Goal: Task Accomplishment & Management: Manage account settings

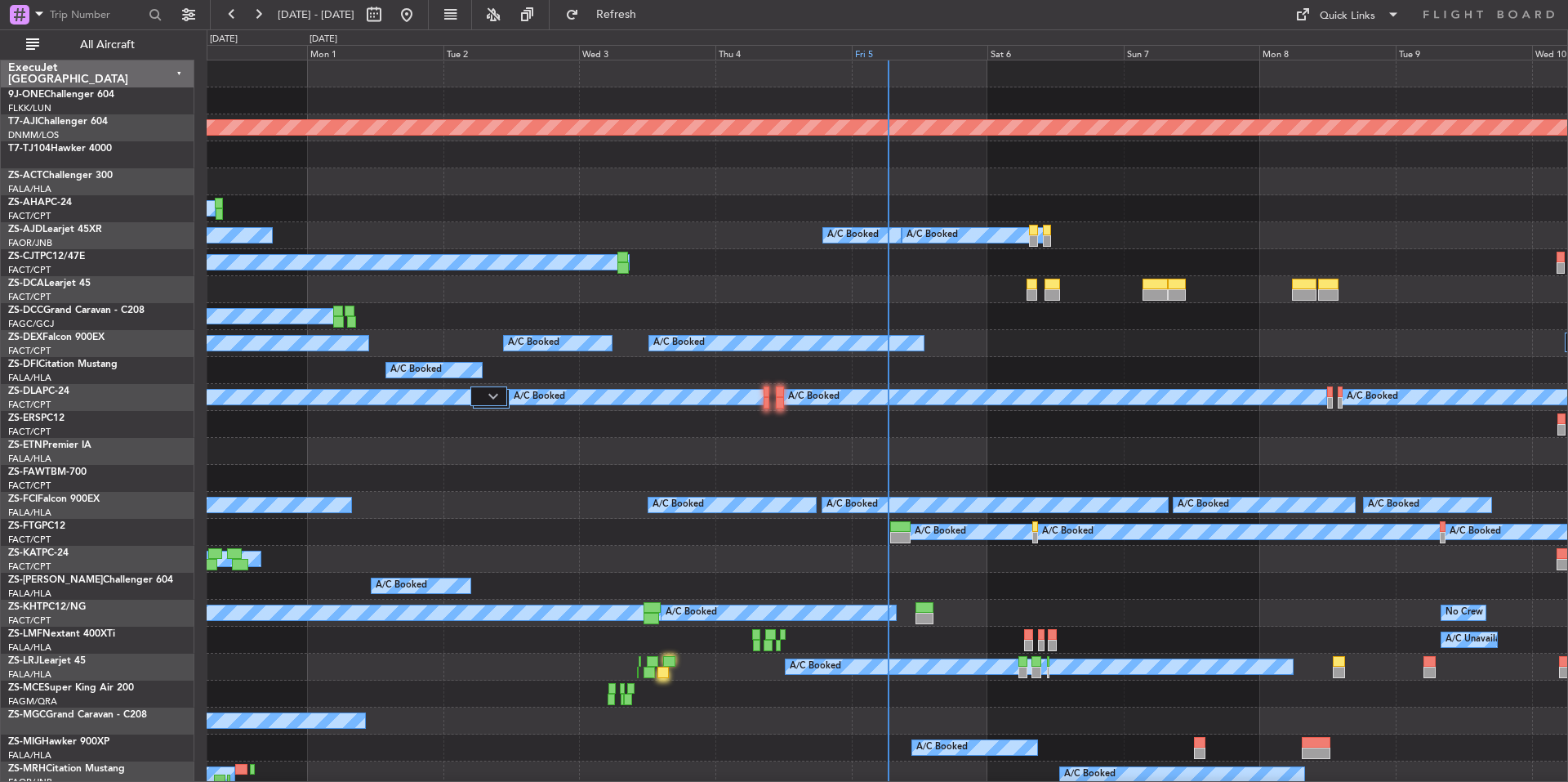
click at [945, 48] on div "Fri 5" at bounding box center [920, 52] width 136 height 15
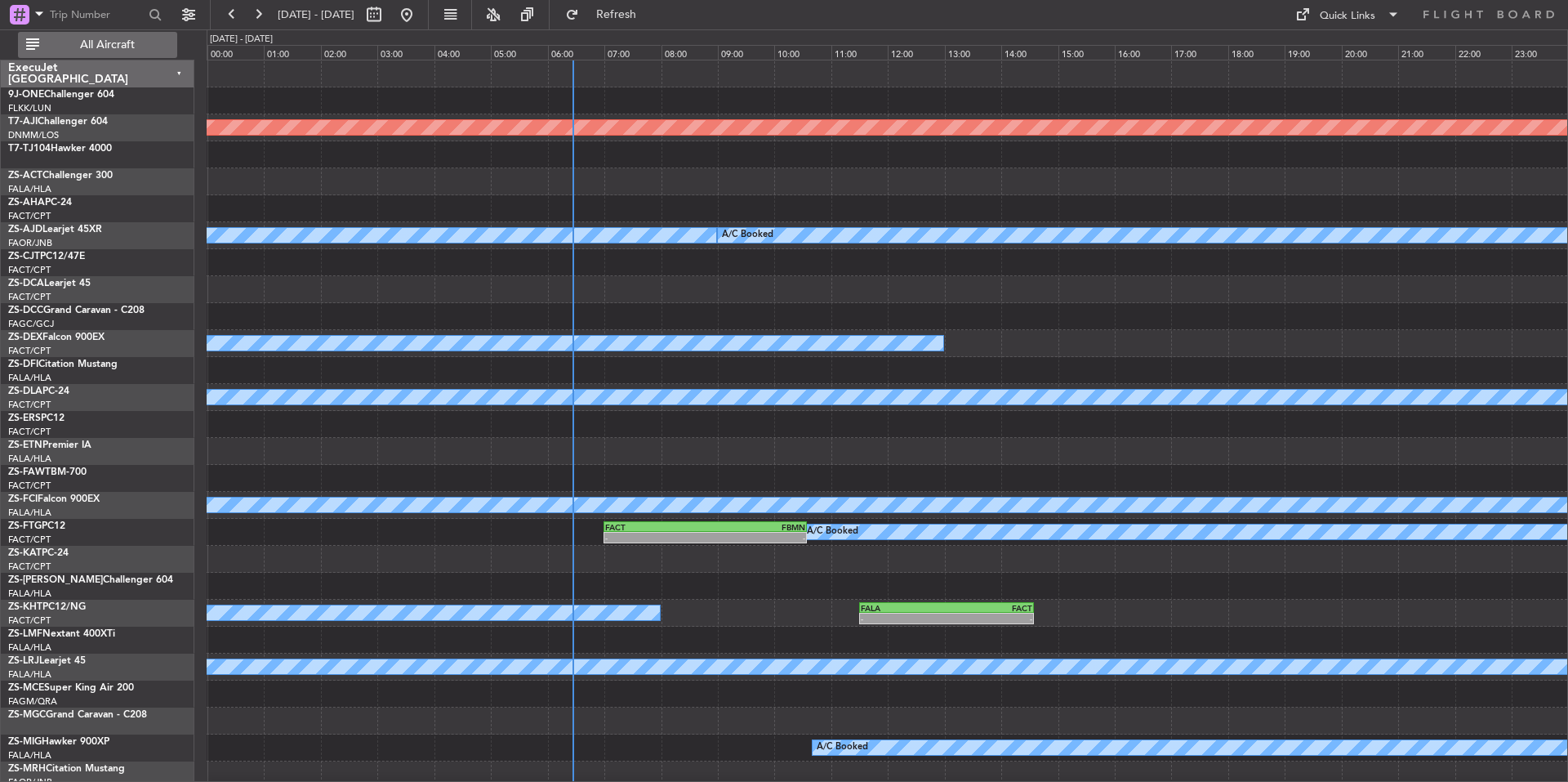
click at [89, 40] on span "All Aircraft" at bounding box center [107, 45] width 130 height 11
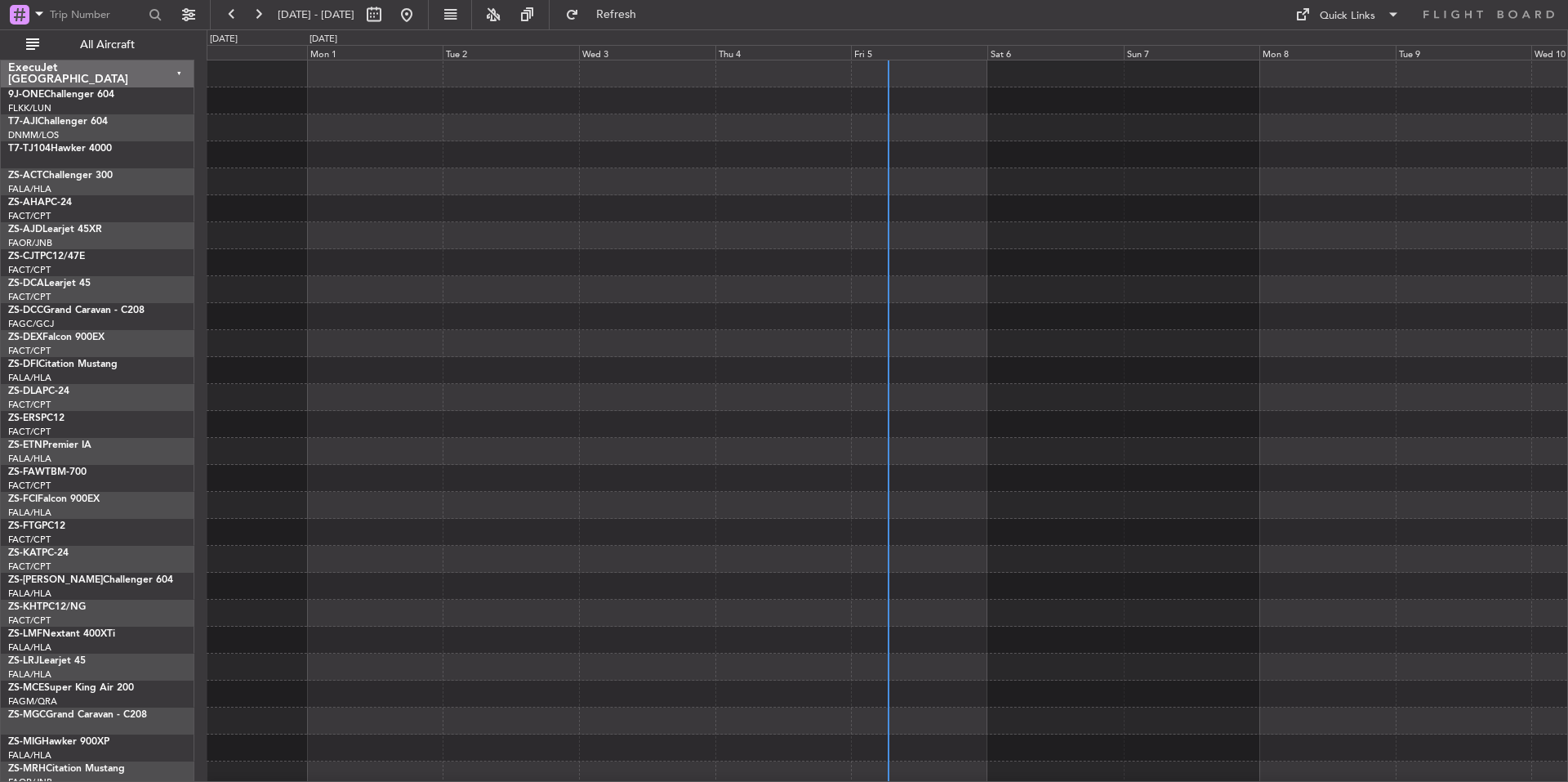
click at [959, 52] on div "Fri 5" at bounding box center [919, 52] width 136 height 15
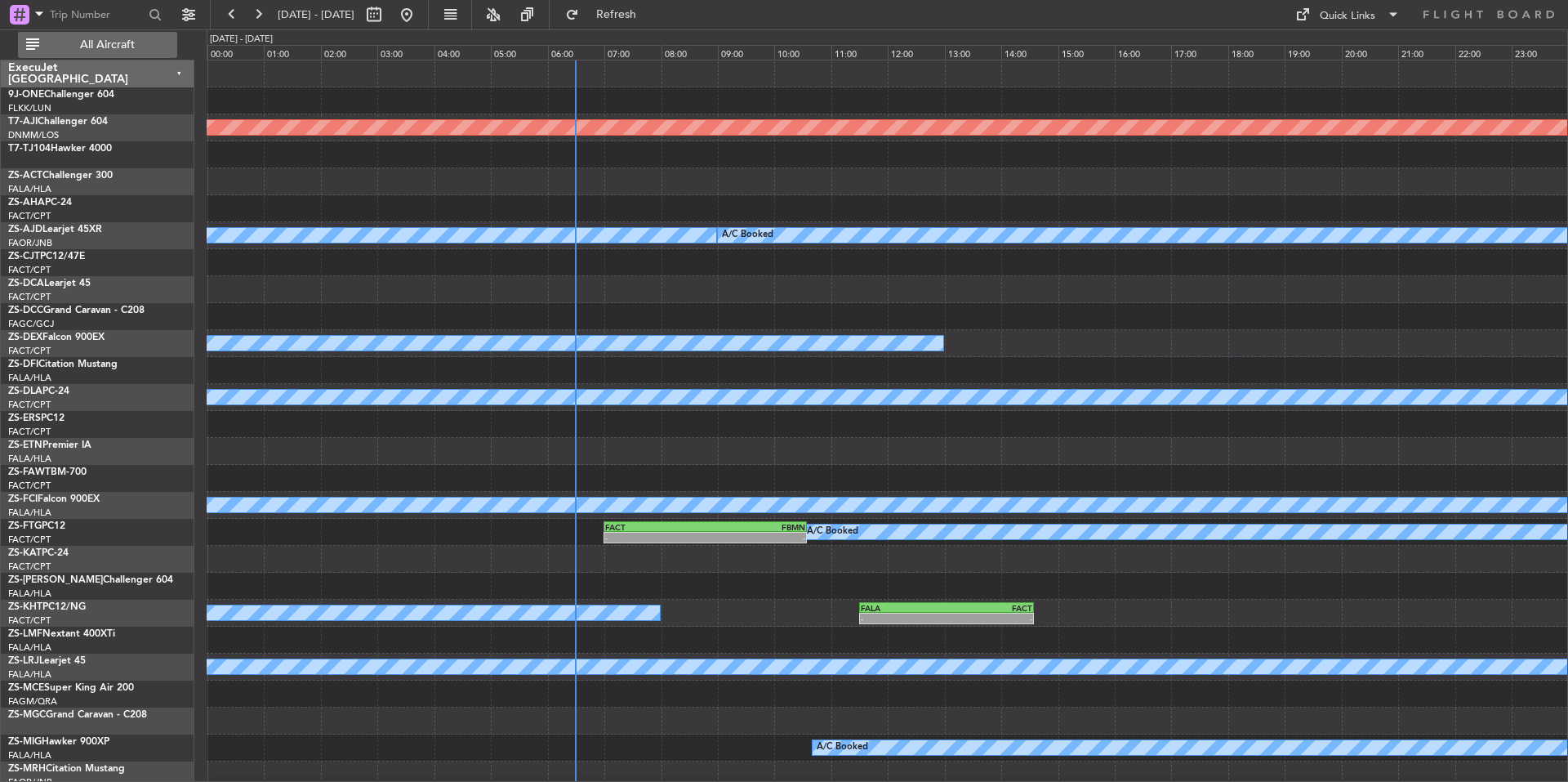
click at [102, 36] on button "All Aircraft" at bounding box center [97, 45] width 159 height 26
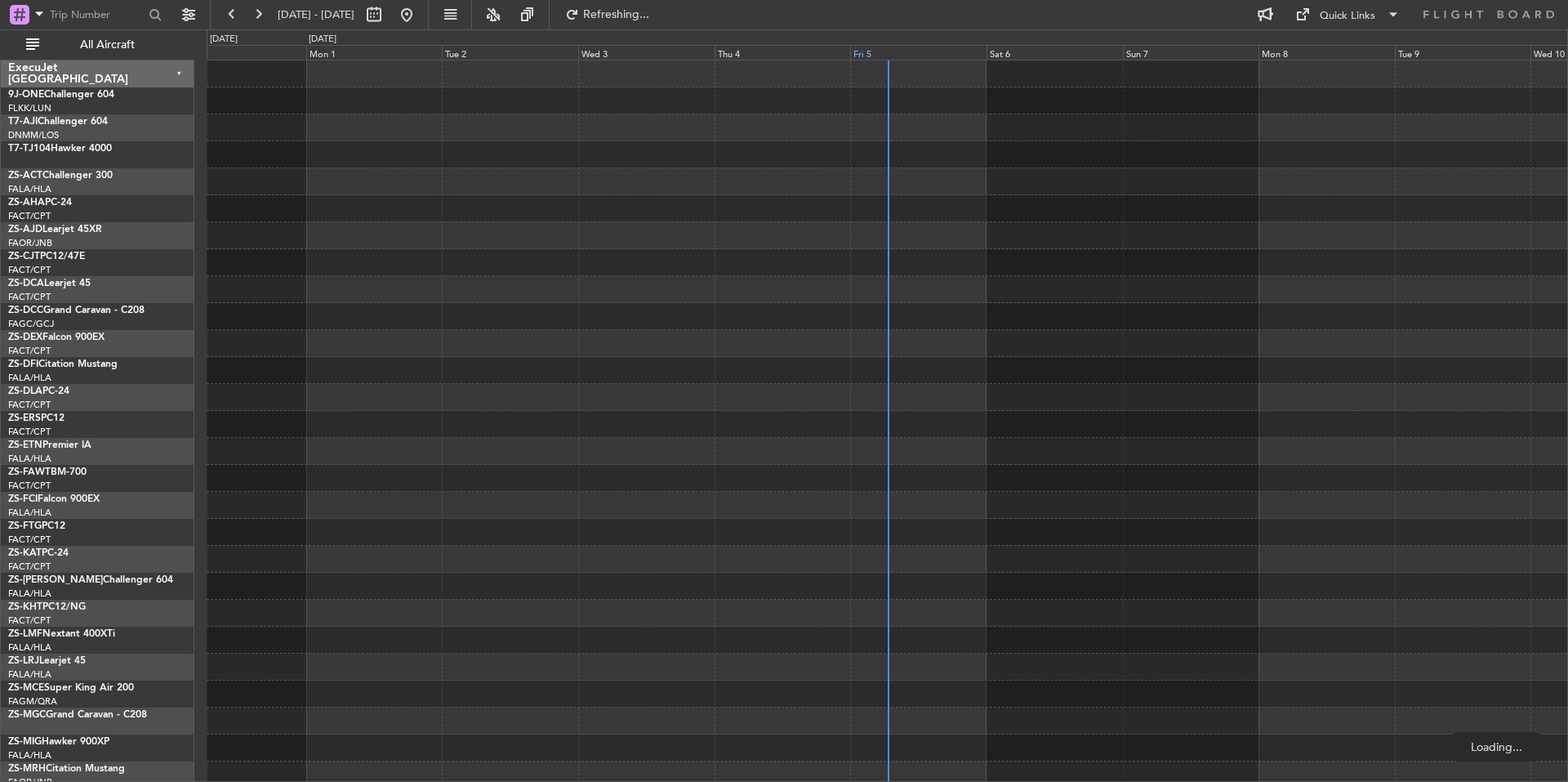
click at [919, 52] on div "Fri 5" at bounding box center [918, 52] width 136 height 15
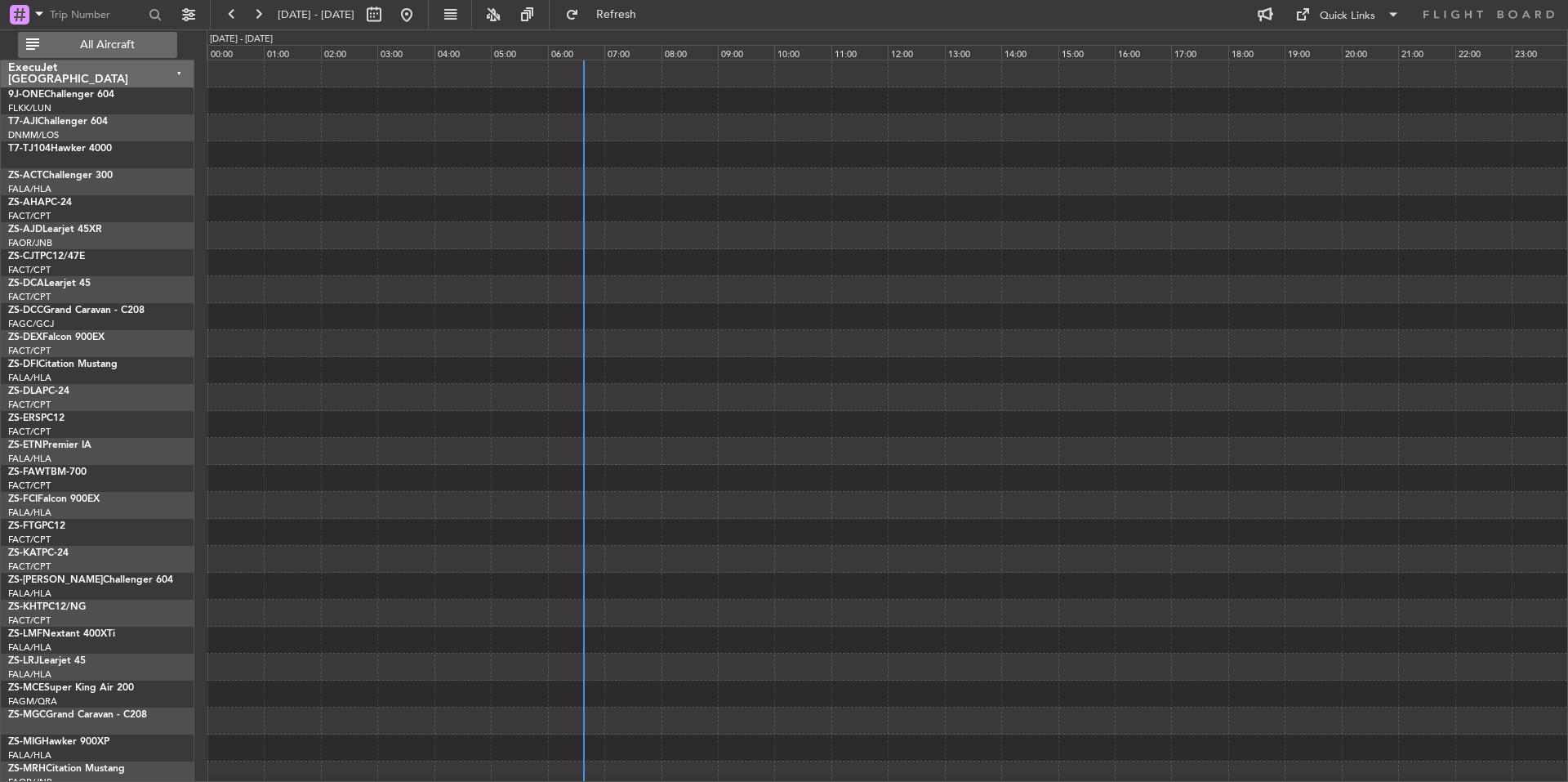
click at [139, 41] on span "All Aircraft" at bounding box center [107, 45] width 130 height 11
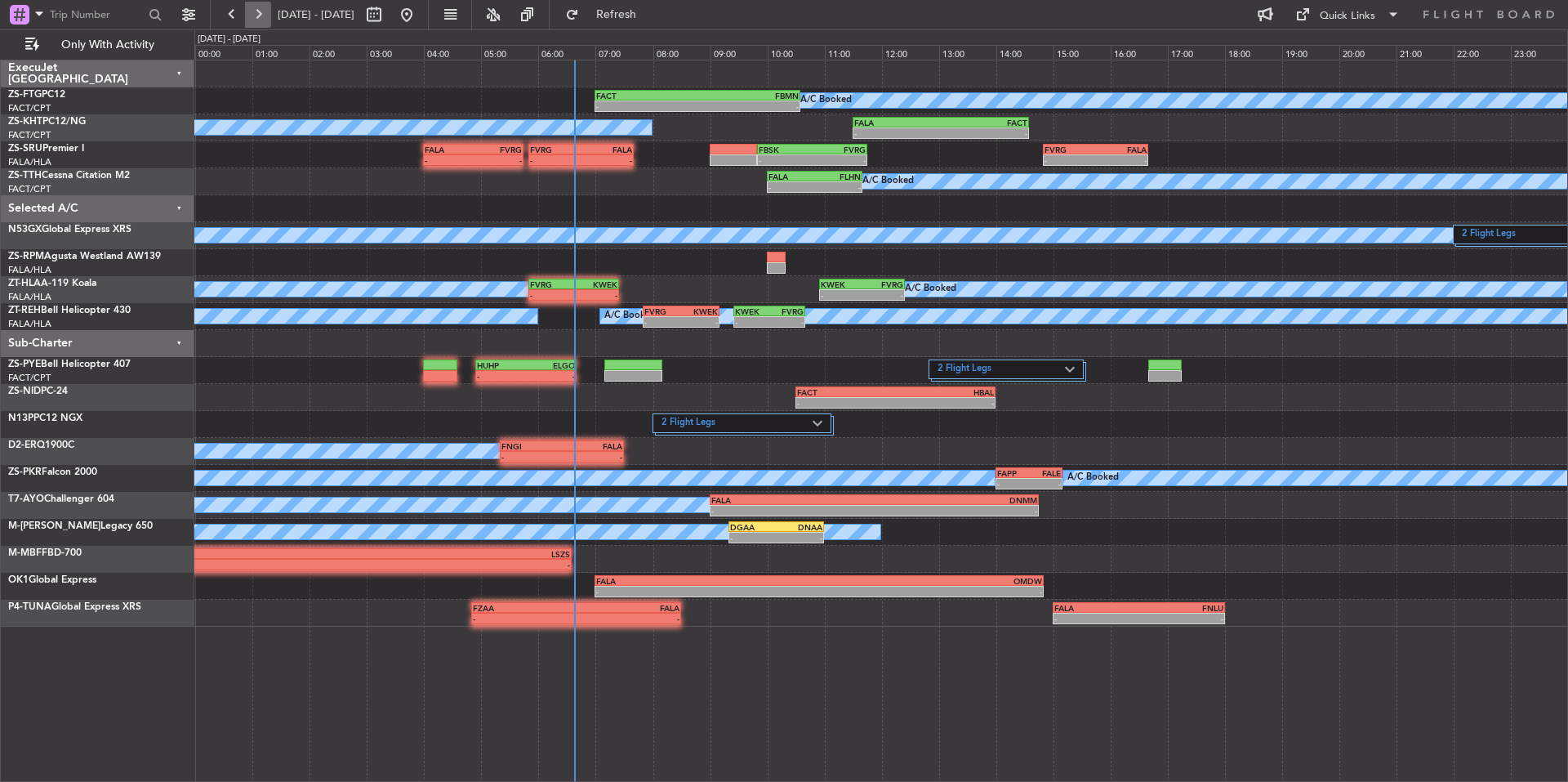
click at [263, 14] on button at bounding box center [258, 15] width 26 height 26
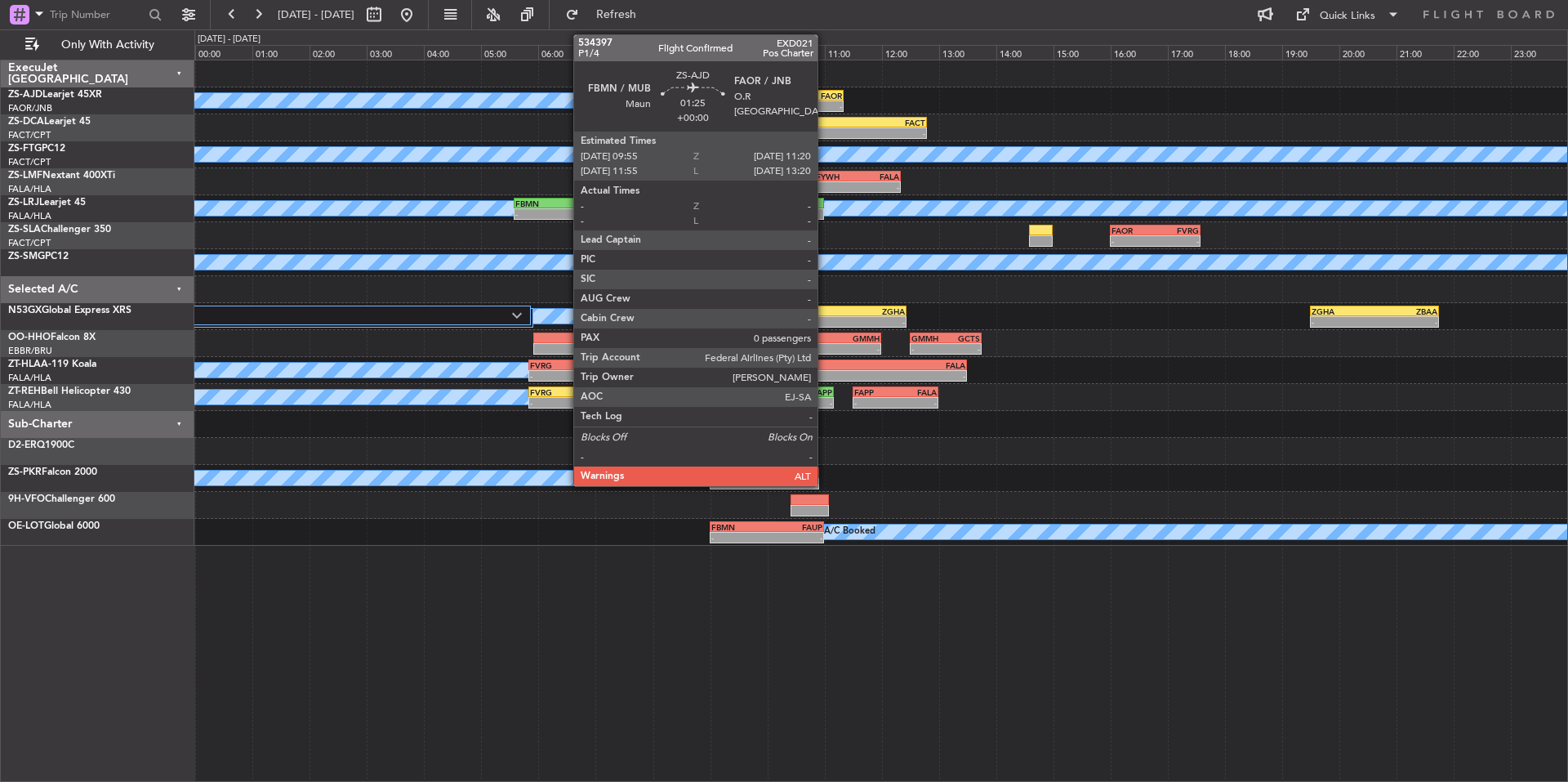
click at [825, 99] on div "FAOR" at bounding box center [822, 95] width 40 height 9
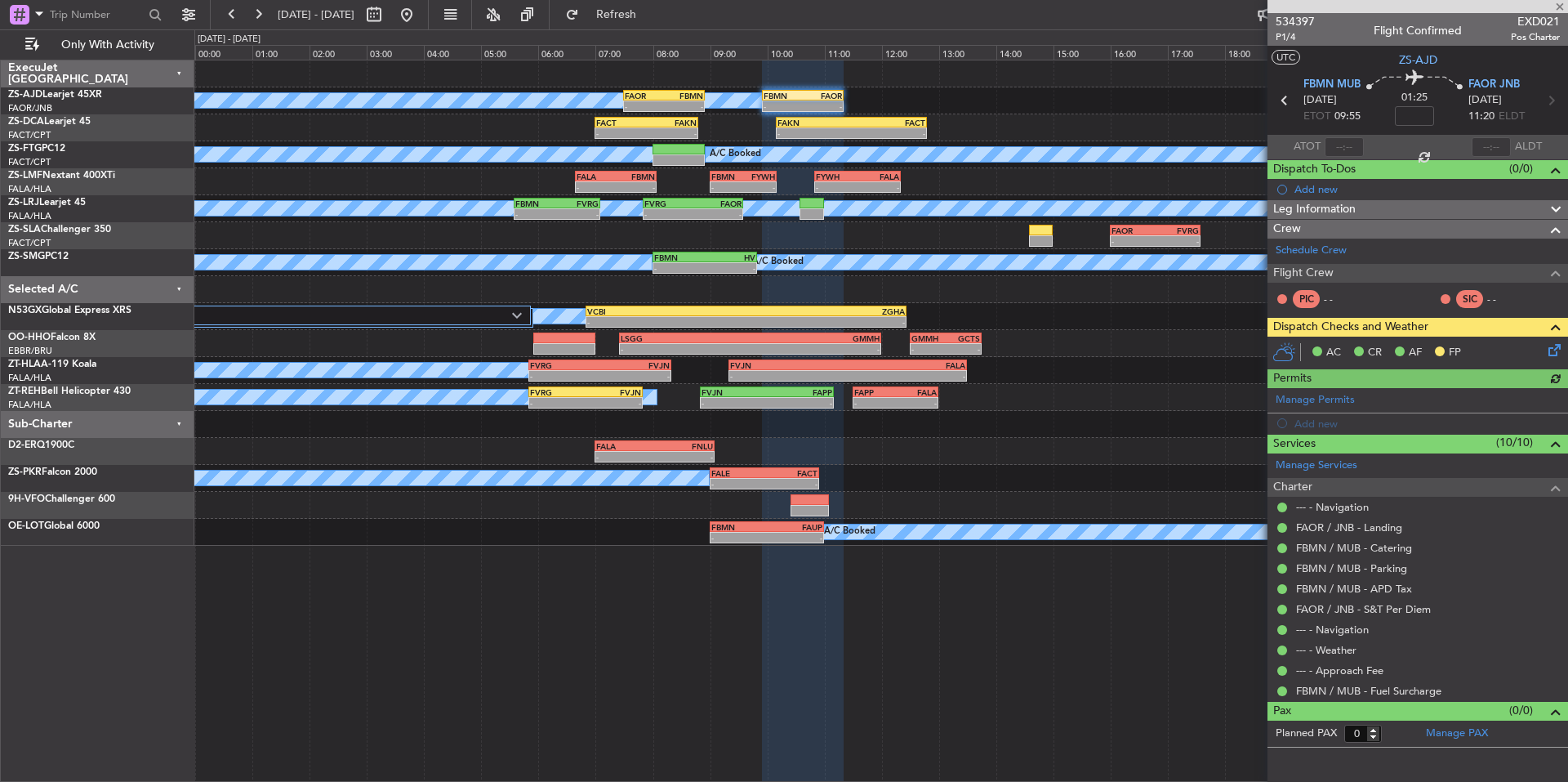
click at [1555, 350] on icon at bounding box center [1552, 347] width 13 height 13
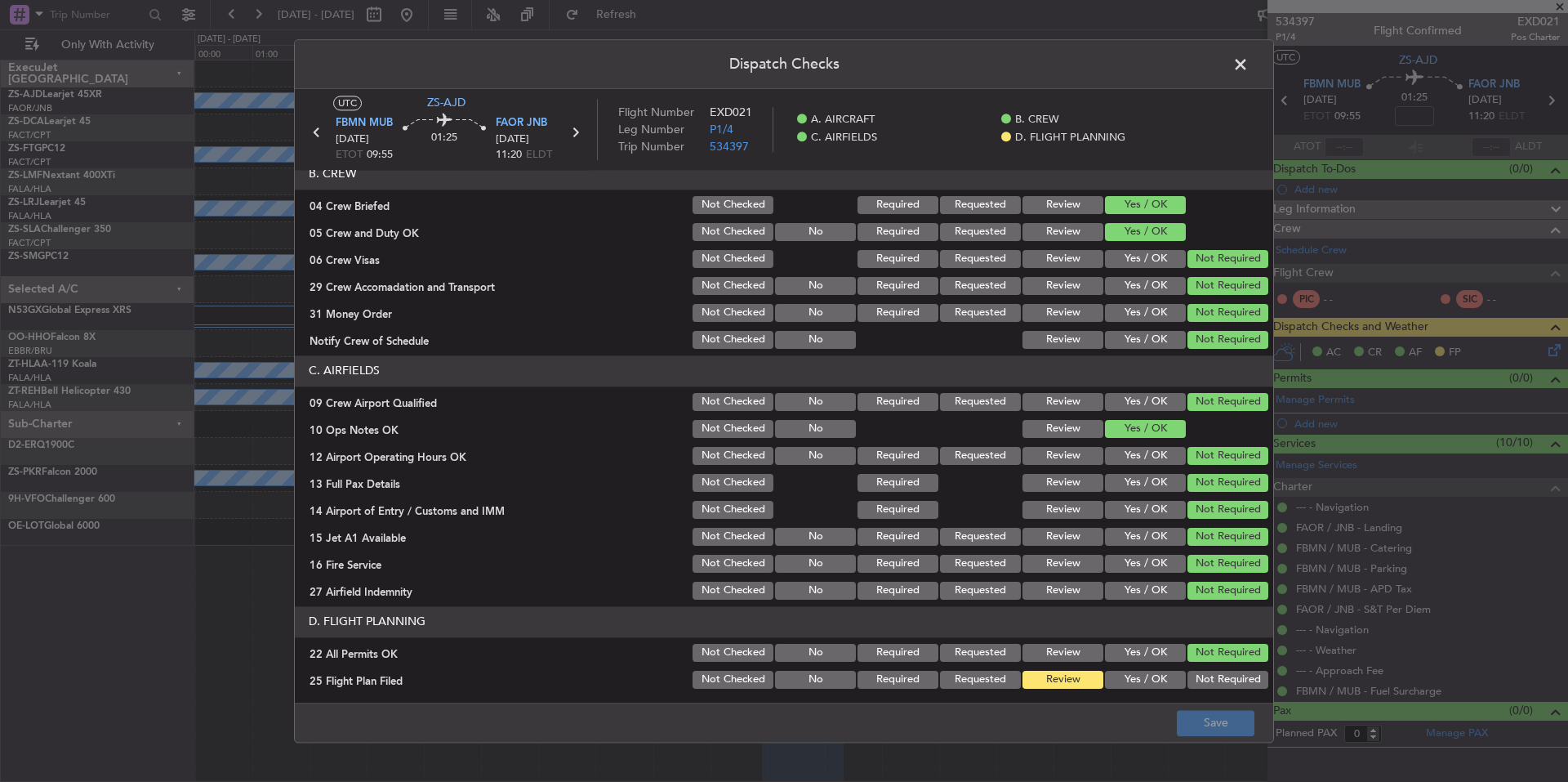
scroll to position [212, 0]
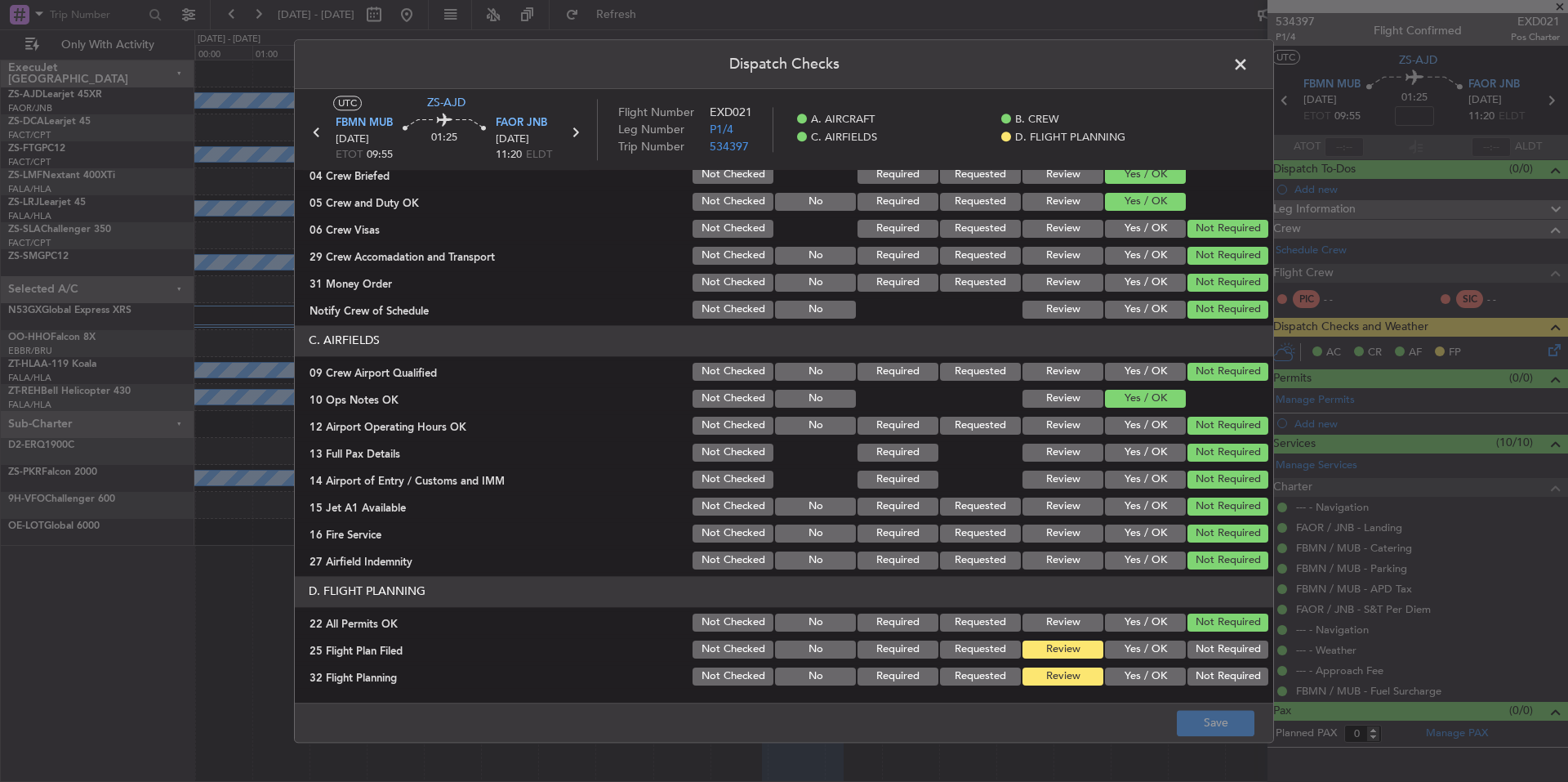
click at [1167, 640] on div "Yes / OK" at bounding box center [1144, 649] width 83 height 23
click at [1156, 662] on section "D. FLIGHT PLANNING 22 All Permits OK Not Checked No Required Requested Review Y…" at bounding box center [784, 632] width 978 height 112
click at [1151, 675] on button "Yes / OK" at bounding box center [1145, 676] width 81 height 18
click at [1144, 654] on button "Yes / OK" at bounding box center [1145, 649] width 81 height 18
drag, startPoint x: 1181, startPoint y: 705, endPoint x: 1187, endPoint y: 718, distance: 14.3
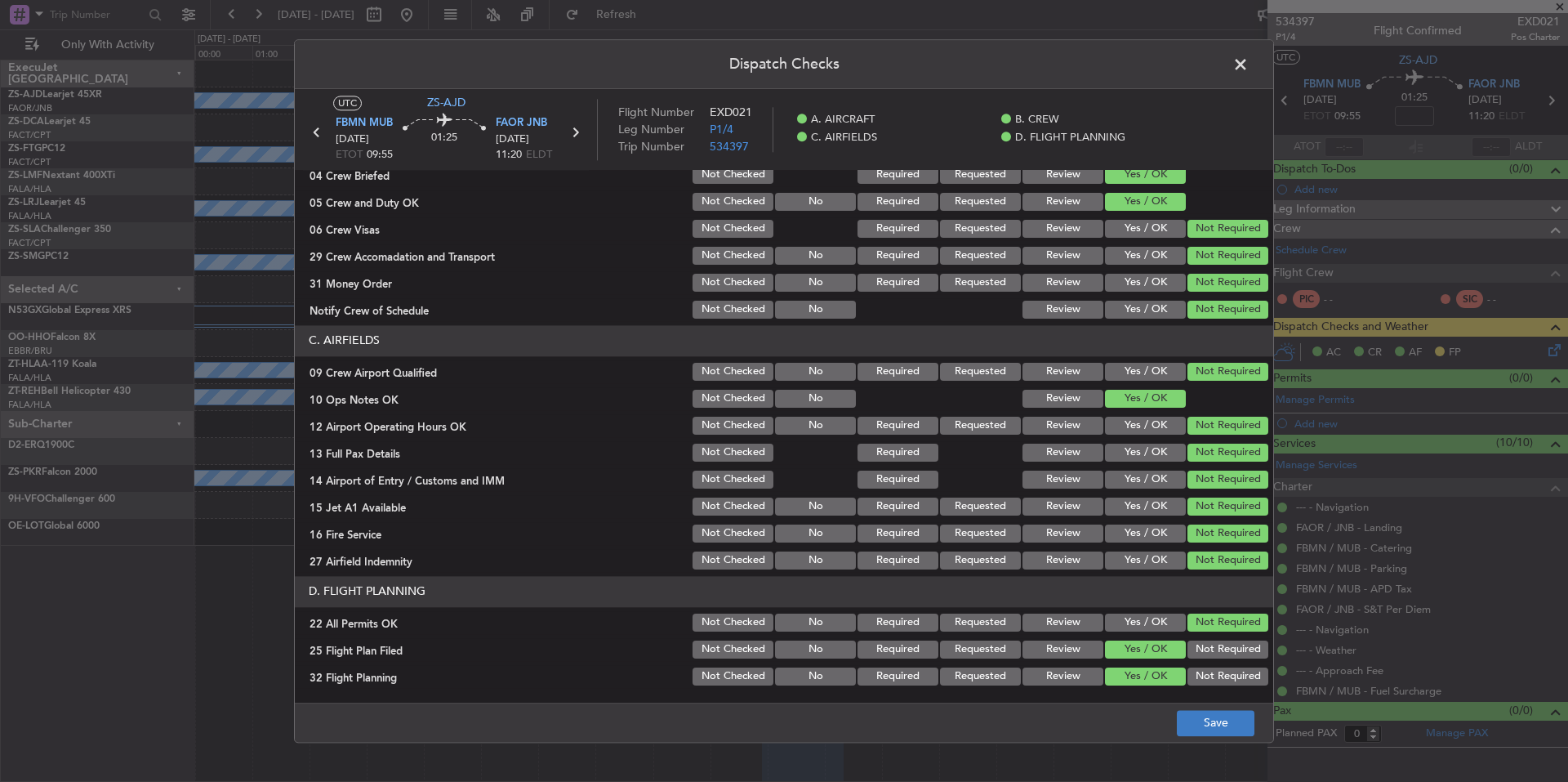
click at [1183, 708] on footer "Save" at bounding box center [784, 723] width 978 height 40
click at [1187, 718] on button "Save" at bounding box center [1216, 723] width 77 height 26
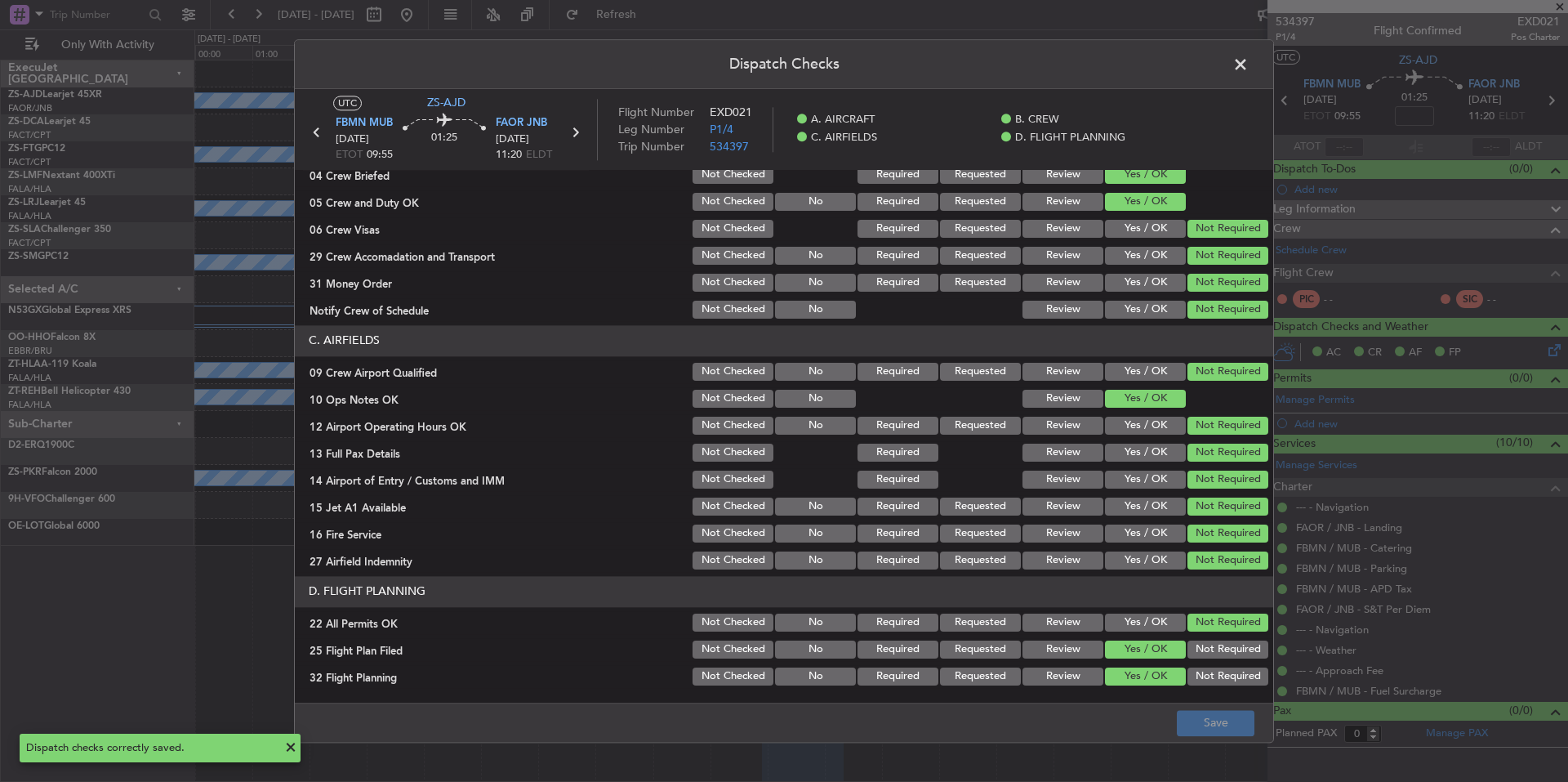
click at [1249, 60] on span at bounding box center [1249, 69] width 0 height 33
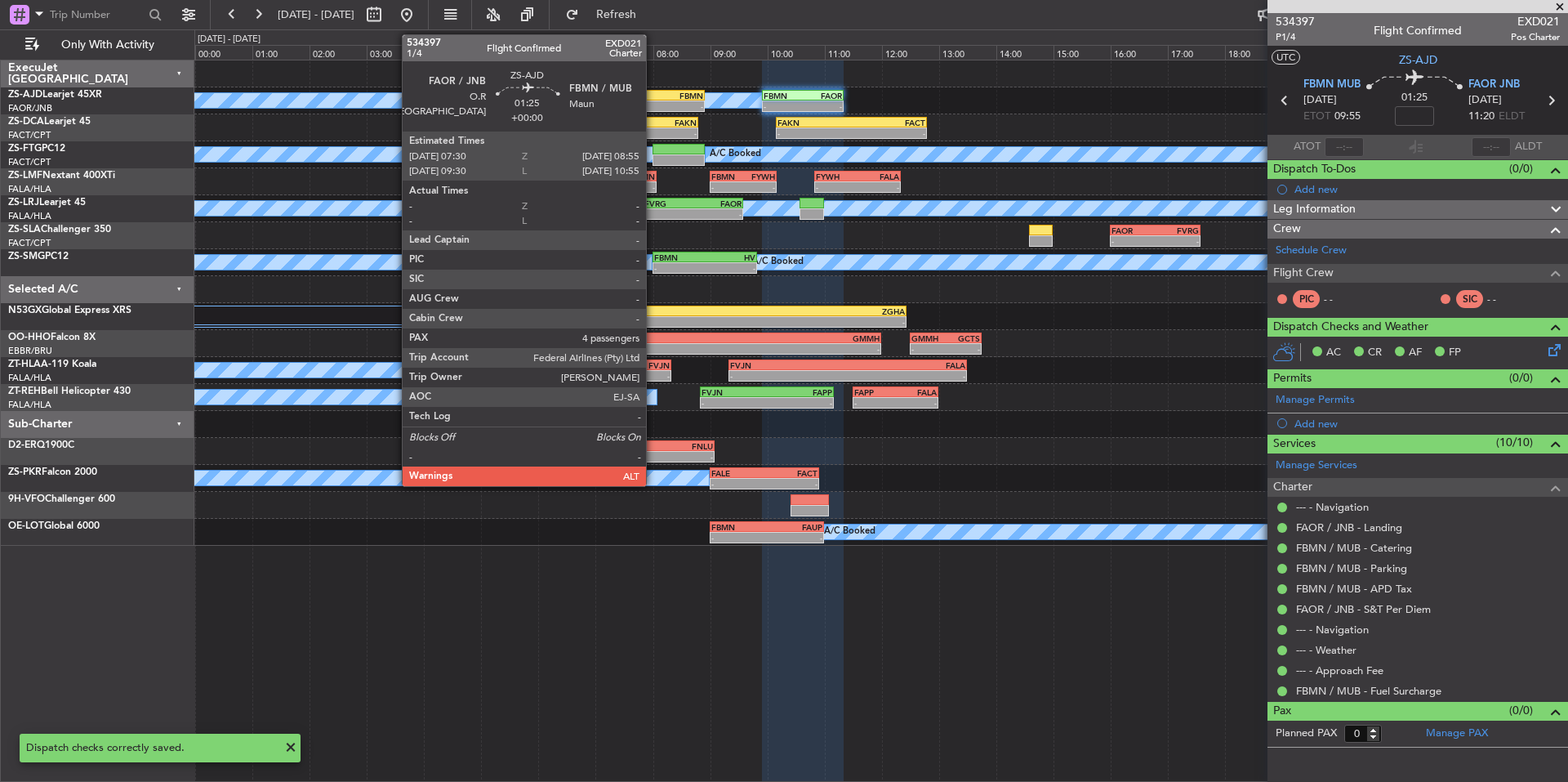
click at [654, 91] on div "FAOR" at bounding box center [645, 95] width 40 height 9
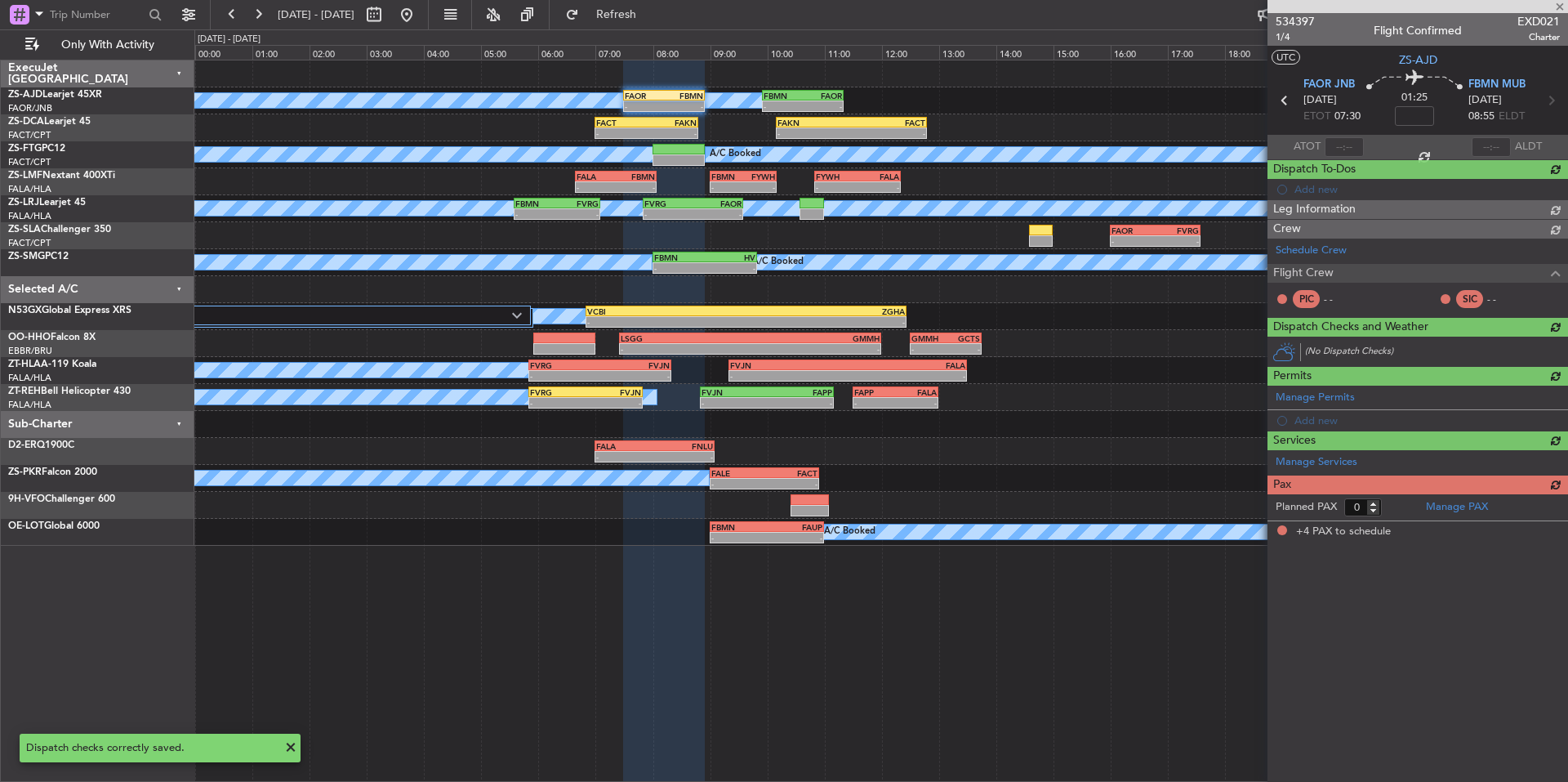
type input "4"
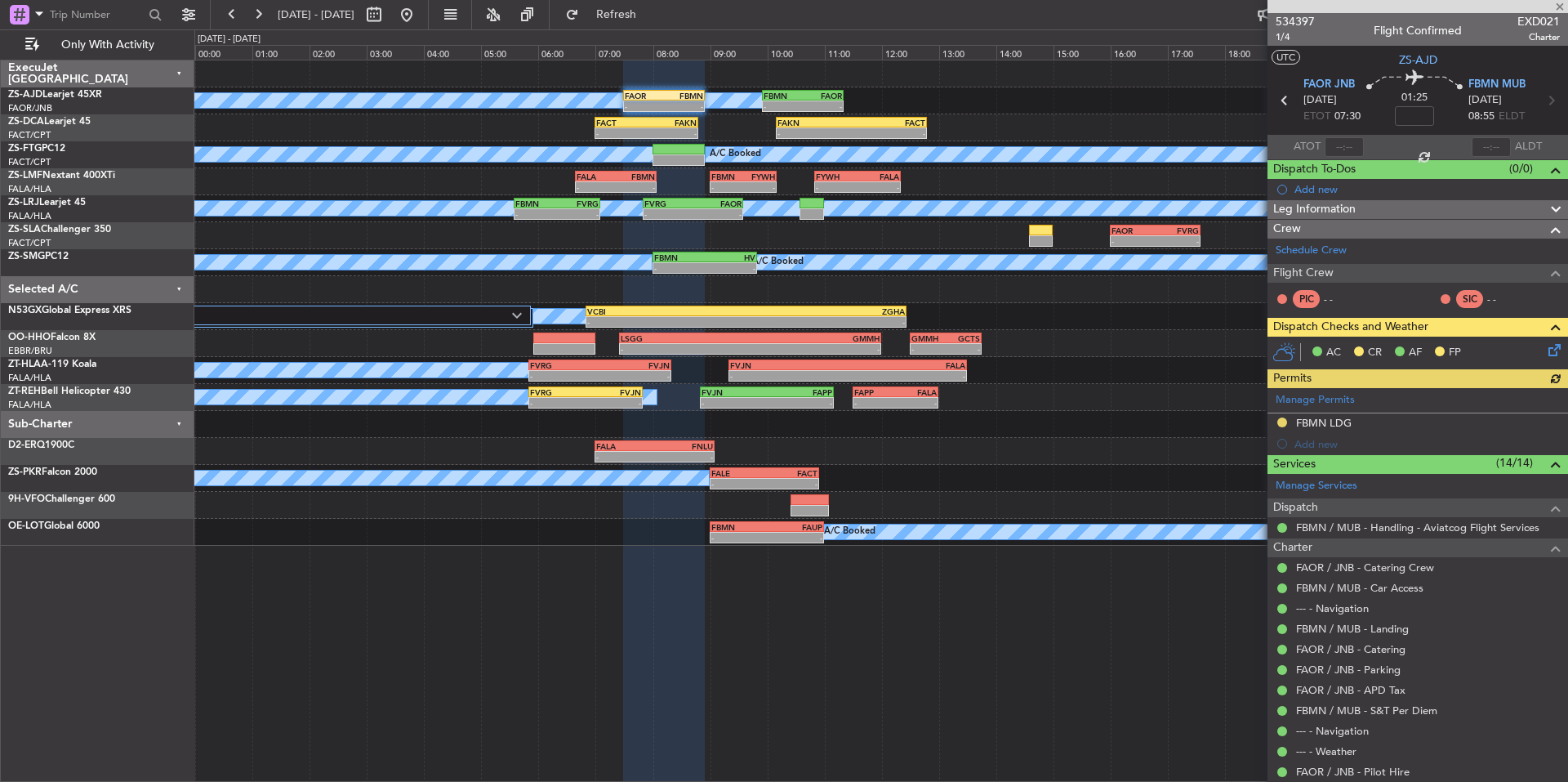
click at [1547, 354] on icon at bounding box center [1552, 347] width 13 height 13
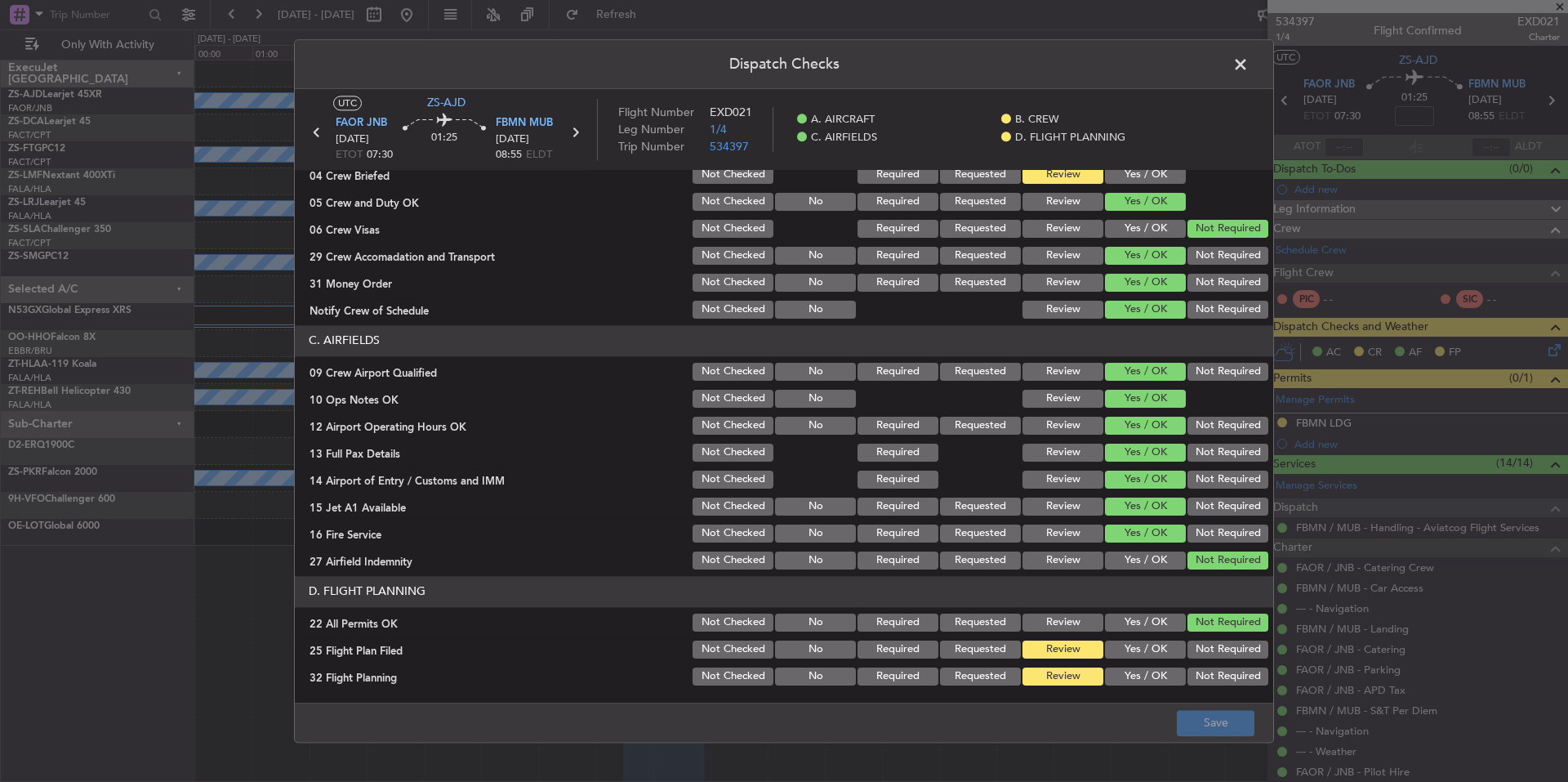
drag, startPoint x: 1168, startPoint y: 641, endPoint x: 1163, endPoint y: 659, distance: 18.7
click at [1167, 643] on button "Yes / OK" at bounding box center [1145, 649] width 81 height 18
click at [1163, 661] on section "D. FLIGHT PLANNING 22 All Permits OK Not Checked No Required Requested Review Y…" at bounding box center [784, 632] width 978 height 112
click at [1163, 669] on button "Yes / OK" at bounding box center [1145, 676] width 81 height 18
click at [1181, 725] on button "Save" at bounding box center [1216, 723] width 77 height 26
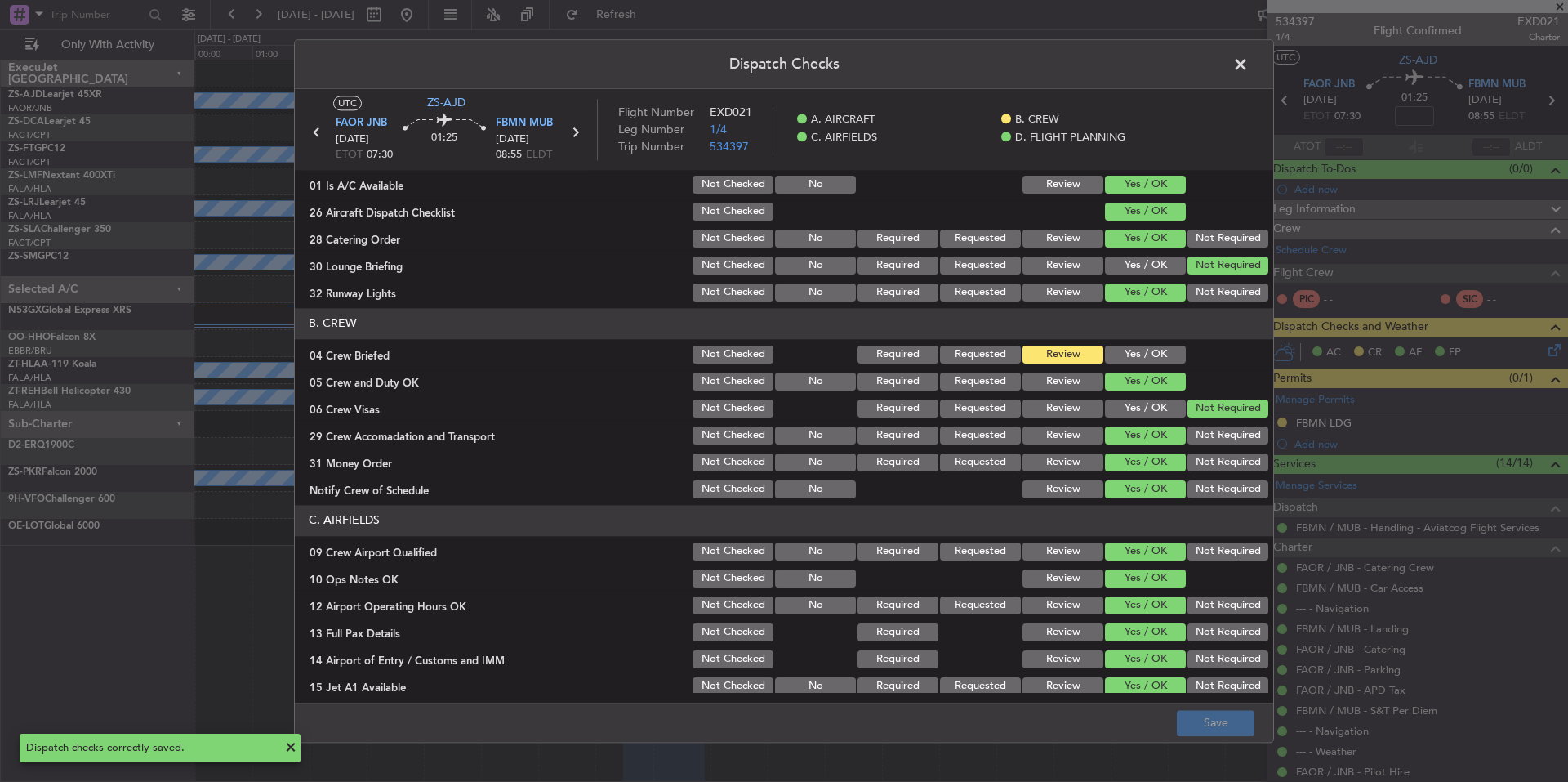
scroll to position [0, 0]
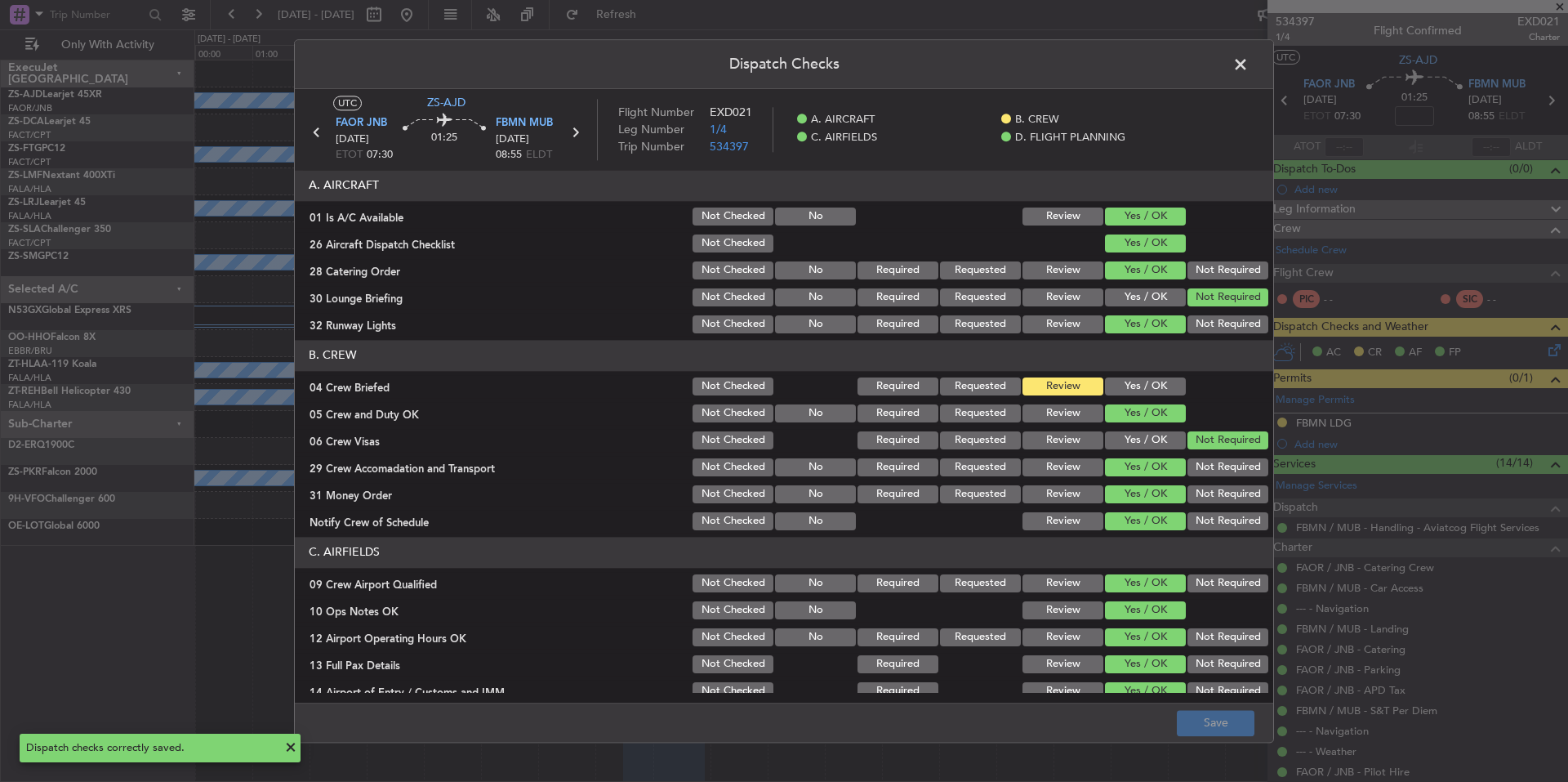
click at [1249, 60] on span at bounding box center [1249, 69] width 0 height 33
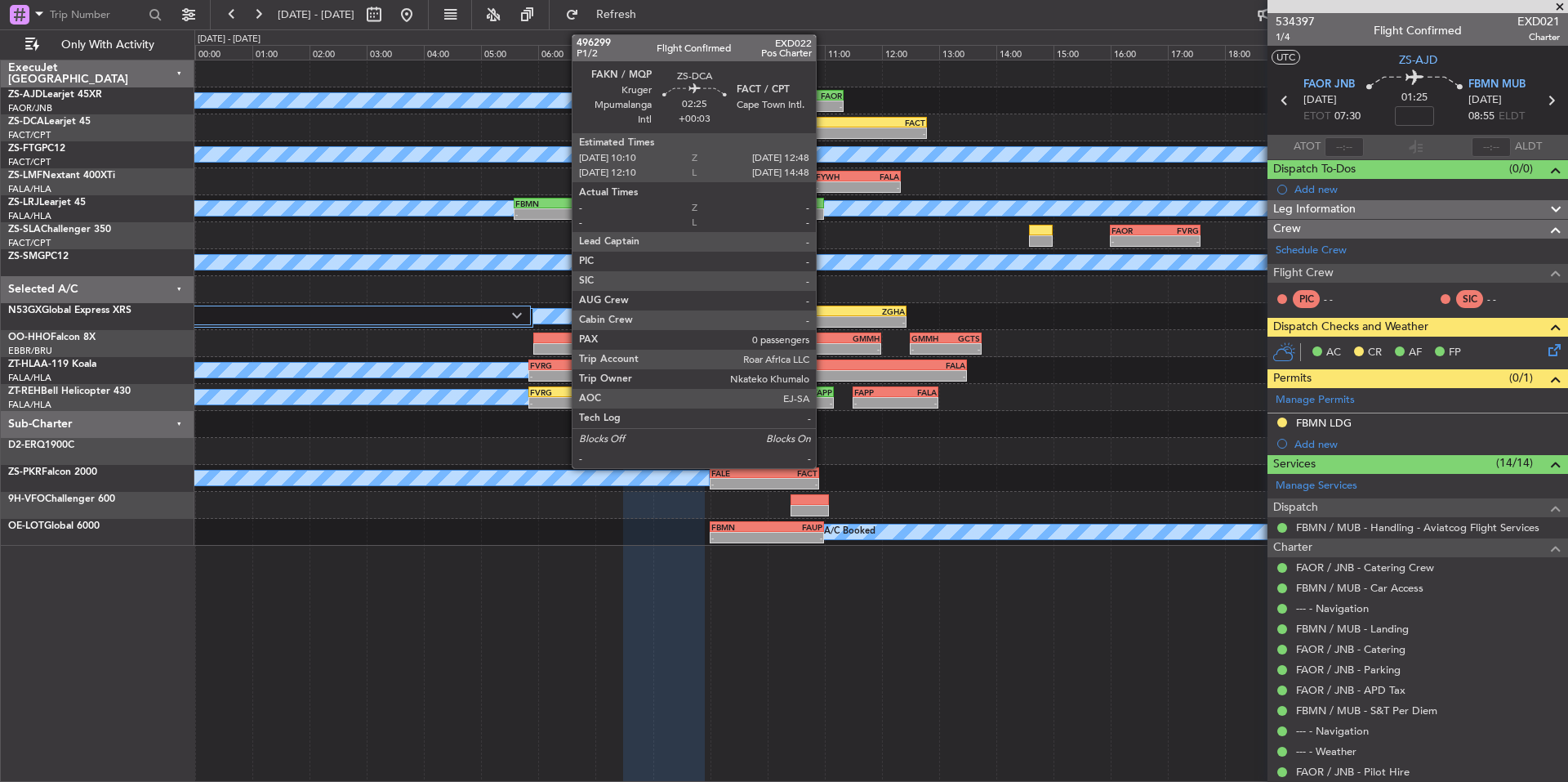
click at [823, 132] on div "-" at bounding box center [814, 133] width 73 height 9
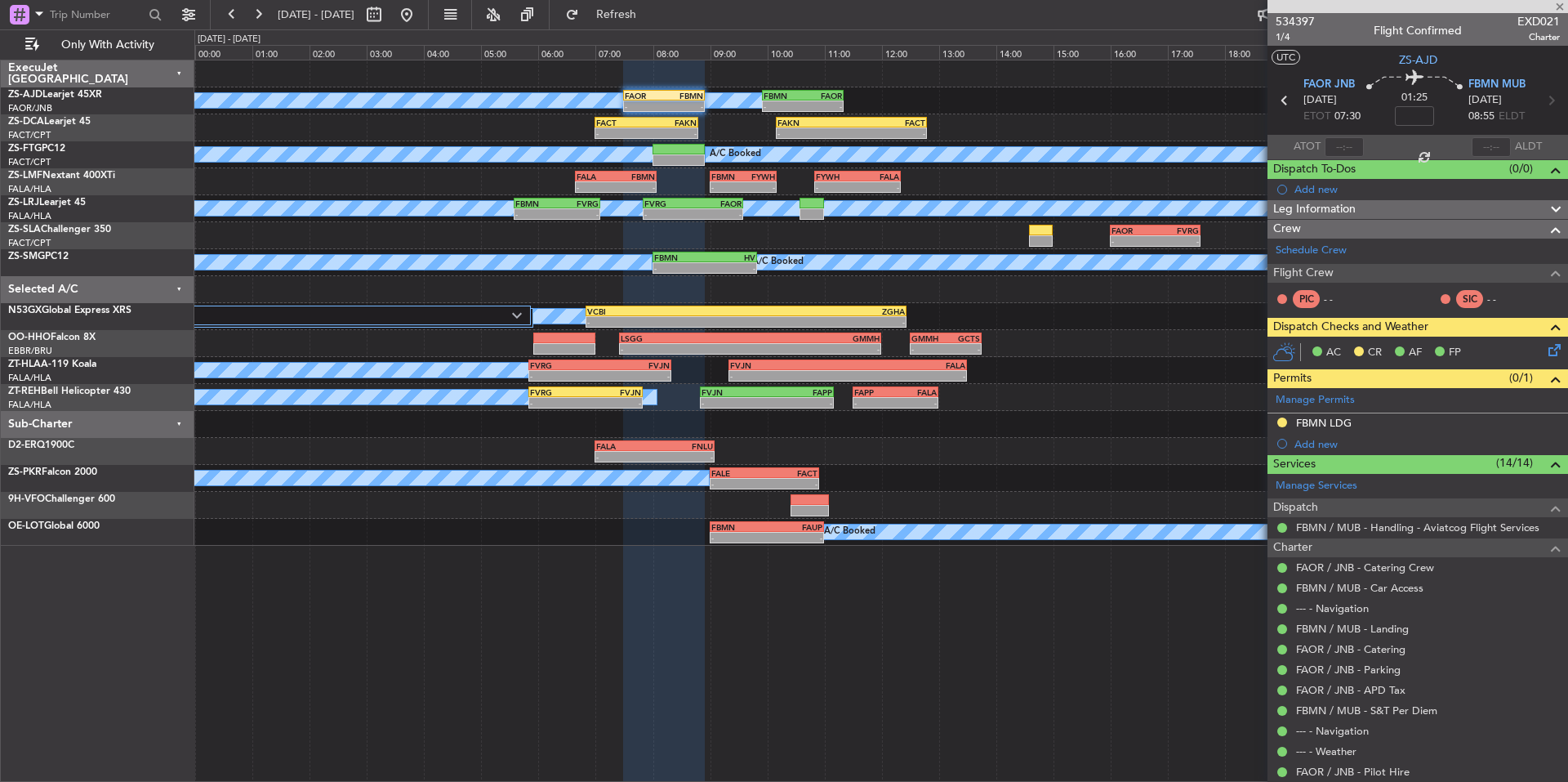
type input "+00:03"
type input "0"
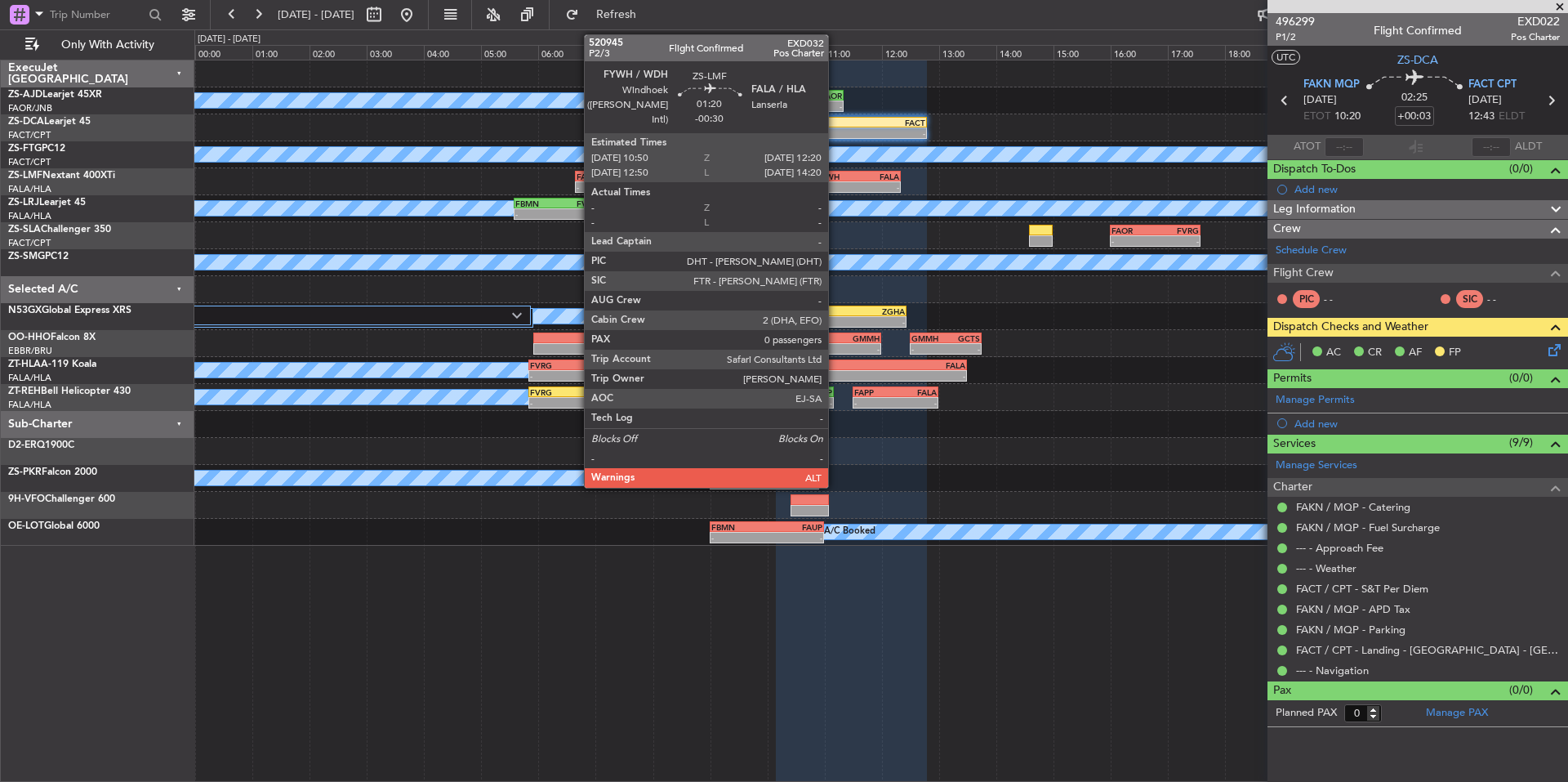
click at [835, 176] on div "FYWH" at bounding box center [837, 176] width 41 height 9
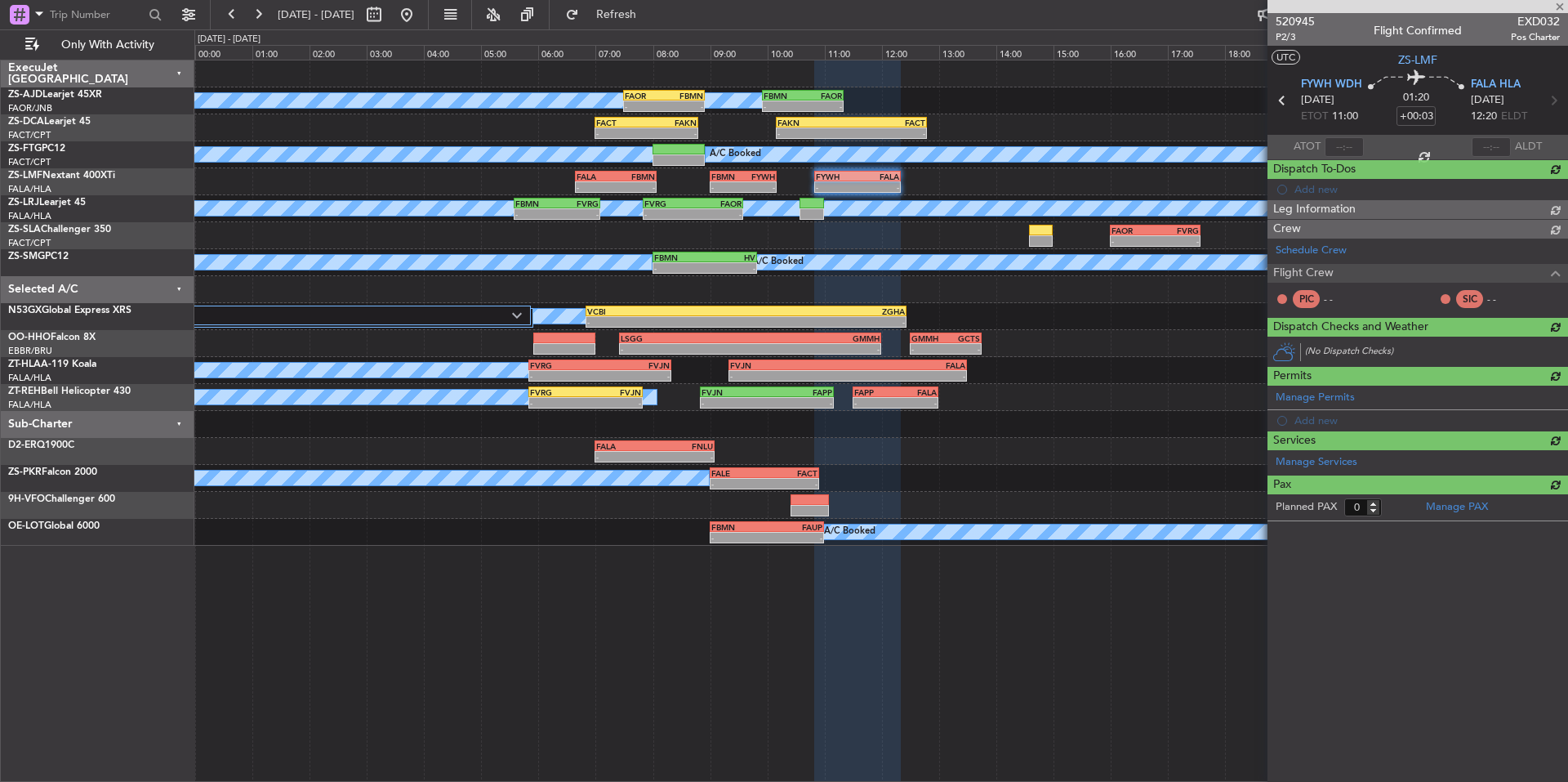
type input "-00:30"
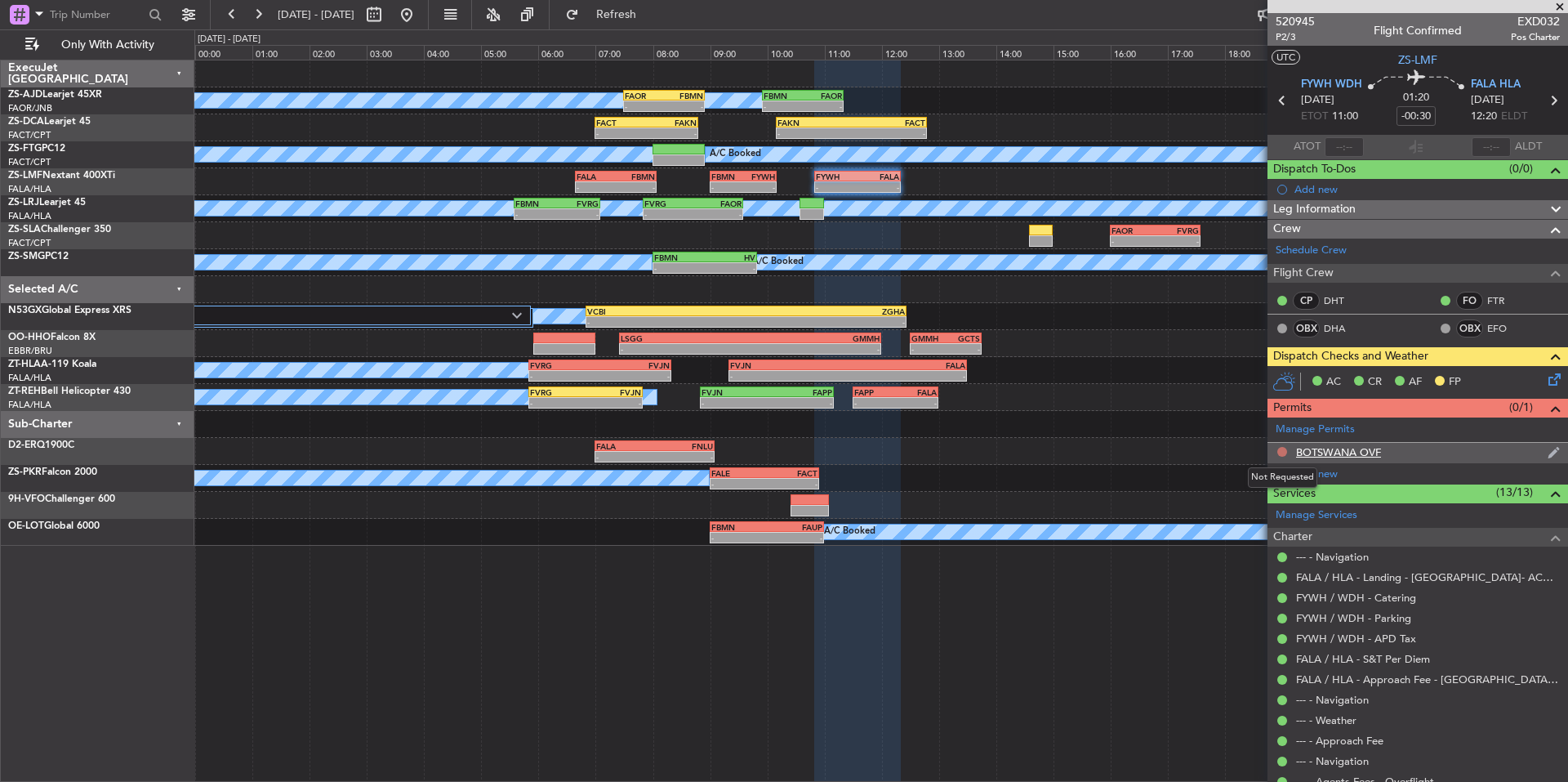
click at [1284, 454] on button at bounding box center [1282, 451] width 9 height 9
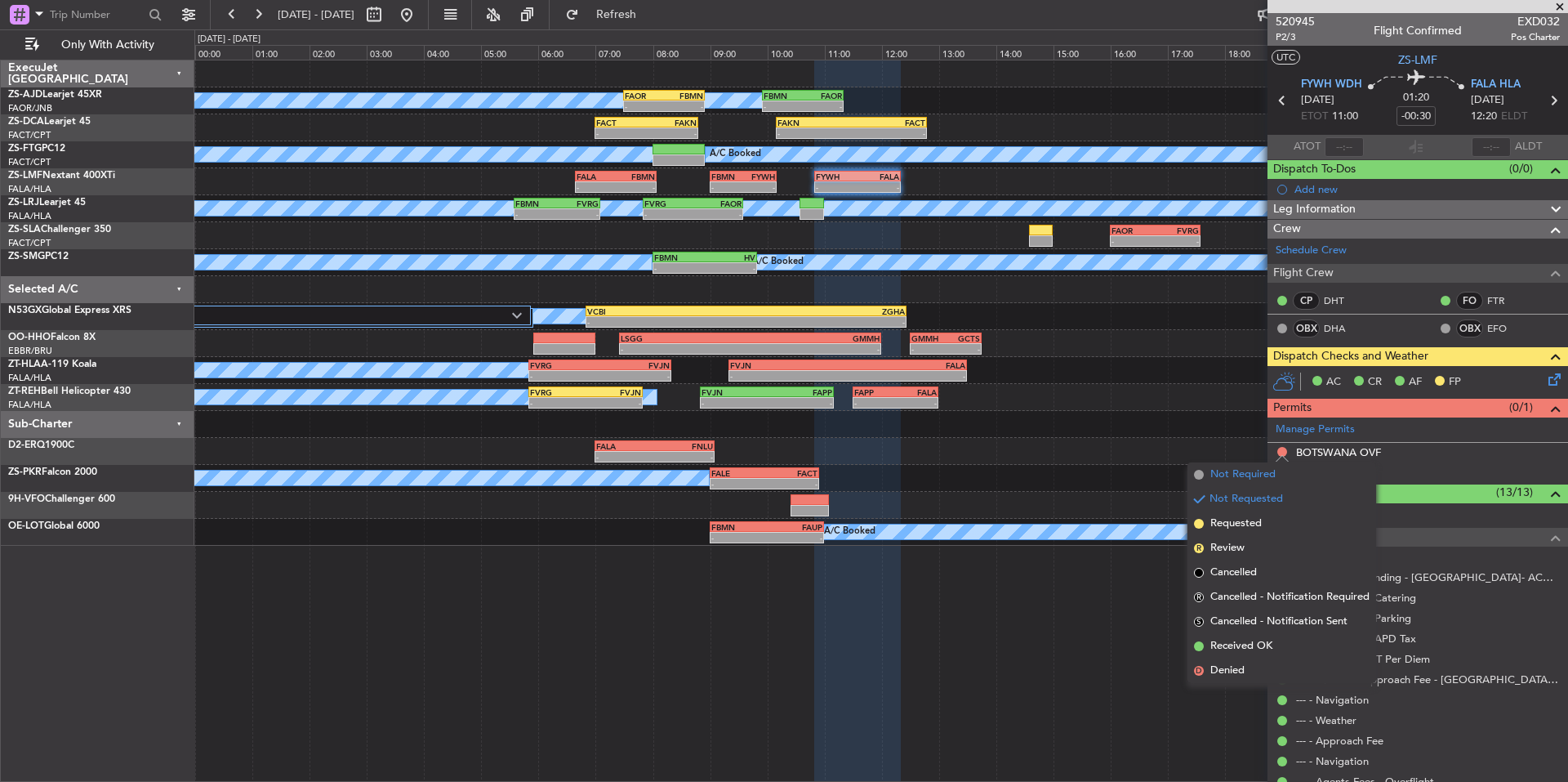
click at [1225, 478] on span "Not Required" at bounding box center [1243, 475] width 65 height 16
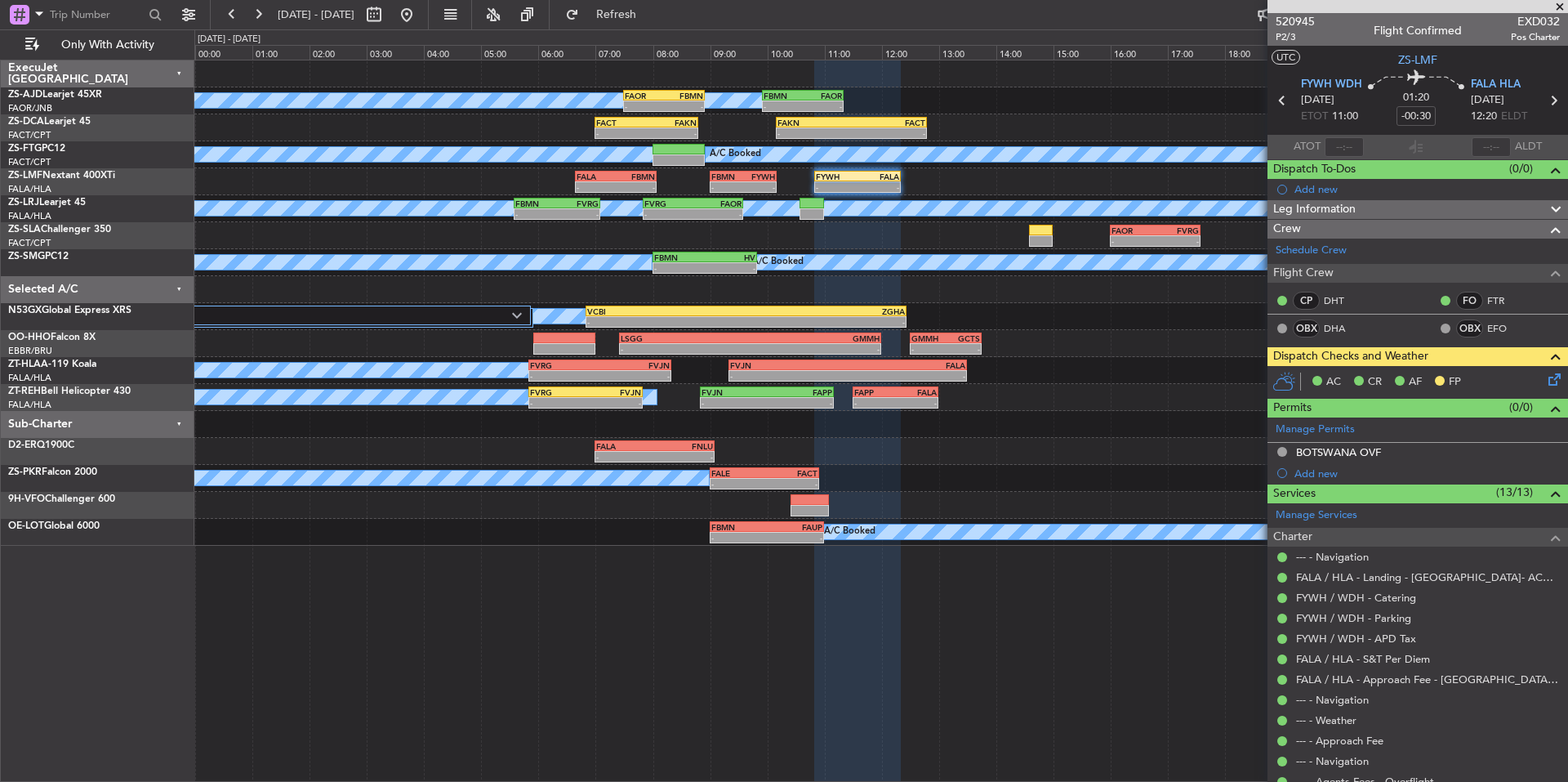
scroll to position [76, 0]
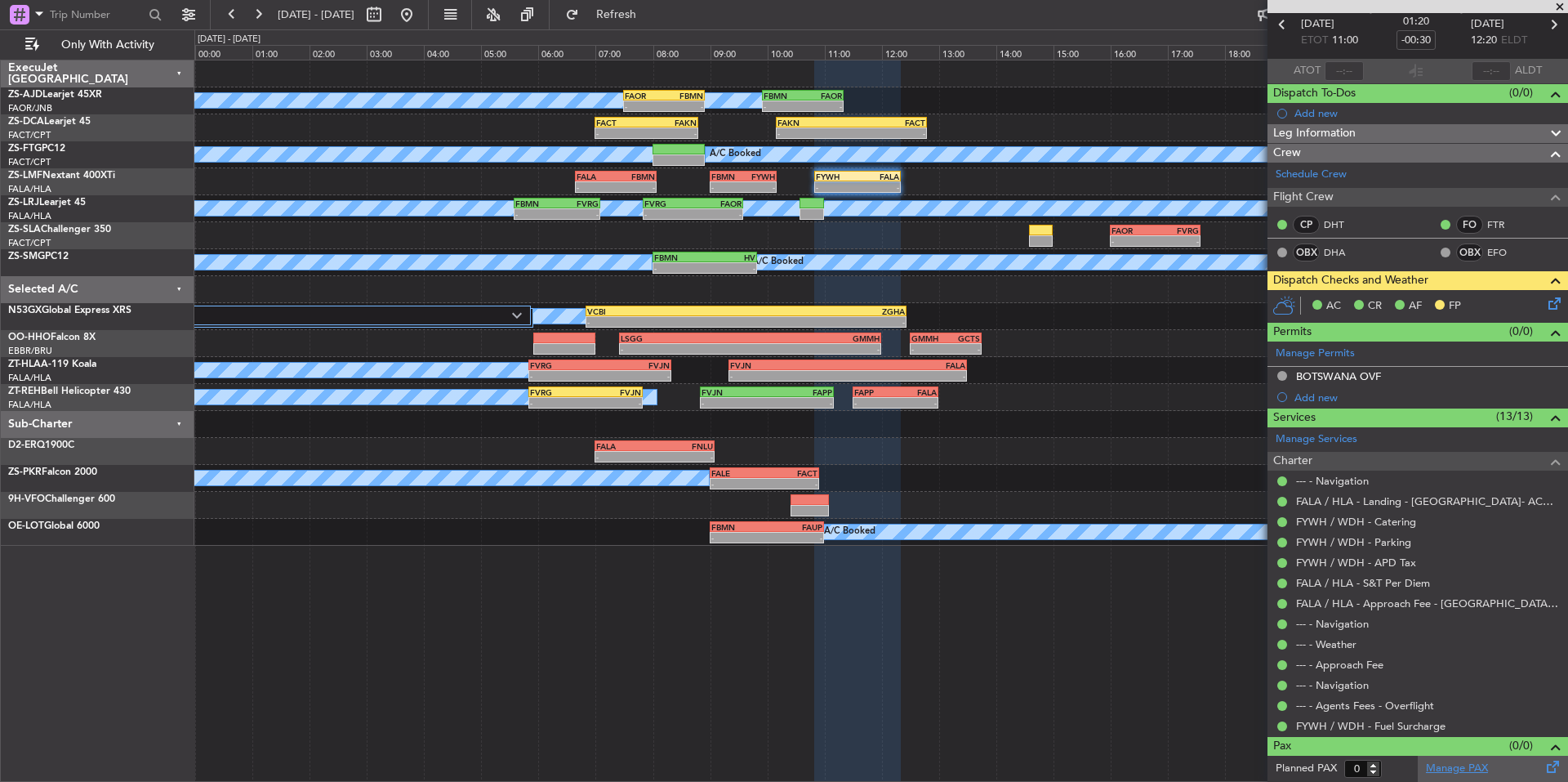
click at [1473, 761] on link "Manage PAX" at bounding box center [1457, 768] width 62 height 16
click at [1563, 6] on span at bounding box center [1559, 7] width 16 height 15
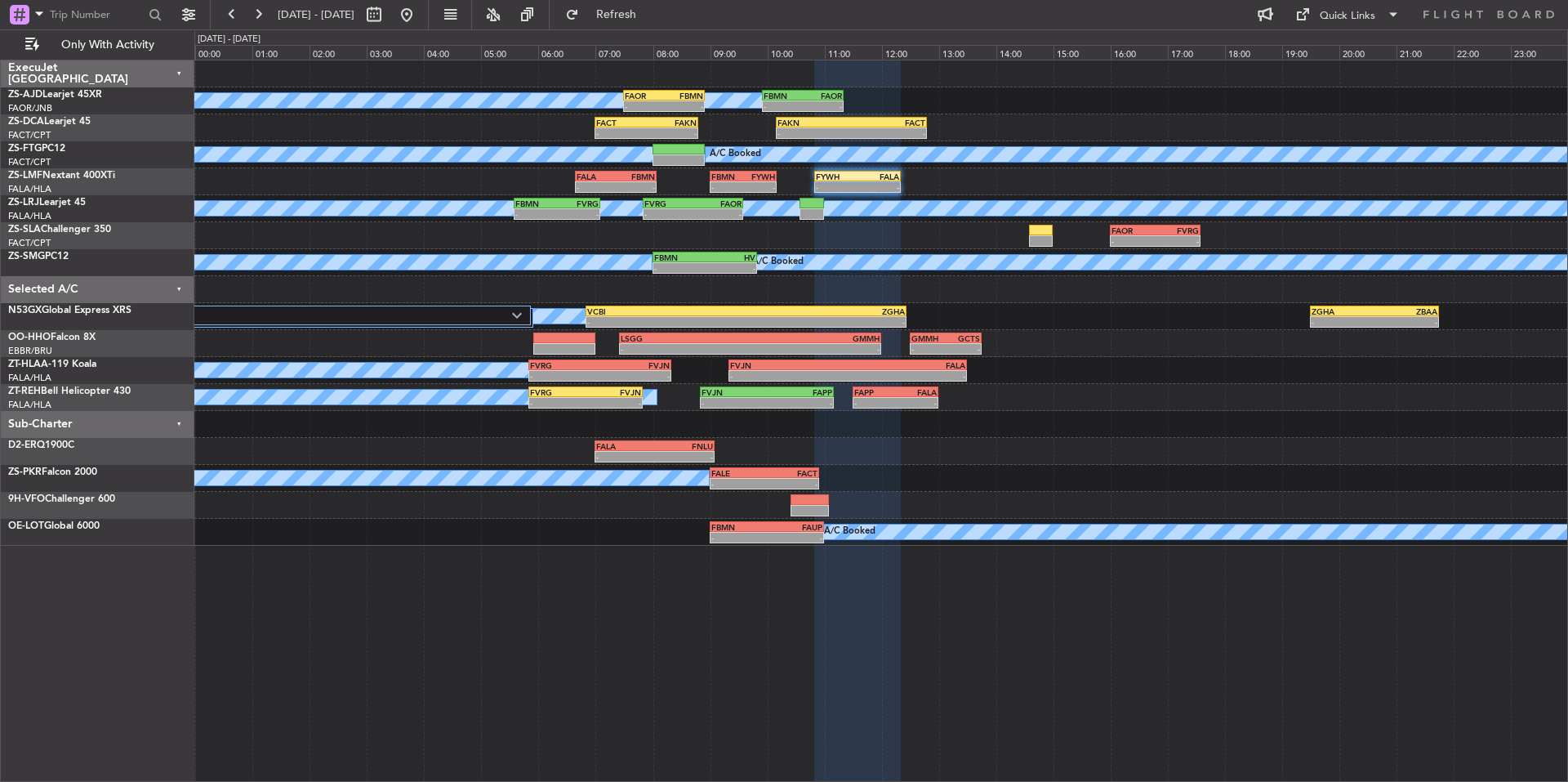
scroll to position [0, 0]
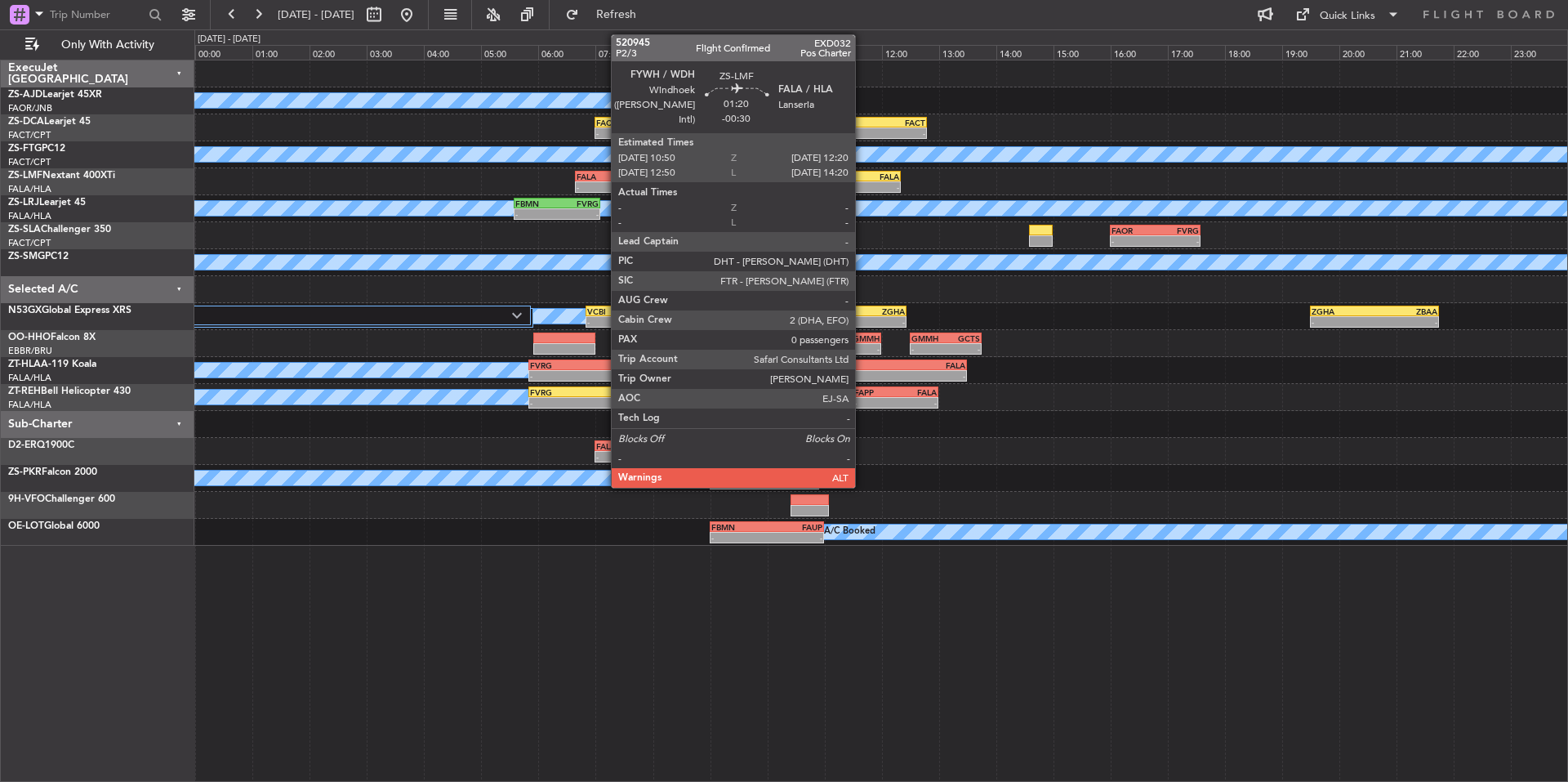
click at [863, 178] on div "FALA" at bounding box center [878, 176] width 41 height 9
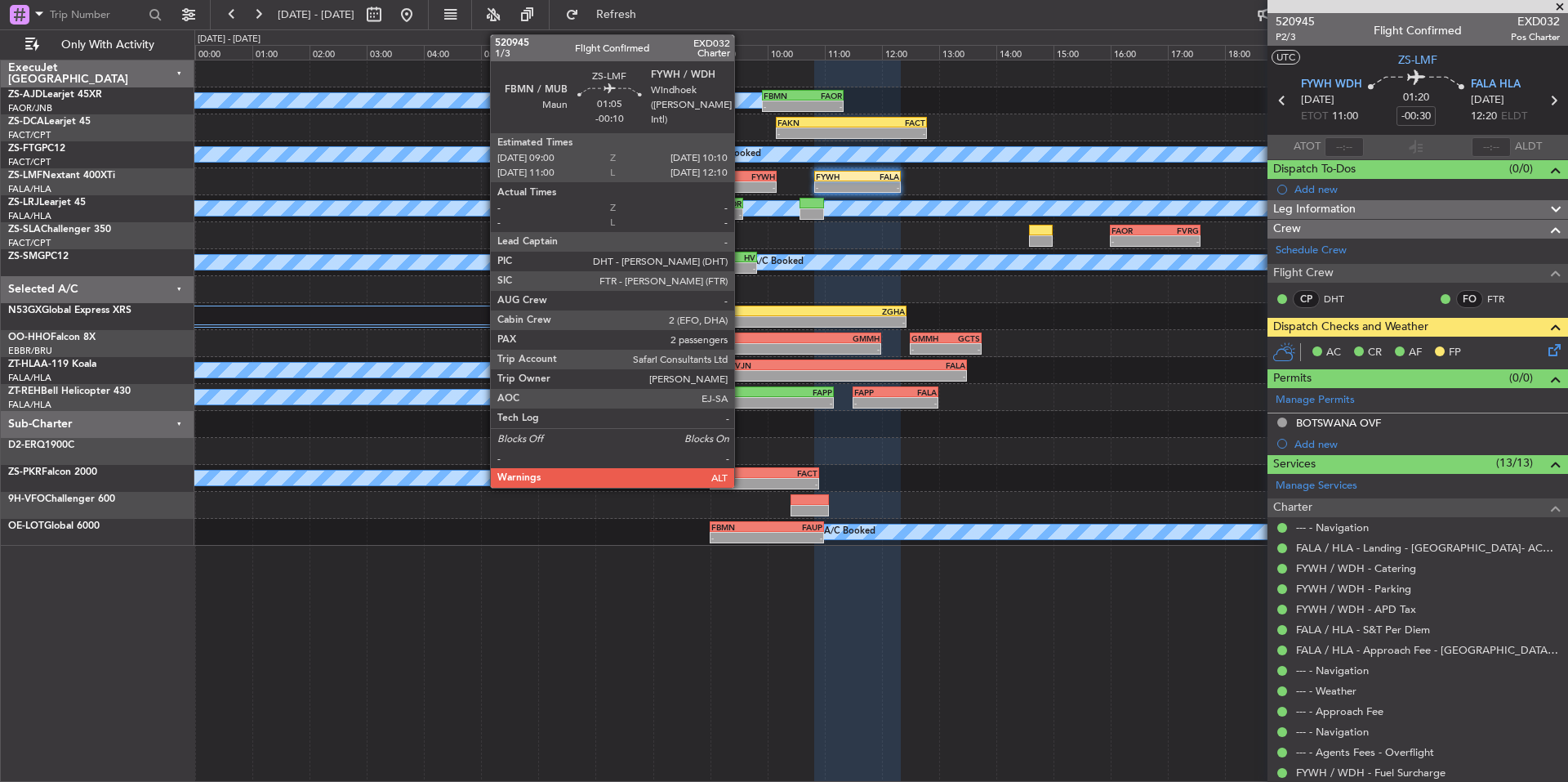
click at [741, 182] on div "- -" at bounding box center [743, 187] width 67 height 11
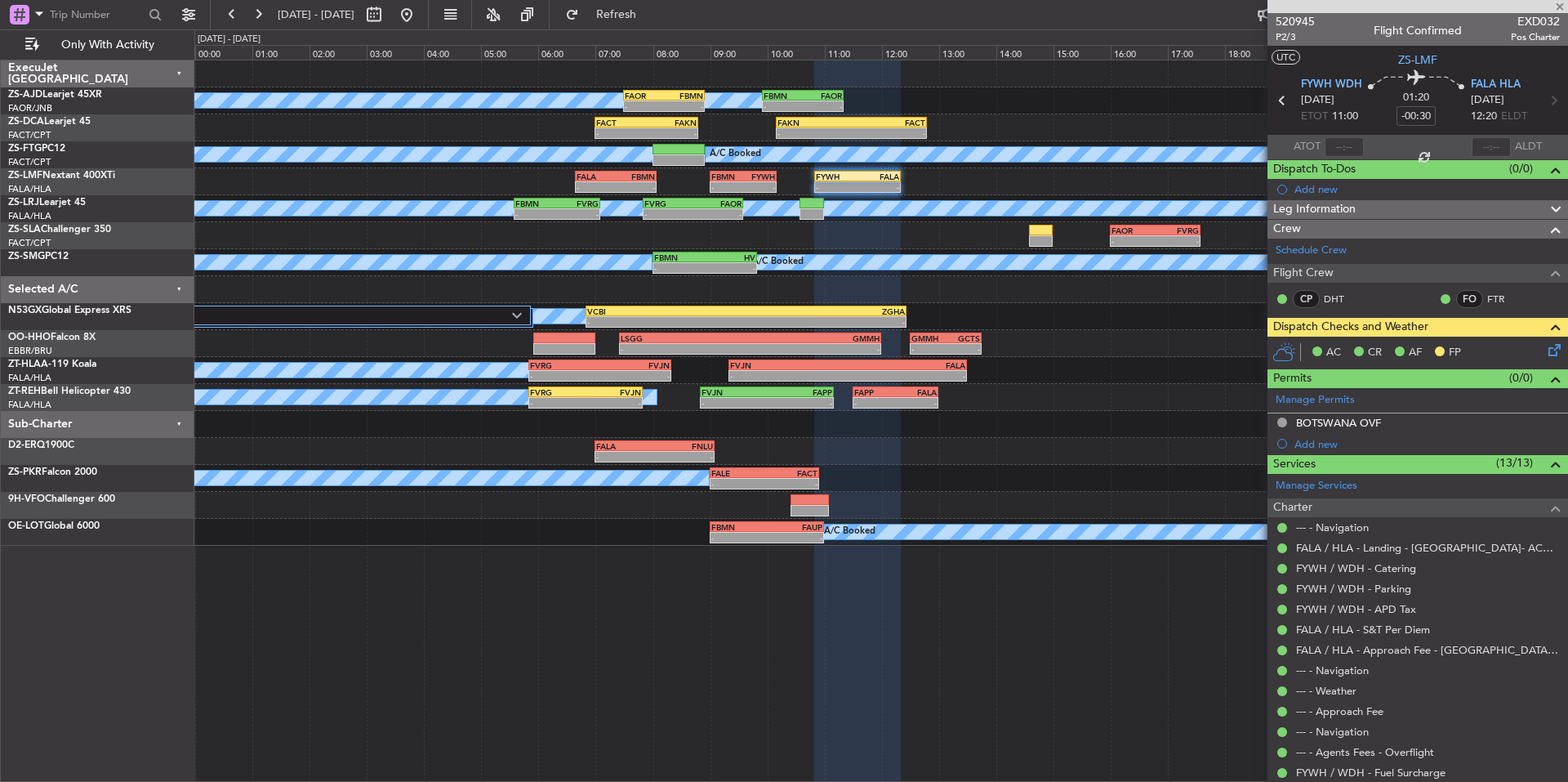
type input "-00:10"
type input "2"
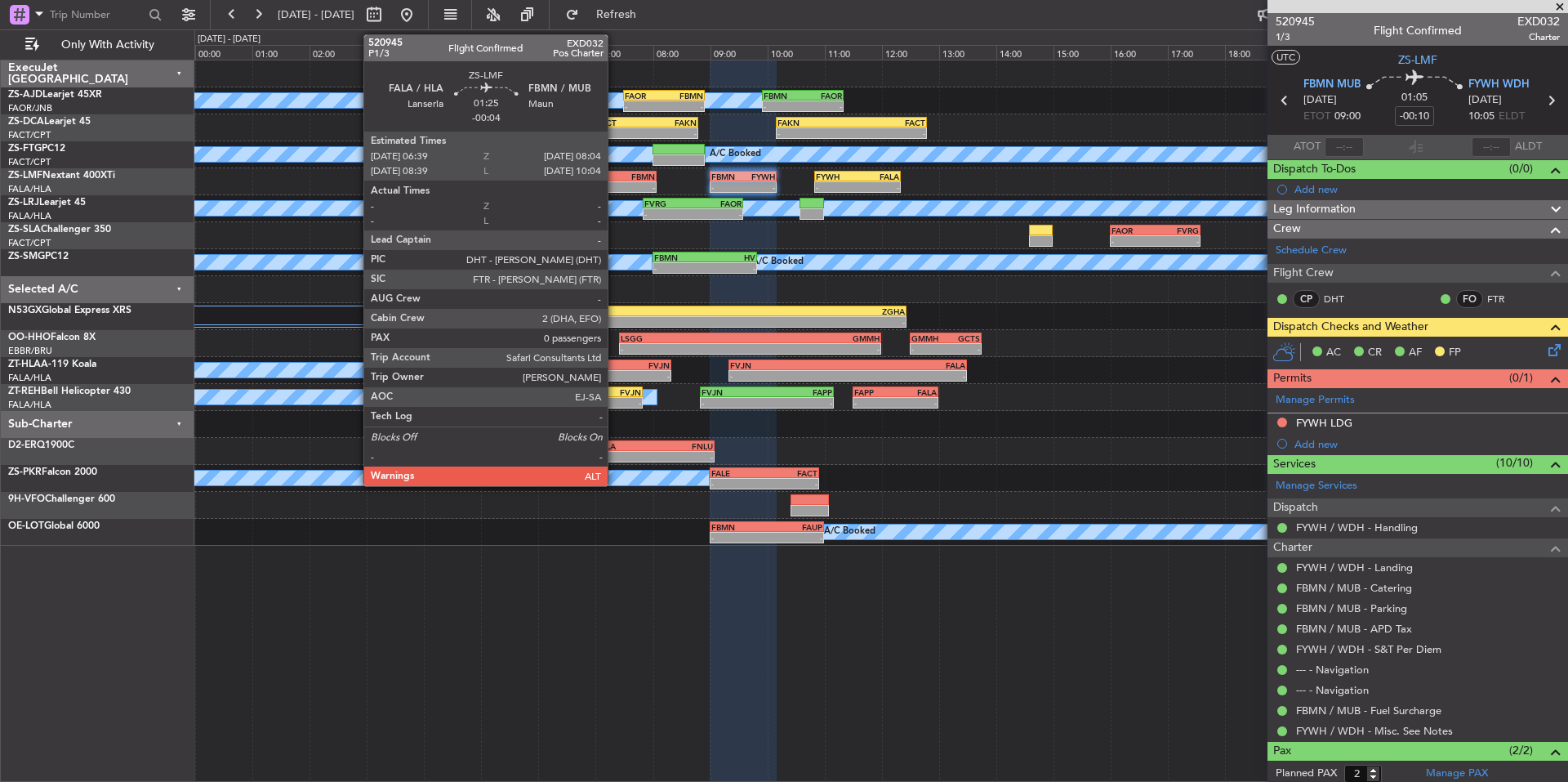
click at [616, 178] on div "FBMN" at bounding box center [635, 176] width 40 height 9
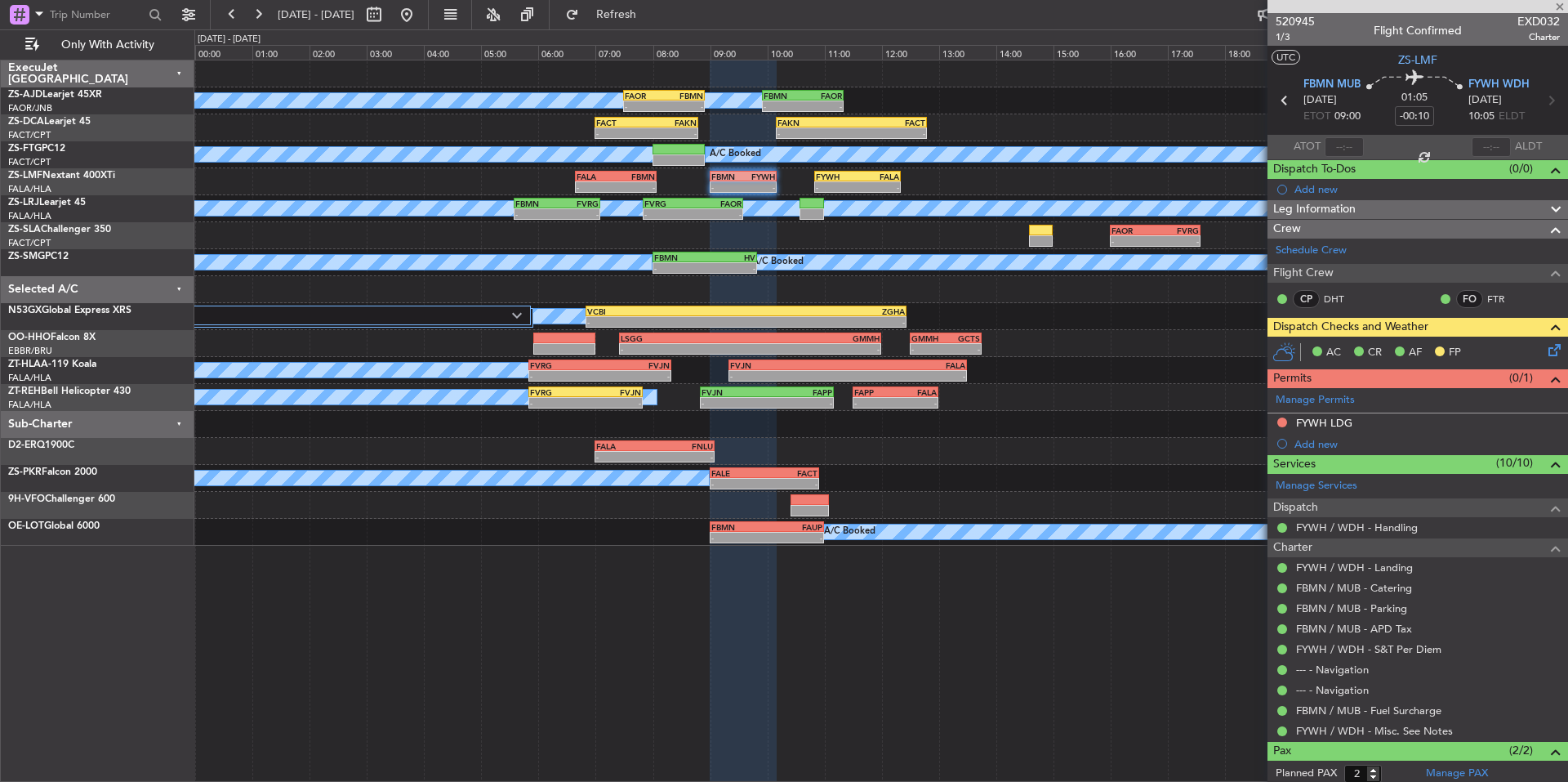
type input "-00:04"
type input "0"
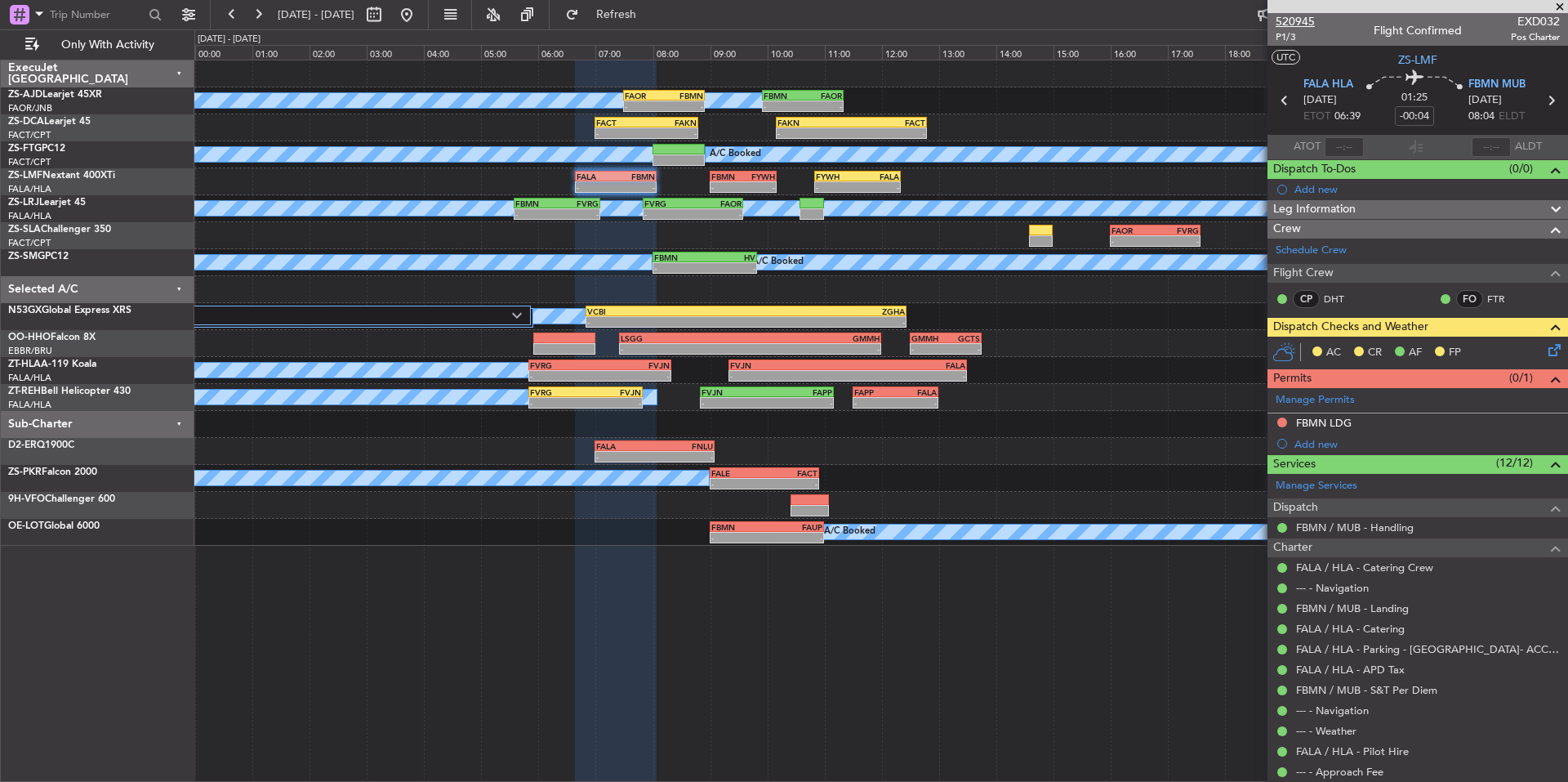
click at [1307, 18] on span "520945" at bounding box center [1296, 22] width 40 height 17
click at [1558, 8] on span at bounding box center [1559, 7] width 16 height 15
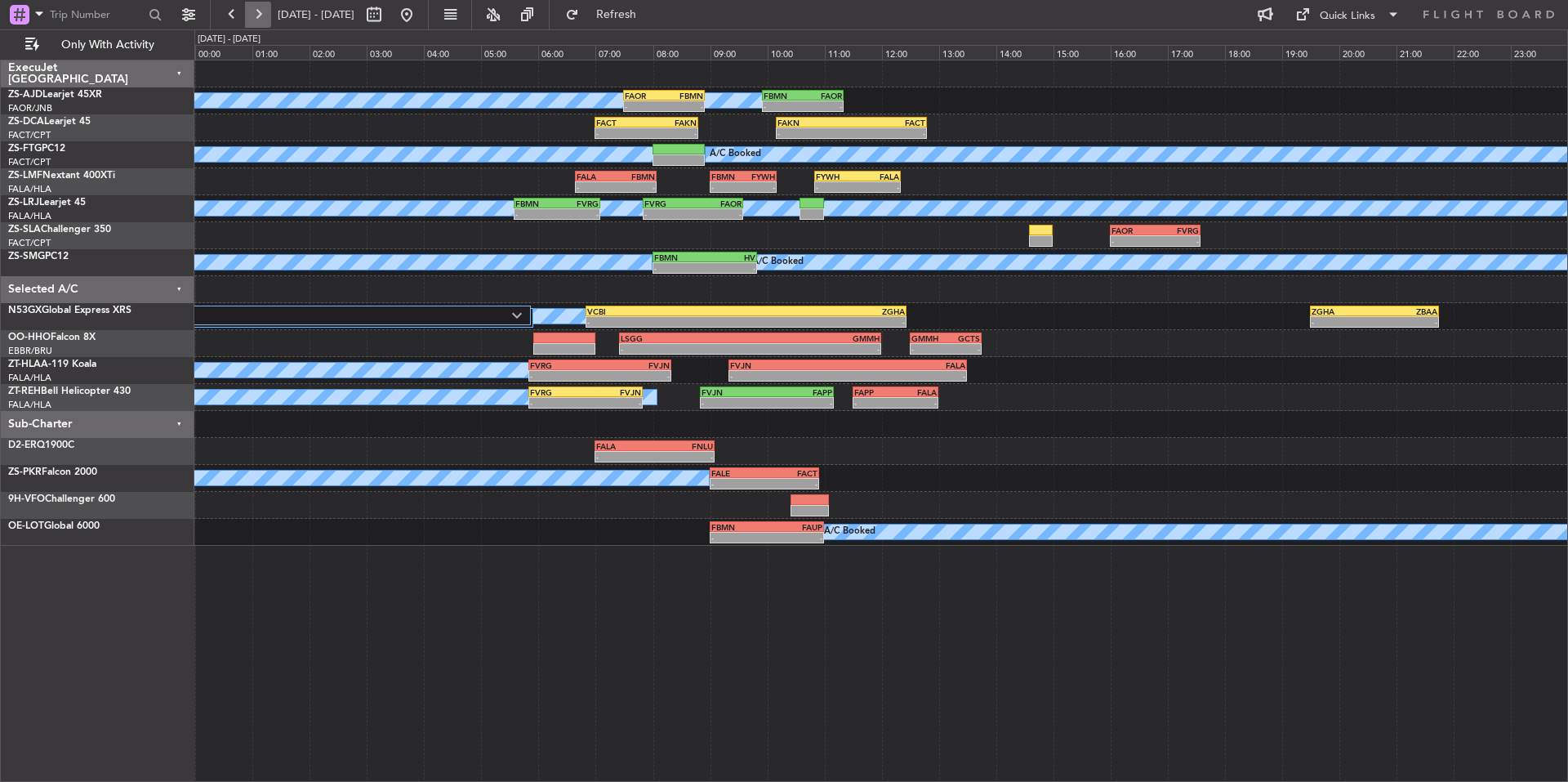
click at [265, 10] on button at bounding box center [258, 15] width 26 height 26
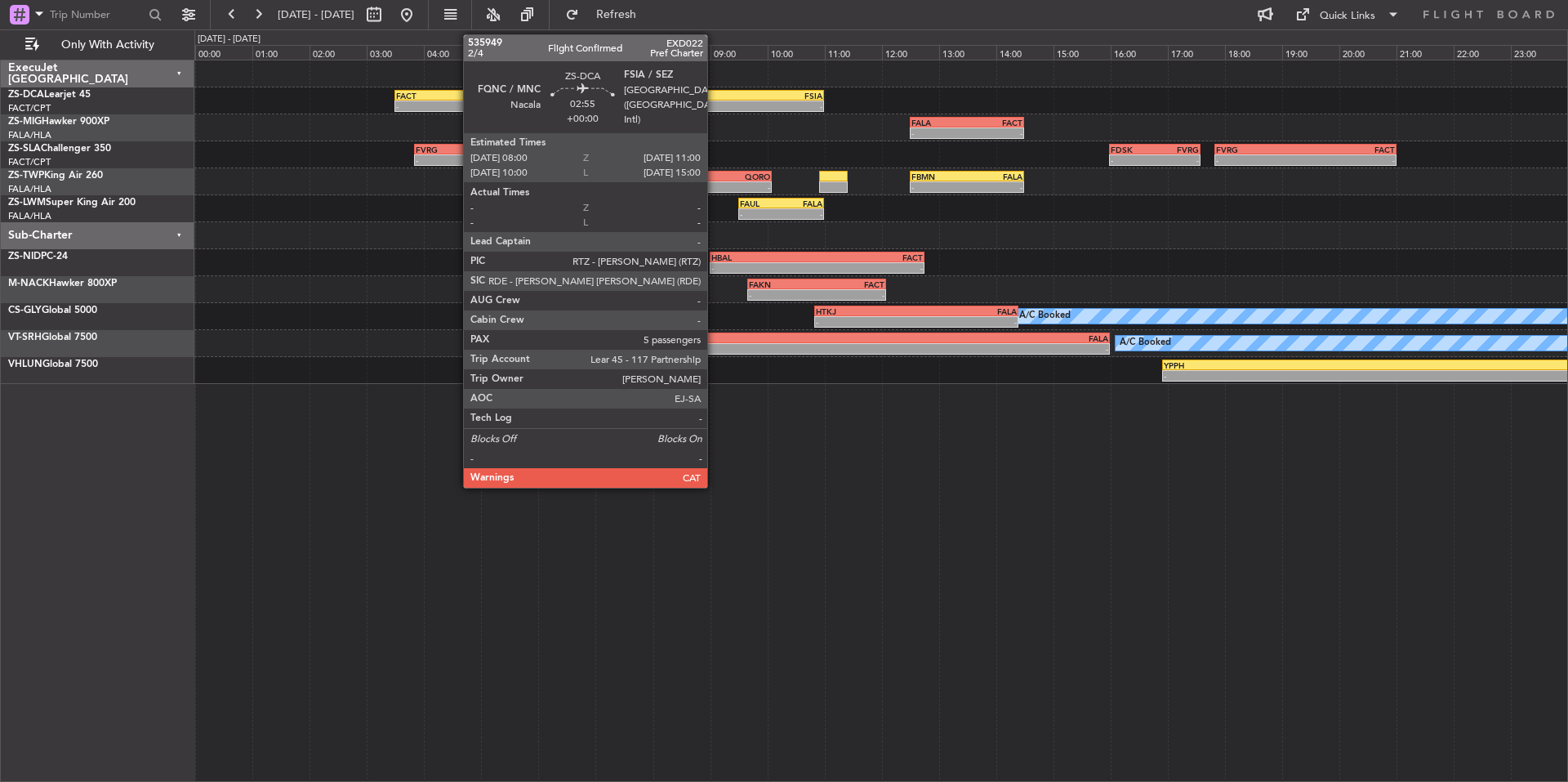
click at [715, 103] on div "-" at bounding box center [697, 106] width 84 height 9
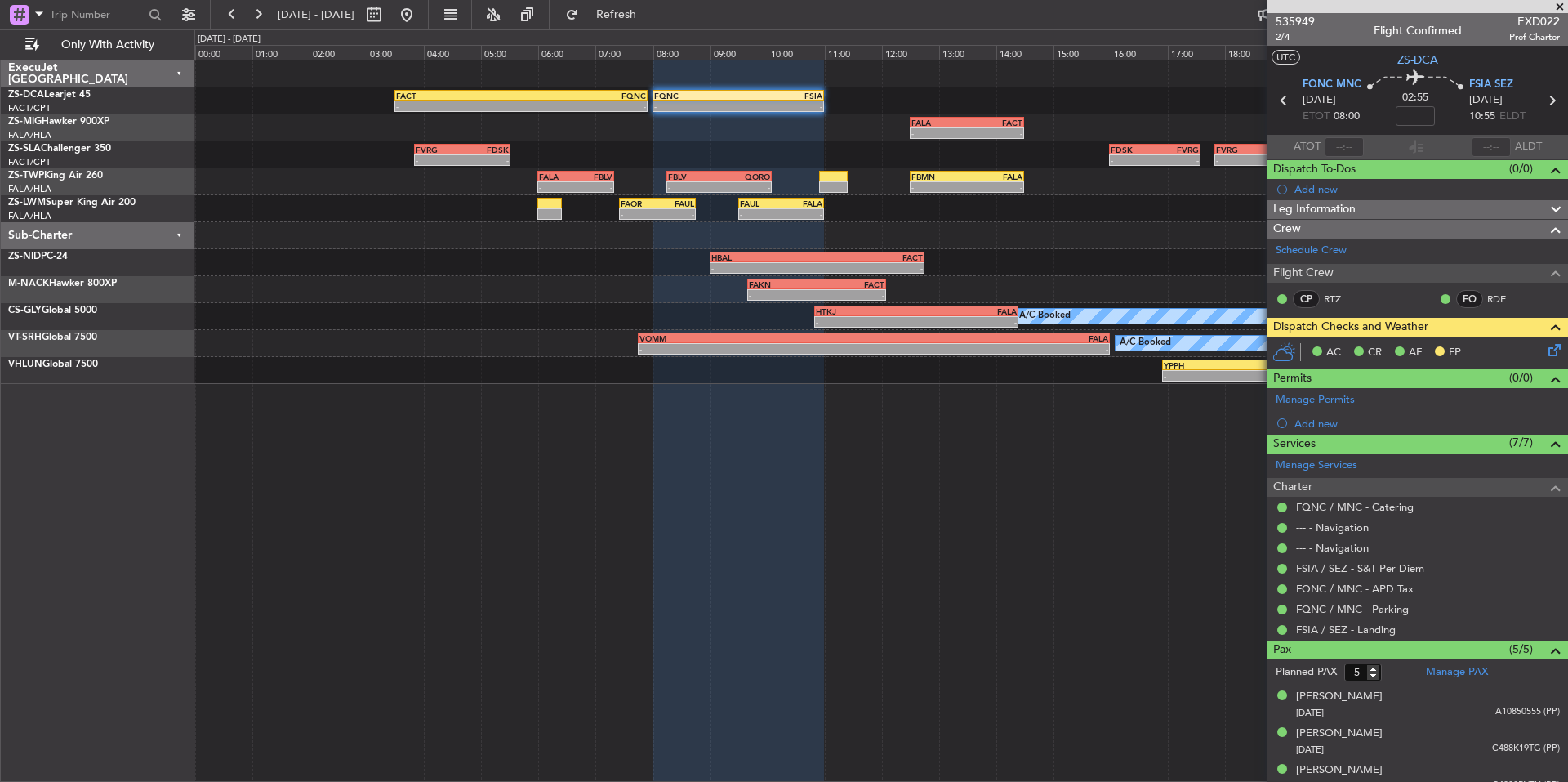
click at [1562, 0] on span at bounding box center [1559, 7] width 16 height 15
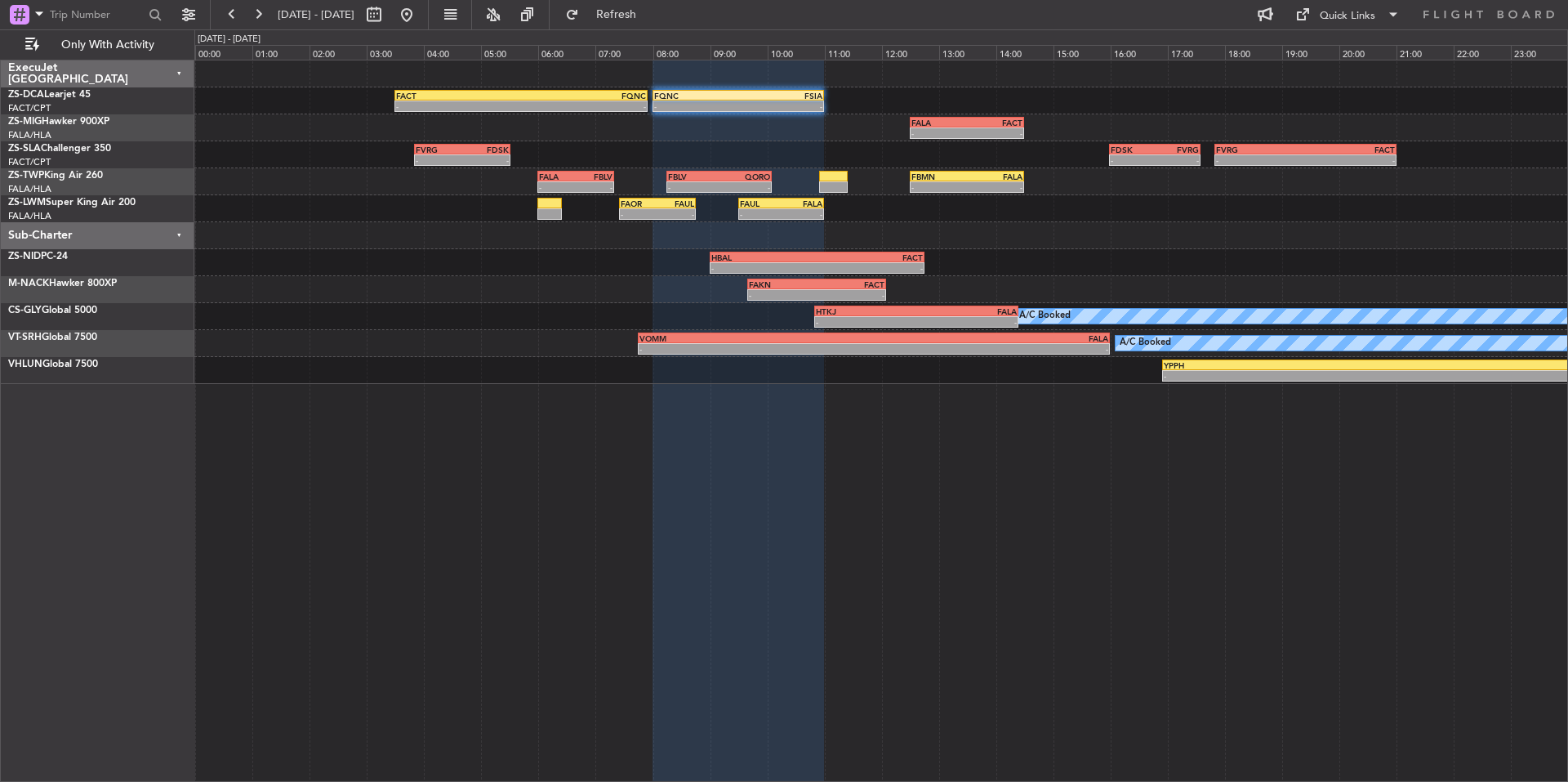
type input "0"
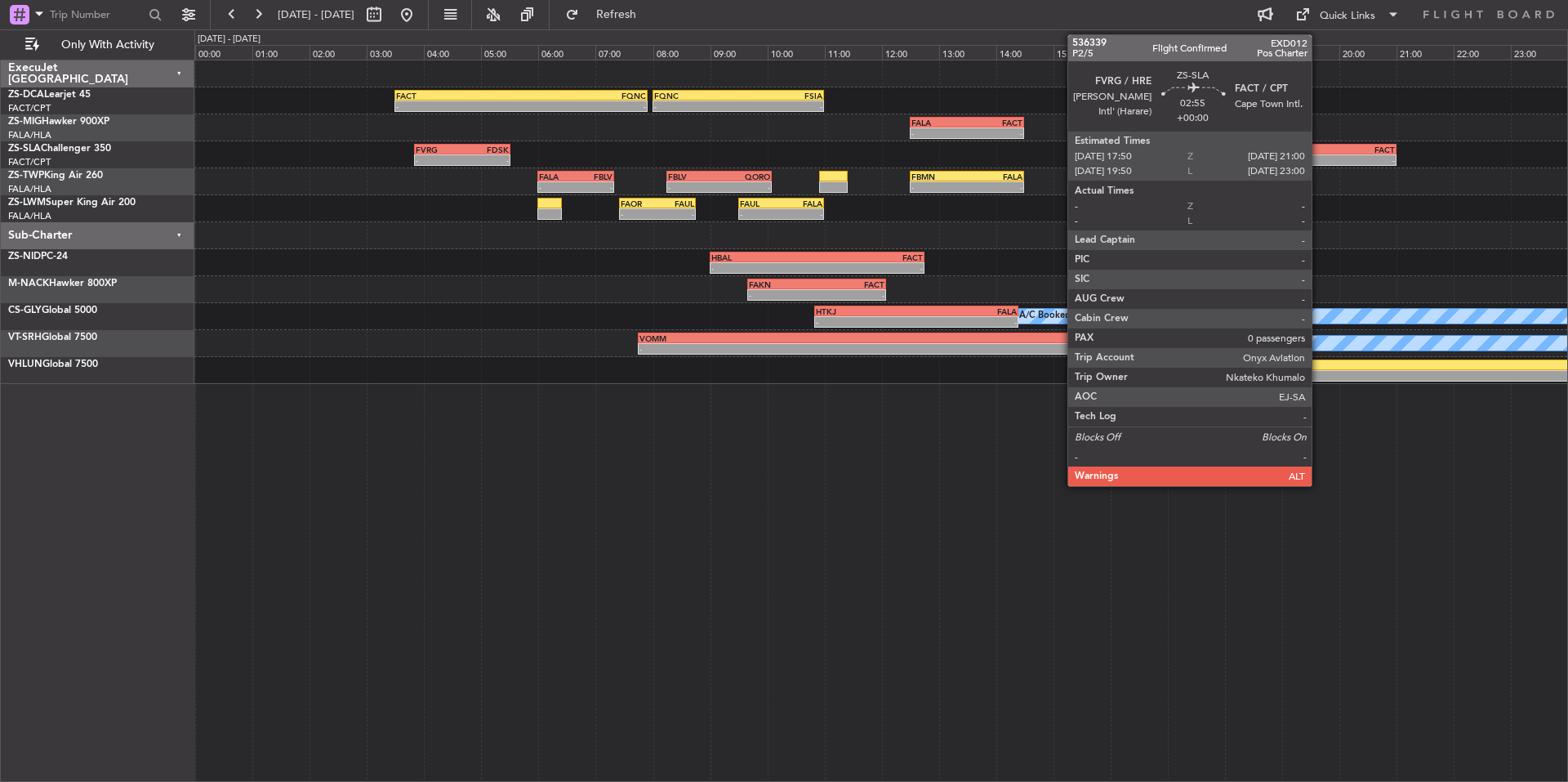
click at [1319, 151] on div "FACT" at bounding box center [1350, 149] width 89 height 9
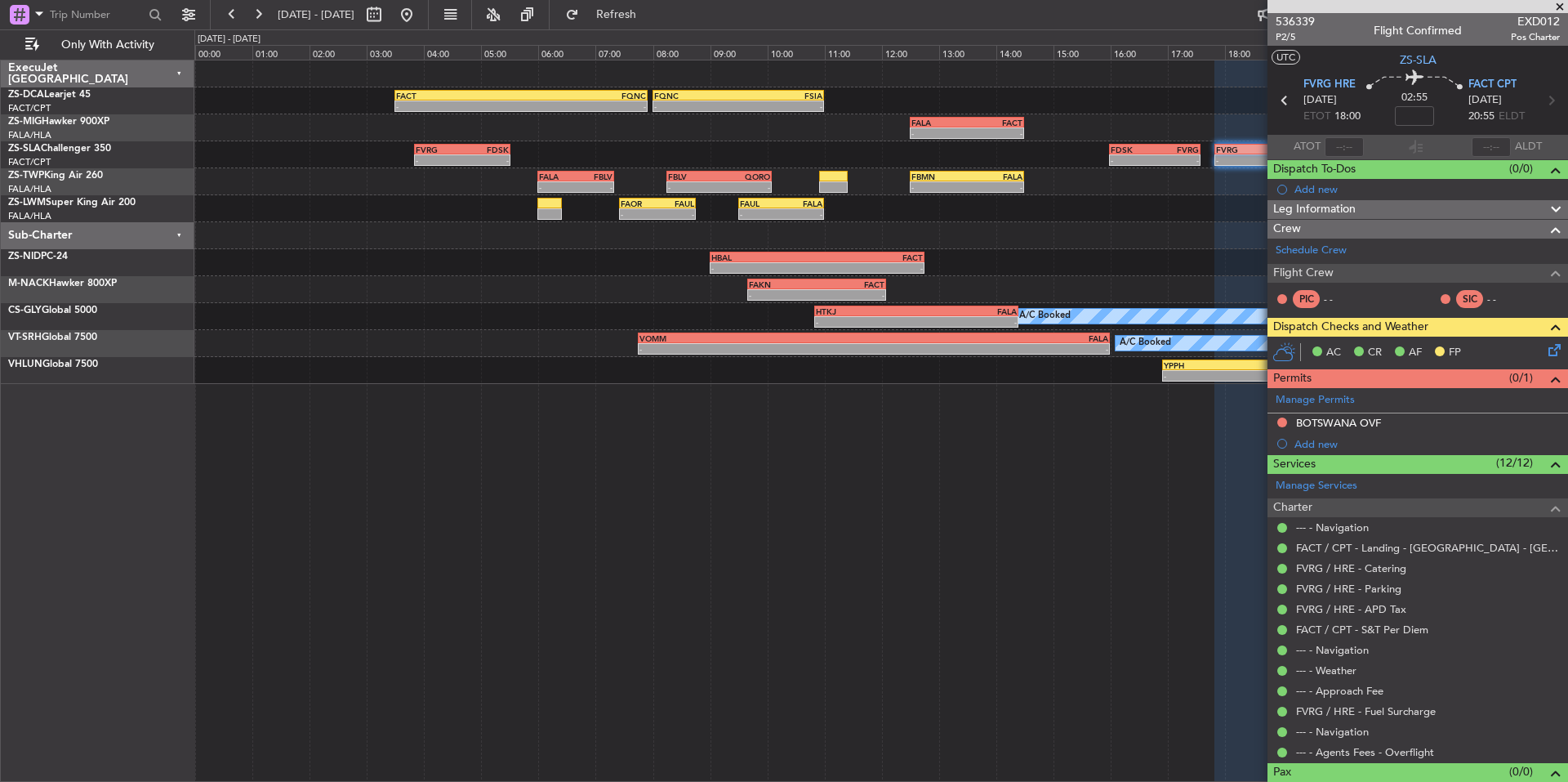
click at [1555, 10] on span at bounding box center [1559, 7] width 16 height 15
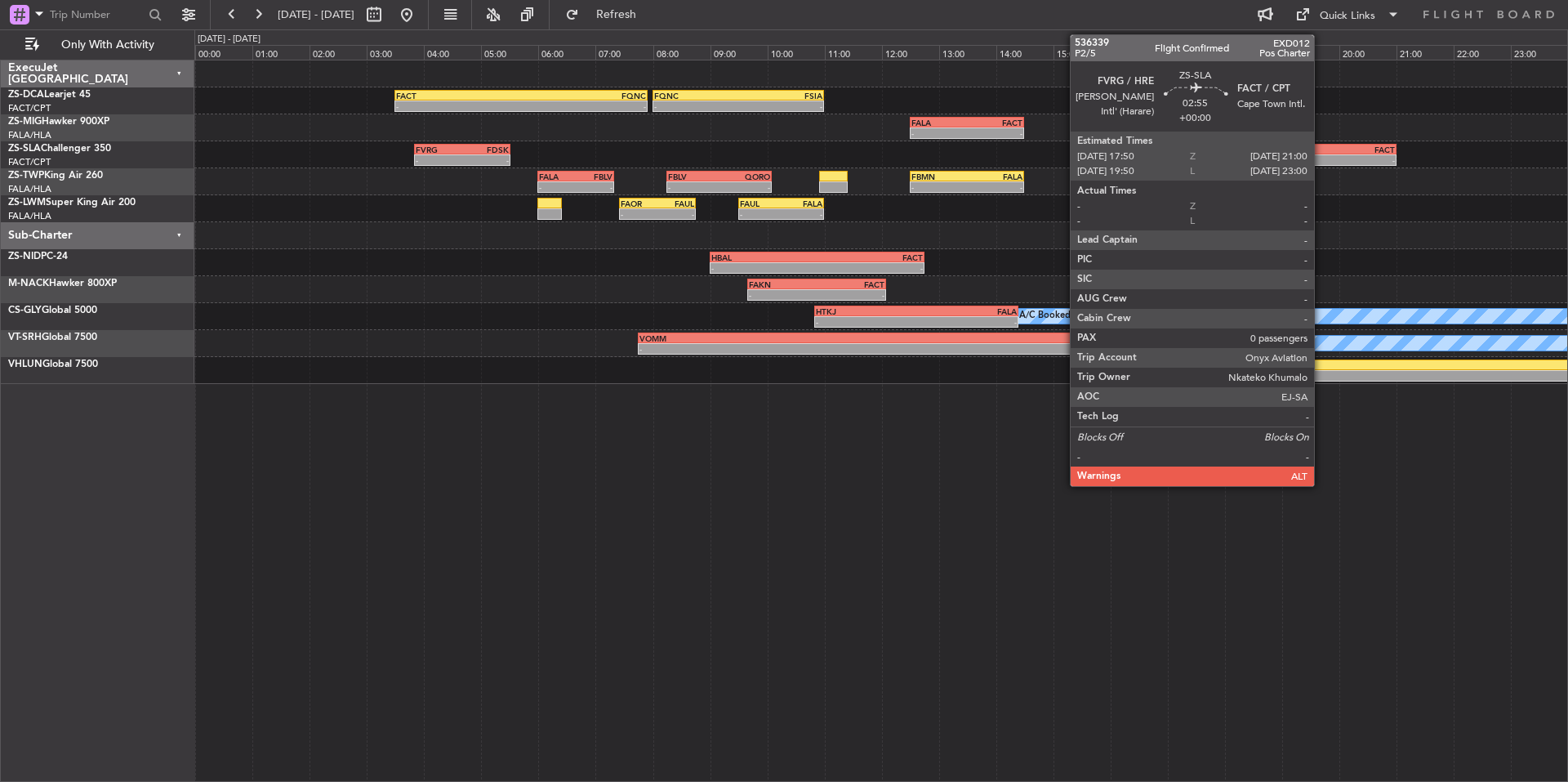
click at [1322, 145] on div "FACT" at bounding box center [1350, 149] width 89 height 9
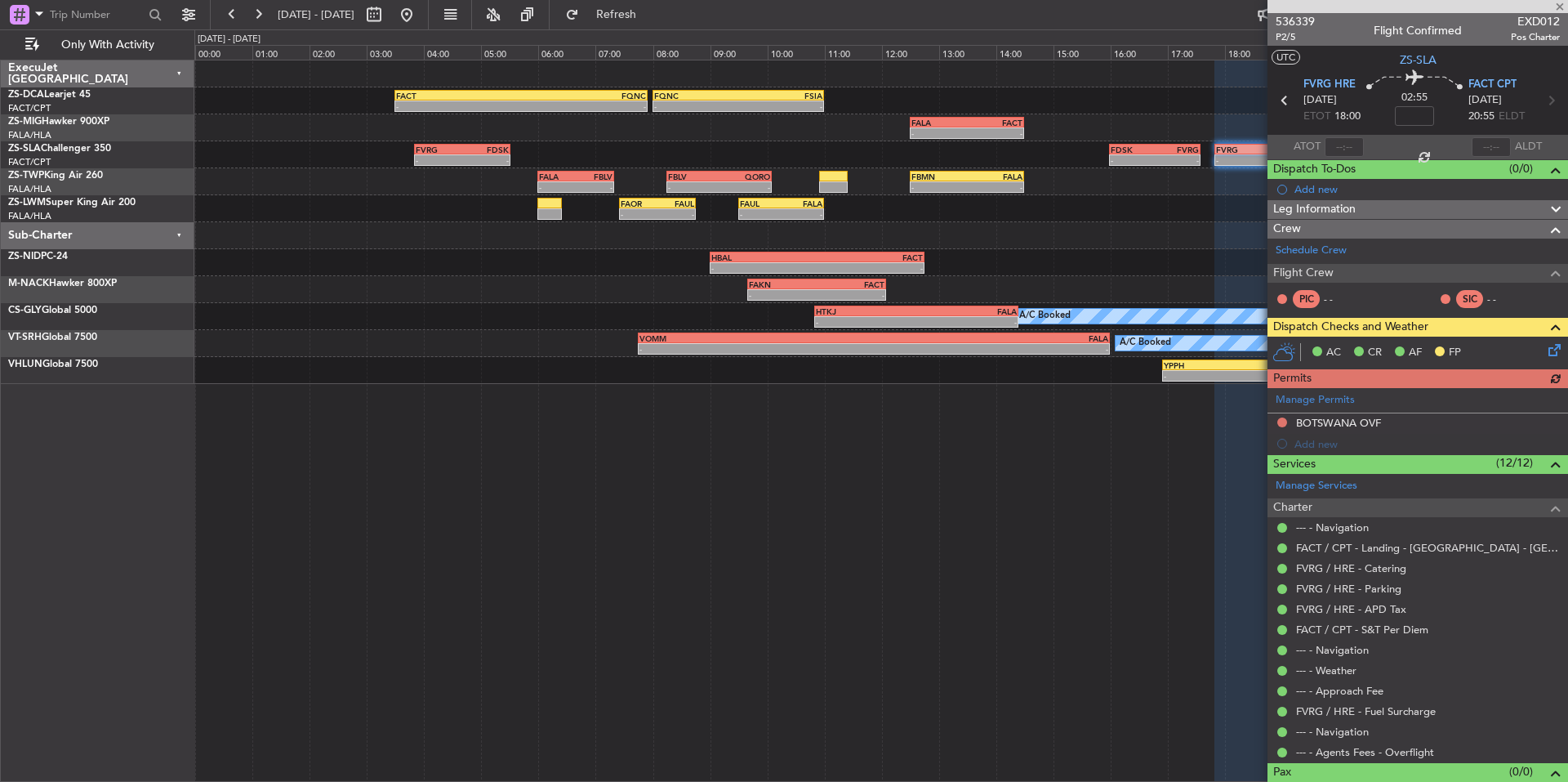
click at [1280, 421] on div "Manage Permits BOTSWANA OVF Add new" at bounding box center [1417, 421] width 301 height 66
click at [1279, 424] on button at bounding box center [1282, 422] width 9 height 9
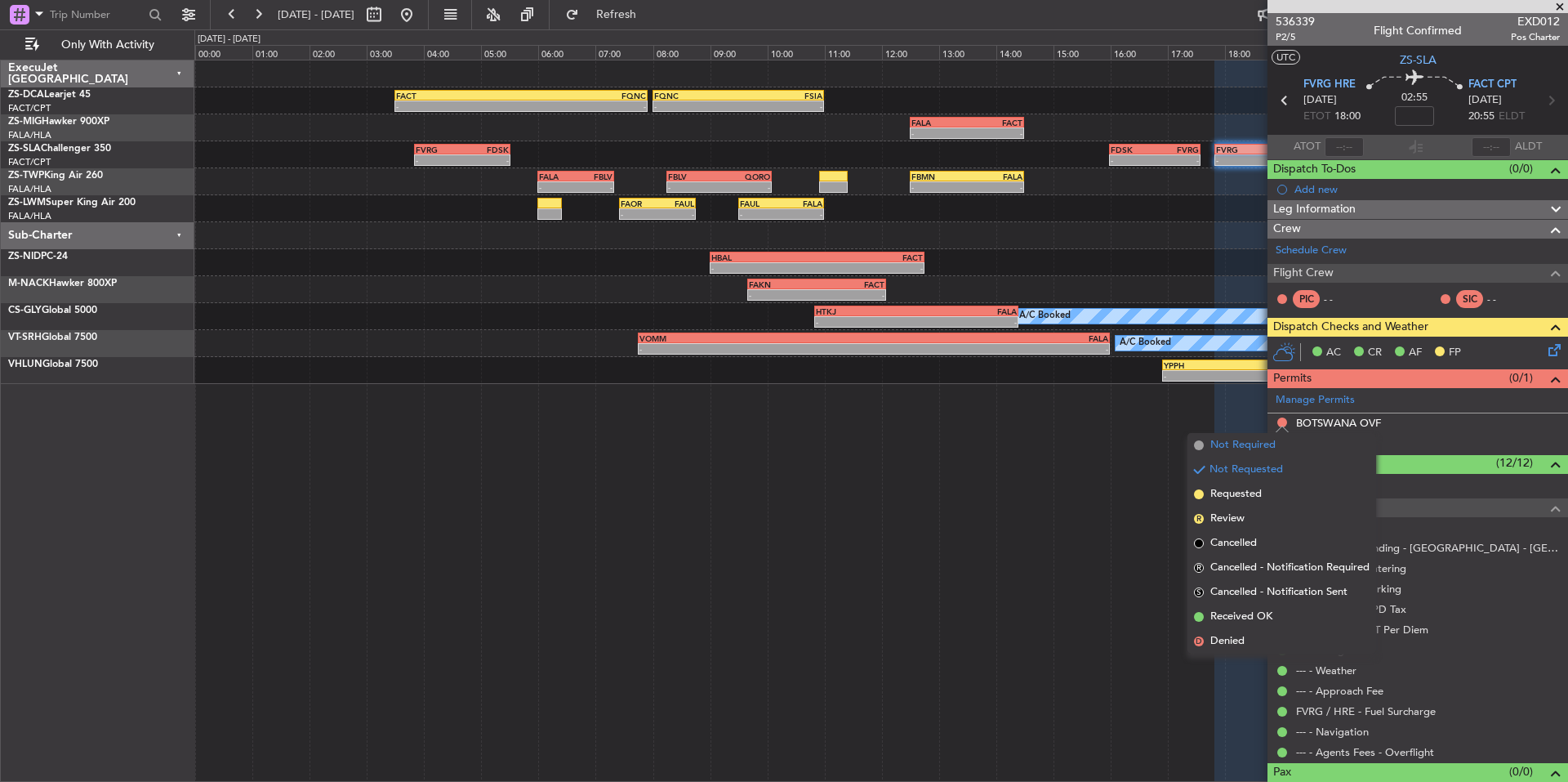
click at [1247, 444] on mat-tooltip-component "Not Requested" at bounding box center [1282, 448] width 92 height 43
click at [1234, 443] on span "Not Required" at bounding box center [1243, 444] width 65 height 16
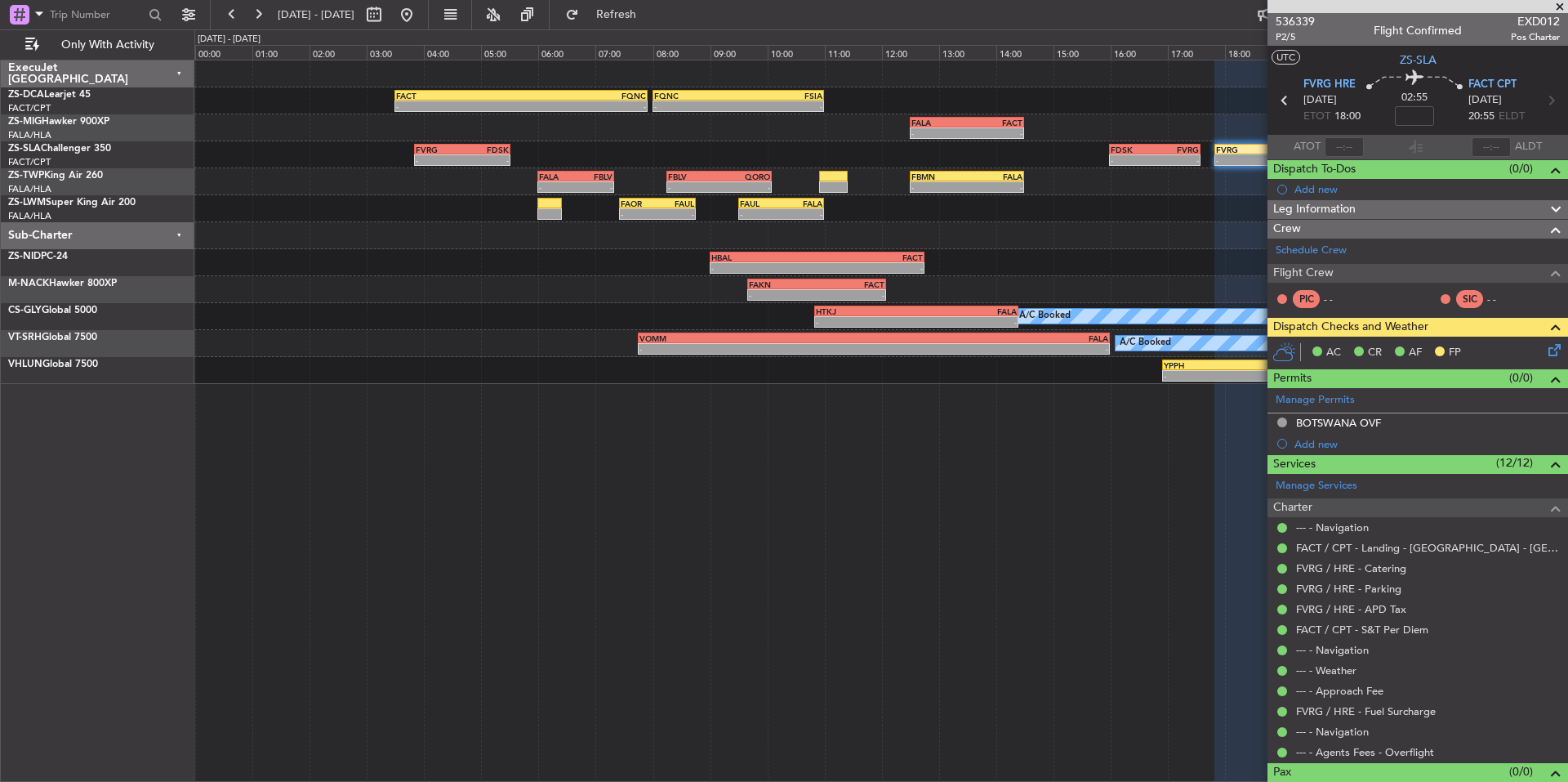
click at [1562, 9] on span at bounding box center [1559, 7] width 16 height 15
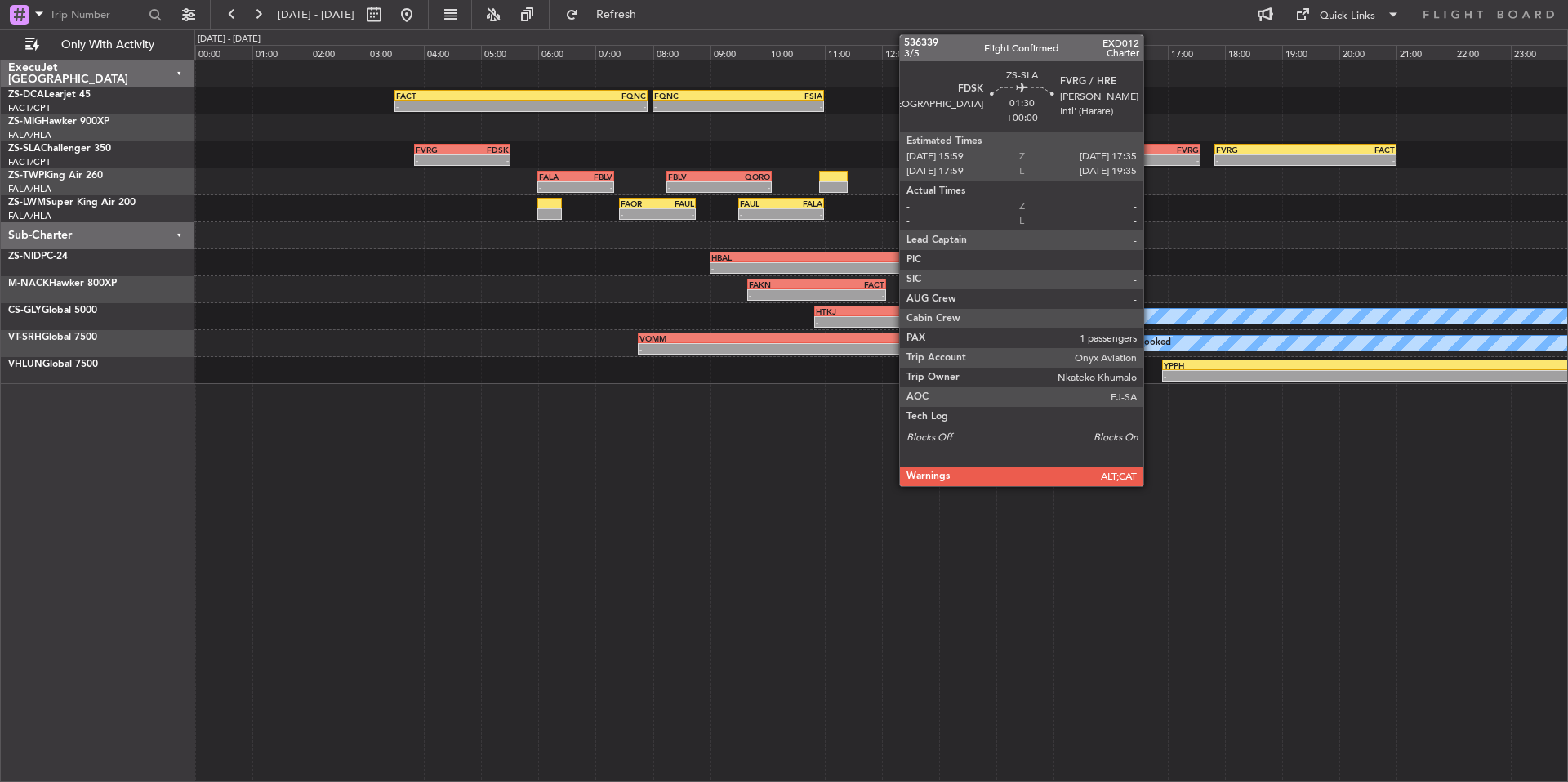
click at [1151, 157] on div "-" at bounding box center [1132, 159] width 44 height 9
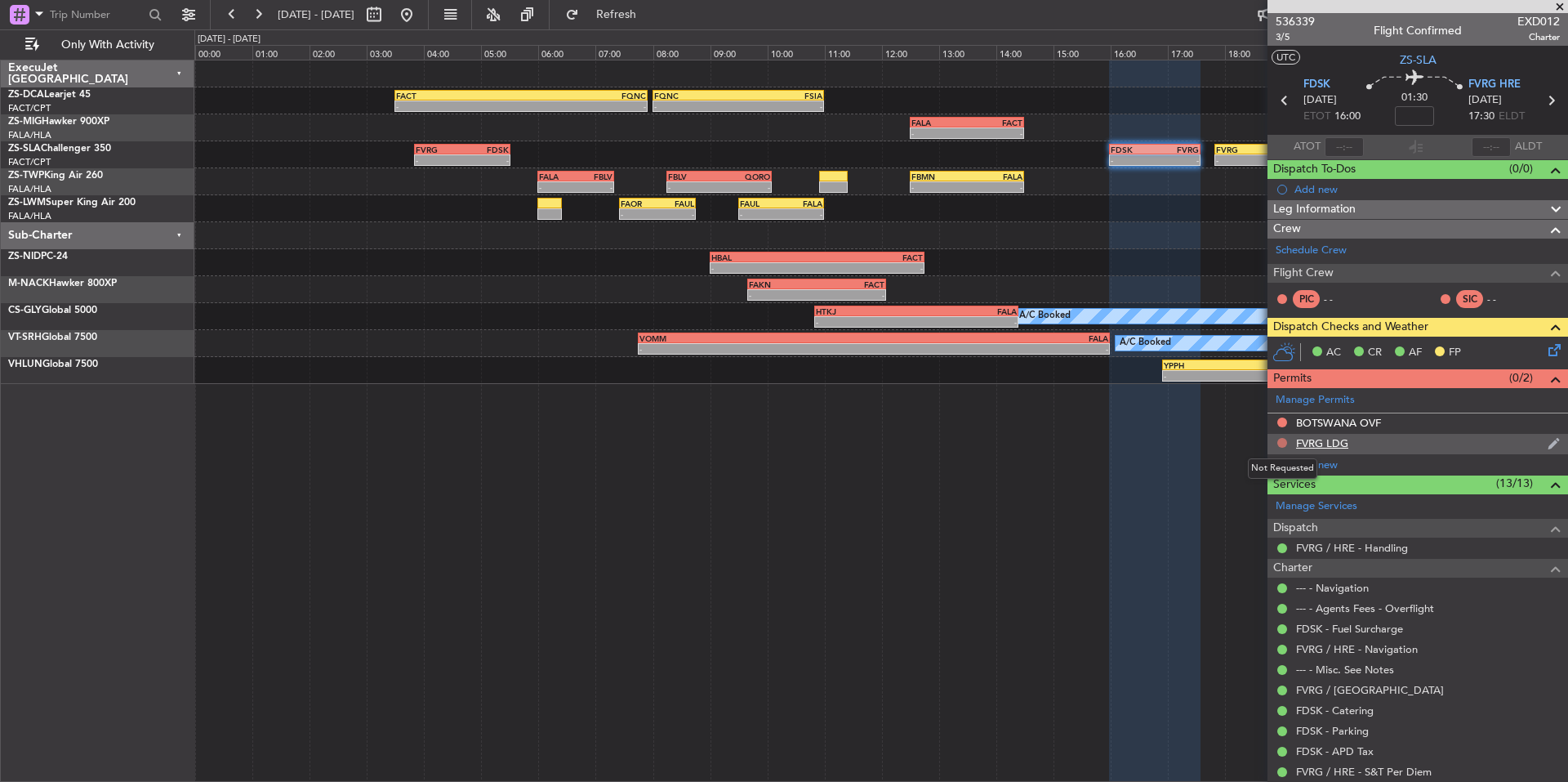
click at [1283, 443] on button at bounding box center [1282, 442] width 9 height 9
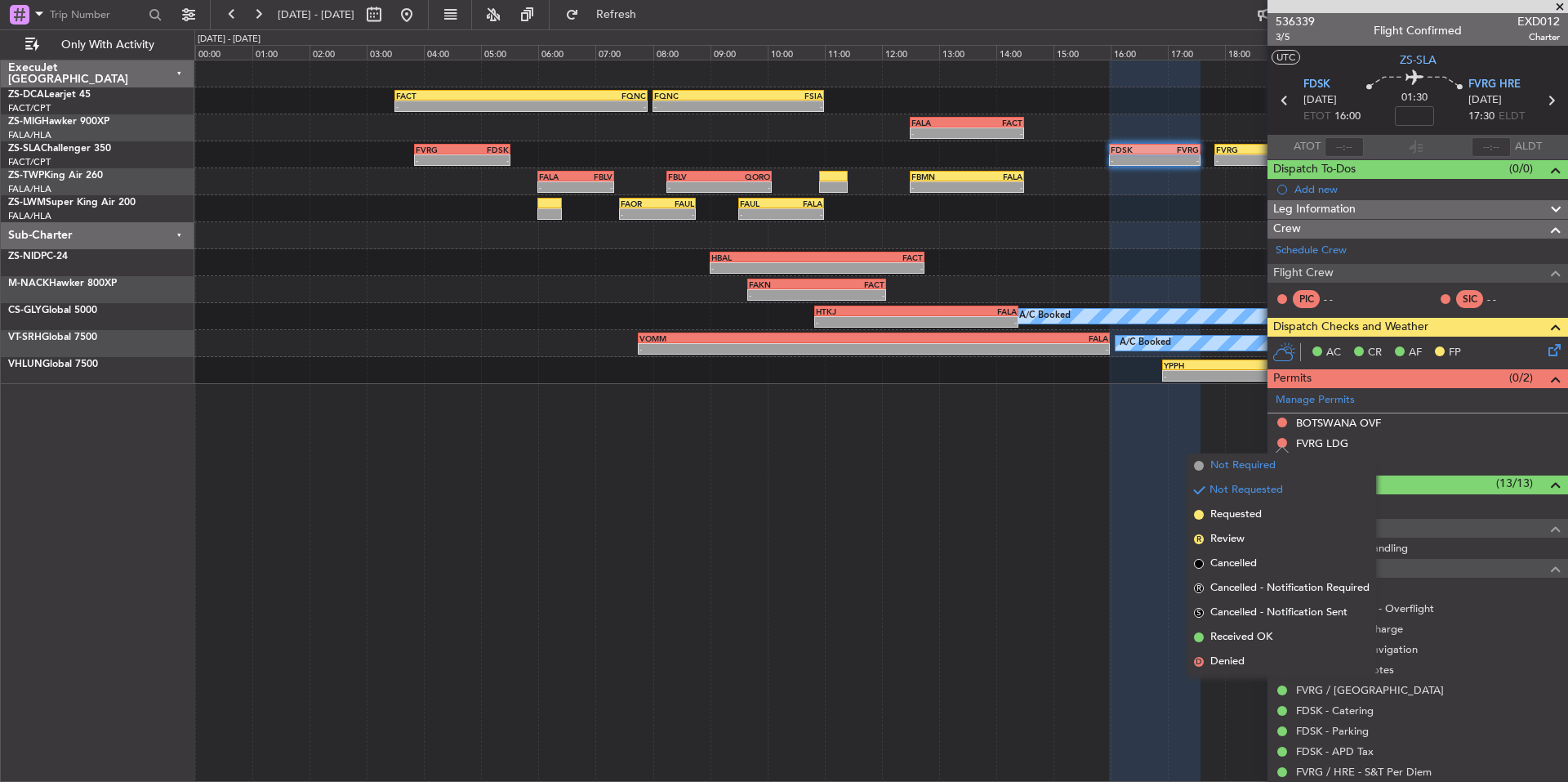
click at [1227, 469] on span "Not Required" at bounding box center [1243, 465] width 65 height 16
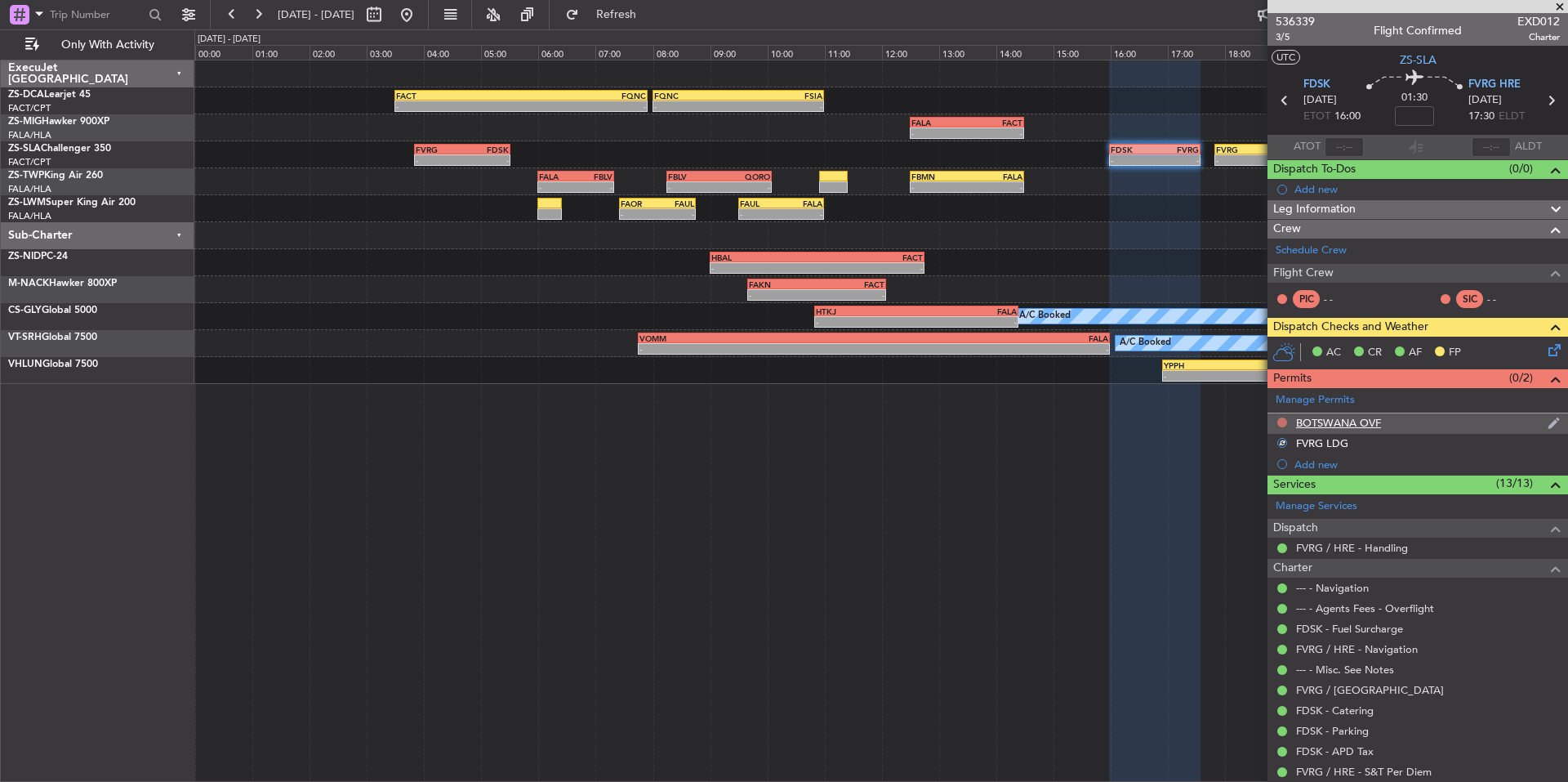
click at [1279, 419] on button at bounding box center [1282, 422] width 9 height 9
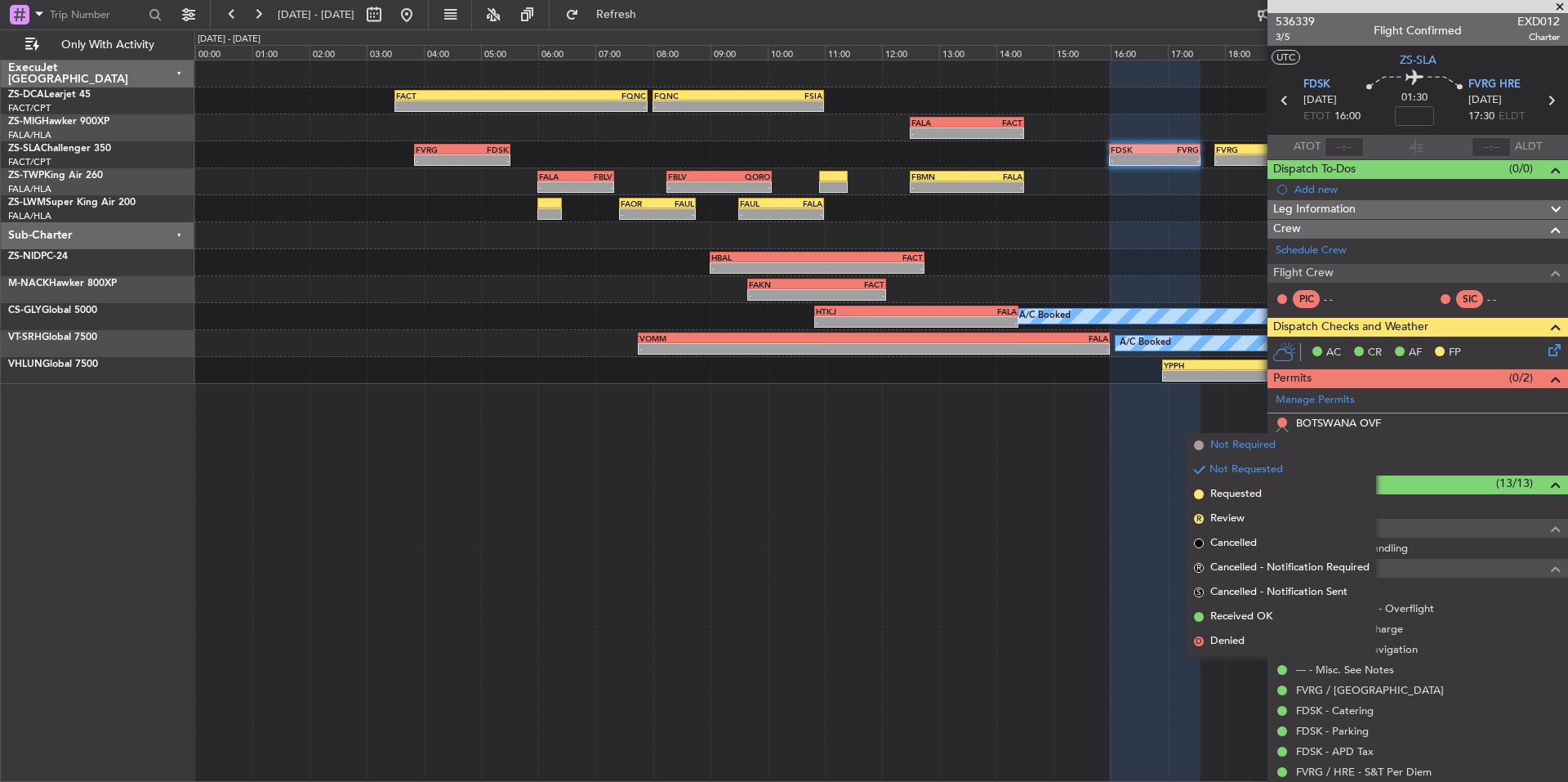
click at [1226, 443] on span "Not Required" at bounding box center [1243, 444] width 65 height 16
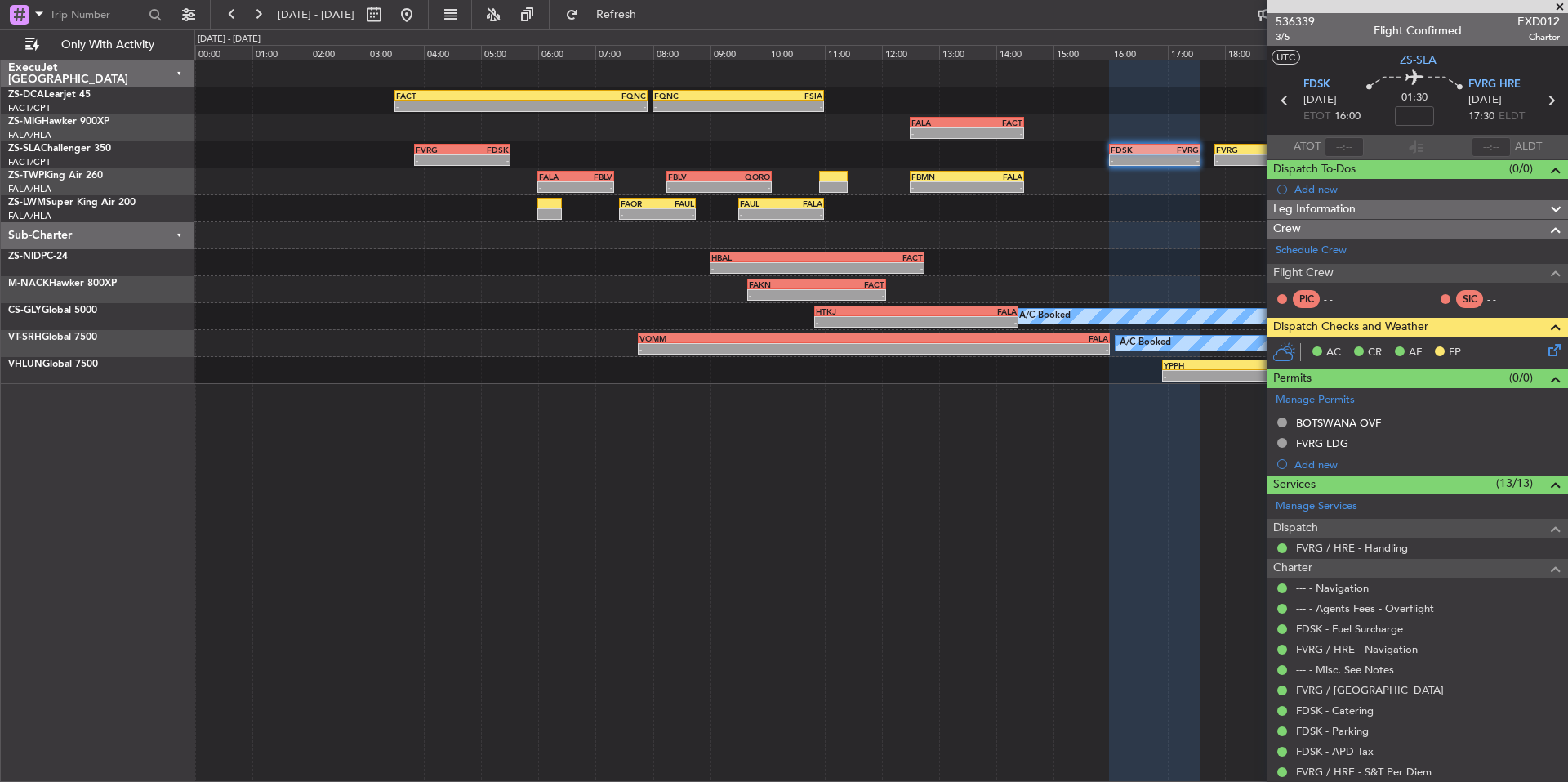
click at [1561, 2] on span at bounding box center [1559, 7] width 16 height 15
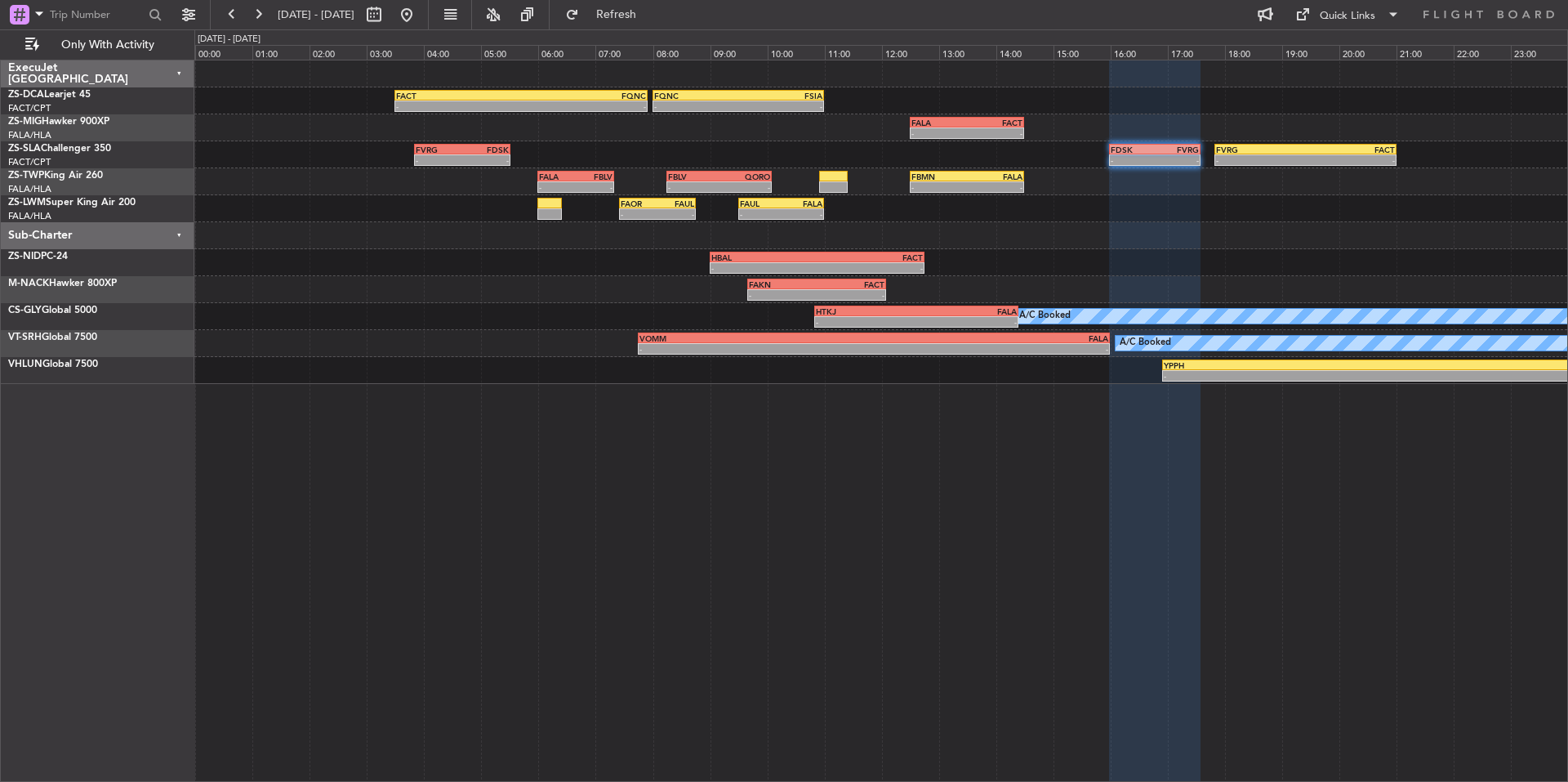
type input "0"
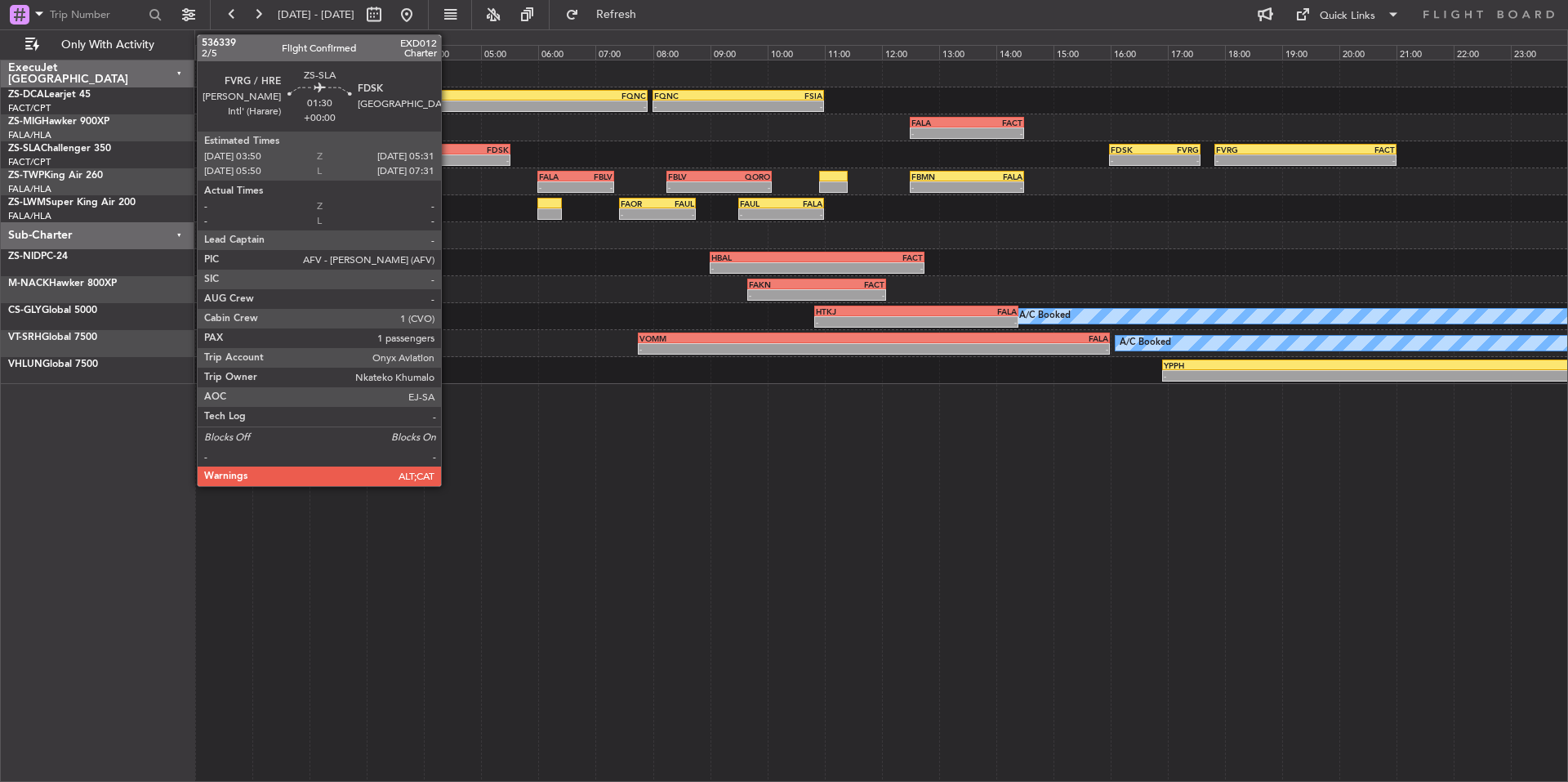
click at [449, 158] on div "-" at bounding box center [439, 159] width 46 height 9
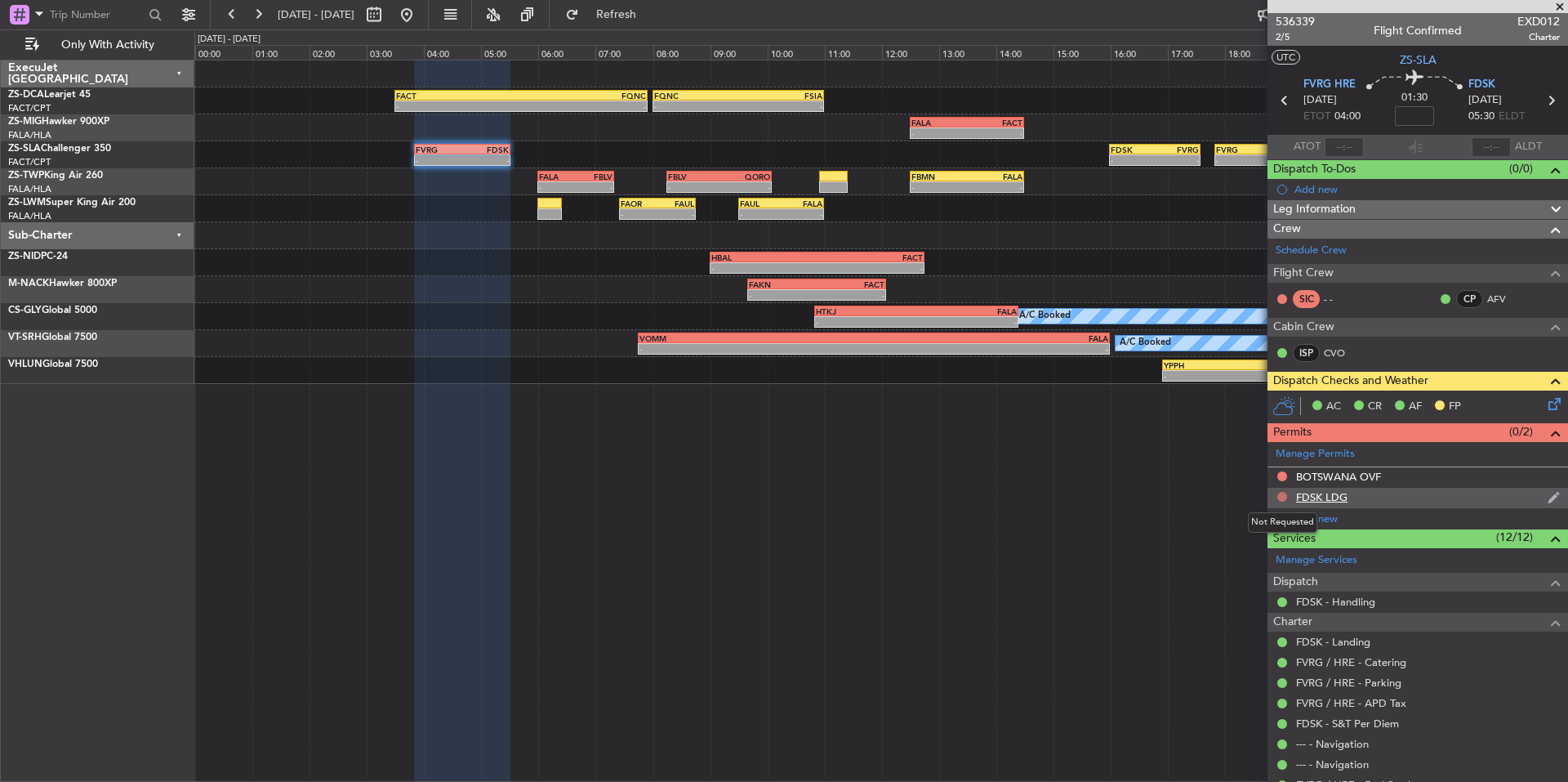
click at [1282, 499] on button at bounding box center [1282, 496] width 9 height 9
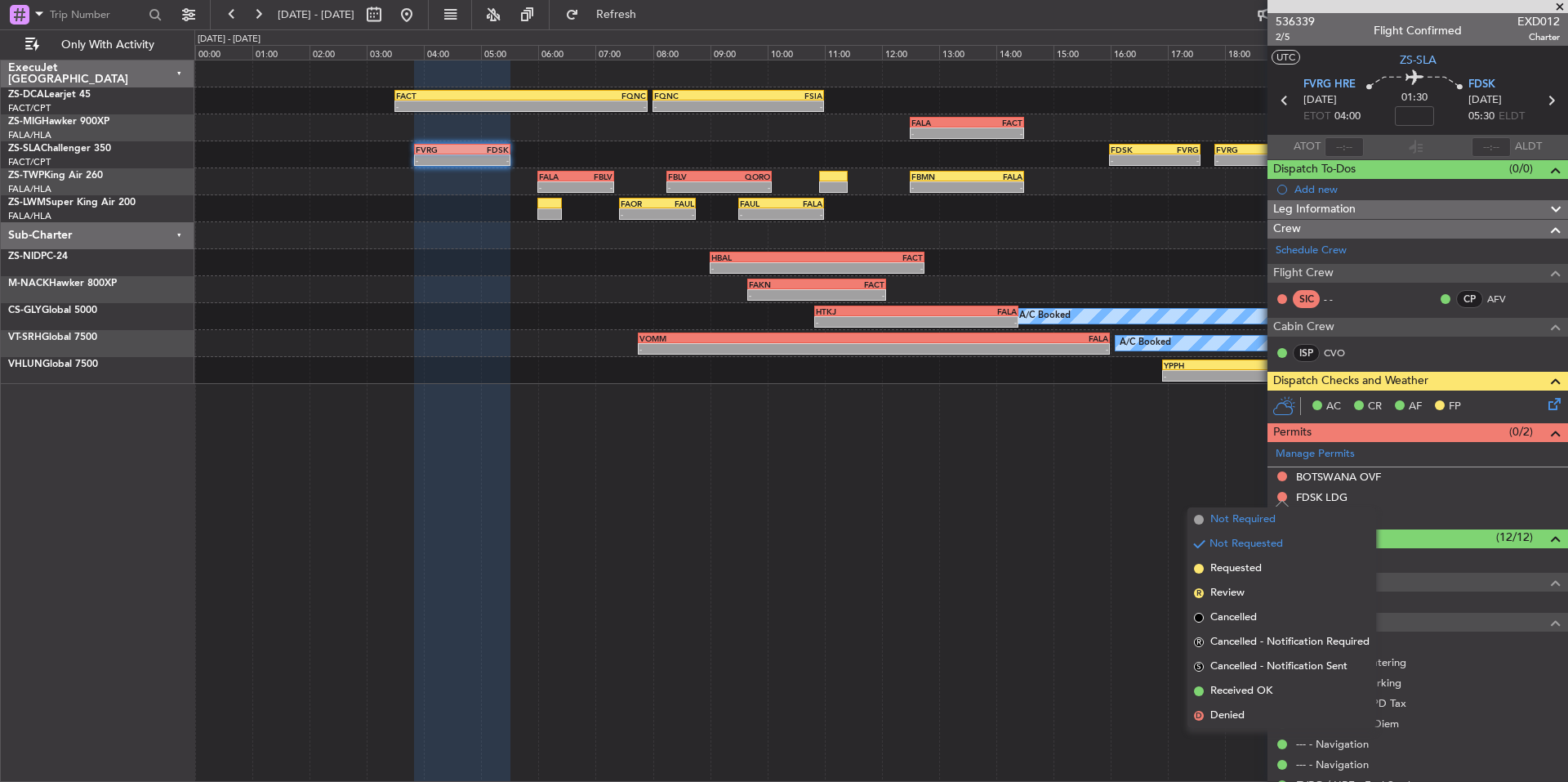
click at [1220, 517] on span "Not Required" at bounding box center [1243, 519] width 65 height 16
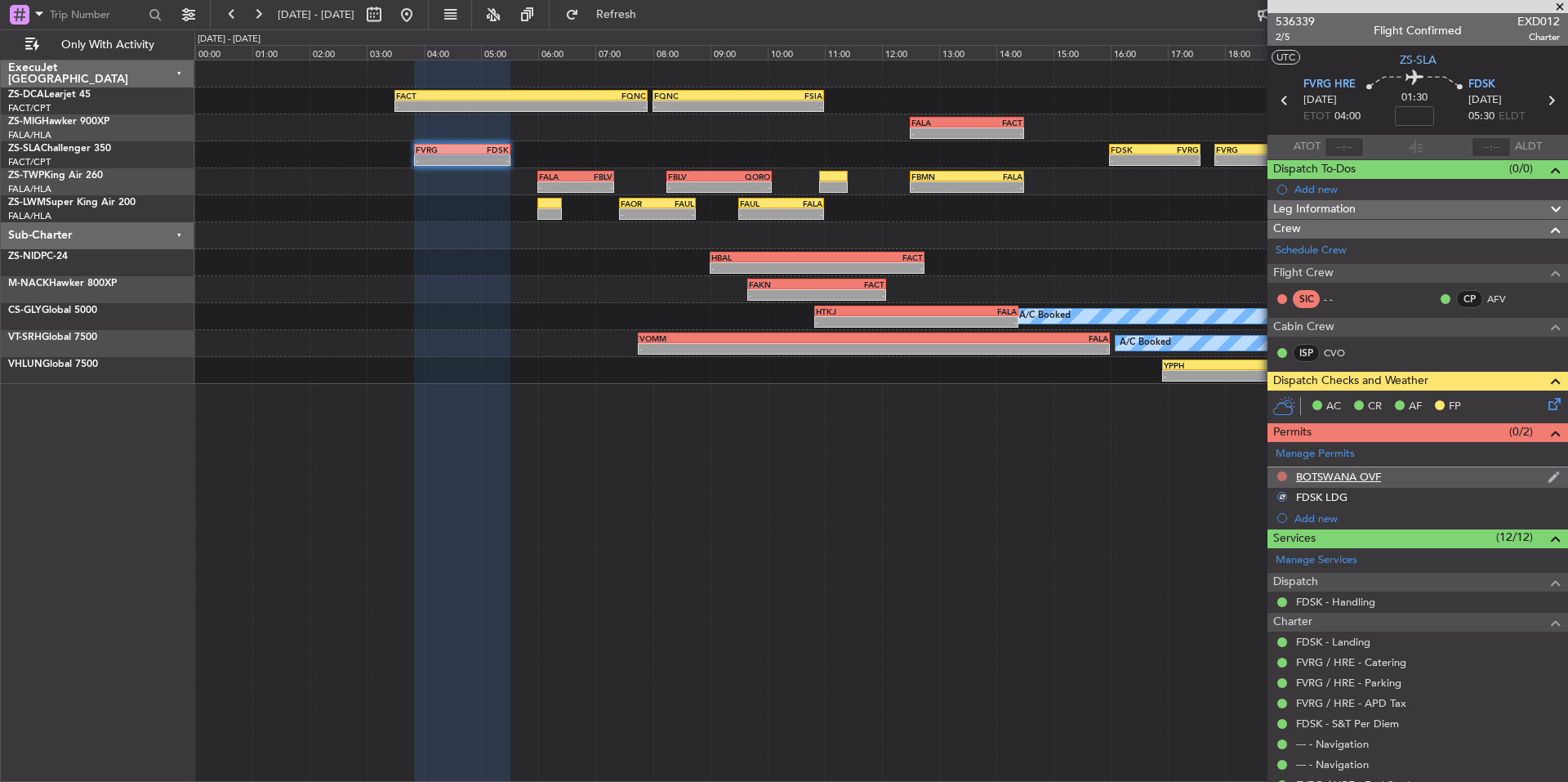
click at [1280, 471] on button at bounding box center [1282, 475] width 9 height 9
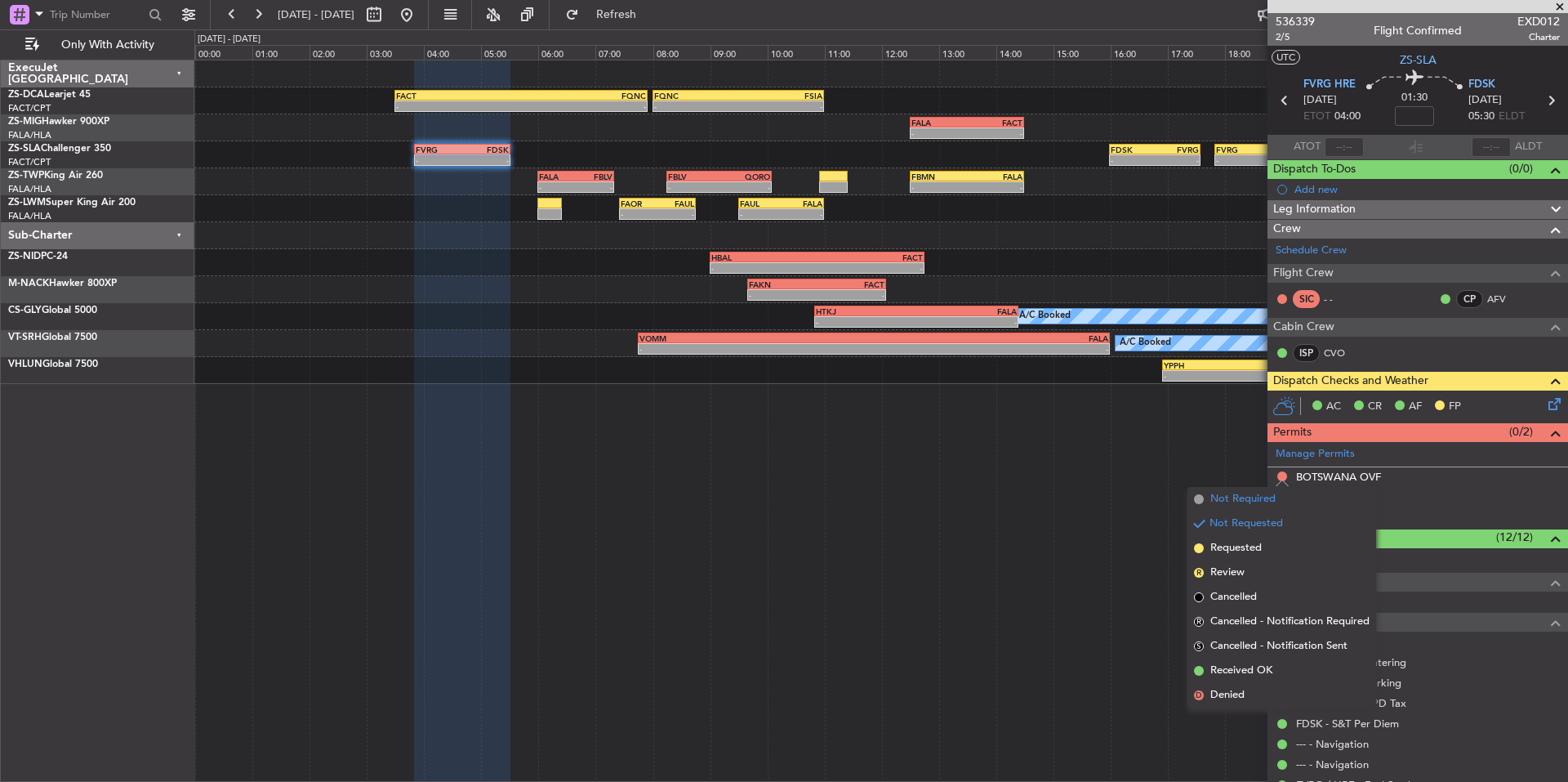
click at [1214, 495] on span "Not Required" at bounding box center [1243, 499] width 65 height 16
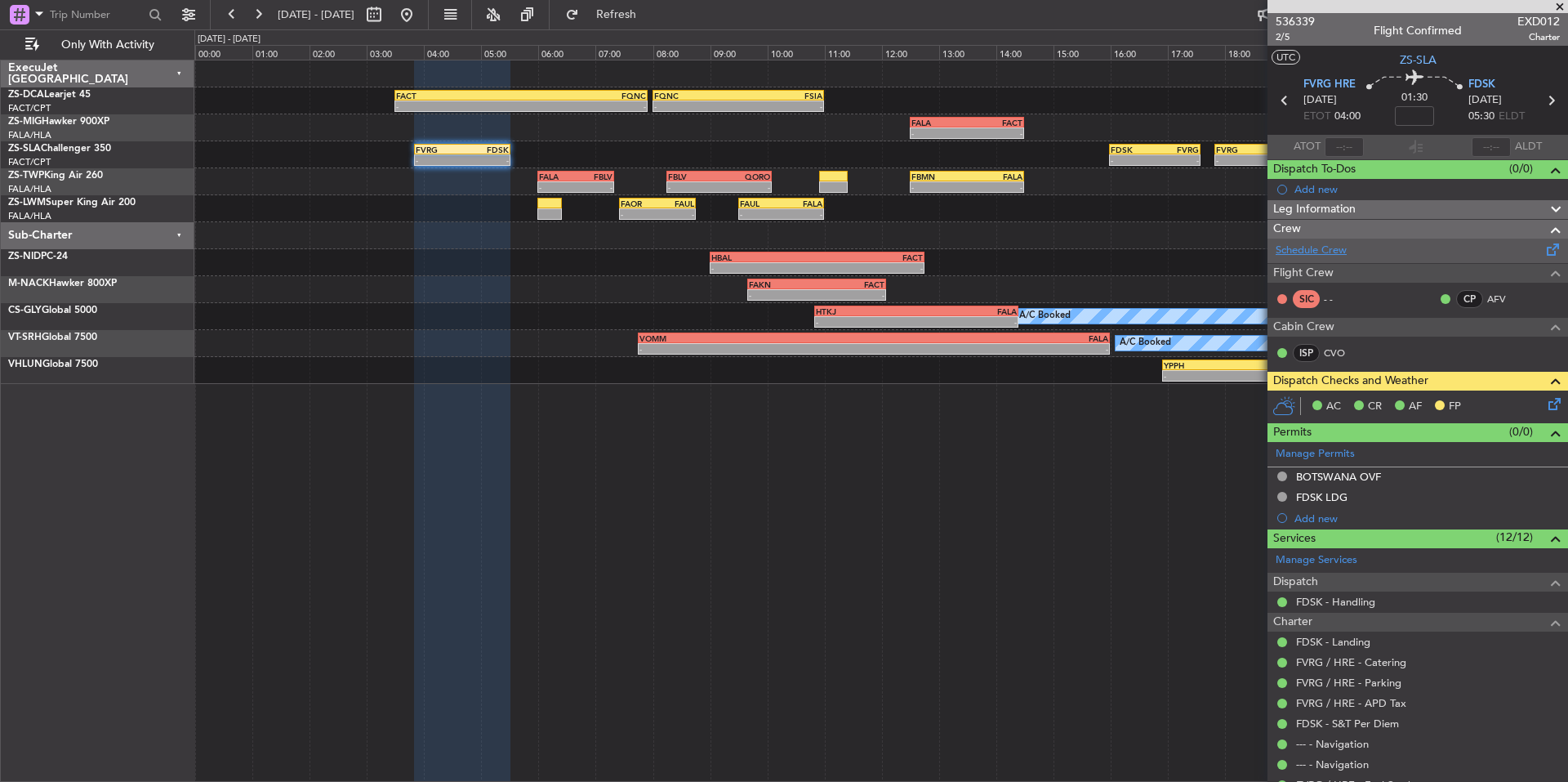
click at [1322, 246] on link "Schedule Crew" at bounding box center [1311, 251] width 71 height 16
click at [1556, 9] on span at bounding box center [1559, 7] width 16 height 15
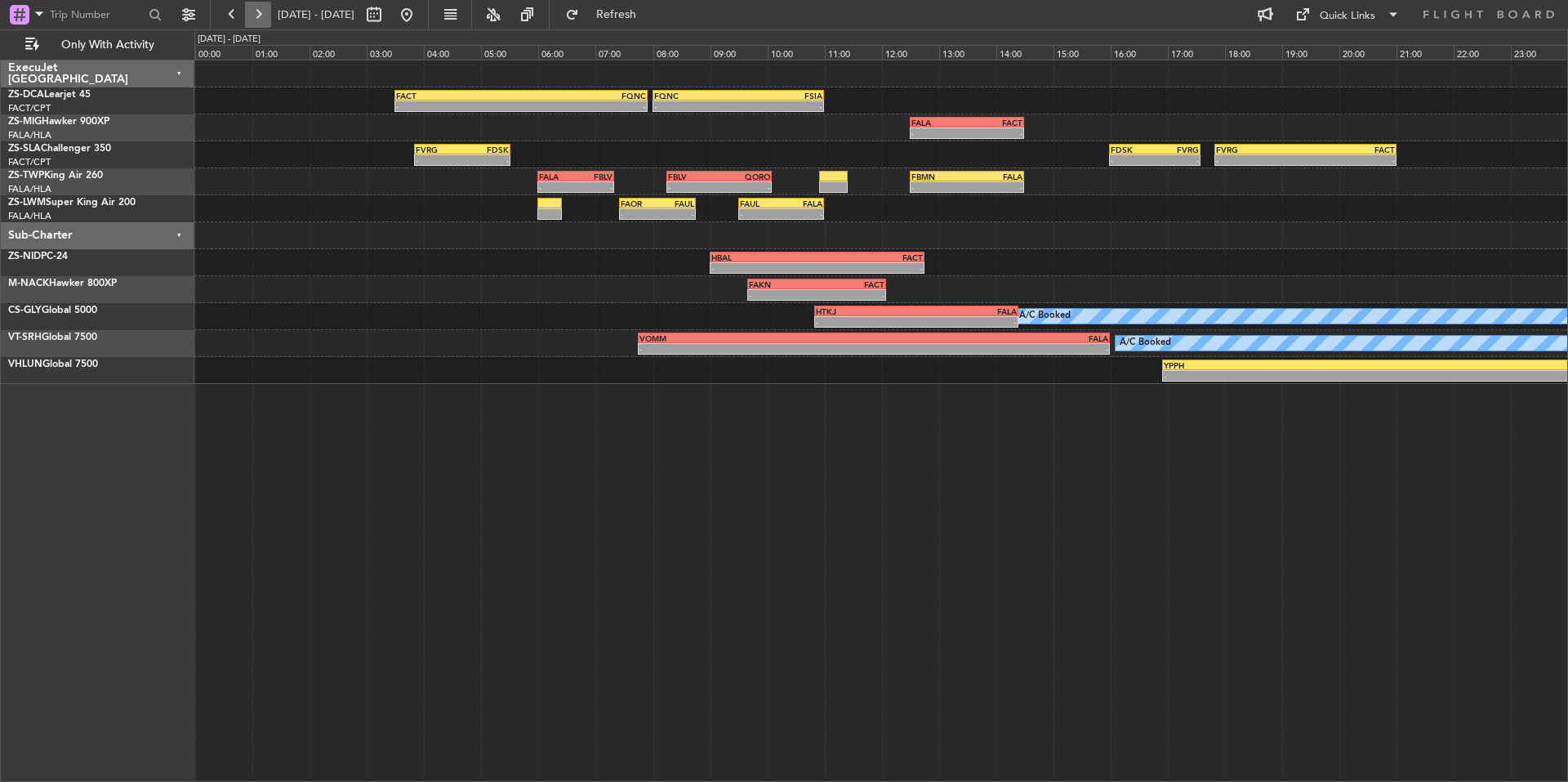
click at [260, 15] on button at bounding box center [258, 15] width 26 height 26
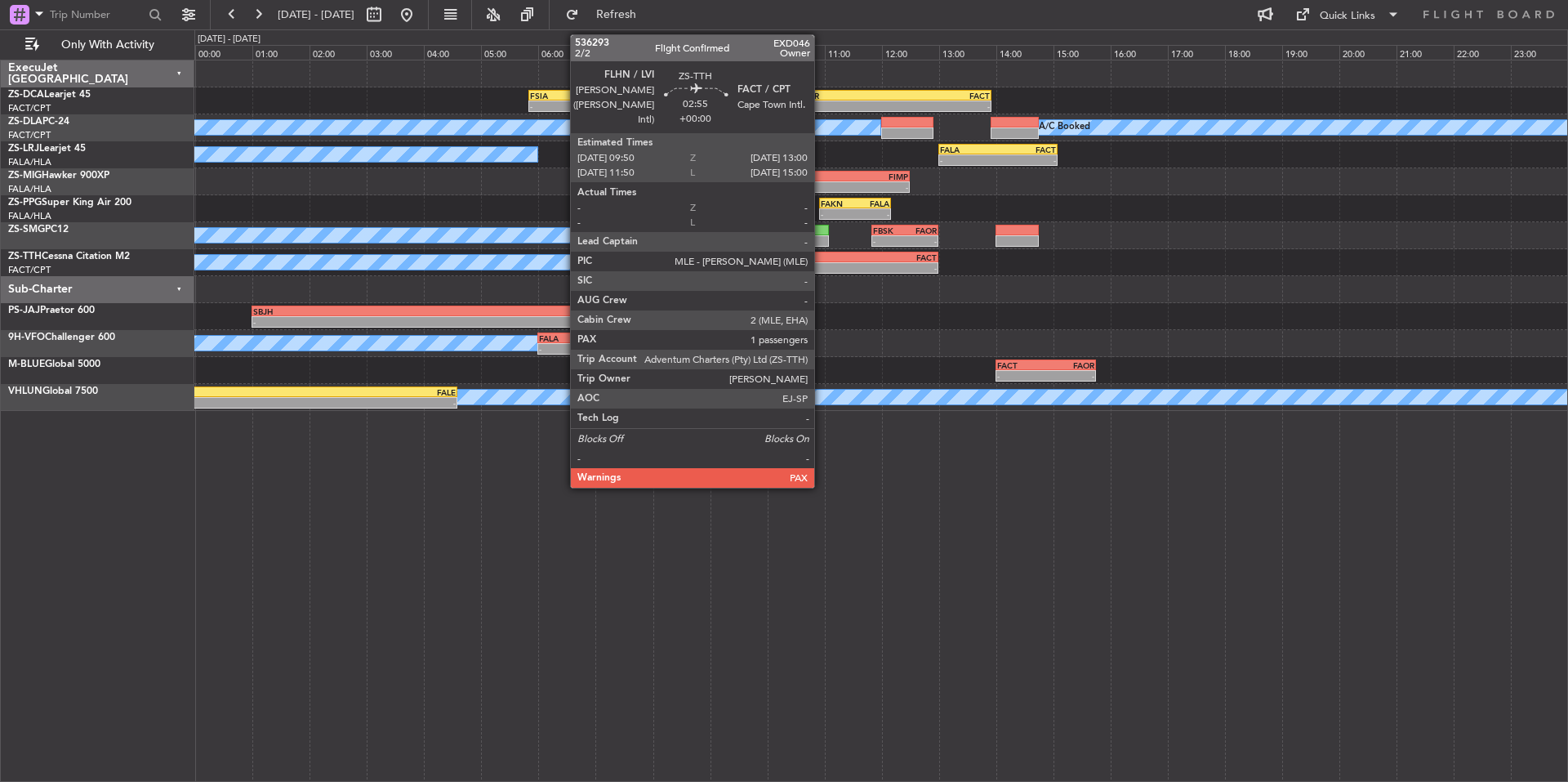
click at [821, 267] on div "-" at bounding box center [803, 267] width 89 height 9
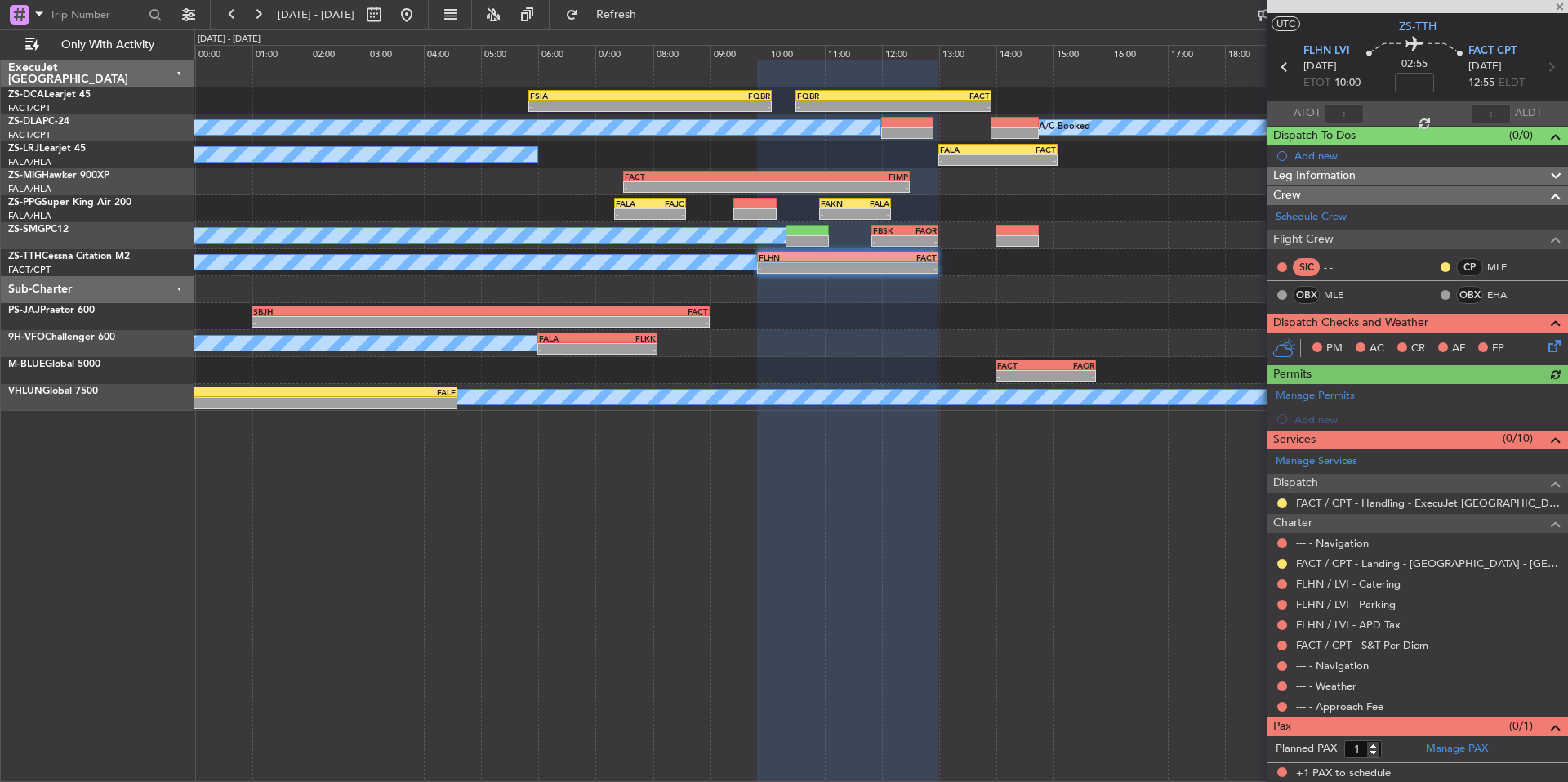
scroll to position [35, 0]
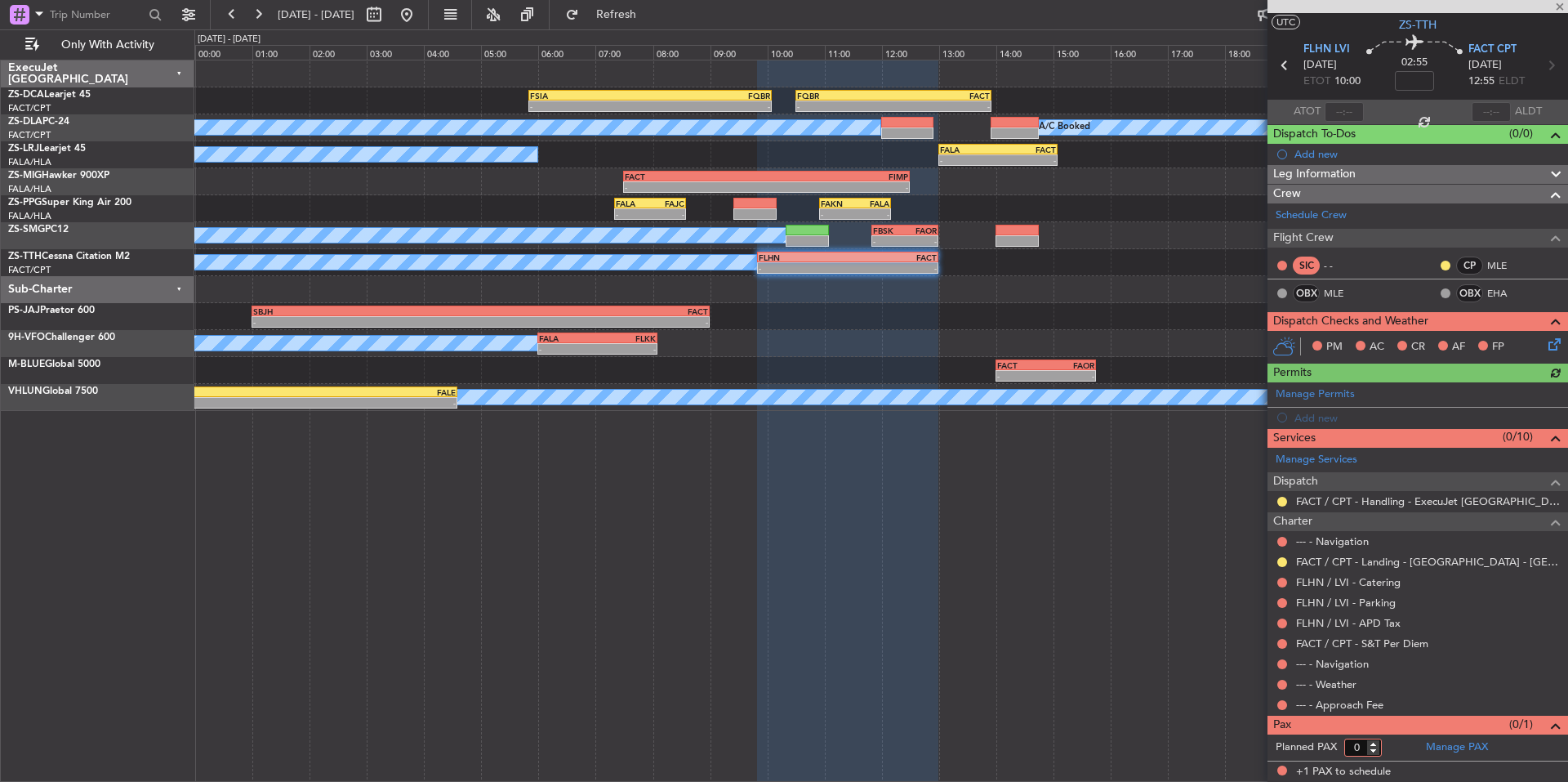
type input "0"
click at [1374, 751] on input "0" at bounding box center [1363, 747] width 38 height 18
click at [1385, 748] on form "Planned PAX" at bounding box center [1342, 748] width 151 height 26
click at [1281, 702] on button at bounding box center [1282, 704] width 9 height 9
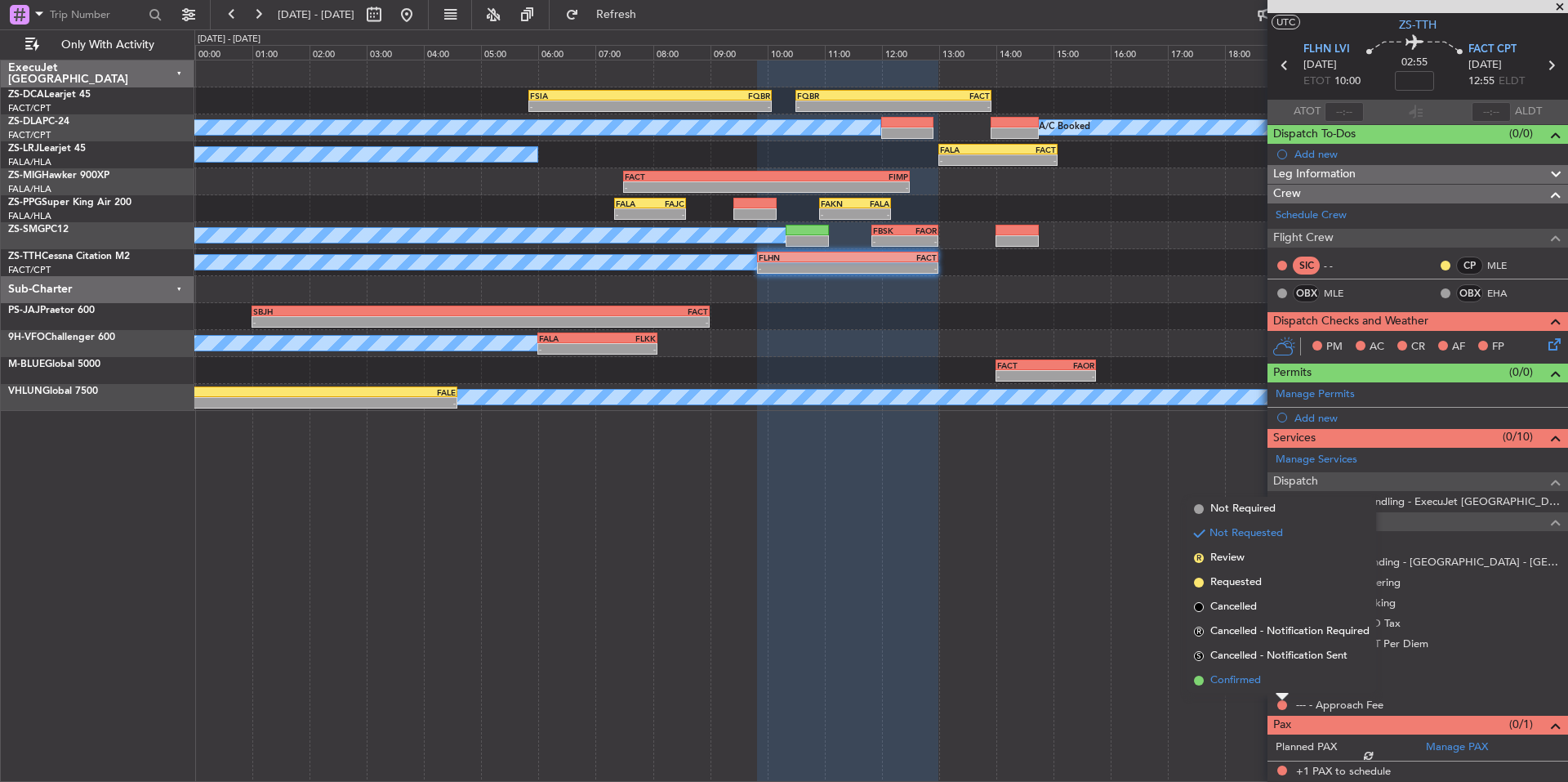
click at [1274, 683] on li "Confirmed" at bounding box center [1281, 680] width 189 height 24
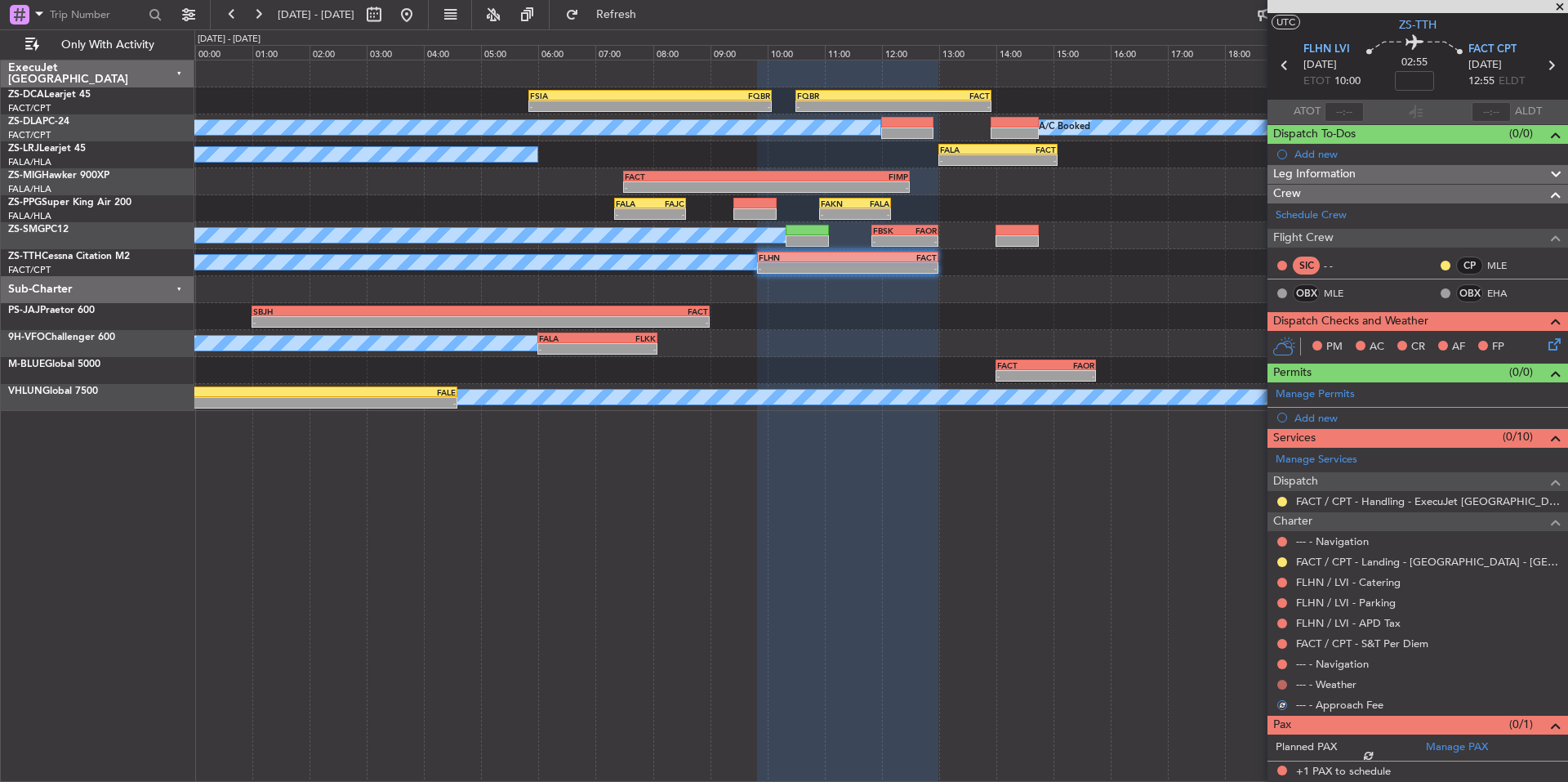
click at [1280, 680] on button at bounding box center [1282, 684] width 9 height 9
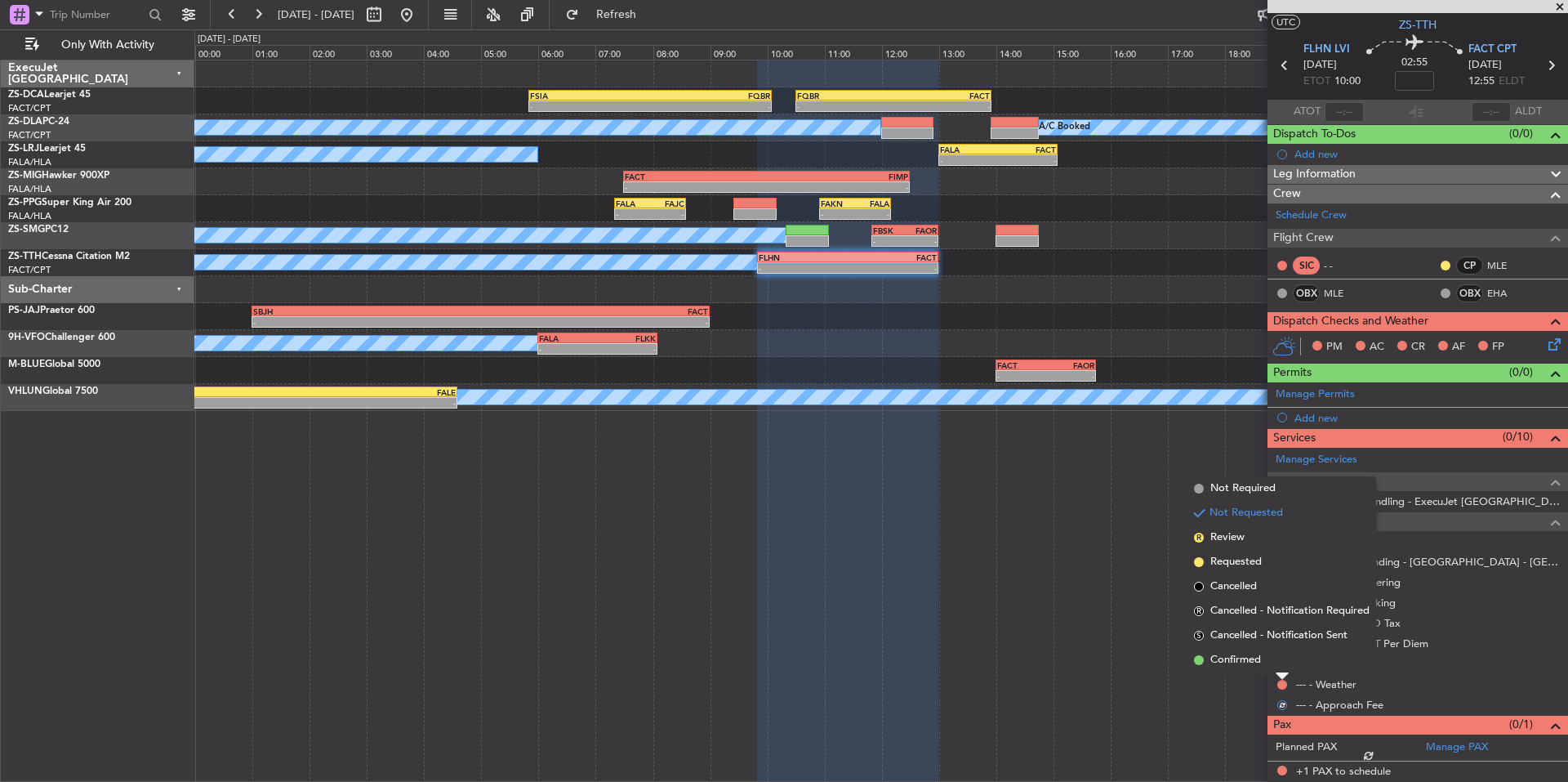
click at [1276, 674] on div at bounding box center [1282, 677] width 13 height 7
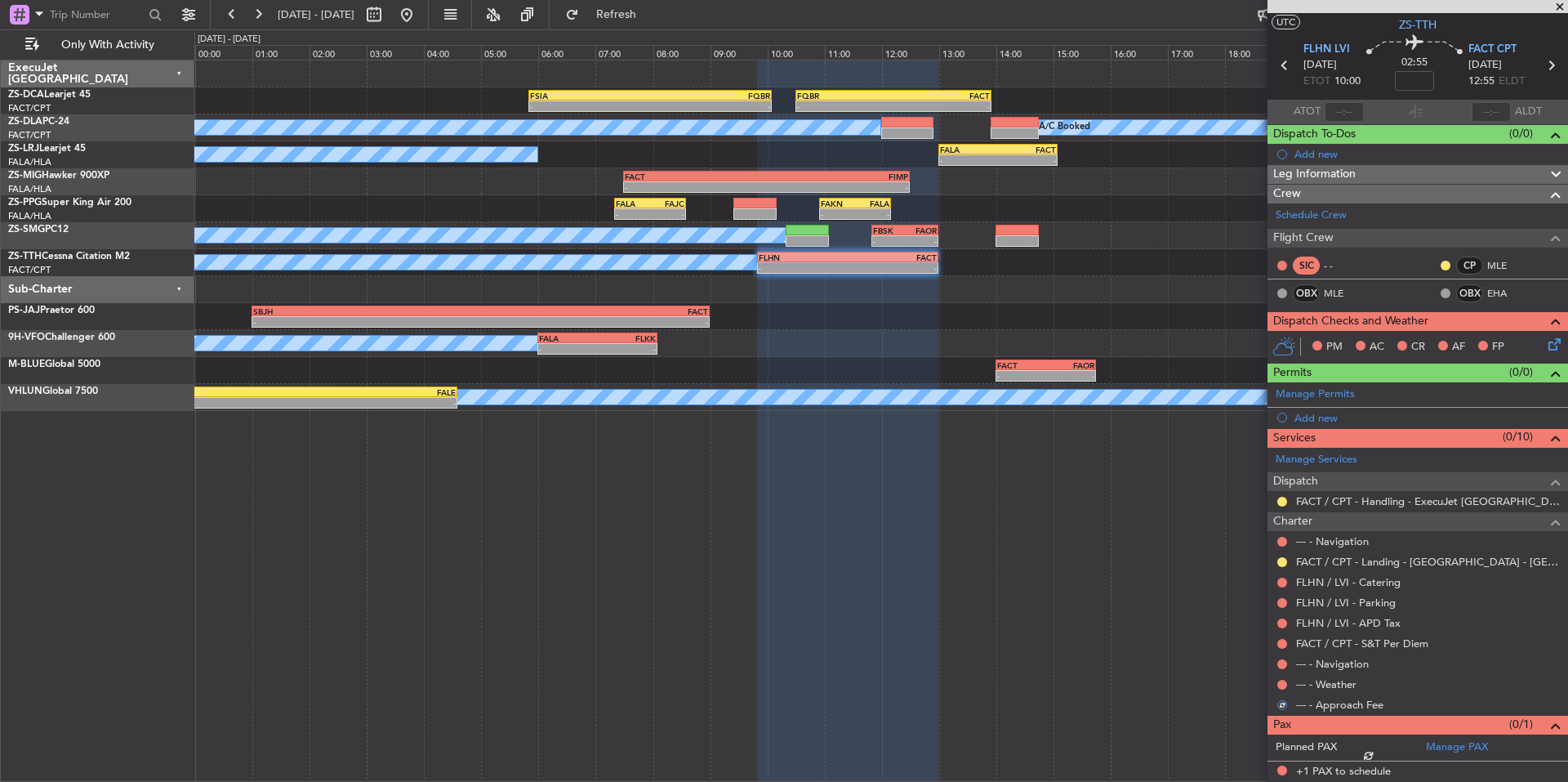
click at [1290, 688] on div "--- - Weather" at bounding box center [1417, 685] width 301 height 21
click at [1286, 685] on button at bounding box center [1282, 684] width 9 height 9
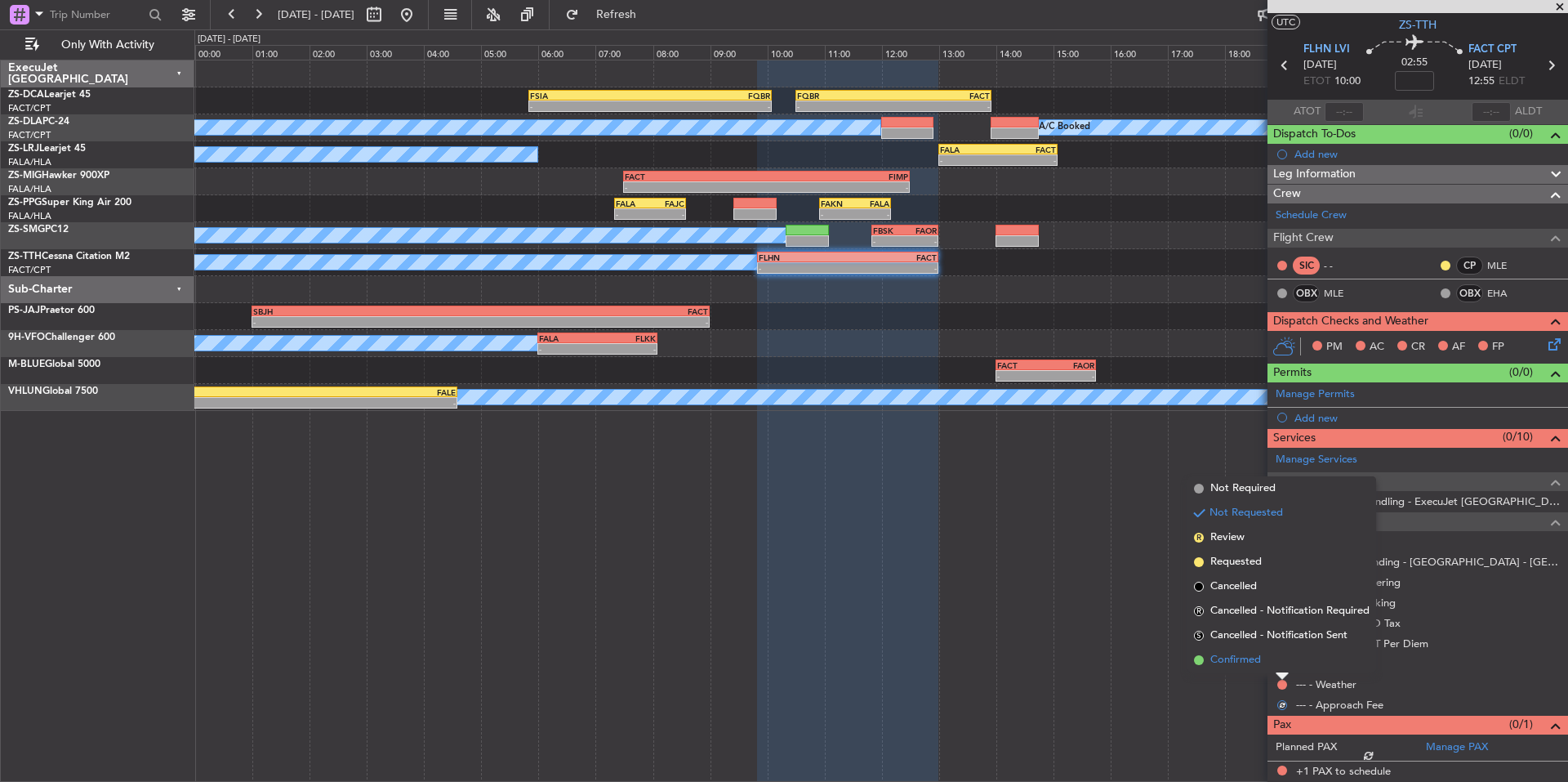
click at [1277, 662] on li "Confirmed" at bounding box center [1281, 660] width 189 height 24
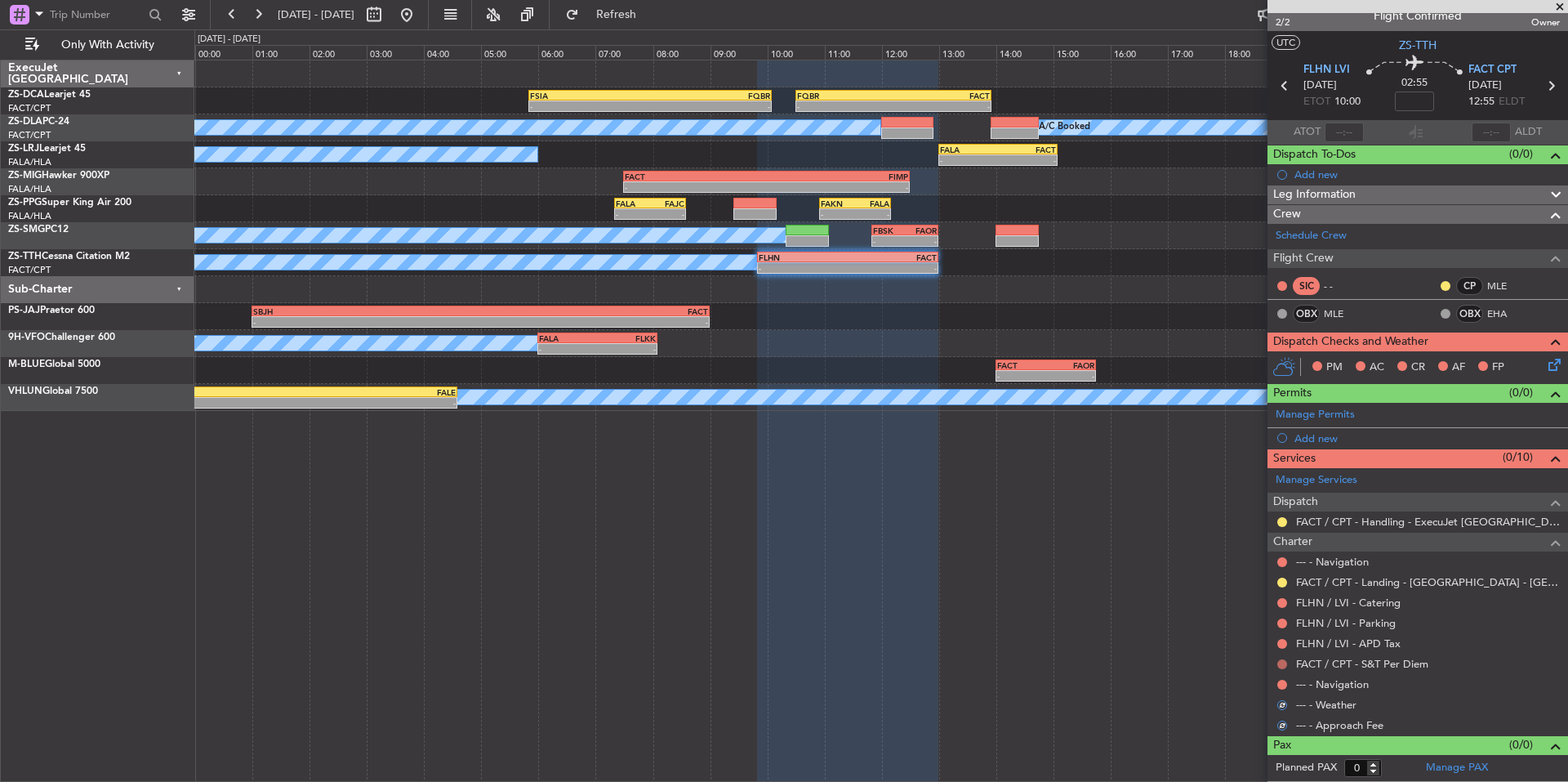
scroll to position [14, 0]
click at [1285, 661] on button at bounding box center [1282, 664] width 9 height 9
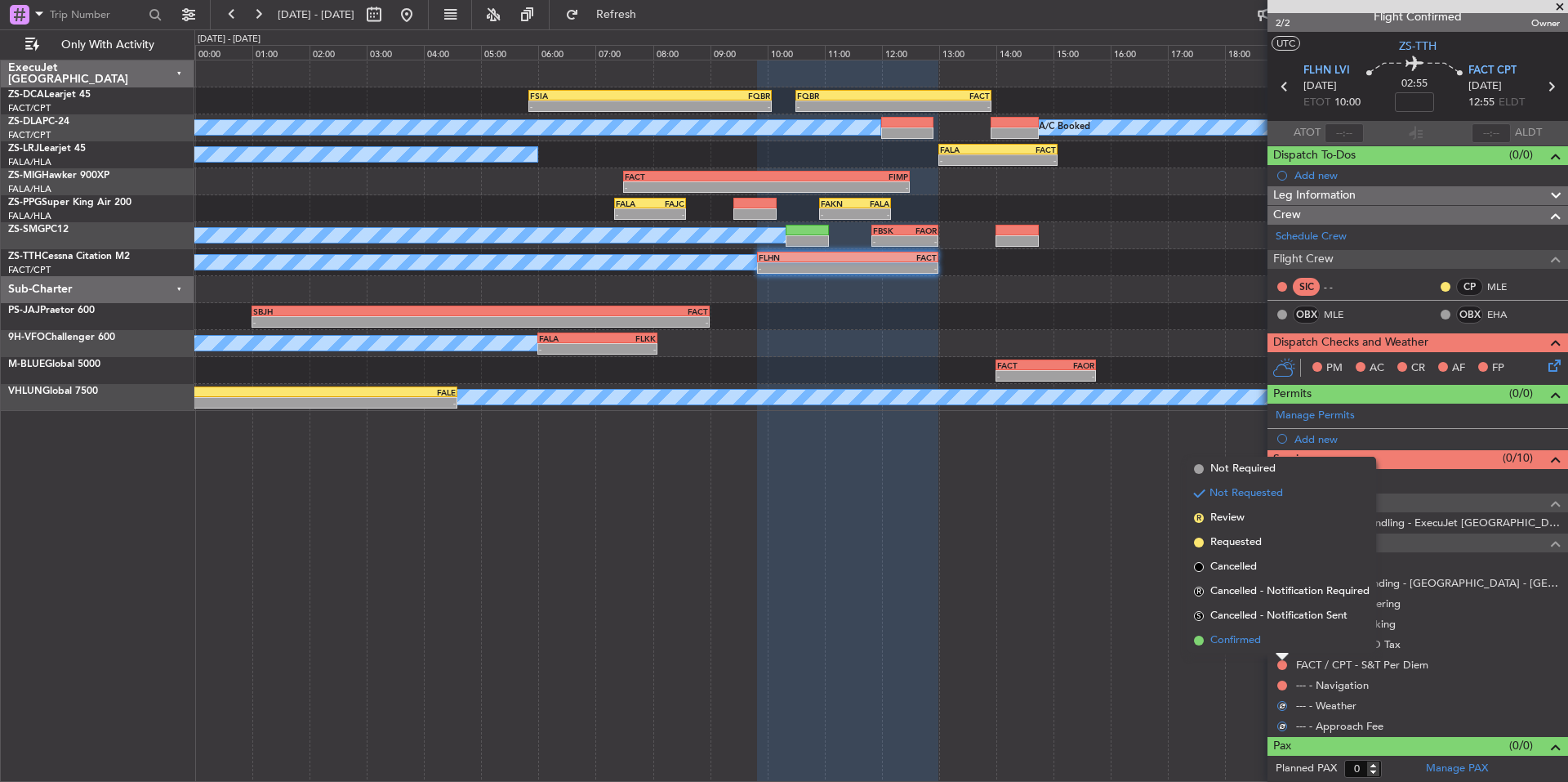
click at [1270, 643] on li "Confirmed" at bounding box center [1281, 640] width 189 height 24
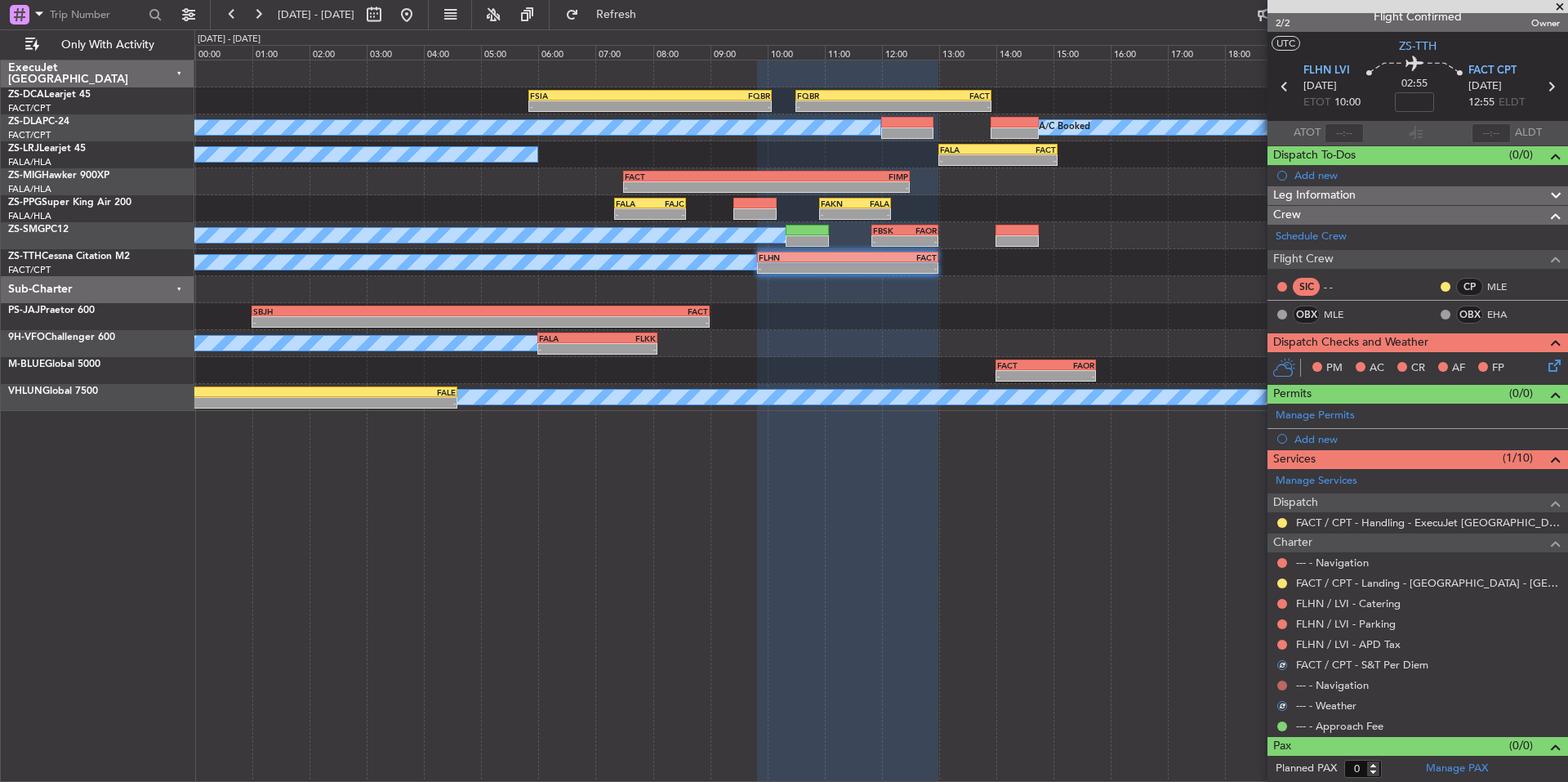
click at [1284, 687] on button at bounding box center [1282, 685] width 9 height 9
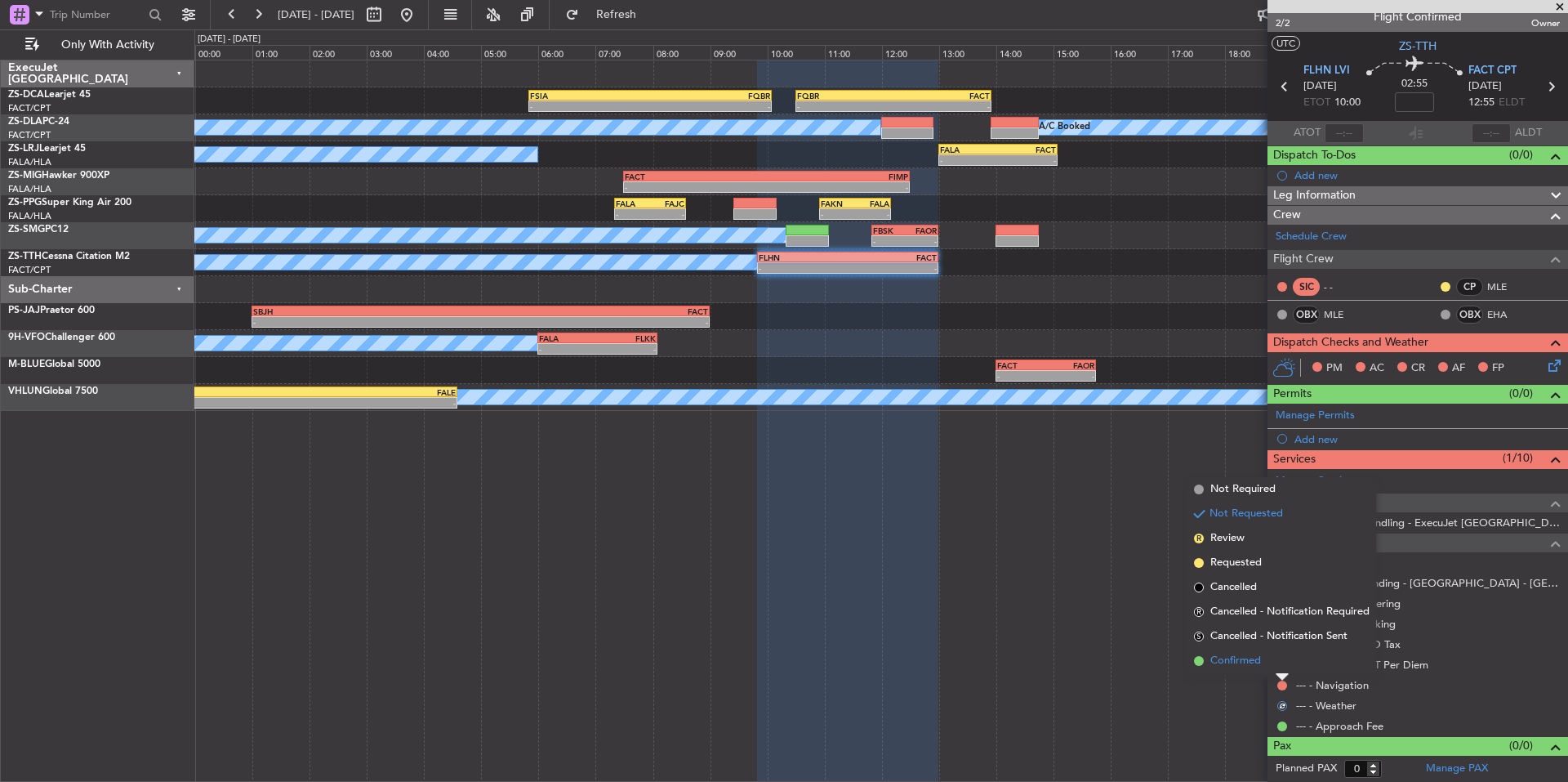
click at [1271, 662] on li "Confirmed" at bounding box center [1281, 661] width 189 height 24
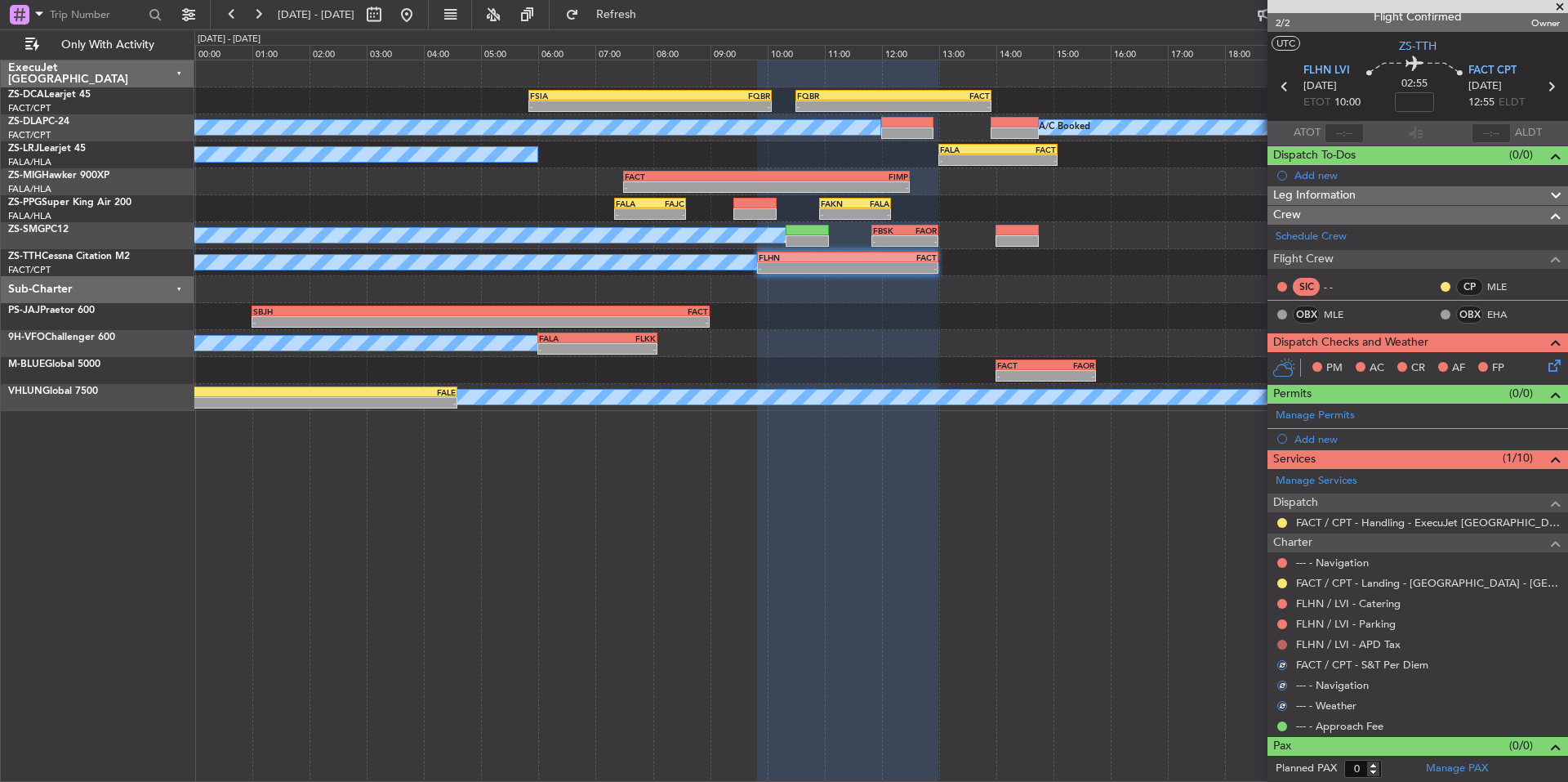
click at [1280, 643] on button at bounding box center [1282, 644] width 9 height 9
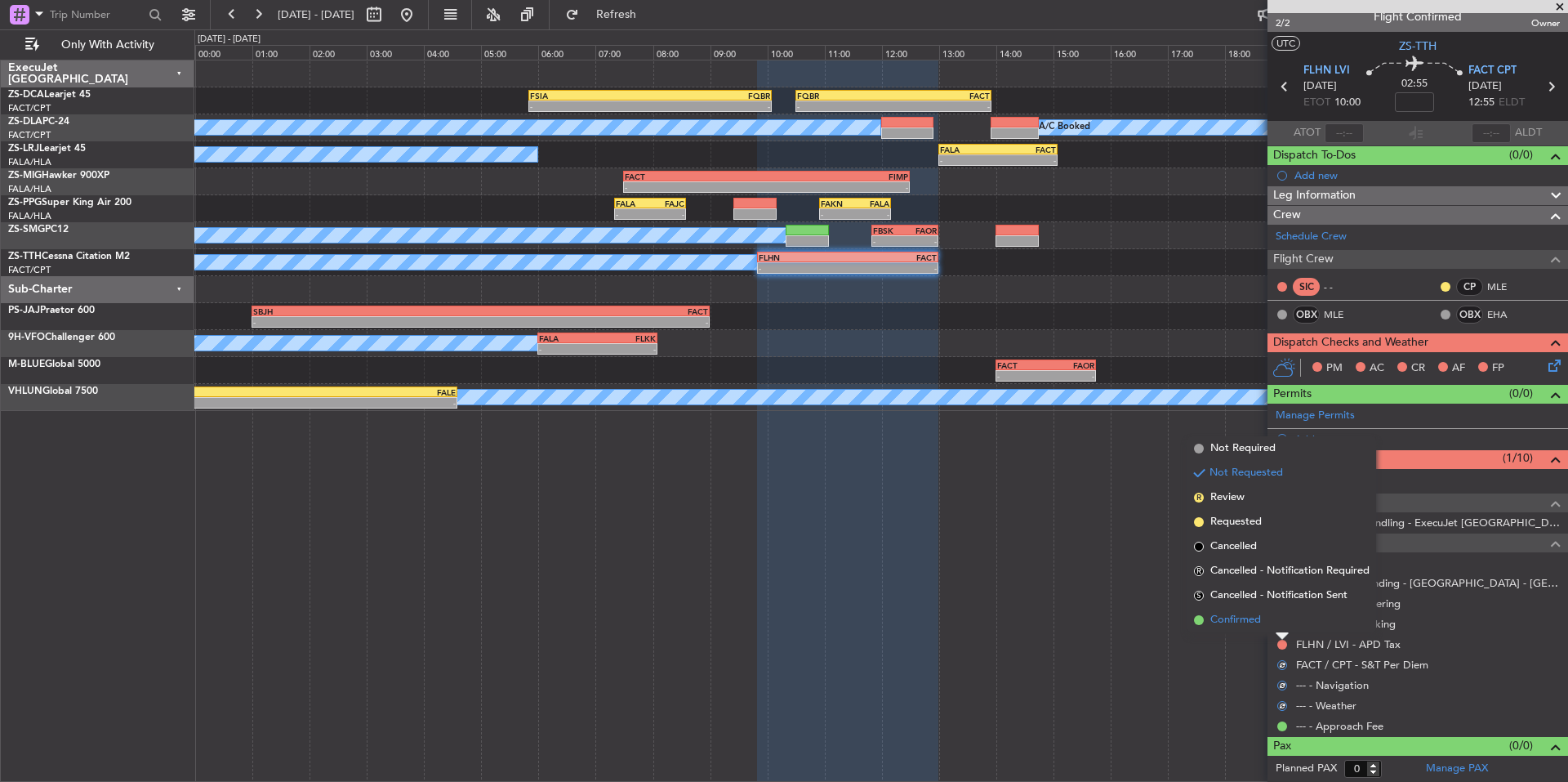
click at [1265, 619] on li "Confirmed" at bounding box center [1281, 620] width 189 height 24
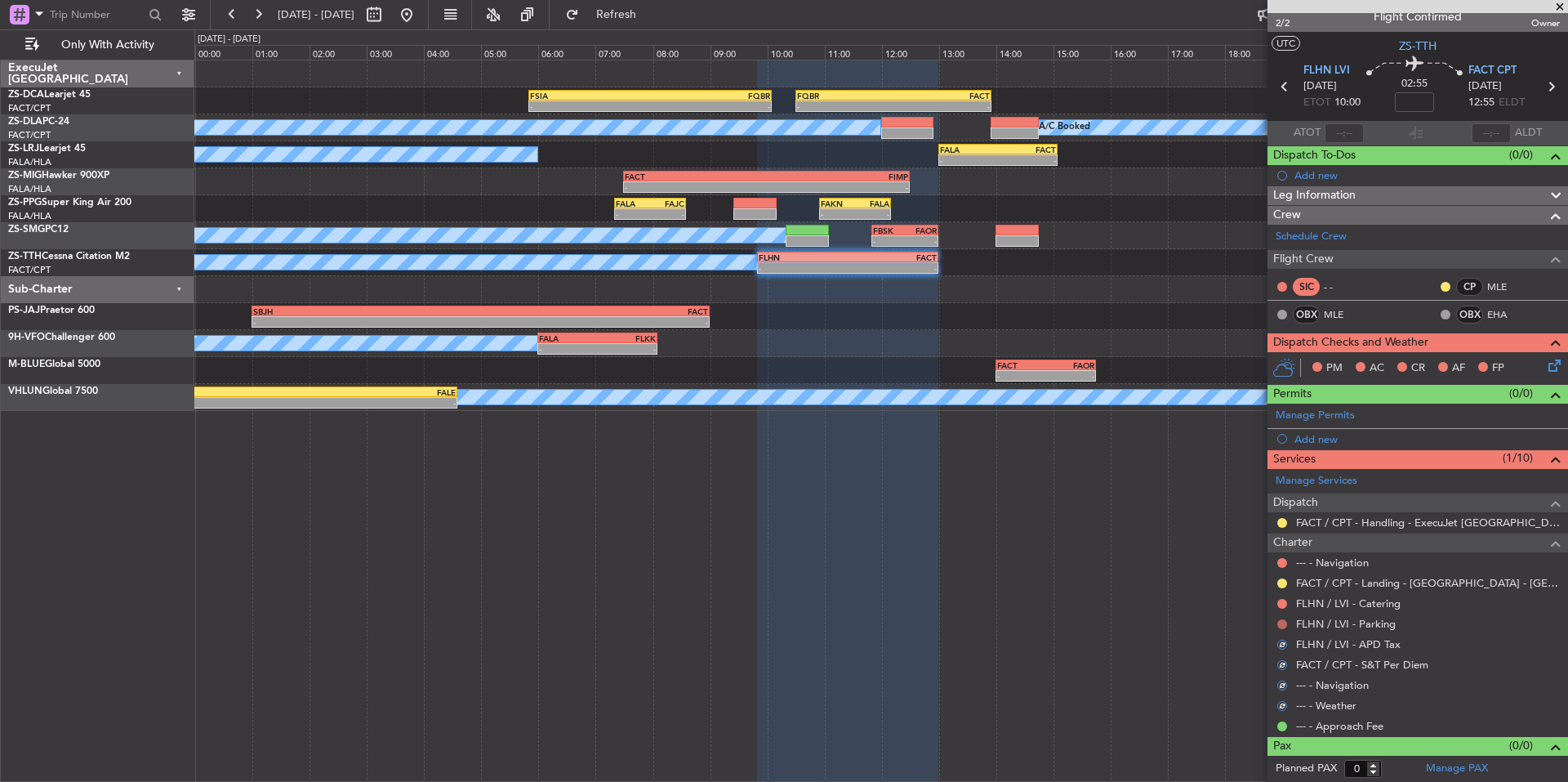
click at [1280, 619] on button at bounding box center [1282, 624] width 9 height 9
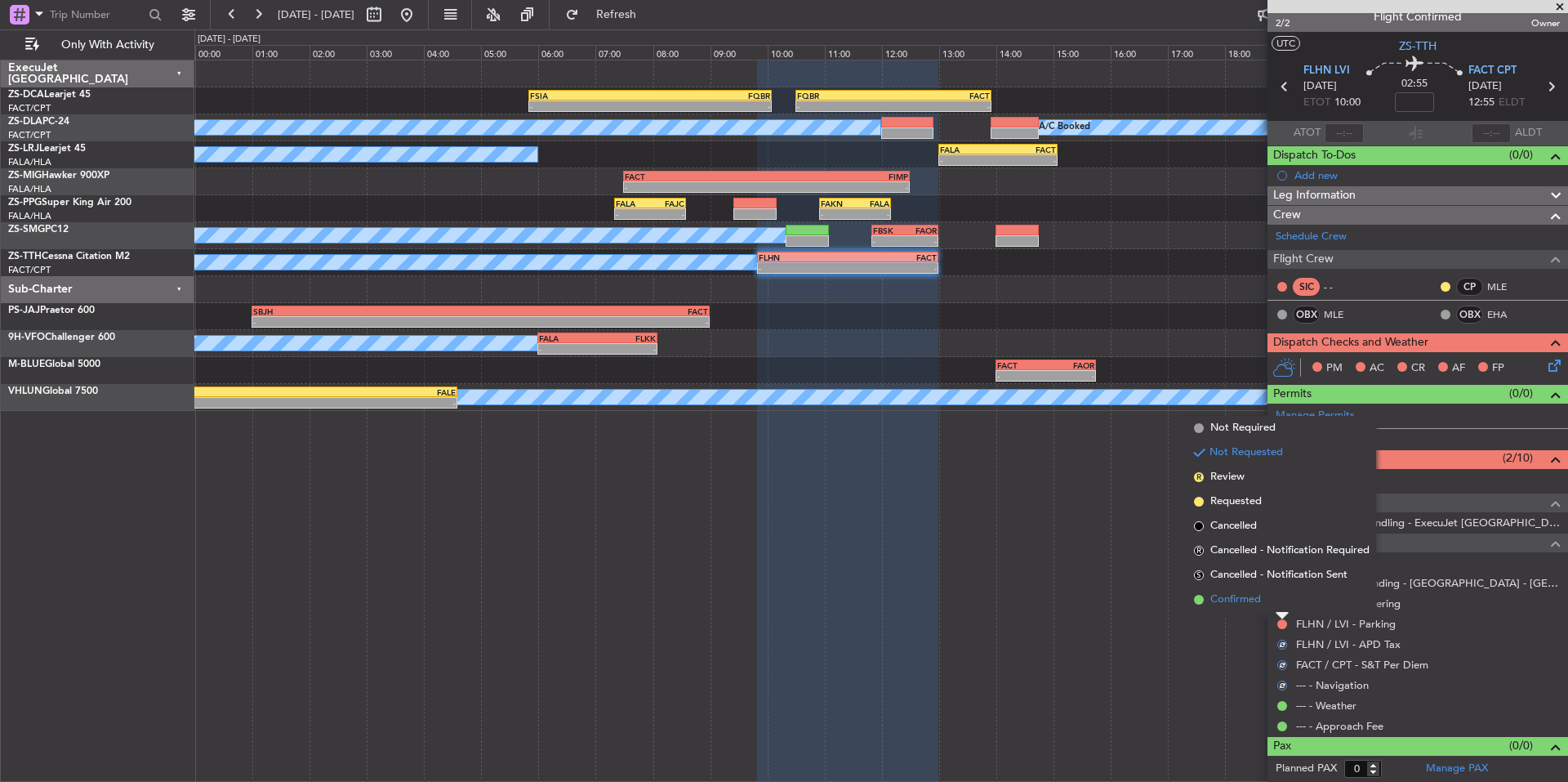
click at [1262, 605] on li "Confirmed" at bounding box center [1281, 599] width 189 height 24
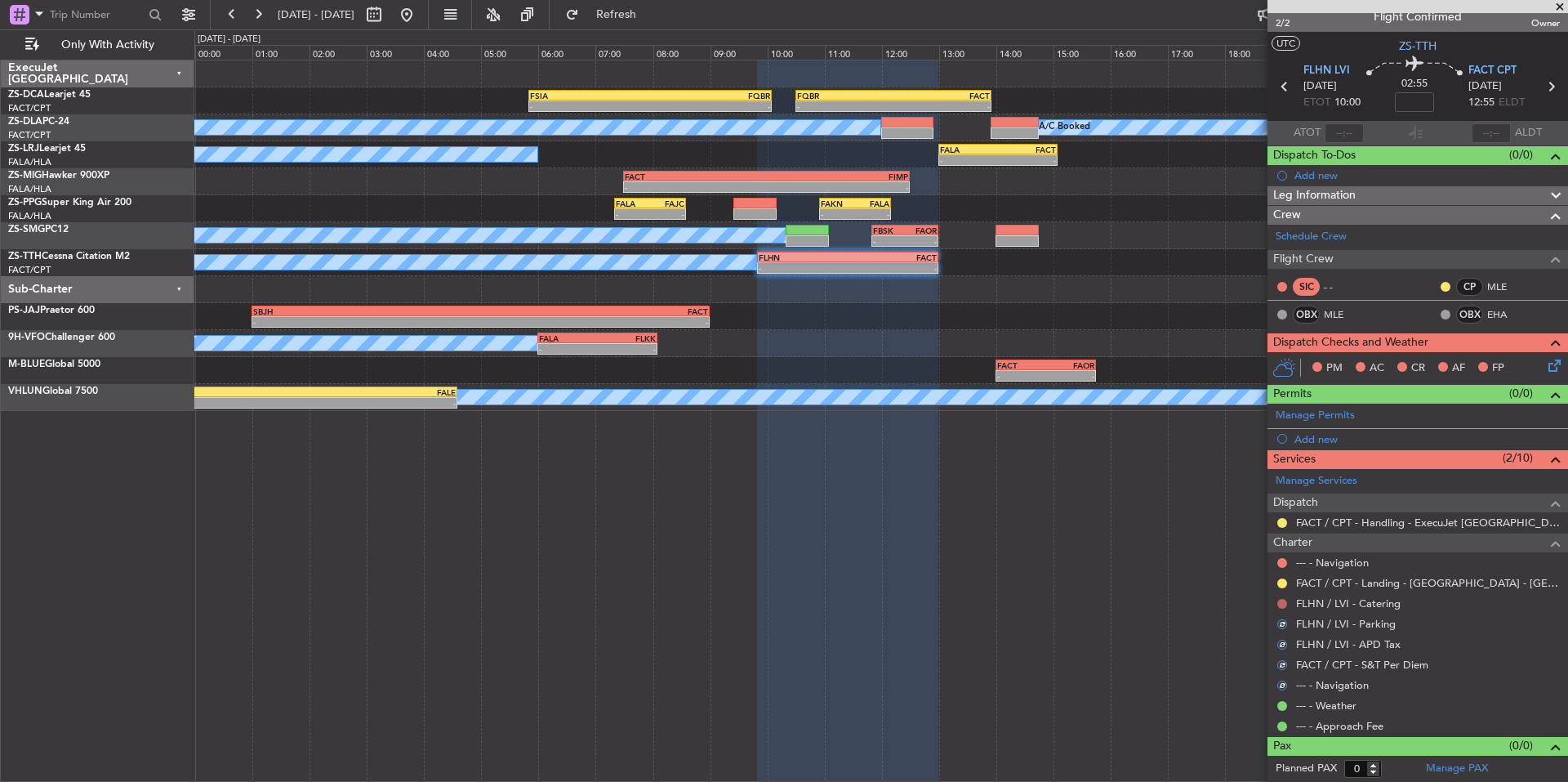
click at [1282, 599] on button at bounding box center [1282, 603] width 9 height 9
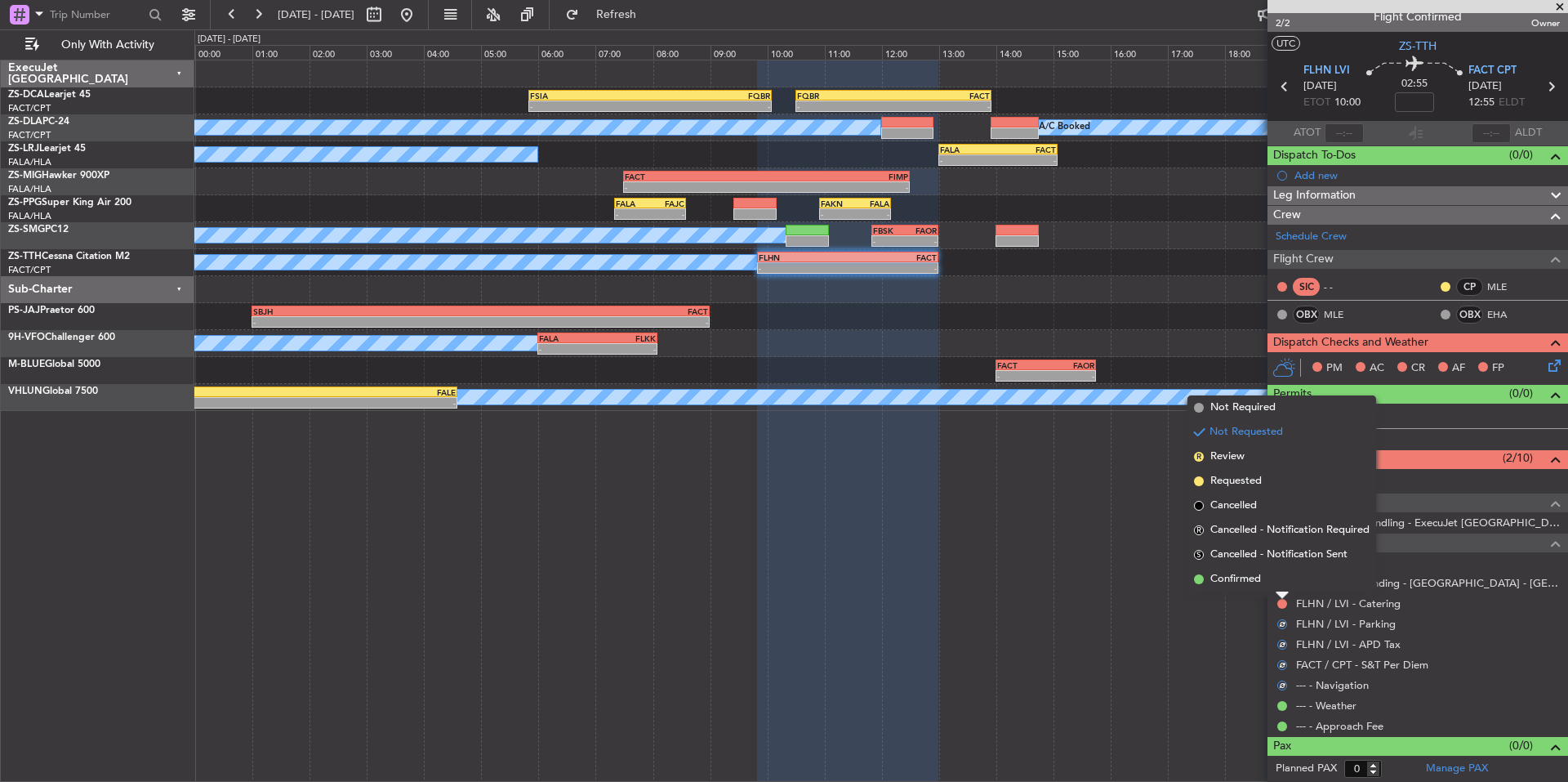
click at [1267, 587] on li "Confirmed" at bounding box center [1281, 579] width 189 height 24
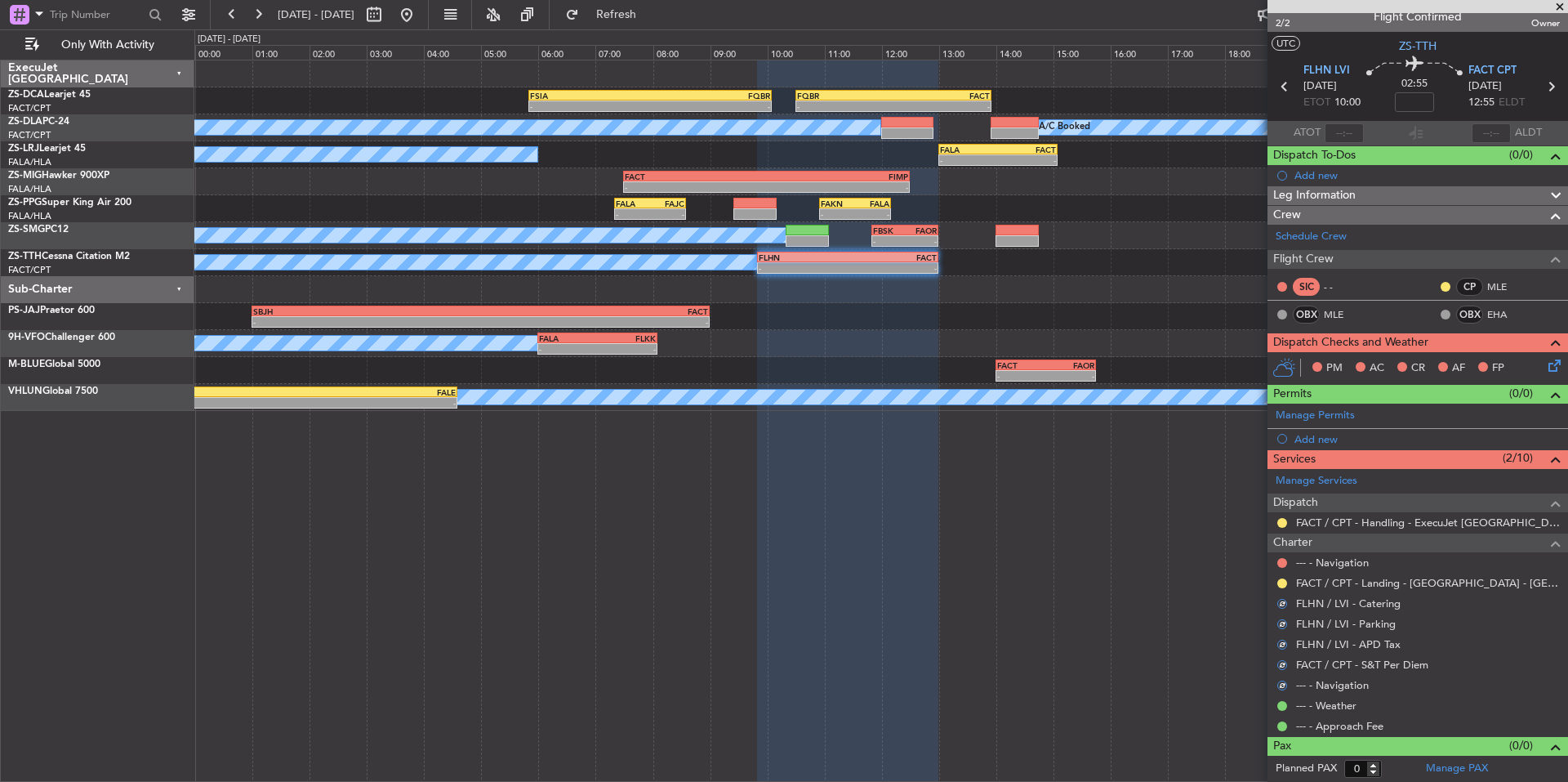
click at [1277, 583] on div at bounding box center [1282, 583] width 13 height 13
click at [1281, 581] on button at bounding box center [1282, 583] width 9 height 9
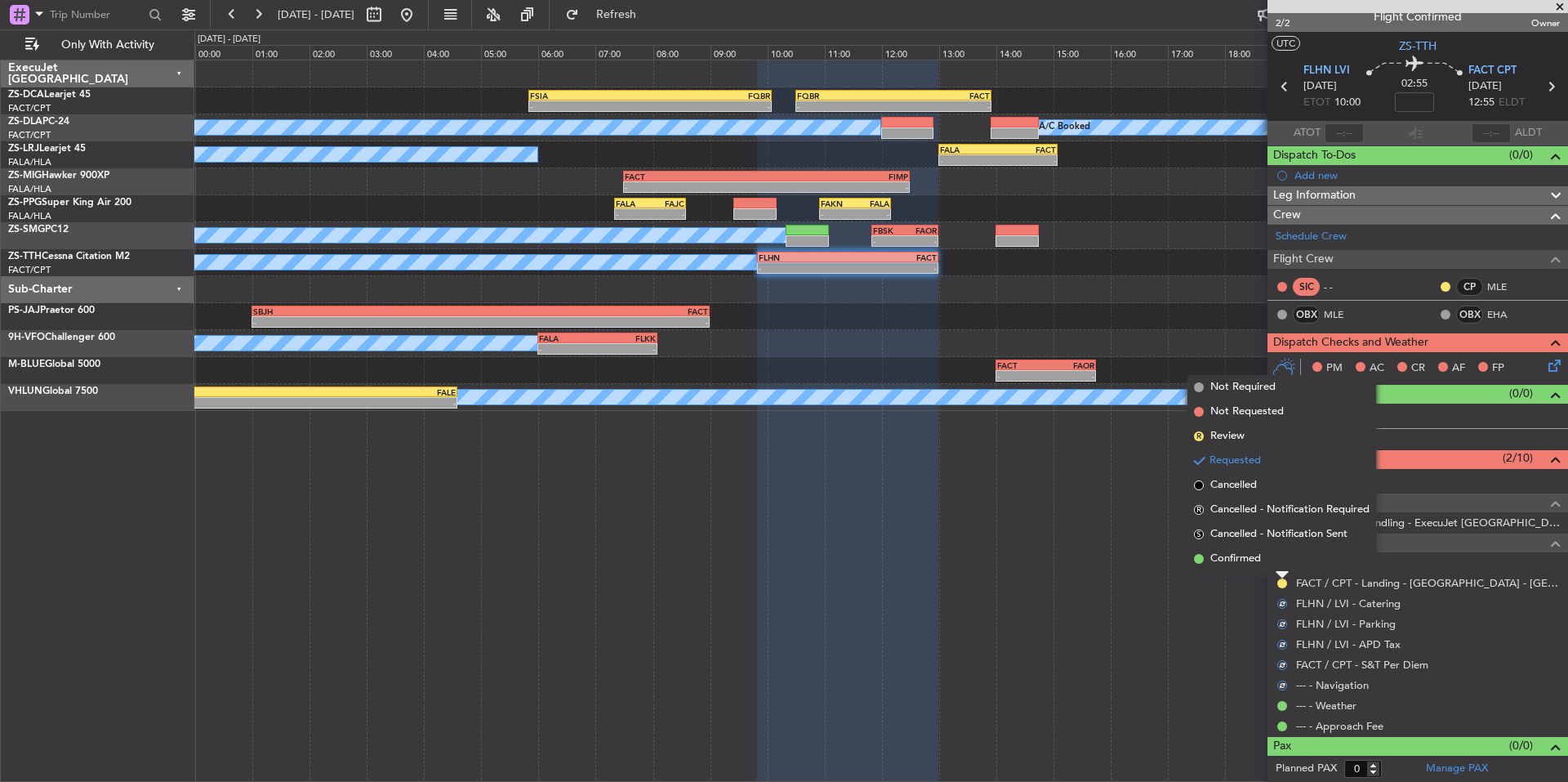
click at [1259, 558] on span "Confirmed" at bounding box center [1236, 558] width 51 height 16
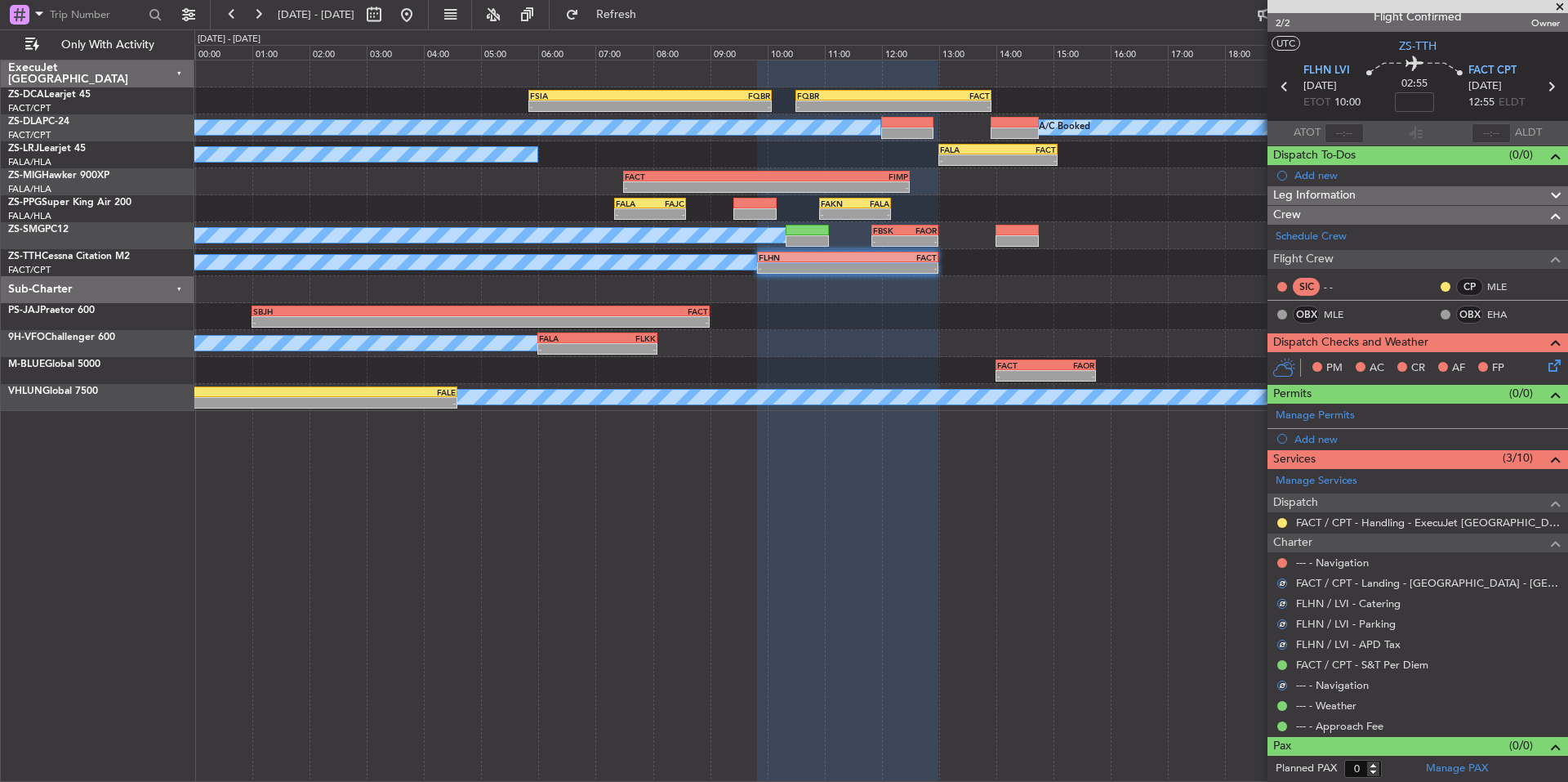
drag, startPoint x: 1286, startPoint y: 559, endPoint x: 1278, endPoint y: 557, distance: 8.2
click at [1286, 559] on button at bounding box center [1282, 562] width 9 height 9
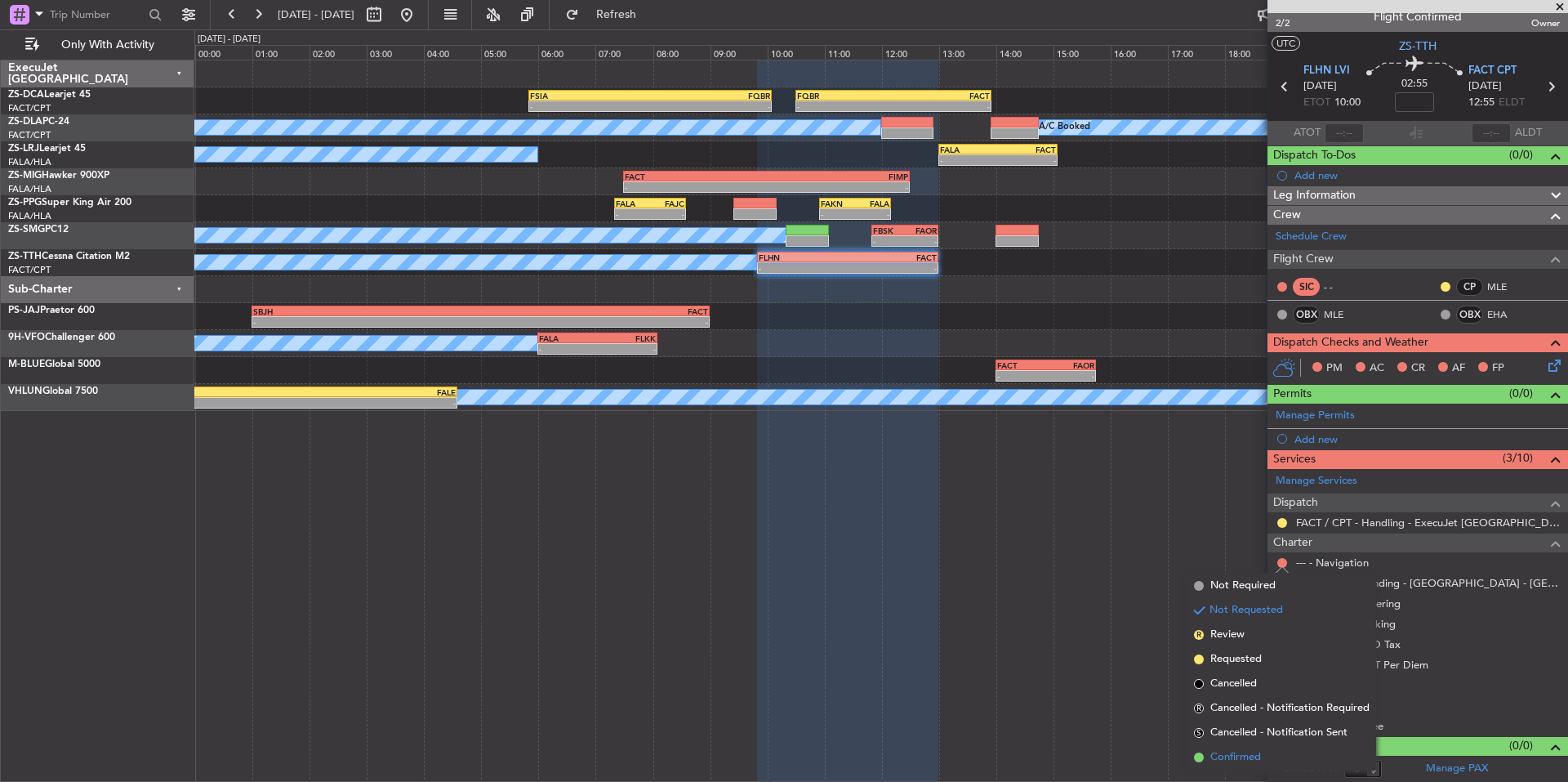
click at [1236, 752] on span "Confirmed" at bounding box center [1236, 757] width 51 height 16
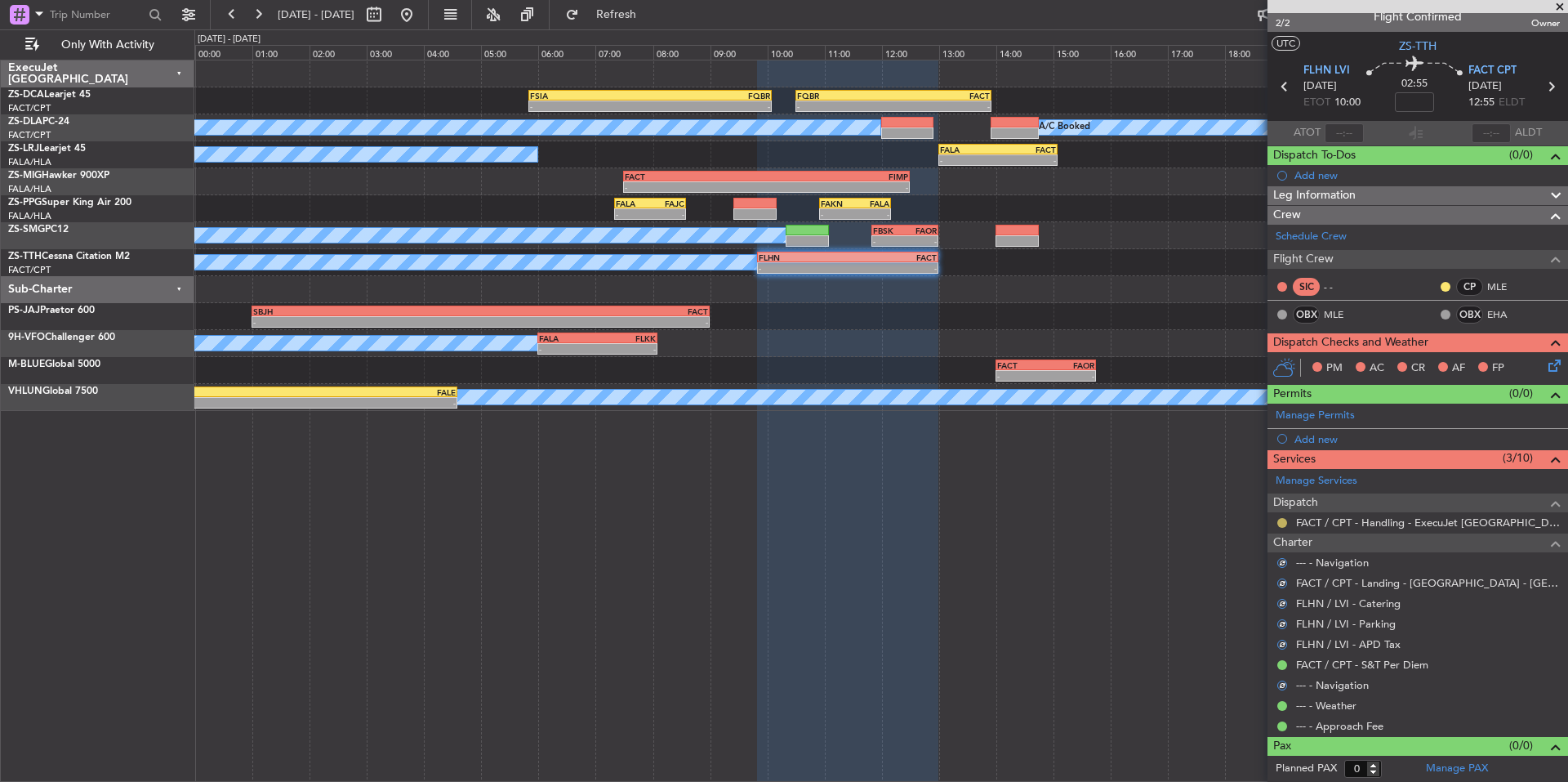
click at [1283, 522] on button at bounding box center [1282, 522] width 9 height 9
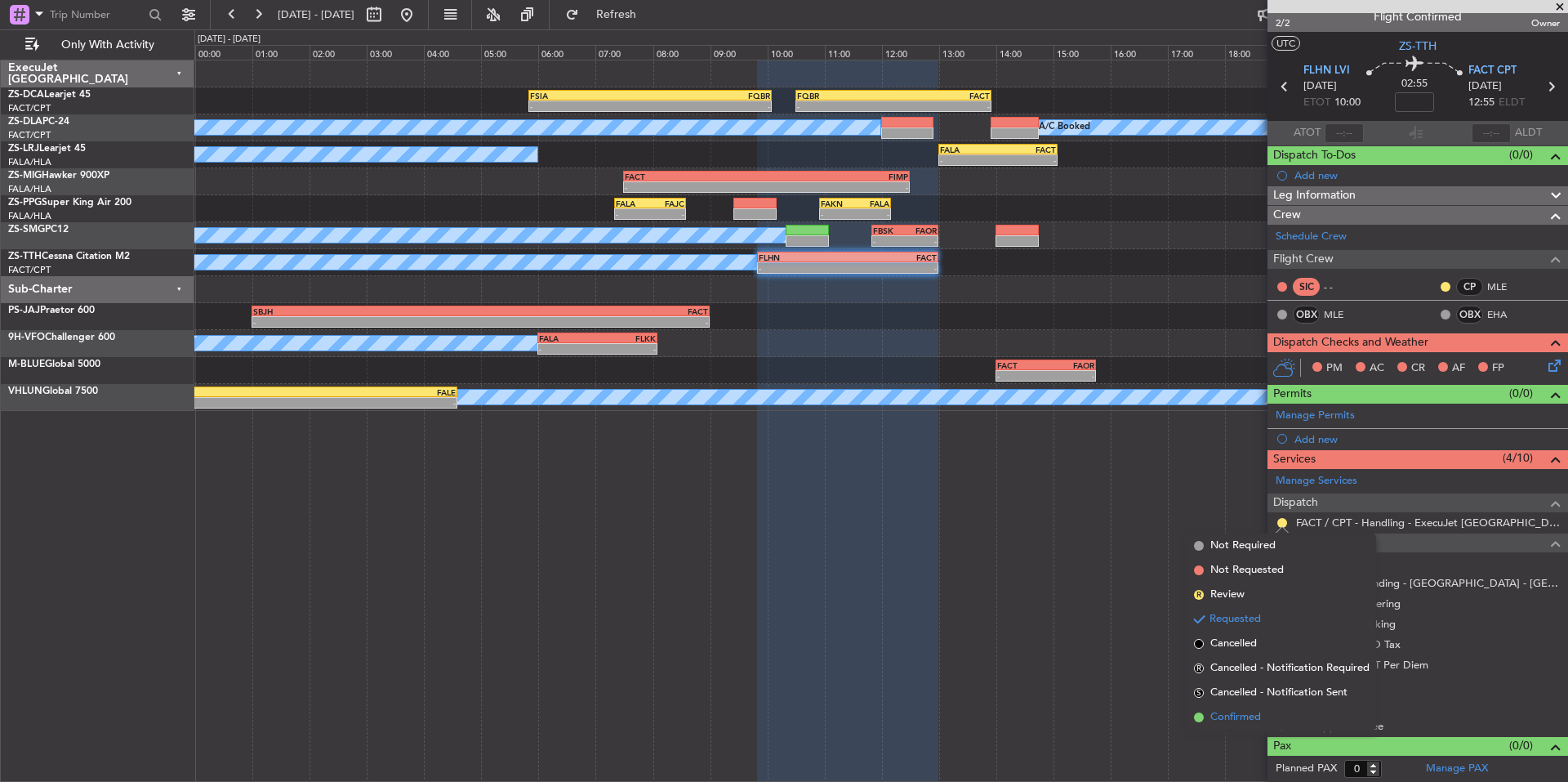
click at [1250, 721] on span "Confirmed" at bounding box center [1236, 717] width 51 height 16
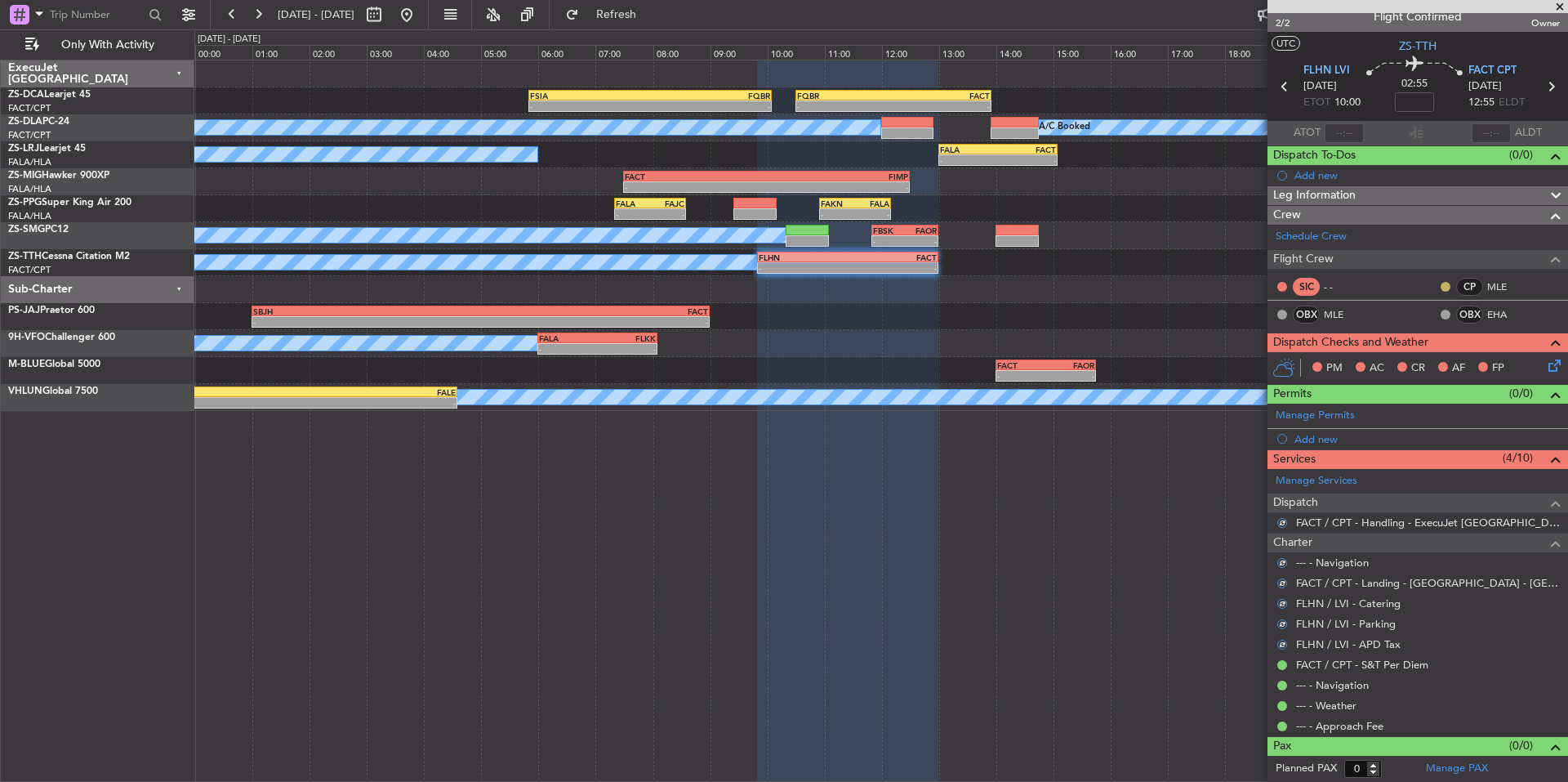
click at [1441, 284] on button at bounding box center [1445, 286] width 9 height 9
click at [1439, 332] on mat-tooltip-component "Unread" at bounding box center [1434, 313] width 59 height 43
click at [1441, 282] on button at bounding box center [1445, 286] width 9 height 9
click at [1465, 329] on span "Acknowledged" at bounding box center [1437, 333] width 71 height 16
click at [1546, 363] on icon at bounding box center [1552, 363] width 13 height 13
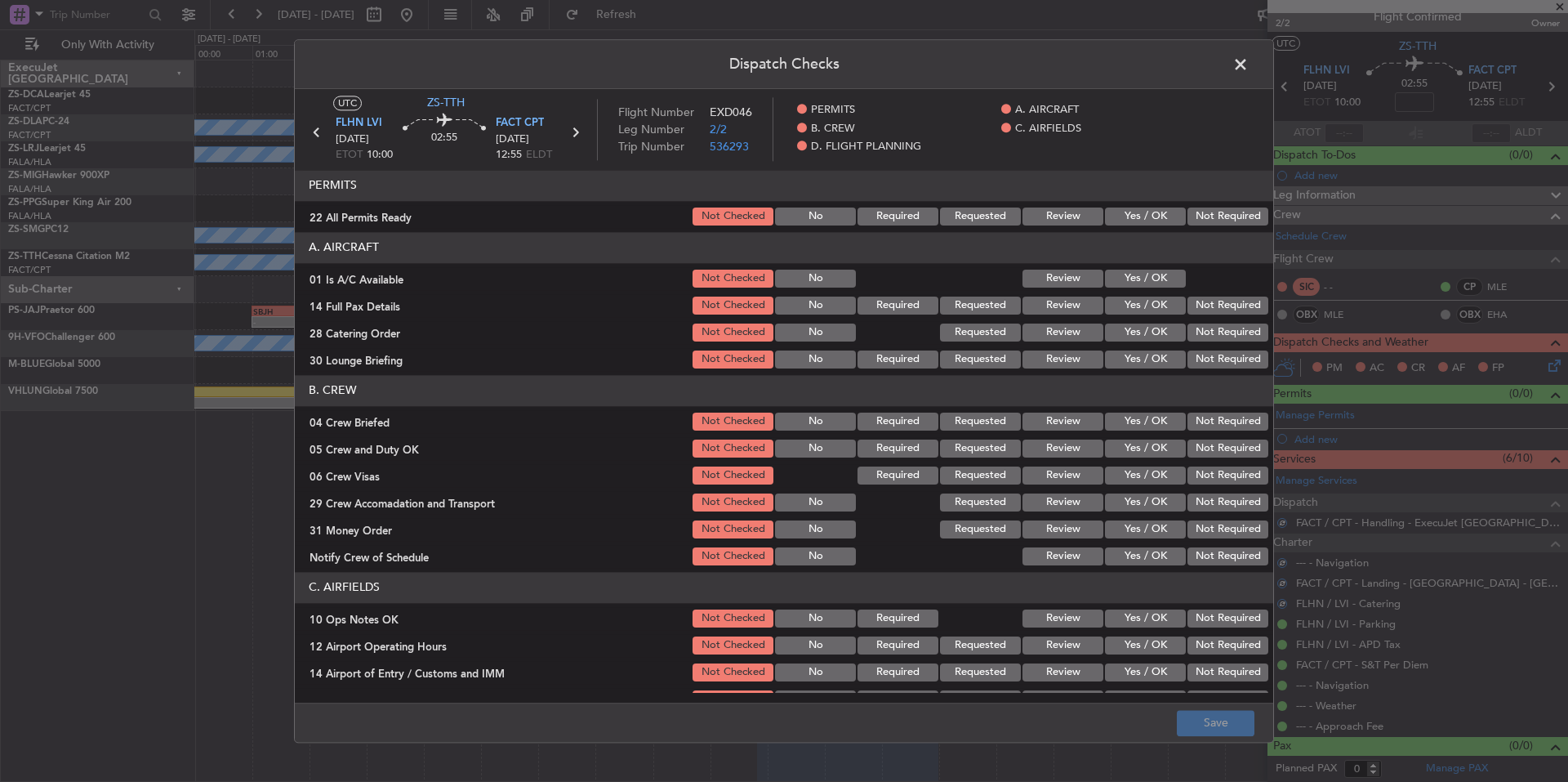
drag, startPoint x: 1228, startPoint y: 214, endPoint x: 1196, endPoint y: 249, distance: 47.4
click at [1227, 214] on button "Not Required" at bounding box center [1228, 216] width 81 height 18
click at [1167, 278] on button "Yes / OK" at bounding box center [1145, 278] width 81 height 18
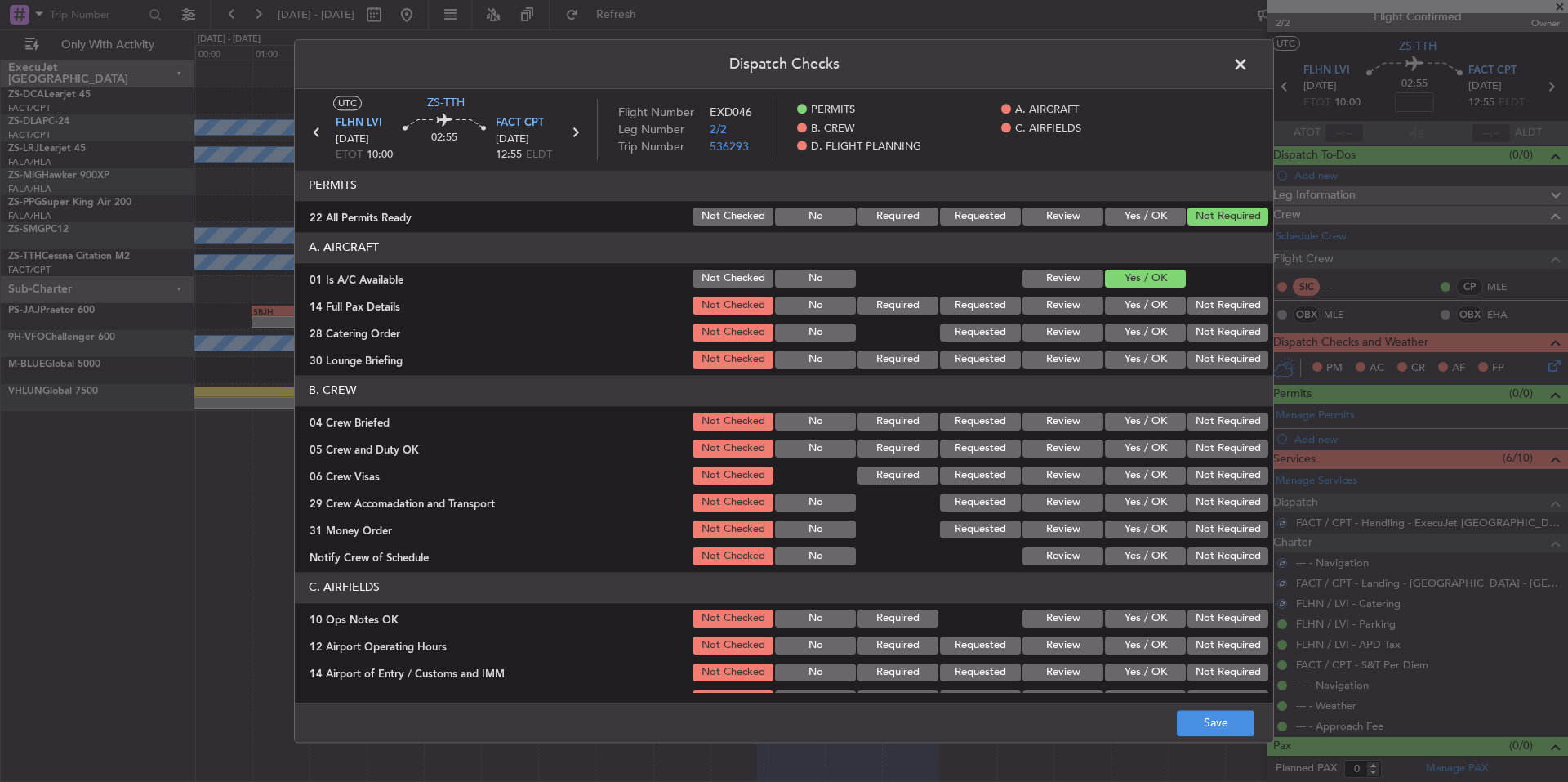
click at [1193, 300] on button "Not Required" at bounding box center [1228, 305] width 81 height 18
click at [1196, 314] on div "Not Required" at bounding box center [1226, 305] width 83 height 23
drag, startPoint x: 1199, startPoint y: 324, endPoint x: 1199, endPoint y: 332, distance: 8.0
click at [1199, 326] on button "Not Required" at bounding box center [1228, 332] width 81 height 18
click at [1199, 333] on button "Not Required" at bounding box center [1228, 332] width 81 height 18
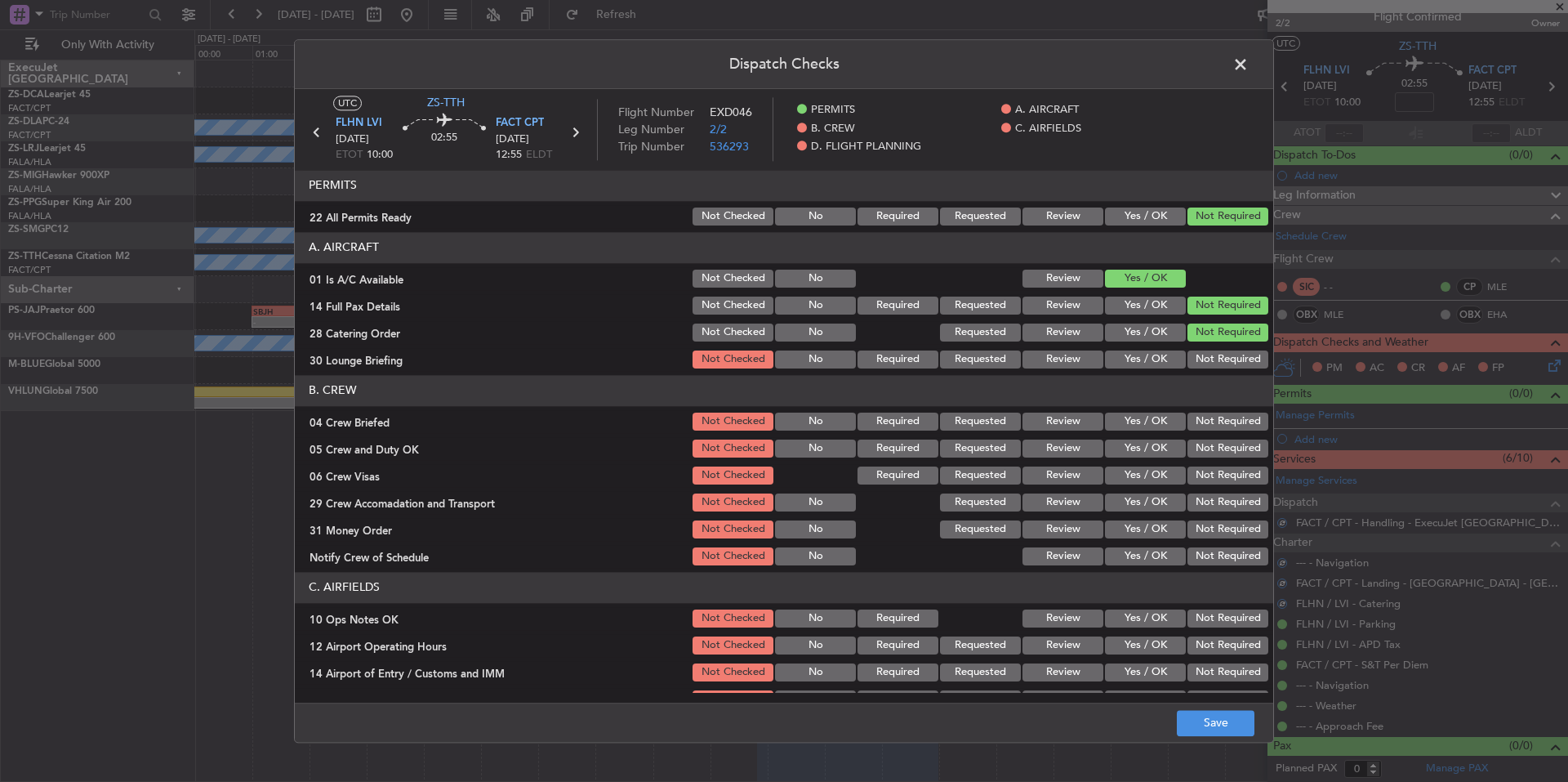
drag, startPoint x: 1199, startPoint y: 339, endPoint x: 1209, endPoint y: 357, distance: 20.6
click at [1200, 342] on div "Not Required" at bounding box center [1226, 332] width 83 height 23
click at [1206, 353] on button "Not Required" at bounding box center [1228, 359] width 81 height 18
click at [1212, 363] on button "Not Required" at bounding box center [1228, 359] width 81 height 18
click at [1218, 430] on button "Not Required" at bounding box center [1228, 421] width 81 height 18
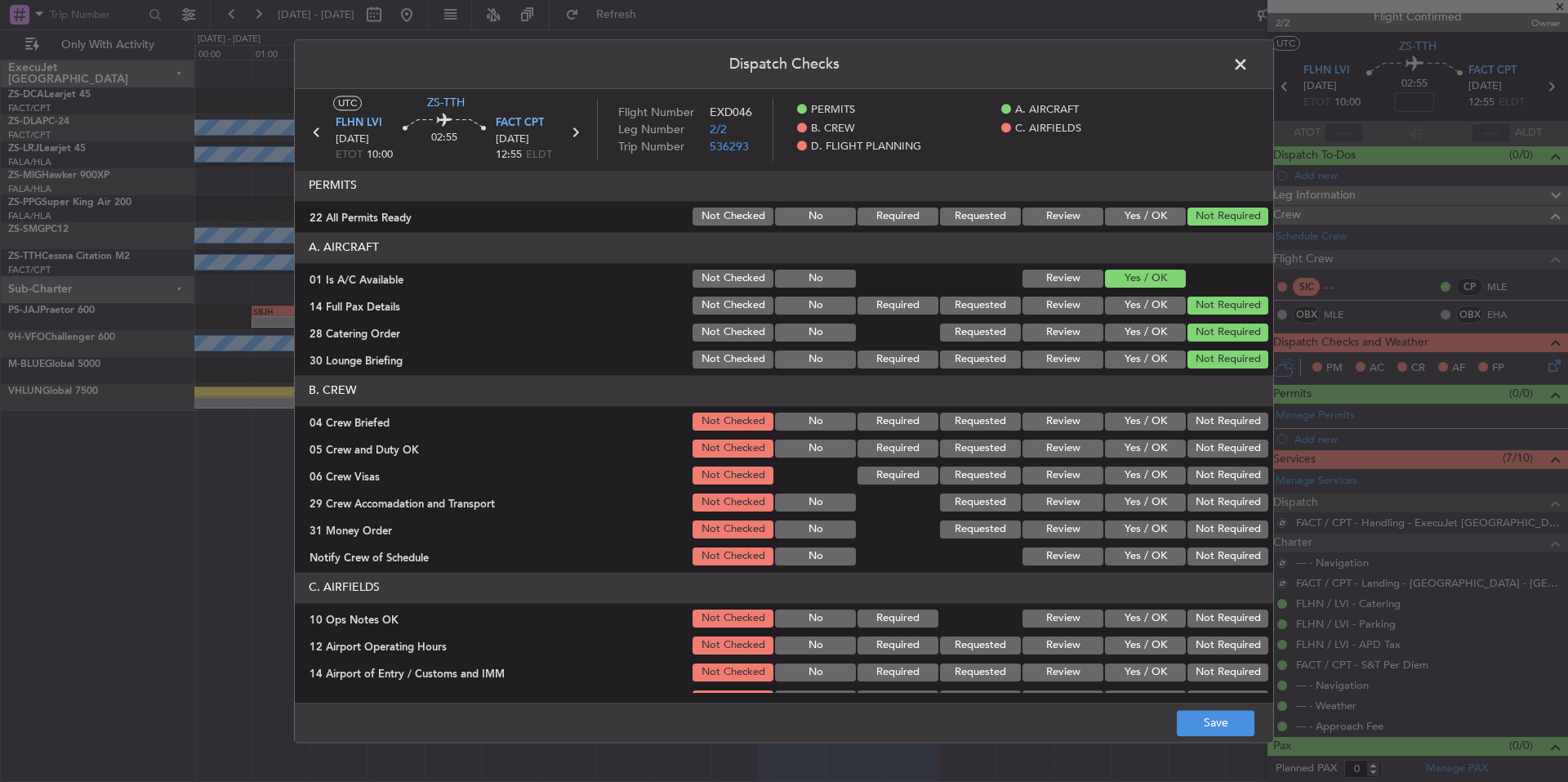
drag, startPoint x: 1218, startPoint y: 437, endPoint x: 1219, endPoint y: 450, distance: 13.0
click at [1218, 444] on div "Not Required" at bounding box center [1226, 448] width 83 height 23
drag, startPoint x: 1220, startPoint y: 457, endPoint x: 1221, endPoint y: 469, distance: 12.0
click at [1220, 459] on div "Not Required" at bounding box center [1226, 448] width 83 height 23
drag, startPoint x: 1221, startPoint y: 469, endPoint x: 1221, endPoint y: 477, distance: 8.0
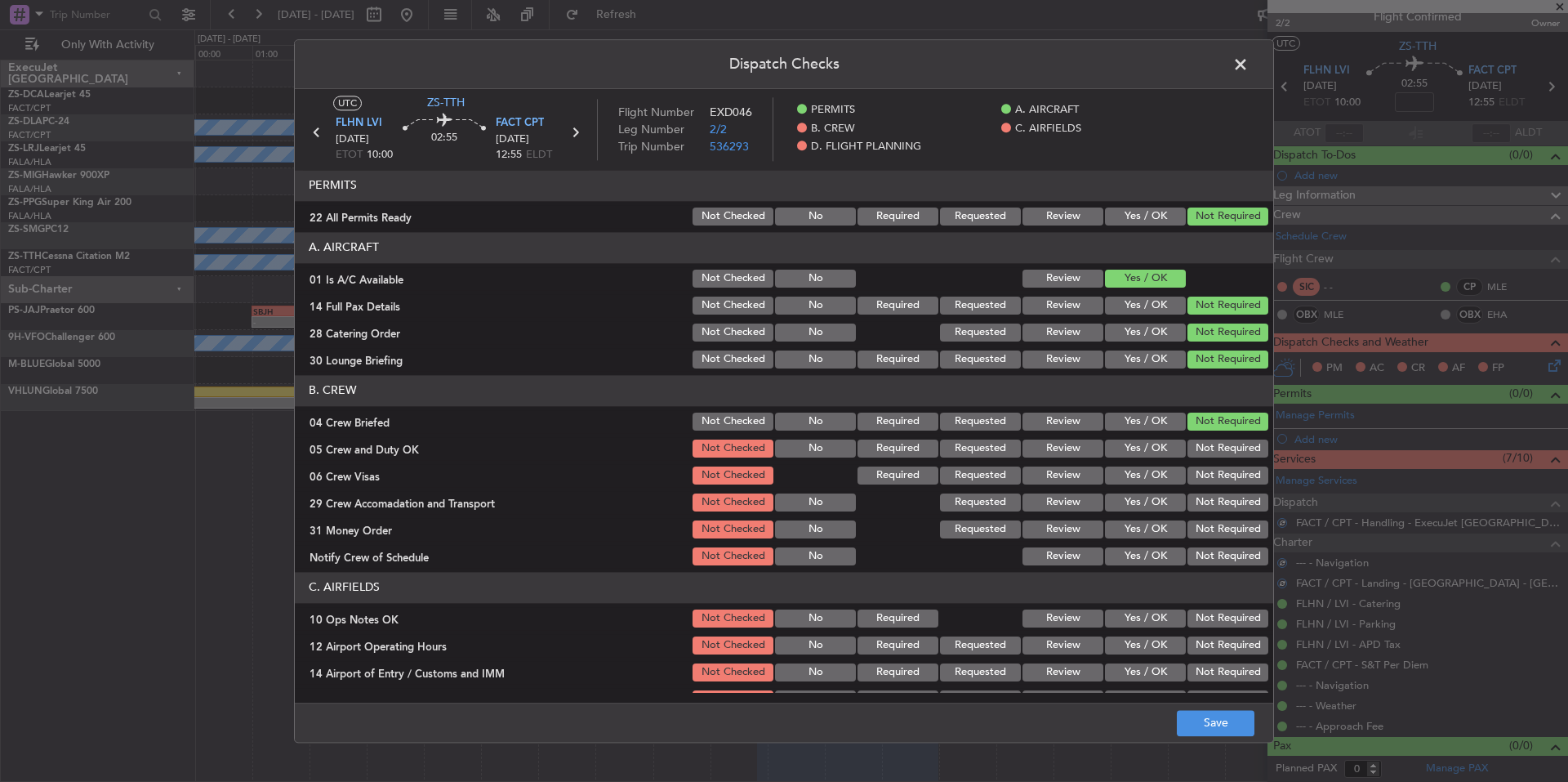
click at [1221, 471] on button "Not Required" at bounding box center [1228, 475] width 81 height 18
drag, startPoint x: 1221, startPoint y: 477, endPoint x: 1221, endPoint y: 489, distance: 12.0
click at [1221, 481] on button "Not Required" at bounding box center [1228, 475] width 81 height 18
drag, startPoint x: 1223, startPoint y: 494, endPoint x: 1223, endPoint y: 509, distance: 15.0
click at [1223, 500] on button "Not Required" at bounding box center [1228, 502] width 81 height 18
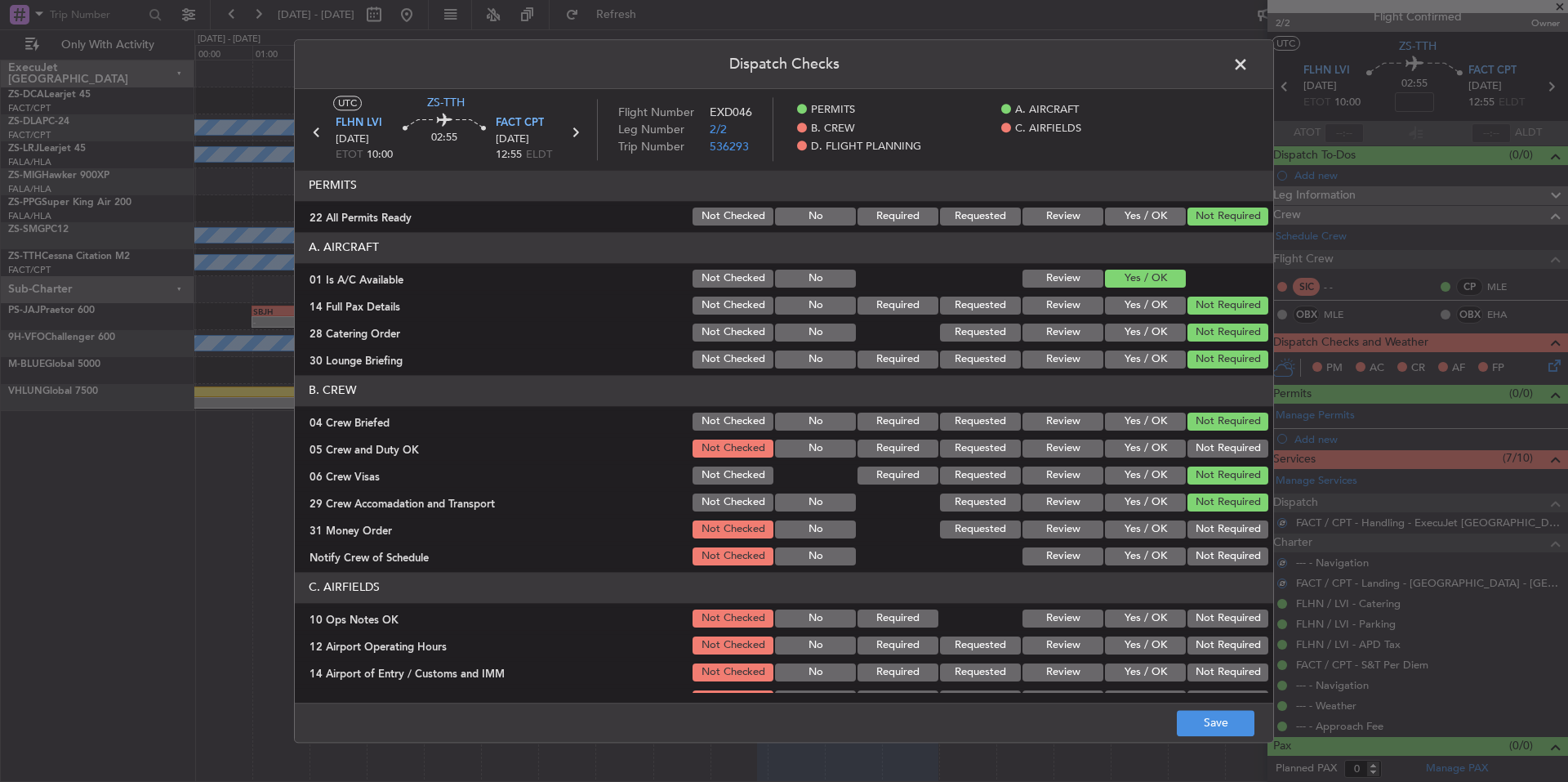
drag, startPoint x: 1223, startPoint y: 509, endPoint x: 1226, endPoint y: 528, distance: 19.2
click at [1223, 516] on section "B. CREW 04 Crew Briefed Not Checked No Required Requested Review Yes / OK Not R…" at bounding box center [784, 471] width 978 height 193
click at [1226, 528] on button "Not Required" at bounding box center [1228, 529] width 81 height 18
click at [1227, 539] on div "Not Required" at bounding box center [1226, 529] width 83 height 23
click at [1227, 548] on button "Not Required" at bounding box center [1228, 556] width 81 height 18
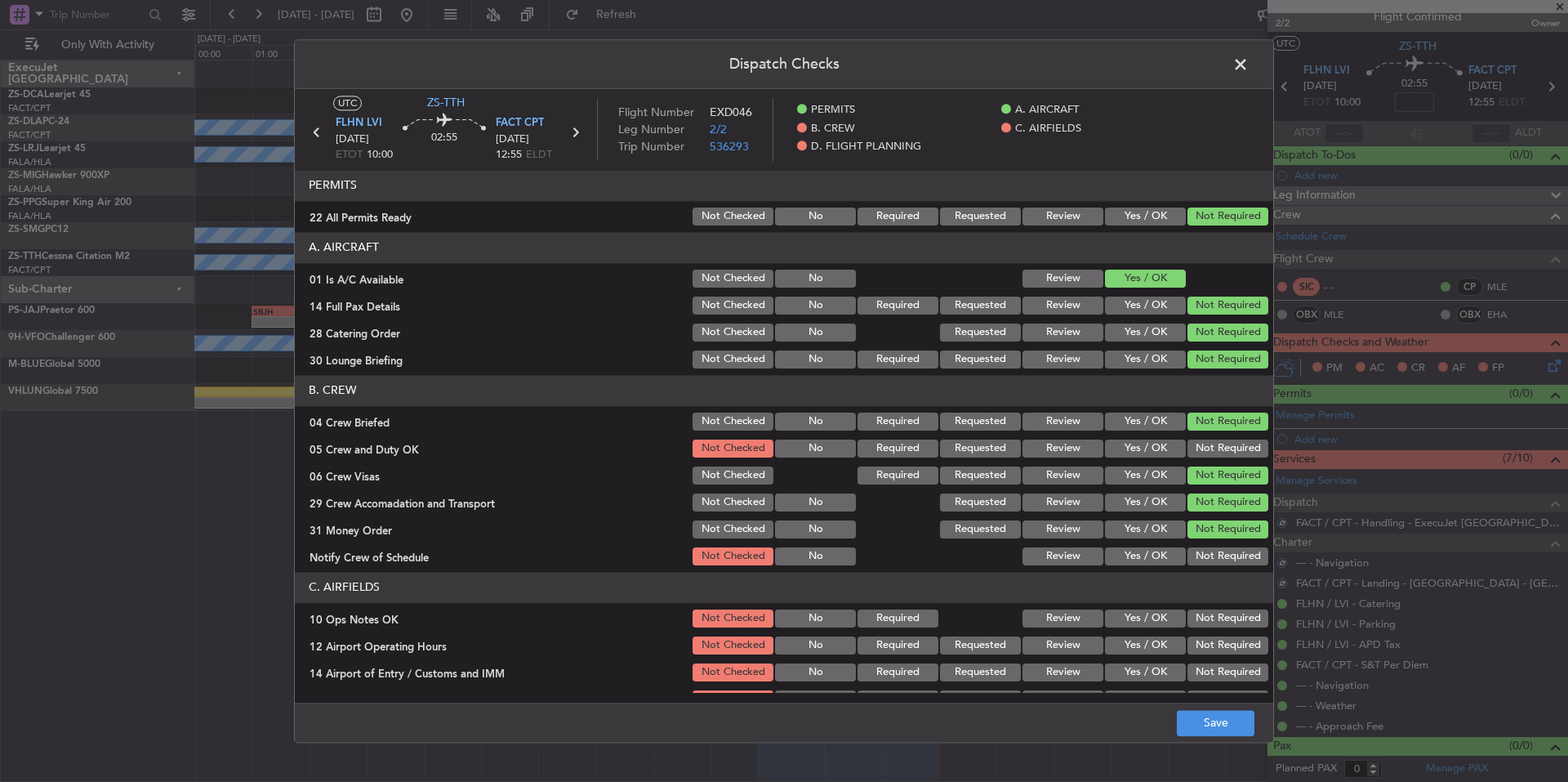
click at [1227, 553] on button "Not Required" at bounding box center [1228, 556] width 81 height 18
click at [1232, 452] on div "Not Required" at bounding box center [1226, 448] width 83 height 23
click at [1231, 451] on button "Not Required" at bounding box center [1228, 448] width 81 height 18
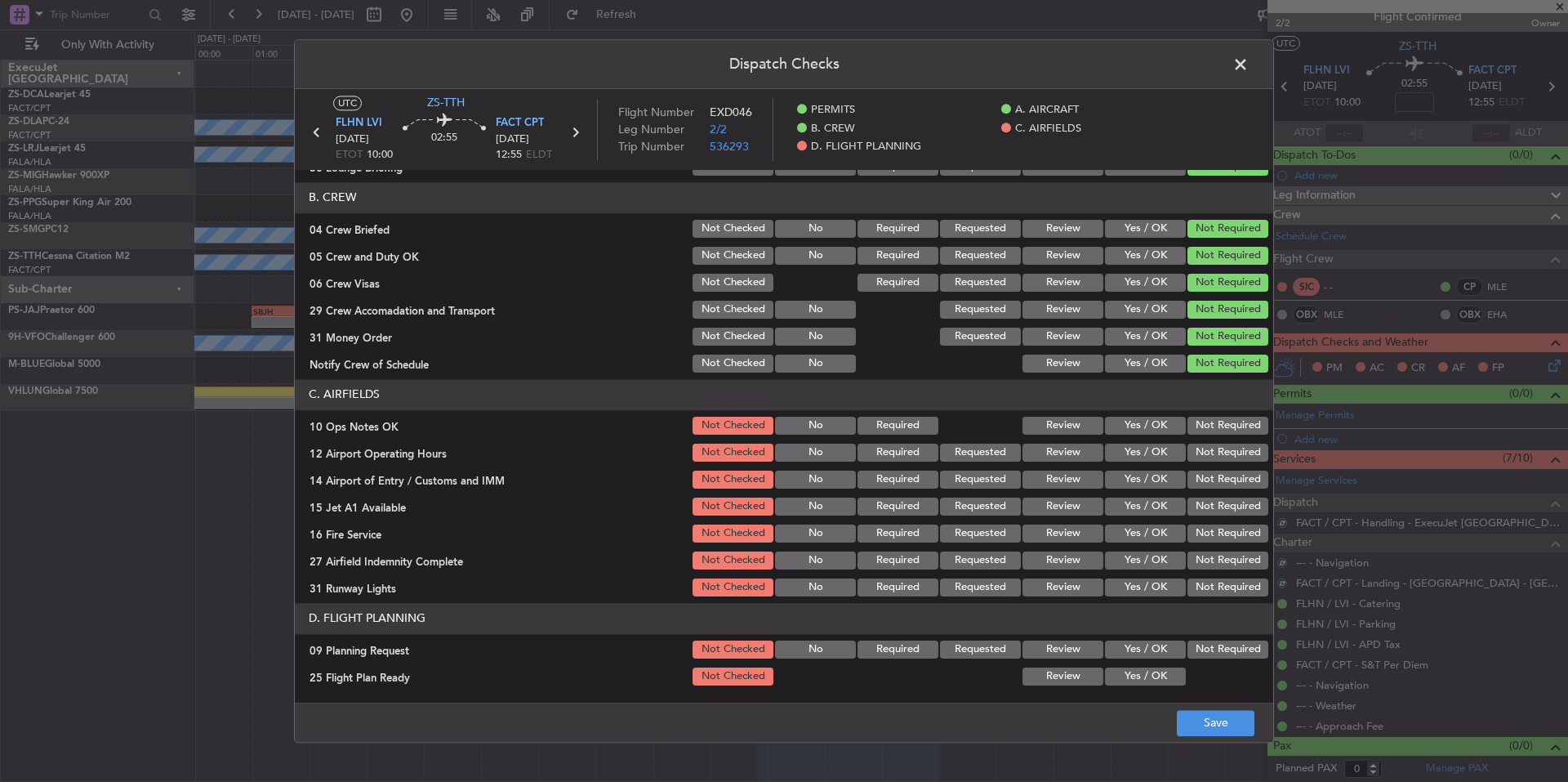
click at [1231, 451] on button "Not Required" at bounding box center [1228, 452] width 81 height 18
click at [1234, 473] on button "Not Required" at bounding box center [1228, 479] width 81 height 18
drag, startPoint x: 1234, startPoint y: 488, endPoint x: 1236, endPoint y: 507, distance: 19.1
click at [1234, 498] on section "C. AIRFIELDS 10 Ops Notes OK Not Checked No Required Review Yes / OK Not Requir…" at bounding box center [784, 488] width 978 height 220
click at [1236, 512] on button "Not Required" at bounding box center [1228, 506] width 81 height 18
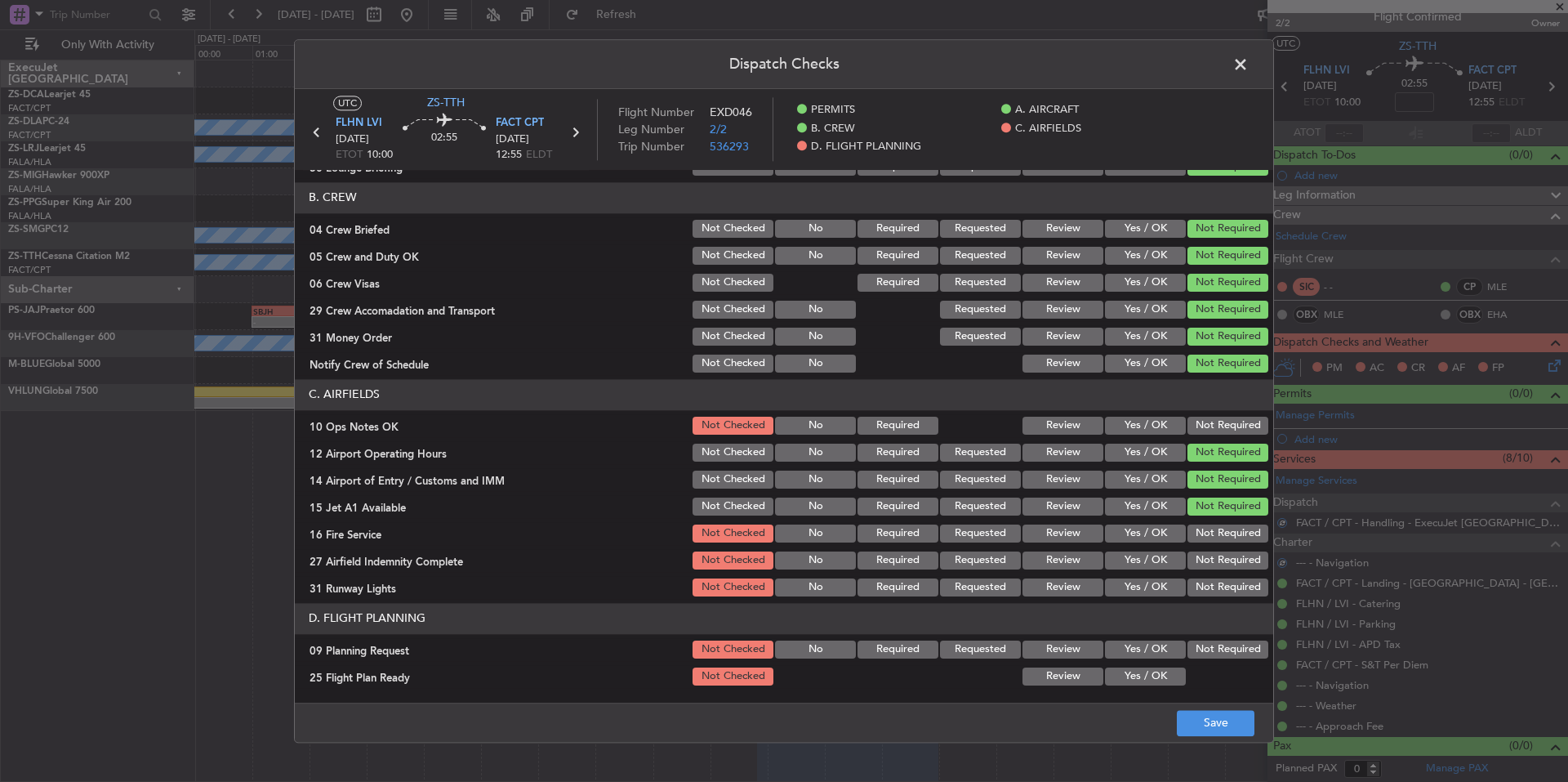
drag, startPoint x: 1236, startPoint y: 524, endPoint x: 1238, endPoint y: 540, distance: 16.1
click at [1236, 532] on button "Not Required" at bounding box center [1228, 533] width 81 height 18
drag, startPoint x: 1238, startPoint y: 540, endPoint x: 1240, endPoint y: 555, distance: 15.1
click at [1238, 545] on div "Not Required" at bounding box center [1226, 533] width 83 height 23
drag, startPoint x: 1240, startPoint y: 555, endPoint x: 1243, endPoint y: 571, distance: 16.3
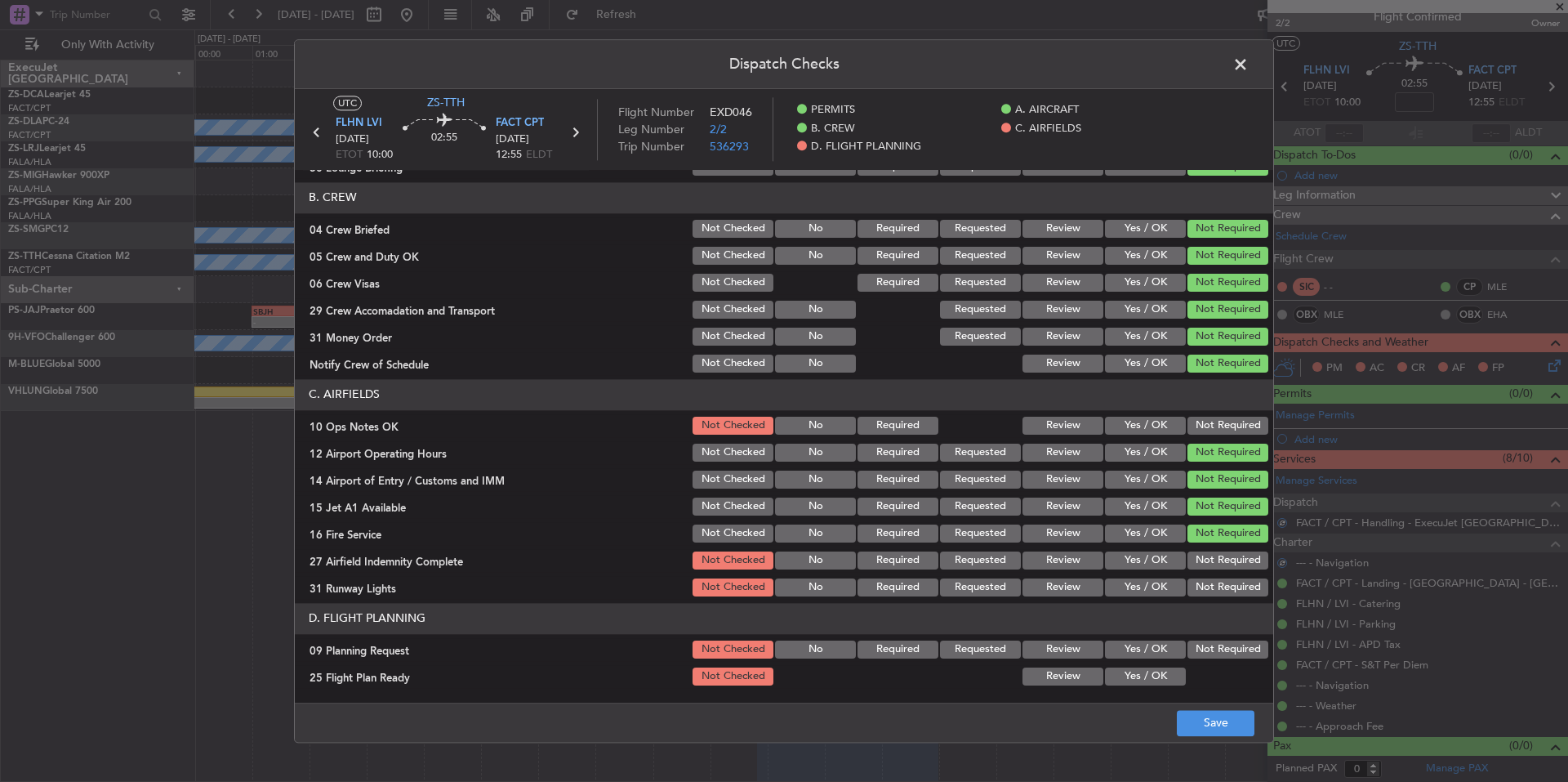
click at [1240, 559] on button "Not Required" at bounding box center [1228, 560] width 81 height 18
click at [1243, 574] on section "C. AIRFIELDS 10 Ops Notes OK Not Checked No Required Review Yes / OK Not Requir…" at bounding box center [784, 488] width 978 height 220
click at [1243, 580] on button "Not Required" at bounding box center [1228, 587] width 81 height 18
drag, startPoint x: 1243, startPoint y: 587, endPoint x: 1240, endPoint y: 562, distance: 25.2
click at [1243, 588] on button "Not Required" at bounding box center [1228, 587] width 81 height 18
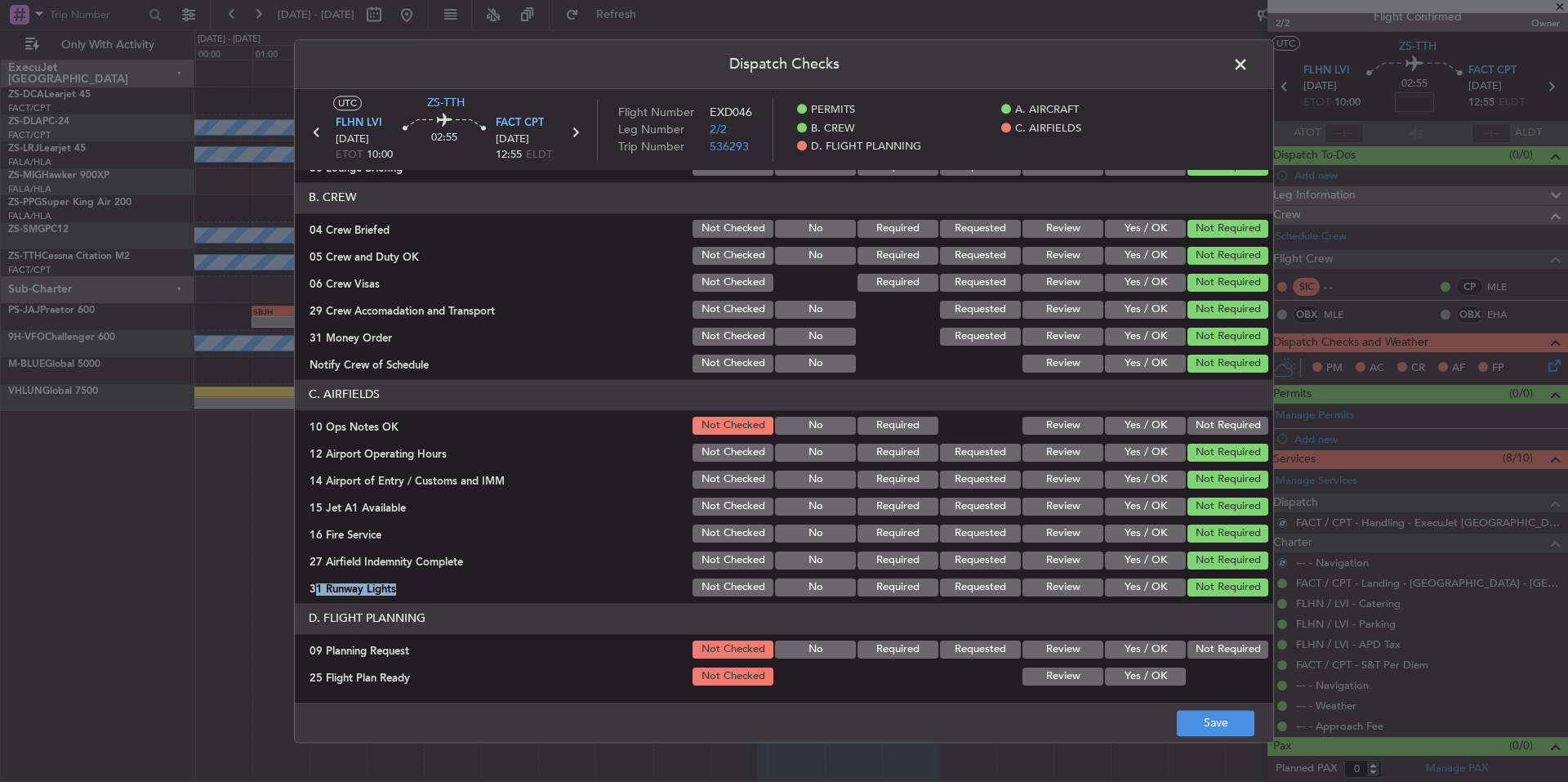
click at [1224, 424] on button "Not Required" at bounding box center [1228, 425] width 81 height 18
drag, startPoint x: 1156, startPoint y: 650, endPoint x: 1155, endPoint y: 670, distance: 20.0
click at [1156, 652] on button "Yes / OK" at bounding box center [1145, 649] width 81 height 18
click at [1155, 674] on button "Yes / OK" at bounding box center [1145, 676] width 81 height 18
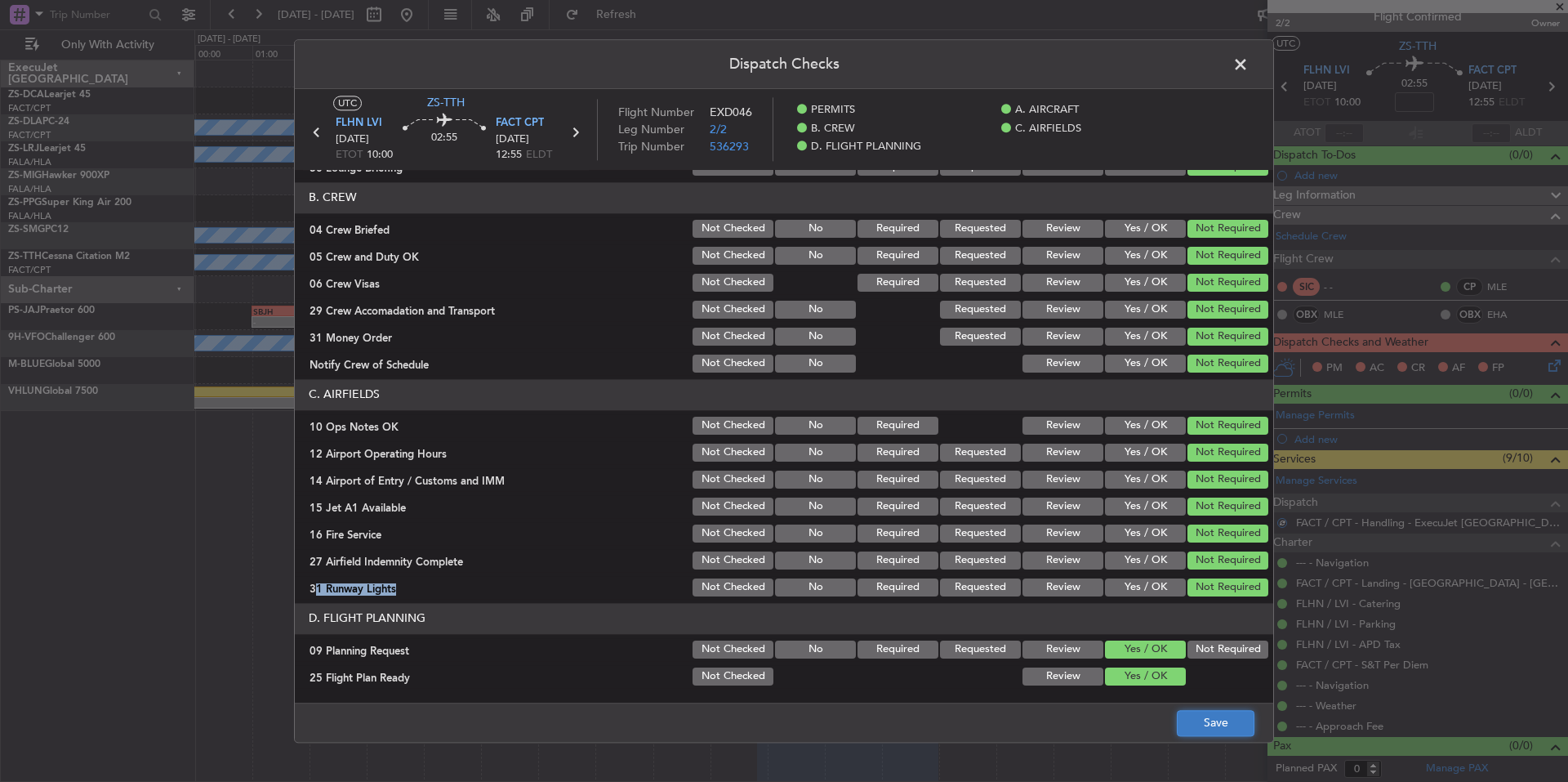
click at [1230, 729] on button "Save" at bounding box center [1216, 723] width 77 height 26
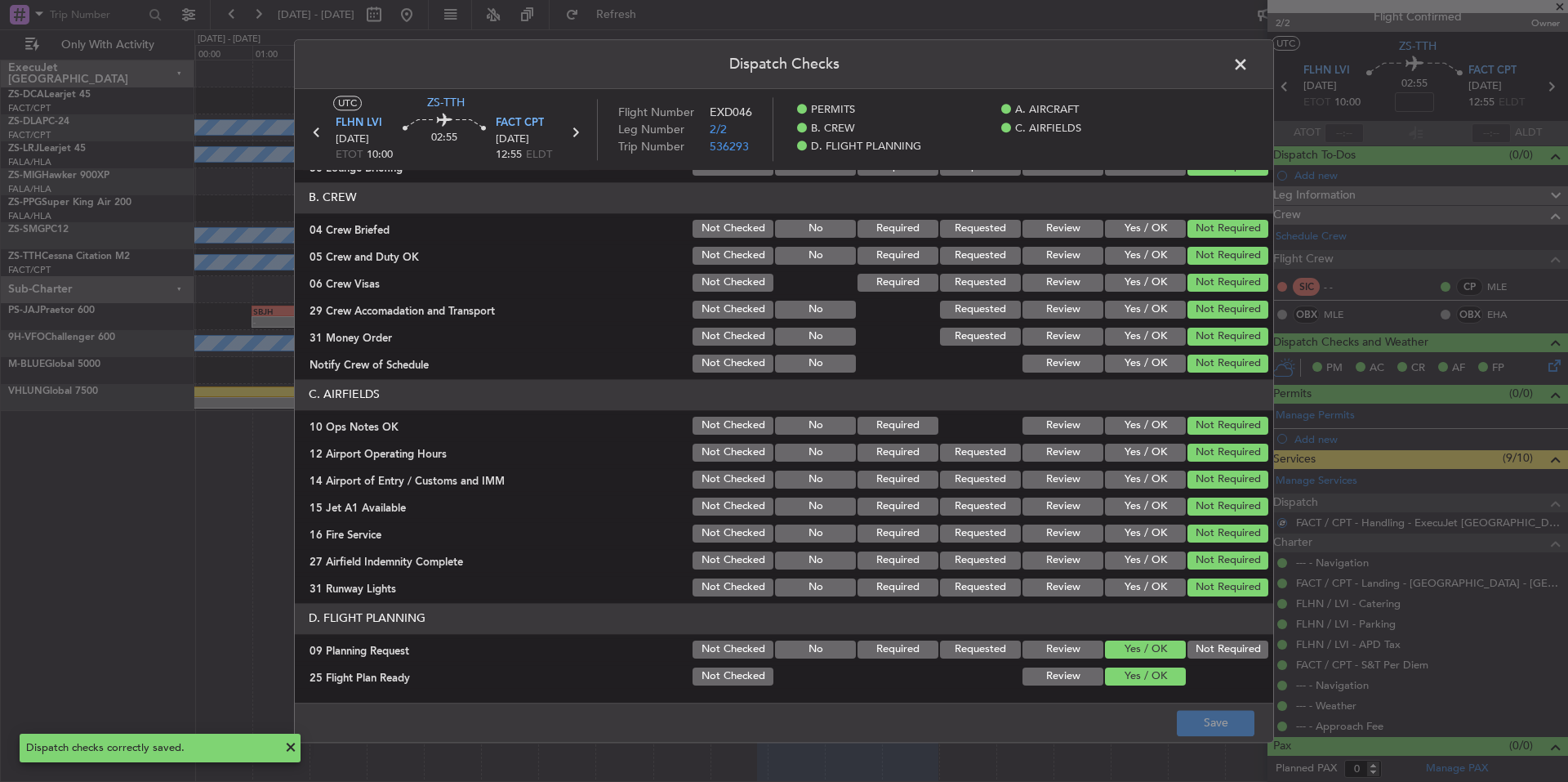
click at [1249, 68] on span at bounding box center [1249, 69] width 0 height 33
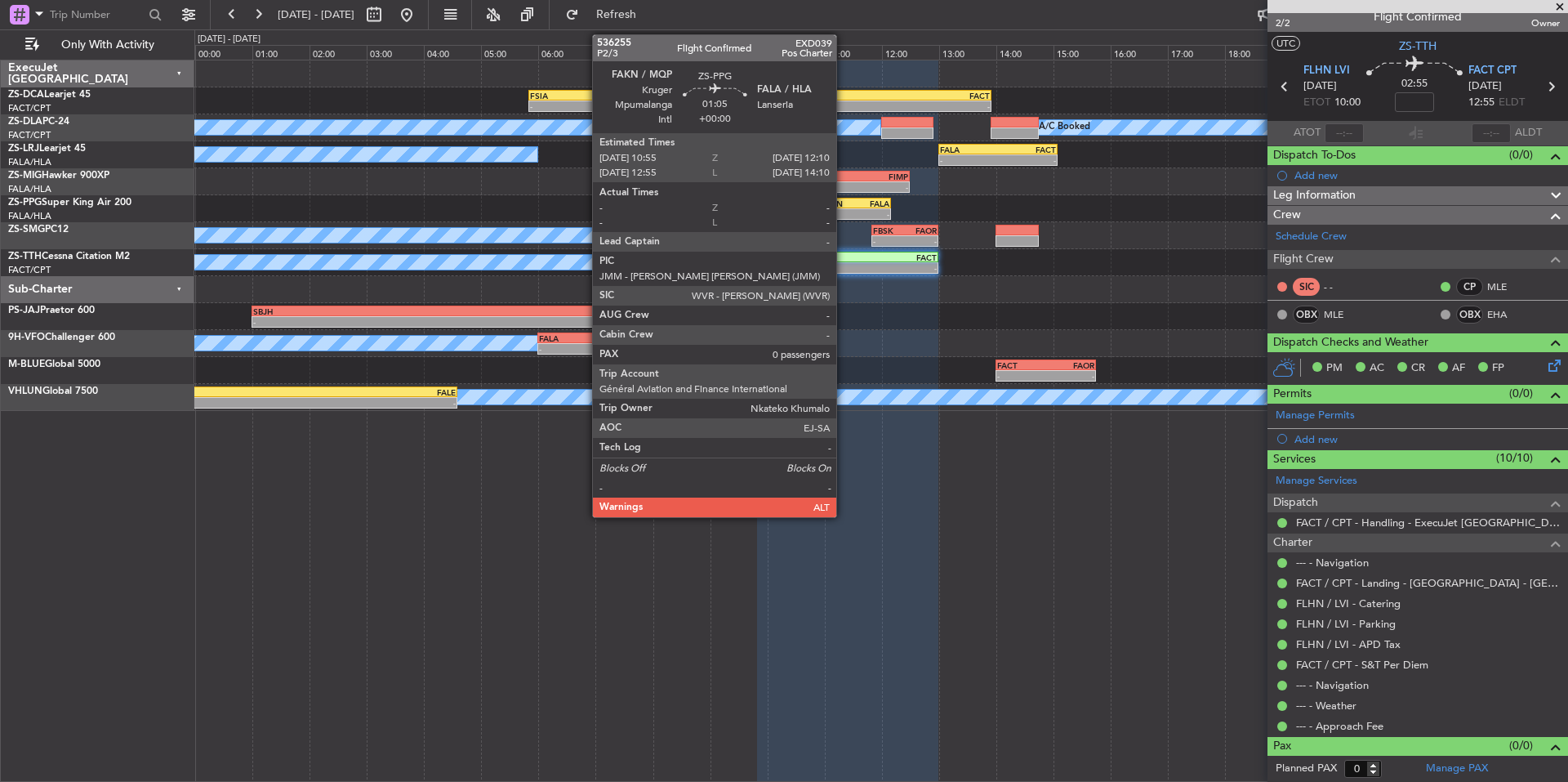
click at [844, 205] on div "FAKN" at bounding box center [838, 202] width 34 height 9
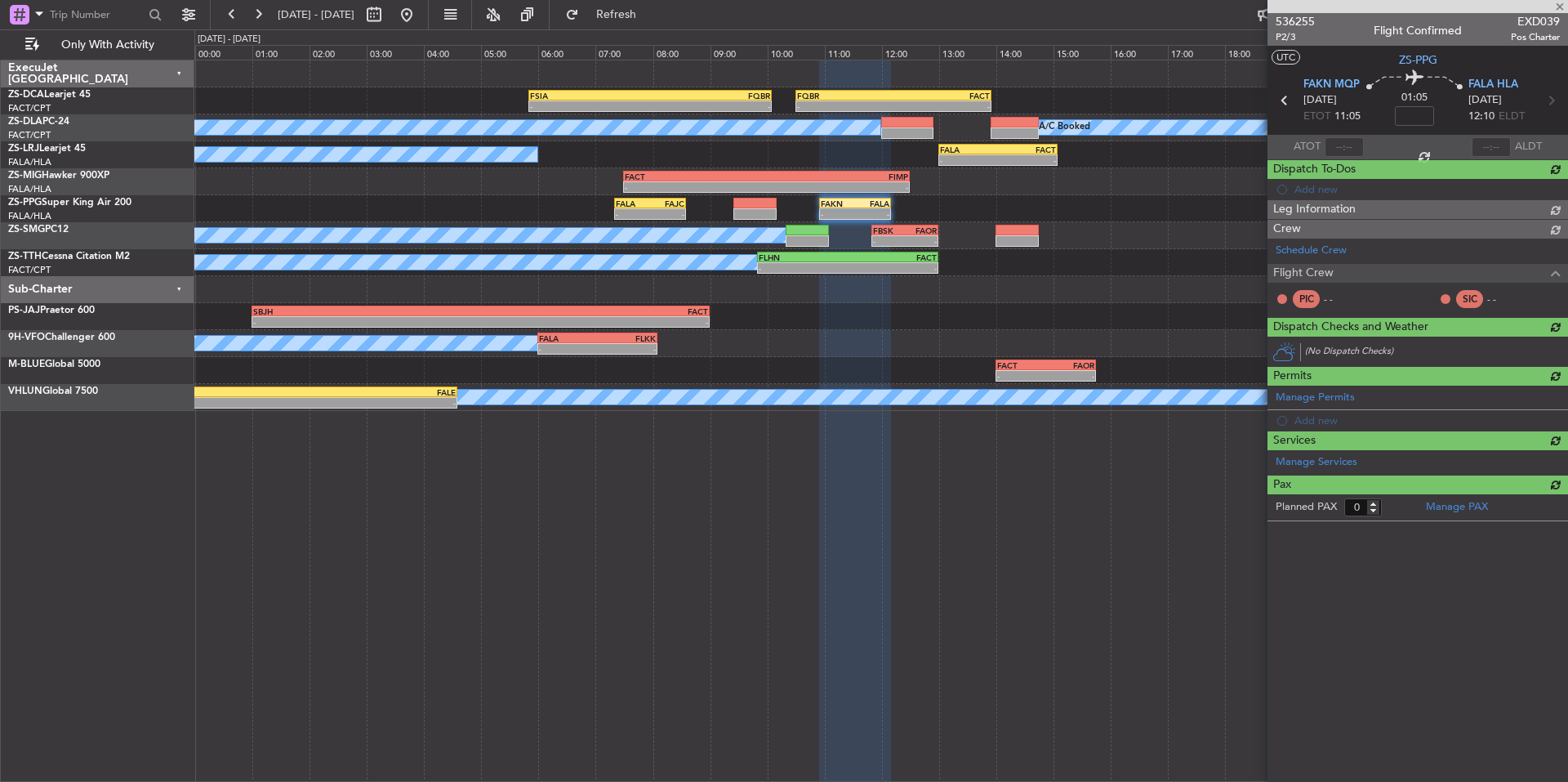
scroll to position [0, 0]
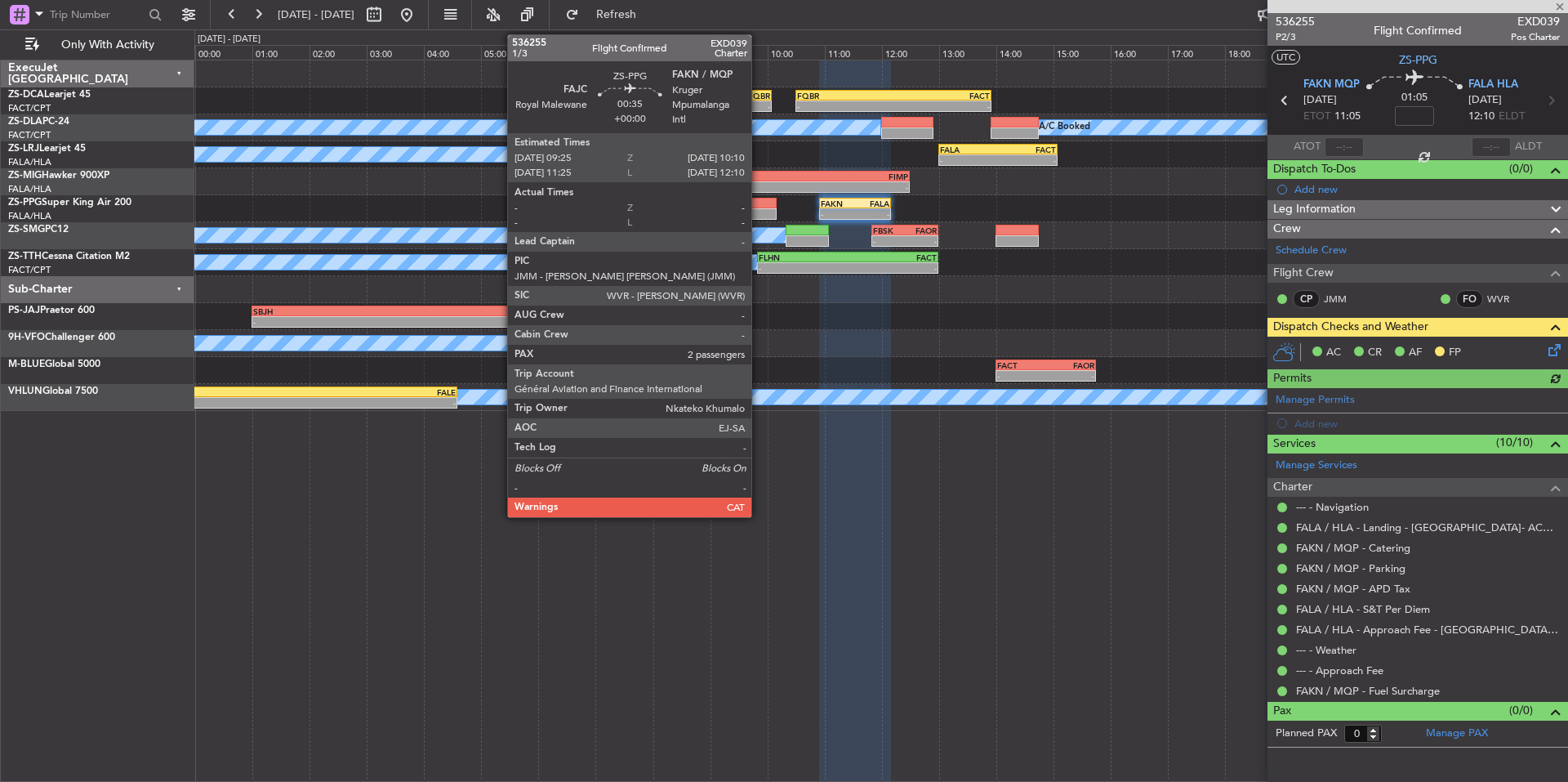
click at [759, 208] on div at bounding box center [755, 203] width 43 height 11
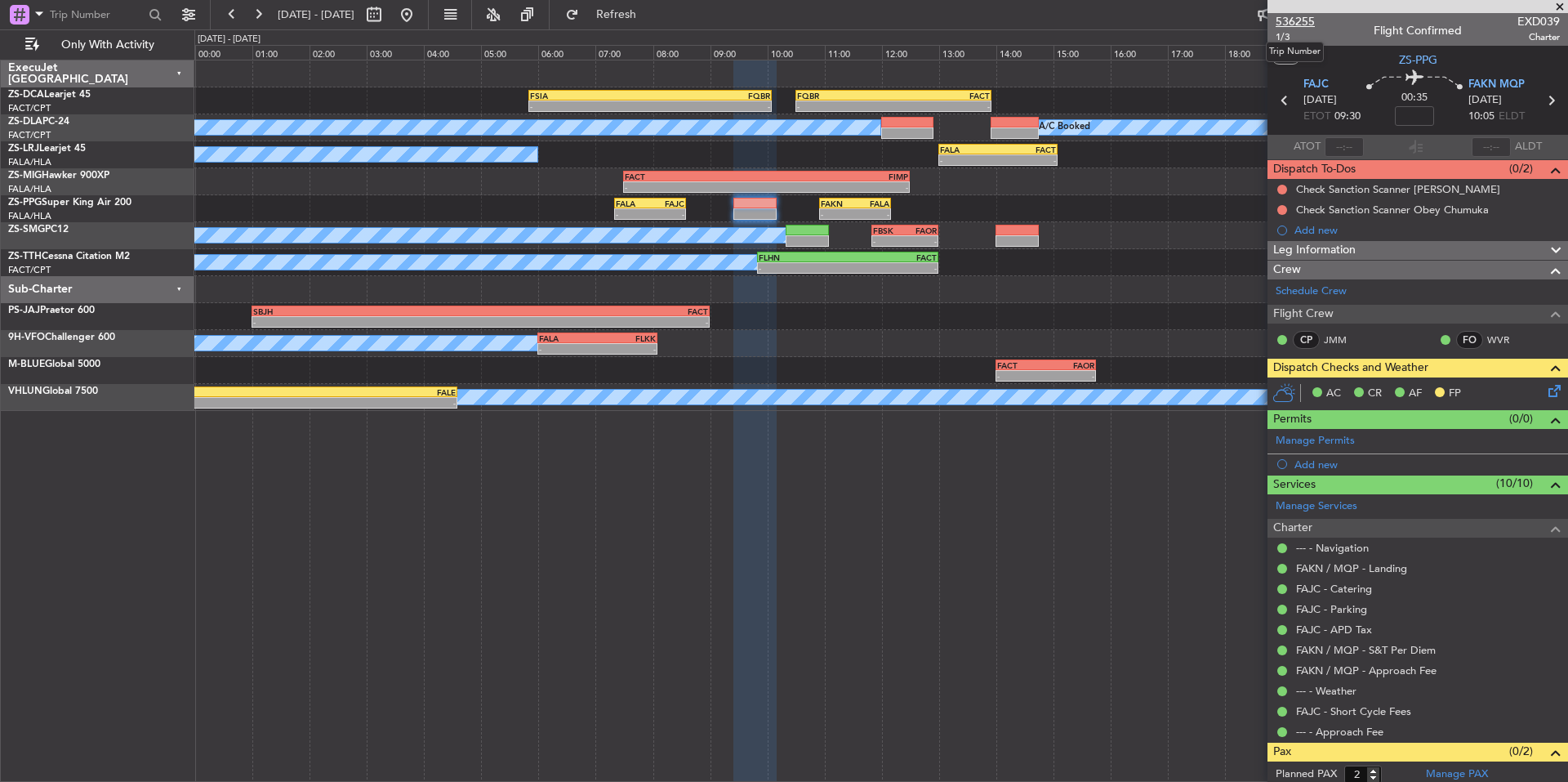
click at [1289, 24] on span "536255" at bounding box center [1296, 22] width 40 height 17
click at [1280, 188] on button at bounding box center [1282, 189] width 9 height 9
click at [1287, 283] on span "Cancelled" at bounding box center [1286, 286] width 46 height 16
click at [1280, 207] on button at bounding box center [1282, 209] width 9 height 9
click at [1264, 308] on span "Cancelled" at bounding box center [1286, 306] width 46 height 16
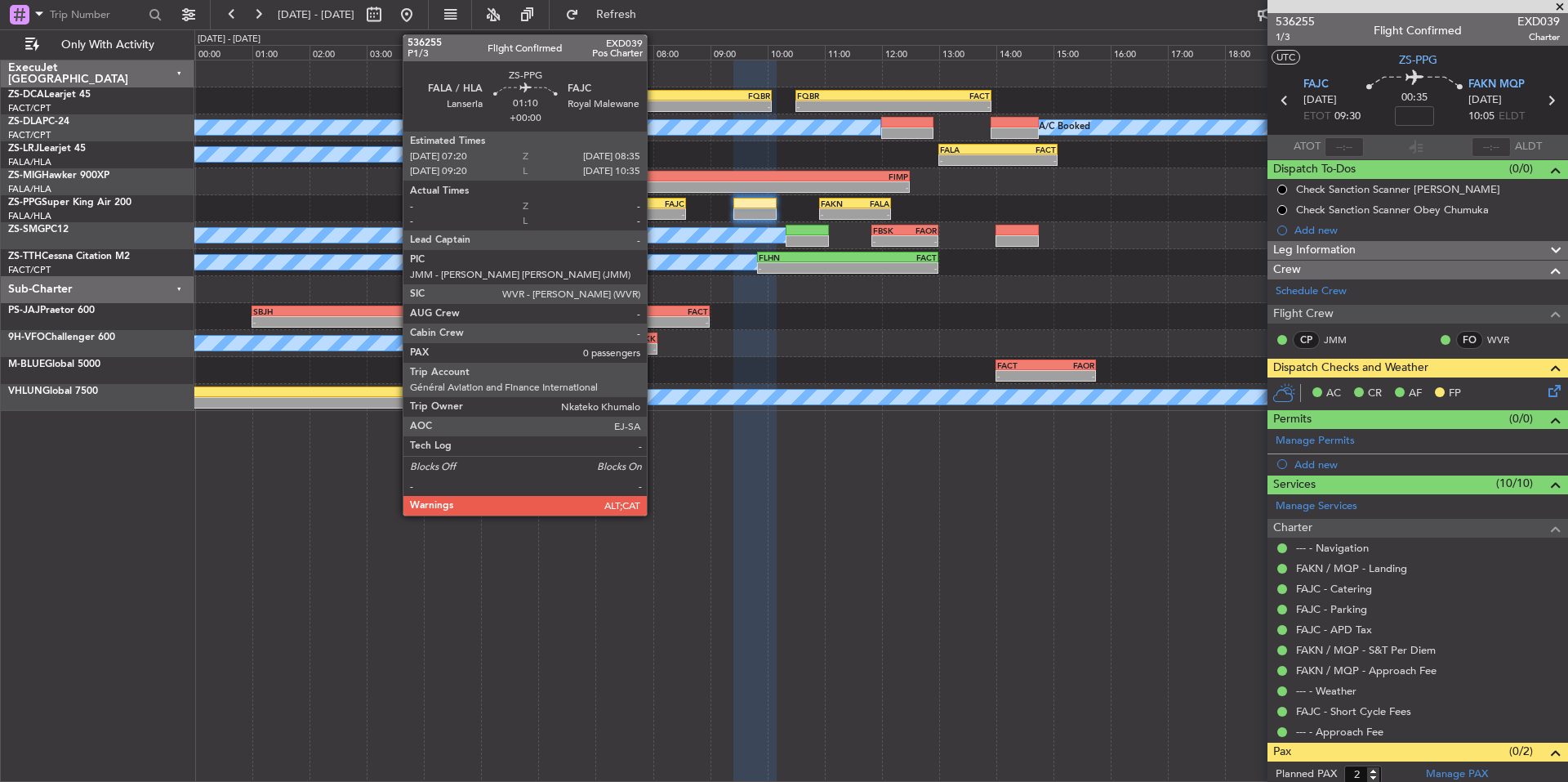
click at [654, 207] on div "FAJC" at bounding box center [667, 202] width 34 height 9
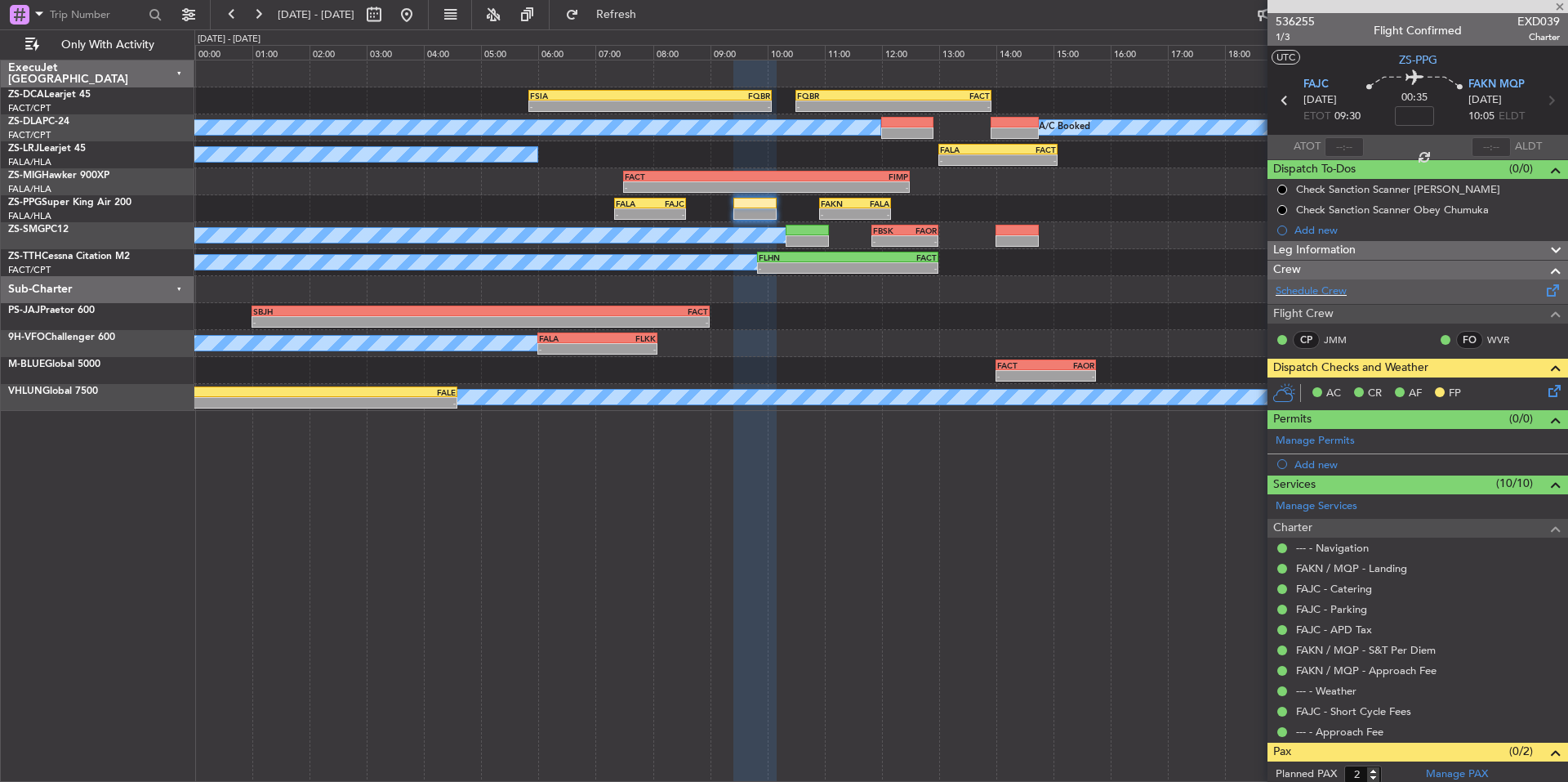
type input "0"
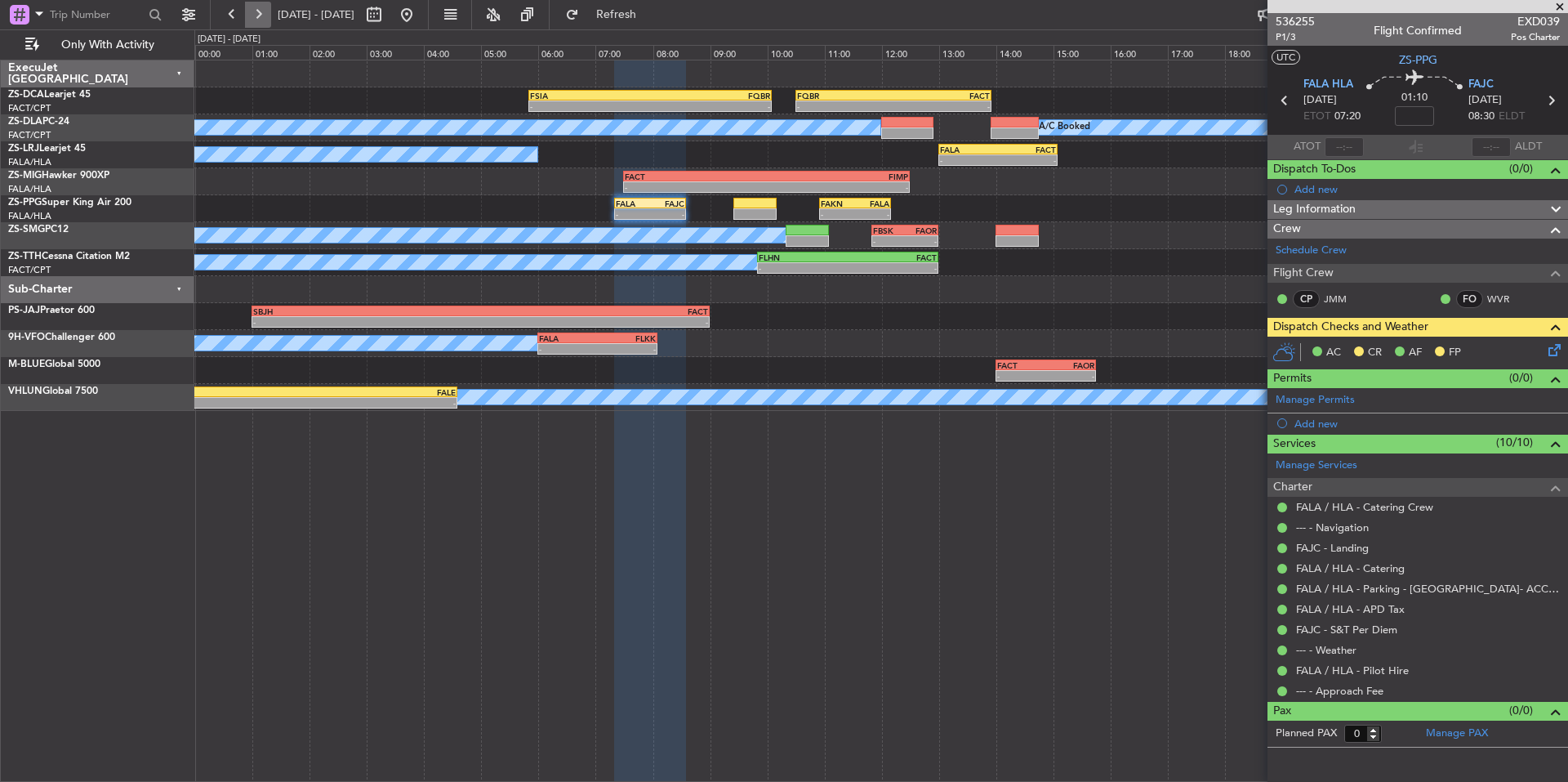
click at [260, 16] on button at bounding box center [258, 15] width 26 height 26
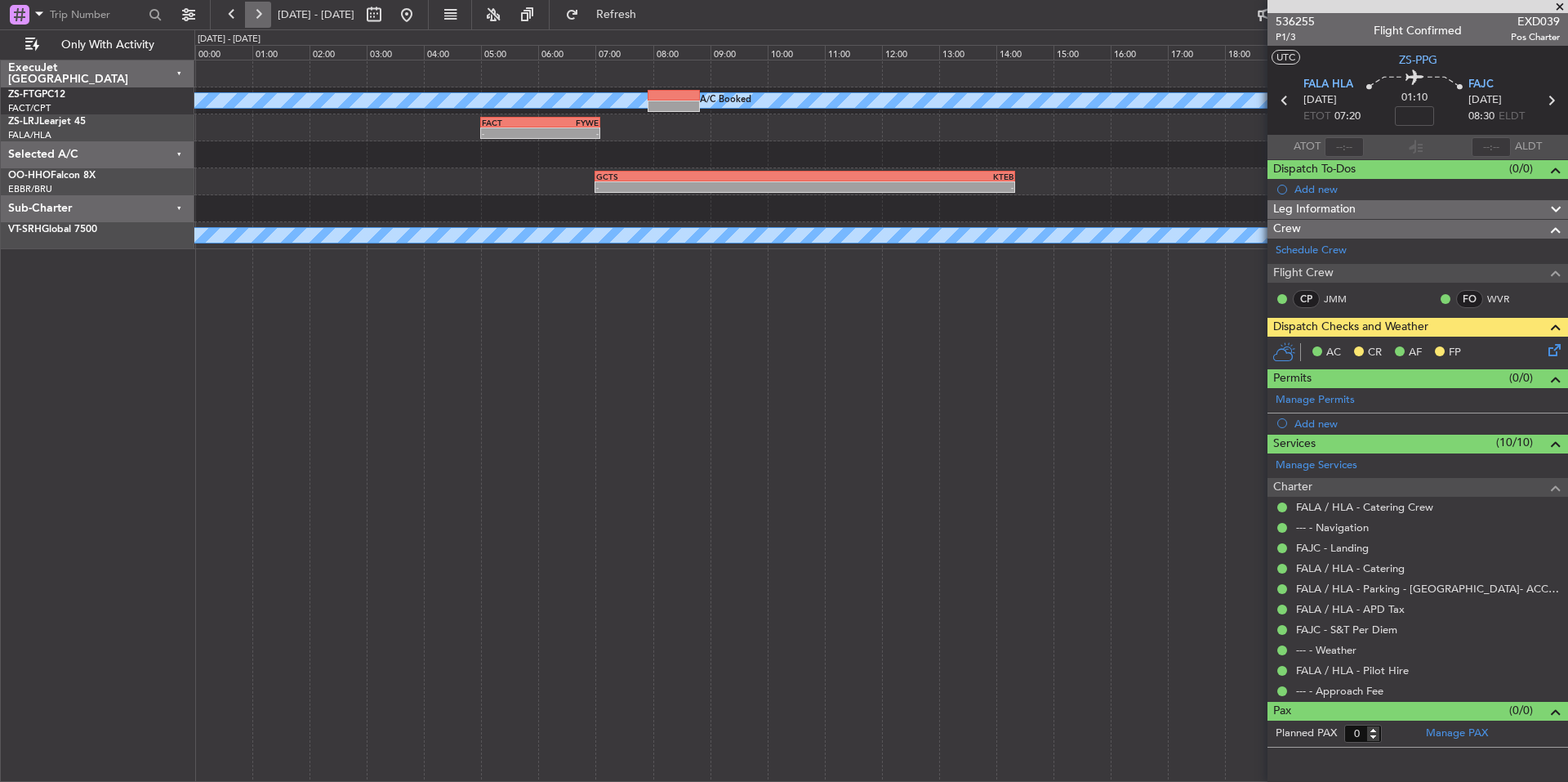
click at [254, 16] on button at bounding box center [258, 15] width 26 height 26
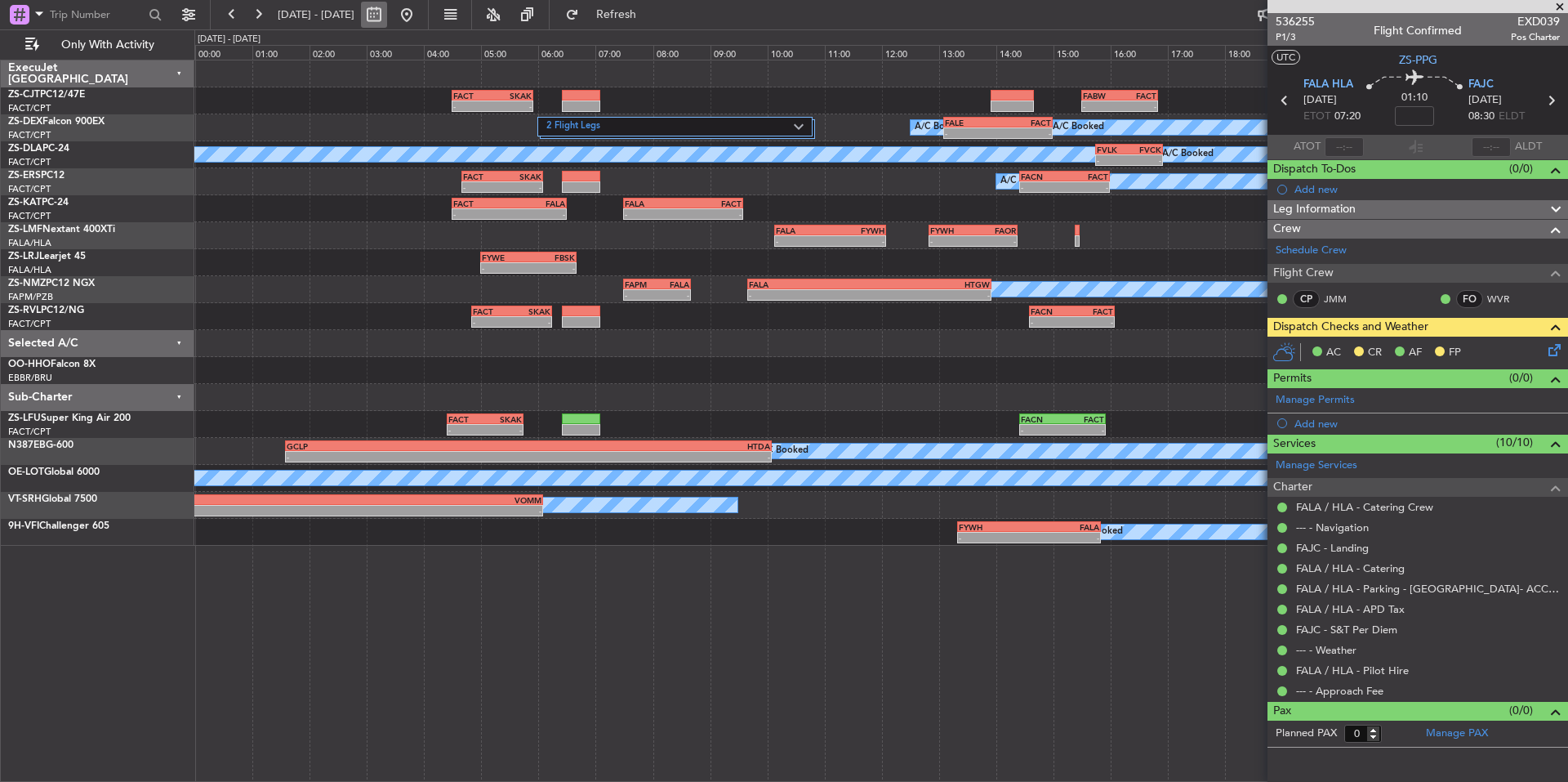
click at [387, 14] on button at bounding box center [374, 15] width 26 height 26
select select "9"
select select "2025"
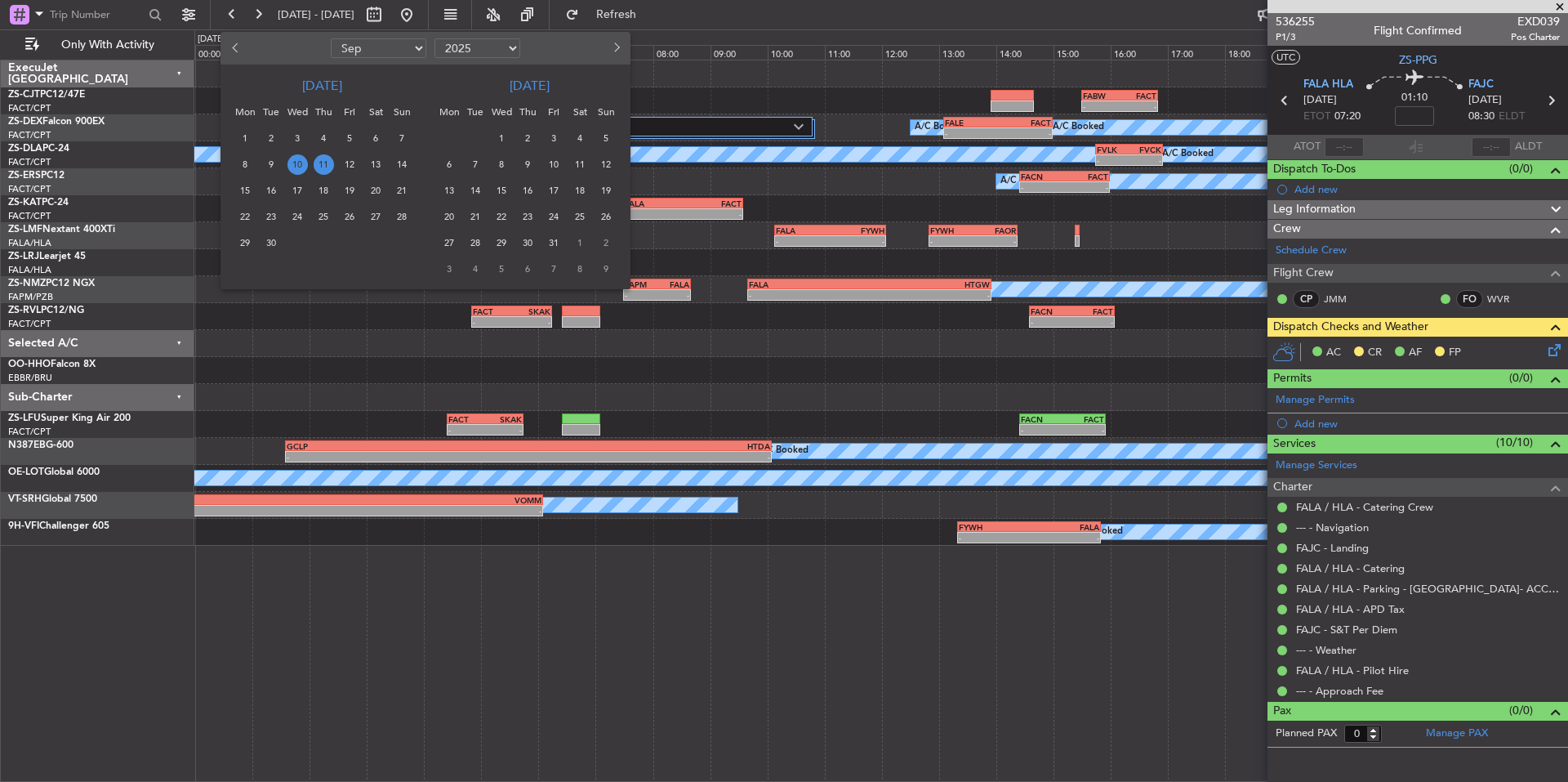
click at [525, 162] on span "9" at bounding box center [528, 164] width 21 height 21
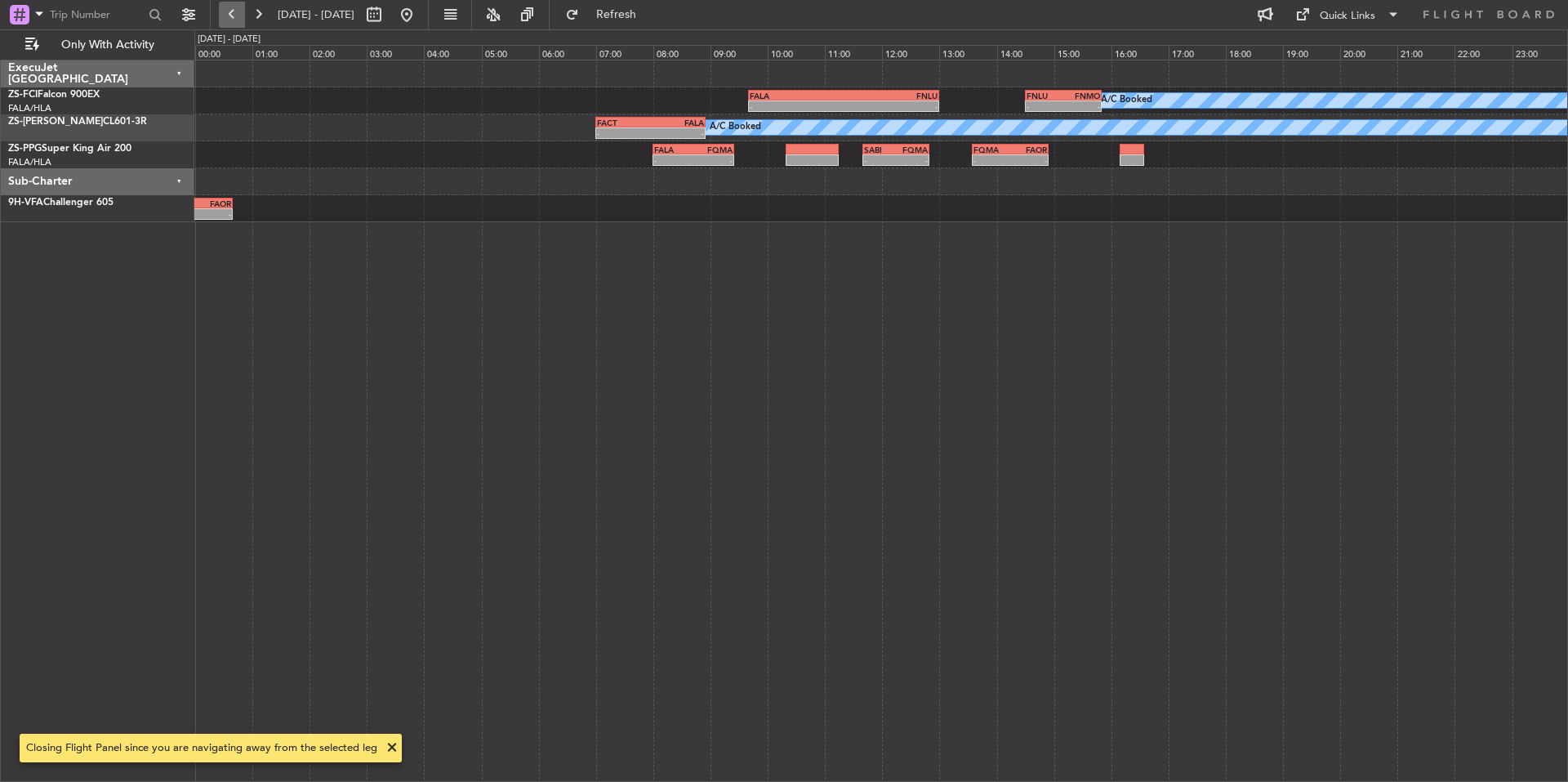
click at [230, 6] on button at bounding box center [232, 15] width 26 height 26
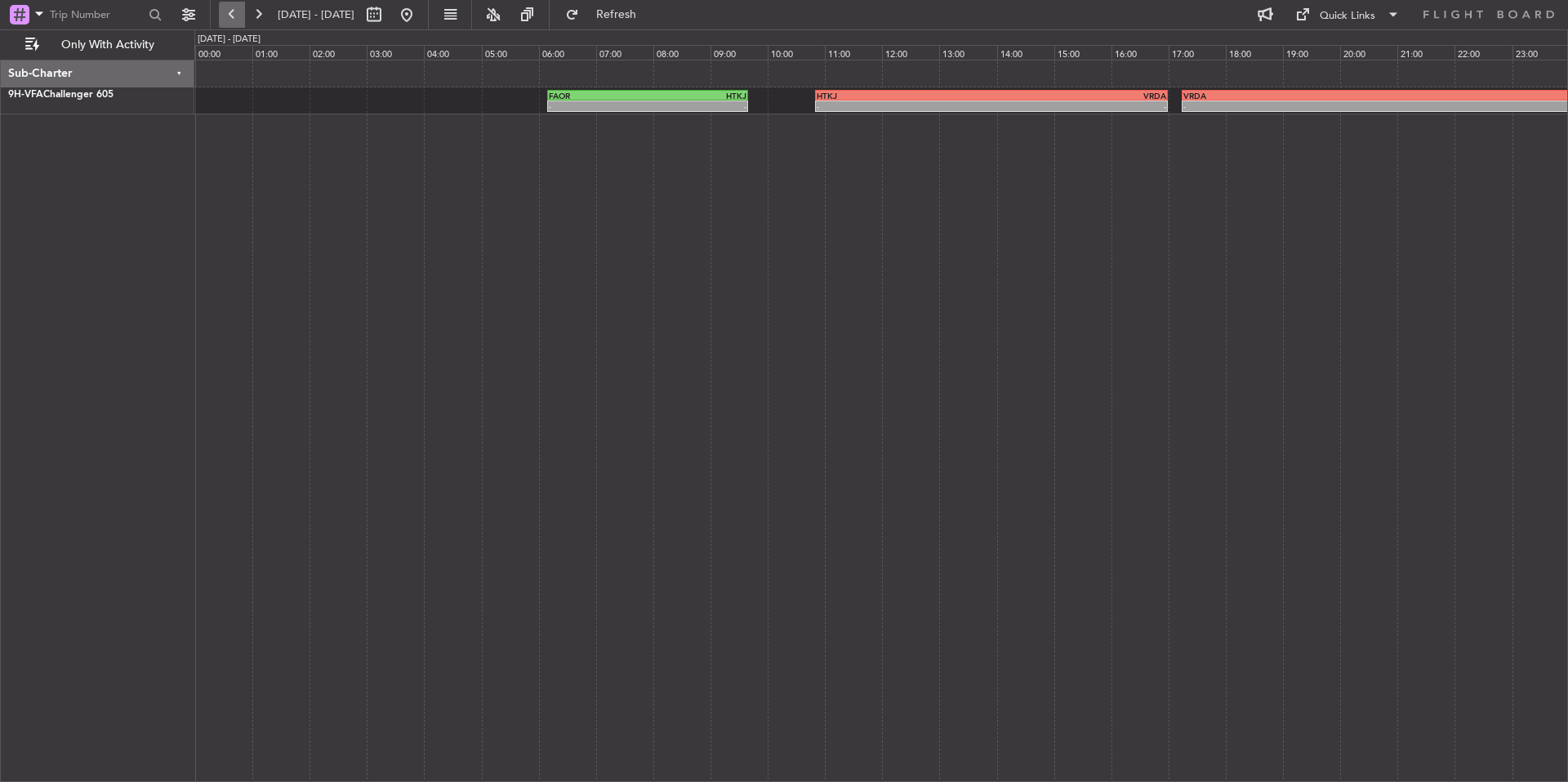
click at [230, 6] on button at bounding box center [232, 15] width 26 height 26
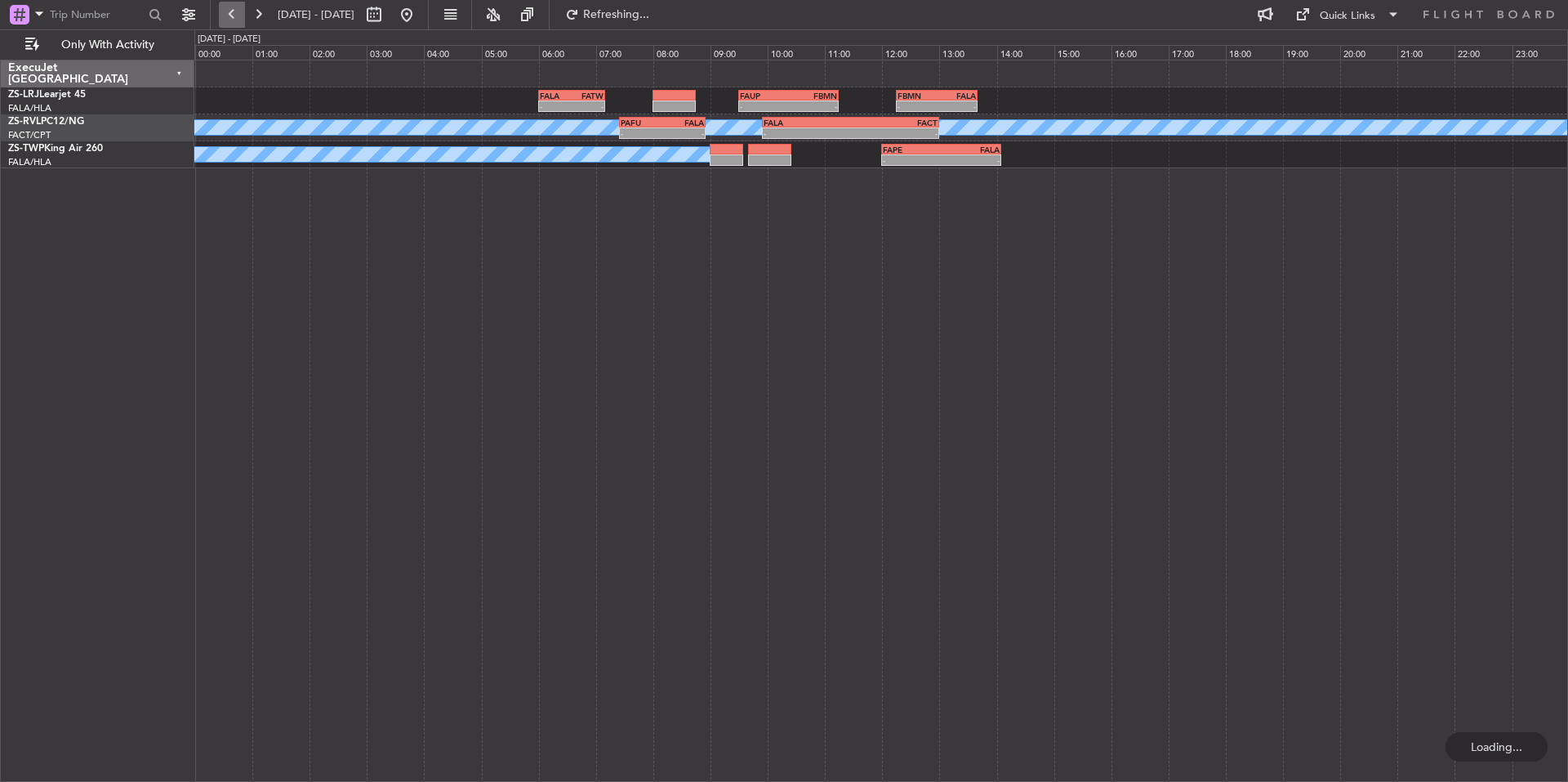
click at [230, 6] on button at bounding box center [232, 15] width 26 height 26
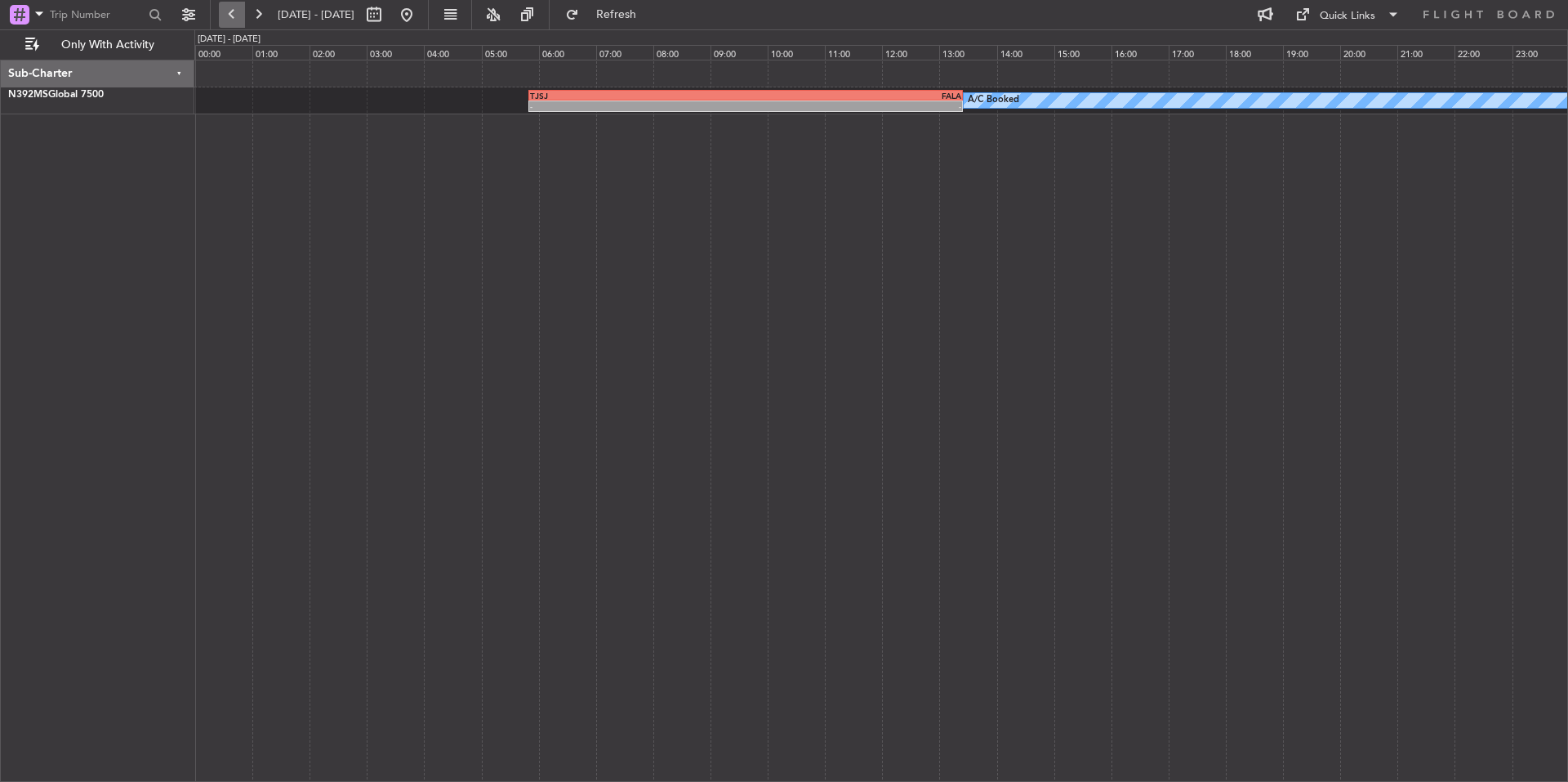
click at [230, 6] on button at bounding box center [232, 15] width 26 height 26
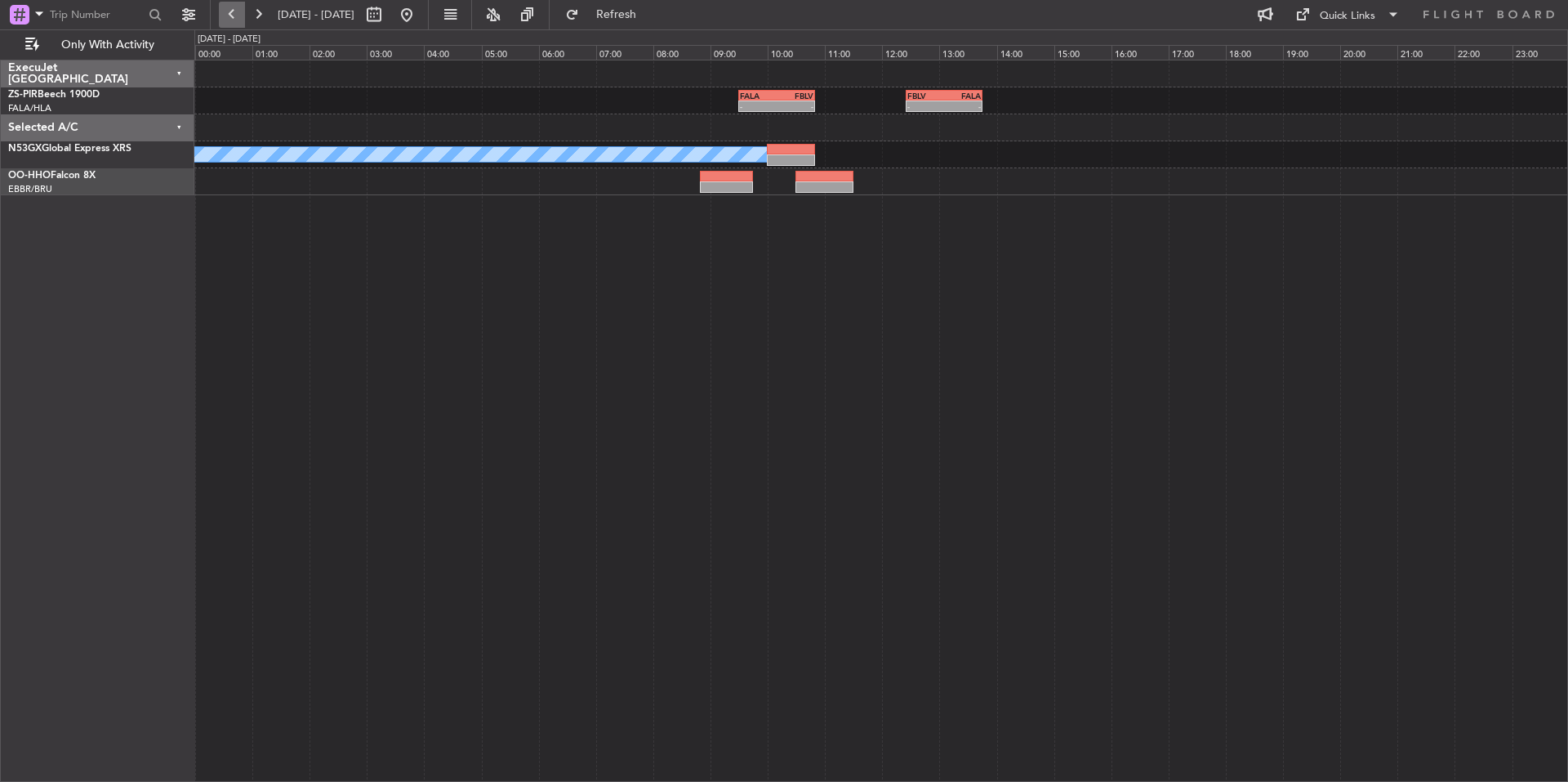
click at [230, 6] on button at bounding box center [232, 15] width 26 height 26
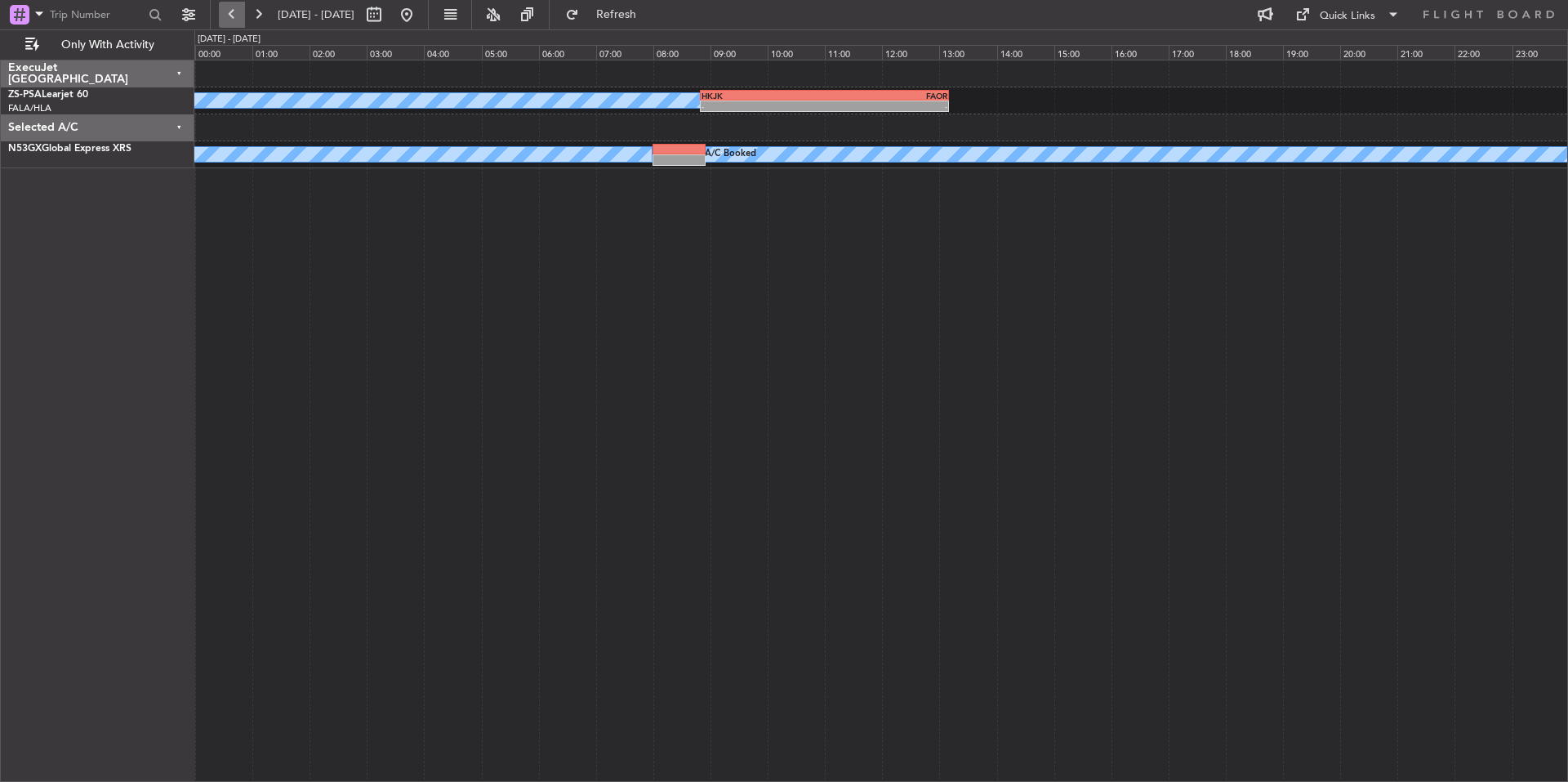
click at [230, 6] on button at bounding box center [232, 15] width 26 height 26
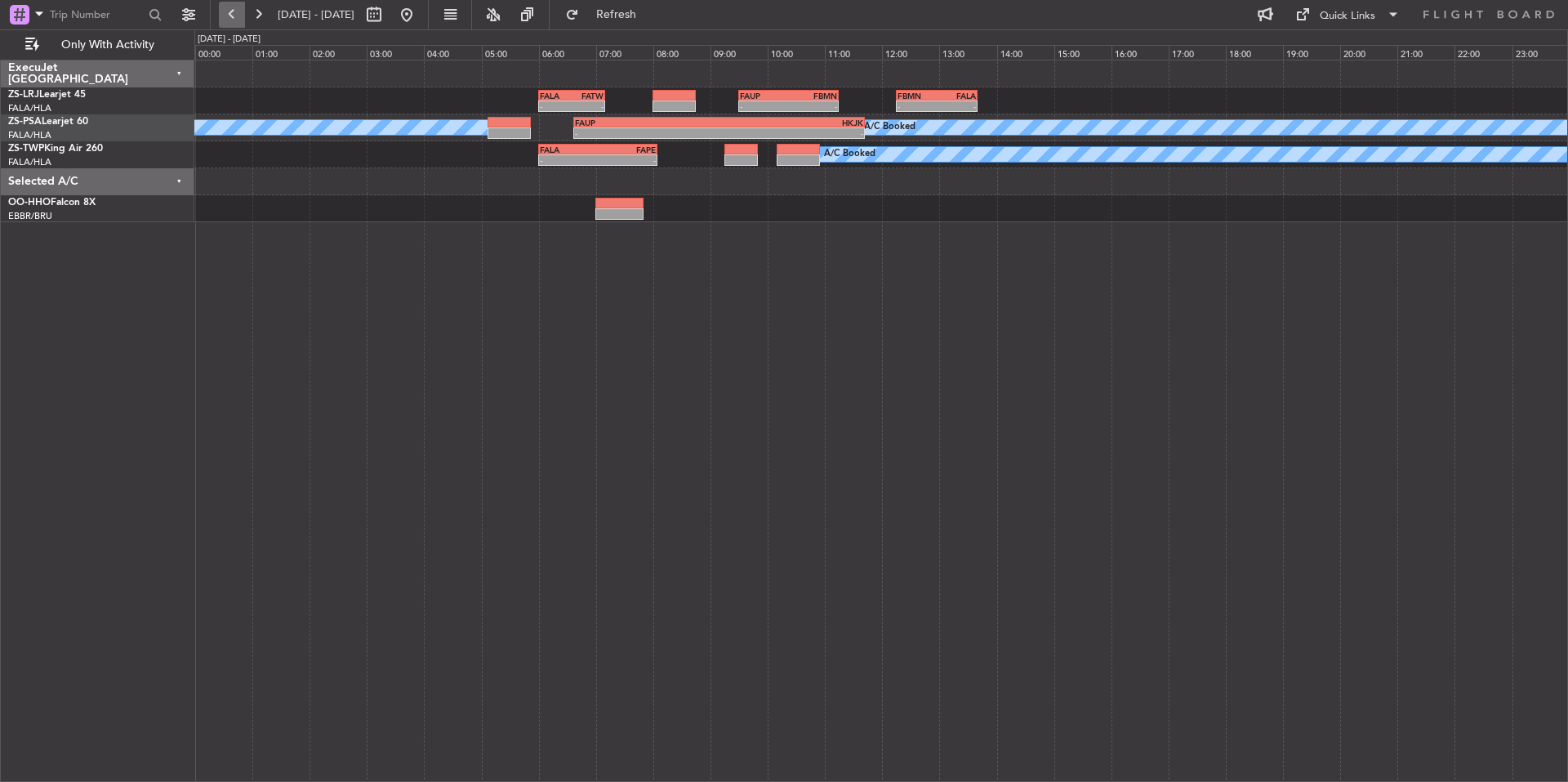
click at [230, 6] on button at bounding box center [232, 15] width 26 height 26
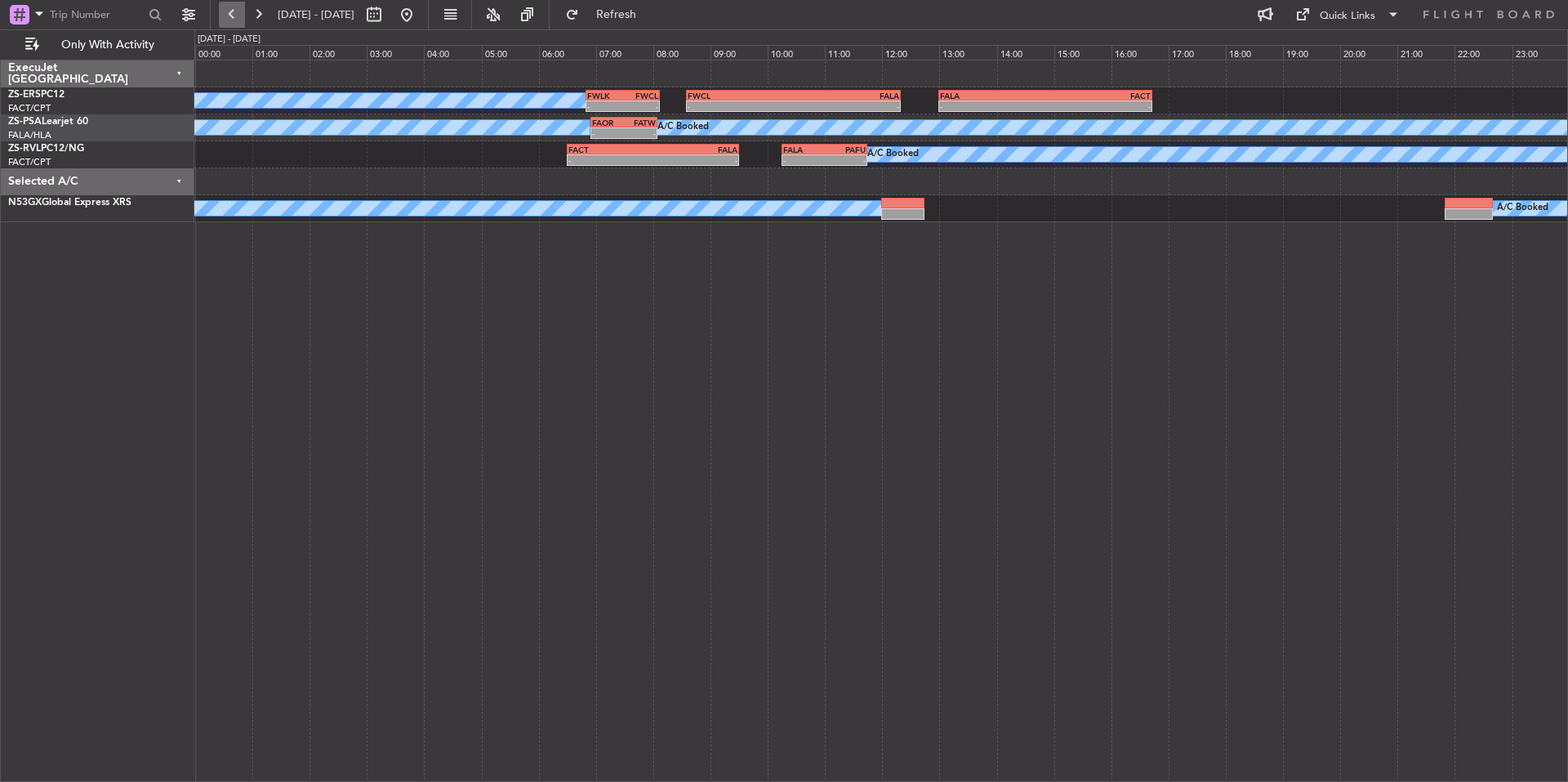
click at [230, 6] on button at bounding box center [232, 15] width 26 height 26
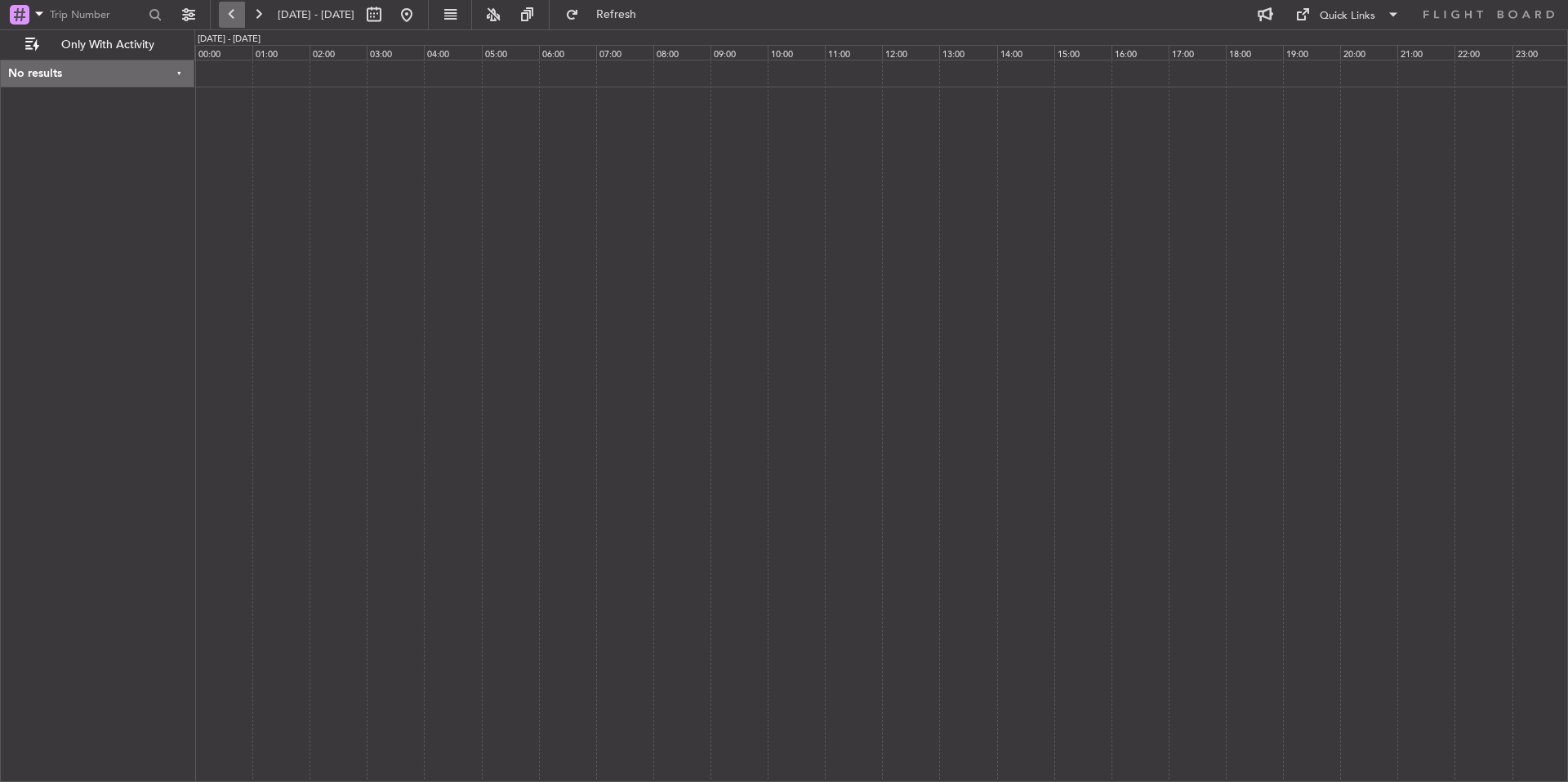
click at [230, 6] on button at bounding box center [232, 15] width 26 height 26
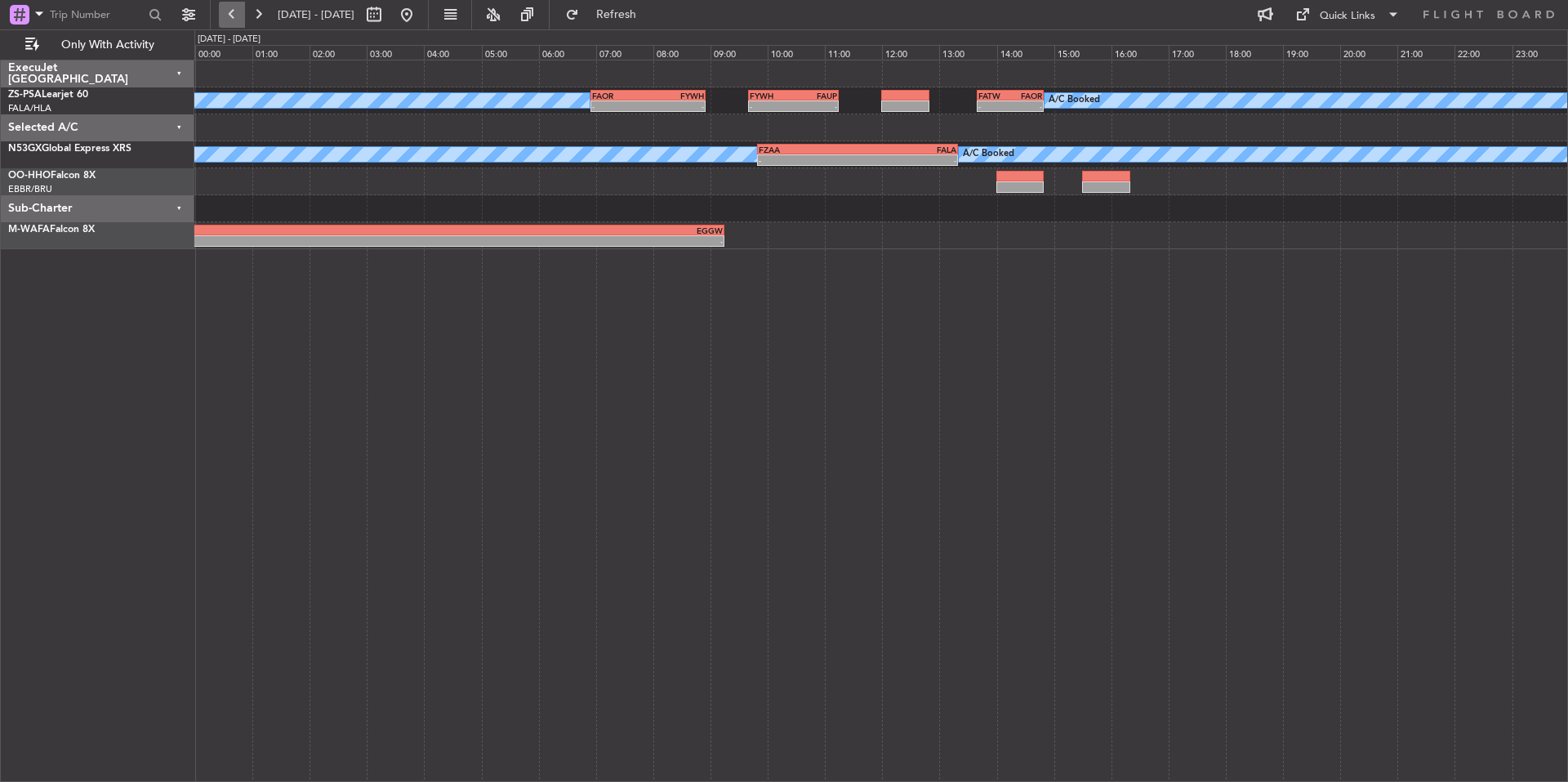
click at [230, 6] on button at bounding box center [232, 15] width 26 height 26
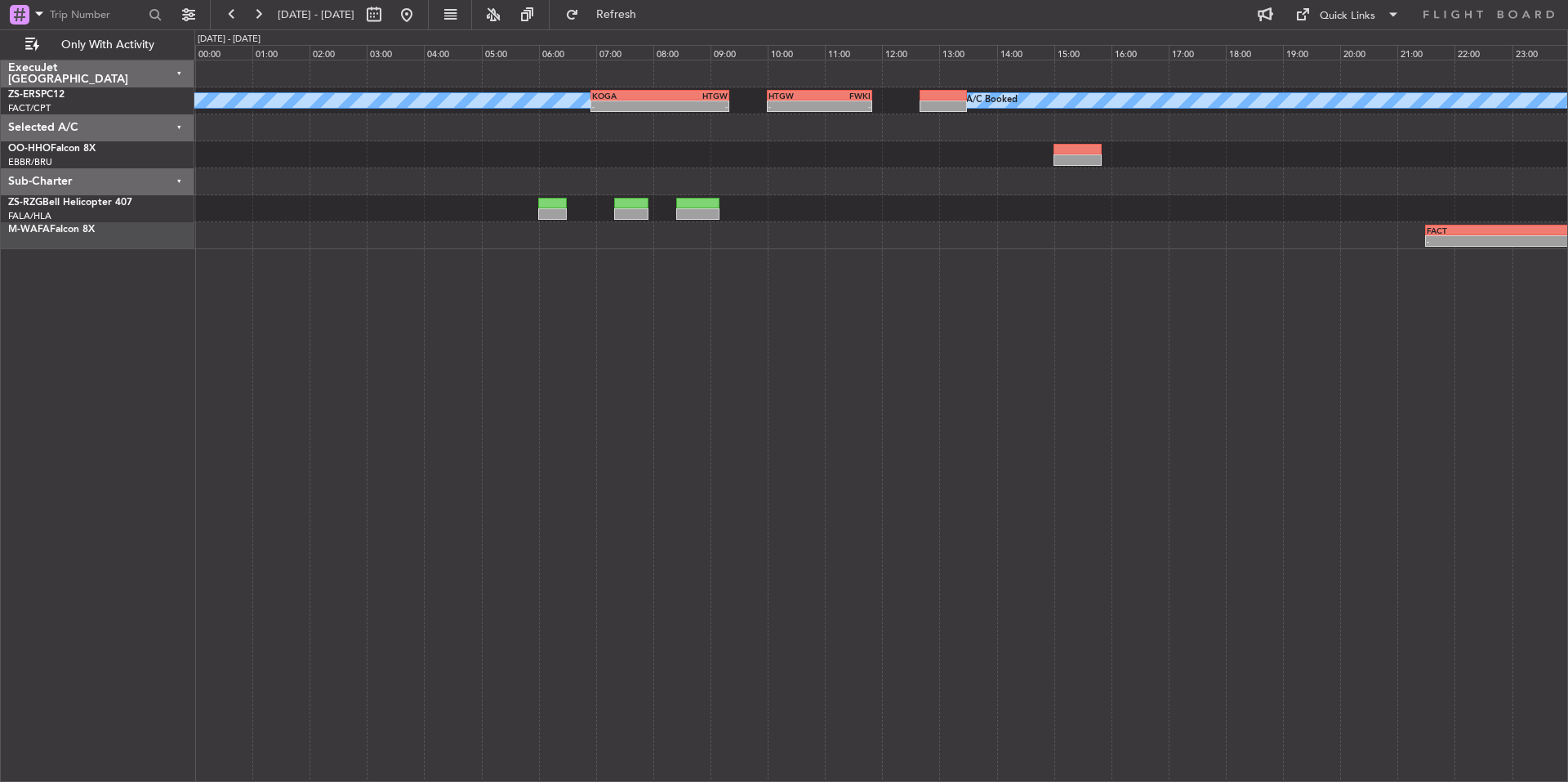
click at [1003, 205] on div at bounding box center [881, 208] width 1373 height 27
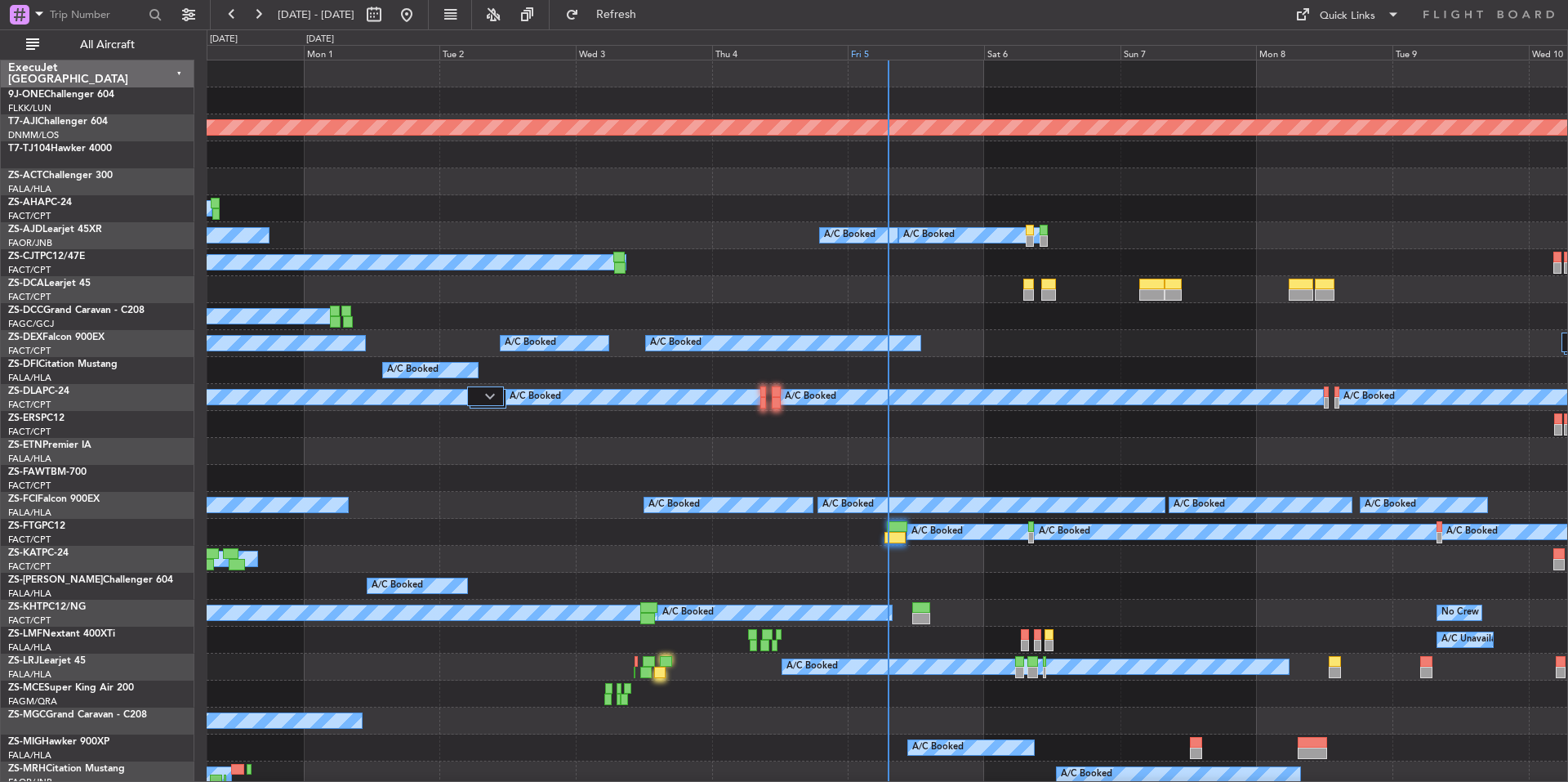
click at [912, 50] on div "Fri 5" at bounding box center [916, 52] width 136 height 15
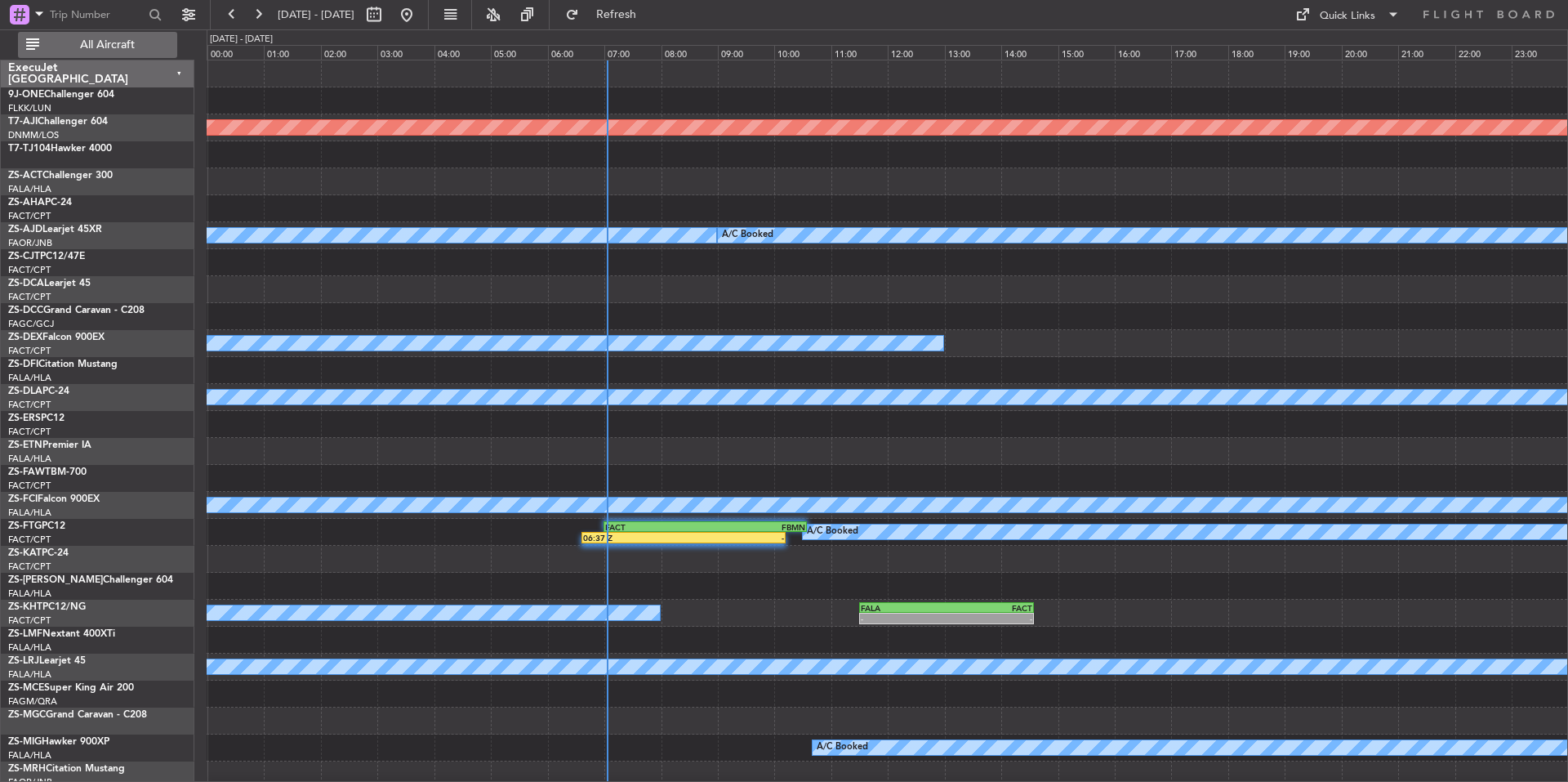
click at [121, 40] on span "All Aircraft" at bounding box center [107, 45] width 130 height 11
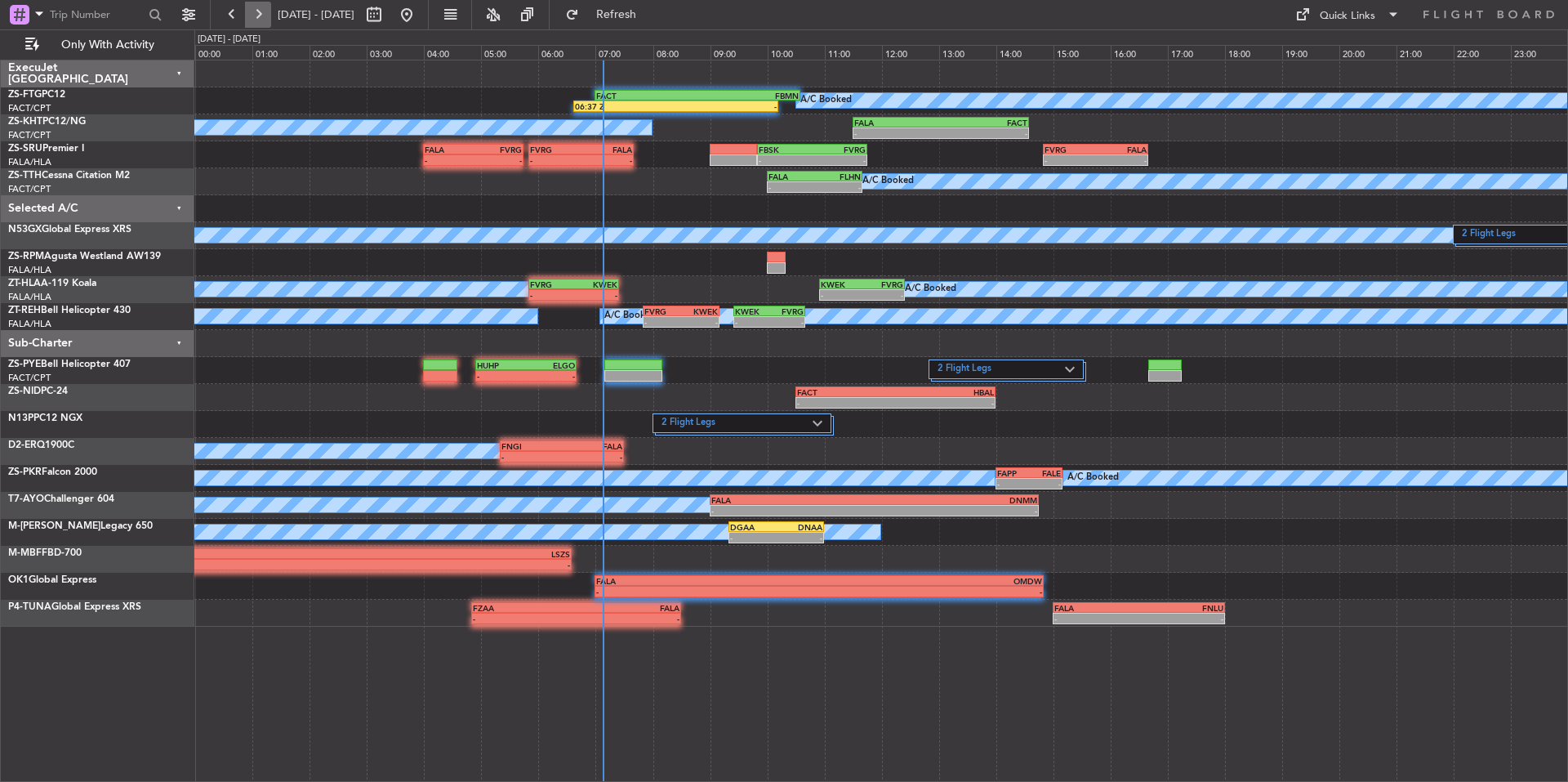
click at [268, 16] on button at bounding box center [258, 15] width 26 height 26
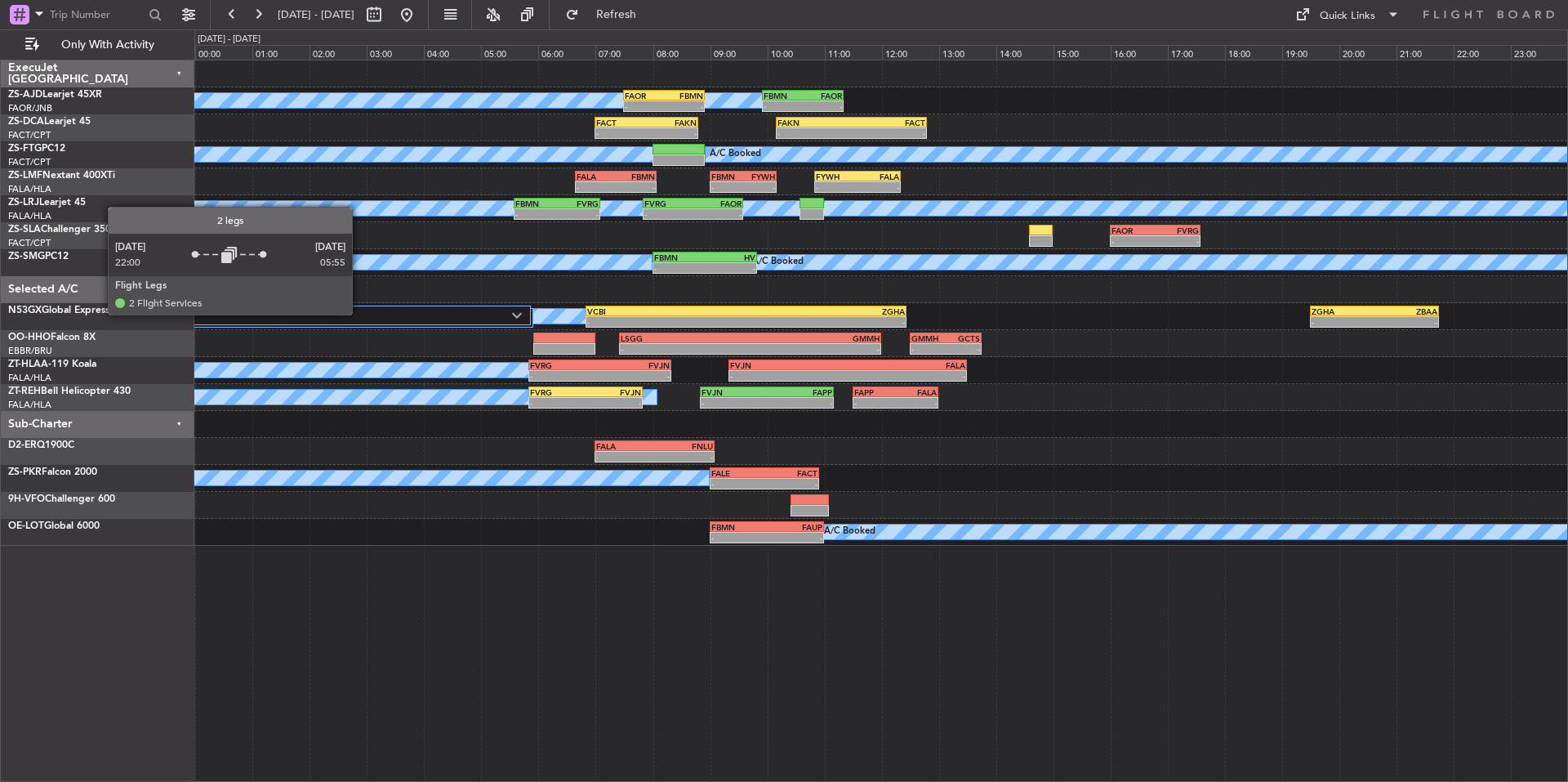
click at [359, 313] on label "2 Flight Legs" at bounding box center [300, 316] width 423 height 14
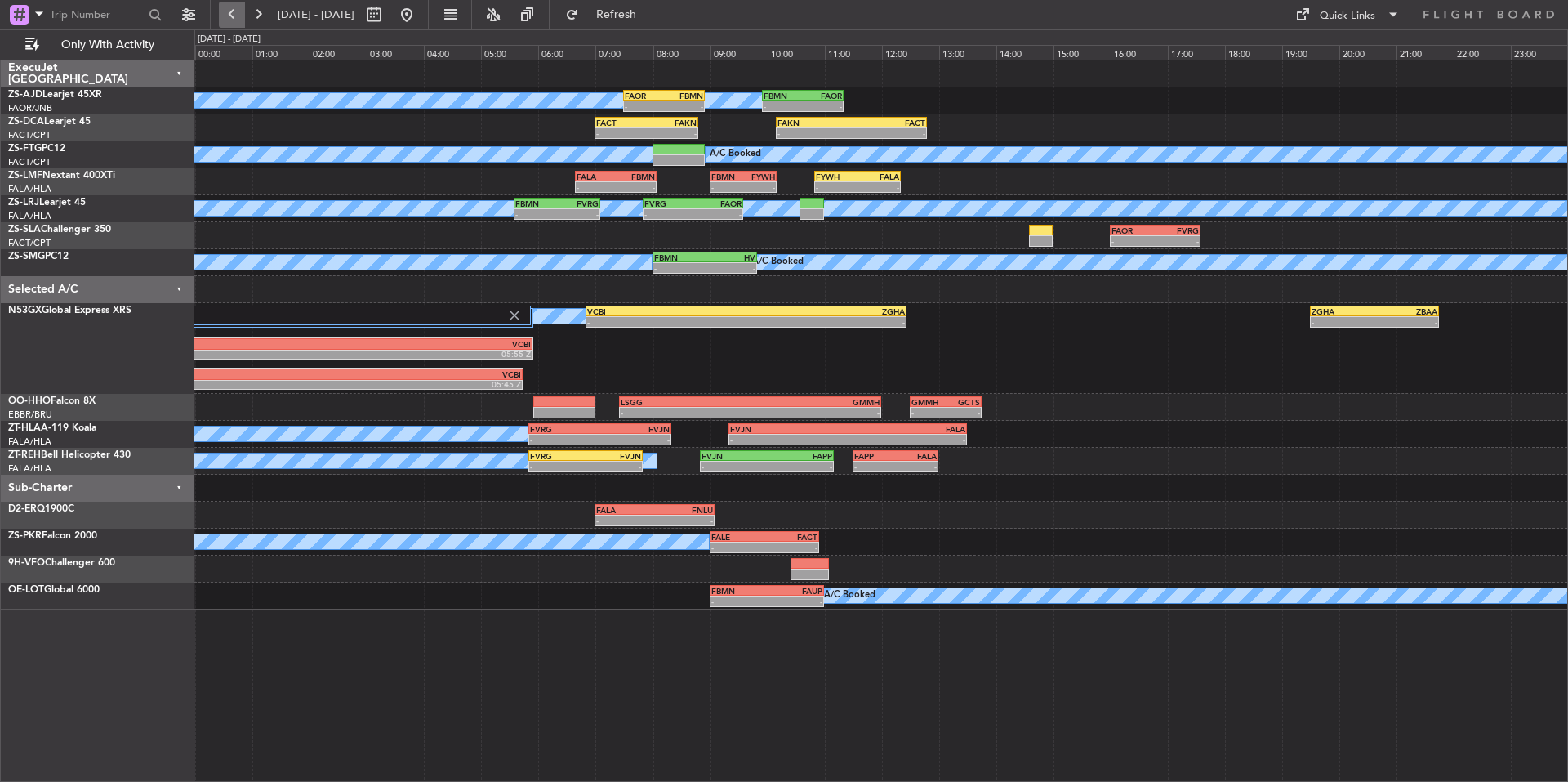
click at [239, 9] on button at bounding box center [232, 15] width 26 height 26
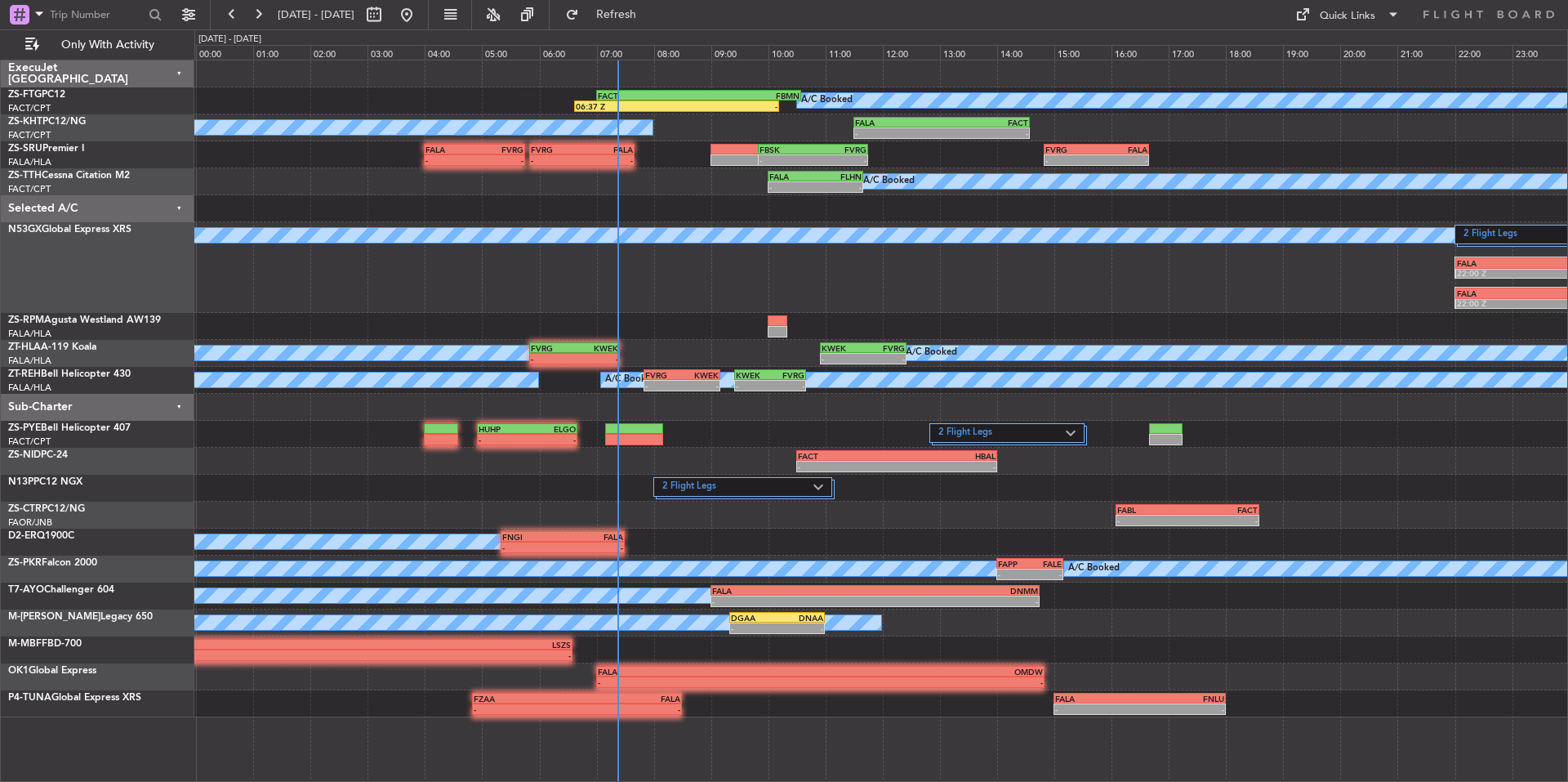
click at [799, 262] on div "2 Flight Legs A/C Booked FALA 22:00 Z VCBI 05:55 Z FALA 22:00 Z VCBI 05:45 Z" at bounding box center [881, 267] width 1373 height 90
click at [1092, 277] on div "2 Flight Legs A/C Booked FALA 22:00 Z VCBI 05:55 Z FALA 22:00 Z VCBI 05:45 Z" at bounding box center [881, 267] width 1373 height 90
click at [260, 9] on button at bounding box center [258, 15] width 26 height 26
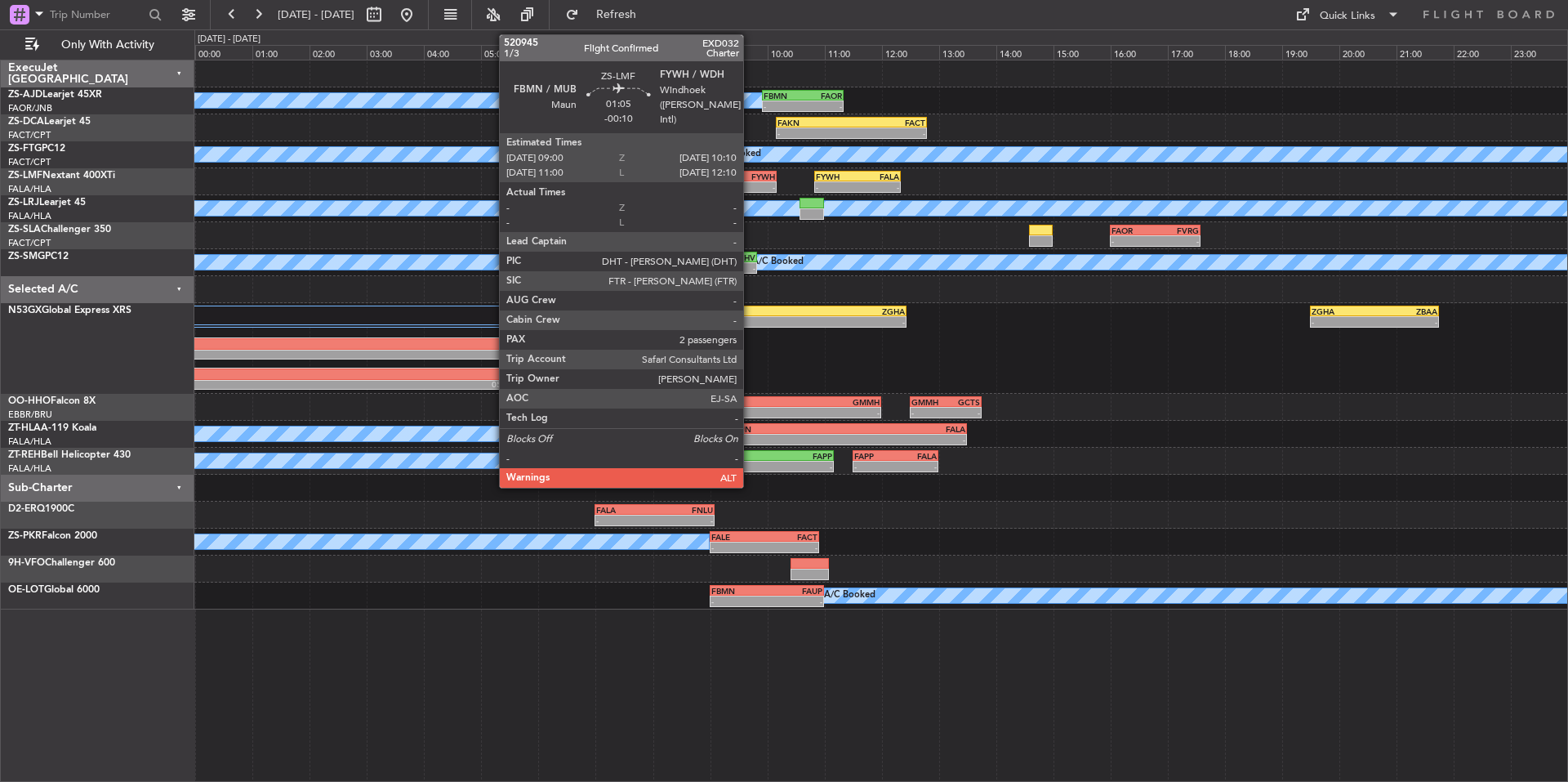
click at [751, 183] on div "-" at bounding box center [759, 187] width 32 height 9
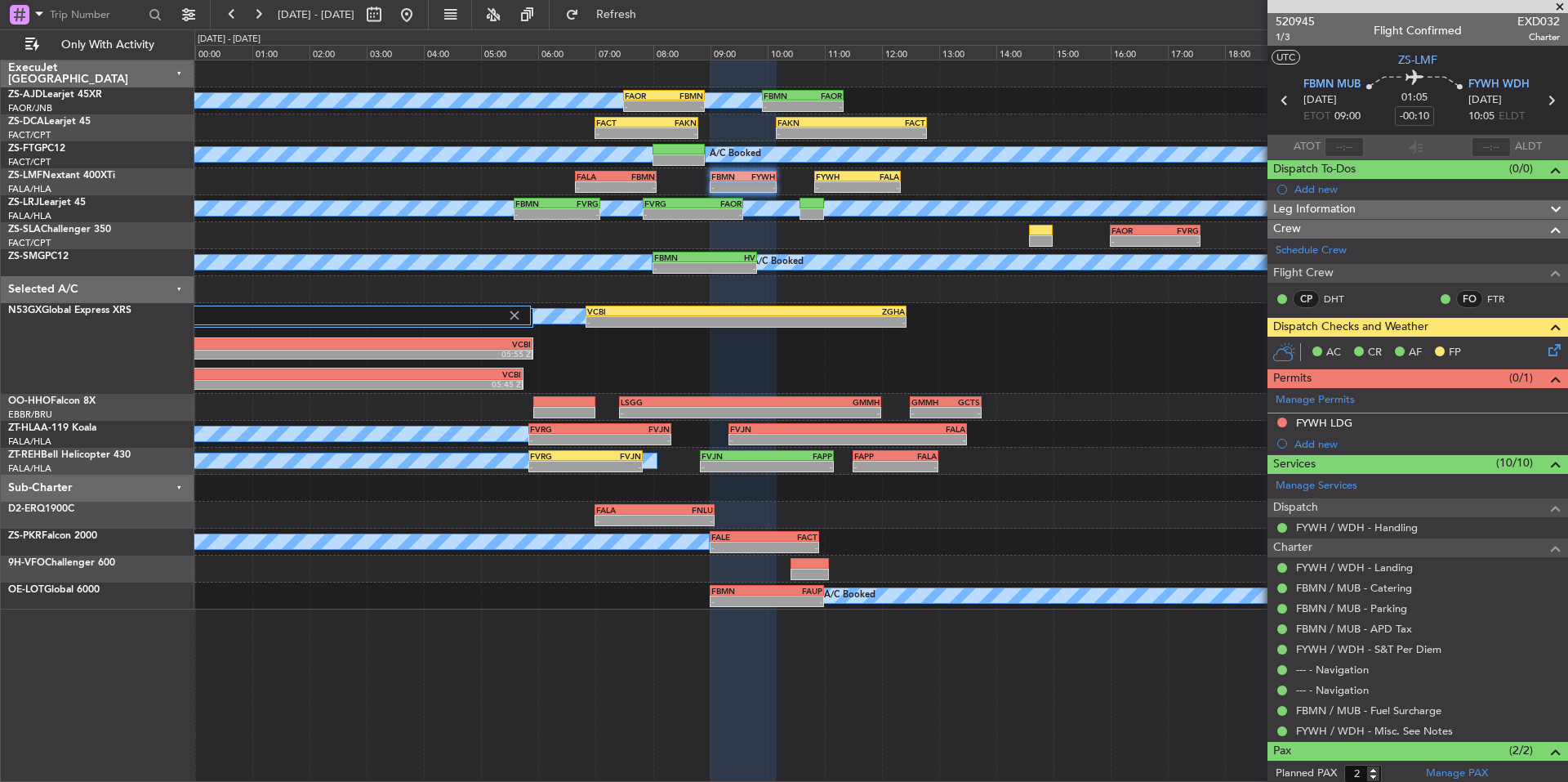
click at [1557, 8] on span at bounding box center [1559, 7] width 16 height 15
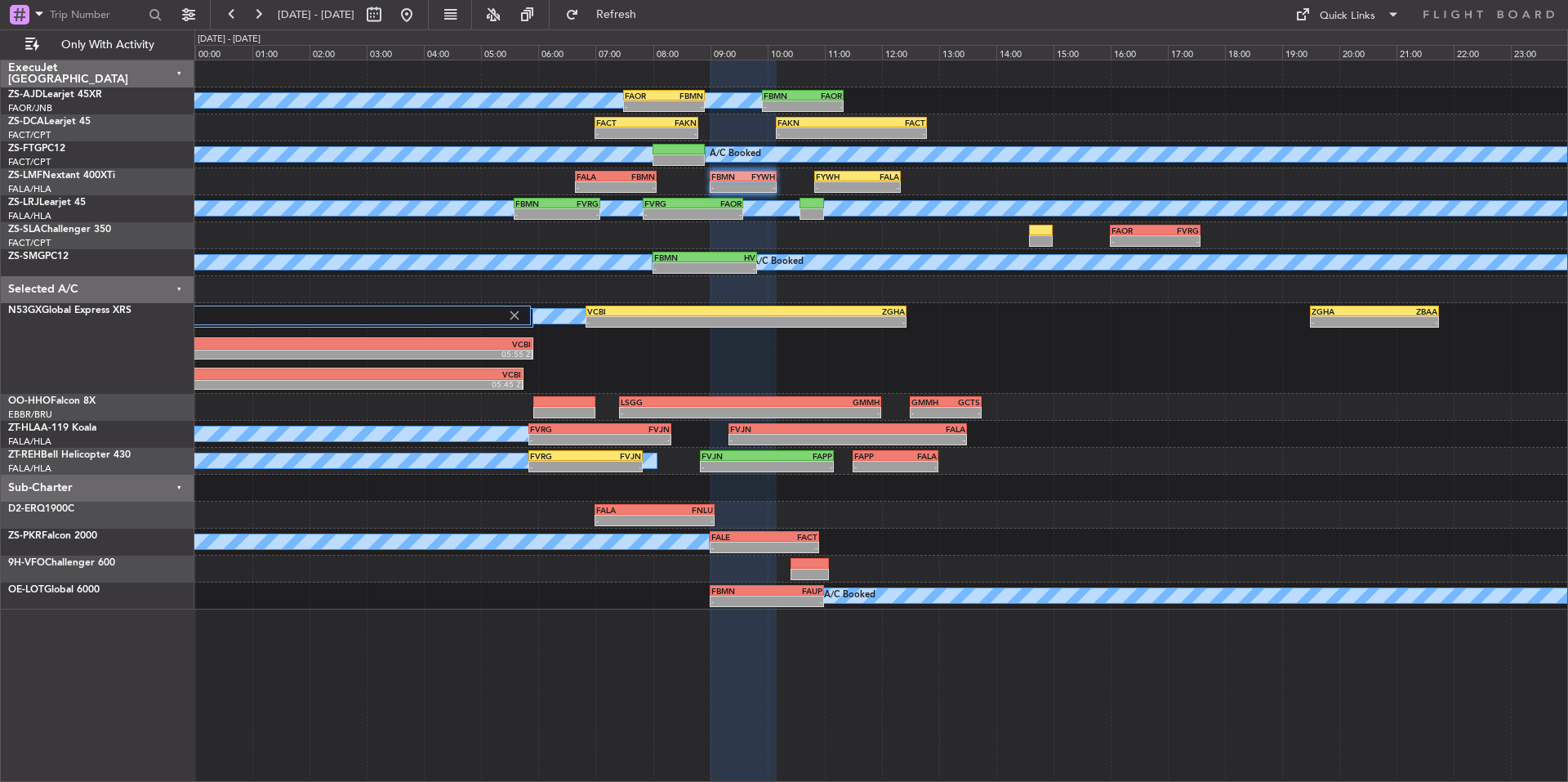
type input "0"
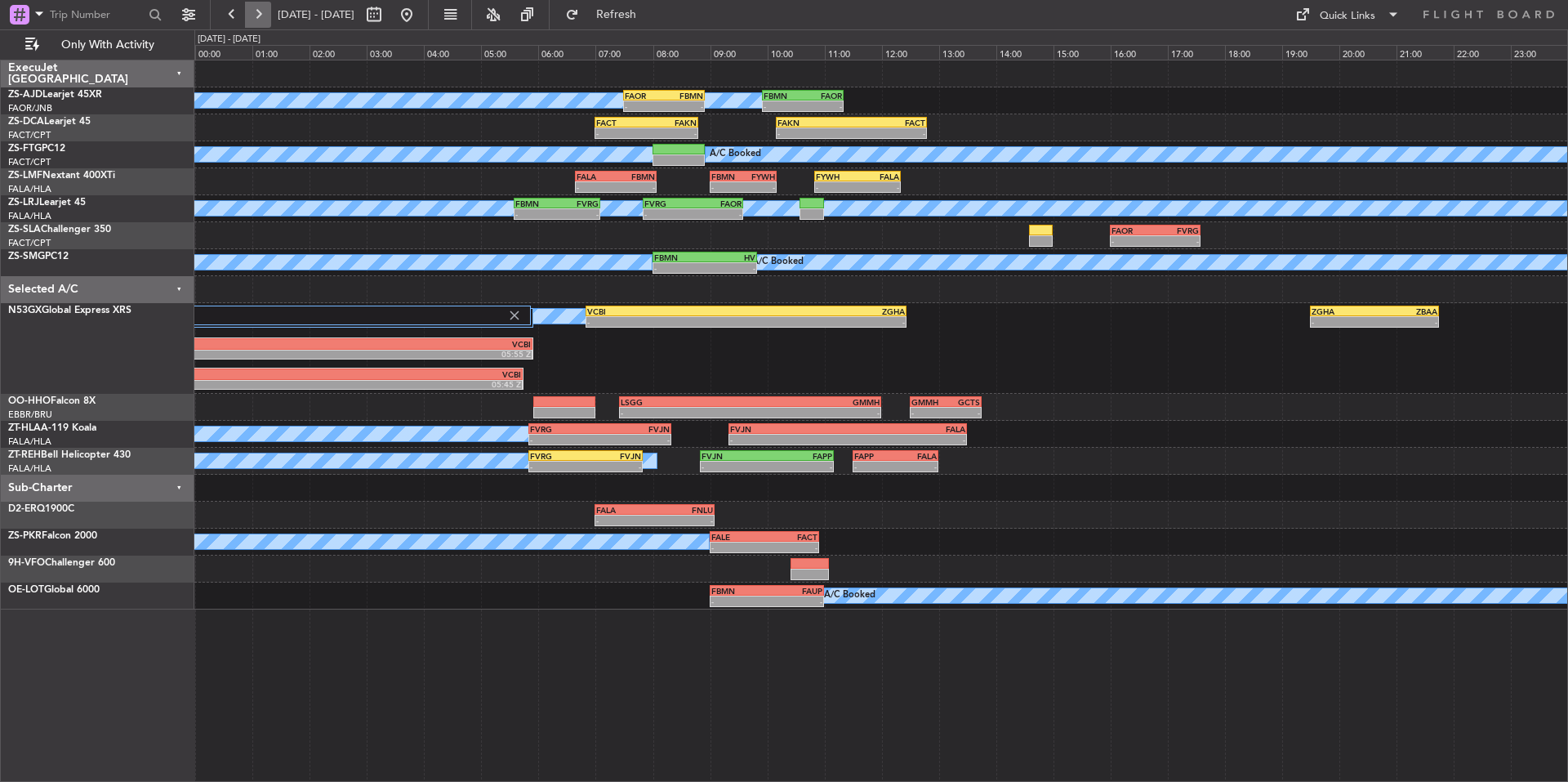
click at [265, 20] on button at bounding box center [258, 15] width 26 height 26
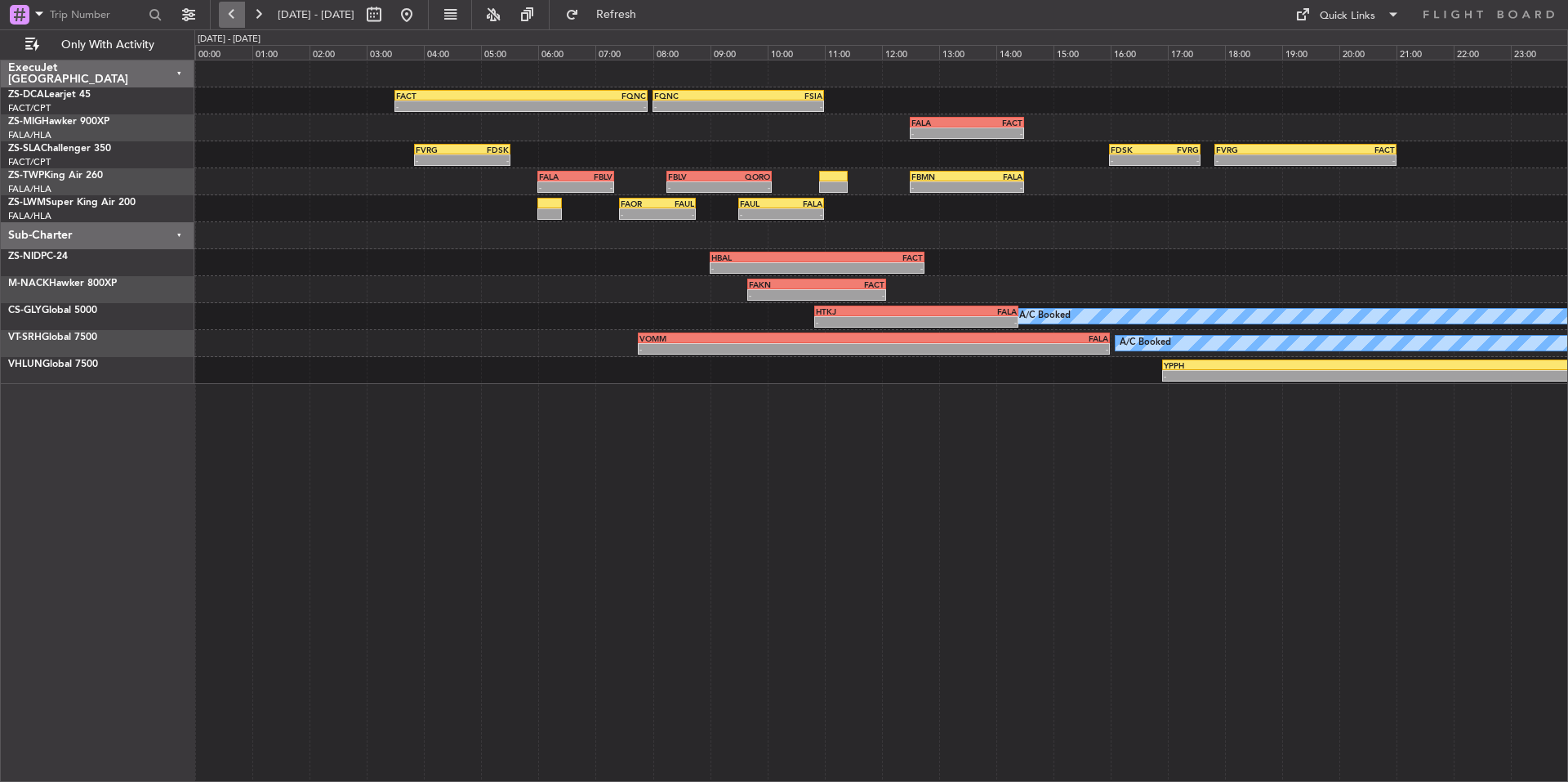
click at [239, 22] on button at bounding box center [232, 15] width 26 height 26
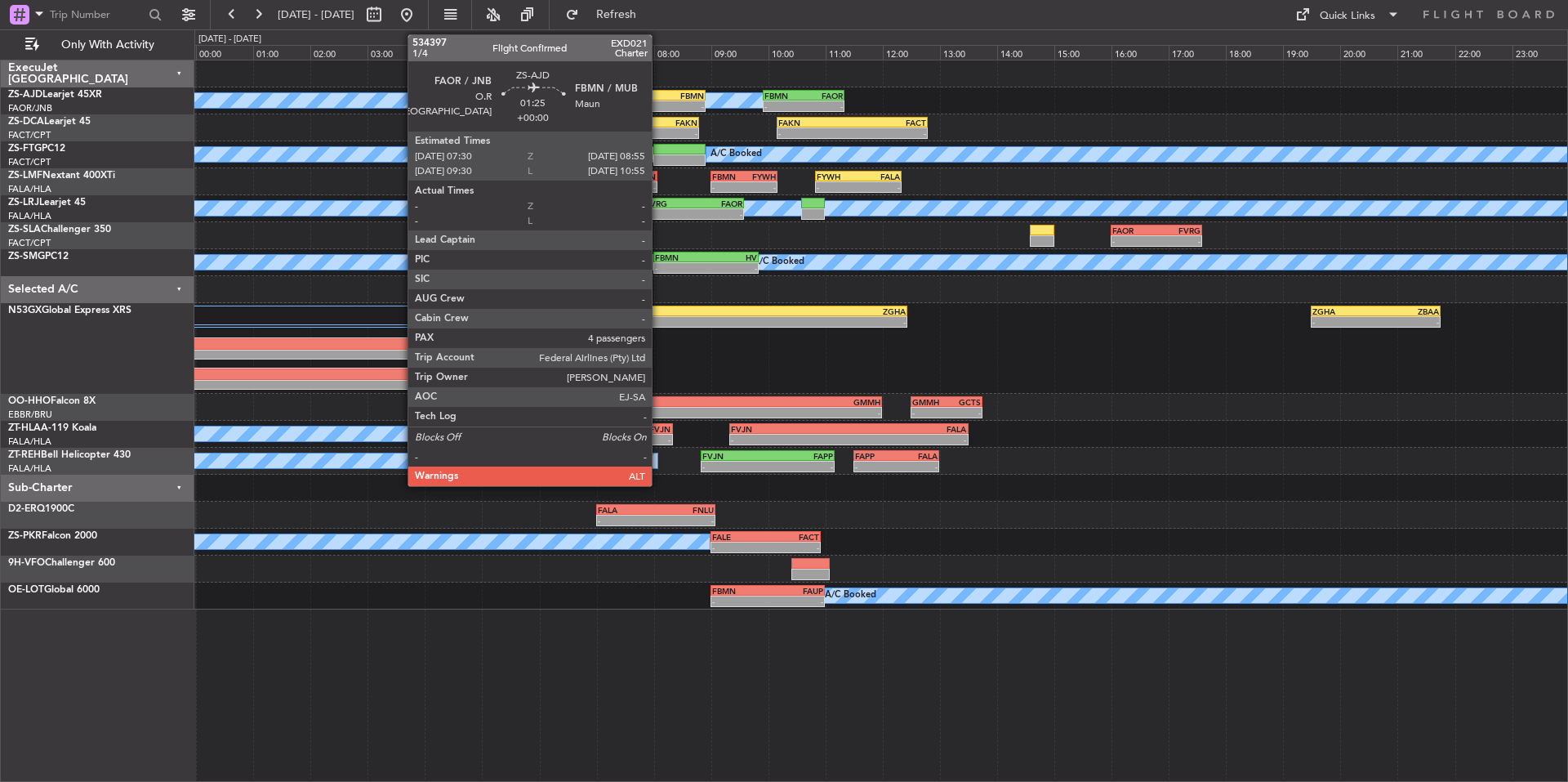
click at [659, 98] on div "FAOR" at bounding box center [647, 95] width 40 height 9
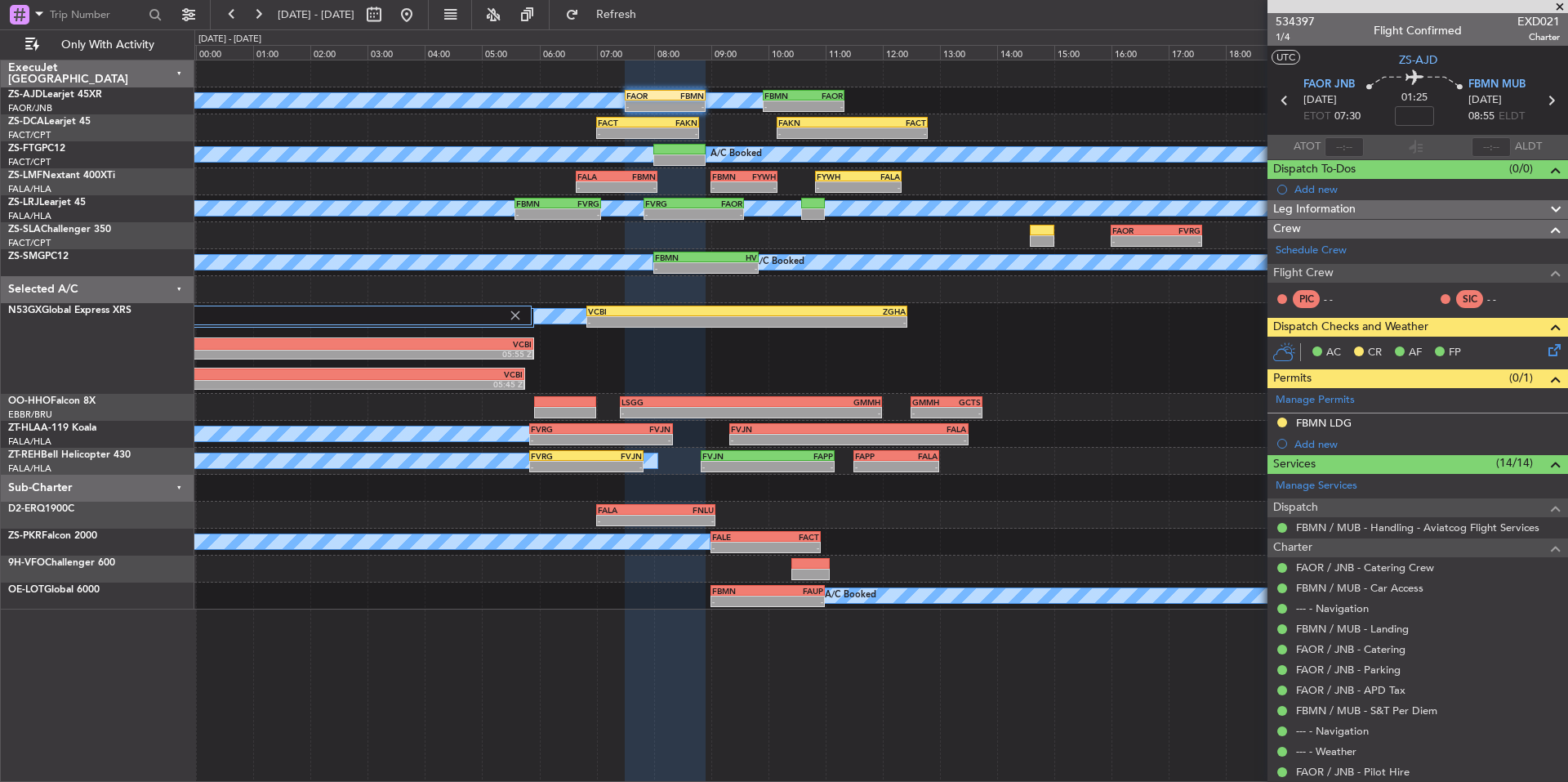
click at [1558, 6] on span at bounding box center [1559, 7] width 16 height 15
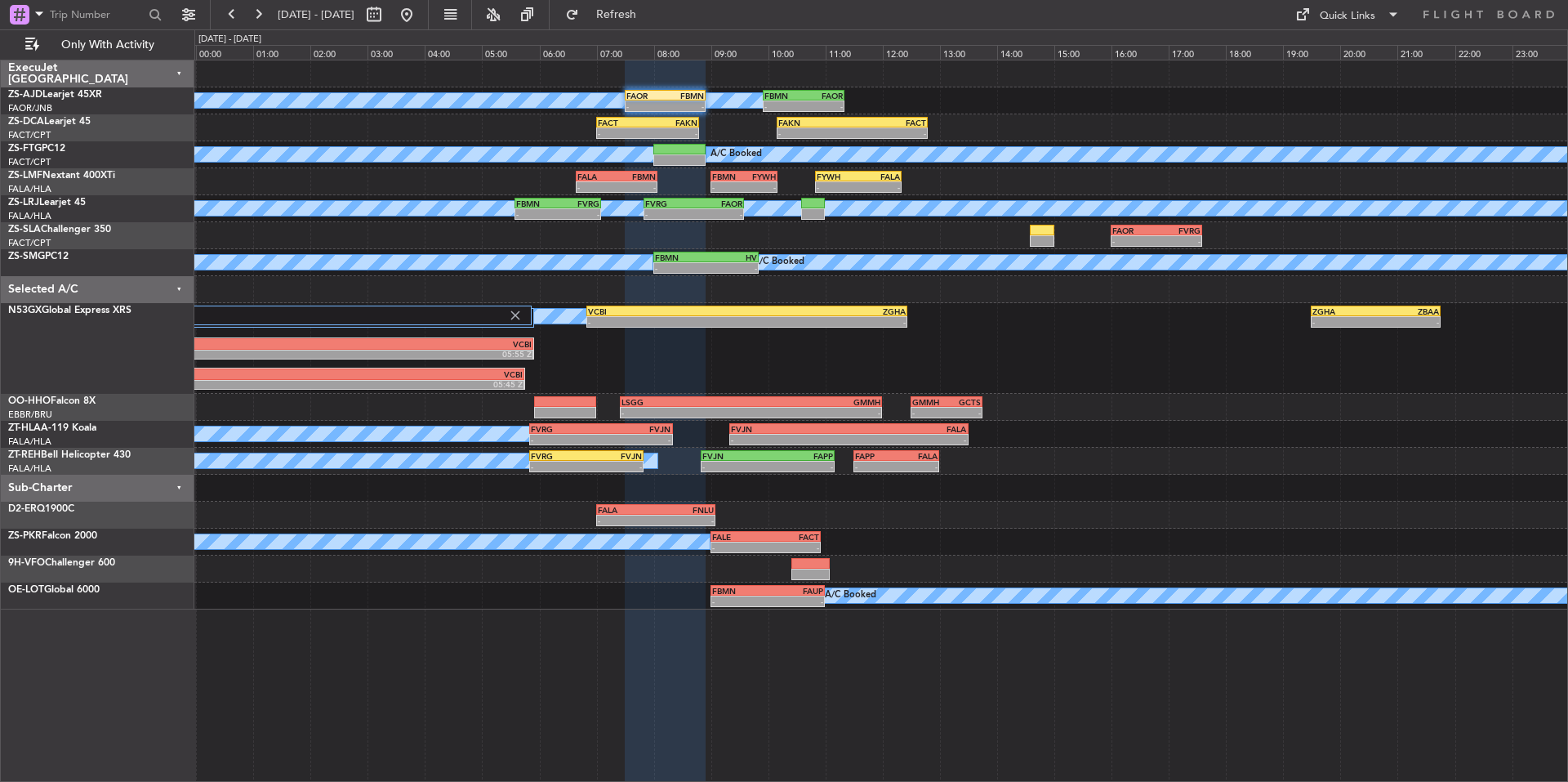
type input "0"
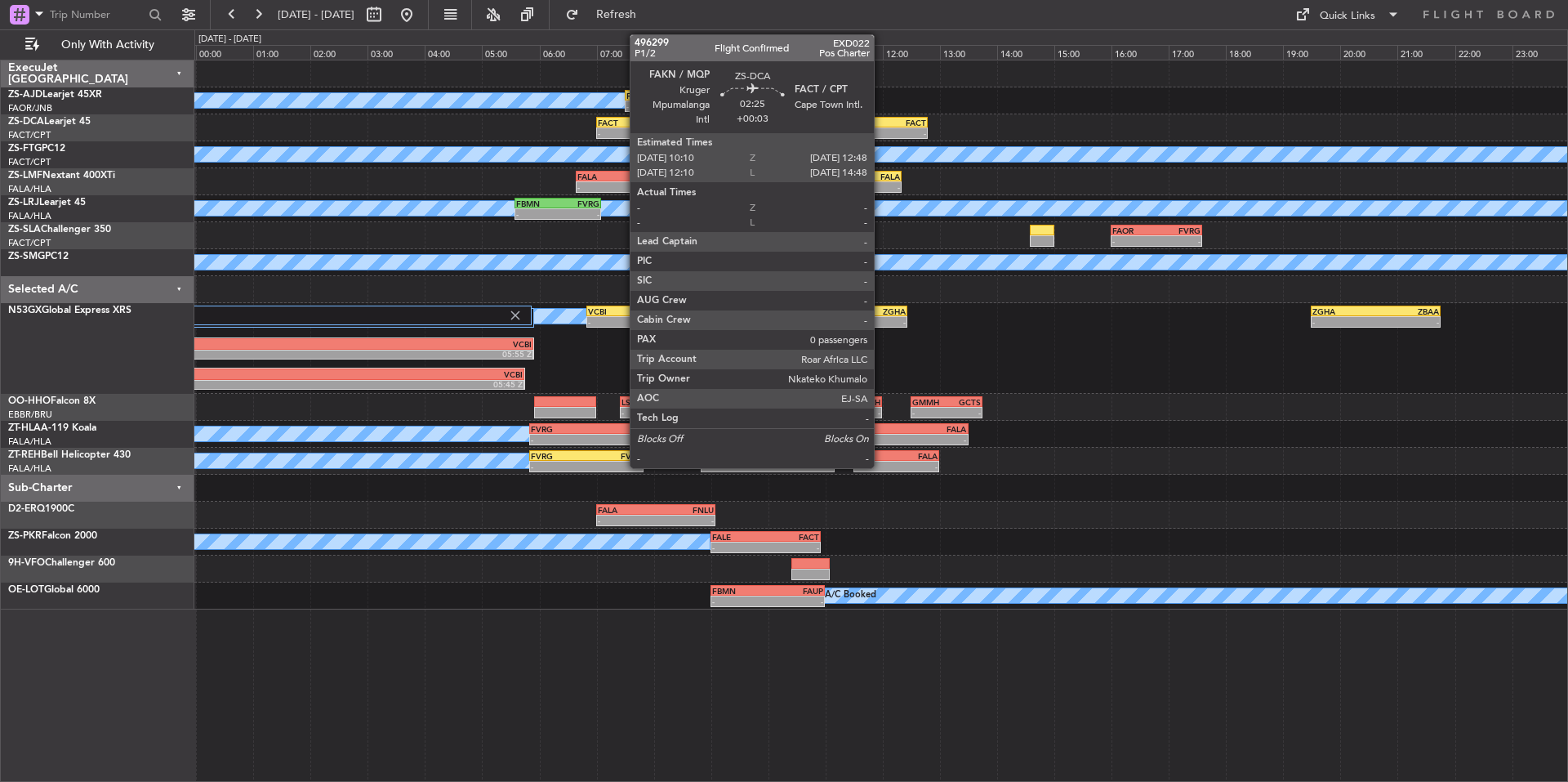
click at [881, 126] on div "FACT" at bounding box center [889, 122] width 73 height 9
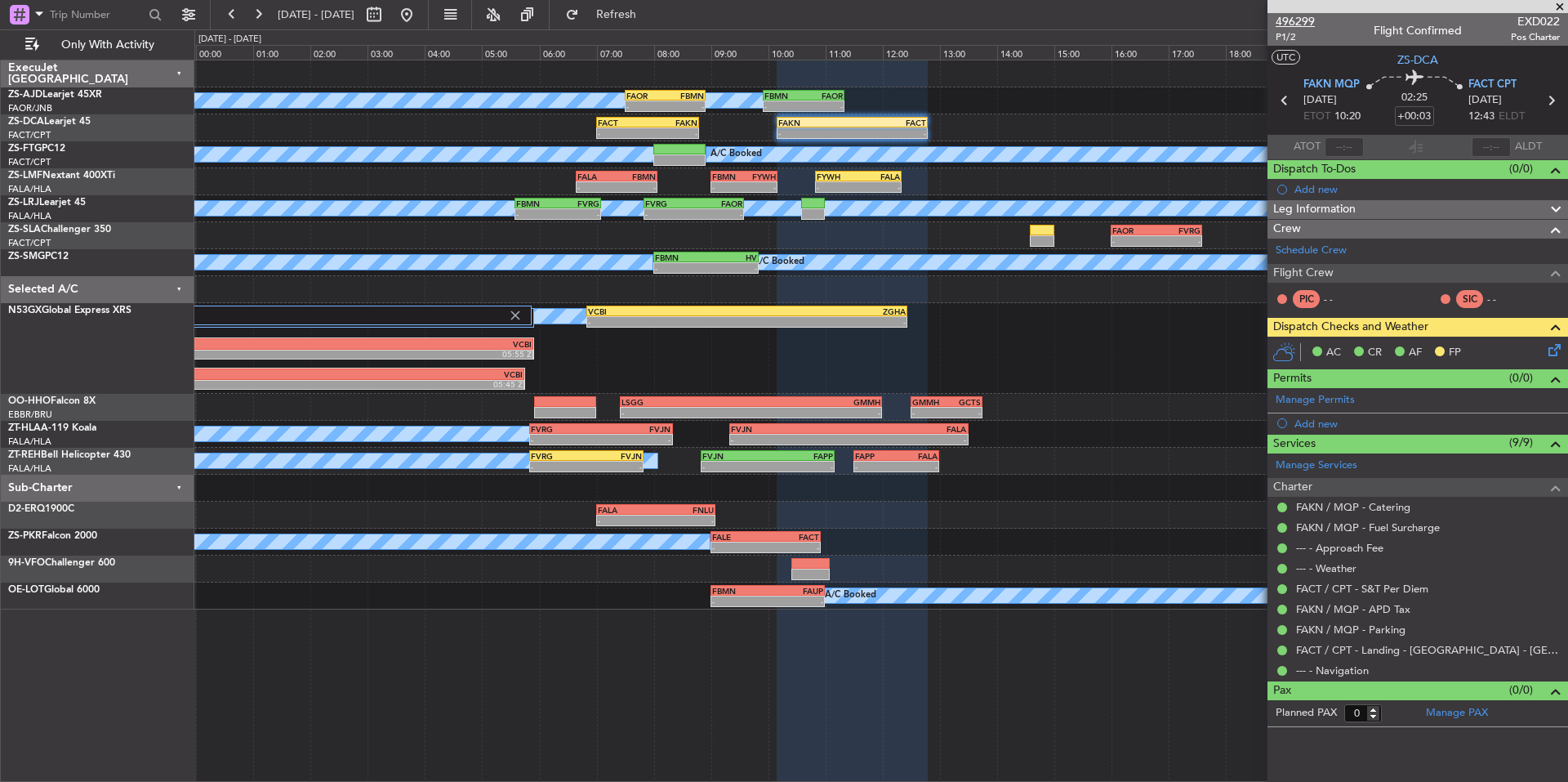
click at [1305, 22] on span "496299" at bounding box center [1296, 22] width 40 height 17
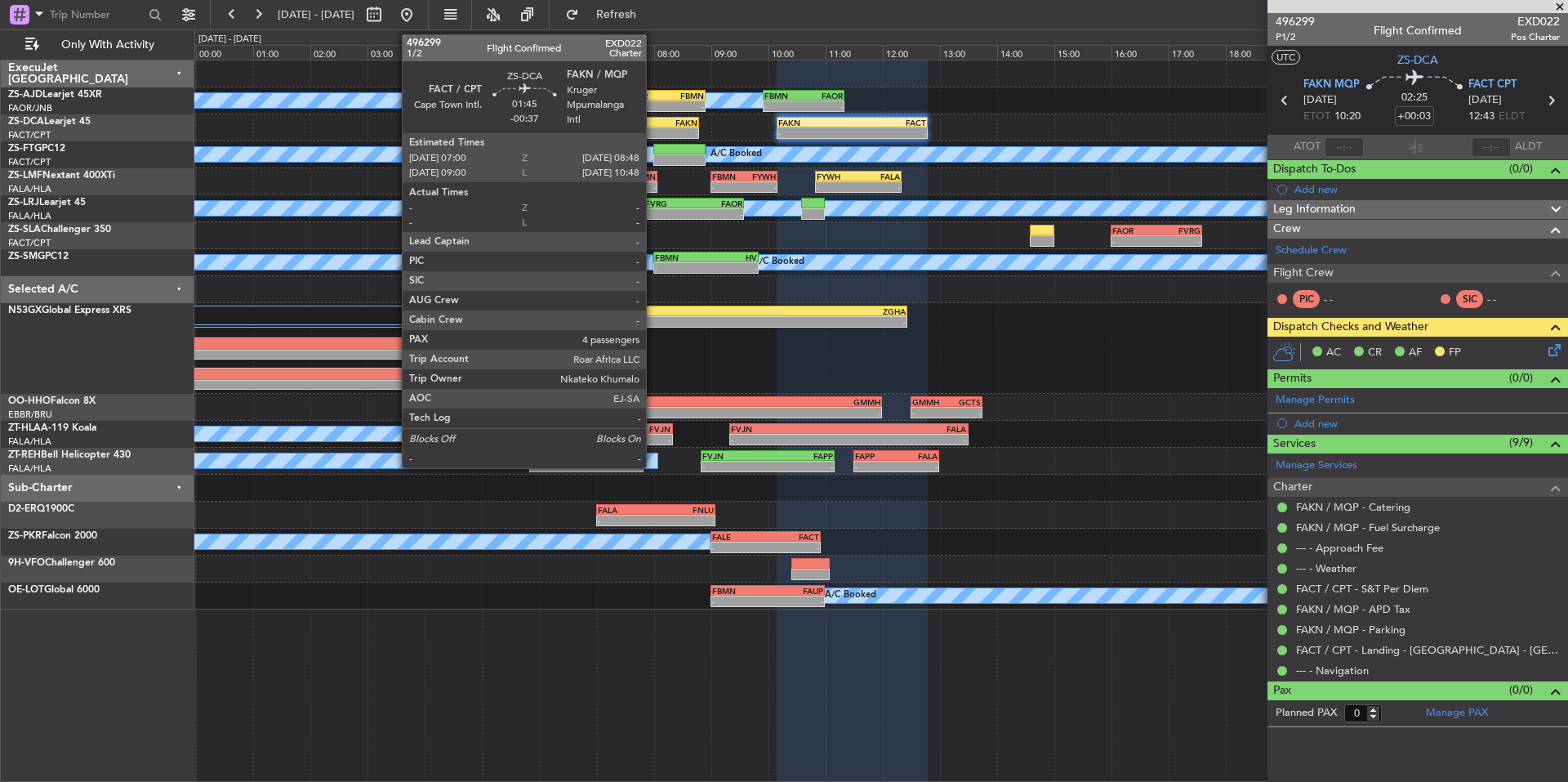
click at [654, 123] on div "FAKN" at bounding box center [672, 122] width 50 height 9
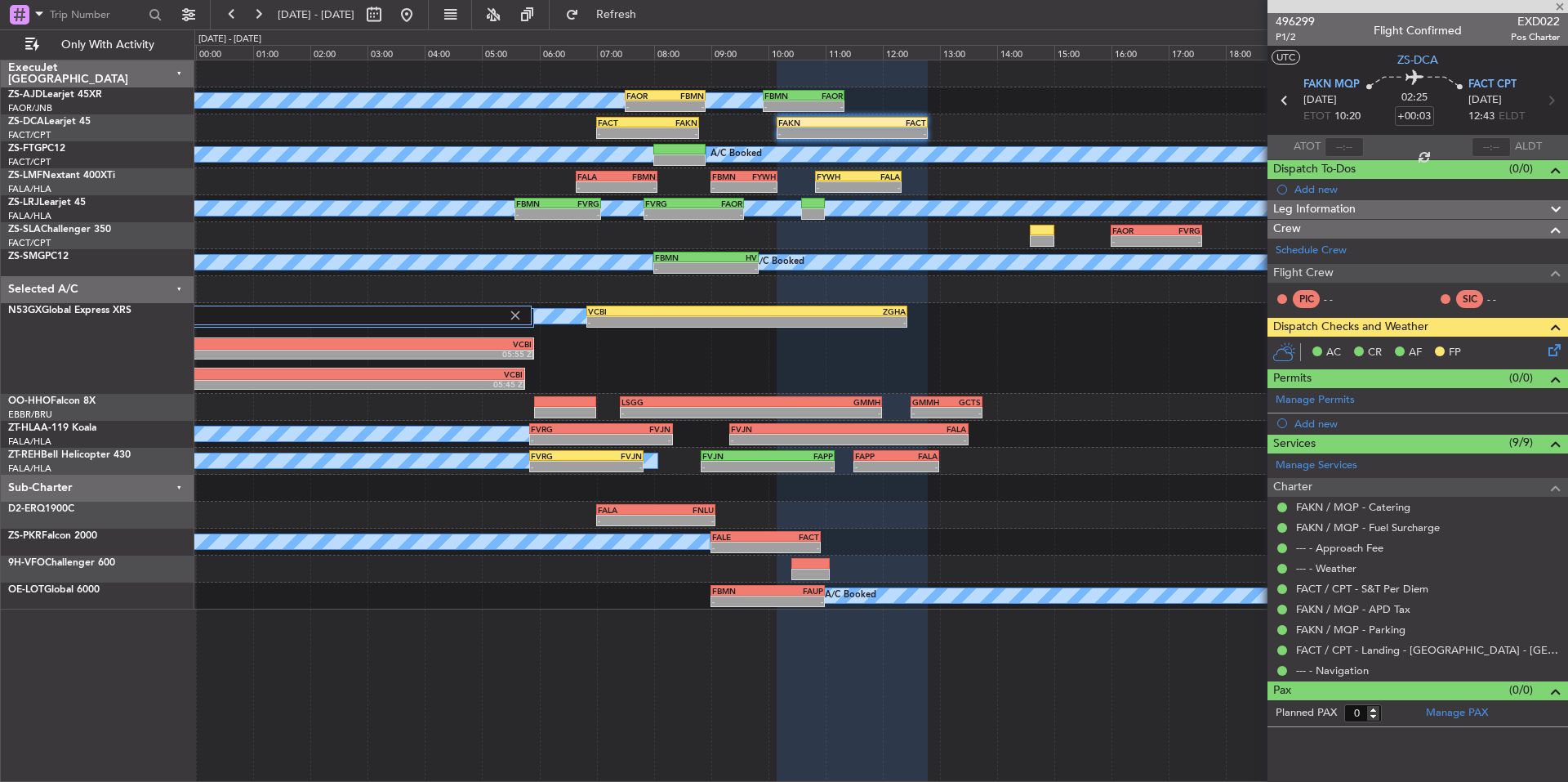
type input "-00:37"
type input "4"
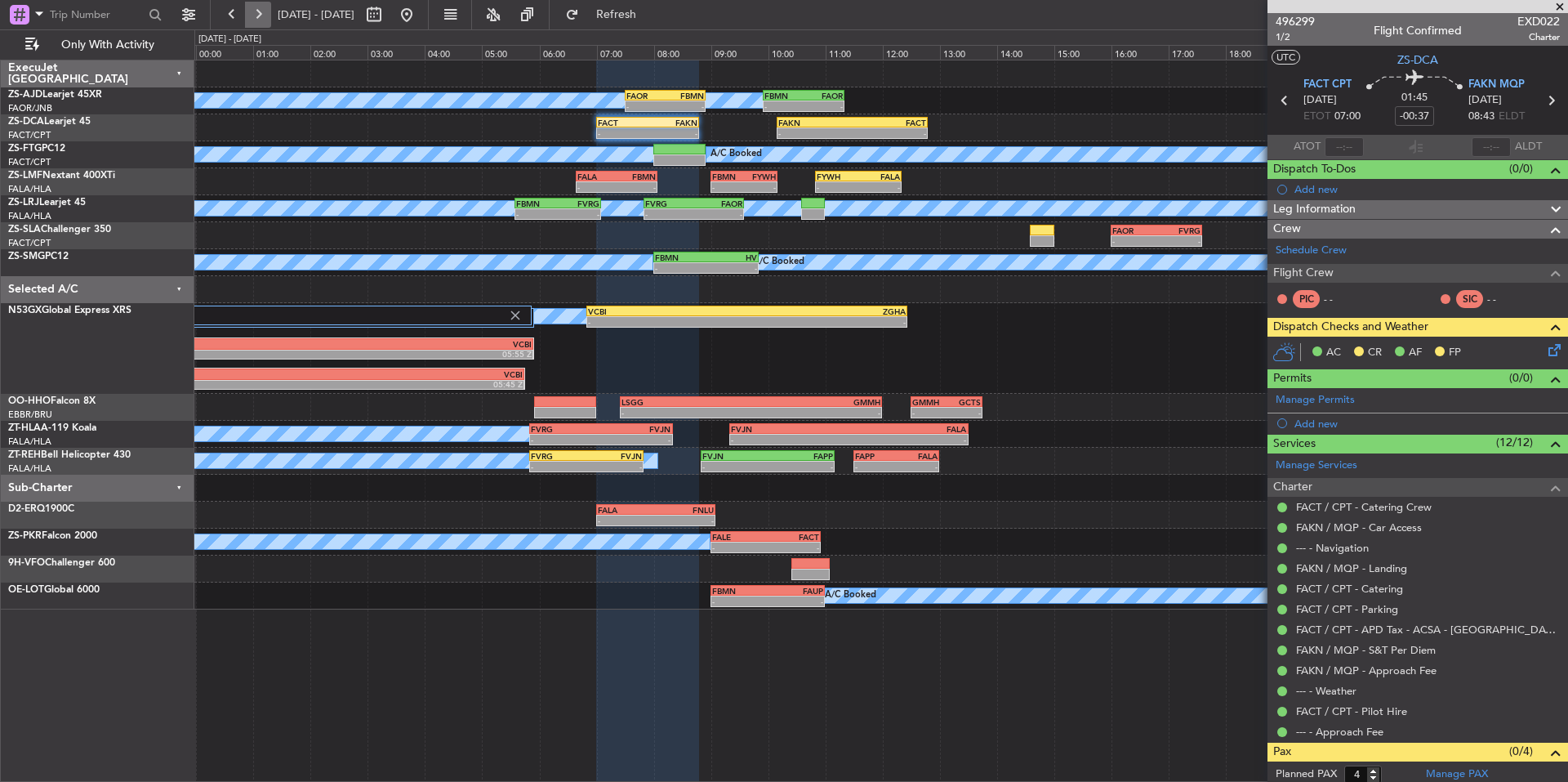
click at [255, 15] on button at bounding box center [258, 15] width 26 height 26
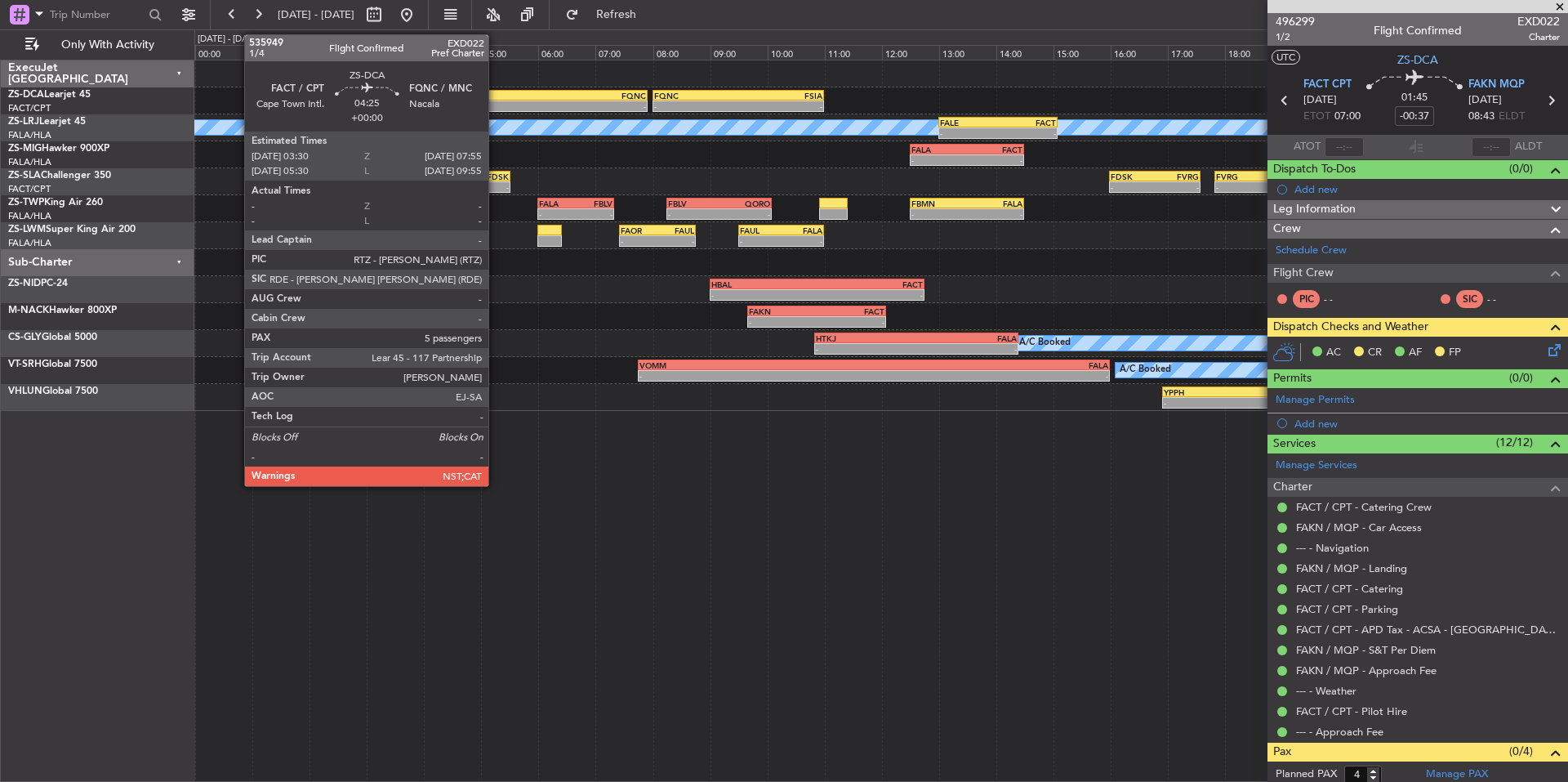
click at [496, 104] on div "-" at bounding box center [458, 106] width 125 height 9
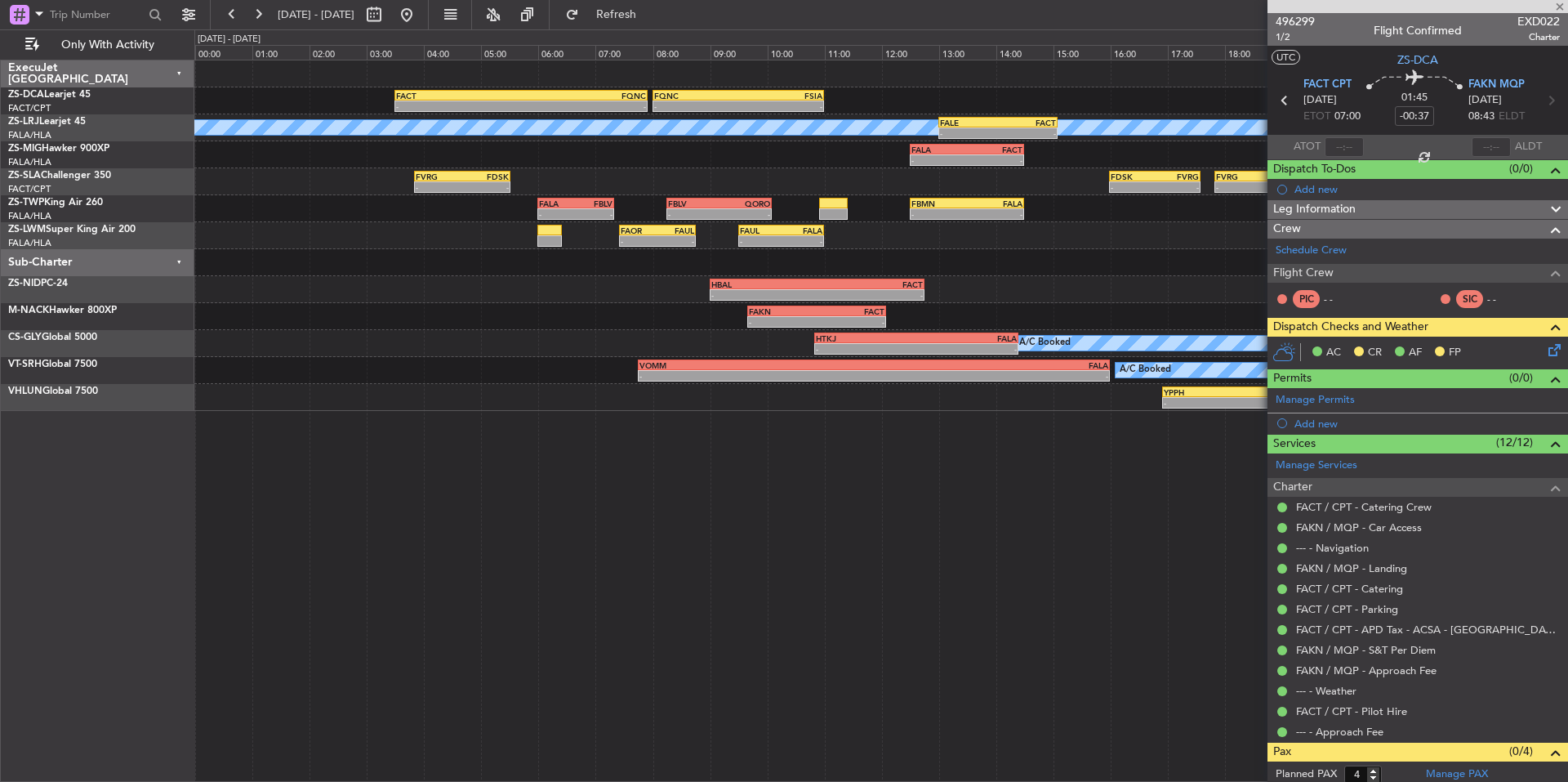
type input "5"
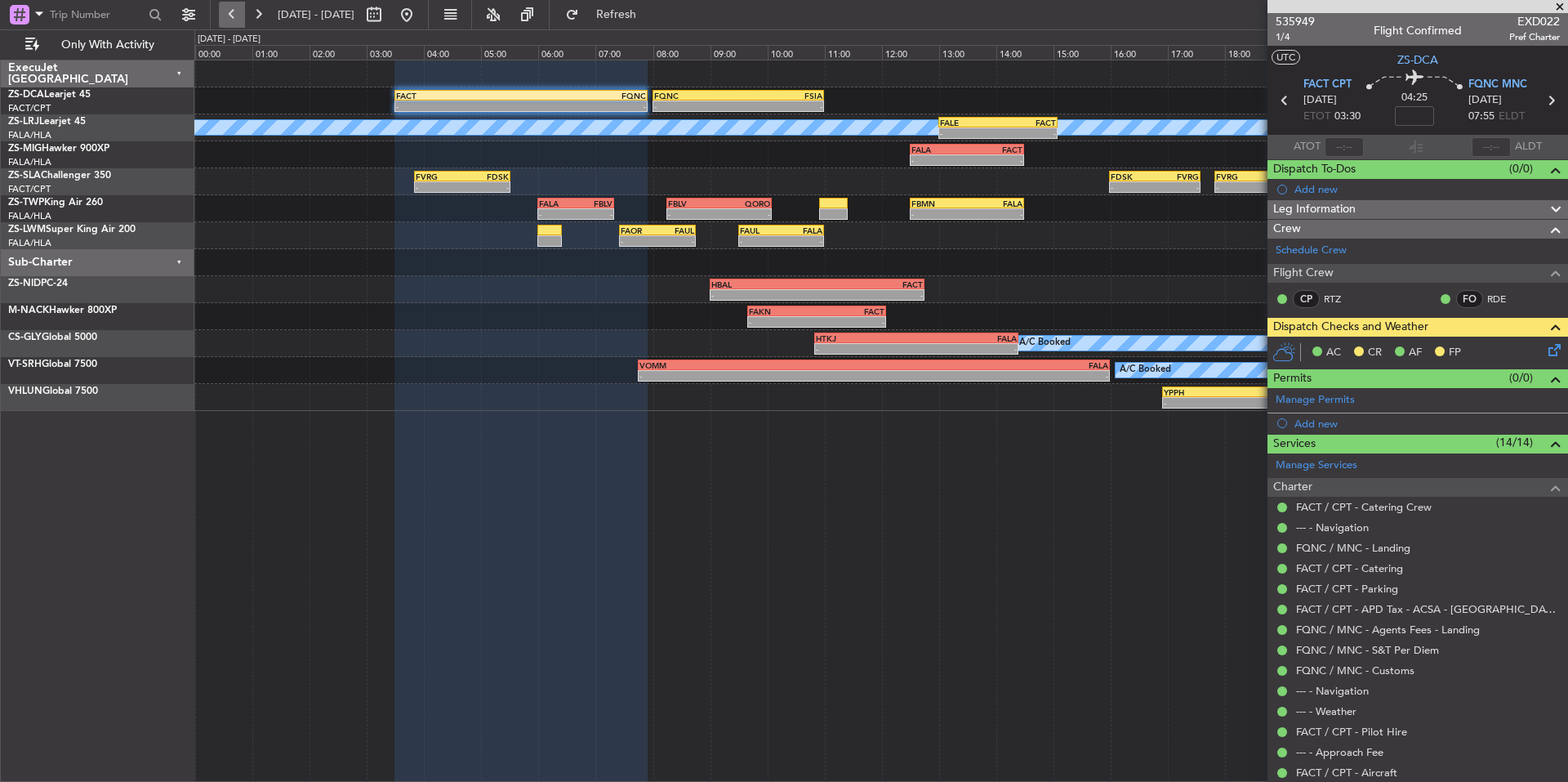
click at [237, 21] on button at bounding box center [232, 15] width 26 height 26
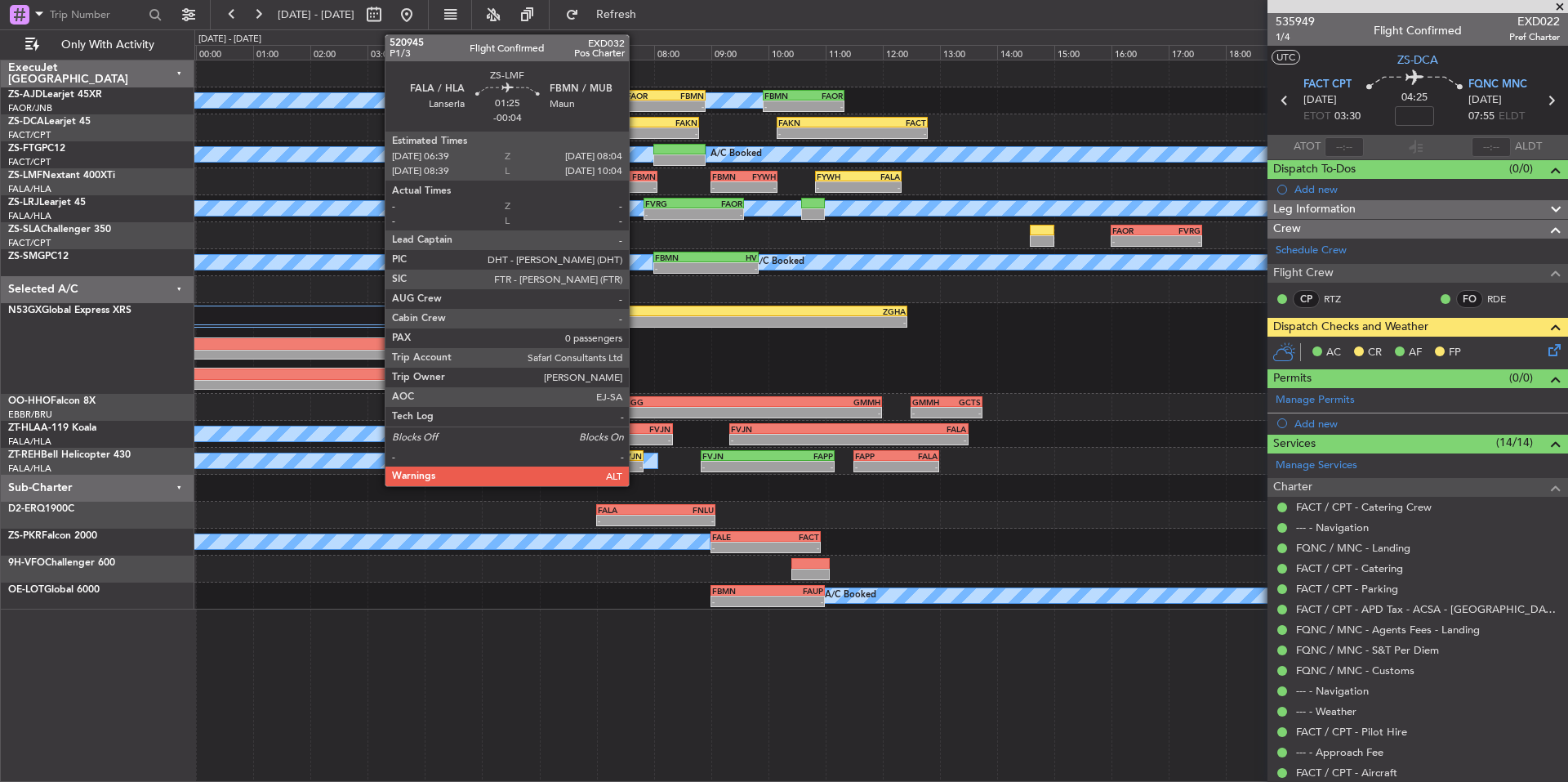
click at [636, 182] on div "- -" at bounding box center [617, 187] width 82 height 11
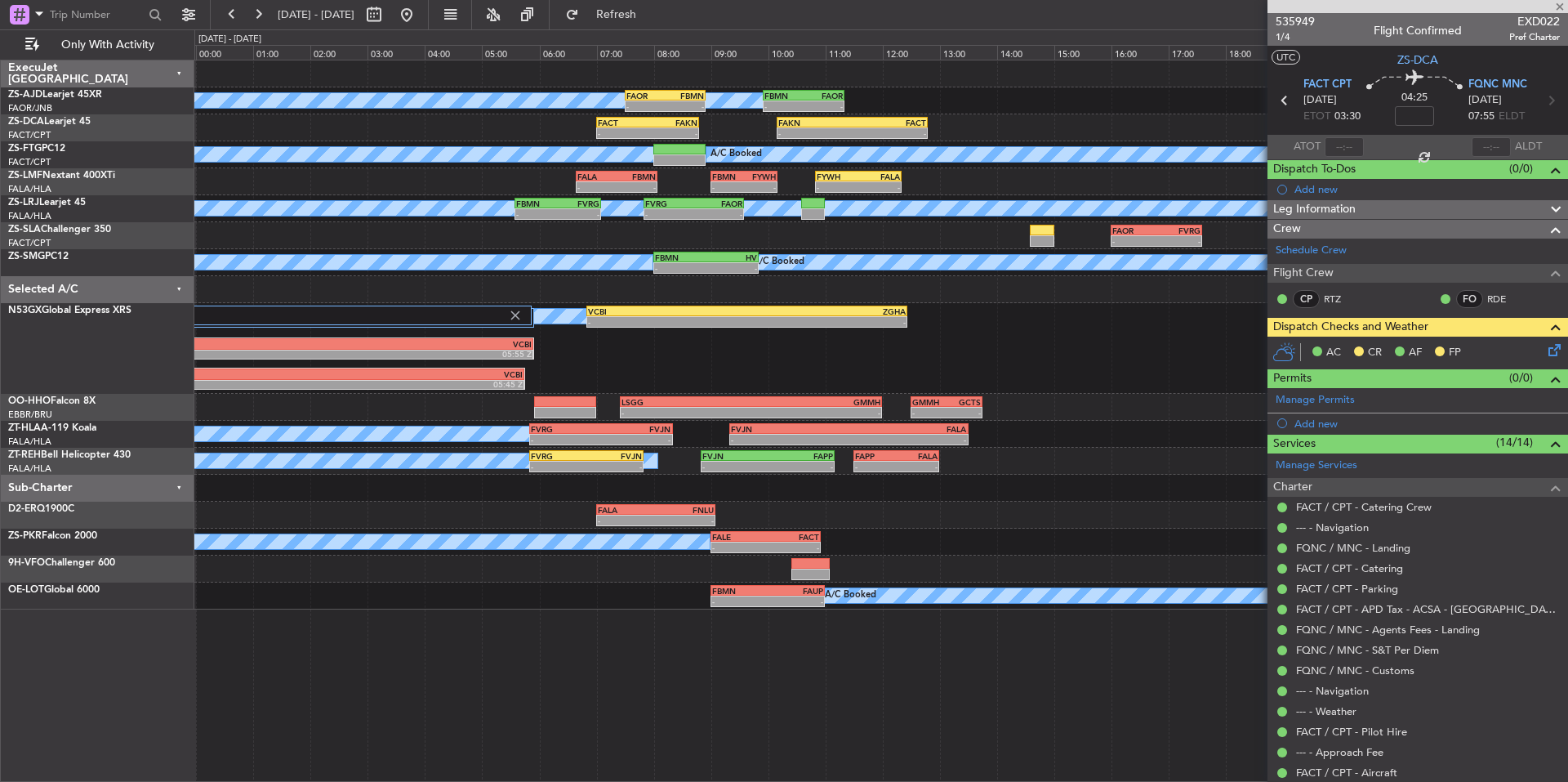
type input "-00:04"
type input "0"
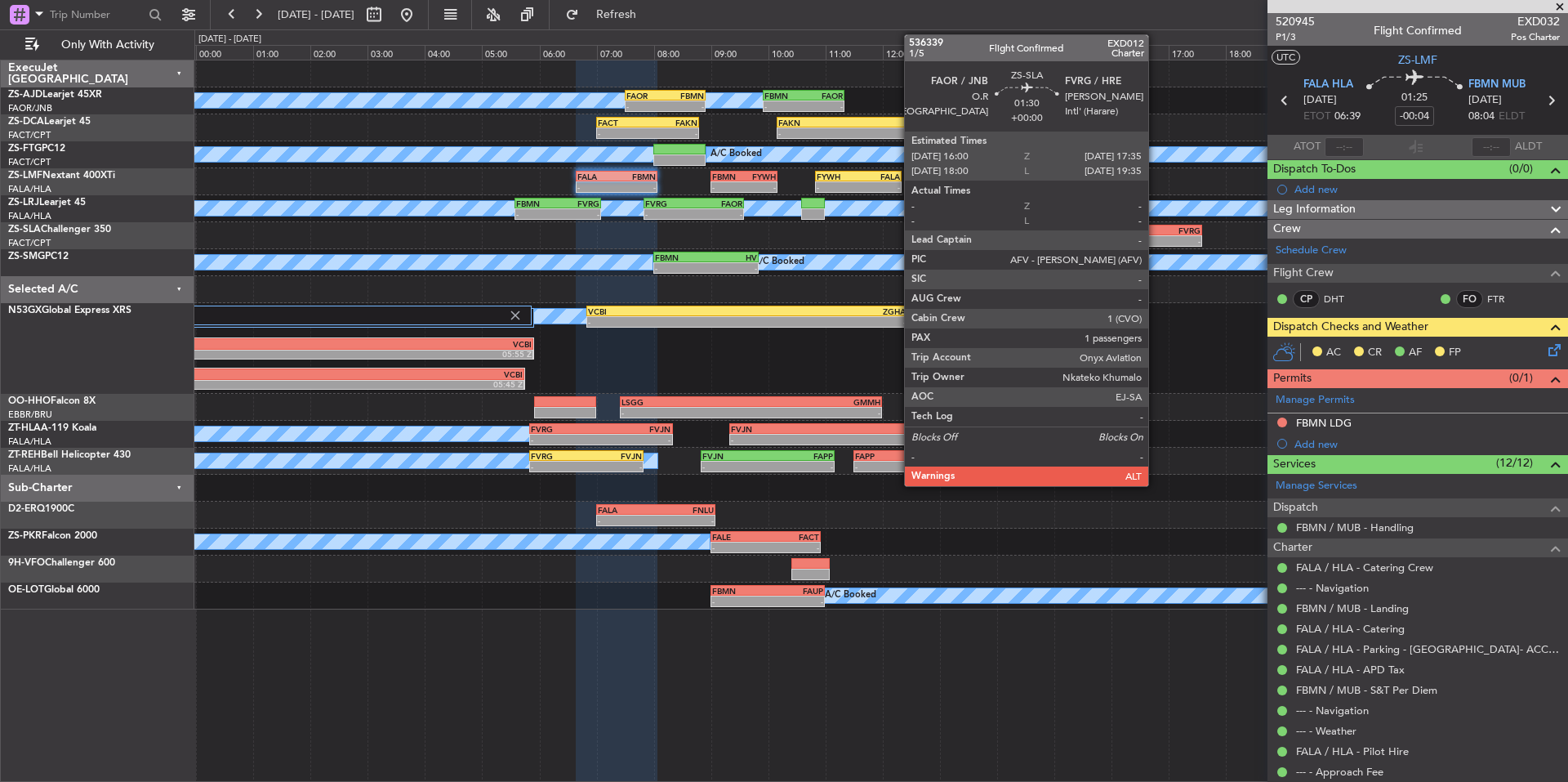
click at [1156, 240] on div "-" at bounding box center [1178, 240] width 44 height 9
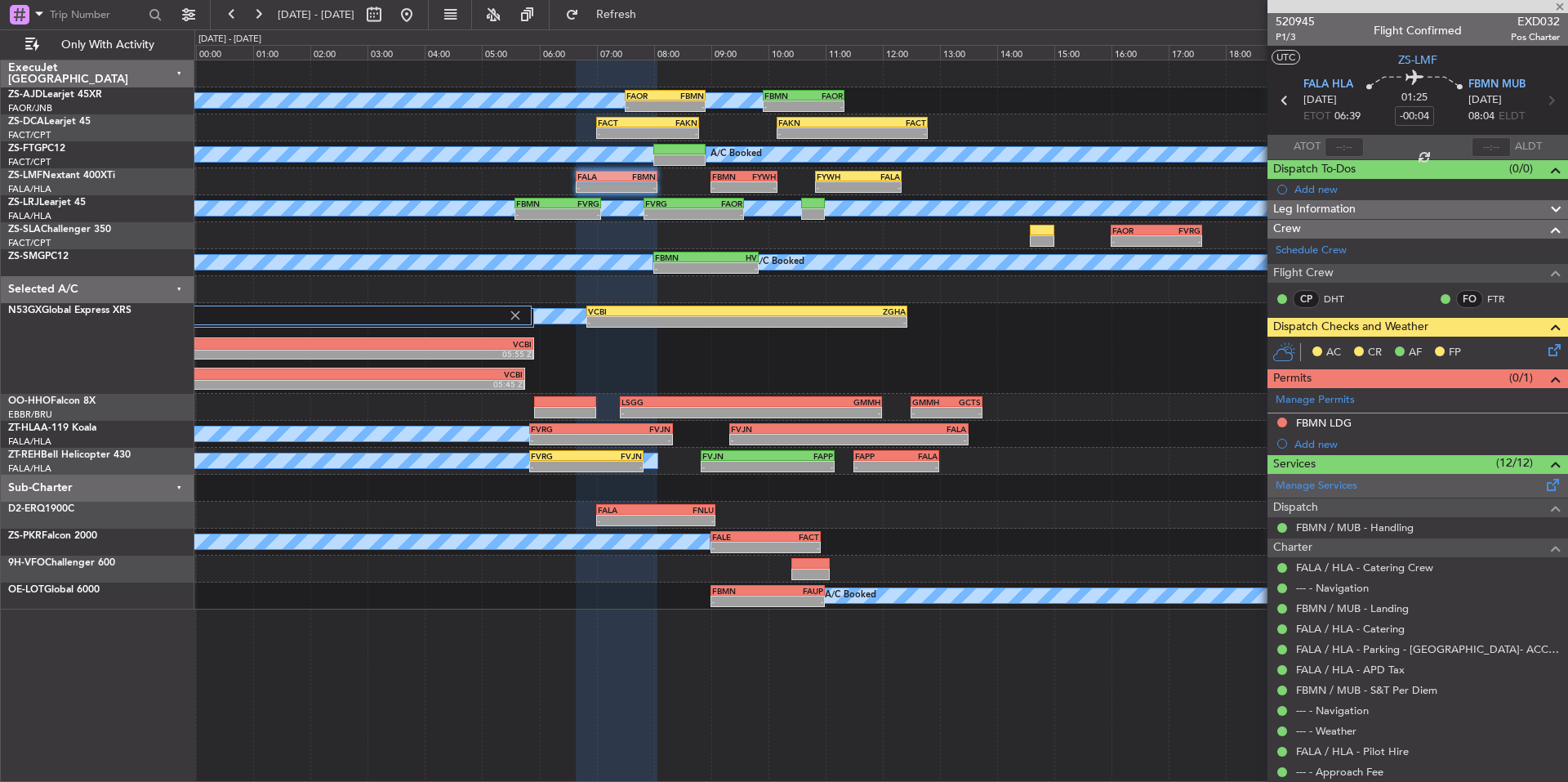
type input "1"
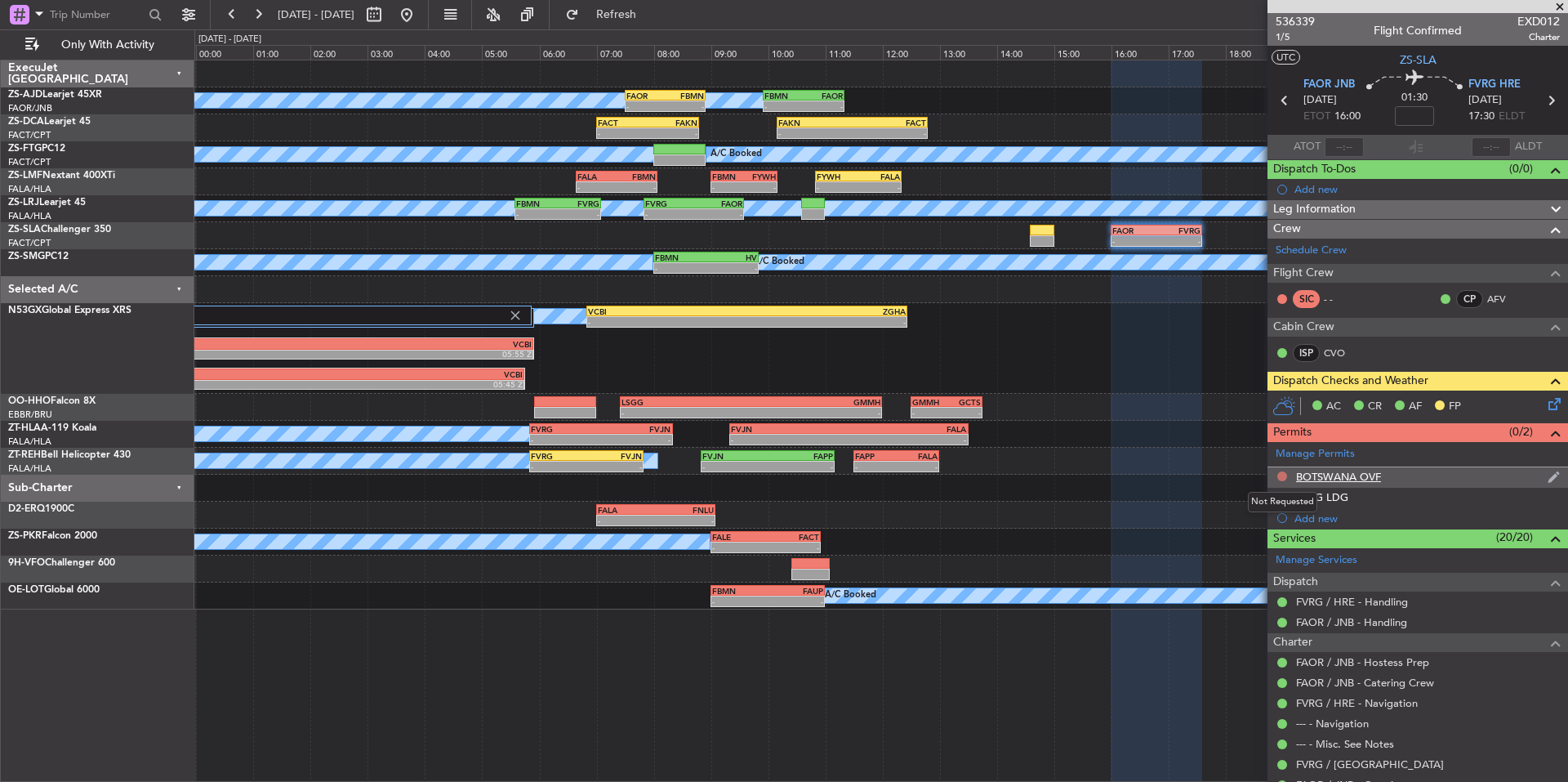
click at [1280, 474] on button at bounding box center [1282, 475] width 9 height 9
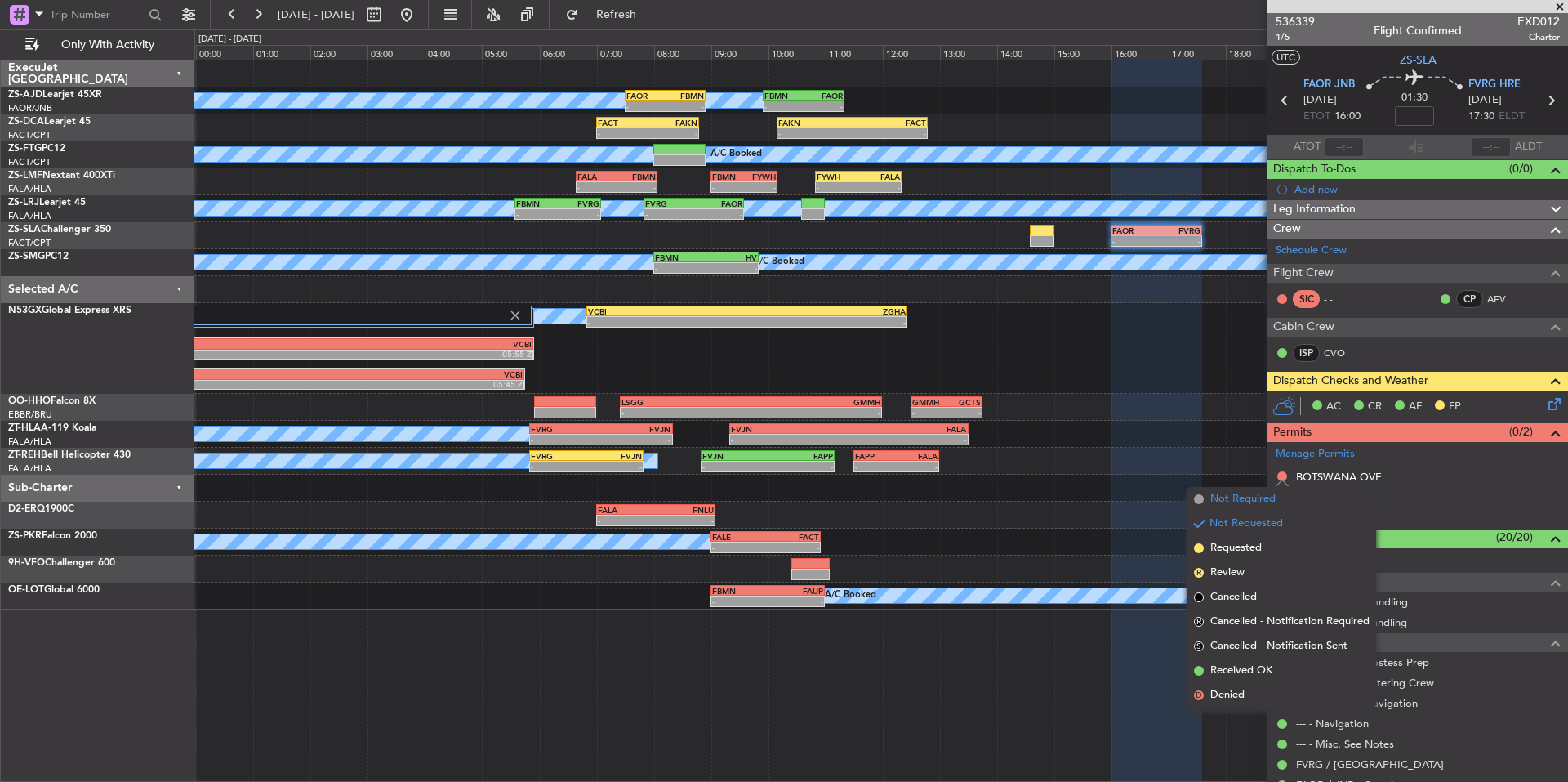
click at [1232, 506] on span "Not Required" at bounding box center [1243, 499] width 65 height 16
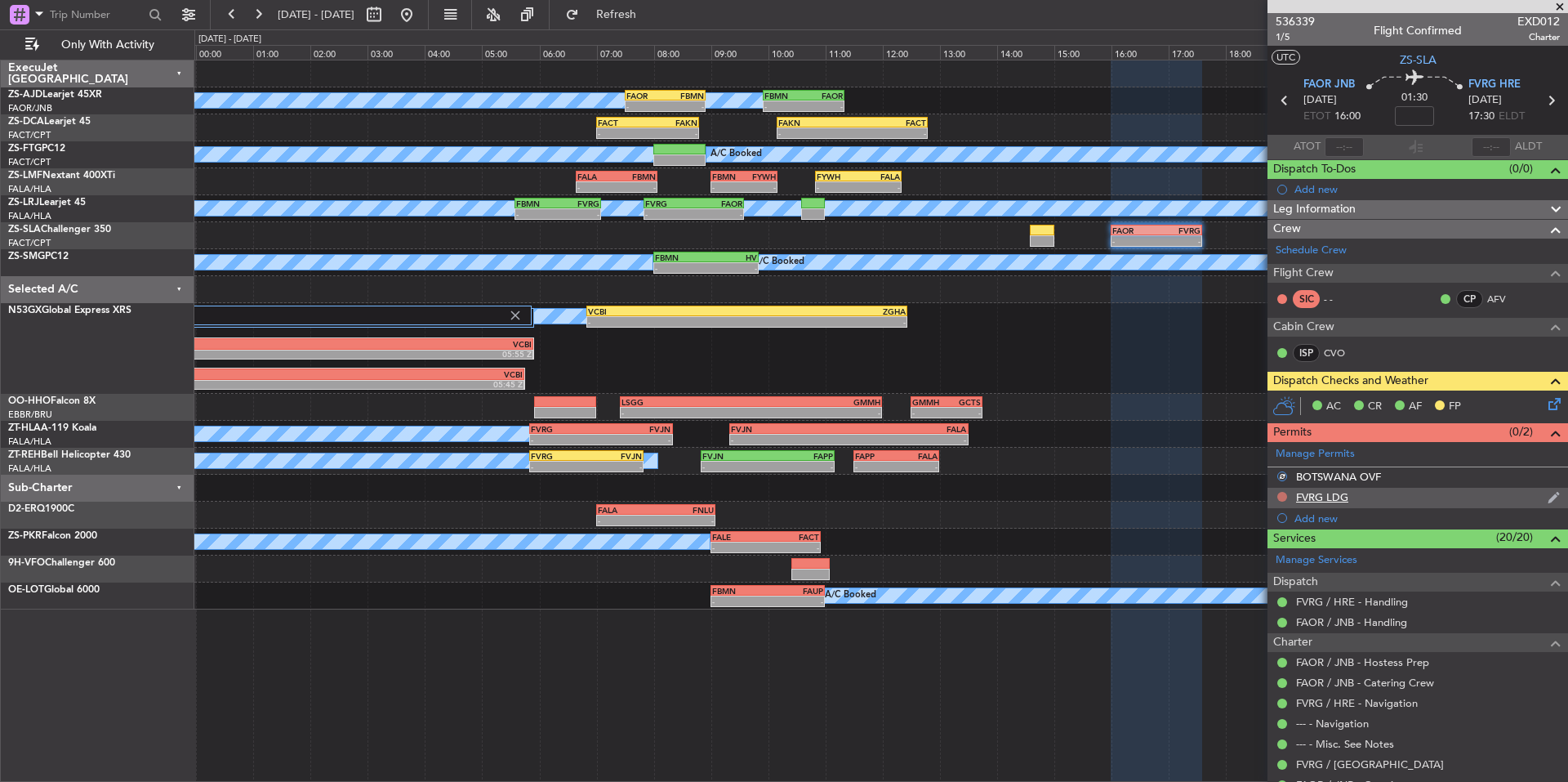
click at [1282, 500] on mat-tooltip-component "Not Requested" at bounding box center [1282, 522] width 92 height 43
click at [1282, 499] on button at bounding box center [1282, 496] width 9 height 9
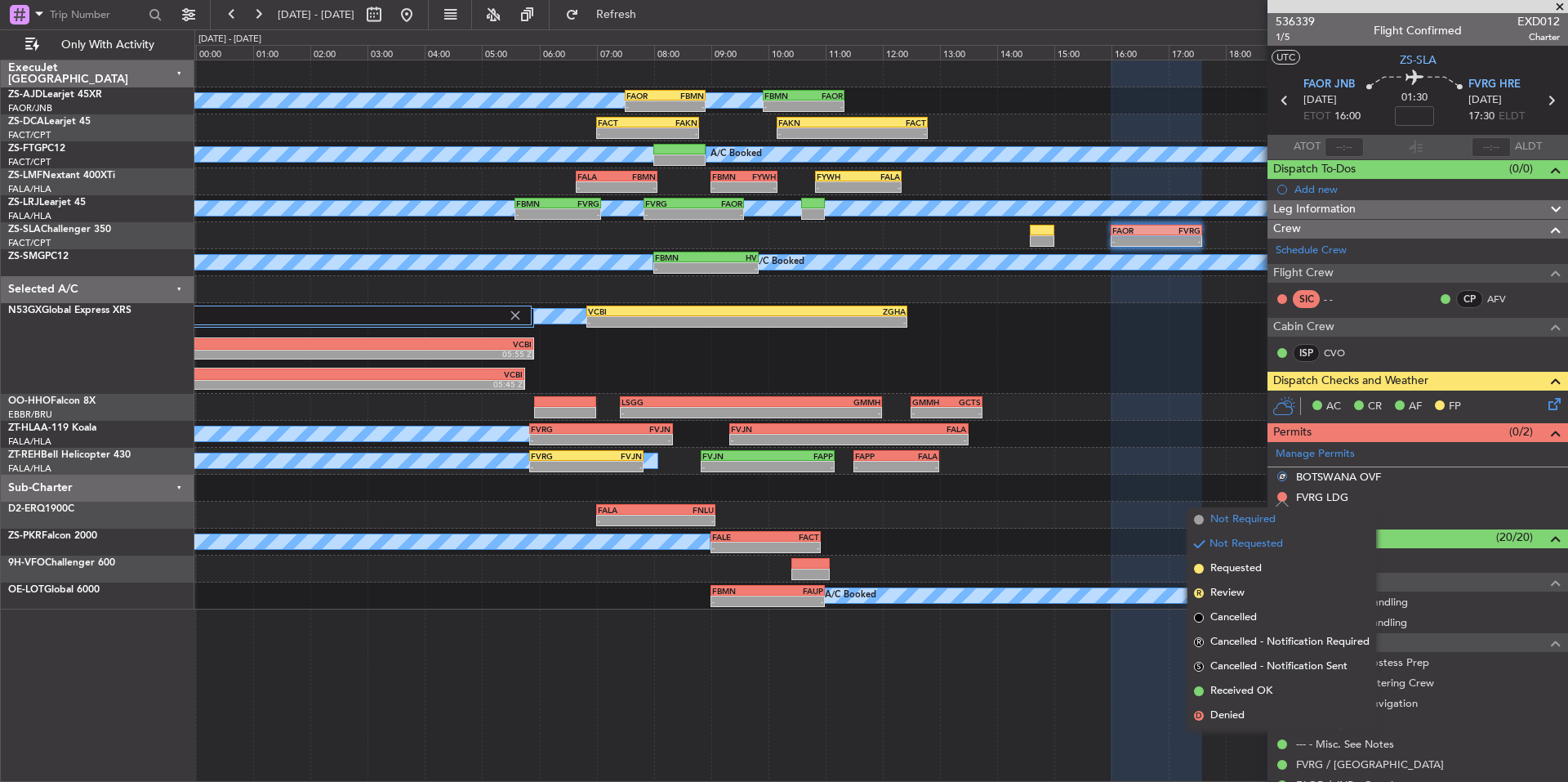
click at [1245, 524] on span "Not Required" at bounding box center [1243, 519] width 65 height 16
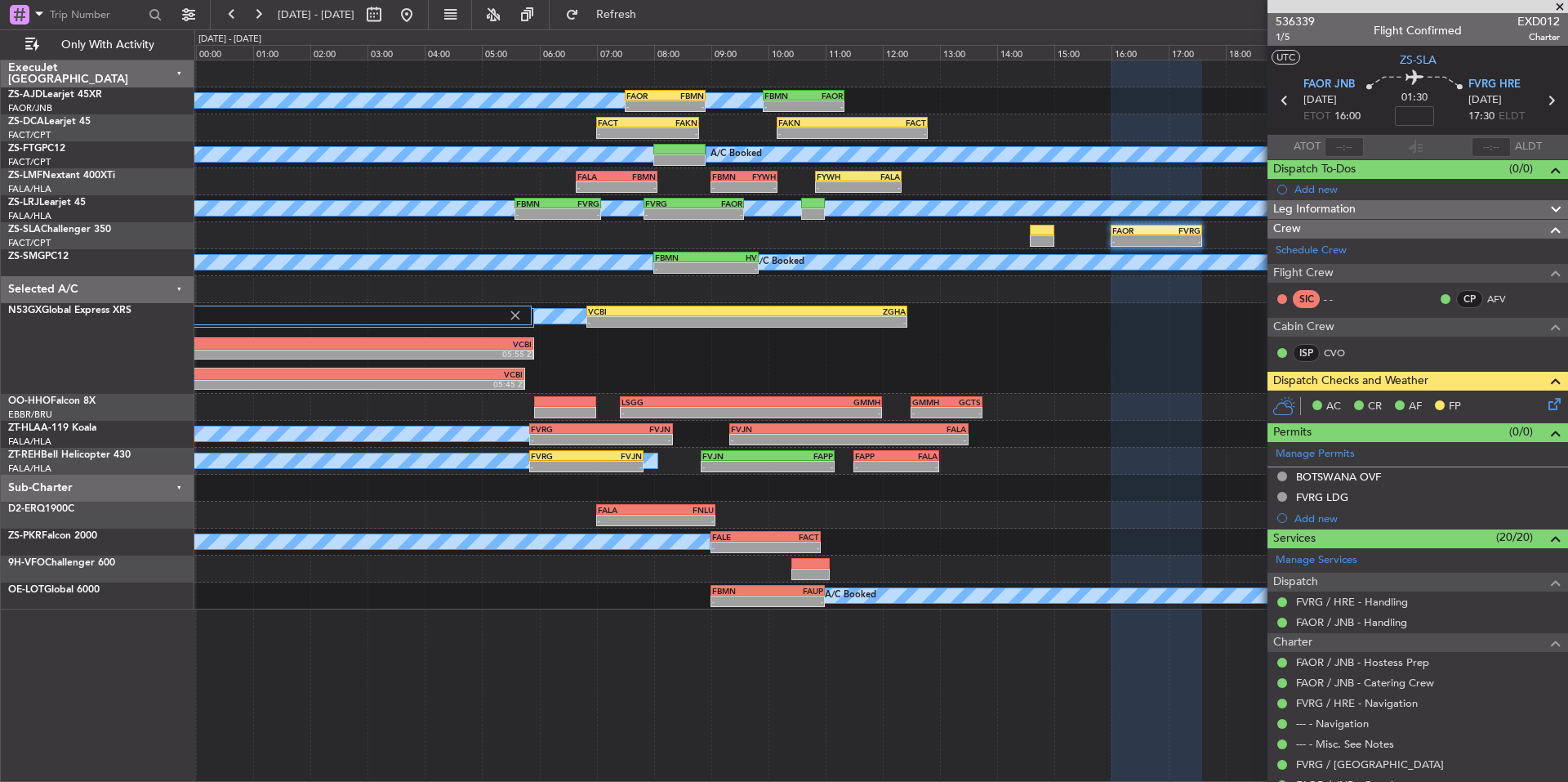
click at [1555, 9] on span at bounding box center [1559, 7] width 16 height 15
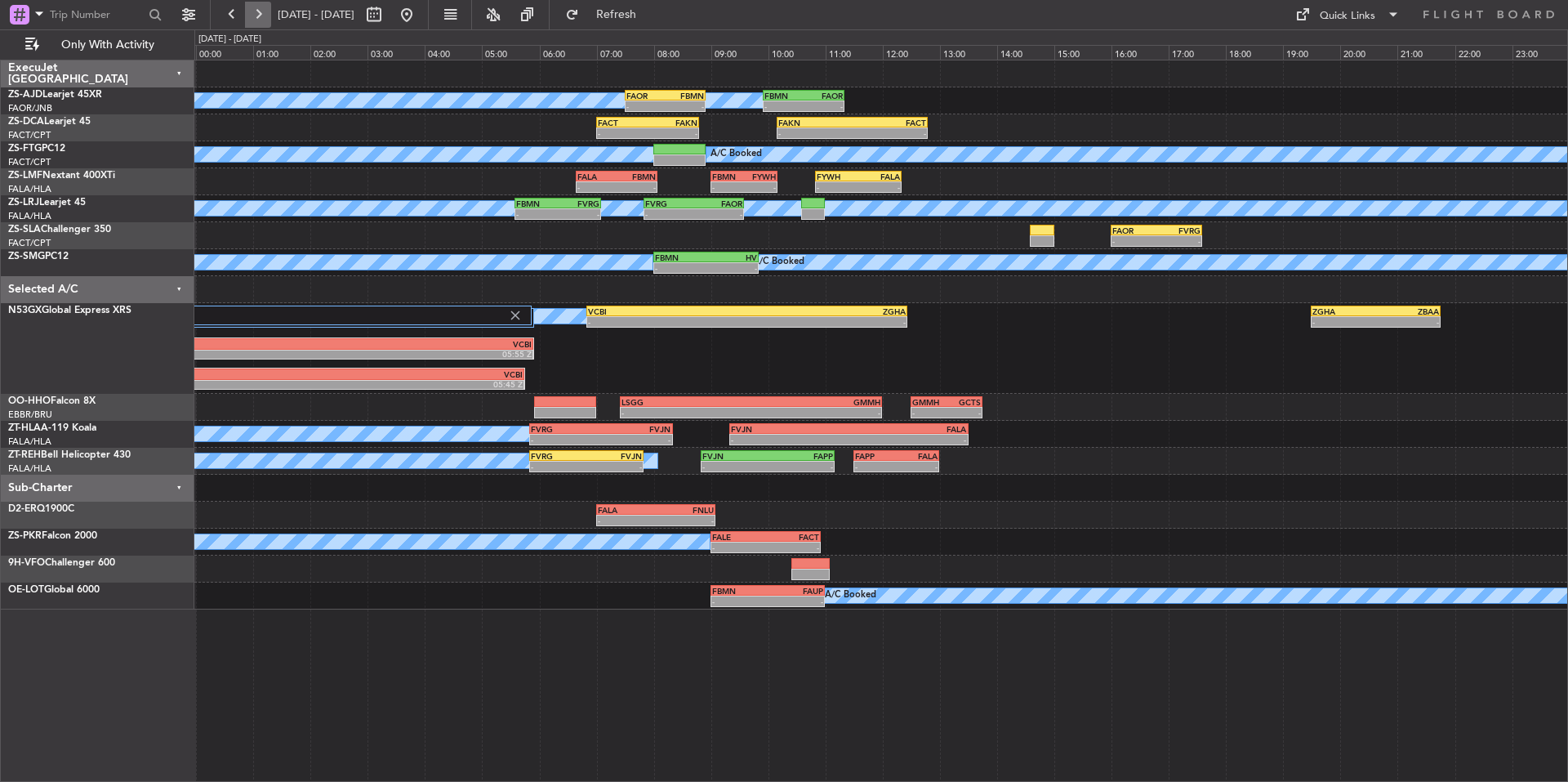
click at [257, 11] on button at bounding box center [258, 15] width 26 height 26
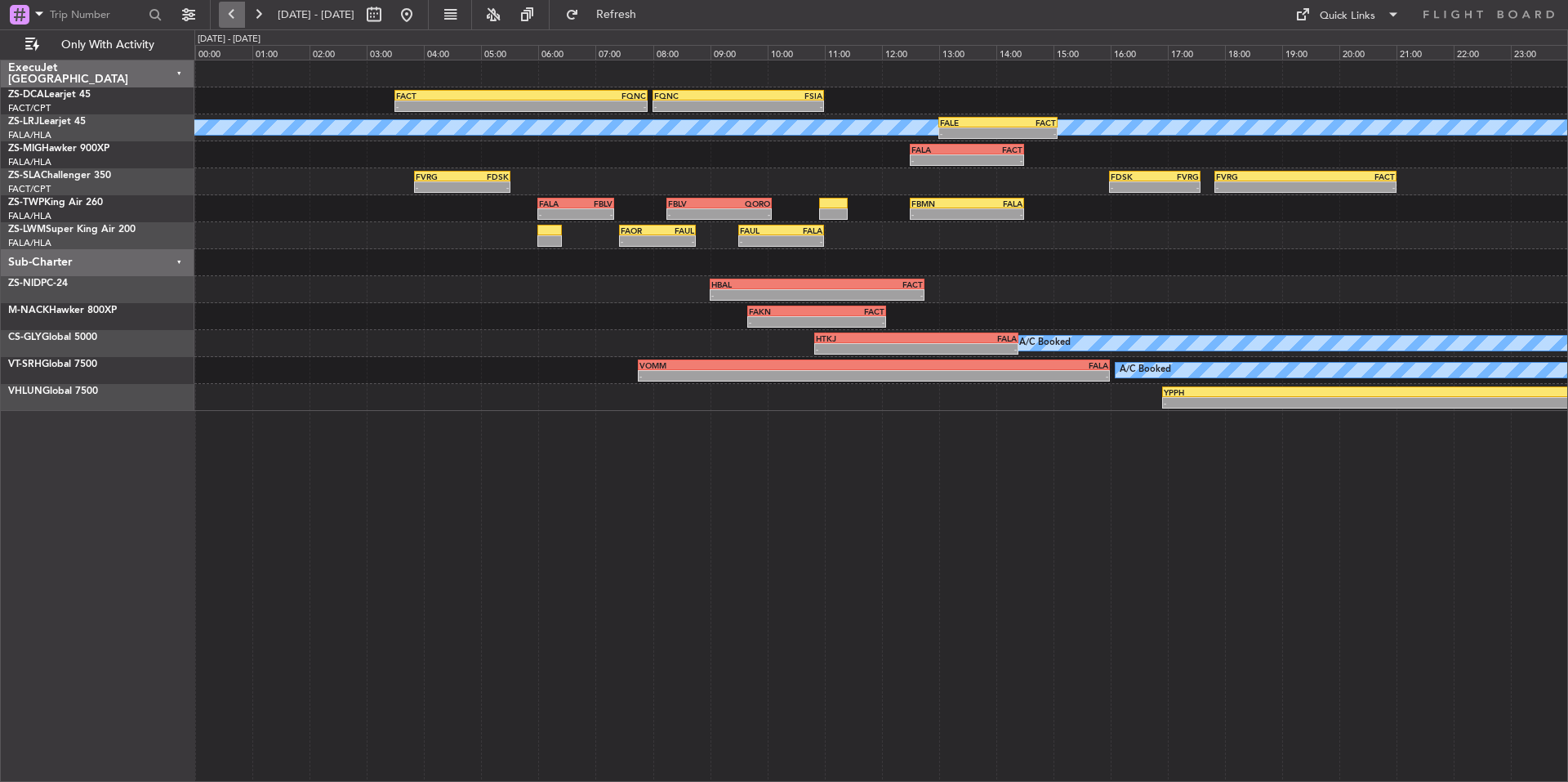
click at [232, 18] on button at bounding box center [232, 15] width 26 height 26
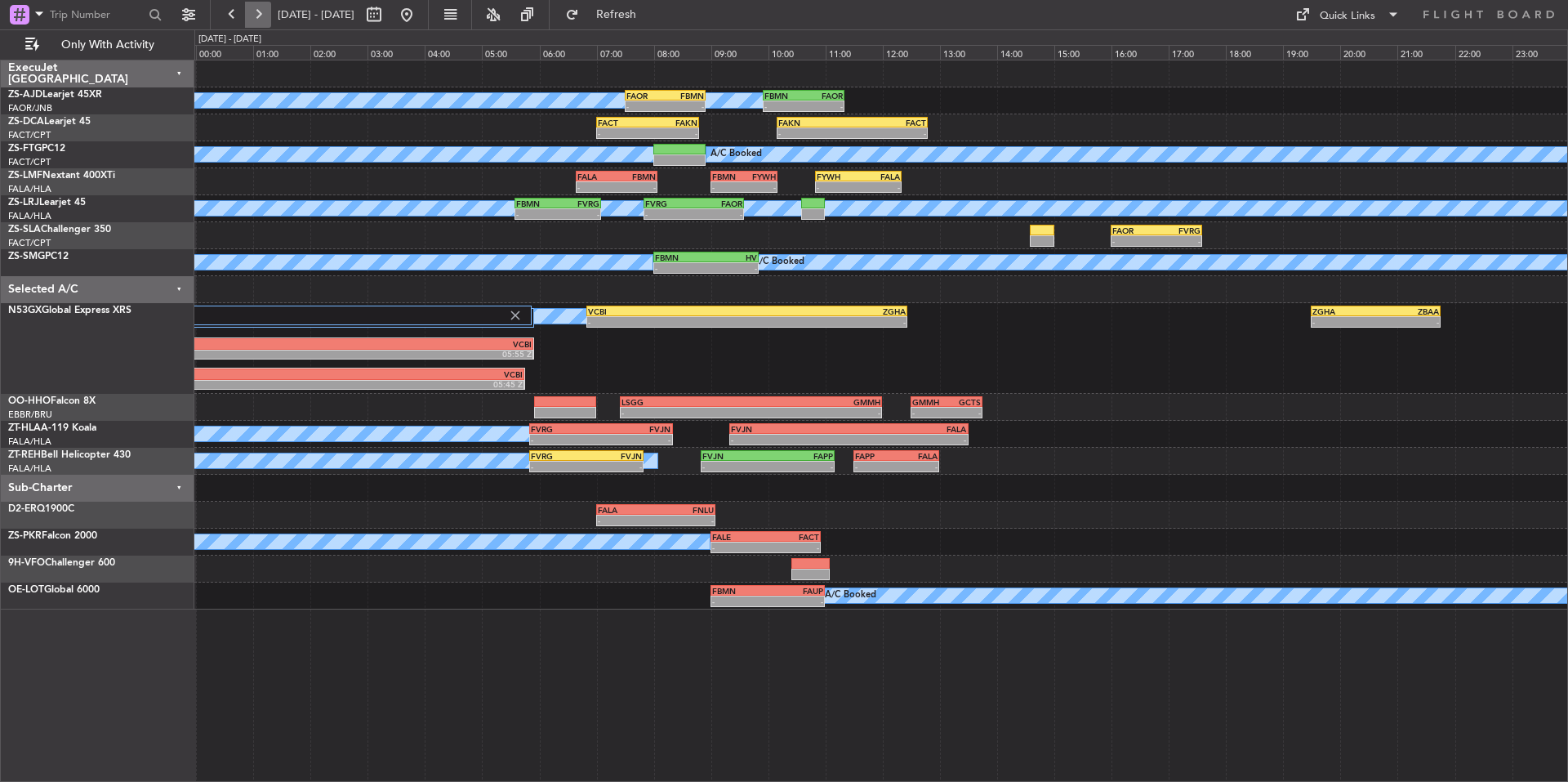
click at [262, 14] on button at bounding box center [258, 15] width 26 height 26
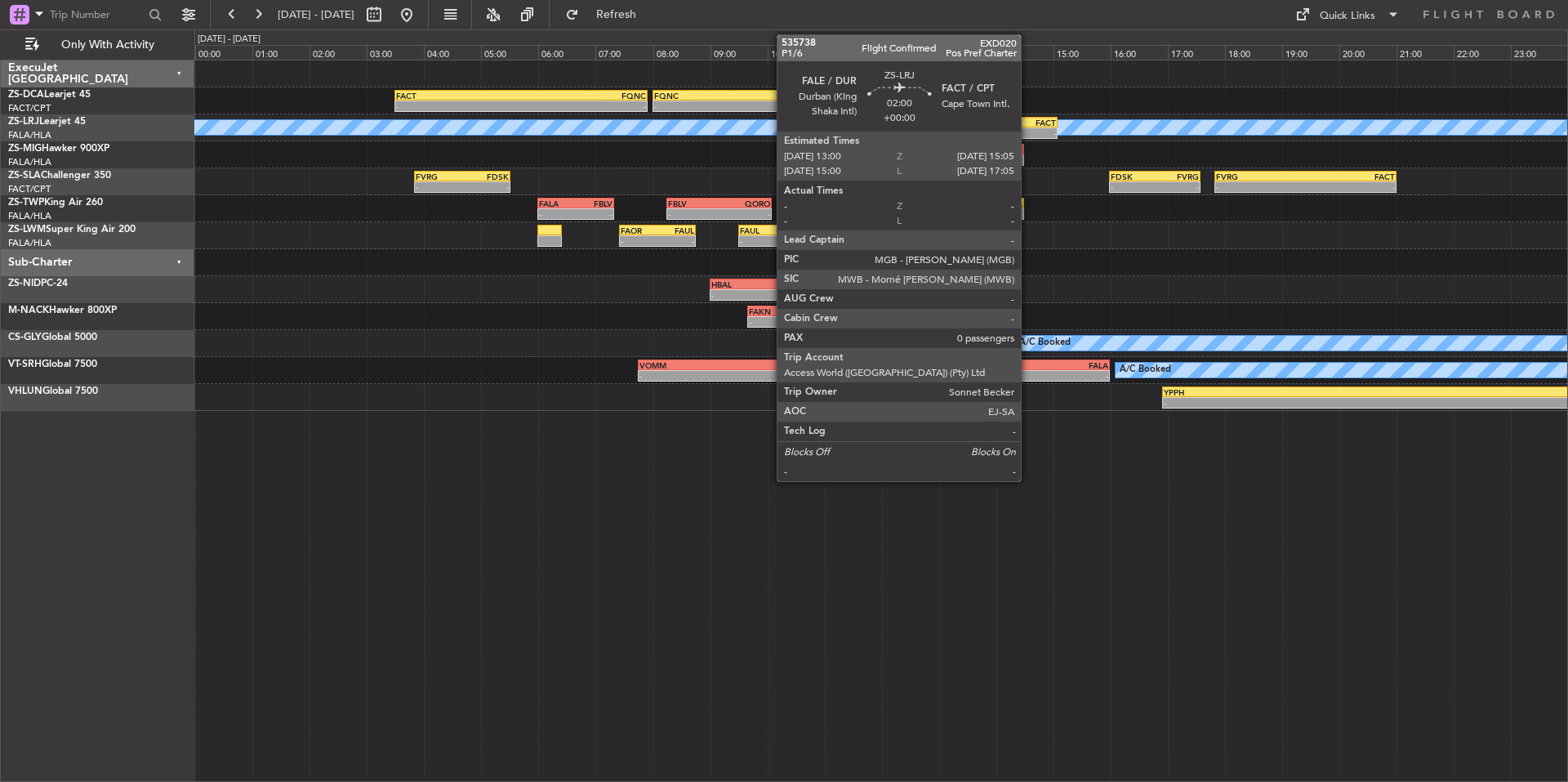
click at [1028, 127] on div "- -" at bounding box center [998, 133] width 119 height 11
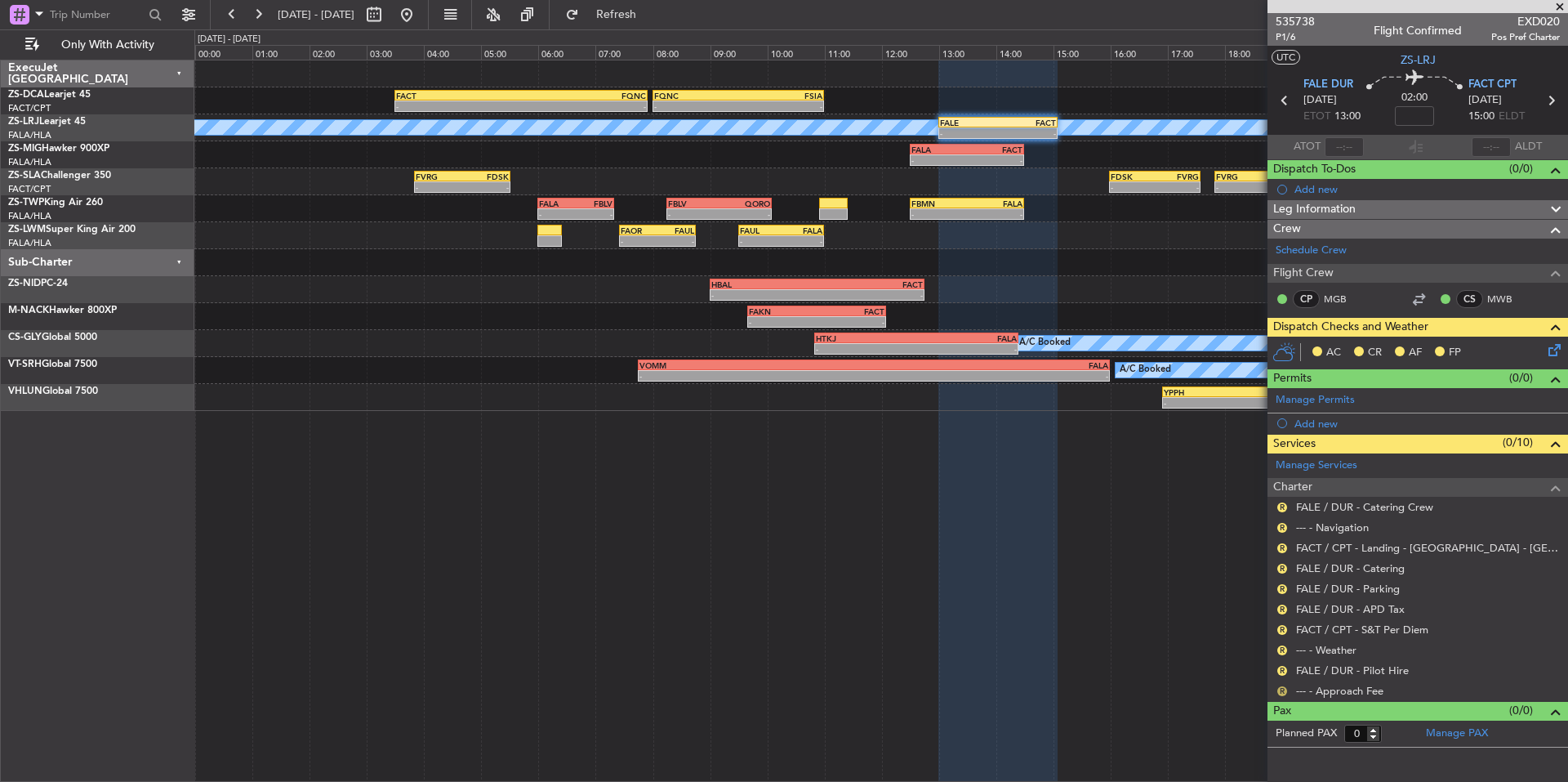
click at [1282, 689] on button "R" at bounding box center [1282, 691] width 9 height 9
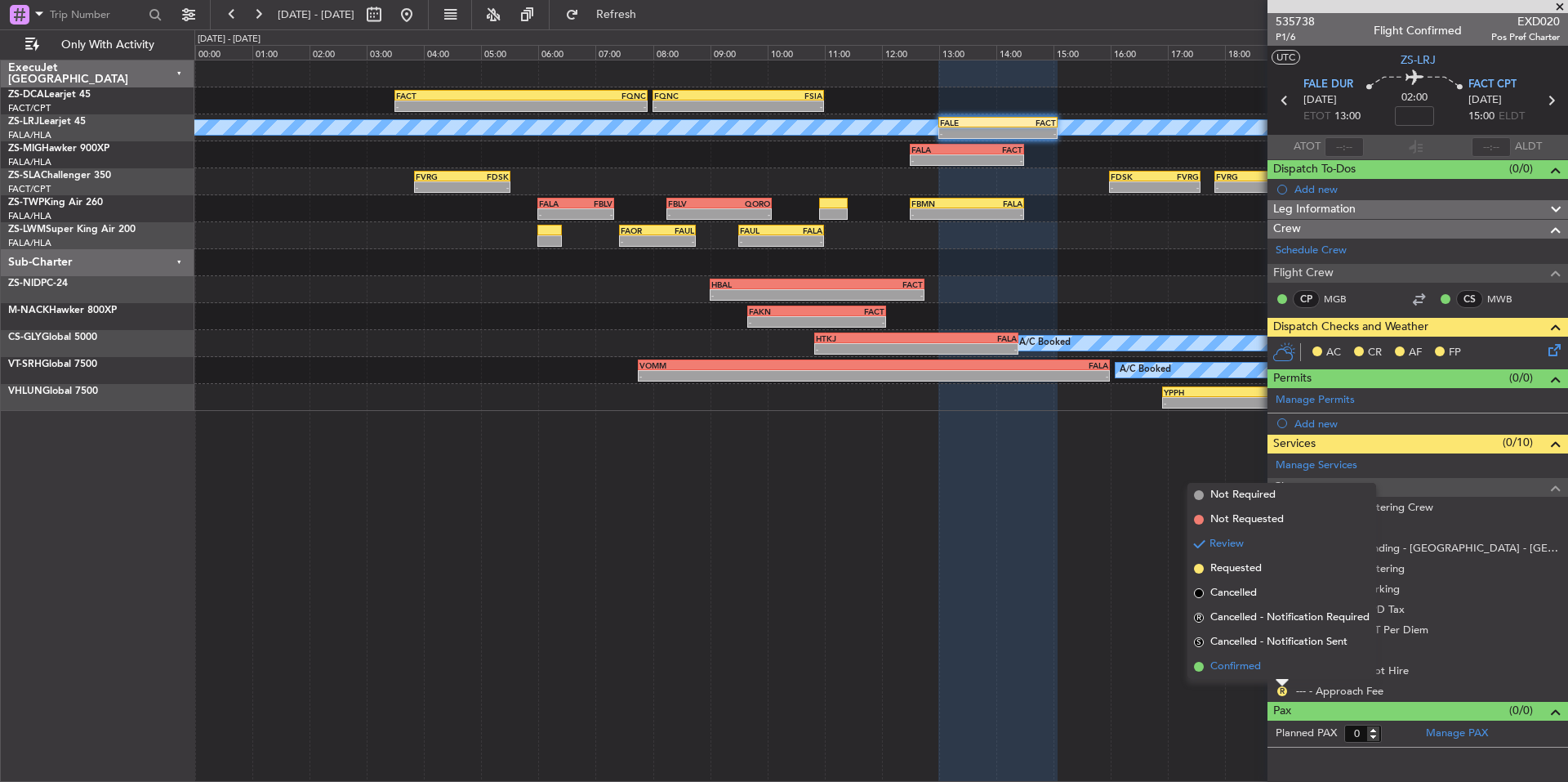
click at [1262, 670] on li "Confirmed" at bounding box center [1281, 667] width 189 height 24
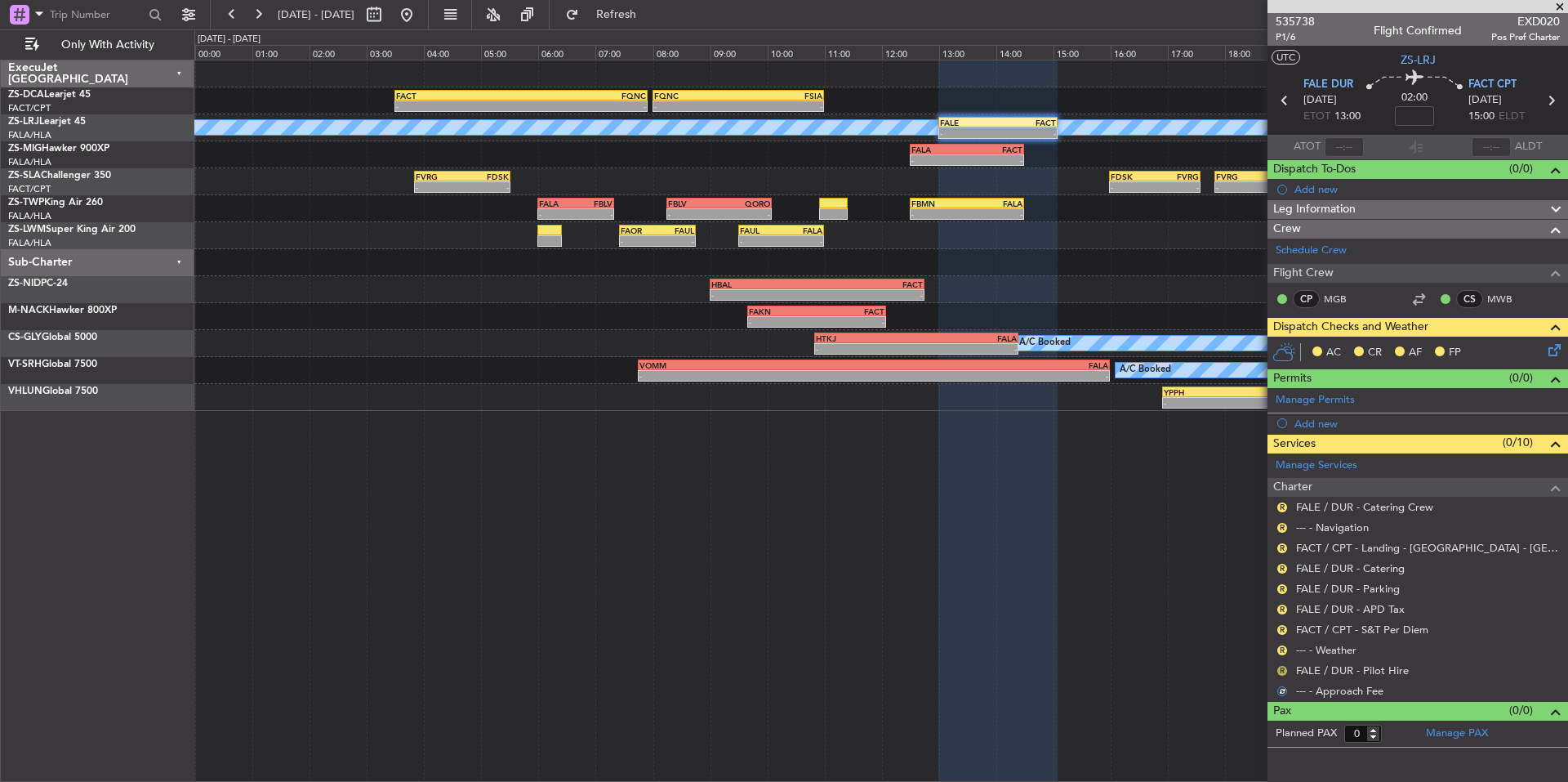
click at [1284, 669] on button "R" at bounding box center [1282, 670] width 9 height 9
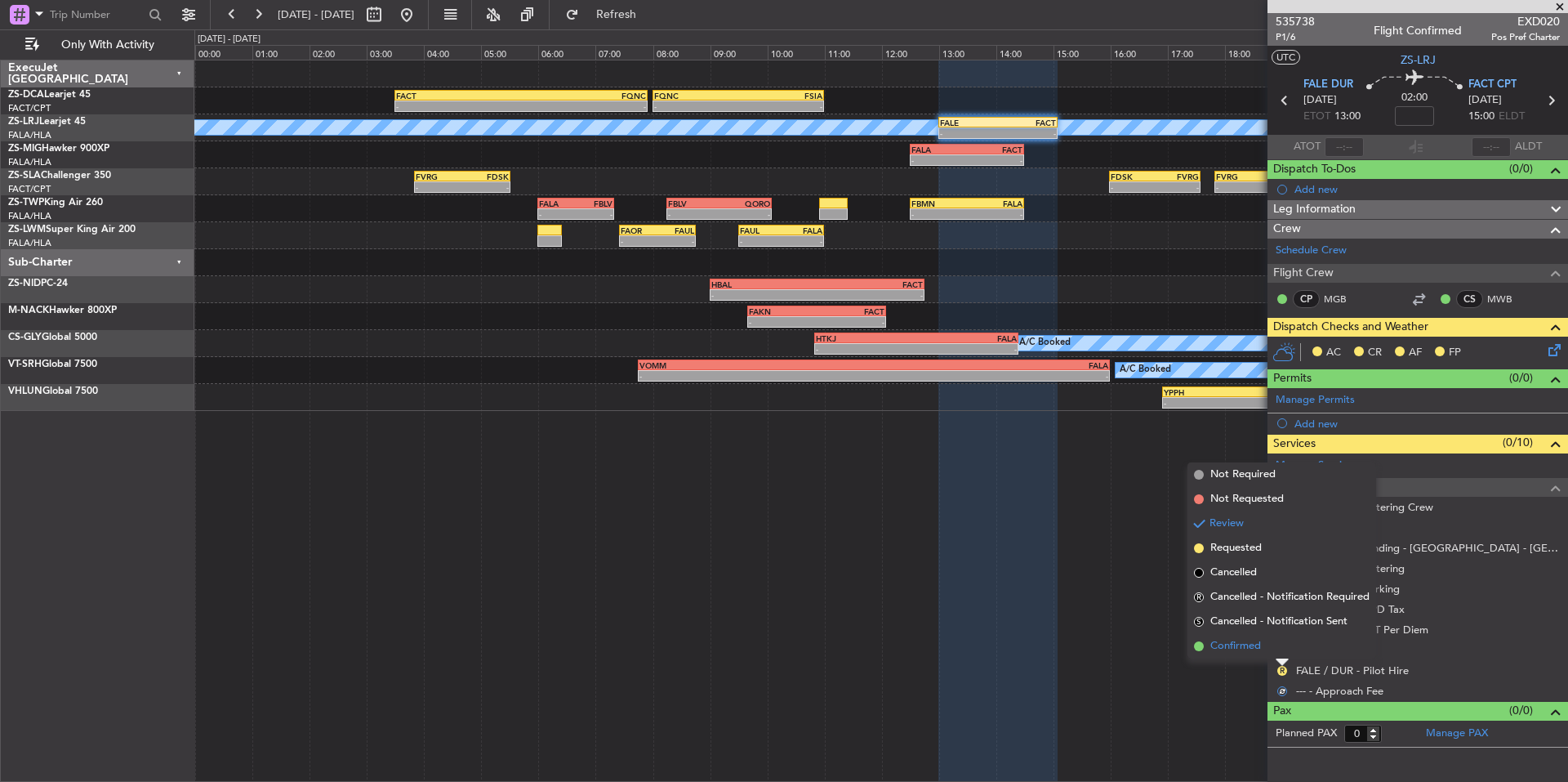
click at [1261, 647] on span "Confirmed" at bounding box center [1236, 646] width 51 height 16
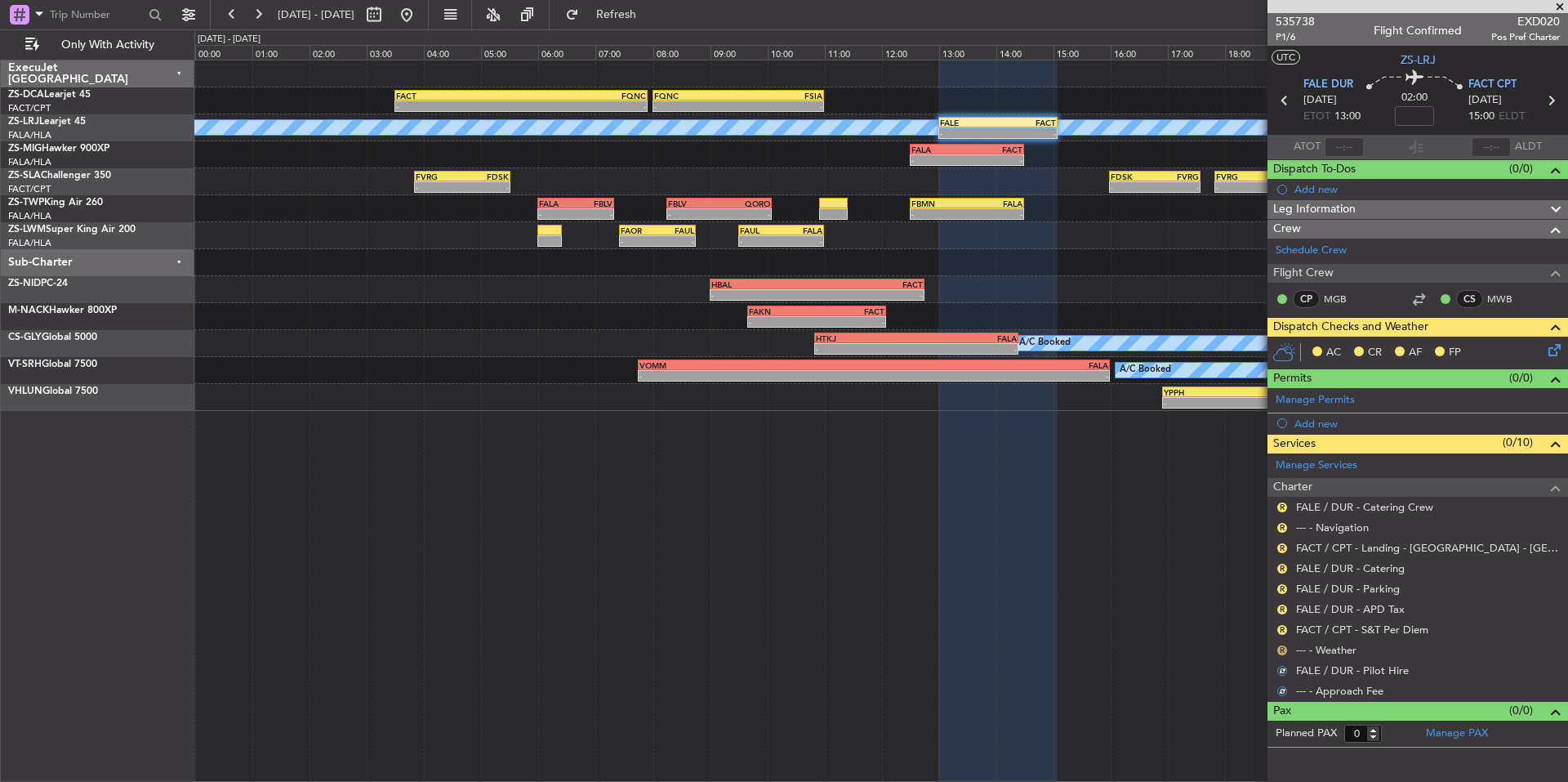
click at [1281, 648] on button "R" at bounding box center [1282, 649] width 9 height 9
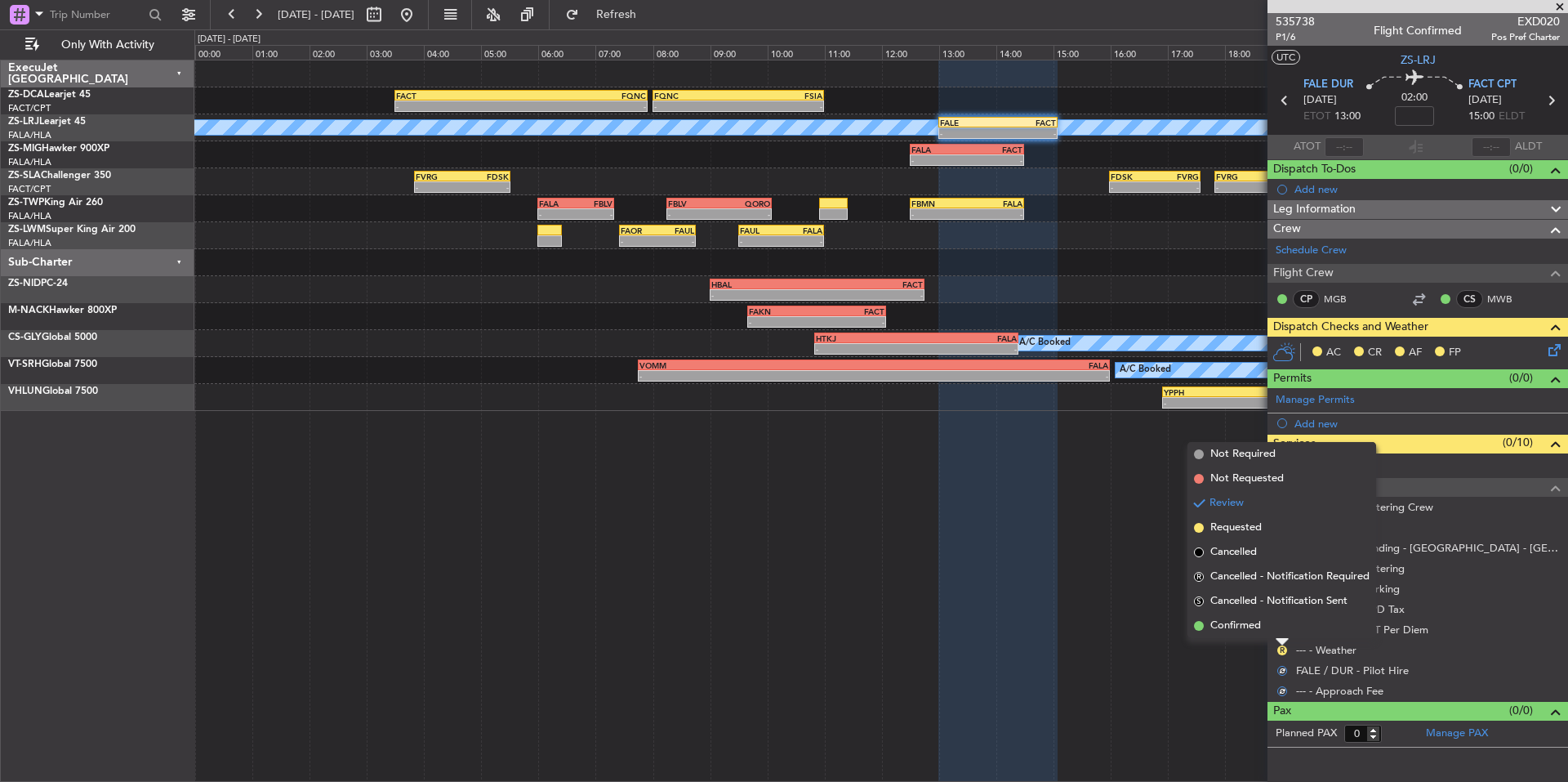
click at [1271, 632] on li "Confirmed" at bounding box center [1281, 625] width 189 height 24
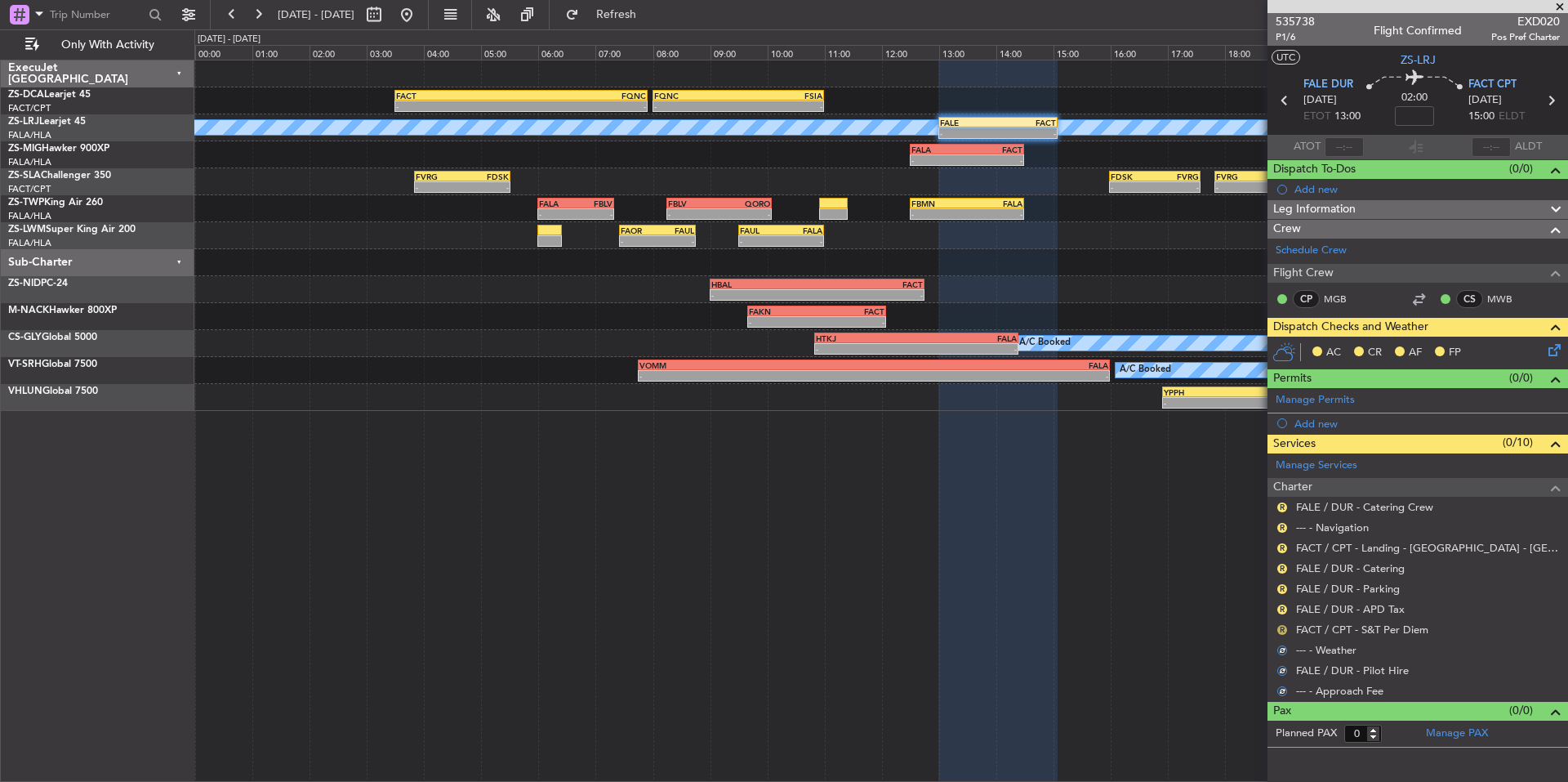
click at [1280, 628] on button "R" at bounding box center [1282, 630] width 9 height 9
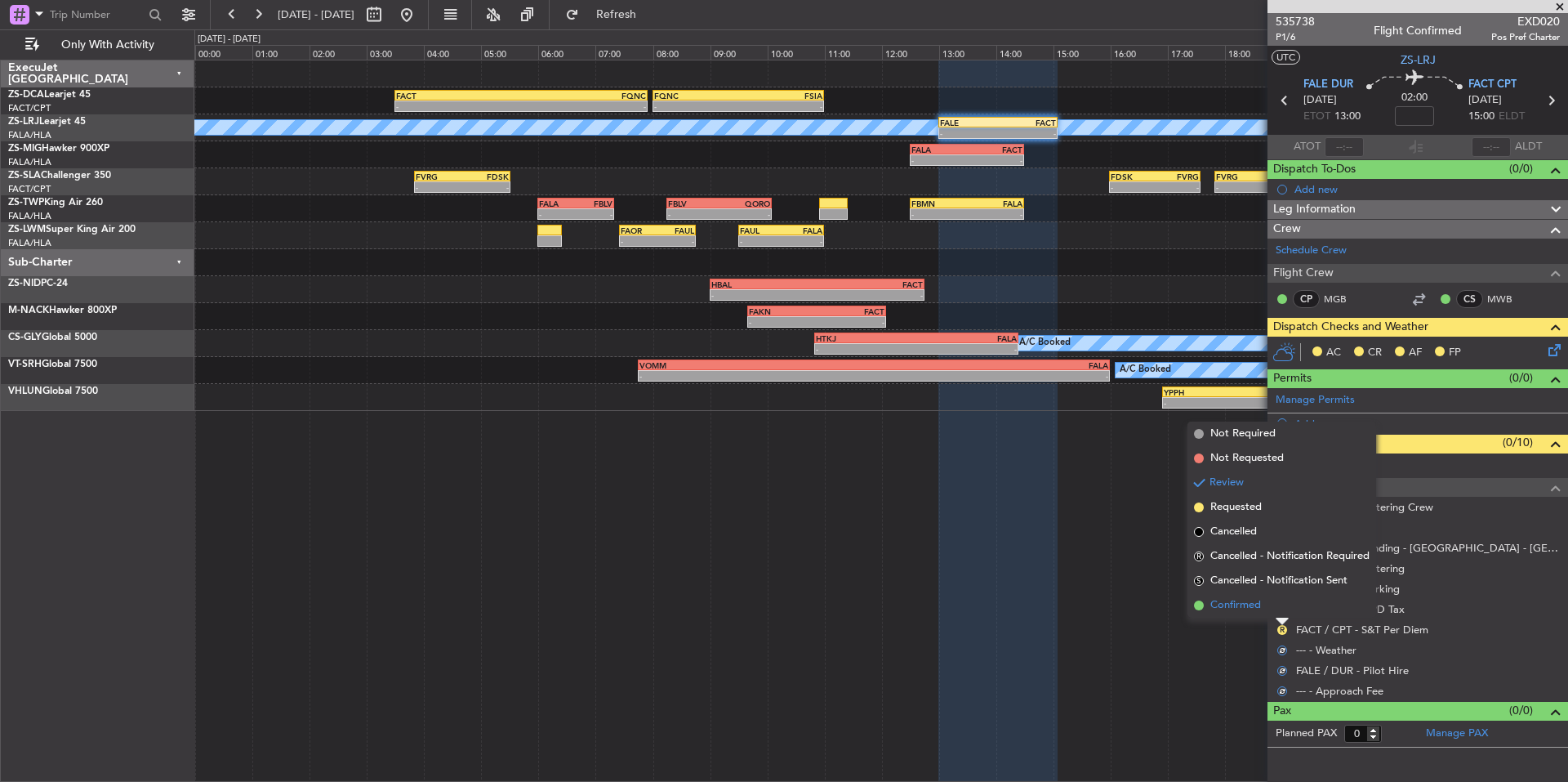
click at [1267, 614] on li "Confirmed" at bounding box center [1281, 605] width 189 height 24
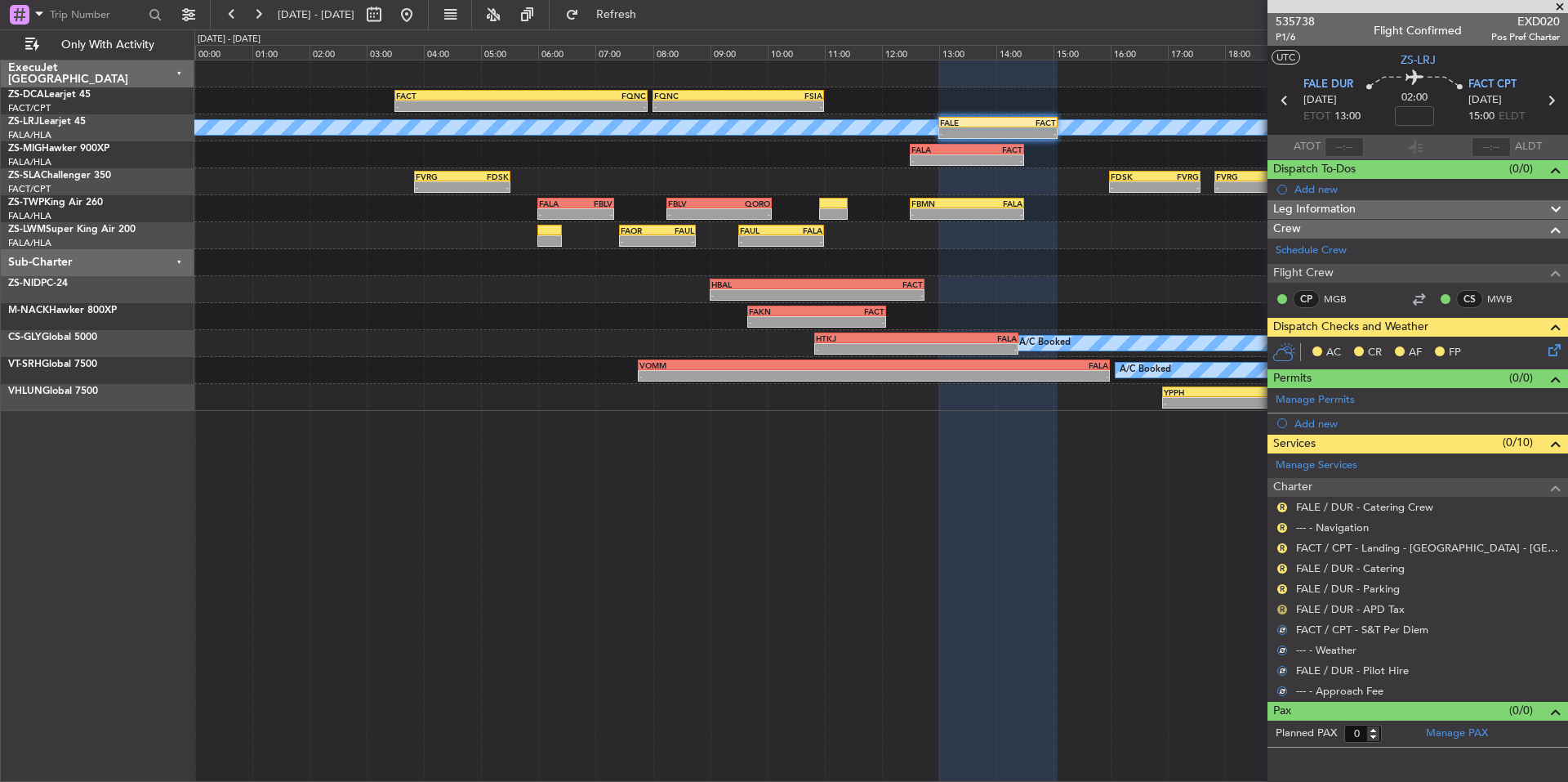
click at [1280, 611] on button "R" at bounding box center [1282, 609] width 9 height 9
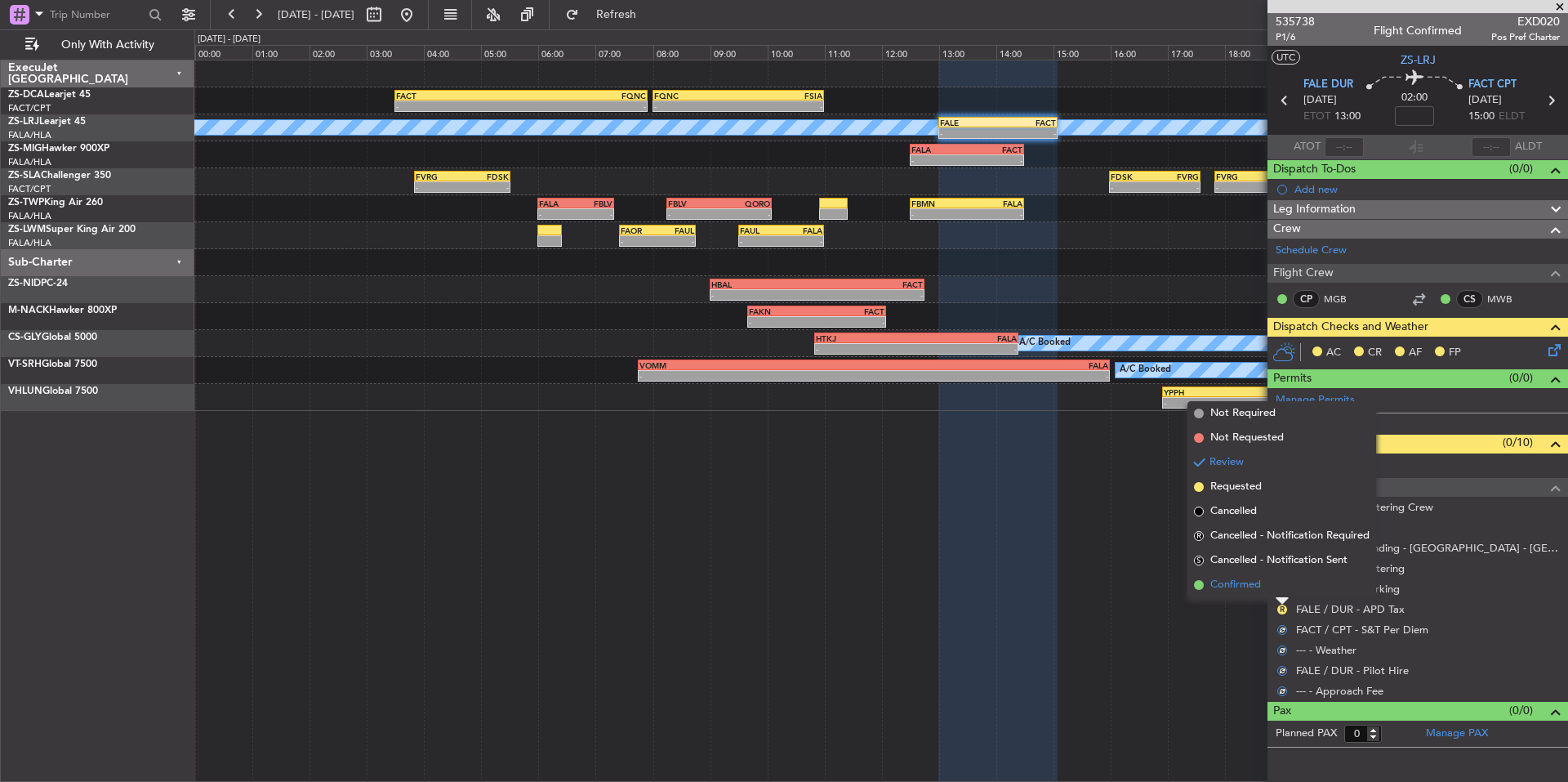
click at [1268, 593] on li "Confirmed" at bounding box center [1281, 585] width 189 height 24
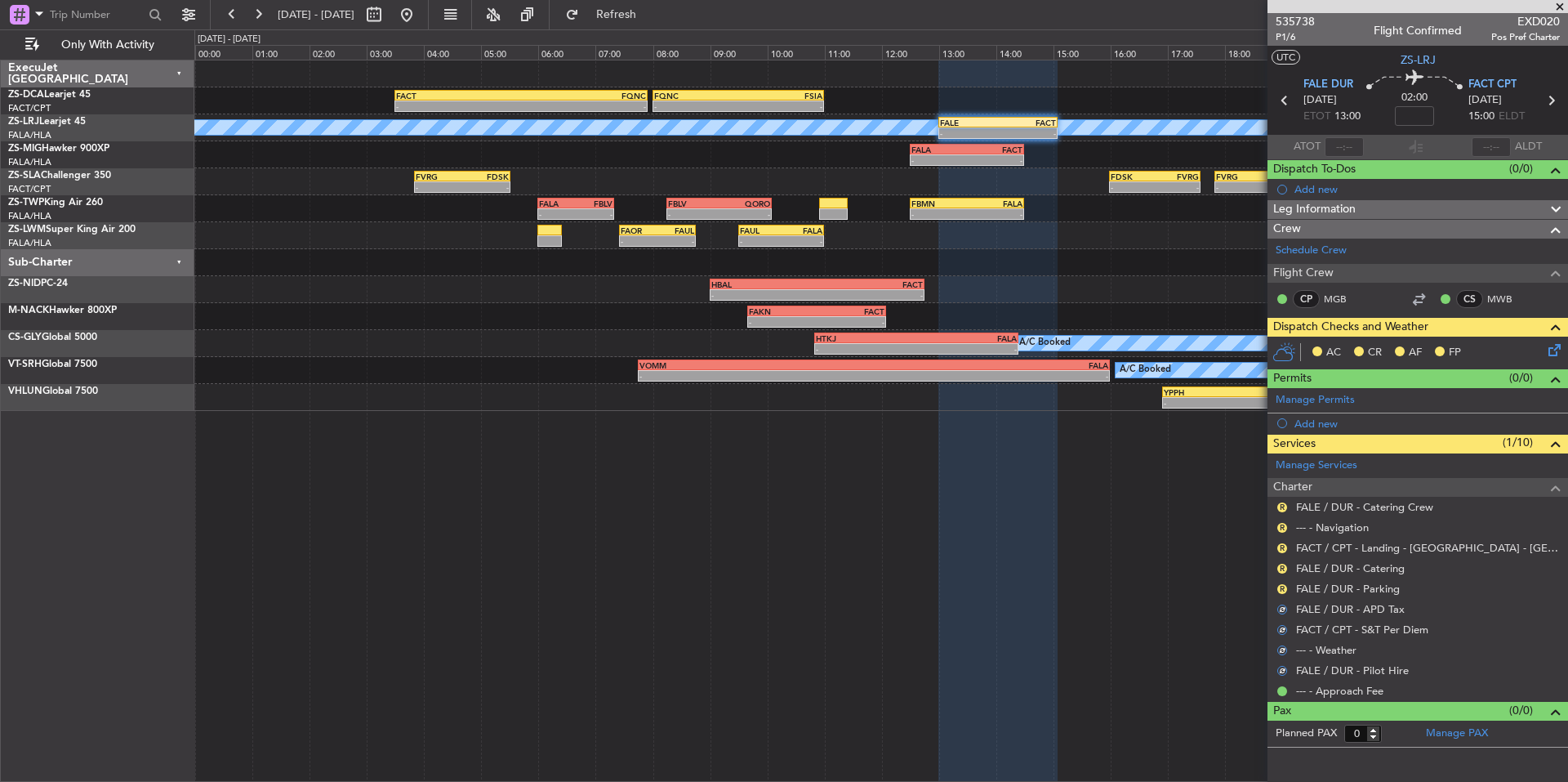
click at [1277, 591] on div "R" at bounding box center [1282, 588] width 13 height 13
click at [1281, 584] on button "R" at bounding box center [1282, 588] width 9 height 9
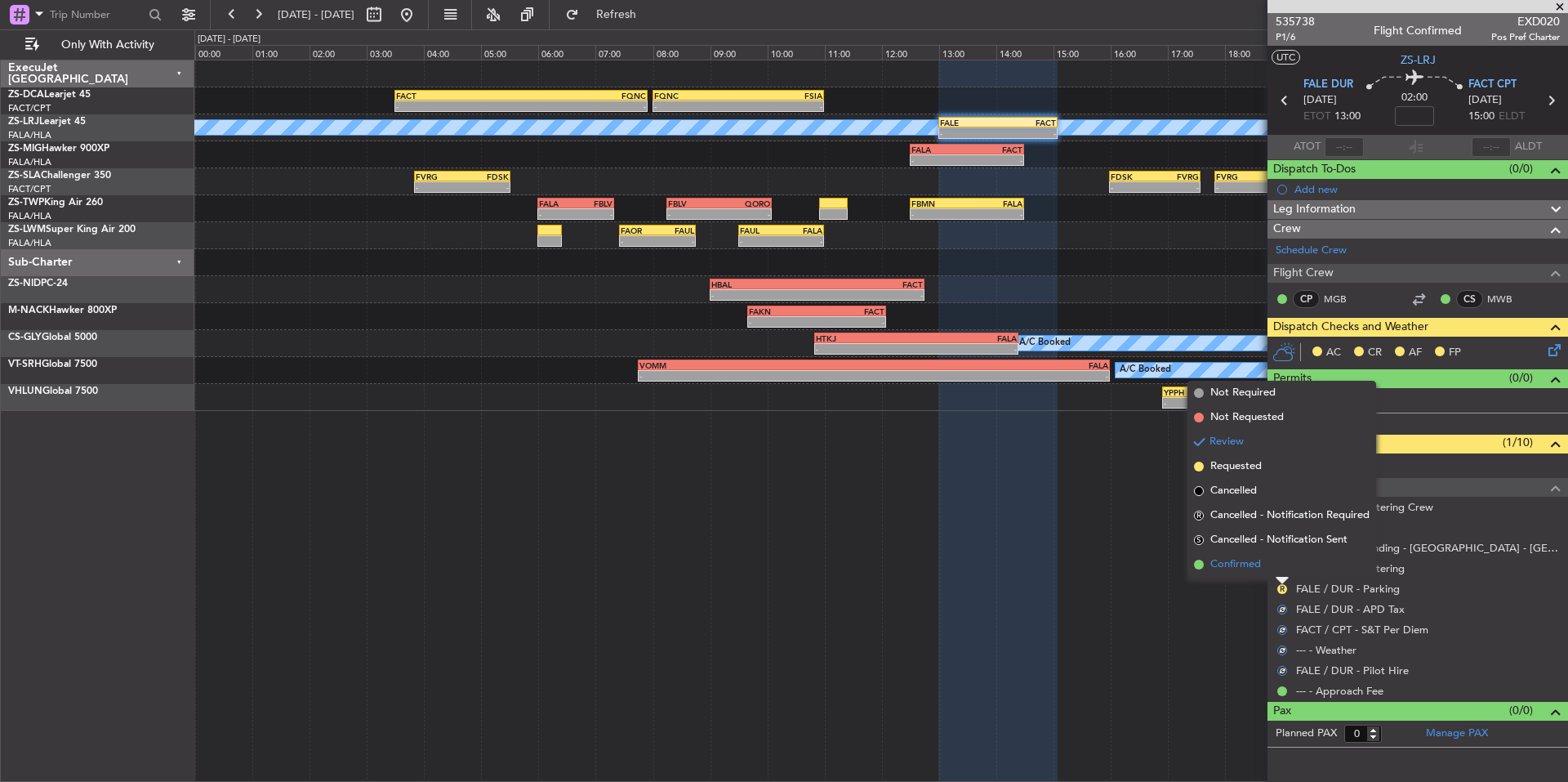
click at [1265, 566] on li "Confirmed" at bounding box center [1281, 564] width 189 height 24
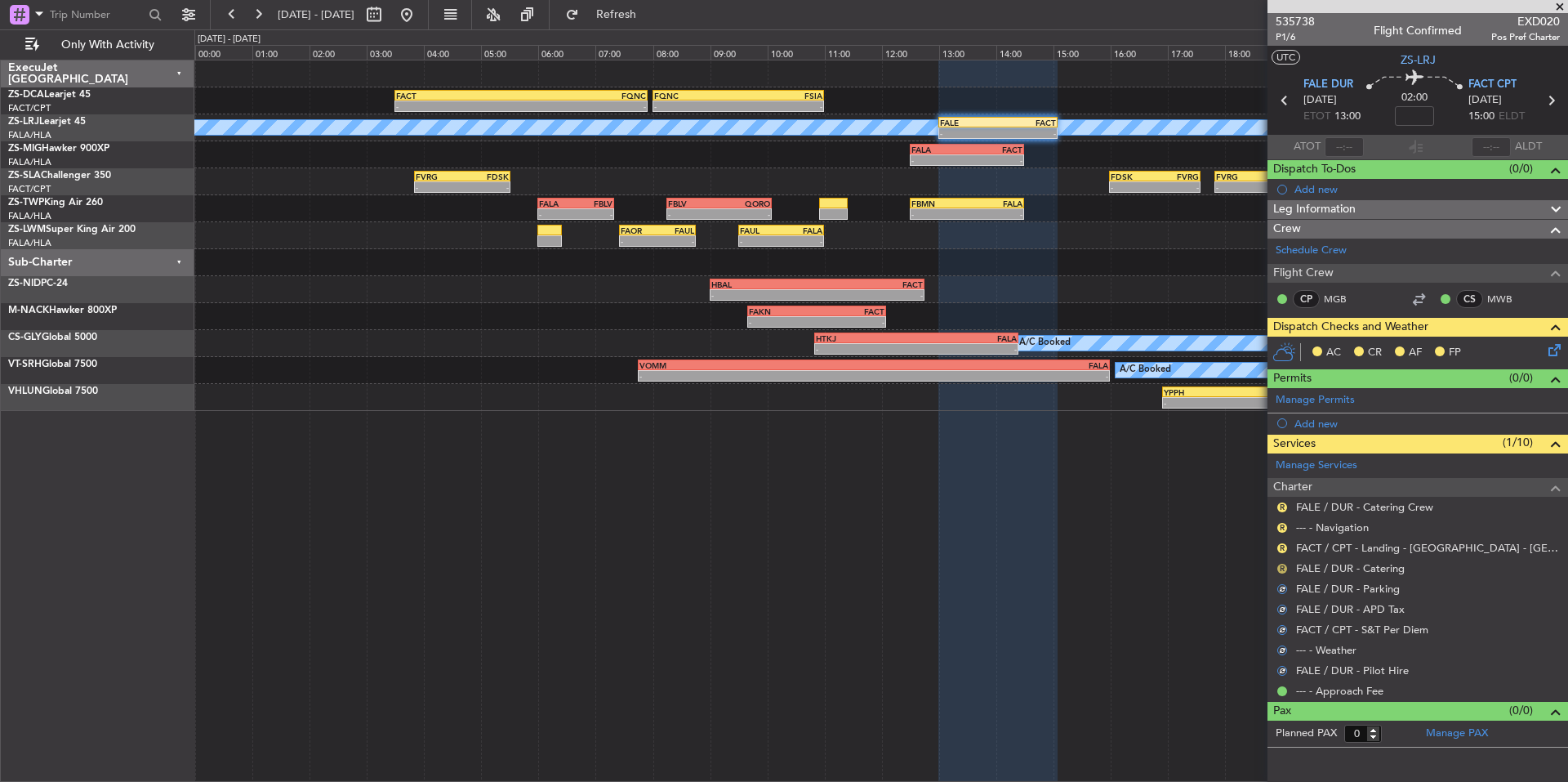
click at [1283, 568] on button "R" at bounding box center [1282, 568] width 9 height 9
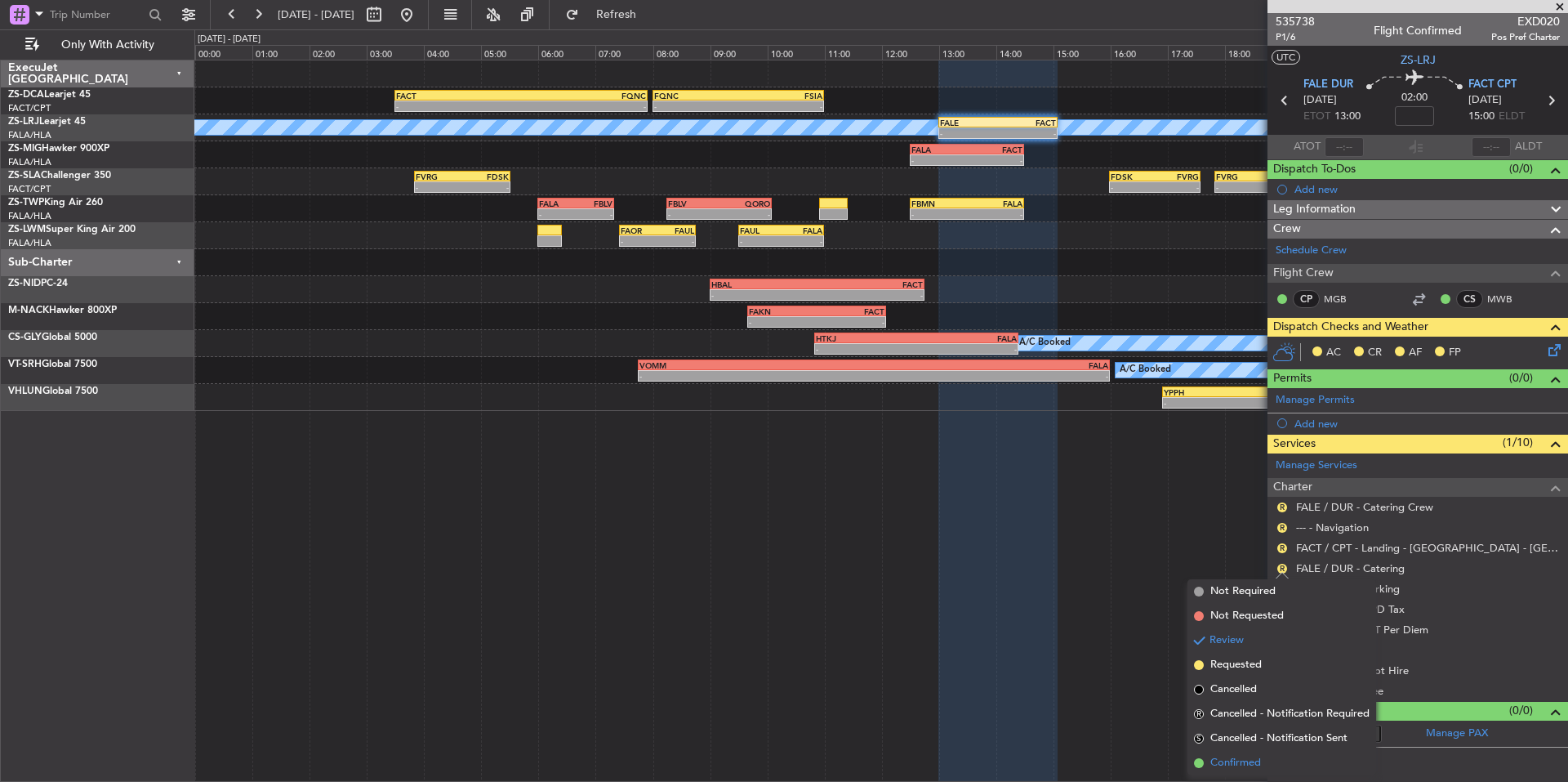
click at [1245, 760] on span "Confirmed" at bounding box center [1236, 762] width 51 height 16
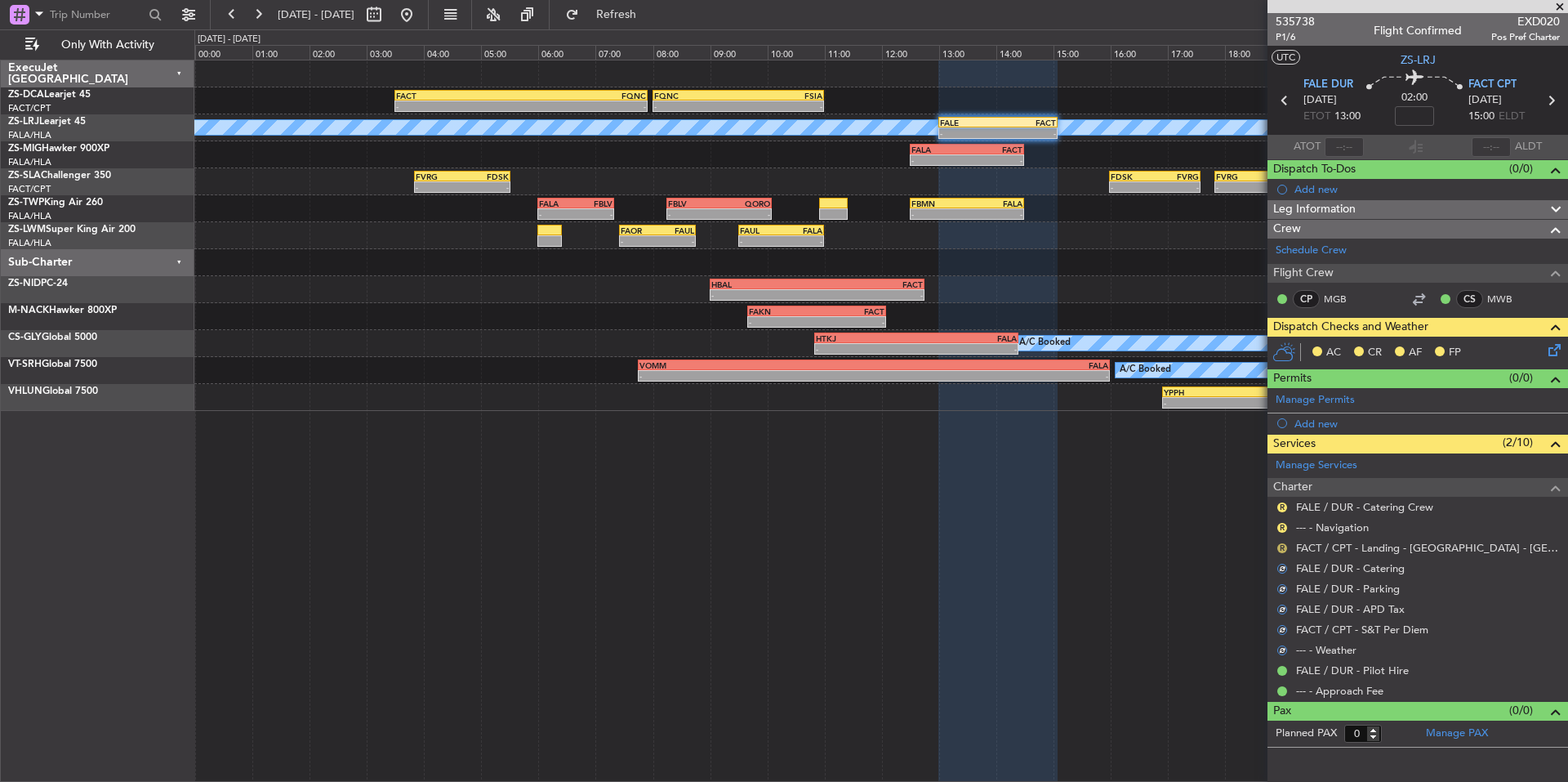
click at [1284, 550] on button "R" at bounding box center [1282, 548] width 9 height 9
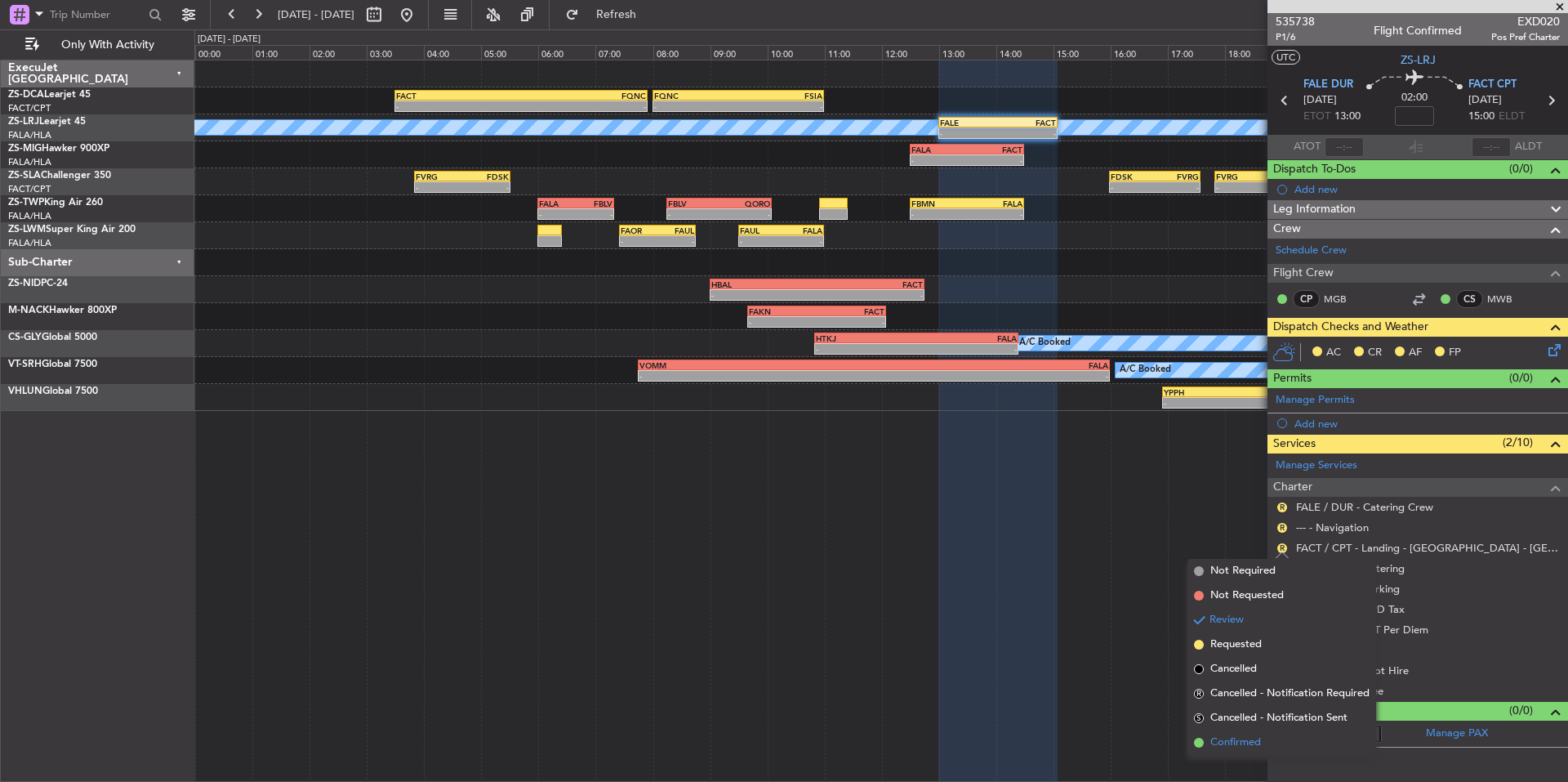
click at [1252, 740] on span "Confirmed" at bounding box center [1236, 742] width 51 height 16
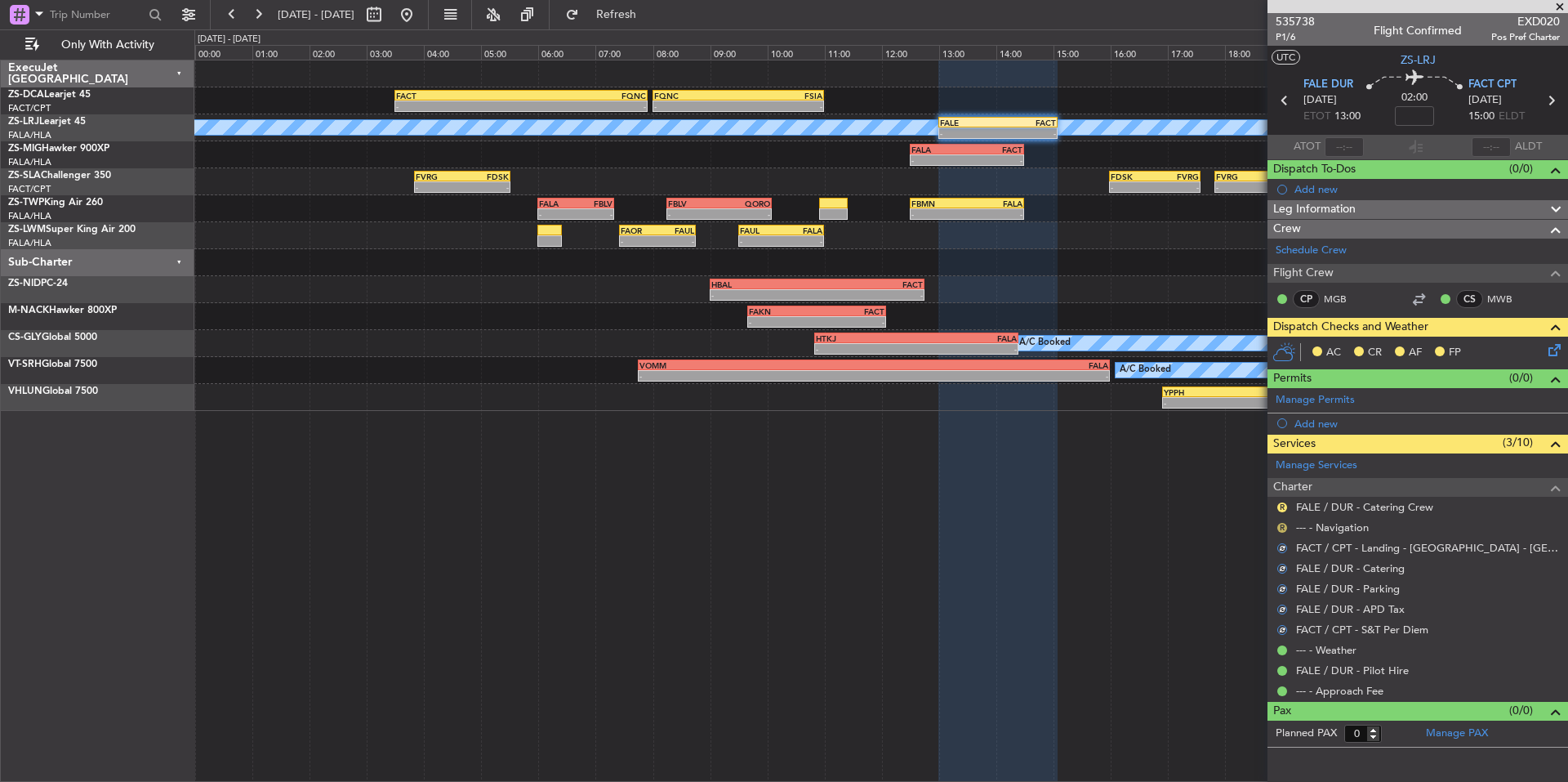
click at [1280, 526] on button "R" at bounding box center [1282, 527] width 9 height 9
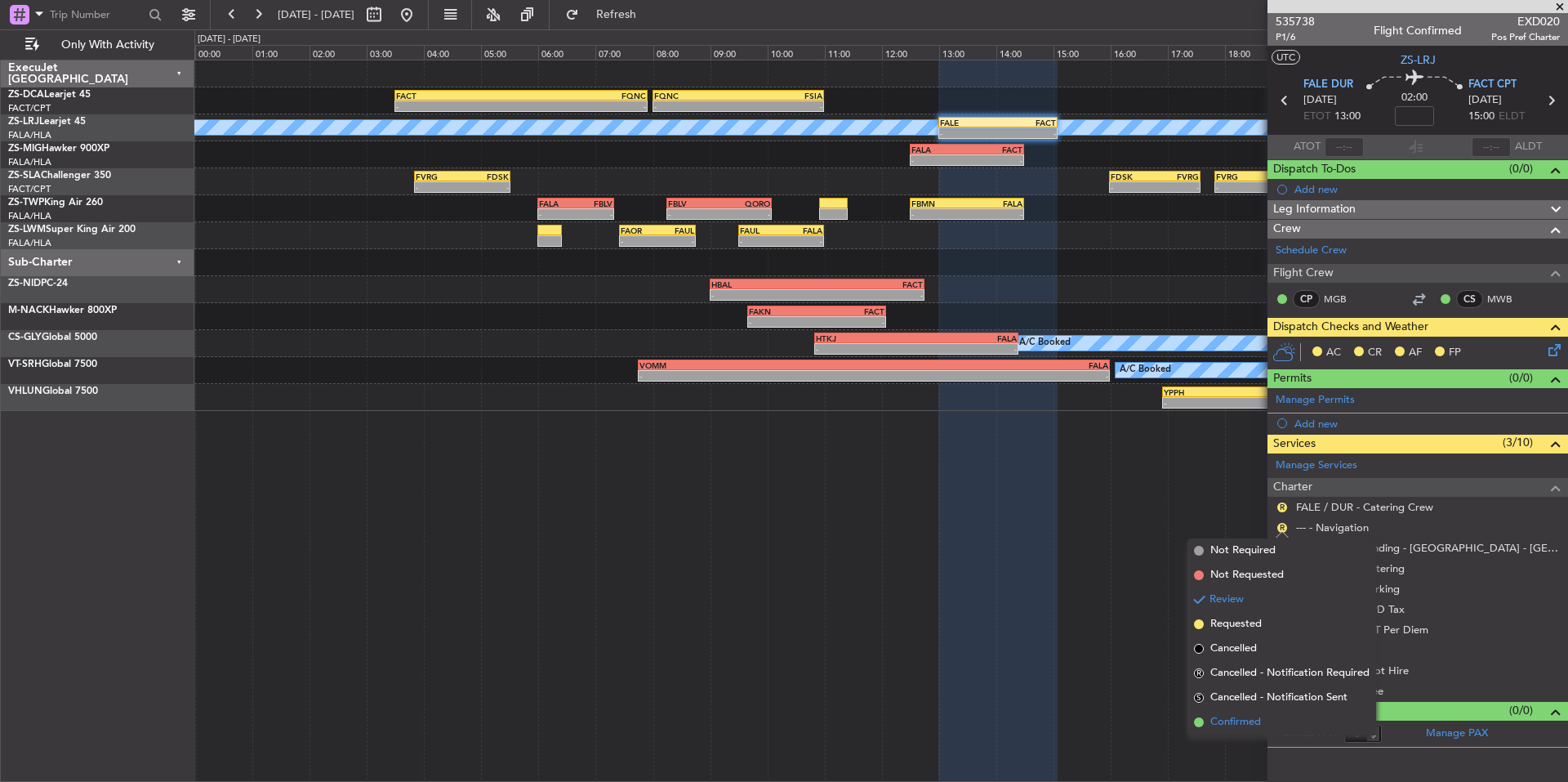
click at [1243, 721] on span "Confirmed" at bounding box center [1236, 722] width 51 height 16
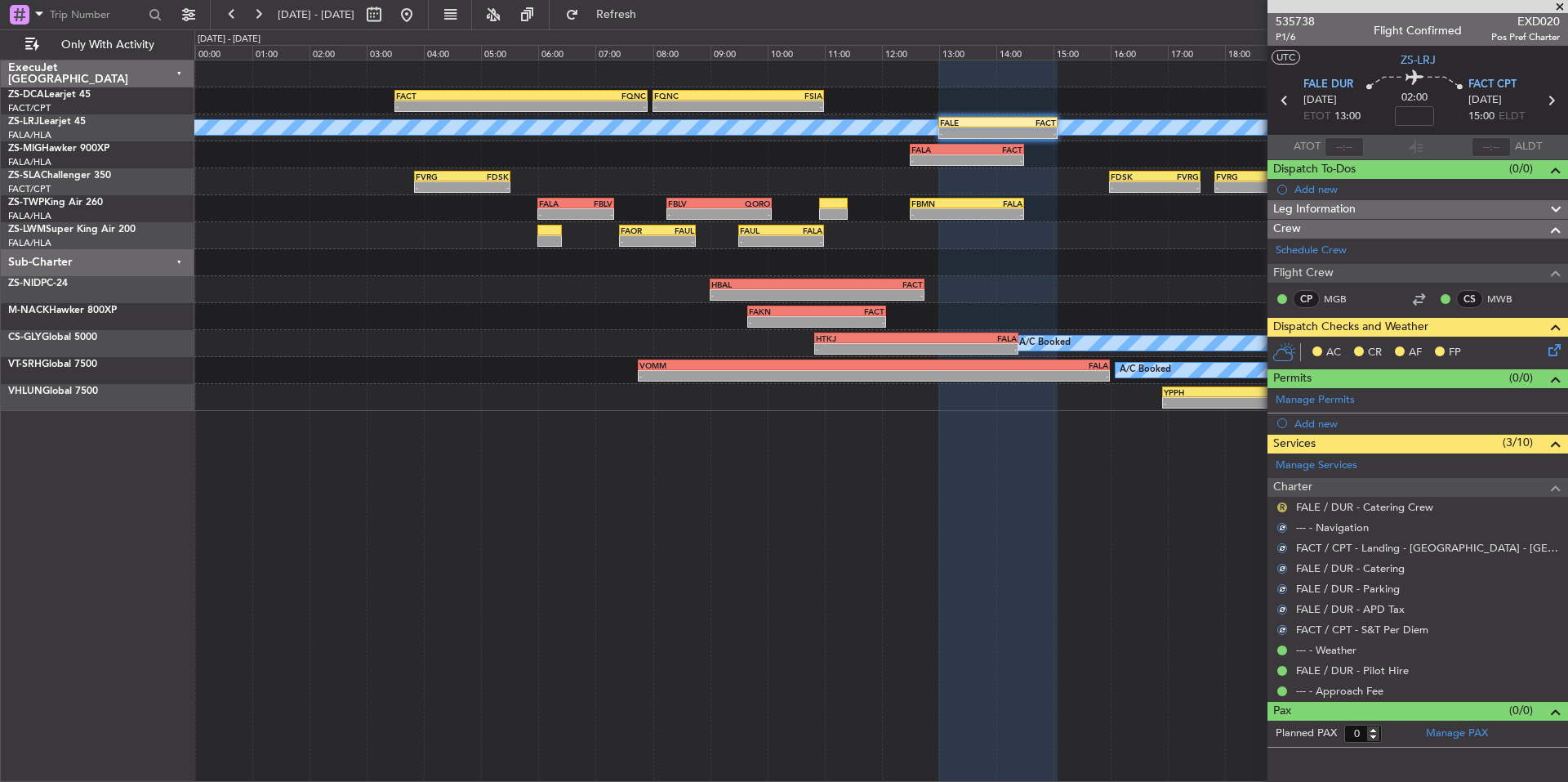
click at [1282, 508] on button "R" at bounding box center [1282, 506] width 9 height 9
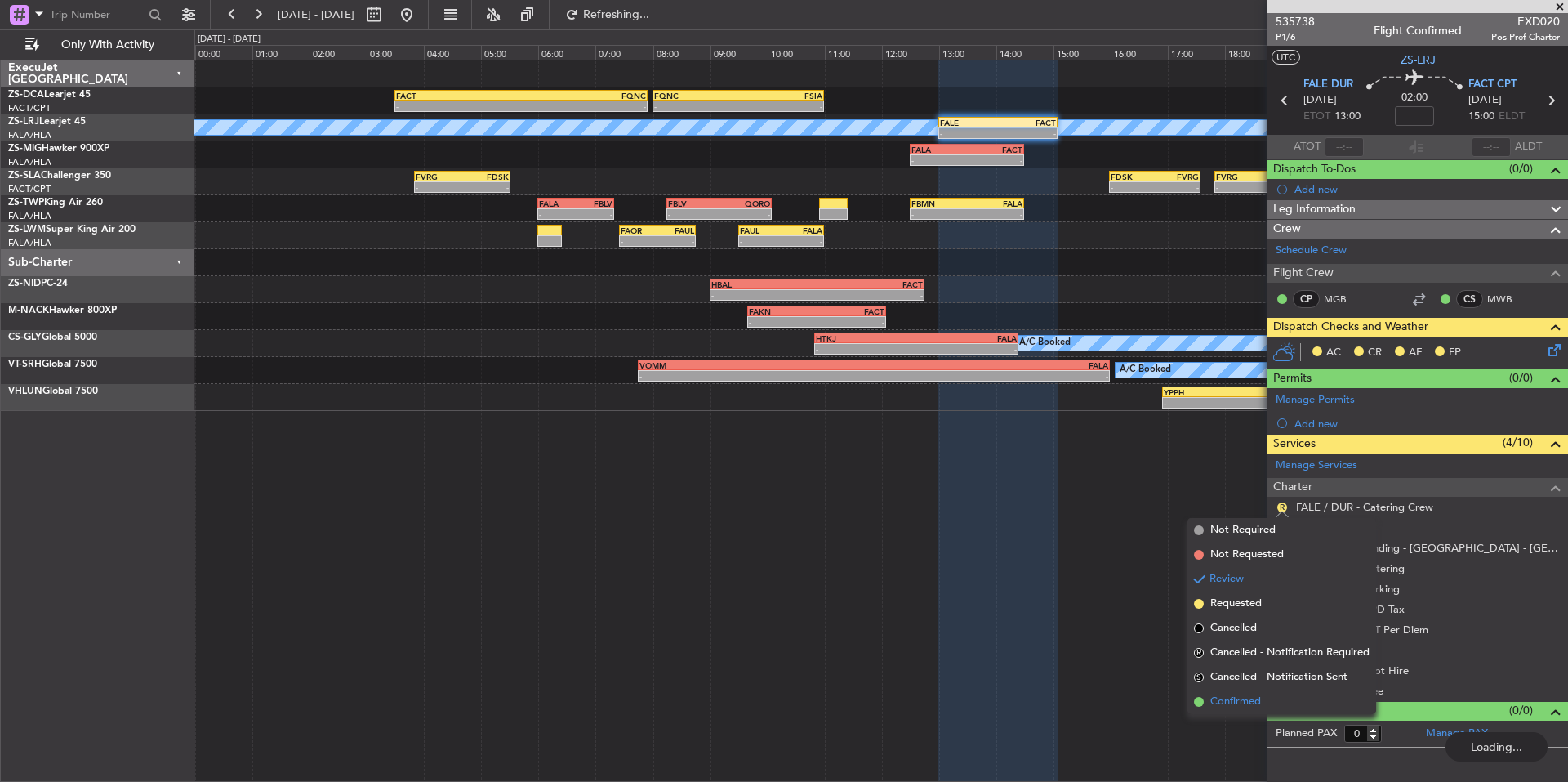
click at [1252, 698] on span "Confirmed" at bounding box center [1236, 701] width 51 height 16
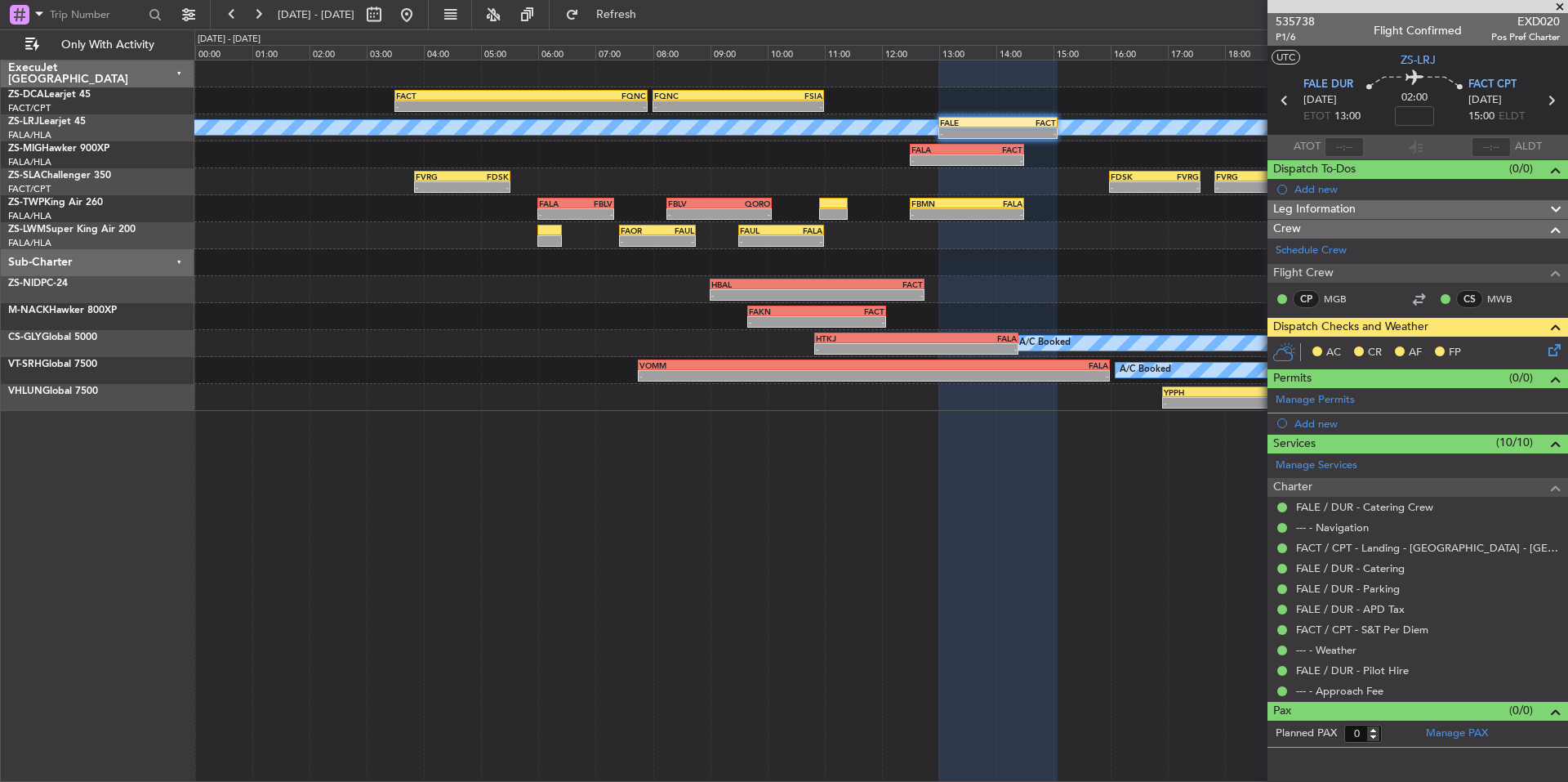
click at [1558, 346] on icon at bounding box center [1552, 347] width 13 height 13
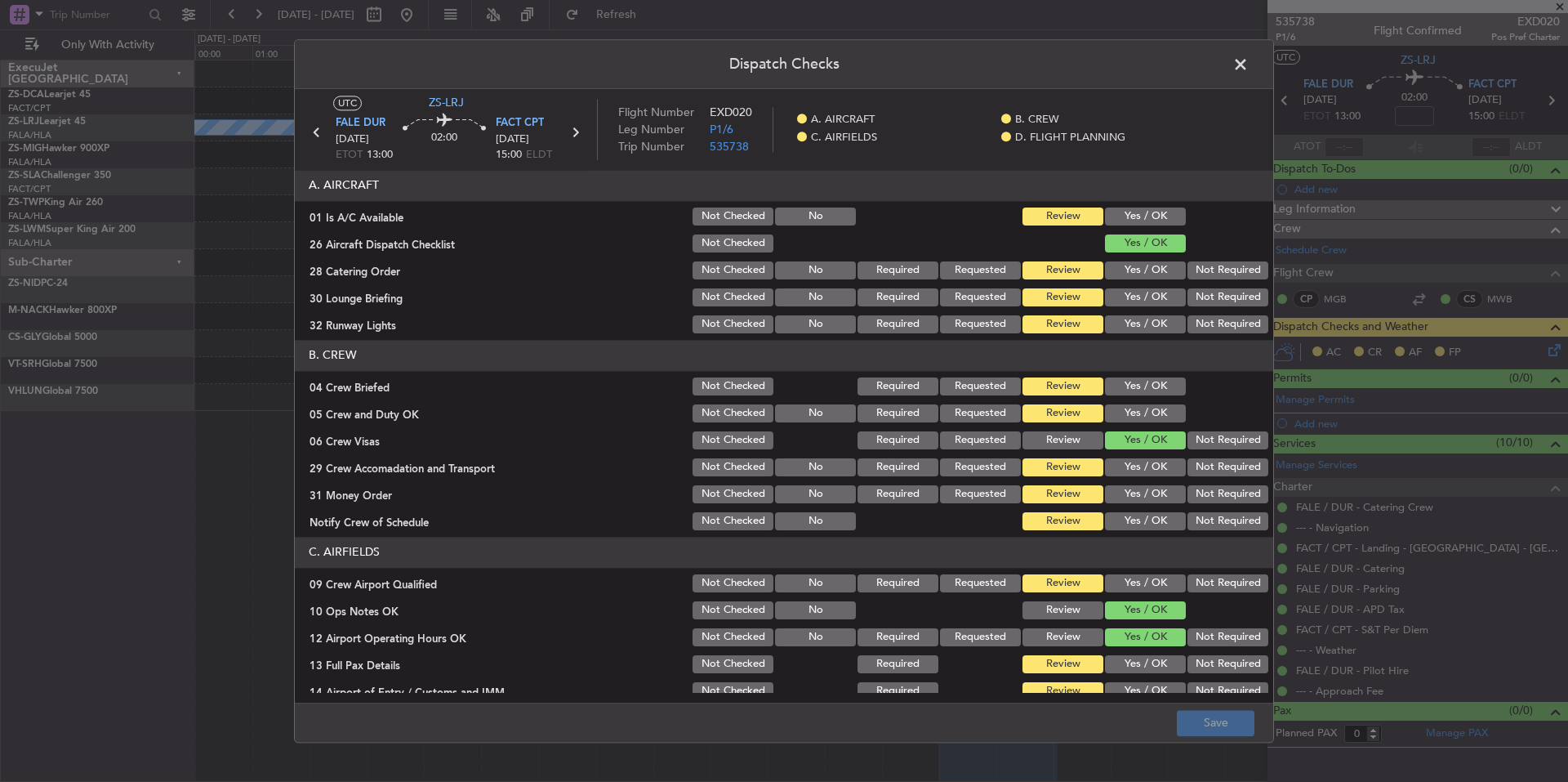
click at [1143, 214] on button "Yes / OK" at bounding box center [1145, 216] width 81 height 18
click at [1219, 279] on div "Not Required" at bounding box center [1226, 270] width 83 height 23
click at [1221, 294] on button "Not Required" at bounding box center [1228, 297] width 81 height 18
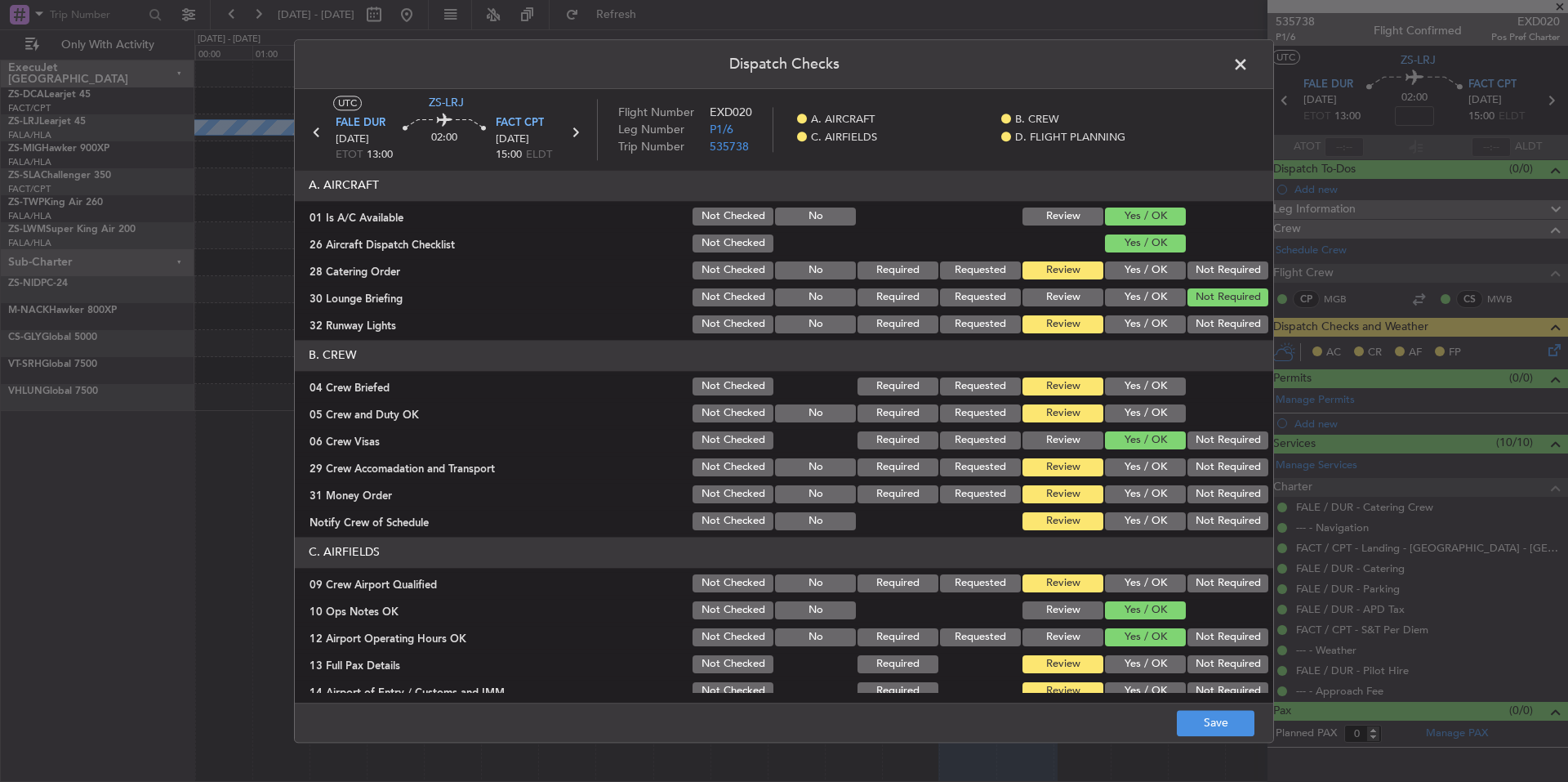
click at [1224, 313] on div "Not Required" at bounding box center [1226, 324] width 83 height 23
click at [1225, 320] on button "Not Required" at bounding box center [1228, 324] width 81 height 18
click at [1224, 269] on button "Not Required" at bounding box center [1228, 270] width 81 height 18
click at [1143, 389] on button "Yes / OK" at bounding box center [1145, 386] width 81 height 18
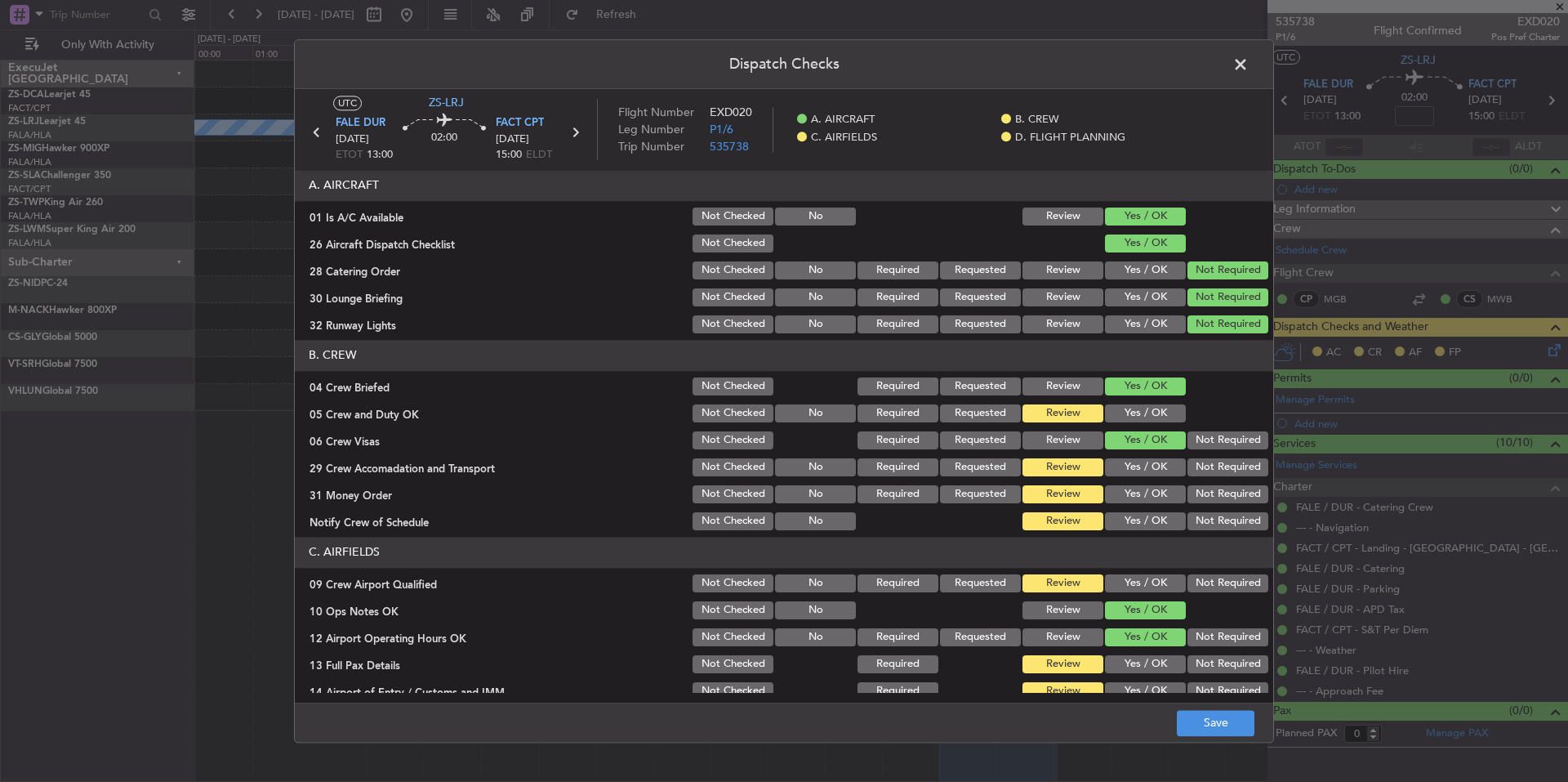
click at [1152, 413] on button "Yes / OK" at bounding box center [1145, 413] width 81 height 18
click at [1203, 441] on button "Not Required" at bounding box center [1228, 440] width 81 height 18
click at [1214, 464] on button "Not Required" at bounding box center [1228, 467] width 81 height 18
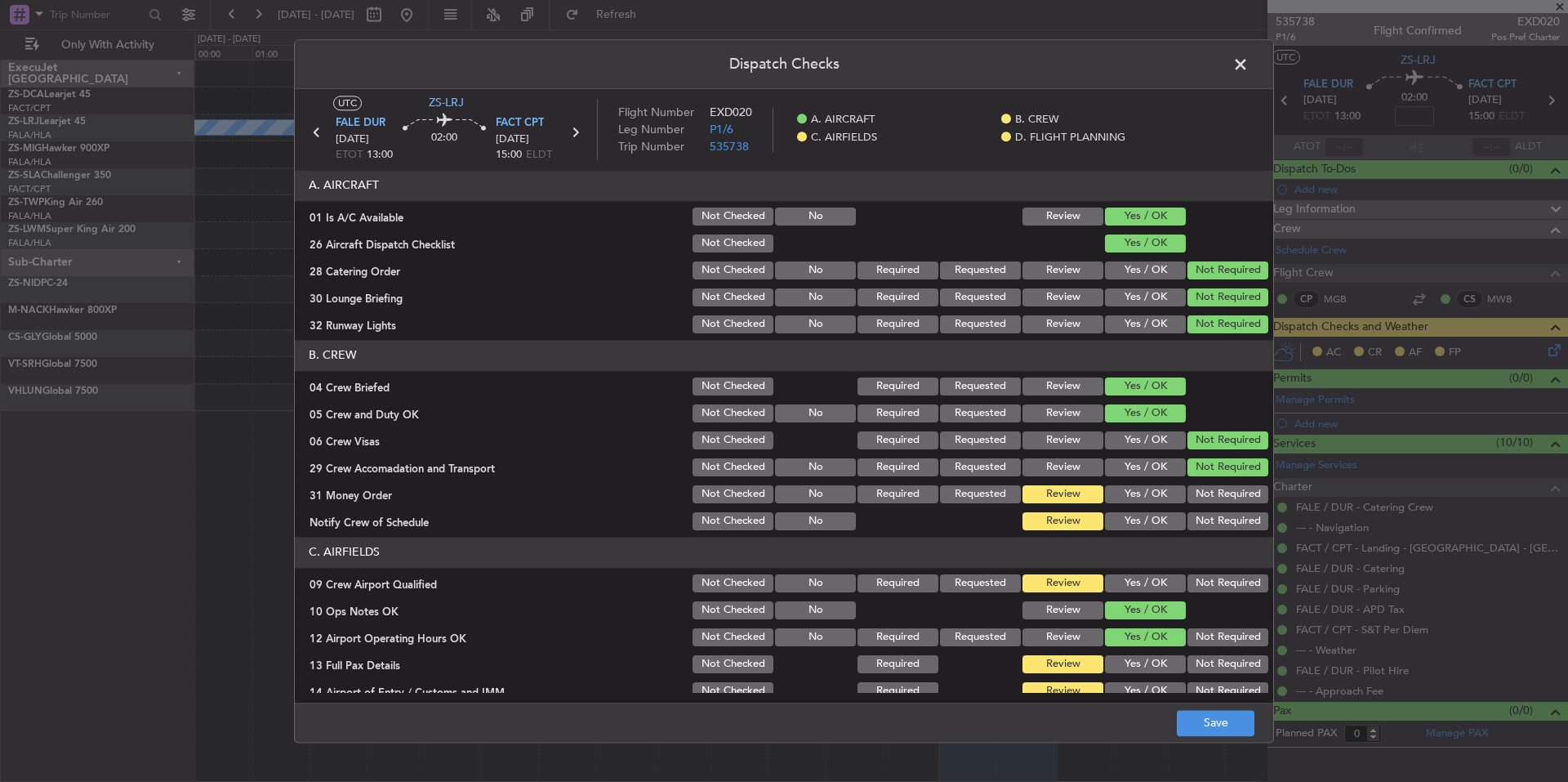
click at [1216, 475] on button "Not Required" at bounding box center [1228, 467] width 81 height 18
drag, startPoint x: 1222, startPoint y: 492, endPoint x: 1227, endPoint y: 506, distance: 14.9
click at [1223, 493] on button "Not Required" at bounding box center [1228, 493] width 81 height 18
click at [1227, 509] on section "B. CREW 04 Crew Briefed Not Checked Required Requested Review Yes / OK 05 Crew …" at bounding box center [784, 437] width 978 height 193
click at [1230, 521] on button "Not Required" at bounding box center [1228, 521] width 81 height 18
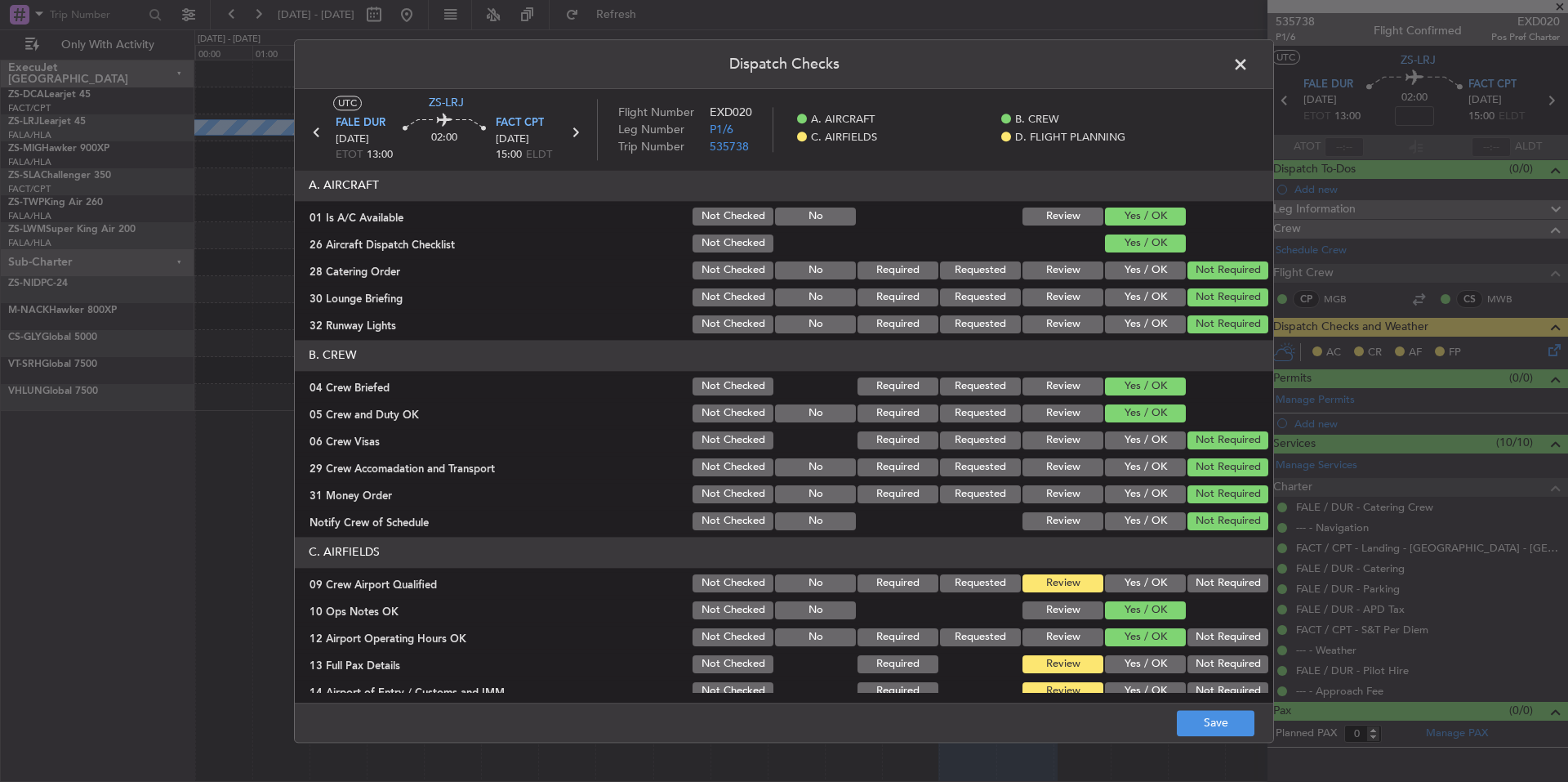
click at [1235, 594] on div "Not Required" at bounding box center [1226, 583] width 83 height 23
click at [1229, 586] on button "Not Required" at bounding box center [1228, 583] width 81 height 18
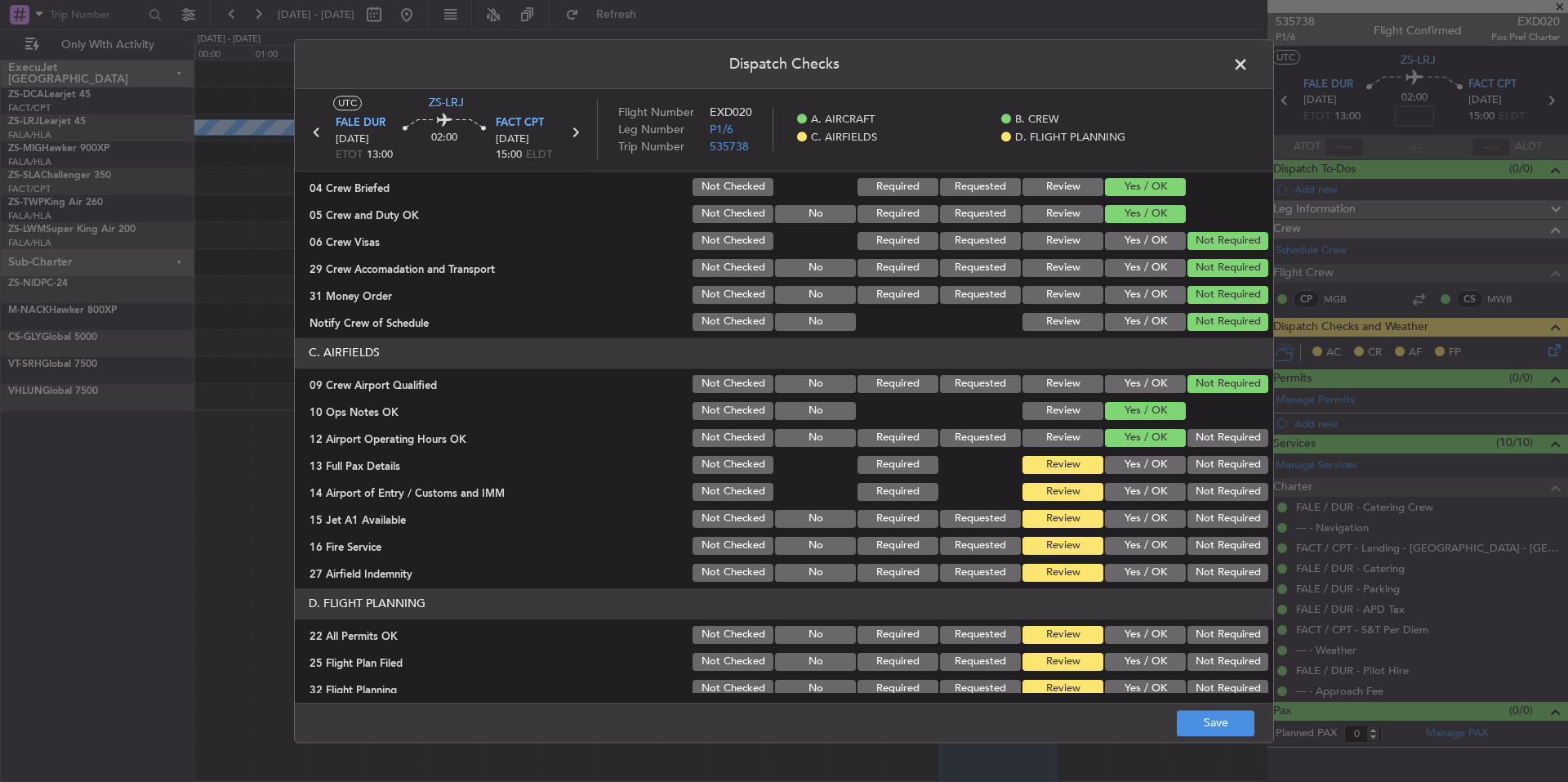
scroll to position [212, 0]
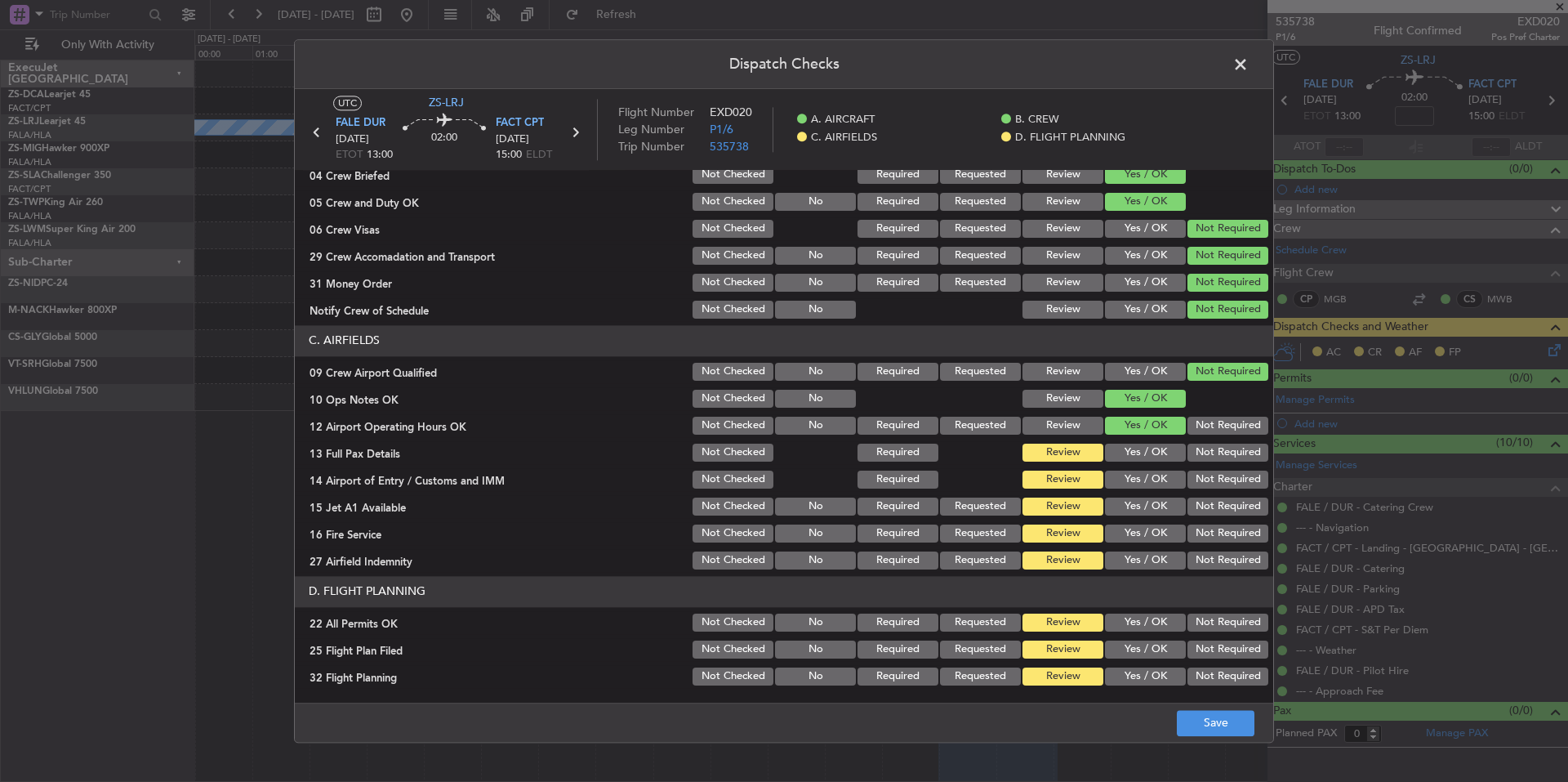
click at [1225, 564] on button "Not Required" at bounding box center [1228, 560] width 81 height 18
click at [1222, 543] on section "C. AIRFIELDS 09 Crew Airport Qualified Not Checked No Required Requested Review…" at bounding box center [784, 449] width 978 height 246
click at [1219, 518] on section "C. AIRFIELDS 09 Crew Airport Qualified Not Checked No Required Requested Review…" at bounding box center [784, 449] width 978 height 246
click at [1219, 513] on div "Not Required" at bounding box center [1226, 506] width 83 height 23
click at [1220, 489] on section "C. AIRFIELDS 09 Crew Airport Qualified Not Checked No Required Requested Review…" at bounding box center [784, 449] width 978 height 246
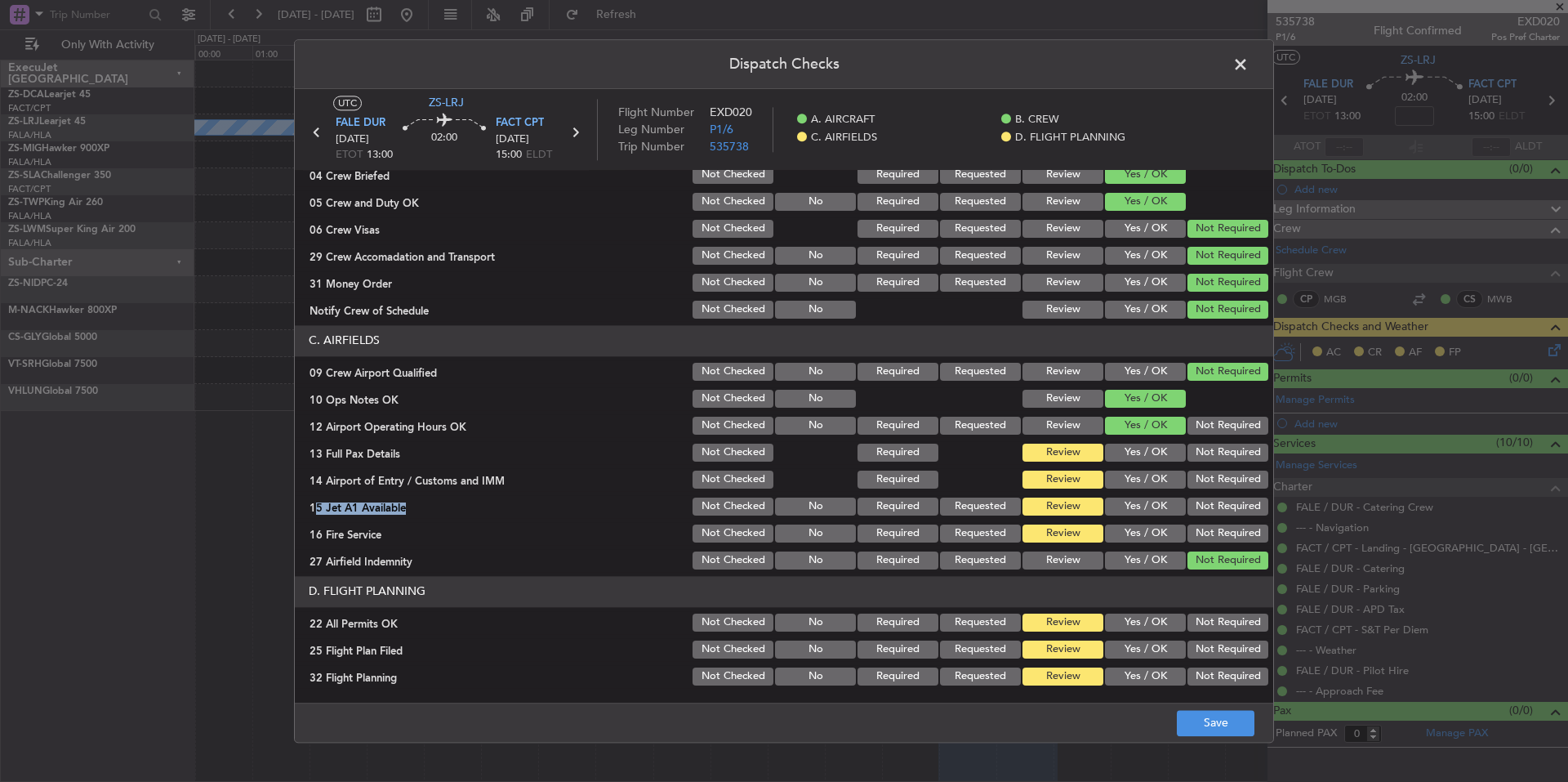
click at [1220, 483] on button "Not Required" at bounding box center [1228, 479] width 81 height 18
click at [1220, 462] on section "C. AIRFIELDS 09 Crew Airport Qualified Not Checked No Required Requested Review…" at bounding box center [784, 449] width 978 height 246
click at [1223, 461] on button "Not Required" at bounding box center [1228, 452] width 81 height 18
drag, startPoint x: 1227, startPoint y: 494, endPoint x: 1227, endPoint y: 514, distance: 20.0
click at [1227, 498] on section "C. AIRFIELDS 09 Crew Airport Qualified Not Checked No Required Requested Review…" at bounding box center [784, 449] width 978 height 246
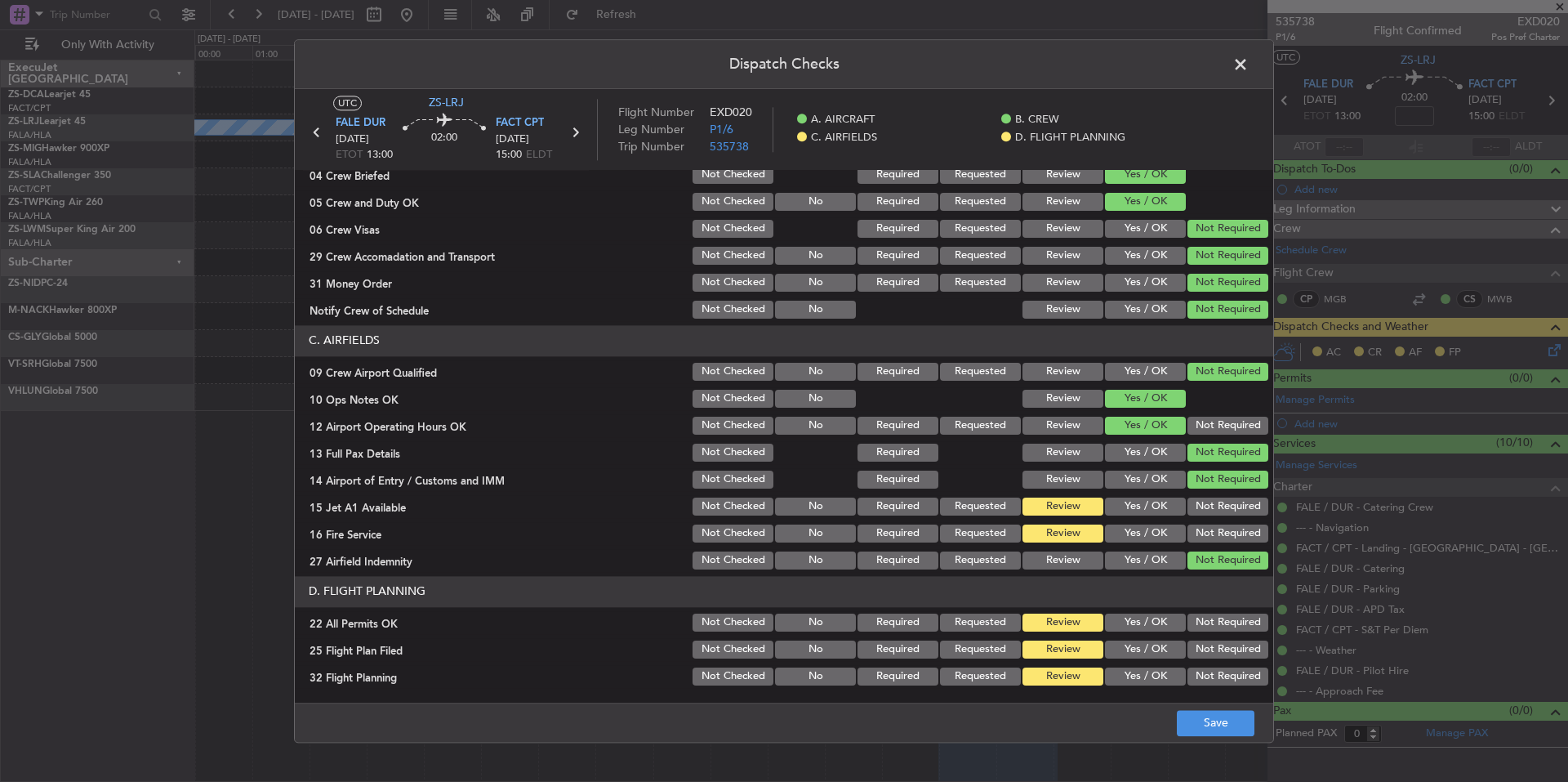
click at [1227, 514] on button "Not Required" at bounding box center [1228, 506] width 81 height 18
drag, startPoint x: 1225, startPoint y: 536, endPoint x: 1224, endPoint y: 548, distance: 12.0
click at [1225, 537] on button "Not Required" at bounding box center [1228, 533] width 81 height 18
click at [1224, 548] on section "C. AIRFIELDS 09 Crew Airport Qualified Not Checked No Required Requested Review…" at bounding box center [784, 449] width 978 height 246
click at [1202, 615] on button "Not Required" at bounding box center [1228, 622] width 81 height 18
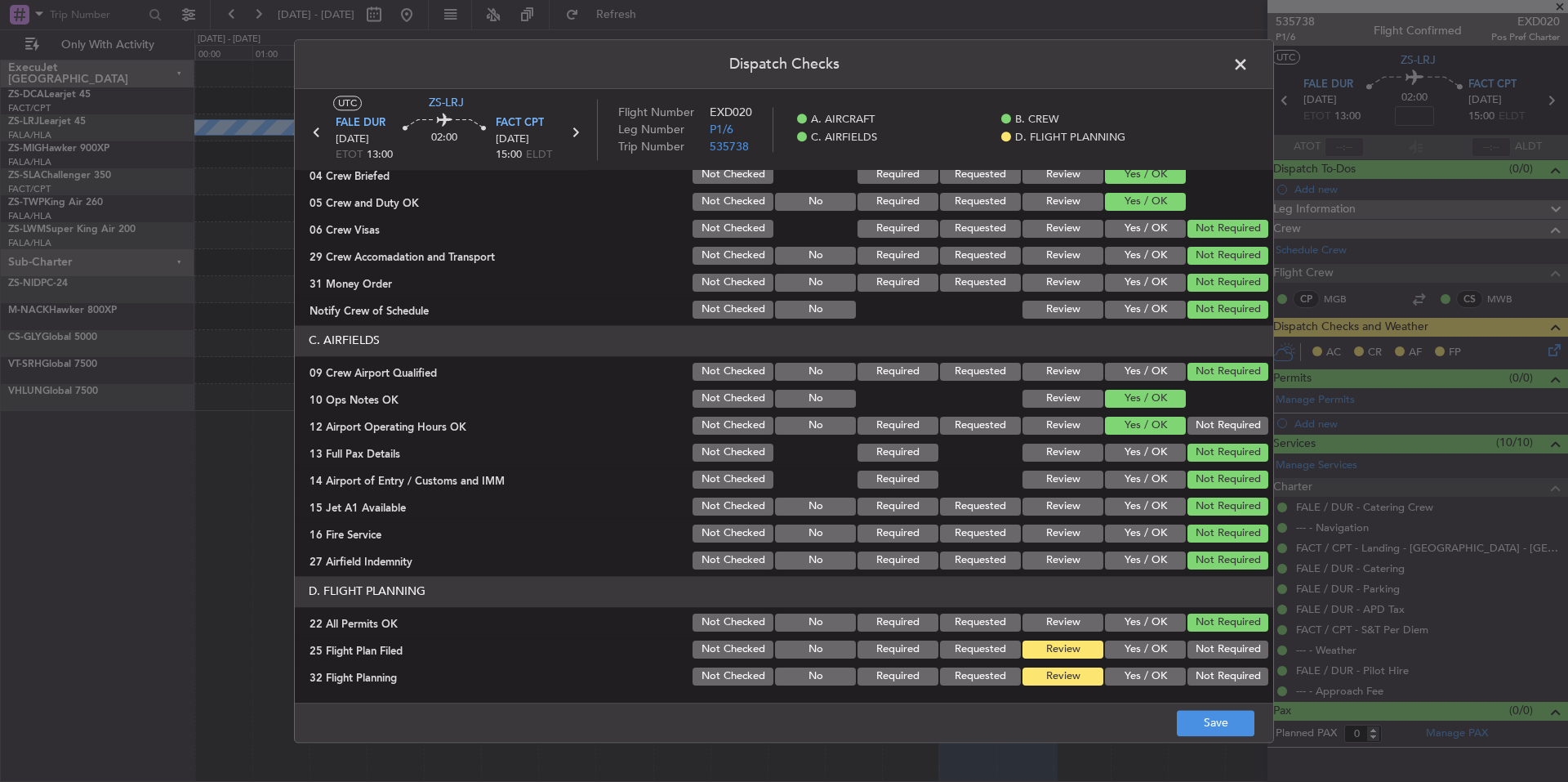
drag, startPoint x: 1134, startPoint y: 649, endPoint x: 1135, endPoint y: 666, distance: 17.0
click at [1133, 653] on button "Yes / OK" at bounding box center [1145, 649] width 81 height 18
click at [1136, 674] on button "Yes / OK" at bounding box center [1145, 676] width 81 height 18
click at [1196, 718] on button "Save" at bounding box center [1216, 723] width 77 height 26
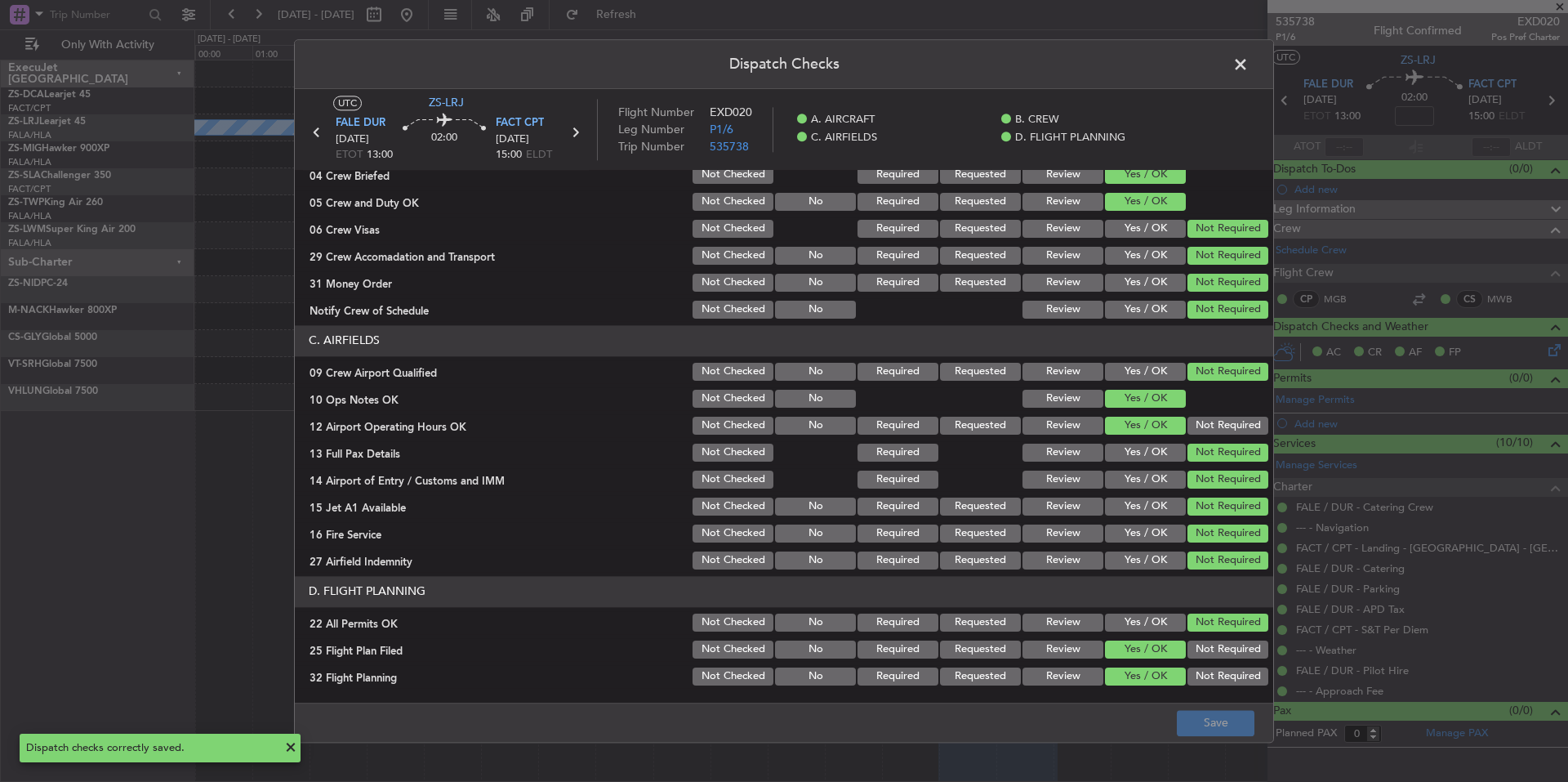
click at [1249, 71] on span at bounding box center [1249, 69] width 0 height 33
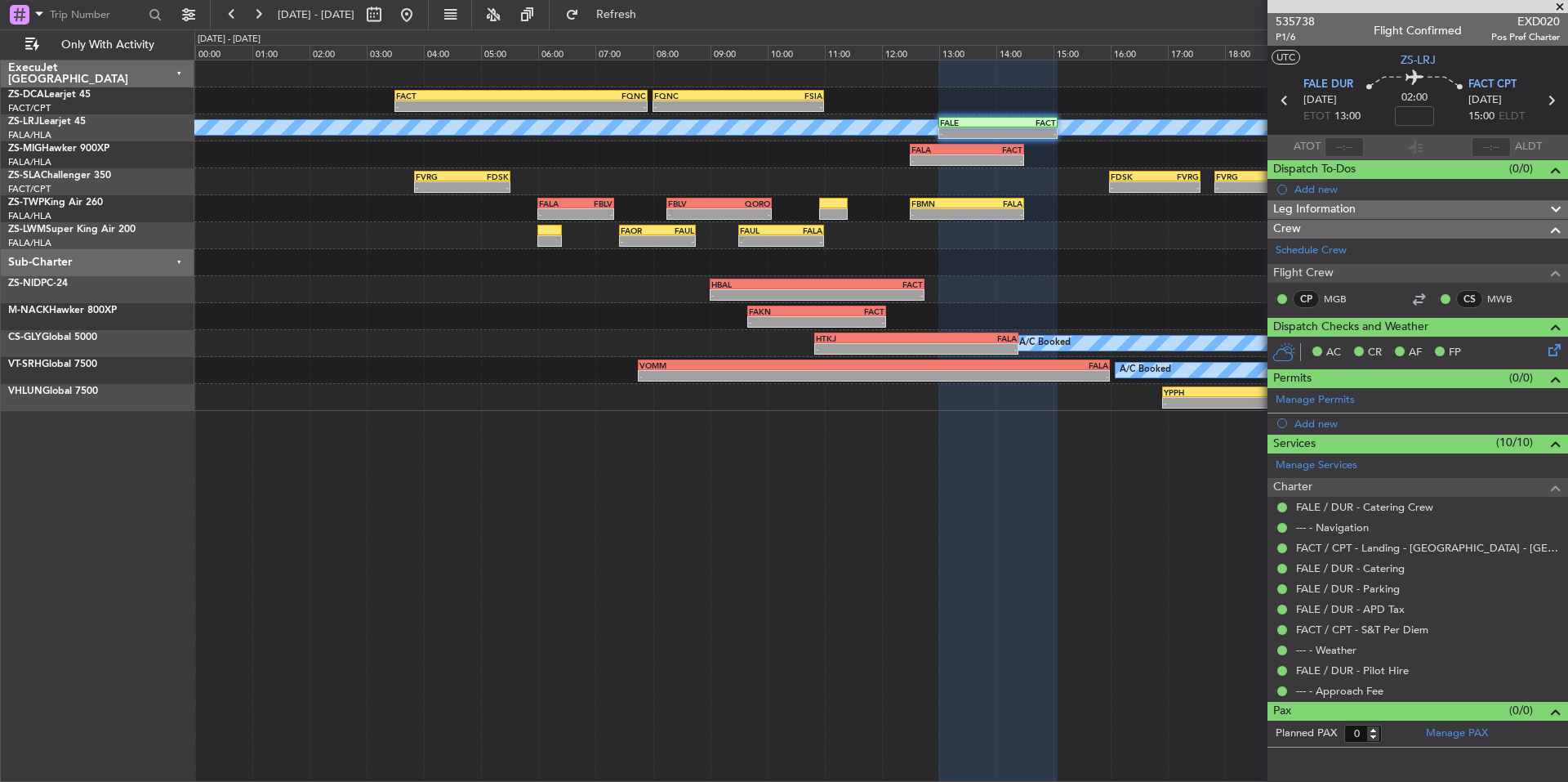
drag, startPoint x: 1560, startPoint y: 4, endPoint x: 1044, endPoint y: 0, distance: 516.0
click at [1560, 4] on span at bounding box center [1559, 7] width 16 height 15
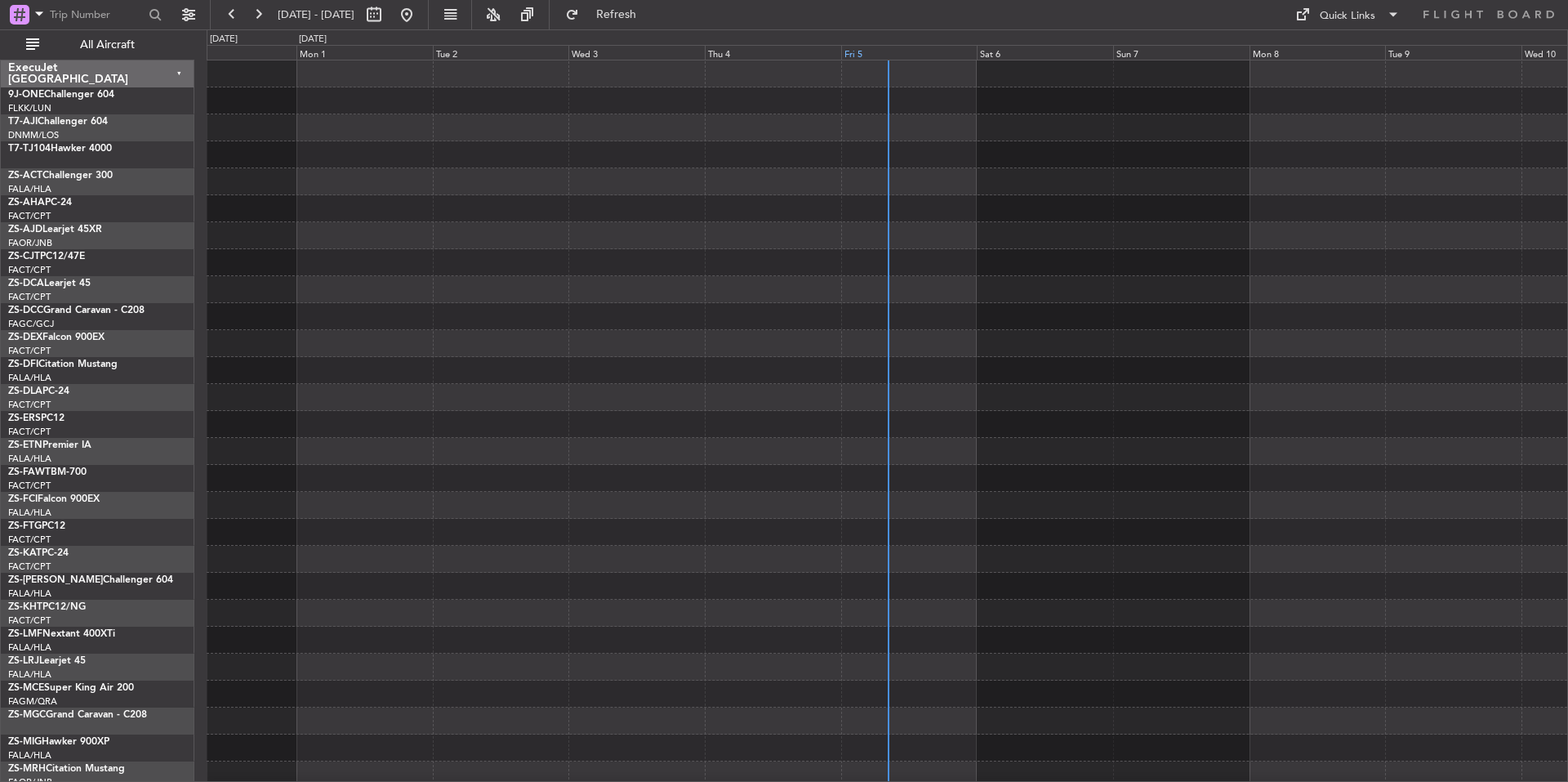
click at [922, 51] on div "Fri 5" at bounding box center [909, 52] width 136 height 15
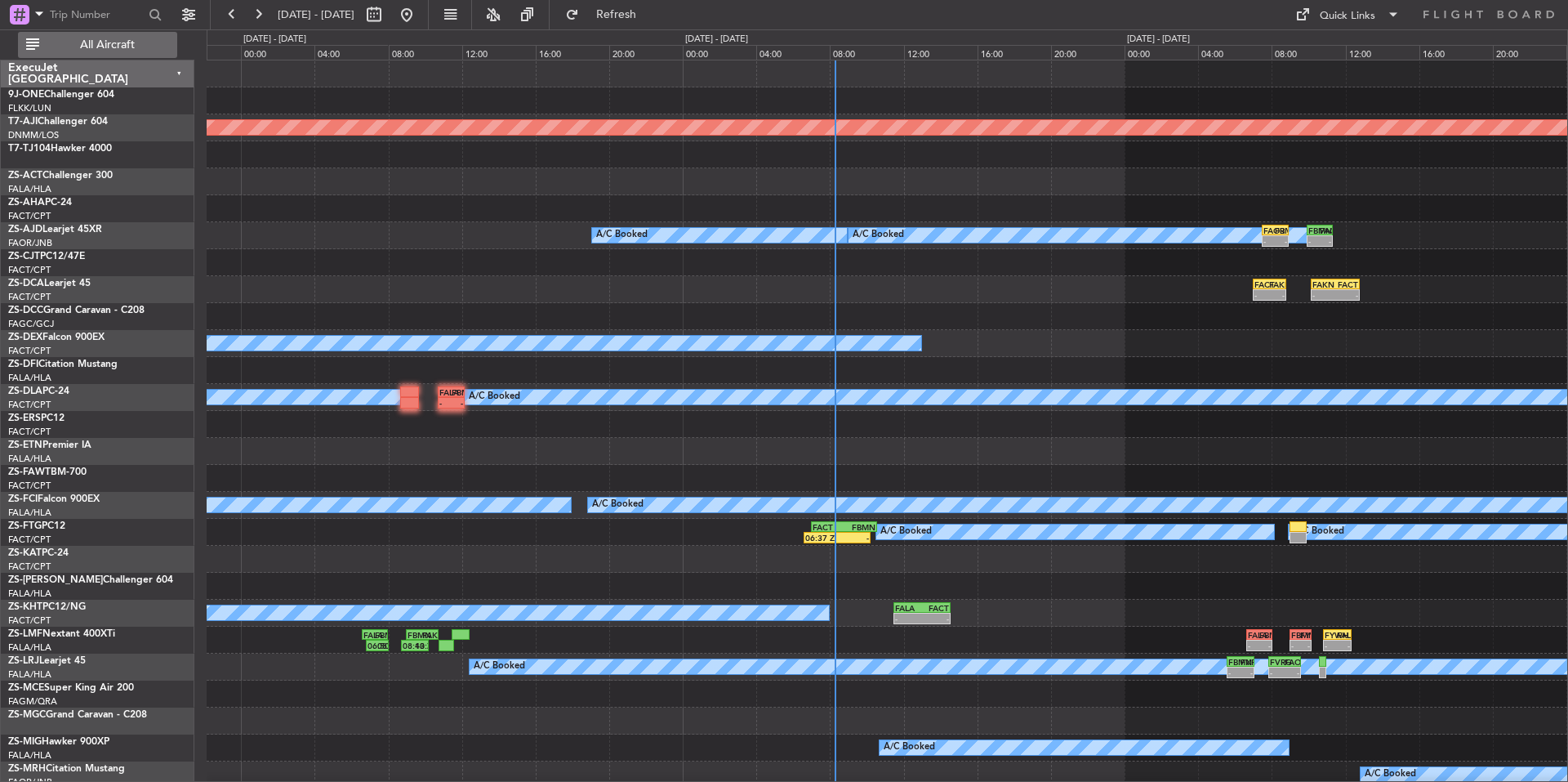
click at [135, 45] on span "All Aircraft" at bounding box center [107, 45] width 130 height 11
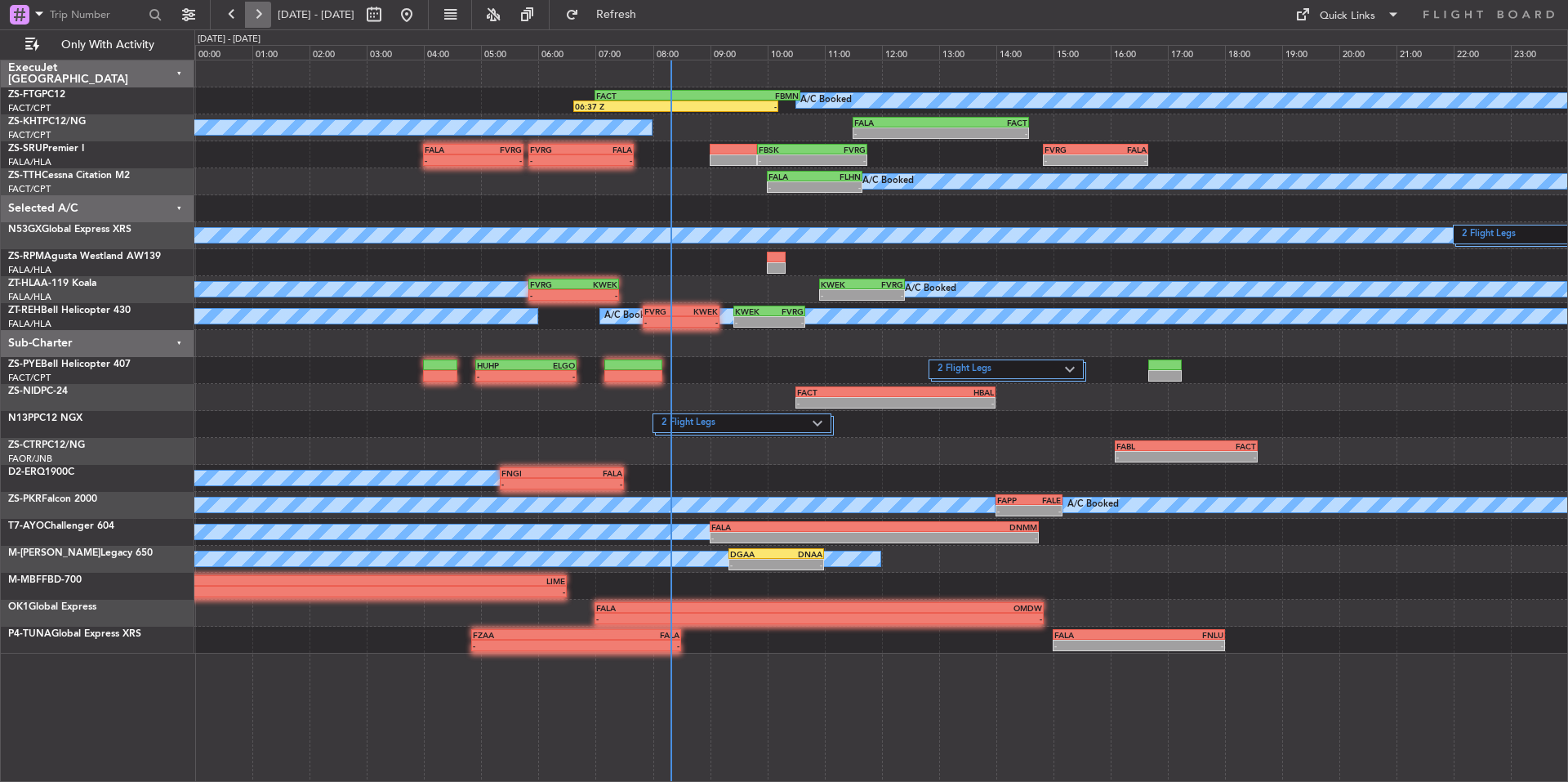
click at [263, 16] on button at bounding box center [258, 15] width 26 height 26
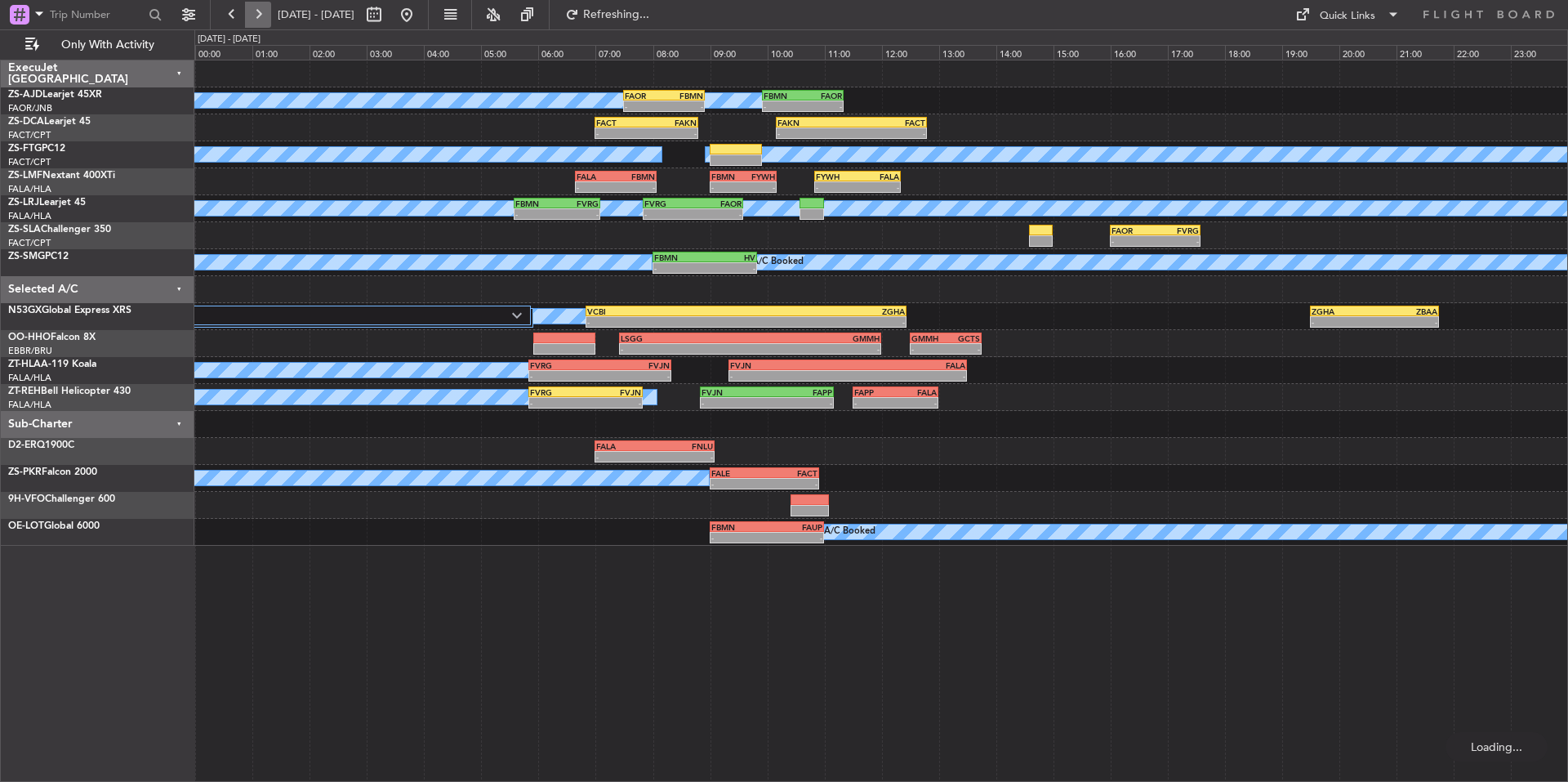
click at [268, 10] on button at bounding box center [258, 15] width 26 height 26
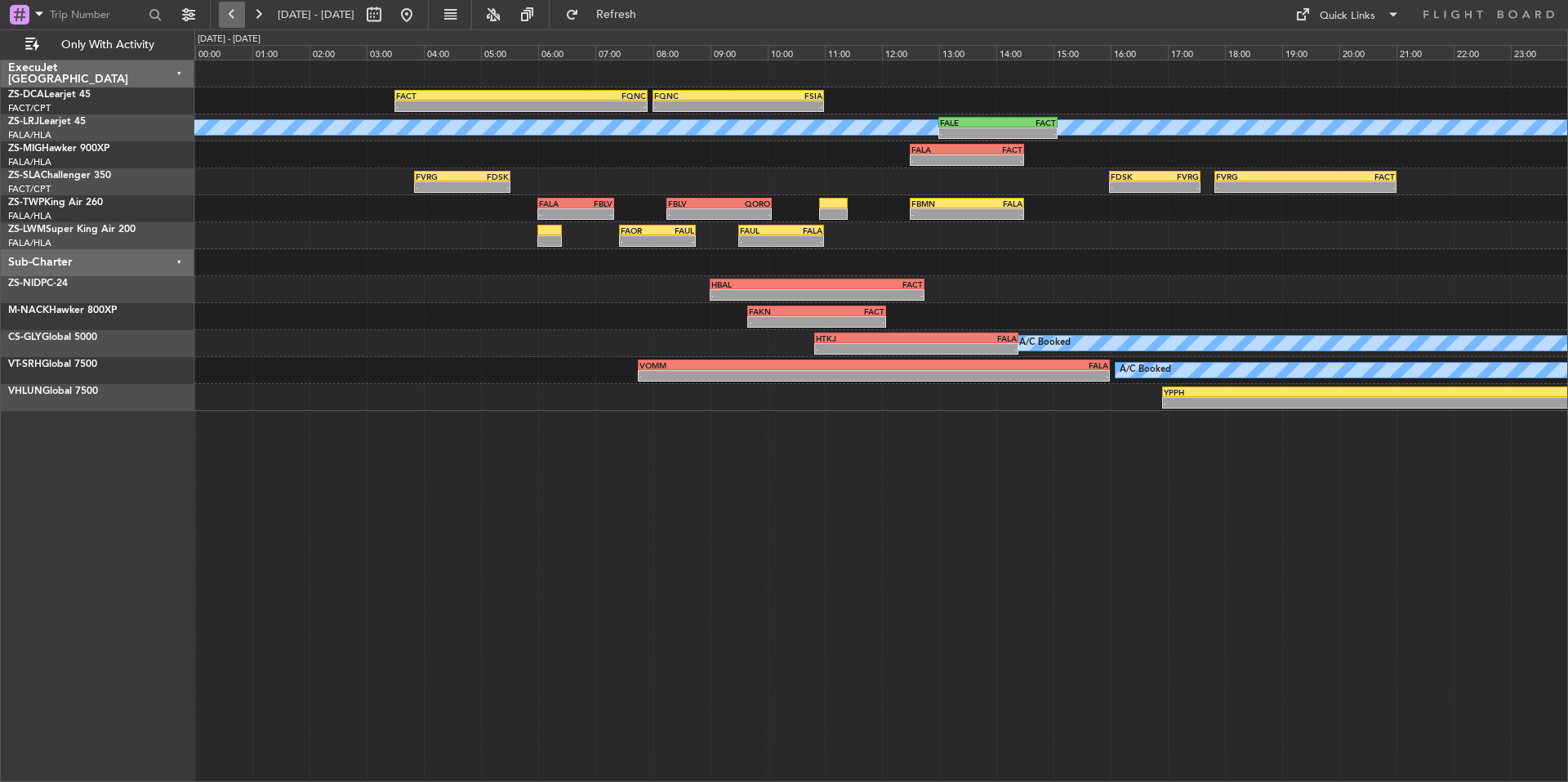
click at [235, 9] on button at bounding box center [232, 15] width 26 height 26
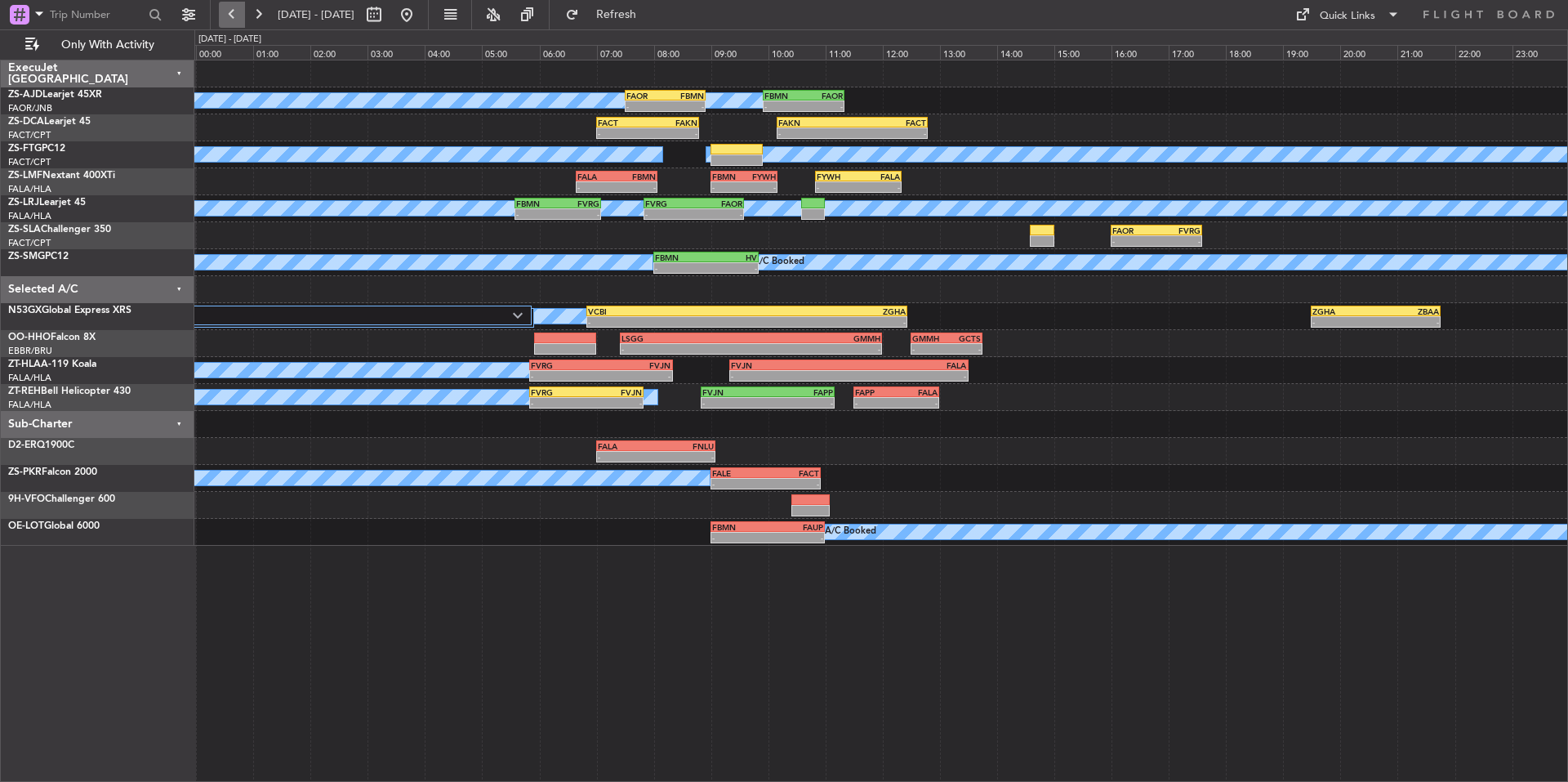
click at [240, 8] on button at bounding box center [232, 15] width 26 height 26
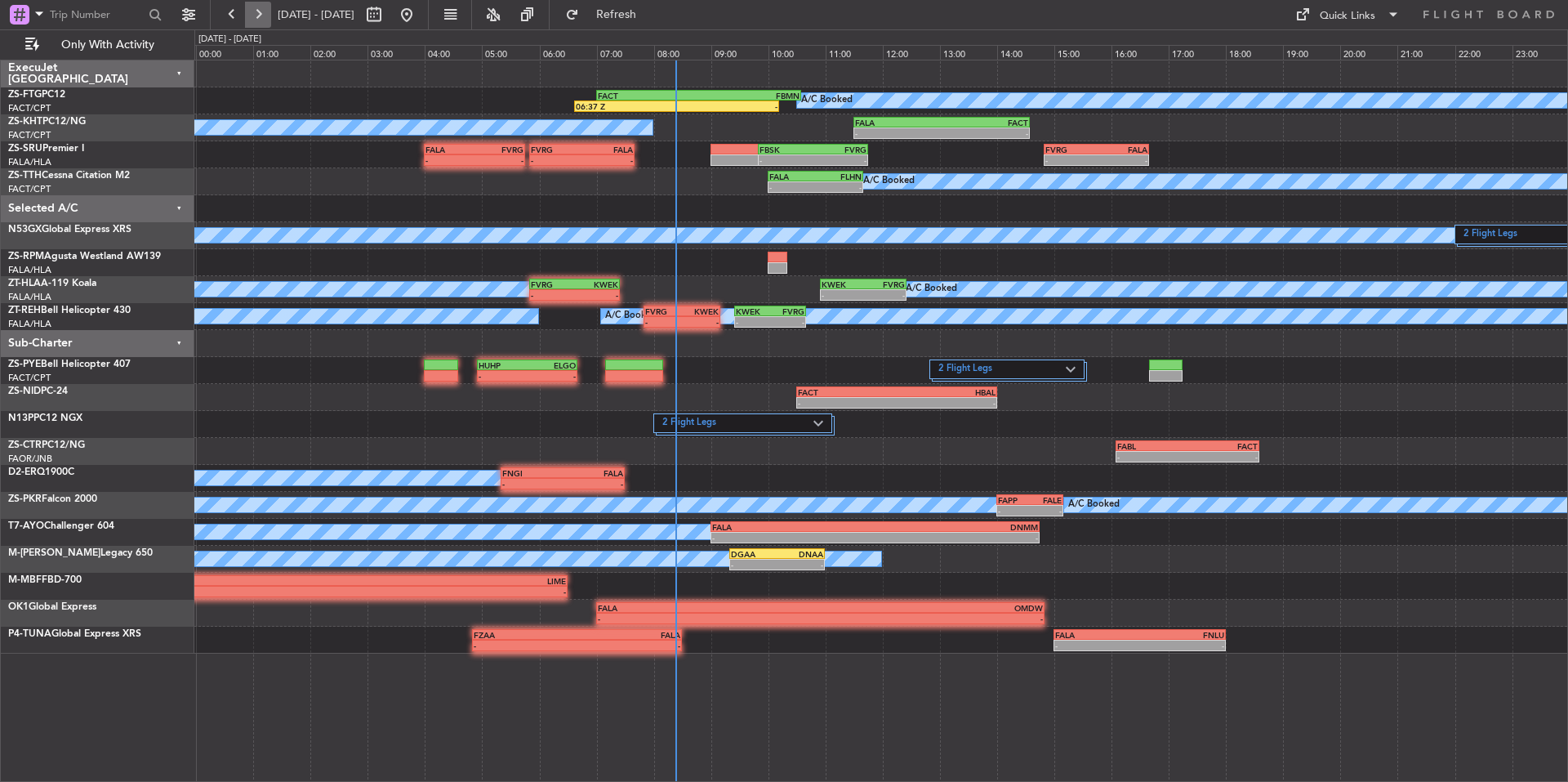
click at [248, 8] on button at bounding box center [258, 15] width 26 height 26
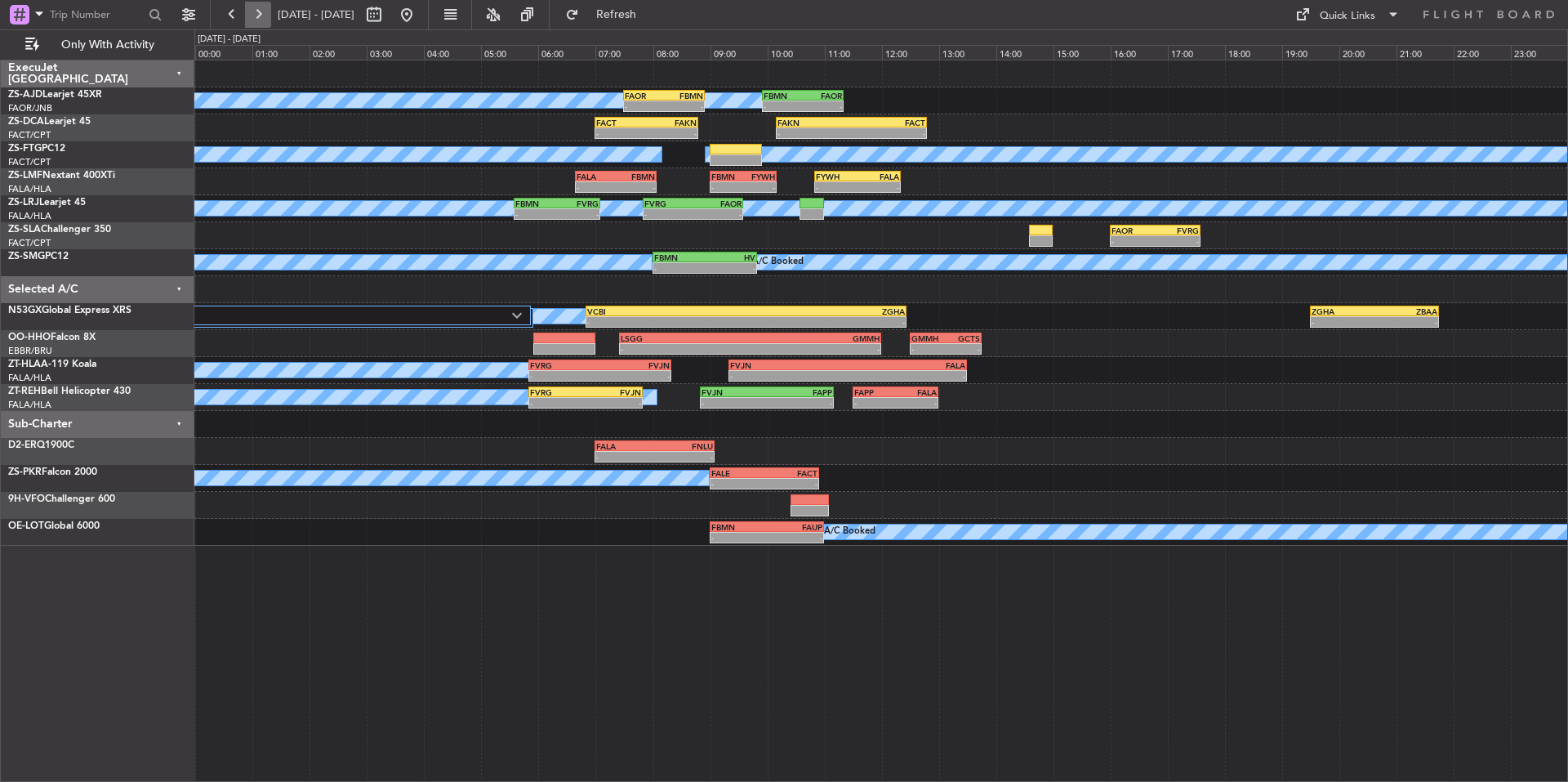
click at [248, 8] on button at bounding box center [258, 15] width 26 height 26
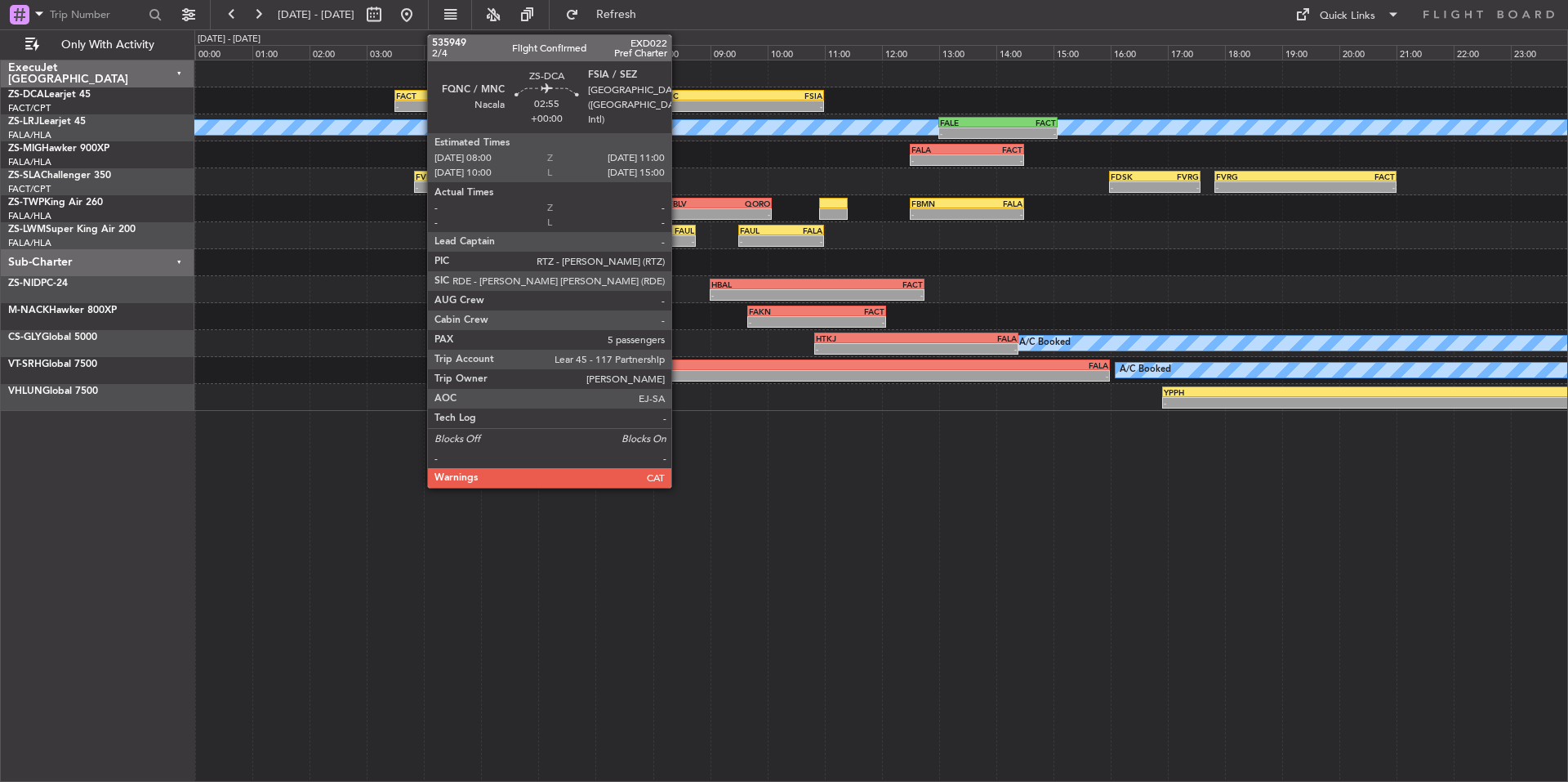
click at [679, 106] on div "-" at bounding box center [697, 106] width 84 height 9
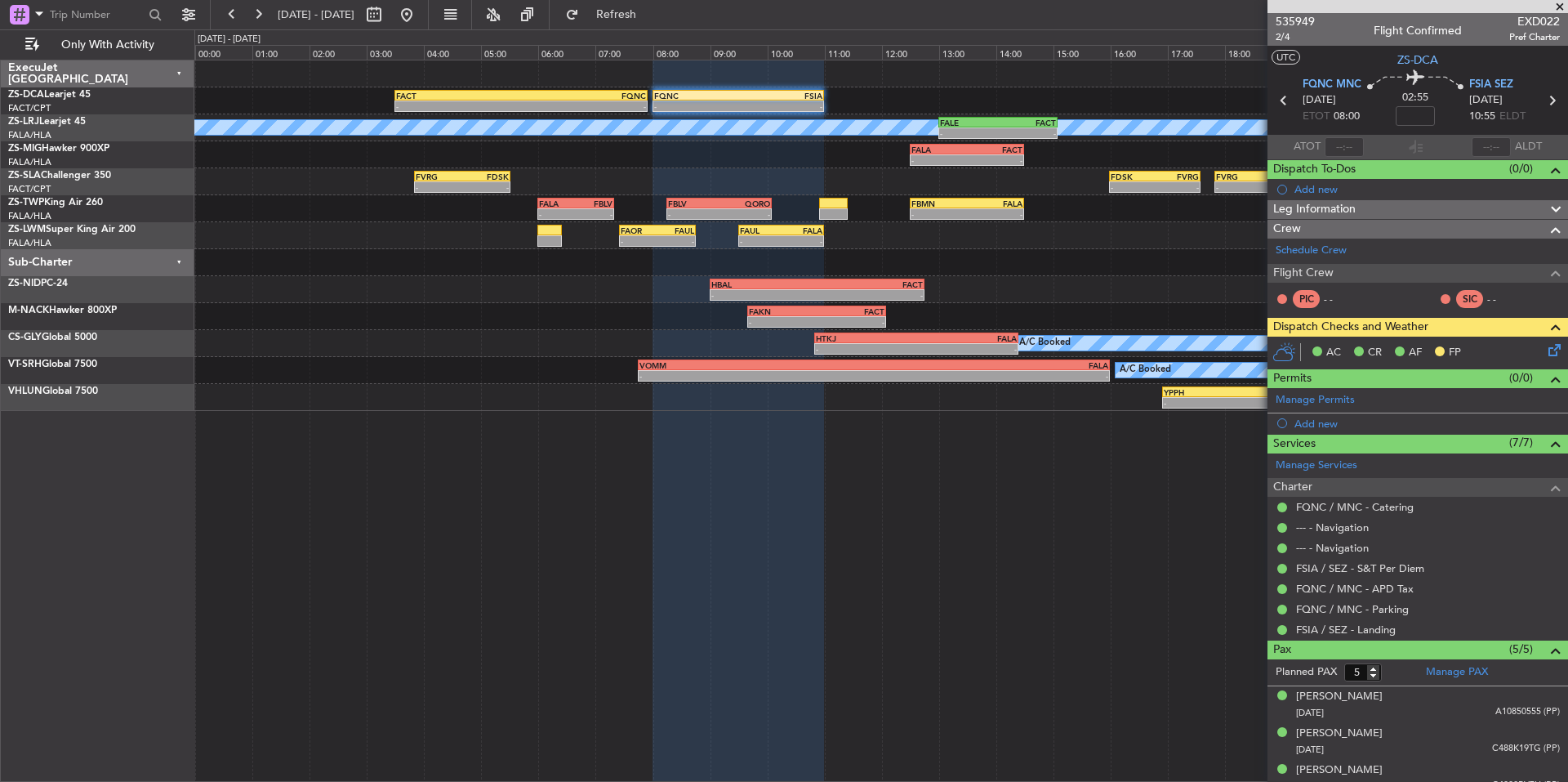
click at [1559, 7] on span at bounding box center [1559, 7] width 16 height 15
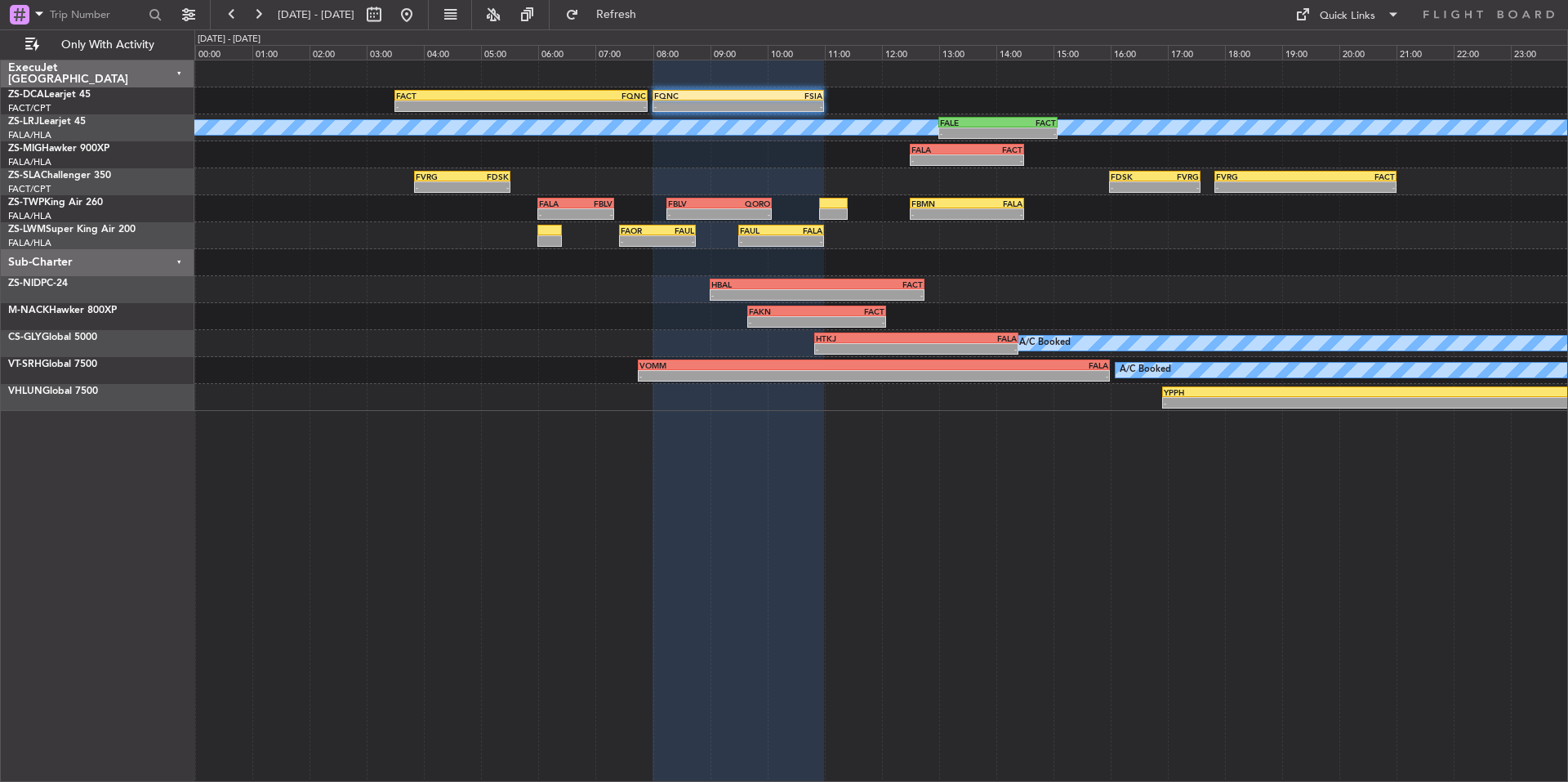
type input "0"
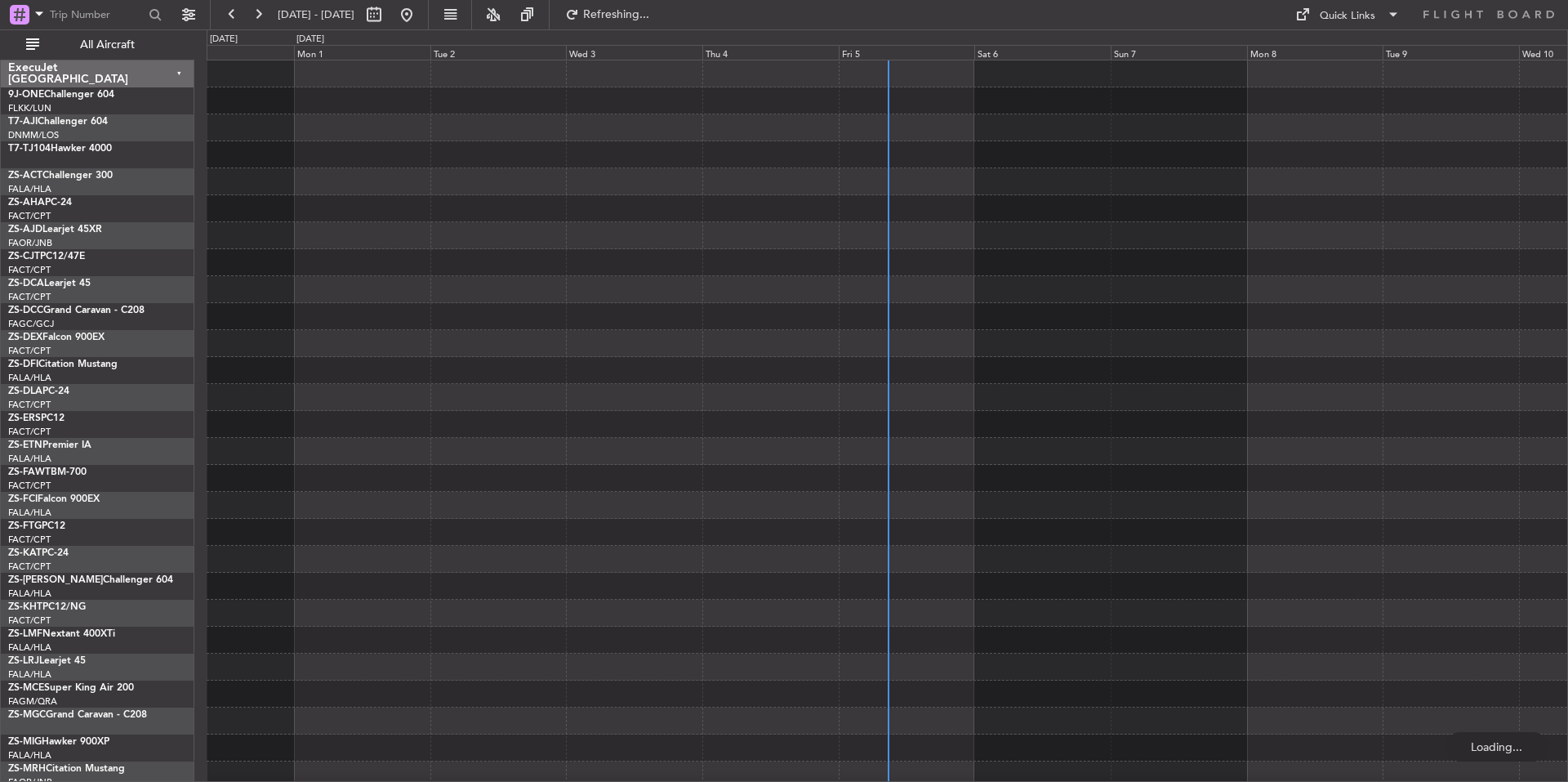
click at [1030, 53] on div "Sat 6" at bounding box center [1043, 52] width 136 height 15
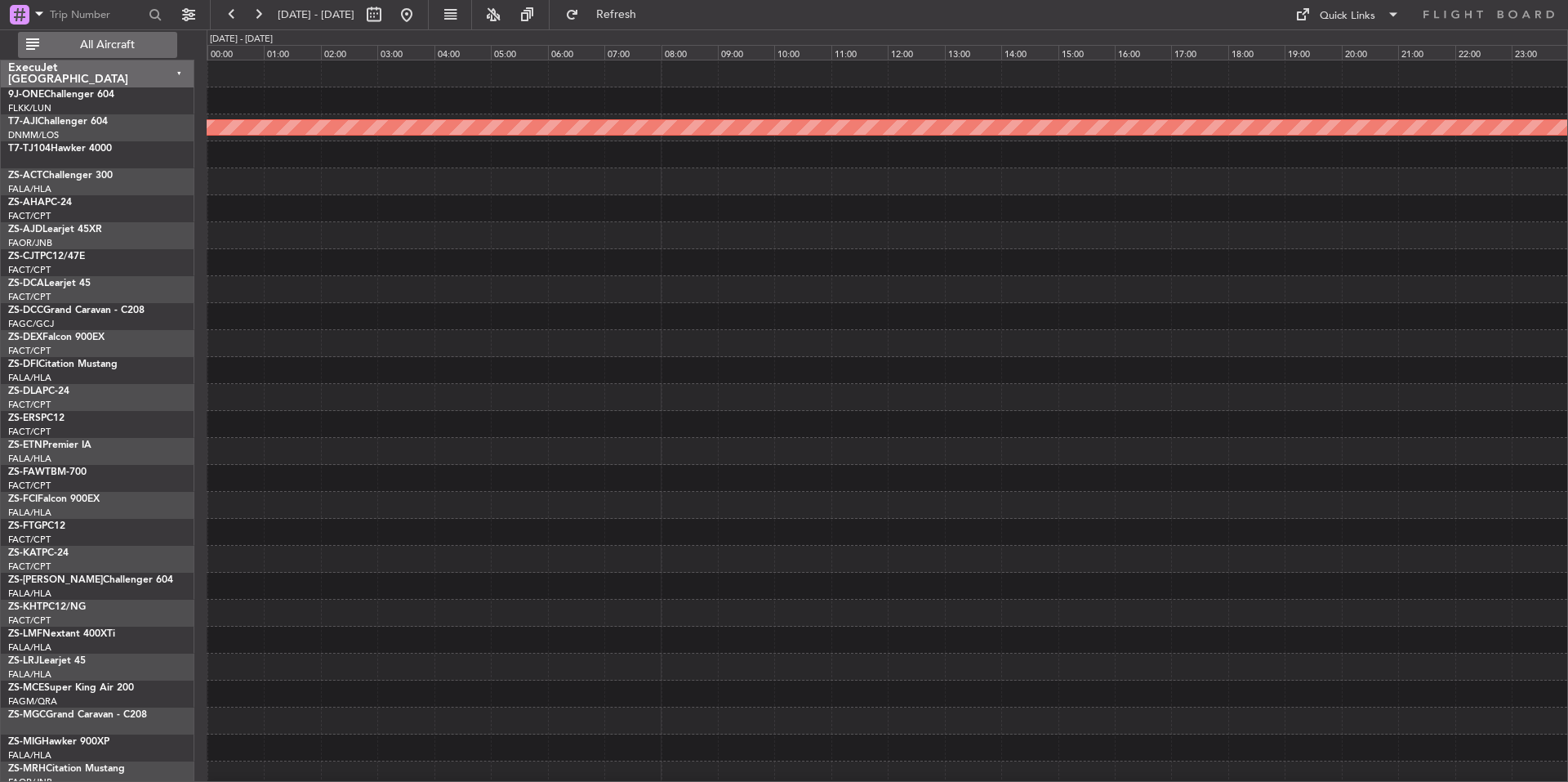
click at [124, 40] on span "All Aircraft" at bounding box center [107, 45] width 130 height 11
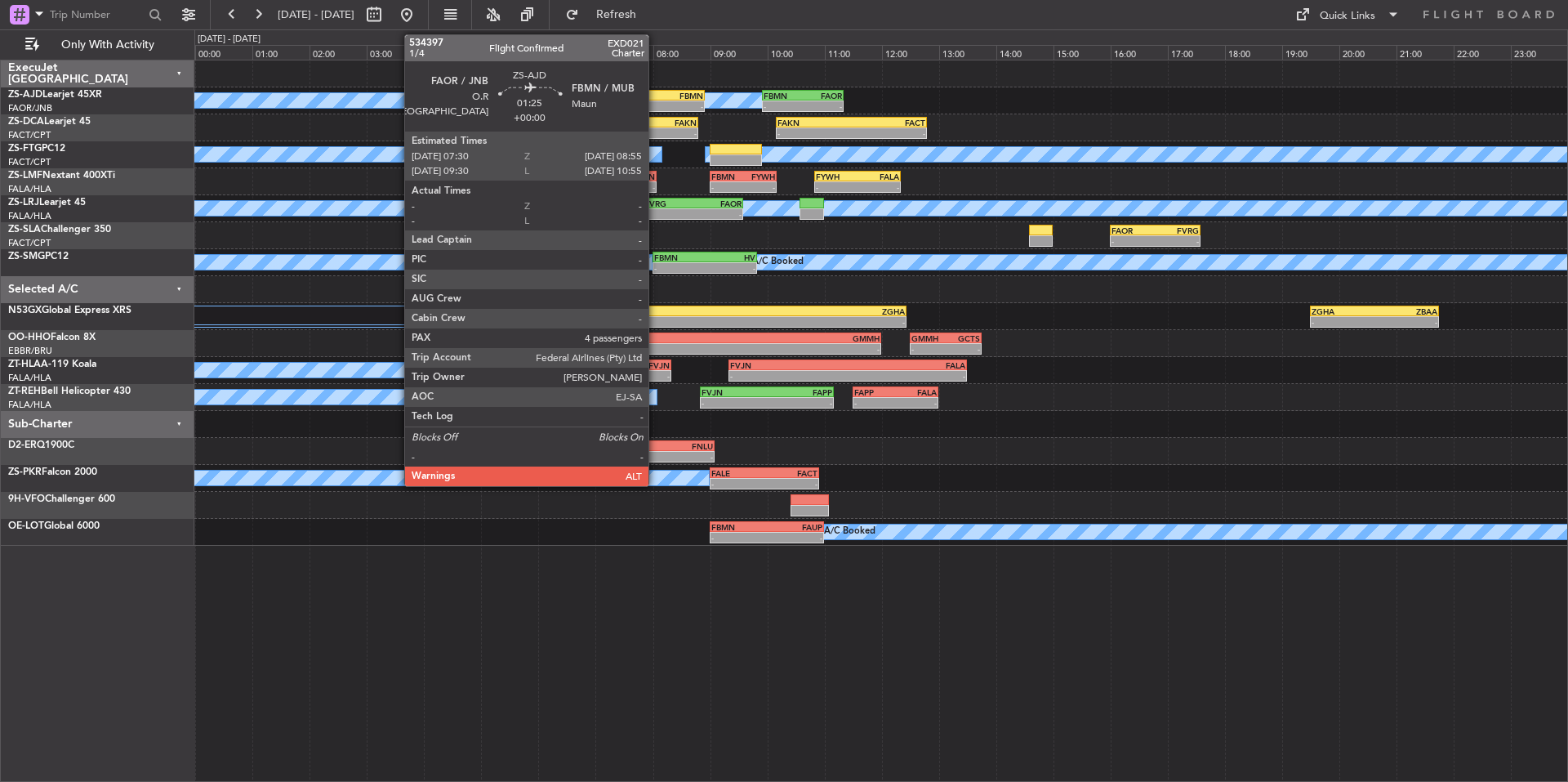
click at [656, 90] on div "FAOR" at bounding box center [645, 95] width 40 height 9
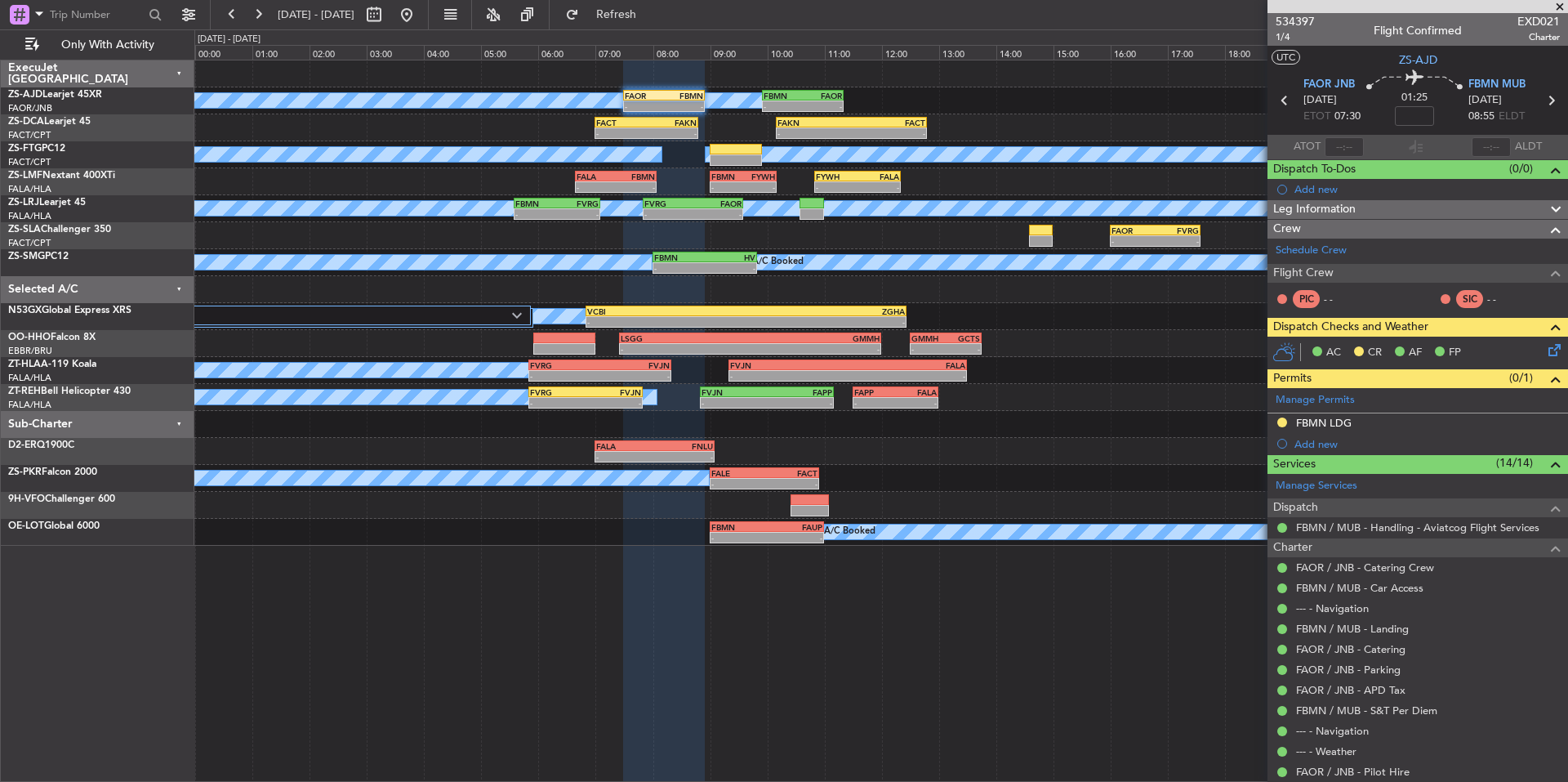
click at [1546, 353] on icon at bounding box center [1552, 347] width 13 height 13
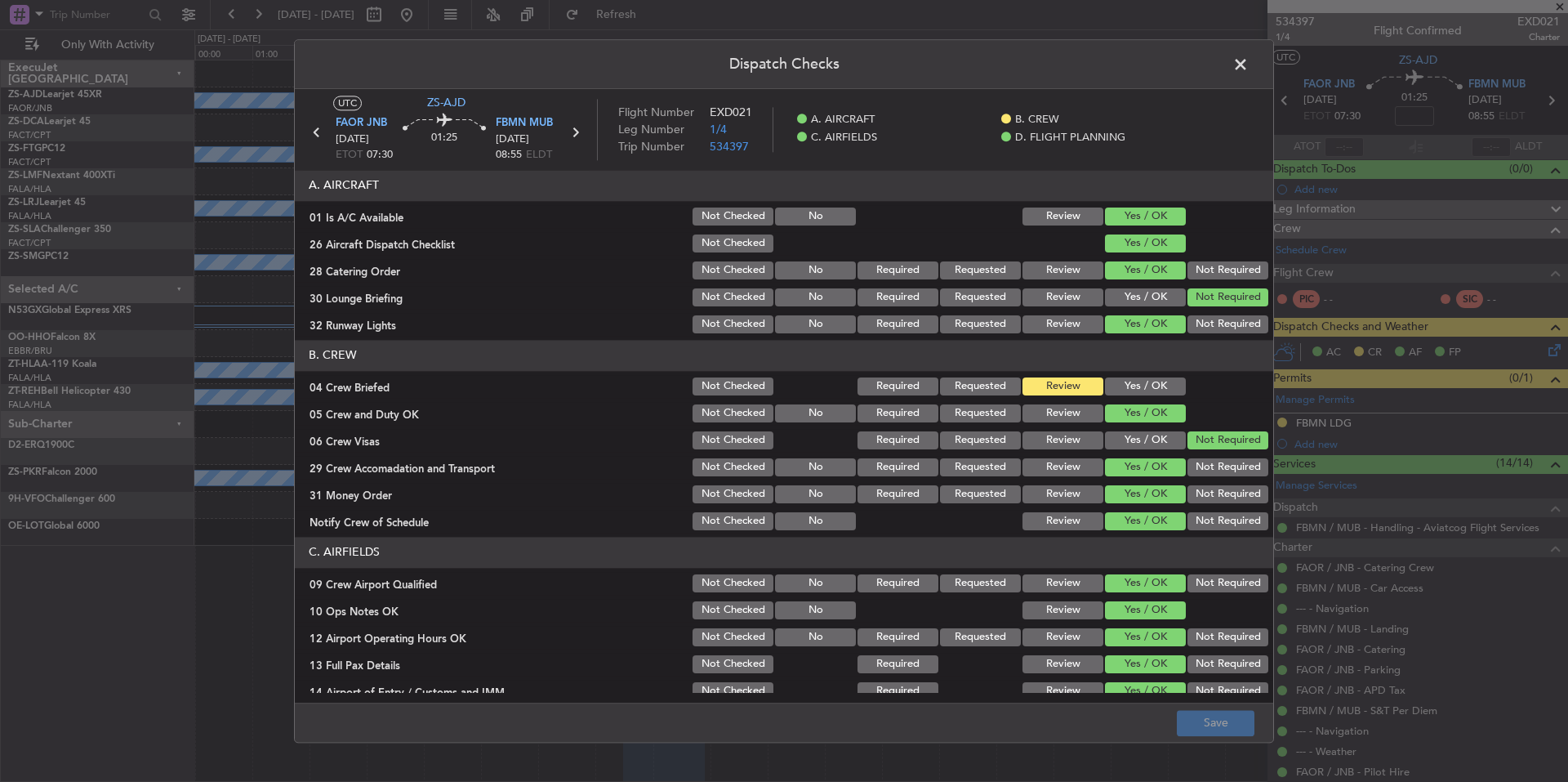
click at [1108, 388] on button "Yes / OK" at bounding box center [1145, 386] width 81 height 18
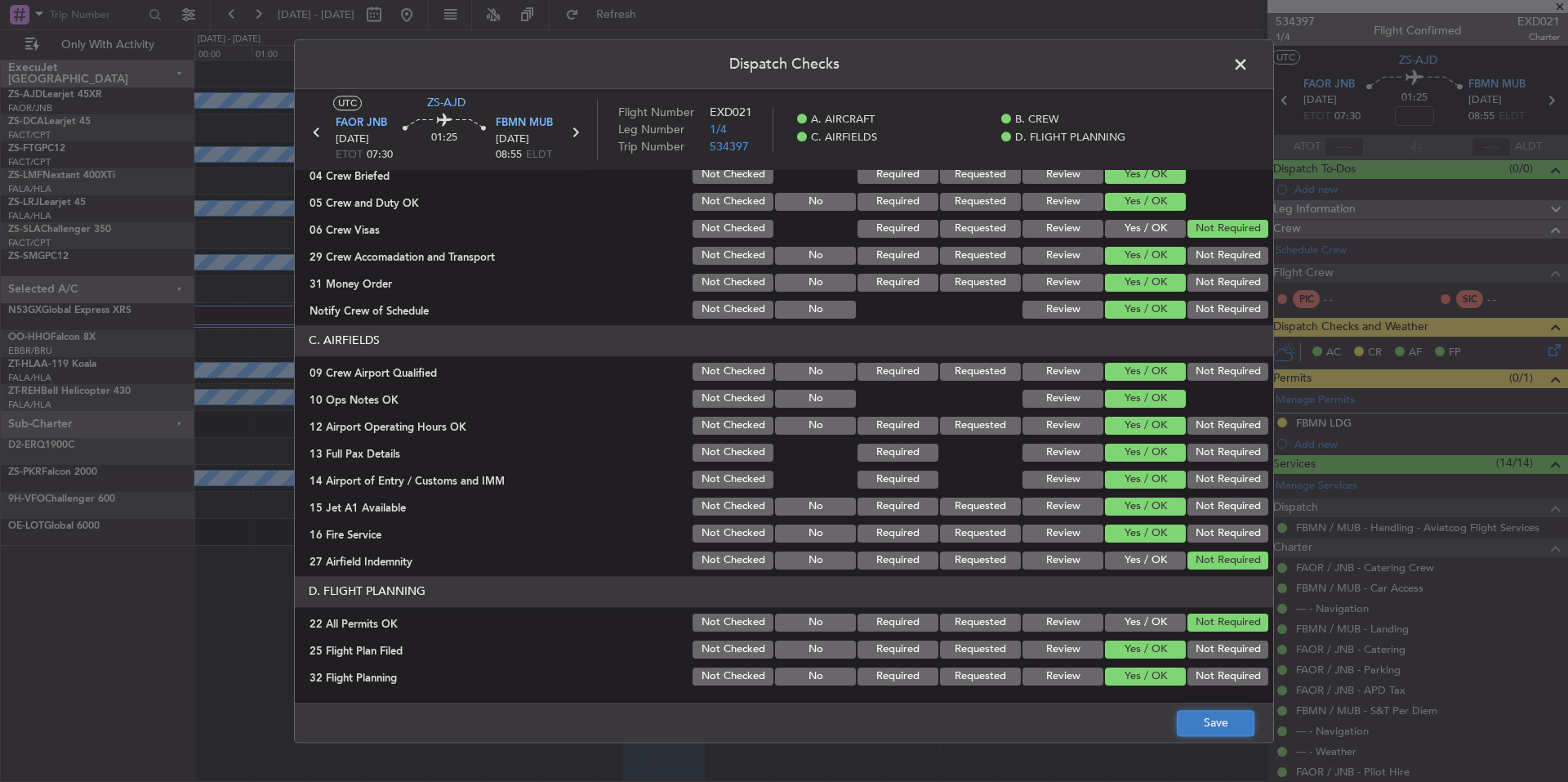
click at [1227, 731] on button "Save" at bounding box center [1216, 723] width 77 height 26
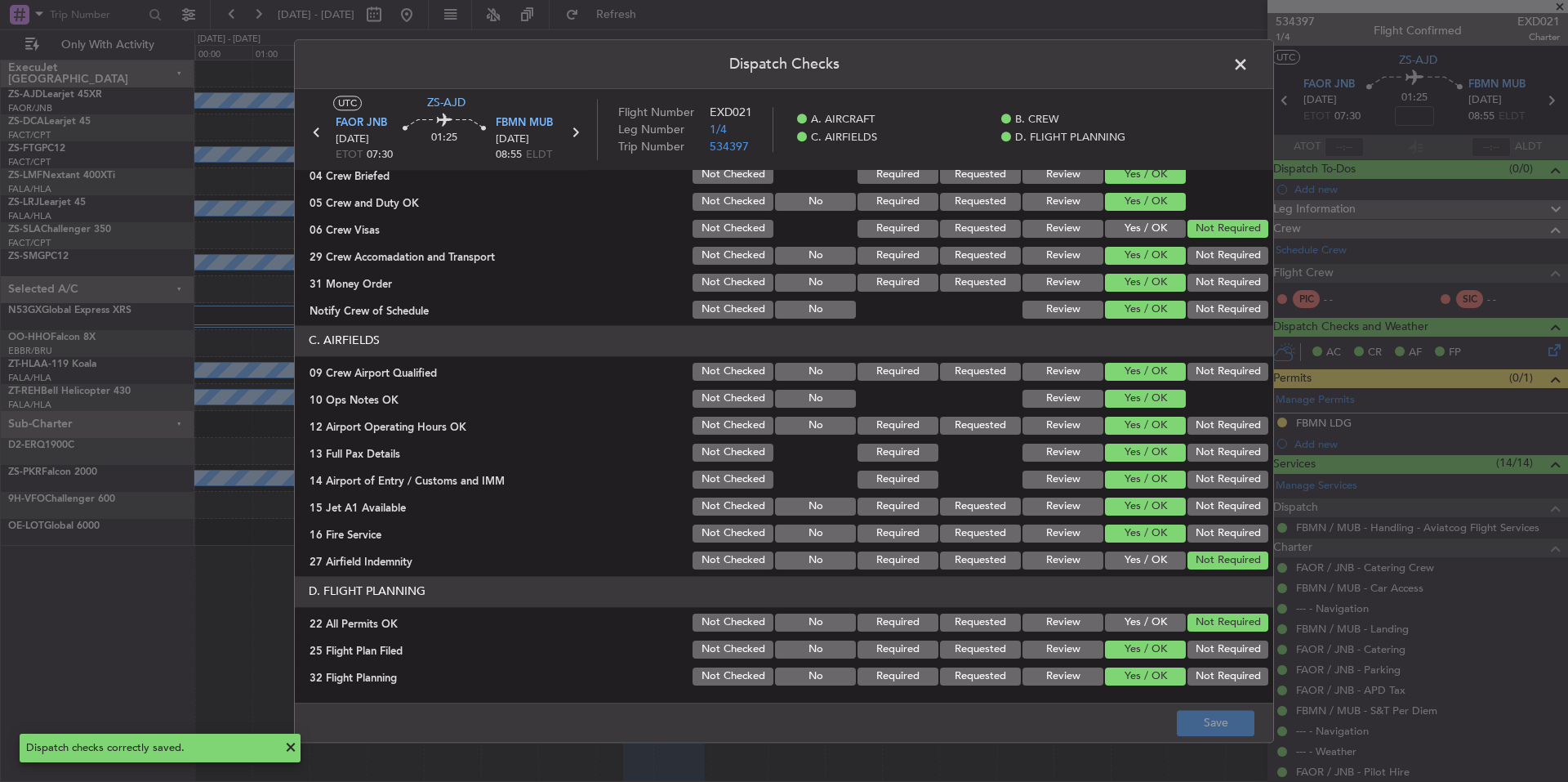
click at [1249, 63] on span at bounding box center [1249, 69] width 0 height 33
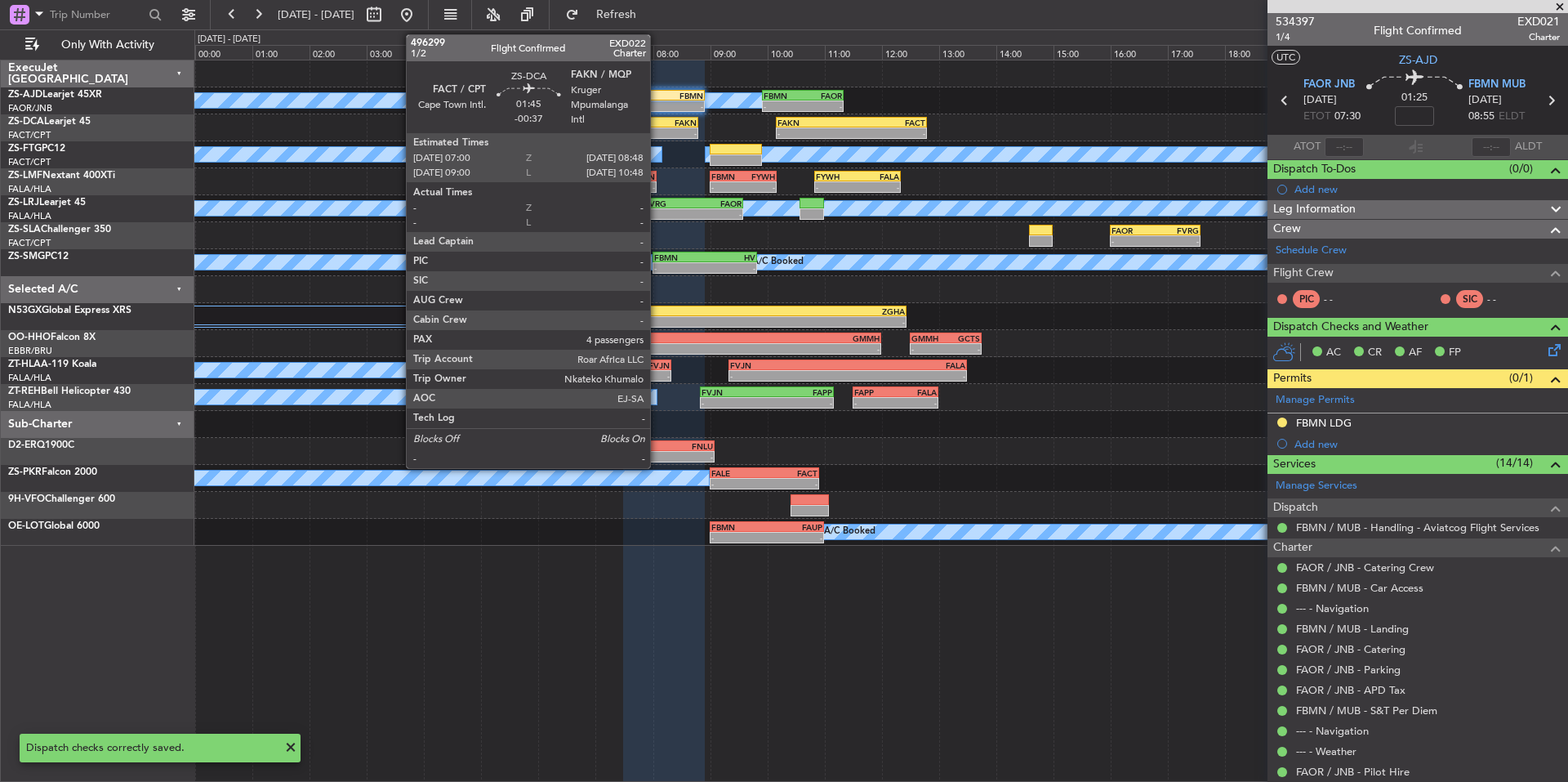
click at [658, 127] on div "- -" at bounding box center [647, 133] width 103 height 11
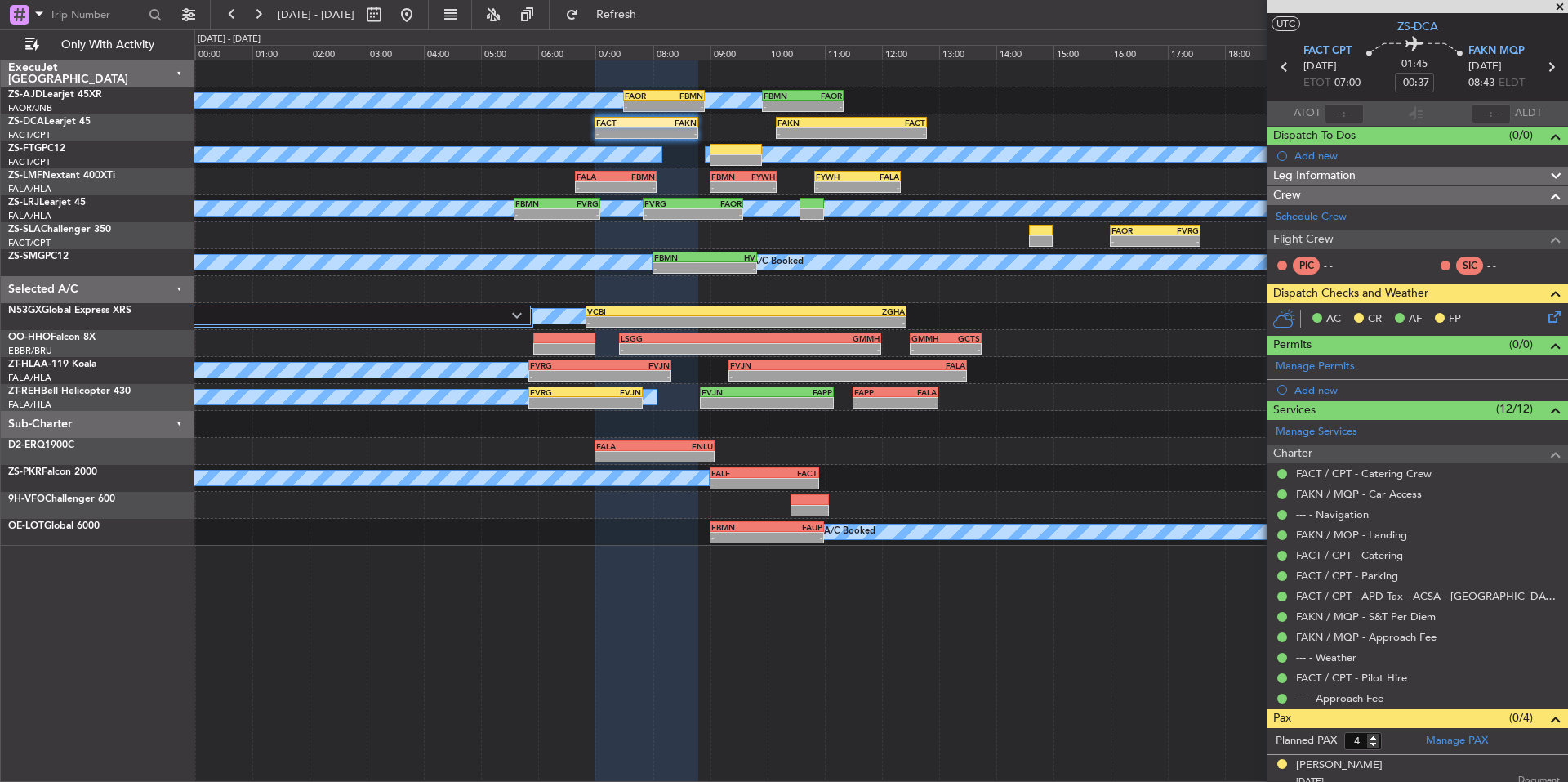
scroll to position [0, 0]
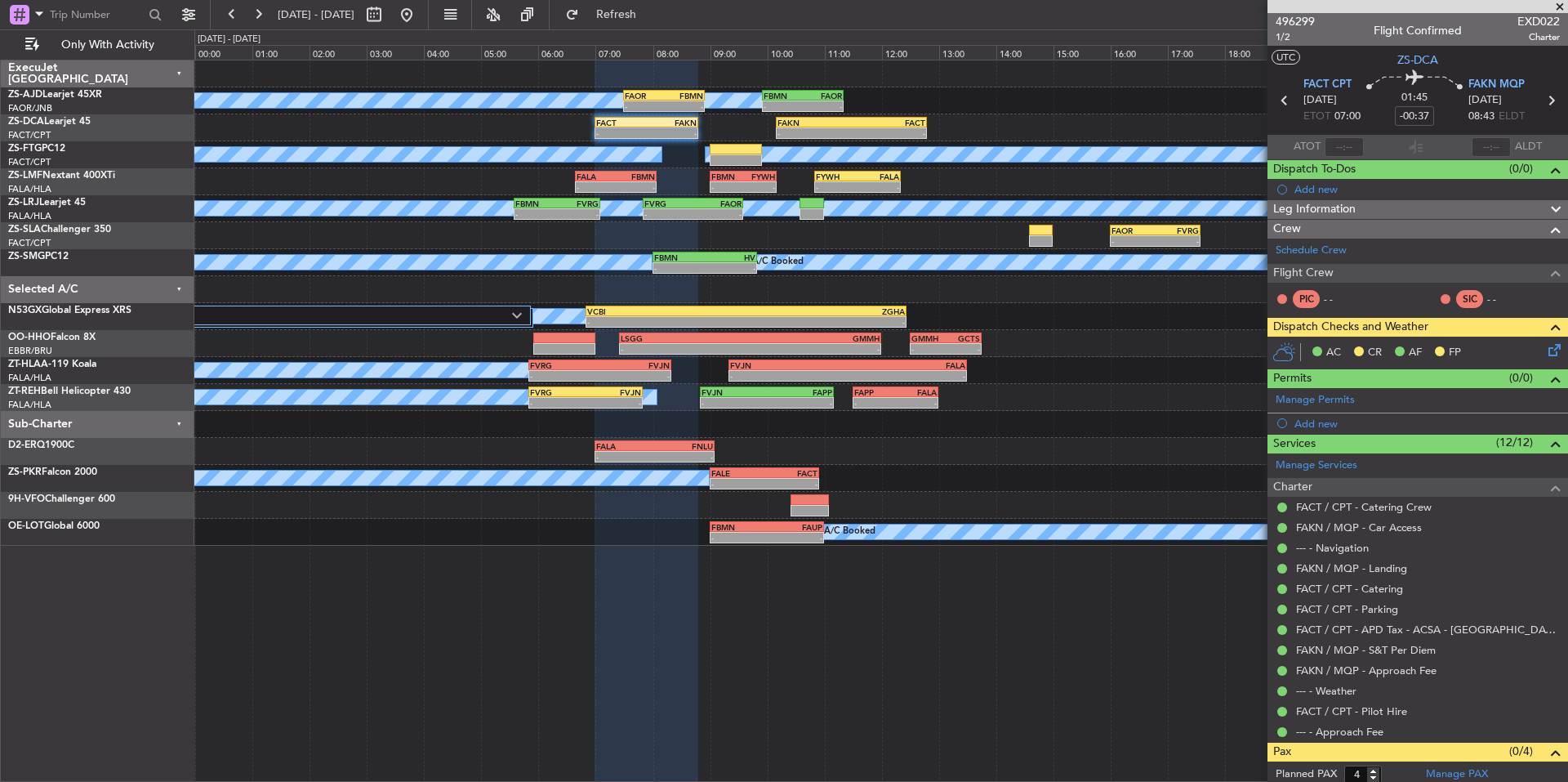
click at [1546, 351] on icon at bounding box center [1552, 347] width 13 height 13
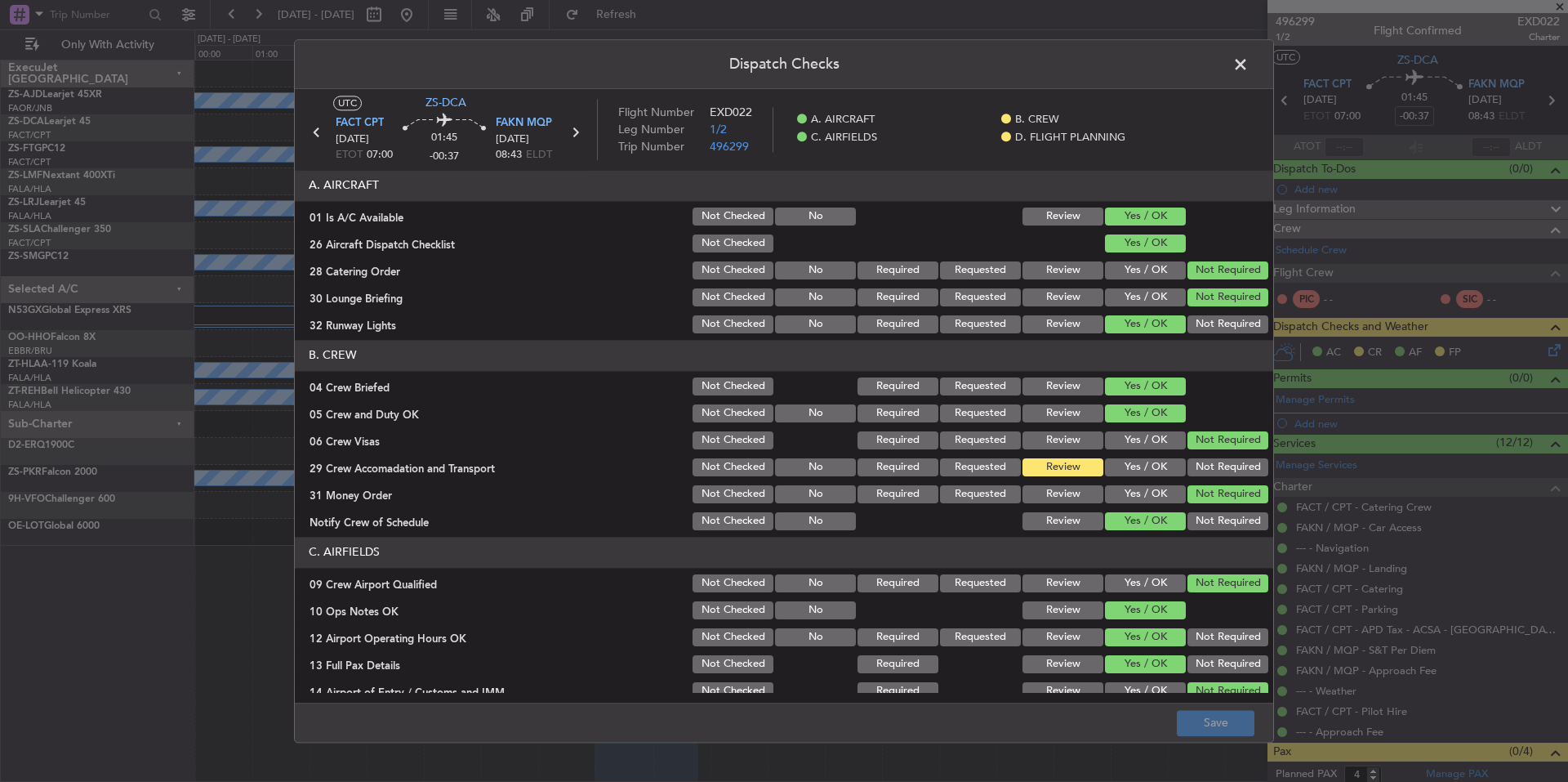
click at [1249, 60] on span at bounding box center [1249, 69] width 0 height 33
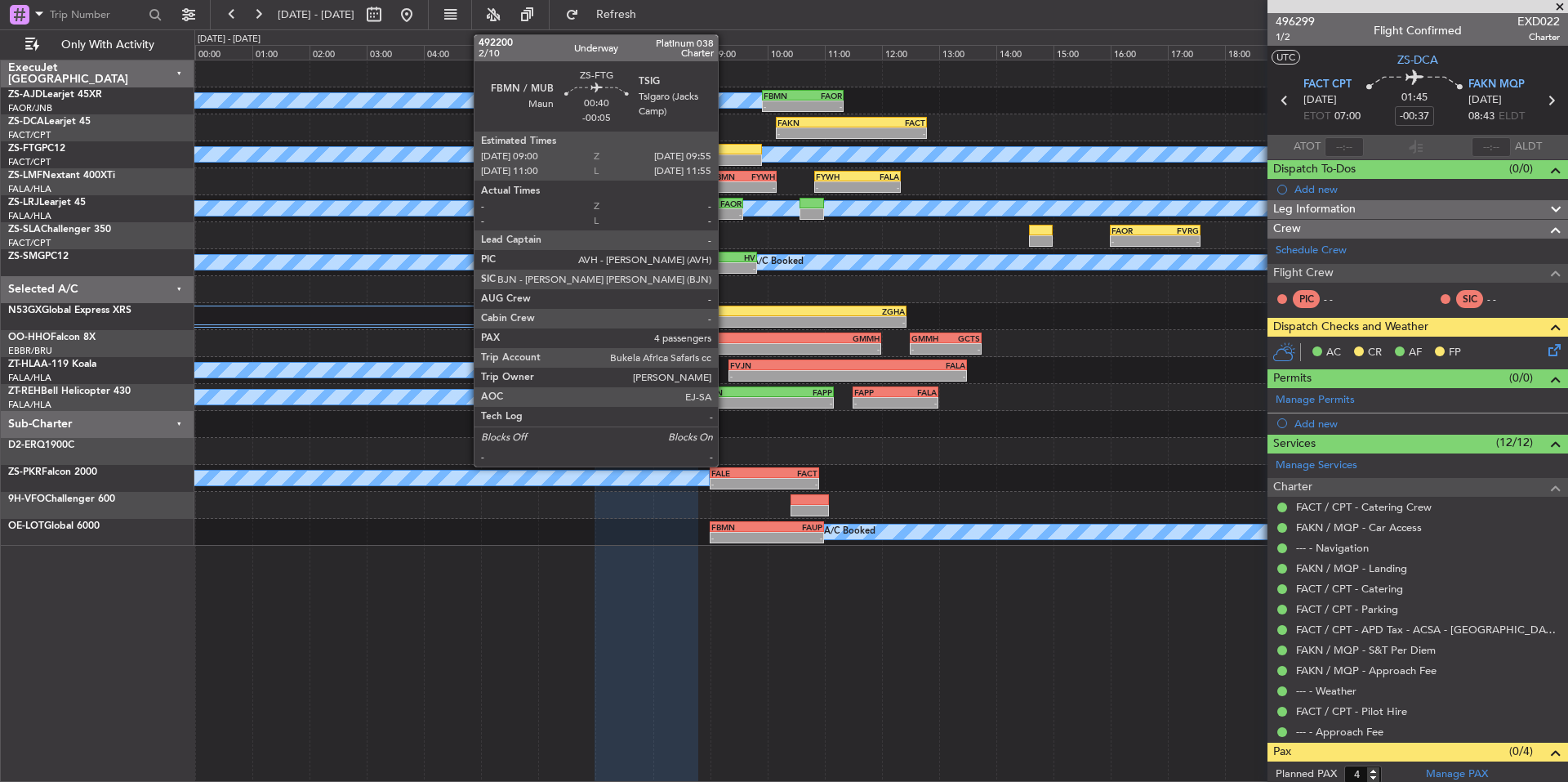
click at [725, 158] on div at bounding box center [736, 159] width 53 height 11
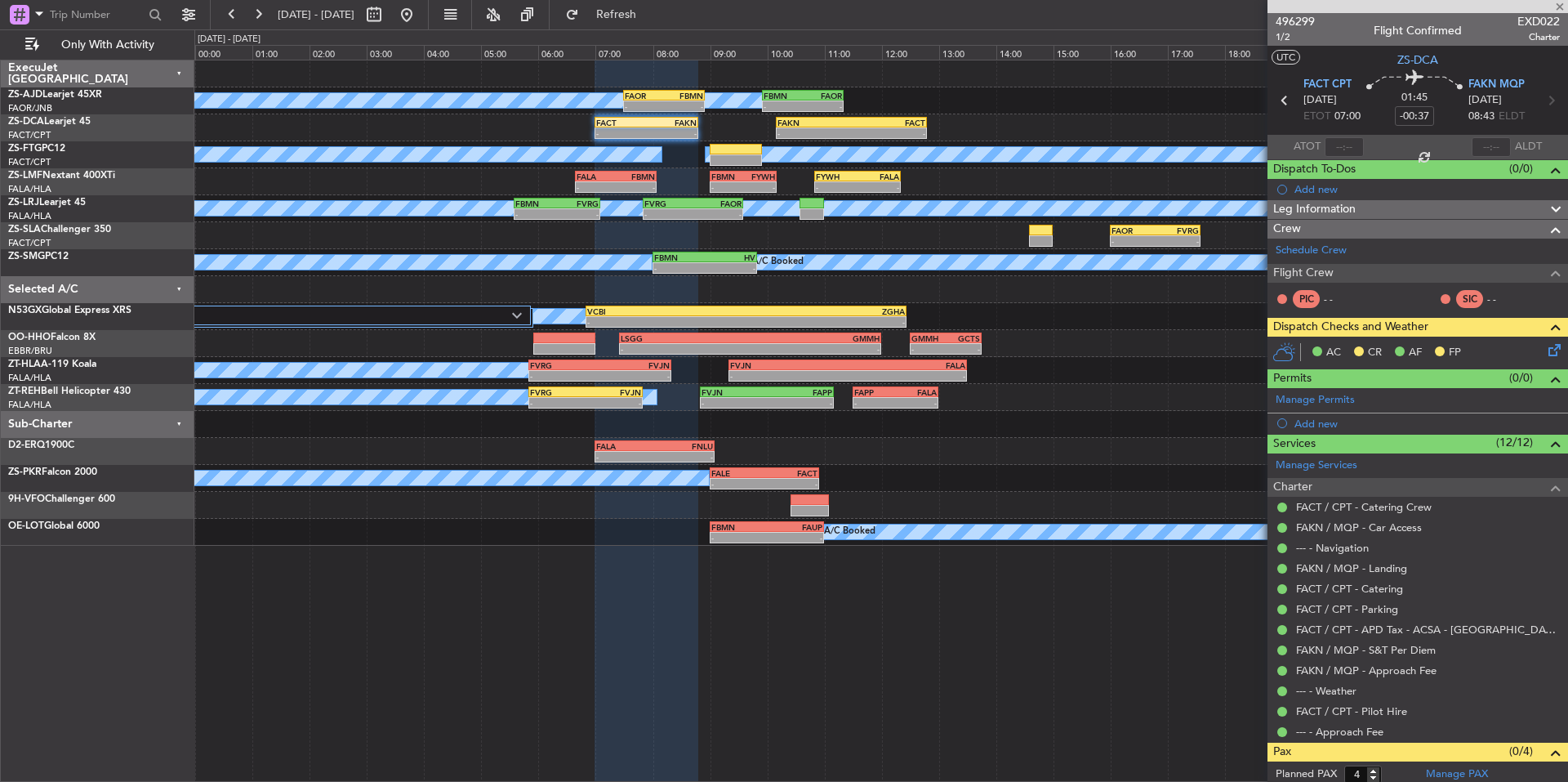
type input "-00:05"
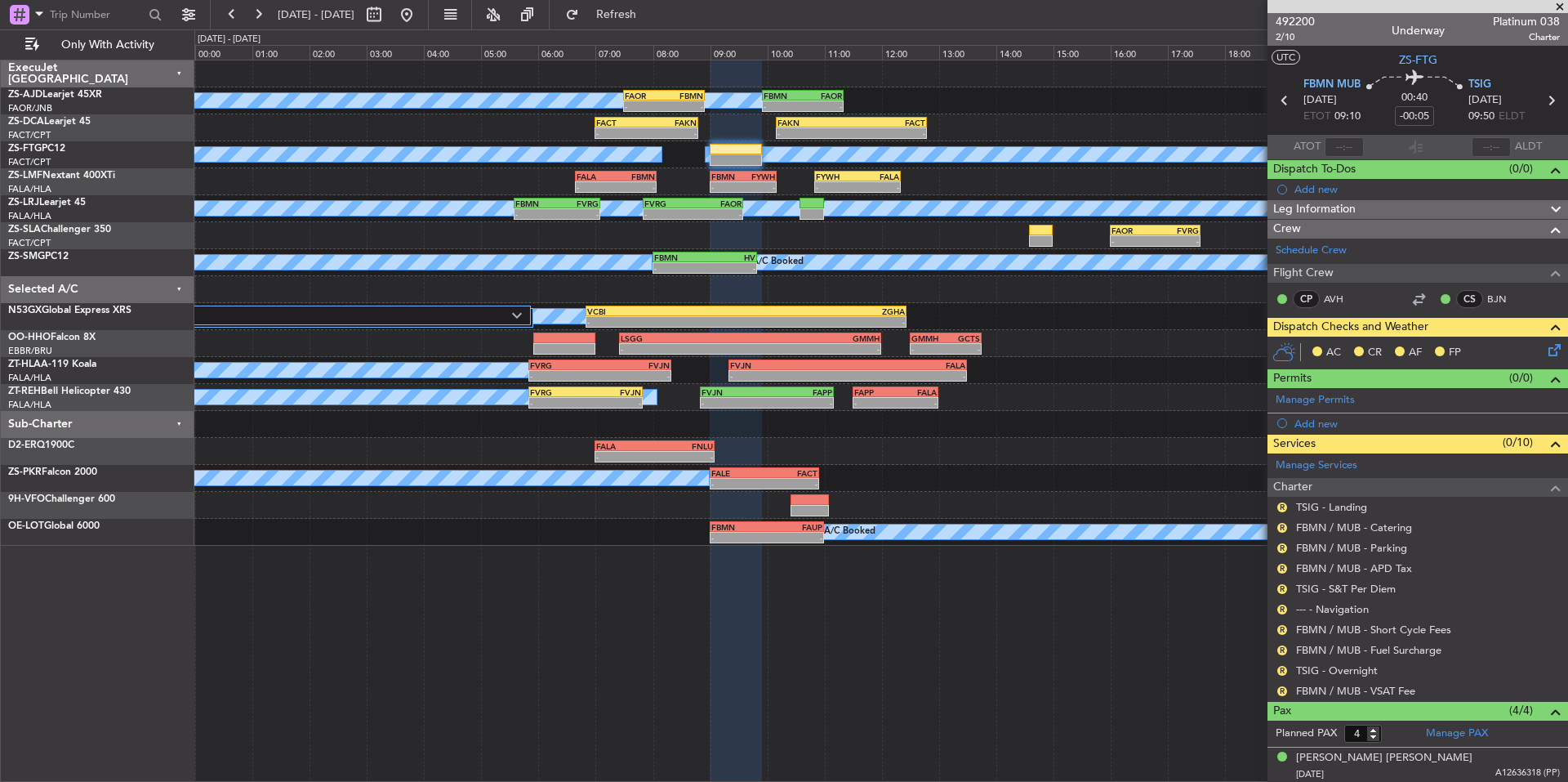
click at [1277, 692] on div "R" at bounding box center [1282, 691] width 13 height 13
click at [1278, 691] on button "R" at bounding box center [1282, 691] width 9 height 9
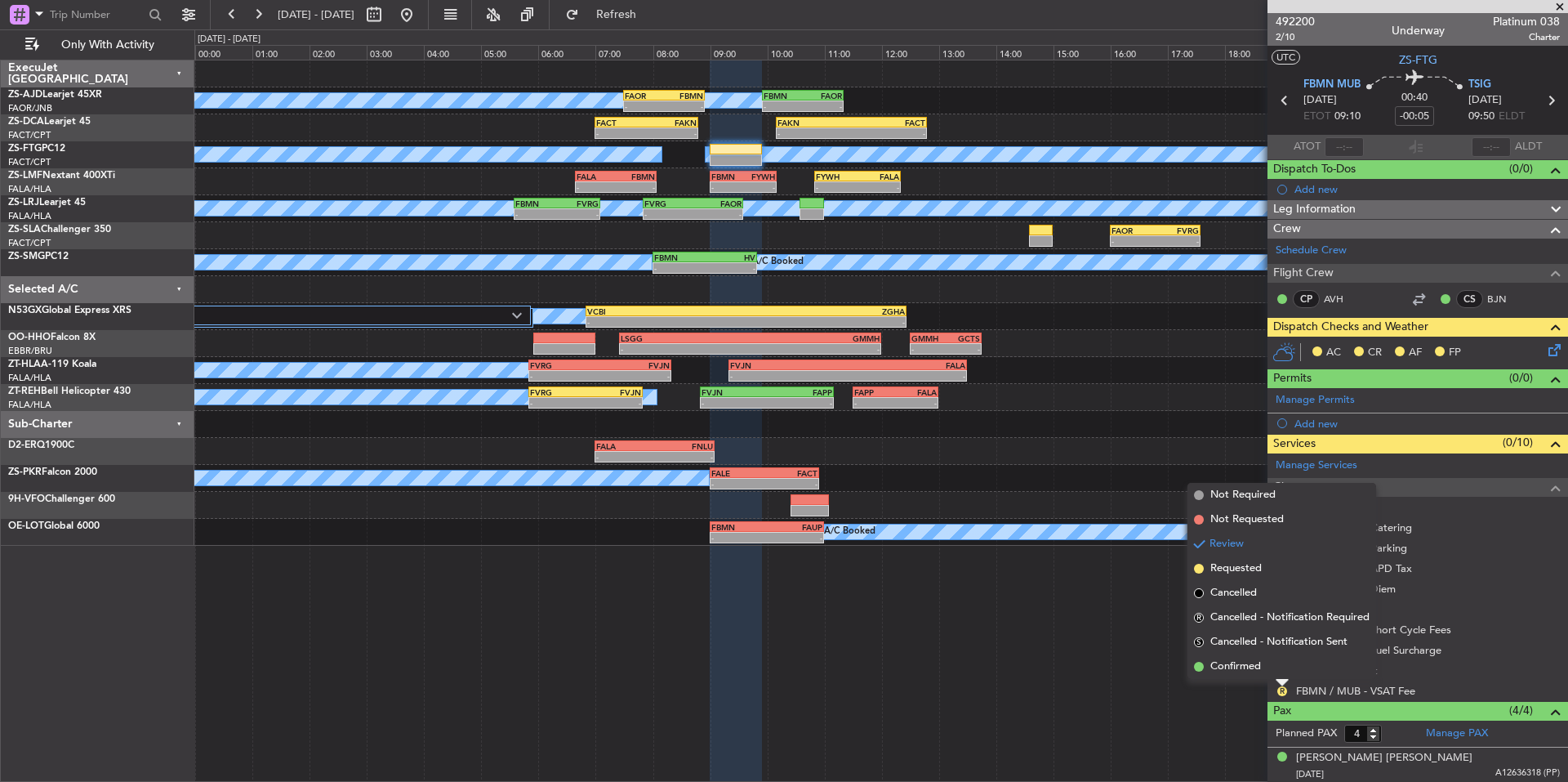
click at [1261, 673] on span "Confirmed" at bounding box center [1236, 667] width 51 height 16
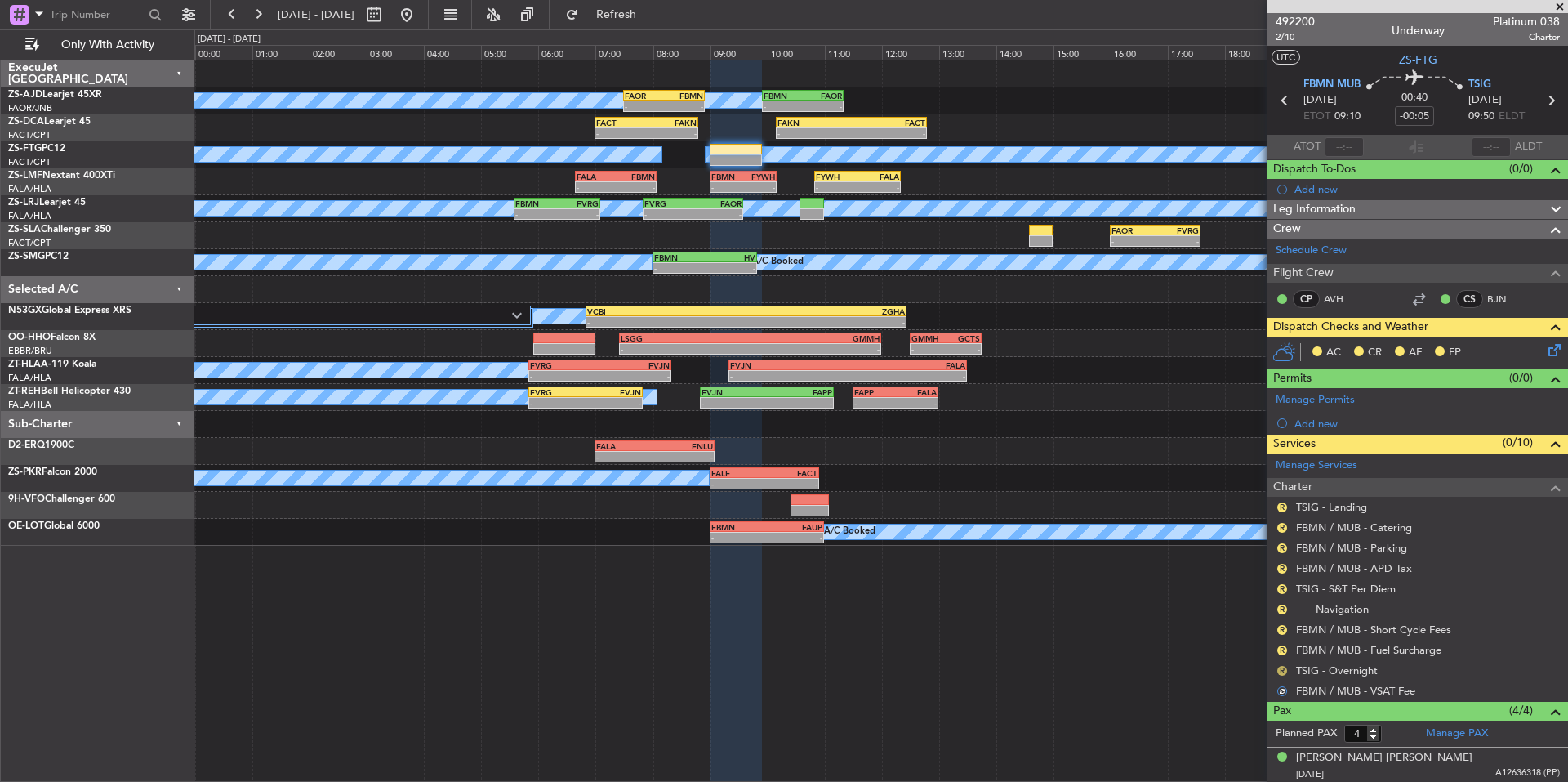
click at [1278, 671] on button "R" at bounding box center [1282, 670] width 9 height 9
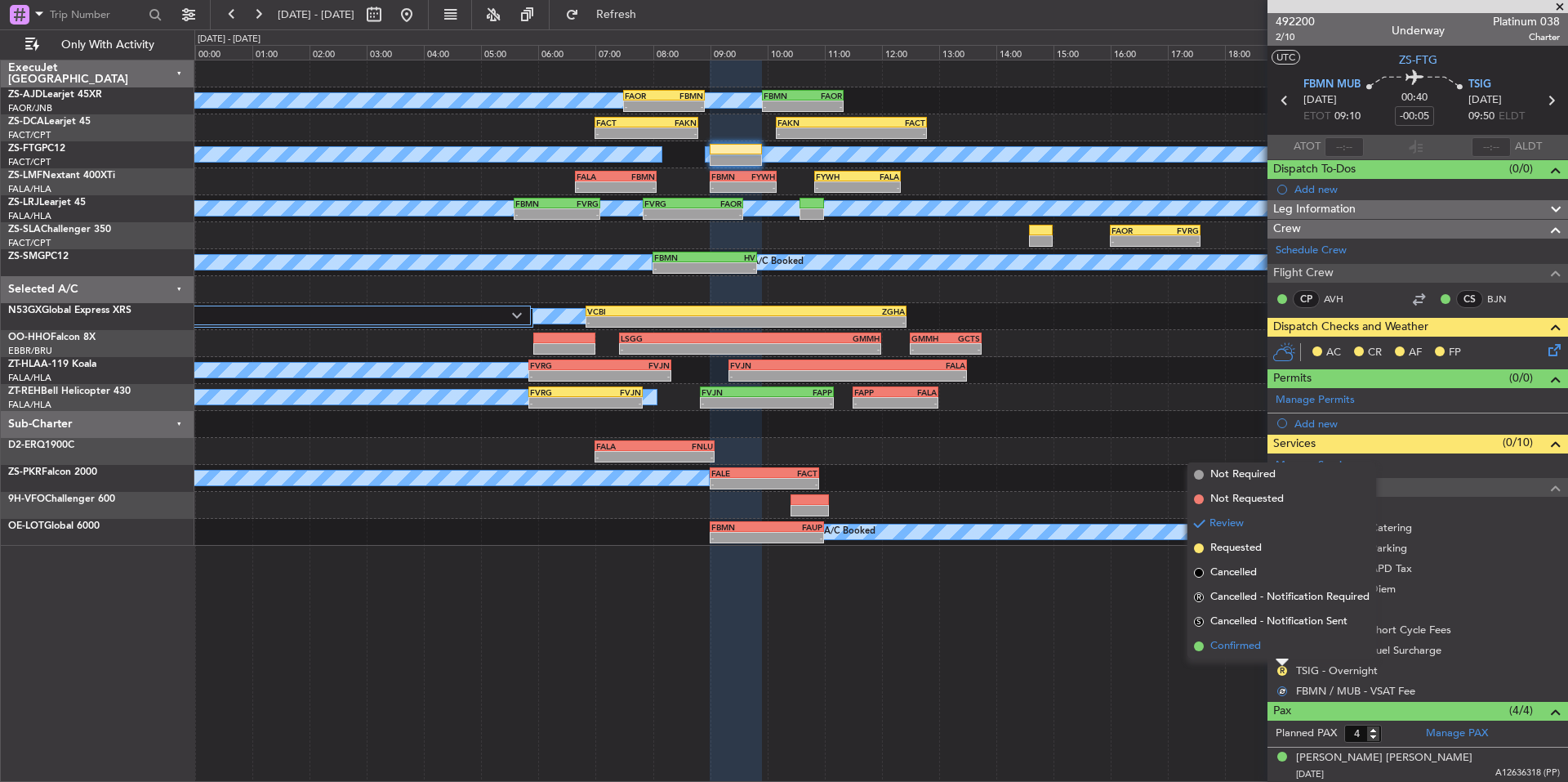
click at [1257, 655] on li "Confirmed" at bounding box center [1281, 646] width 189 height 24
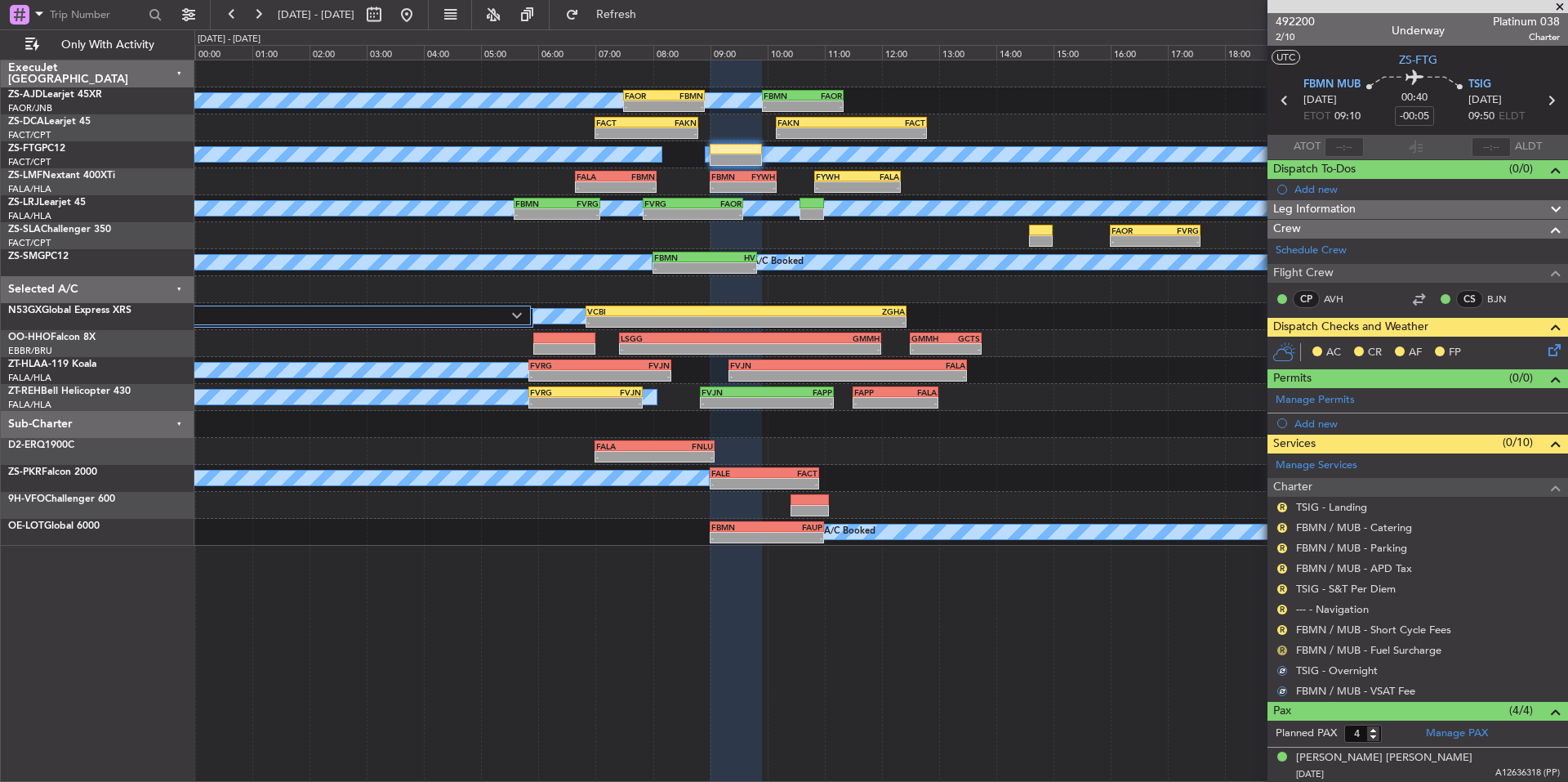
click at [1278, 648] on button "R" at bounding box center [1282, 649] width 9 height 9
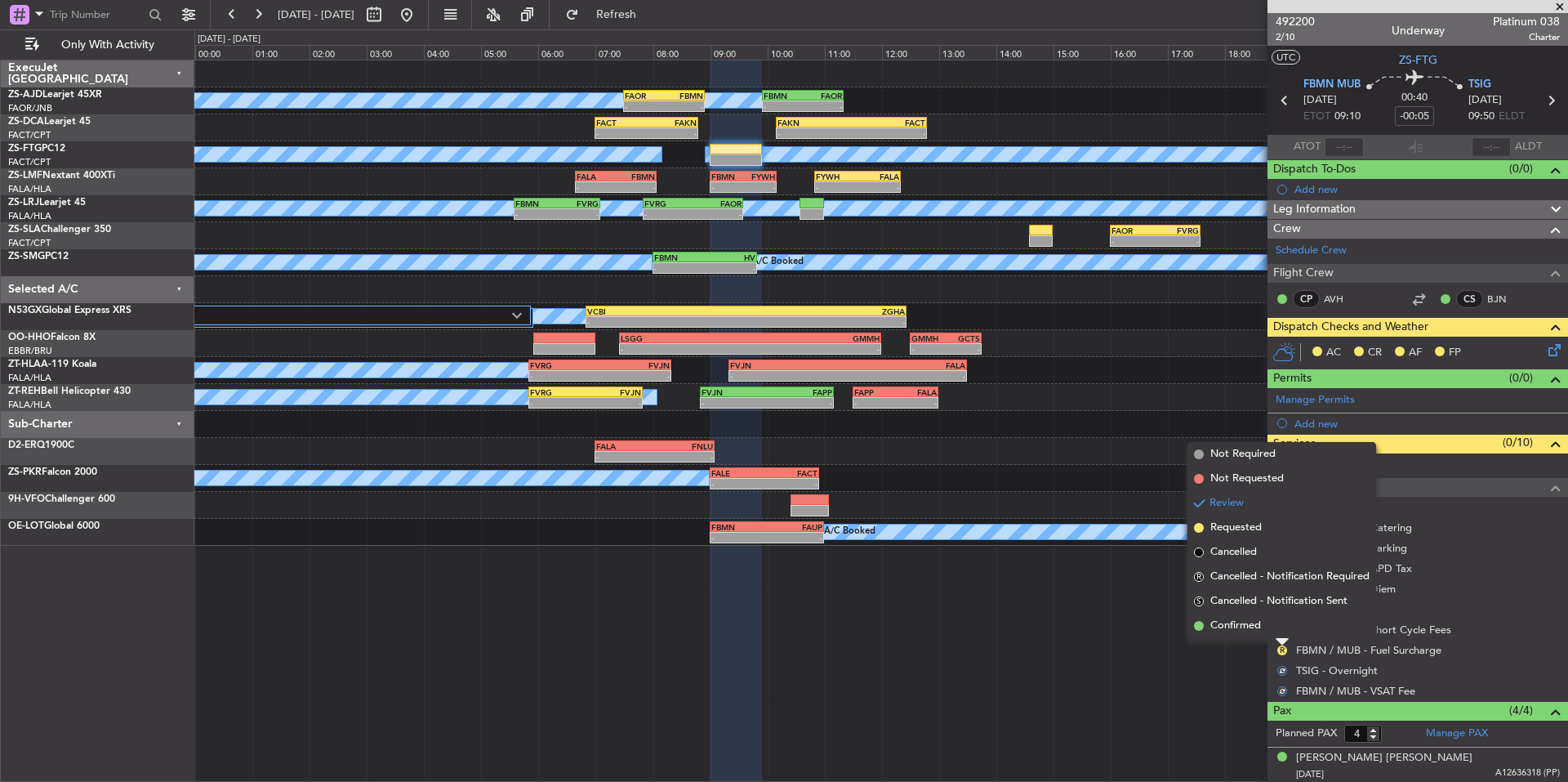
click at [1272, 634] on li "Confirmed" at bounding box center [1281, 625] width 189 height 24
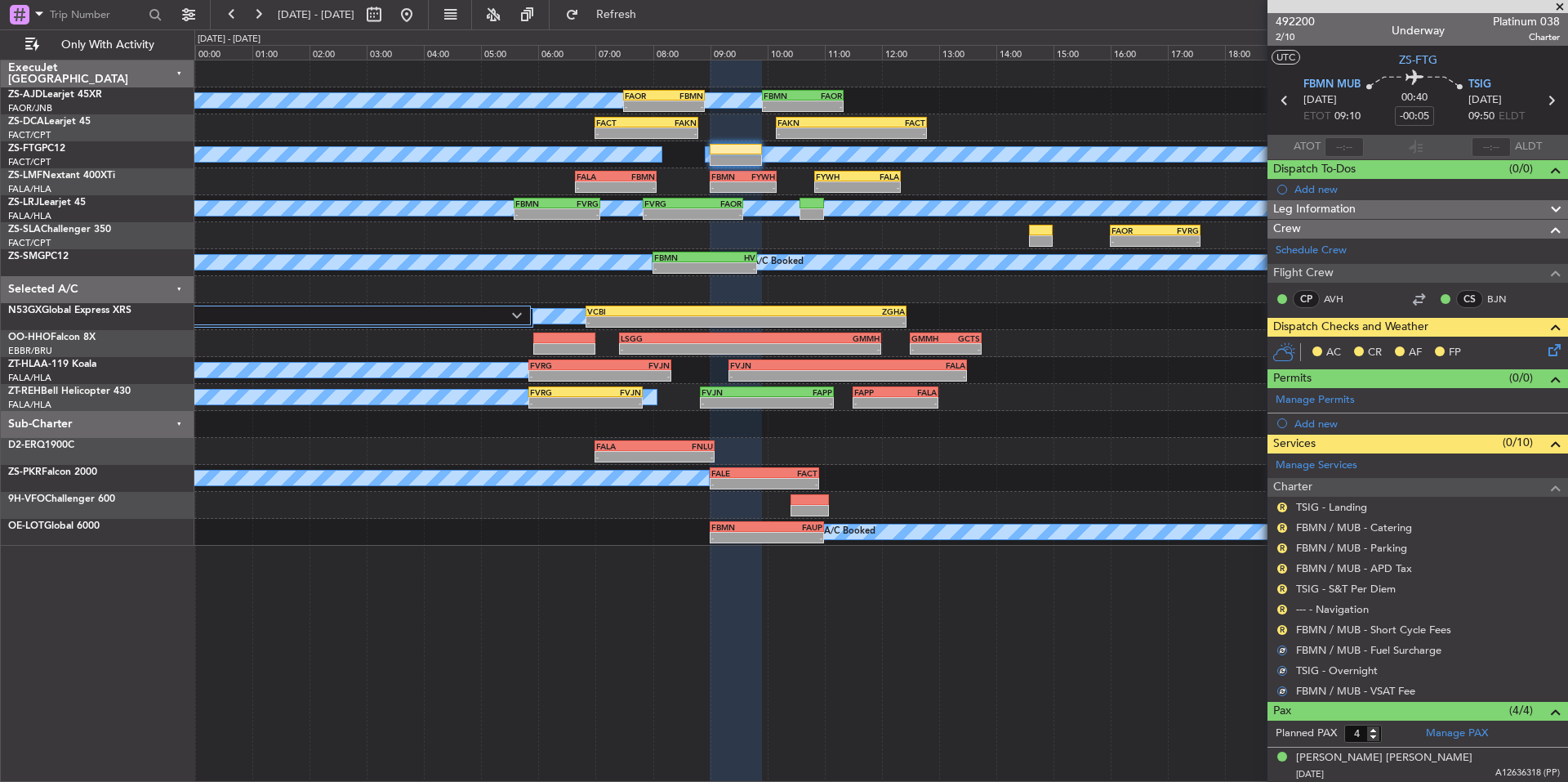
click at [1293, 628] on div "R FBMN / MUB - Short Cycle Fees" at bounding box center [1417, 630] width 301 height 21
click at [1283, 628] on button "R" at bounding box center [1282, 630] width 9 height 9
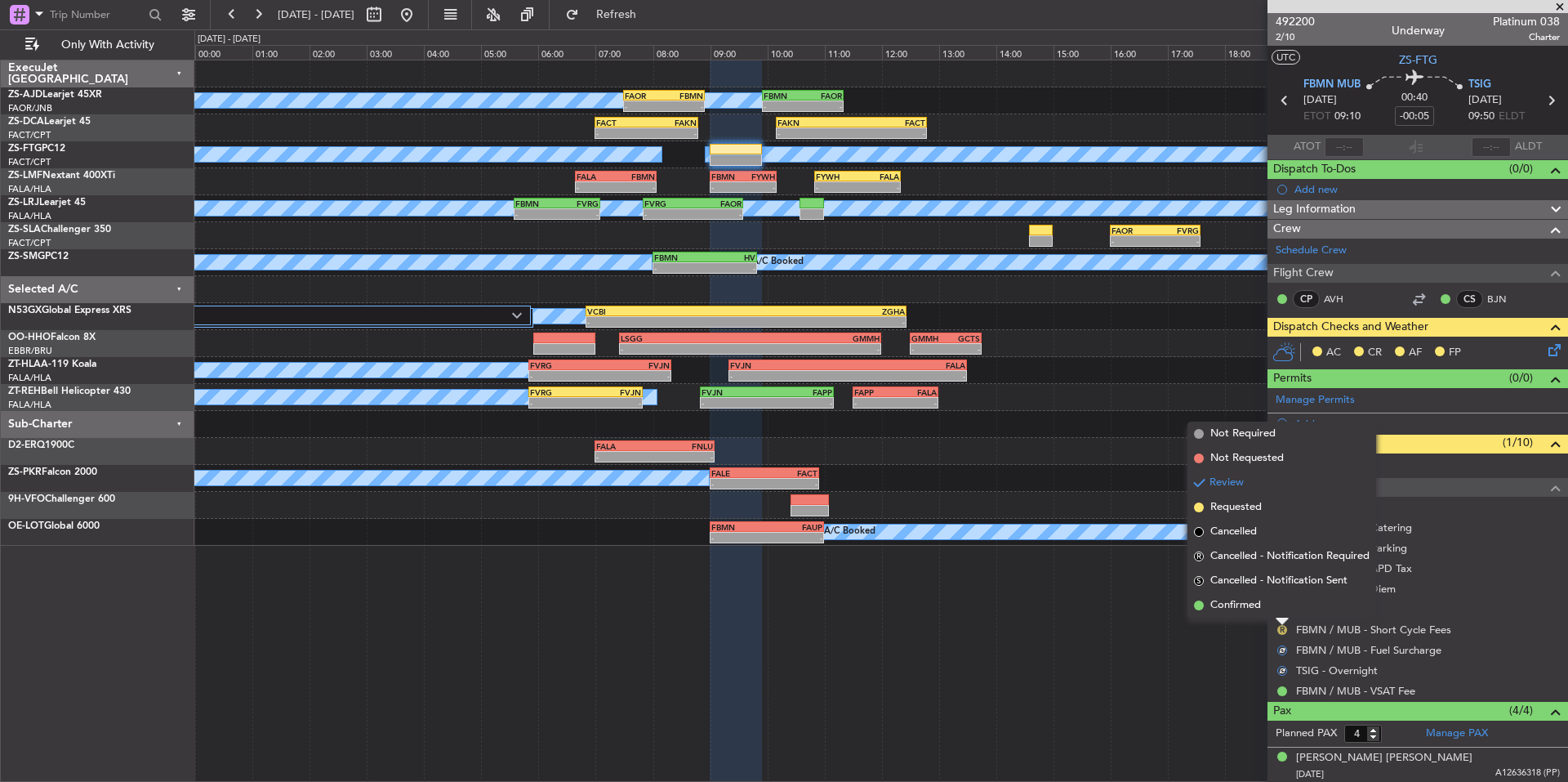
click at [1272, 609] on li "Confirmed" at bounding box center [1281, 605] width 189 height 24
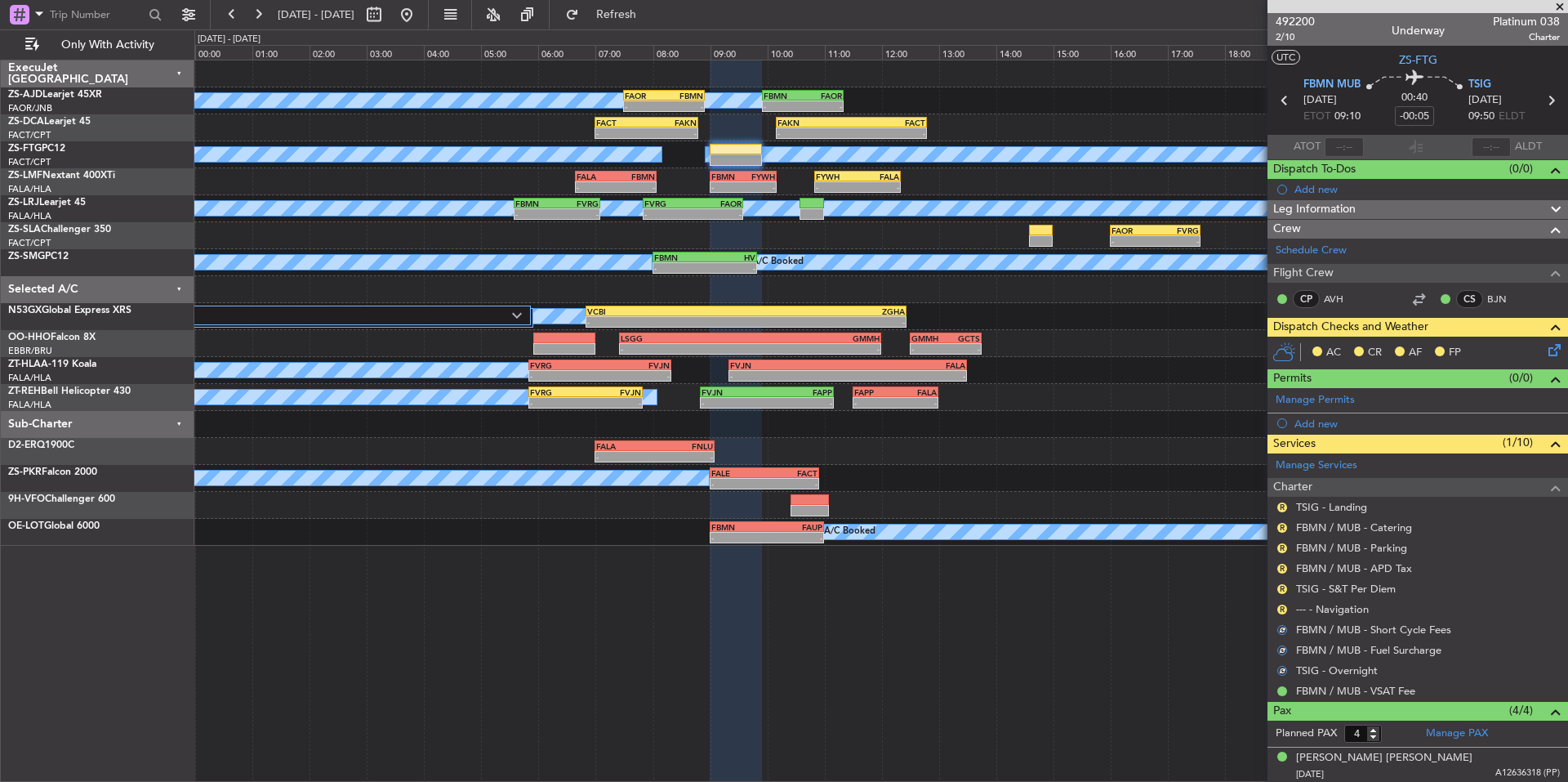
click at [1277, 608] on div "R" at bounding box center [1282, 609] width 13 height 13
click at [1279, 608] on mat-tooltip-component "Review" at bounding box center [1282, 615] width 59 height 43
click at [1280, 586] on button "R" at bounding box center [1282, 588] width 9 height 9
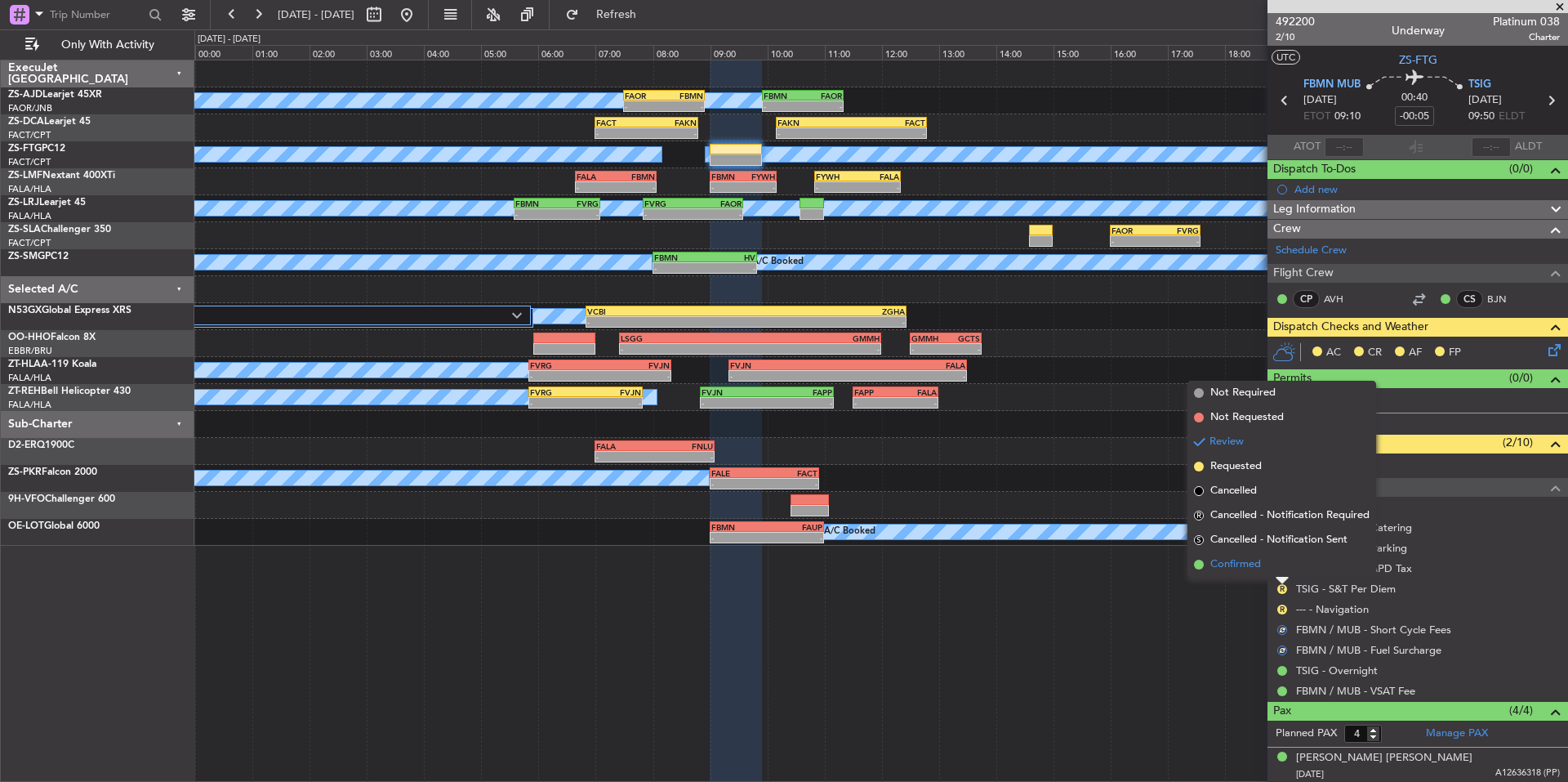
click at [1259, 563] on span "Confirmed" at bounding box center [1236, 564] width 51 height 16
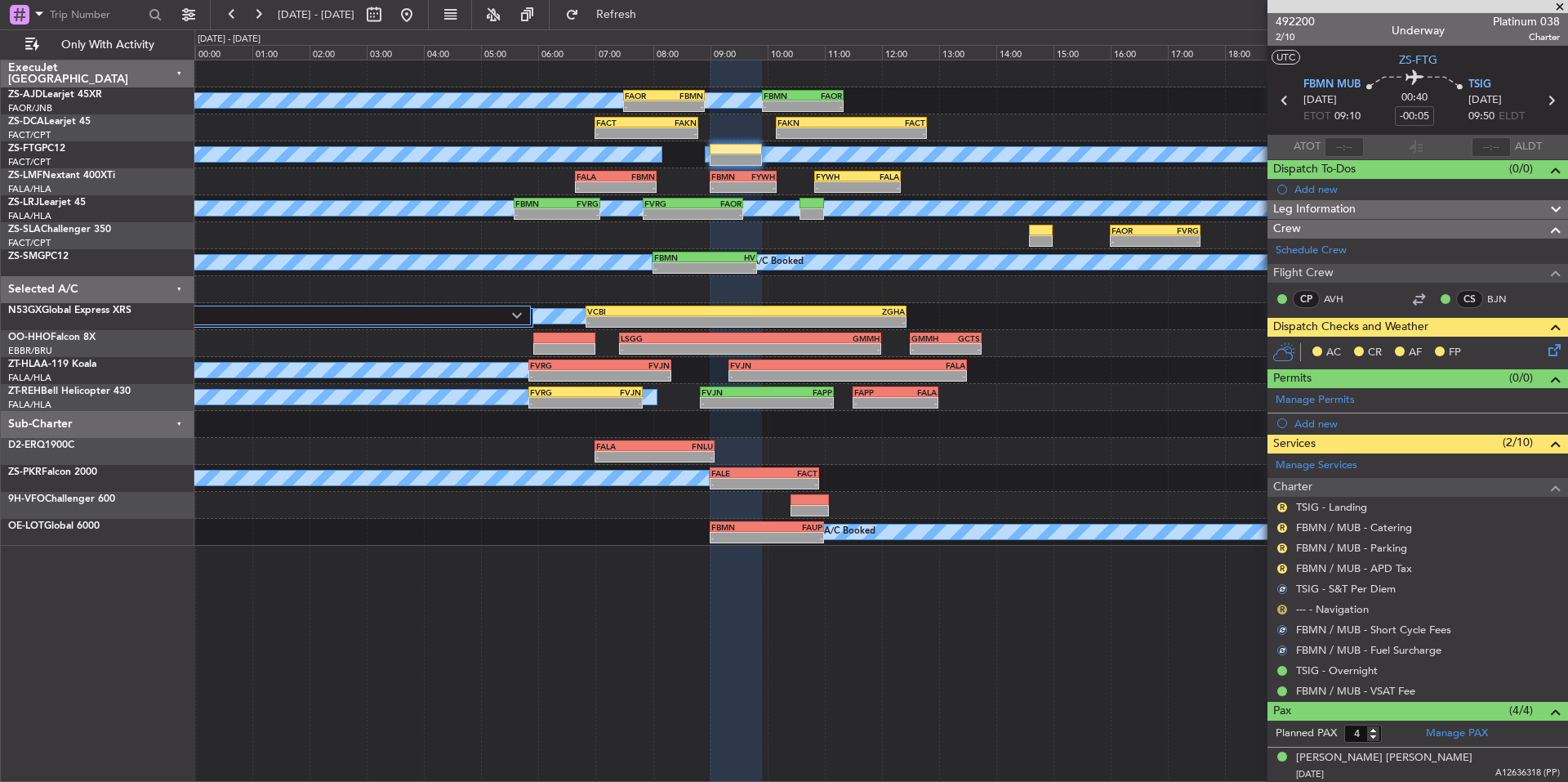
click at [1282, 611] on button "R" at bounding box center [1282, 609] width 9 height 9
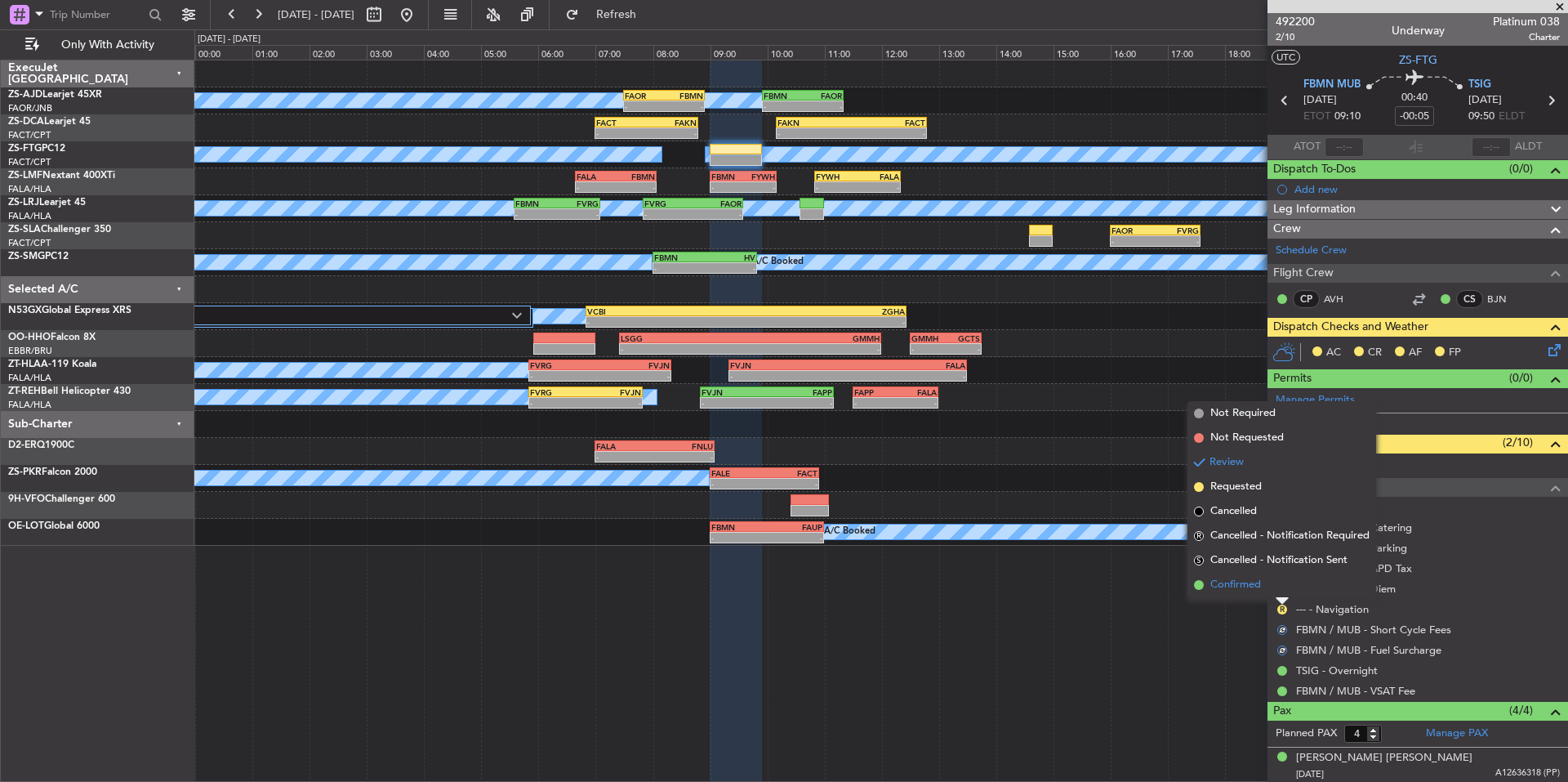
click at [1262, 590] on li "Confirmed" at bounding box center [1281, 585] width 189 height 24
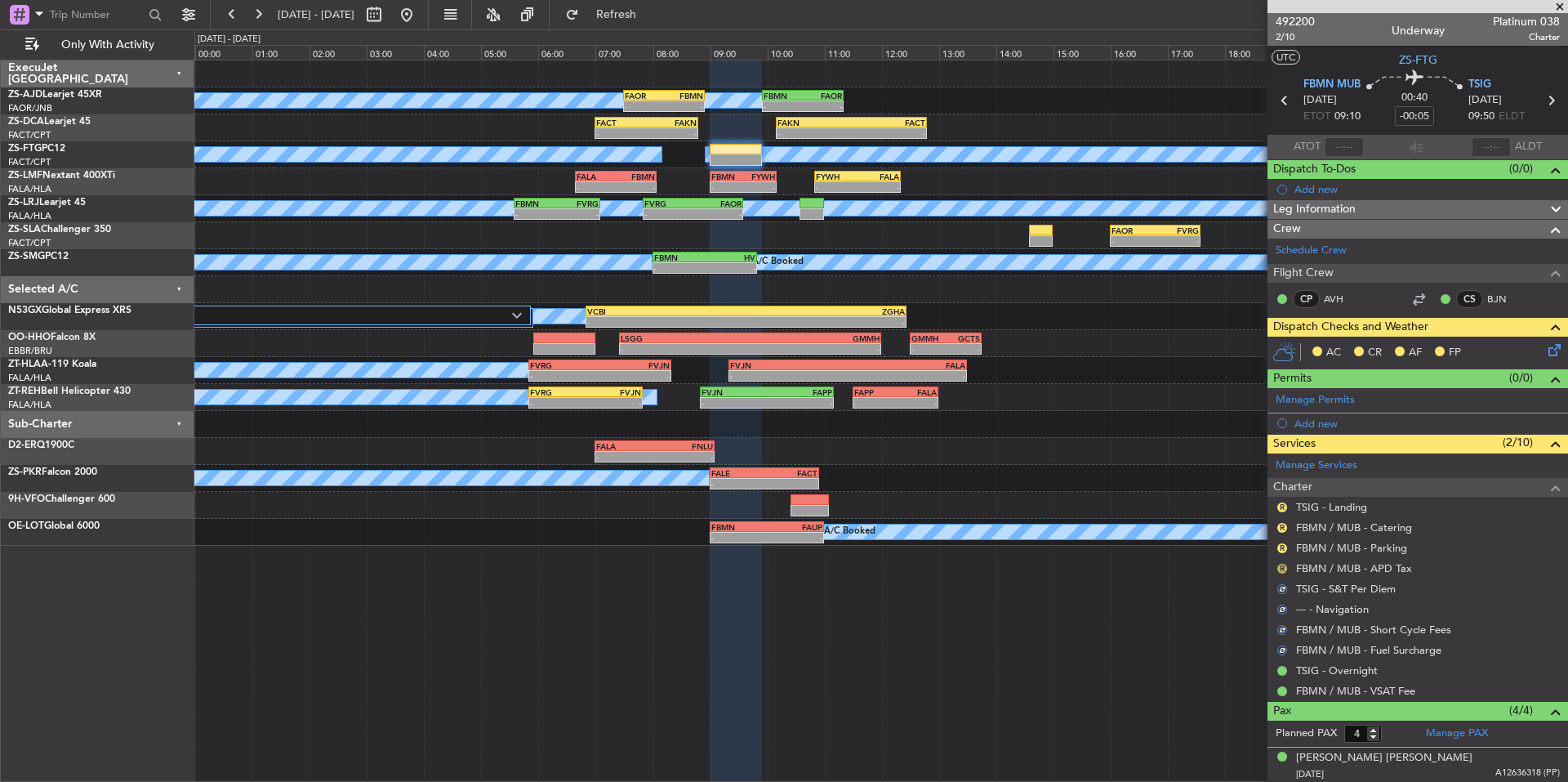
click at [1280, 571] on button "R" at bounding box center [1282, 568] width 9 height 9
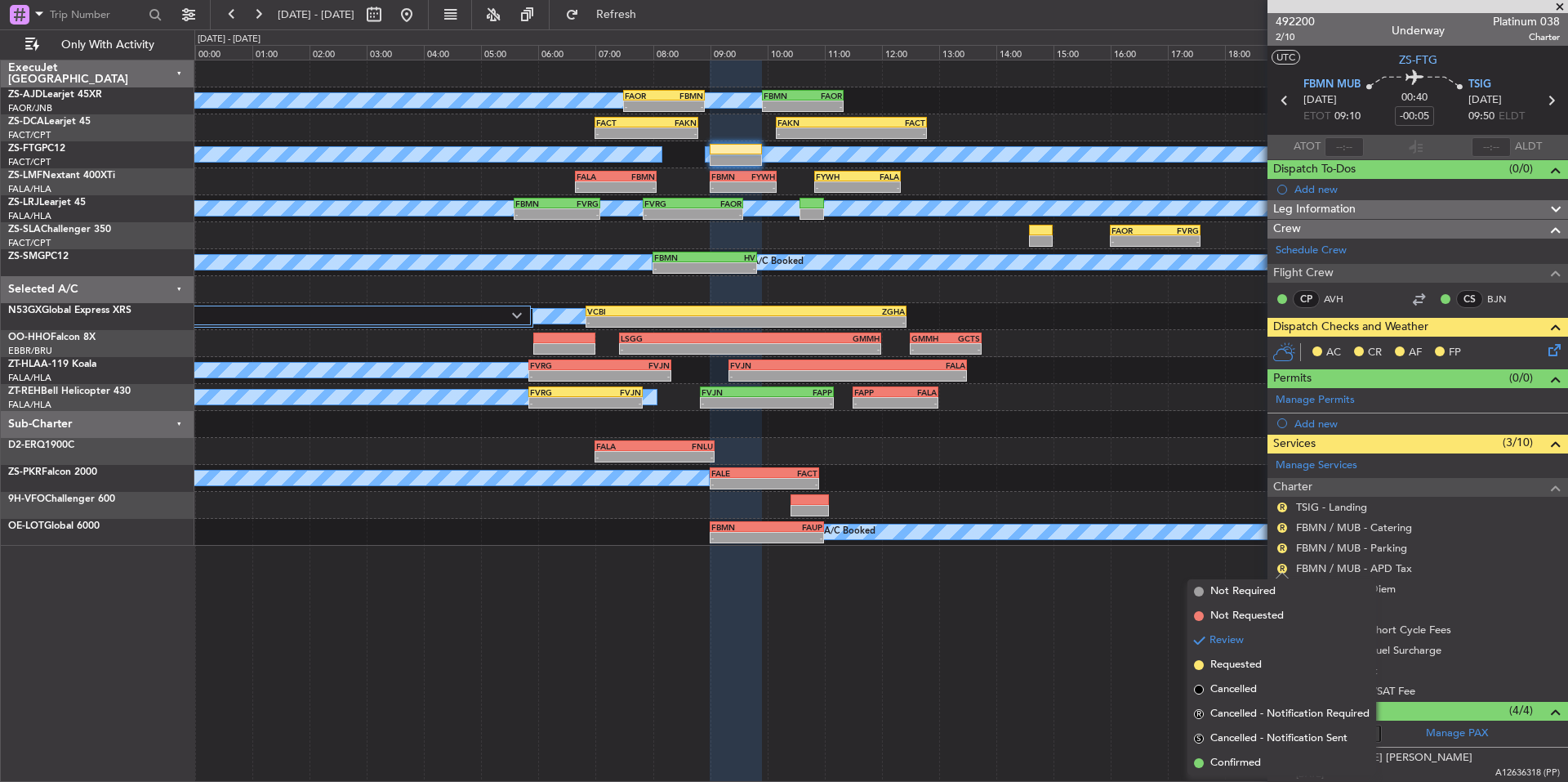
drag, startPoint x: 1272, startPoint y: 758, endPoint x: 1278, endPoint y: 704, distance: 54.3
click at [1272, 759] on li "Confirmed" at bounding box center [1281, 763] width 189 height 24
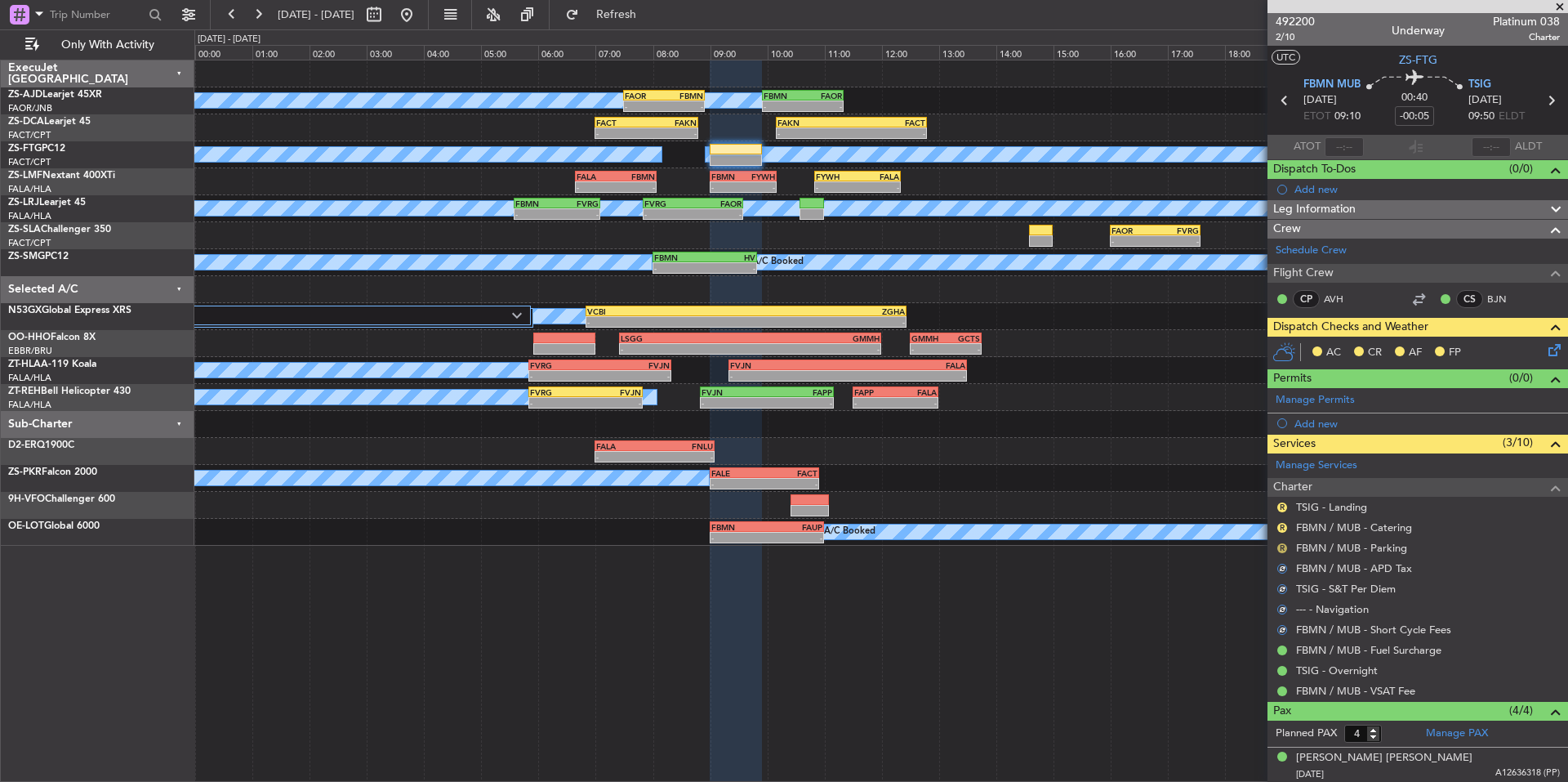
click at [1284, 545] on button "R" at bounding box center [1282, 548] width 9 height 9
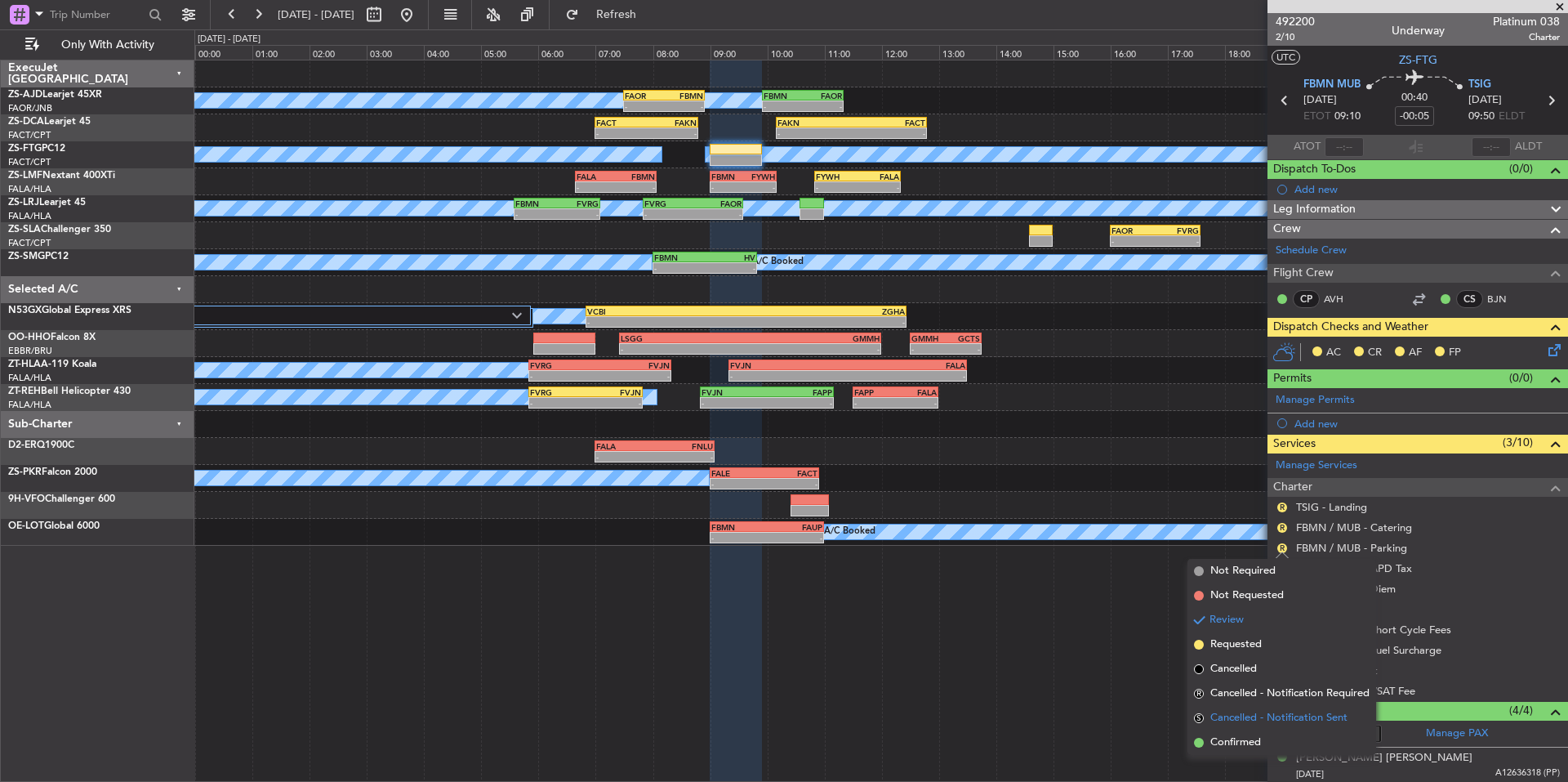
click at [1251, 728] on li "S Cancelled - Notification Sent" at bounding box center [1281, 718] width 189 height 24
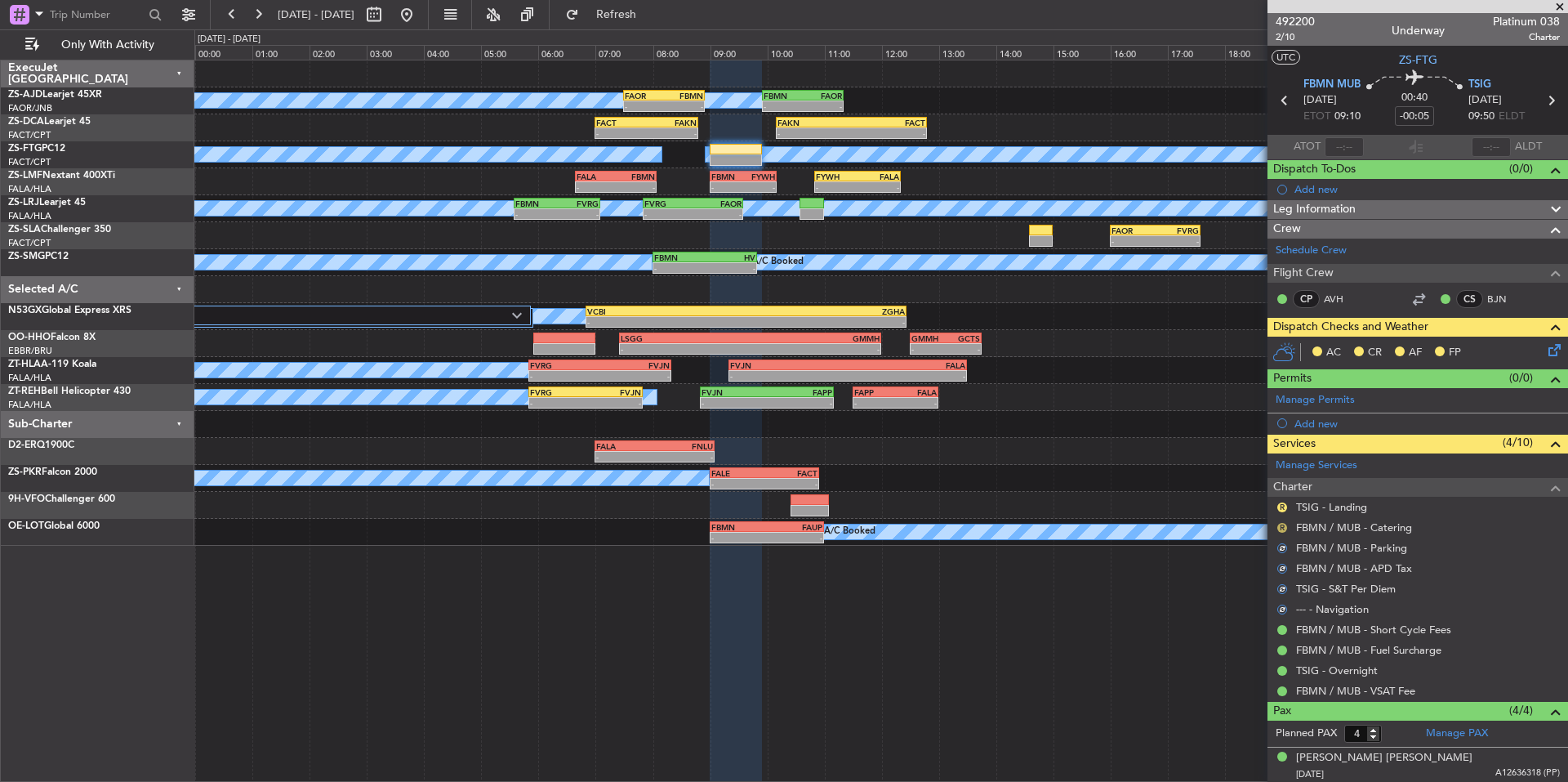
click at [1279, 524] on button "R" at bounding box center [1282, 527] width 9 height 9
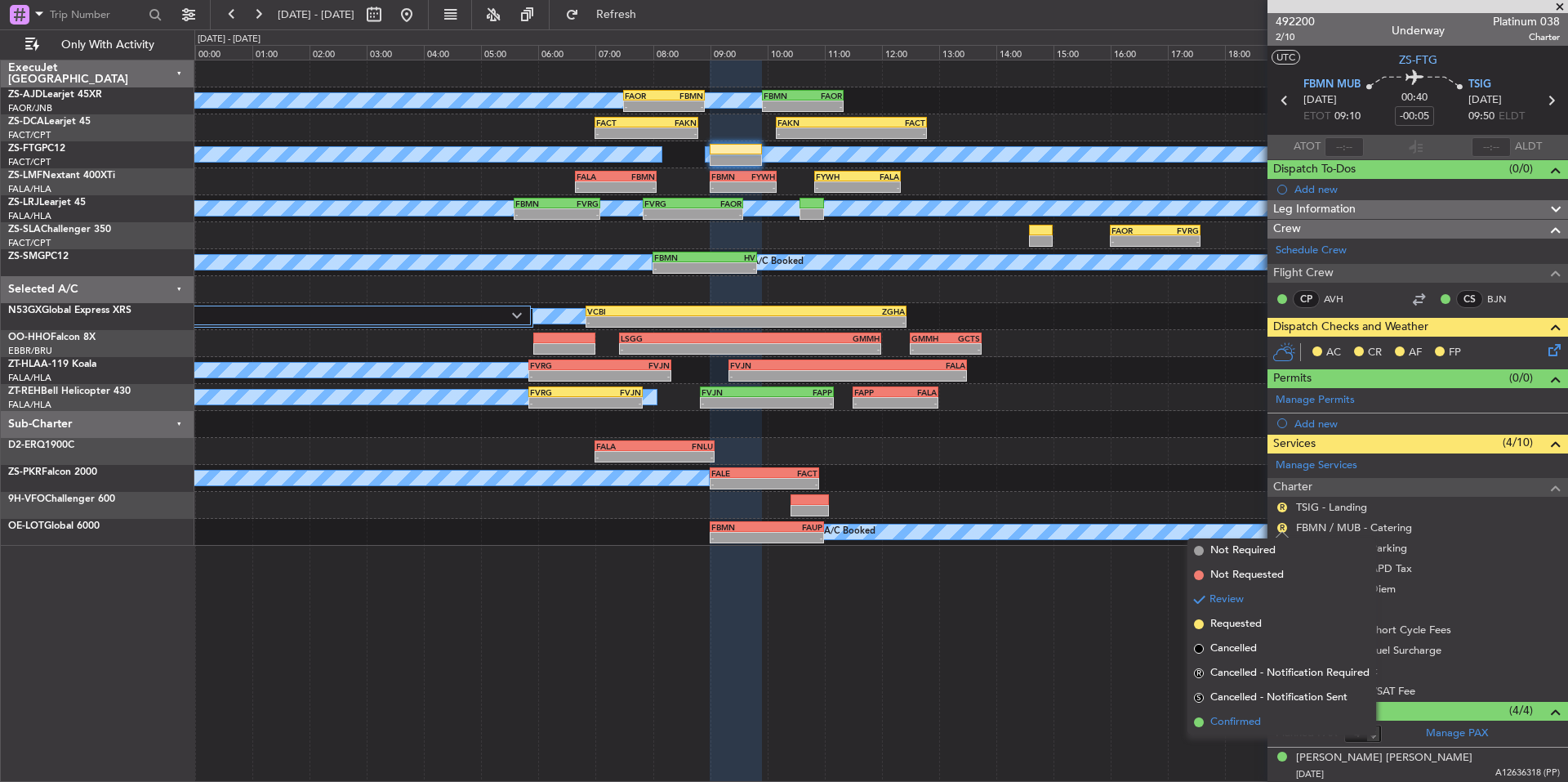
click at [1259, 722] on span "Confirmed" at bounding box center [1236, 722] width 51 height 16
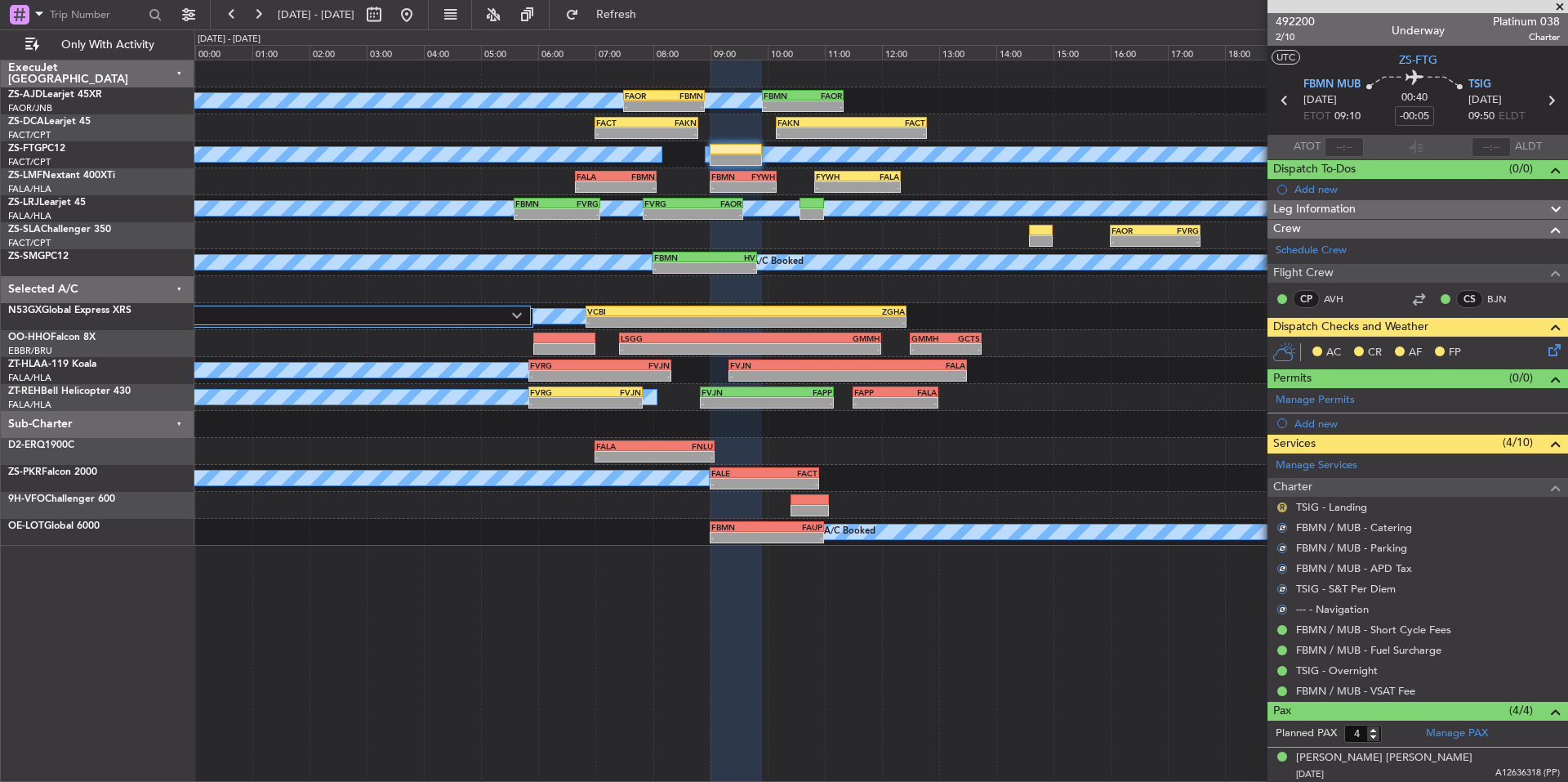
click at [1286, 512] on mat-tooltip-component "Review" at bounding box center [1282, 533] width 59 height 43
click at [1286, 508] on button "R" at bounding box center [1282, 506] width 9 height 9
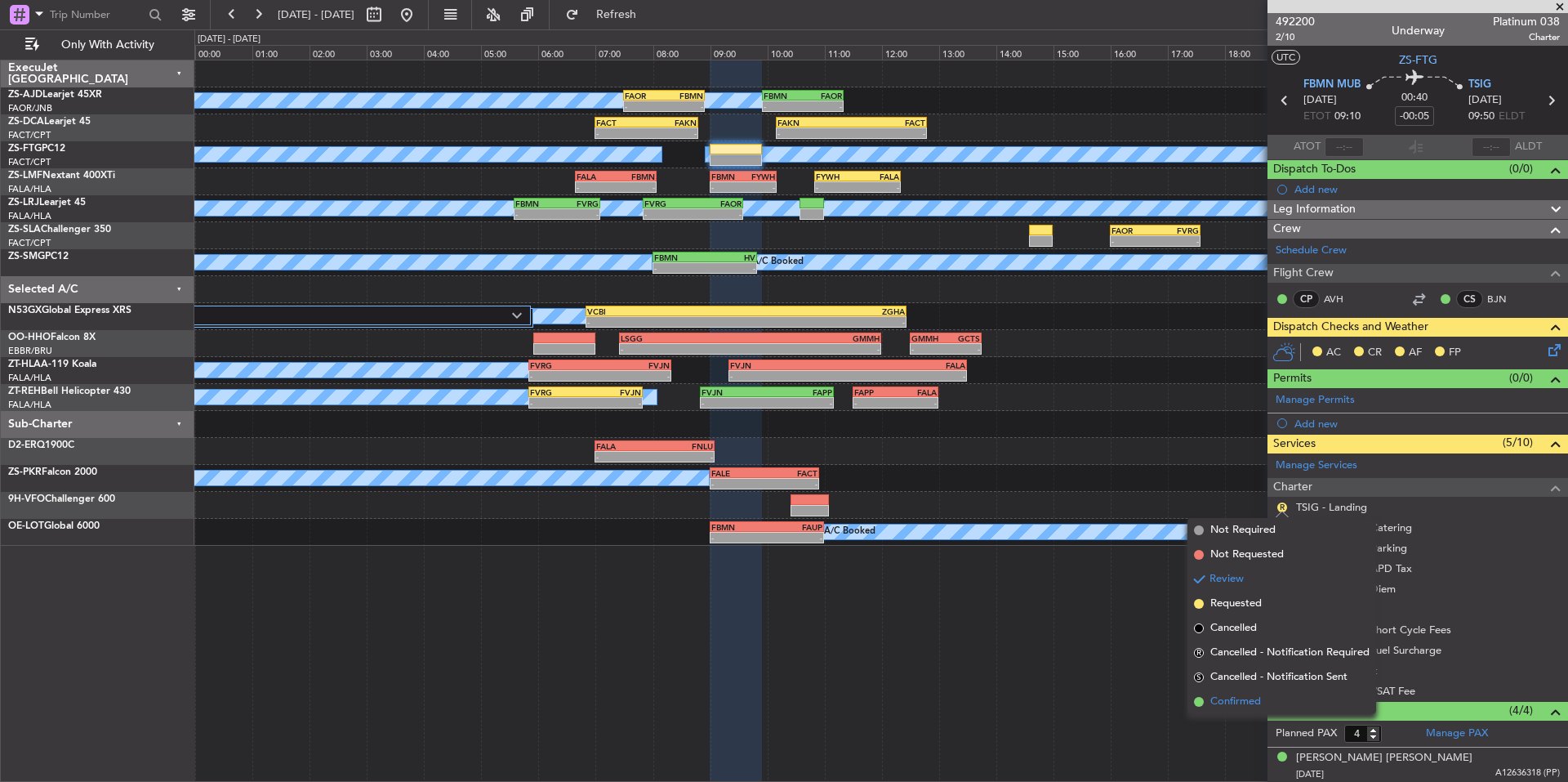
click at [1252, 698] on span "Confirmed" at bounding box center [1236, 701] width 51 height 16
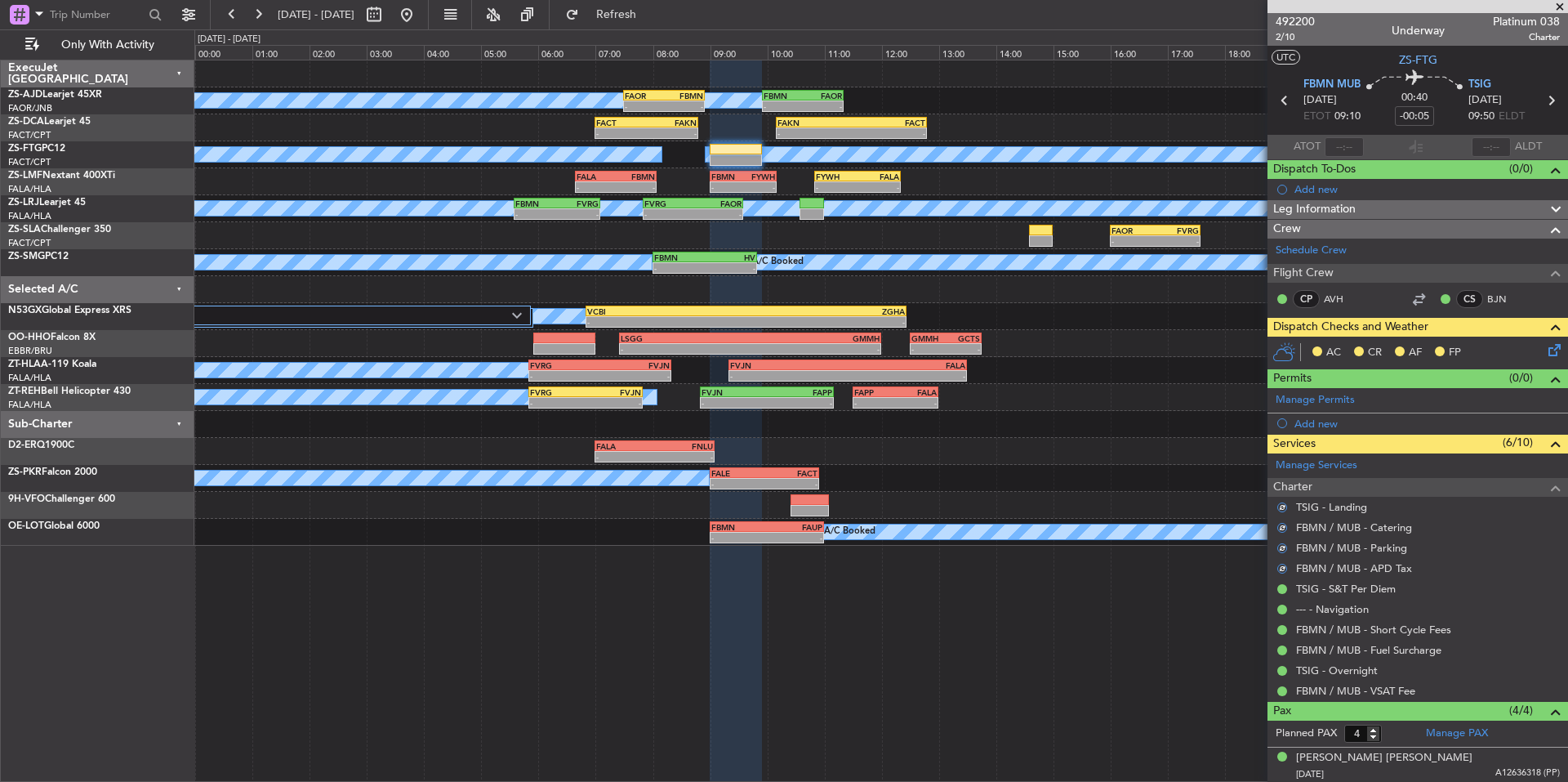
click at [1550, 349] on icon at bounding box center [1552, 347] width 13 height 13
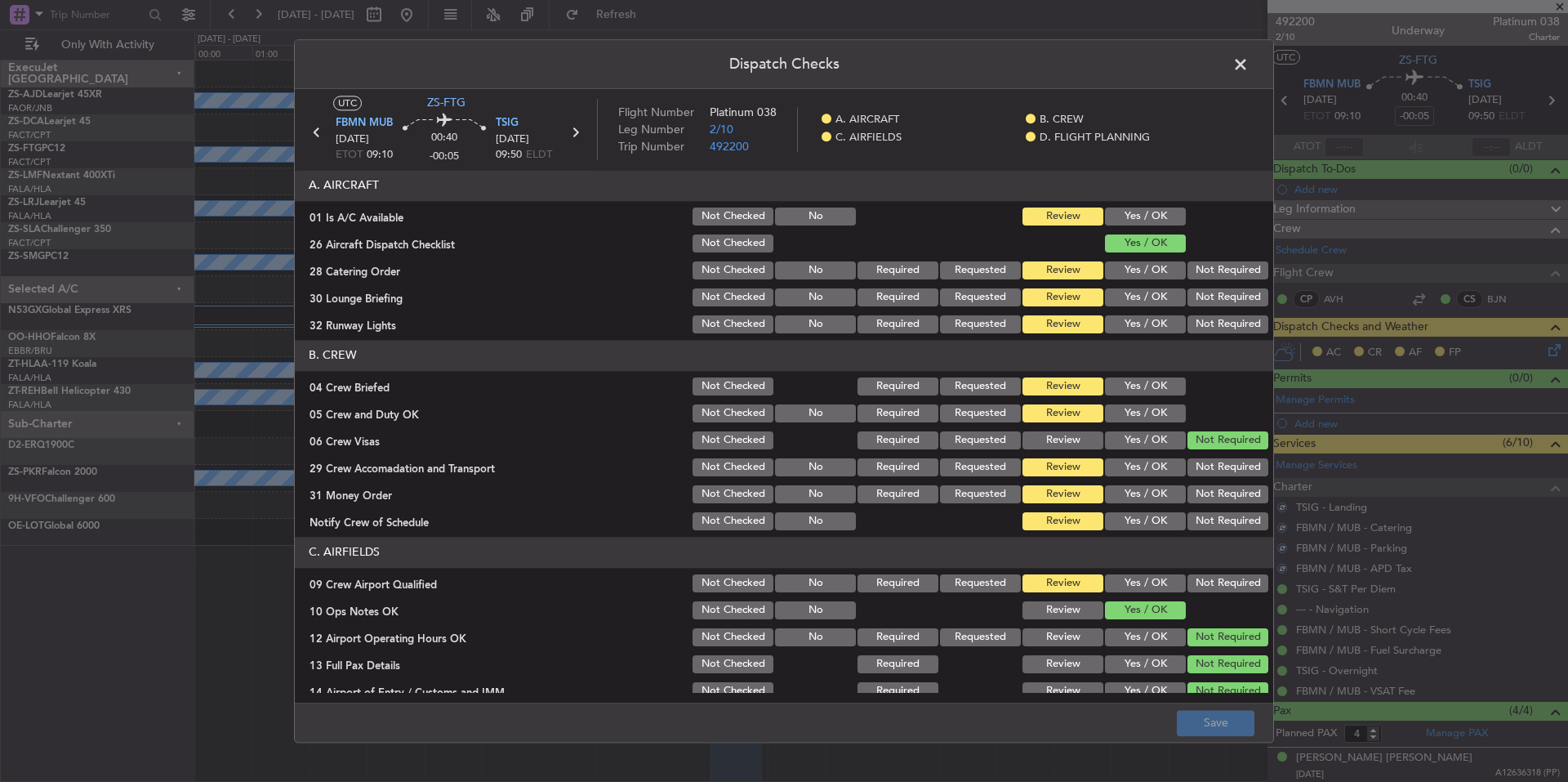
click at [1165, 217] on button "Yes / OK" at bounding box center [1145, 216] width 81 height 18
click at [1202, 268] on button "Not Required" at bounding box center [1228, 270] width 81 height 18
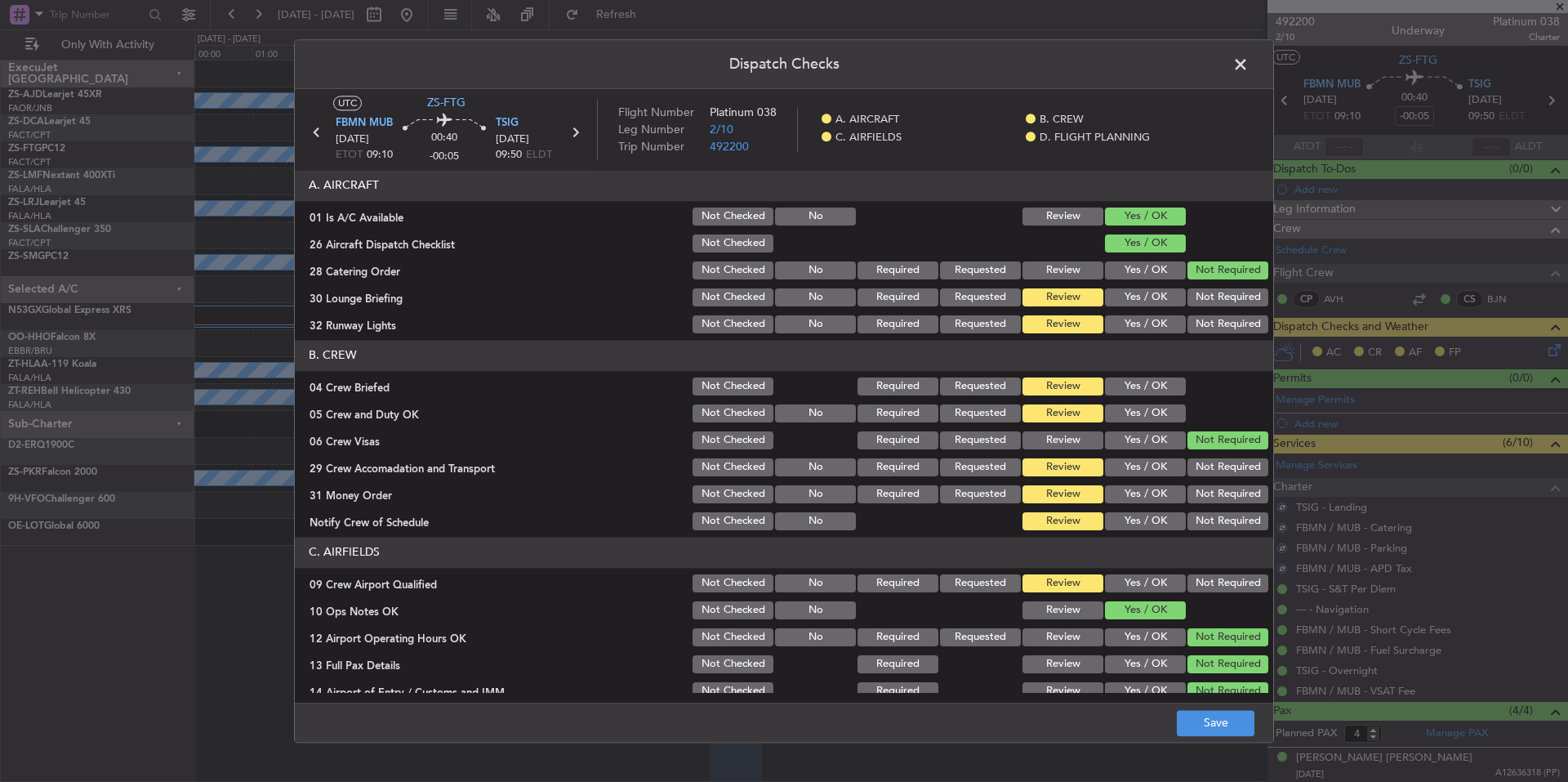
click at [1206, 291] on button "Not Required" at bounding box center [1228, 297] width 81 height 18
click at [1207, 306] on button "Not Required" at bounding box center [1228, 297] width 81 height 18
click at [1212, 318] on button "Not Required" at bounding box center [1228, 324] width 81 height 18
click at [1148, 375] on div "Yes / OK" at bounding box center [1144, 386] width 83 height 23
click at [1152, 394] on button "Yes / OK" at bounding box center [1145, 386] width 81 height 18
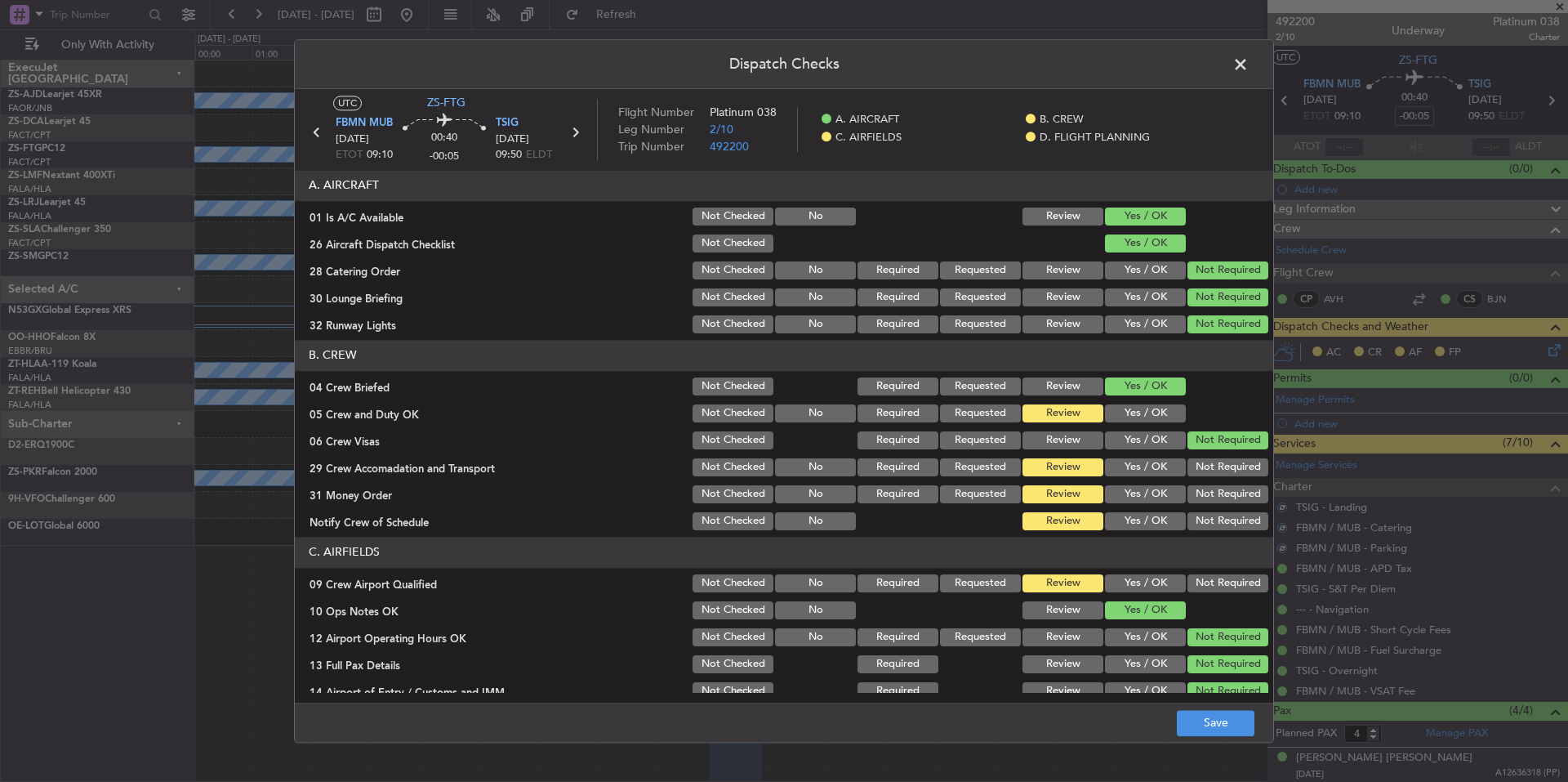
click at [1154, 407] on button "Yes / OK" at bounding box center [1145, 413] width 81 height 18
click at [1194, 459] on button "Not Required" at bounding box center [1228, 467] width 81 height 18
drag, startPoint x: 1200, startPoint y: 469, endPoint x: 1202, endPoint y: 480, distance: 11.2
click at [1201, 478] on div "Not Required" at bounding box center [1226, 467] width 83 height 23
click at [1209, 496] on button "Not Required" at bounding box center [1228, 493] width 81 height 18
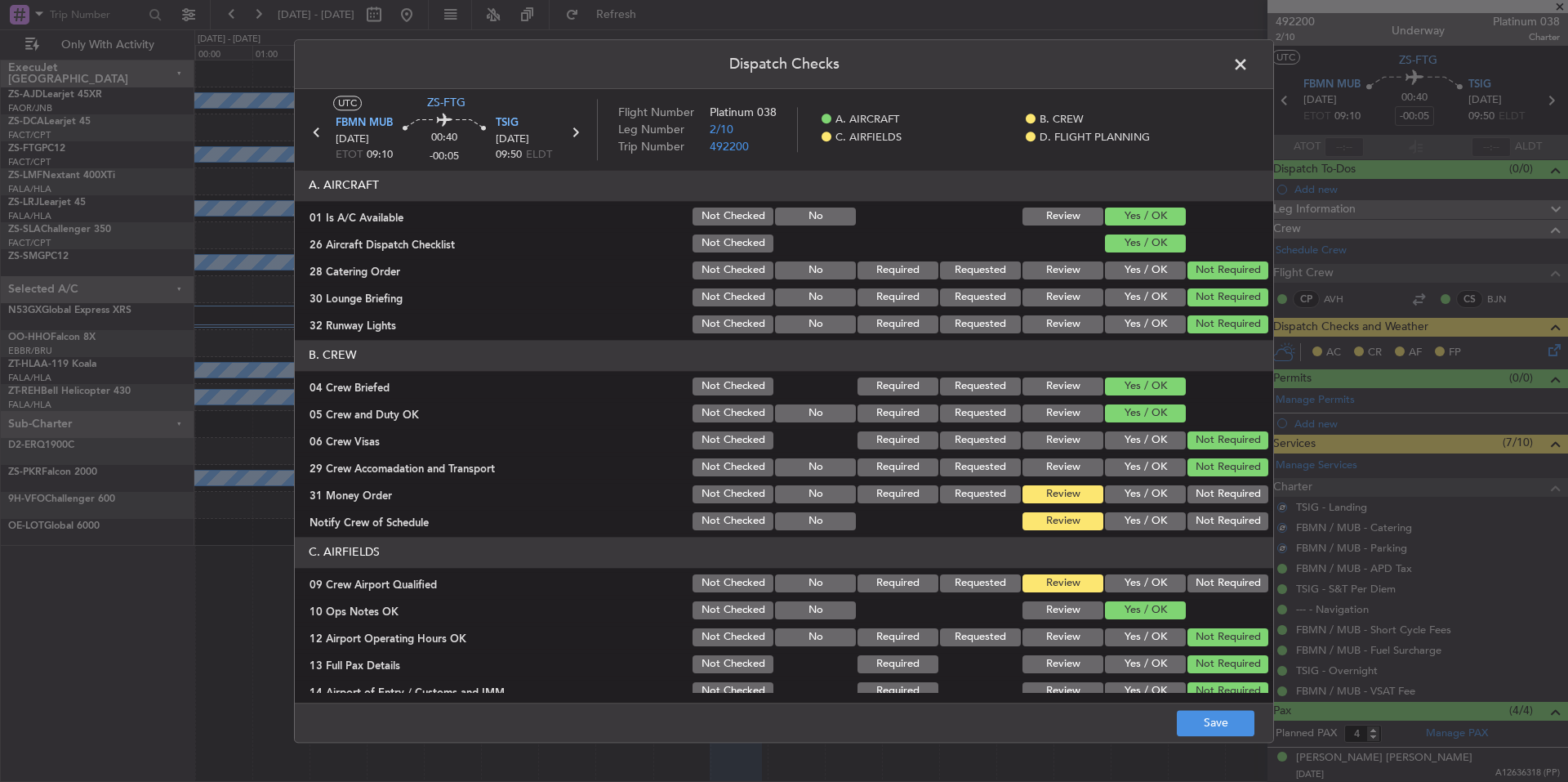
click at [1211, 505] on div "Not Required" at bounding box center [1226, 494] width 83 height 23
click at [1213, 517] on button "Not Required" at bounding box center [1228, 521] width 81 height 18
click at [1225, 584] on button "Not Required" at bounding box center [1228, 583] width 81 height 18
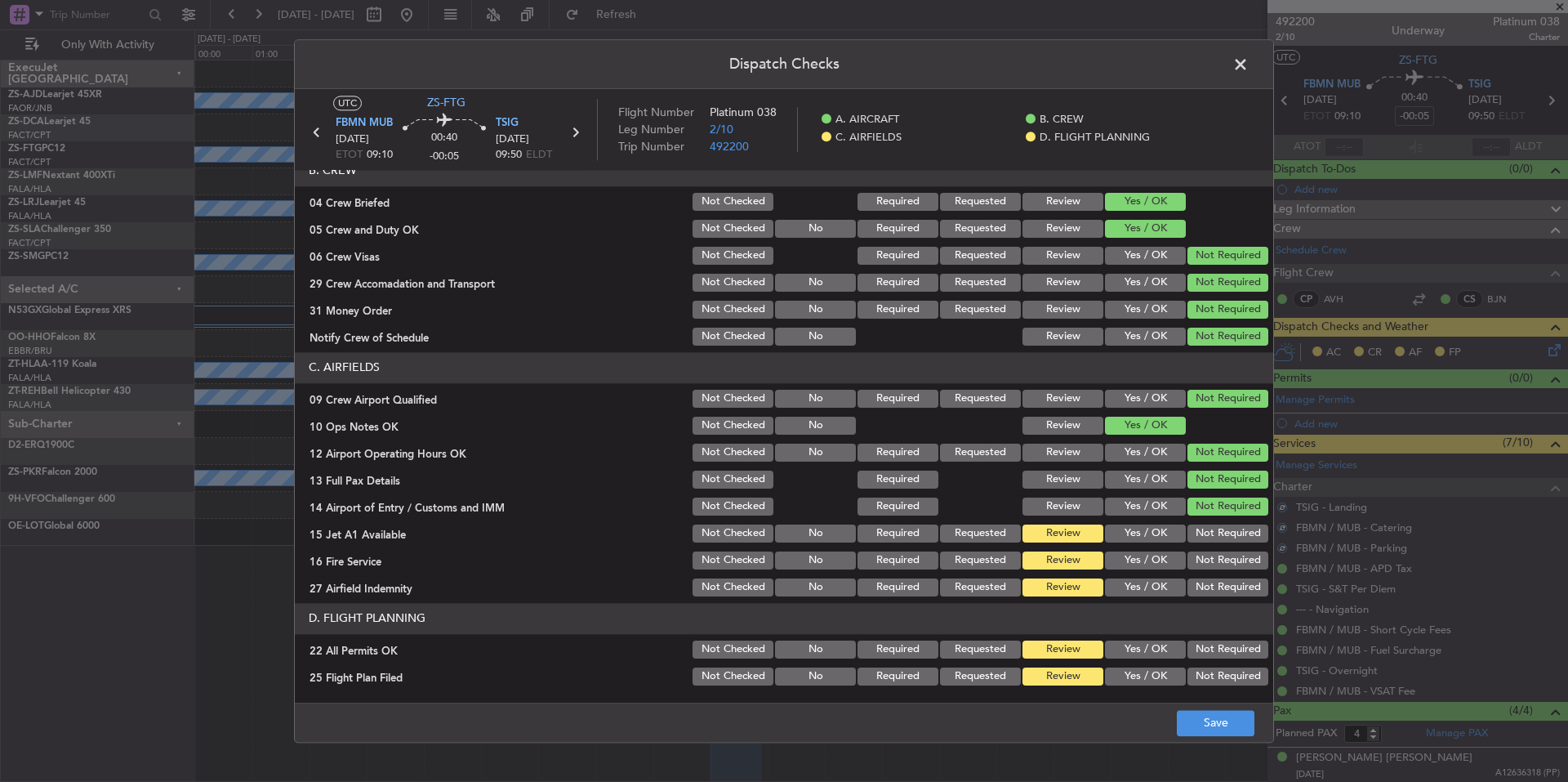
scroll to position [212, 0]
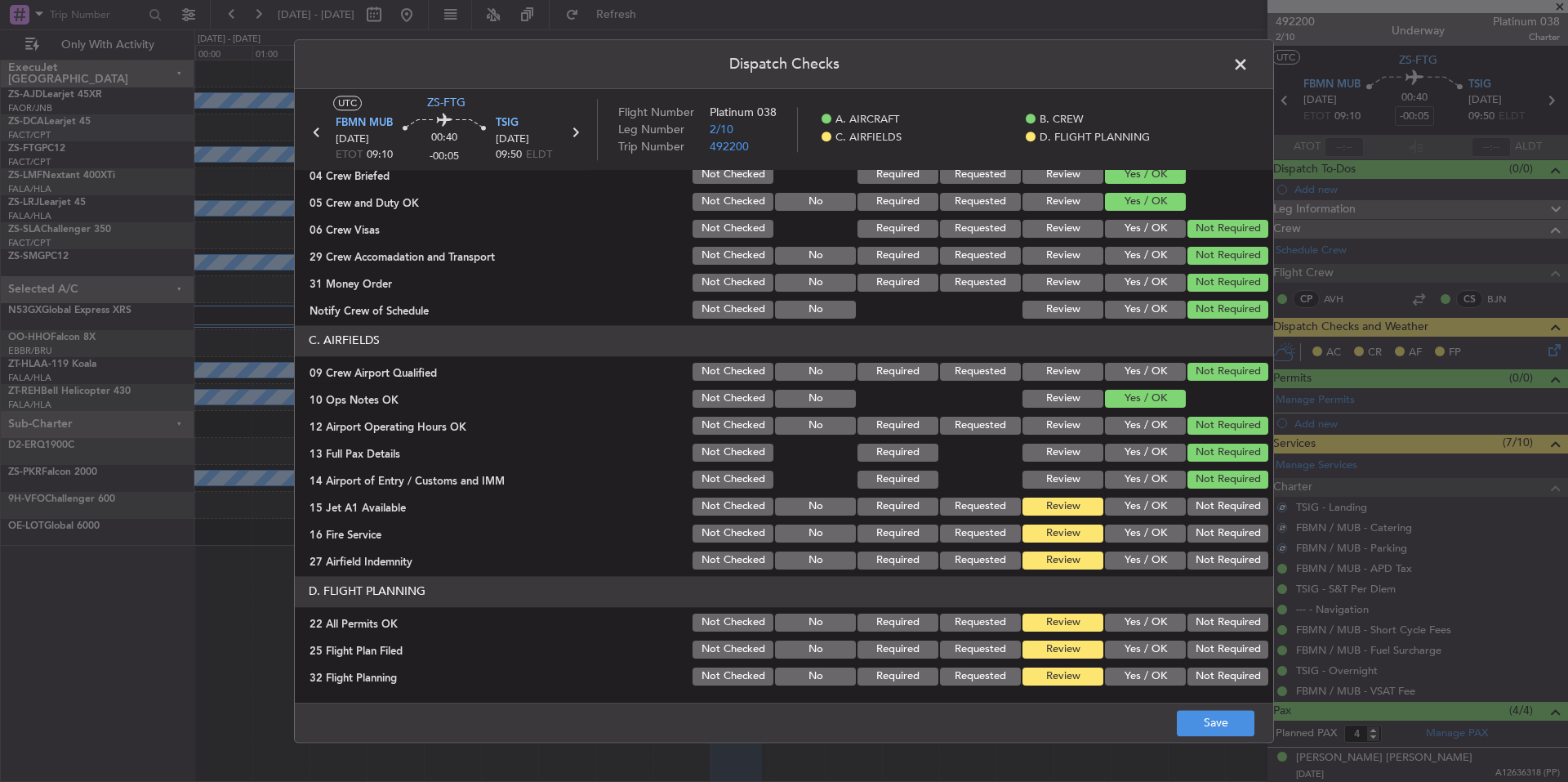
drag, startPoint x: 1224, startPoint y: 568, endPoint x: 1216, endPoint y: 548, distance: 21.5
click at [1219, 560] on button "Not Required" at bounding box center [1228, 560] width 81 height 18
click at [1216, 548] on section "C. AIRFIELDS 09 Crew Airport Qualified Not Checked No Required Requested Review…" at bounding box center [784, 449] width 978 height 246
click at [1213, 533] on button "Not Required" at bounding box center [1228, 533] width 81 height 18
click at [1211, 519] on section "C. AIRFIELDS 09 Crew Airport Qualified Not Checked No Required Requested Review…" at bounding box center [784, 449] width 978 height 246
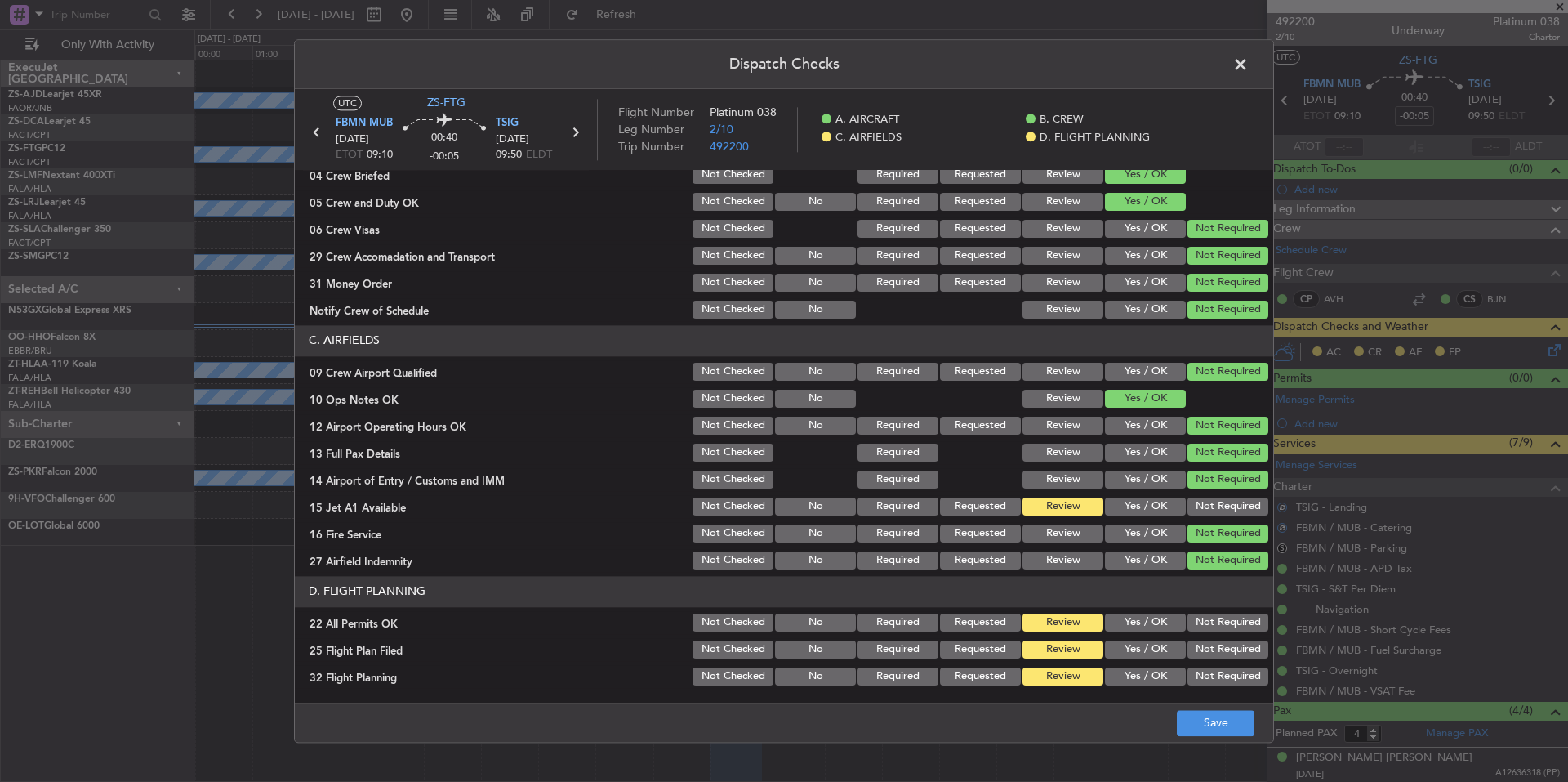
click at [1210, 504] on button "Not Required" at bounding box center [1228, 506] width 81 height 18
drag, startPoint x: 1210, startPoint y: 618, endPoint x: 1199, endPoint y: 641, distance: 25.5
click at [1210, 619] on button "Not Required" at bounding box center [1228, 622] width 81 height 18
click at [1145, 665] on div "Yes / OK" at bounding box center [1144, 676] width 83 height 23
click at [1152, 681] on button "Yes / OK" at bounding box center [1145, 676] width 81 height 18
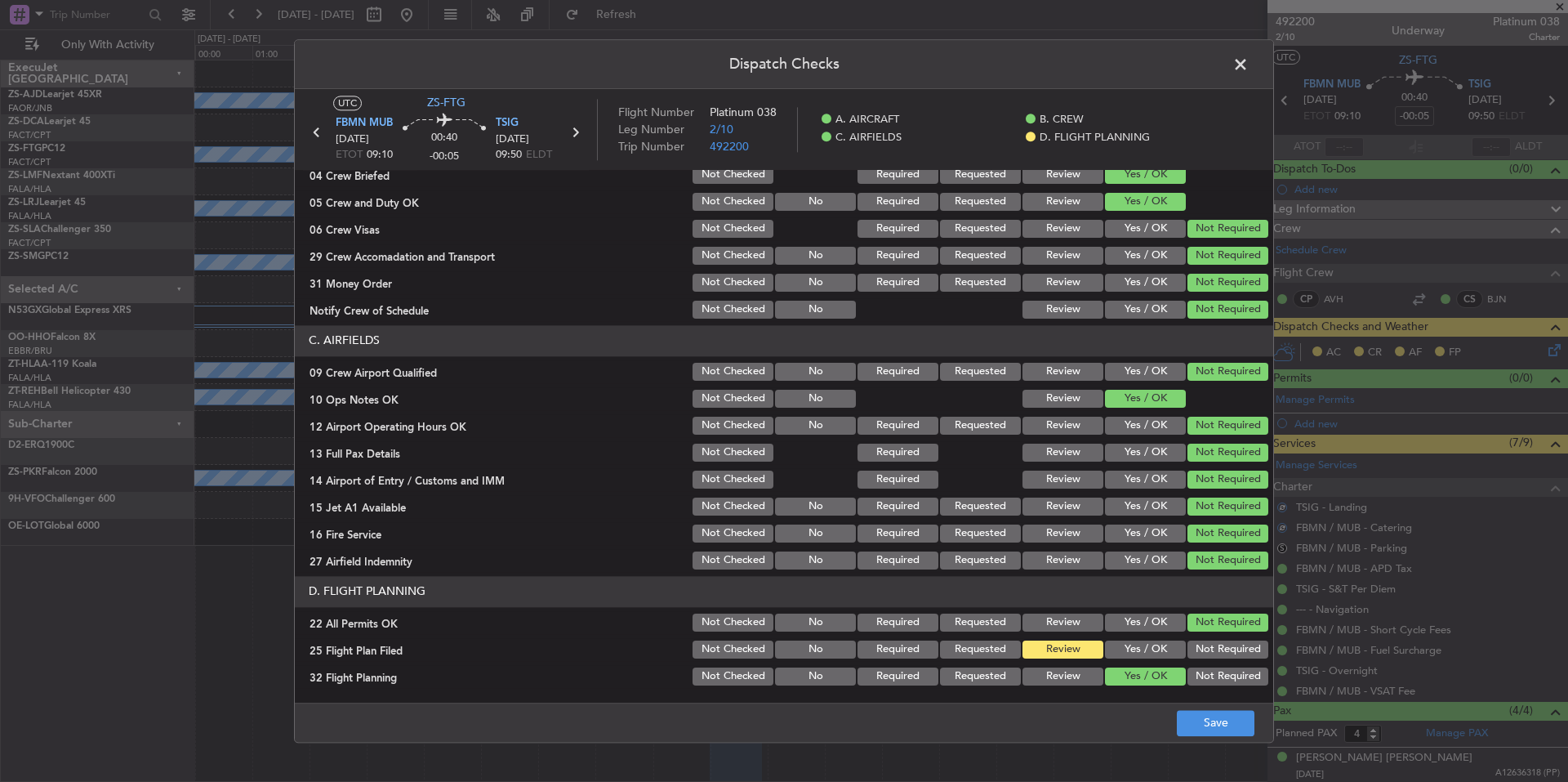
click at [1150, 655] on button "Yes / OK" at bounding box center [1145, 649] width 81 height 18
click at [1193, 698] on main "UTC ZS-FTG FBMN MUB 06/09/2025 ETOT 09:10 00:40 -00:05 TSIG 06/09/2025 09:50 EL…" at bounding box center [784, 399] width 978 height 620
click at [1202, 714] on button "Save" at bounding box center [1216, 723] width 77 height 26
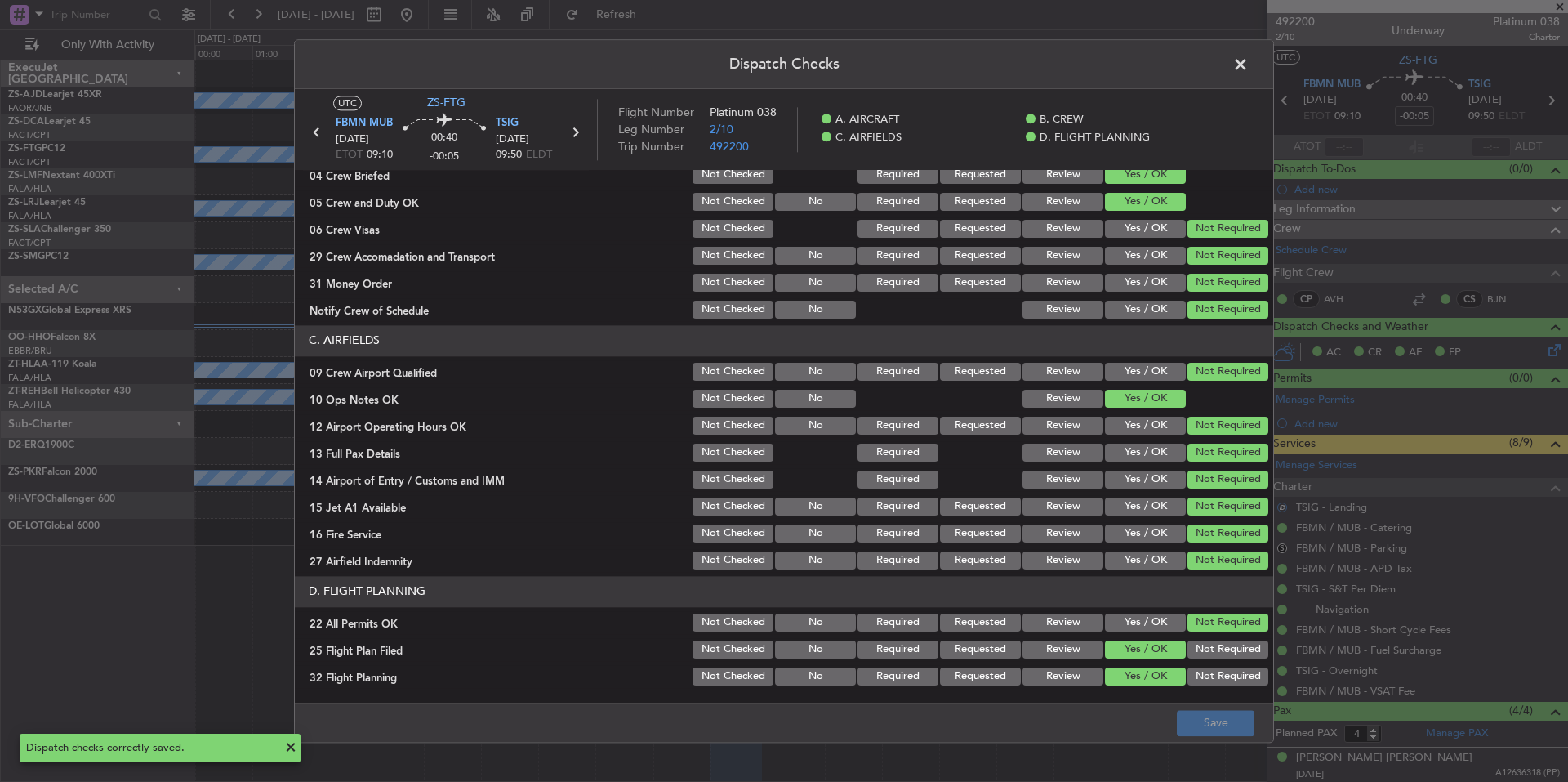
click at [1249, 62] on span at bounding box center [1249, 69] width 0 height 33
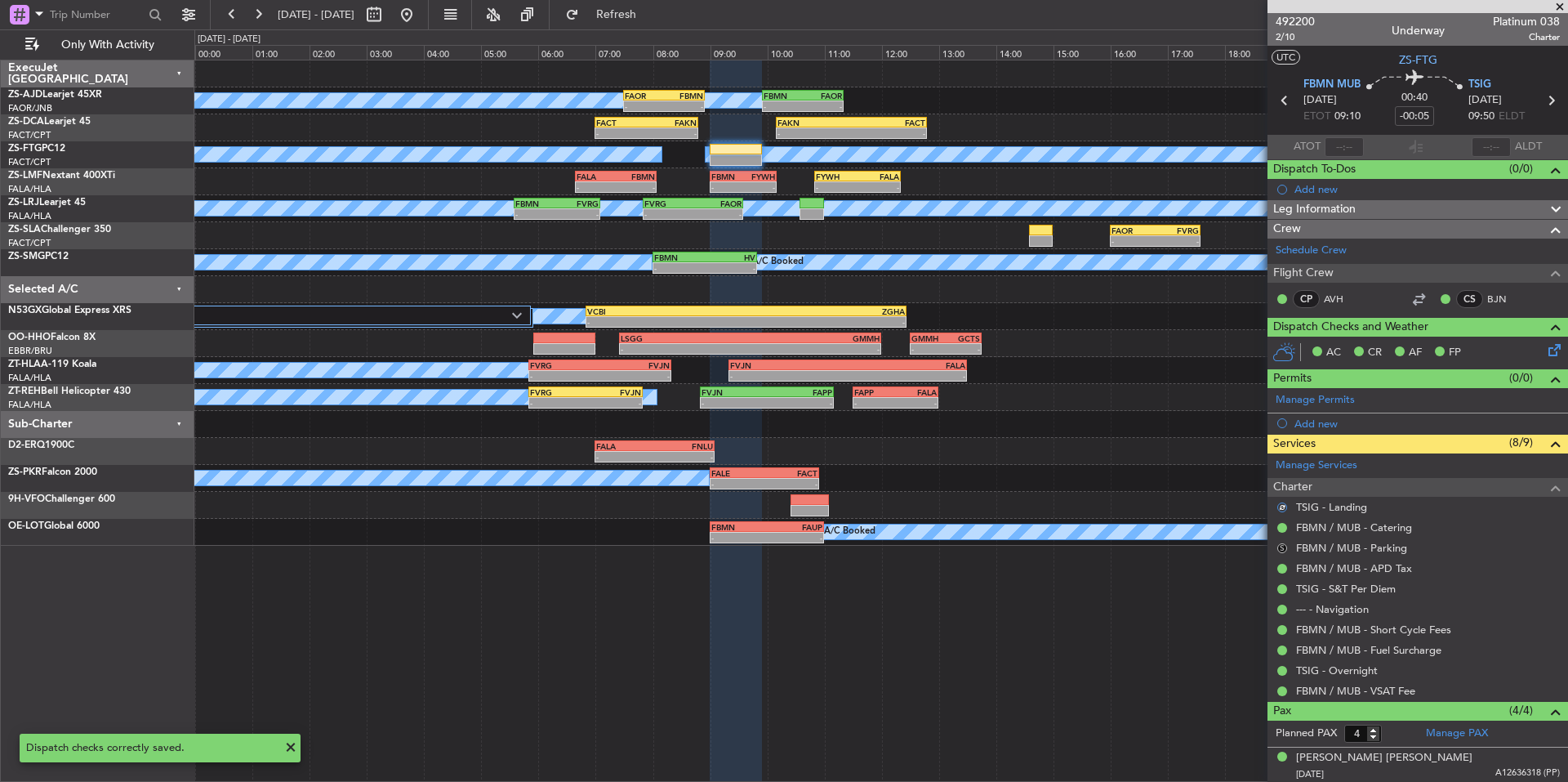
click at [1280, 547] on button "S" at bounding box center [1282, 548] width 9 height 9
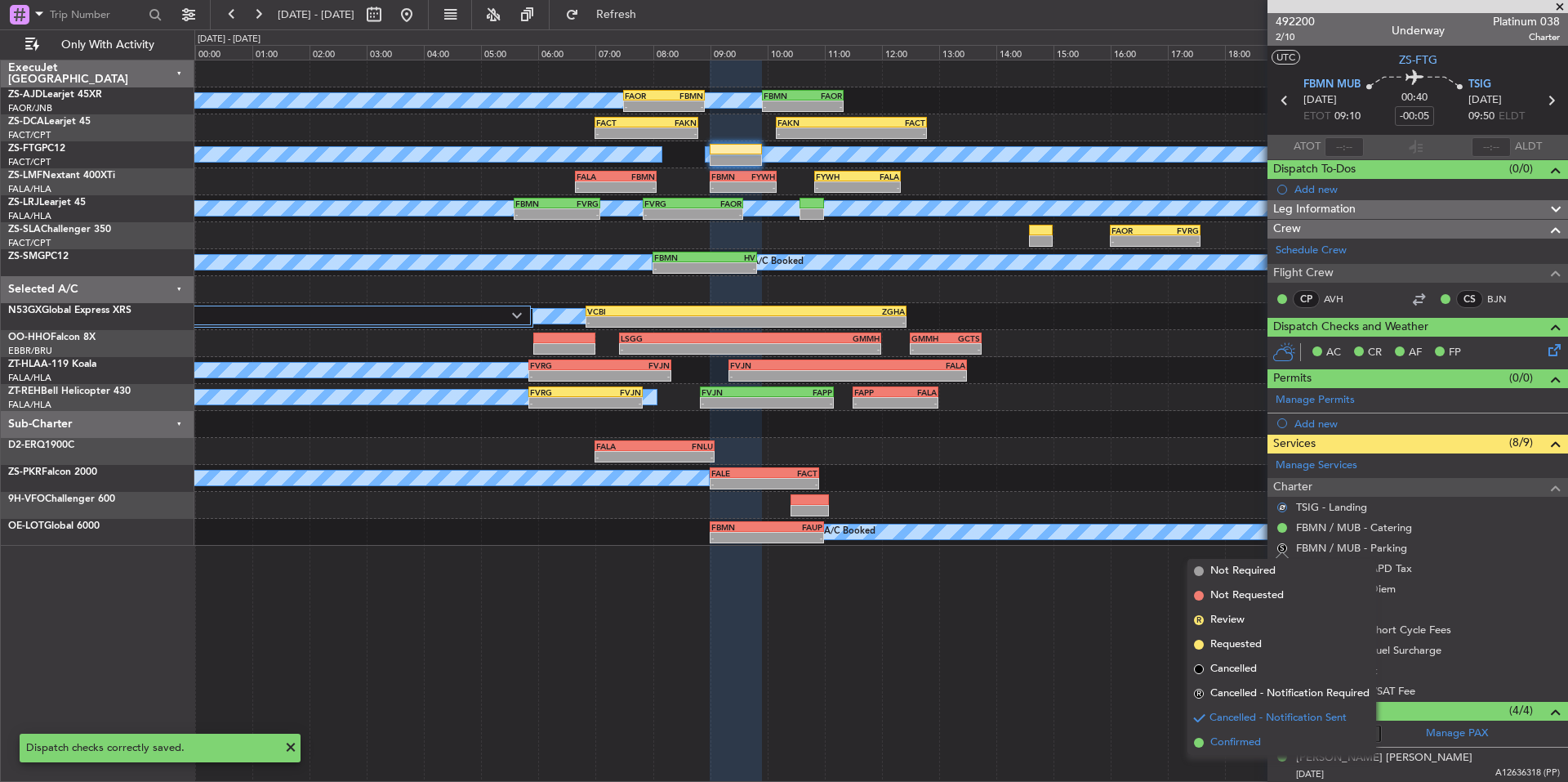
click at [1234, 735] on span "Confirmed" at bounding box center [1236, 742] width 51 height 16
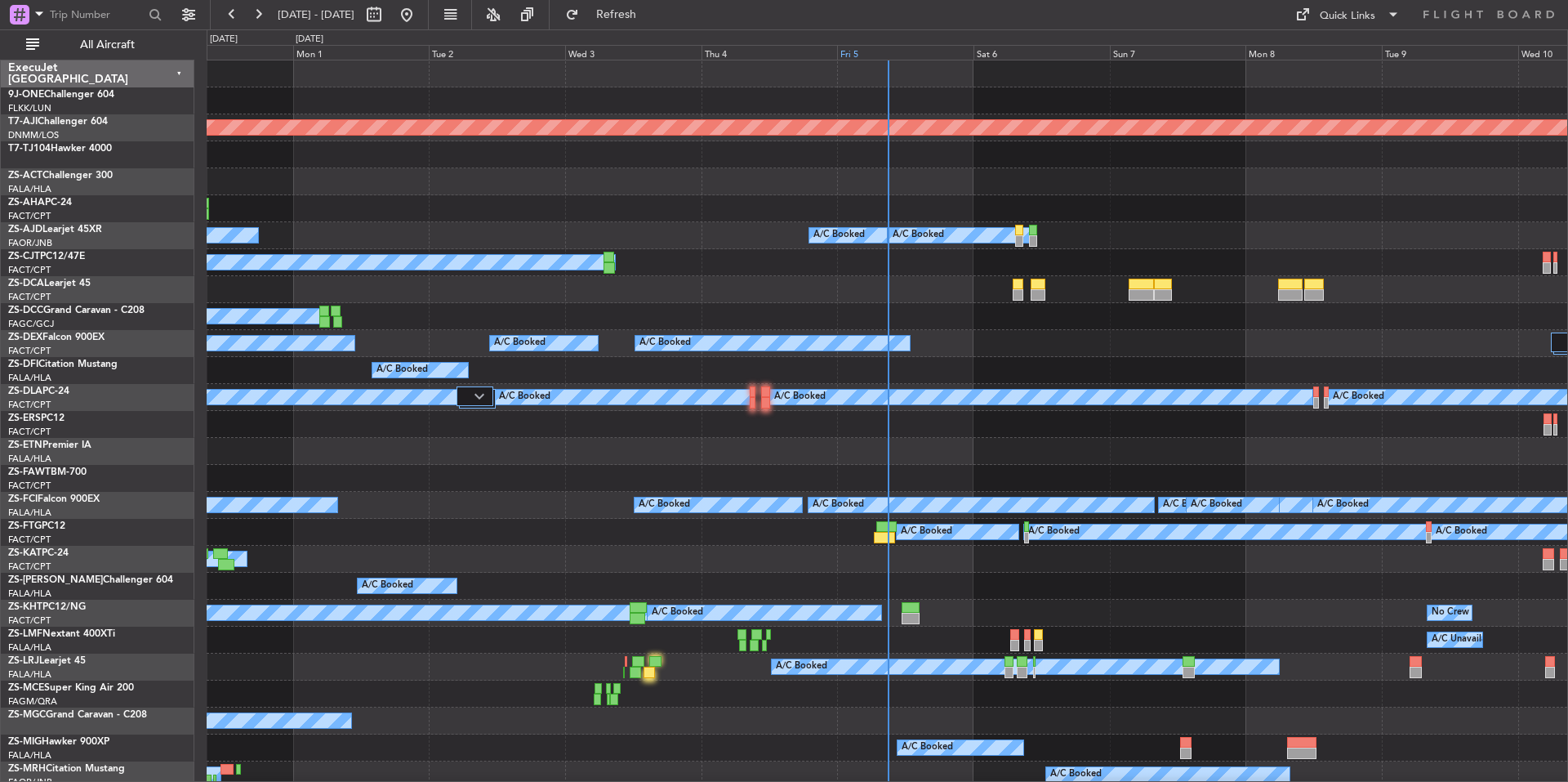
click at [881, 51] on div "Fri 5" at bounding box center [905, 52] width 136 height 15
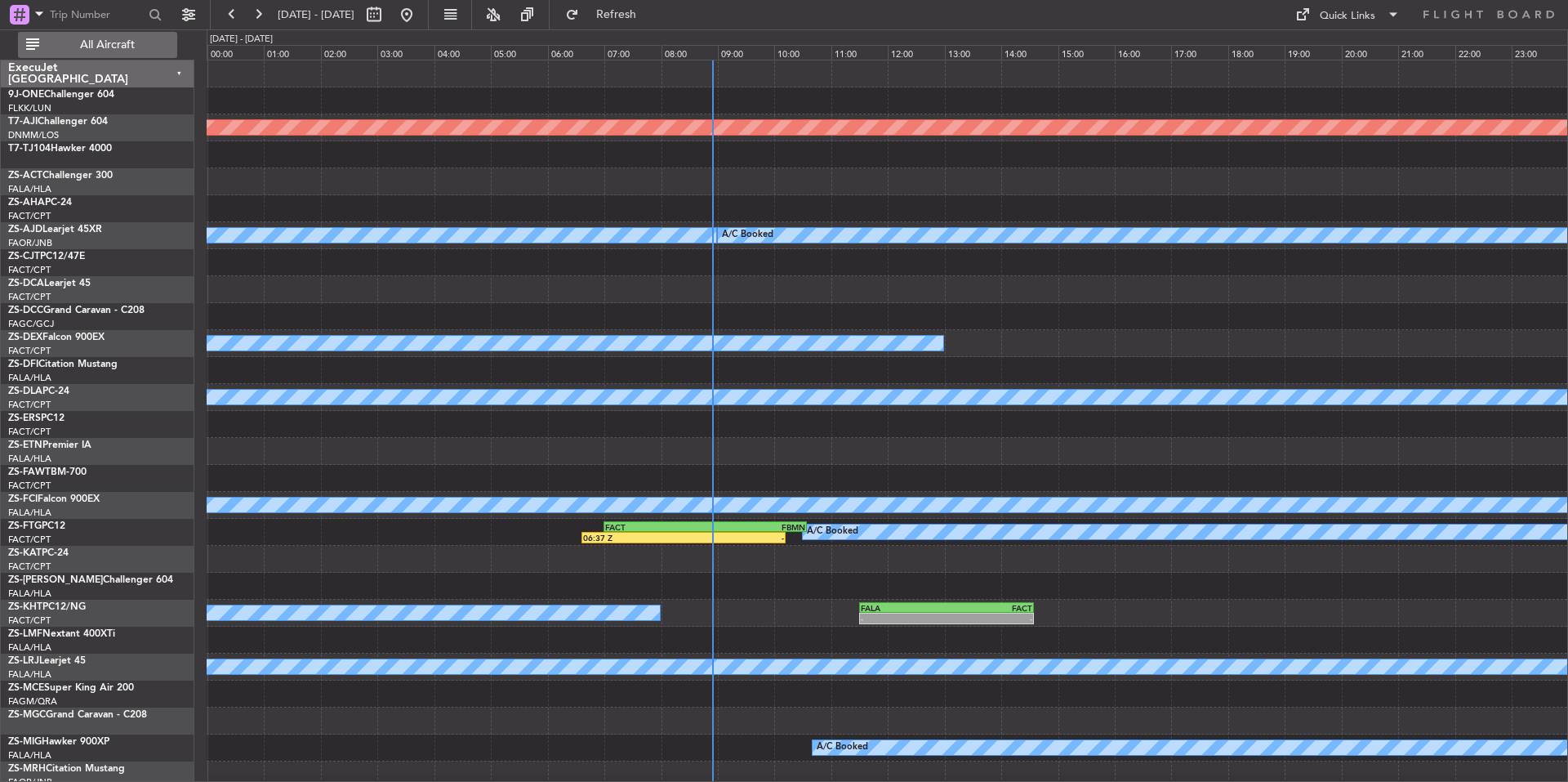
click at [136, 55] on button "All Aircraft" at bounding box center [97, 45] width 159 height 26
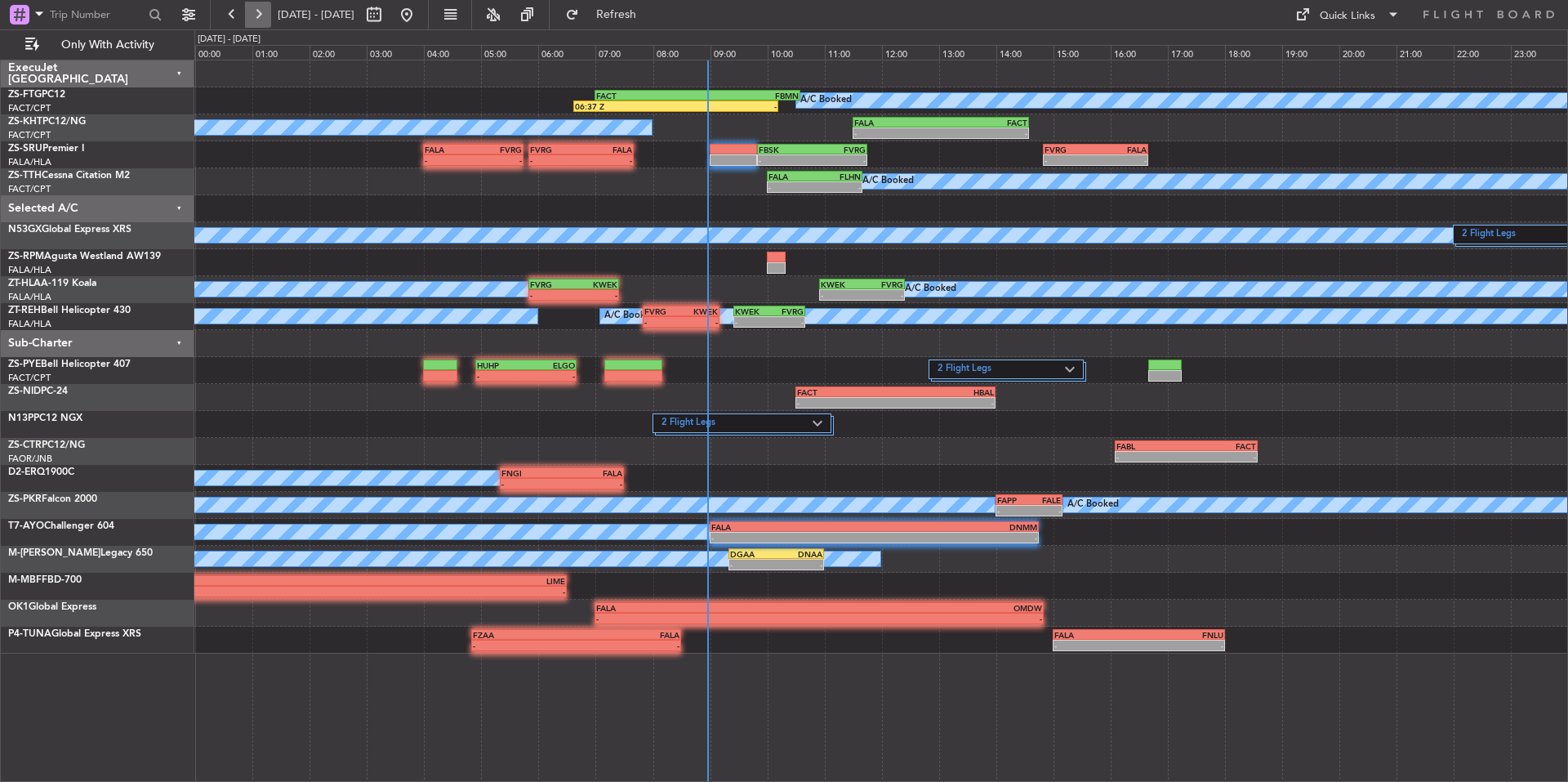
click at [267, 16] on button at bounding box center [258, 15] width 26 height 26
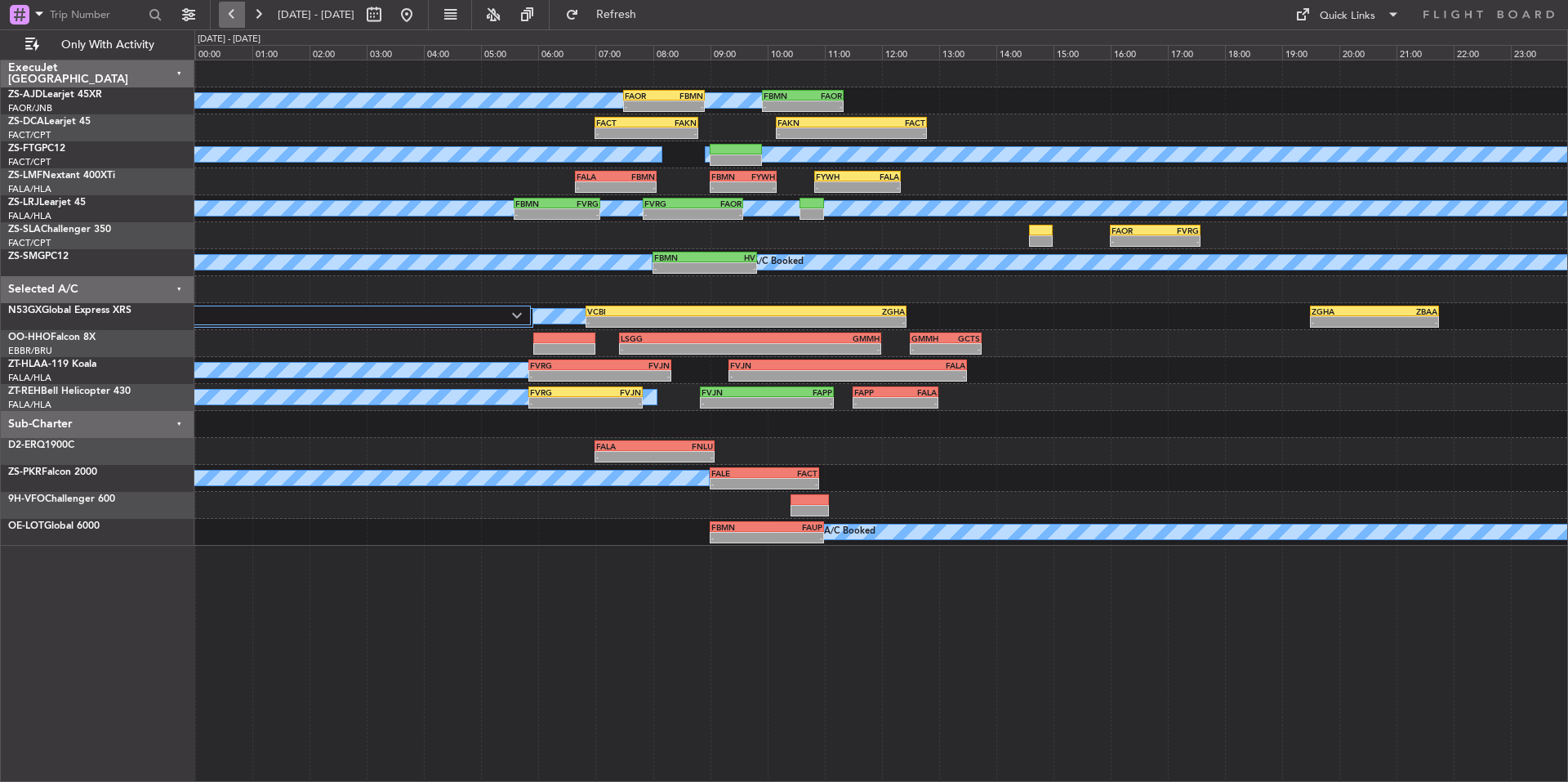
click at [225, 24] on button at bounding box center [232, 15] width 26 height 26
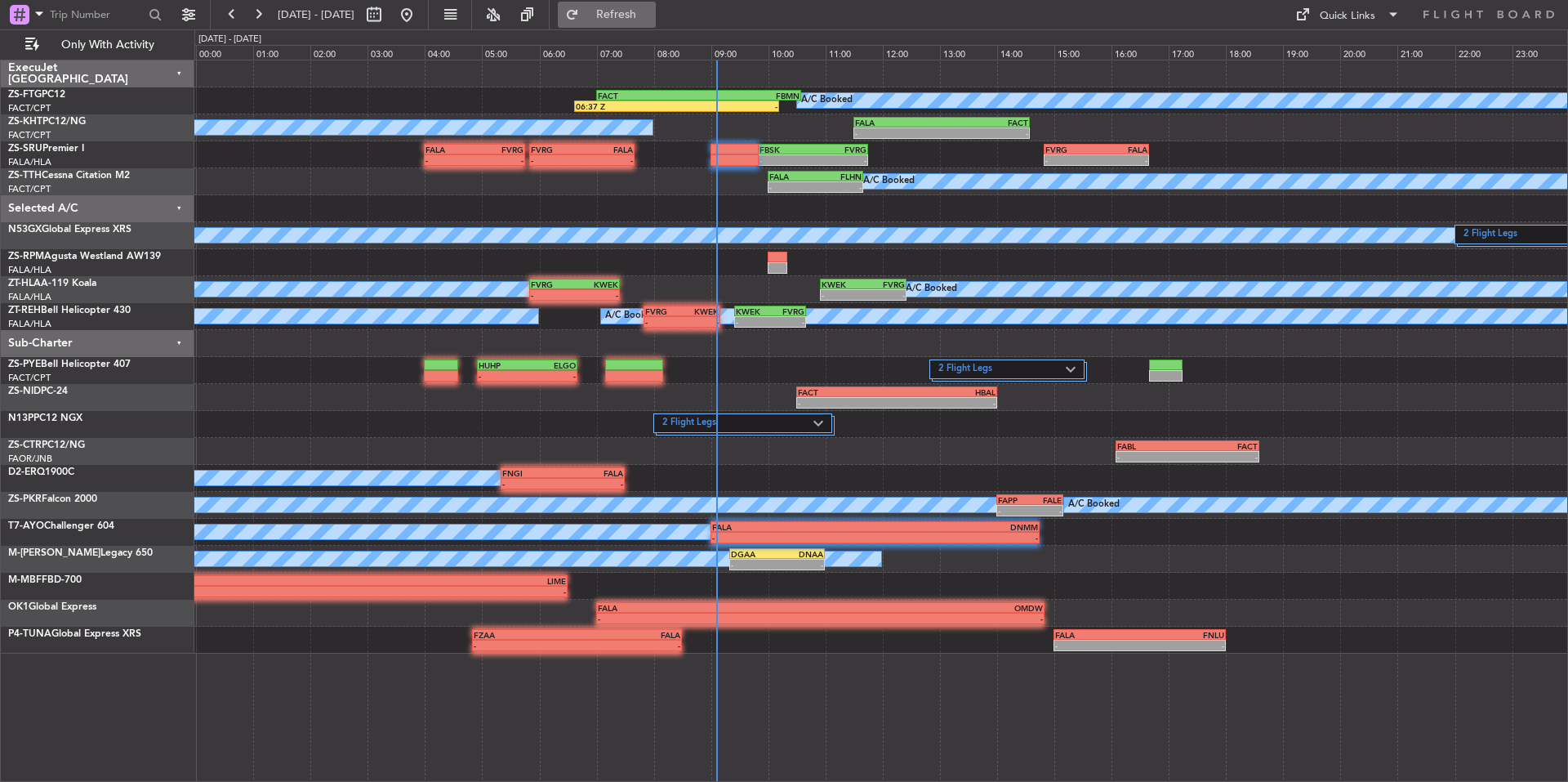
click at [643, 6] on button "Refresh" at bounding box center [607, 15] width 98 height 26
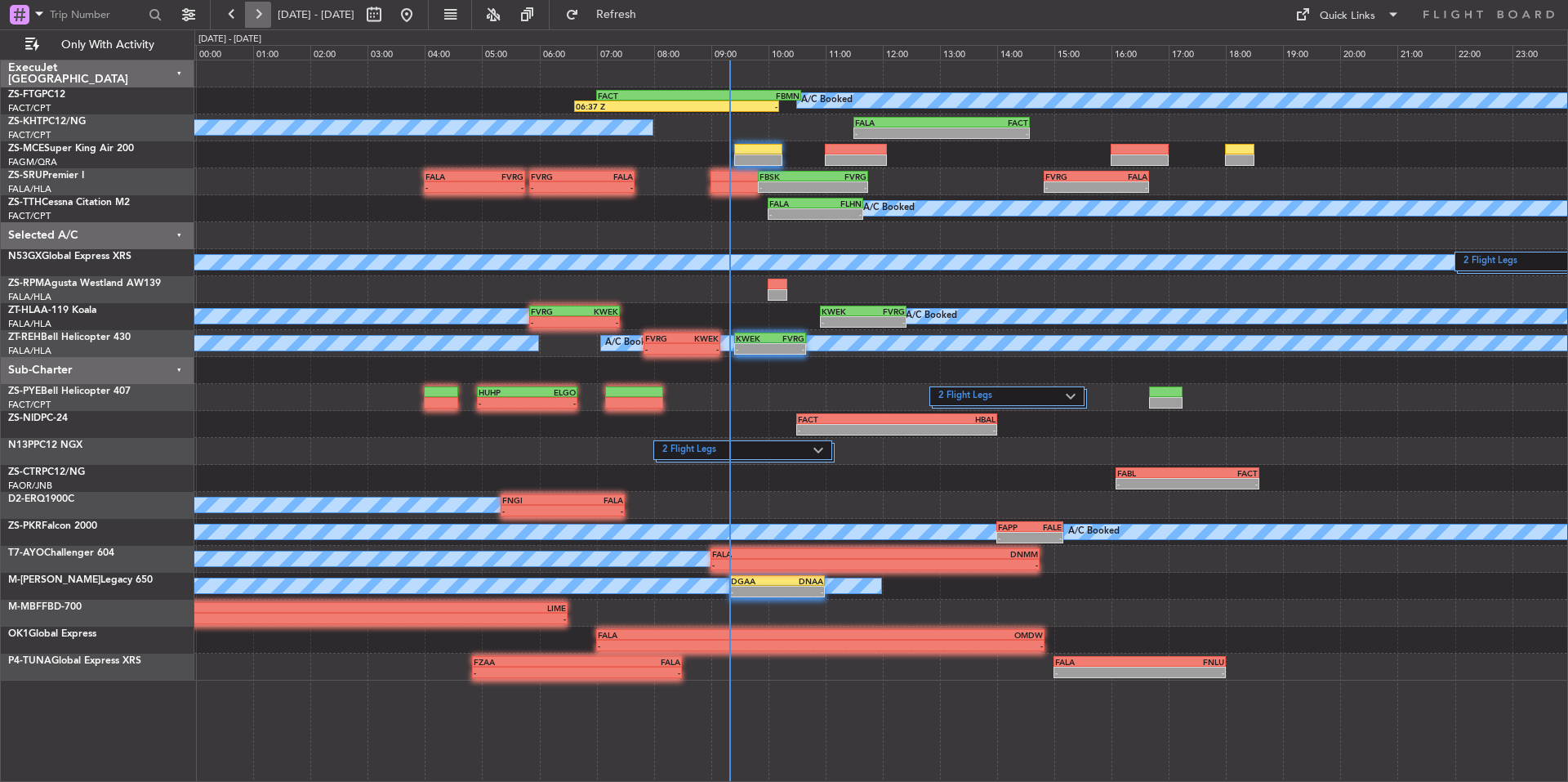
click at [266, 18] on button at bounding box center [258, 15] width 26 height 26
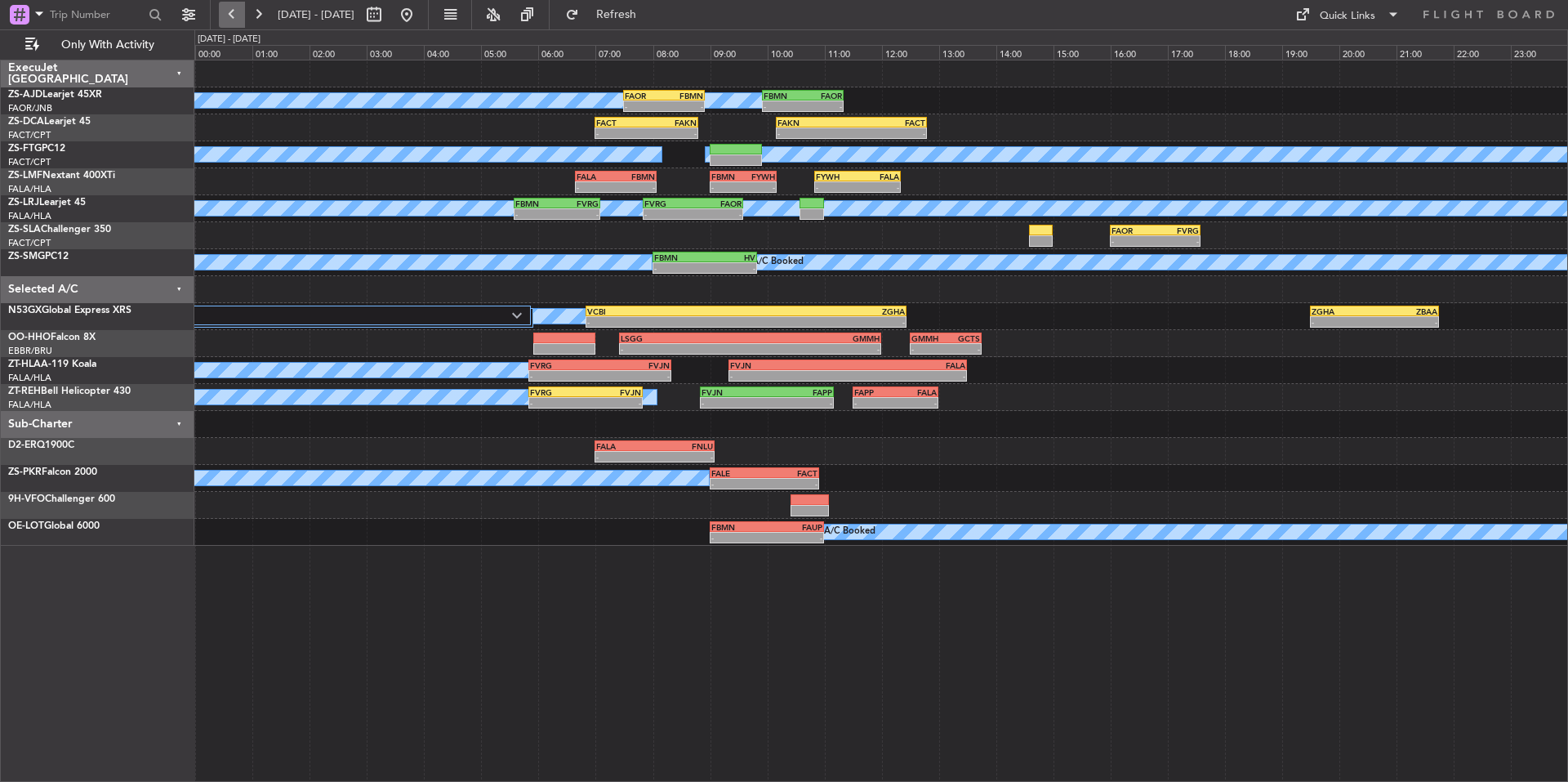
click at [234, 19] on button at bounding box center [232, 15] width 26 height 26
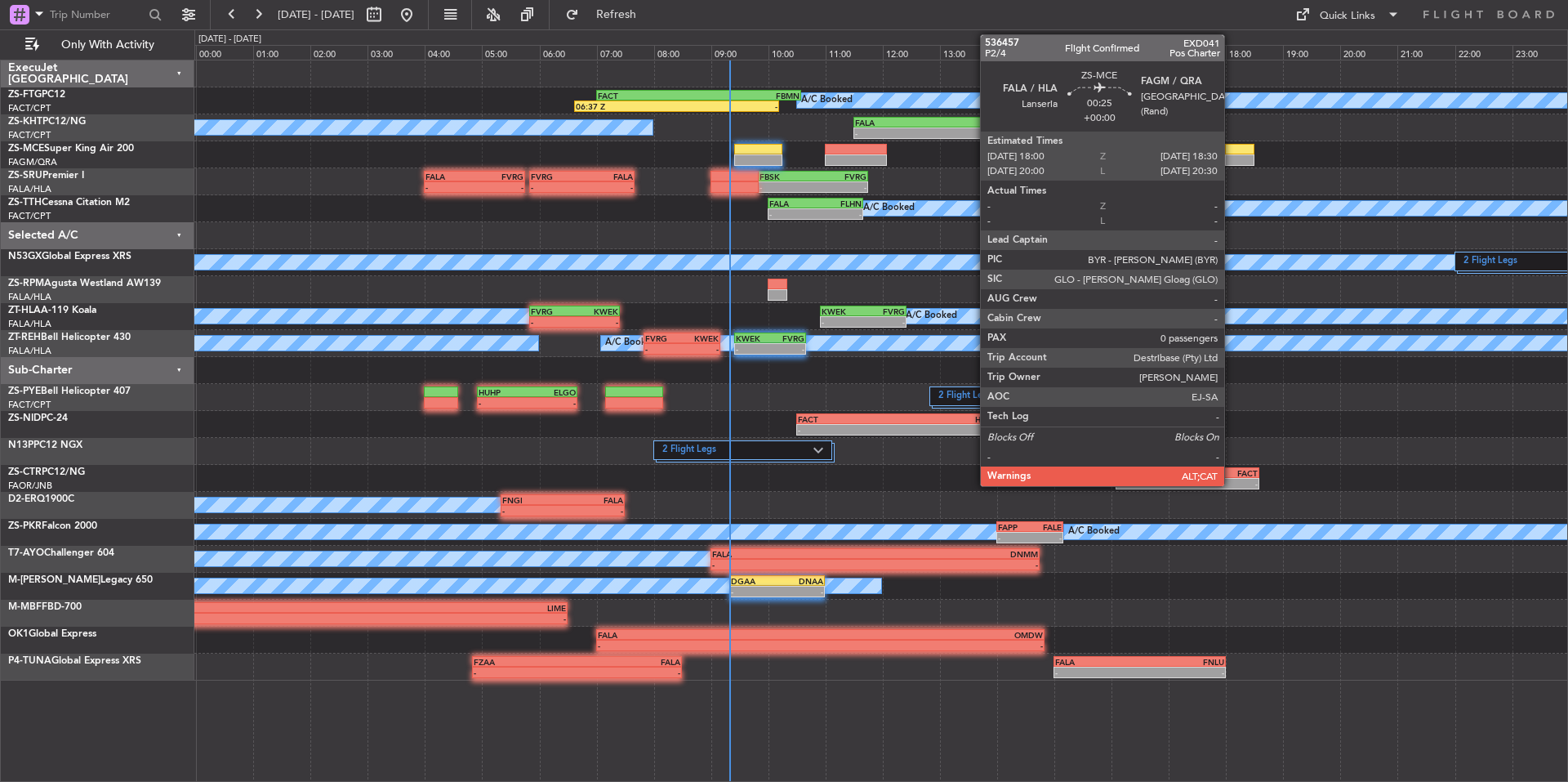
click at [1231, 152] on div at bounding box center [1240, 149] width 29 height 11
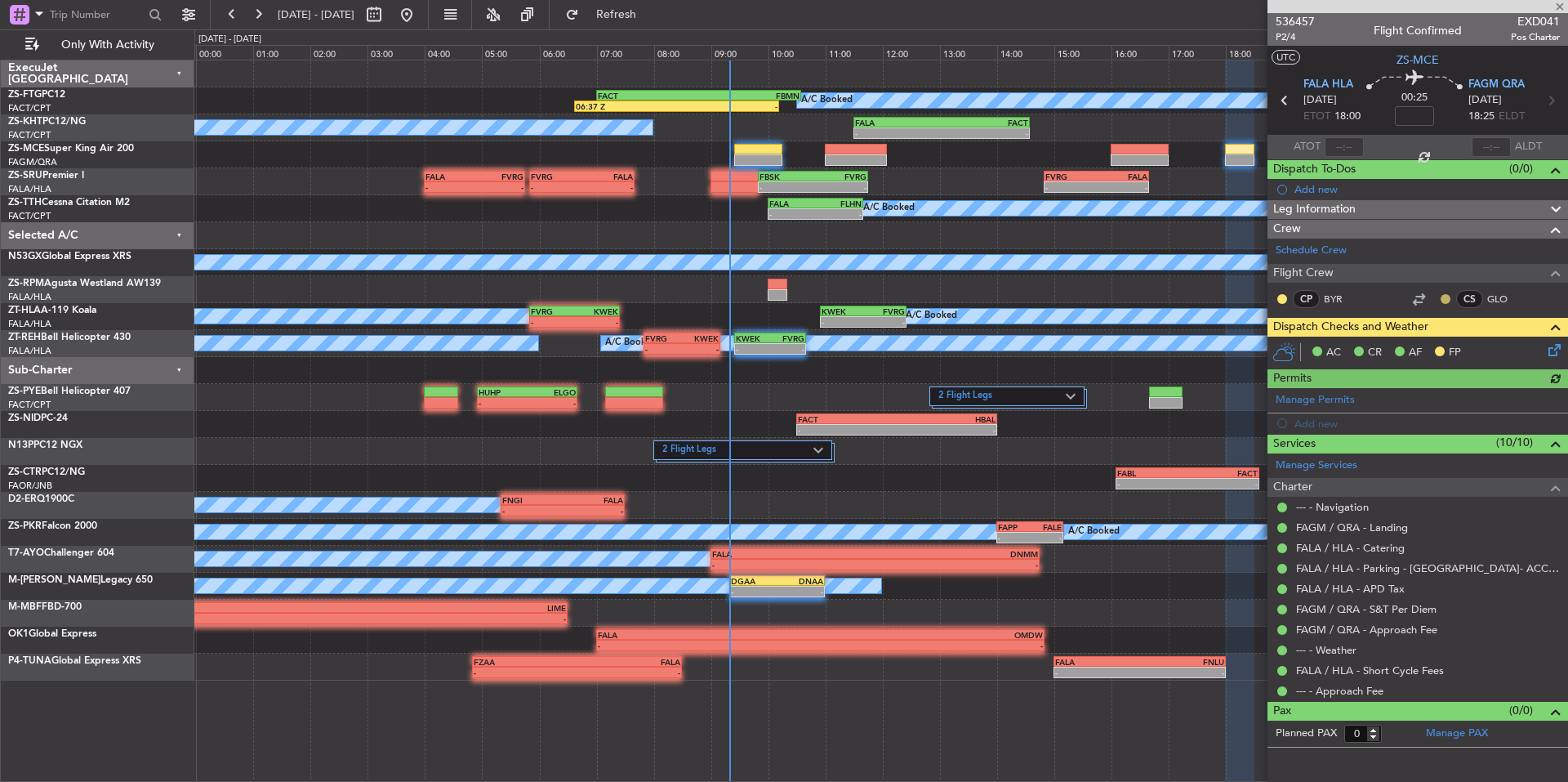
click at [1445, 298] on button at bounding box center [1445, 298] width 9 height 9
click at [1453, 345] on span "Acknowledged" at bounding box center [1449, 346] width 71 height 16
click at [1282, 298] on button at bounding box center [1282, 298] width 9 height 9
click at [1311, 340] on span "Acknowledged" at bounding box center [1286, 346] width 71 height 16
click at [1555, 346] on icon at bounding box center [1552, 347] width 13 height 13
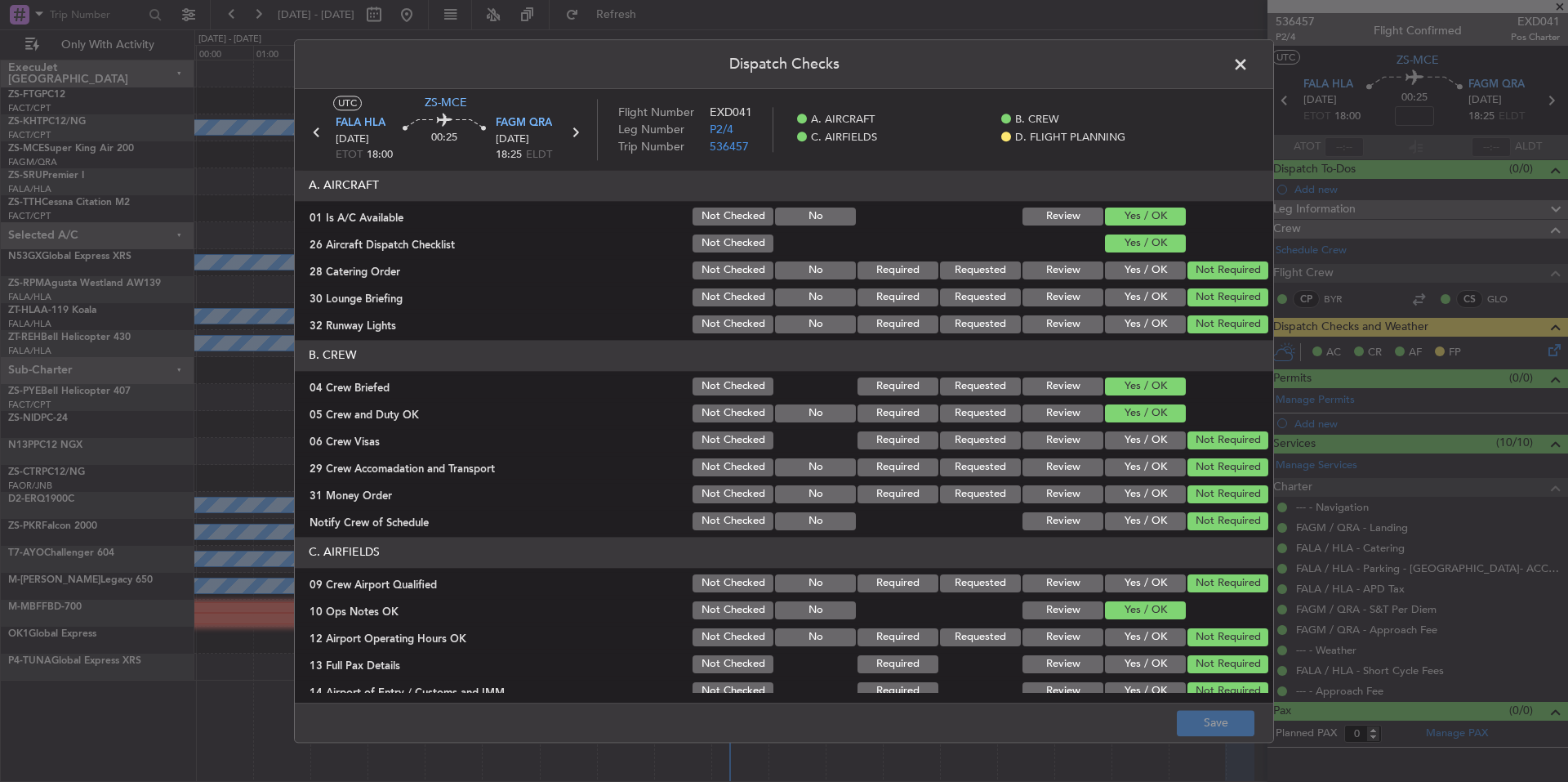
scroll to position [212, 0]
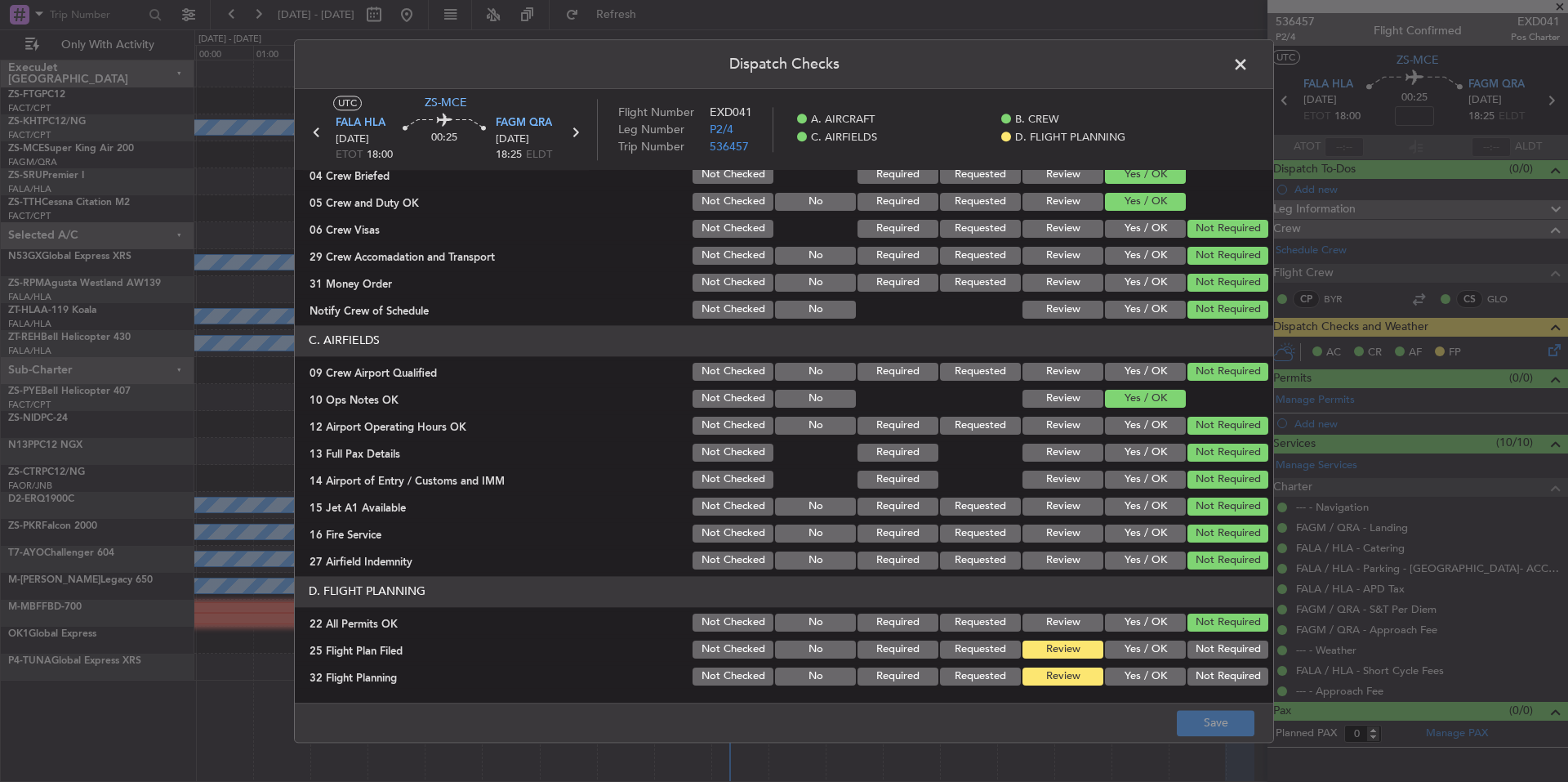
click at [1164, 649] on button "Yes / OK" at bounding box center [1145, 649] width 81 height 18
click at [1163, 676] on button "Yes / OK" at bounding box center [1145, 676] width 81 height 18
click at [1193, 671] on button "Not Required" at bounding box center [1228, 676] width 81 height 18
click at [1192, 659] on div "Not Required" at bounding box center [1226, 649] width 83 height 23
click at [1205, 641] on button "Not Required" at bounding box center [1228, 649] width 81 height 18
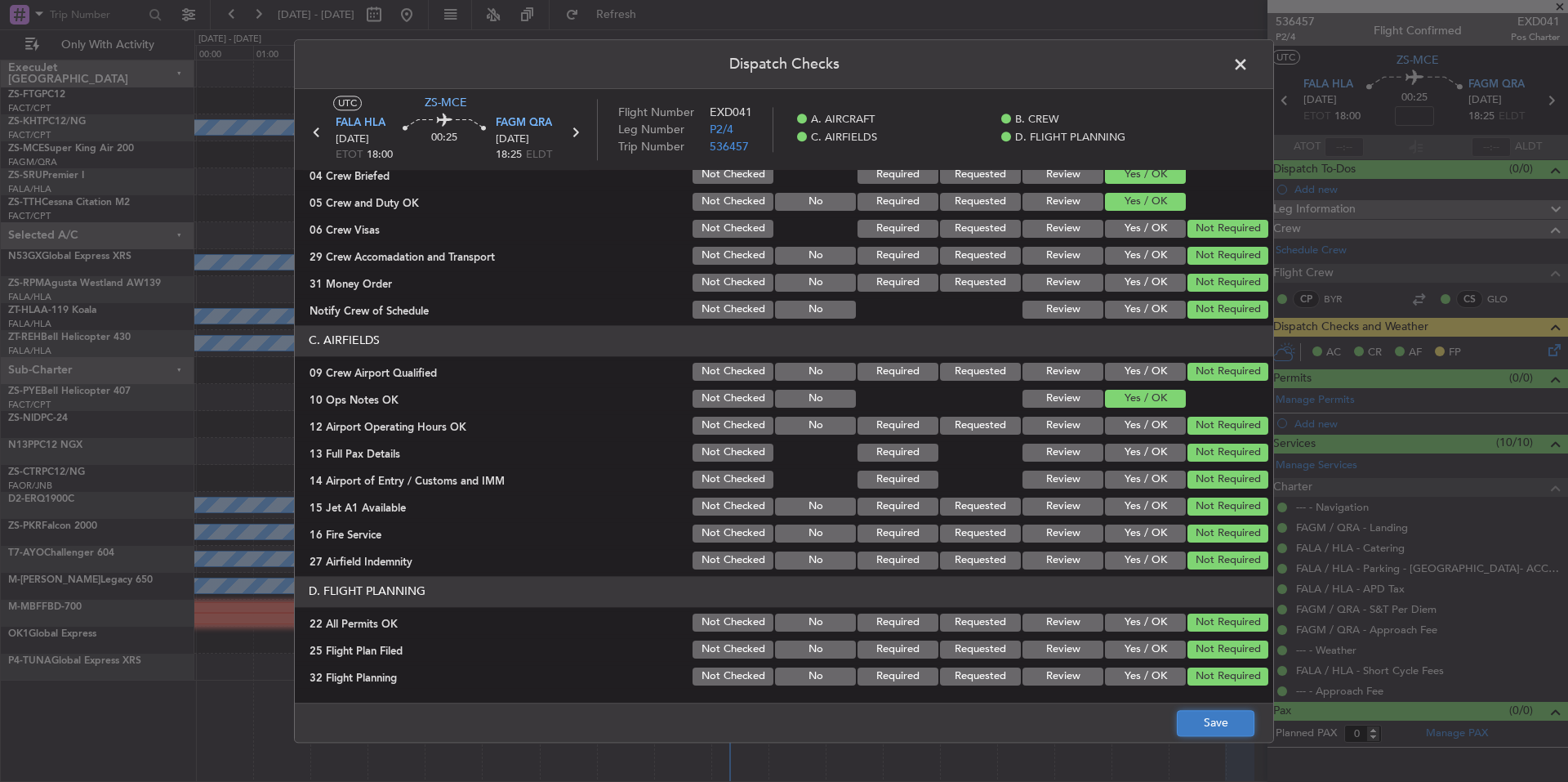
click at [1213, 717] on button "Save" at bounding box center [1216, 723] width 77 height 26
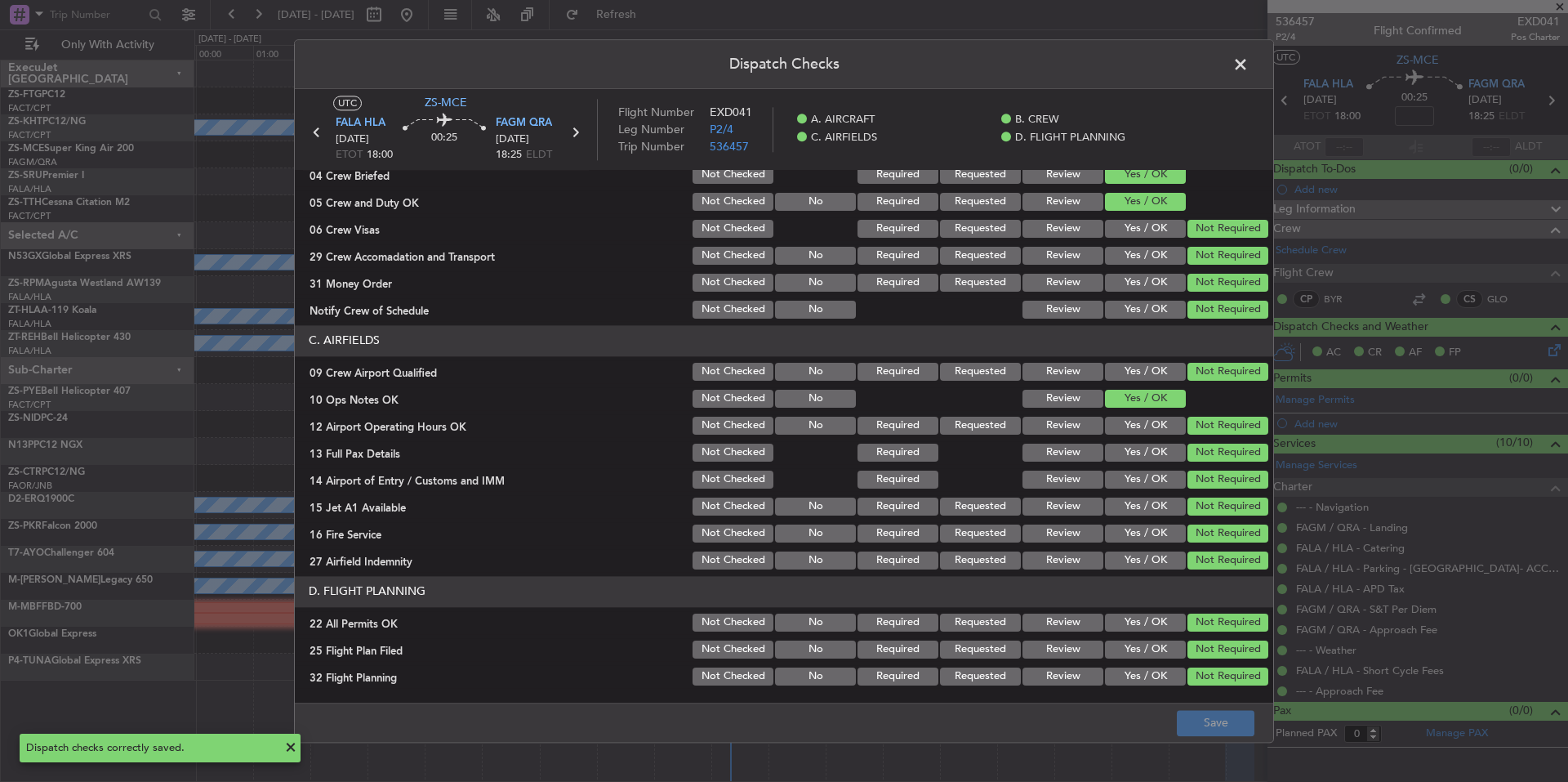
click at [1249, 61] on span at bounding box center [1249, 69] width 0 height 33
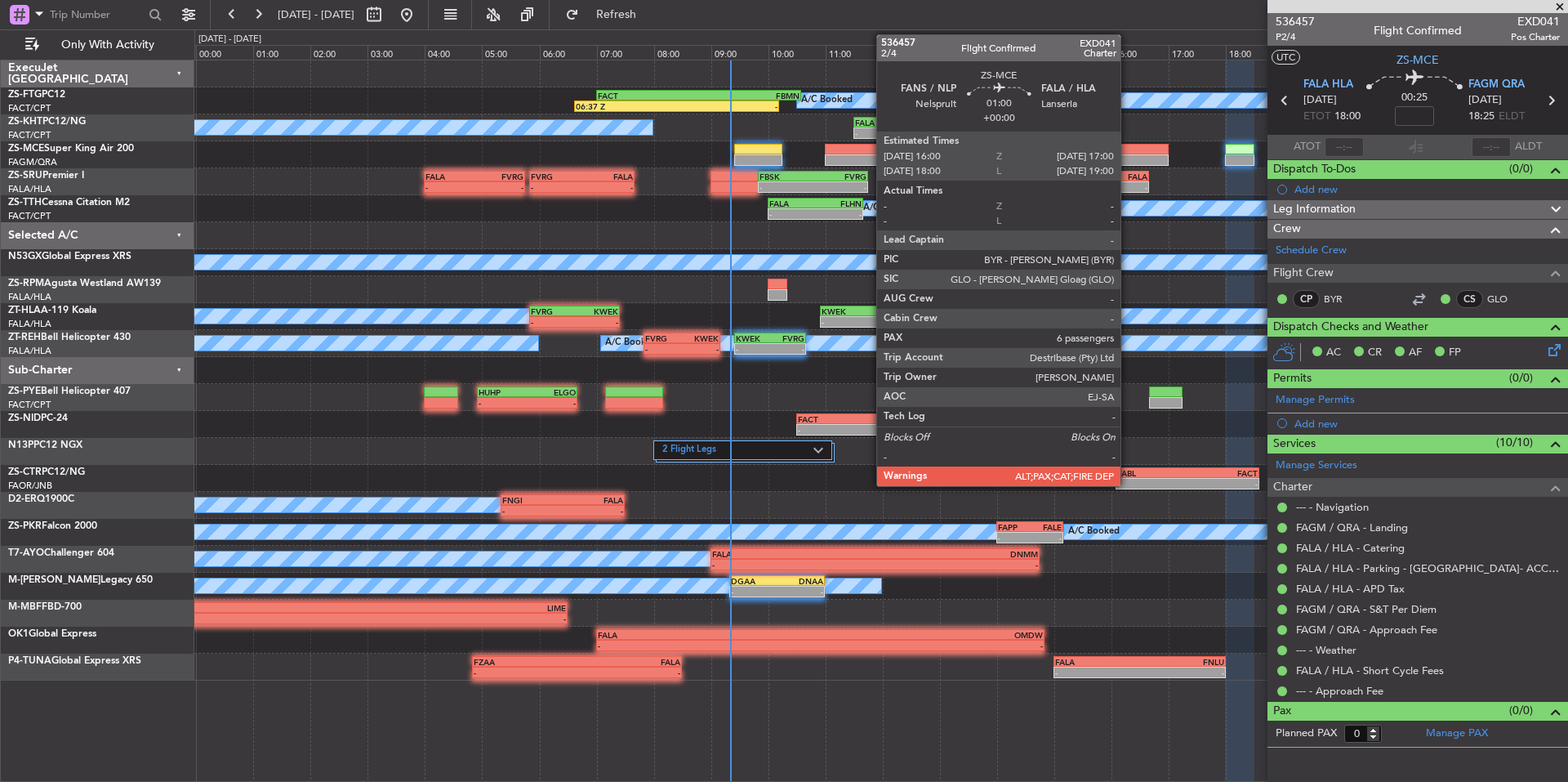
click at [1128, 156] on div at bounding box center [1139, 159] width 58 height 11
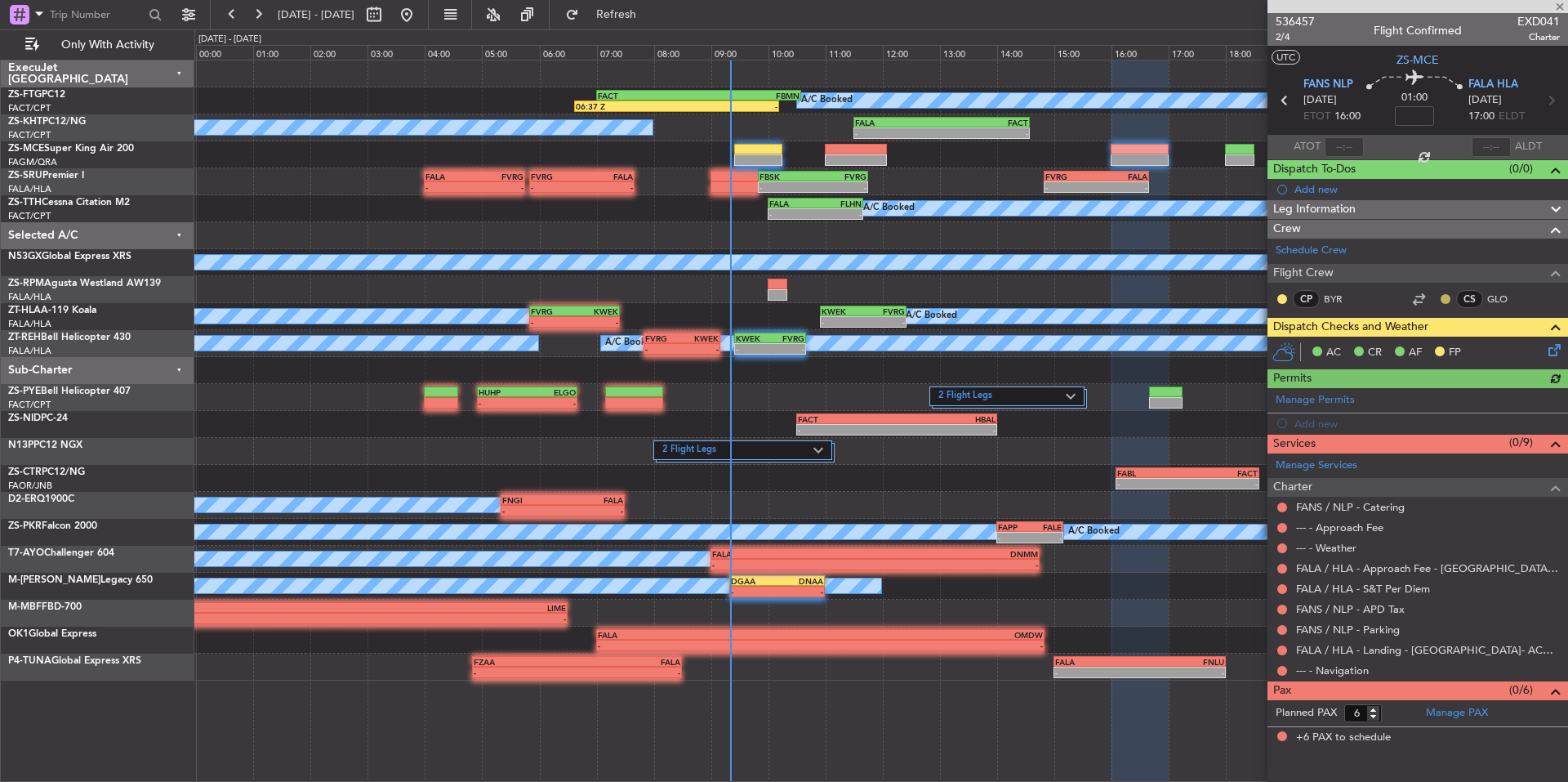
click at [1443, 294] on button at bounding box center [1445, 298] width 9 height 9
click at [1453, 351] on span "Acknowledged" at bounding box center [1449, 346] width 71 height 16
click at [1283, 303] on mat-tooltip-component "Unread" at bounding box center [1282, 325] width 59 height 43
click at [1283, 296] on button at bounding box center [1282, 298] width 9 height 9
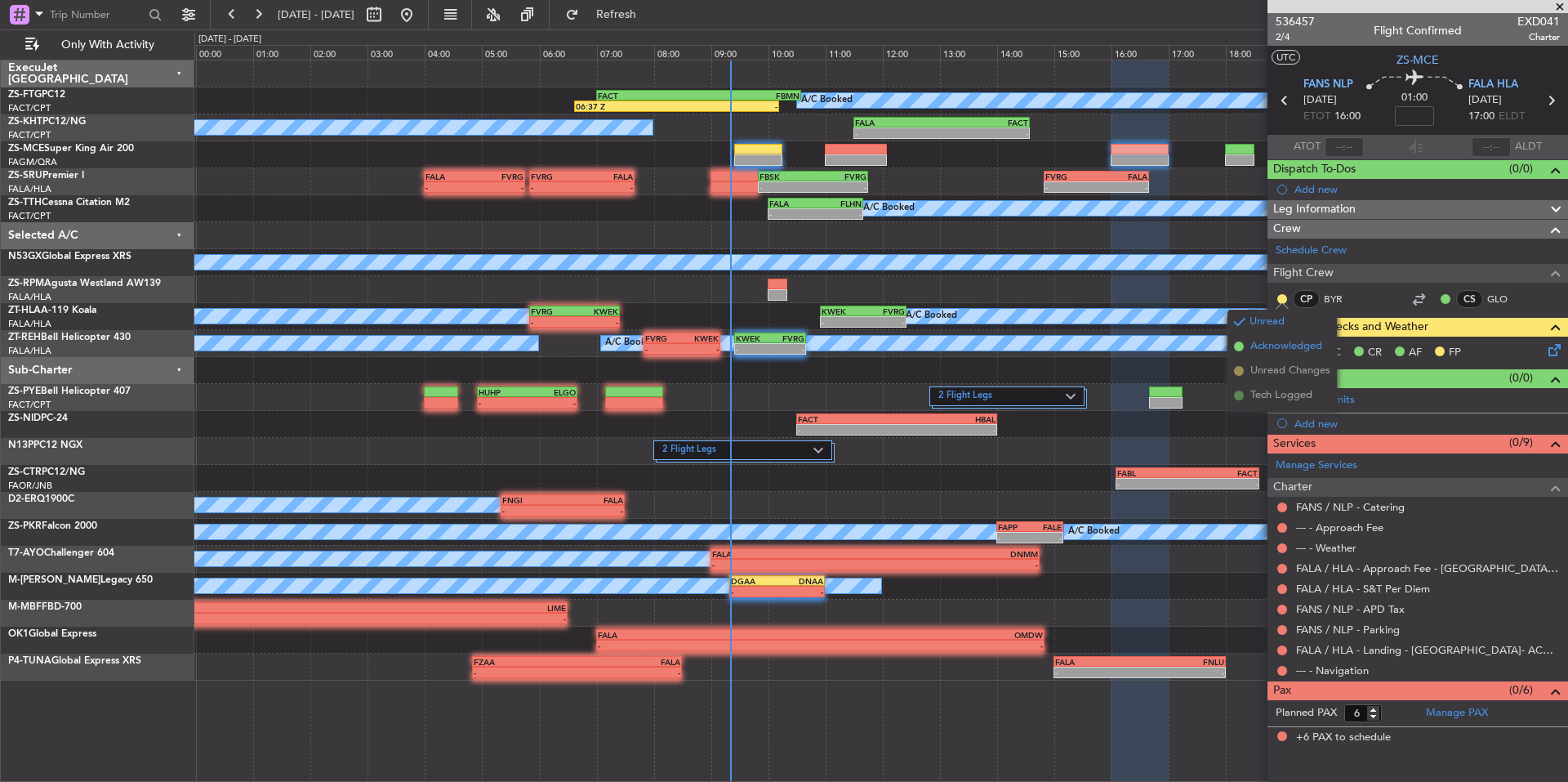
click at [1312, 339] on span "Acknowledged" at bounding box center [1286, 346] width 71 height 16
click at [1377, 718] on input "5" at bounding box center [1363, 713] width 38 height 18
click at [1377, 718] on input "4" at bounding box center [1363, 713] width 38 height 18
click at [1377, 718] on input "3" at bounding box center [1363, 713] width 38 height 18
click at [1377, 718] on input "2" at bounding box center [1363, 713] width 38 height 18
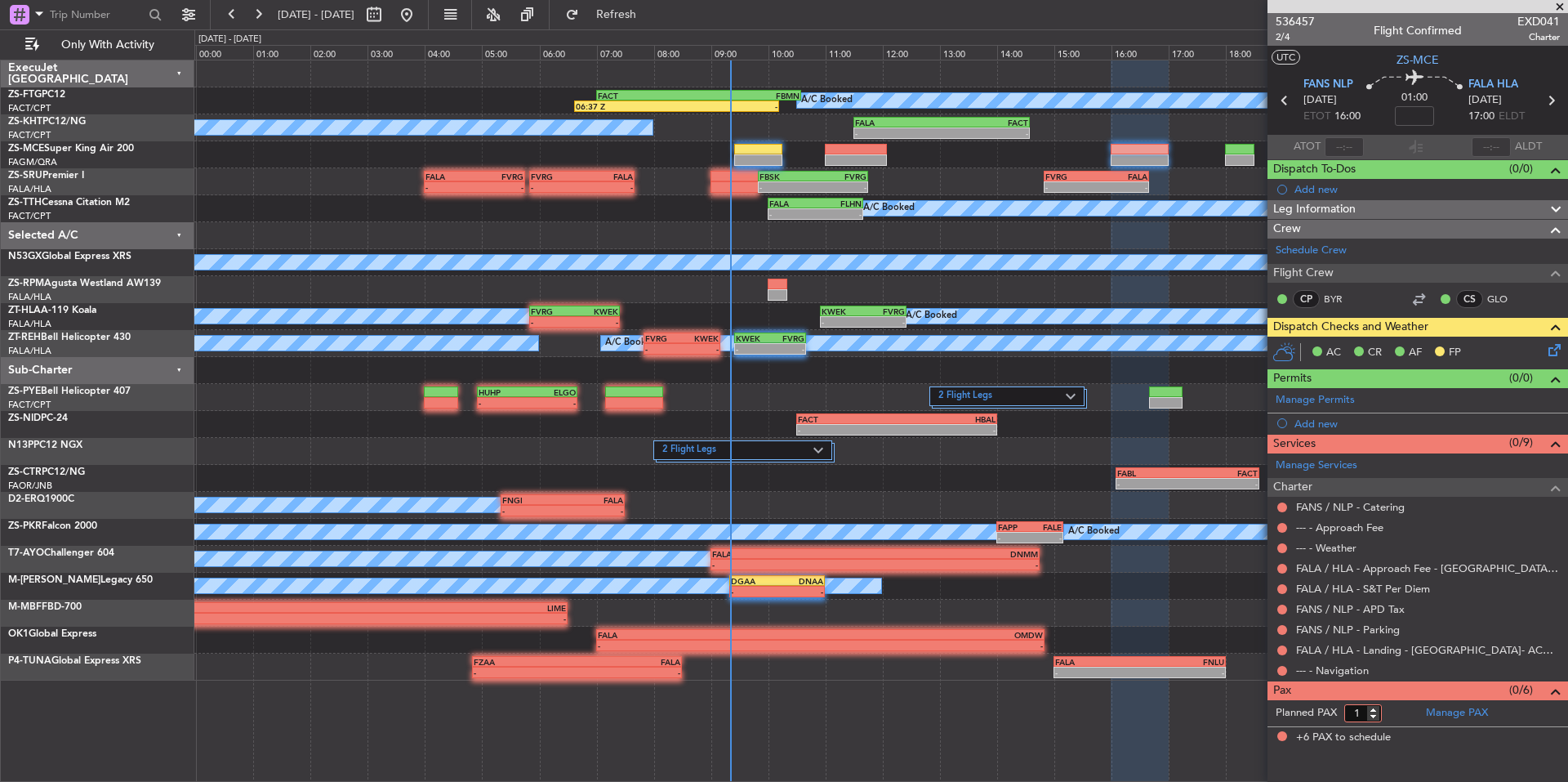
click at [1377, 718] on input "1" at bounding box center [1363, 713] width 38 height 18
type input "0"
click at [1377, 718] on input "0" at bounding box center [1363, 713] width 38 height 18
click at [1388, 713] on form "Planned PAX 0" at bounding box center [1342, 713] width 151 height 26
click at [1281, 667] on button at bounding box center [1282, 670] width 9 height 9
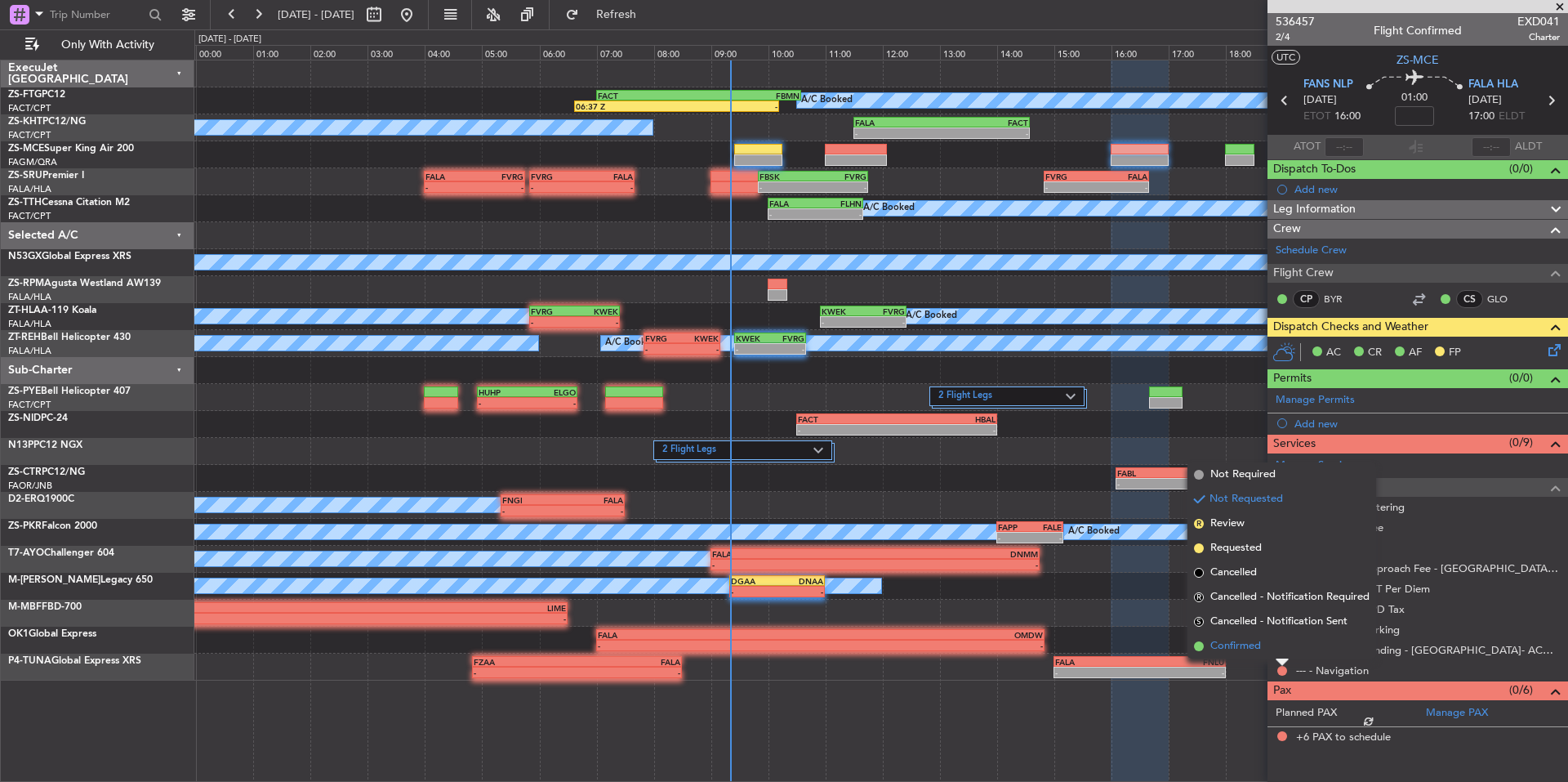
click at [1261, 645] on span "Confirmed" at bounding box center [1236, 646] width 51 height 16
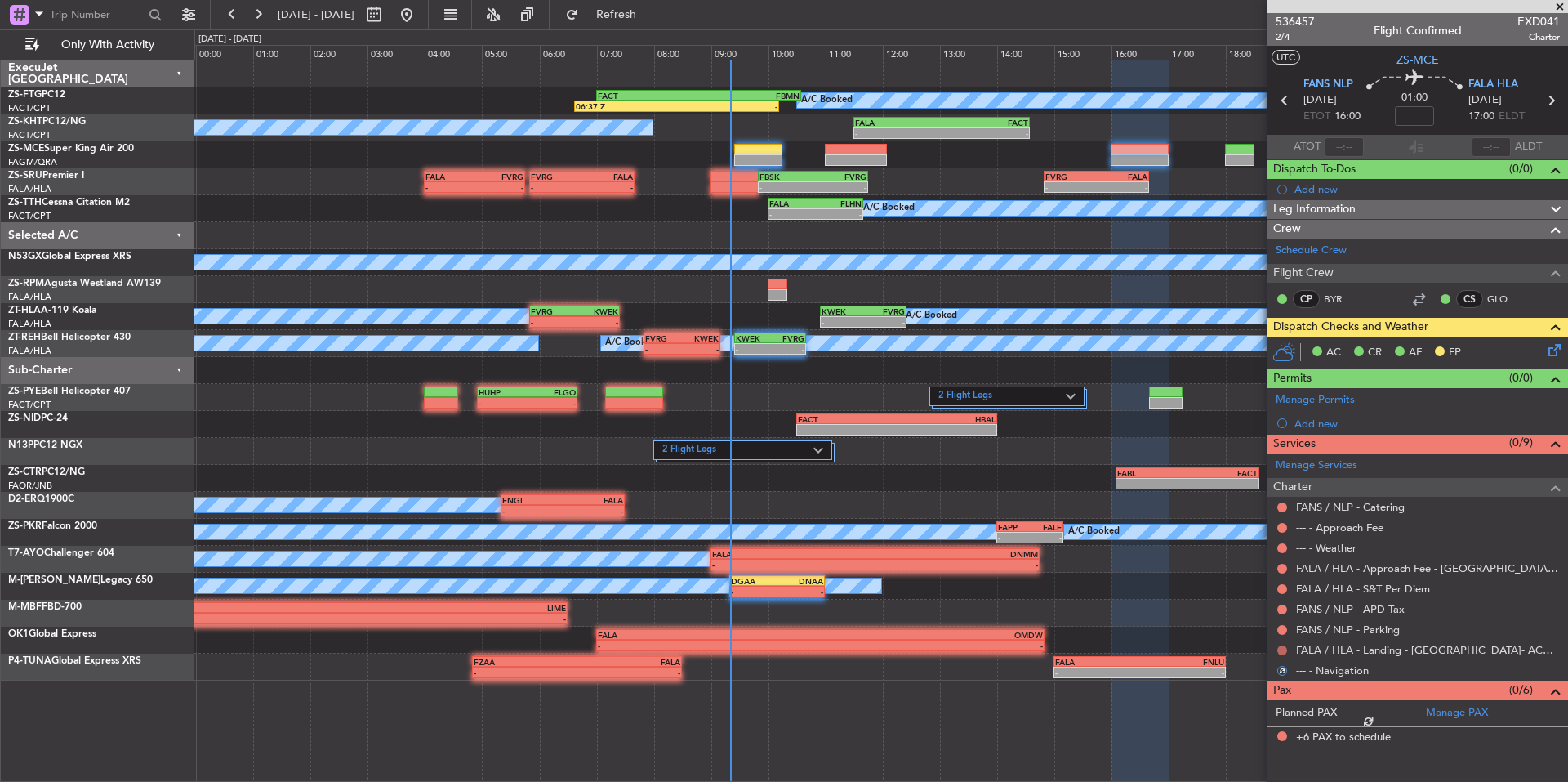
click at [1278, 646] on div "FALA / HLA - Landing - [GEOGRAPHIC_DATA]- ACC # 1800" at bounding box center [1417, 650] width 301 height 21
click at [1280, 646] on button at bounding box center [1282, 649] width 9 height 9
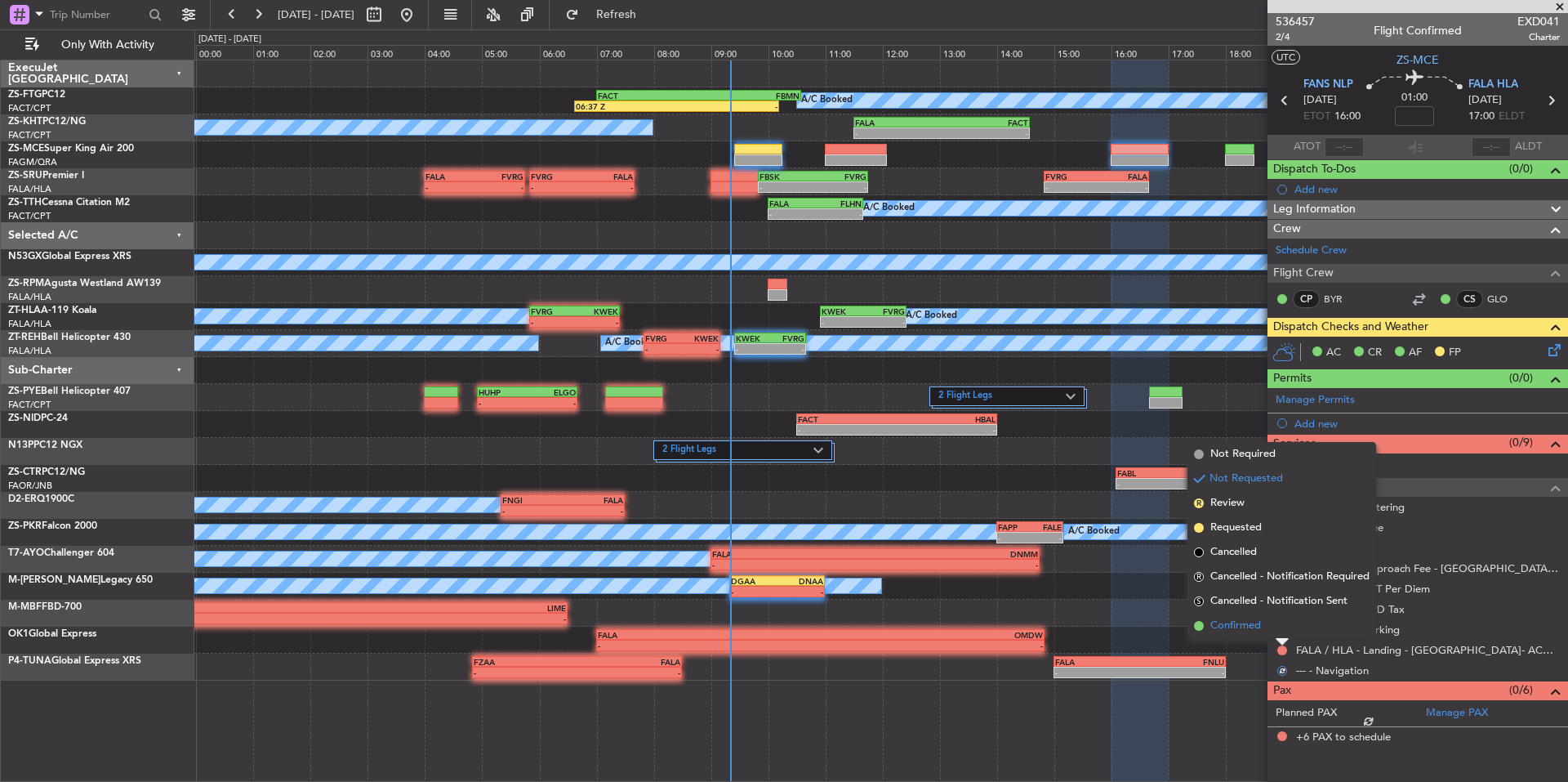
click at [1264, 630] on li "Confirmed" at bounding box center [1281, 625] width 189 height 24
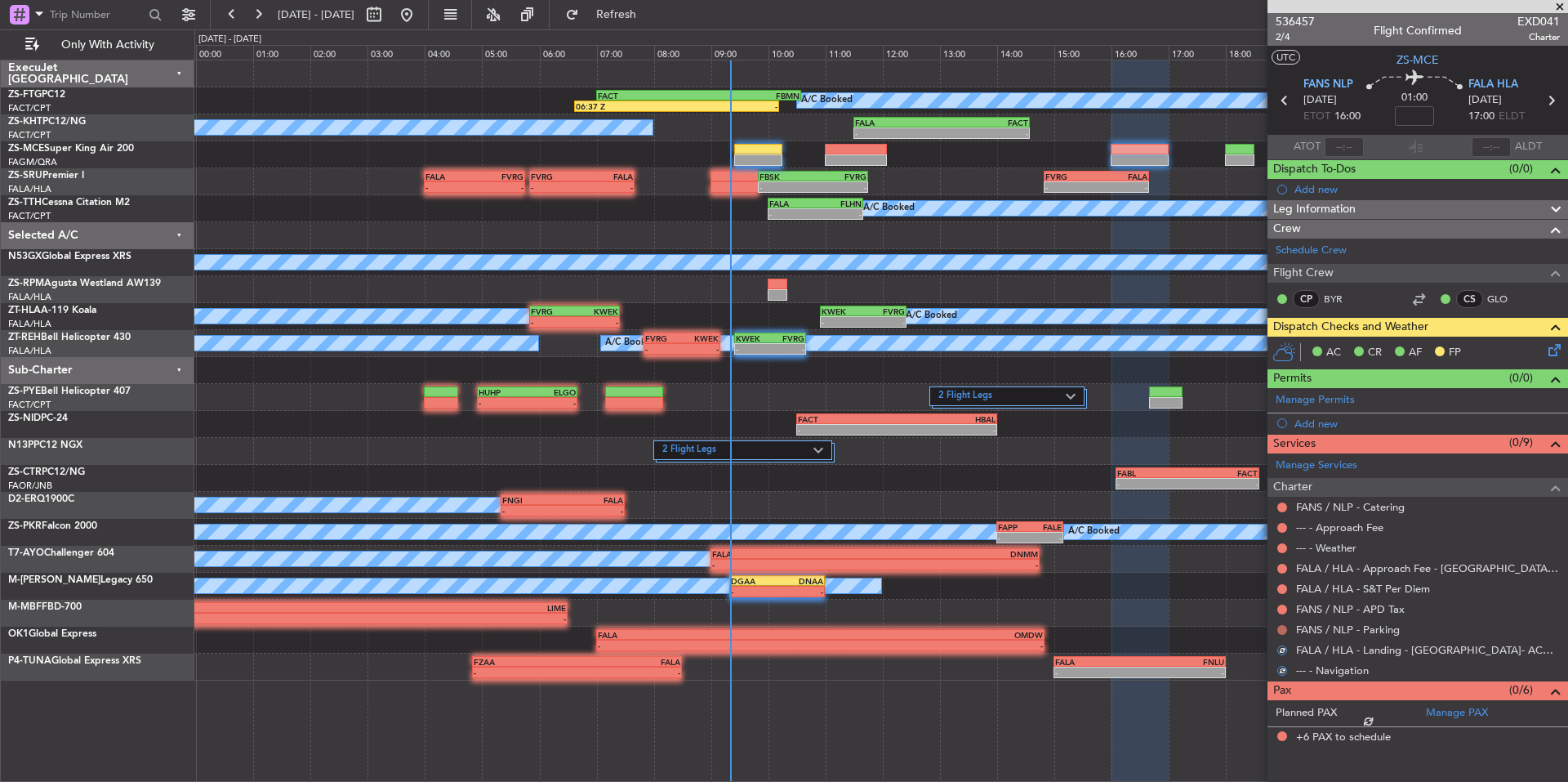
click at [1278, 628] on button at bounding box center [1282, 630] width 9 height 9
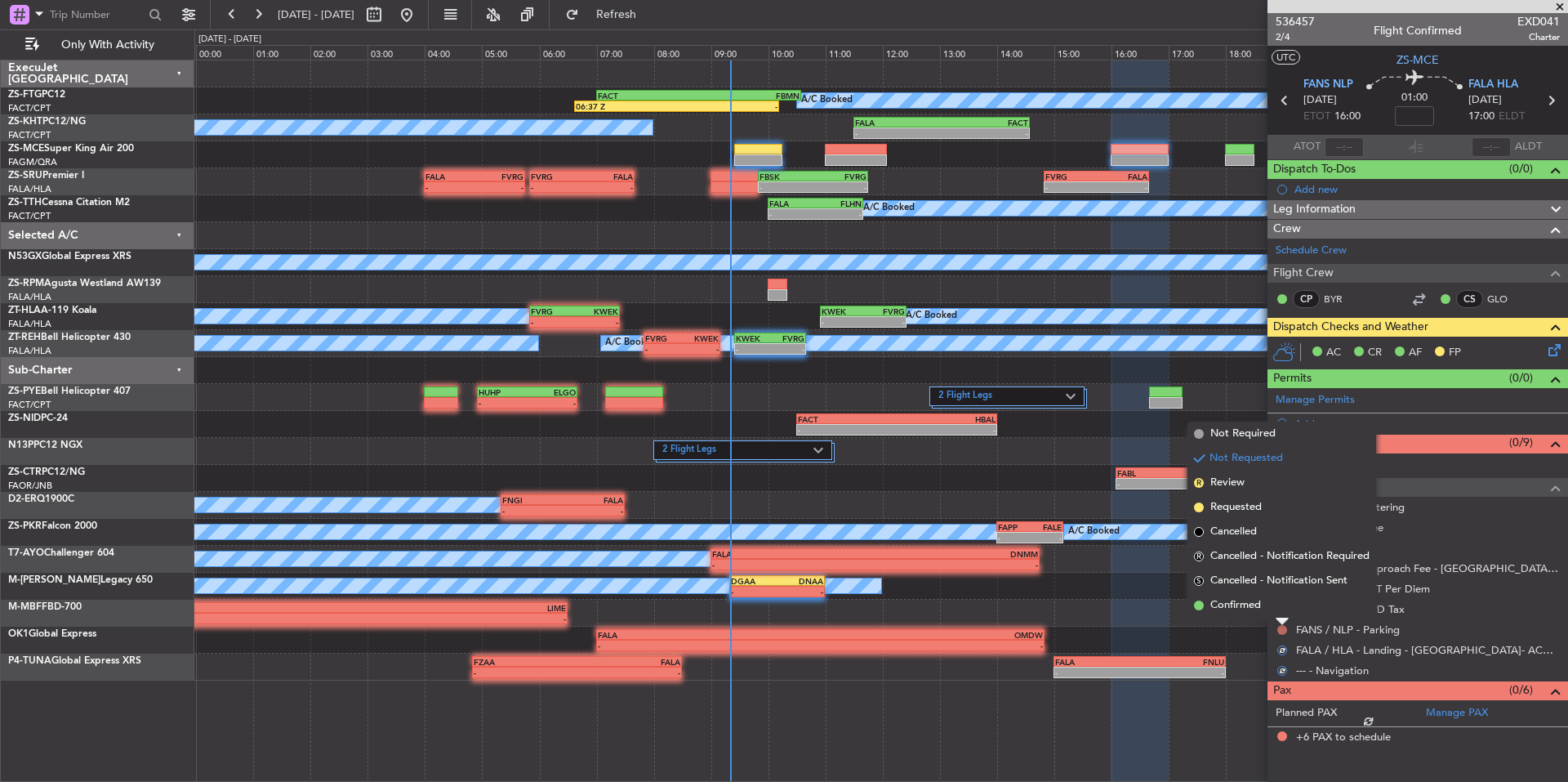
click at [1281, 627] on button at bounding box center [1282, 630] width 9 height 9
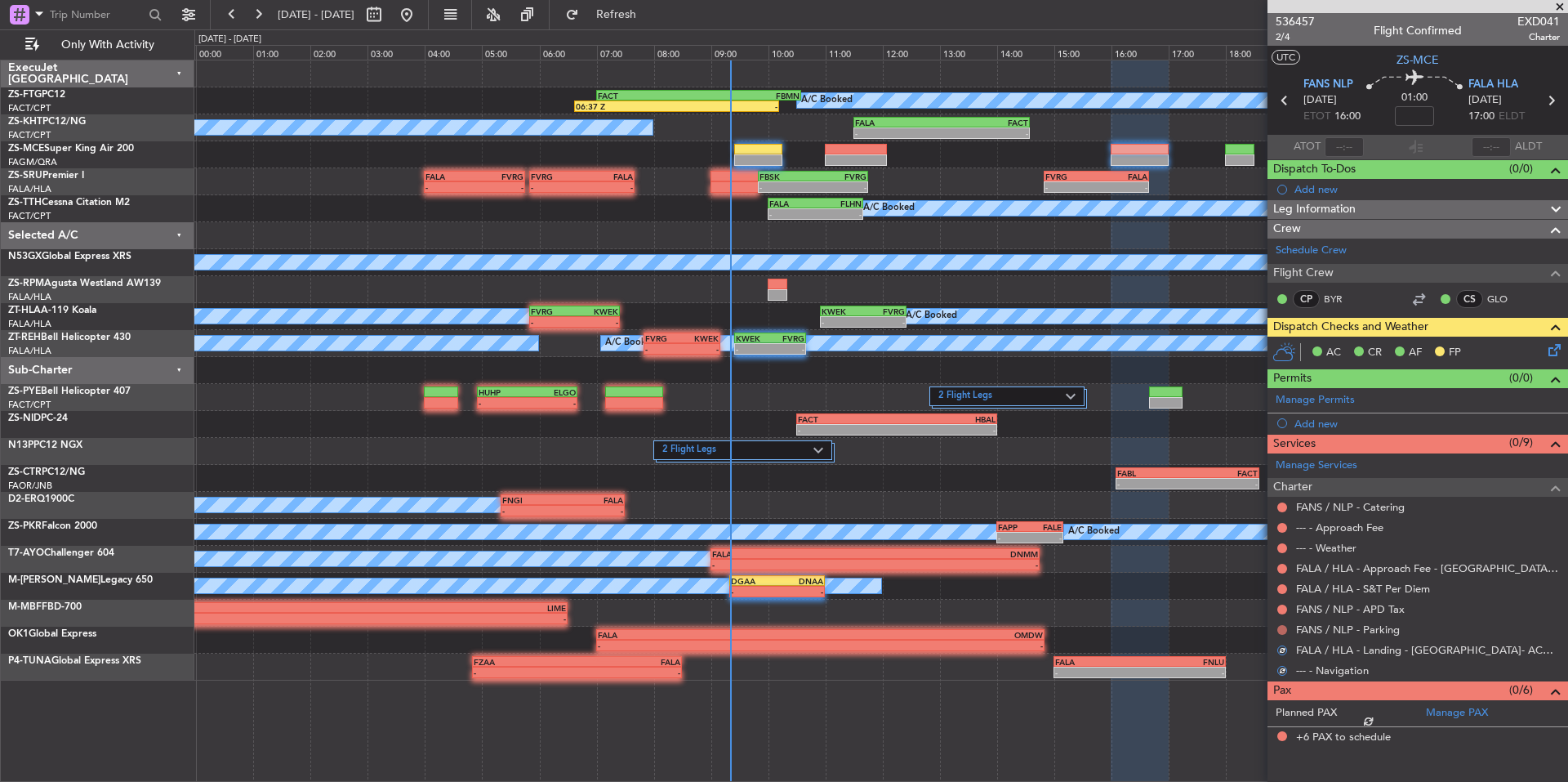
click at [1286, 634] on mat-tooltip-component "Not Requested" at bounding box center [1282, 655] width 92 height 43
click at [1280, 627] on button at bounding box center [1282, 630] width 9 height 9
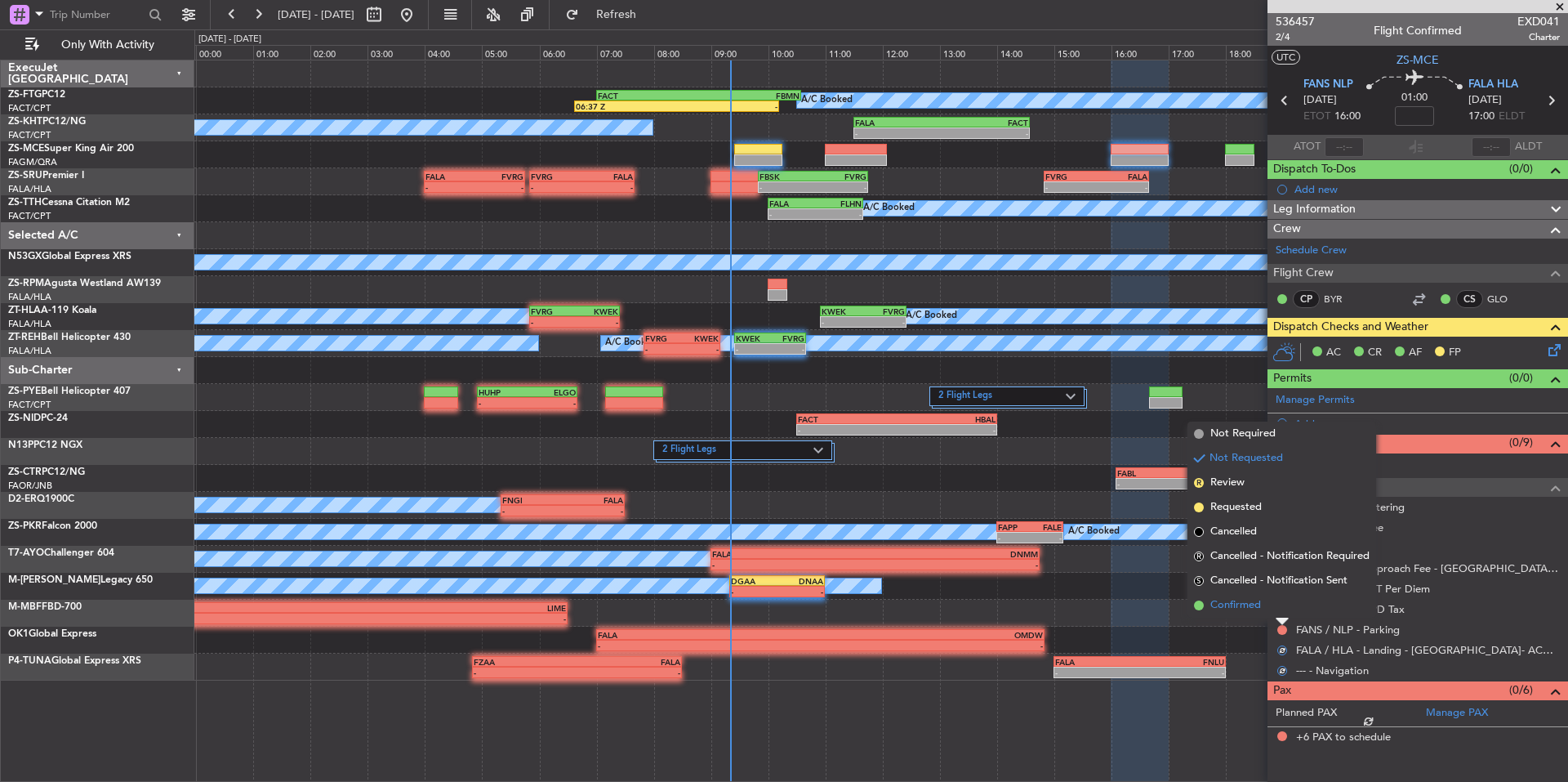
click at [1261, 611] on span "Confirmed" at bounding box center [1236, 605] width 51 height 16
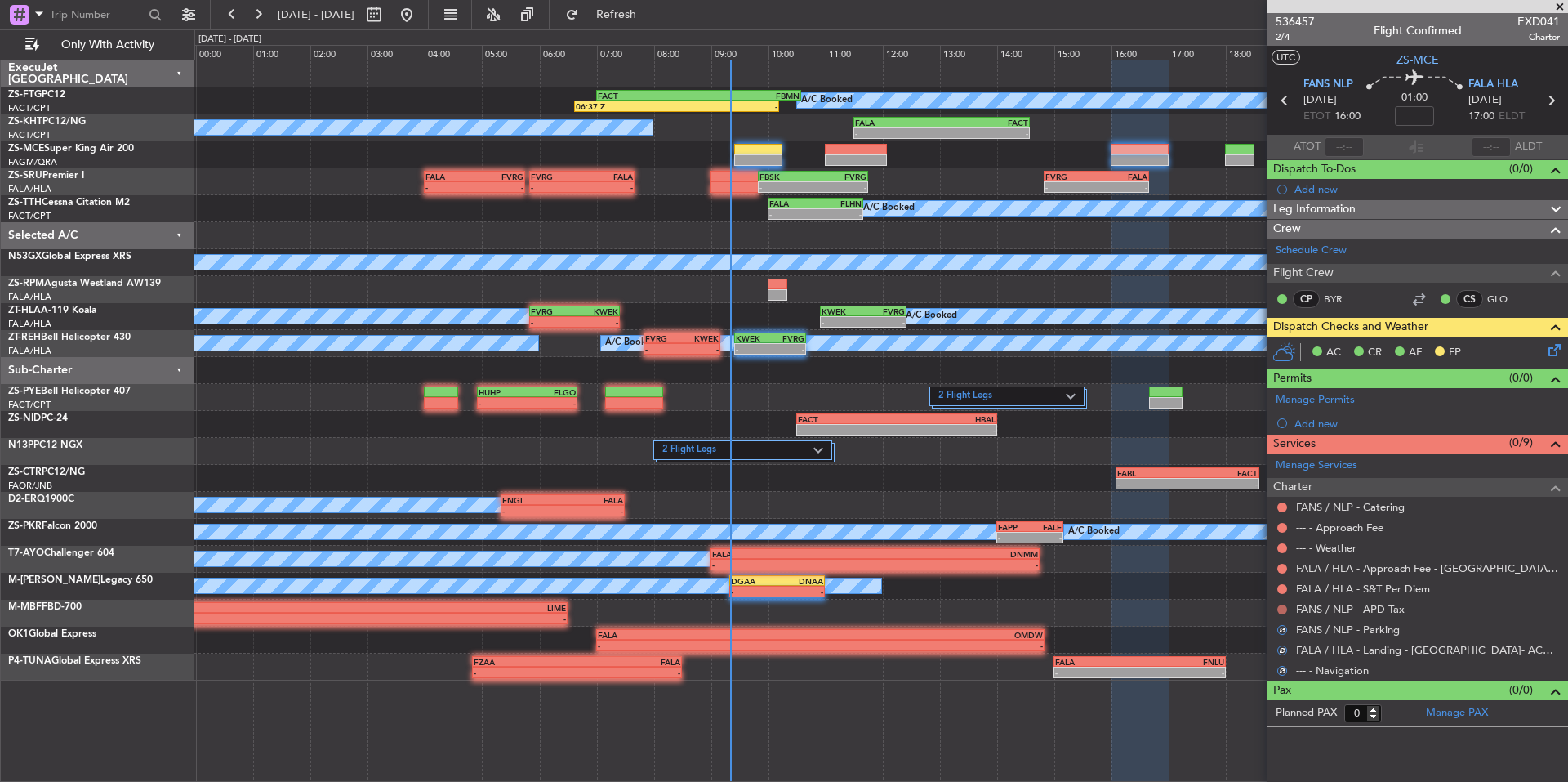
click at [1282, 605] on button at bounding box center [1282, 609] width 9 height 9
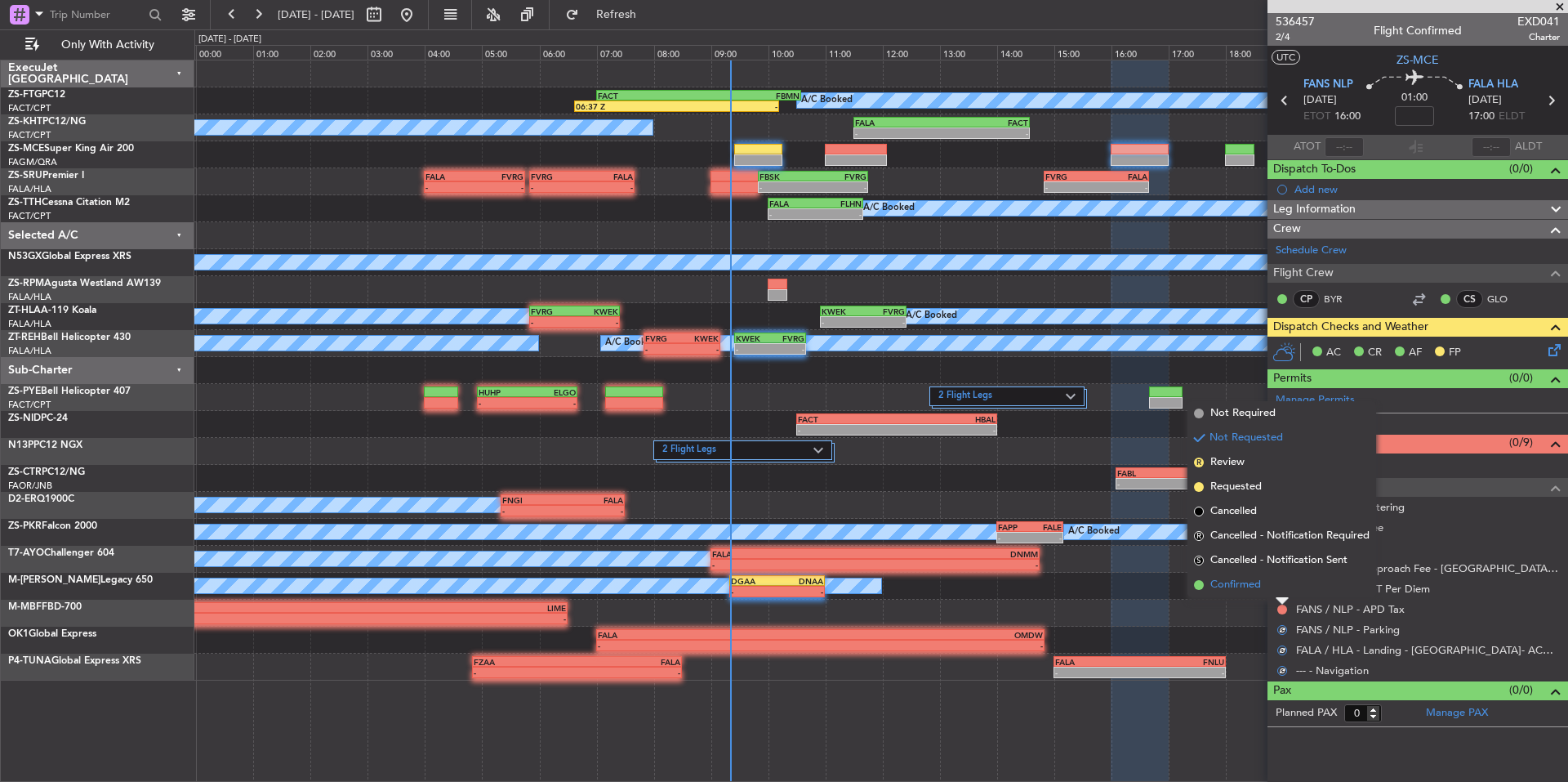
click at [1259, 584] on span "Confirmed" at bounding box center [1236, 585] width 51 height 16
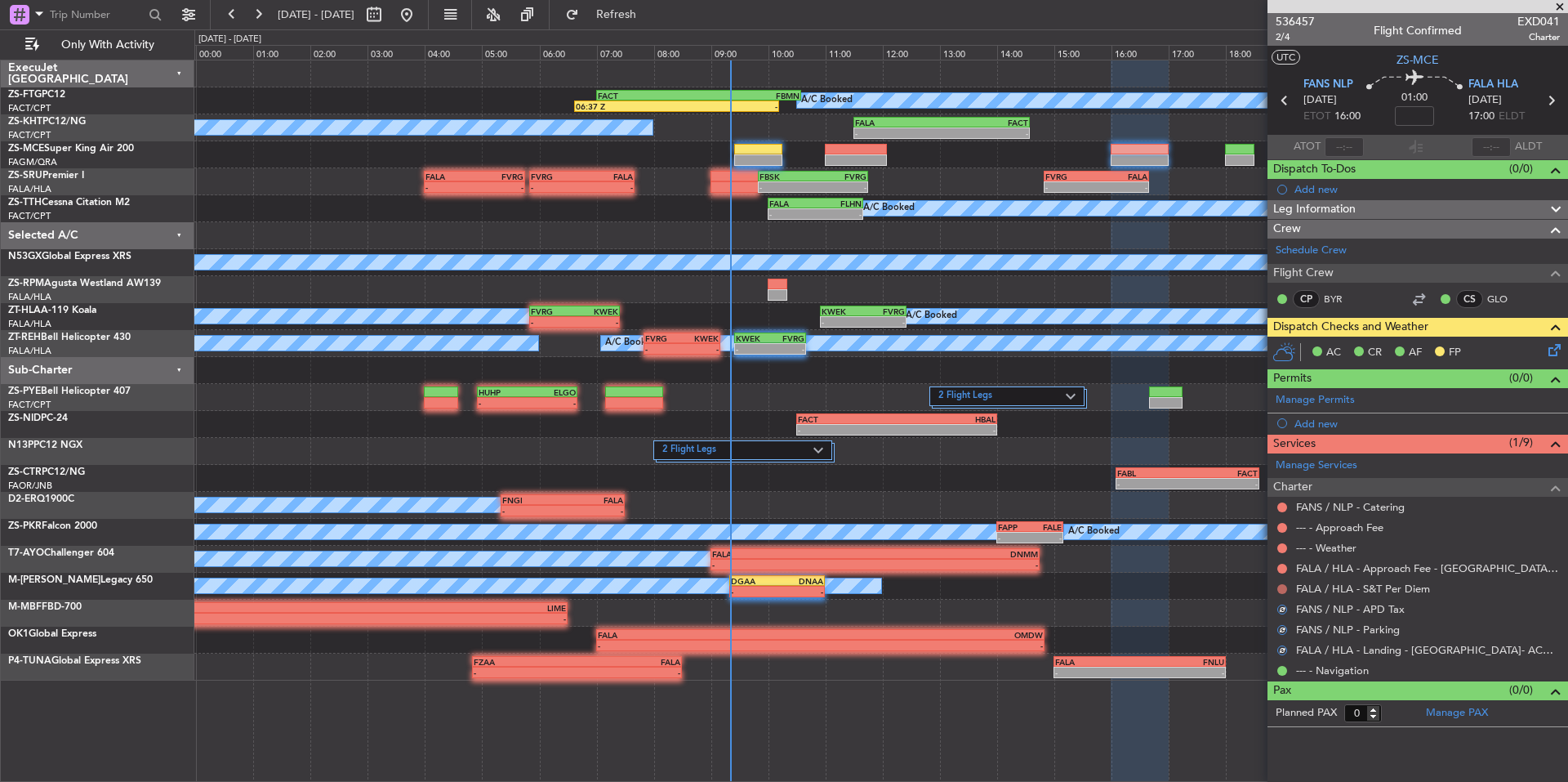
click at [1280, 586] on button at bounding box center [1282, 588] width 9 height 9
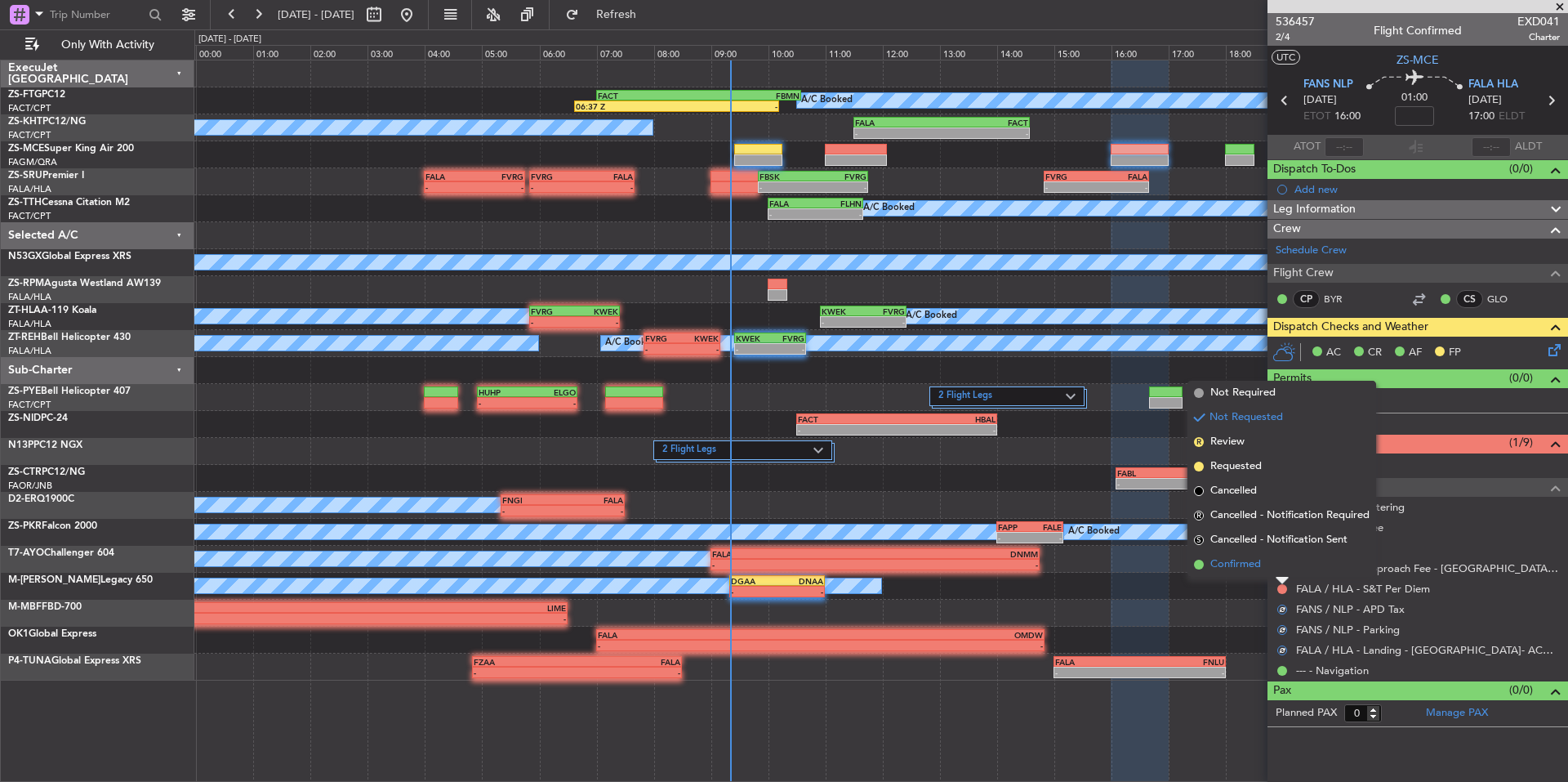
click at [1254, 569] on span "Confirmed" at bounding box center [1236, 564] width 51 height 16
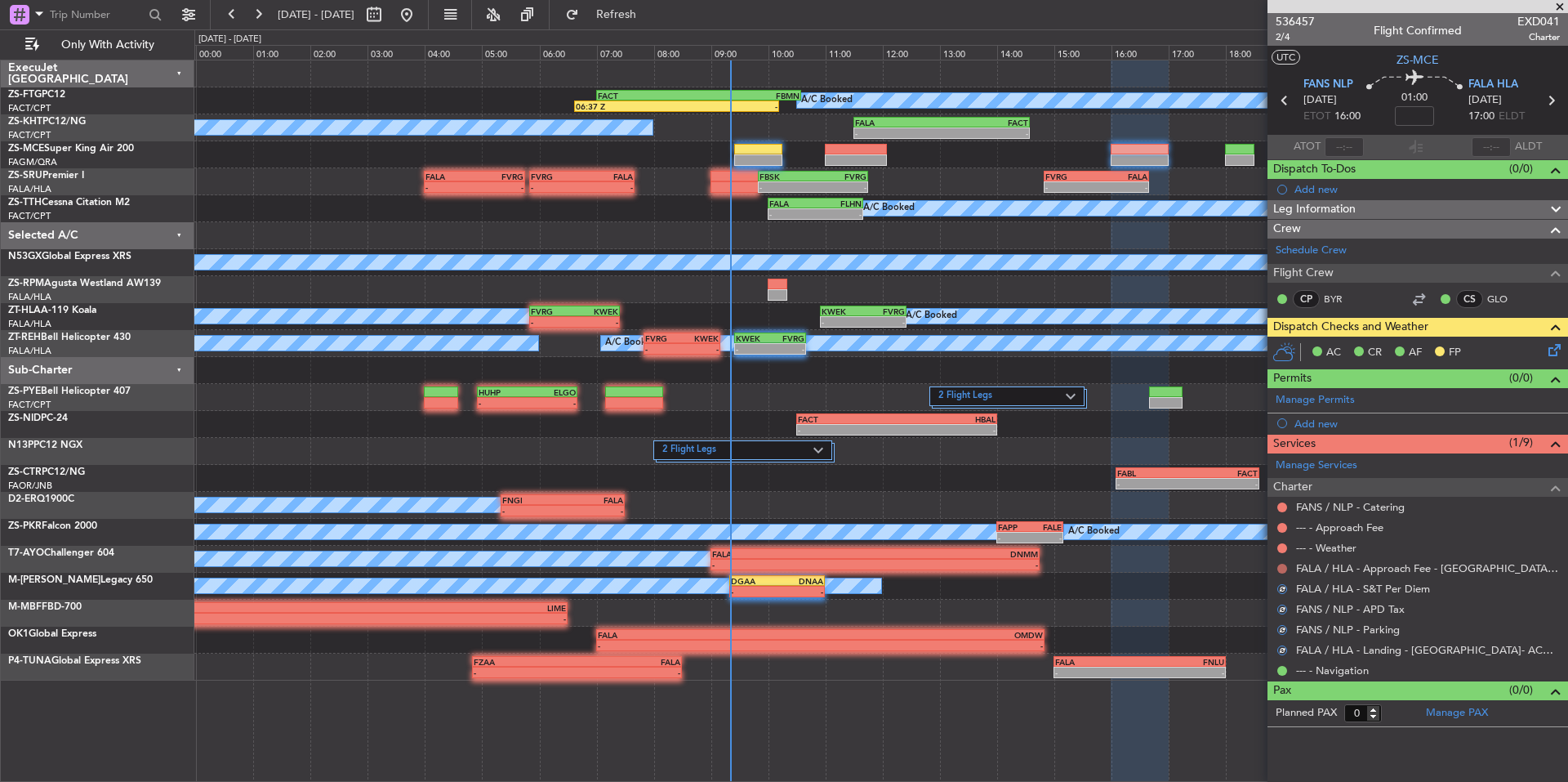
click at [1280, 564] on button at bounding box center [1282, 568] width 9 height 9
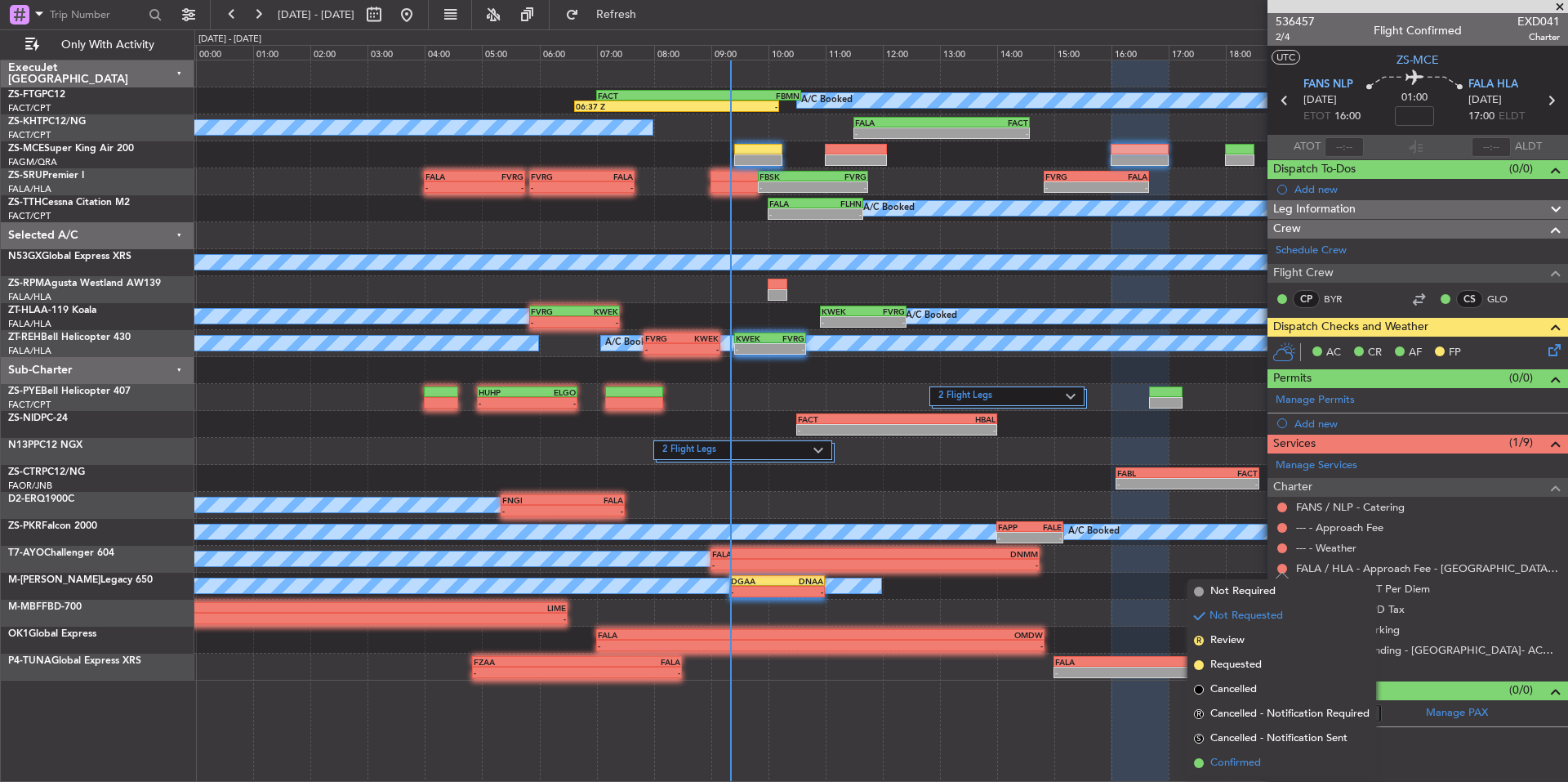
click at [1243, 755] on span "Confirmed" at bounding box center [1236, 762] width 51 height 16
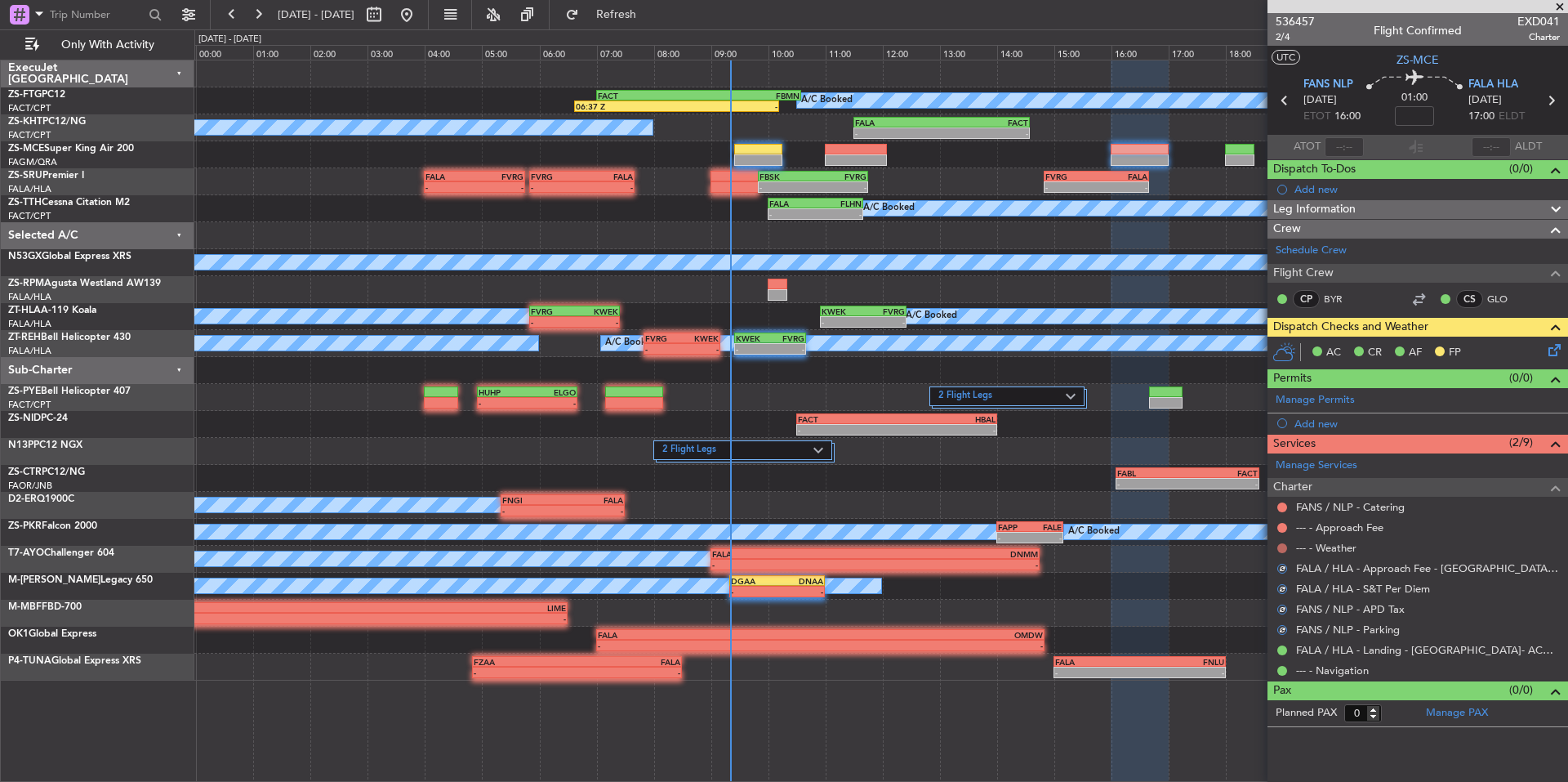
click at [1280, 547] on button at bounding box center [1282, 548] width 9 height 9
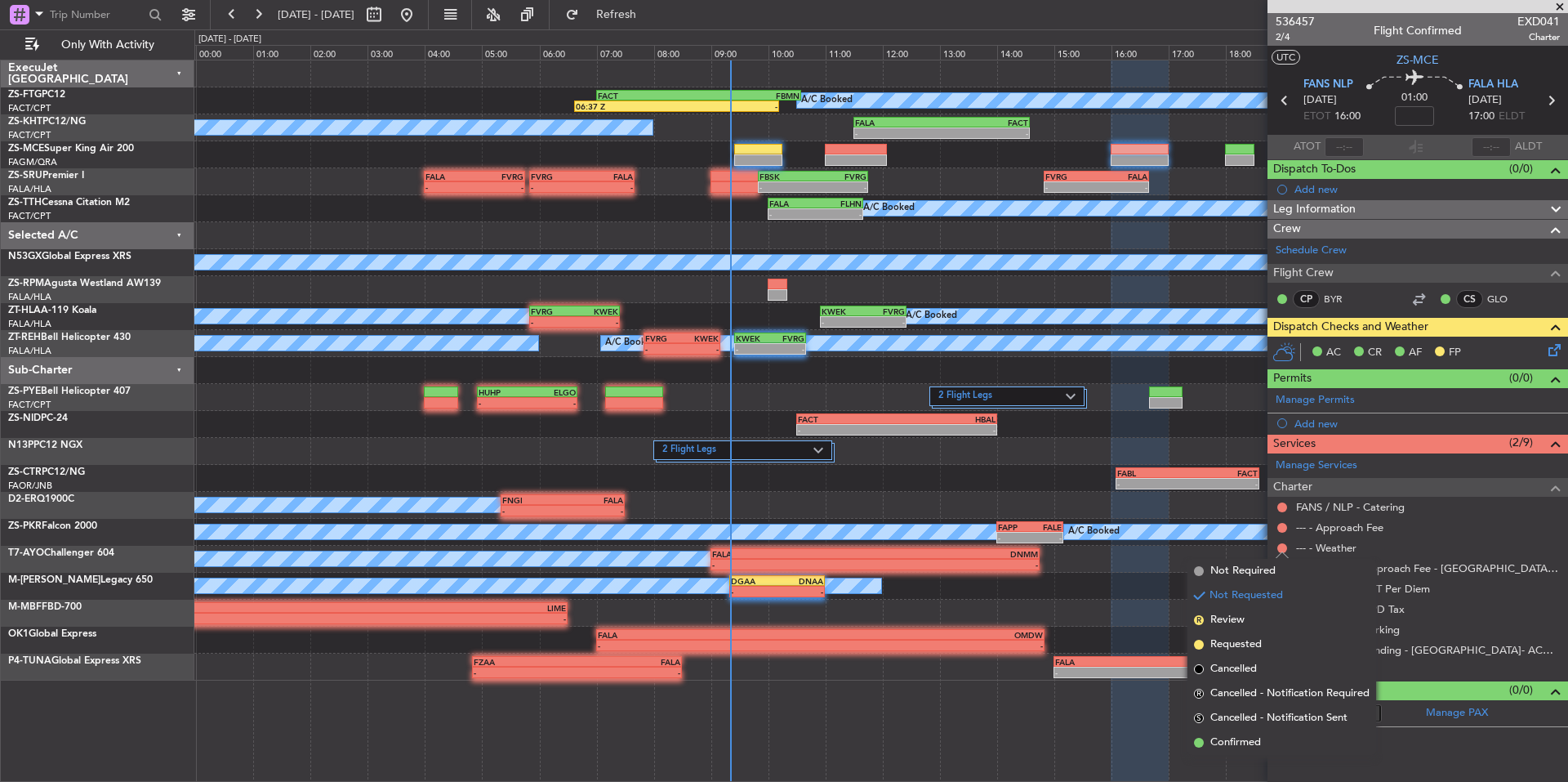
click at [1241, 740] on span "Confirmed" at bounding box center [1236, 742] width 51 height 16
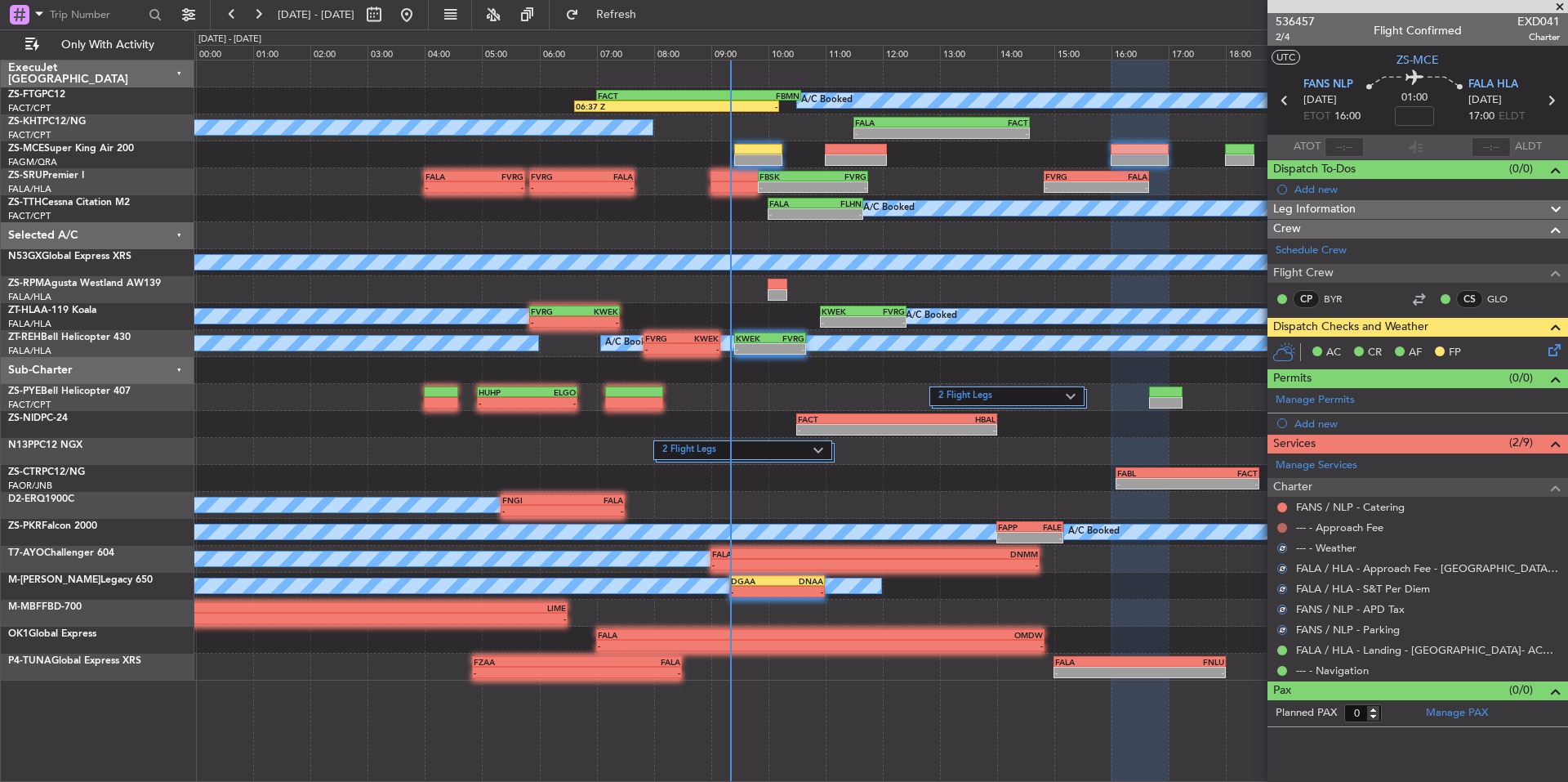
click at [1278, 531] on button at bounding box center [1282, 527] width 9 height 9
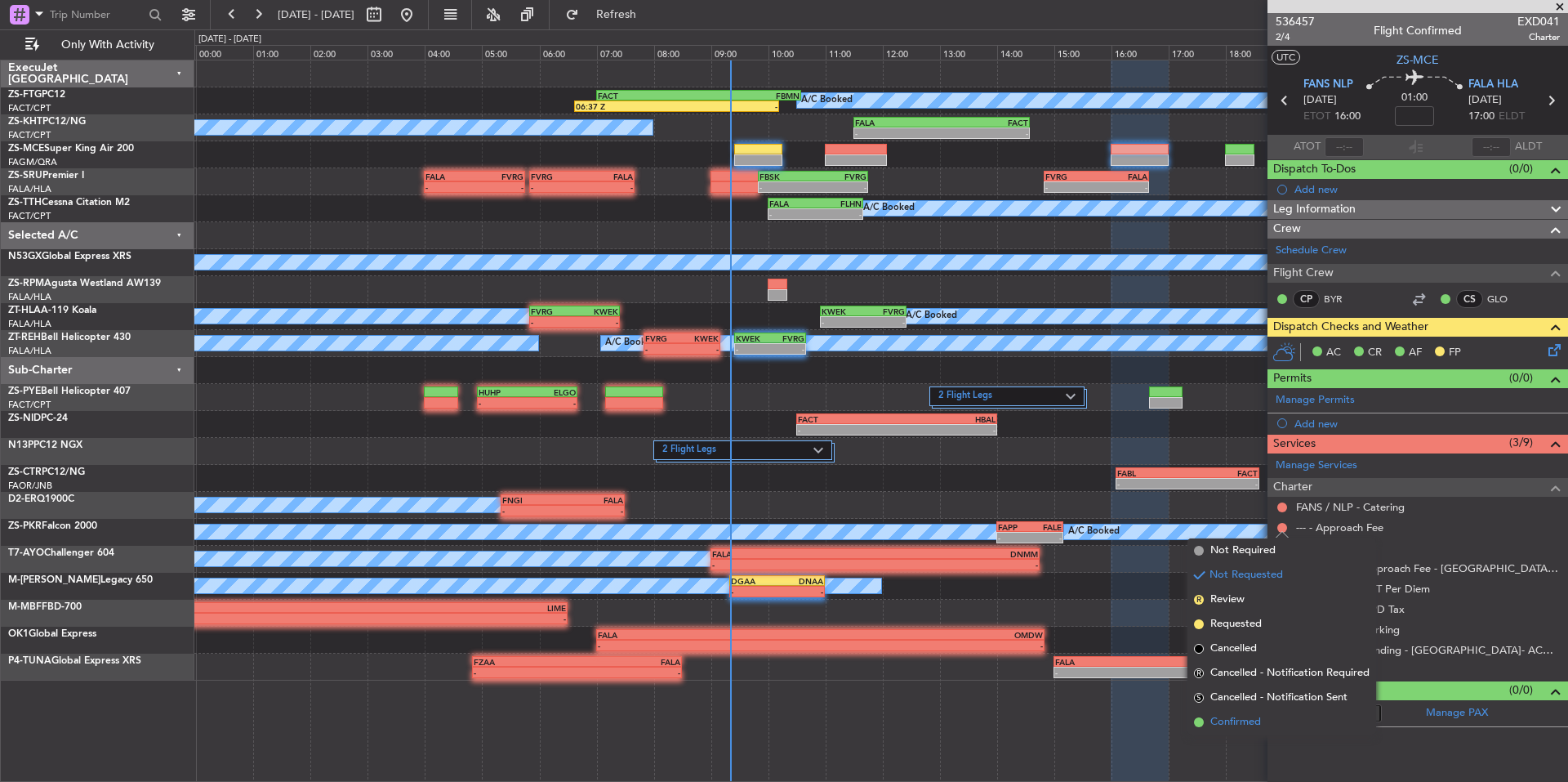
click at [1214, 715] on span "Confirmed" at bounding box center [1236, 722] width 51 height 16
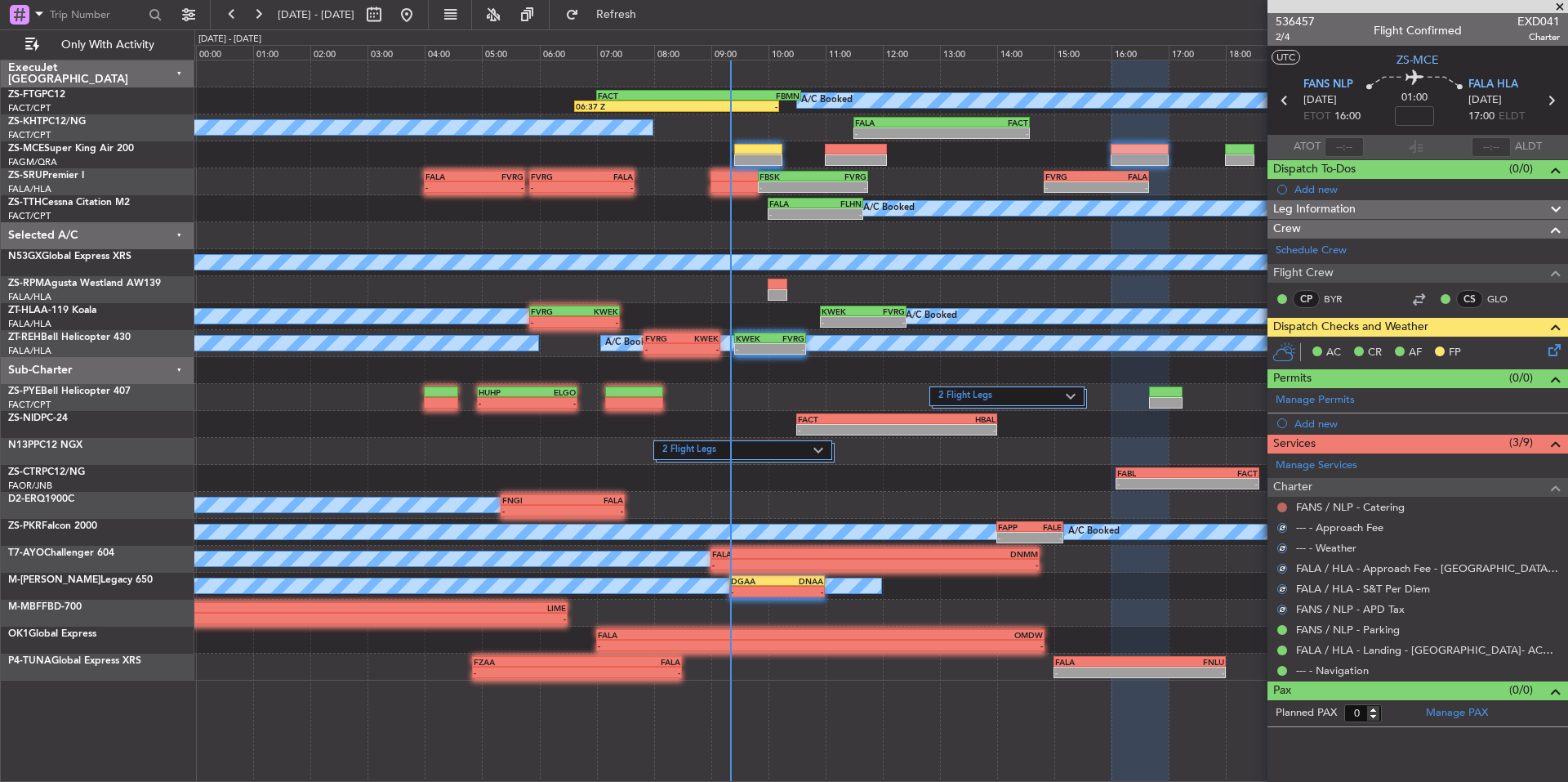
click at [1284, 506] on button at bounding box center [1282, 506] width 9 height 9
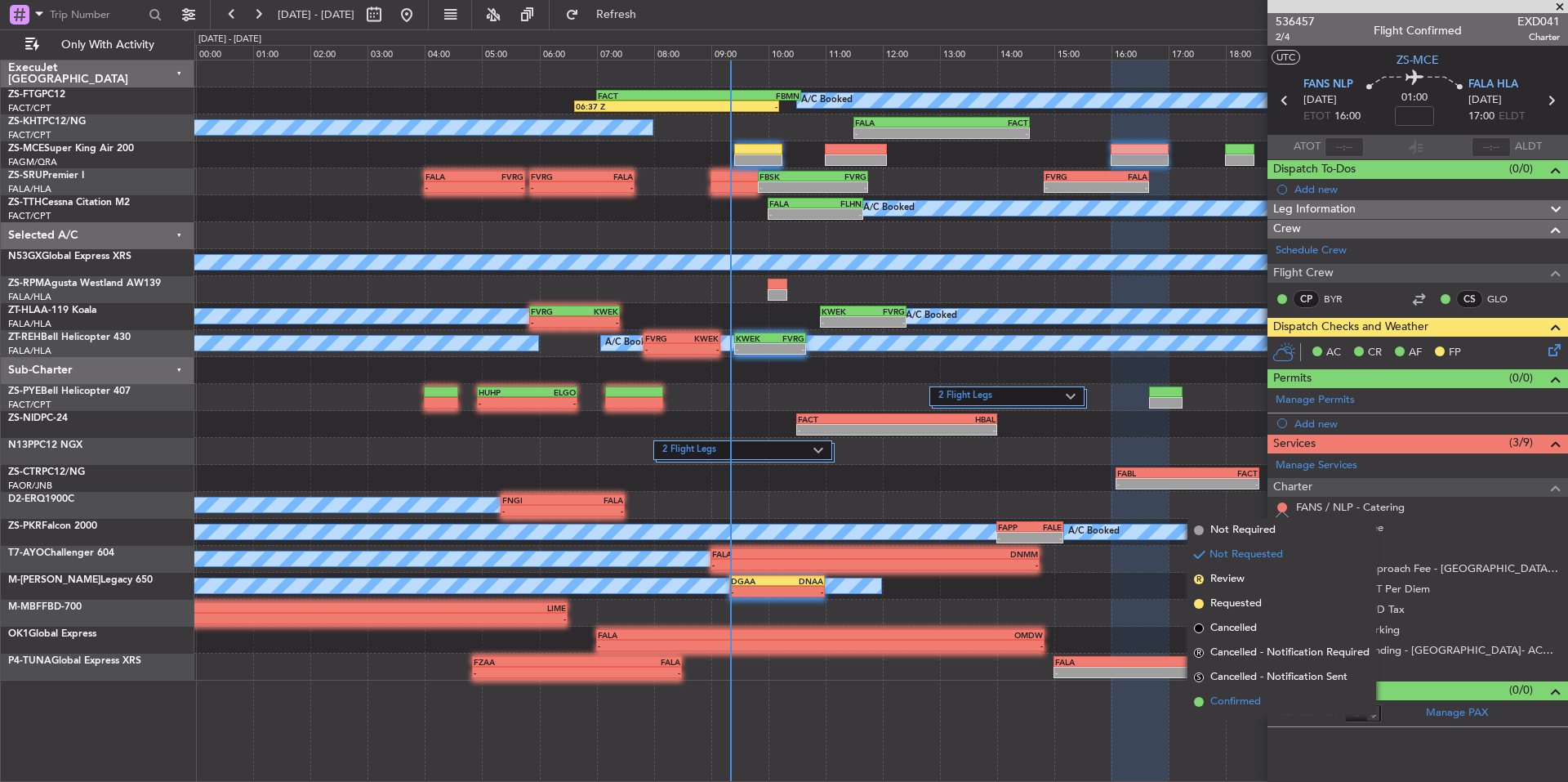
click at [1232, 703] on span "Confirmed" at bounding box center [1236, 701] width 51 height 16
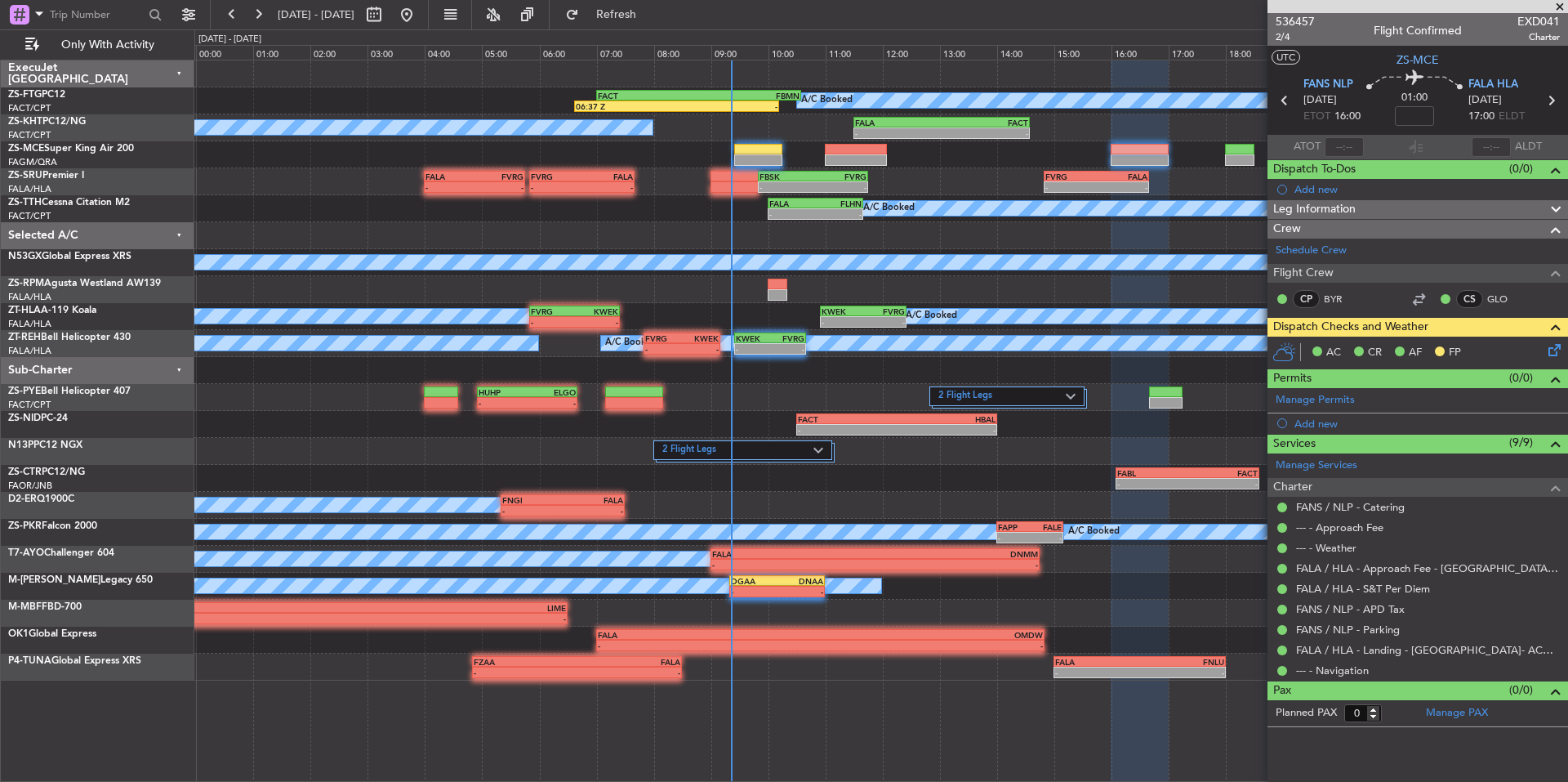
click at [1555, 352] on icon at bounding box center [1552, 347] width 13 height 13
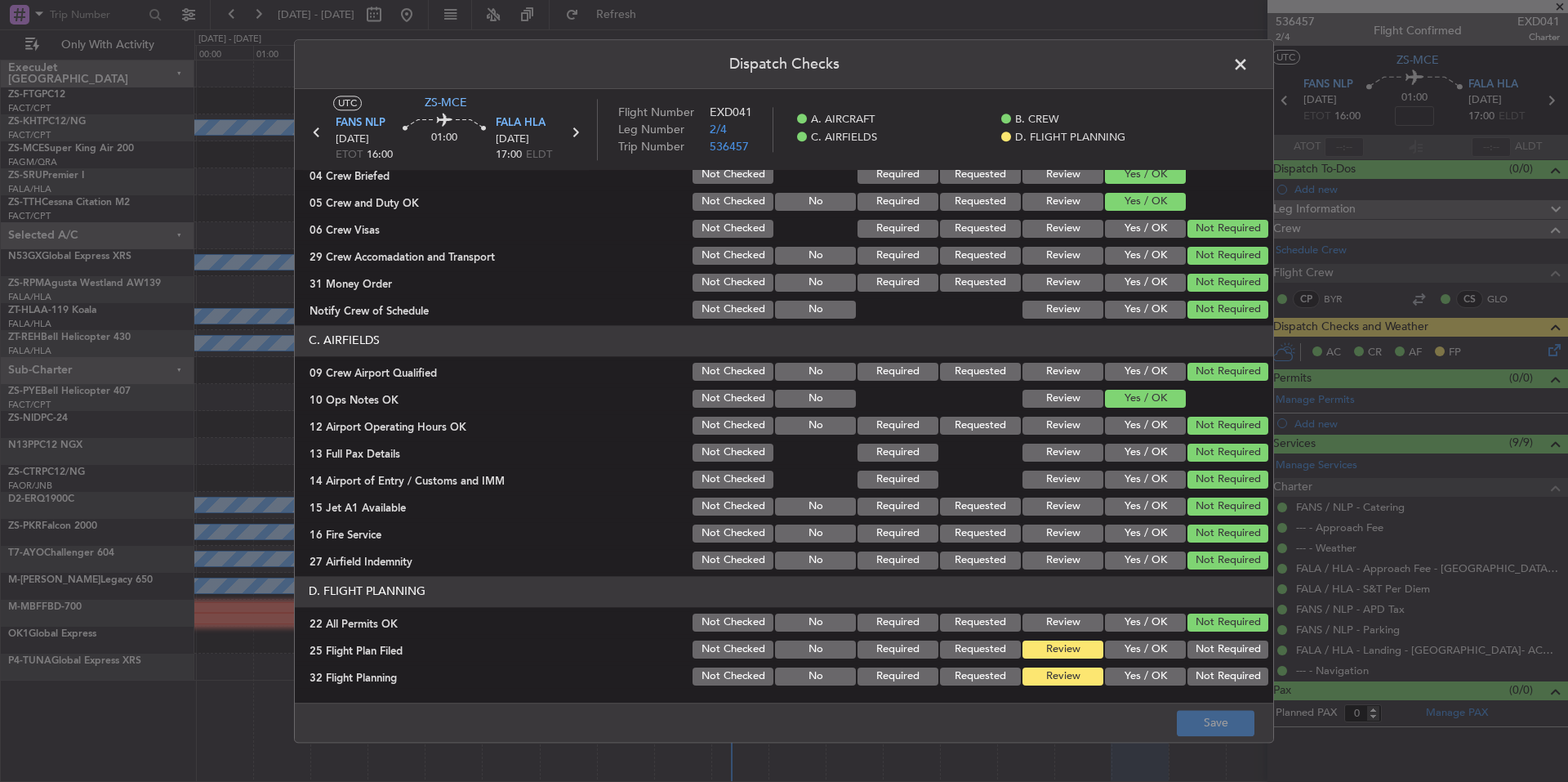
click at [1150, 653] on button "Yes / OK" at bounding box center [1145, 649] width 81 height 18
click at [1150, 675] on button "Yes / OK" at bounding box center [1145, 676] width 81 height 18
click at [1203, 723] on button "Save" at bounding box center [1216, 723] width 77 height 26
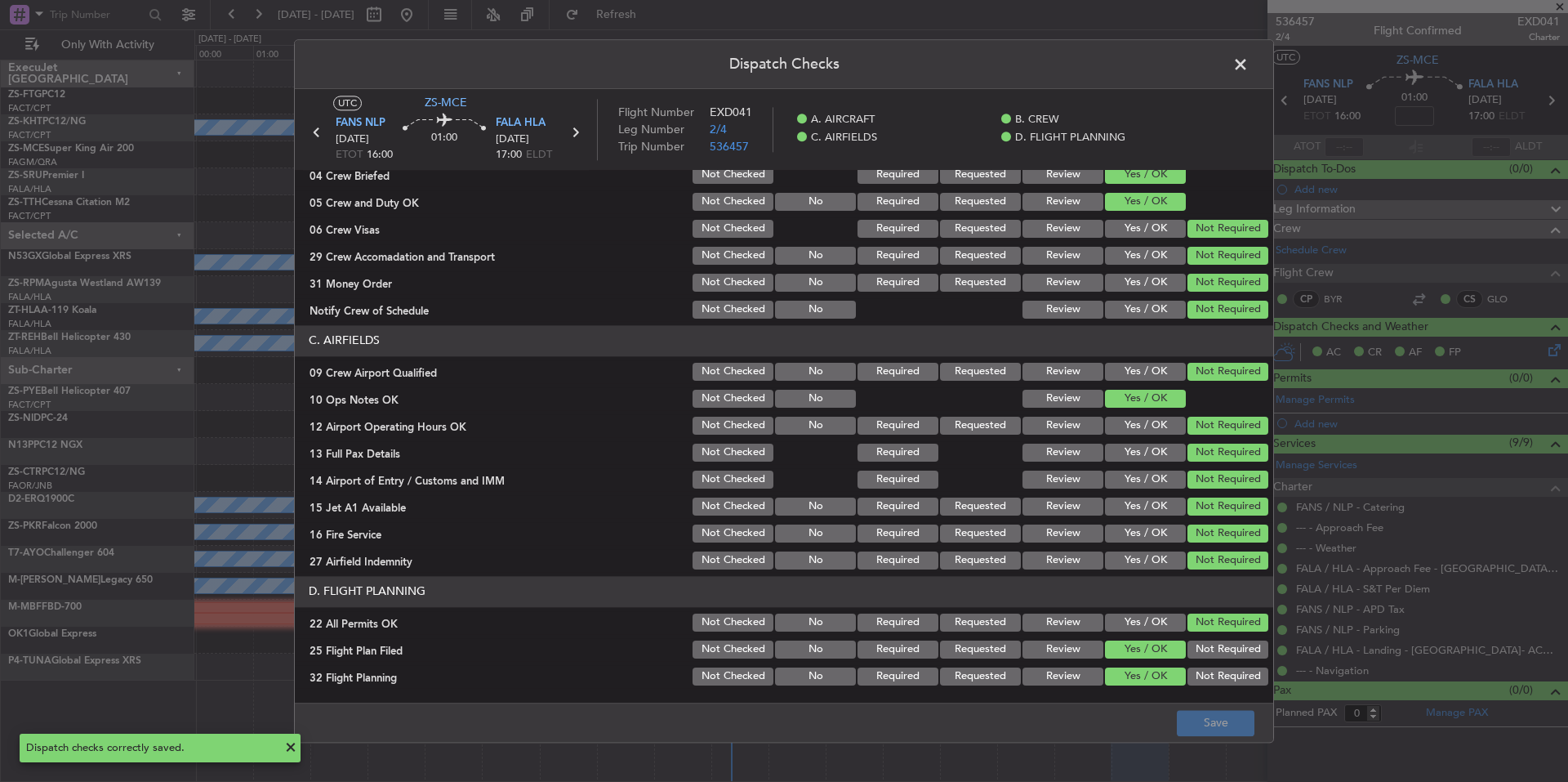
click at [1249, 68] on span at bounding box center [1249, 69] width 0 height 33
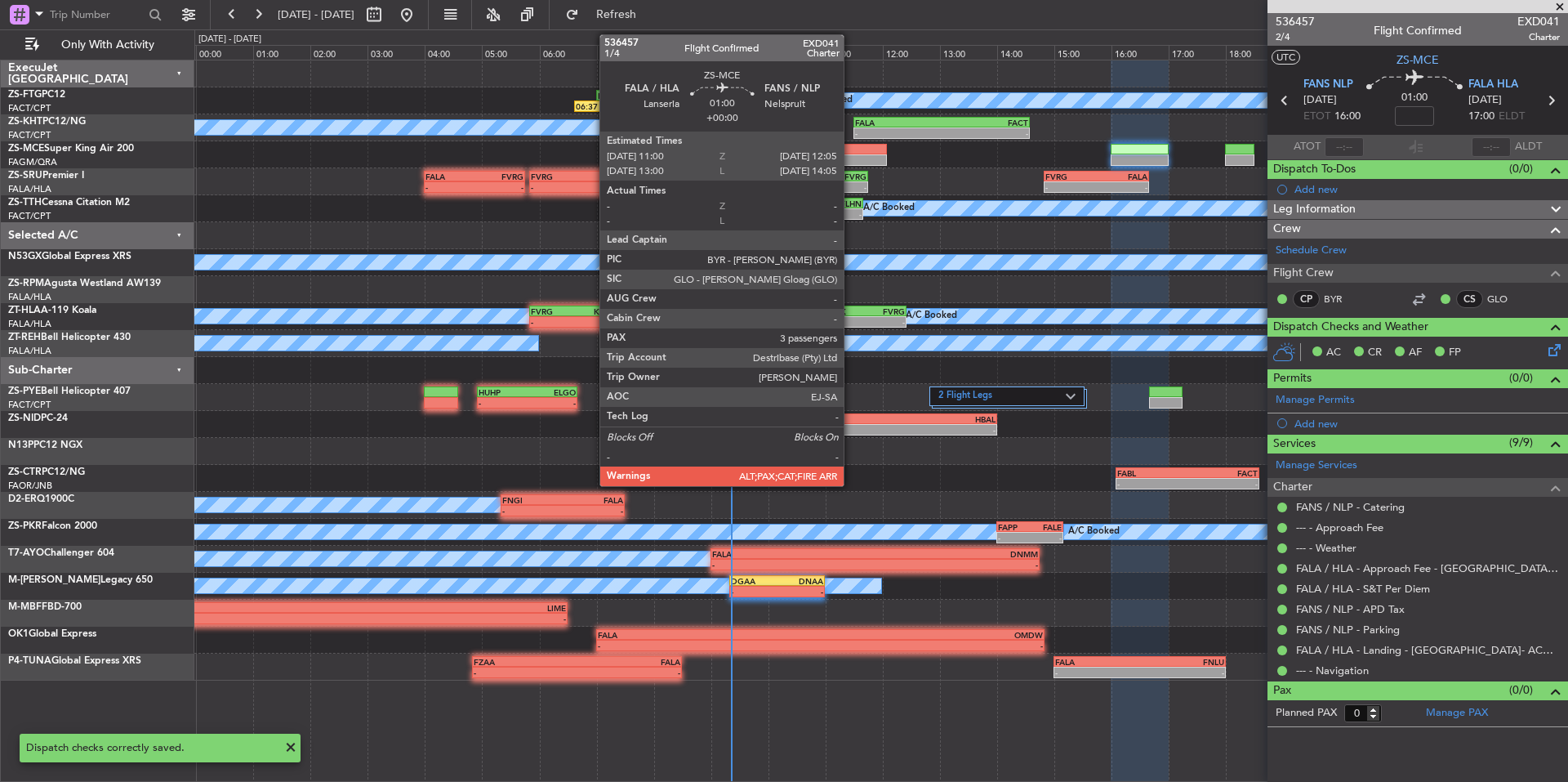
click at [851, 152] on div at bounding box center [856, 149] width 62 height 11
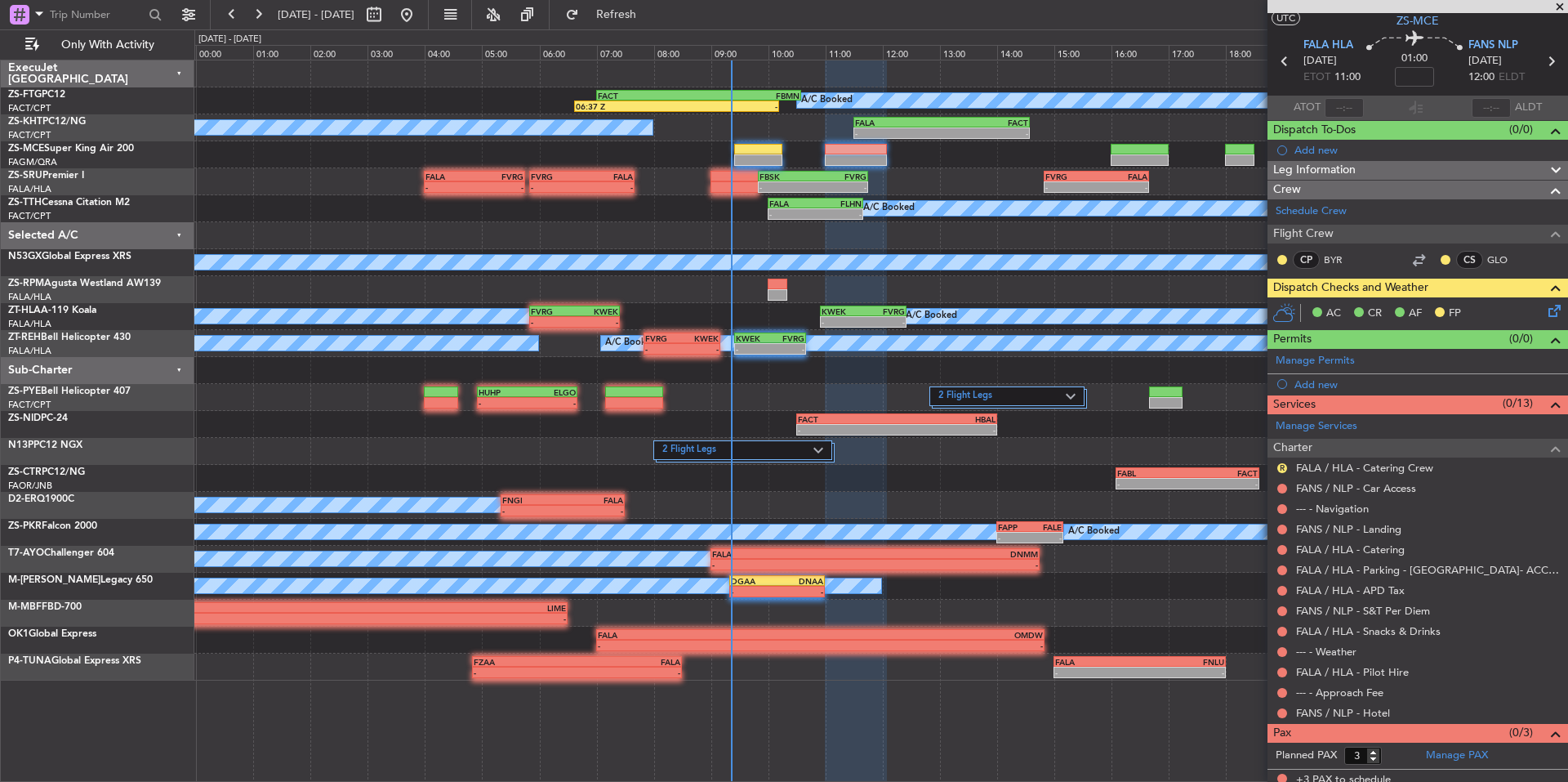
scroll to position [47, 0]
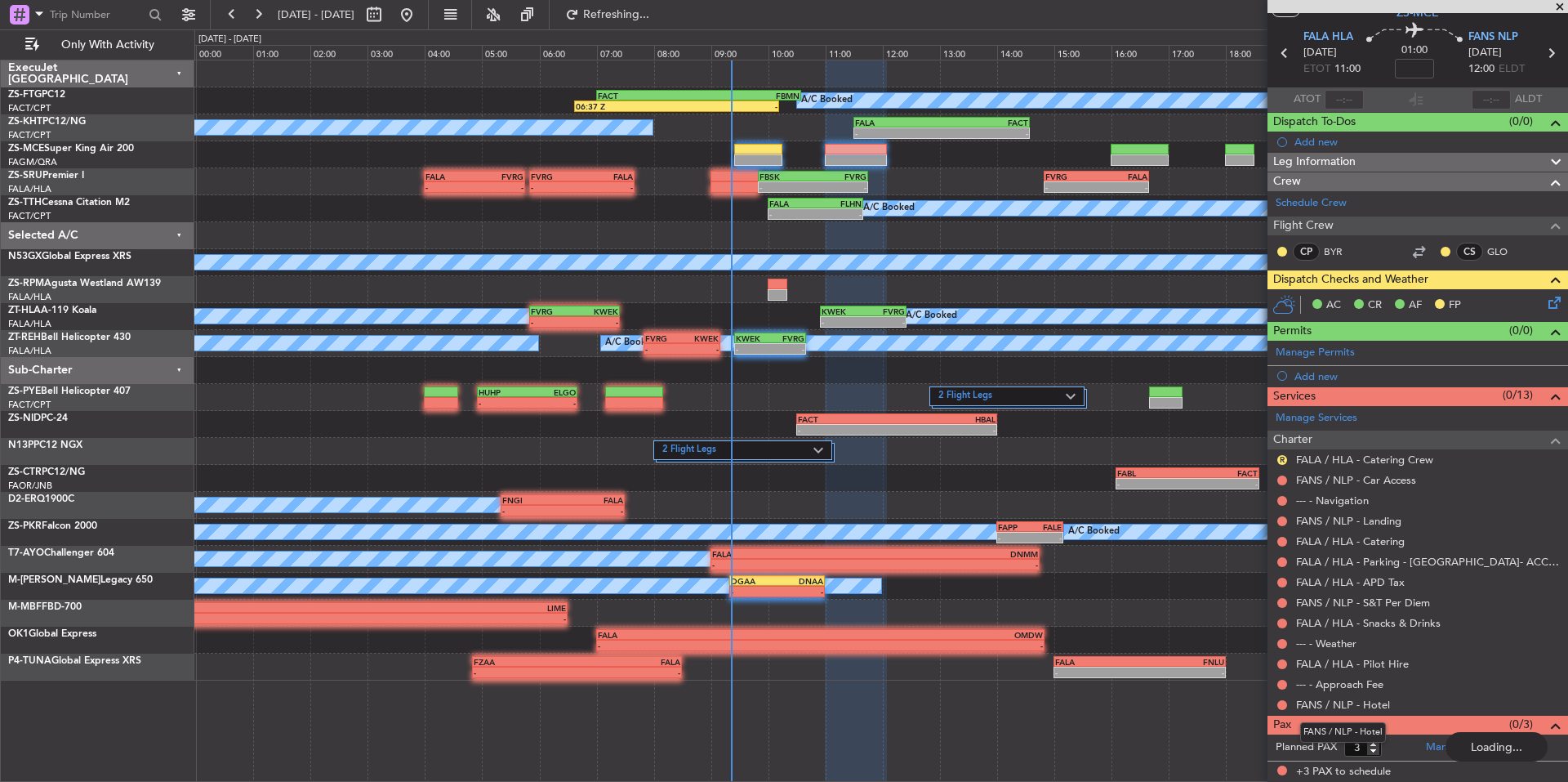
click at [1373, 751] on mat-tooltip-component "FANS / NLP - Hotel" at bounding box center [1343, 732] width 108 height 43
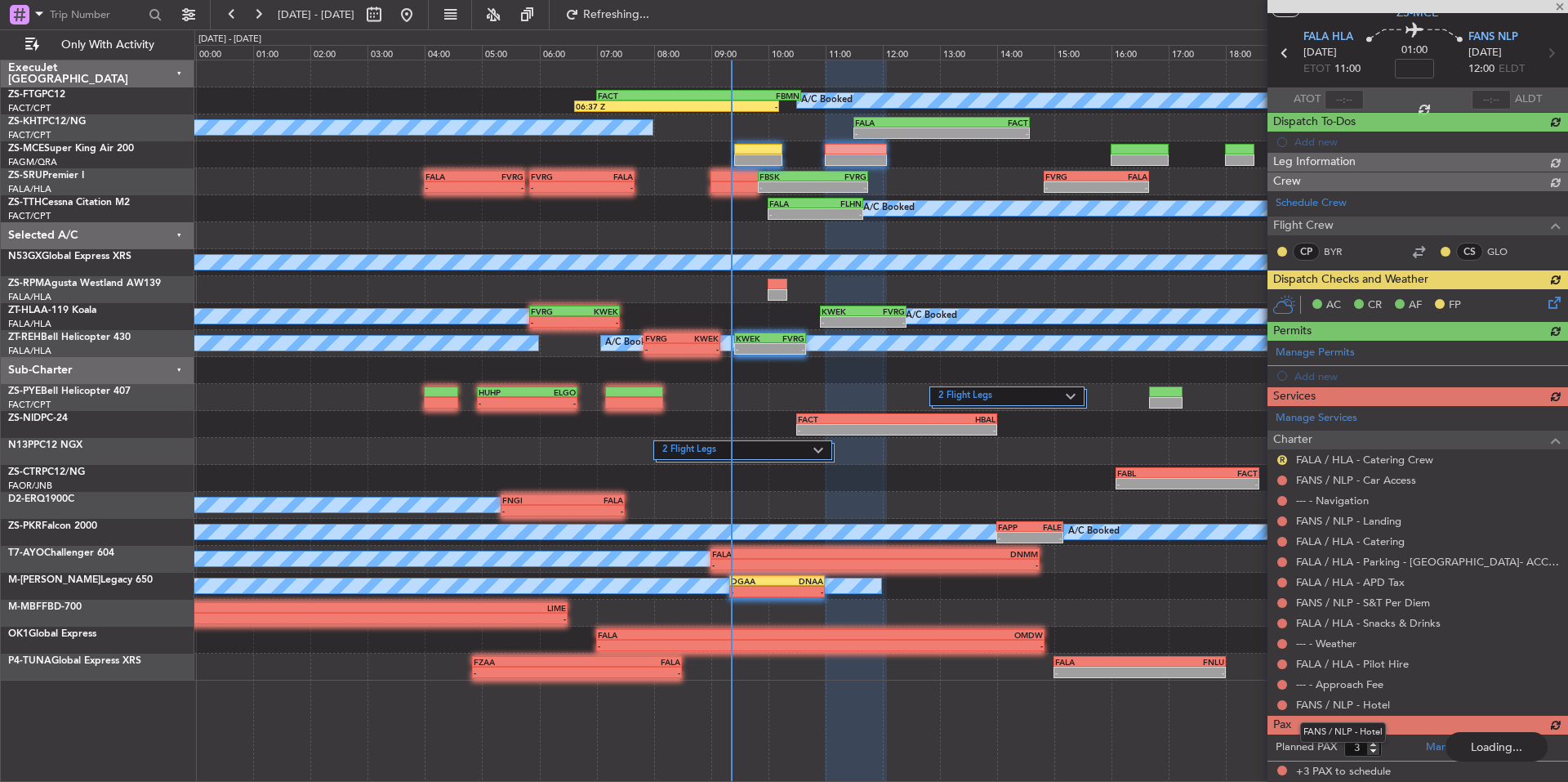
click at [1373, 751] on mat-tooltip-component "FANS / NLP - Hotel" at bounding box center [1343, 732] width 108 height 43
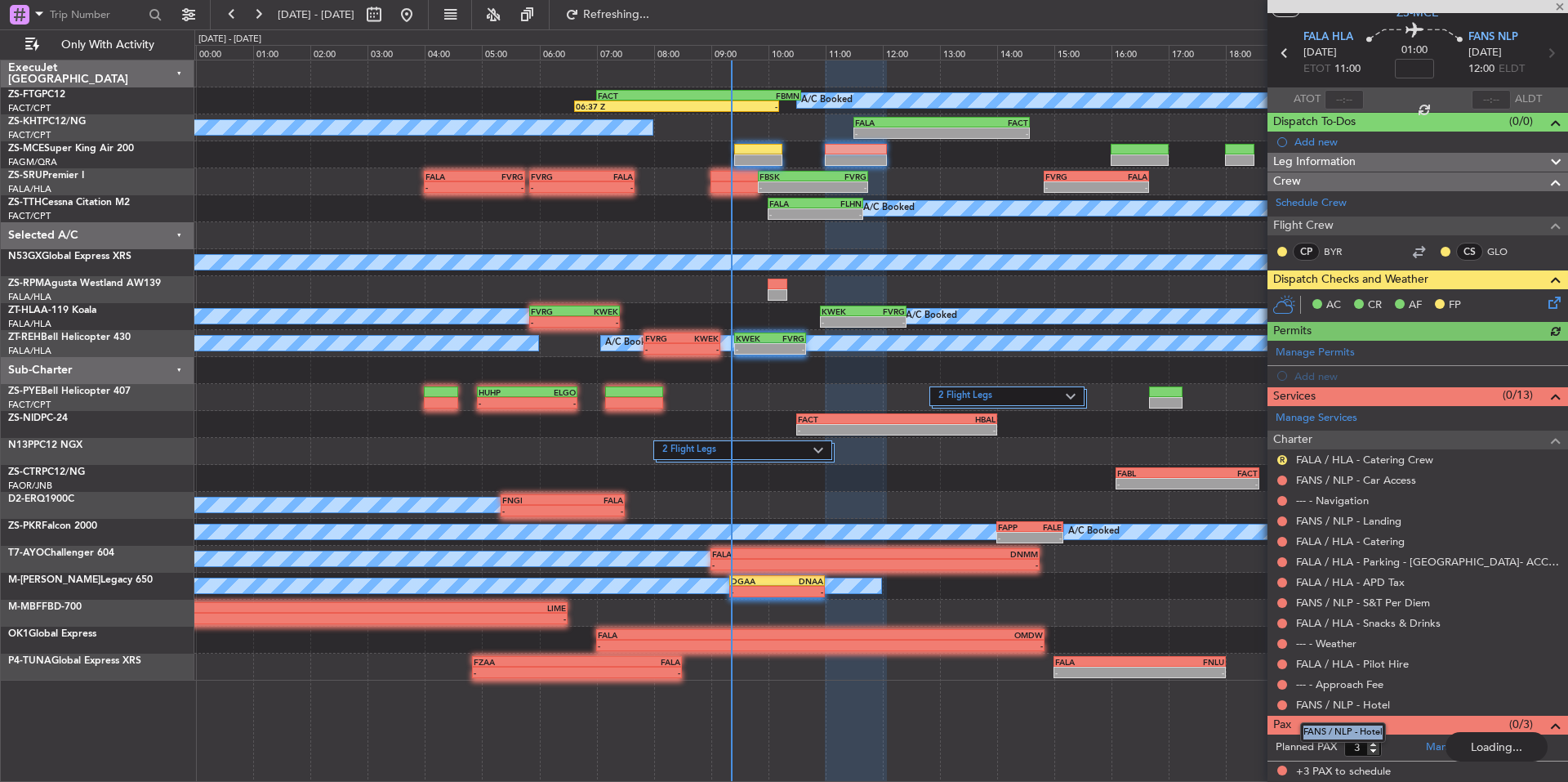
click at [1374, 748] on mat-tooltip-component "FANS / NLP - Hotel" at bounding box center [1343, 732] width 108 height 43
click at [1374, 750] on mat-tooltip-component "FANS / NLP - Hotel" at bounding box center [1343, 732] width 108 height 43
click at [1377, 754] on mat-tooltip-component "FANS / NLP - Hotel" at bounding box center [1343, 732] width 108 height 43
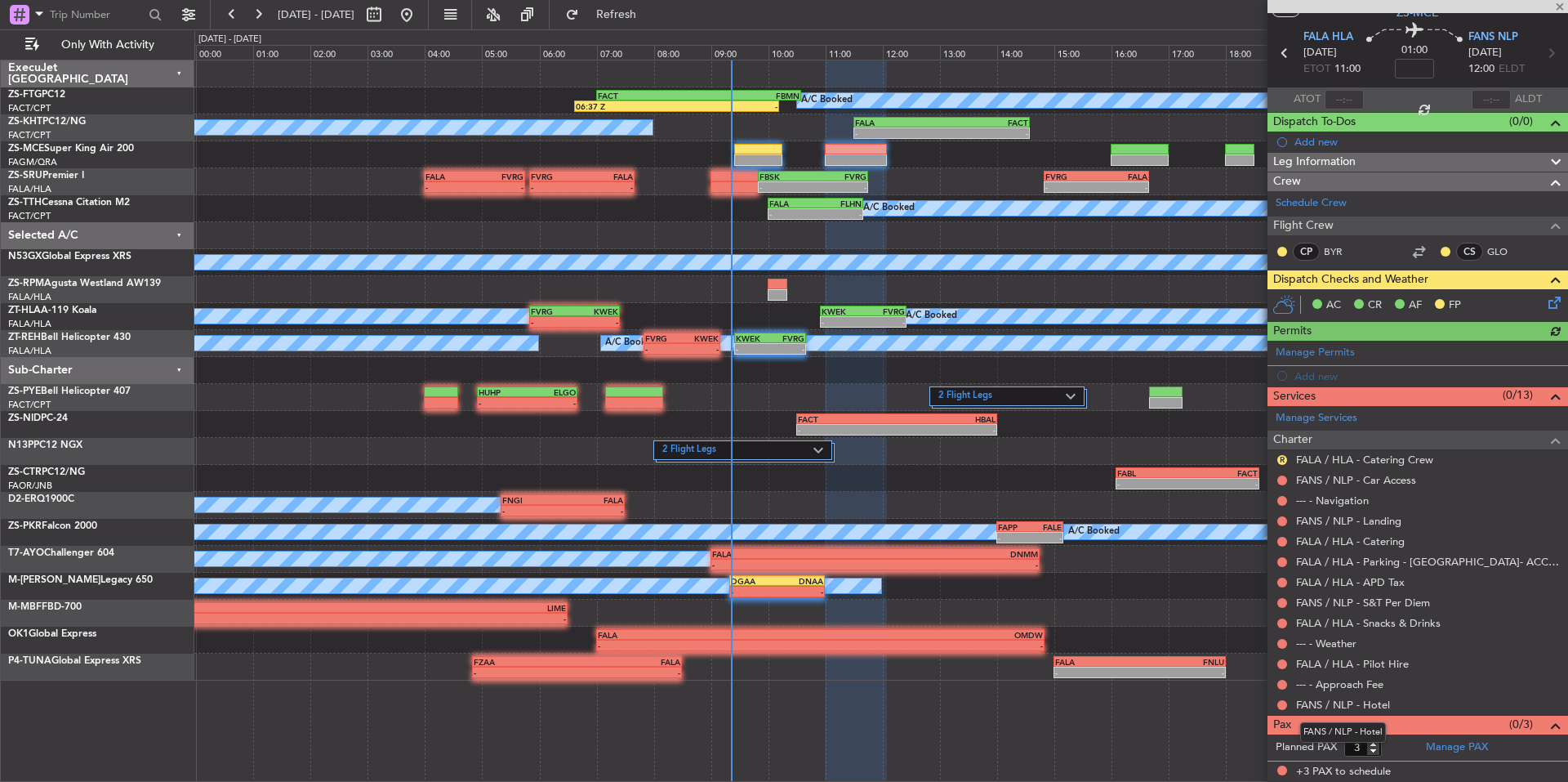
click at [1398, 752] on form "Planned PAX 3" at bounding box center [1342, 748] width 151 height 26
click at [1373, 754] on input "3" at bounding box center [1363, 747] width 38 height 18
click at [1373, 751] on input "2" at bounding box center [1363, 747] width 38 height 18
click at [1373, 751] on input "1" at bounding box center [1363, 747] width 38 height 18
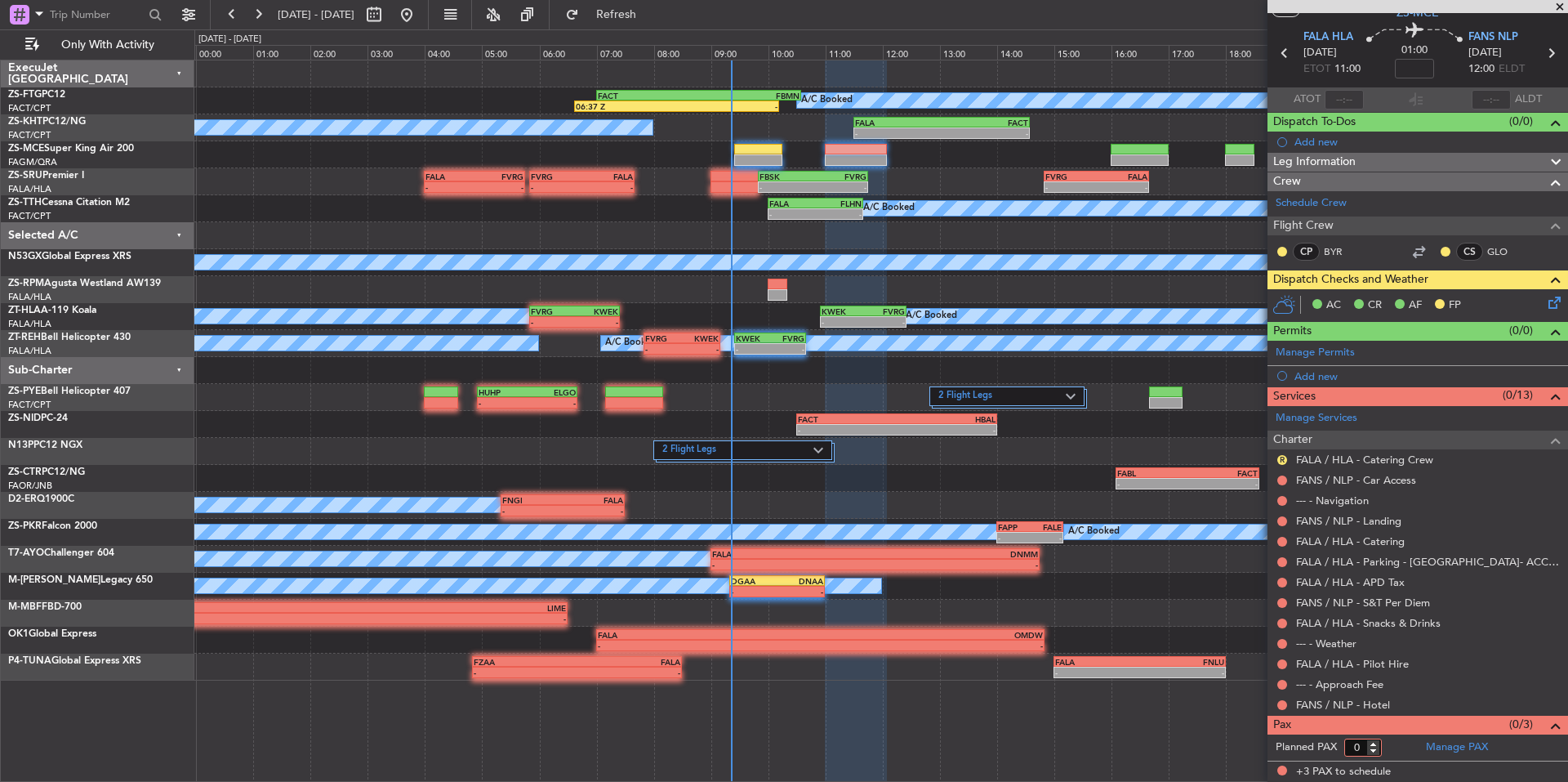
type input "0"
click at [1373, 751] on input "0" at bounding box center [1363, 747] width 38 height 18
click at [1389, 747] on form "Planned PAX 0" at bounding box center [1342, 748] width 151 height 26
click at [1280, 706] on button at bounding box center [1282, 704] width 9 height 9
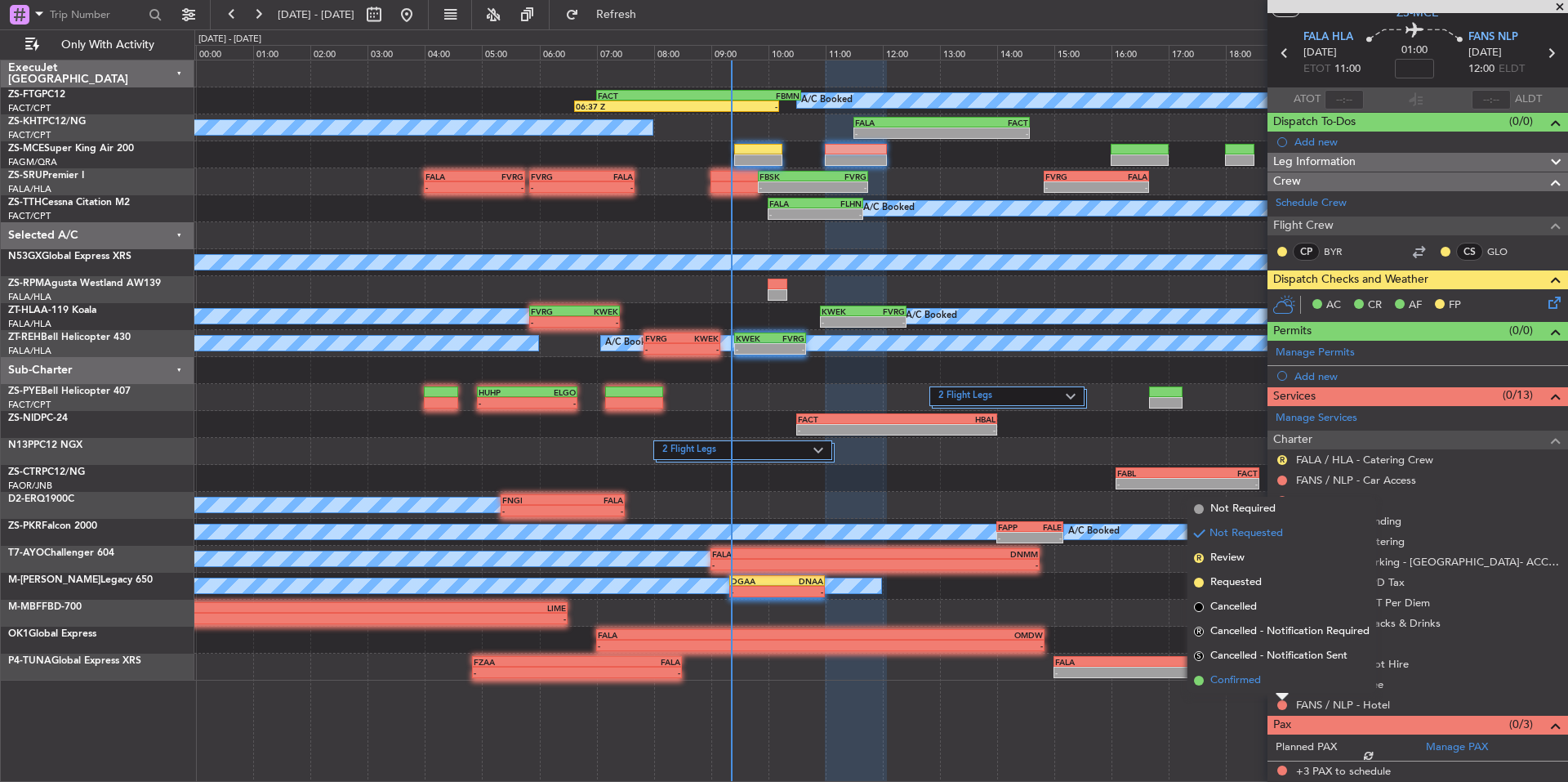
click at [1262, 686] on li "Confirmed" at bounding box center [1281, 680] width 189 height 24
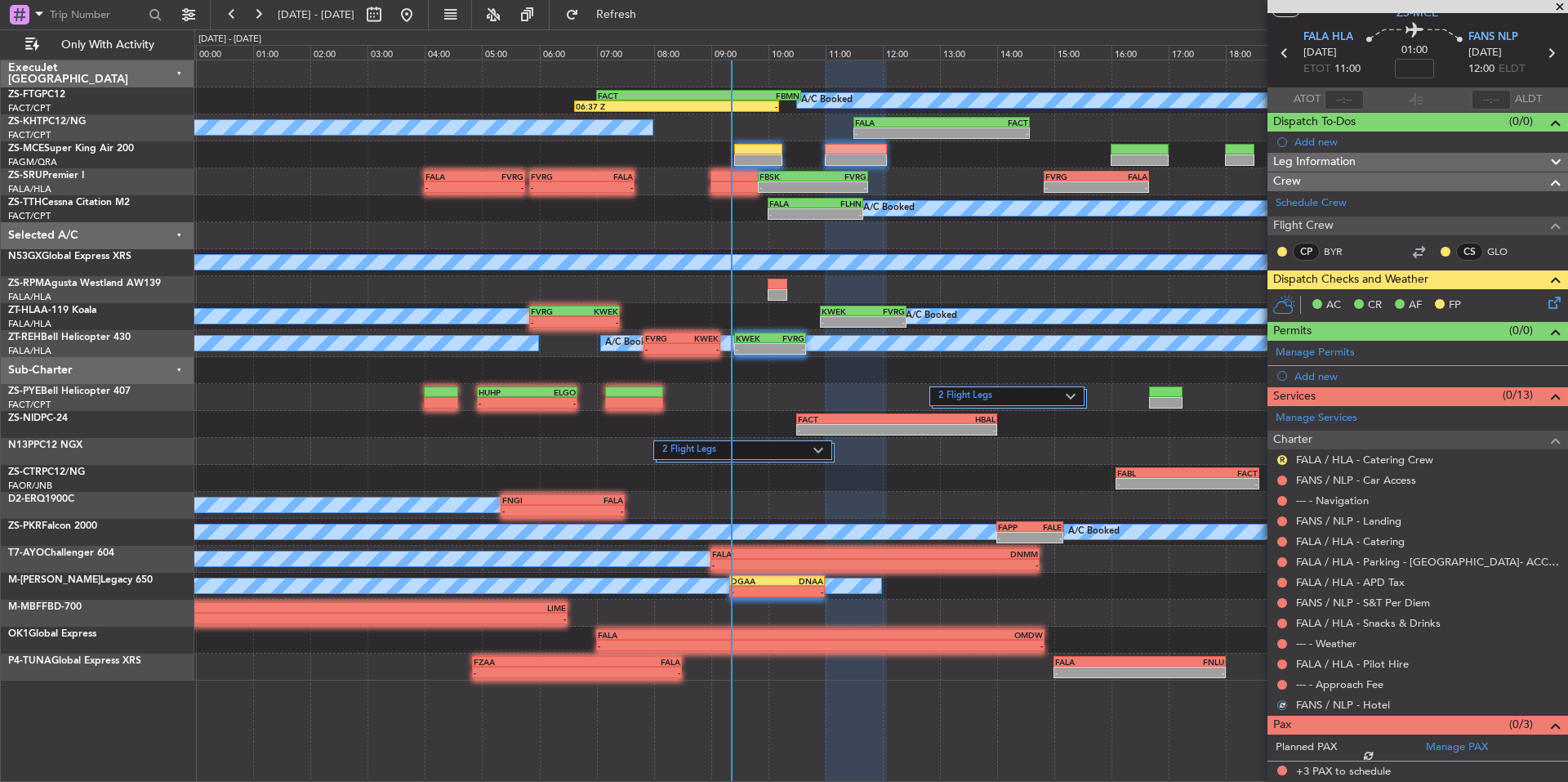
click at [1277, 683] on div at bounding box center [1282, 684] width 13 height 13
click at [1279, 681] on button at bounding box center [1282, 684] width 9 height 9
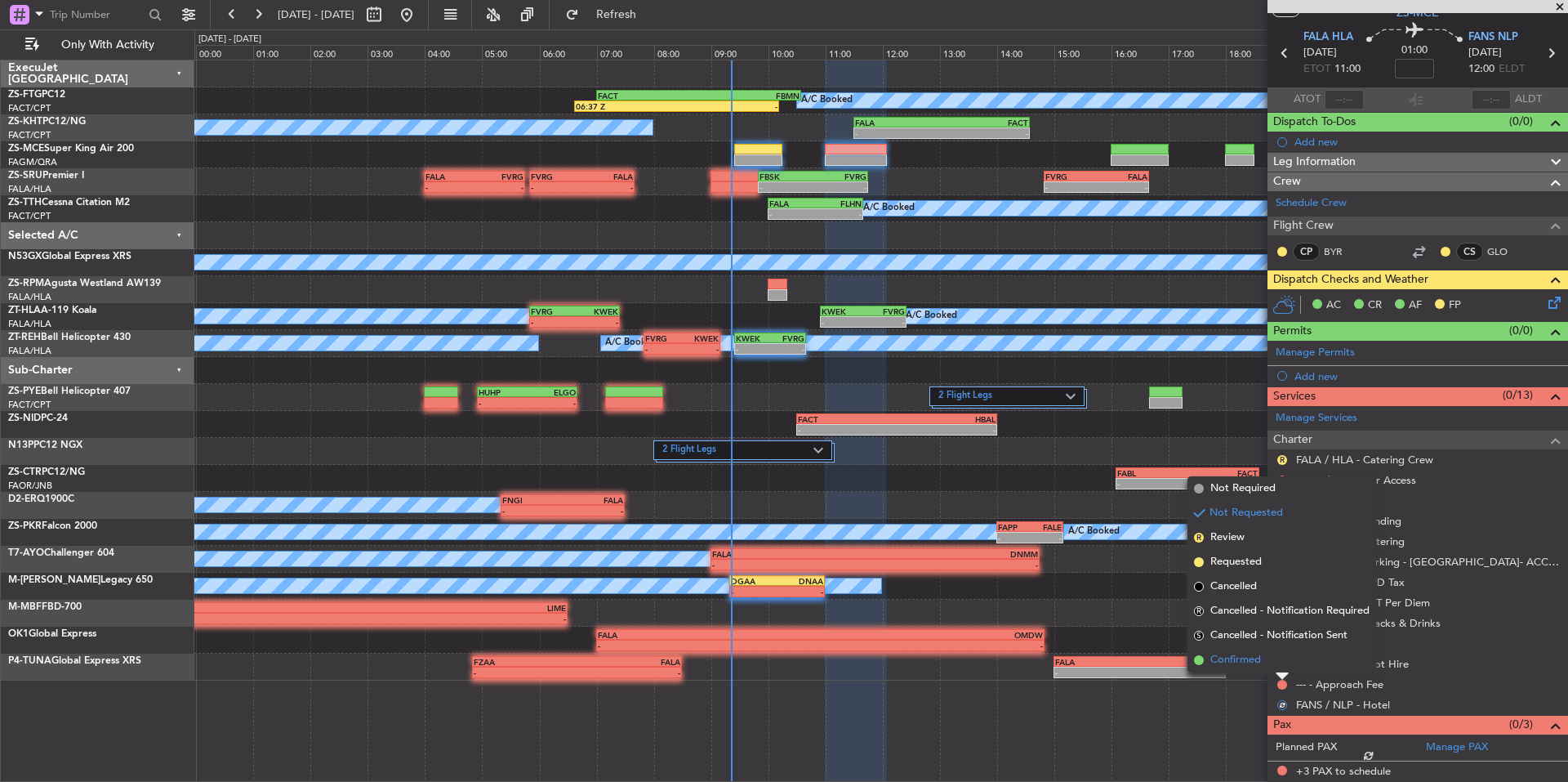
click at [1267, 668] on li "Confirmed" at bounding box center [1281, 660] width 189 height 24
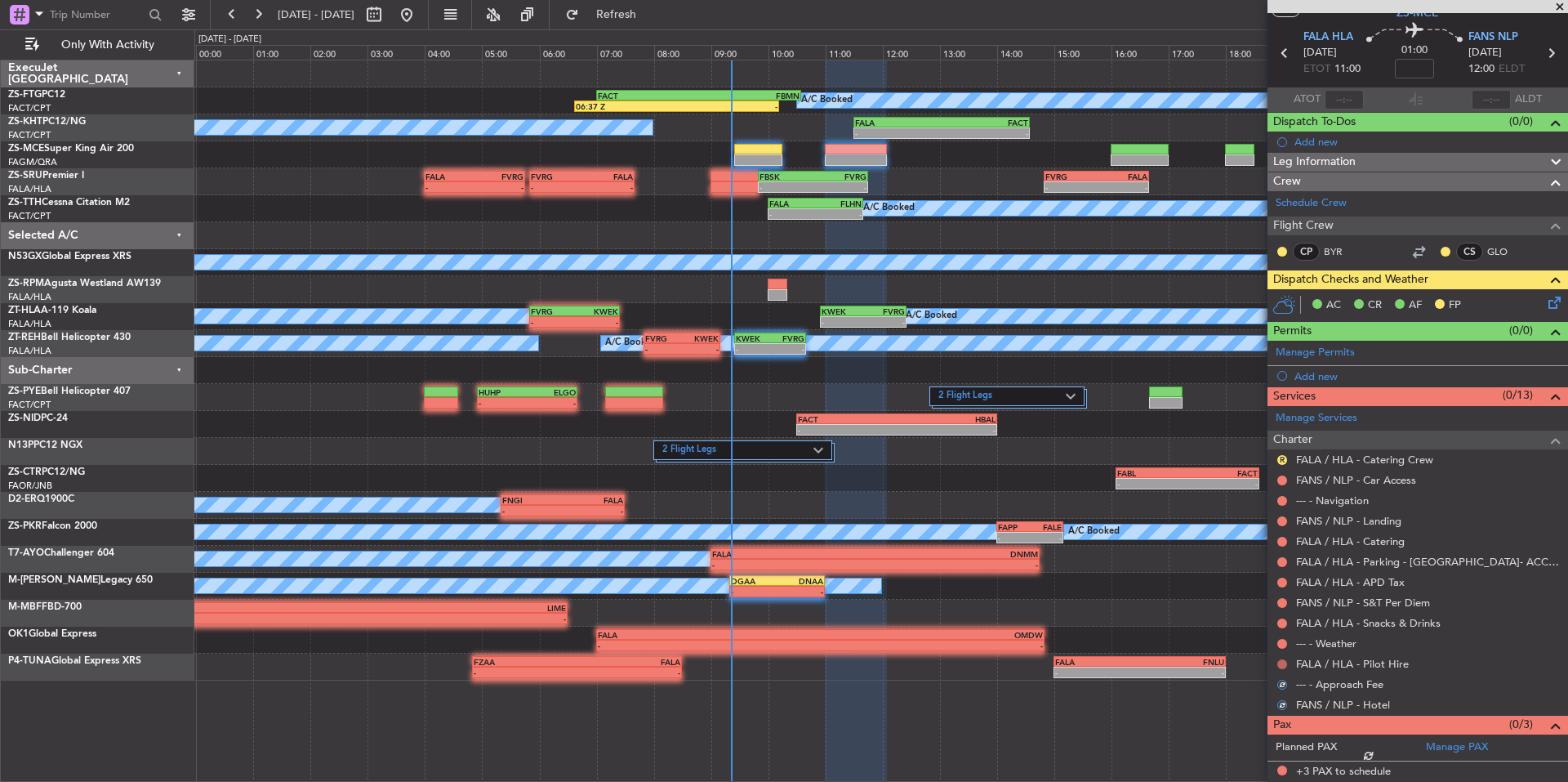
click at [1284, 663] on button at bounding box center [1282, 663] width 9 height 9
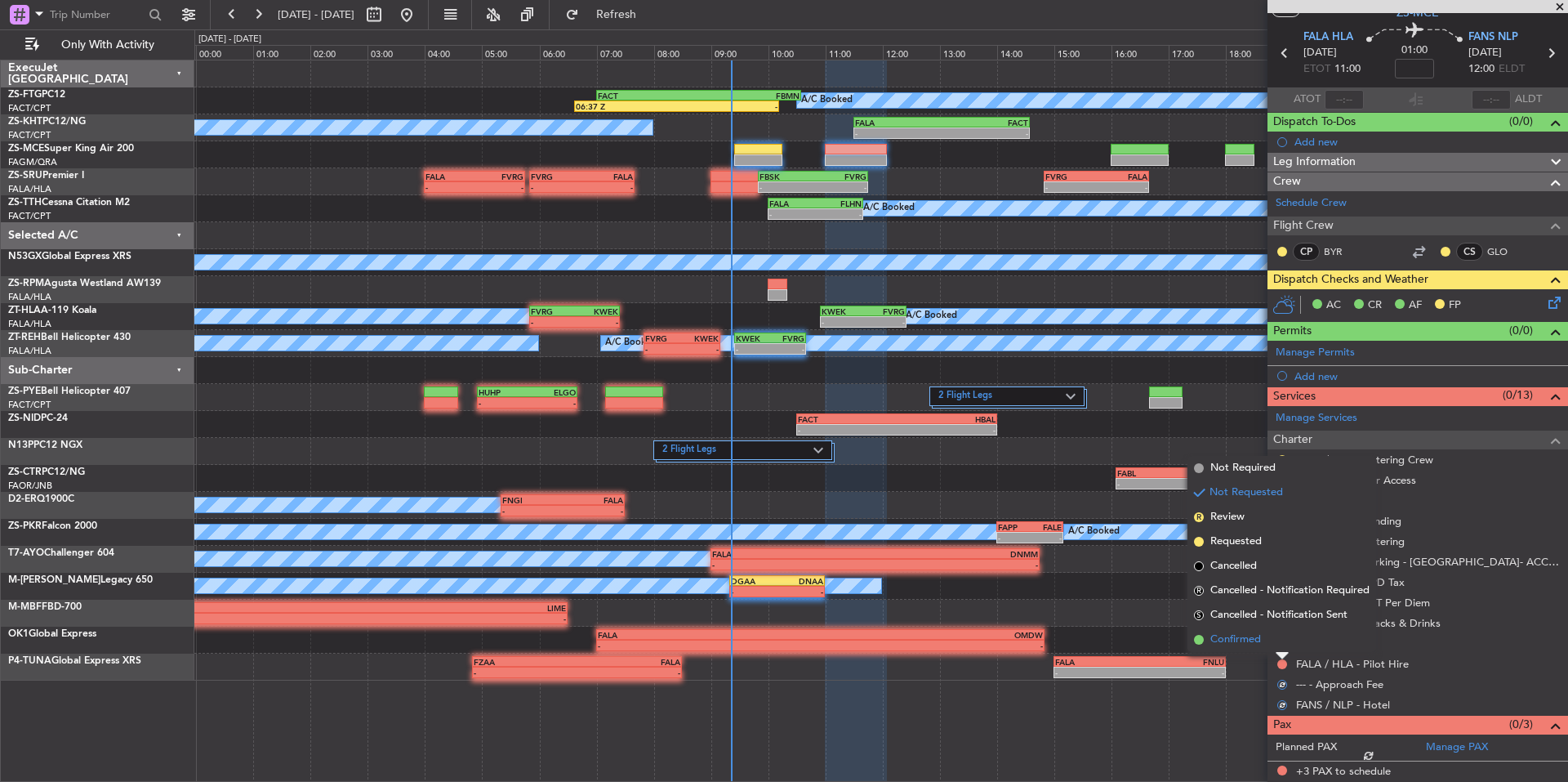
click at [1267, 650] on li "Confirmed" at bounding box center [1281, 639] width 189 height 24
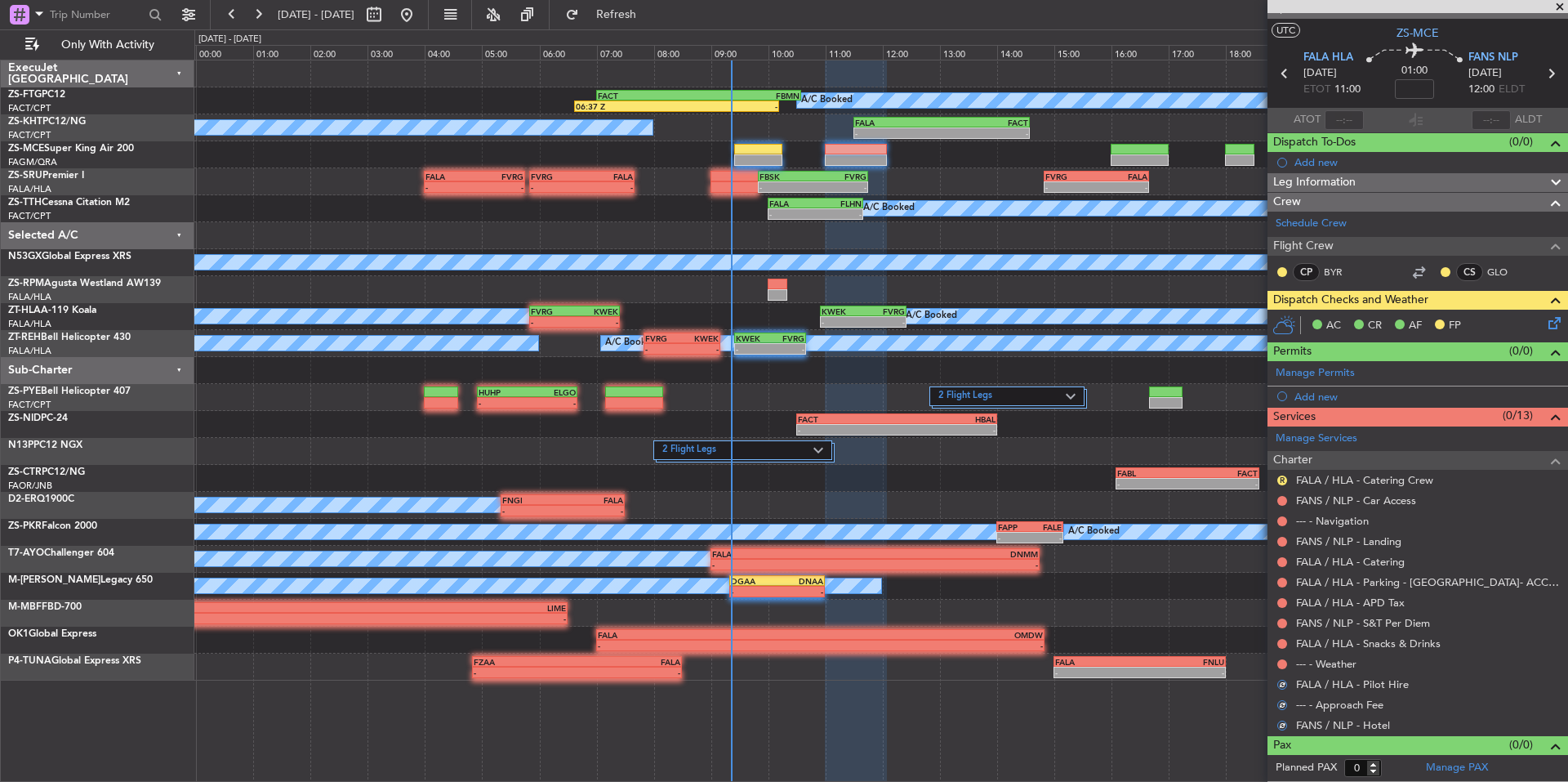
scroll to position [26, 0]
click at [1282, 667] on button at bounding box center [1282, 664] width 9 height 9
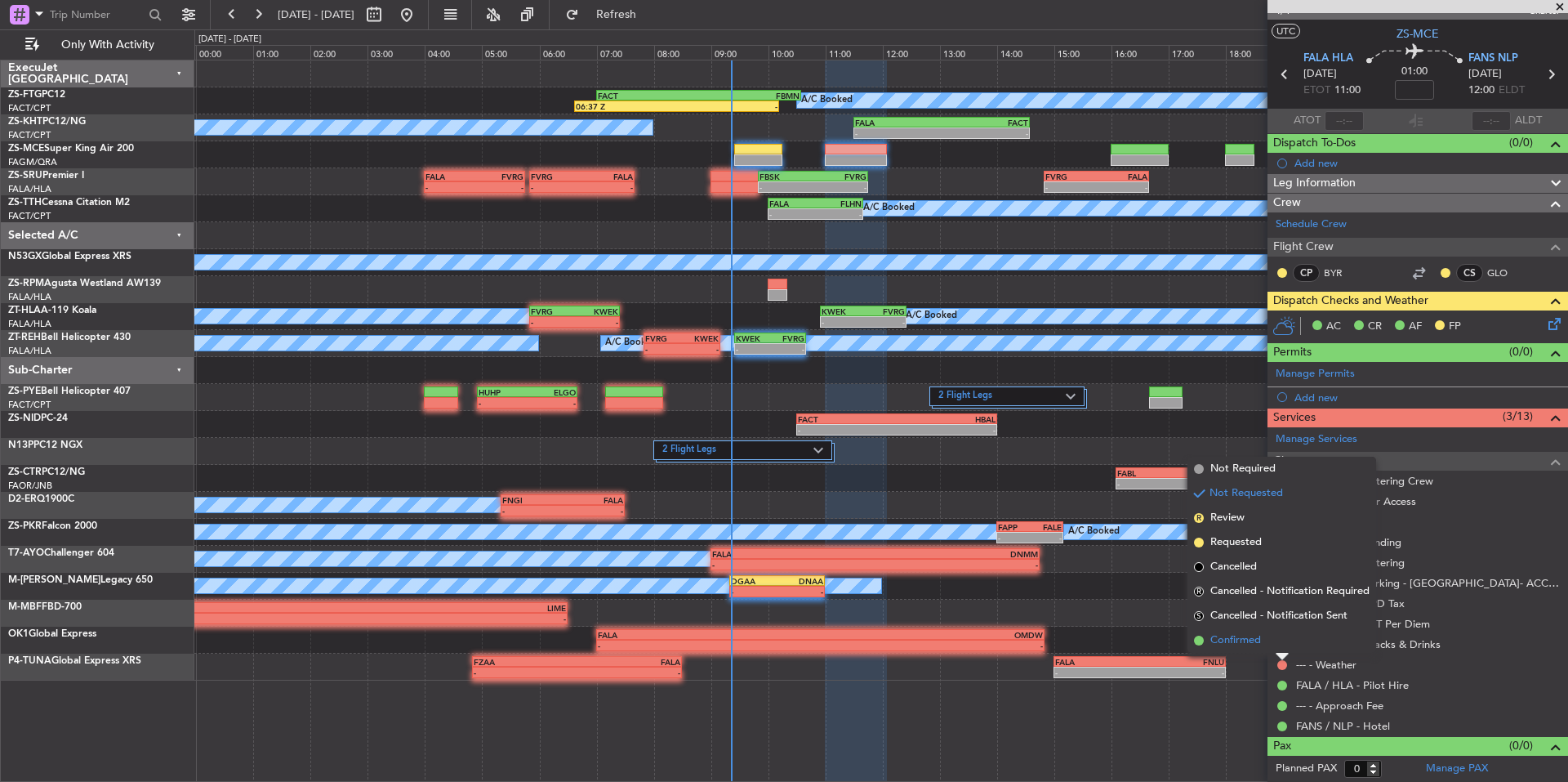
click at [1267, 651] on li "Confirmed" at bounding box center [1281, 640] width 189 height 24
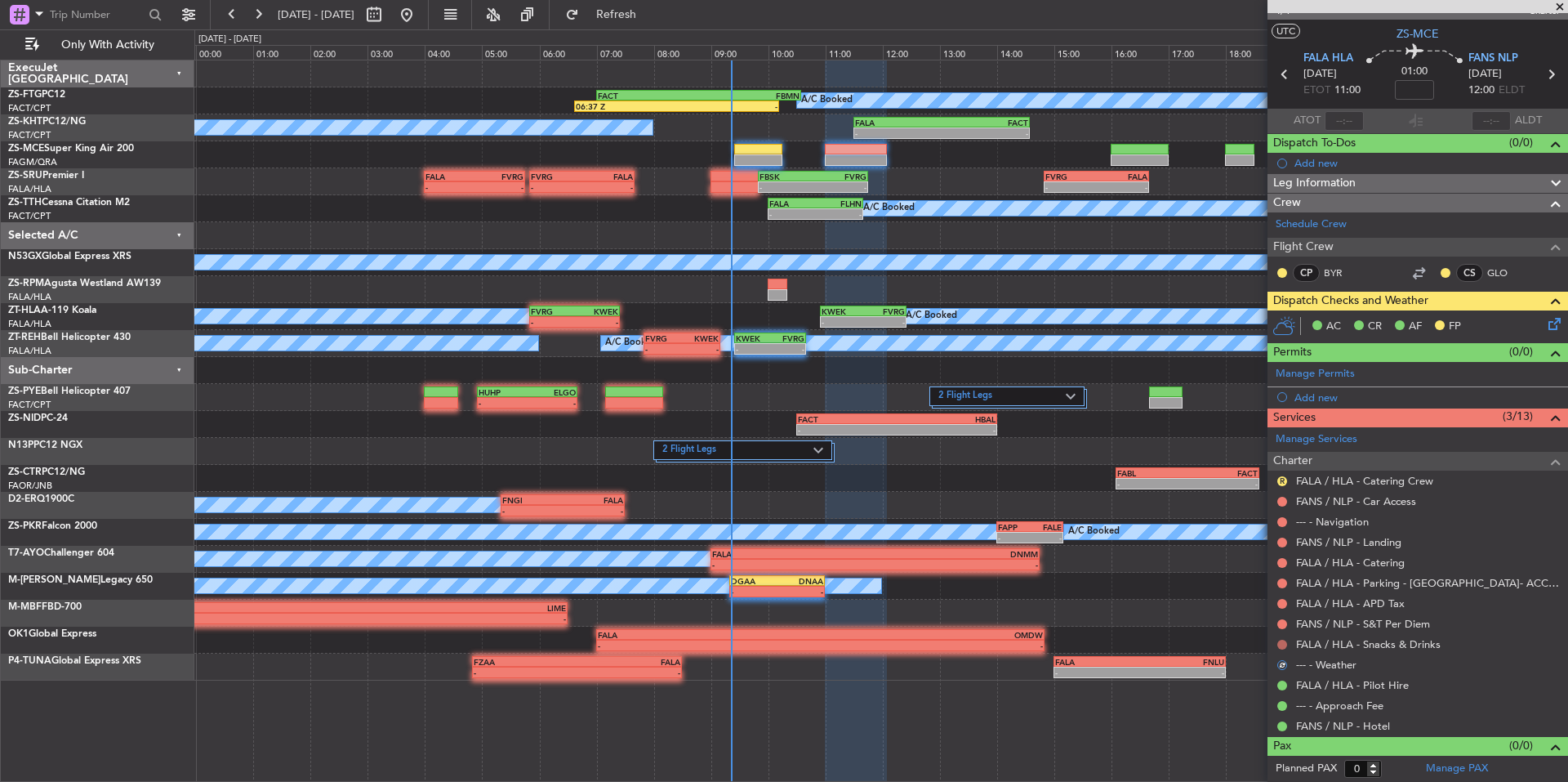
click at [1279, 645] on button at bounding box center [1282, 644] width 9 height 9
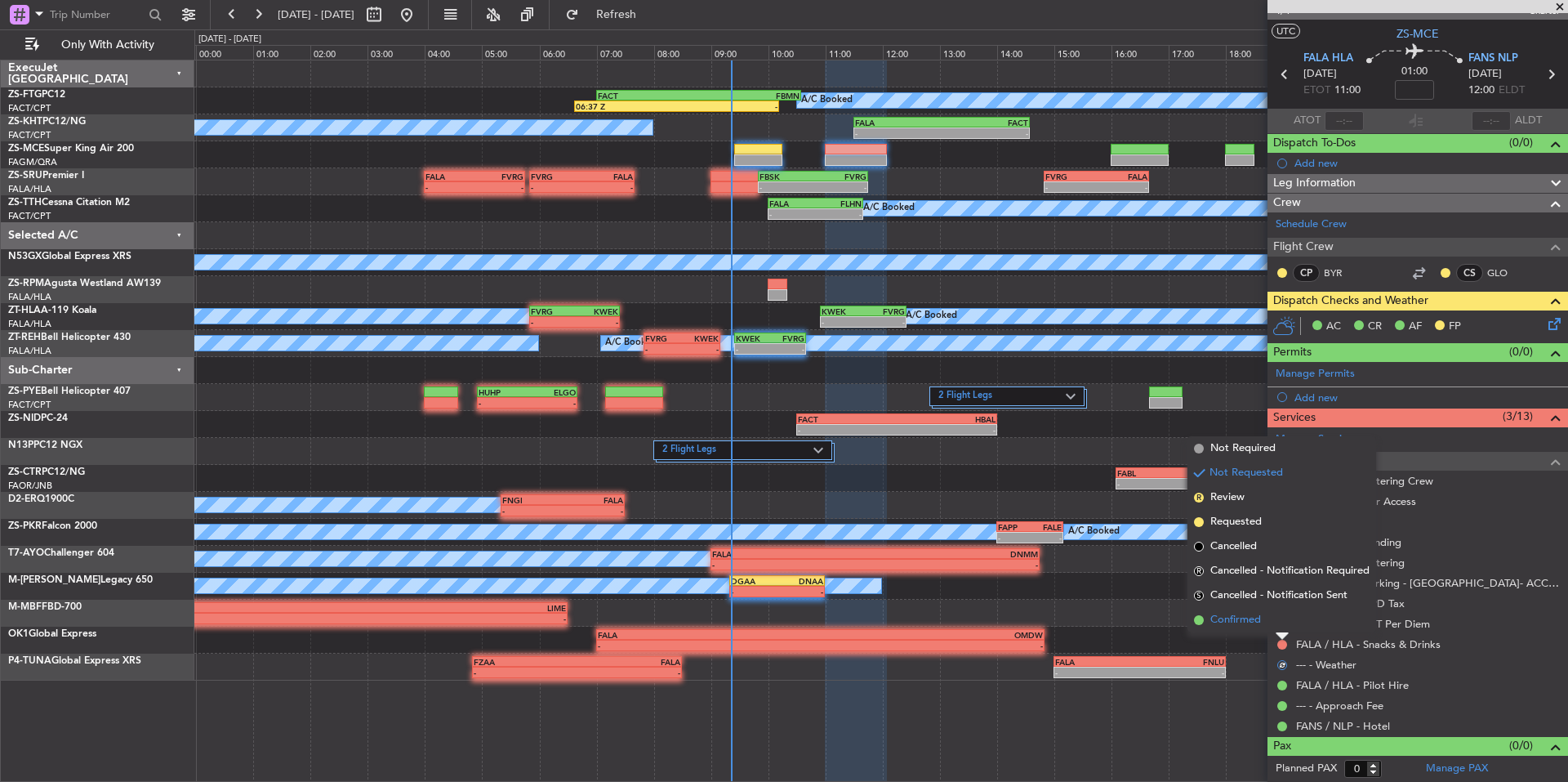
click at [1267, 627] on li "Confirmed" at bounding box center [1281, 620] width 189 height 24
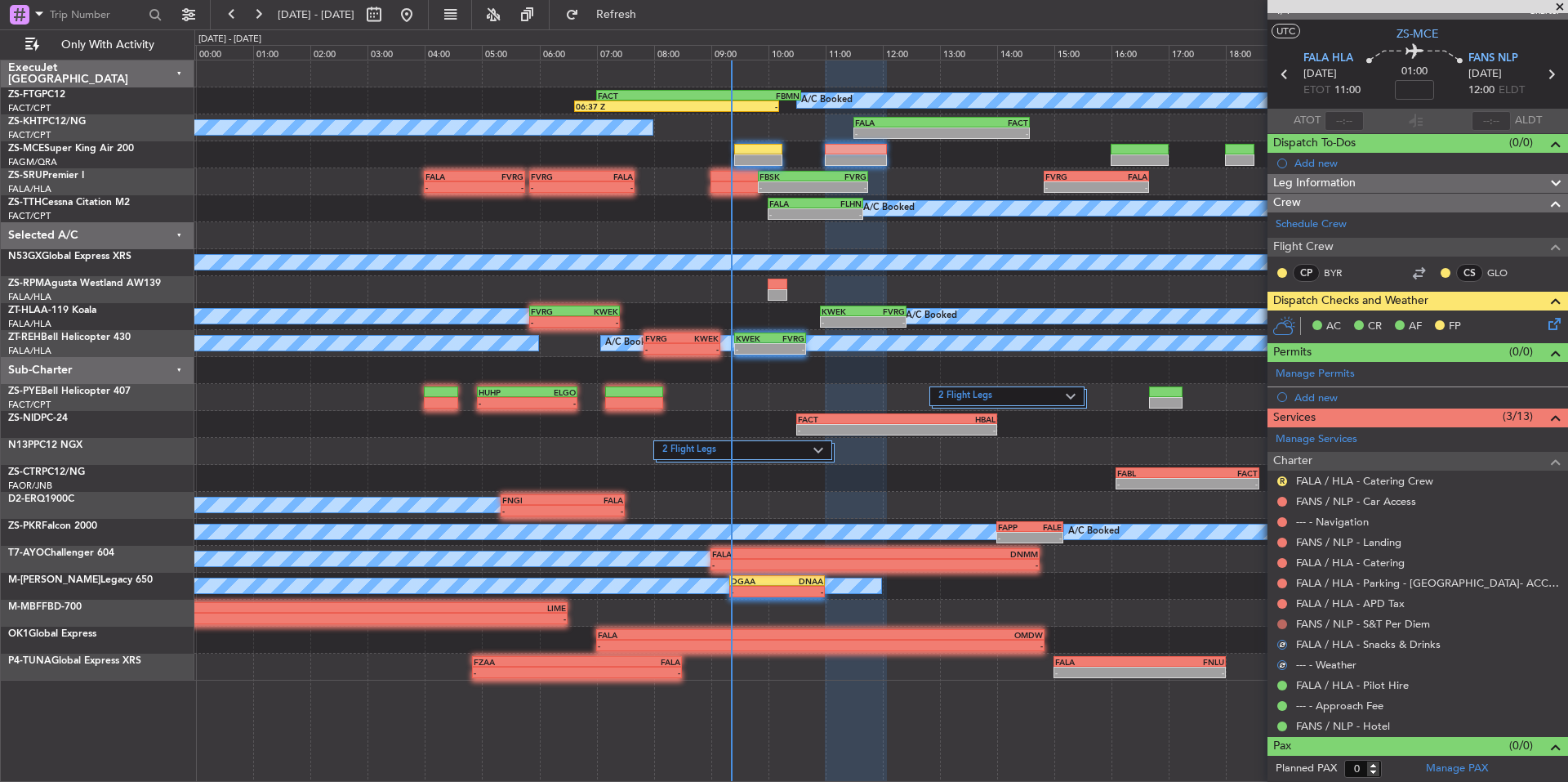
click at [1281, 621] on button at bounding box center [1282, 624] width 9 height 9
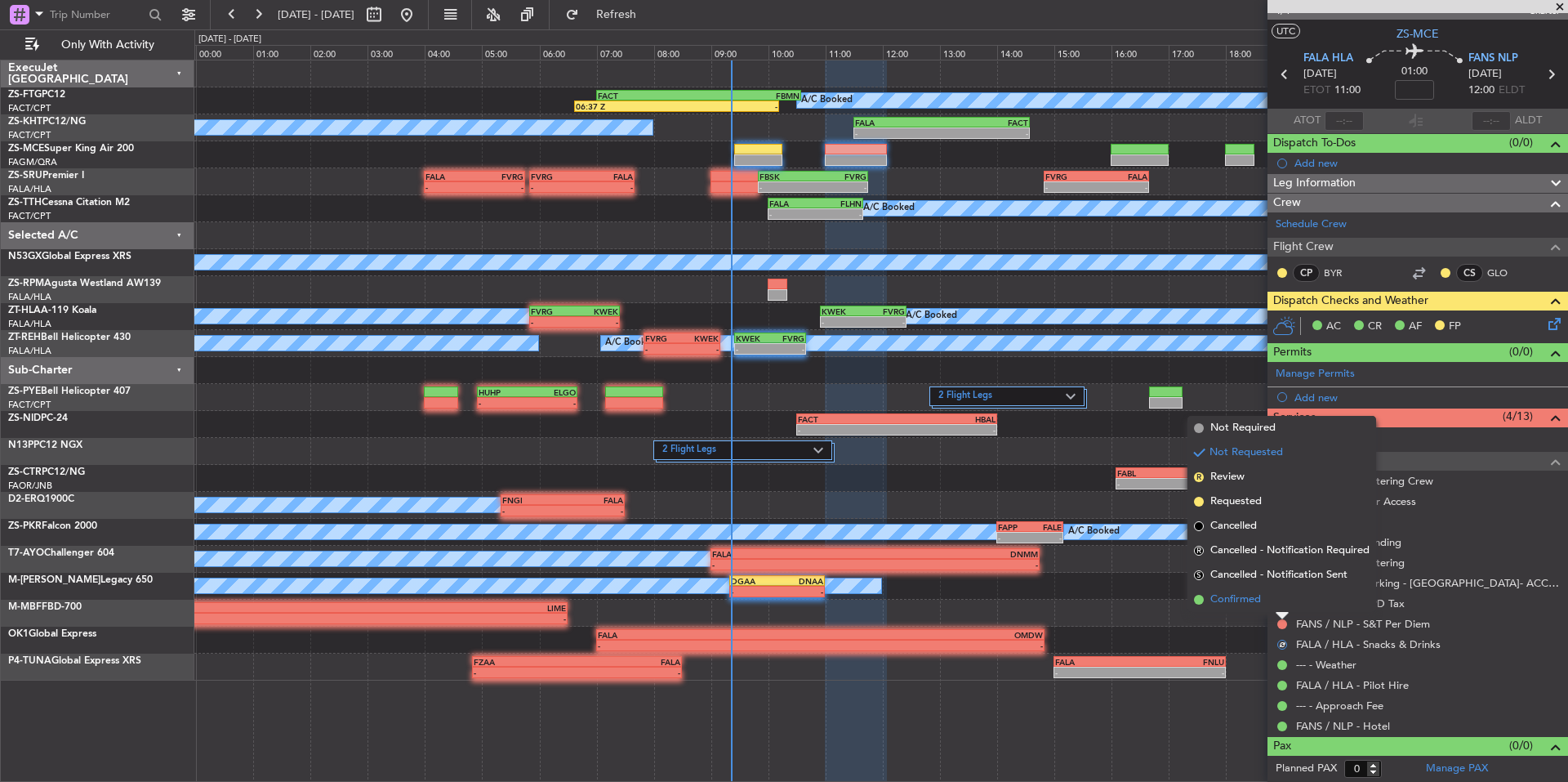
click at [1262, 599] on li "Confirmed" at bounding box center [1281, 599] width 189 height 24
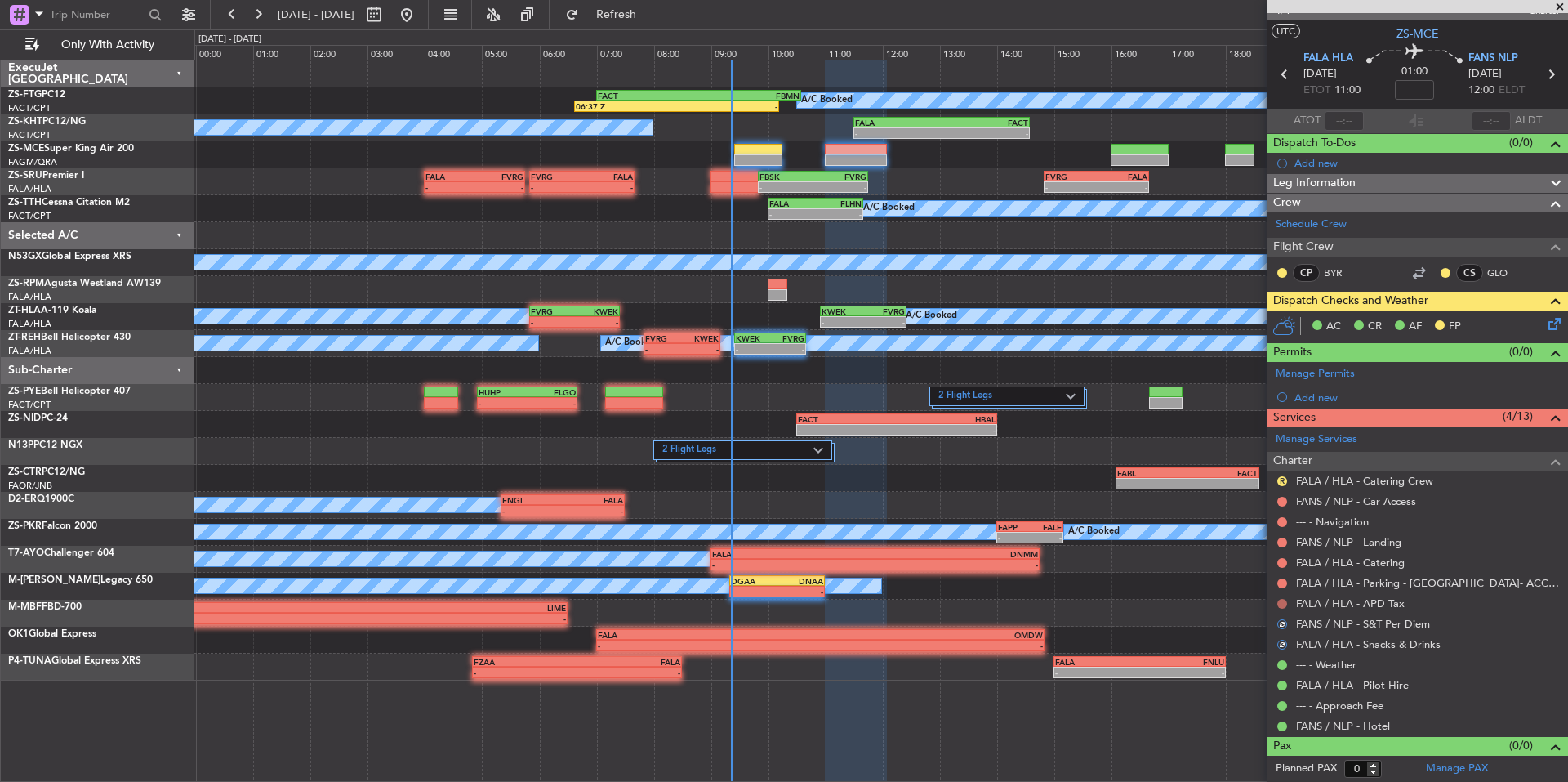
click at [1278, 599] on button at bounding box center [1282, 603] width 9 height 9
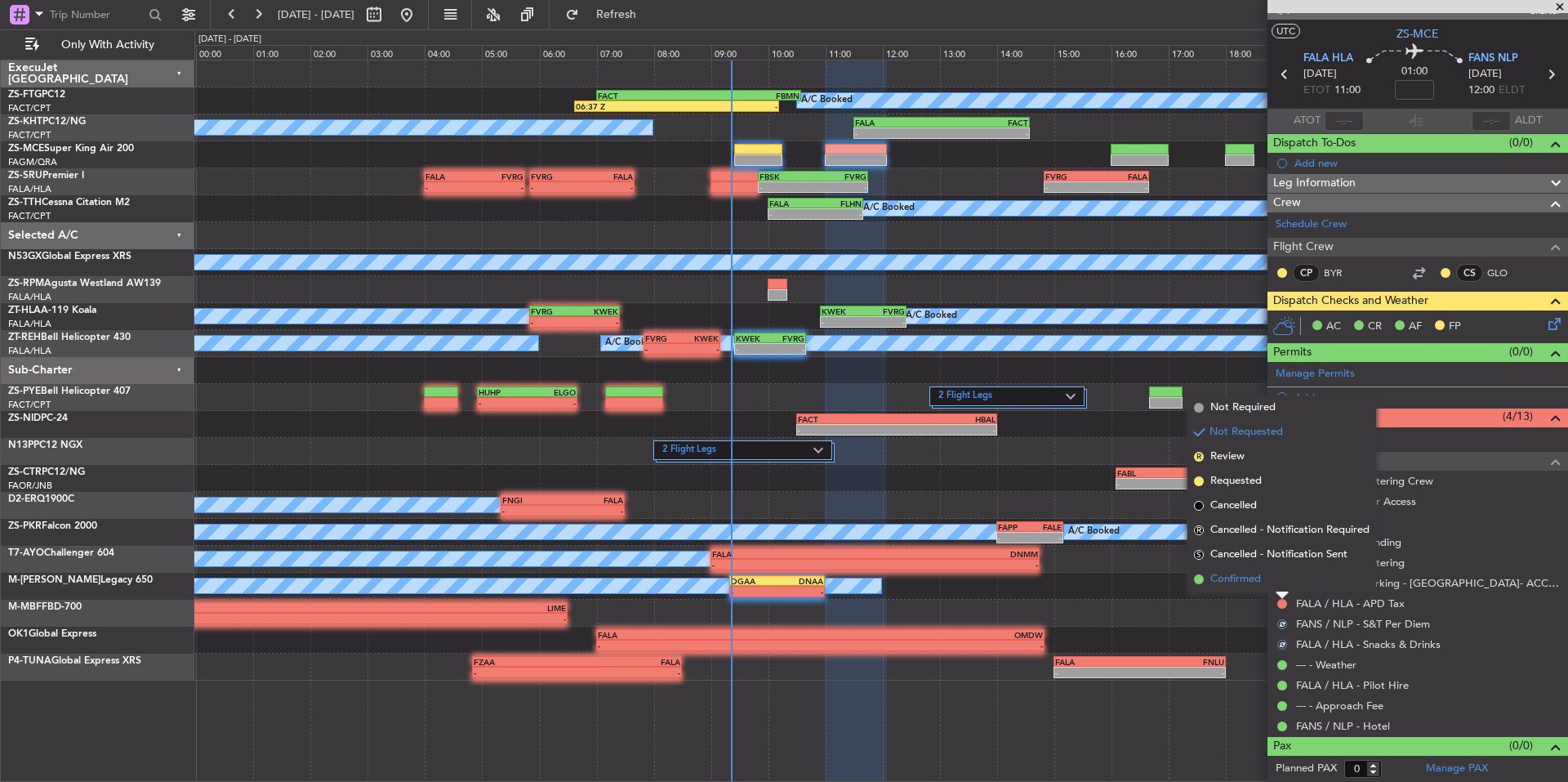
click at [1264, 585] on li "Confirmed" at bounding box center [1281, 579] width 189 height 24
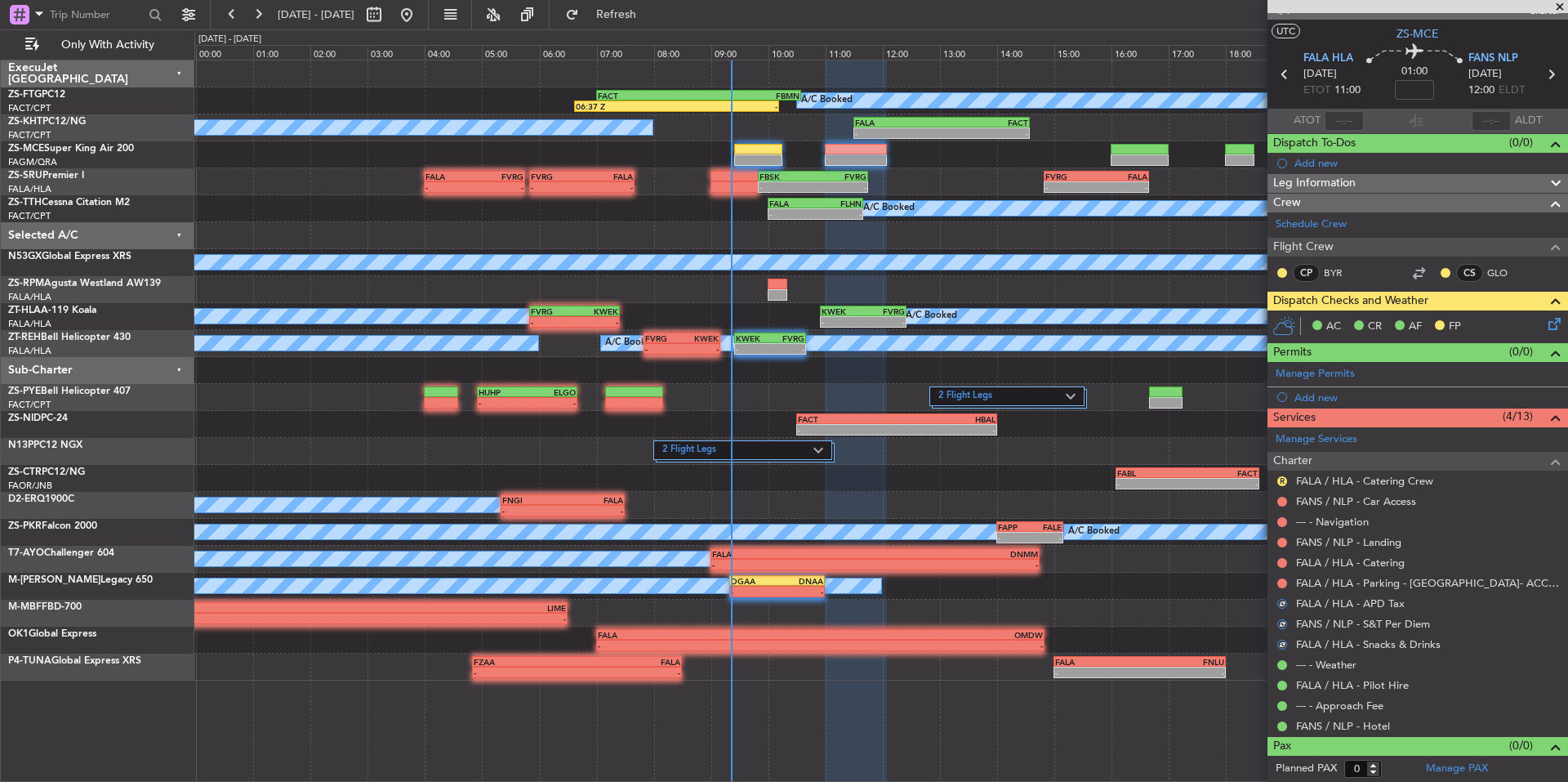
click at [1278, 583] on button at bounding box center [1282, 583] width 9 height 9
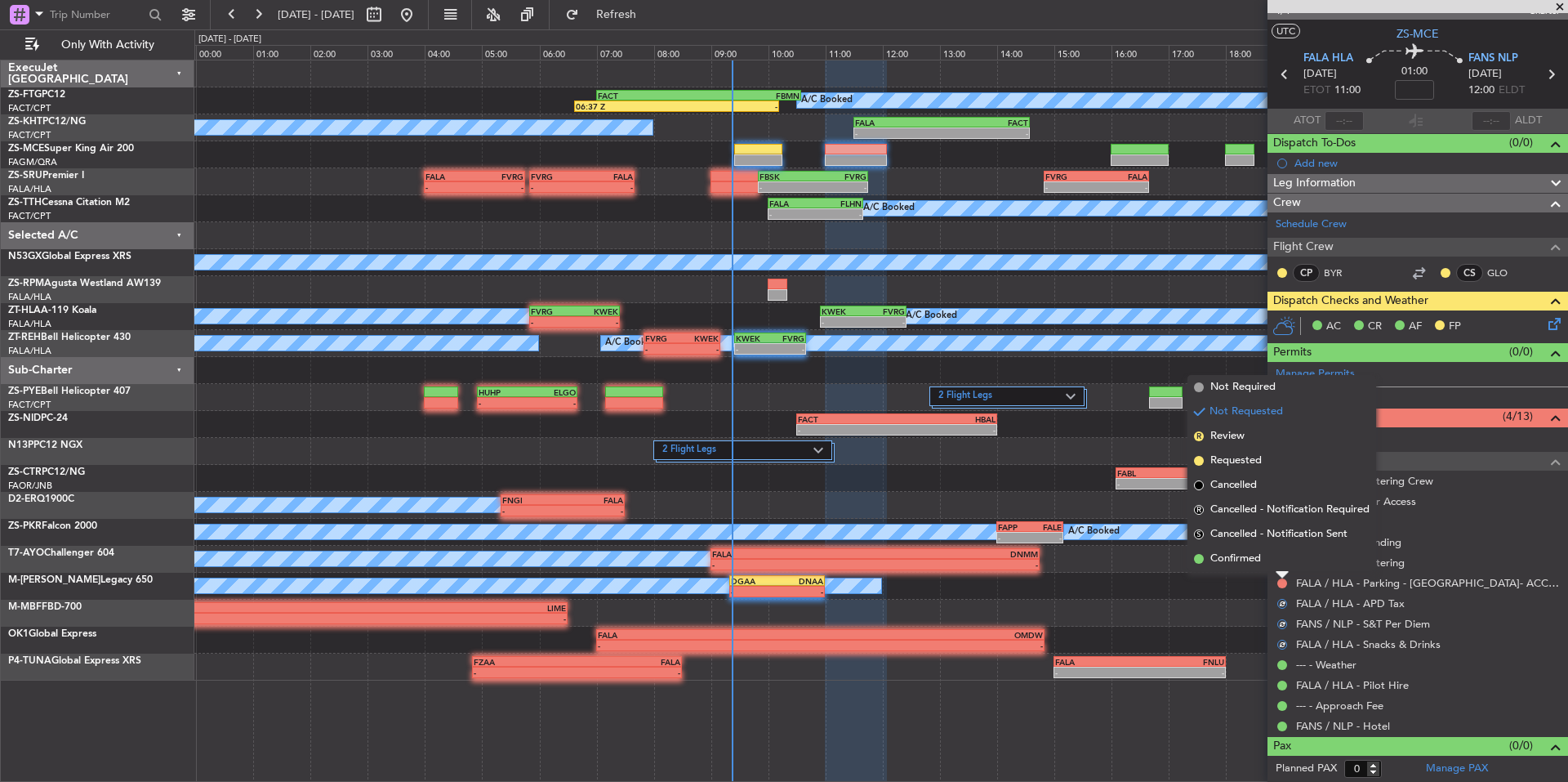
click at [1273, 573] on div "FALA / HLA - Parking - [GEOGRAPHIC_DATA]- ACC # 1800" at bounding box center [1417, 583] width 301 height 21
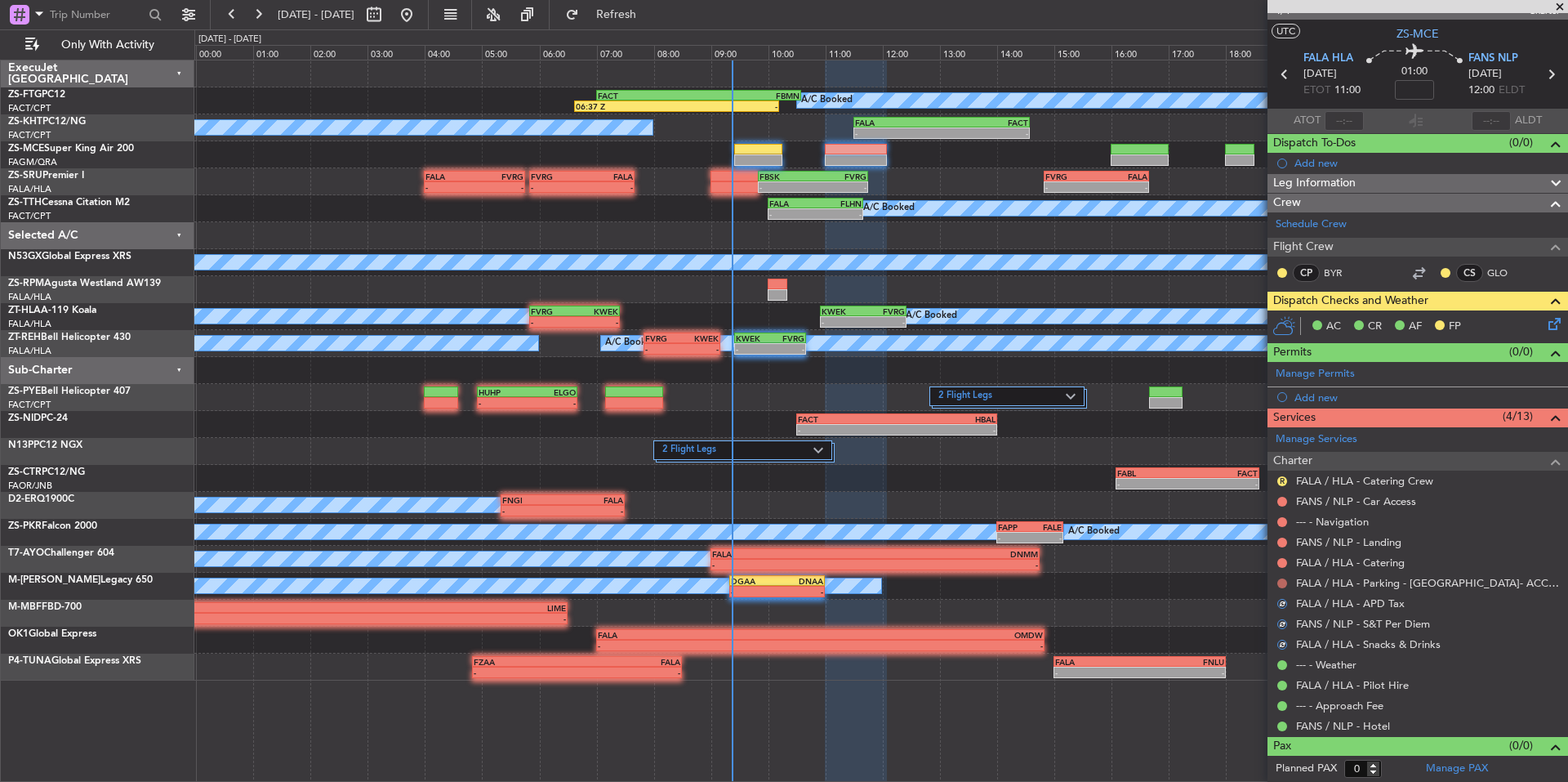
click at [1280, 584] on button at bounding box center [1282, 583] width 9 height 9
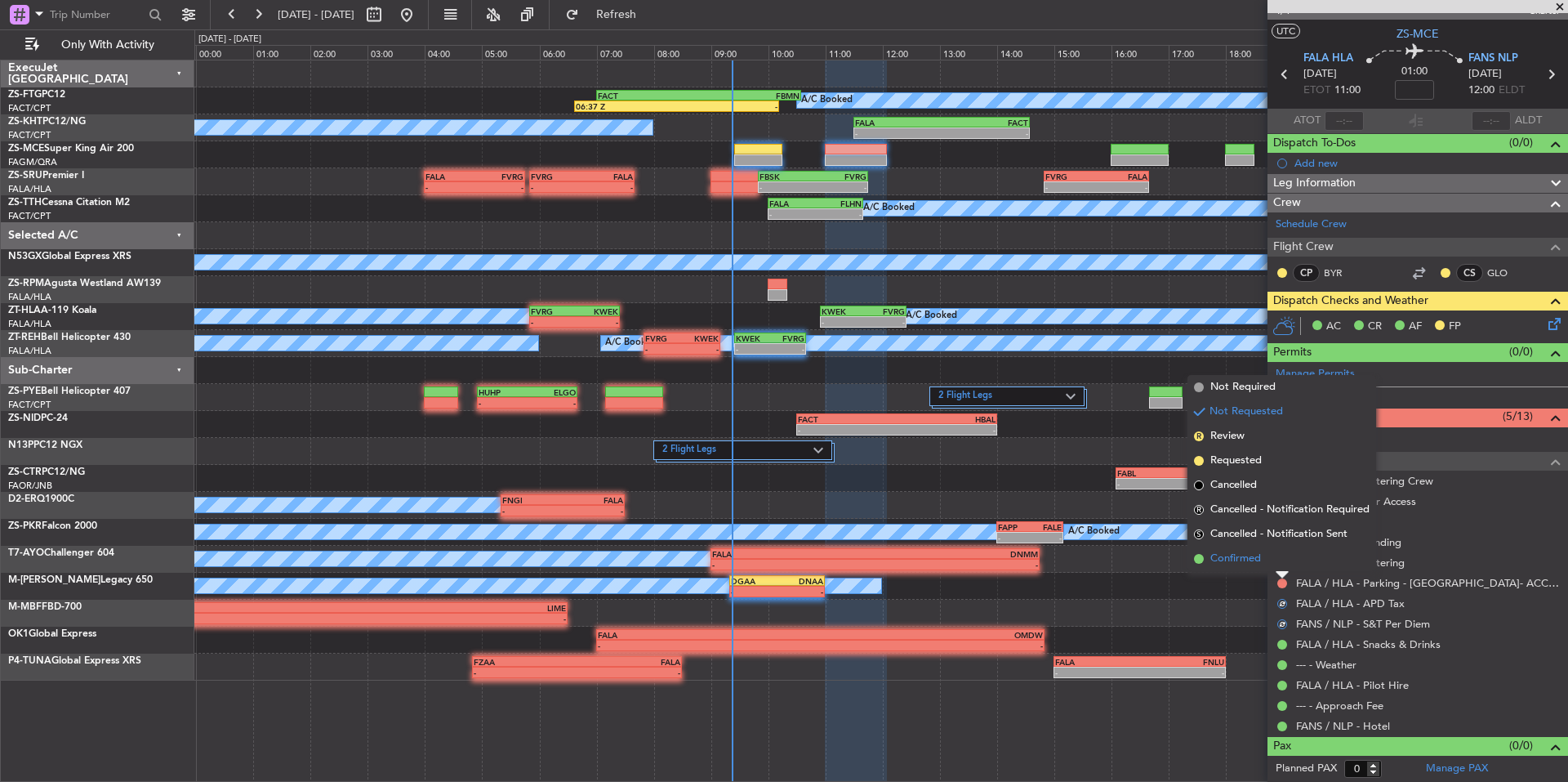
click at [1266, 559] on li "Confirmed" at bounding box center [1281, 559] width 189 height 24
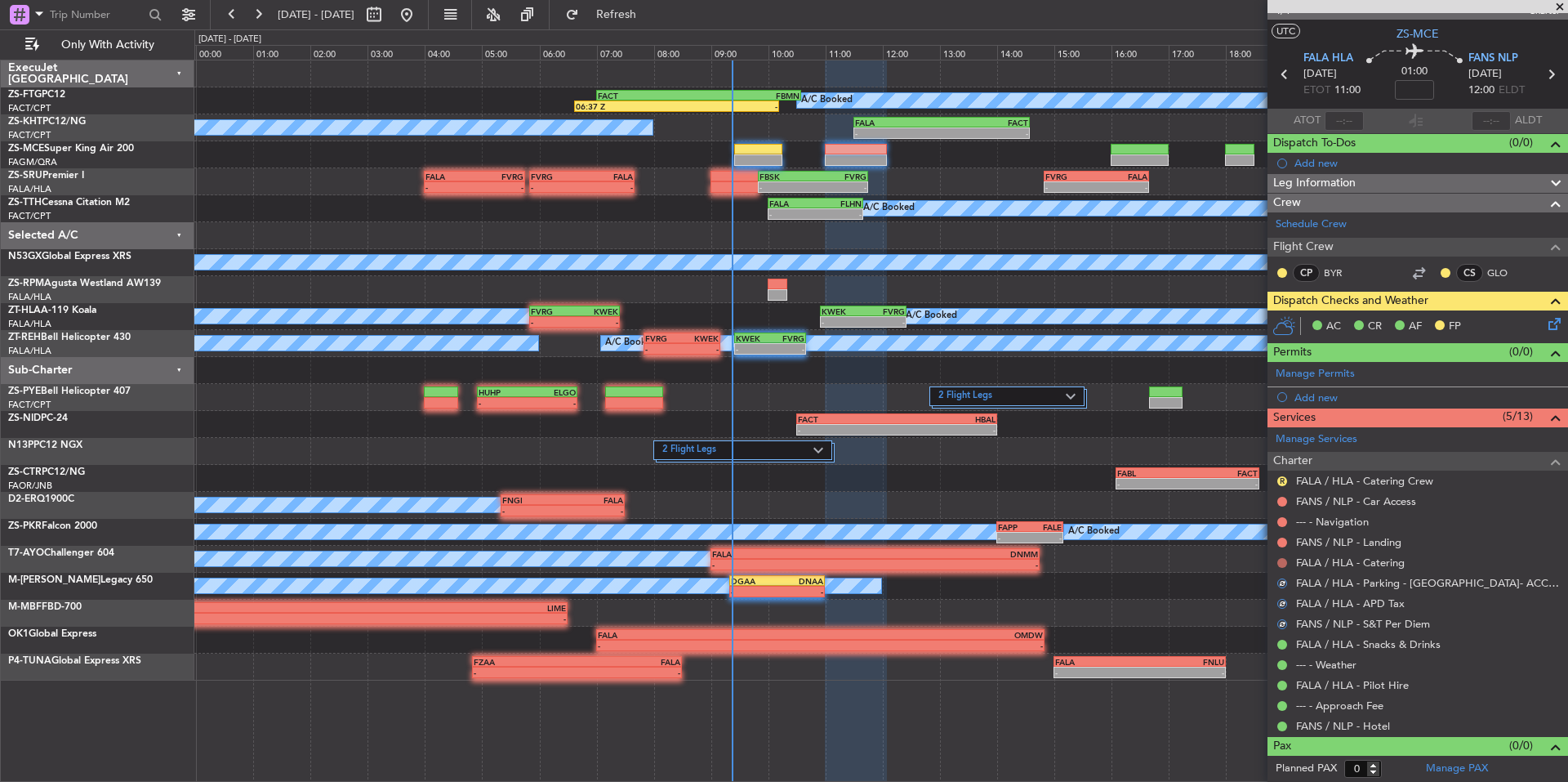
click at [1280, 559] on button at bounding box center [1282, 562] width 9 height 9
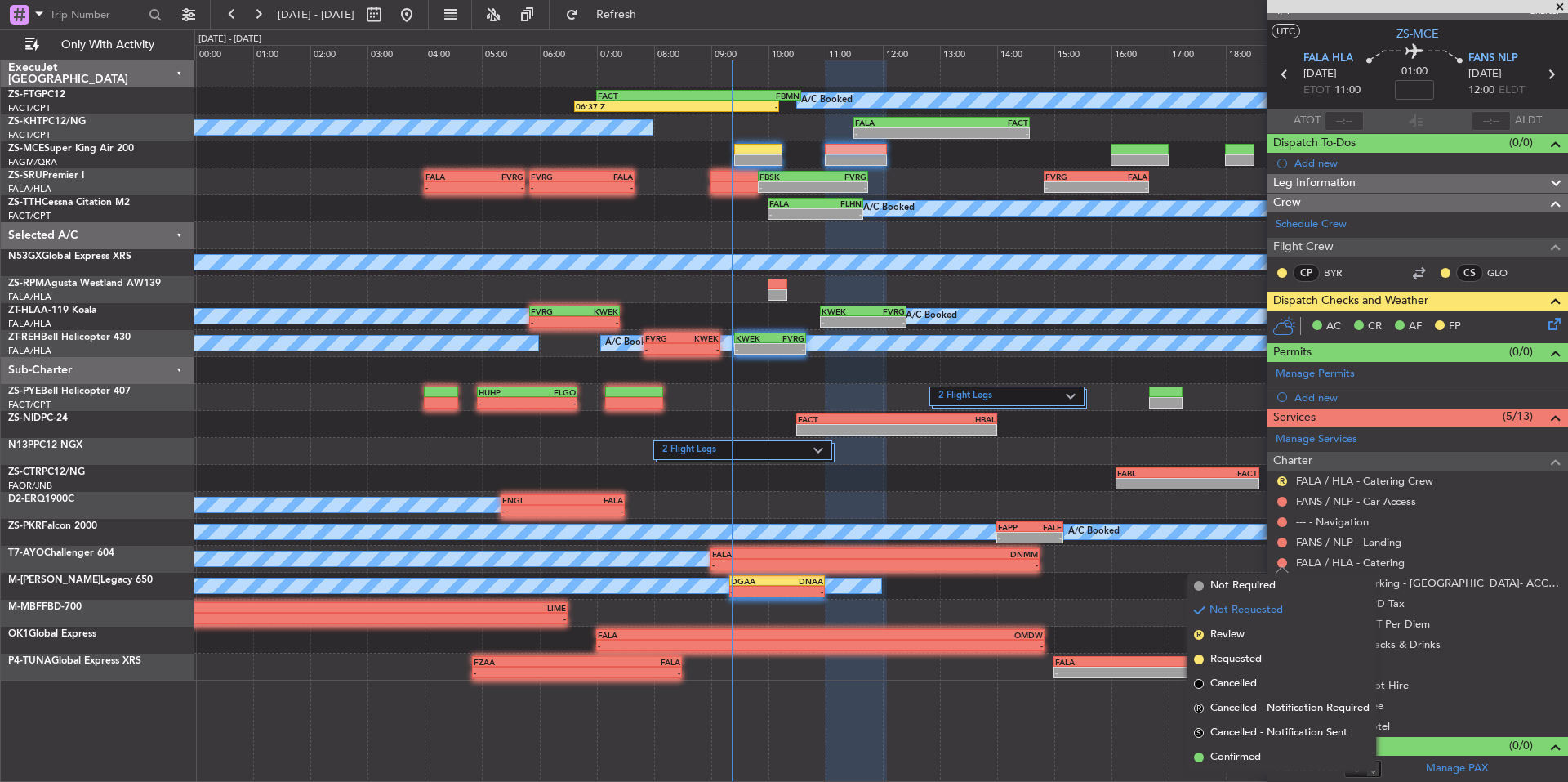
click at [1243, 749] on span "Confirmed" at bounding box center [1236, 757] width 51 height 16
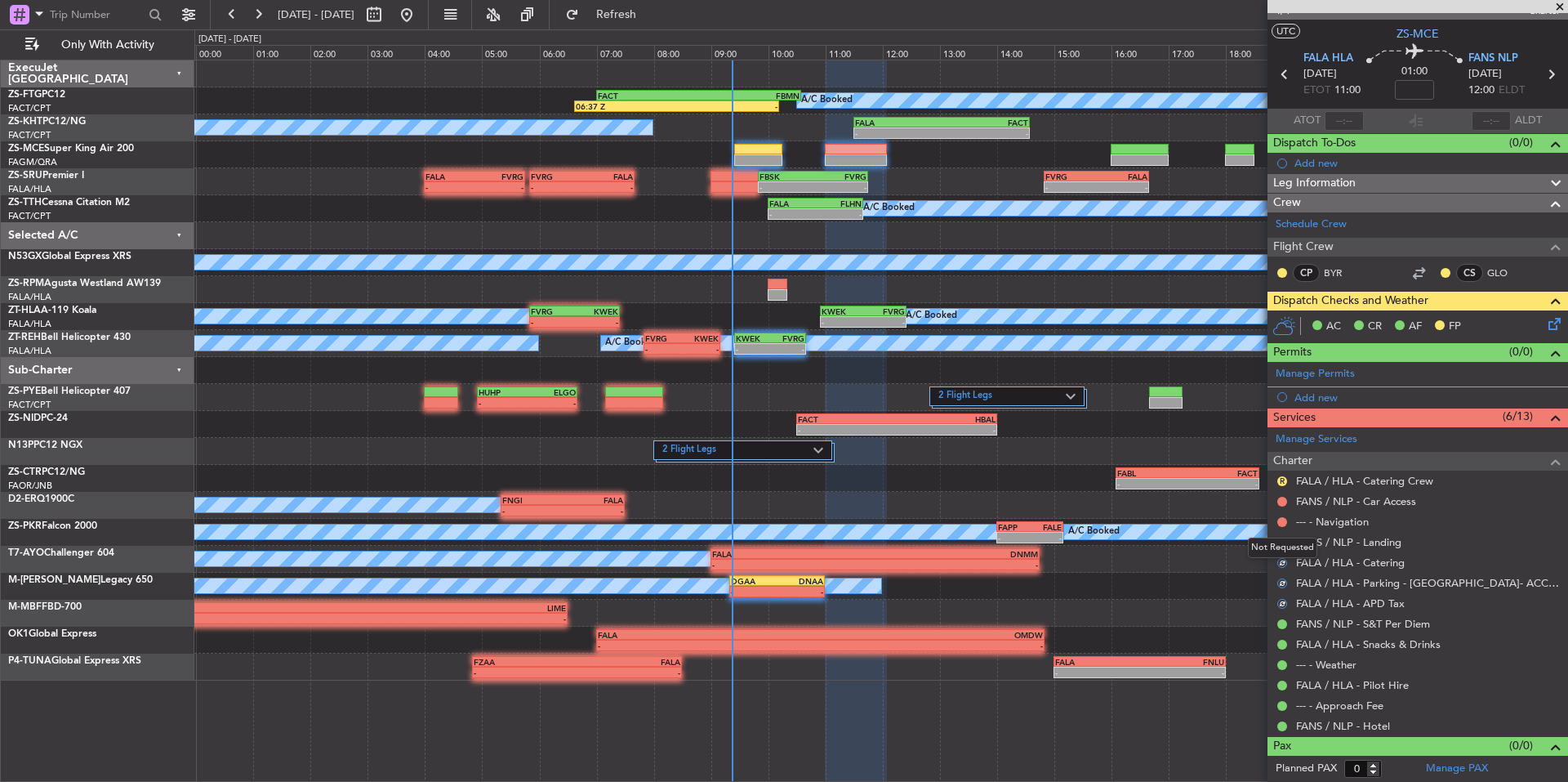
click at [1281, 539] on div "Not Requested" at bounding box center [1282, 548] width 70 height 21
click at [1280, 517] on button at bounding box center [1282, 521] width 9 height 9
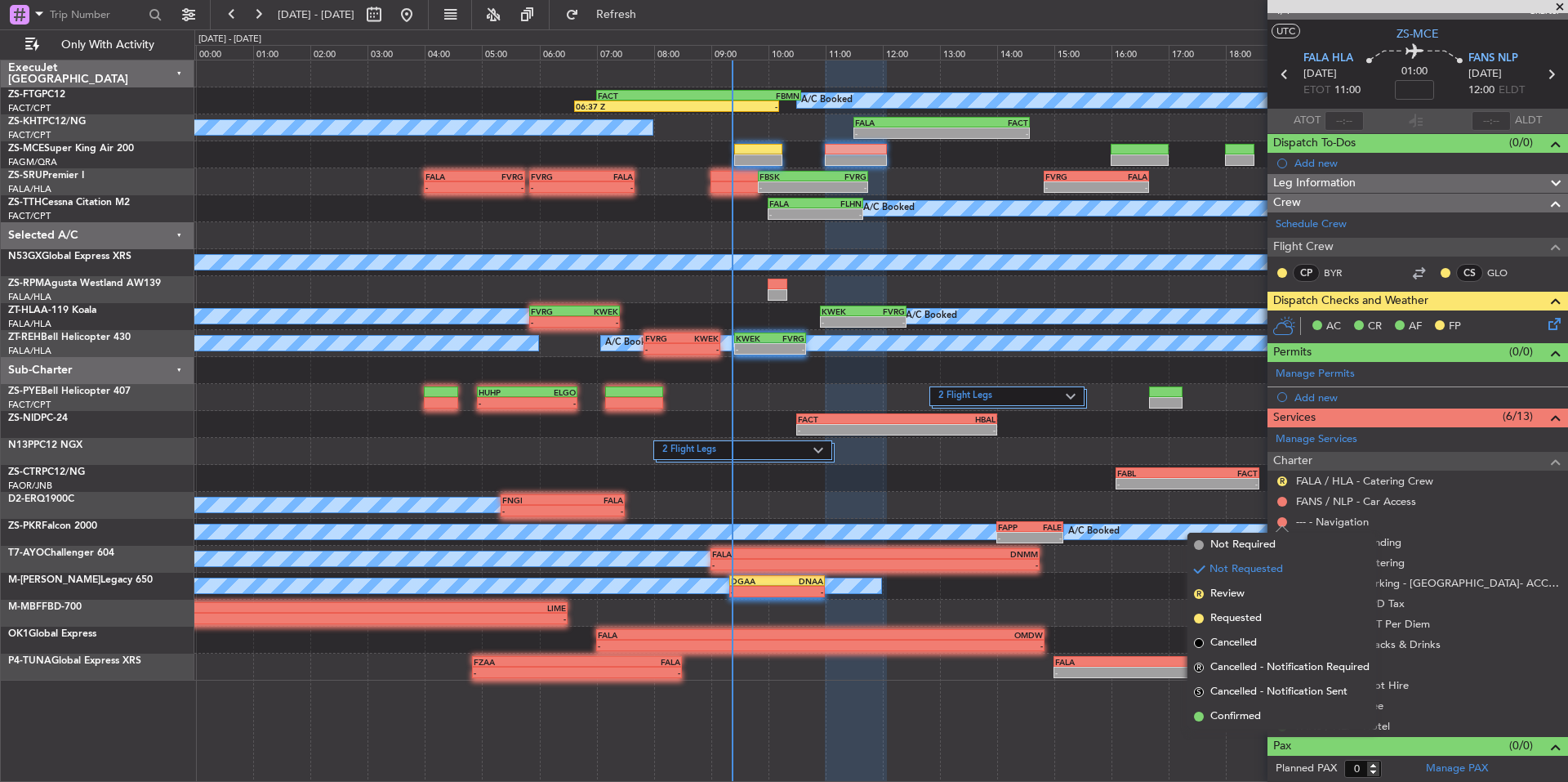
click at [1239, 719] on span "Confirmed" at bounding box center [1236, 716] width 51 height 16
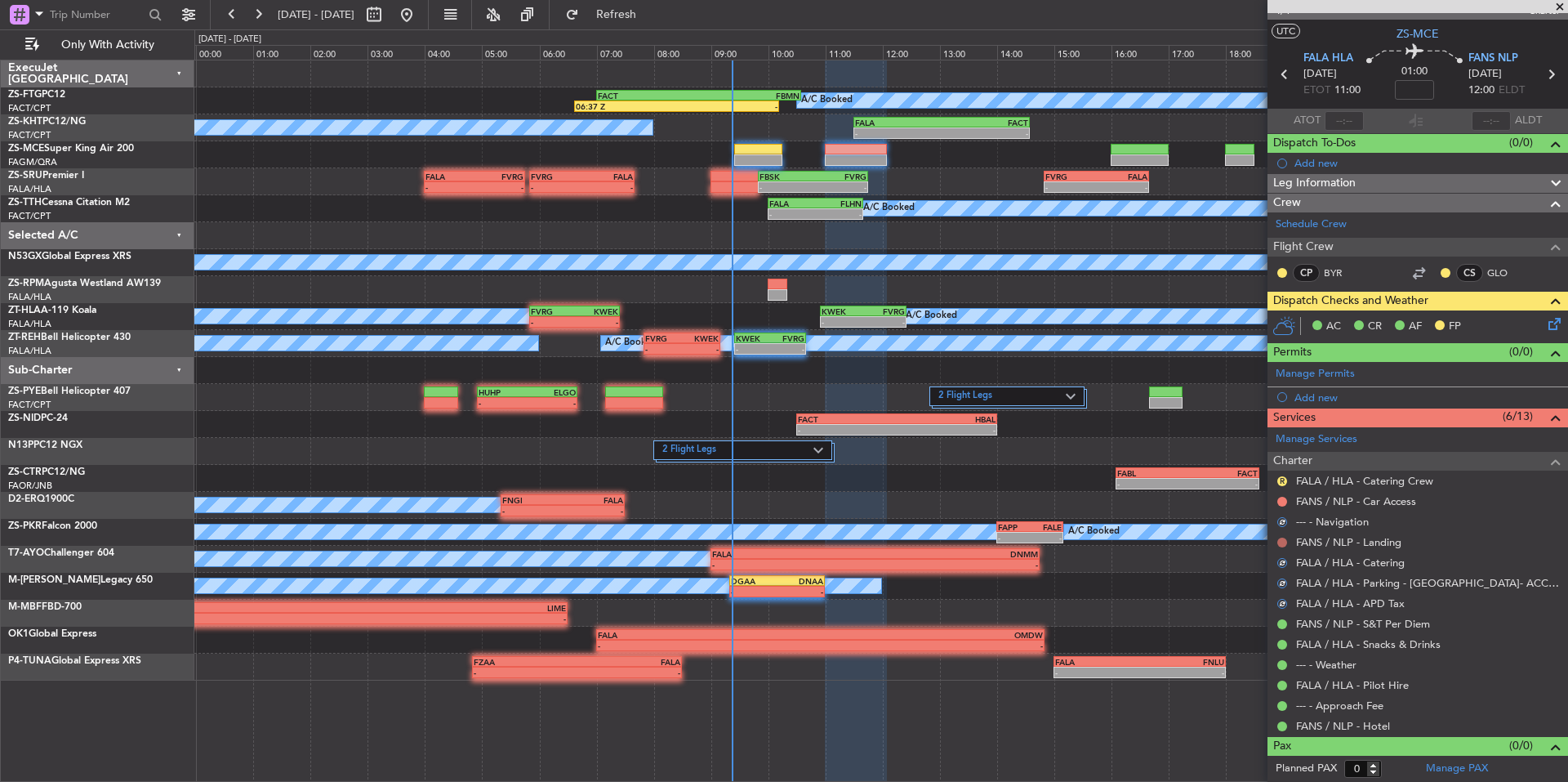
click at [1281, 543] on button at bounding box center [1282, 542] width 9 height 9
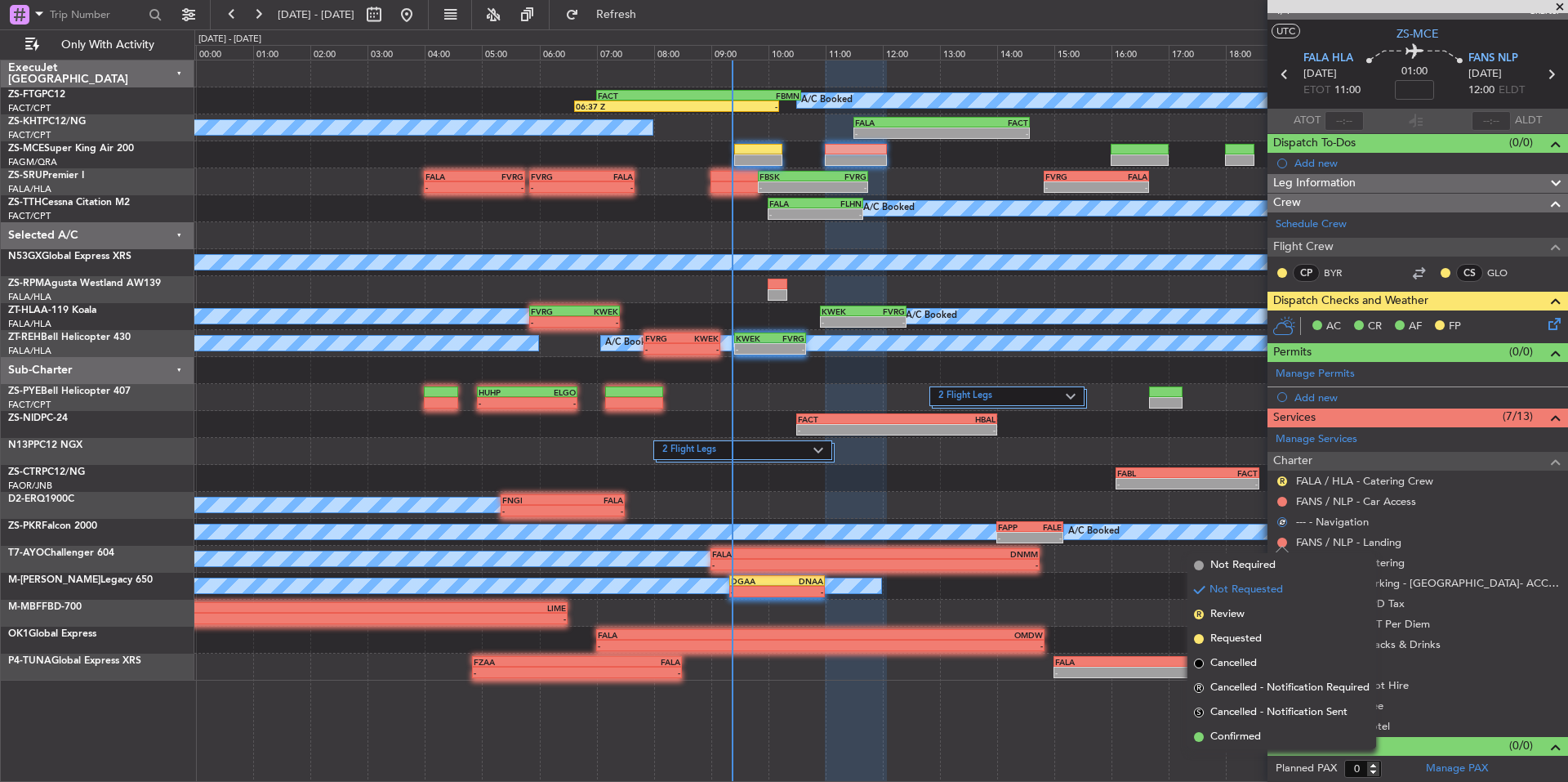
drag, startPoint x: 1271, startPoint y: 733, endPoint x: 1267, endPoint y: 646, distance: 87.1
click at [1270, 733] on li "Confirmed" at bounding box center [1281, 736] width 189 height 24
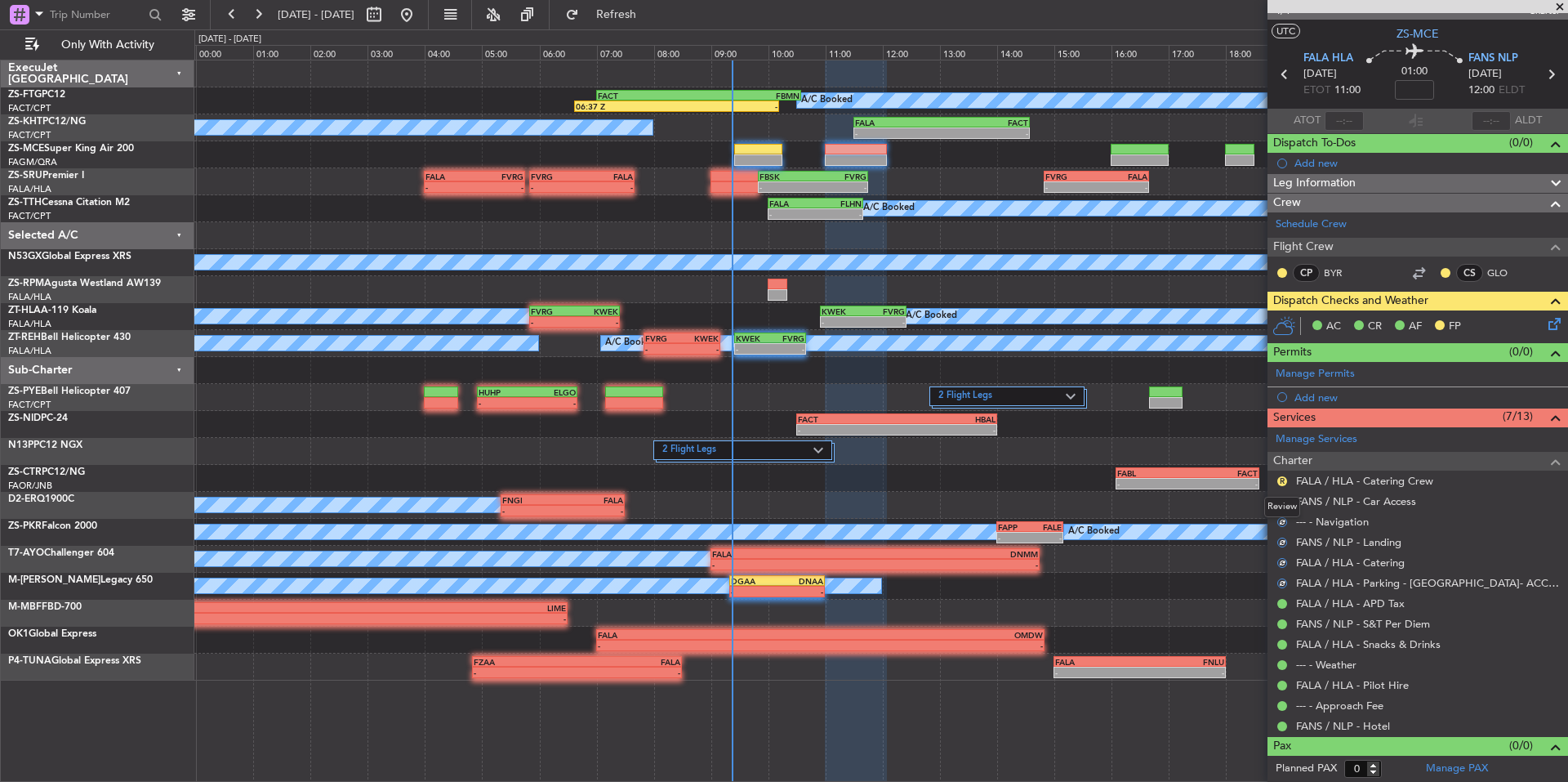
click at [1284, 500] on div "Review" at bounding box center [1282, 507] width 36 height 21
click at [1283, 475] on div "R" at bounding box center [1282, 481] width 13 height 13
click at [1283, 481] on button "R" at bounding box center [1282, 481] width 9 height 9
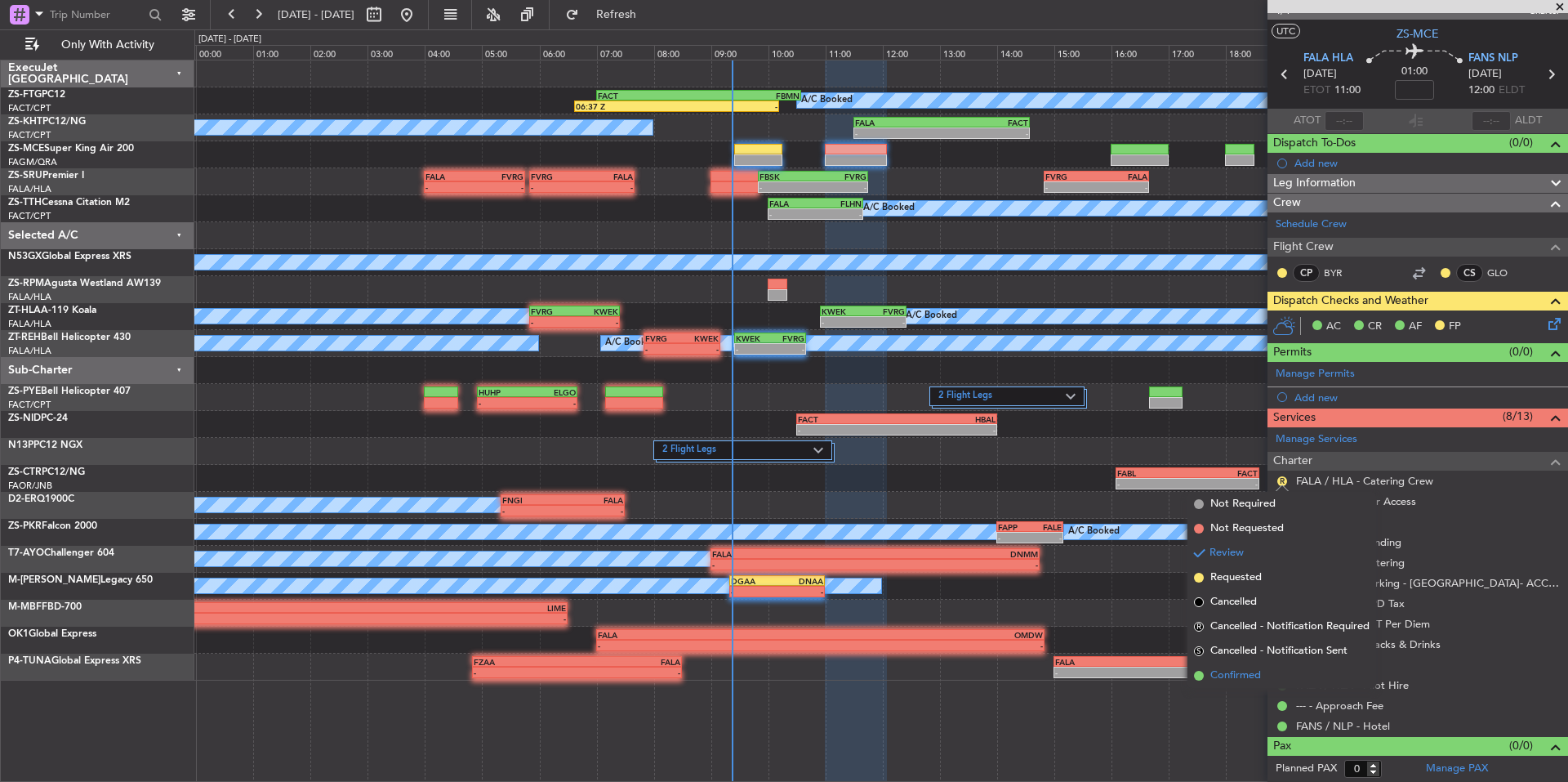
click at [1232, 678] on span "Confirmed" at bounding box center [1236, 675] width 51 height 16
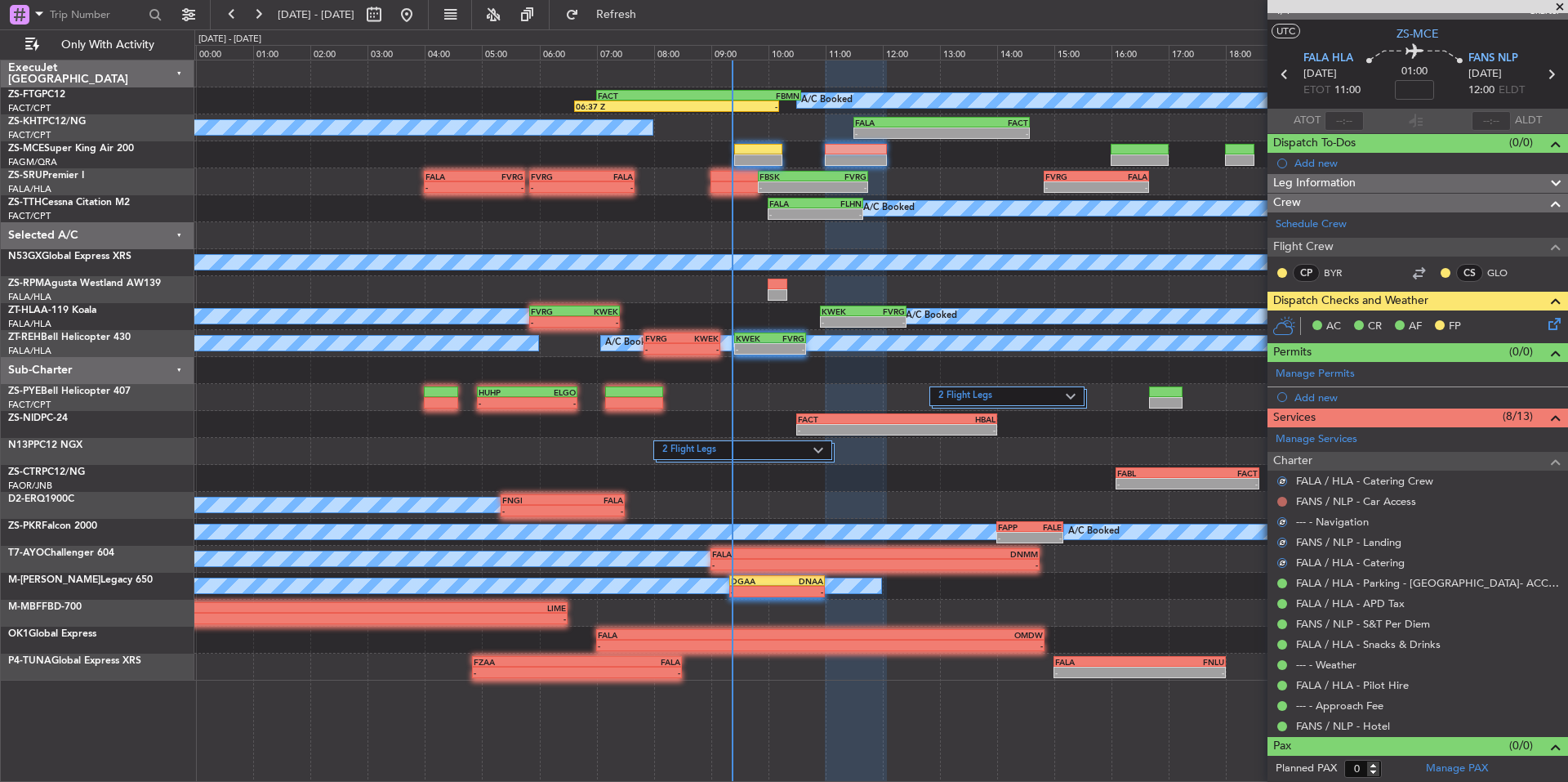
click at [1282, 501] on button at bounding box center [1282, 501] width 9 height 9
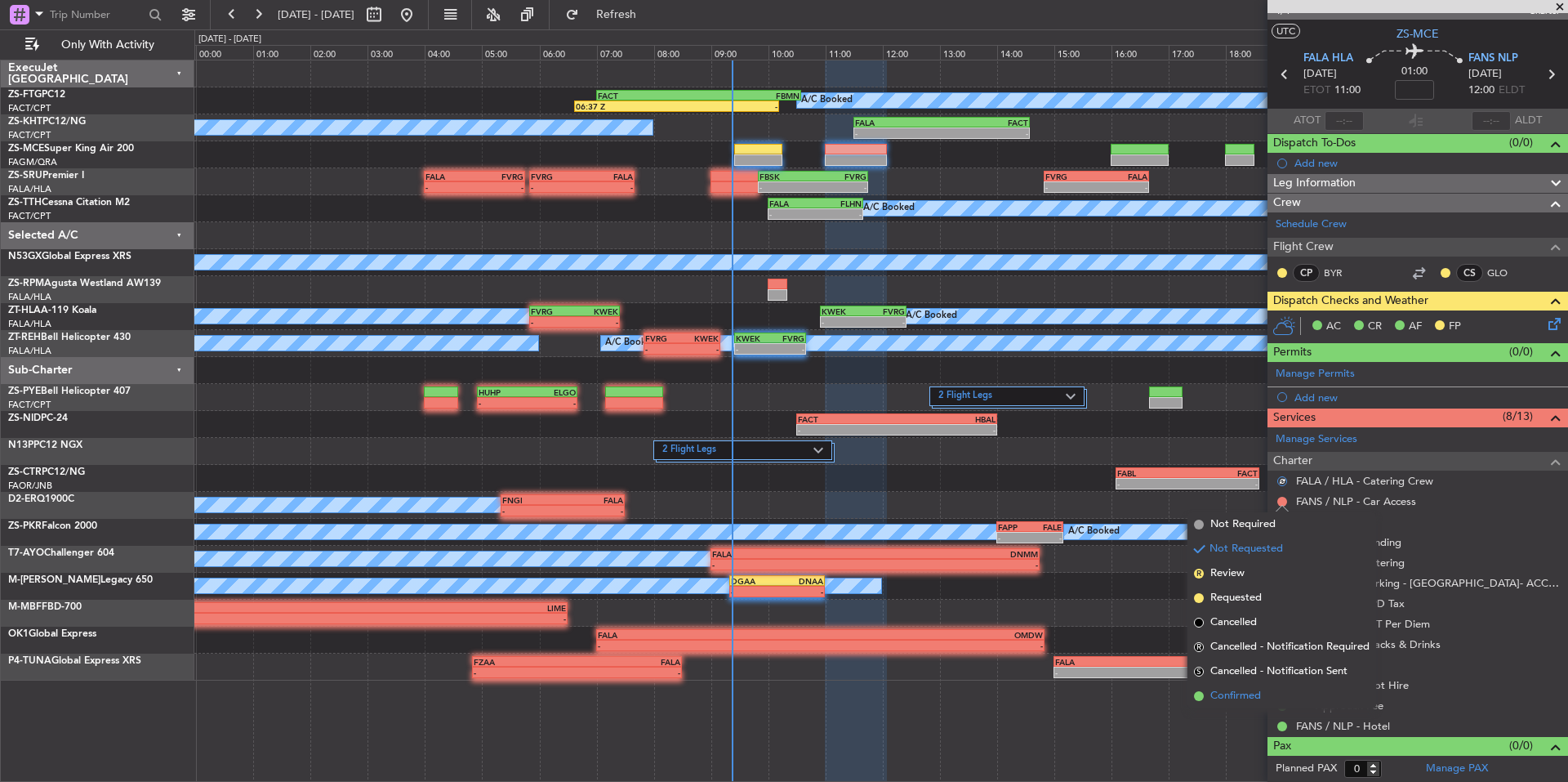
click at [1251, 690] on span "Confirmed" at bounding box center [1236, 696] width 51 height 16
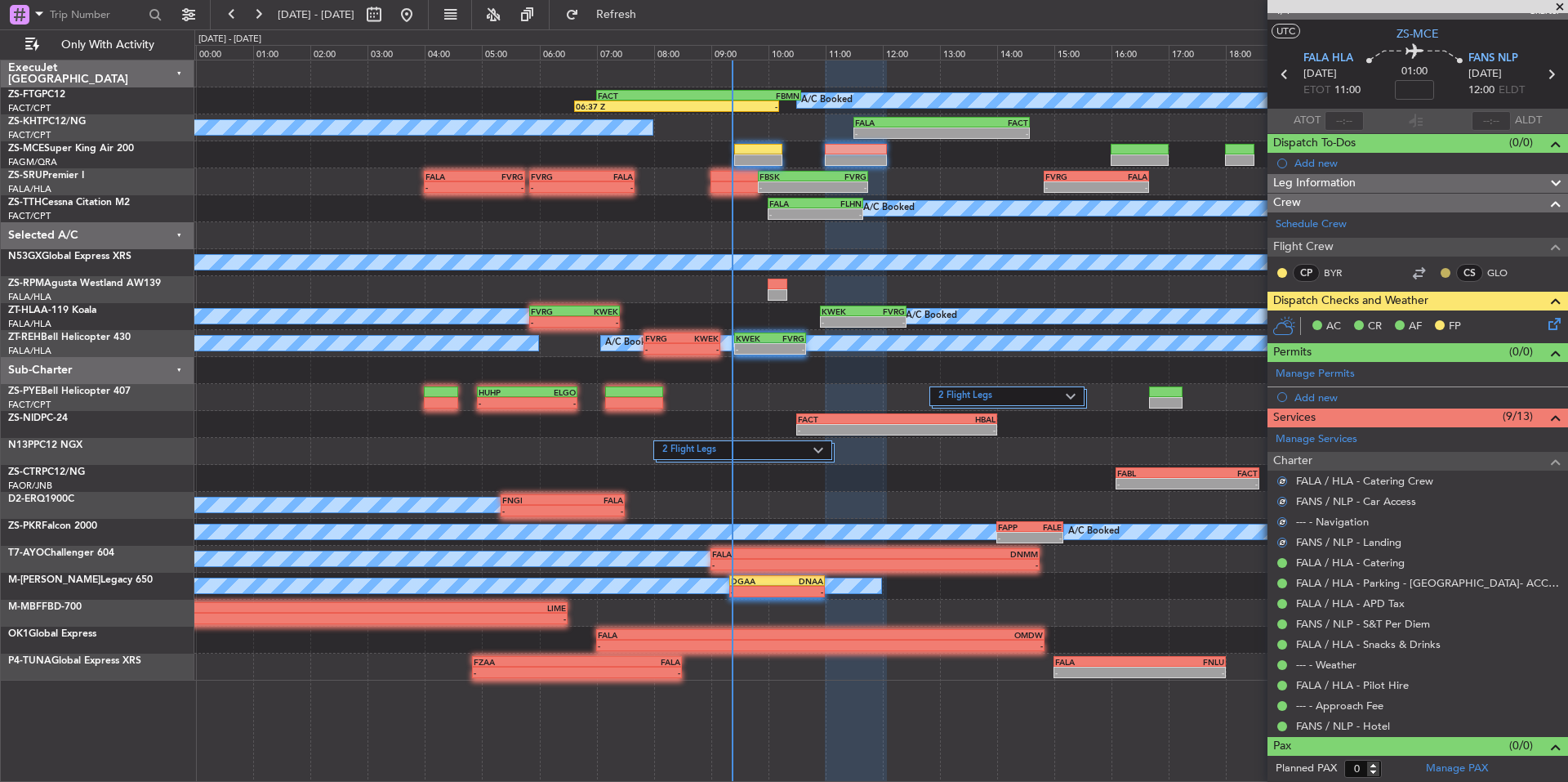
click at [1441, 276] on button at bounding box center [1445, 272] width 9 height 9
click at [1455, 314] on mat-tooltip-component "Unread" at bounding box center [1434, 299] width 59 height 43
click at [1441, 270] on button at bounding box center [1445, 272] width 9 height 9
drag, startPoint x: 1466, startPoint y: 318, endPoint x: 1442, endPoint y: 308, distance: 26.0
click at [1466, 318] on span "Acknowledged" at bounding box center [1437, 320] width 71 height 16
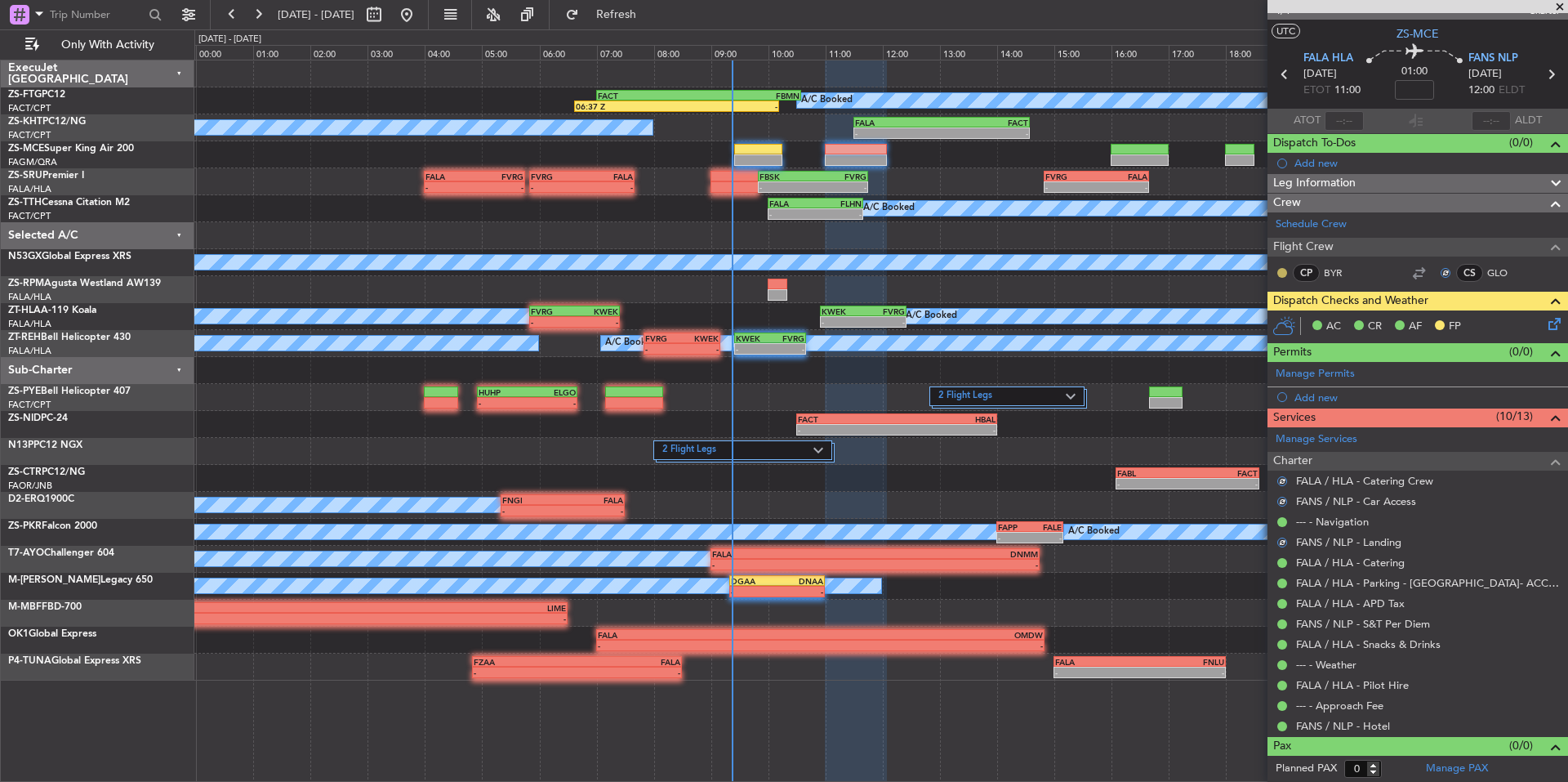
click at [1285, 271] on button at bounding box center [1282, 272] width 9 height 9
click at [1321, 318] on span "Acknowledged" at bounding box center [1286, 320] width 71 height 16
click at [1546, 322] on icon at bounding box center [1552, 320] width 13 height 13
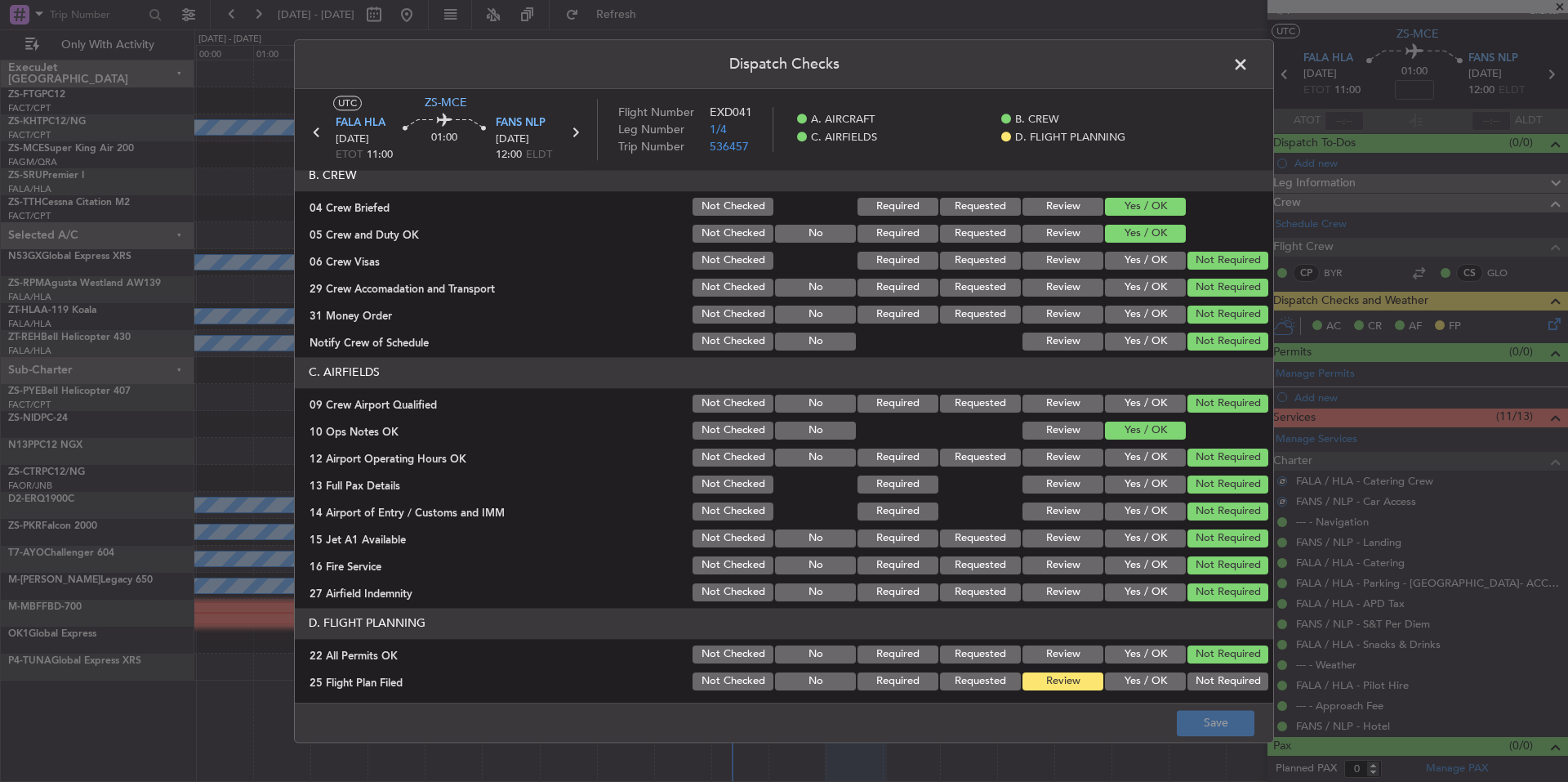
scroll to position [212, 0]
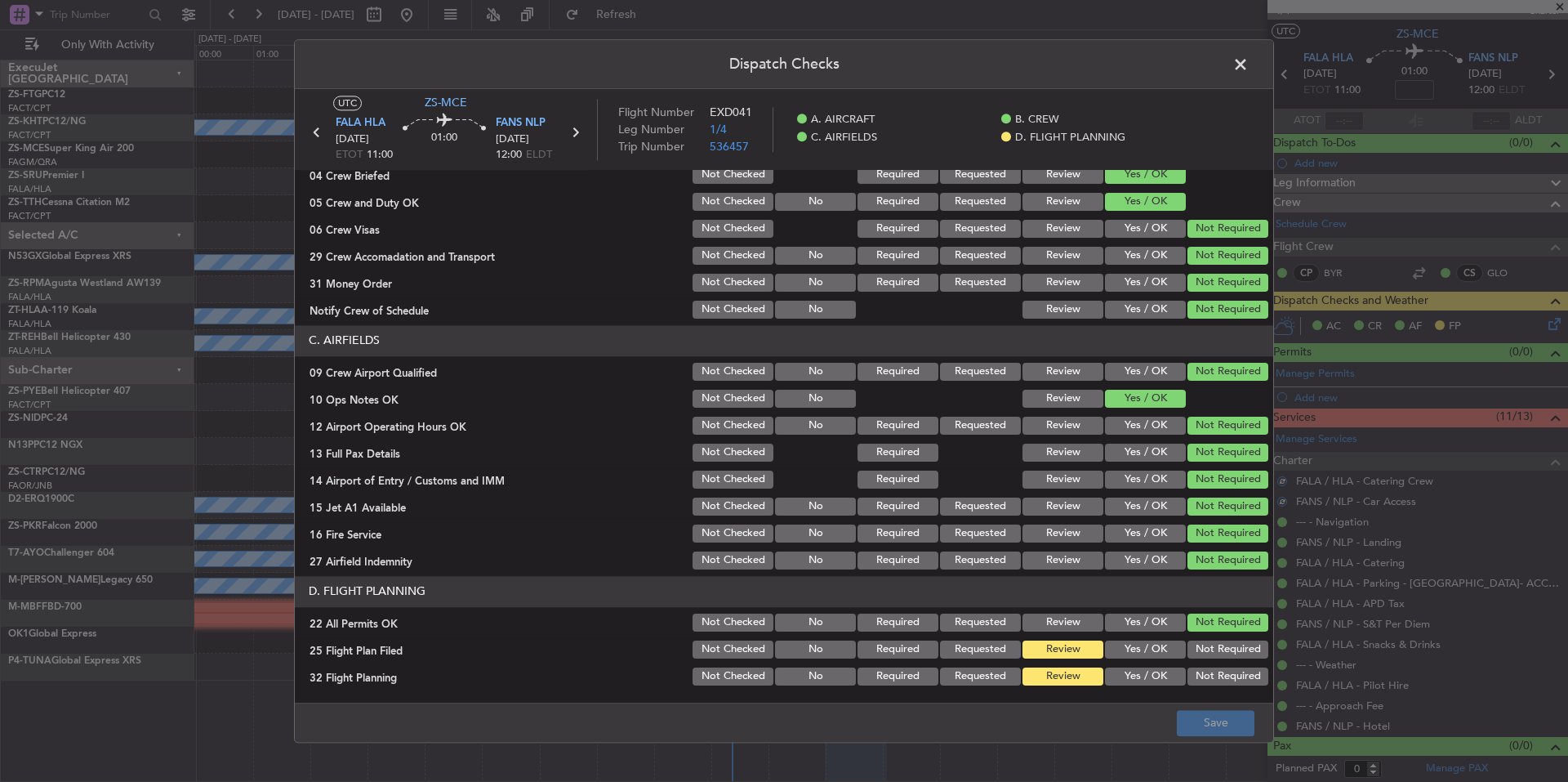
click at [1141, 658] on button "Yes / OK" at bounding box center [1145, 649] width 81 height 18
click at [1144, 670] on button "Yes / OK" at bounding box center [1145, 676] width 81 height 18
click at [1193, 714] on button "Save" at bounding box center [1216, 723] width 77 height 26
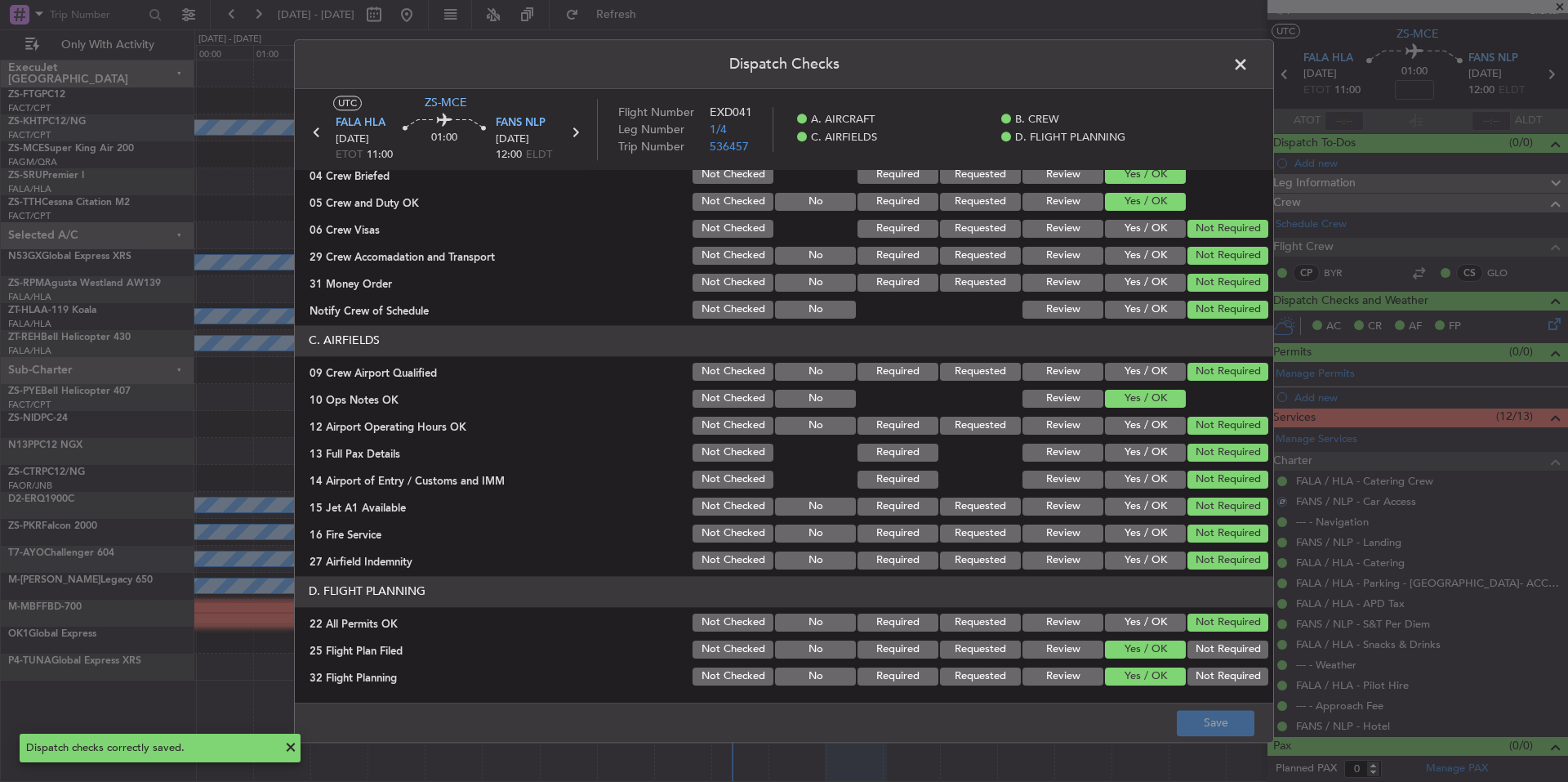
click at [1249, 71] on span at bounding box center [1249, 69] width 0 height 33
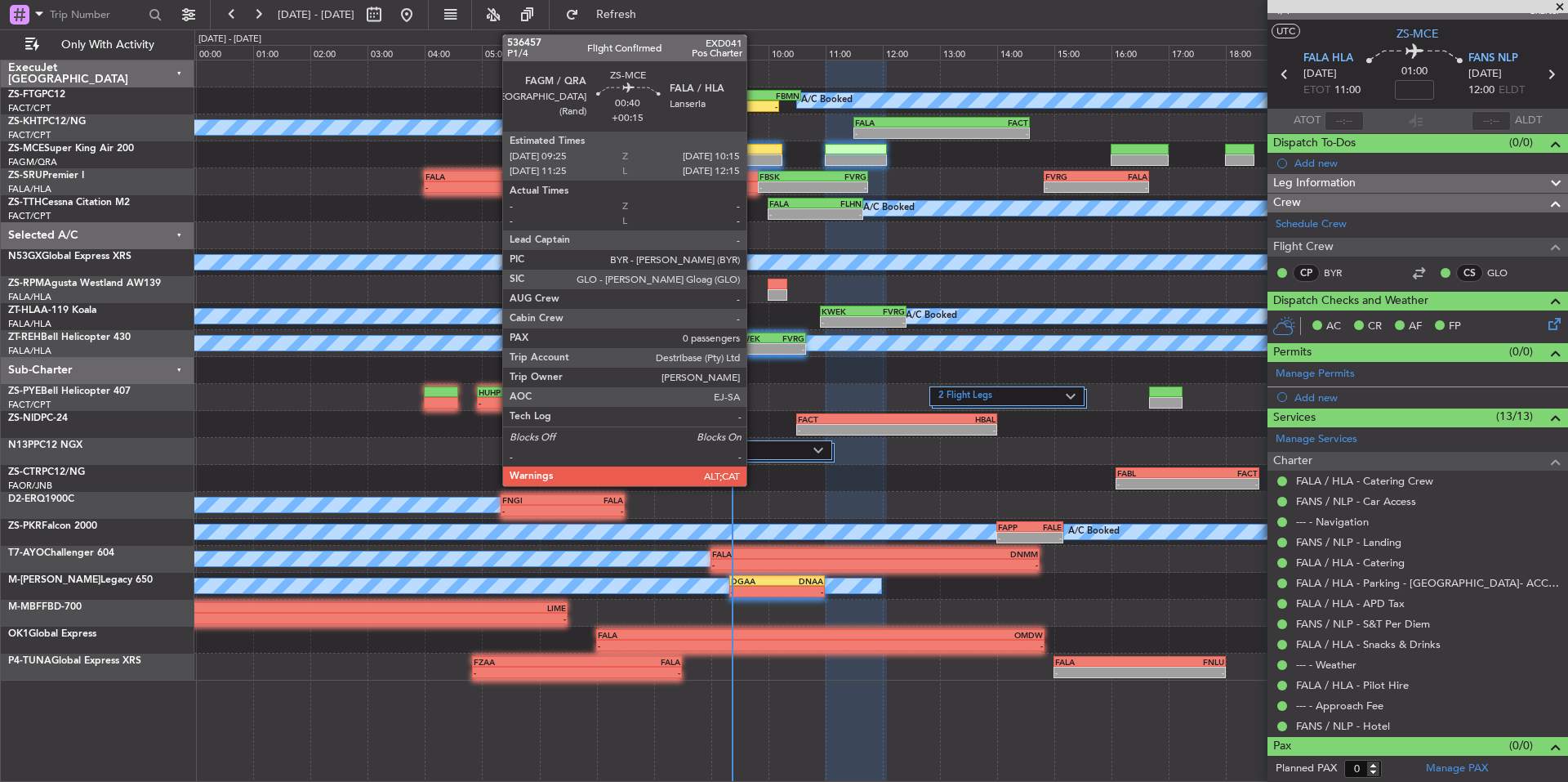
click at [754, 151] on div at bounding box center [759, 149] width 48 height 11
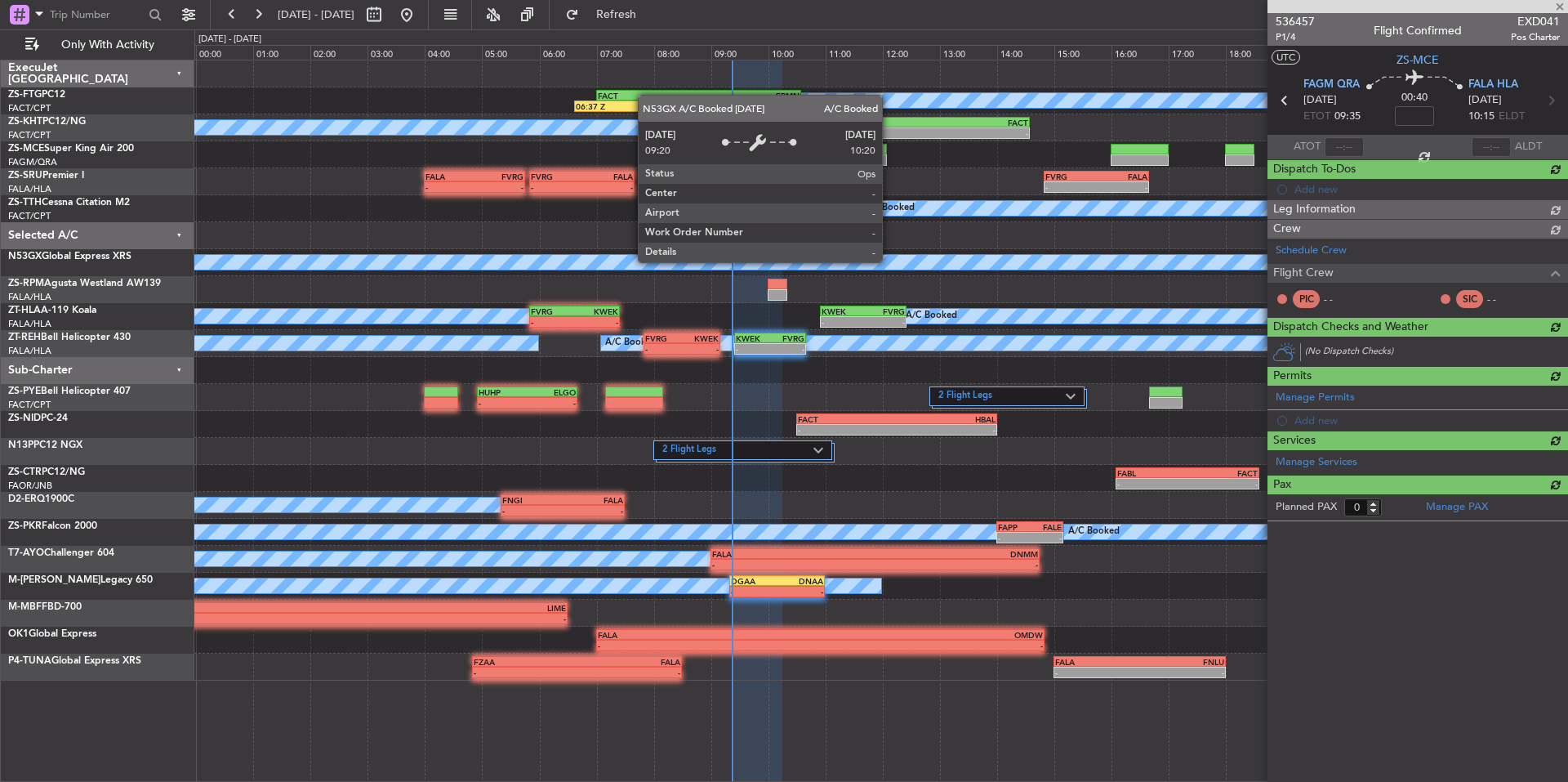
type input "+00:15"
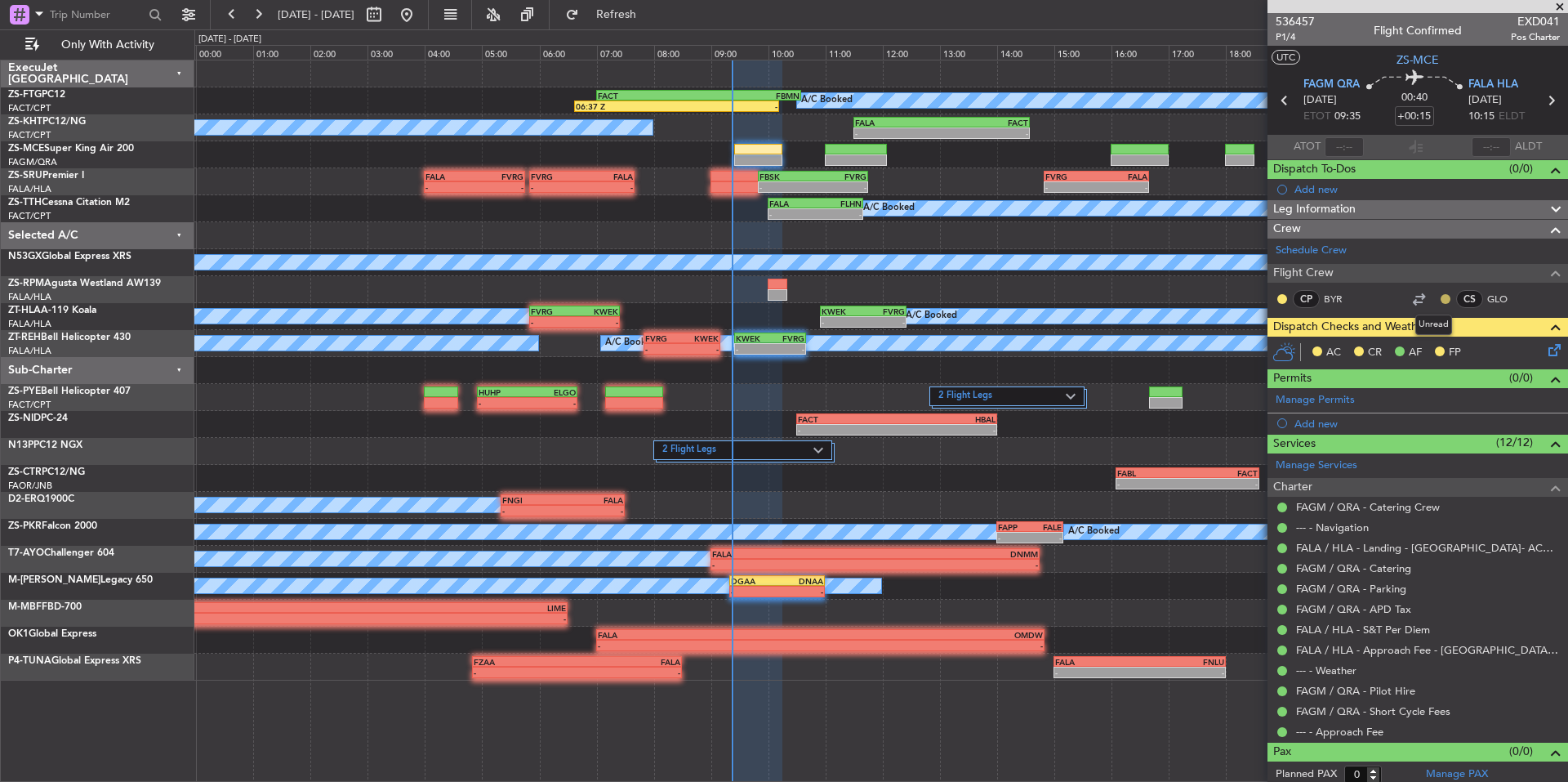
click at [1441, 298] on button at bounding box center [1445, 298] width 9 height 9
click at [1460, 341] on span "Acknowledged" at bounding box center [1437, 346] width 71 height 16
click at [1281, 294] on button at bounding box center [1282, 298] width 9 height 9
click at [1295, 350] on span "Acknowledged" at bounding box center [1286, 346] width 71 height 16
click at [1546, 348] on icon at bounding box center [1552, 347] width 13 height 13
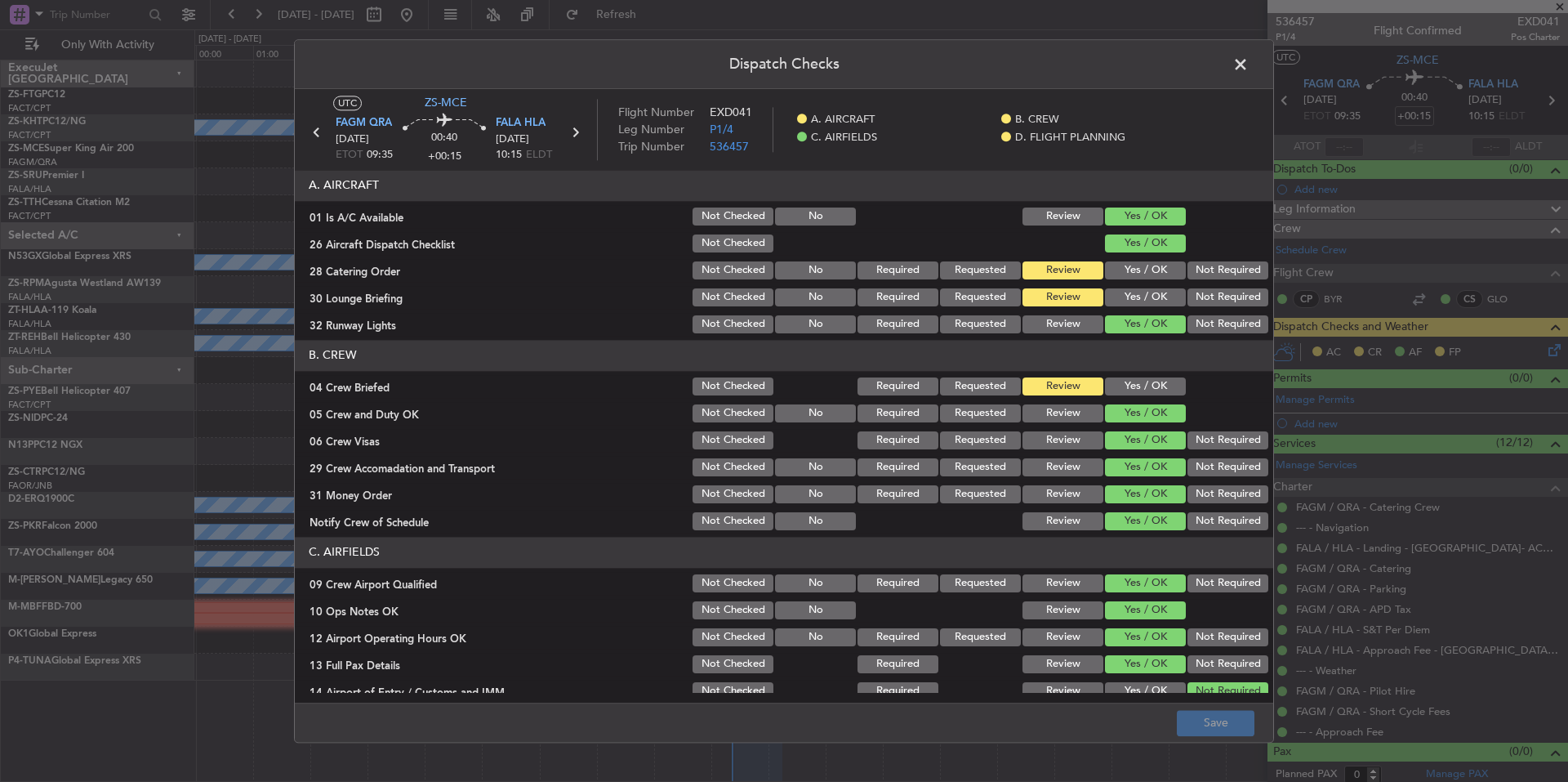
scroll to position [212, 0]
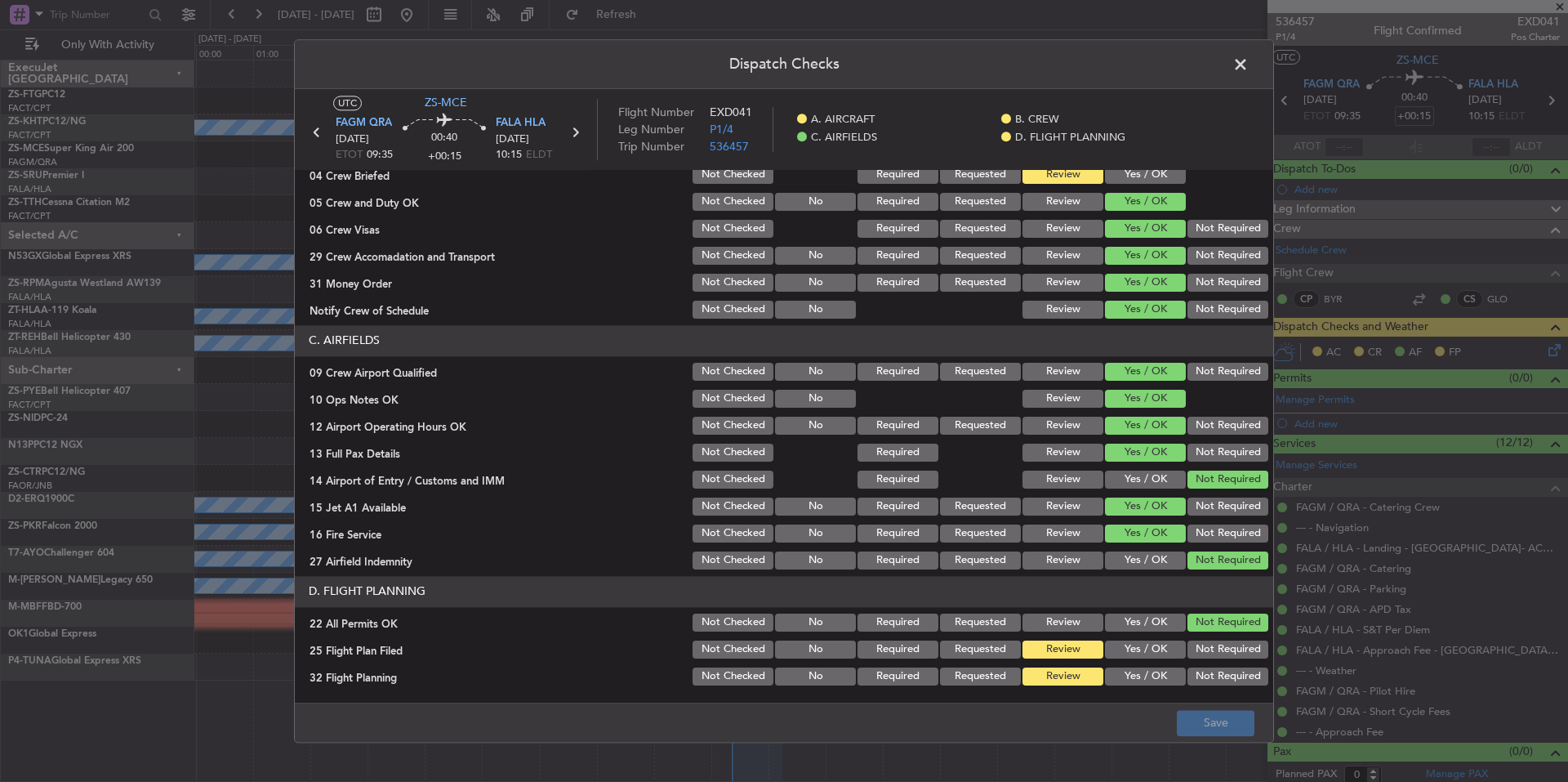
click at [1118, 642] on button "Yes / OK" at bounding box center [1145, 649] width 81 height 18
click at [1129, 675] on button "Yes / OK" at bounding box center [1145, 676] width 81 height 18
click at [1189, 714] on button "Save" at bounding box center [1216, 723] width 77 height 26
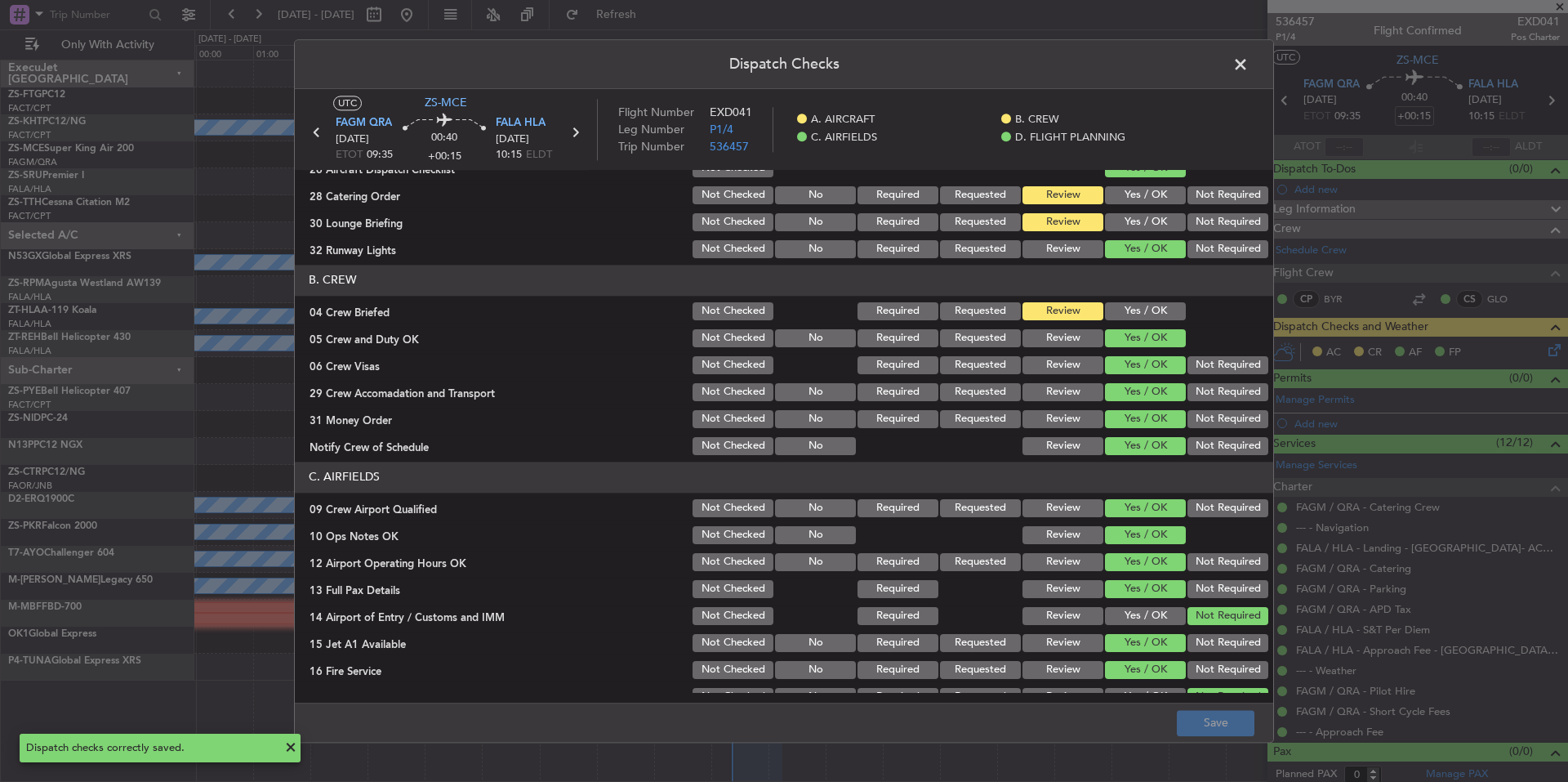
scroll to position [0, 0]
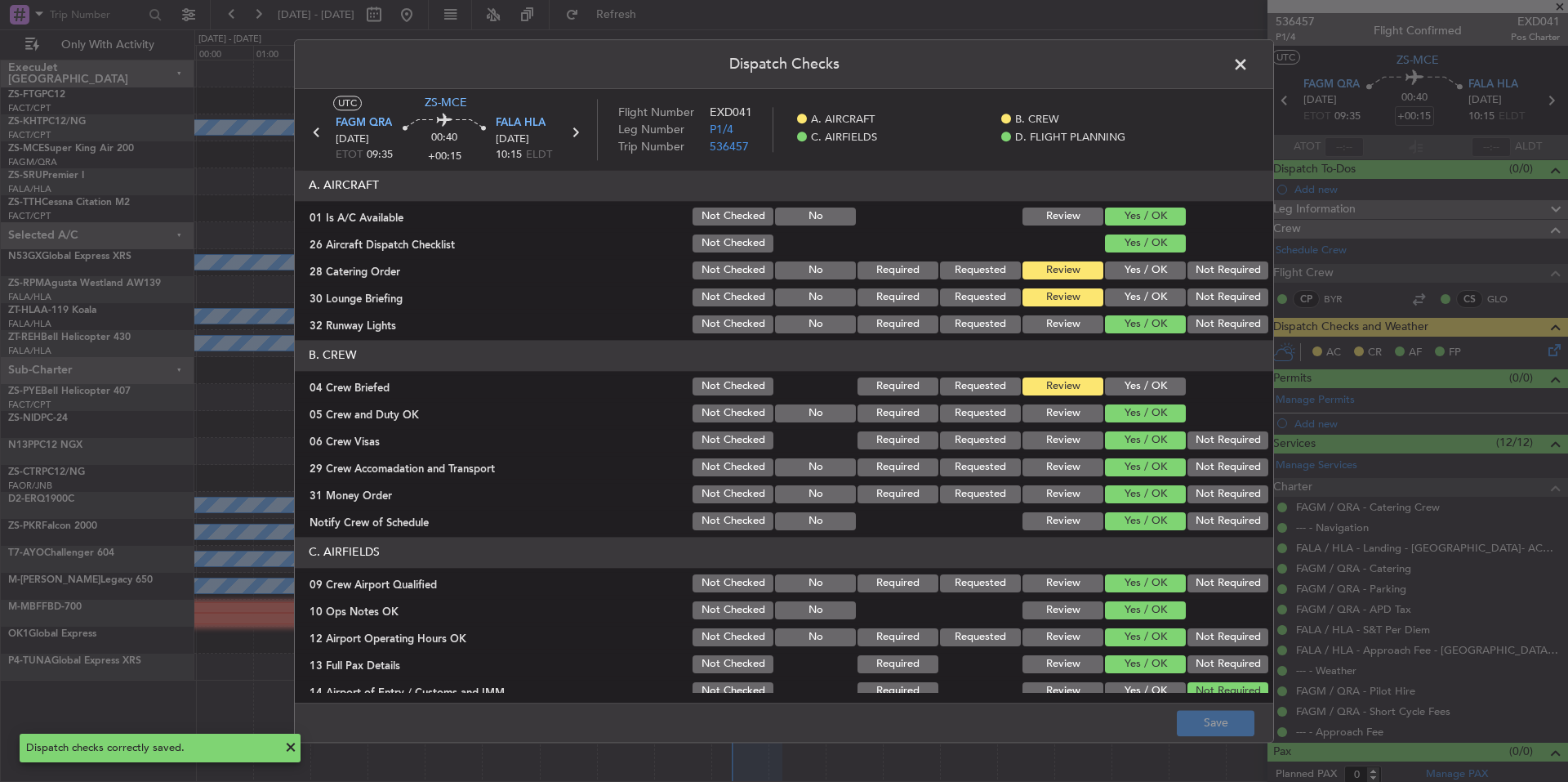
click at [1249, 69] on span at bounding box center [1249, 69] width 0 height 33
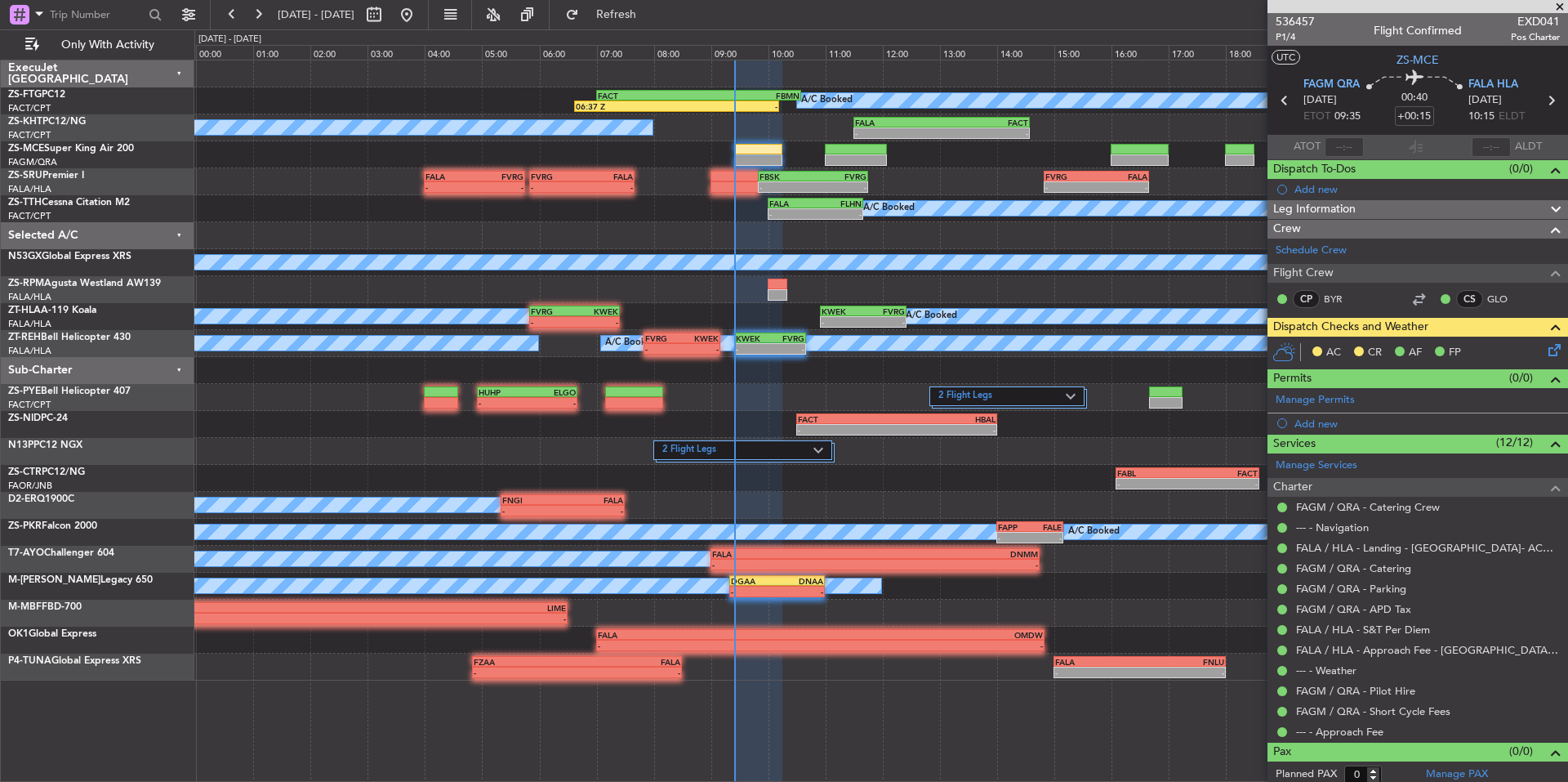
click at [1559, 3] on span at bounding box center [1559, 7] width 16 height 15
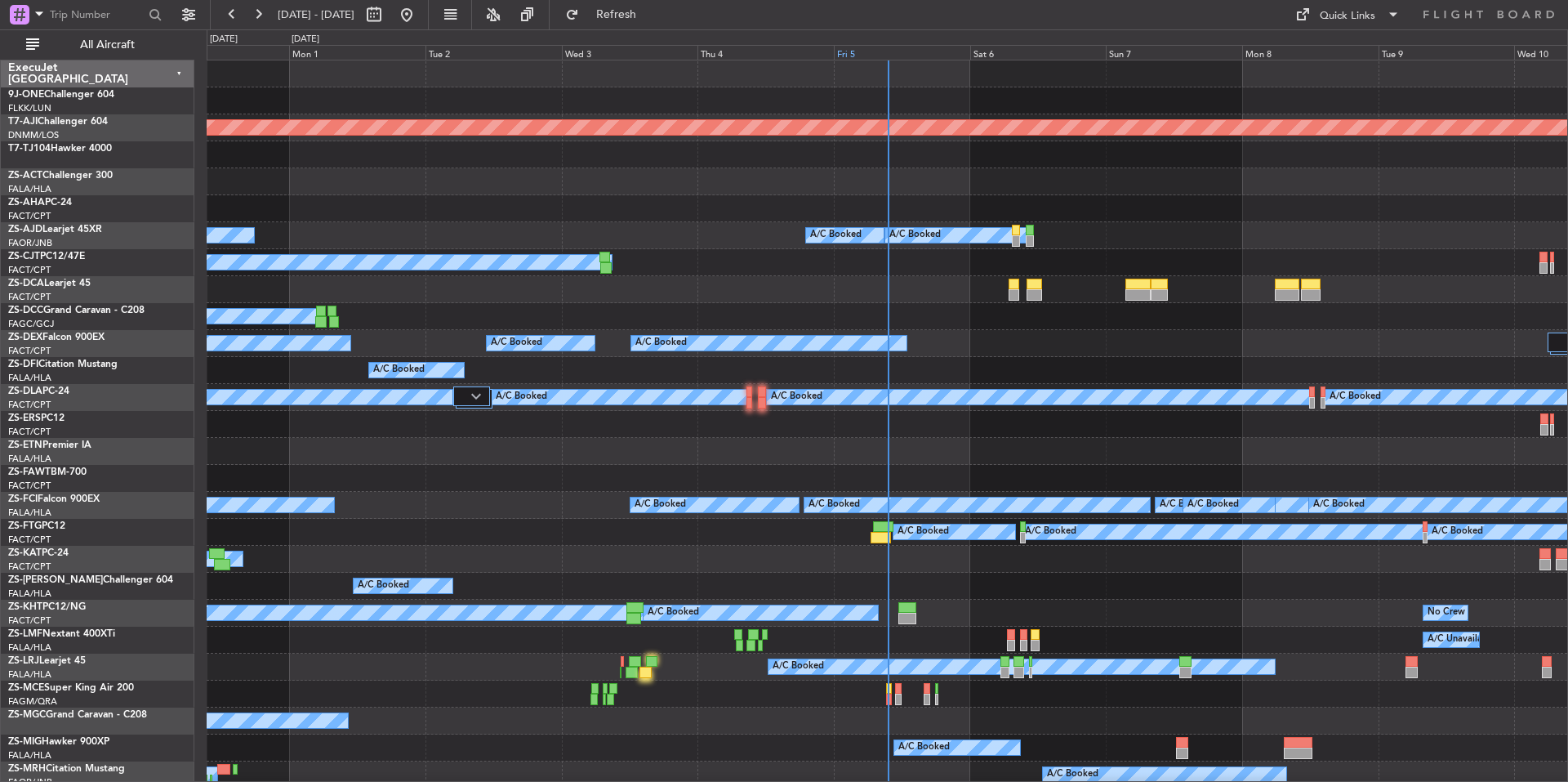
click at [872, 50] on div "Fri 5" at bounding box center [902, 52] width 136 height 15
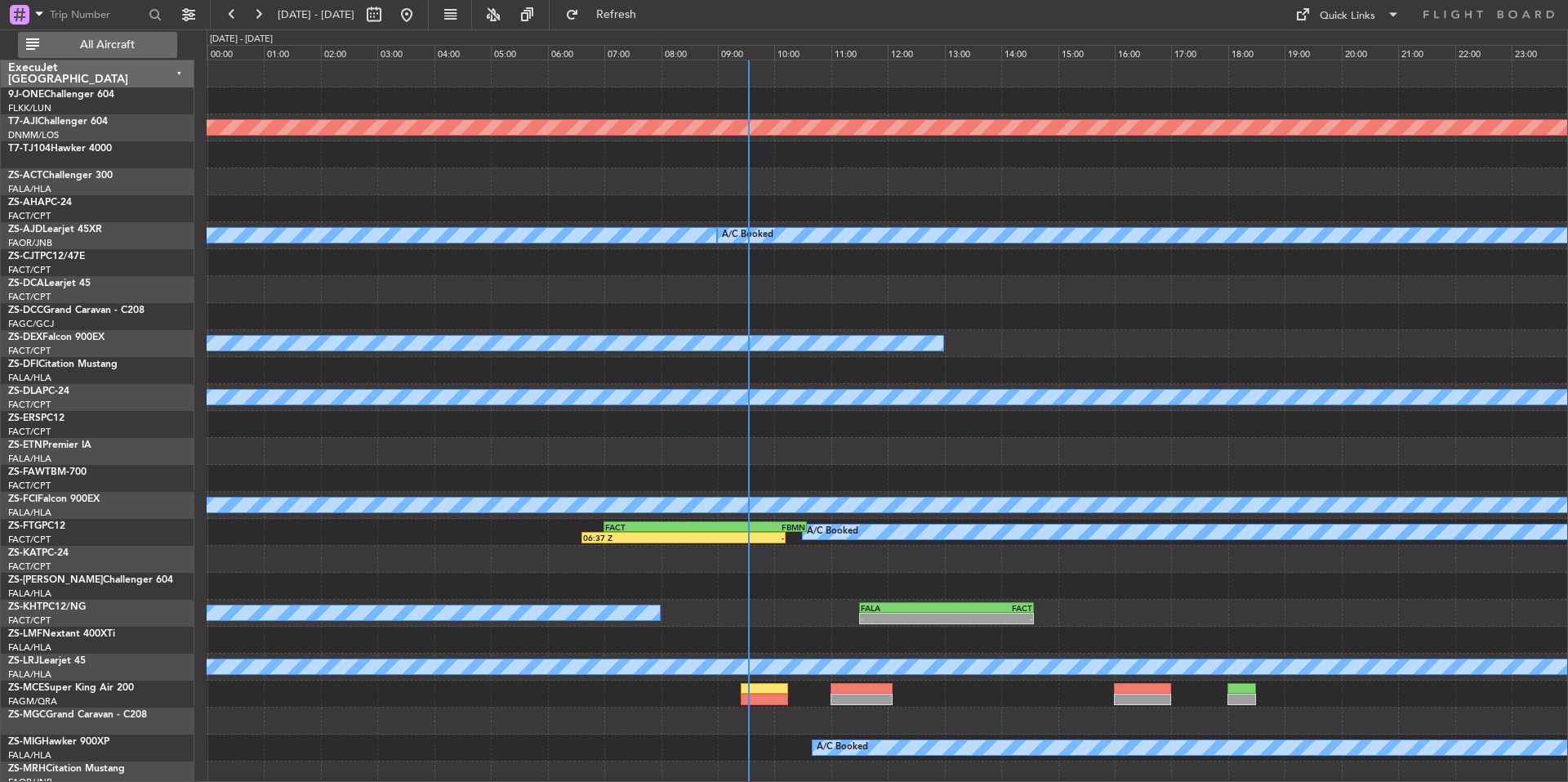
click at [126, 40] on span "All Aircraft" at bounding box center [107, 45] width 130 height 11
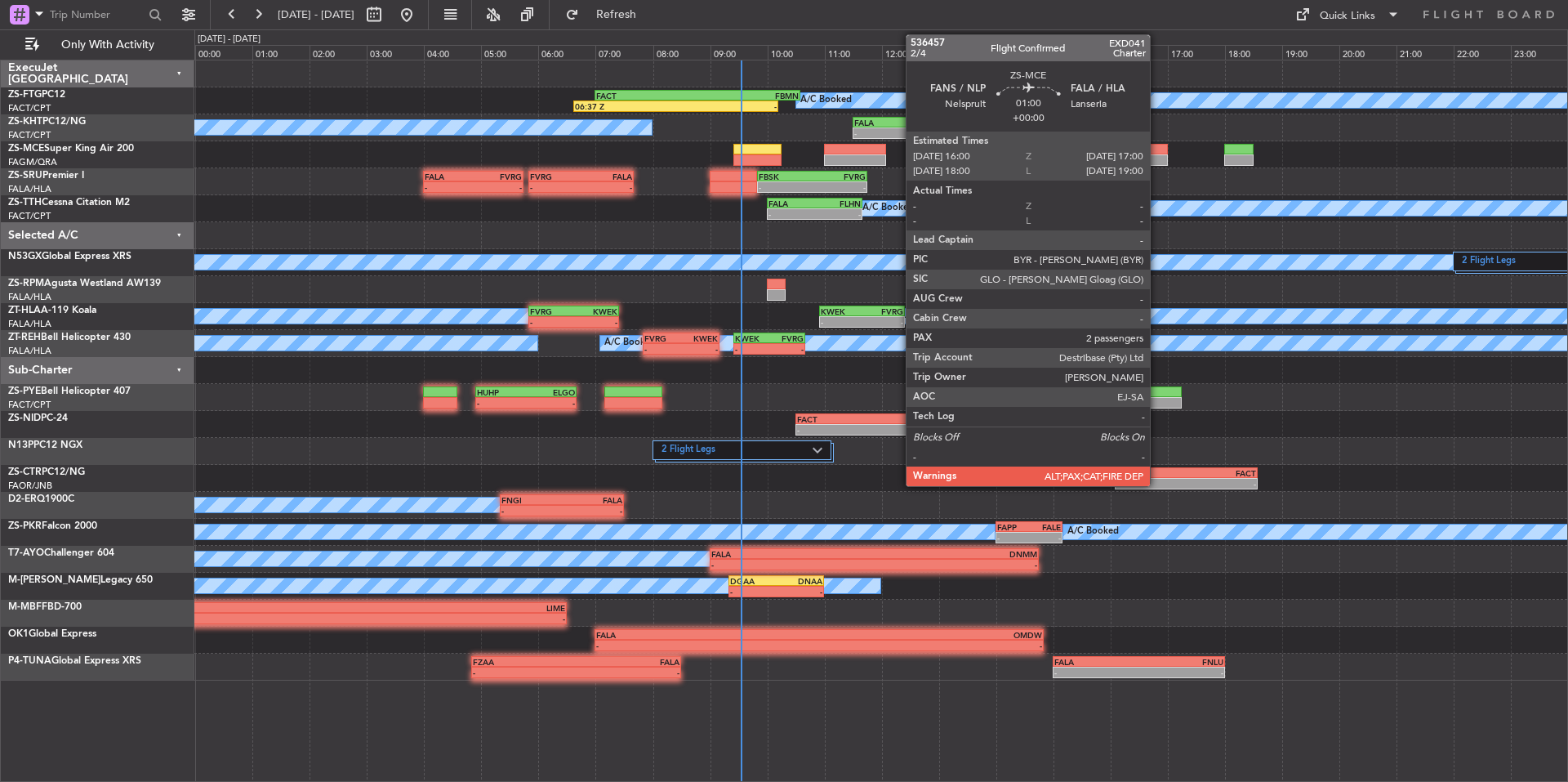
click at [1157, 156] on div at bounding box center [1138, 159] width 58 height 11
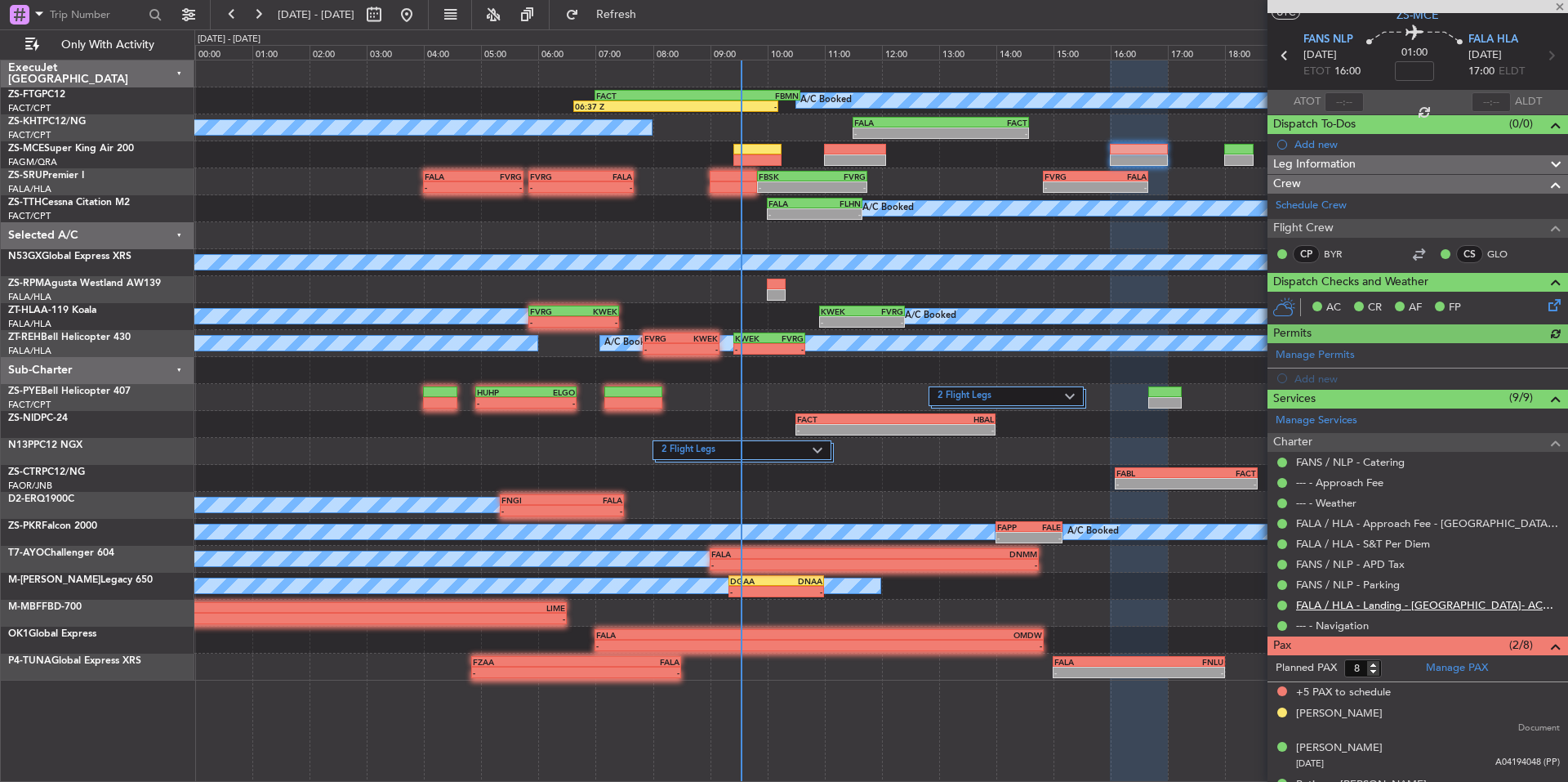
scroll to position [73, 0]
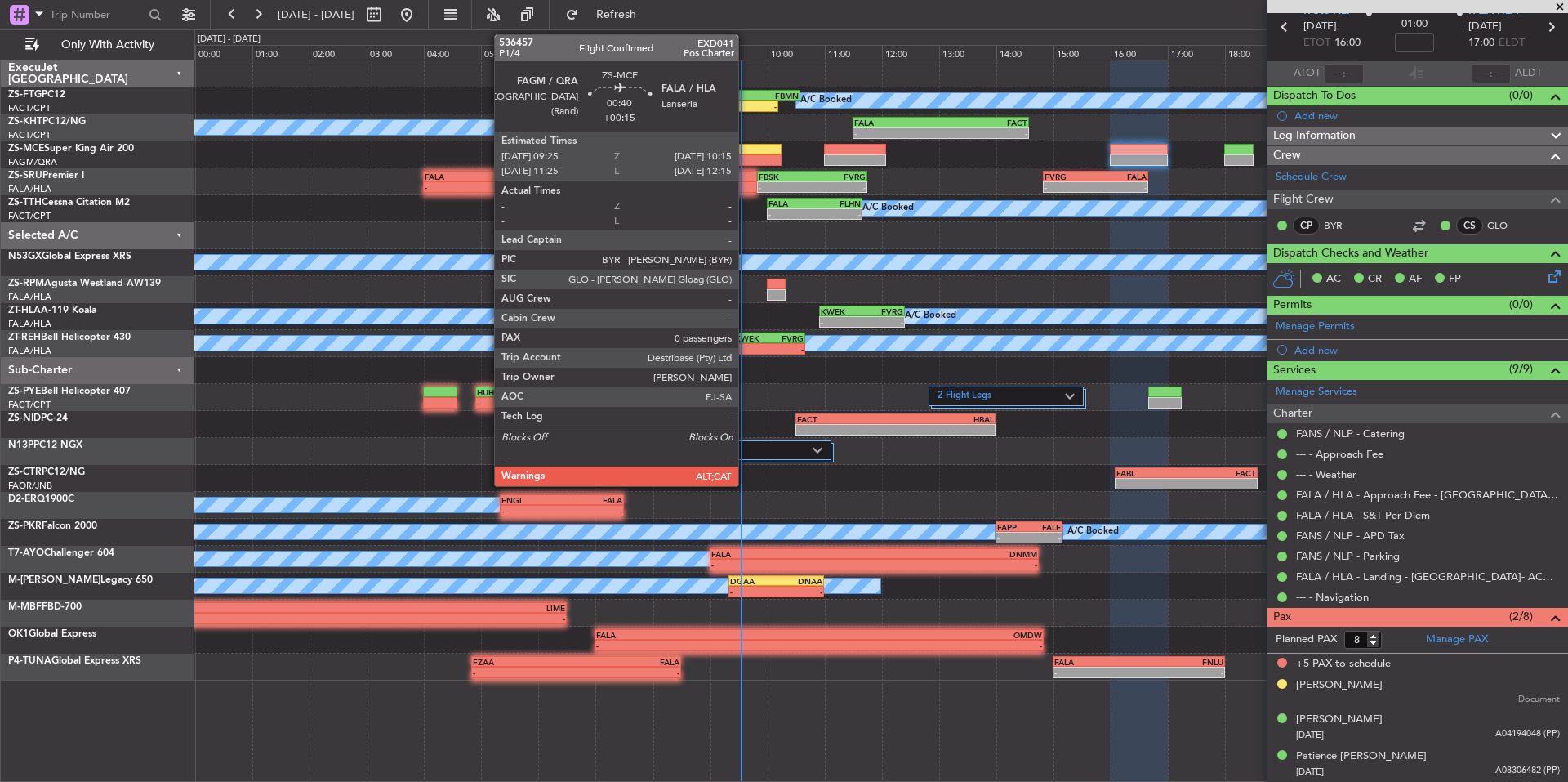
click at [746, 146] on div at bounding box center [758, 149] width 48 height 11
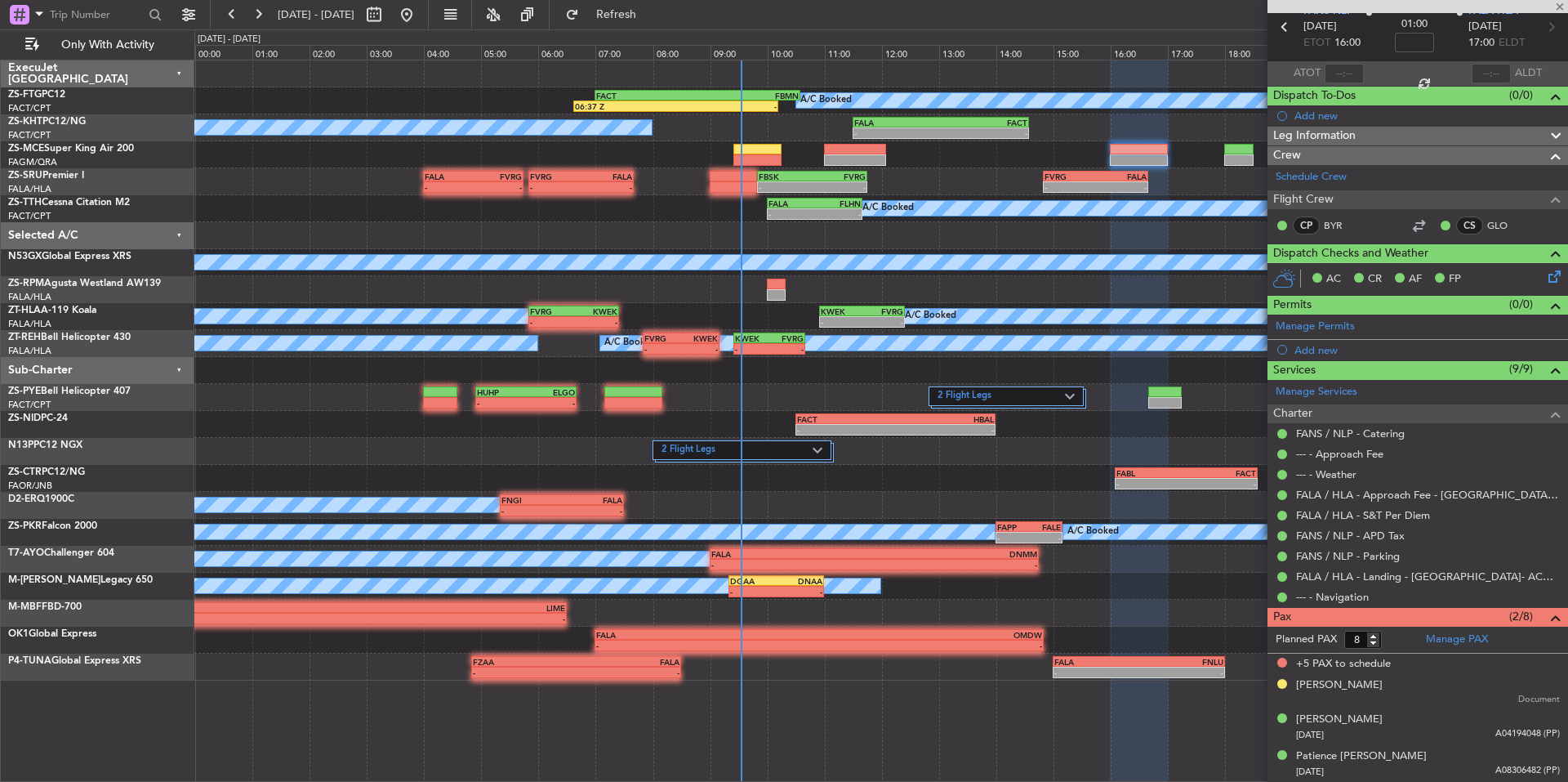
type input "+00:15"
type input "0"
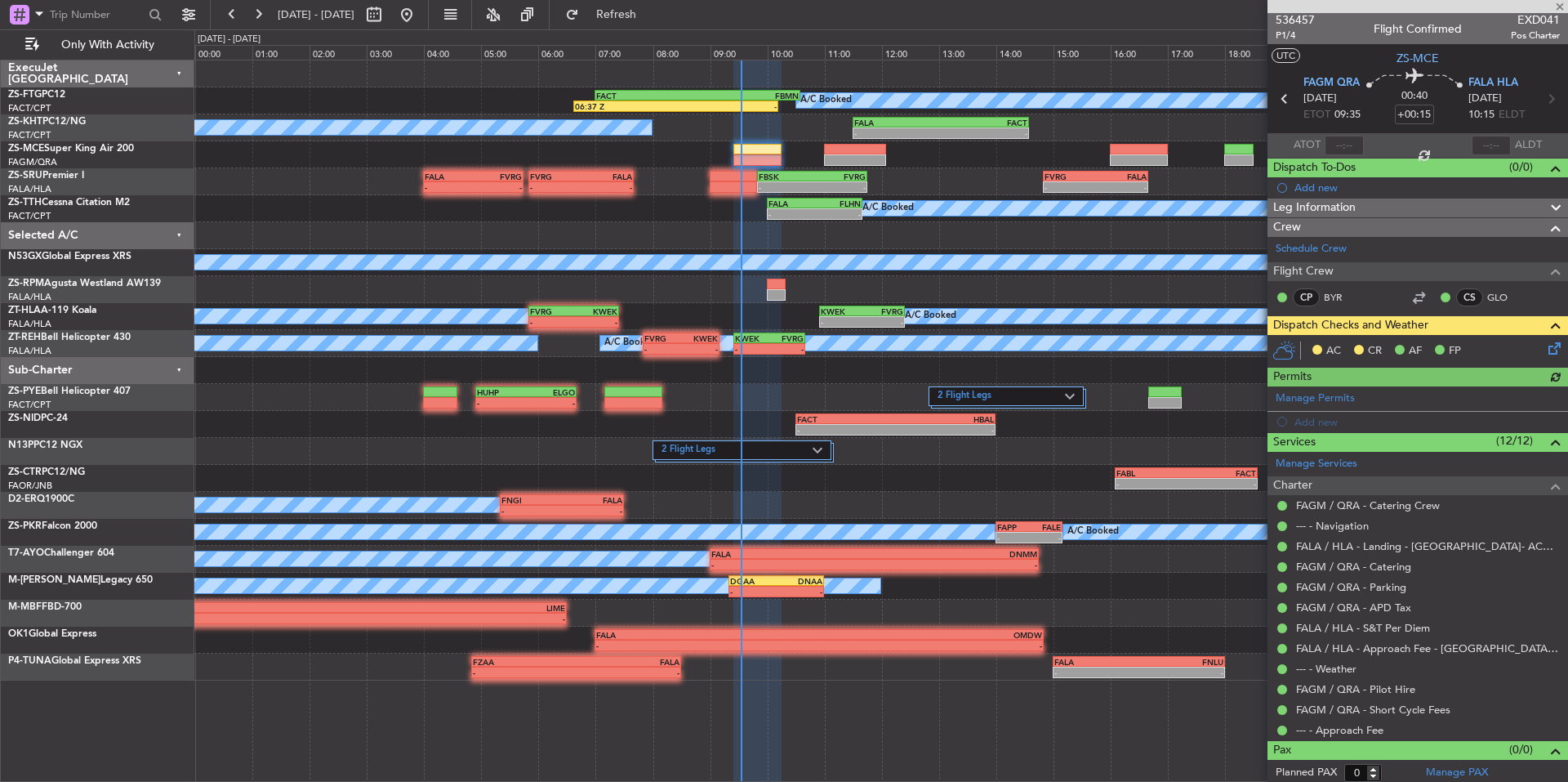
scroll to position [0, 0]
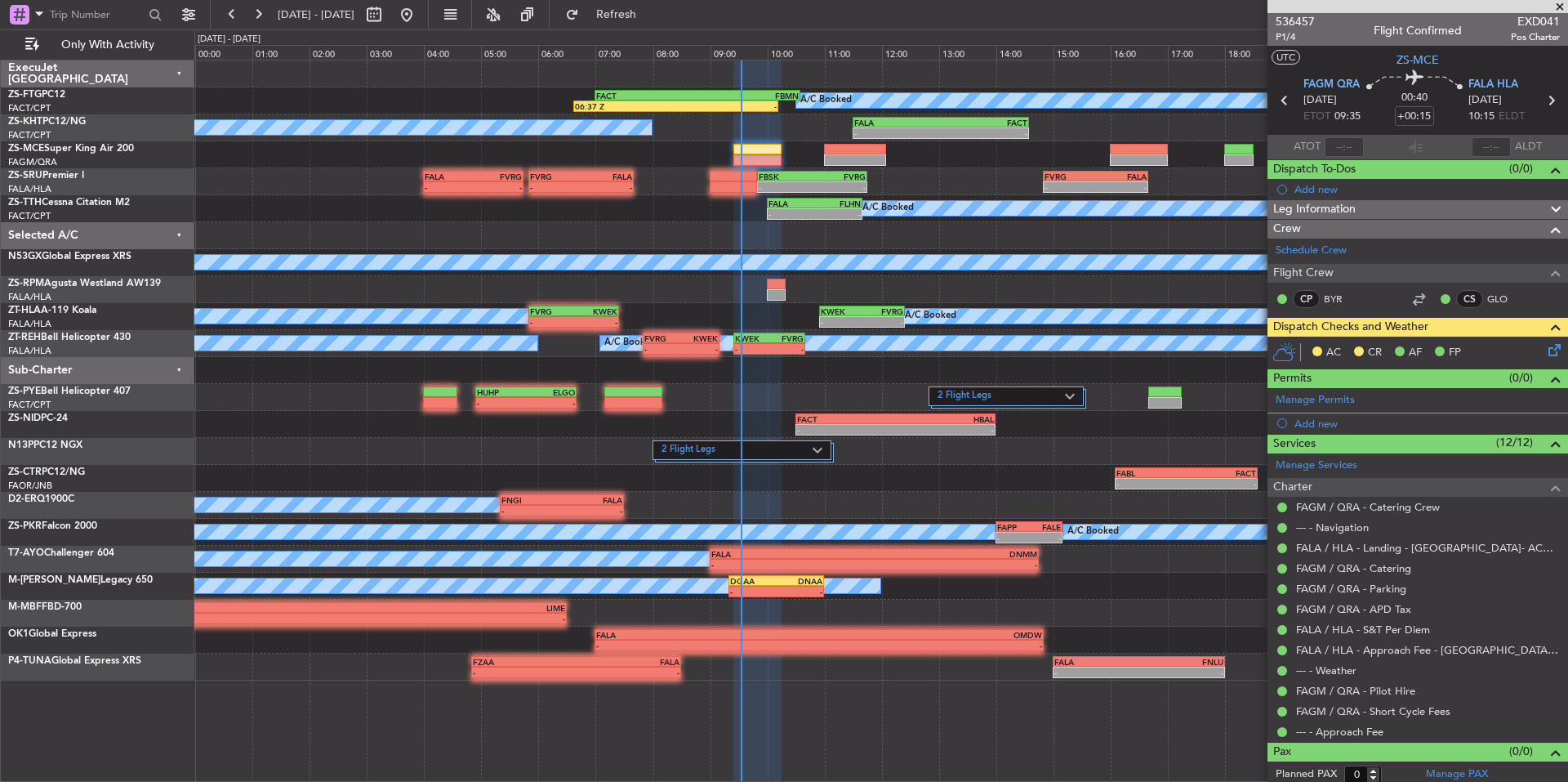
click at [1564, 3] on span at bounding box center [1559, 7] width 16 height 15
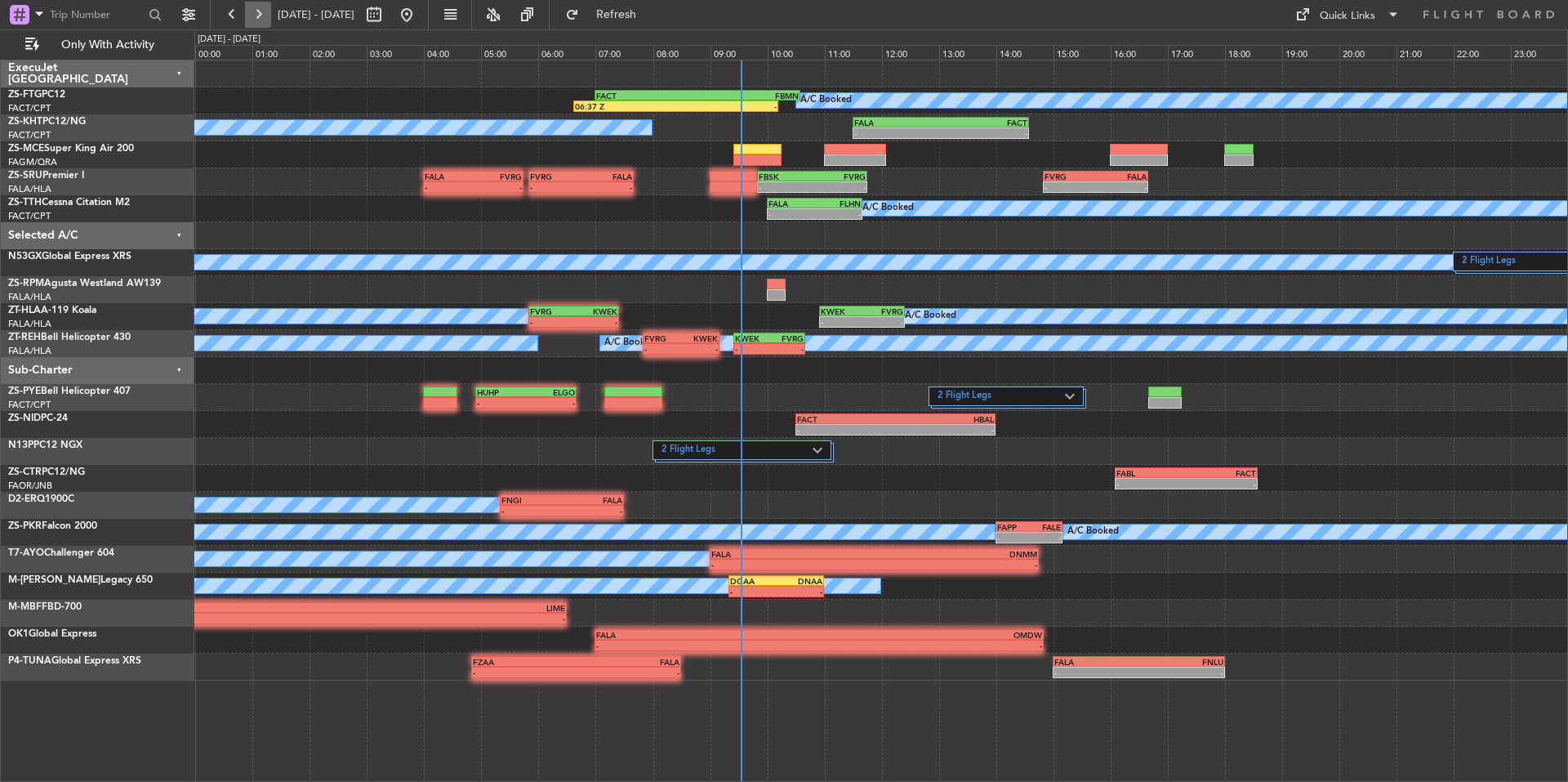
click at [265, 20] on button at bounding box center [258, 15] width 26 height 26
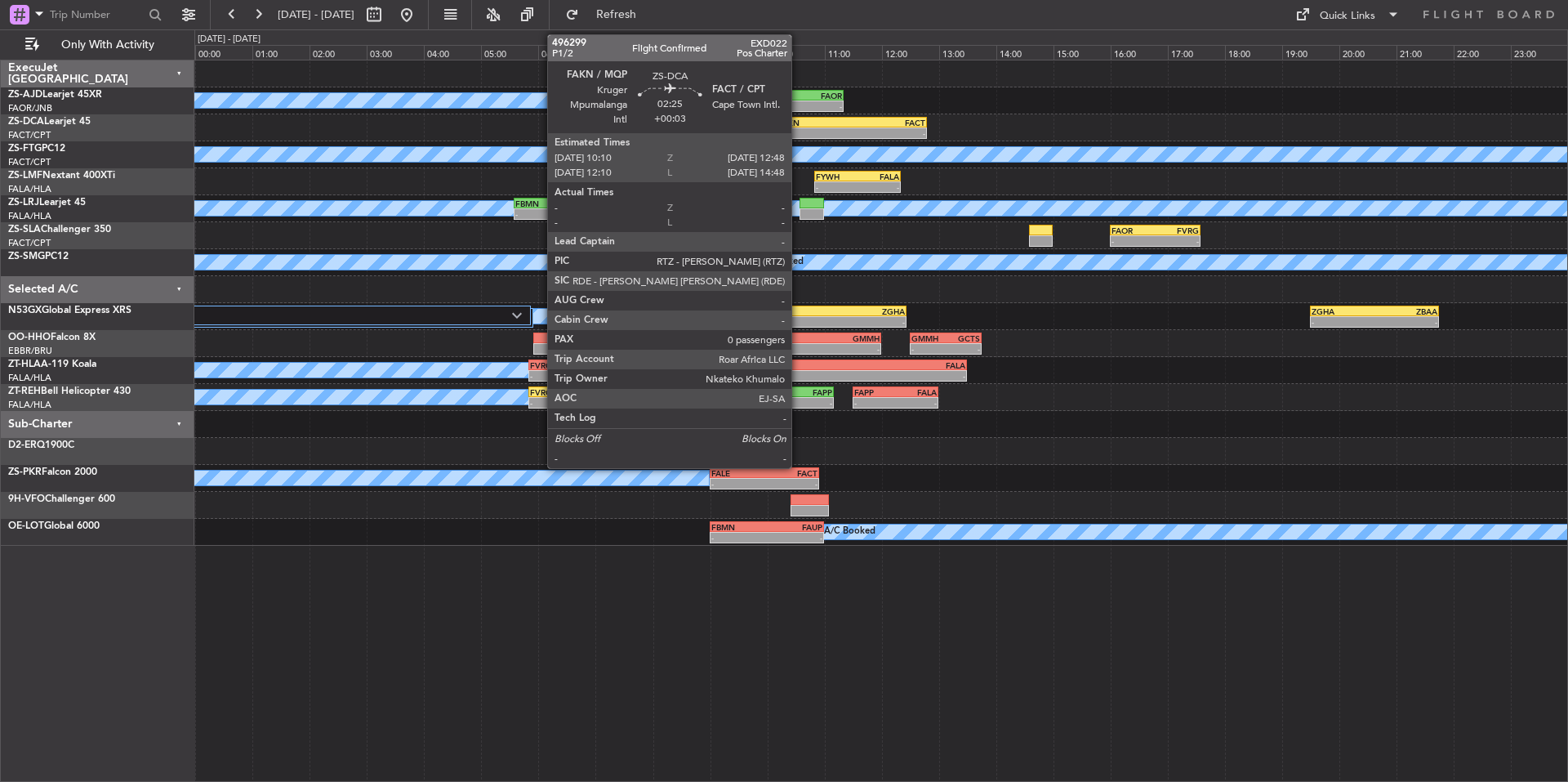
click at [799, 121] on div "FAKN" at bounding box center [814, 122] width 73 height 9
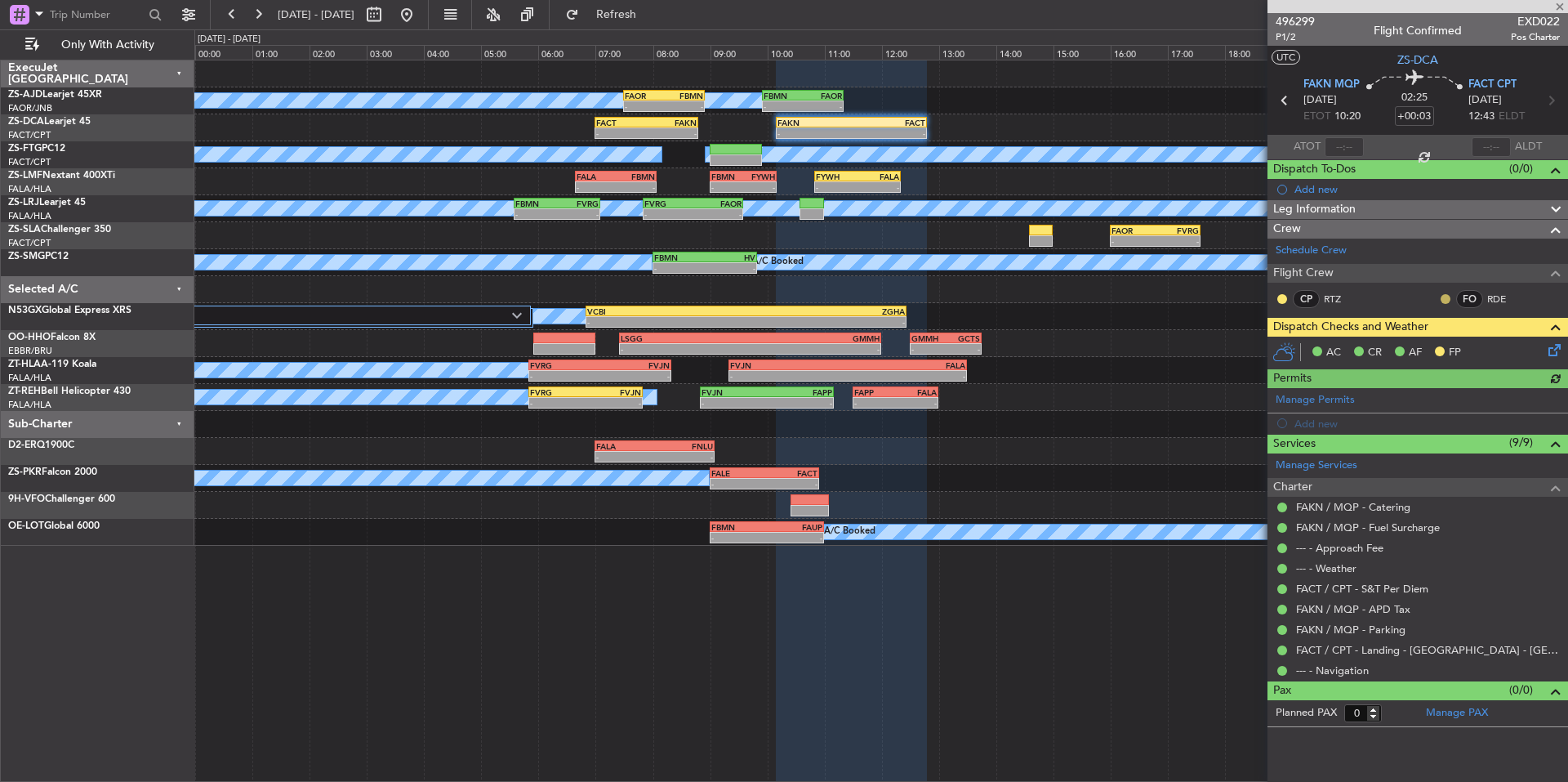
click at [1445, 294] on button at bounding box center [1445, 298] width 9 height 9
click at [1440, 349] on span "Acknowledged" at bounding box center [1449, 346] width 71 height 16
click at [1281, 301] on button at bounding box center [1282, 298] width 9 height 9
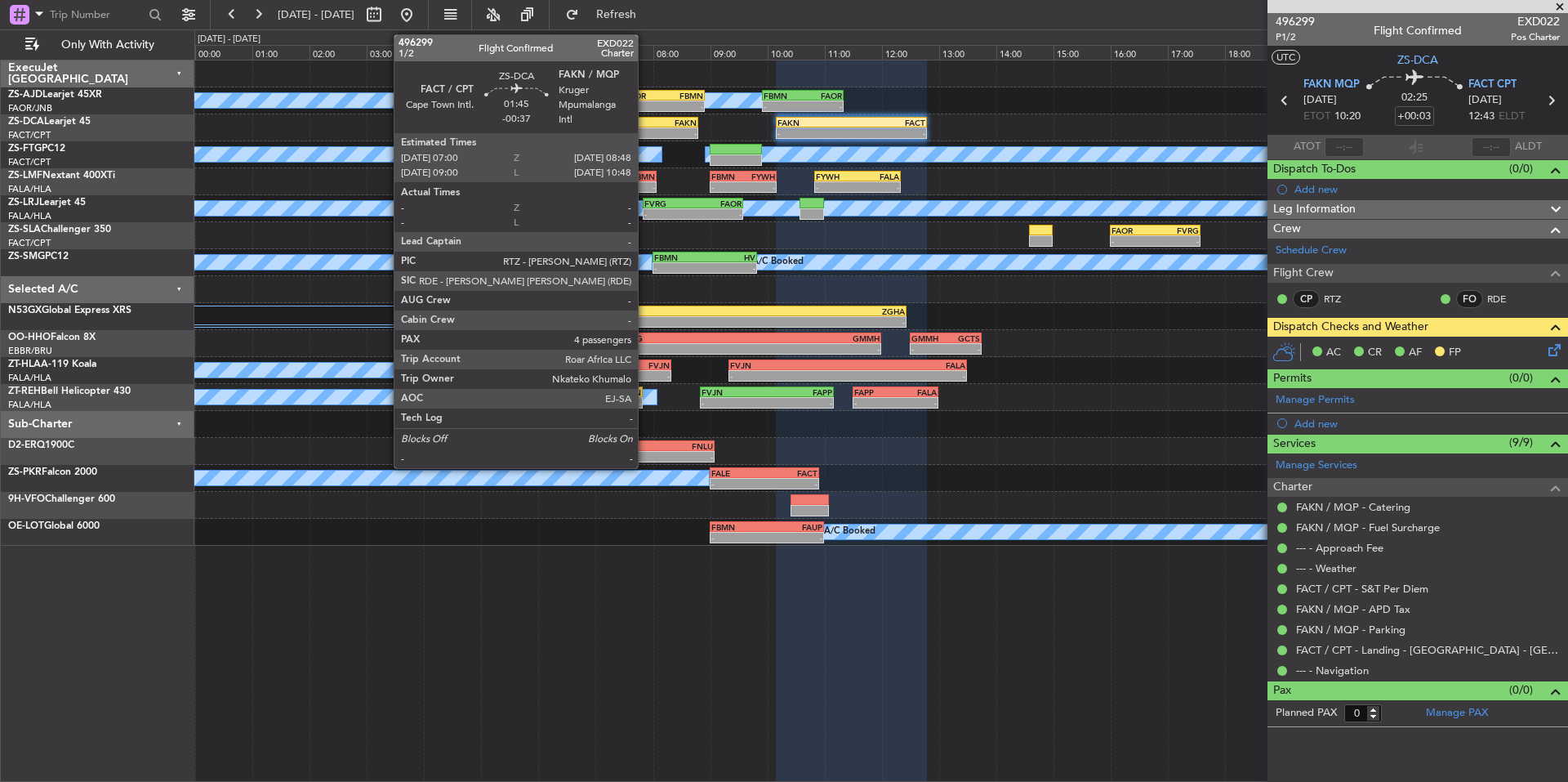
click at [645, 133] on div "-" at bounding box center [621, 133] width 50 height 9
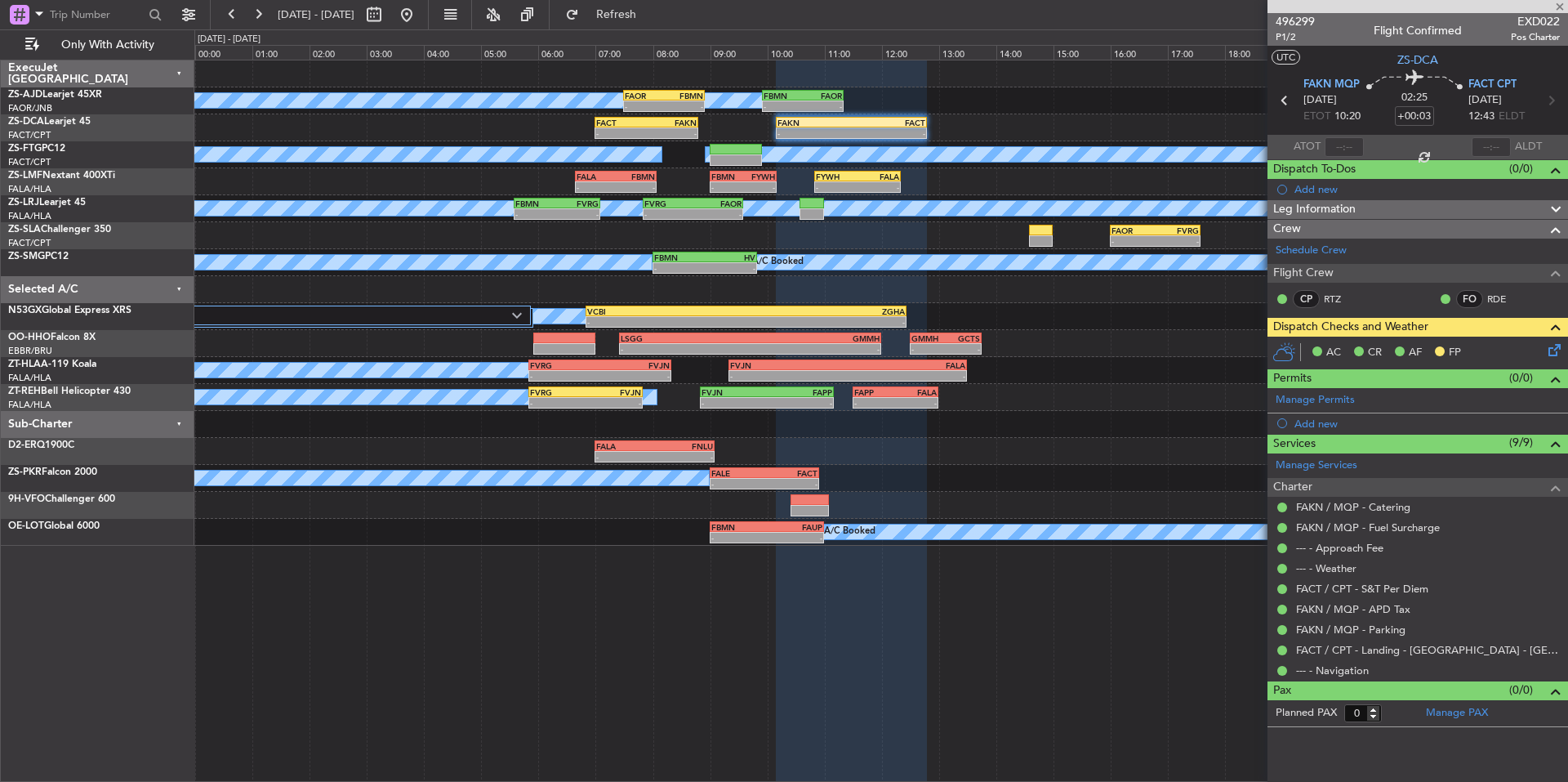
type input "-00:37"
type input "4"
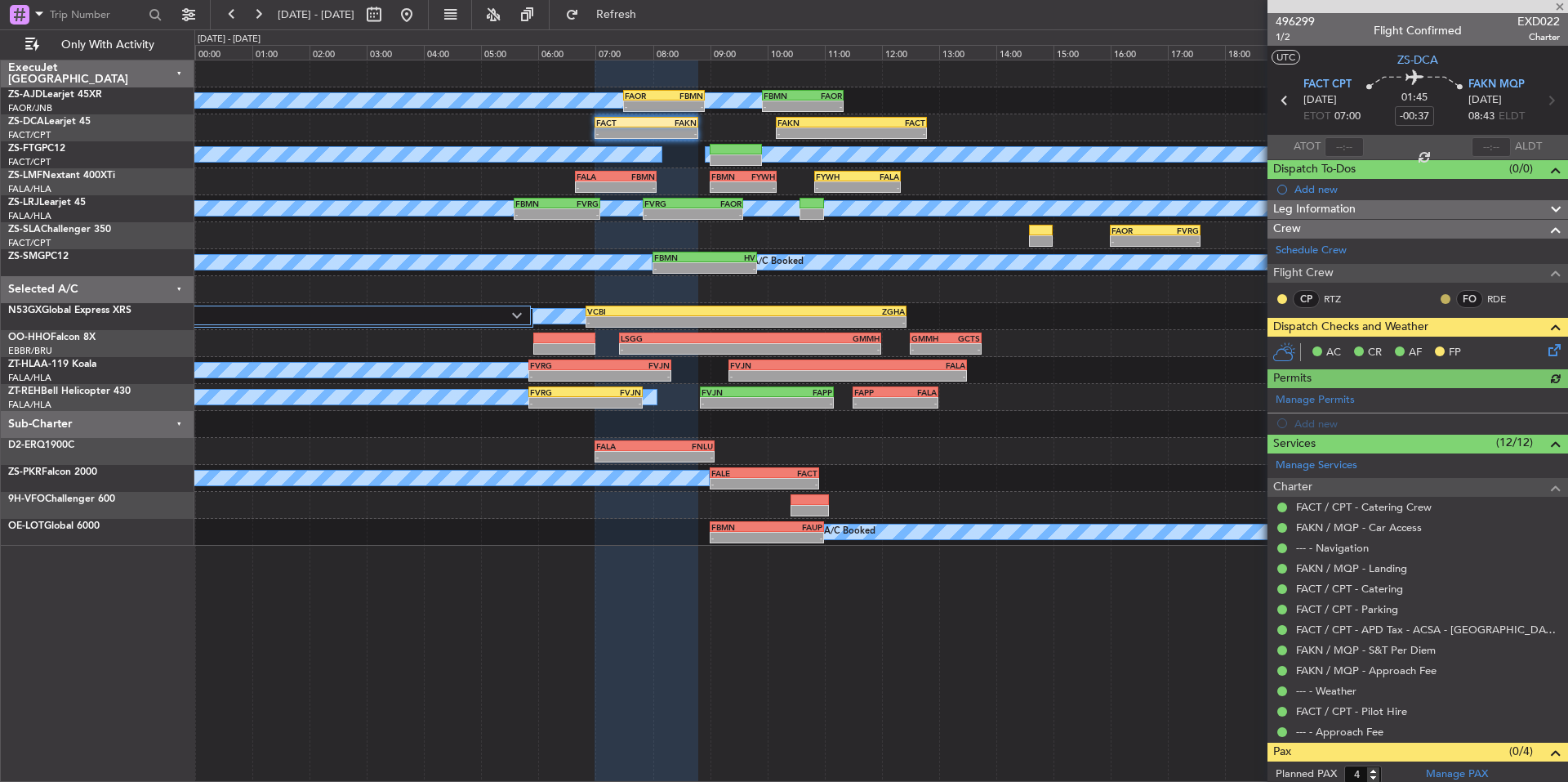
click at [1434, 303] on mat-tooltip-component "Unread" at bounding box center [1434, 325] width 59 height 43
click at [1441, 301] on button at bounding box center [1445, 298] width 9 height 9
click at [1437, 341] on span "Acknowledged" at bounding box center [1437, 346] width 71 height 16
click at [1285, 301] on button at bounding box center [1282, 298] width 9 height 9
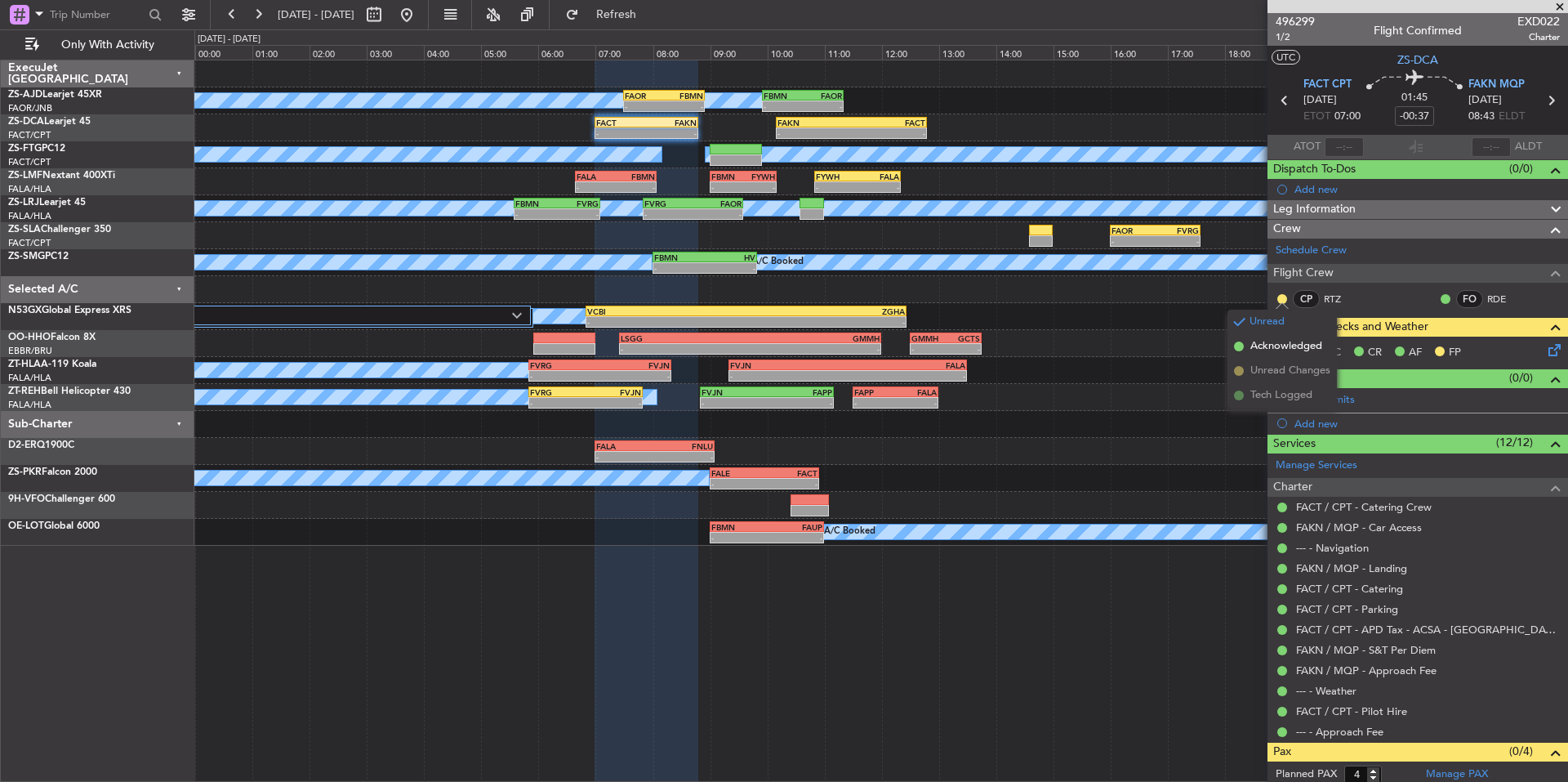
click at [1326, 349] on li "Acknowledged" at bounding box center [1282, 346] width 109 height 24
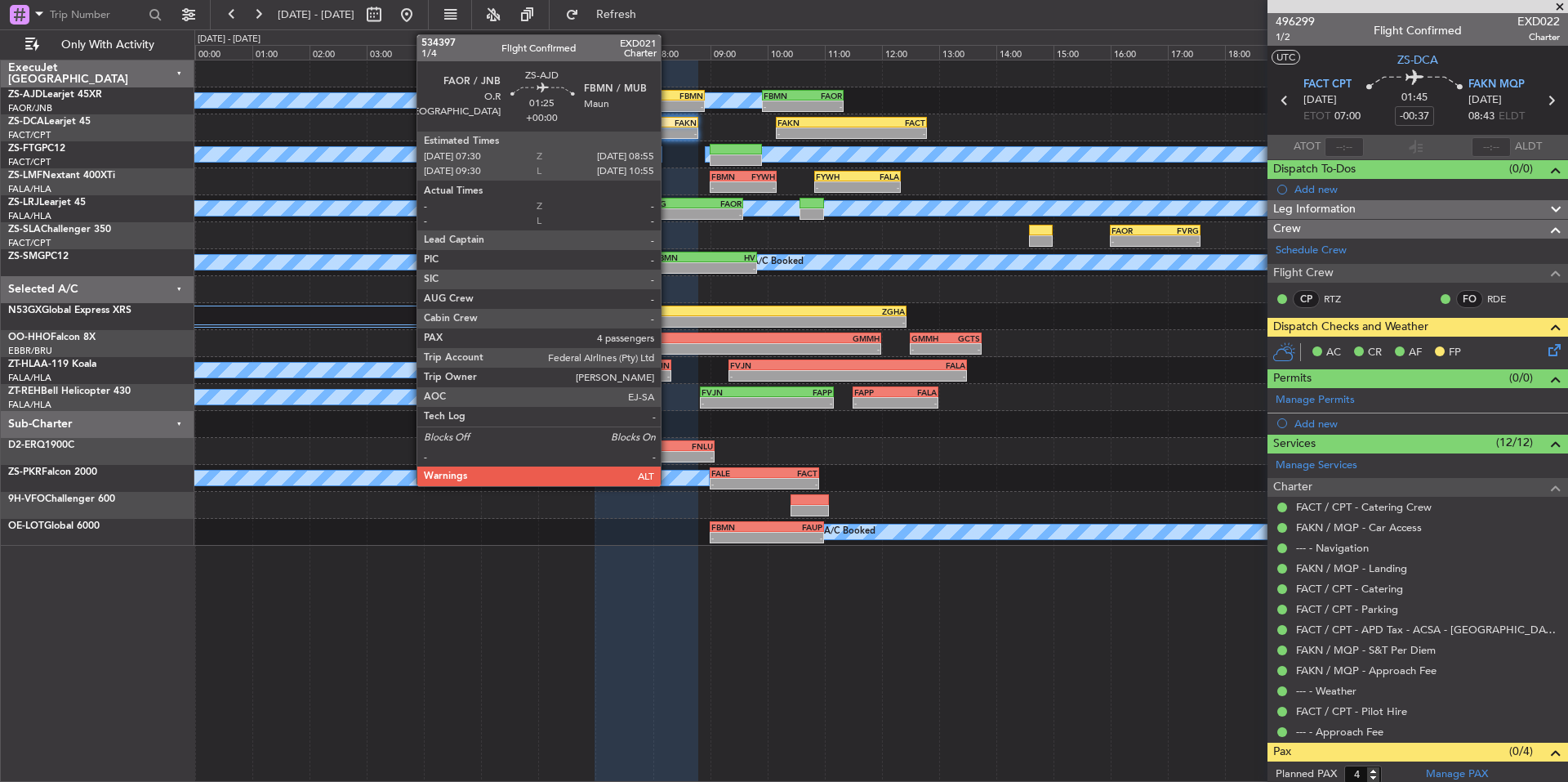
click at [668, 97] on div "FBMN" at bounding box center [684, 95] width 40 height 9
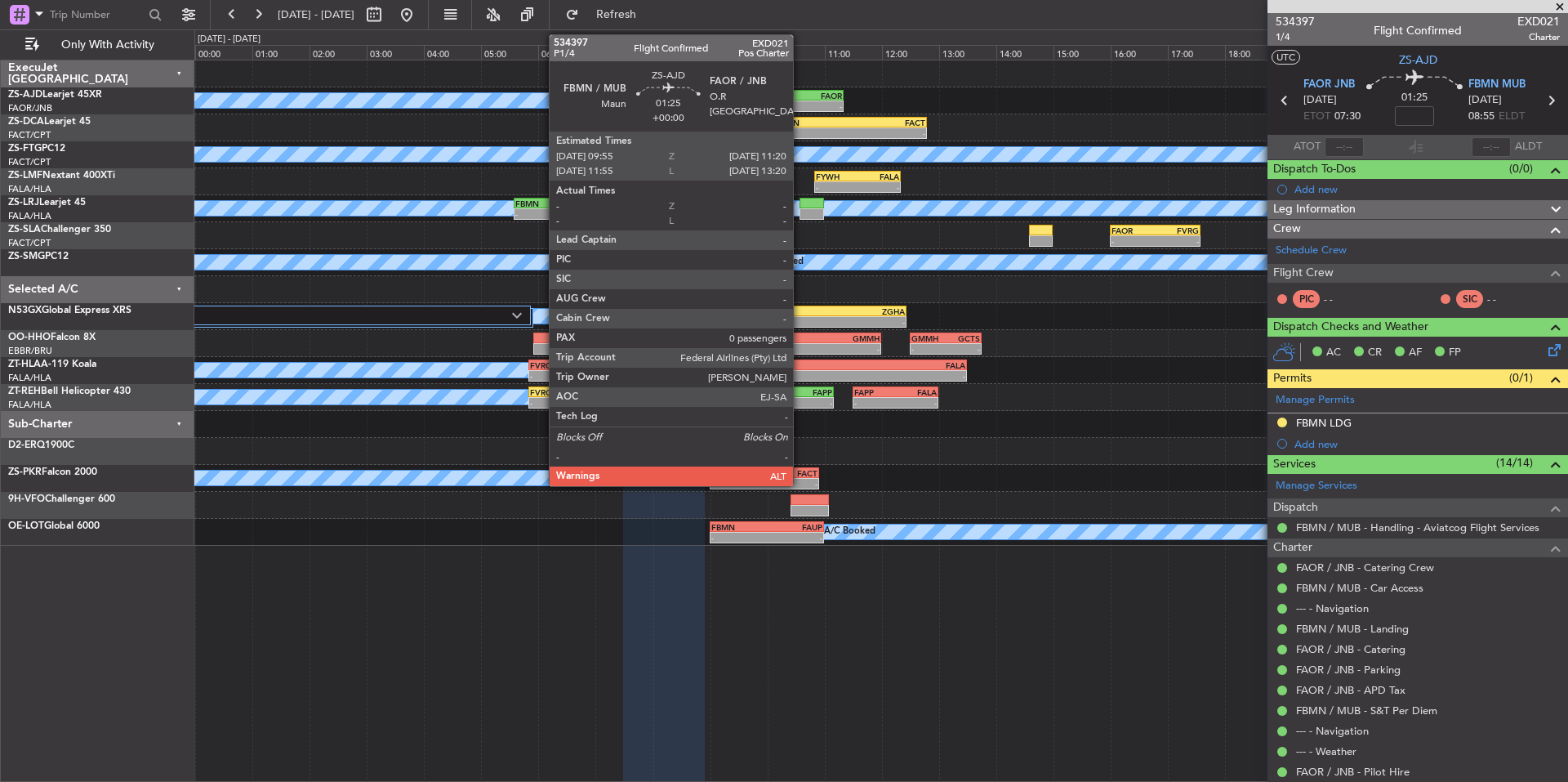
click at [801, 98] on div "FBMN" at bounding box center [784, 95] width 40 height 9
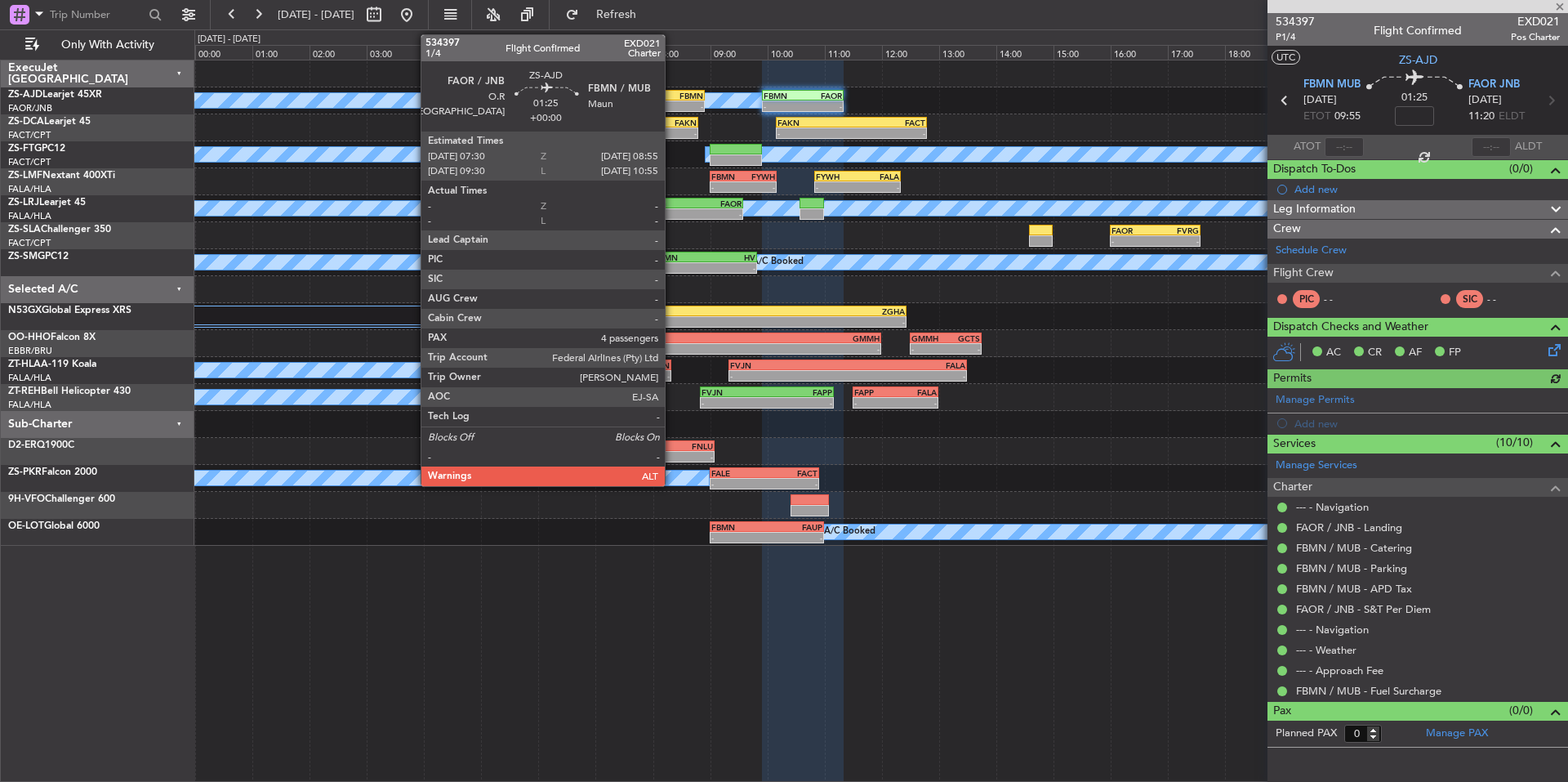
click at [672, 96] on div "FBMN" at bounding box center [684, 95] width 40 height 9
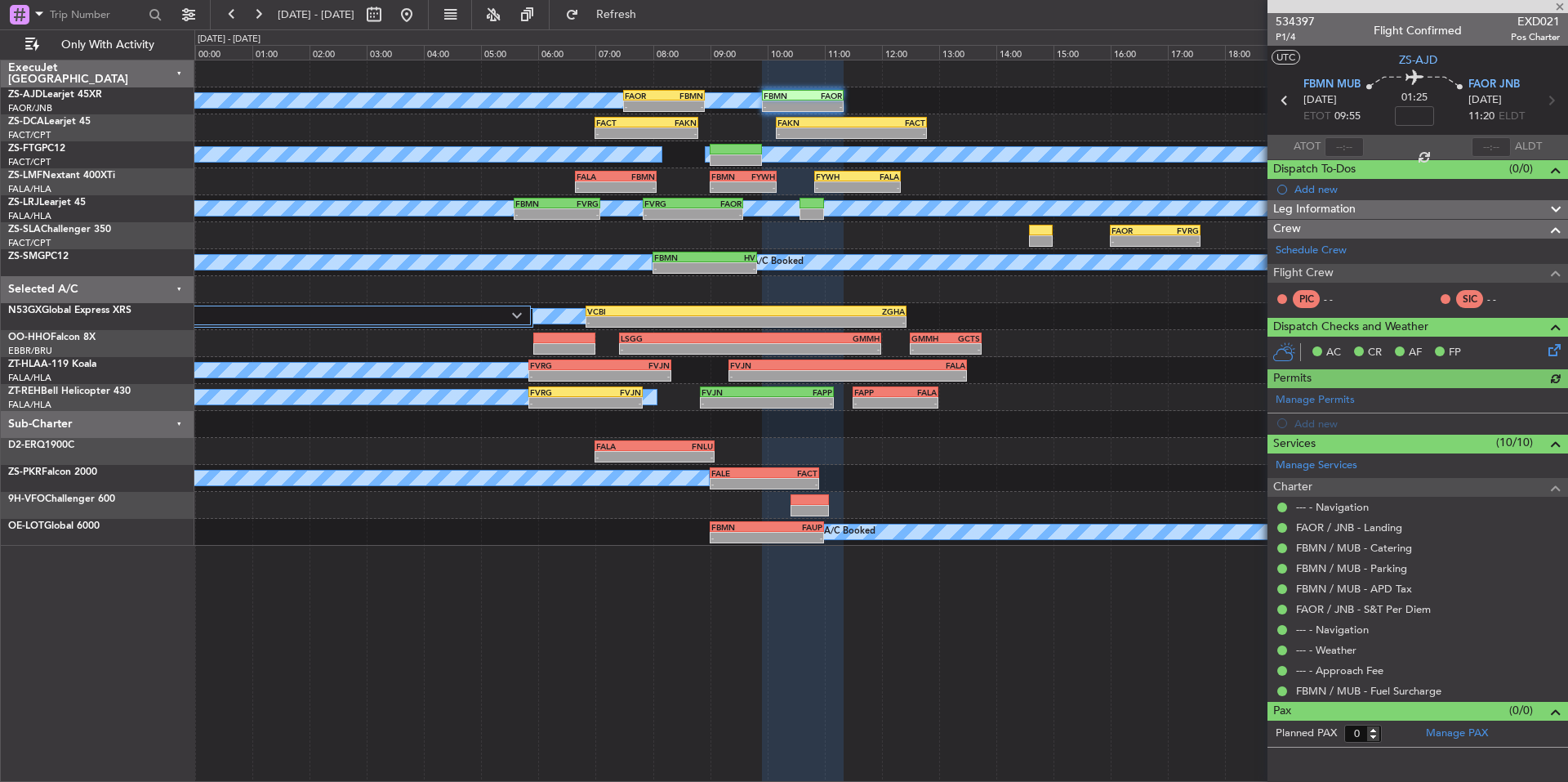
type input "4"
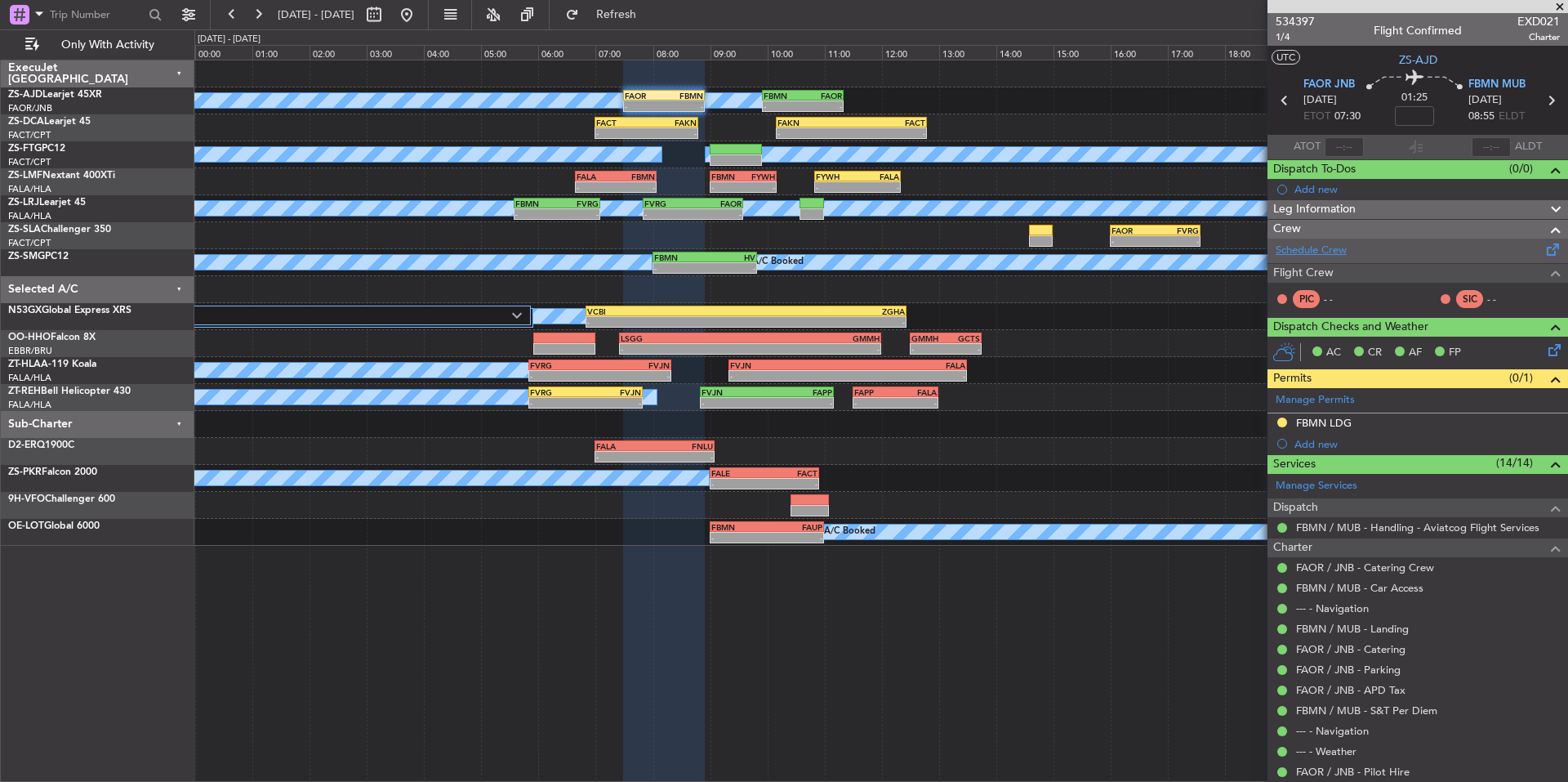
click at [1297, 244] on link "Schedule Crew" at bounding box center [1311, 251] width 71 height 16
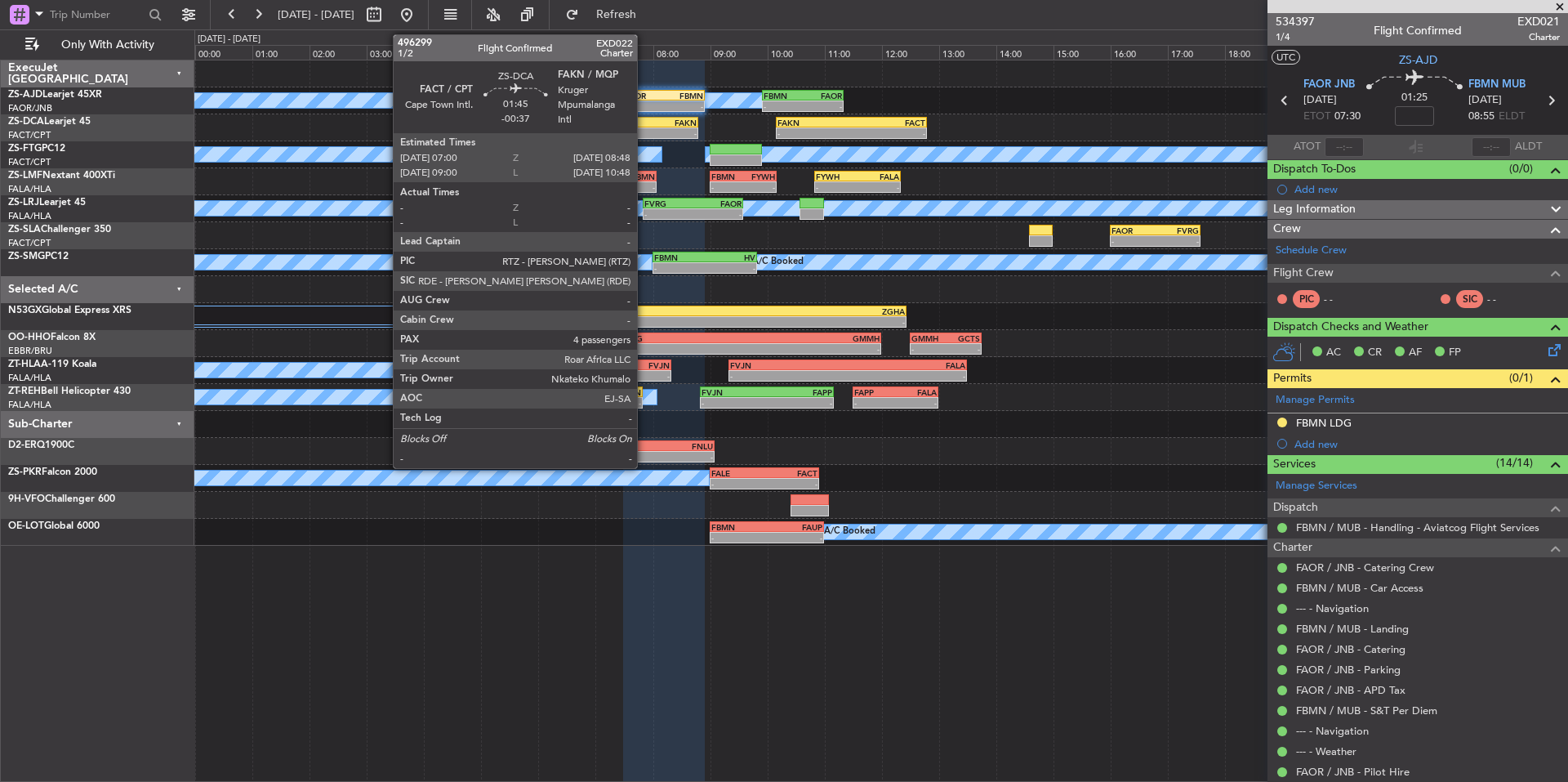
click at [644, 123] on div "FACT" at bounding box center [621, 122] width 50 height 9
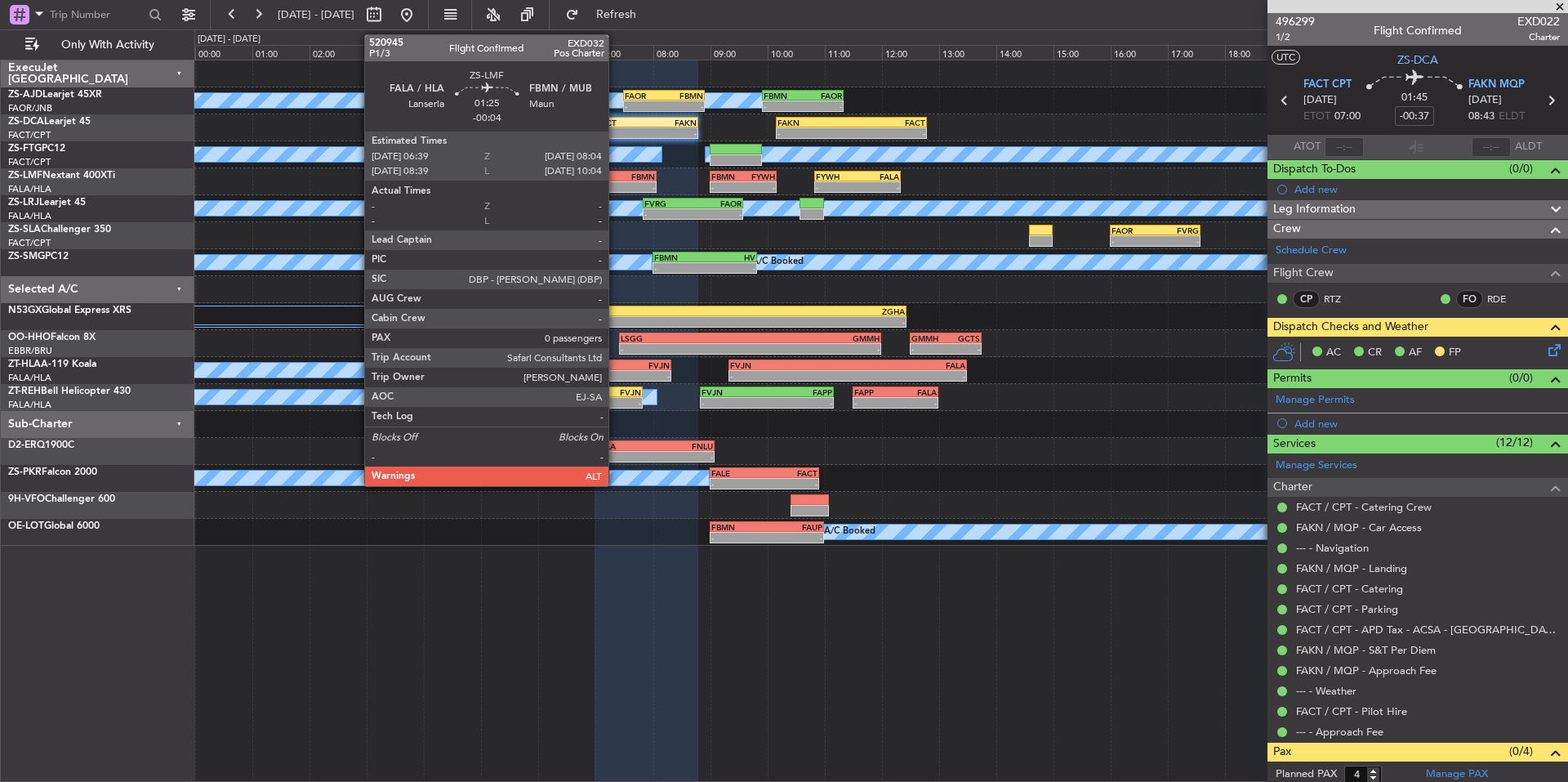
click at [616, 176] on div "FBMN" at bounding box center [635, 176] width 40 height 9
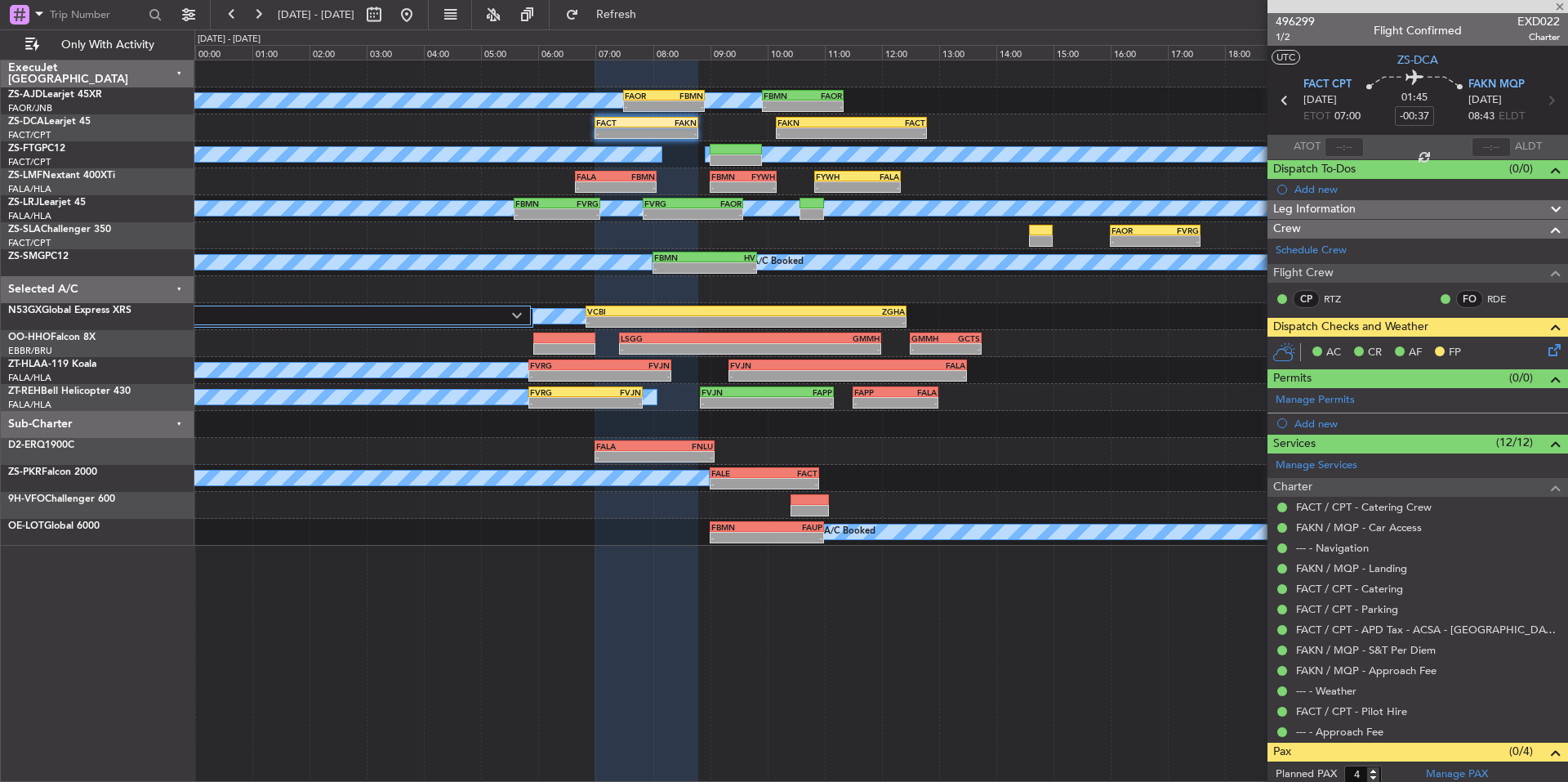
type input "-00:04"
type input "0"
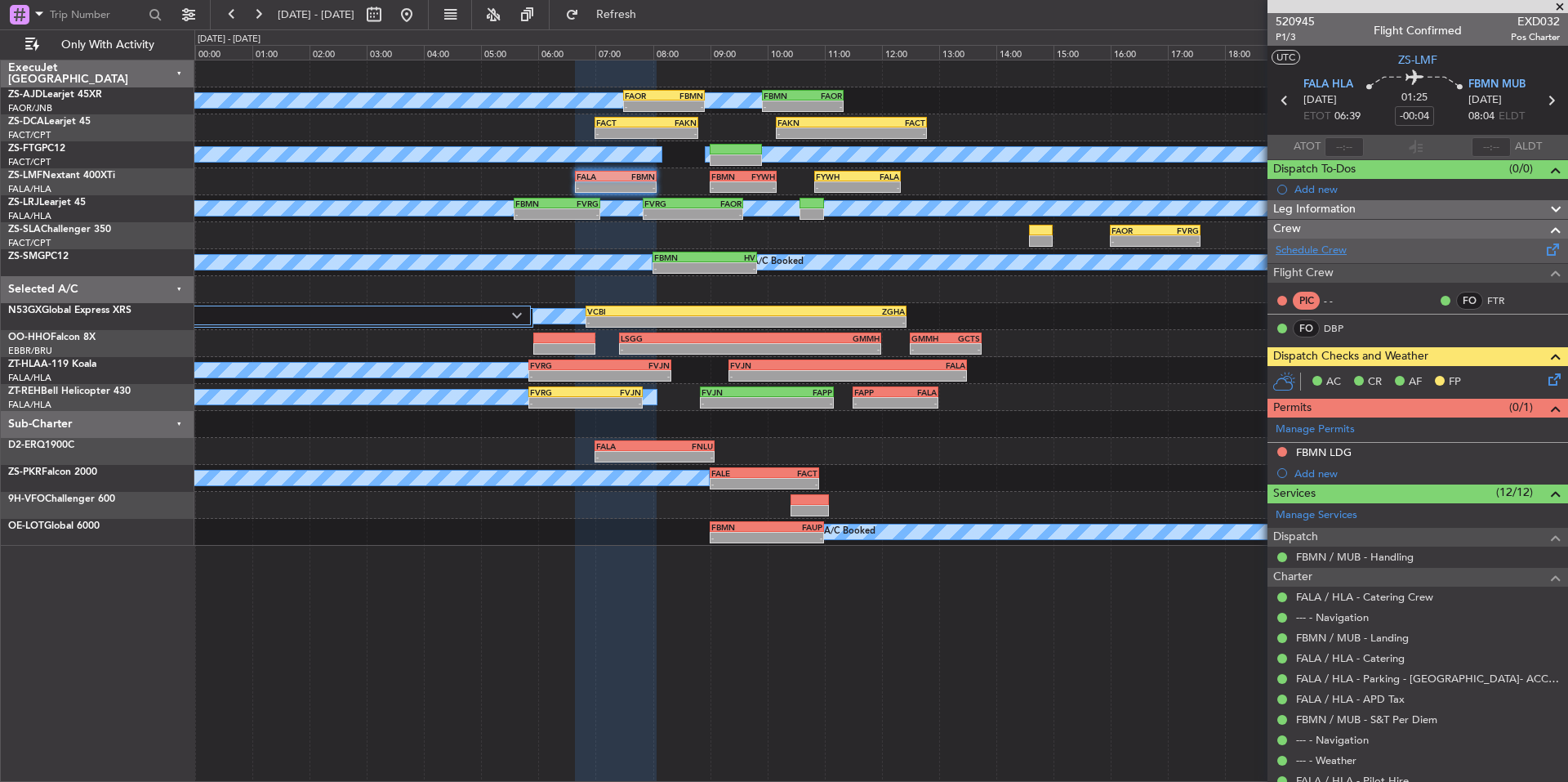
click at [1297, 248] on link "Schedule Crew" at bounding box center [1311, 251] width 71 height 16
click at [1487, 296] on link "FTR" at bounding box center [1505, 301] width 37 height 15
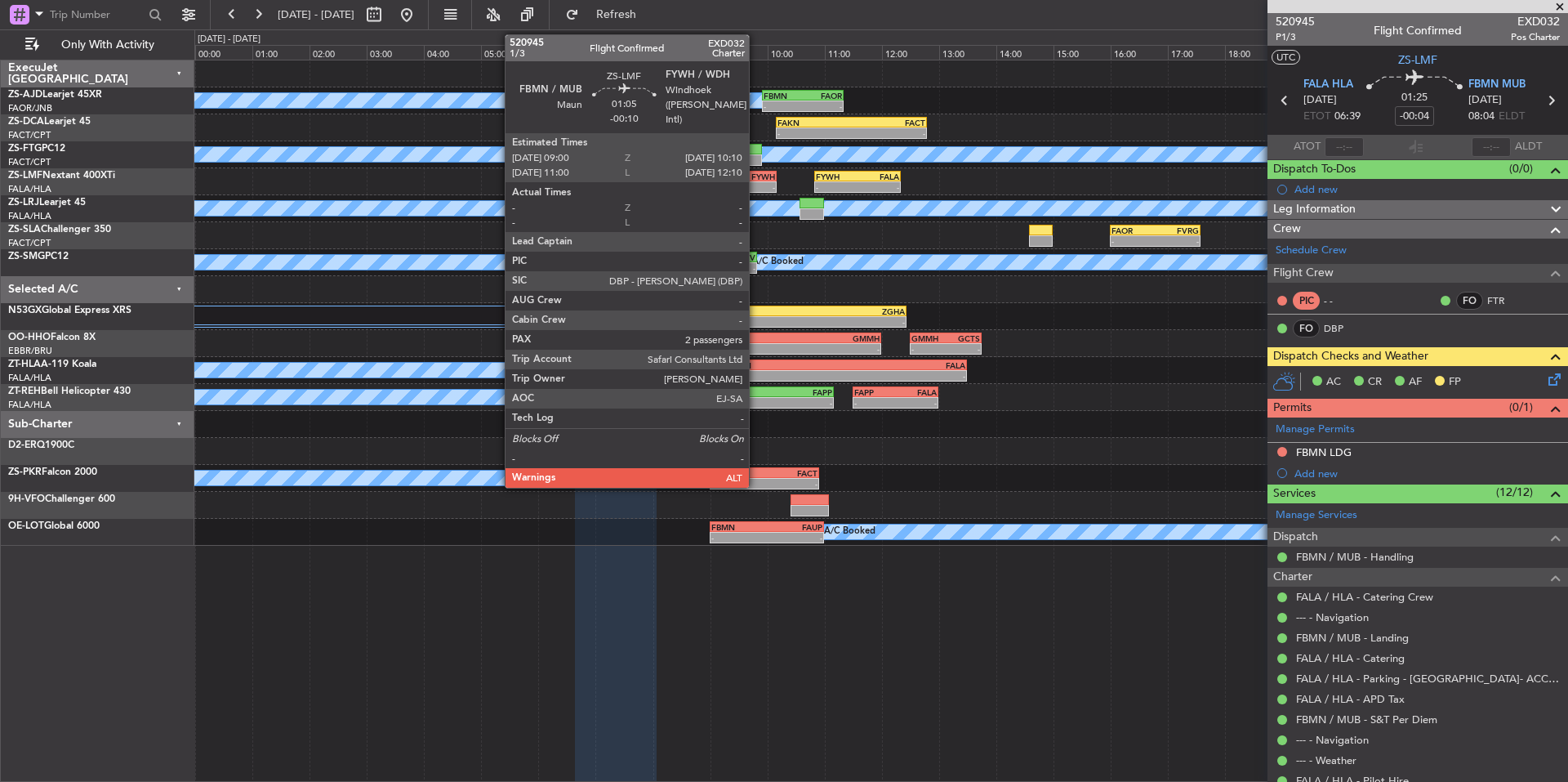
click at [756, 183] on div "-" at bounding box center [759, 187] width 32 height 9
type input "-00:10"
type input "2"
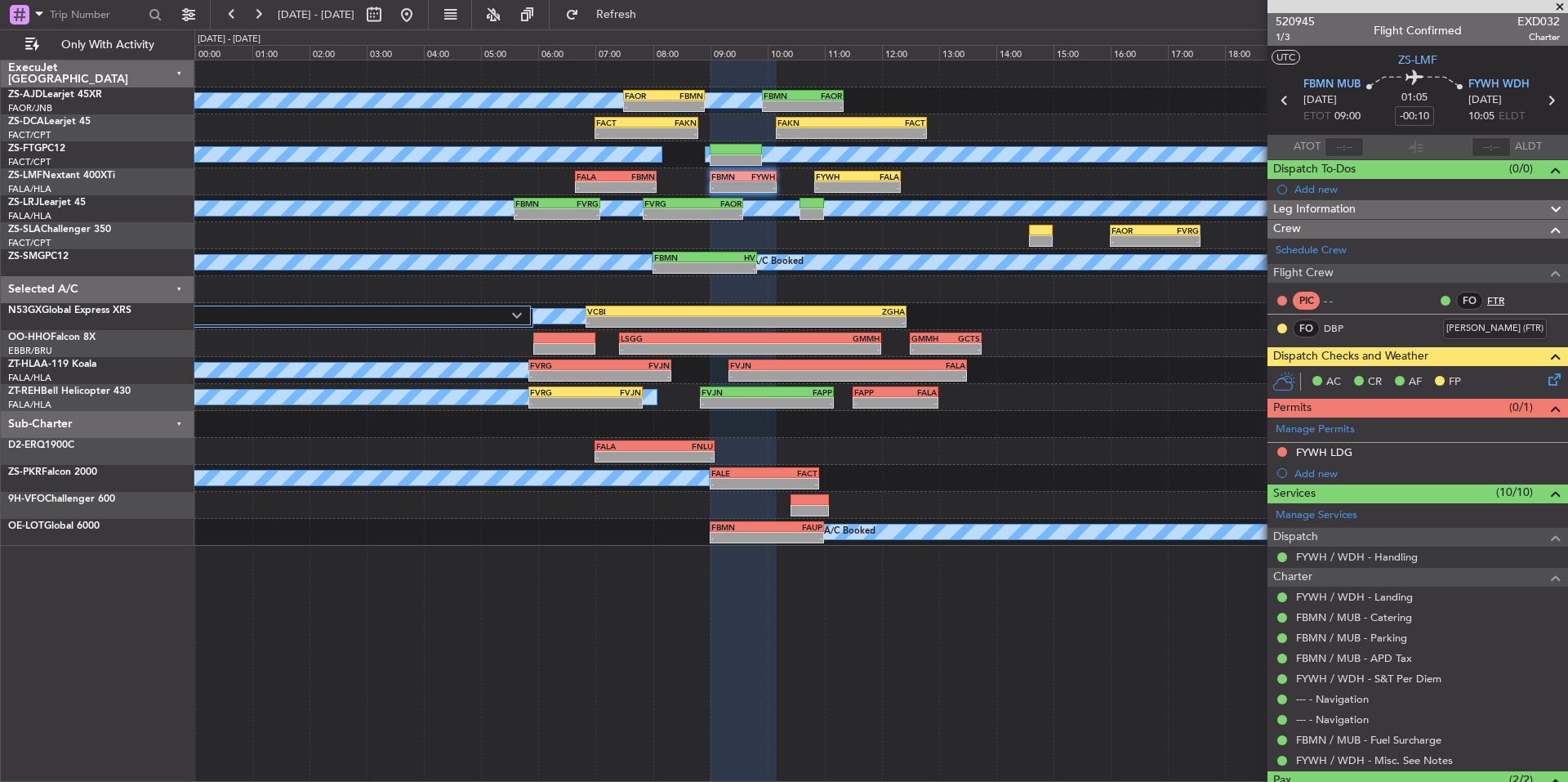
click at [1487, 296] on link "FTR" at bounding box center [1505, 301] width 37 height 15
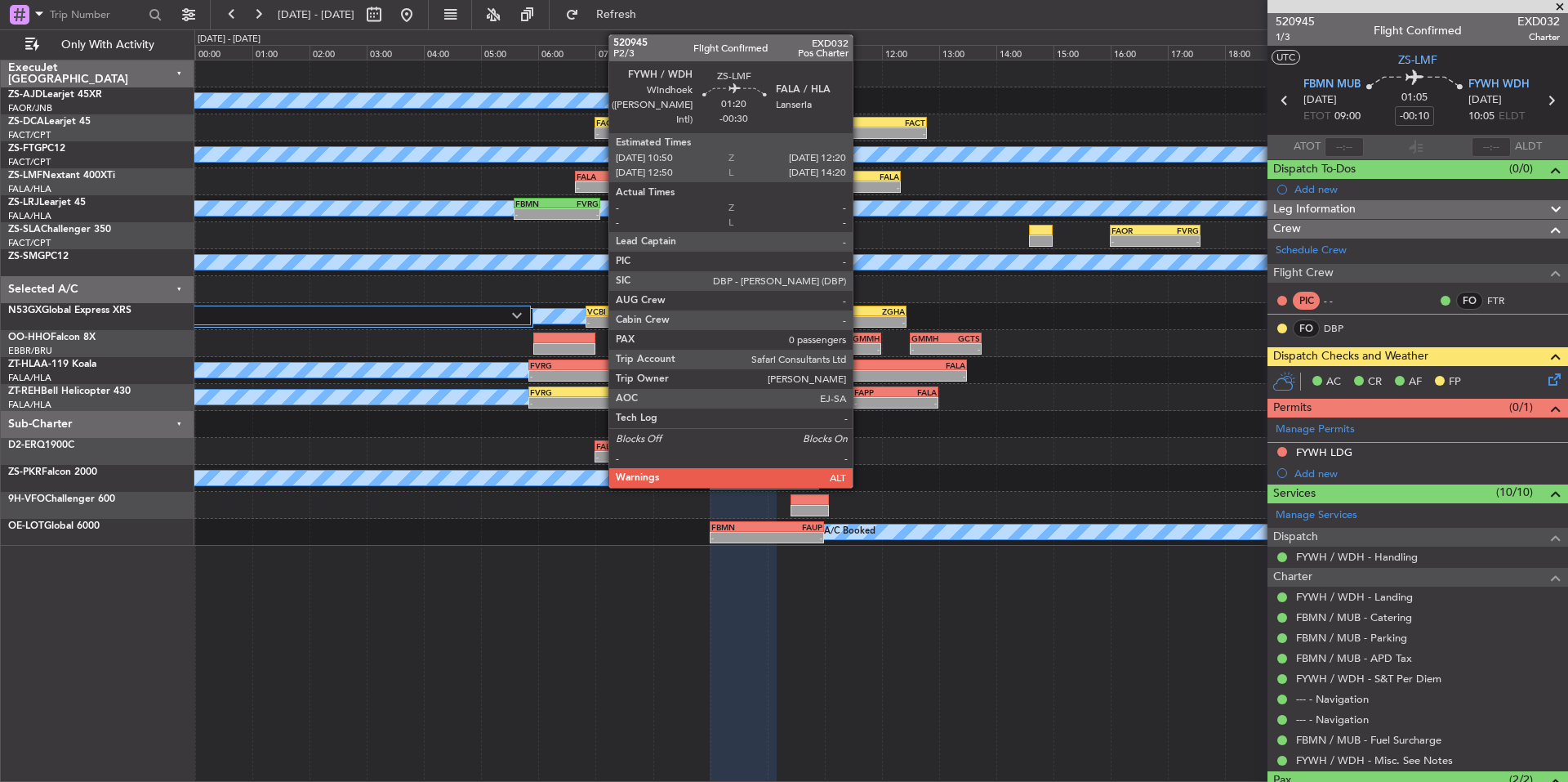
click at [860, 175] on div "FALA" at bounding box center [878, 176] width 41 height 9
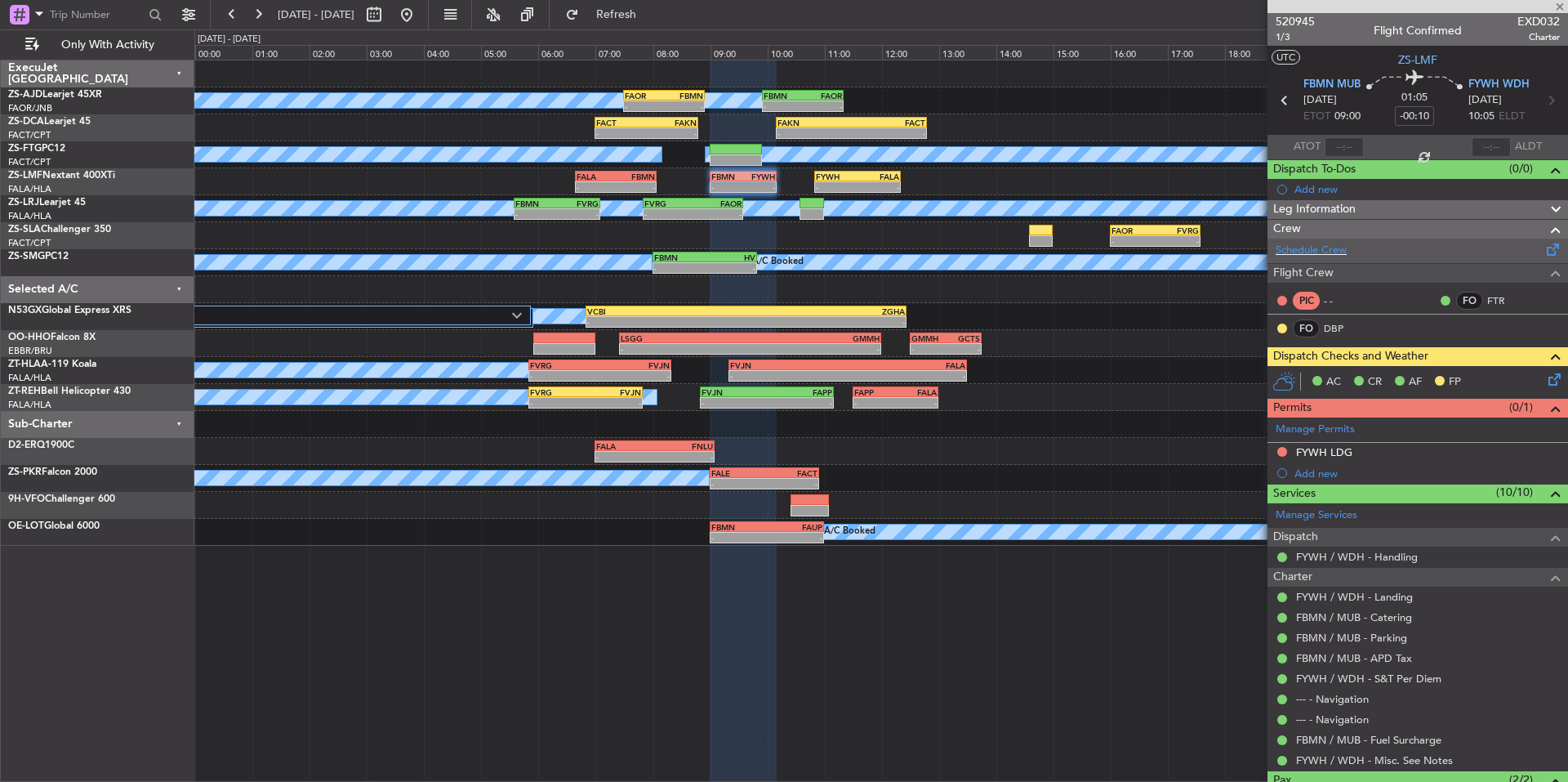
type input "-00:30"
type input "0"
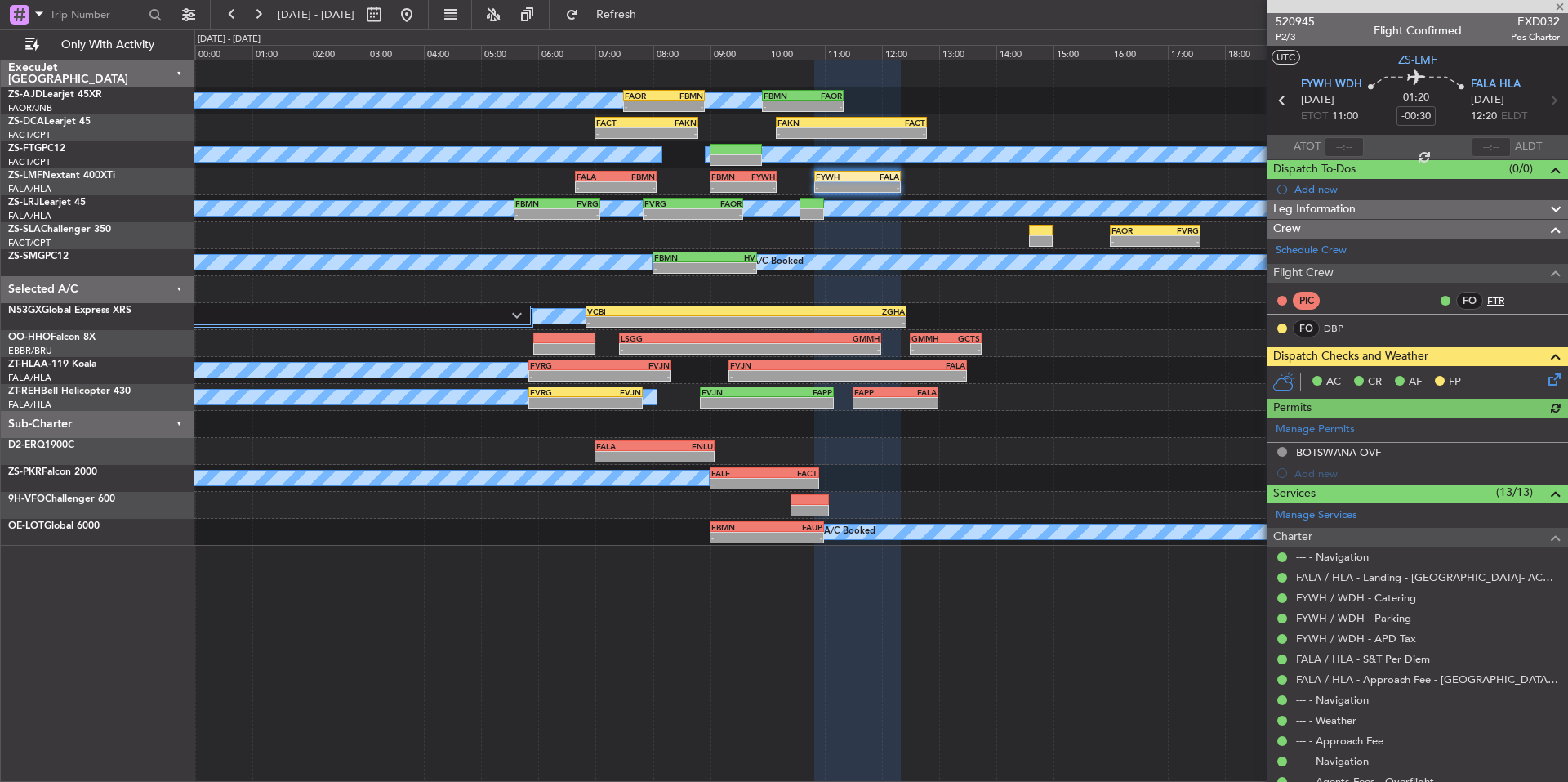
click at [1487, 301] on link "FTR" at bounding box center [1505, 301] width 37 height 15
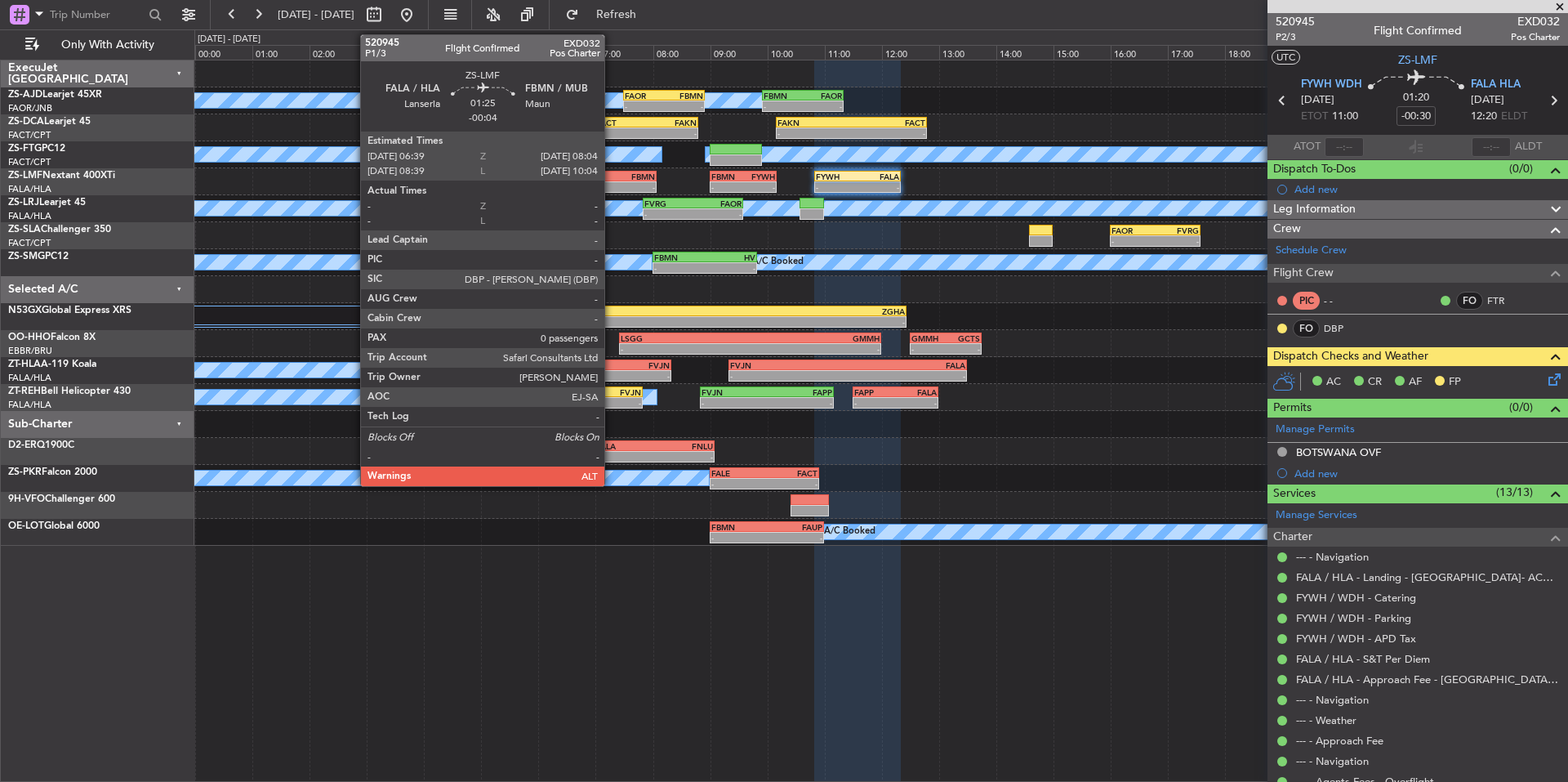
click at [611, 180] on div "FALA" at bounding box center [597, 176] width 40 height 9
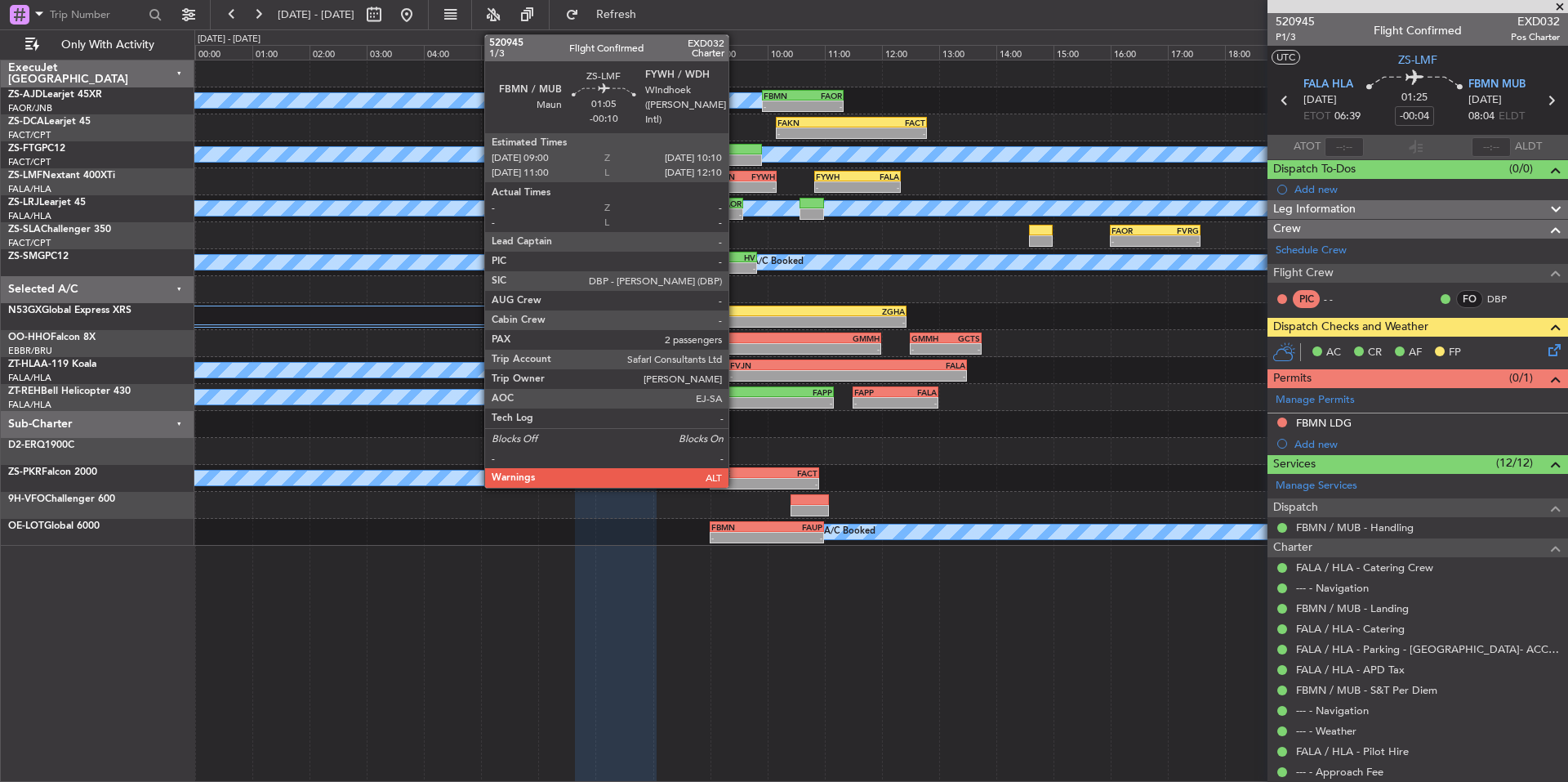
click at [736, 180] on div "FBMN" at bounding box center [727, 176] width 32 height 9
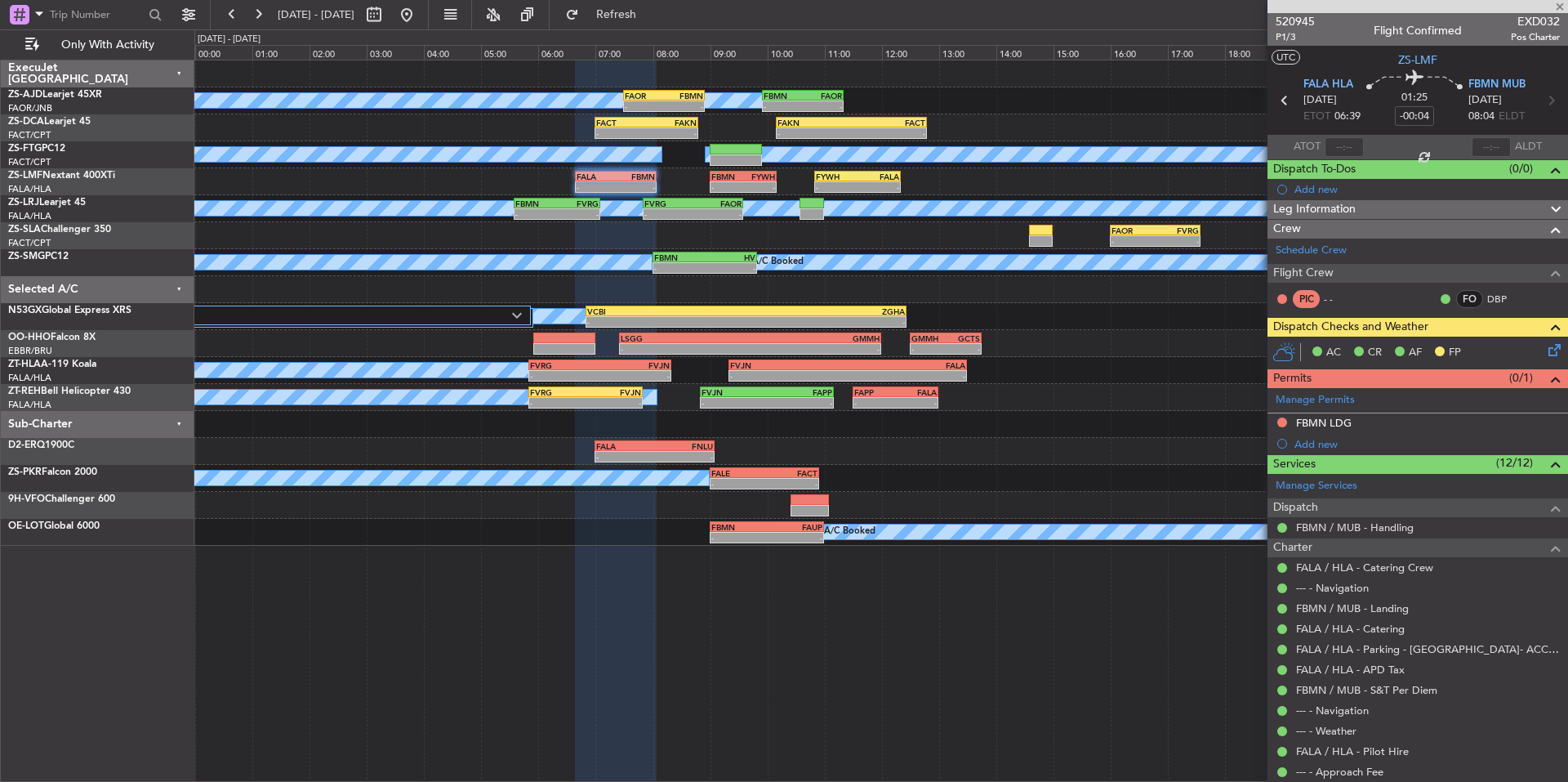
type input "-00:10"
type input "2"
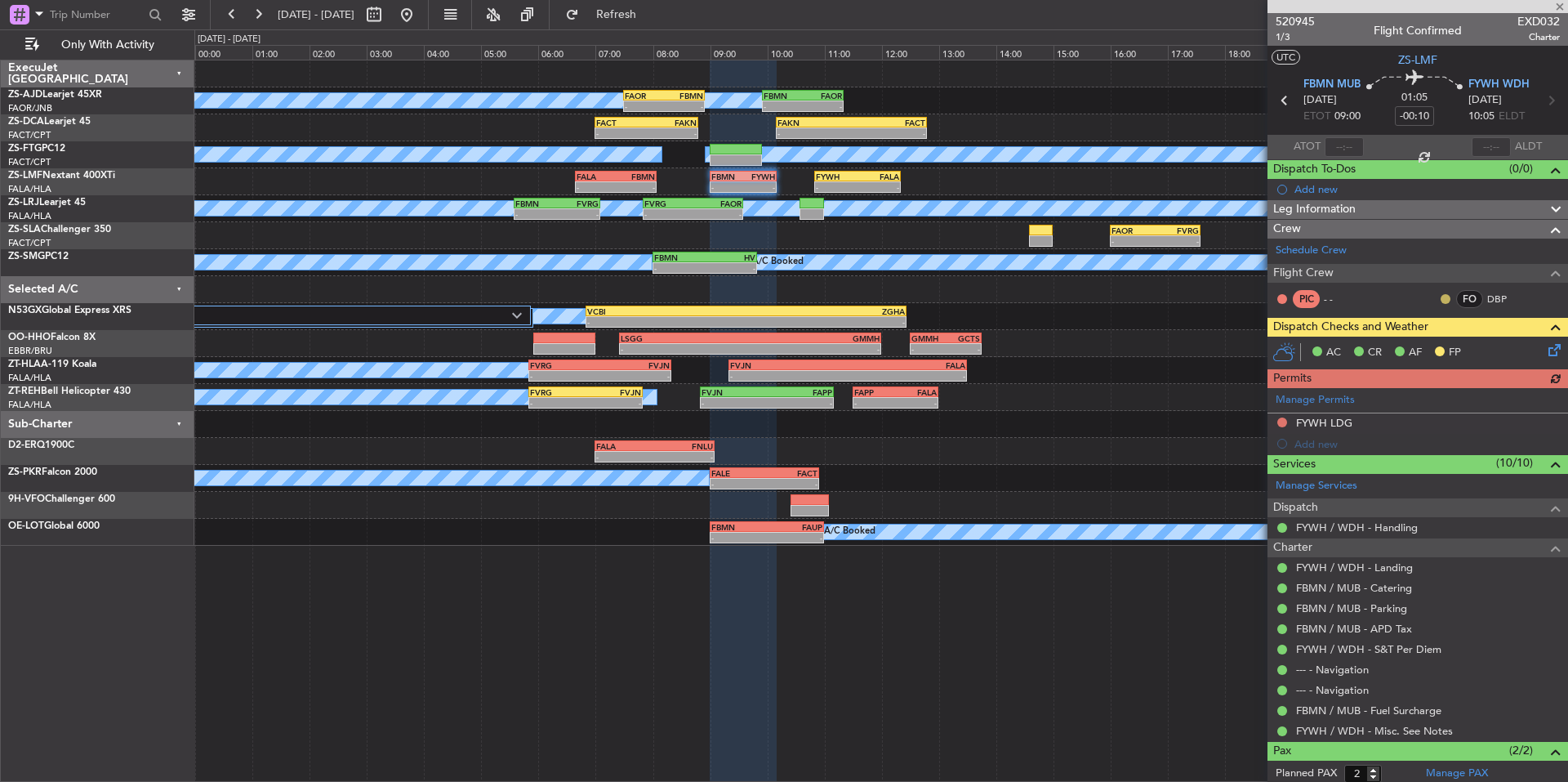
click at [1441, 300] on button at bounding box center [1445, 298] width 9 height 9
click at [1443, 346] on span "Acknowledged" at bounding box center [1437, 346] width 71 height 16
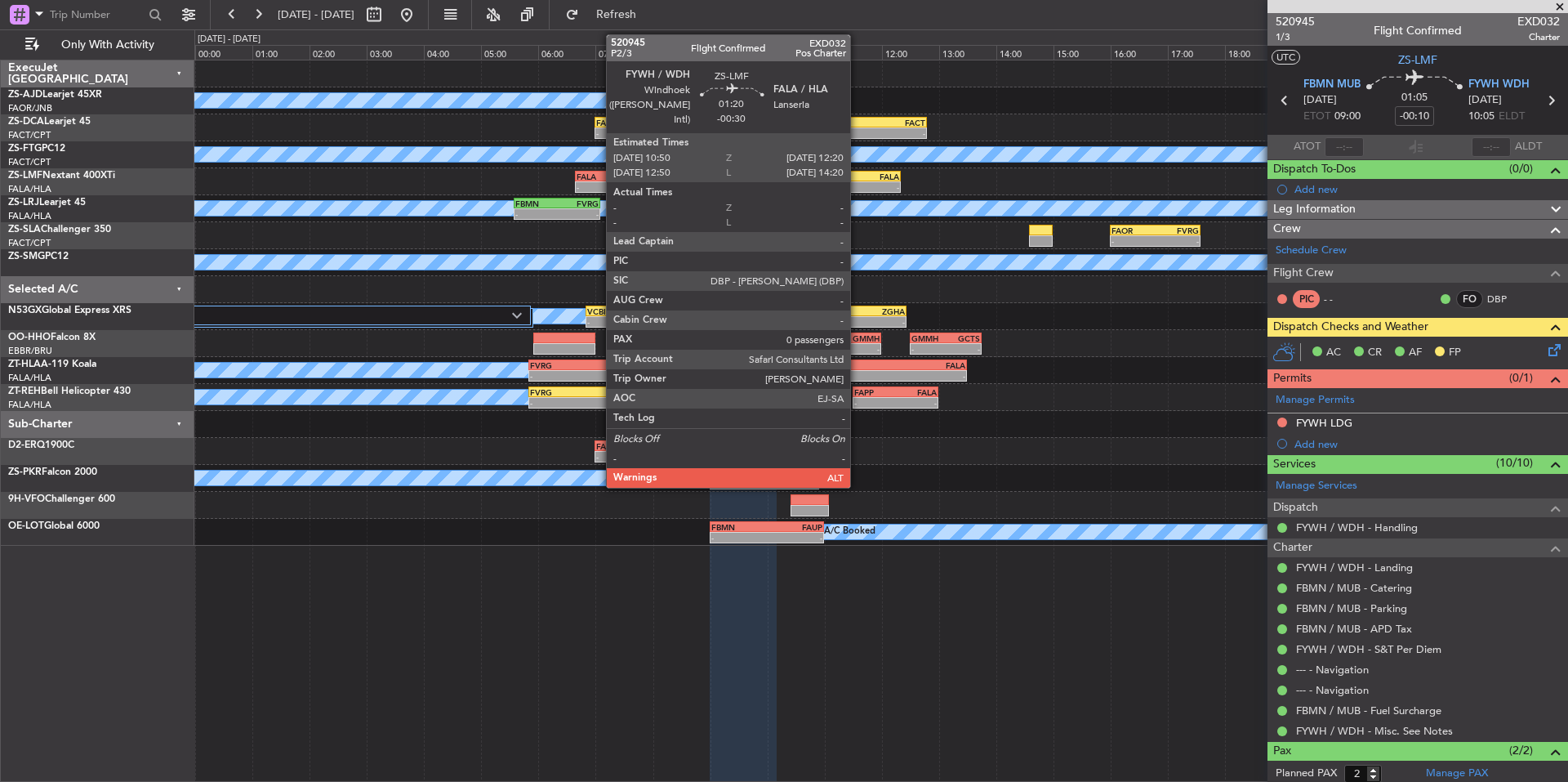
click at [858, 190] on div "-" at bounding box center [878, 187] width 41 height 9
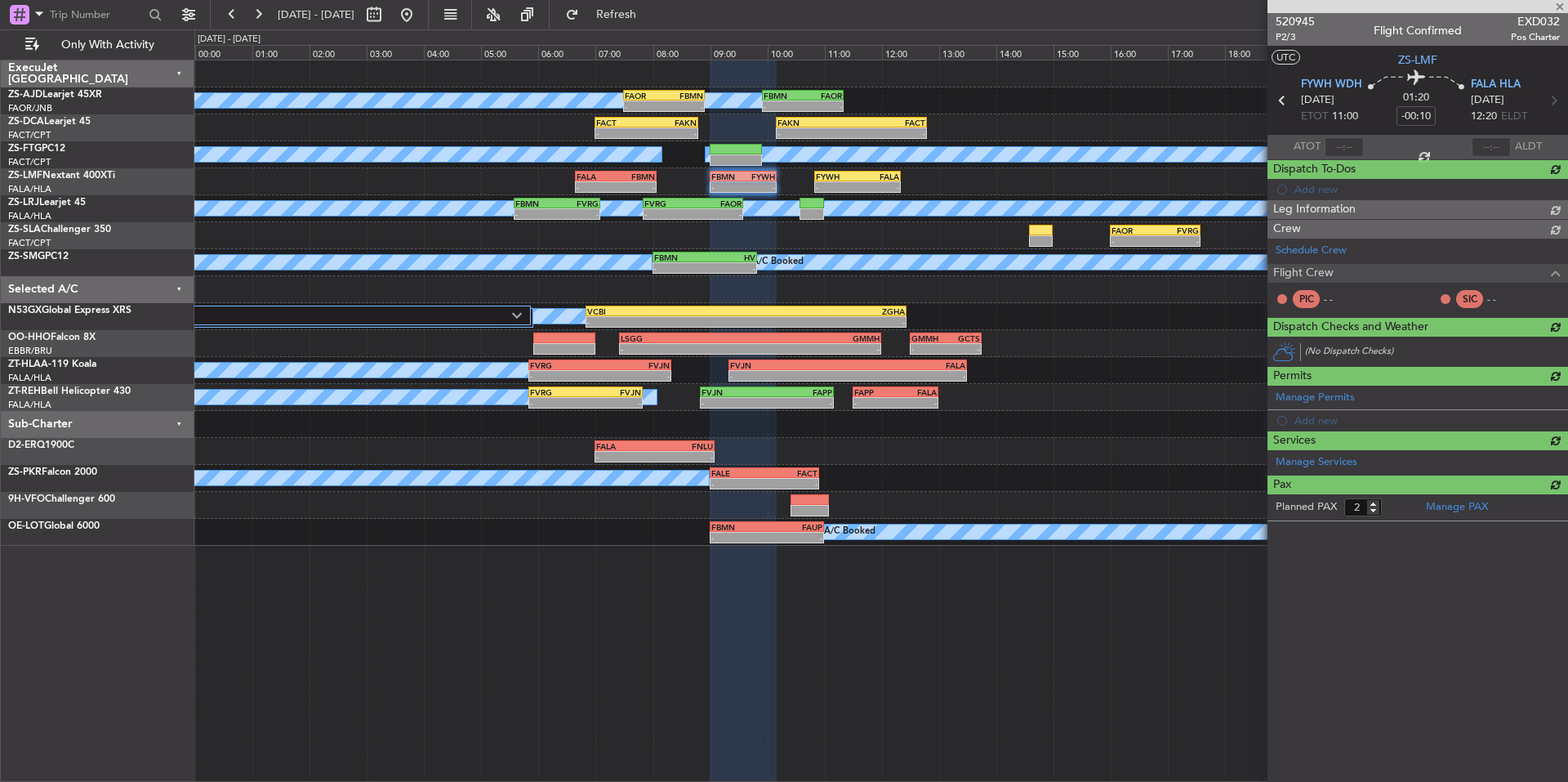
type input "-00:30"
type input "0"
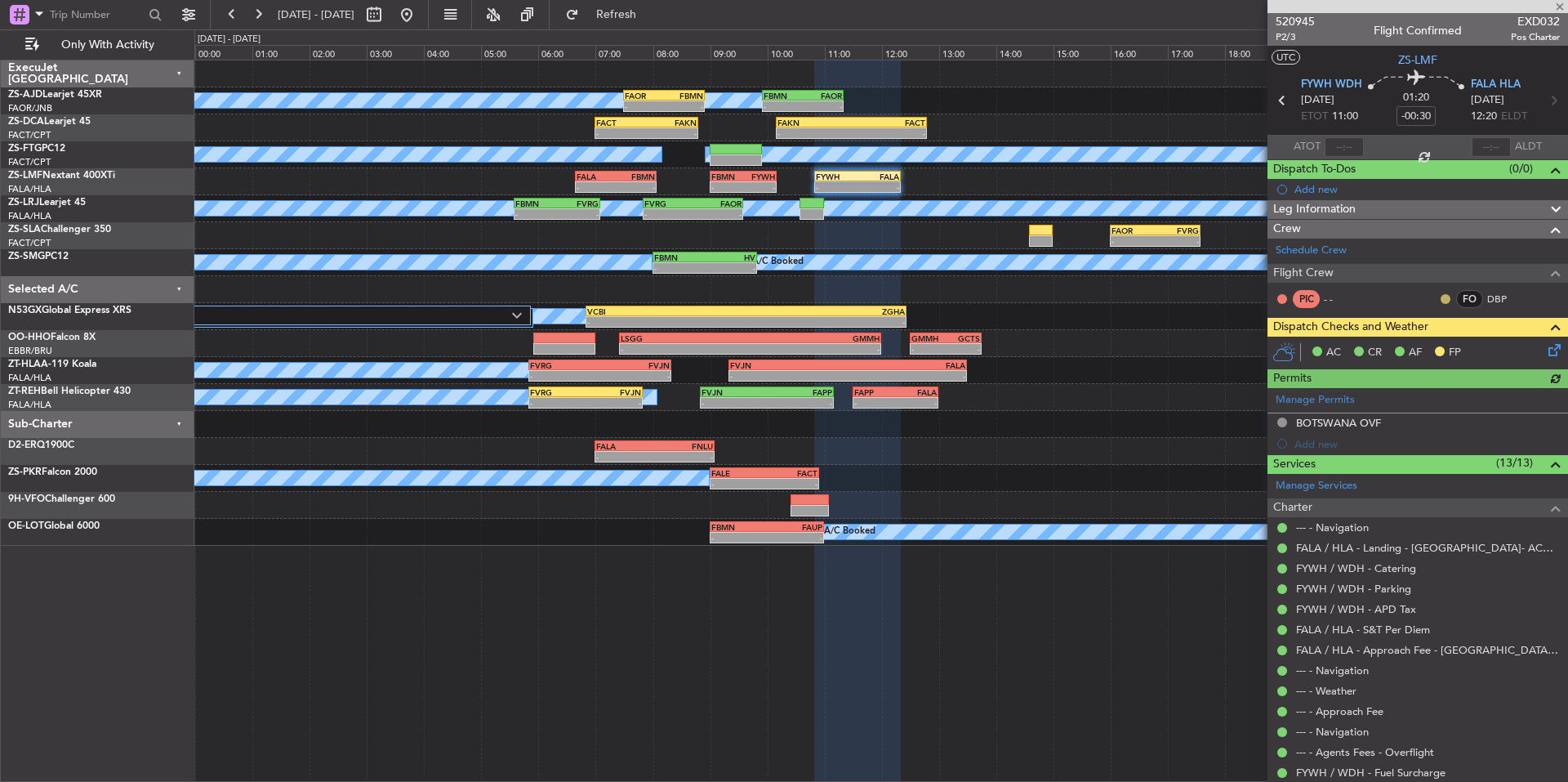
click at [1441, 301] on button at bounding box center [1445, 298] width 9 height 9
click at [1426, 351] on span "Acknowledged" at bounding box center [1437, 346] width 71 height 16
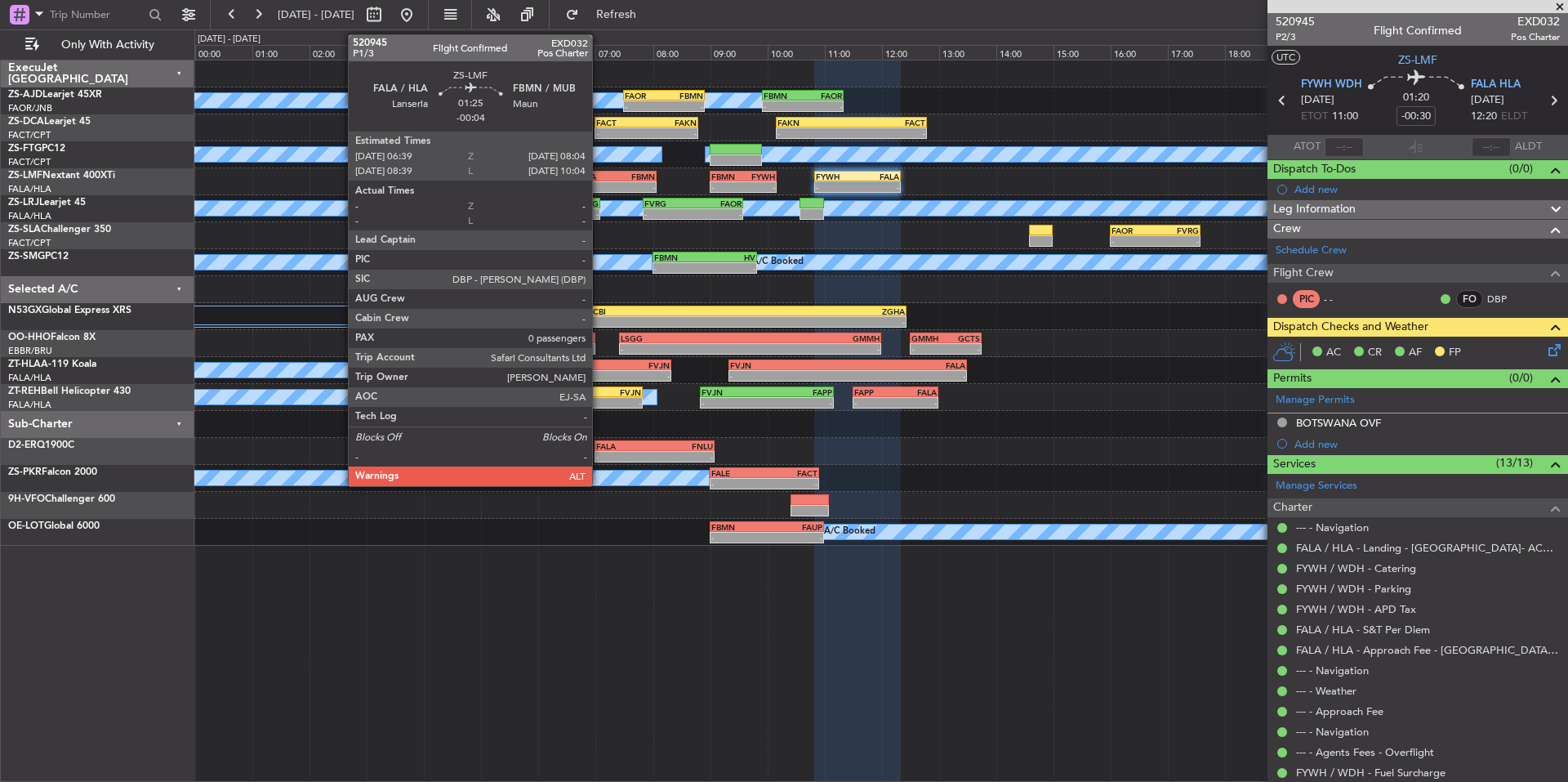
click at [599, 189] on div "-" at bounding box center [597, 187] width 40 height 9
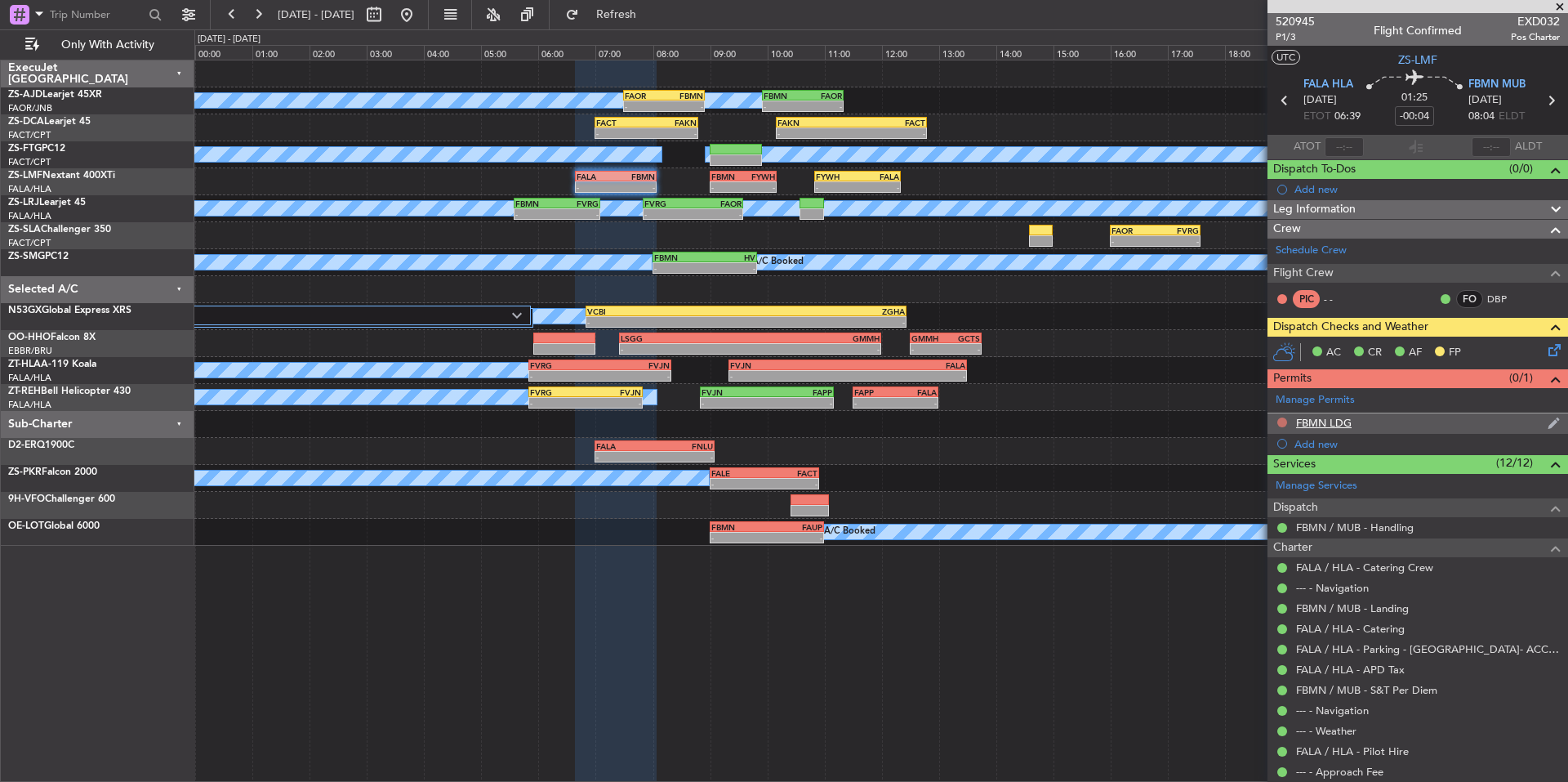
click at [1279, 421] on button at bounding box center [1282, 422] width 9 height 9
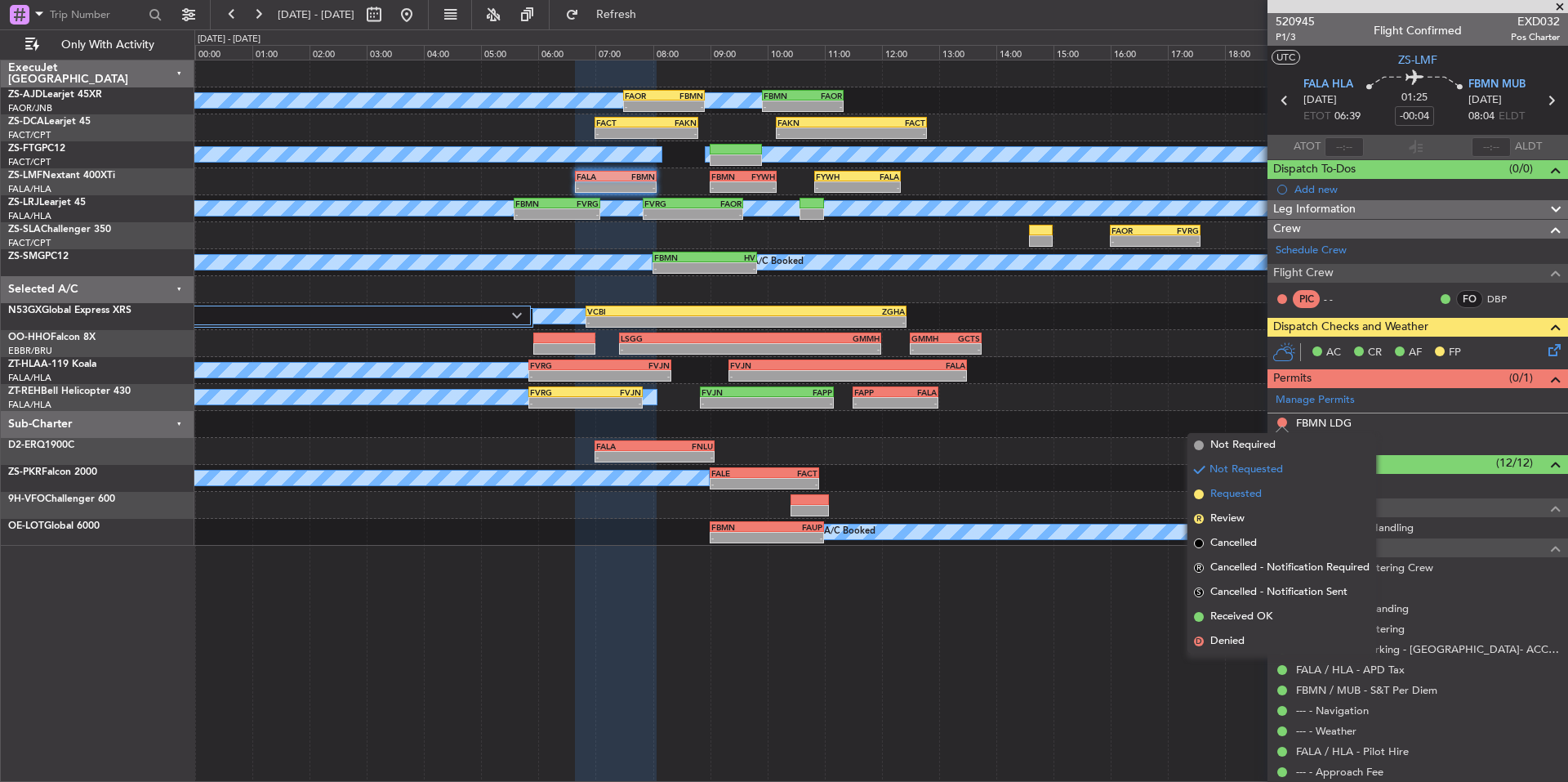
click at [1242, 492] on span "Requested" at bounding box center [1236, 493] width 52 height 16
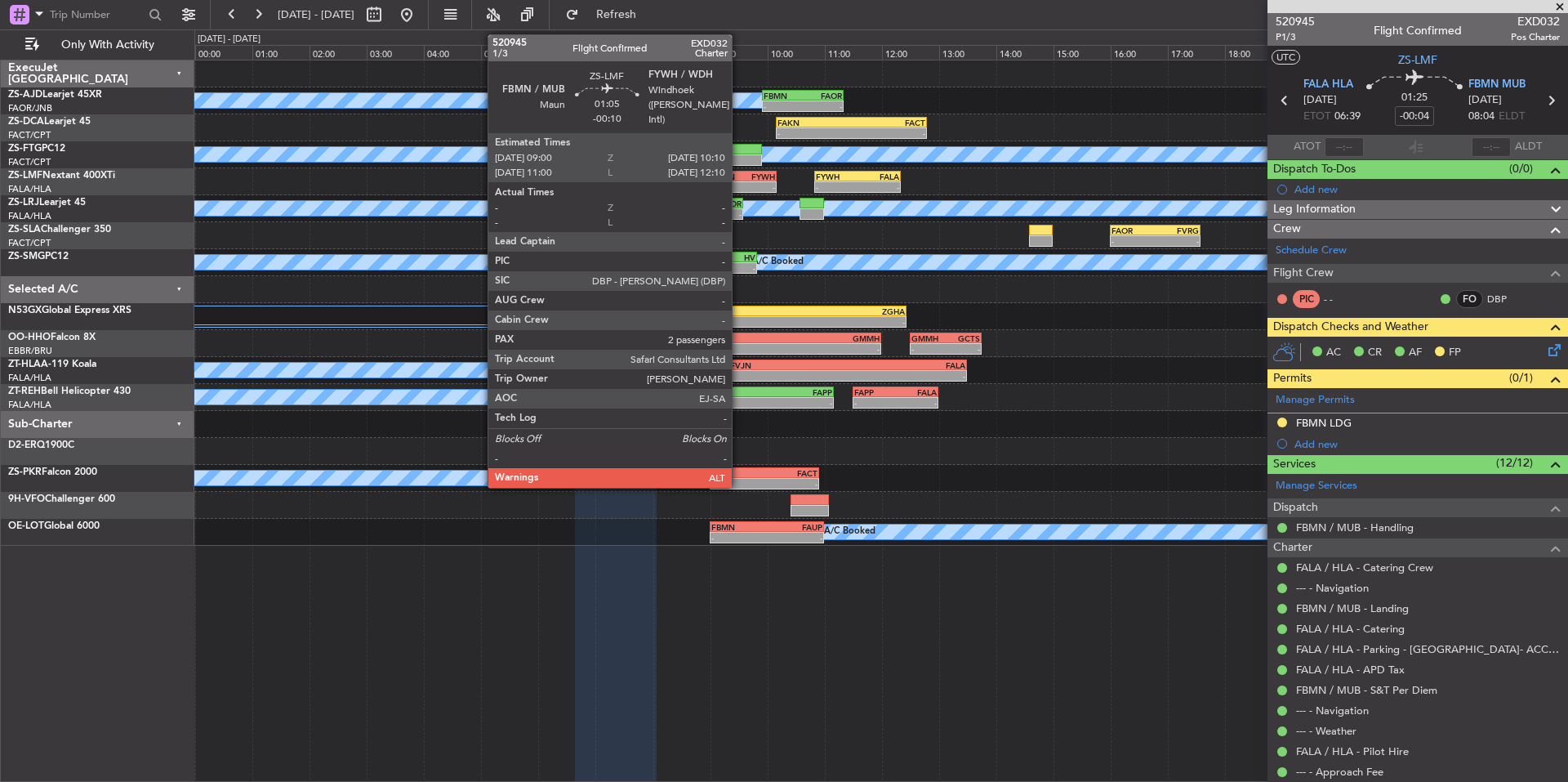
click at [739, 183] on div "-" at bounding box center [727, 187] width 32 height 9
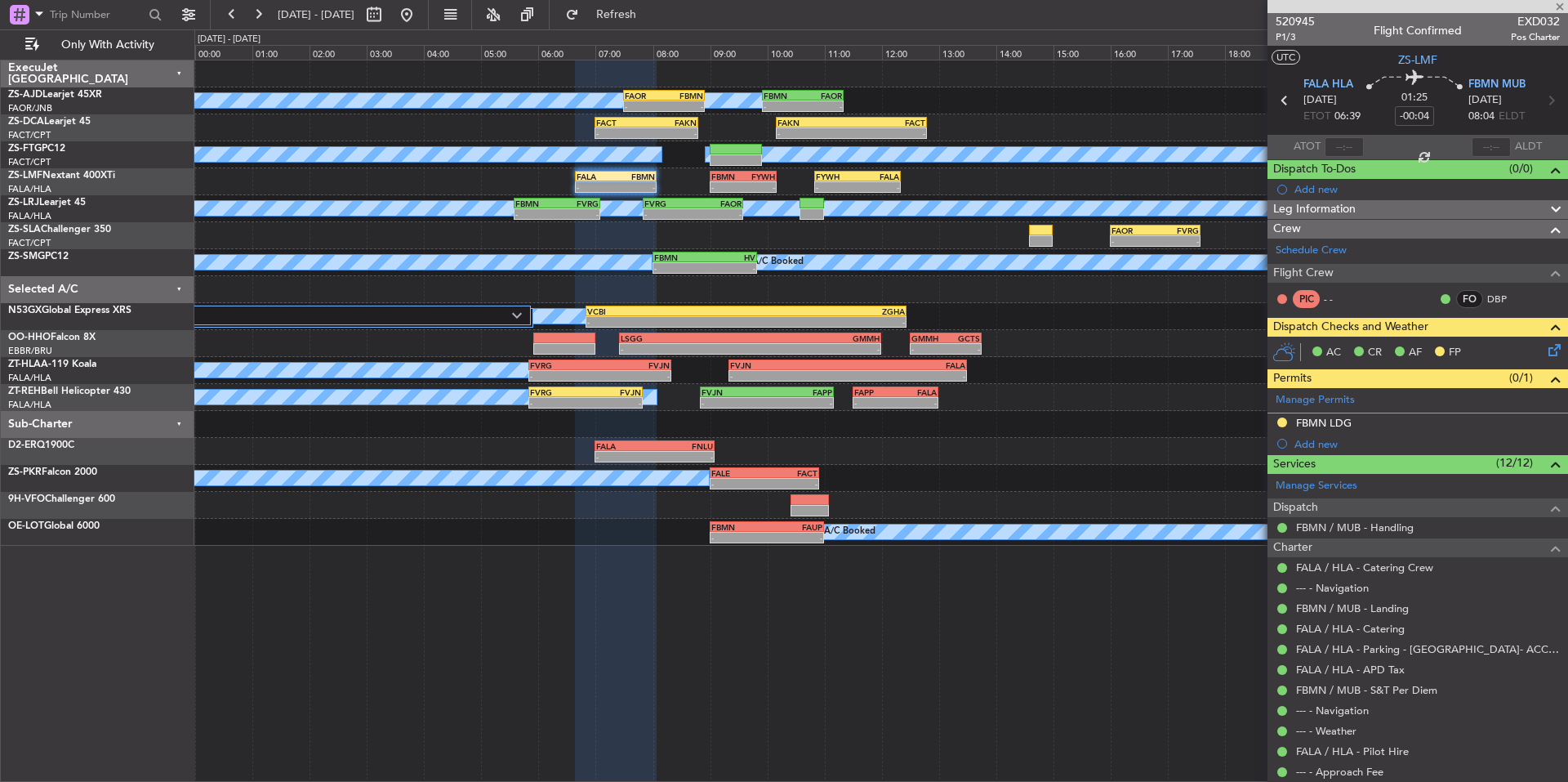
type input "-00:10"
type input "2"
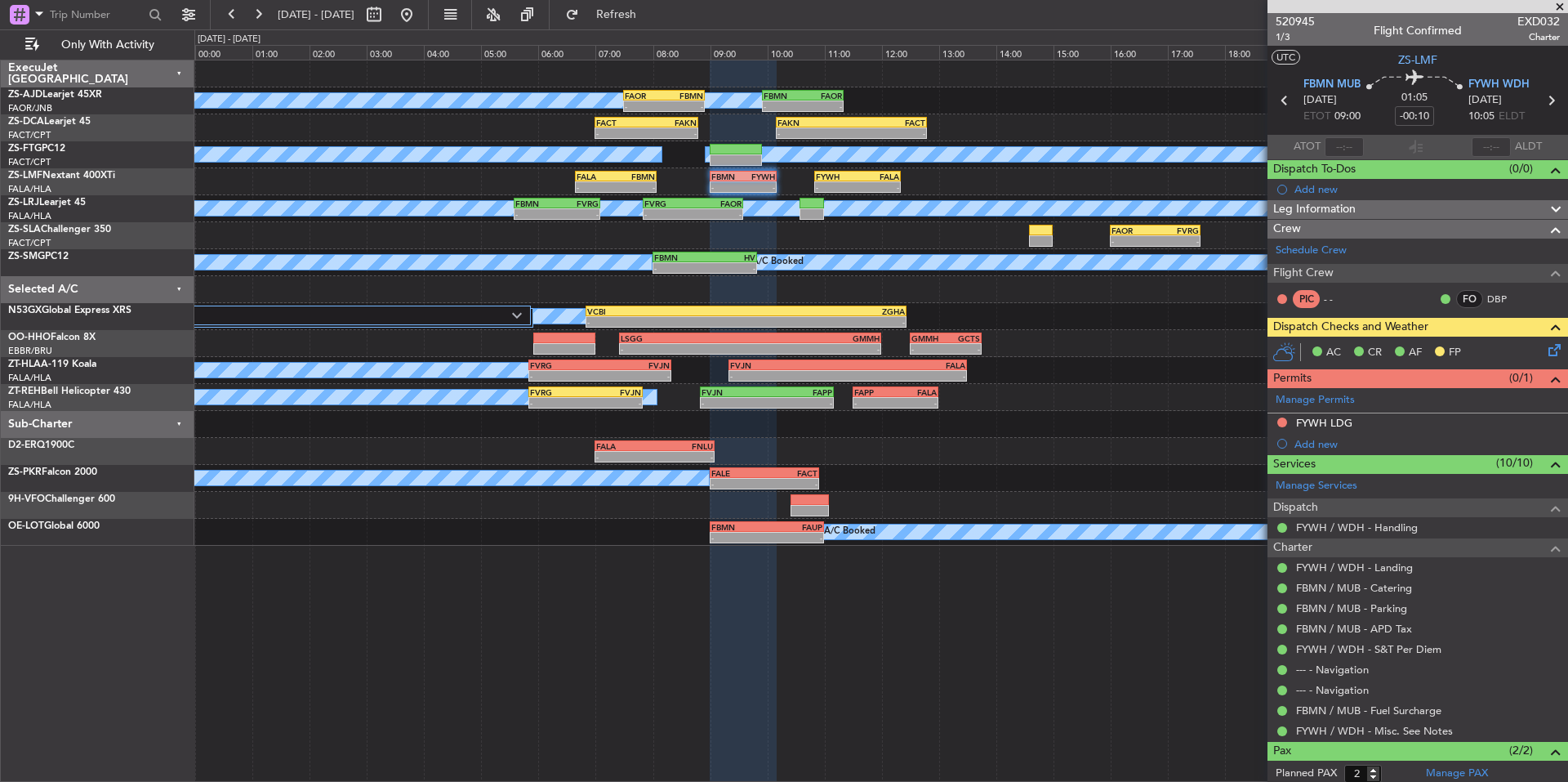
click at [1281, 424] on button at bounding box center [1282, 422] width 9 height 9
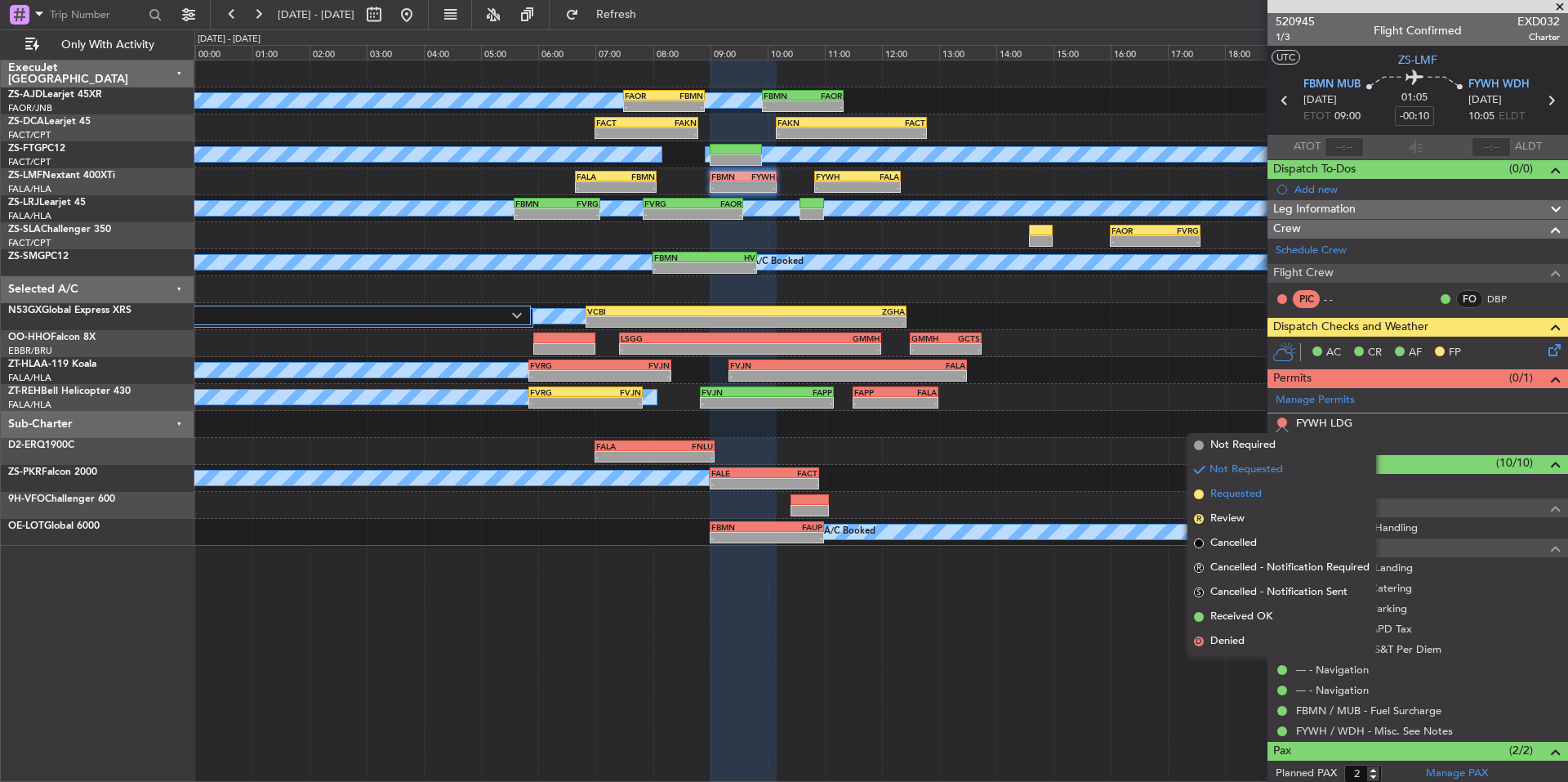
click at [1267, 491] on li "Requested" at bounding box center [1281, 494] width 189 height 24
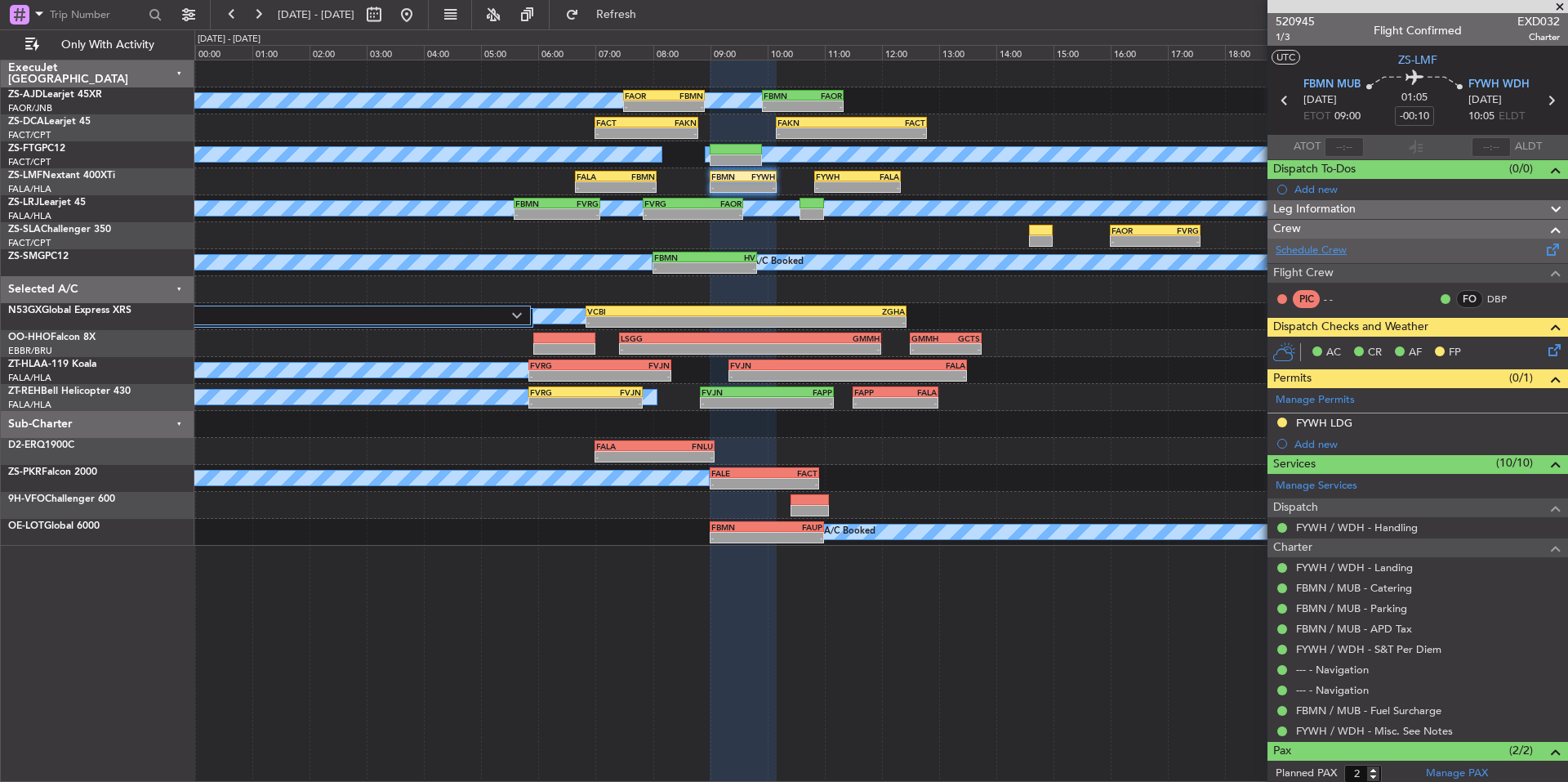
click at [1306, 251] on link "Schedule Crew" at bounding box center [1311, 251] width 71 height 16
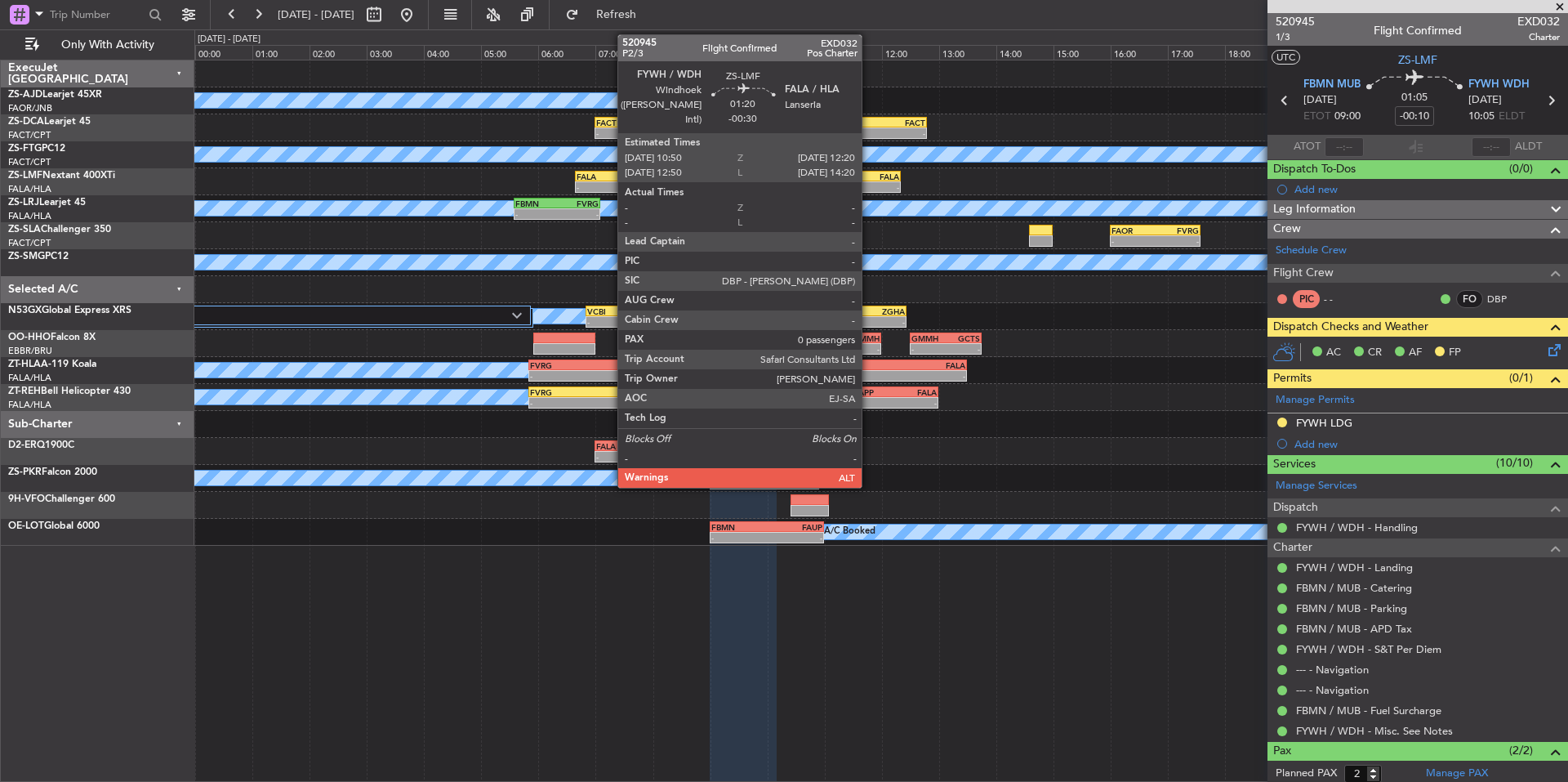
click at [869, 173] on div "FALA" at bounding box center [878, 176] width 41 height 9
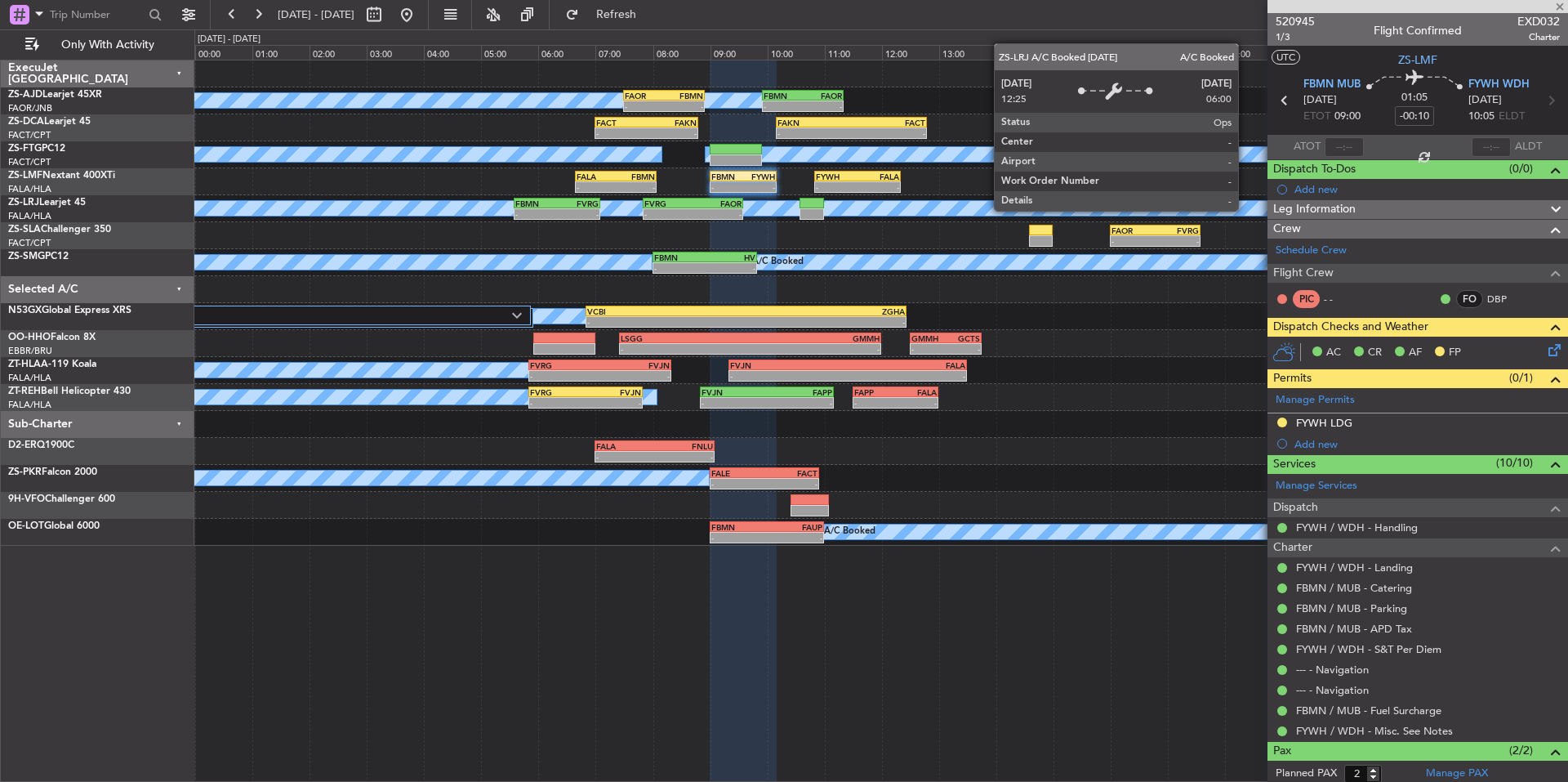
type input "-00:30"
type input "0"
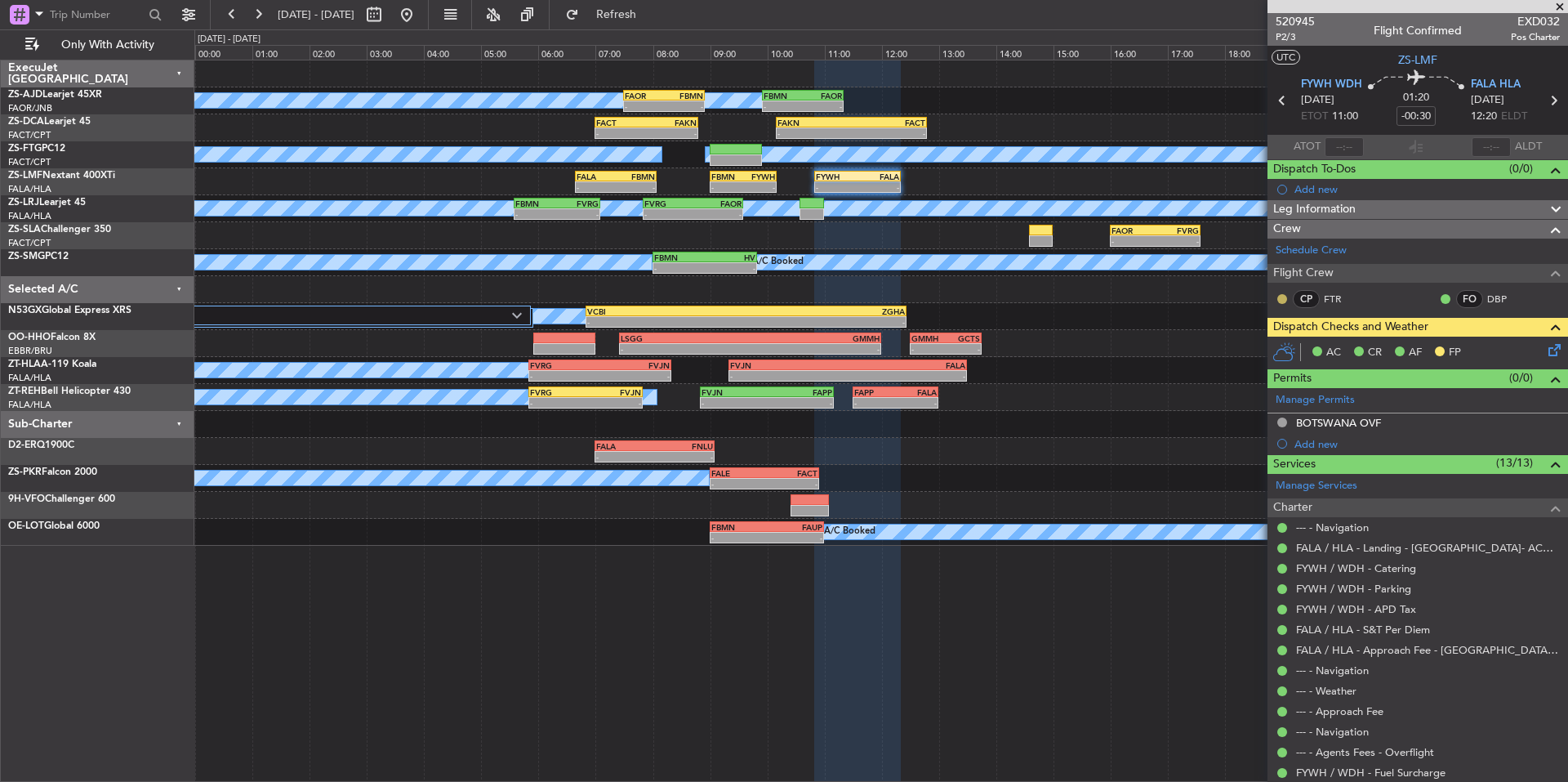
click at [1280, 301] on button at bounding box center [1282, 298] width 9 height 9
click at [1288, 340] on span "Acknowledged" at bounding box center [1286, 346] width 71 height 16
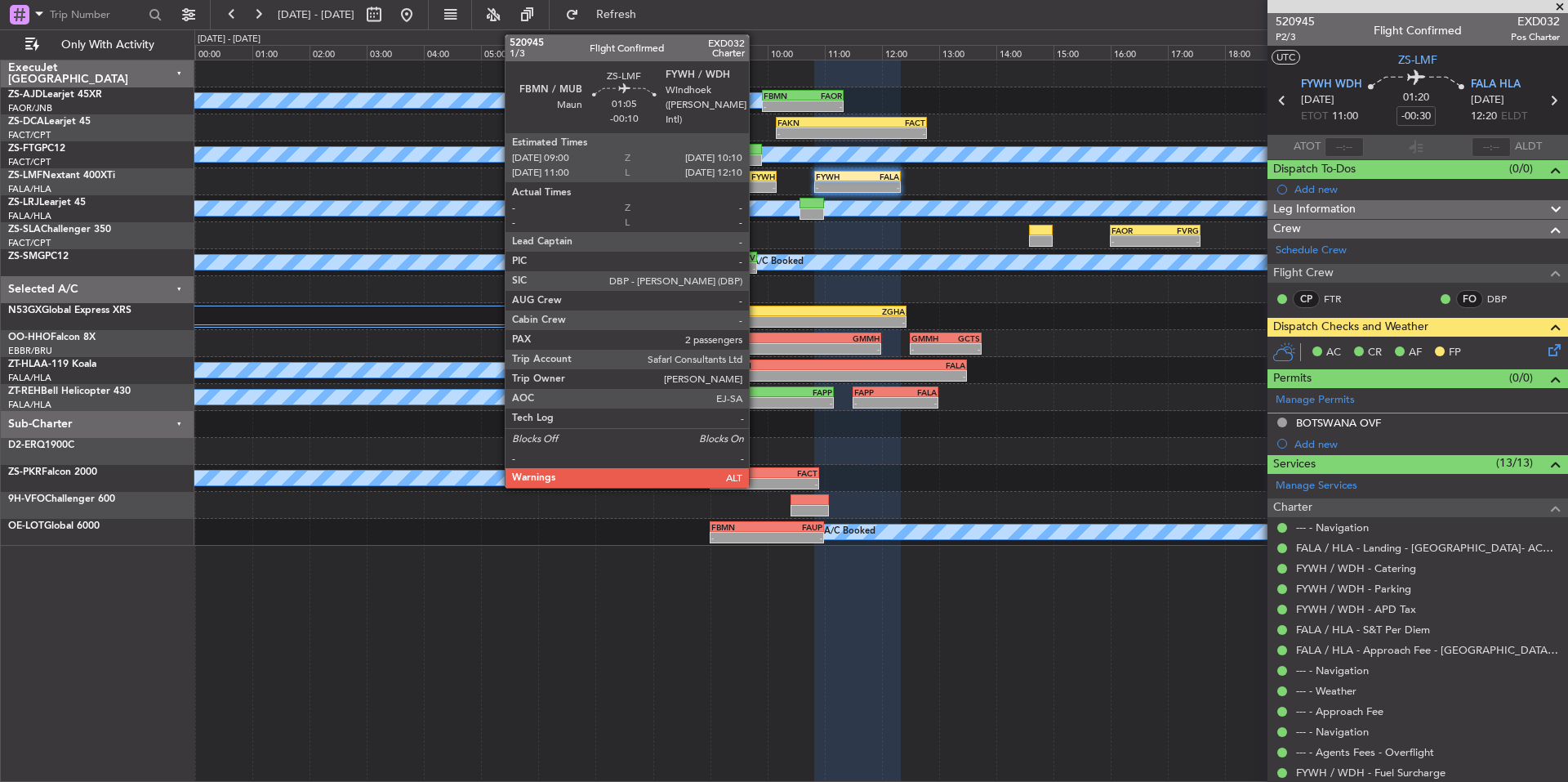
click at [756, 180] on div "FYWH" at bounding box center [759, 176] width 32 height 9
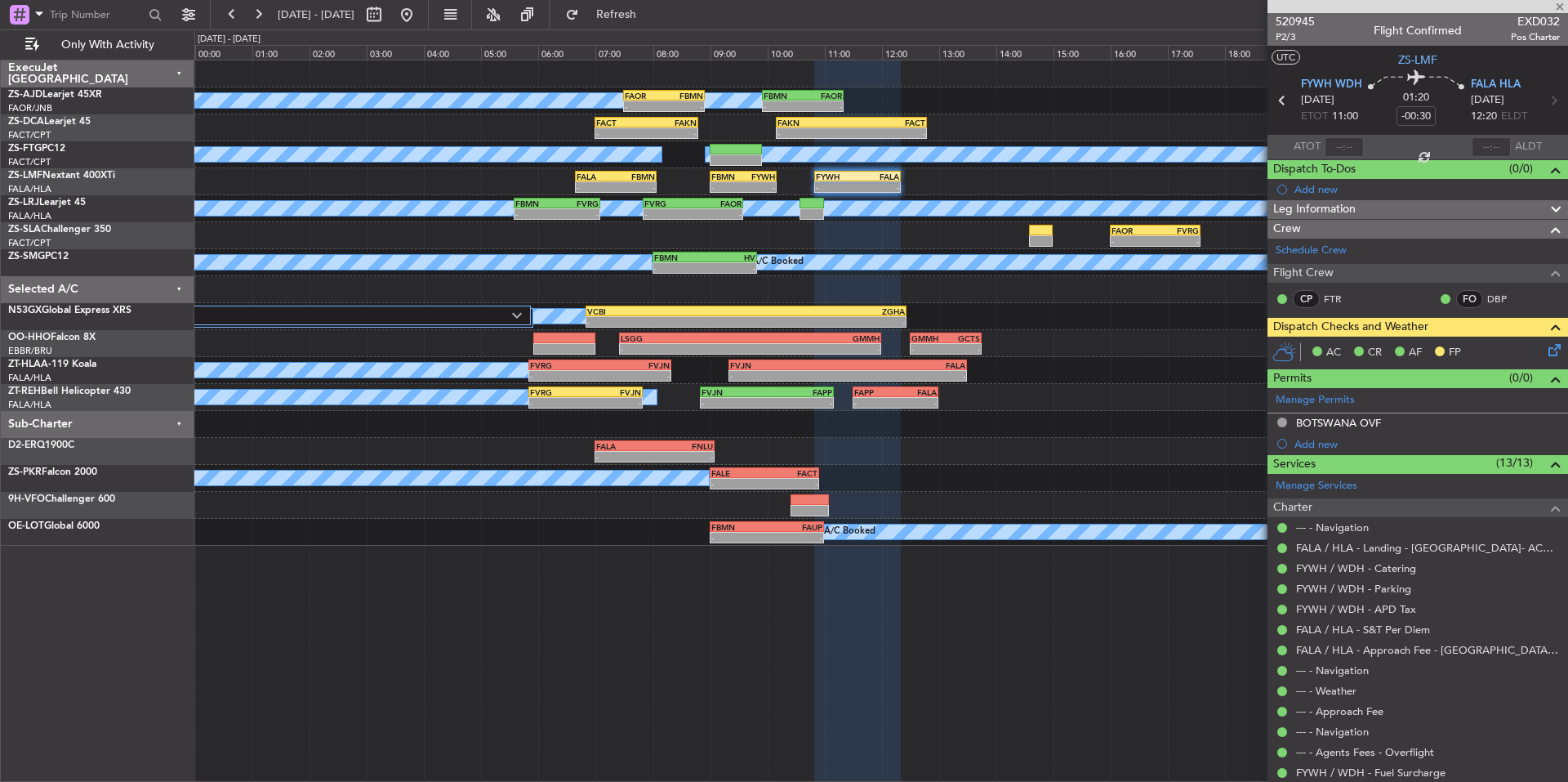
type input "-00:10"
type input "2"
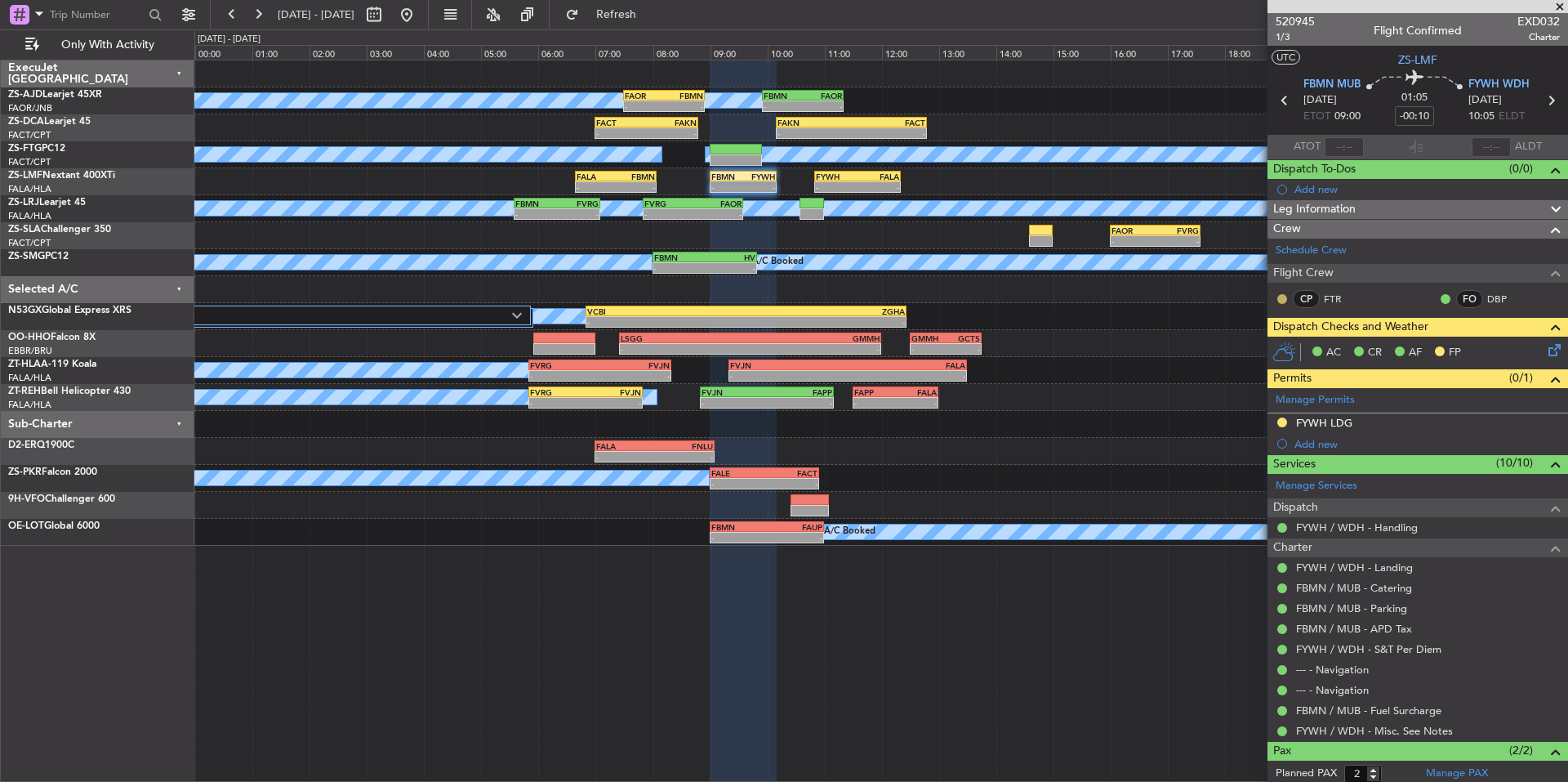
click at [1280, 301] on button at bounding box center [1282, 298] width 9 height 9
click at [1253, 348] on span "Acknowledged" at bounding box center [1286, 346] width 71 height 16
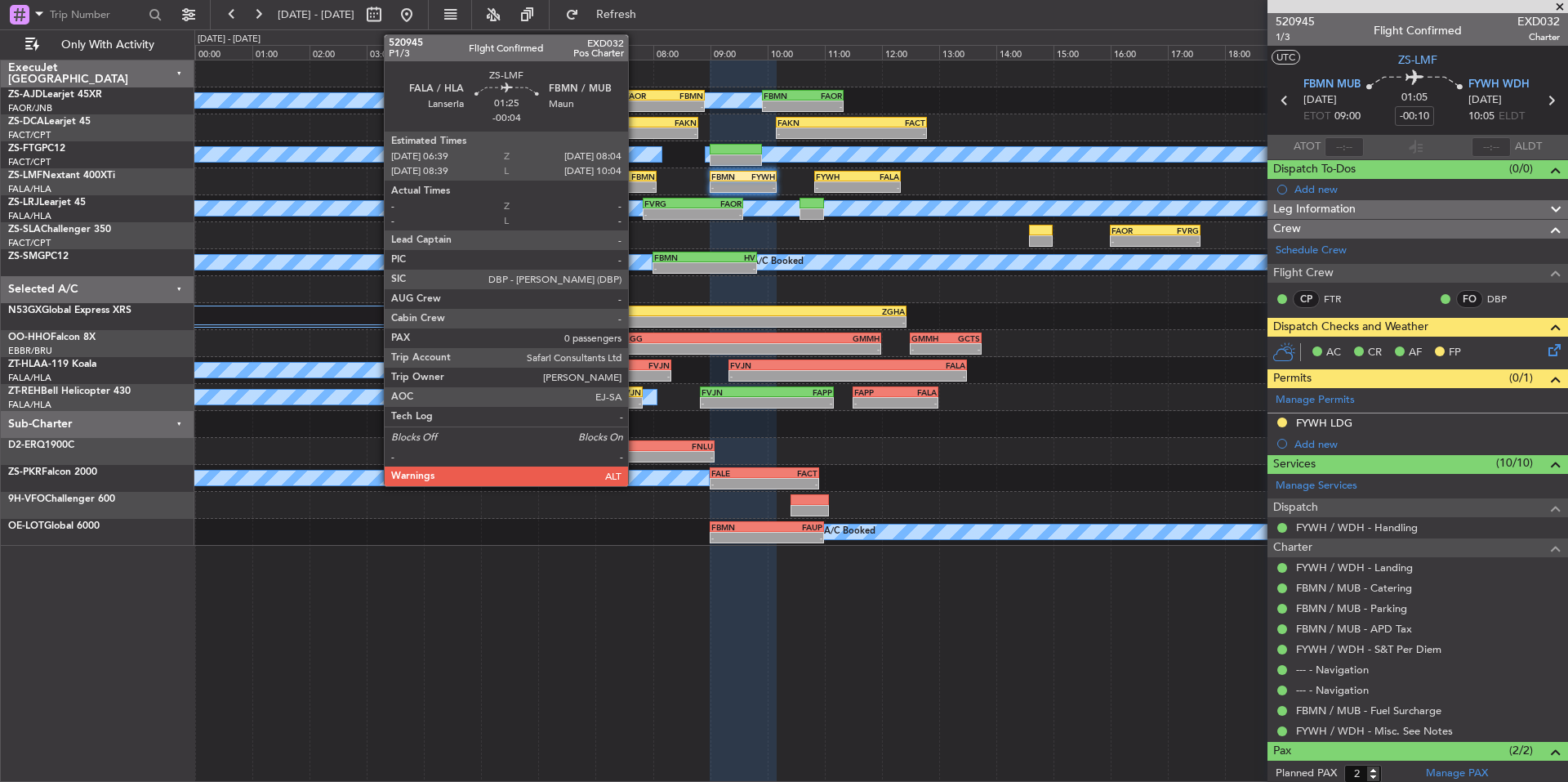
click at [635, 178] on div "FBMN" at bounding box center [635, 176] width 40 height 9
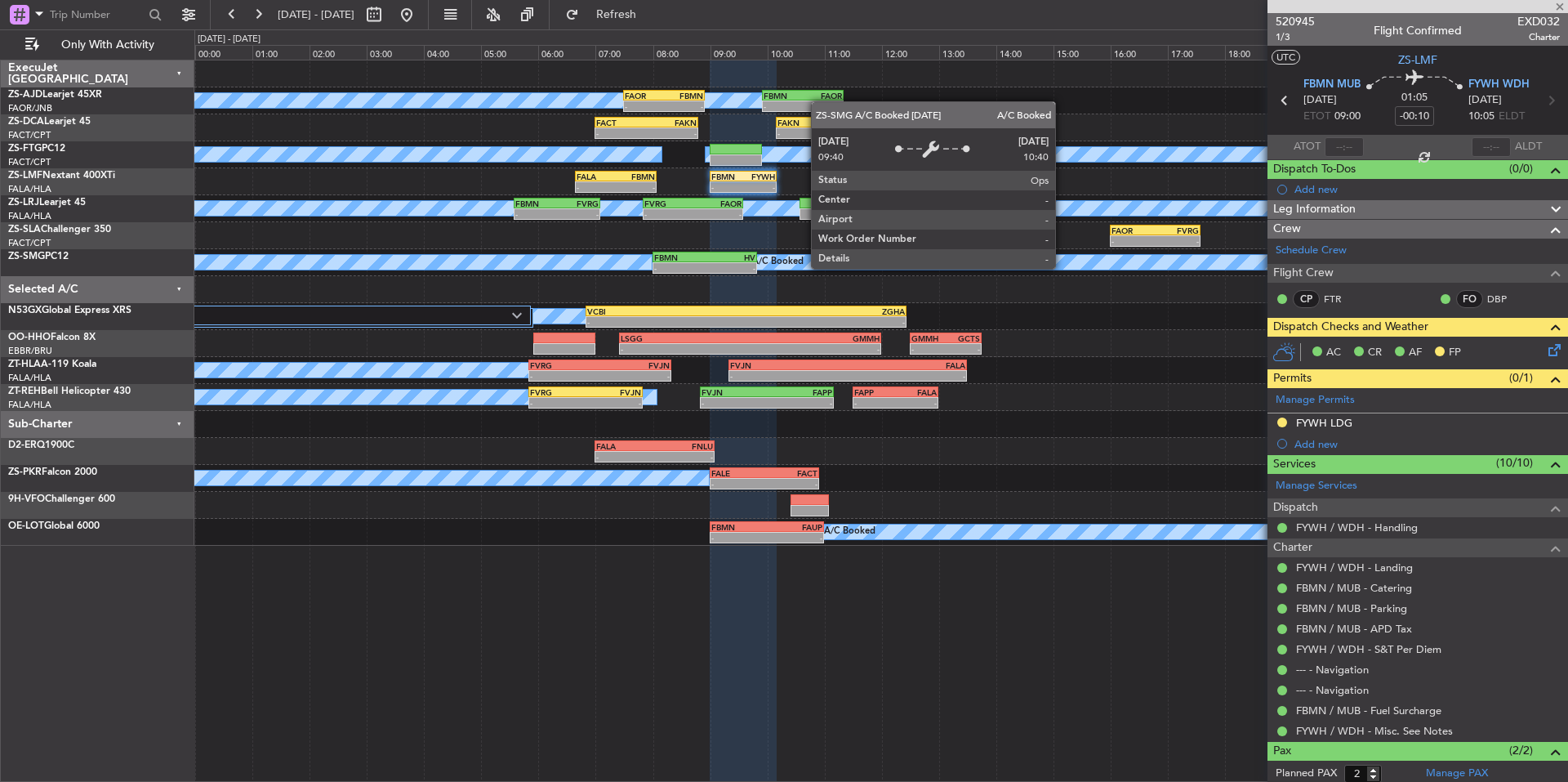
type input "-00:04"
type input "0"
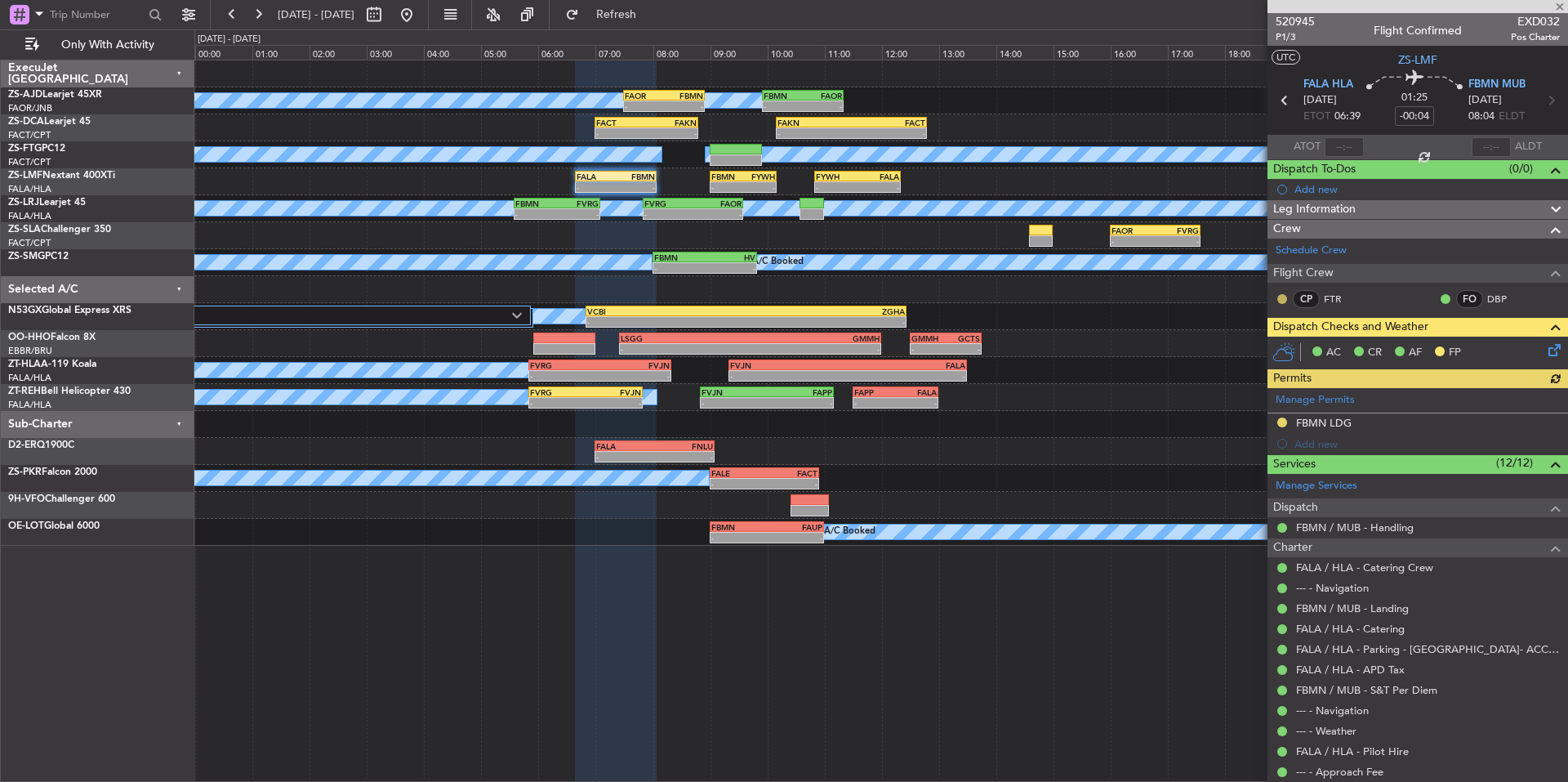
click at [1285, 296] on button at bounding box center [1282, 298] width 9 height 9
click at [1302, 348] on span "Acknowledged" at bounding box center [1286, 346] width 71 height 16
click at [1559, 5] on span at bounding box center [1559, 7] width 16 height 15
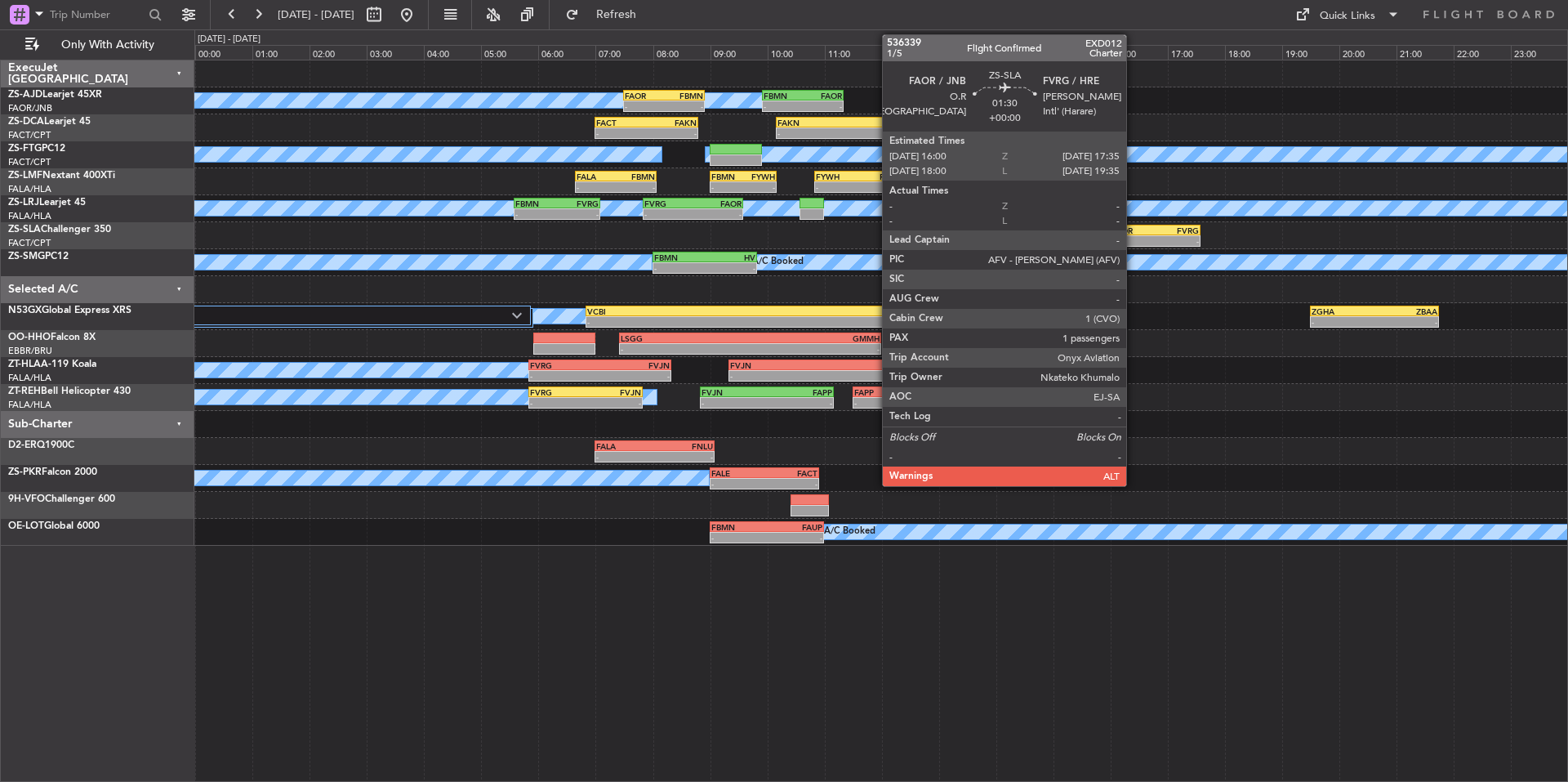
click at [1134, 242] on div "-" at bounding box center [1133, 240] width 44 height 9
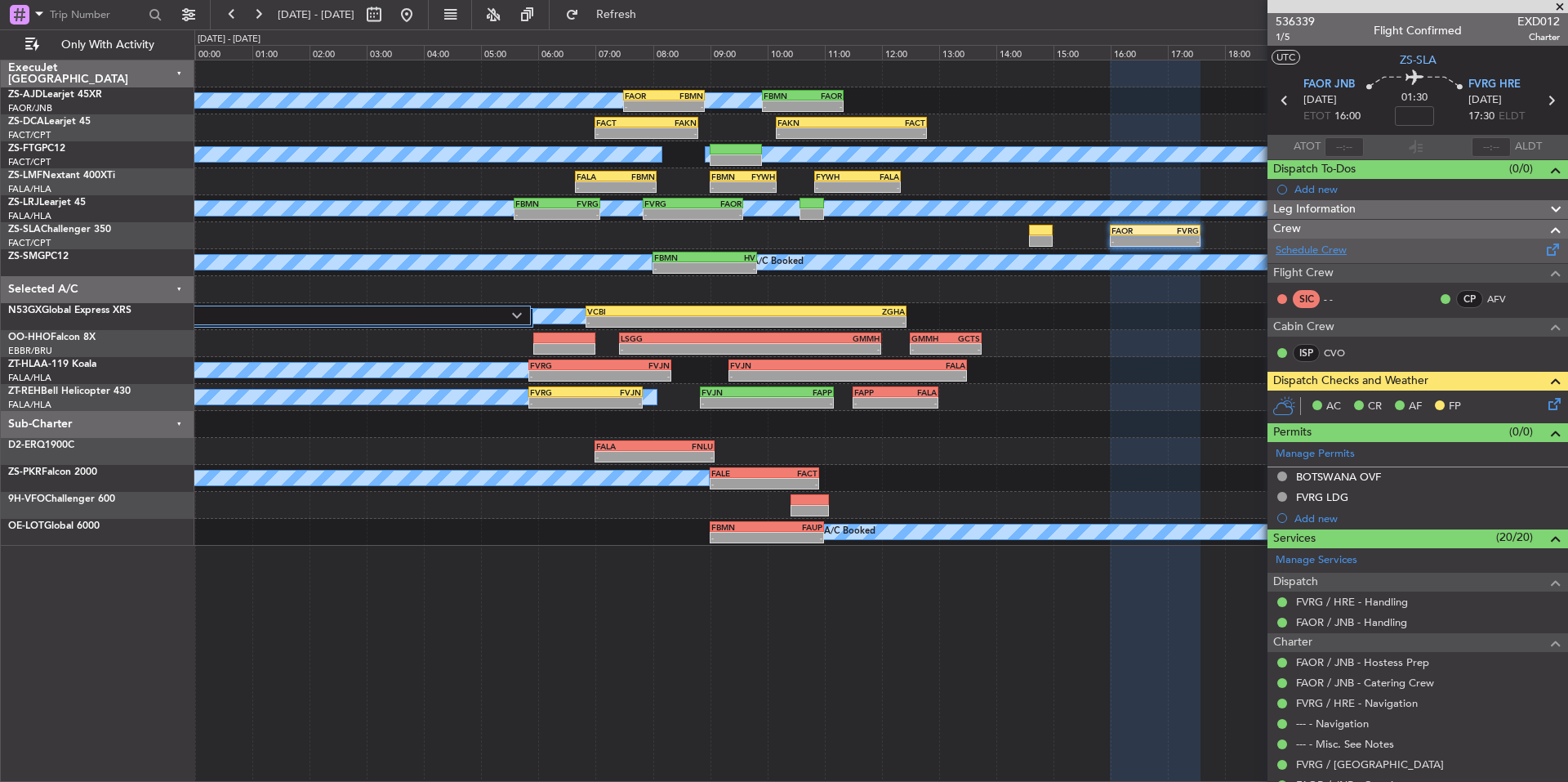
click at [1315, 246] on link "Schedule Crew" at bounding box center [1311, 251] width 71 height 16
click at [1302, 244] on link "Schedule Crew" at bounding box center [1311, 251] width 71 height 16
click at [257, 9] on button at bounding box center [258, 15] width 26 height 26
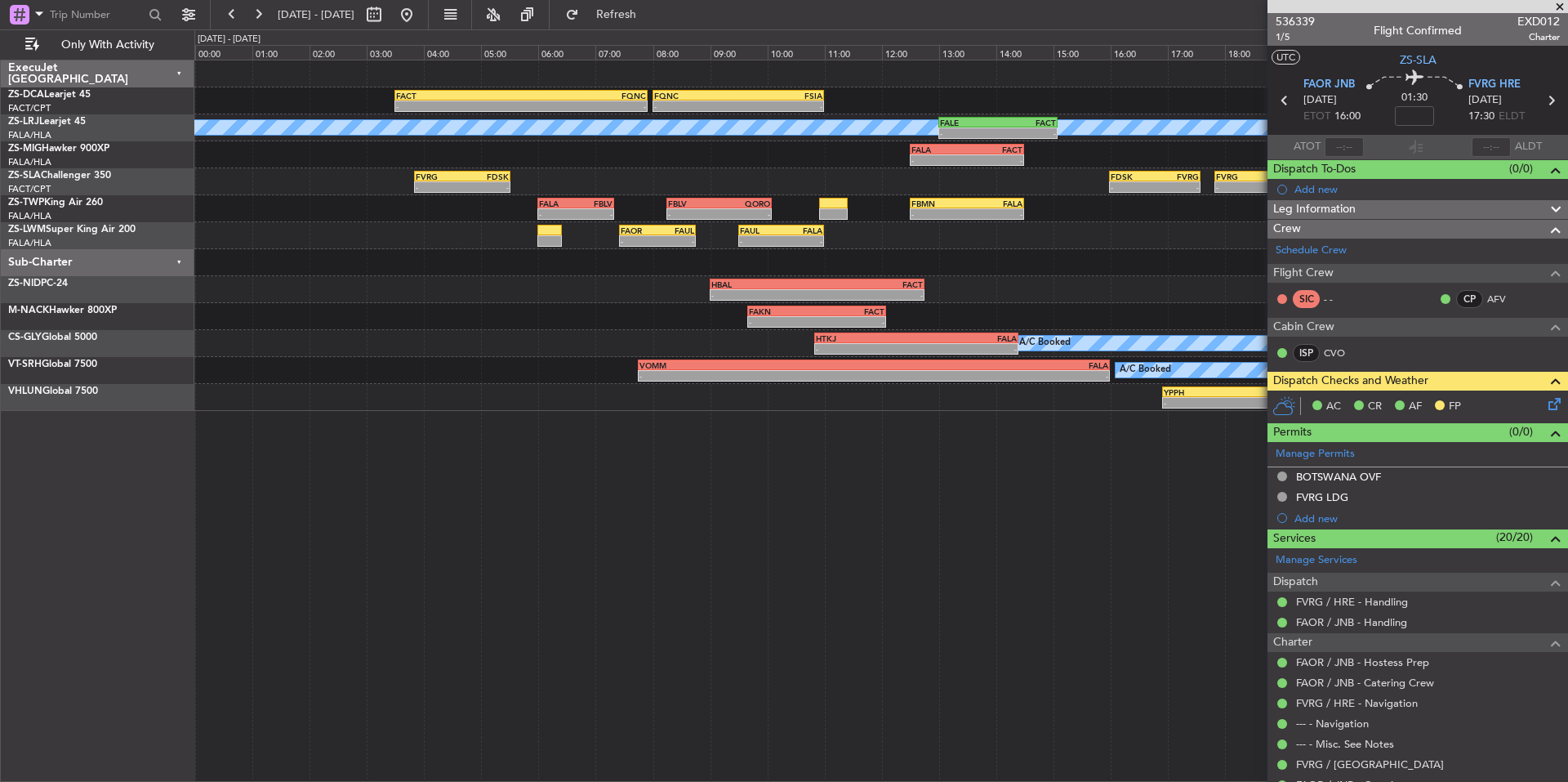
click at [1564, 3] on span at bounding box center [1559, 7] width 16 height 15
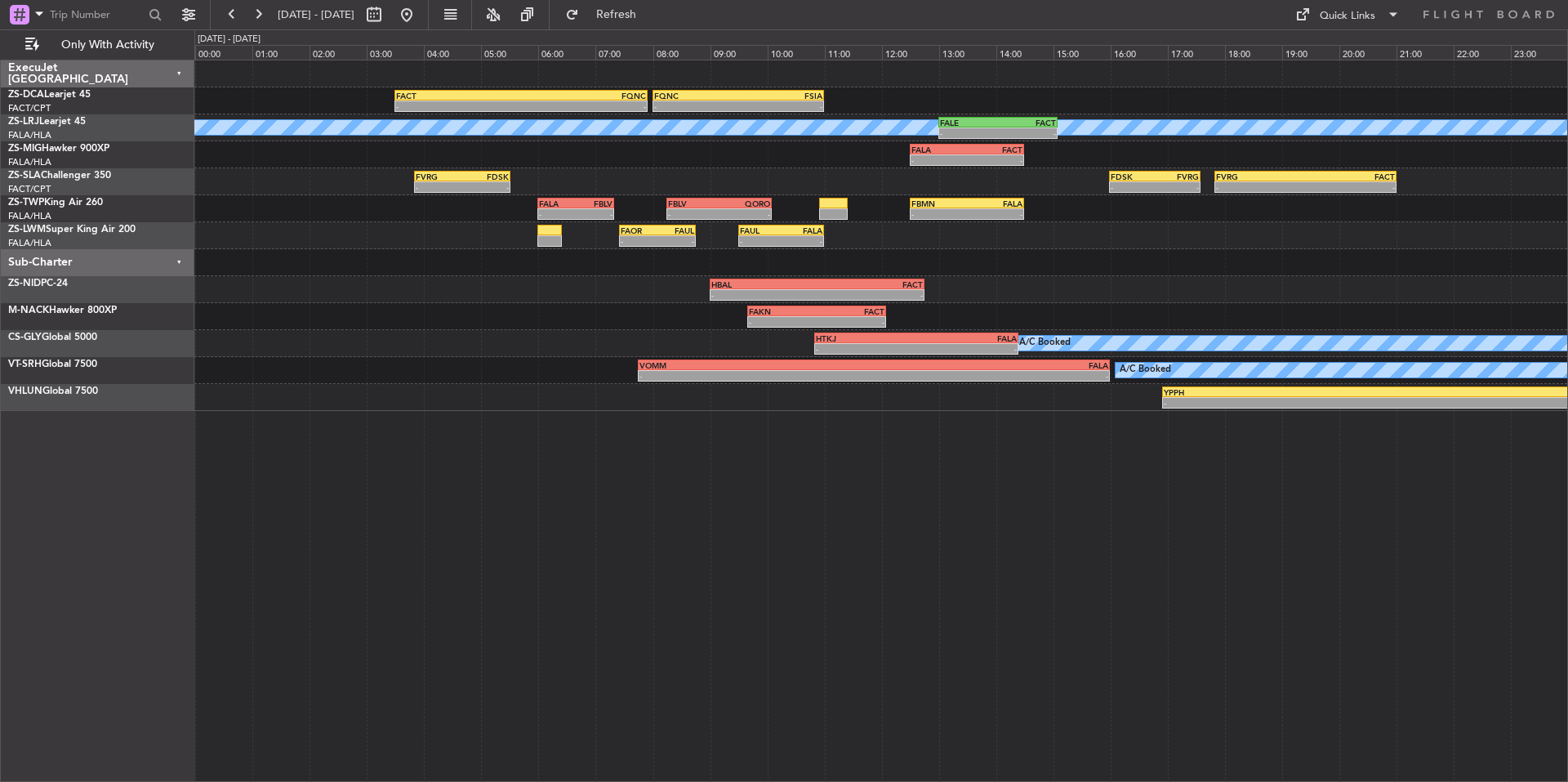
type input "0"
click at [238, 7] on button at bounding box center [232, 15] width 26 height 26
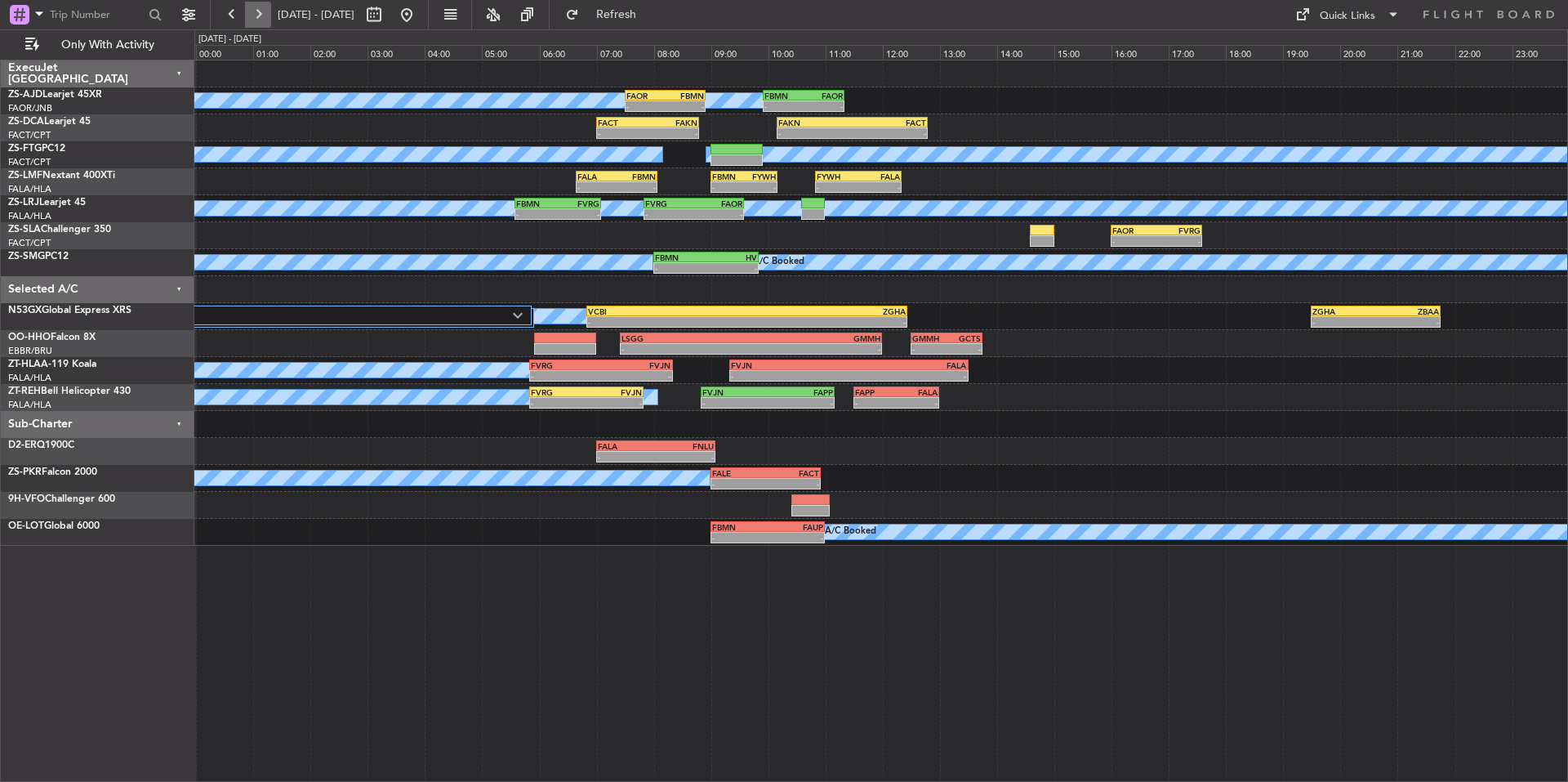
click at [254, 23] on button at bounding box center [258, 15] width 26 height 26
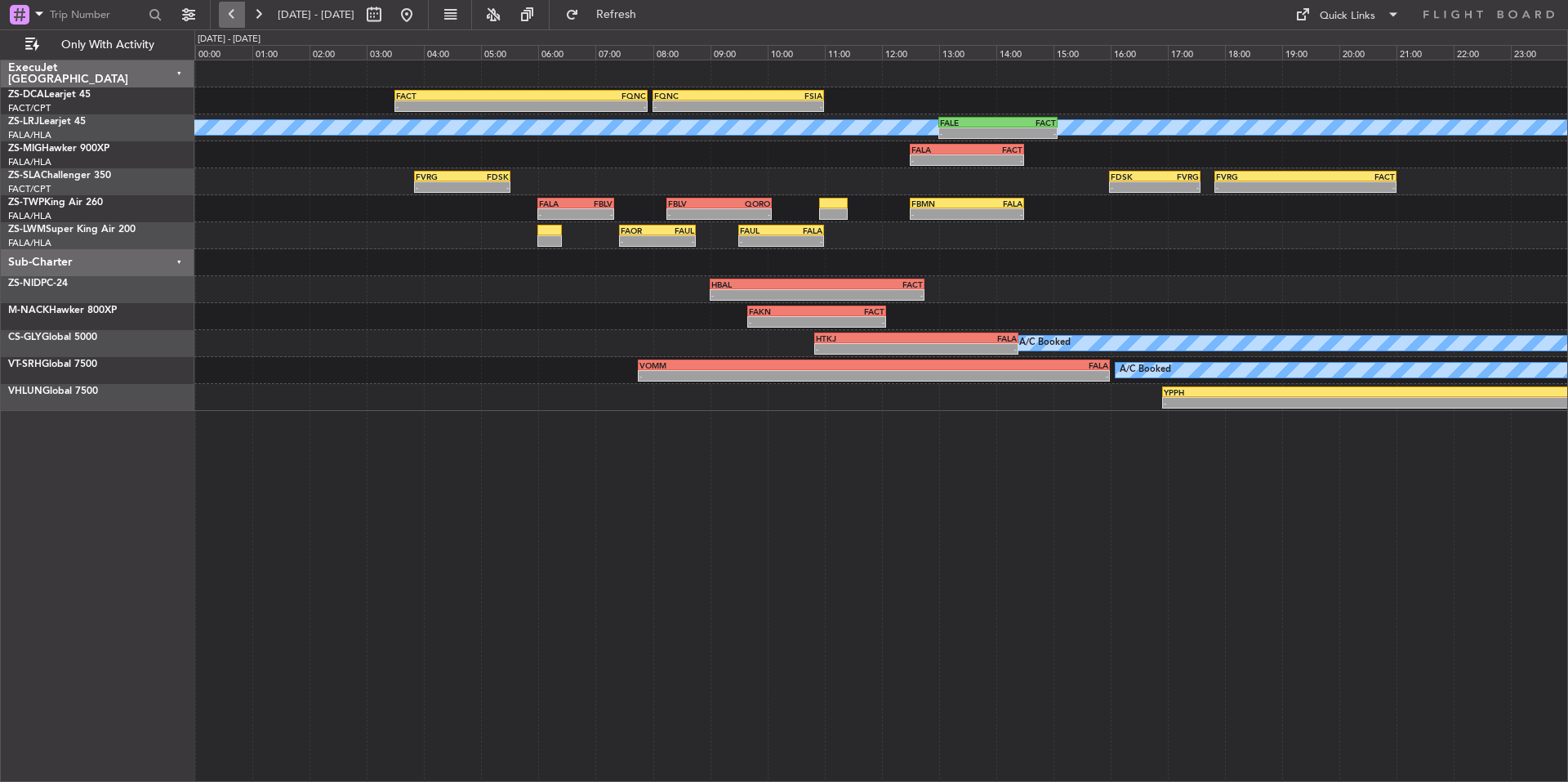
click at [233, 13] on button at bounding box center [232, 15] width 26 height 26
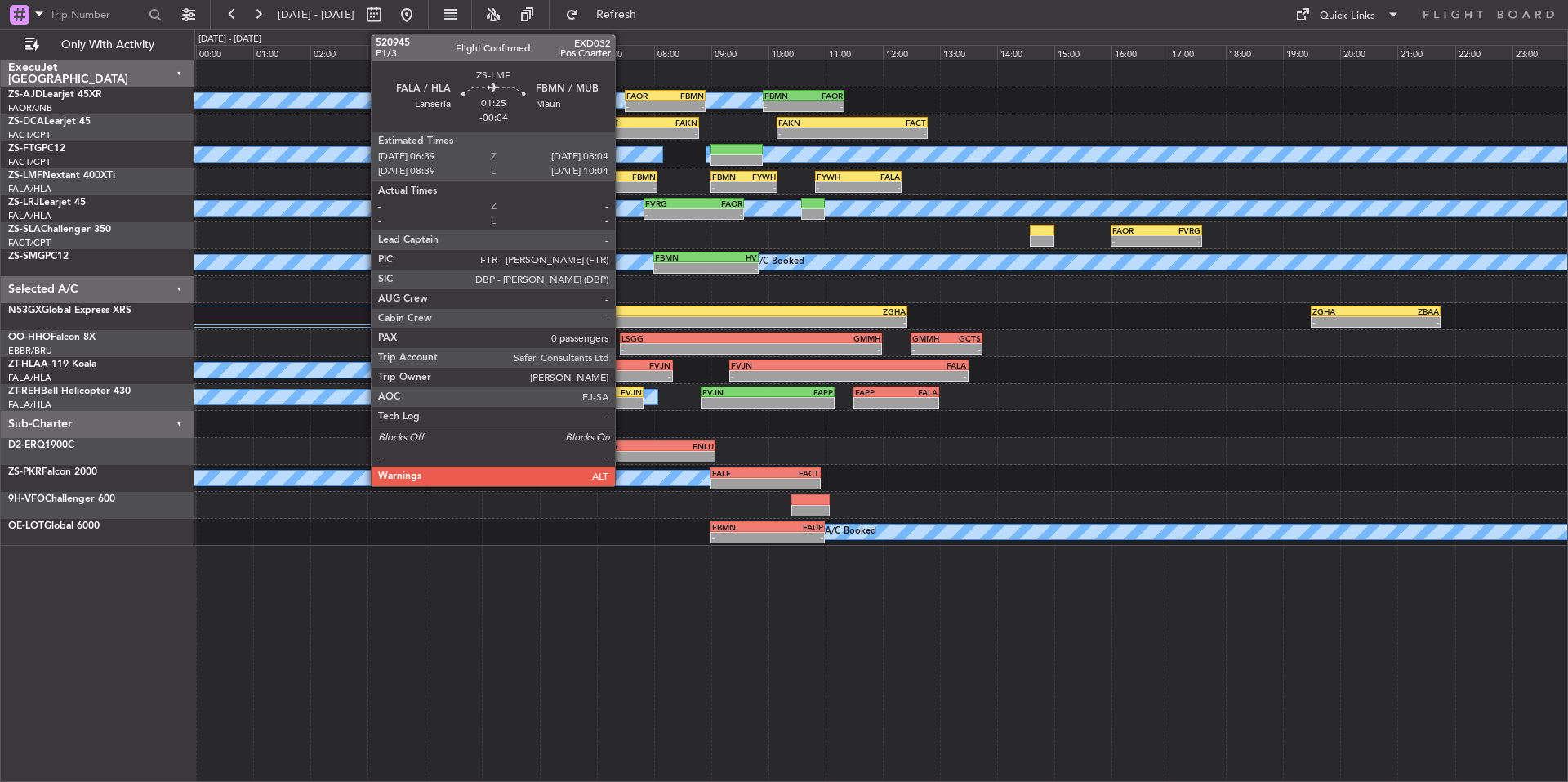
click at [623, 186] on div "-" at bounding box center [636, 187] width 40 height 9
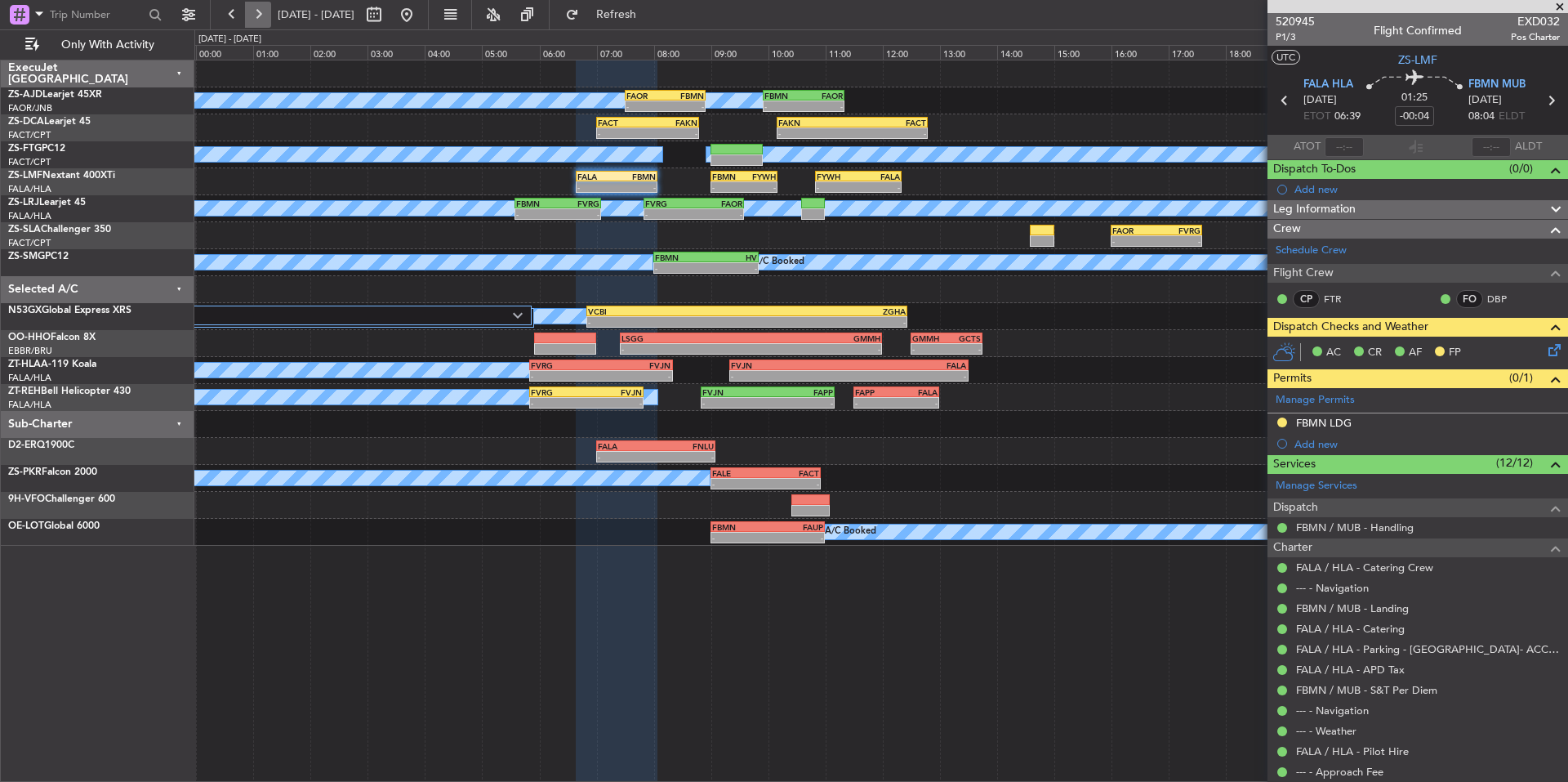
click at [251, 23] on button at bounding box center [258, 15] width 26 height 26
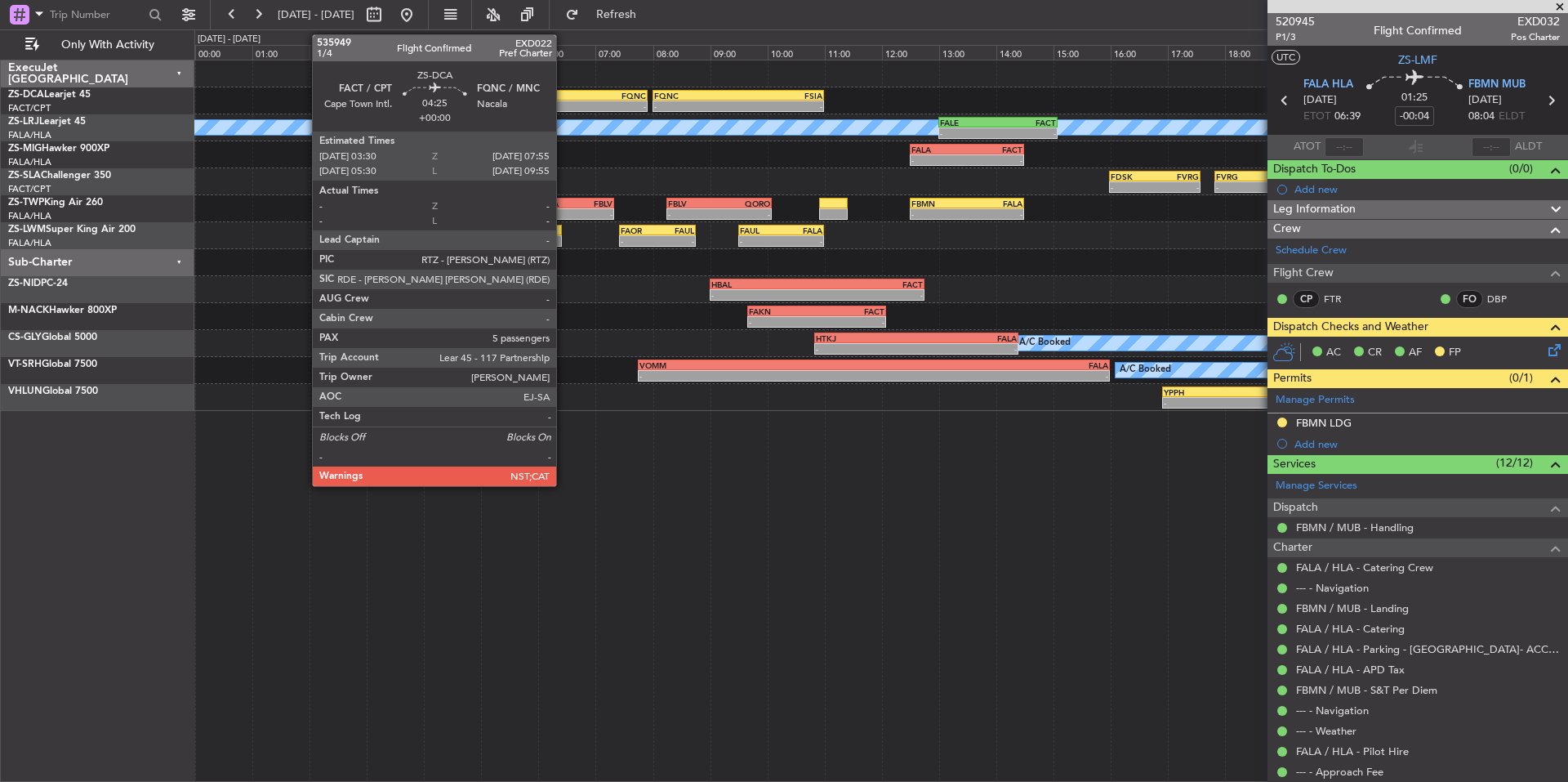
click at [564, 97] on div "FQNC" at bounding box center [583, 95] width 125 height 9
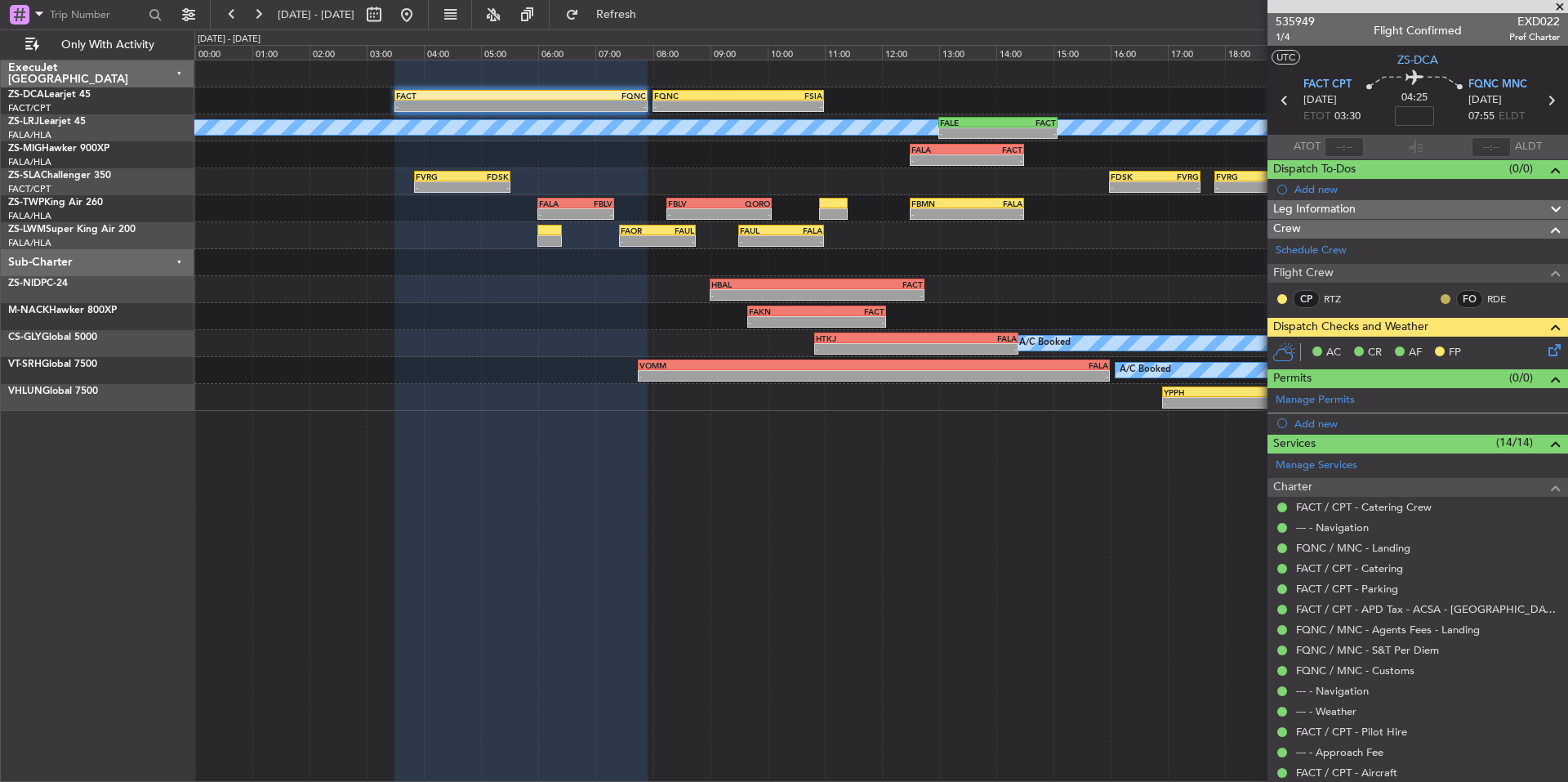
click at [1441, 294] on button at bounding box center [1445, 298] width 9 height 9
click at [1441, 351] on span "Acknowledged" at bounding box center [1437, 346] width 71 height 16
click at [1281, 297] on button at bounding box center [1282, 298] width 9 height 9
click at [1317, 346] on span "Acknowledged" at bounding box center [1286, 346] width 71 height 16
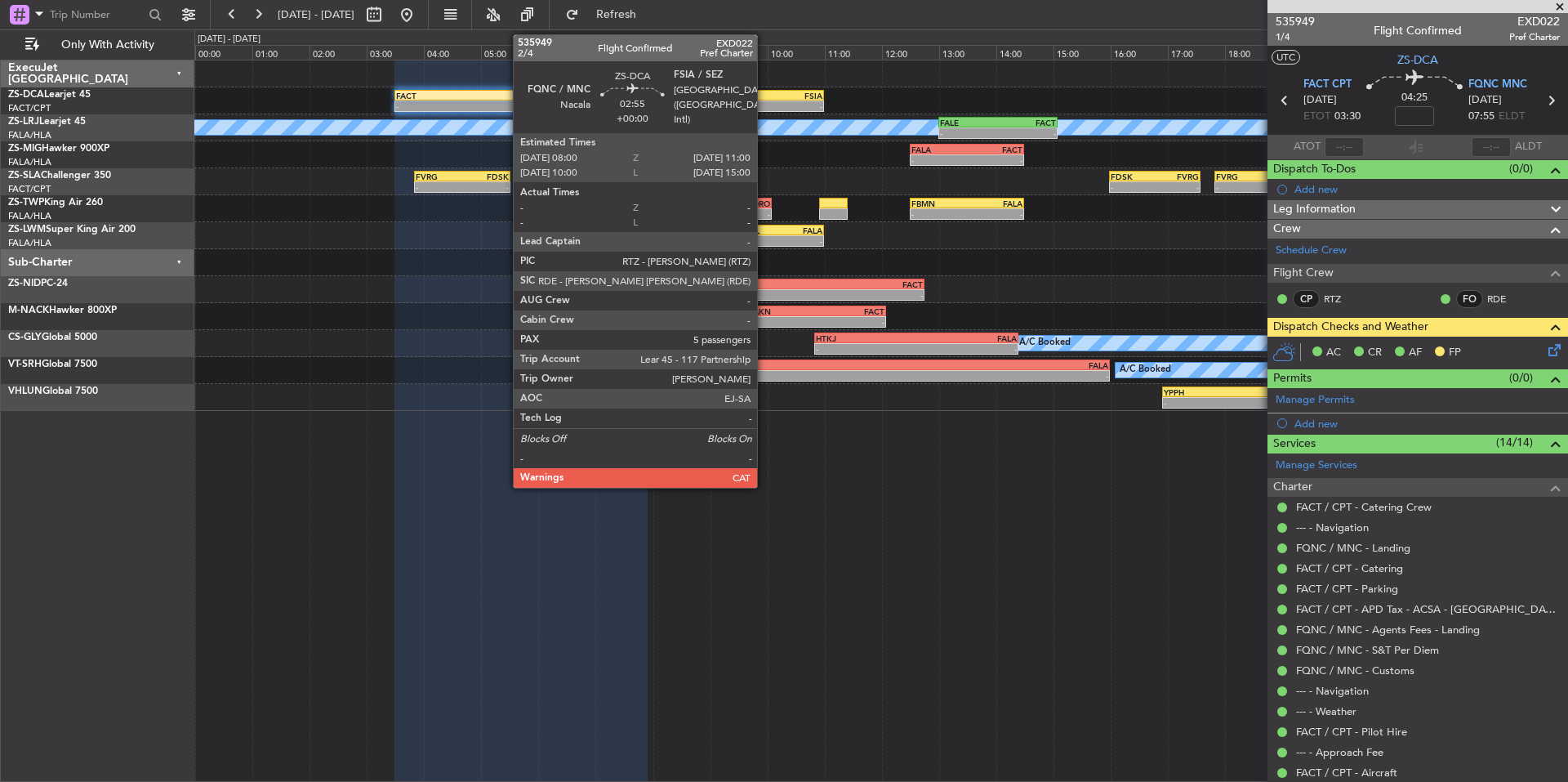
click at [765, 94] on div "FSIA" at bounding box center [780, 95] width 84 height 9
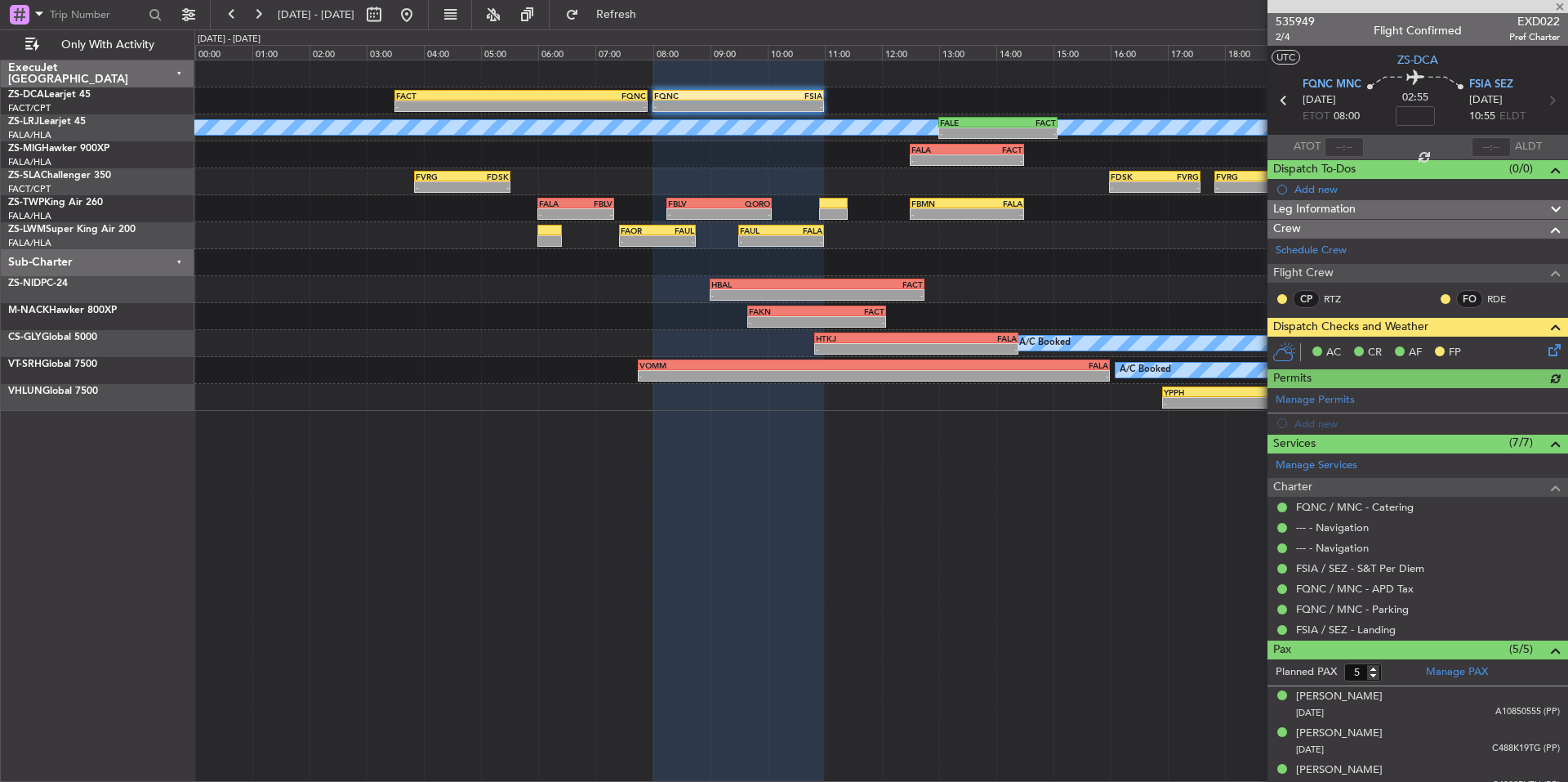
click at [1281, 303] on mat-tooltip-component "Unread" at bounding box center [1282, 325] width 59 height 43
click at [1282, 298] on button at bounding box center [1282, 298] width 9 height 9
click at [1310, 346] on span "Acknowledged" at bounding box center [1286, 346] width 71 height 16
click at [1441, 299] on button at bounding box center [1445, 298] width 9 height 9
click at [1441, 345] on span "Acknowledged" at bounding box center [1437, 346] width 71 height 16
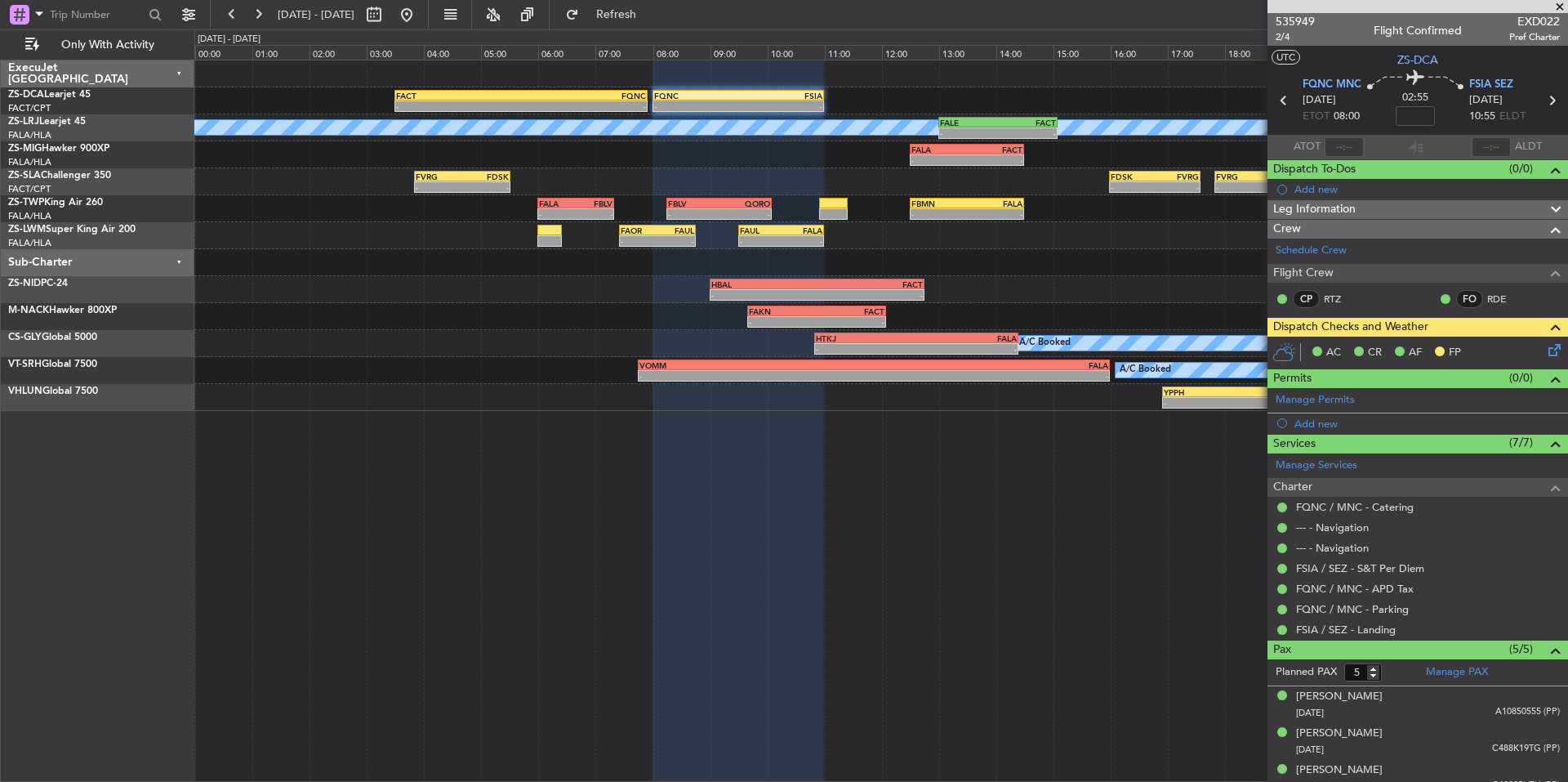
click at [1564, 6] on span at bounding box center [1559, 7] width 16 height 15
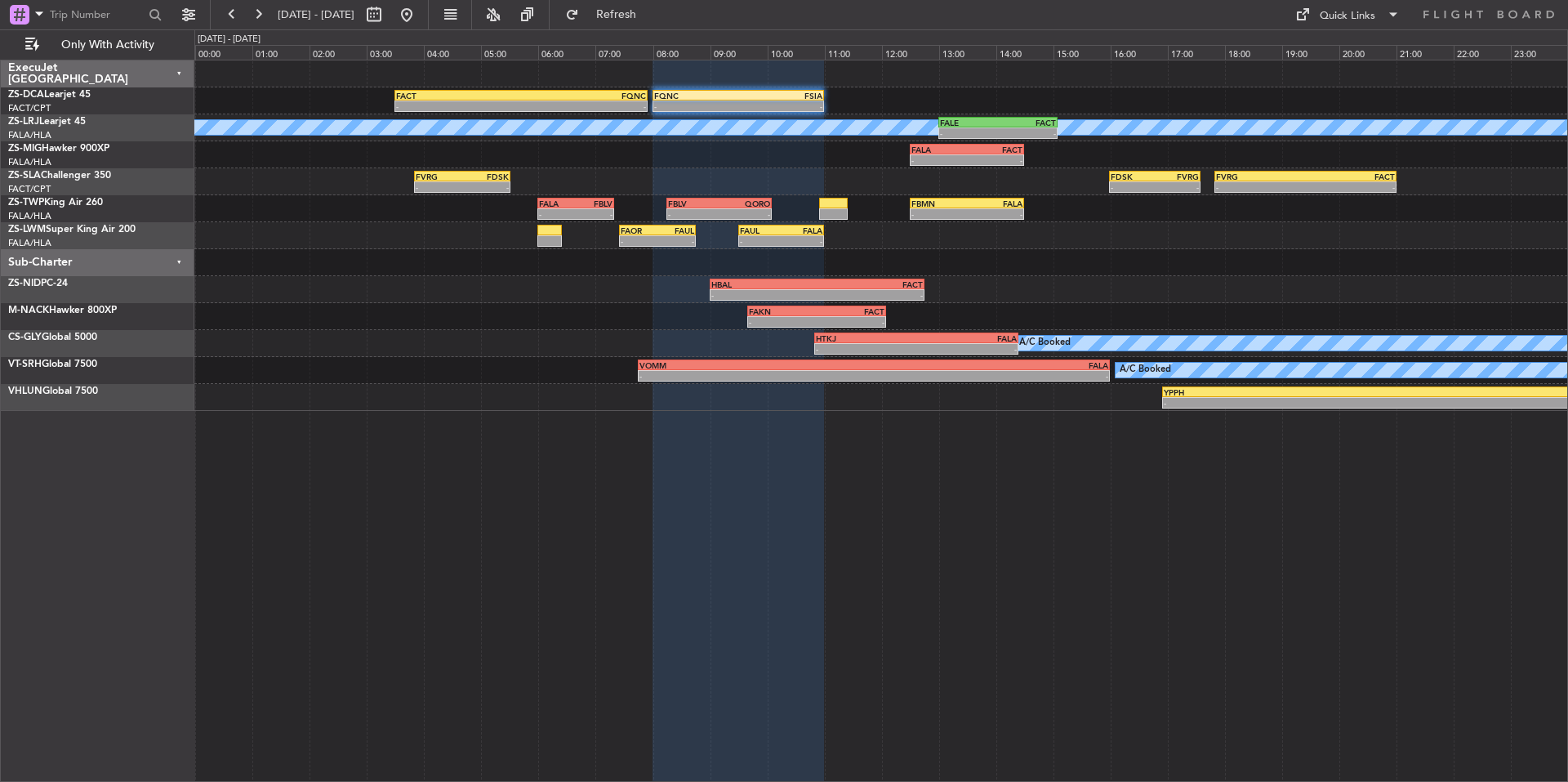
type input "0"
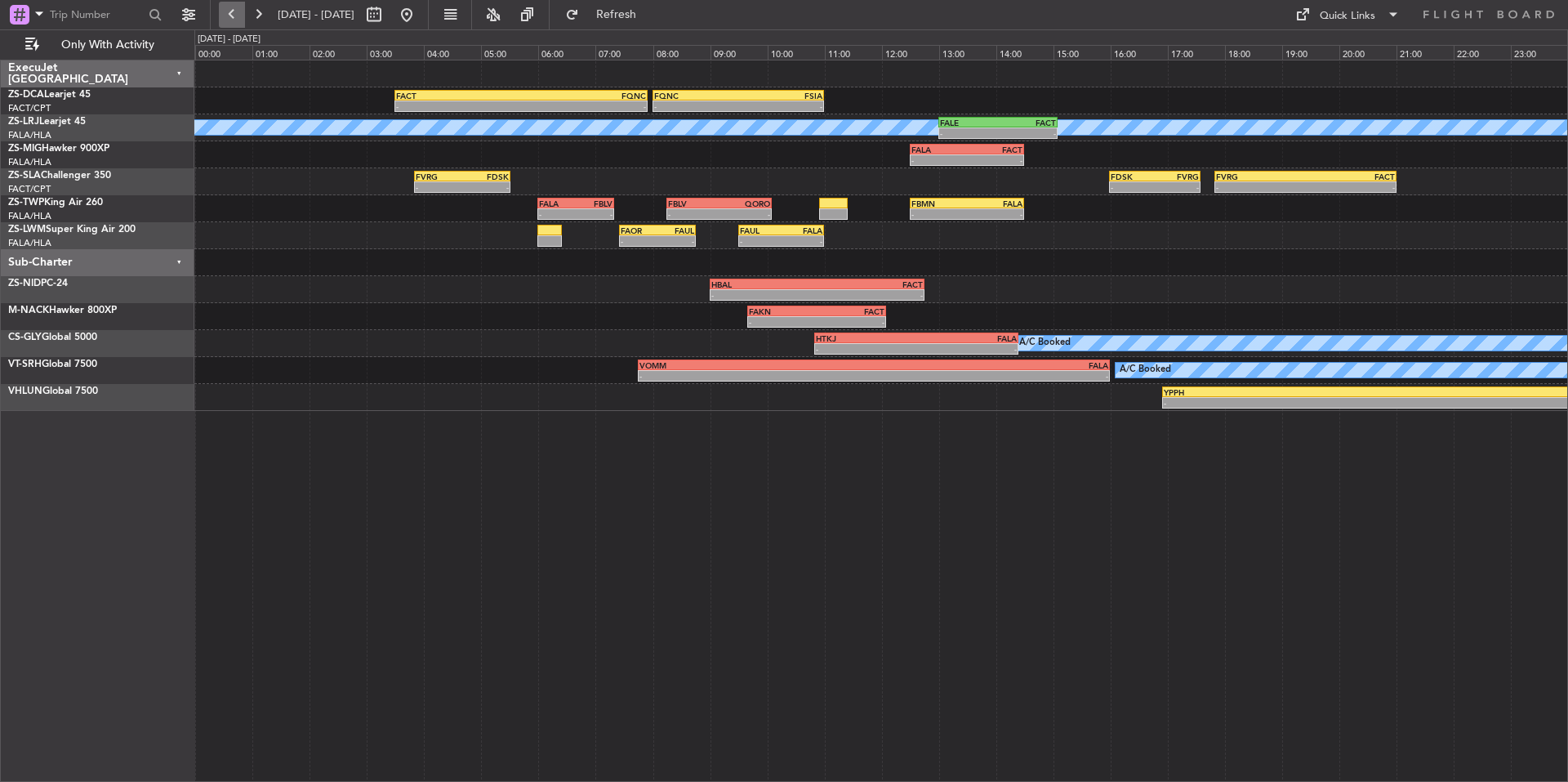
click at [236, 17] on button at bounding box center [232, 15] width 26 height 26
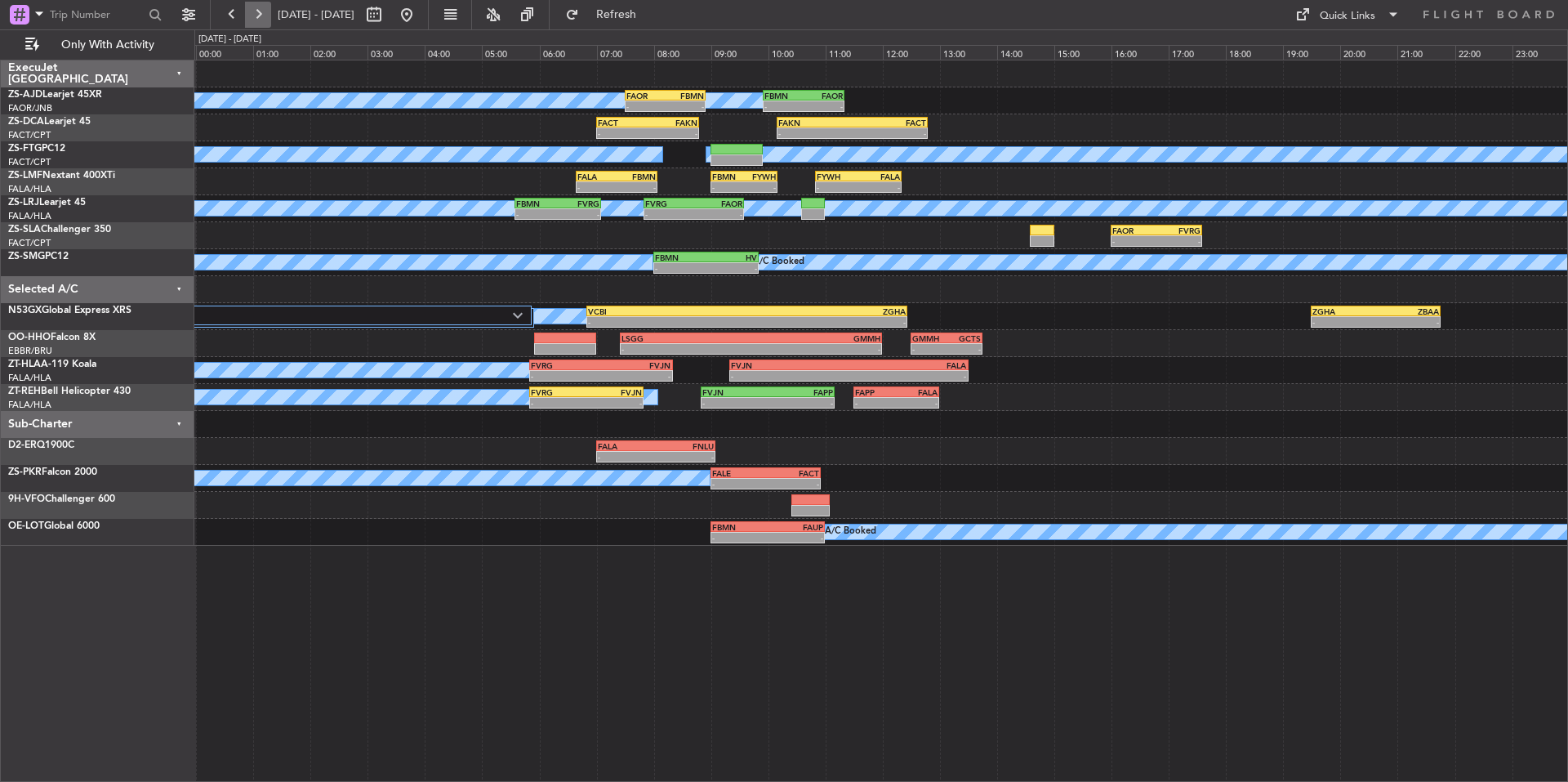
click at [261, 10] on button at bounding box center [258, 15] width 26 height 26
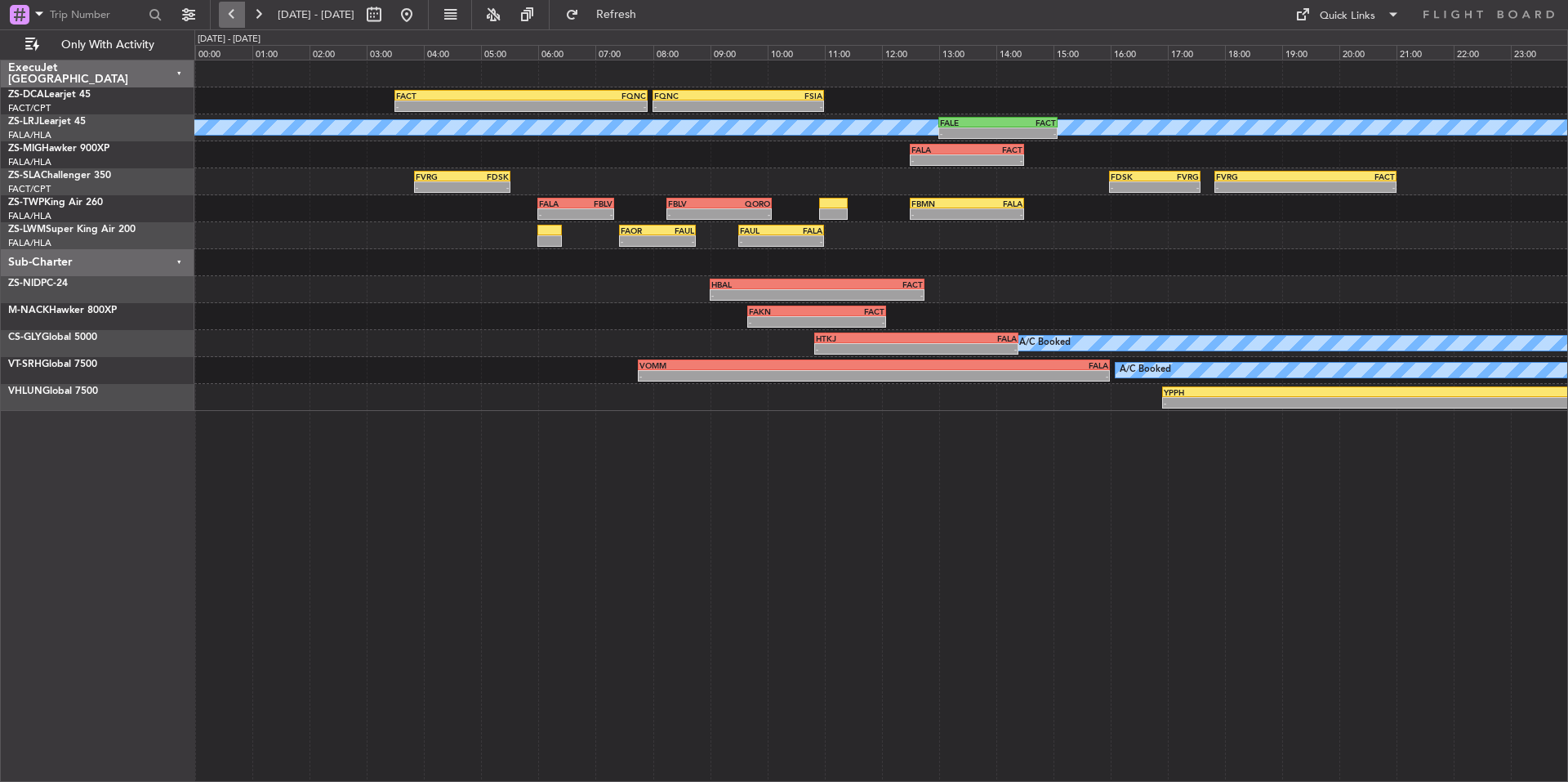
click at [232, 12] on button at bounding box center [232, 15] width 26 height 26
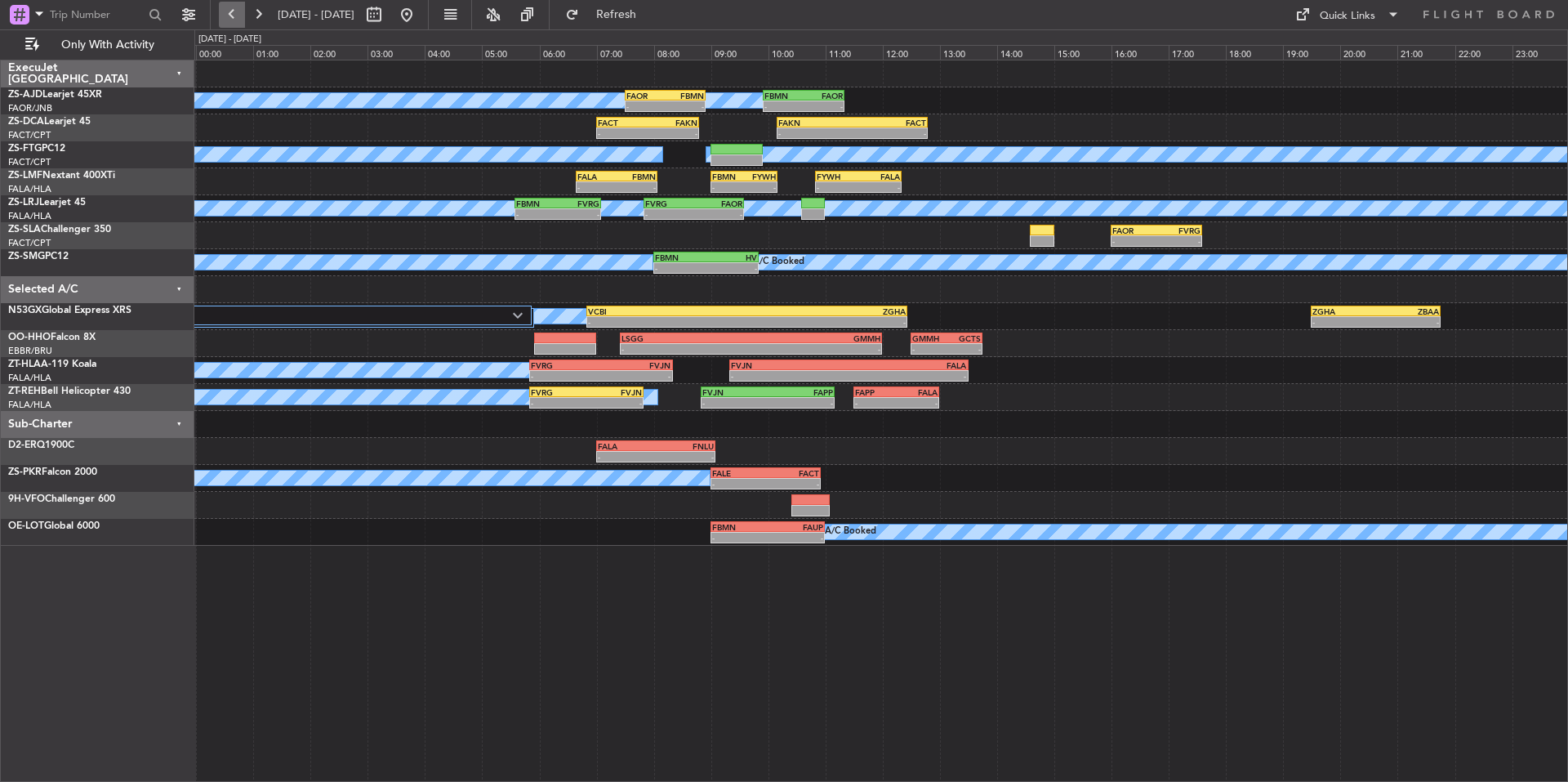
click at [232, 12] on button at bounding box center [232, 15] width 26 height 26
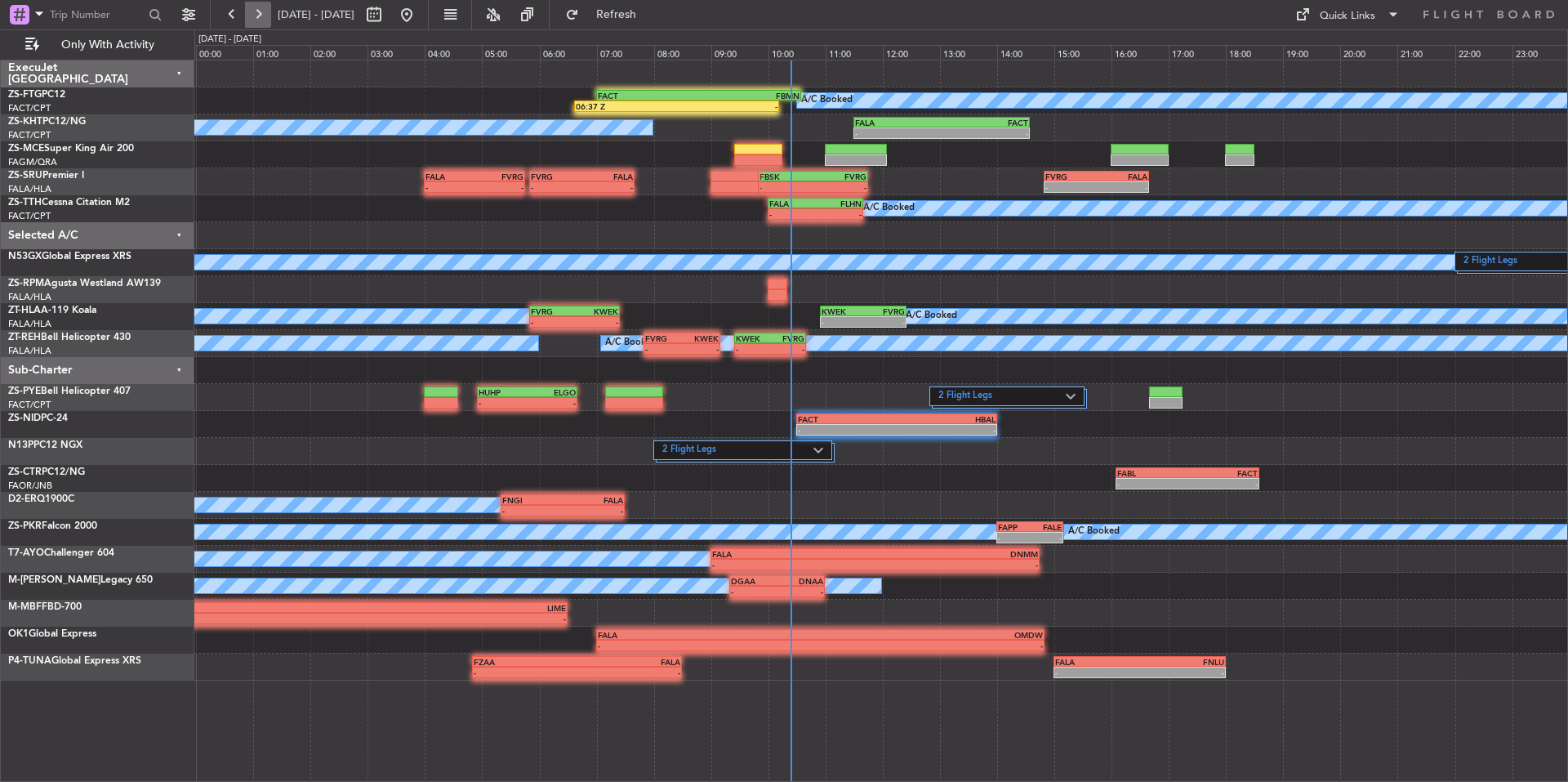
click at [262, 12] on button at bounding box center [258, 15] width 26 height 26
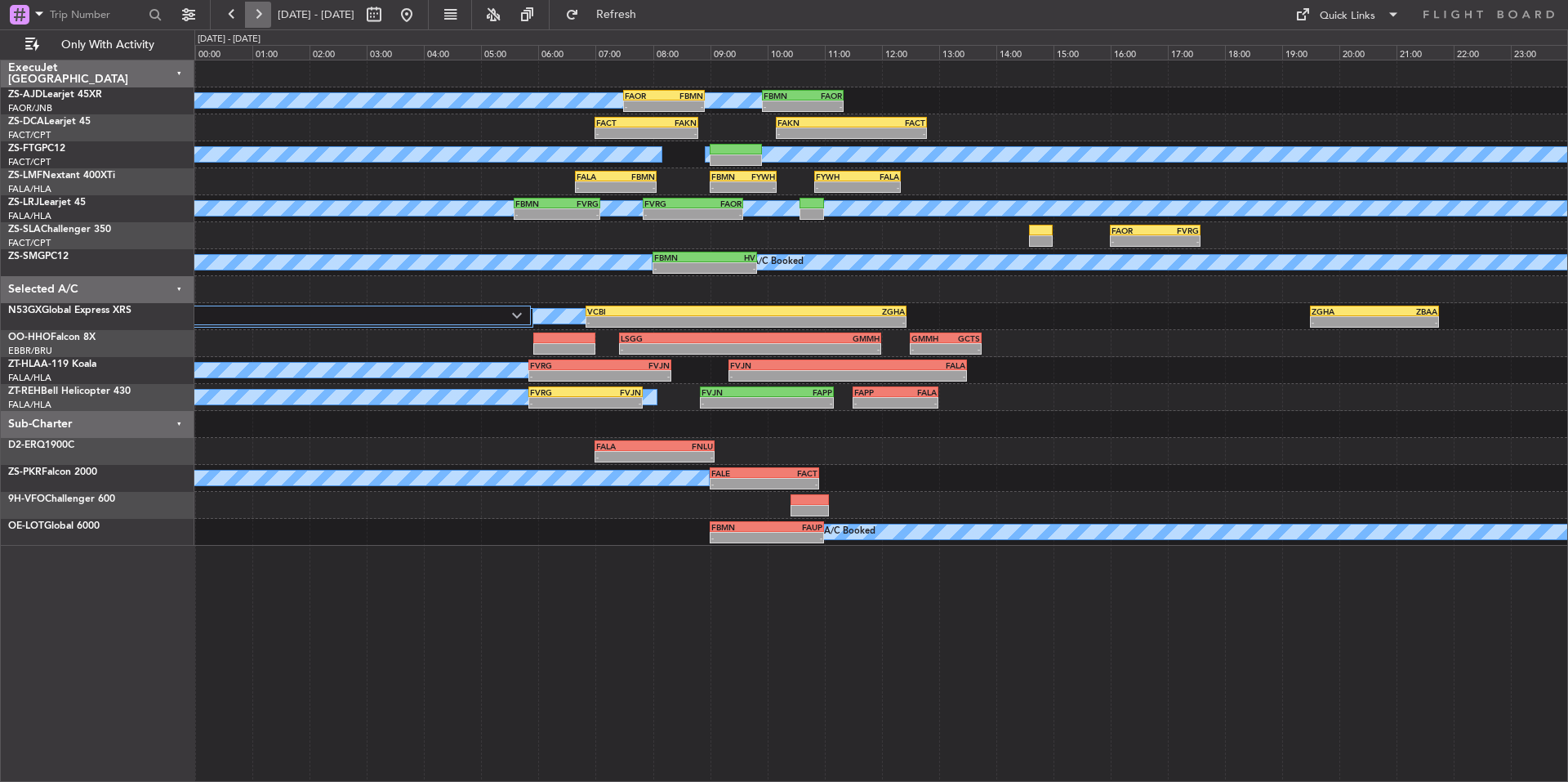
click at [263, 12] on button at bounding box center [258, 15] width 26 height 26
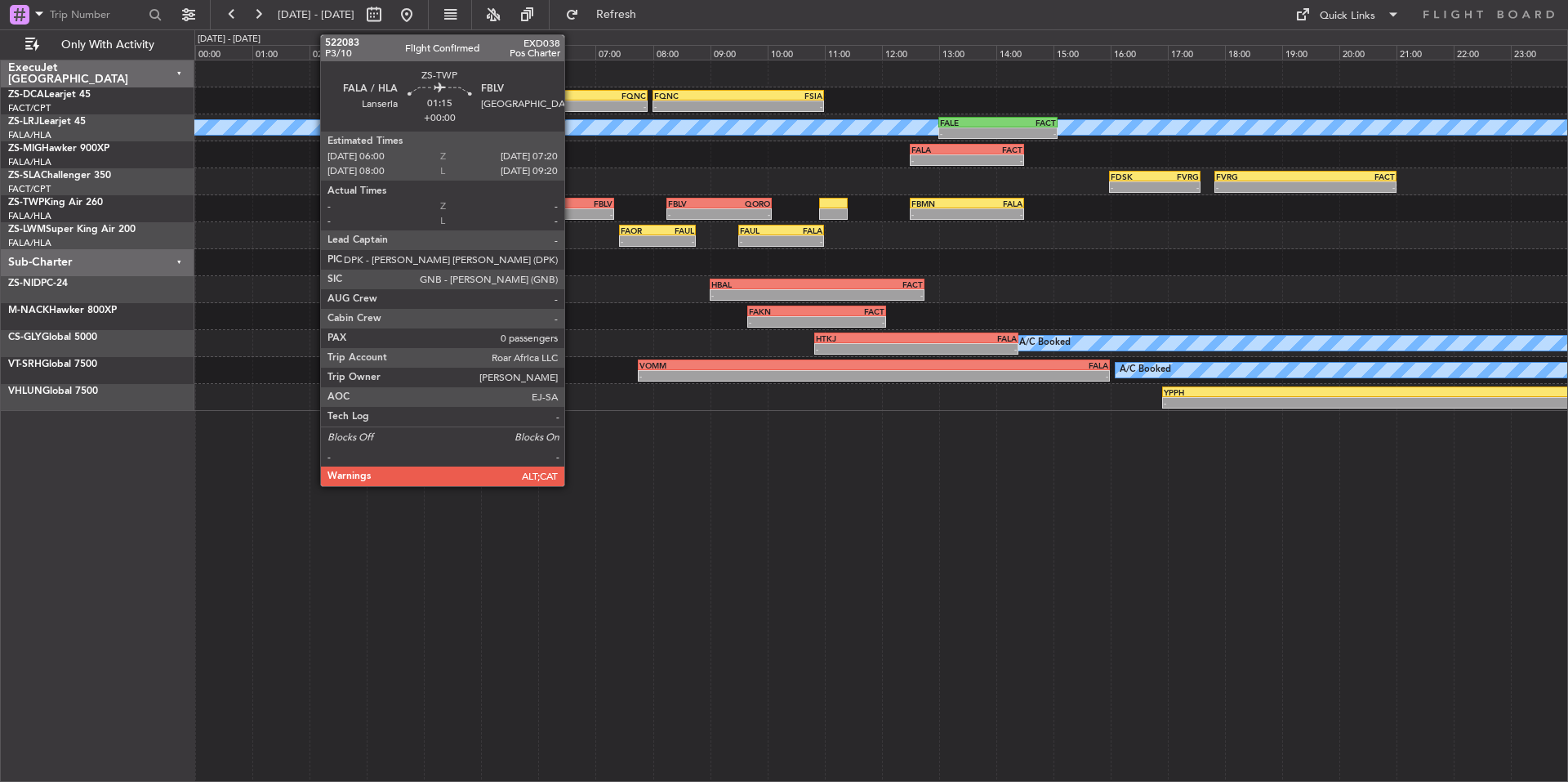
click at [572, 207] on div "FALA" at bounding box center [557, 202] width 37 height 9
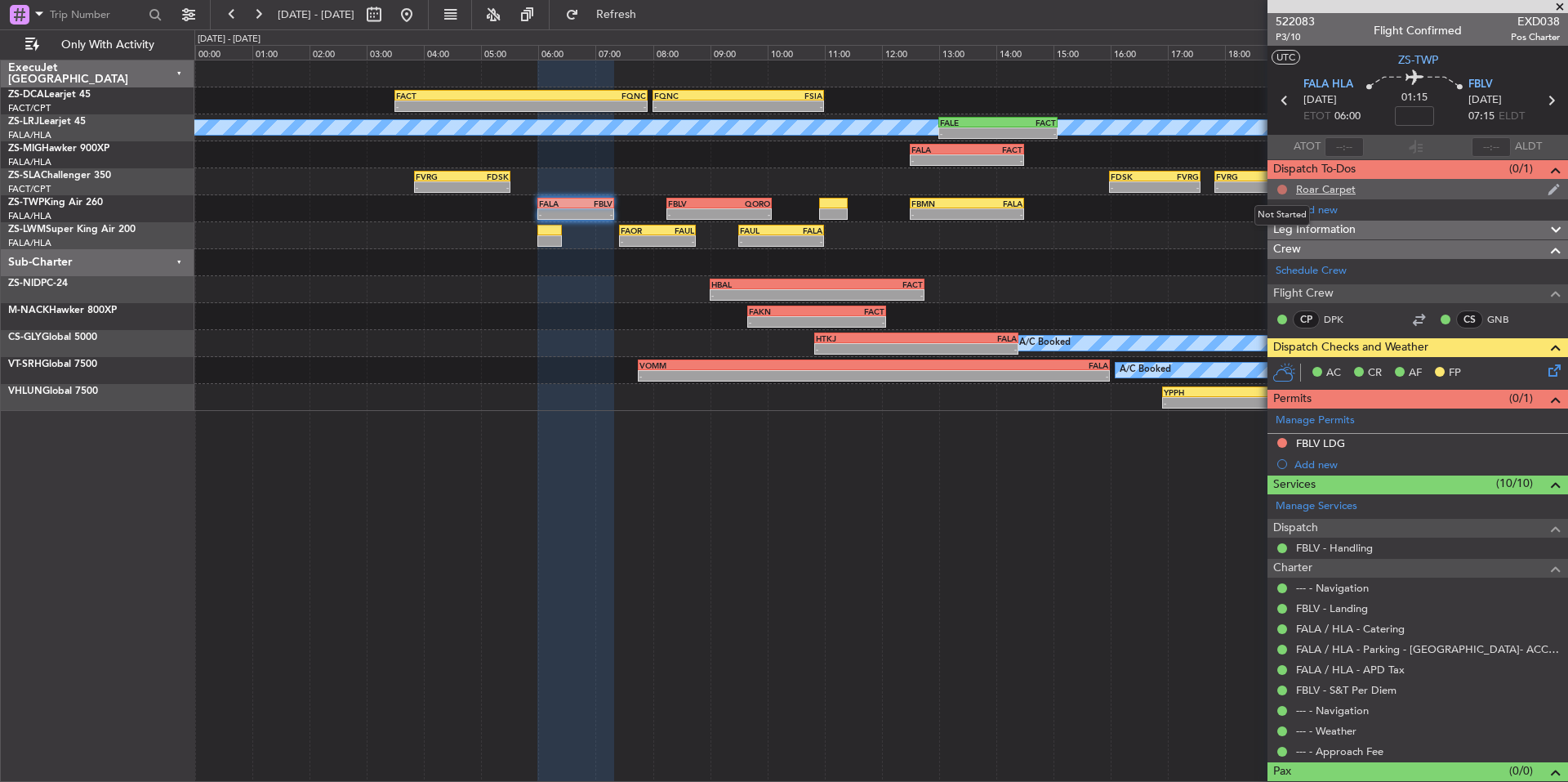
click at [1285, 187] on button at bounding box center [1282, 189] width 9 height 9
click at [1272, 255] on span "Completed" at bounding box center [1289, 261] width 54 height 16
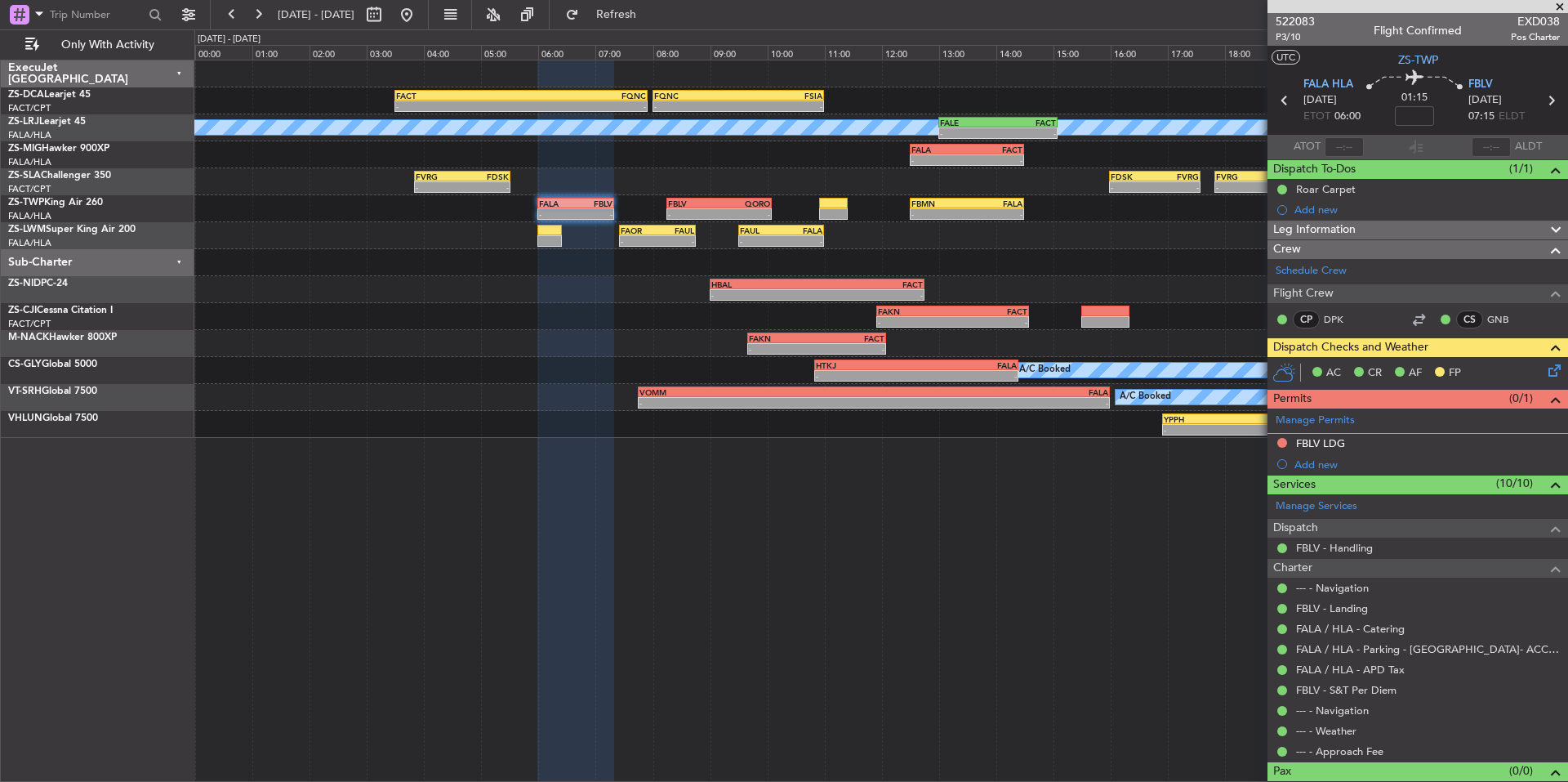
click at [1558, 8] on span at bounding box center [1559, 7] width 16 height 15
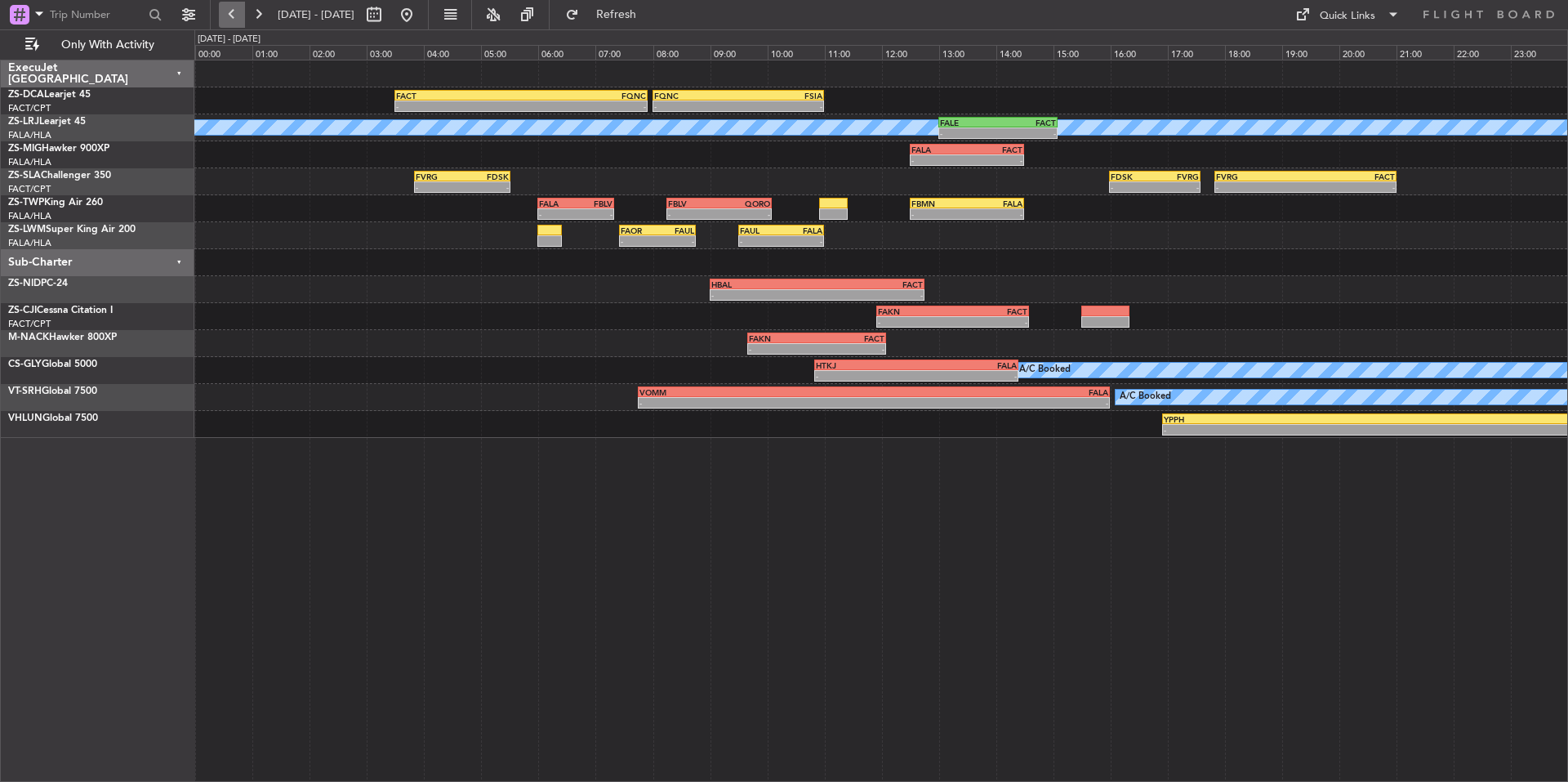
click at [227, 11] on button at bounding box center [232, 15] width 26 height 26
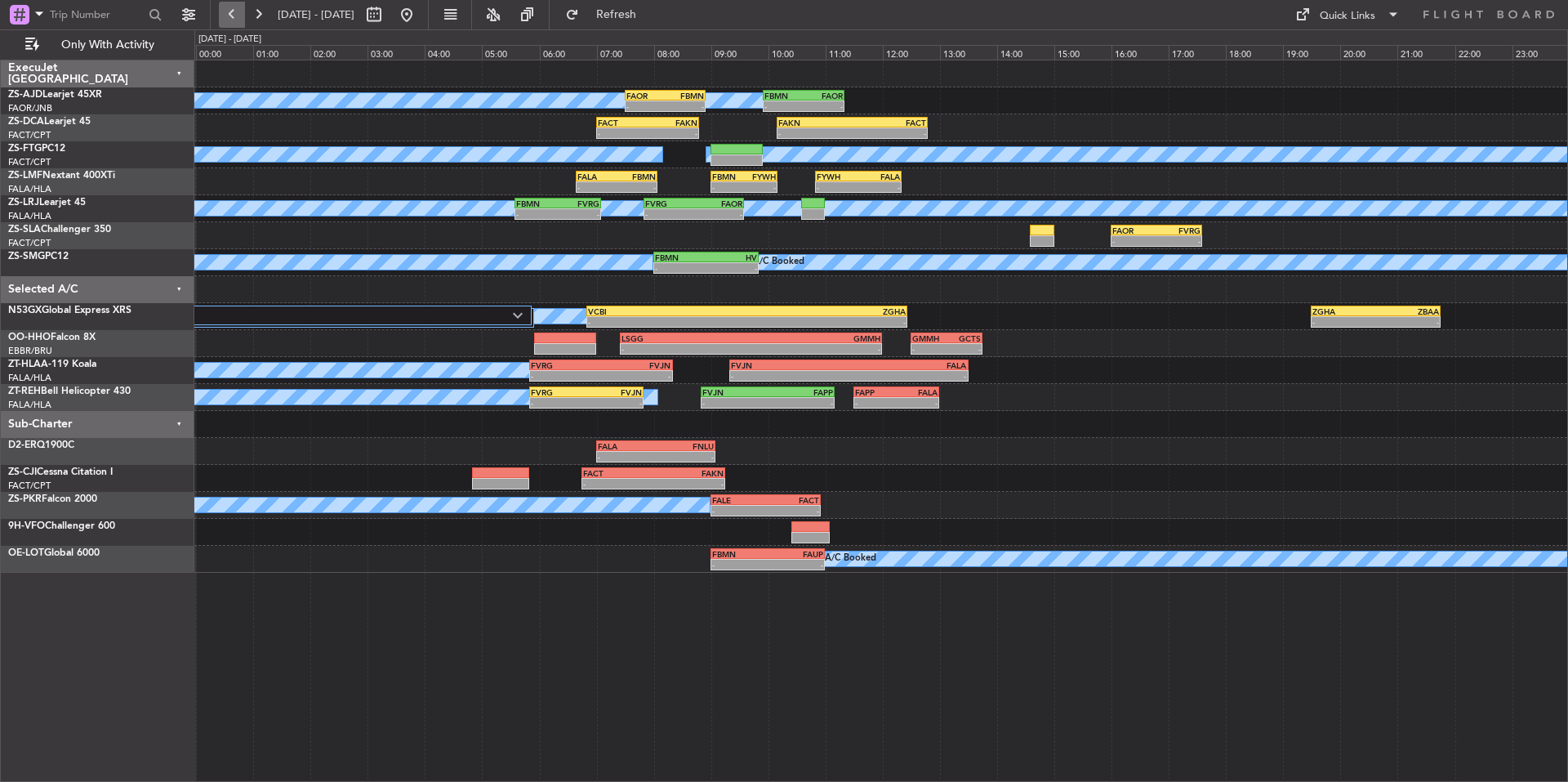
click at [239, 11] on button at bounding box center [232, 15] width 26 height 26
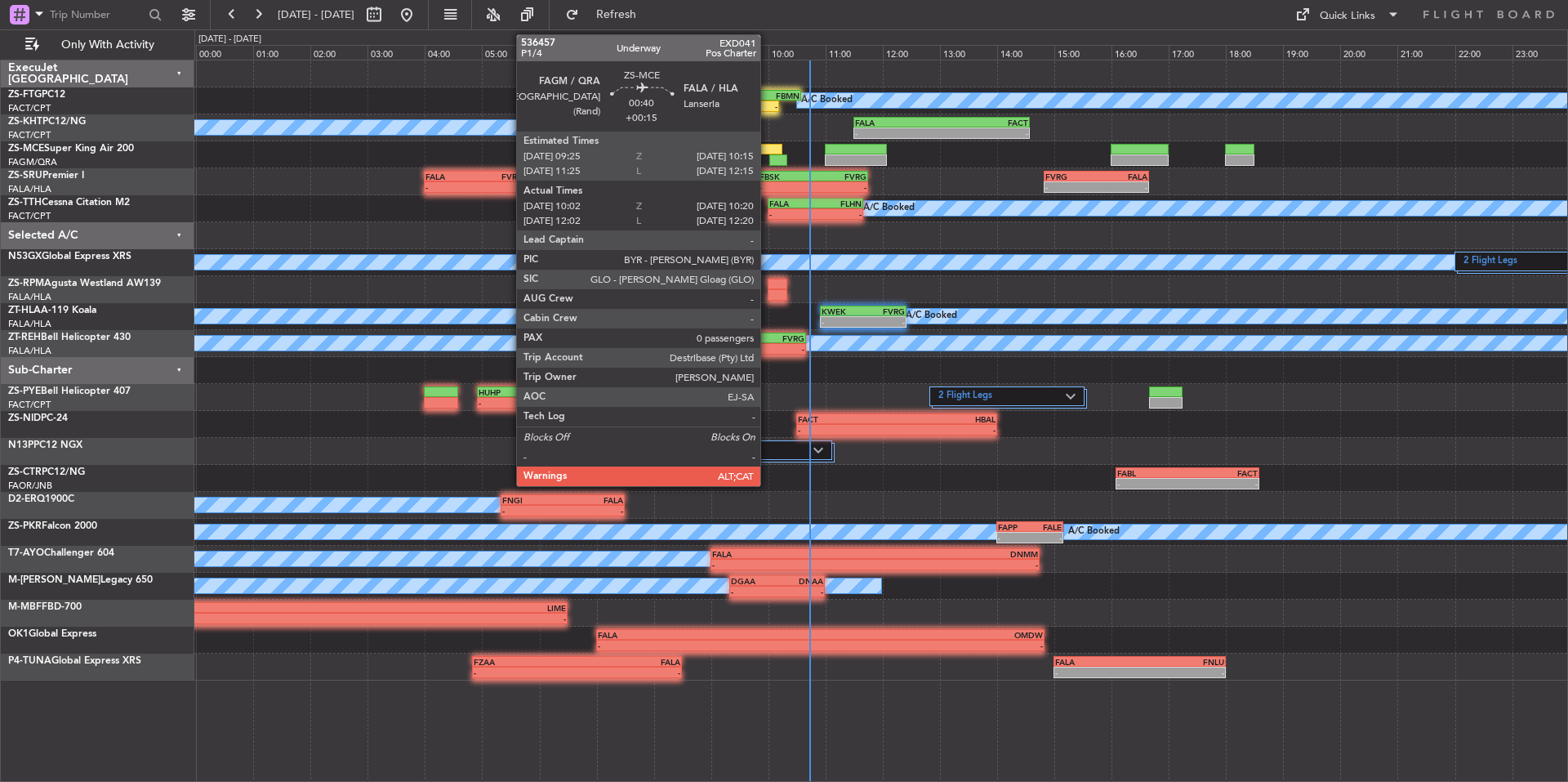
click at [768, 151] on div at bounding box center [759, 149] width 48 height 11
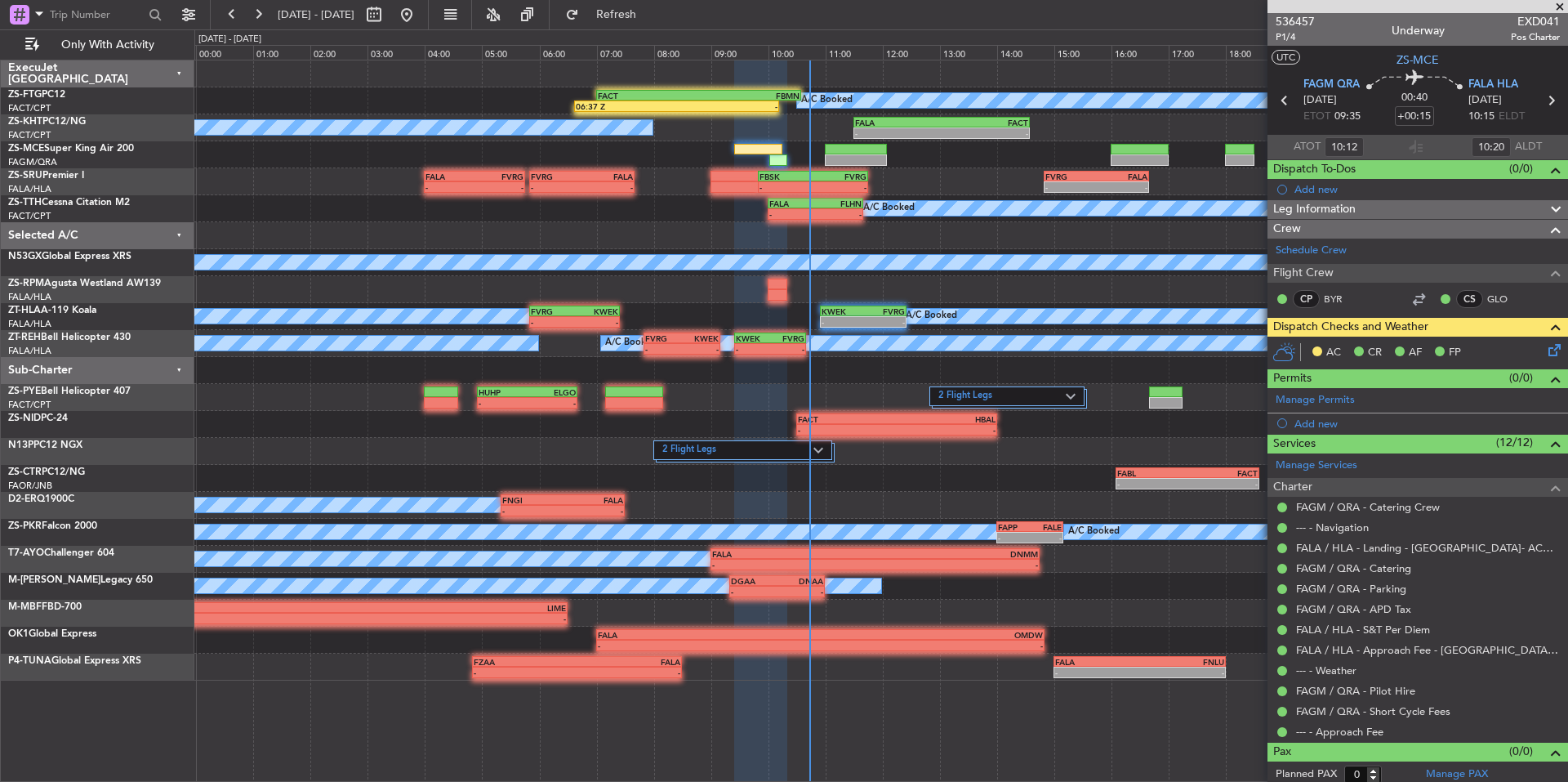
click at [1546, 353] on icon at bounding box center [1552, 347] width 13 height 13
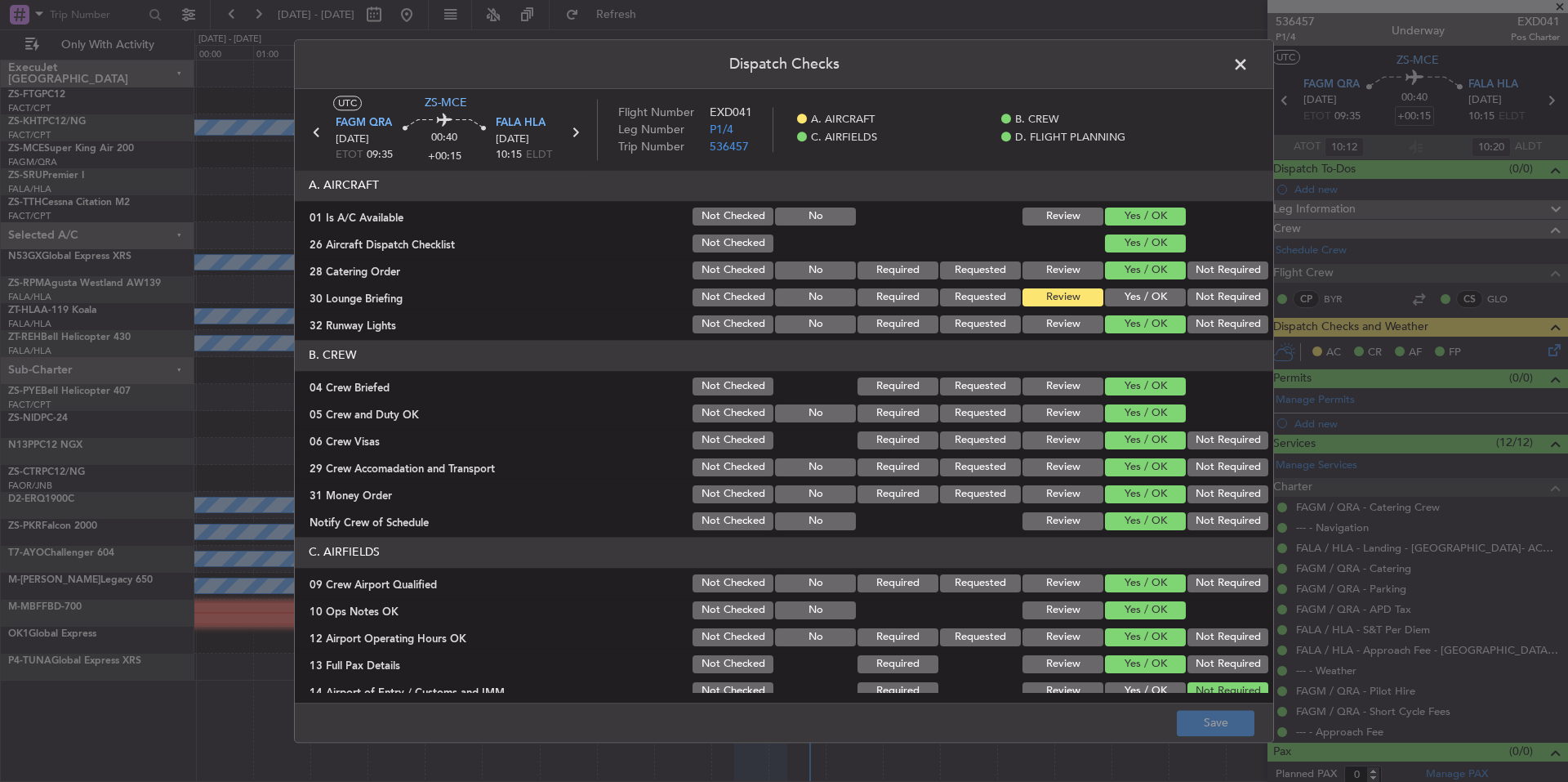
click at [1125, 290] on button "Yes / OK" at bounding box center [1145, 297] width 81 height 18
click at [1206, 723] on button "Save" at bounding box center [1216, 723] width 77 height 26
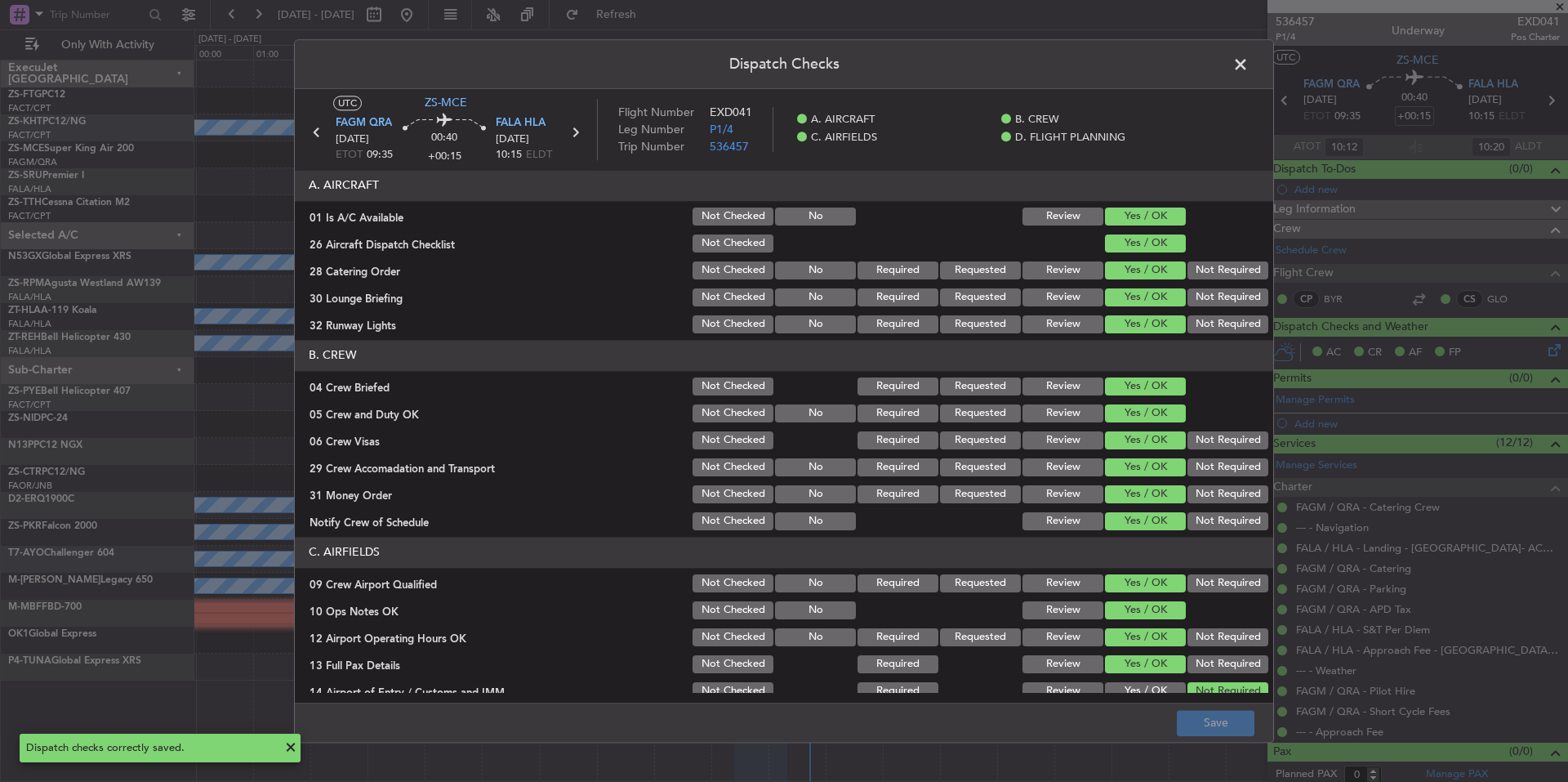
click at [1249, 71] on span at bounding box center [1249, 69] width 0 height 33
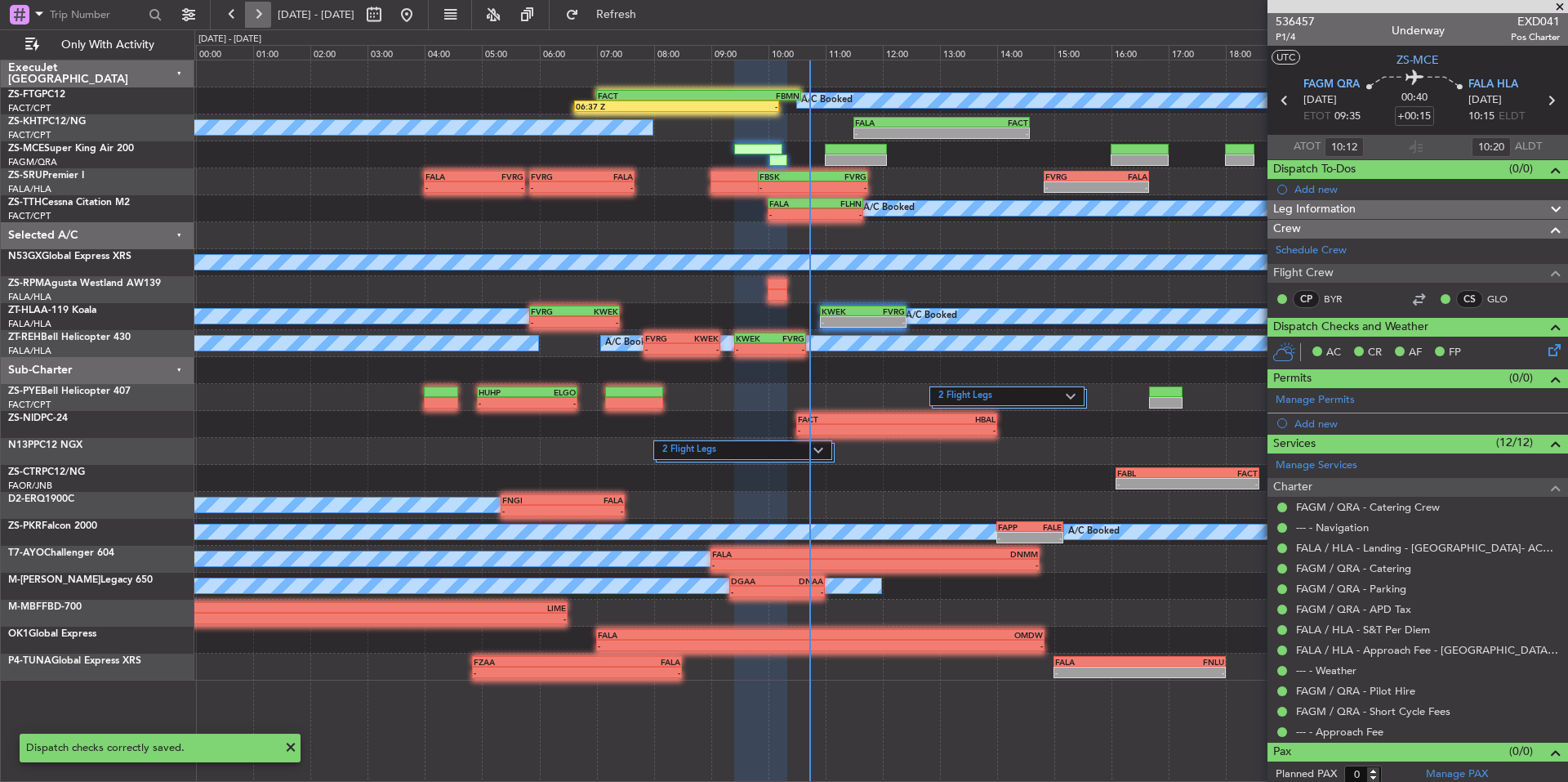
click at [252, 19] on button at bounding box center [258, 15] width 26 height 26
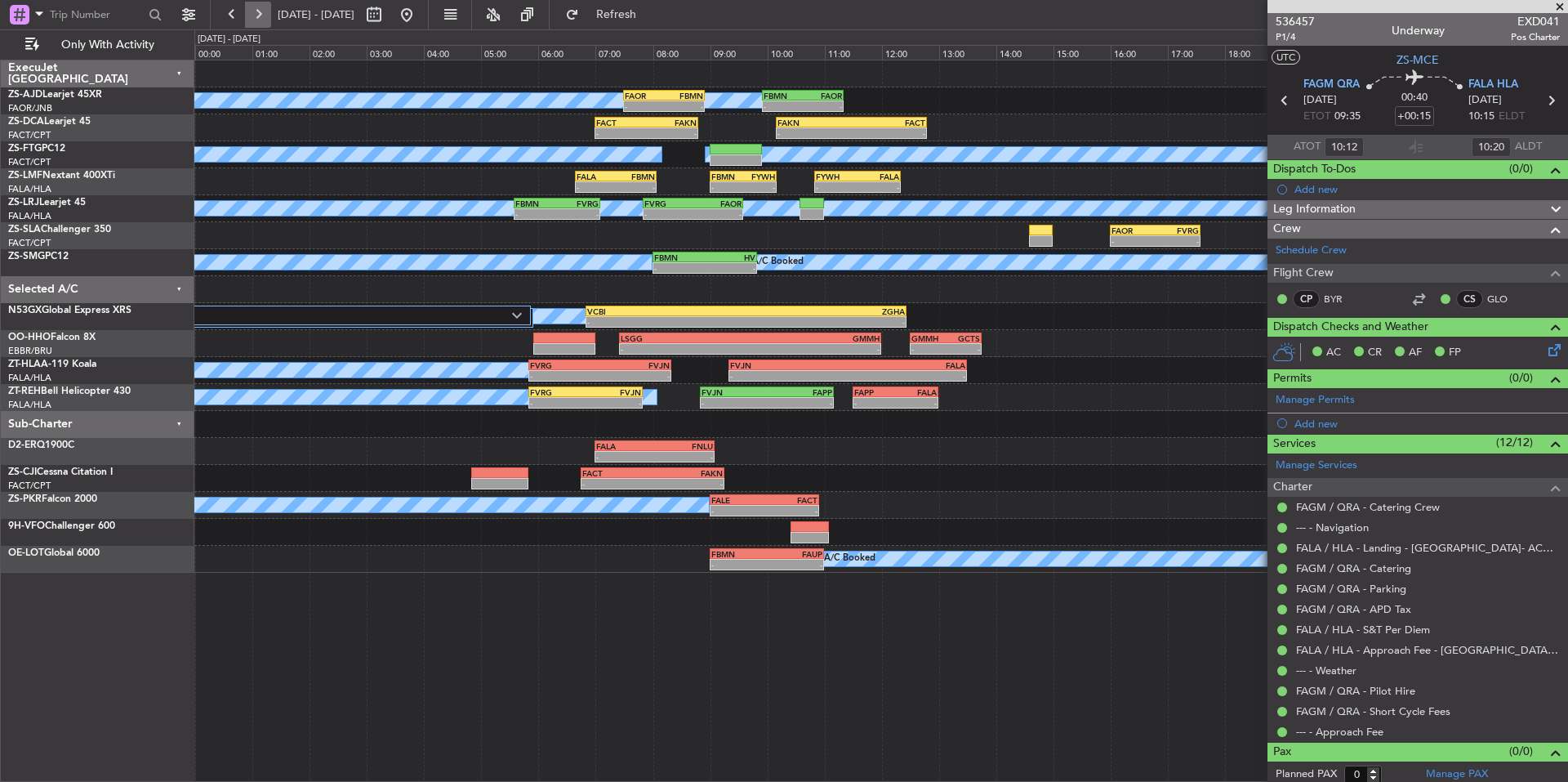
click at [260, 14] on button at bounding box center [258, 15] width 26 height 26
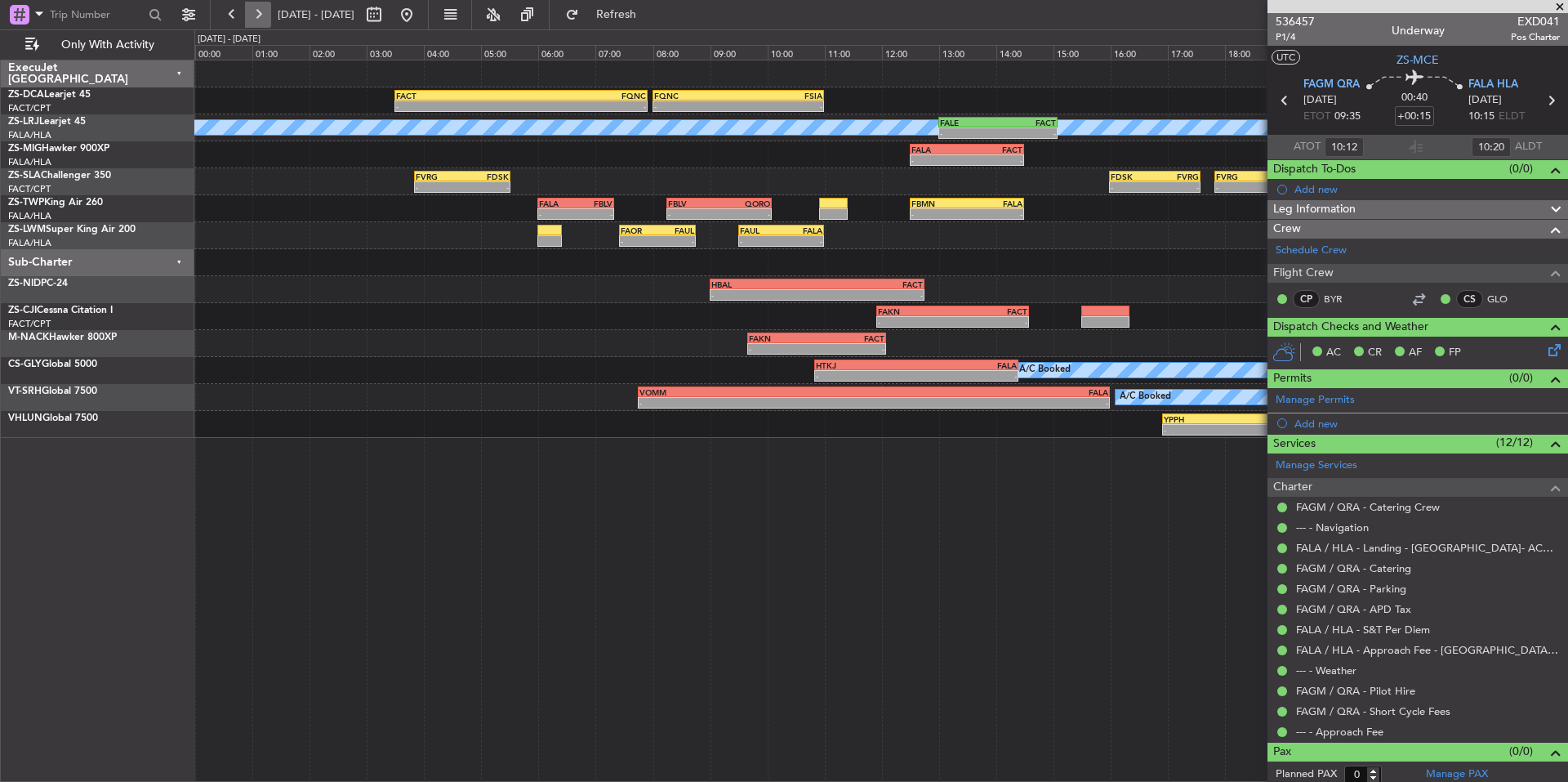
click at [258, 11] on button at bounding box center [258, 15] width 26 height 26
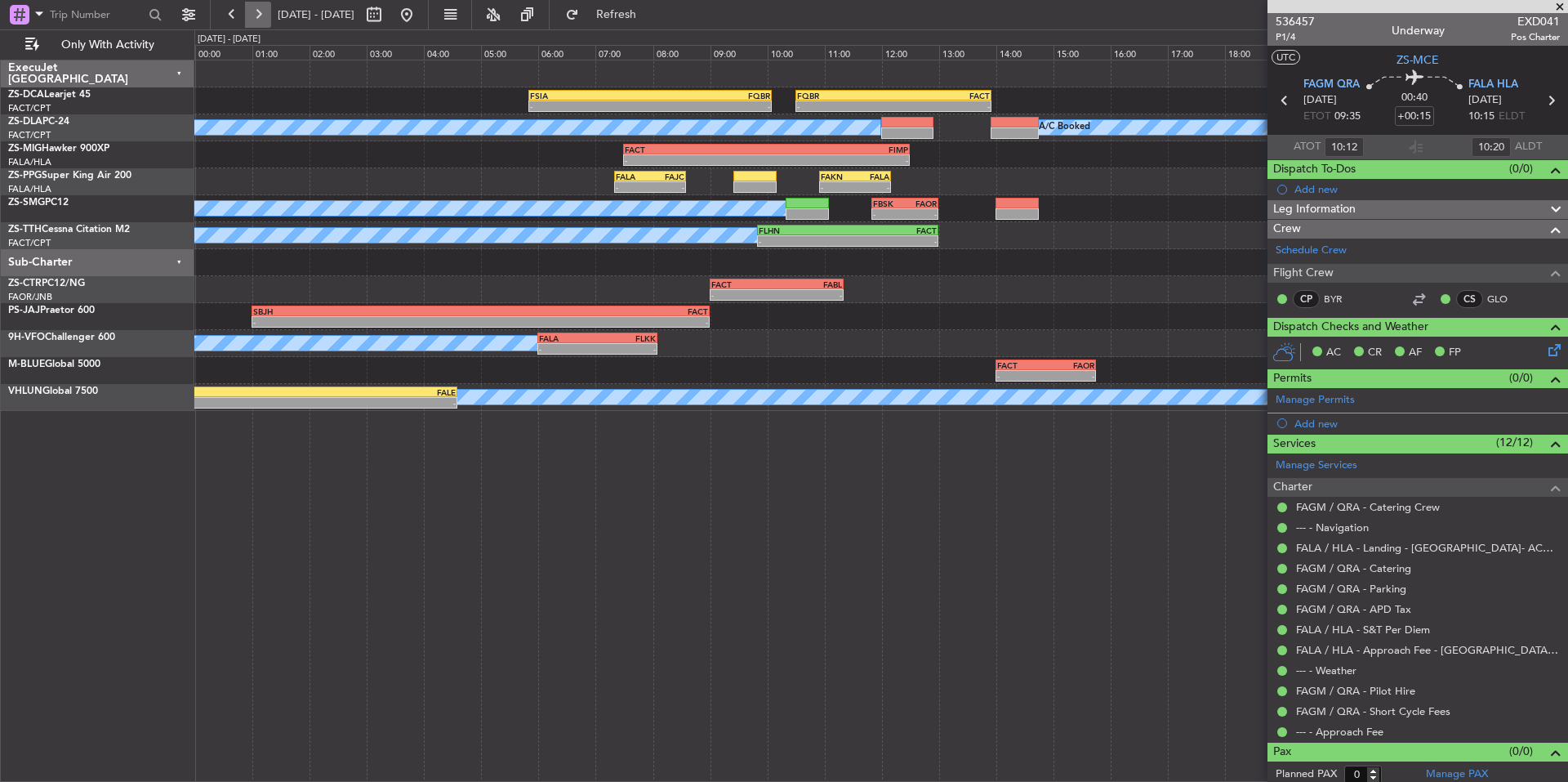
click at [258, 11] on button at bounding box center [258, 15] width 26 height 26
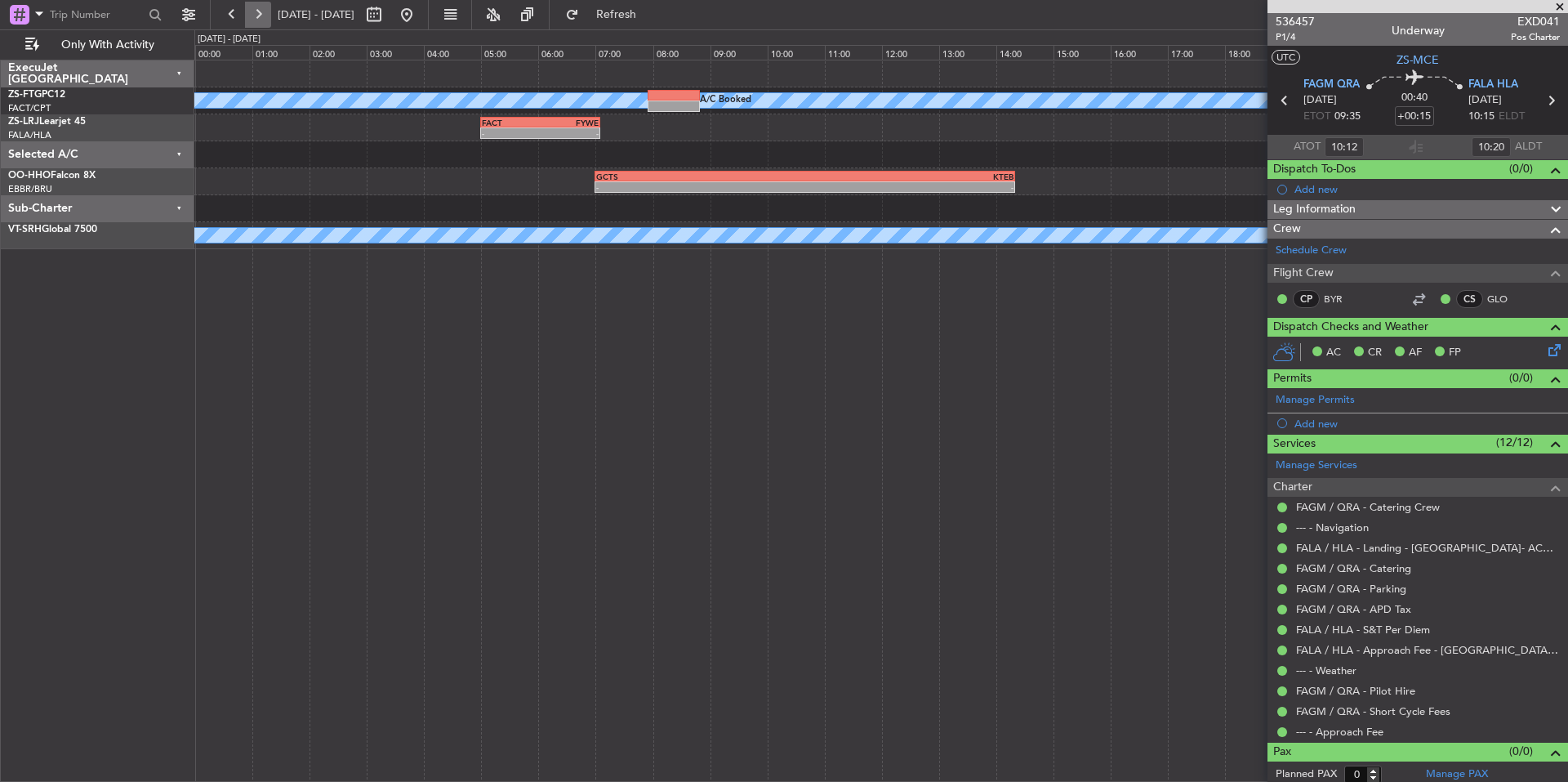
click at [258, 11] on button at bounding box center [258, 15] width 26 height 26
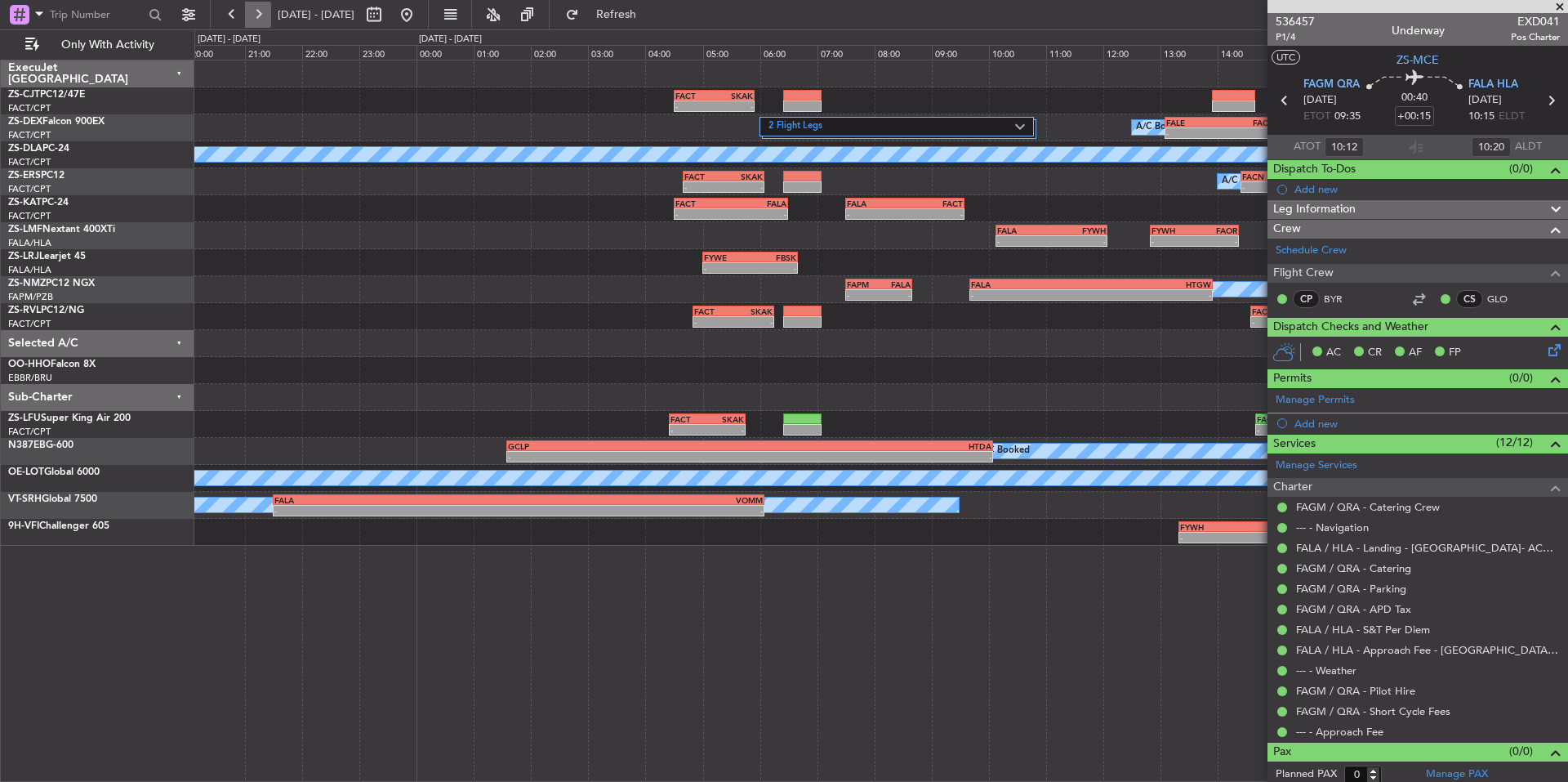
click at [258, 11] on button at bounding box center [258, 15] width 26 height 26
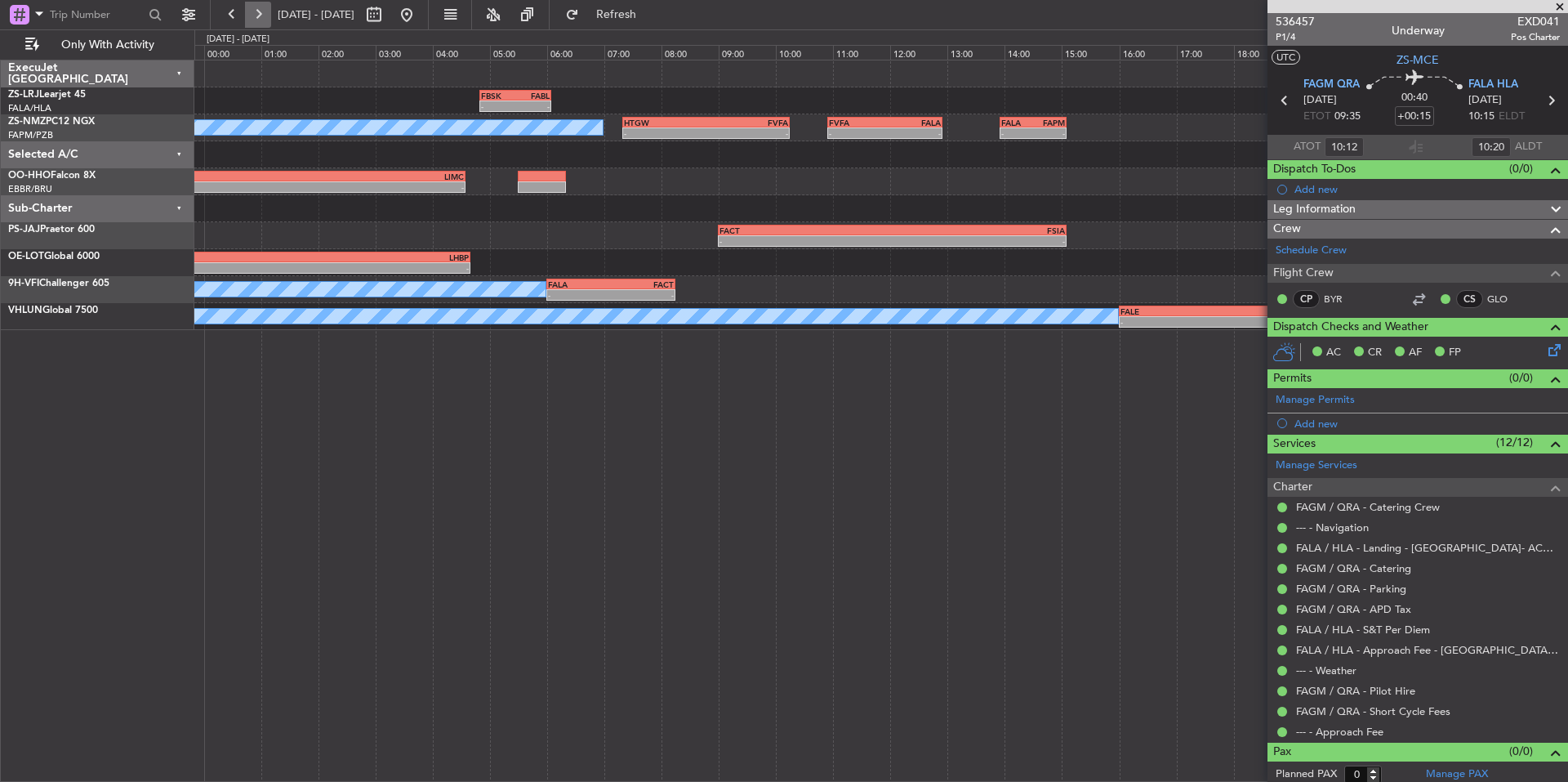
click at [258, 11] on button at bounding box center [258, 15] width 26 height 26
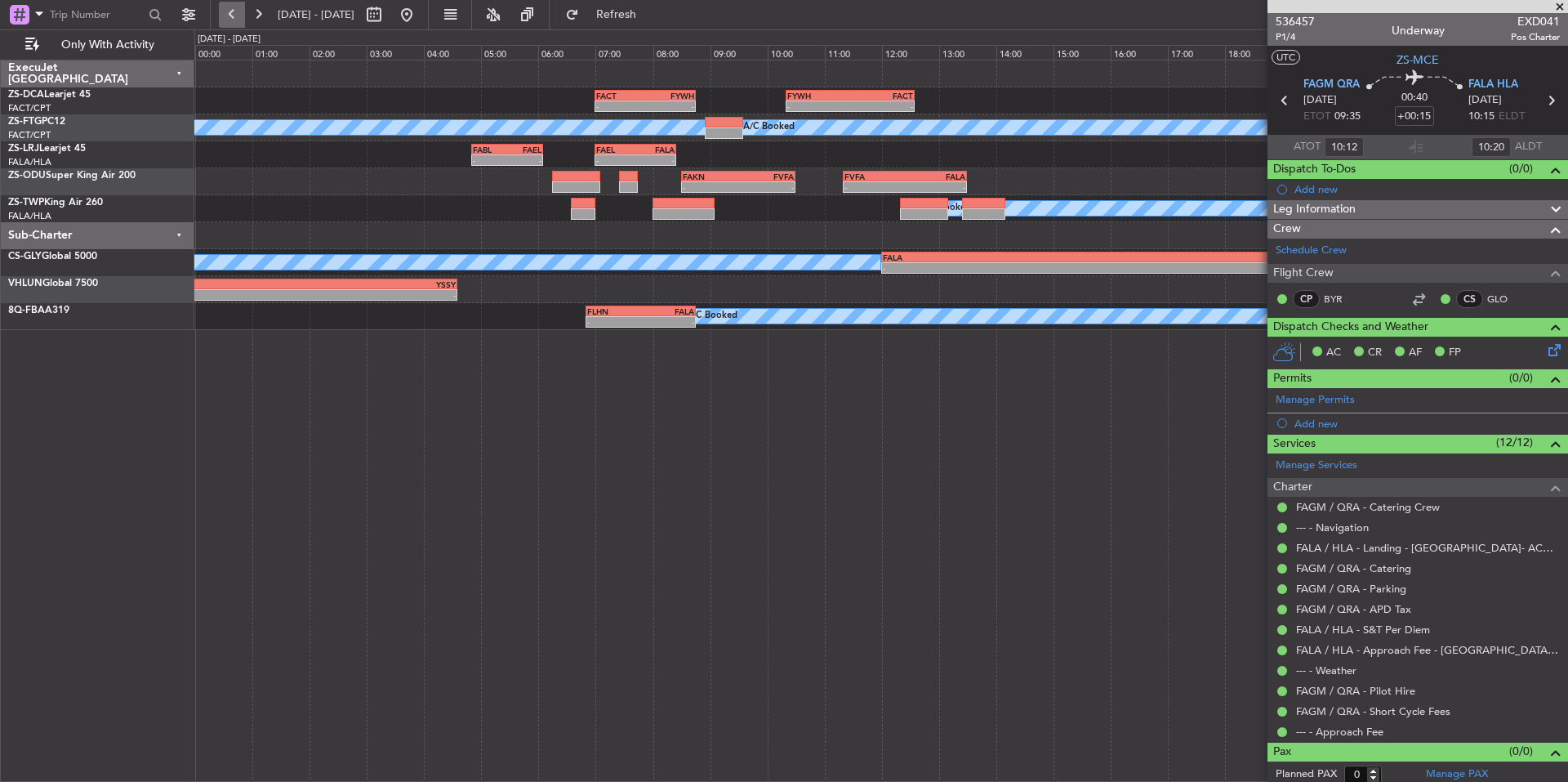
click at [238, 17] on button at bounding box center [232, 15] width 26 height 26
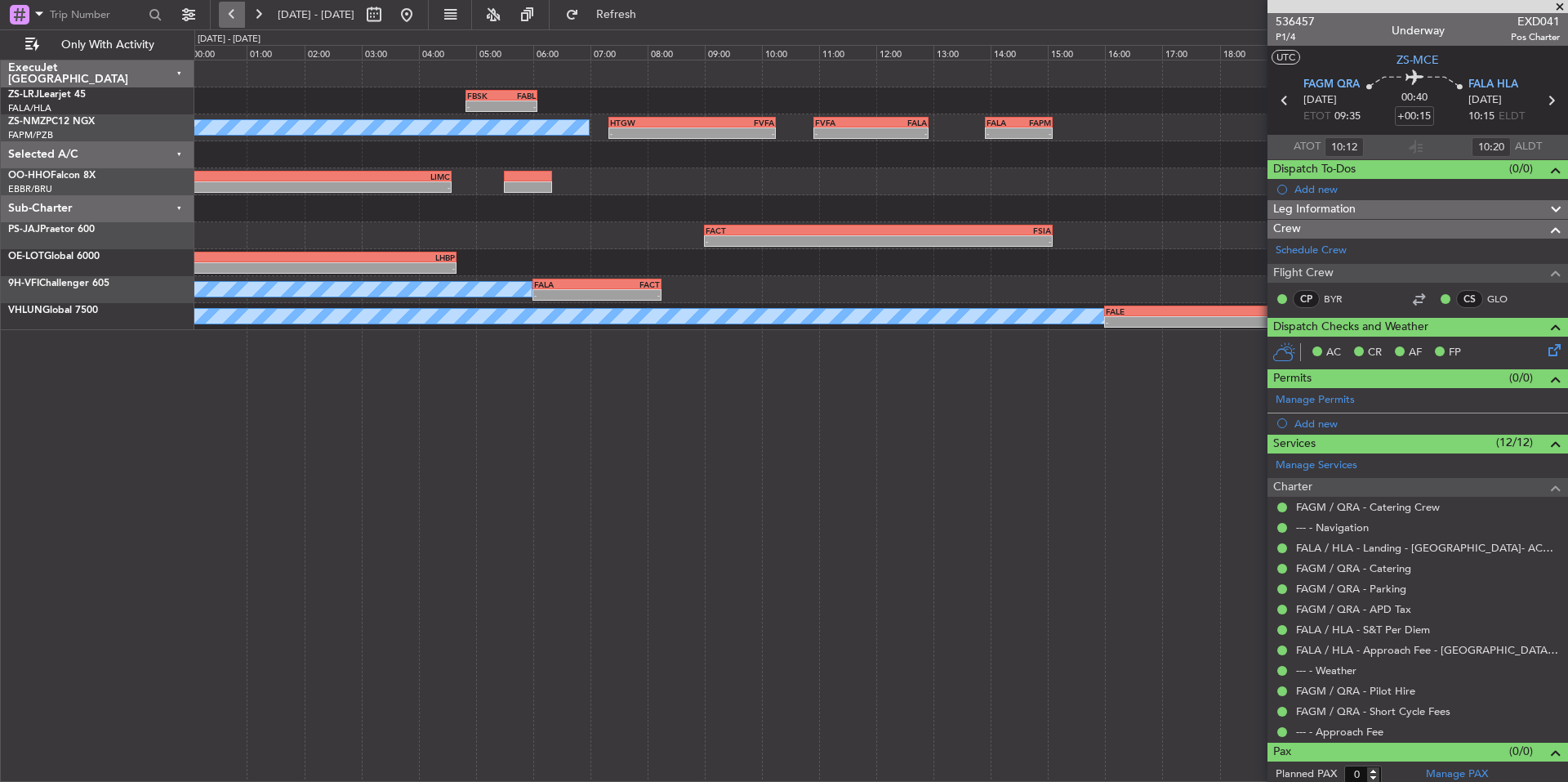
click at [238, 17] on button at bounding box center [232, 15] width 26 height 26
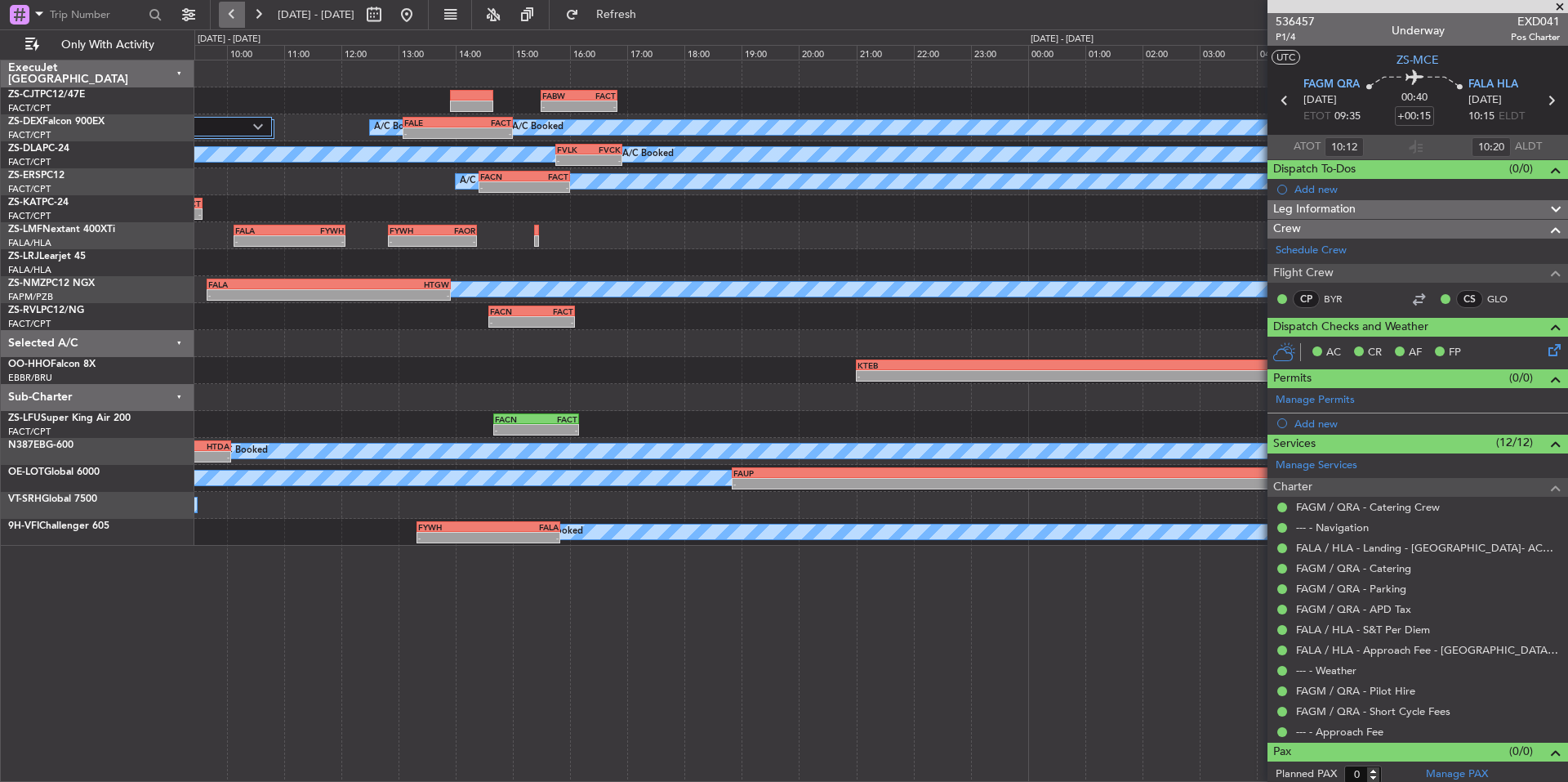
click at [238, 17] on button at bounding box center [232, 15] width 26 height 26
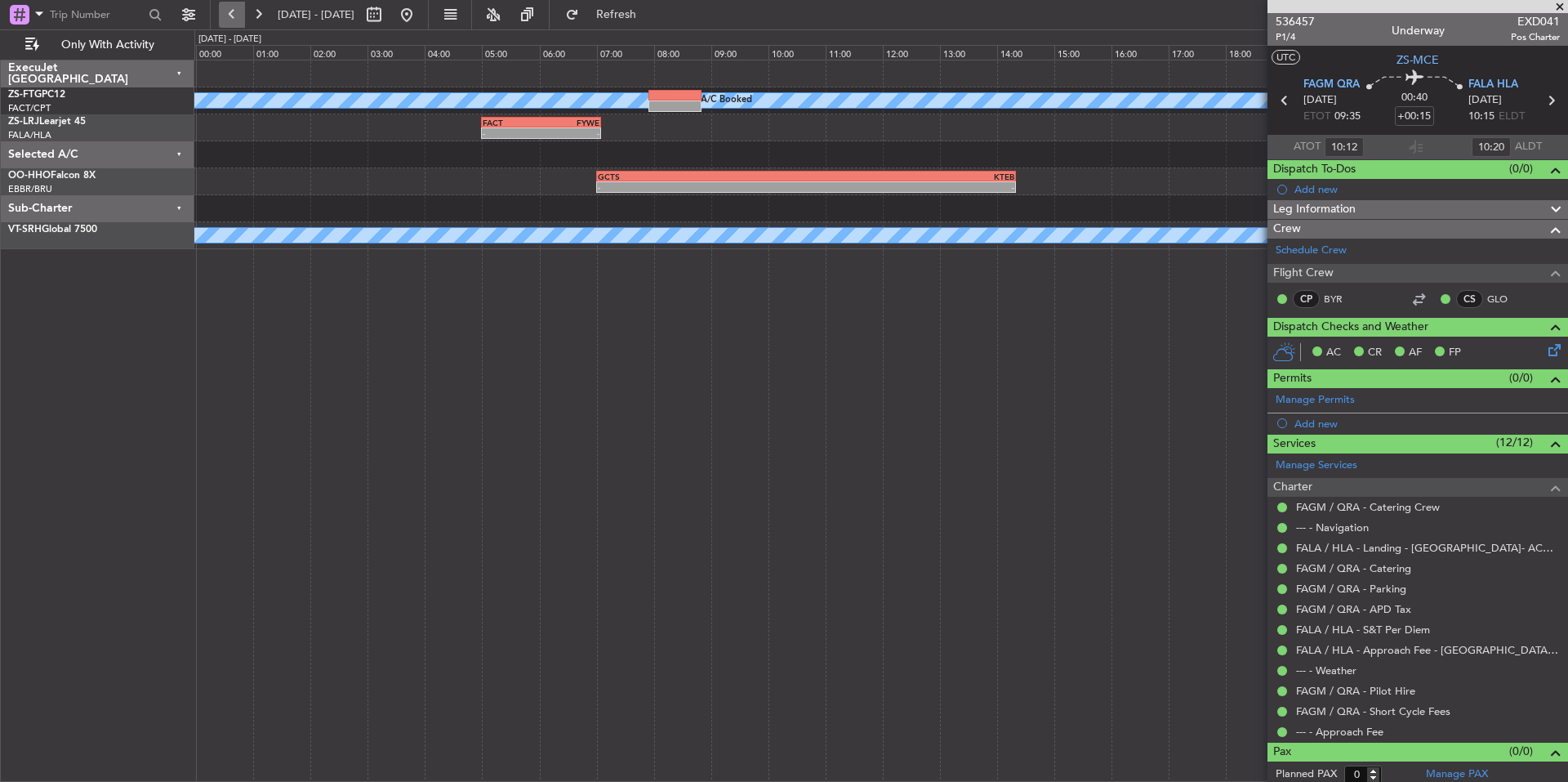
click at [238, 17] on button at bounding box center [232, 15] width 26 height 26
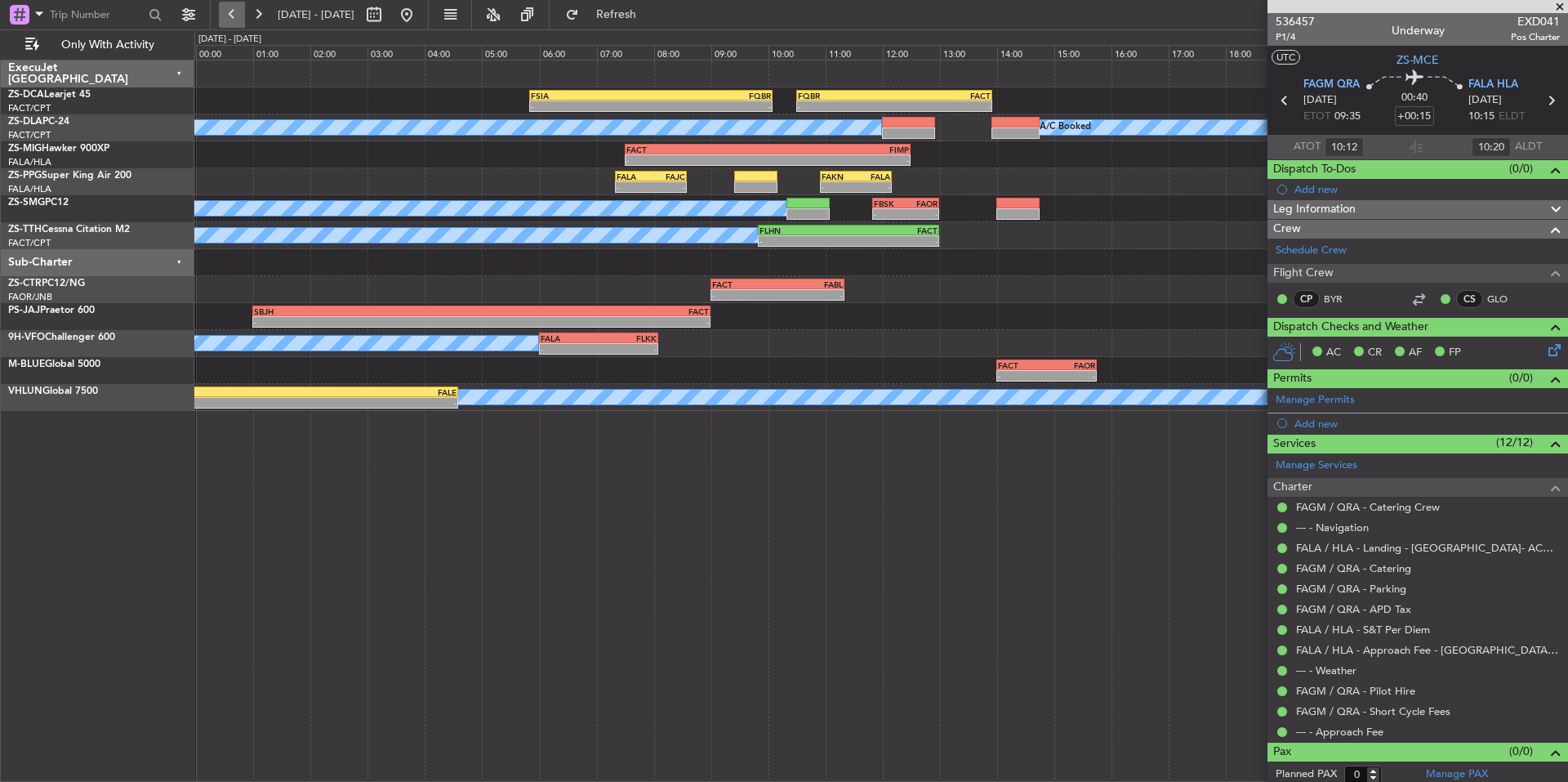
click at [238, 17] on button at bounding box center [232, 15] width 26 height 26
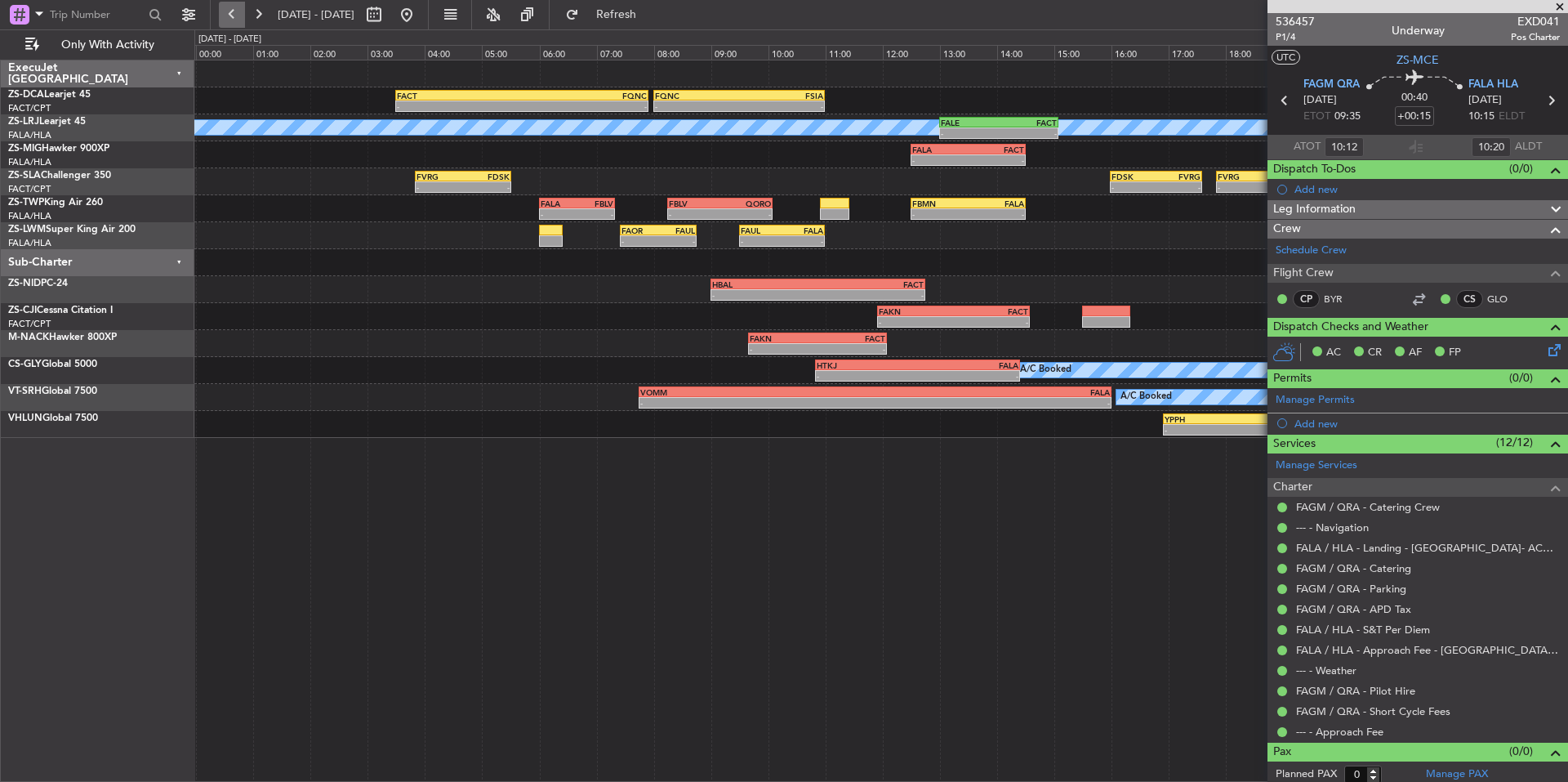
click at [229, 17] on button at bounding box center [232, 15] width 26 height 26
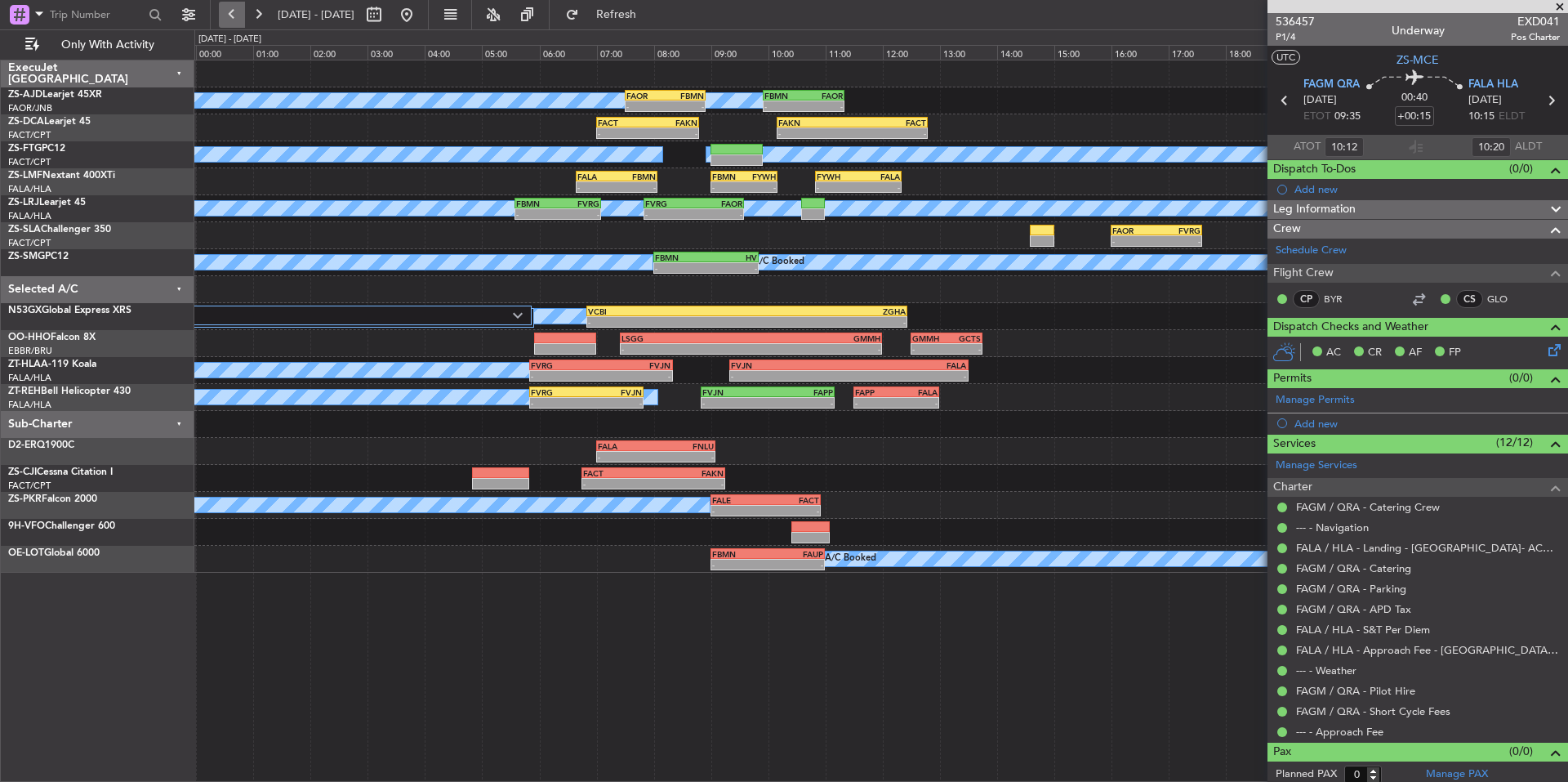
click at [234, 15] on button at bounding box center [232, 15] width 26 height 26
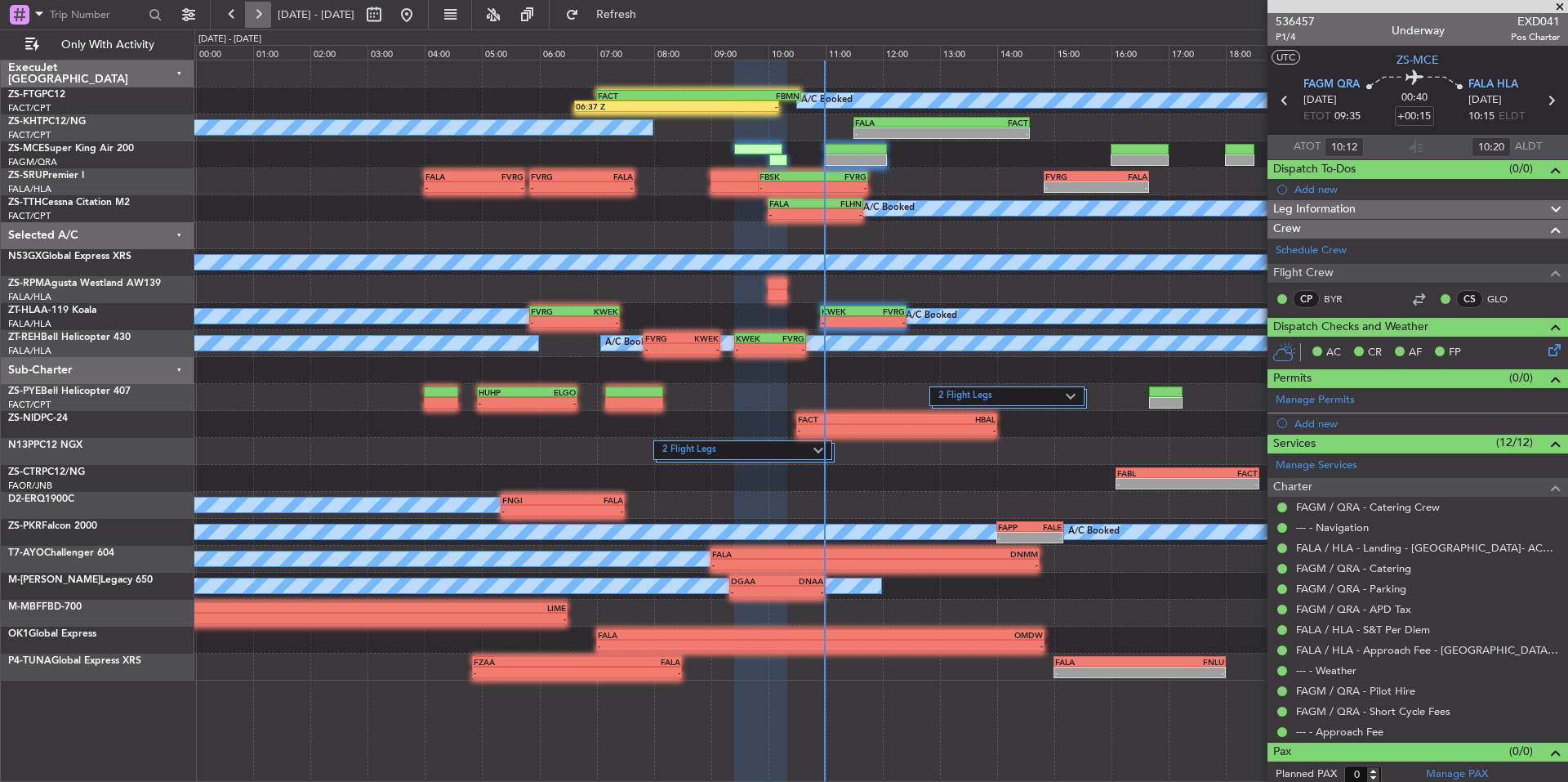
click at [256, 15] on button at bounding box center [258, 15] width 26 height 26
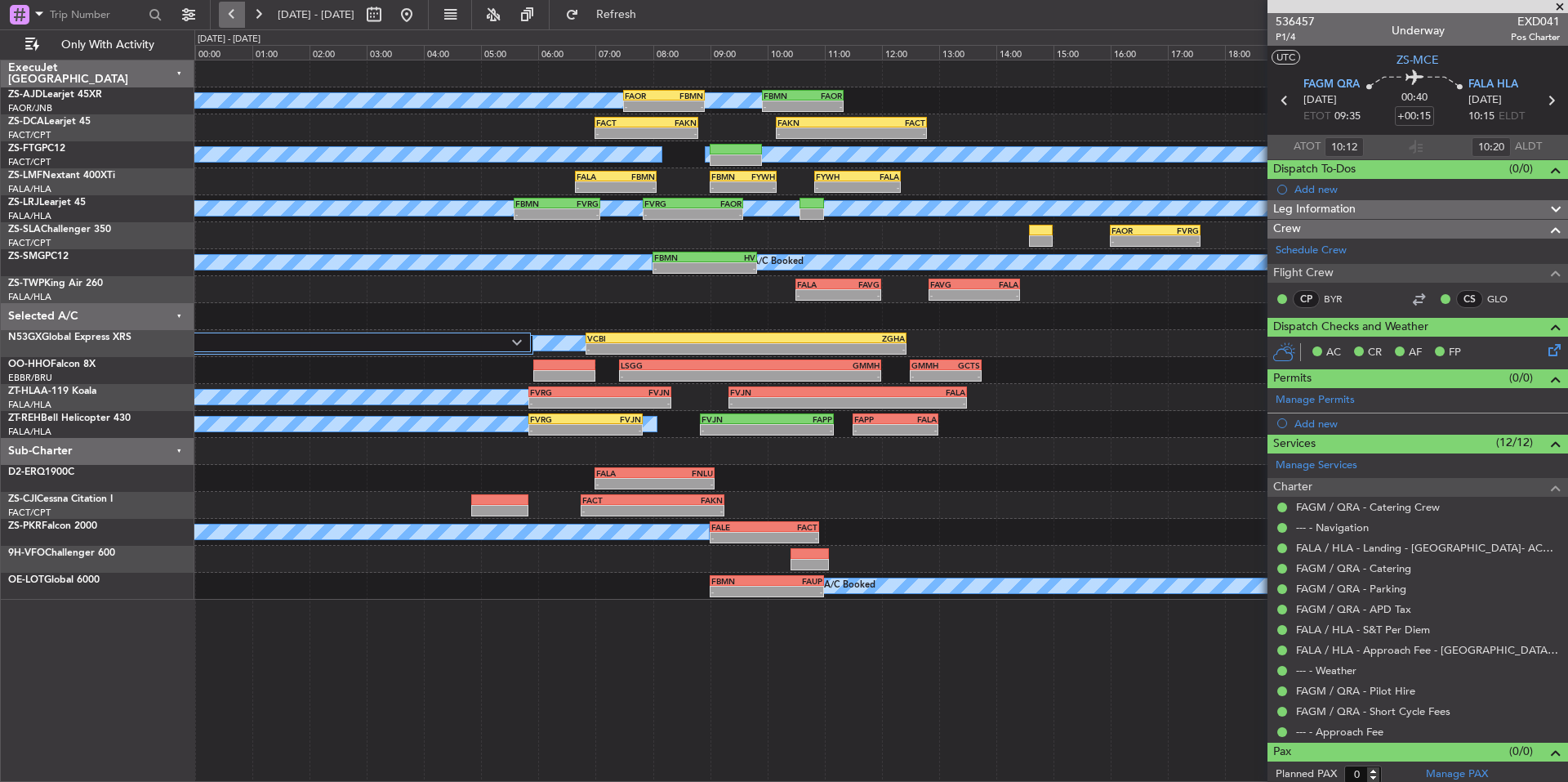
click at [245, 13] on button at bounding box center [232, 15] width 26 height 26
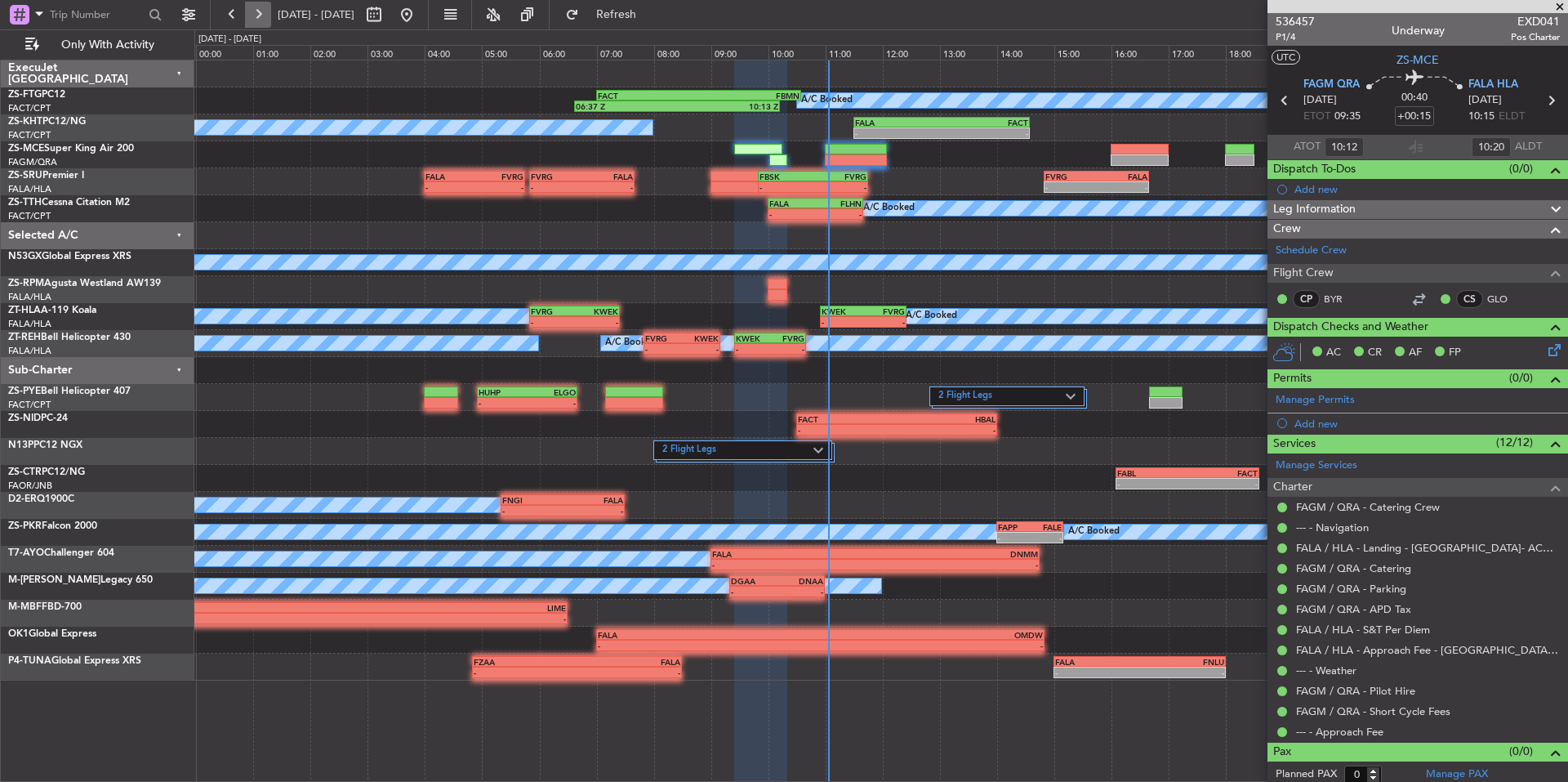
click at [266, 20] on button at bounding box center [258, 15] width 26 height 26
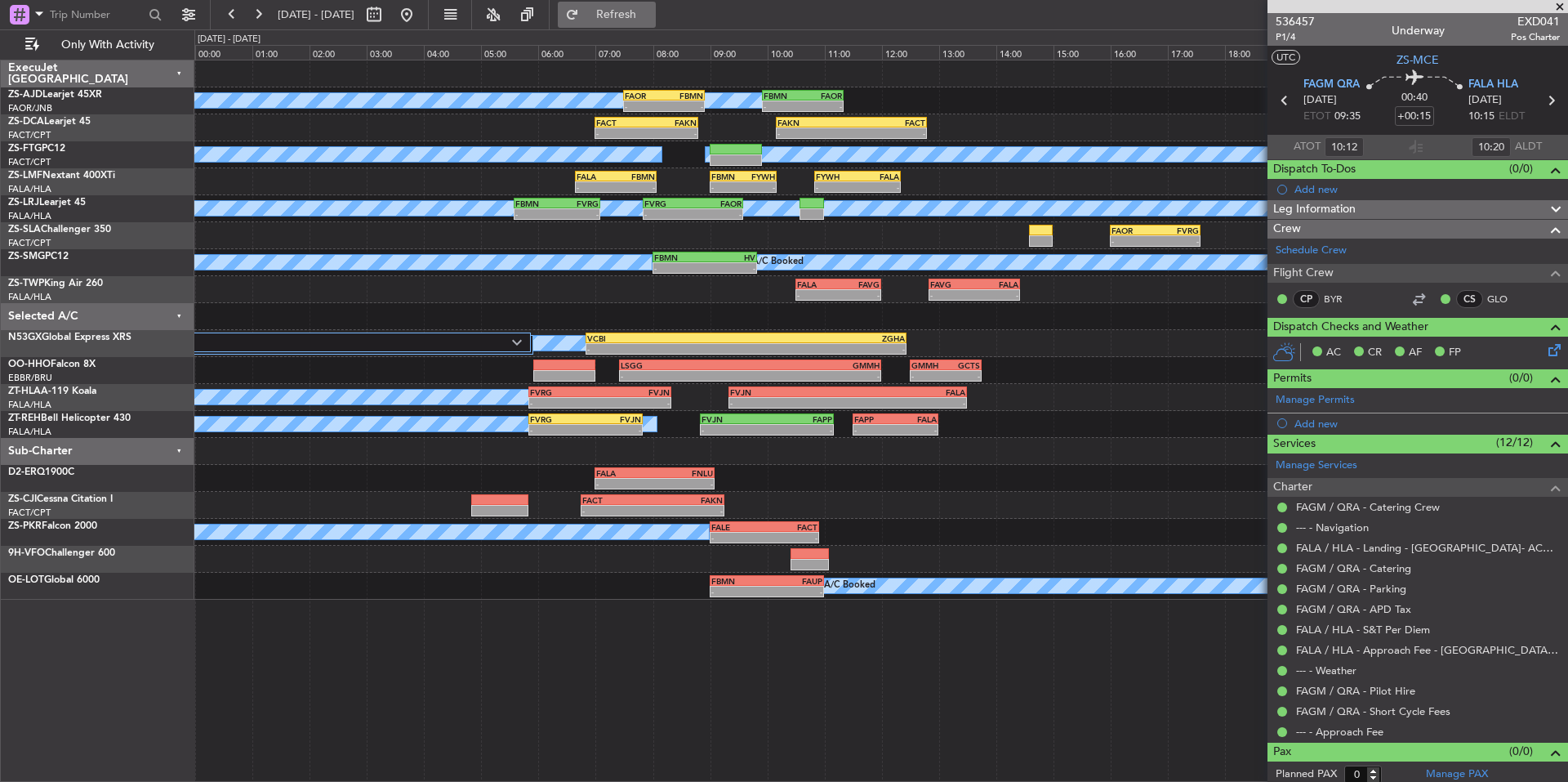
click at [651, 19] on span "Refresh" at bounding box center [617, 14] width 69 height 11
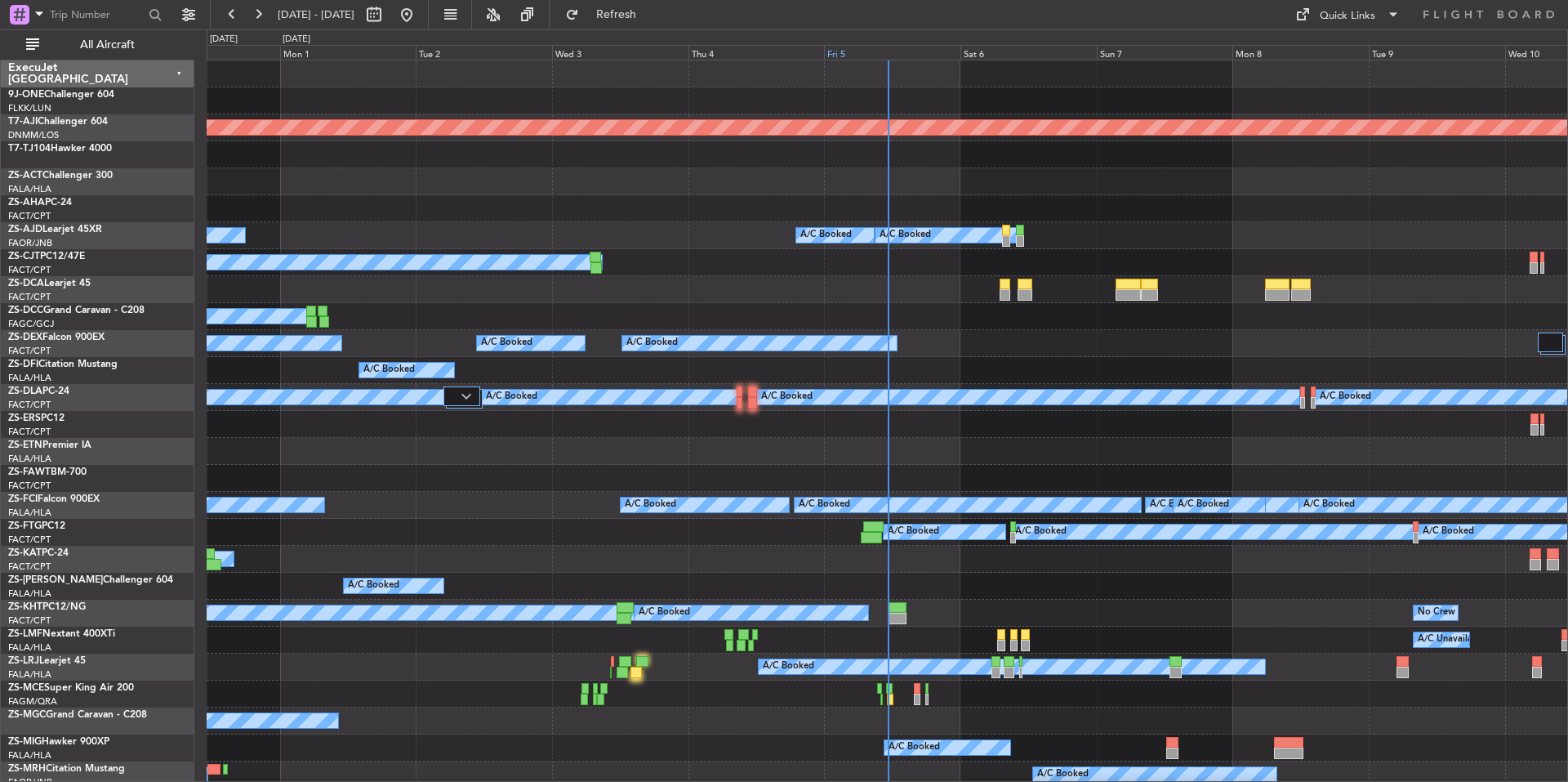
click at [921, 52] on div "Fri 5" at bounding box center [892, 52] width 136 height 15
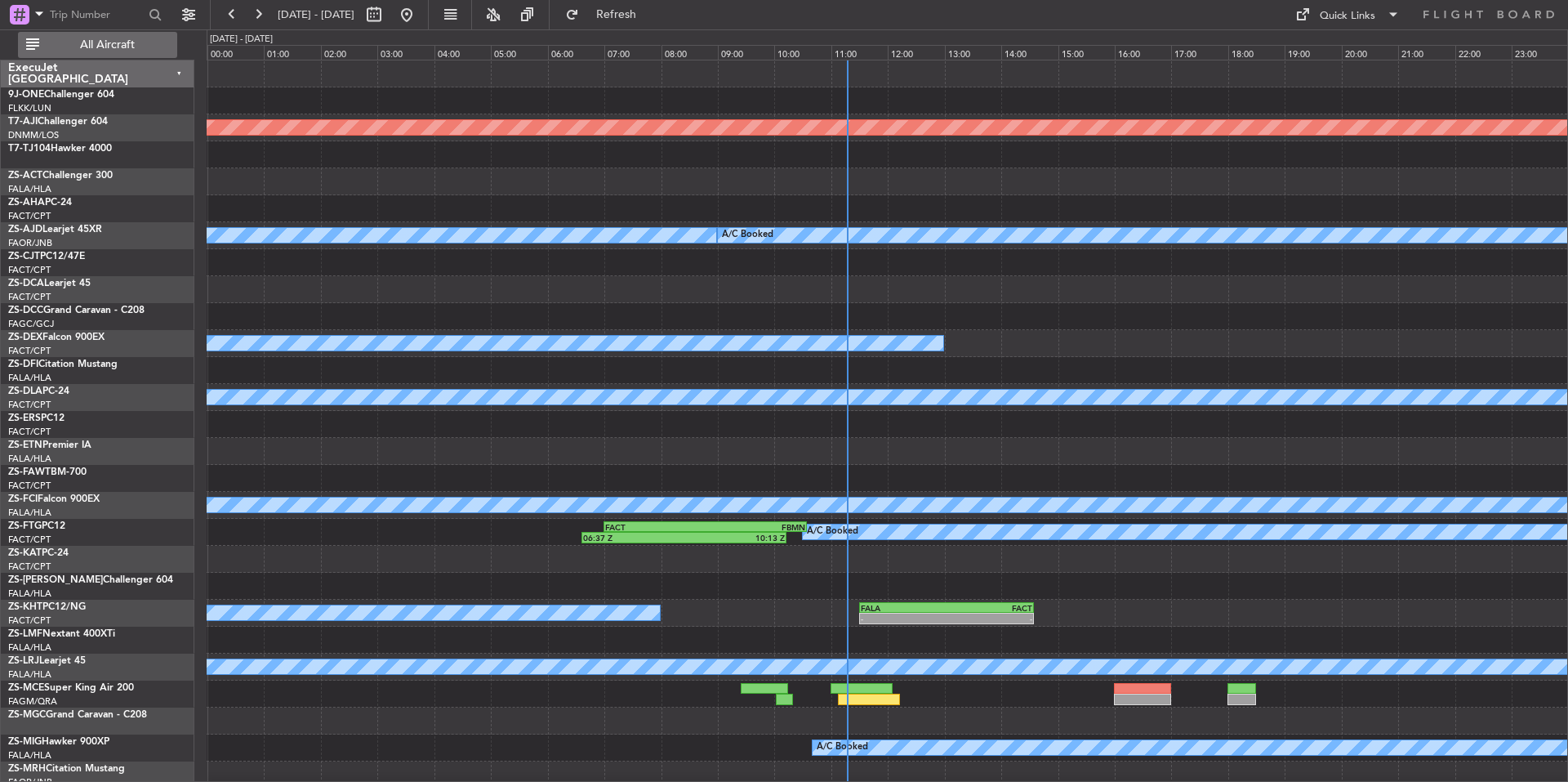
click at [66, 44] on span "All Aircraft" at bounding box center [107, 45] width 130 height 11
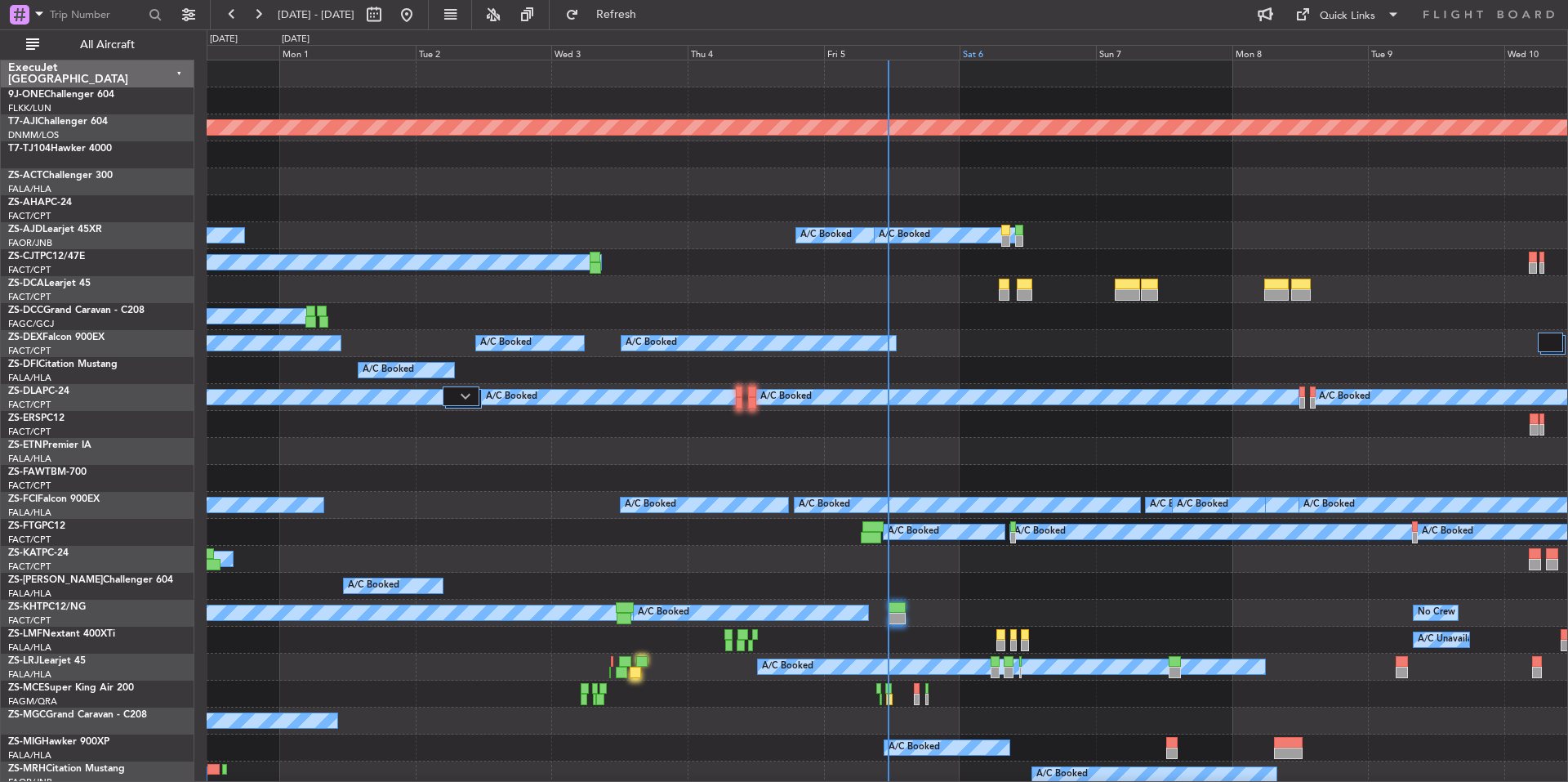
click at [1007, 47] on div "Sat 6" at bounding box center [1028, 52] width 136 height 15
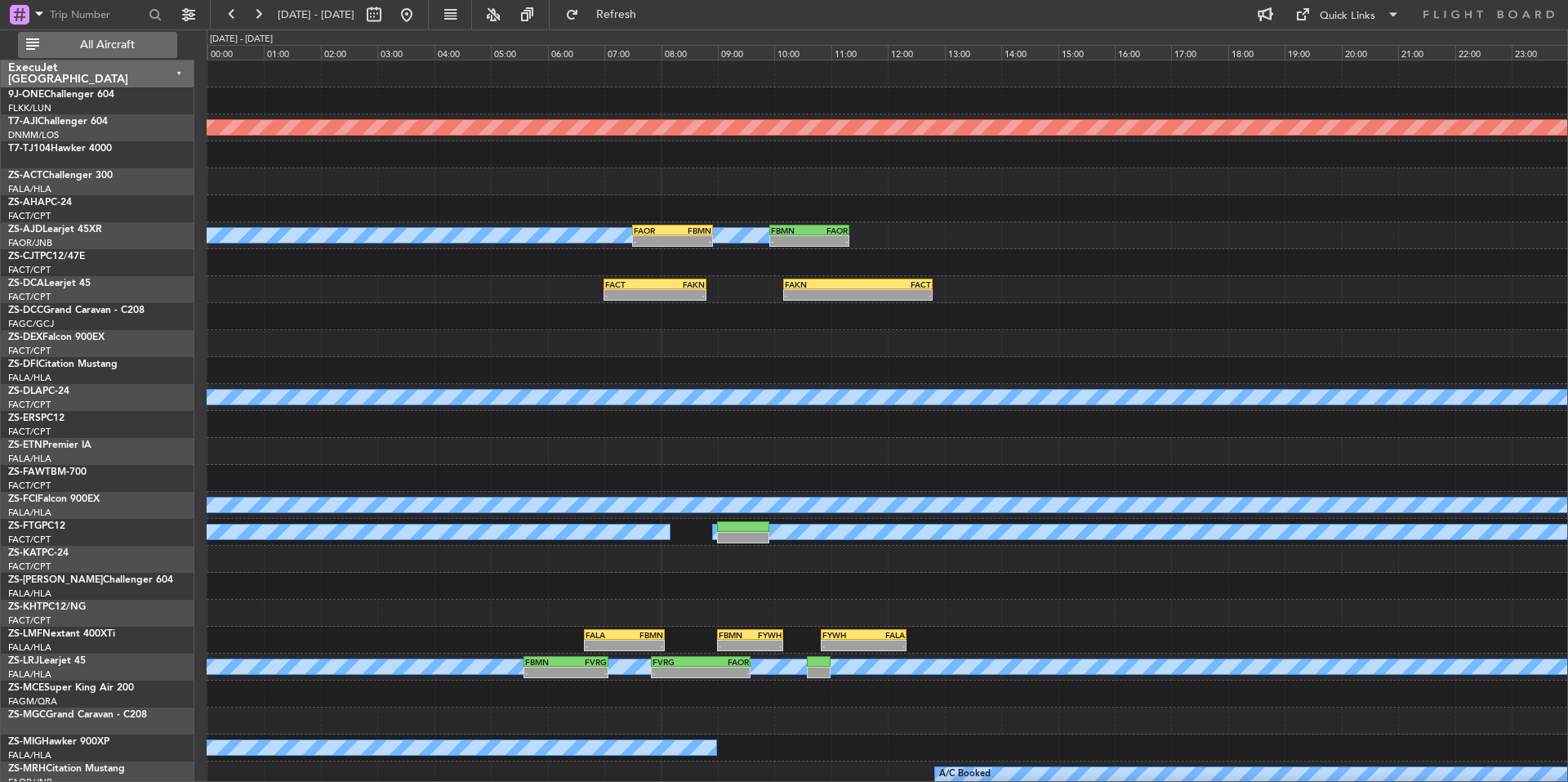
click at [86, 50] on span "All Aircraft" at bounding box center [107, 45] width 130 height 11
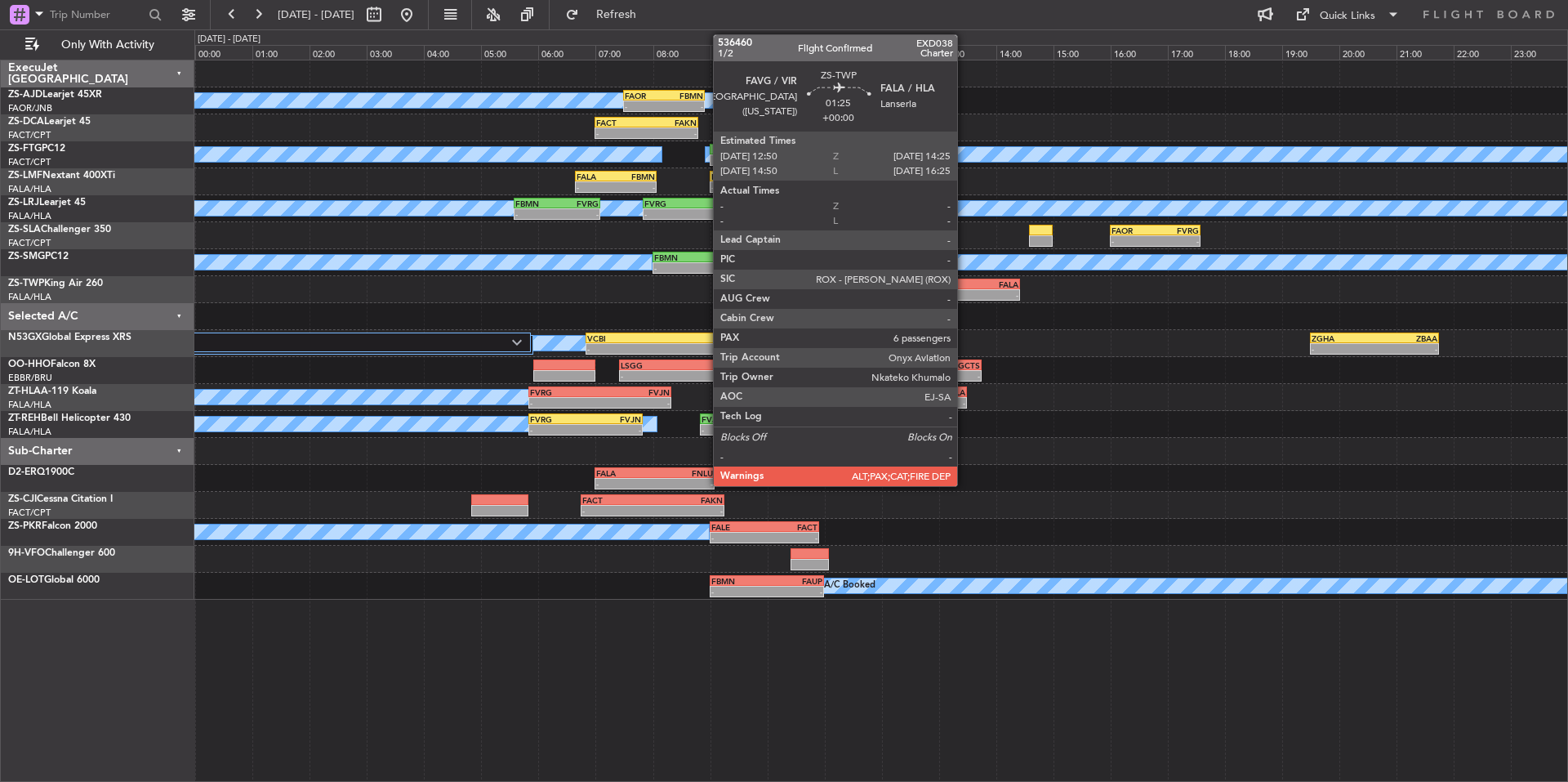
click at [964, 289] on div "- -" at bounding box center [974, 295] width 90 height 11
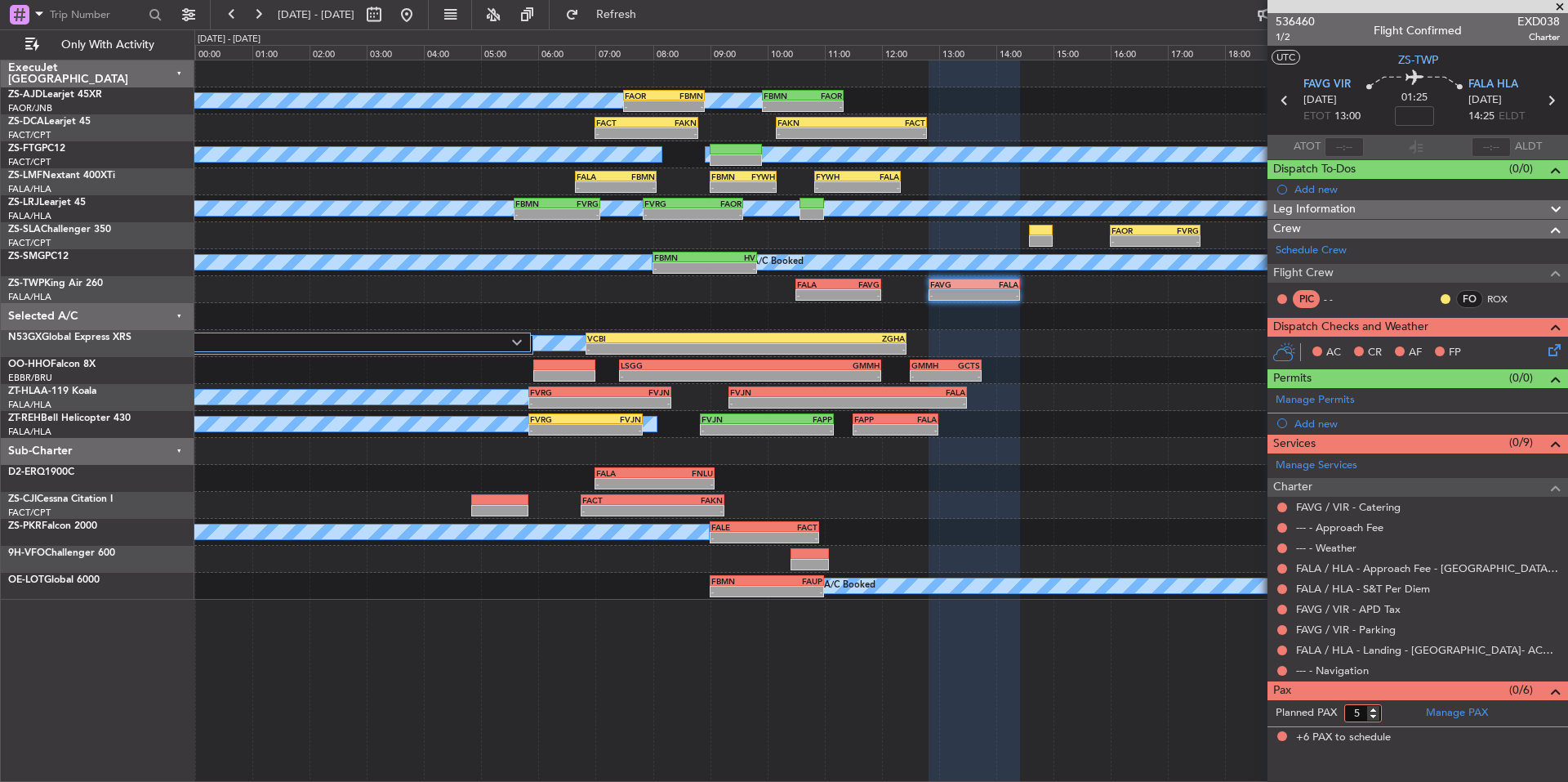
click at [1375, 716] on input "5" at bounding box center [1363, 713] width 38 height 18
click at [1375, 716] on input "4" at bounding box center [1363, 713] width 38 height 18
click at [1375, 716] on input "3" at bounding box center [1363, 713] width 38 height 18
click at [1375, 716] on input "2" at bounding box center [1363, 713] width 38 height 18
click at [1375, 716] on input "1" at bounding box center [1363, 713] width 38 height 18
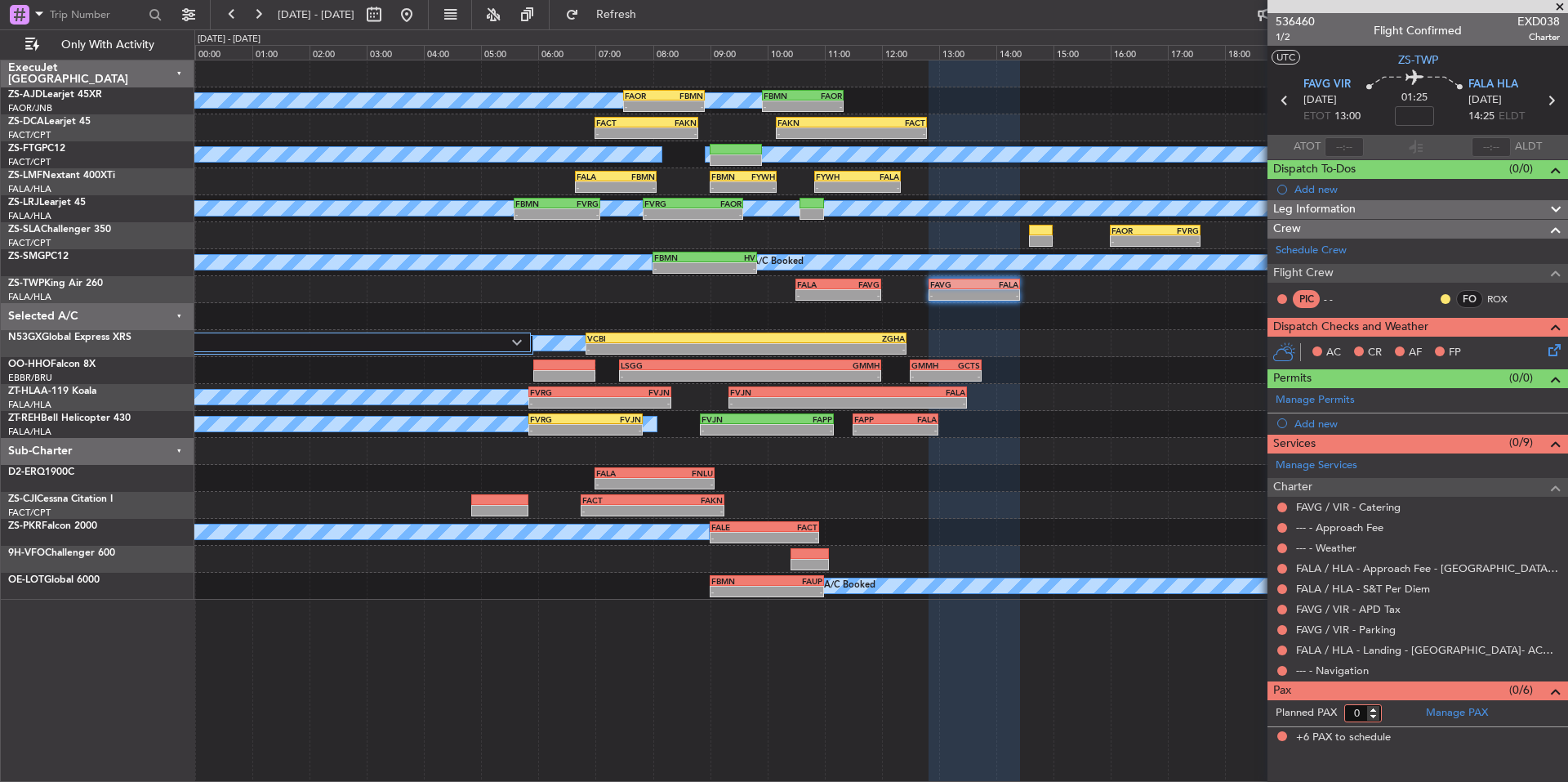
type input "0"
click at [1375, 716] on input "0" at bounding box center [1363, 713] width 38 height 18
click at [1391, 710] on form "Planned PAX" at bounding box center [1342, 713] width 151 height 26
click at [1283, 666] on button at bounding box center [1282, 670] width 9 height 9
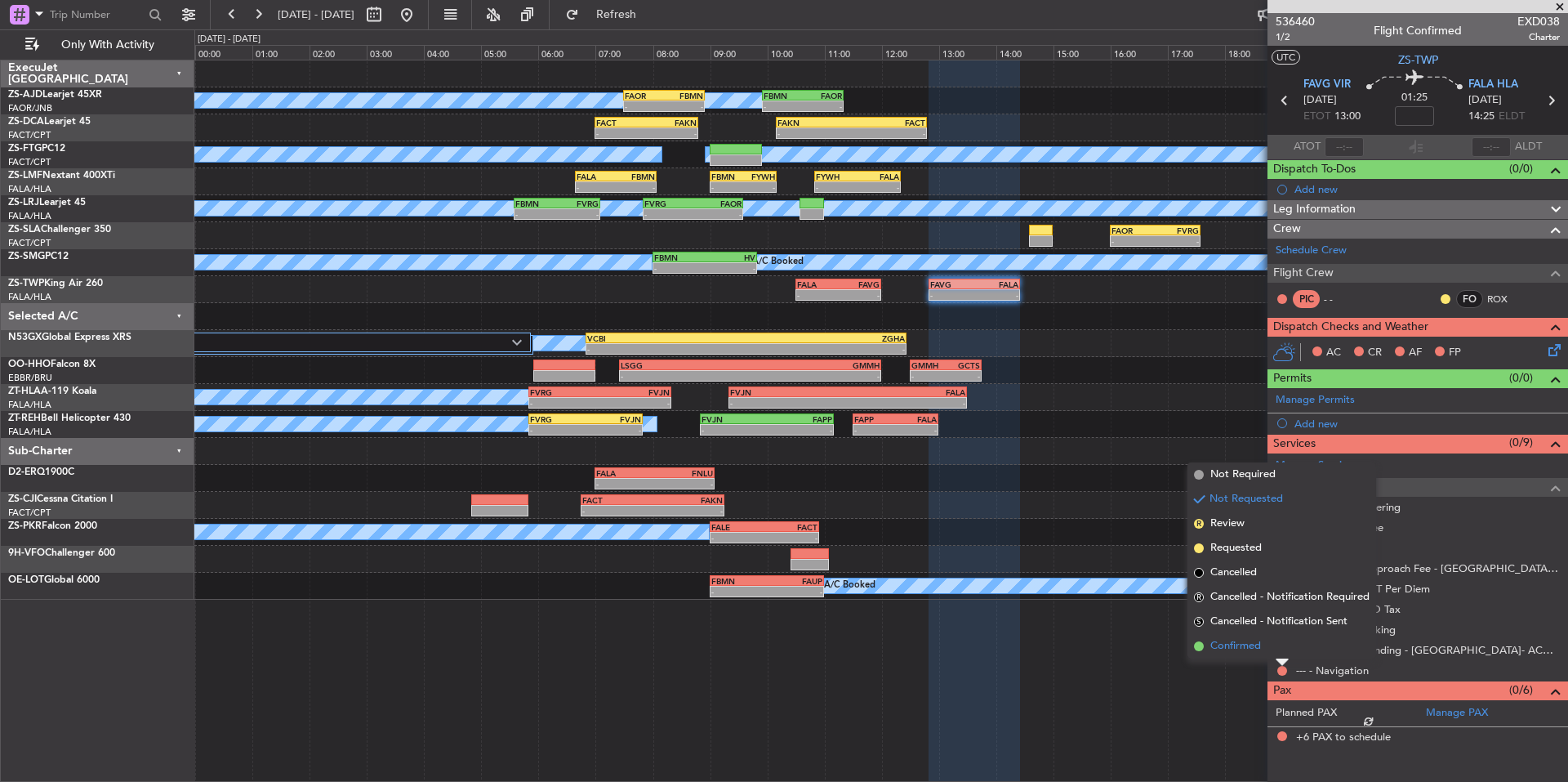
click at [1274, 649] on li "Confirmed" at bounding box center [1281, 646] width 189 height 24
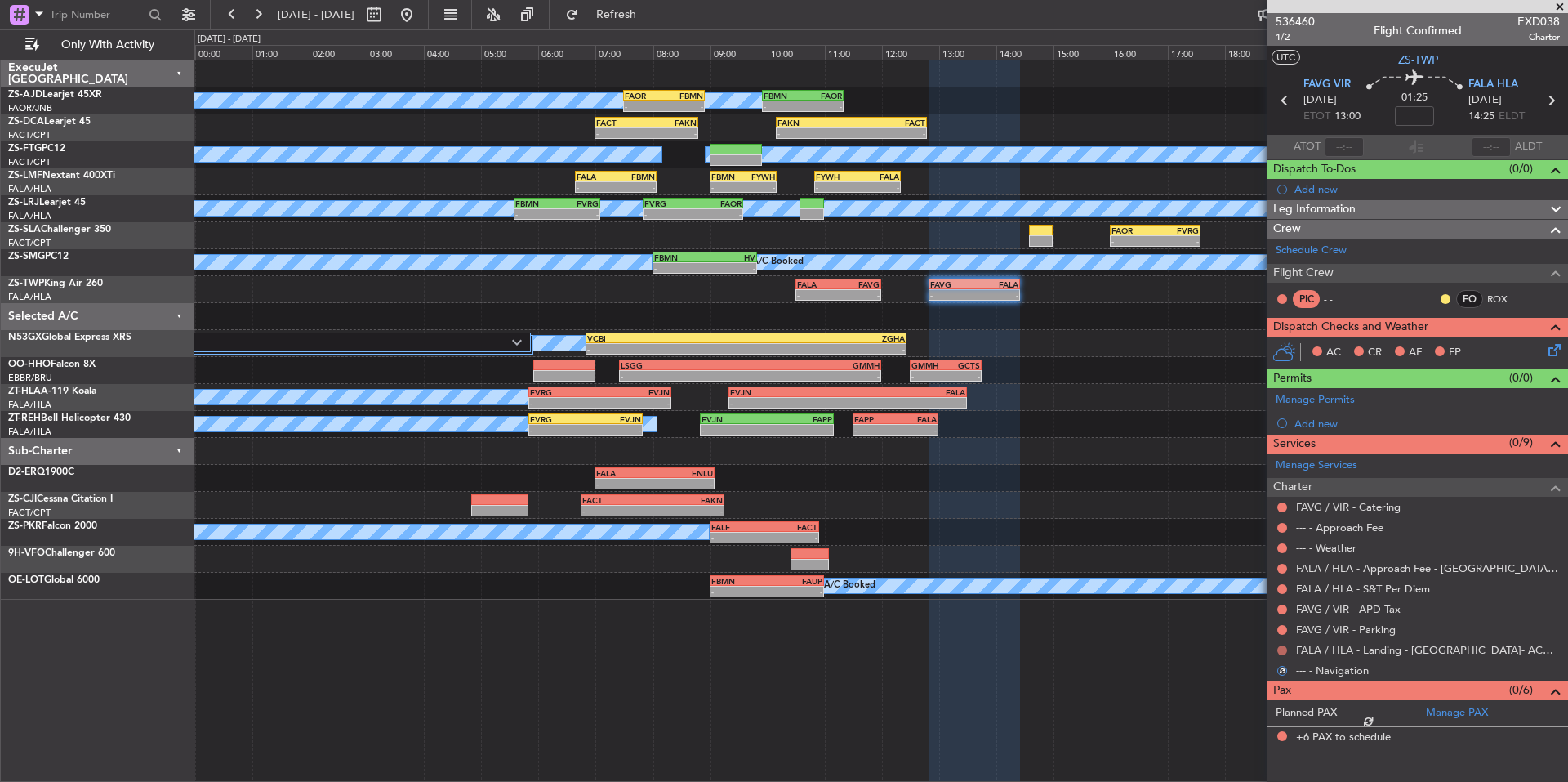
click at [1281, 649] on button at bounding box center [1282, 649] width 9 height 9
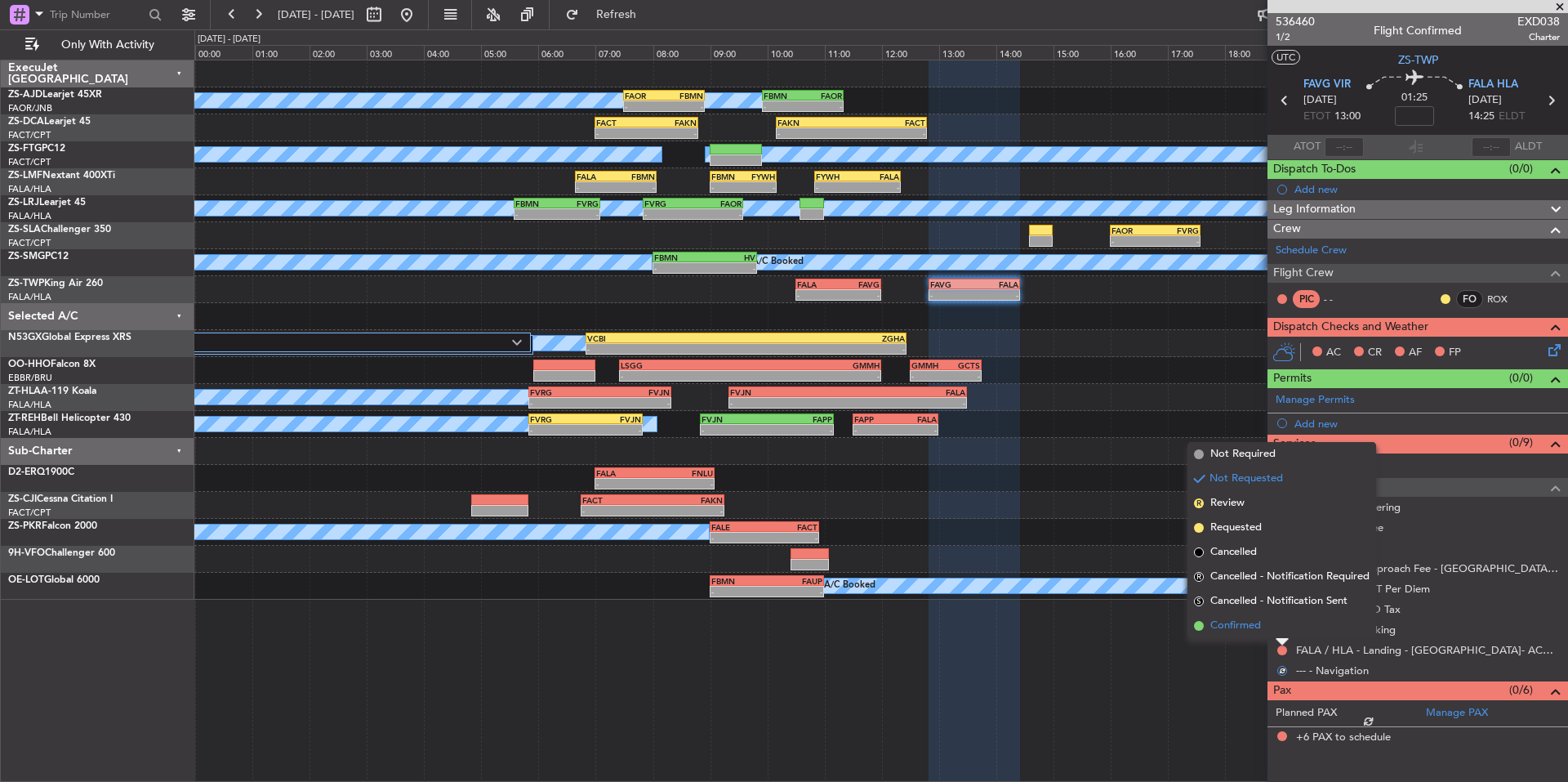
click at [1268, 627] on li "Confirmed" at bounding box center [1281, 625] width 189 height 24
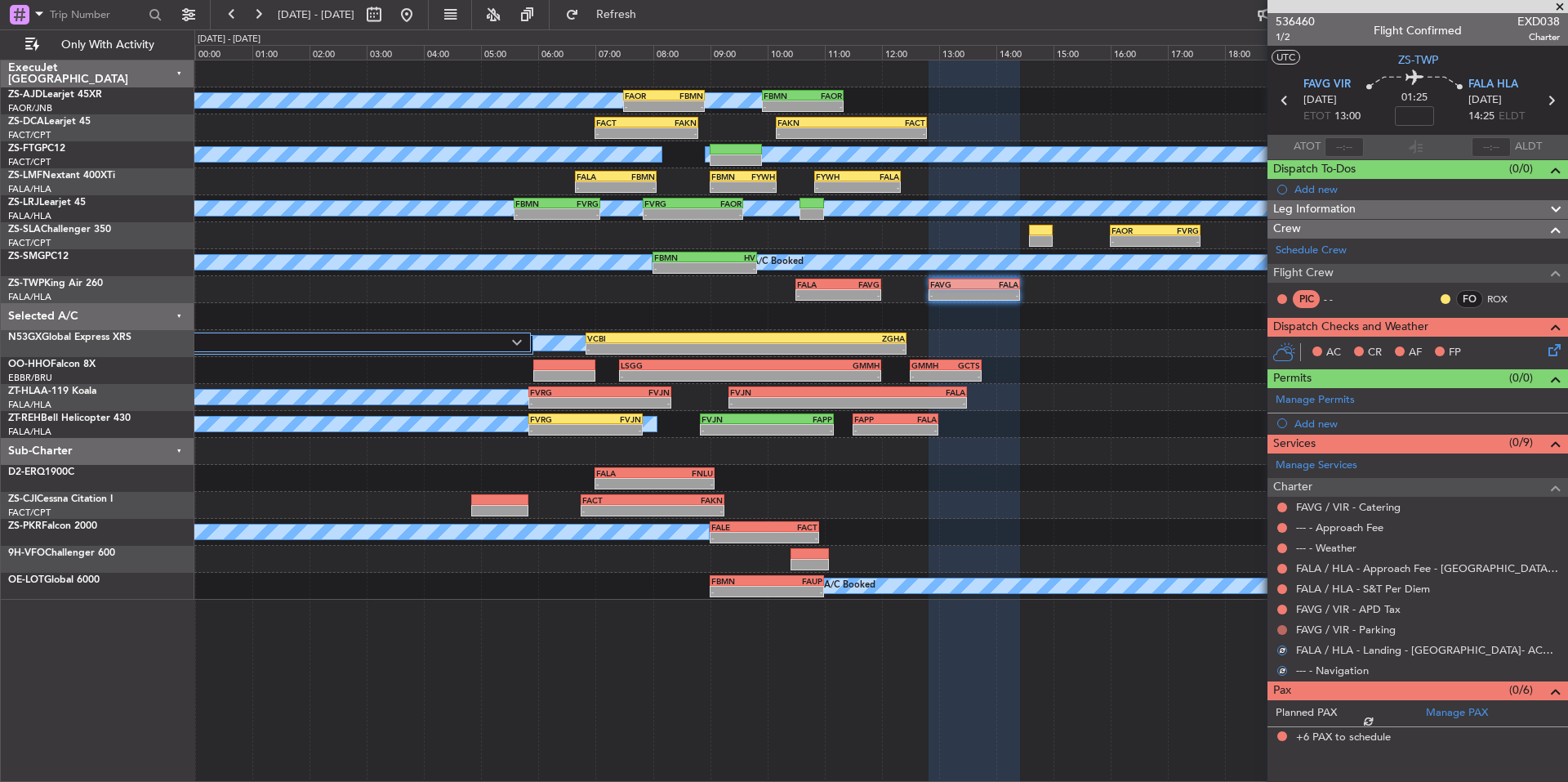
click at [1280, 627] on button at bounding box center [1282, 630] width 9 height 9
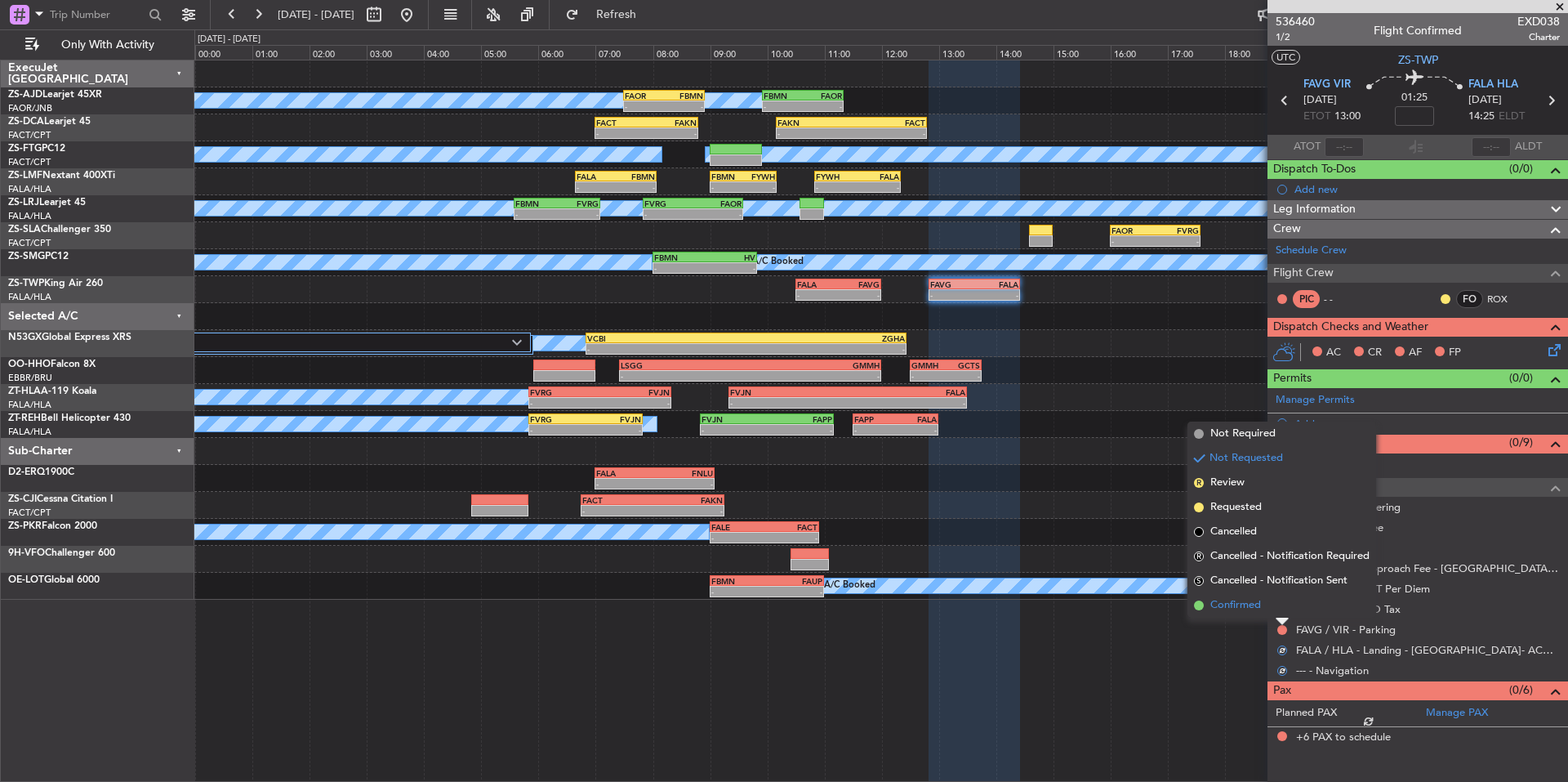
click at [1281, 609] on li "Confirmed" at bounding box center [1281, 605] width 189 height 24
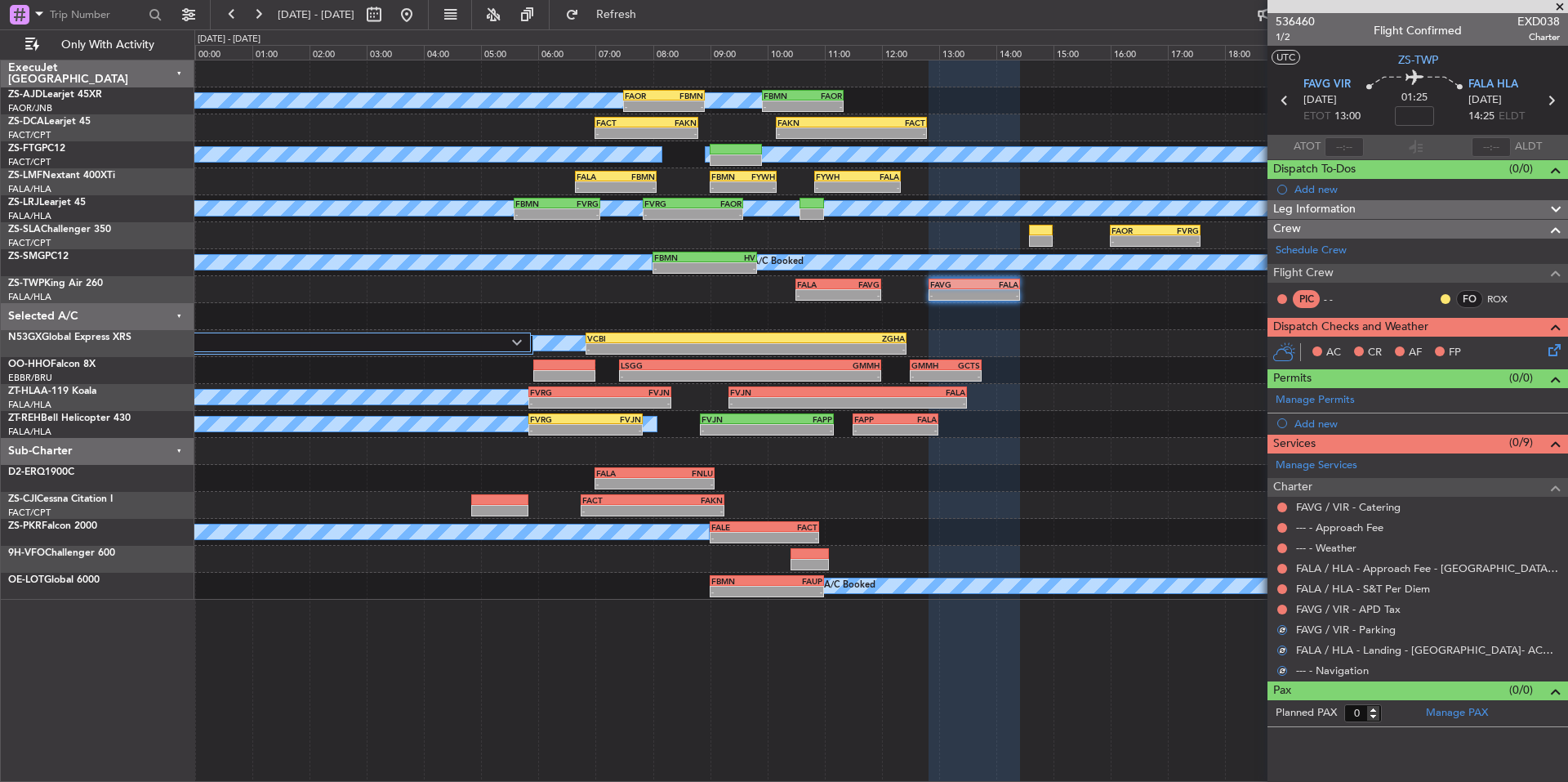
click at [1281, 609] on button at bounding box center [1282, 609] width 9 height 9
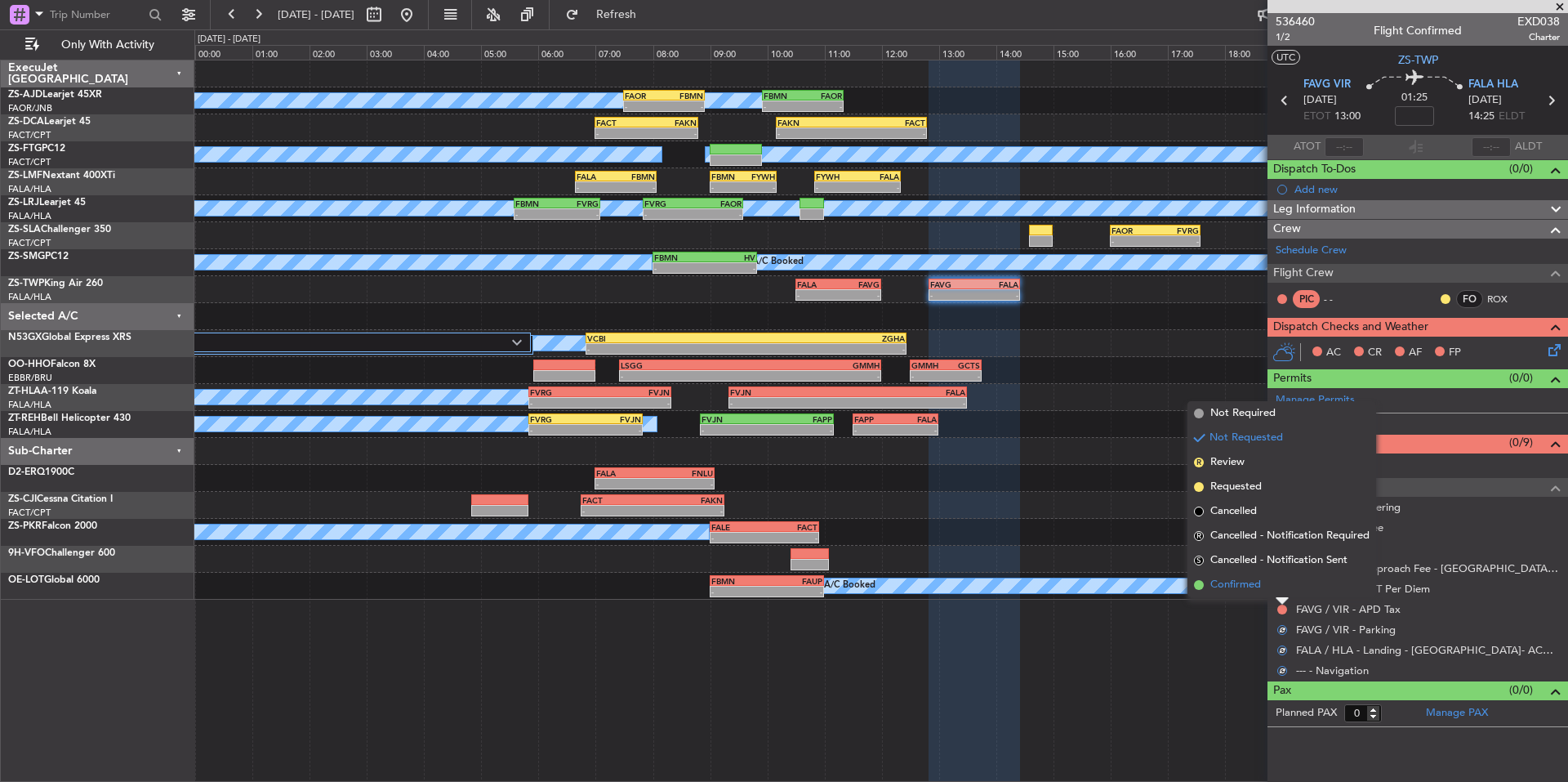
click at [1280, 585] on li "Confirmed" at bounding box center [1281, 585] width 189 height 24
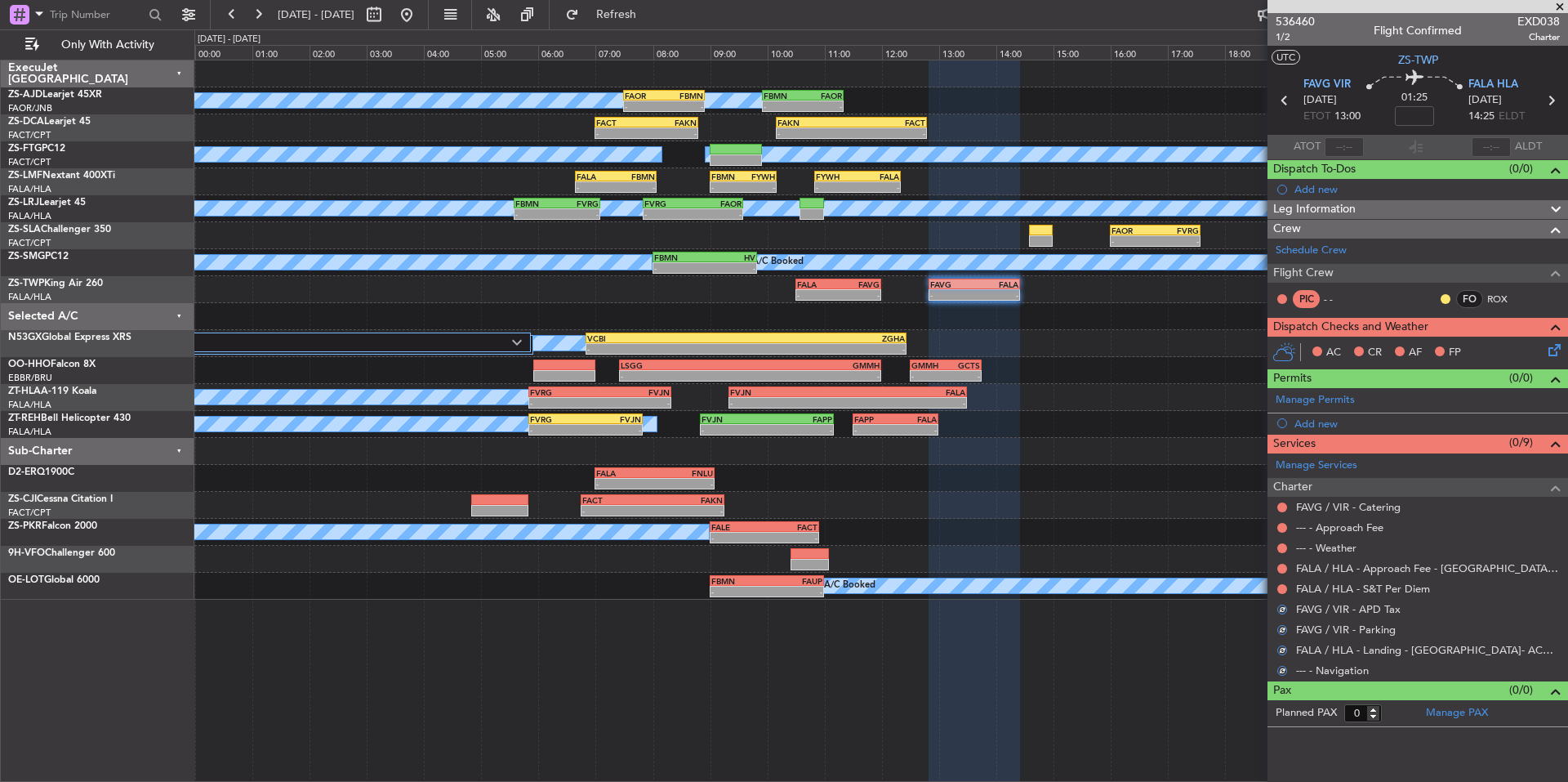
click at [1280, 585] on button at bounding box center [1282, 588] width 9 height 9
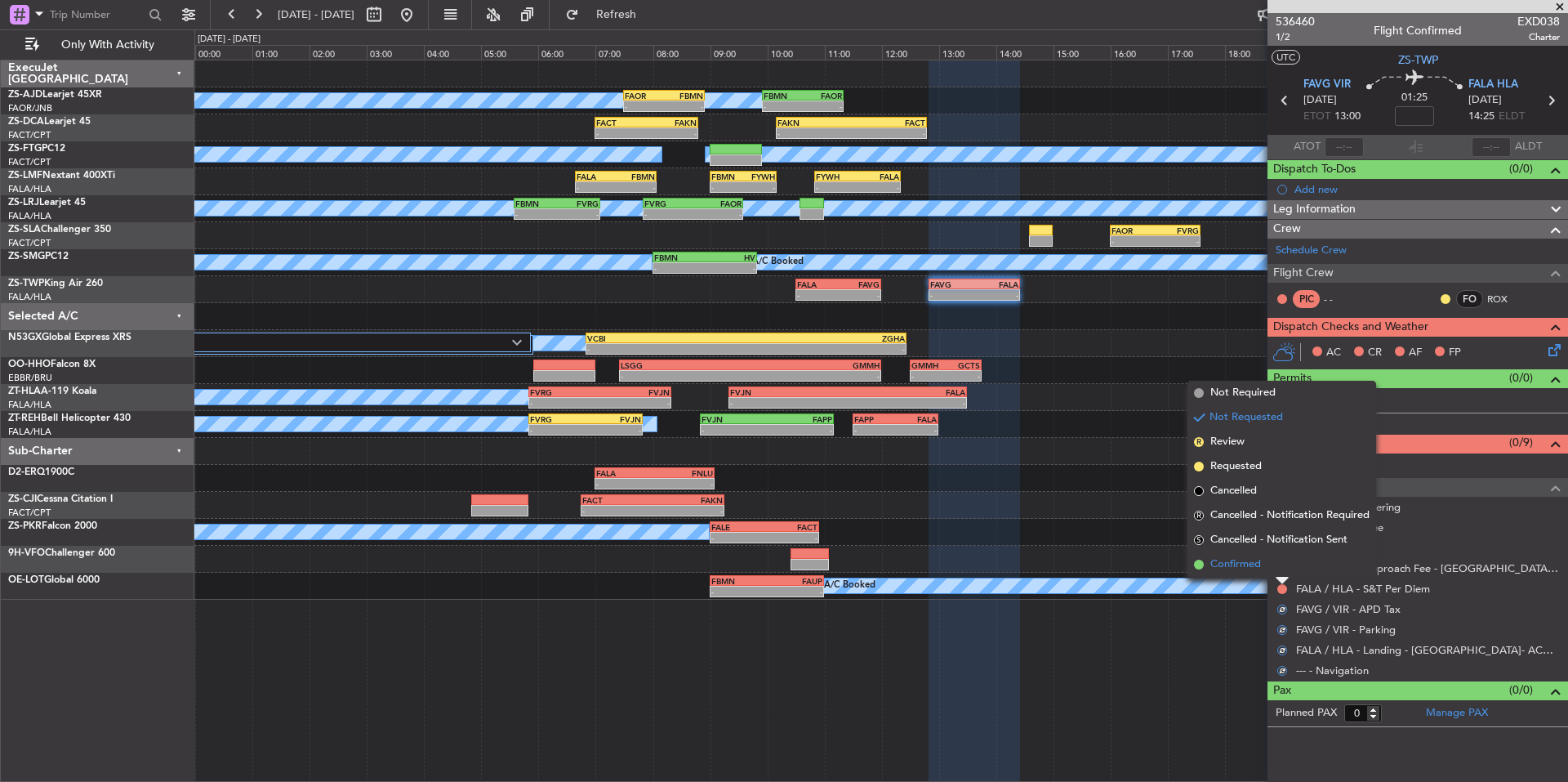
click at [1280, 568] on li "Confirmed" at bounding box center [1281, 564] width 189 height 24
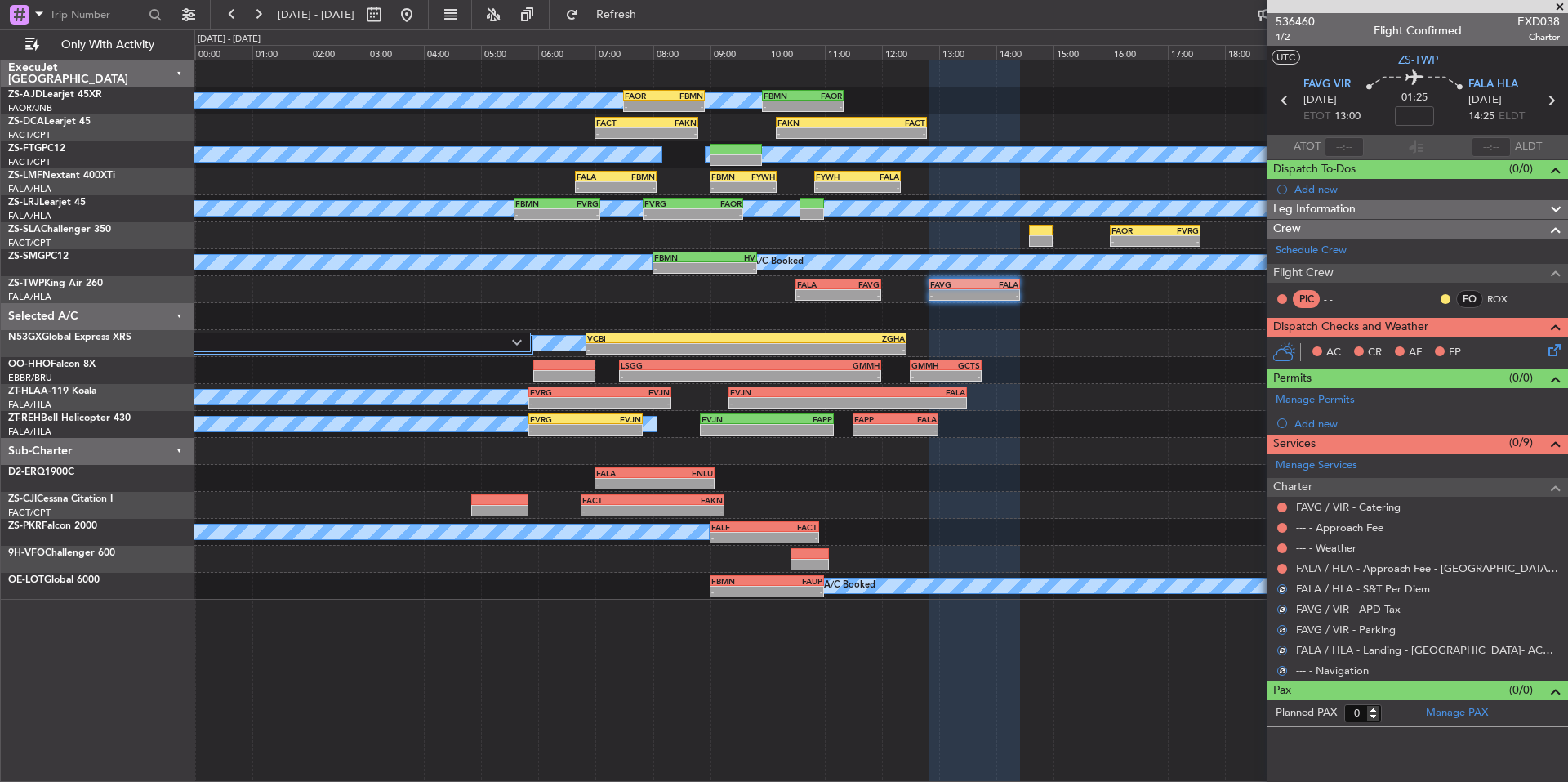
click at [1280, 568] on button at bounding box center [1282, 568] width 9 height 9
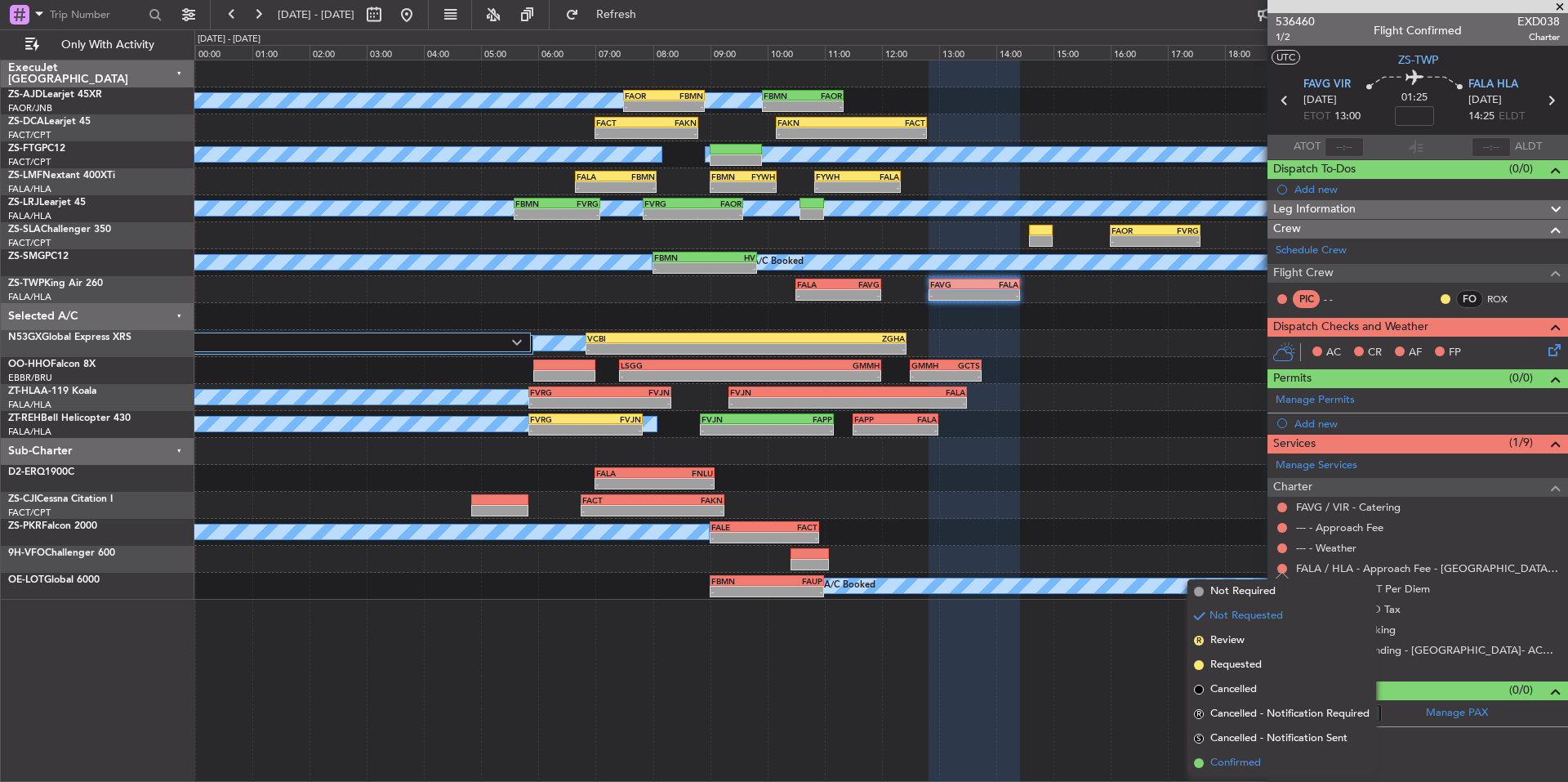
click at [1256, 754] on li "Confirmed" at bounding box center [1281, 763] width 189 height 24
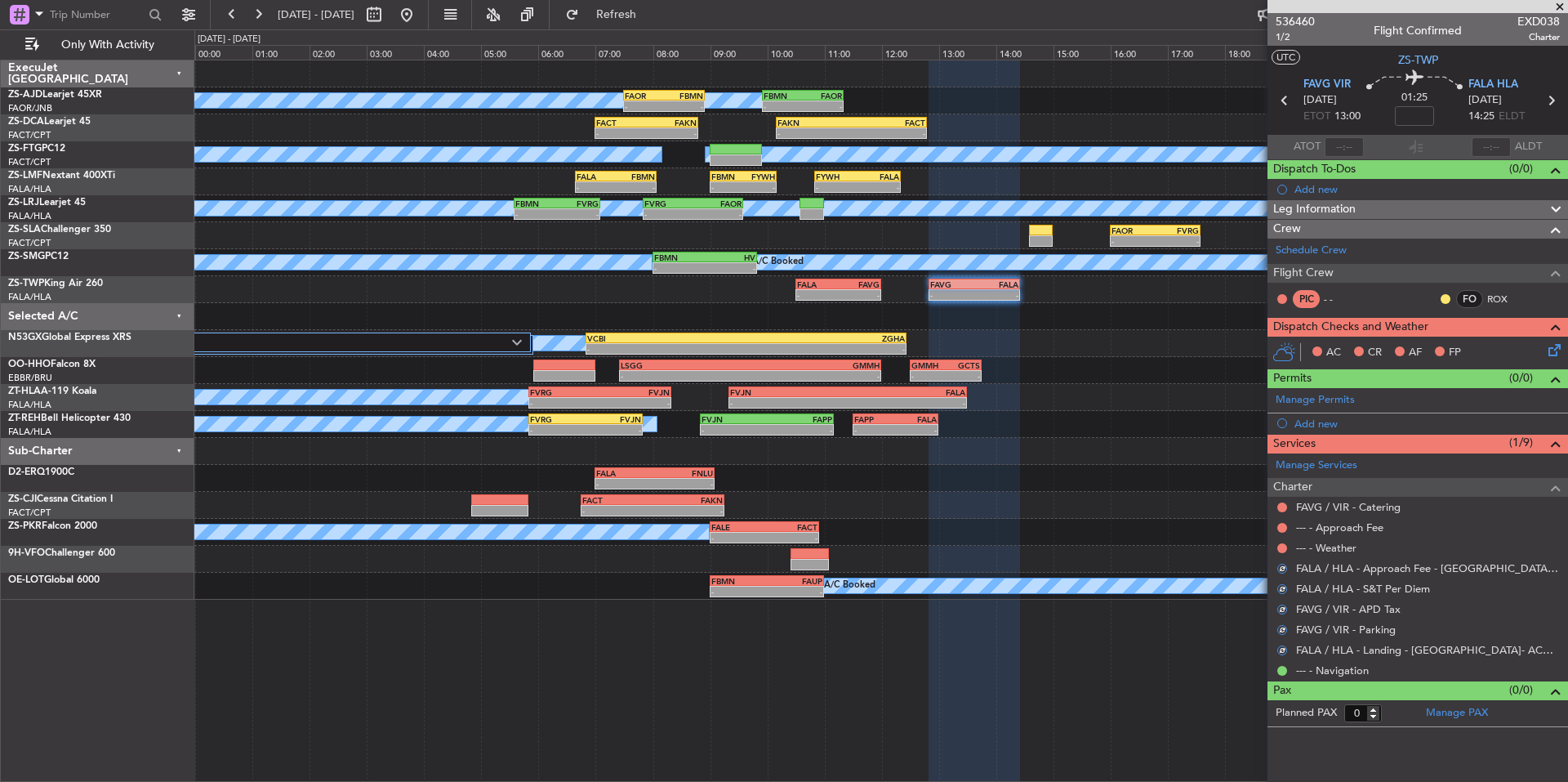
click at [1280, 539] on div "--- - Weather" at bounding box center [1417, 548] width 301 height 21
click at [1281, 548] on button at bounding box center [1282, 548] width 9 height 9
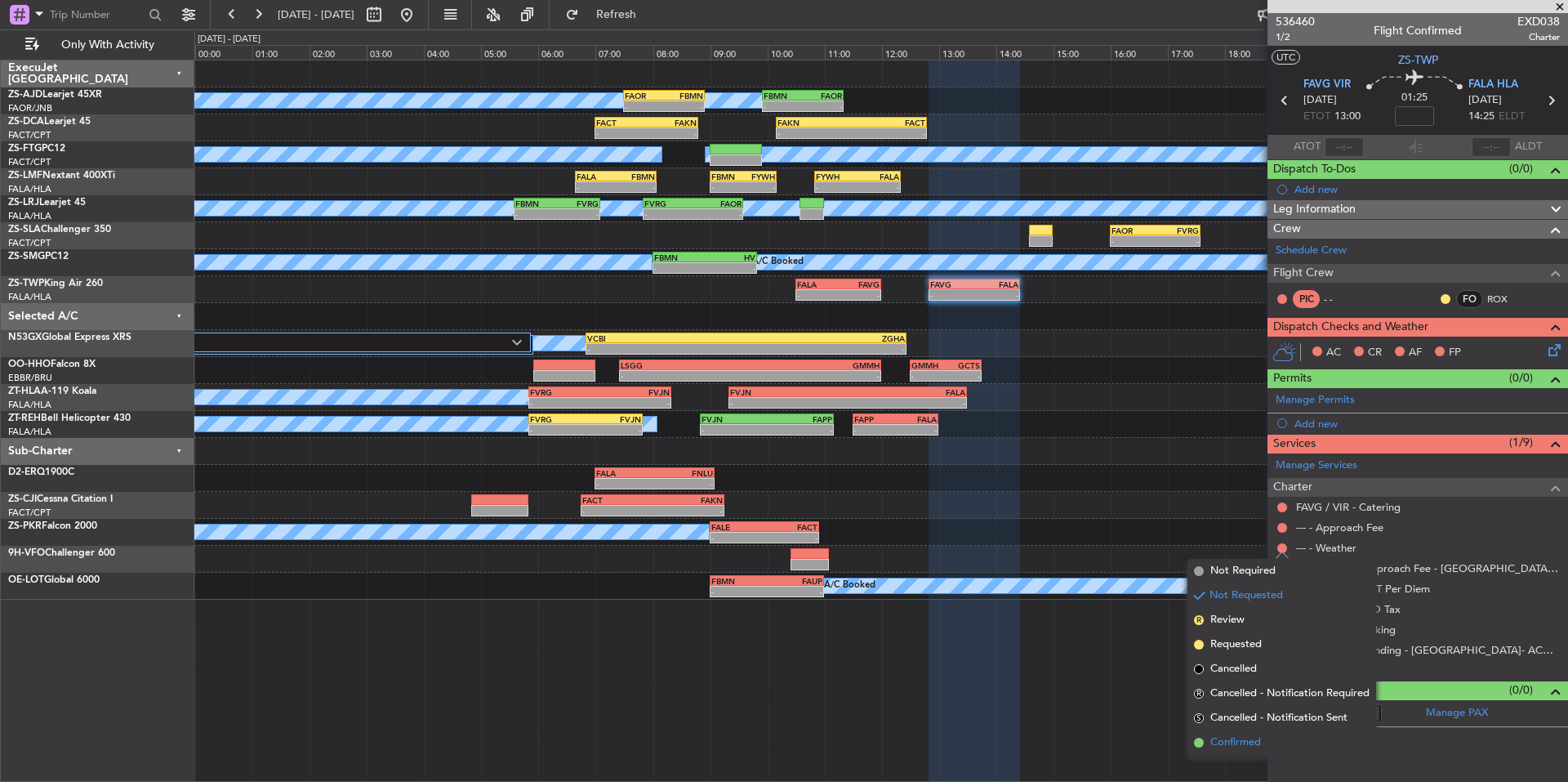
click at [1261, 737] on span "Confirmed" at bounding box center [1236, 742] width 51 height 16
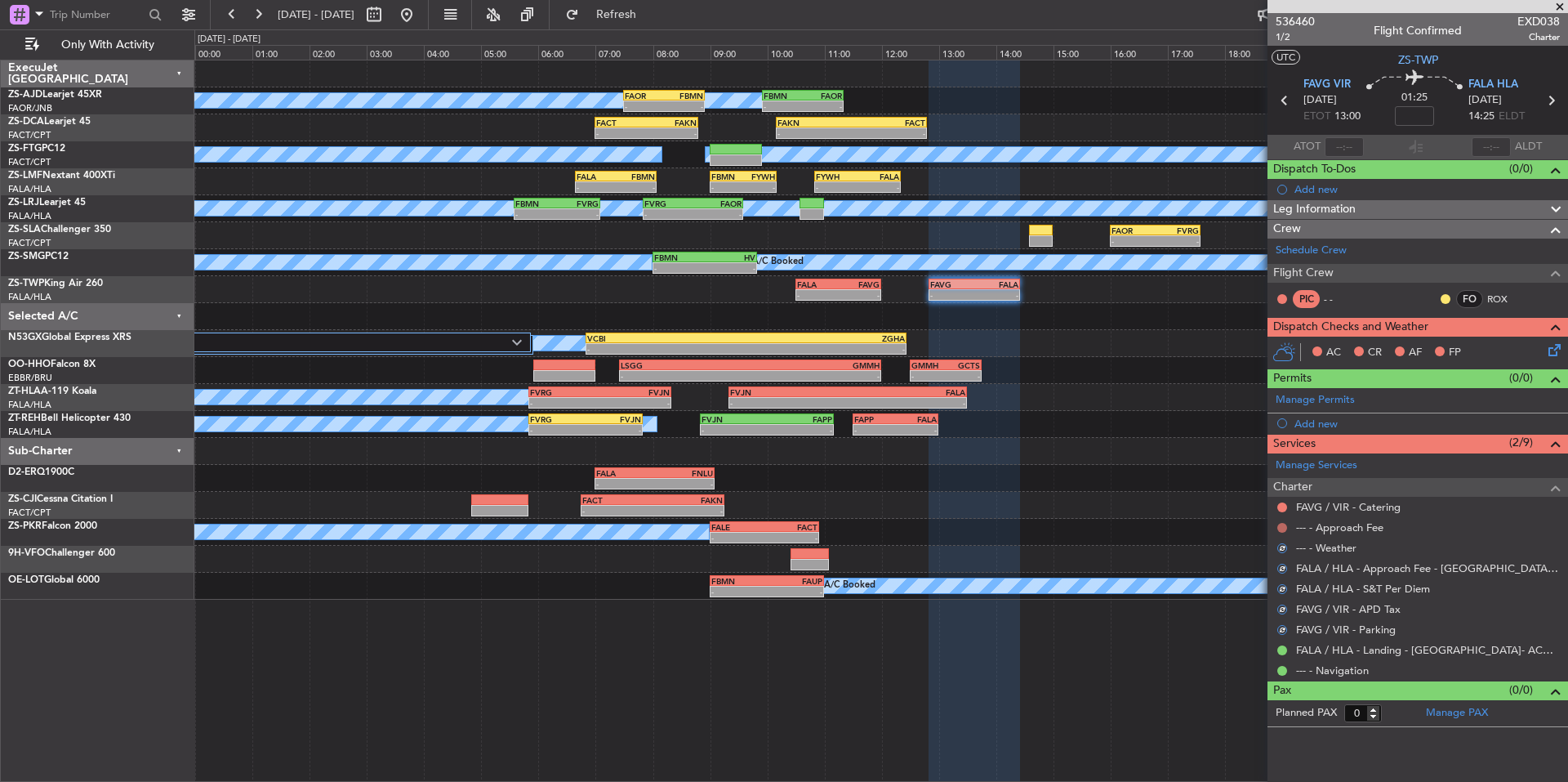
click at [1282, 525] on button at bounding box center [1282, 527] width 9 height 9
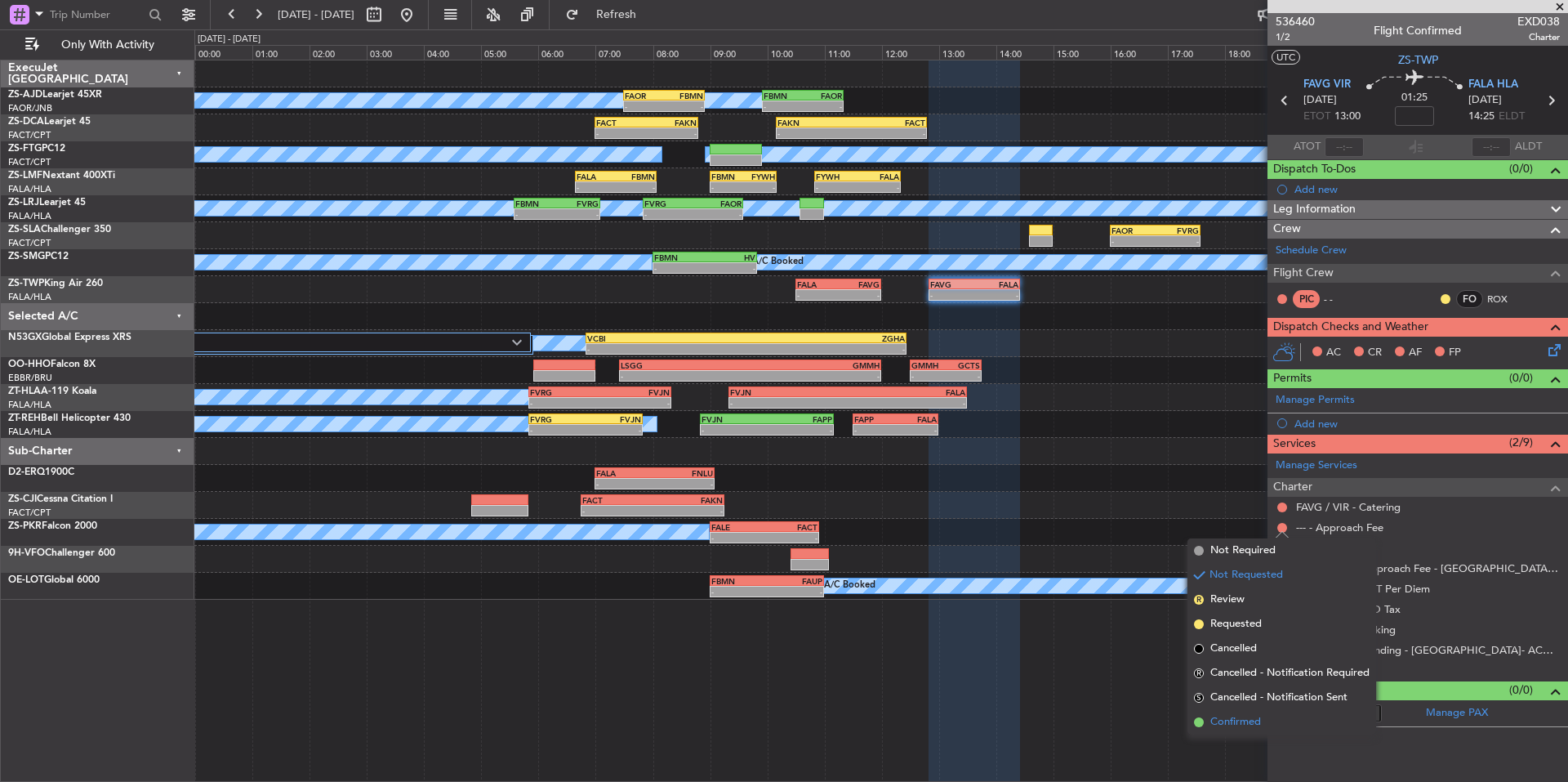
click at [1262, 716] on li "Confirmed" at bounding box center [1281, 722] width 189 height 24
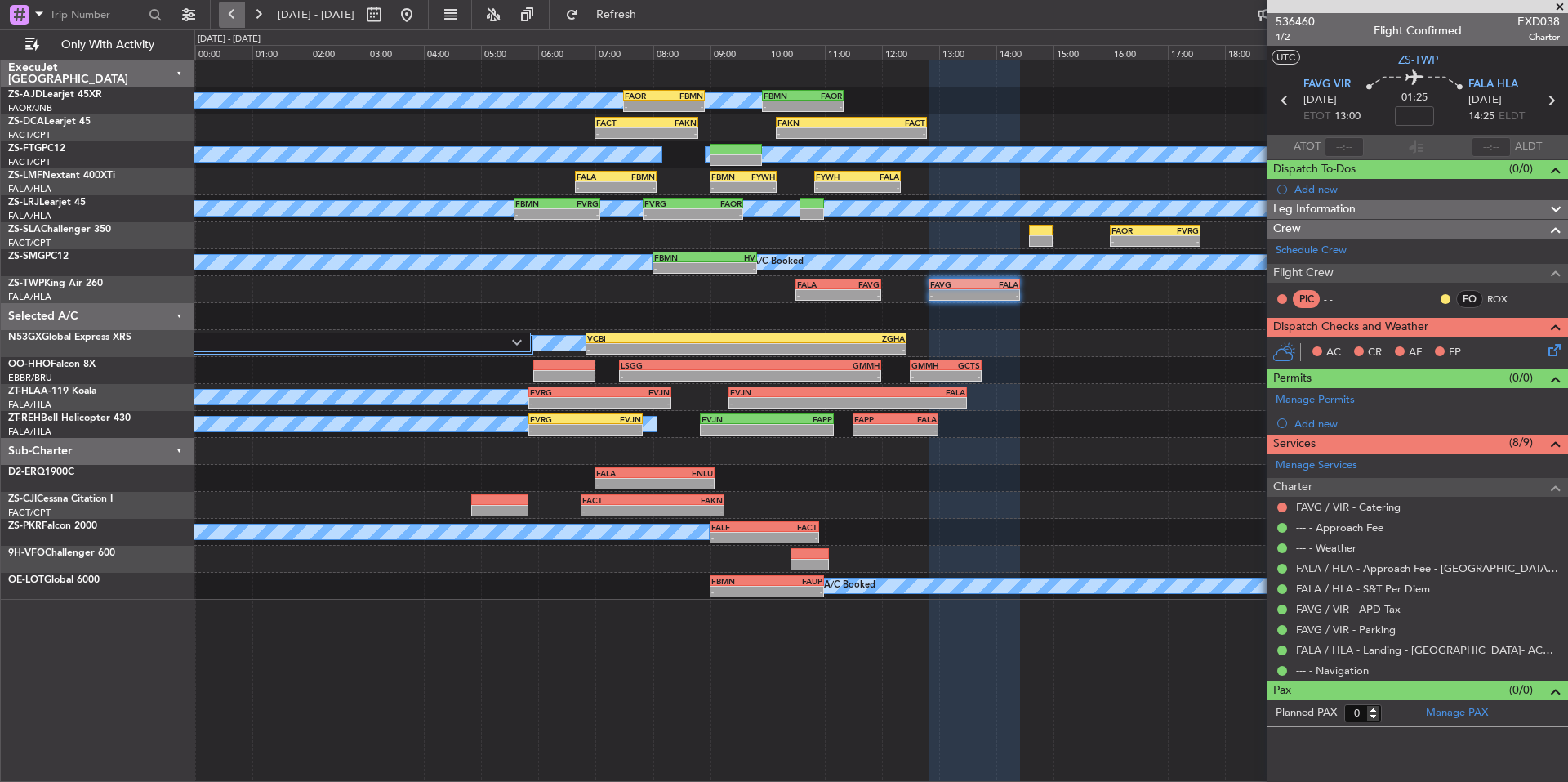
click at [232, 13] on button at bounding box center [232, 15] width 26 height 26
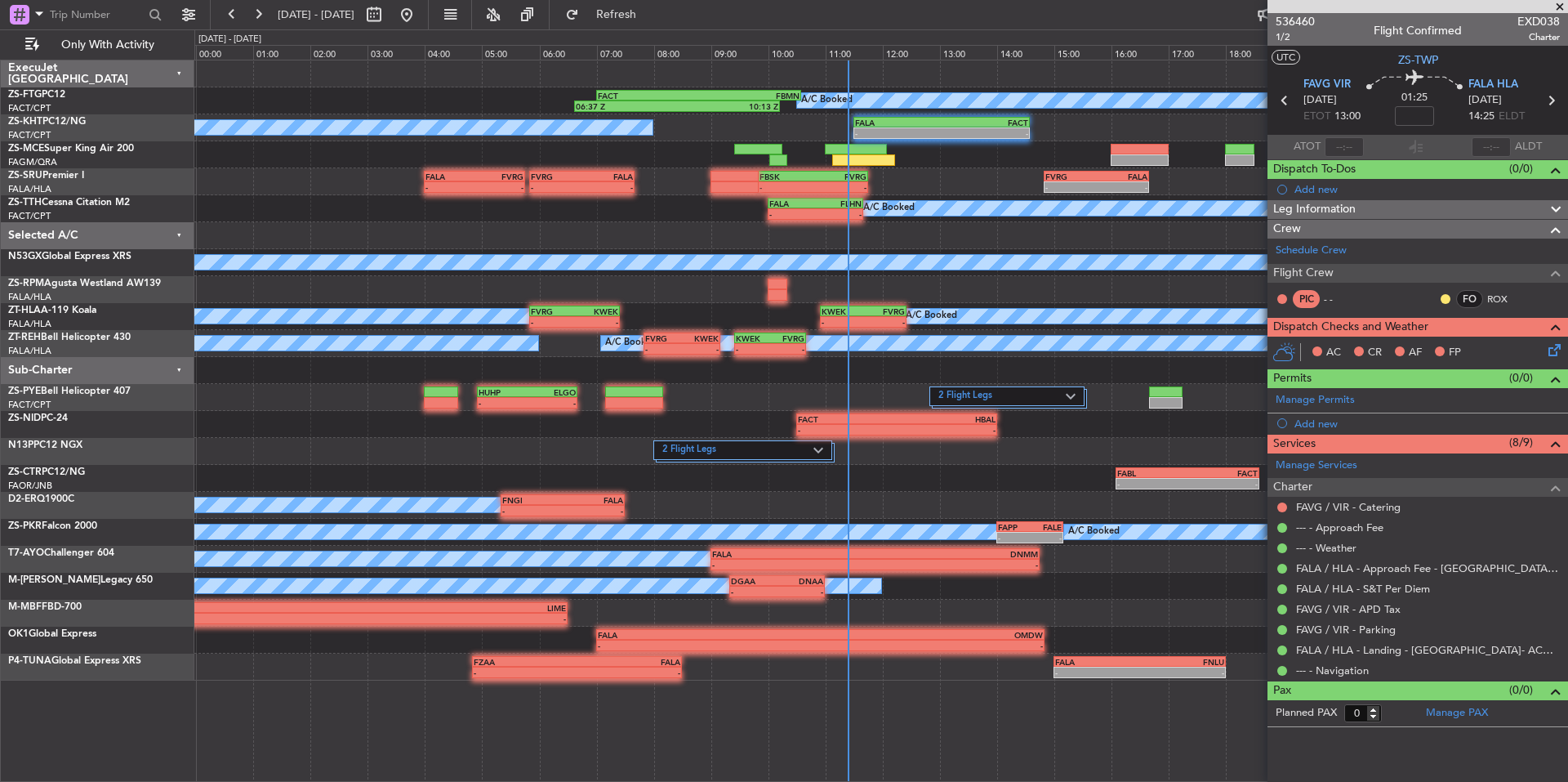
click at [1554, 6] on span at bounding box center [1559, 7] width 16 height 15
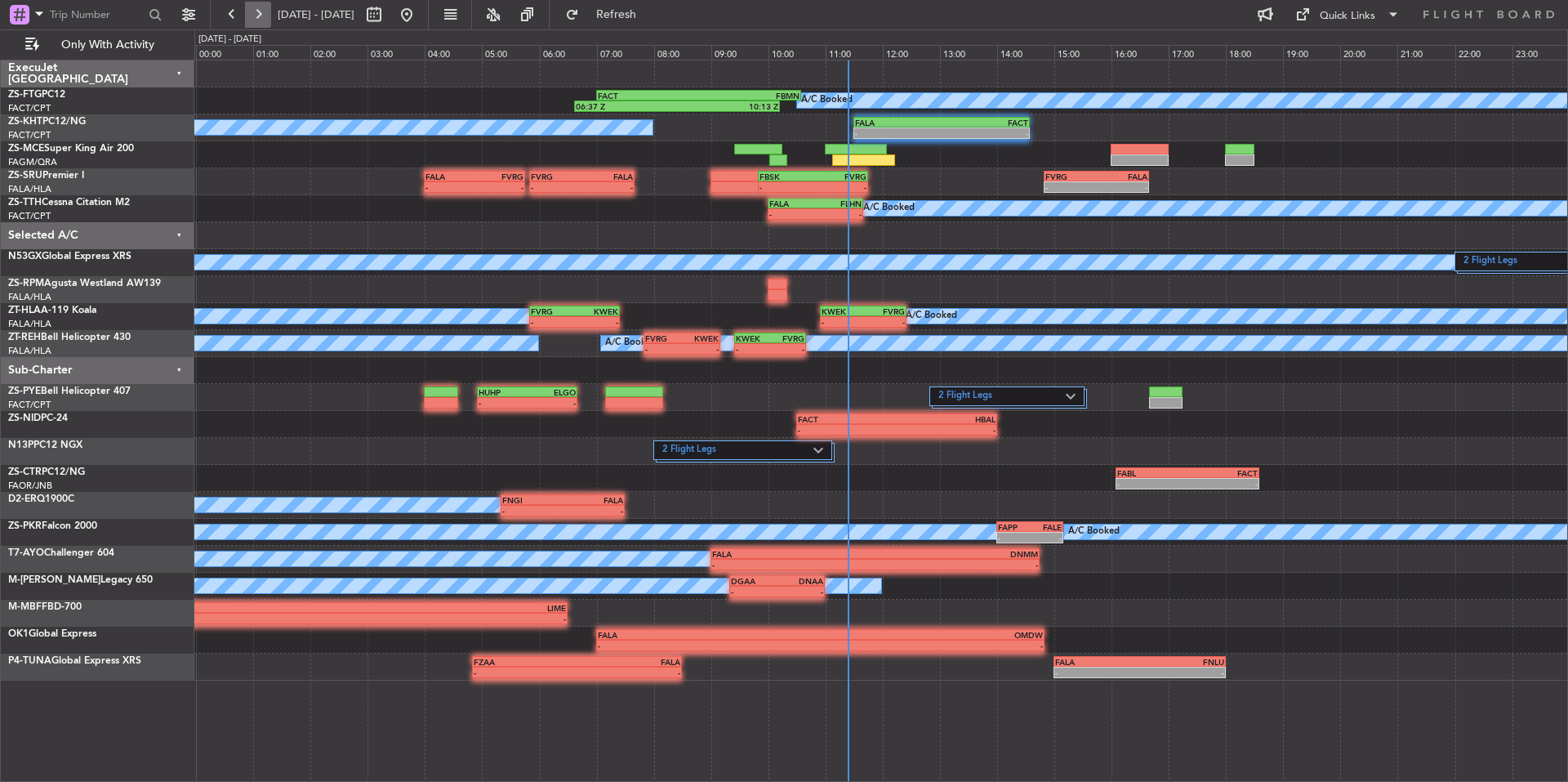
click at [250, 9] on button at bounding box center [258, 15] width 26 height 26
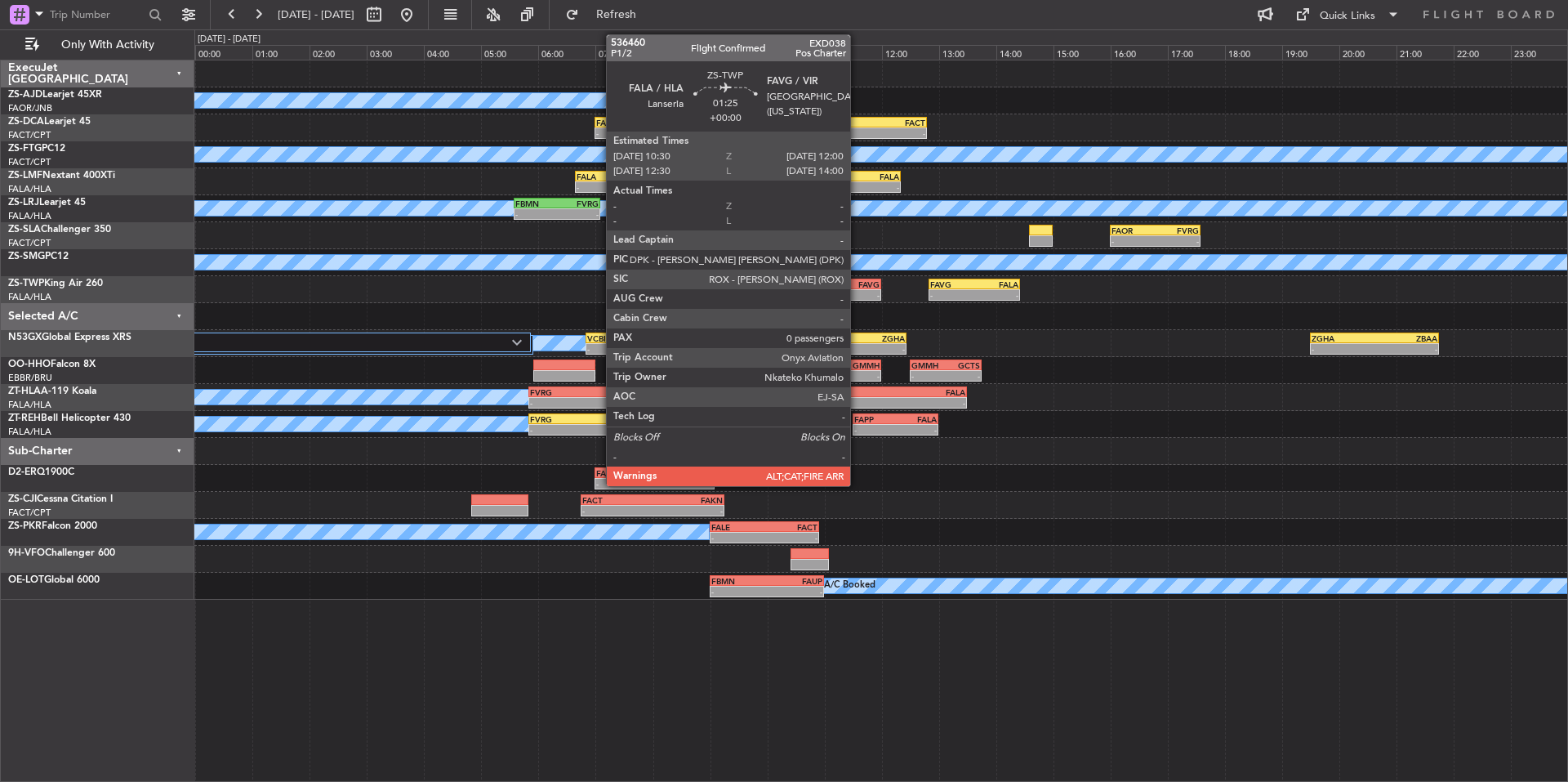
click at [858, 284] on div "FAVG" at bounding box center [858, 283] width 41 height 9
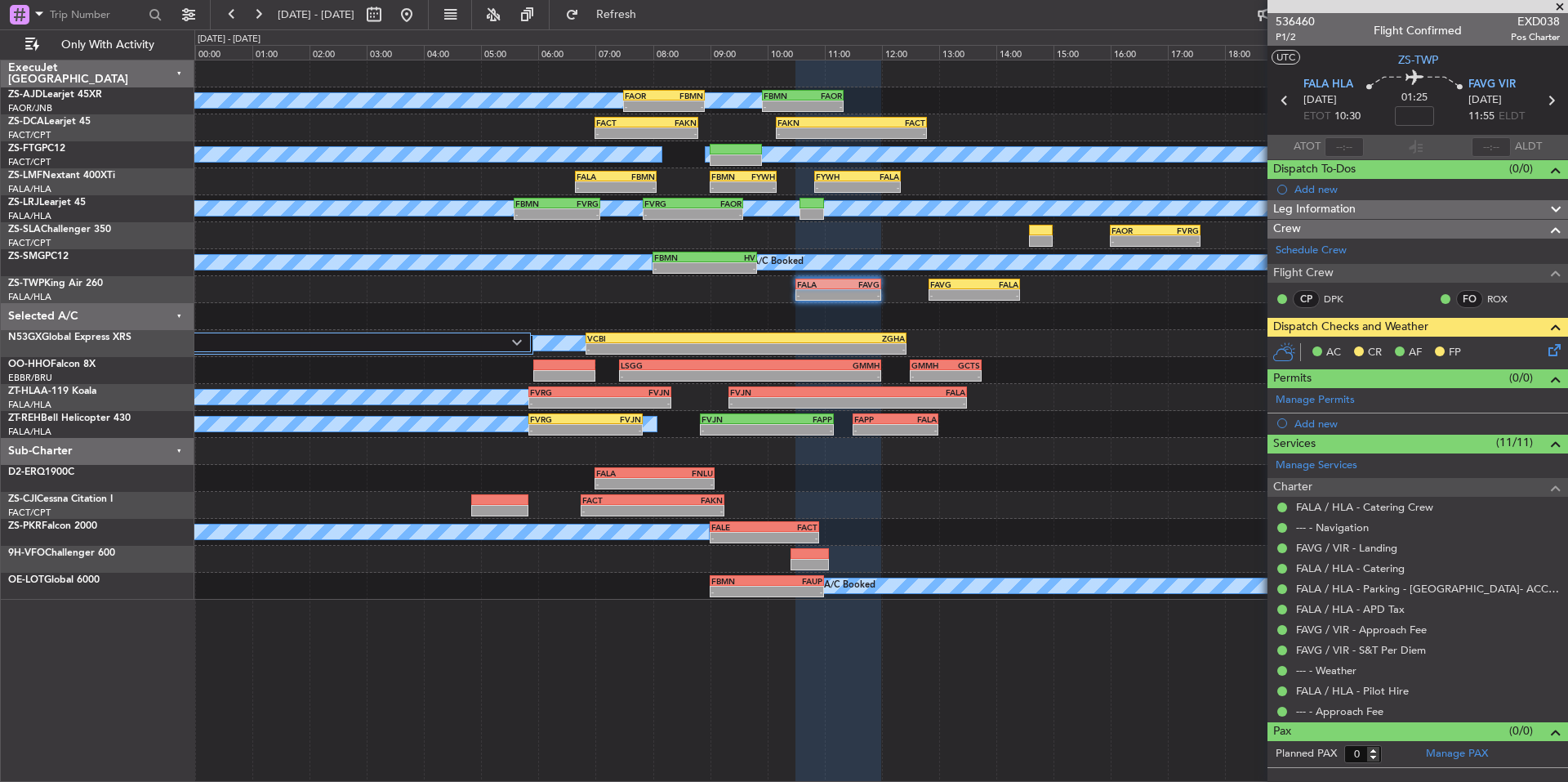
click at [1563, 7] on span at bounding box center [1559, 7] width 16 height 15
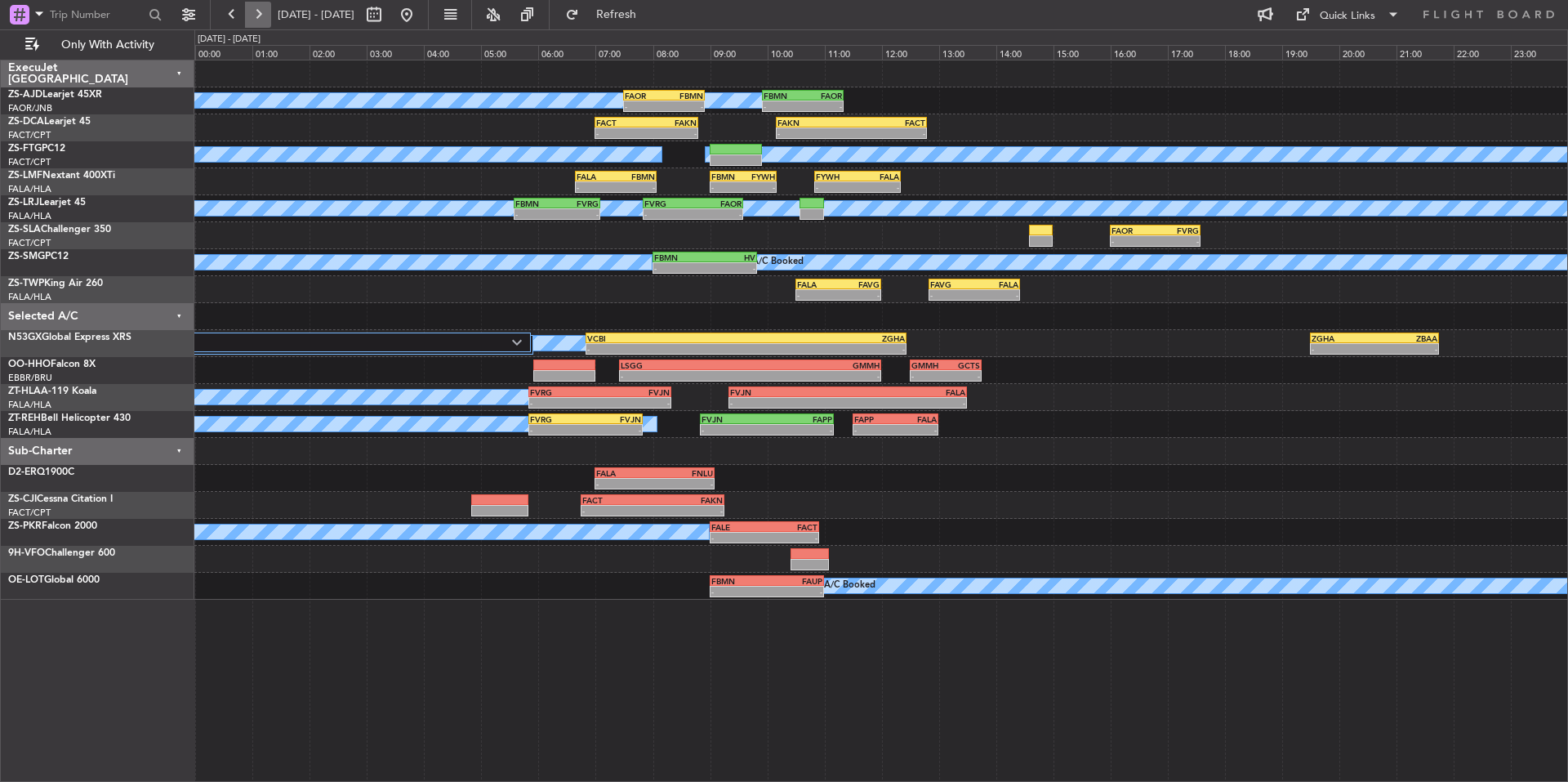
click at [263, 6] on button at bounding box center [258, 15] width 26 height 26
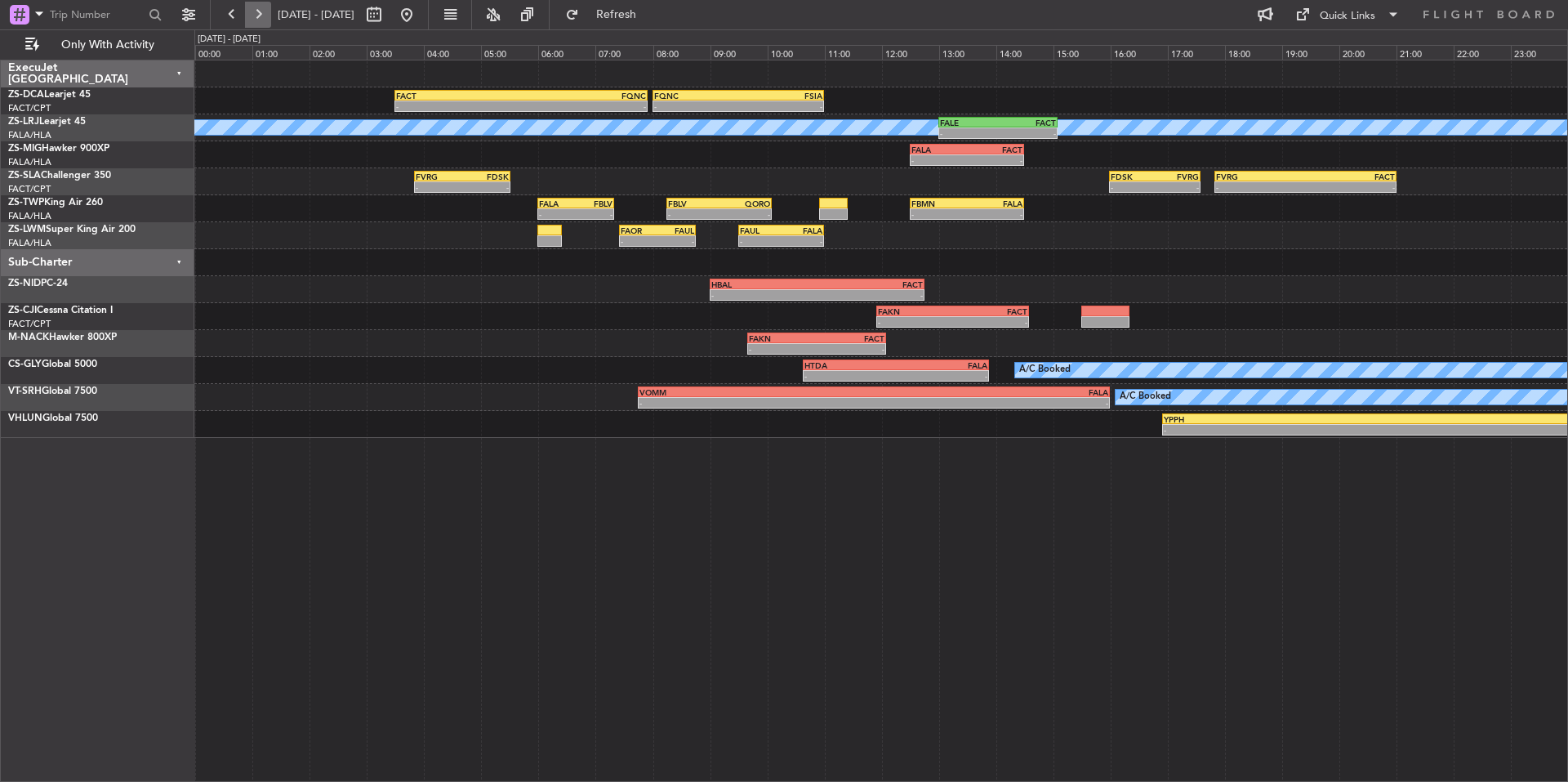
click at [263, 6] on button at bounding box center [258, 15] width 26 height 26
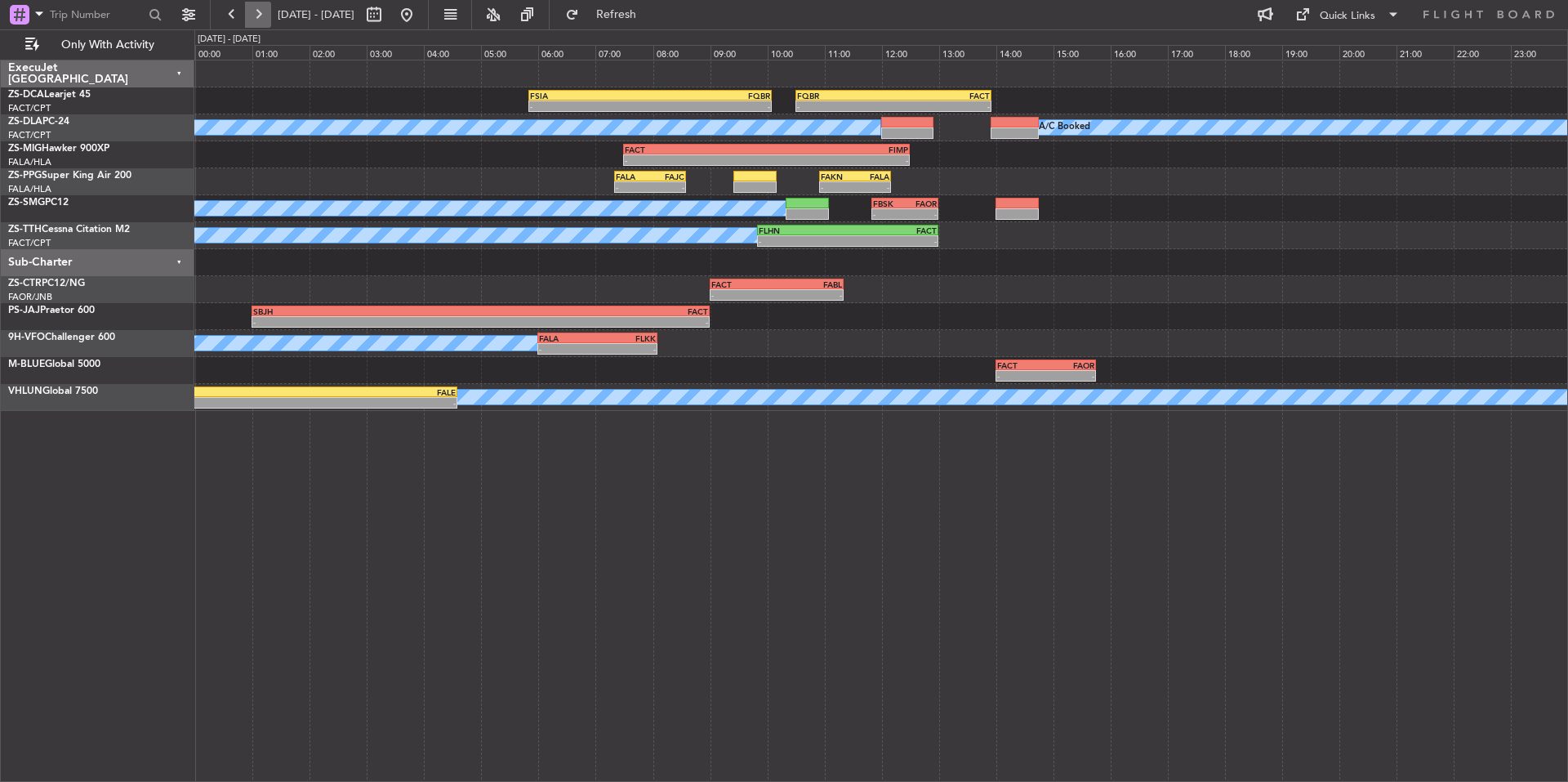
click at [263, 13] on button at bounding box center [258, 15] width 26 height 26
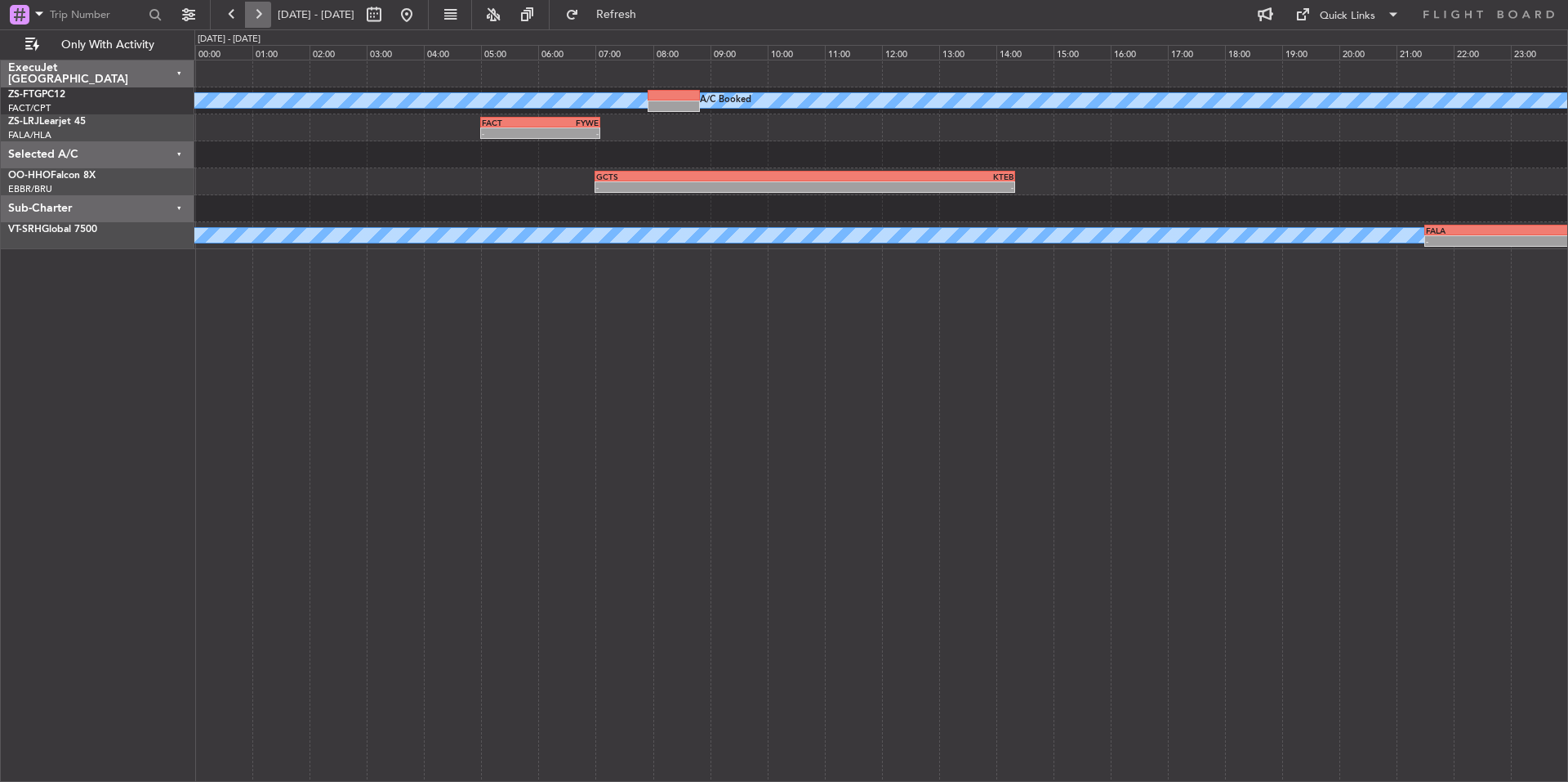
click at [263, 13] on button at bounding box center [258, 15] width 26 height 26
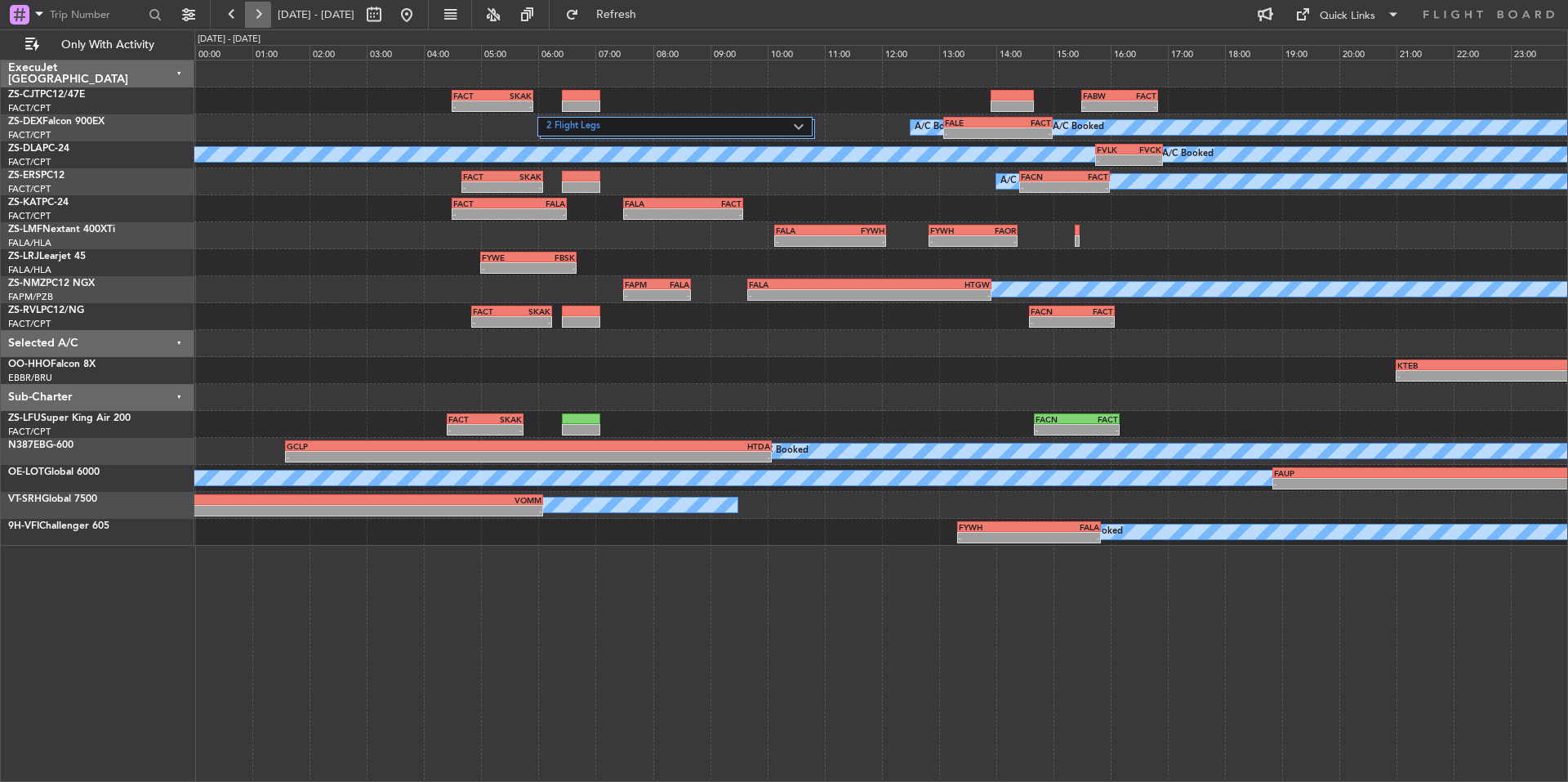
click at [263, 13] on button at bounding box center [258, 15] width 26 height 26
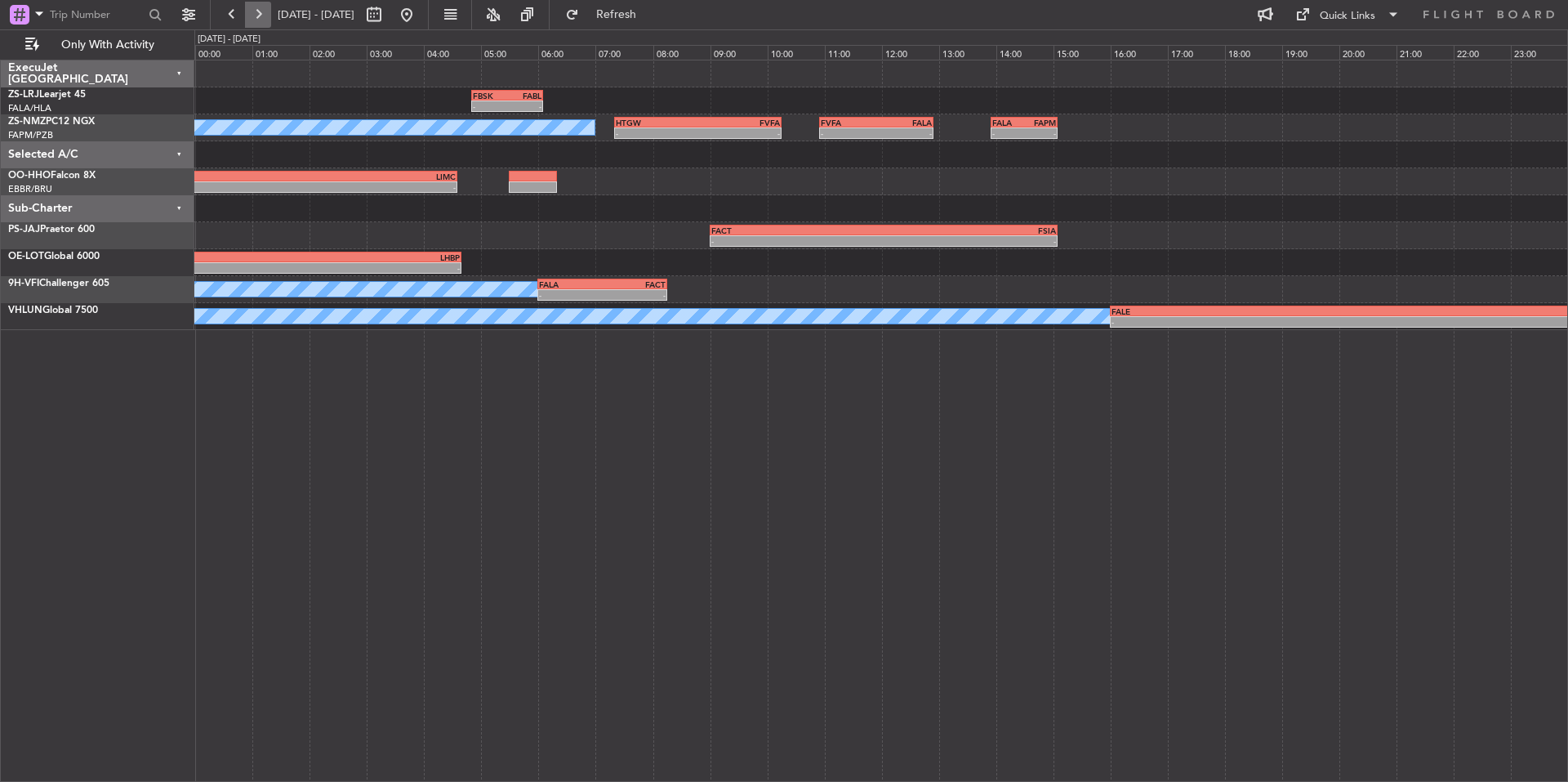
click at [263, 13] on button at bounding box center [258, 15] width 26 height 26
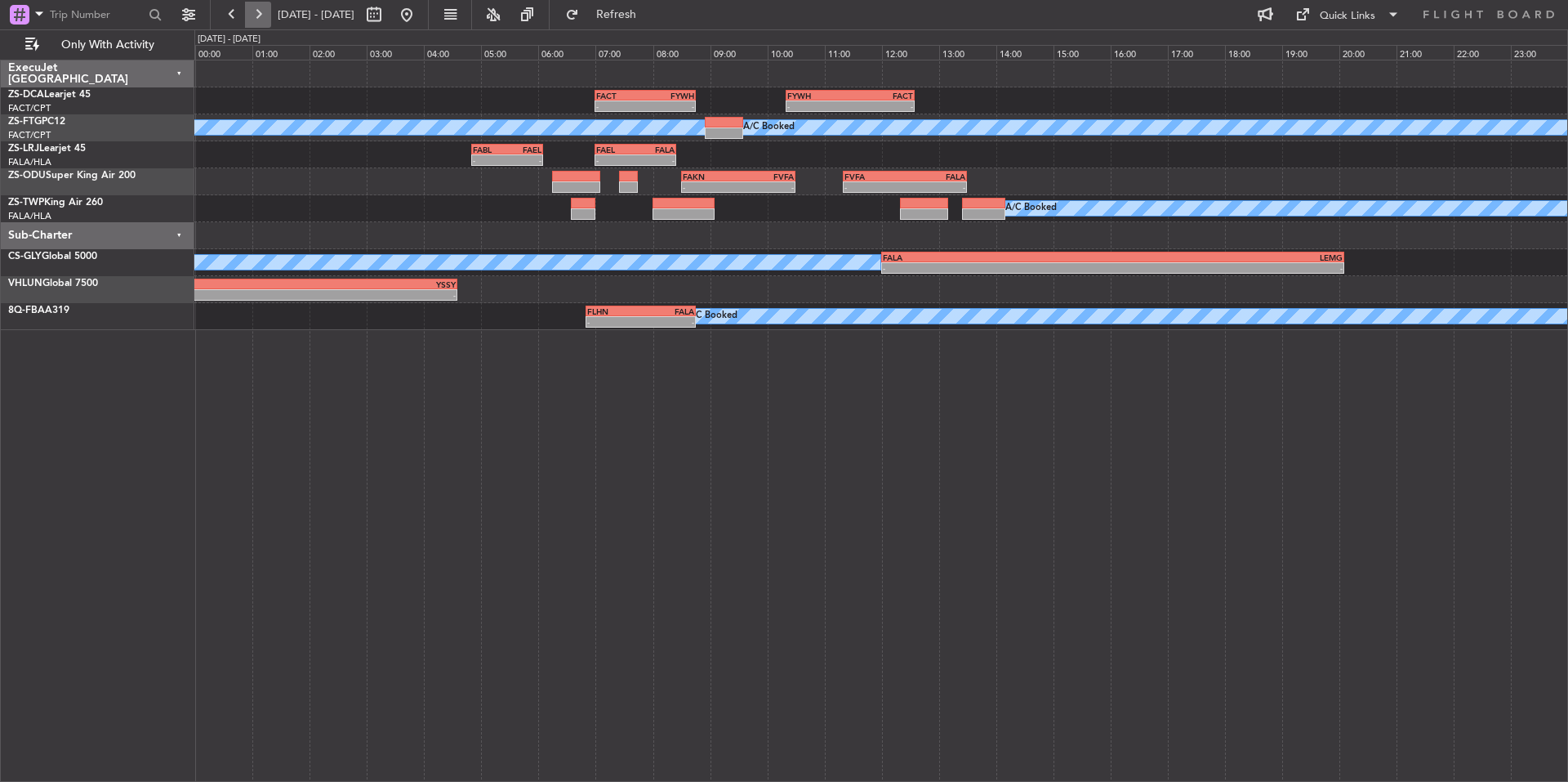
click at [263, 13] on button at bounding box center [258, 15] width 26 height 26
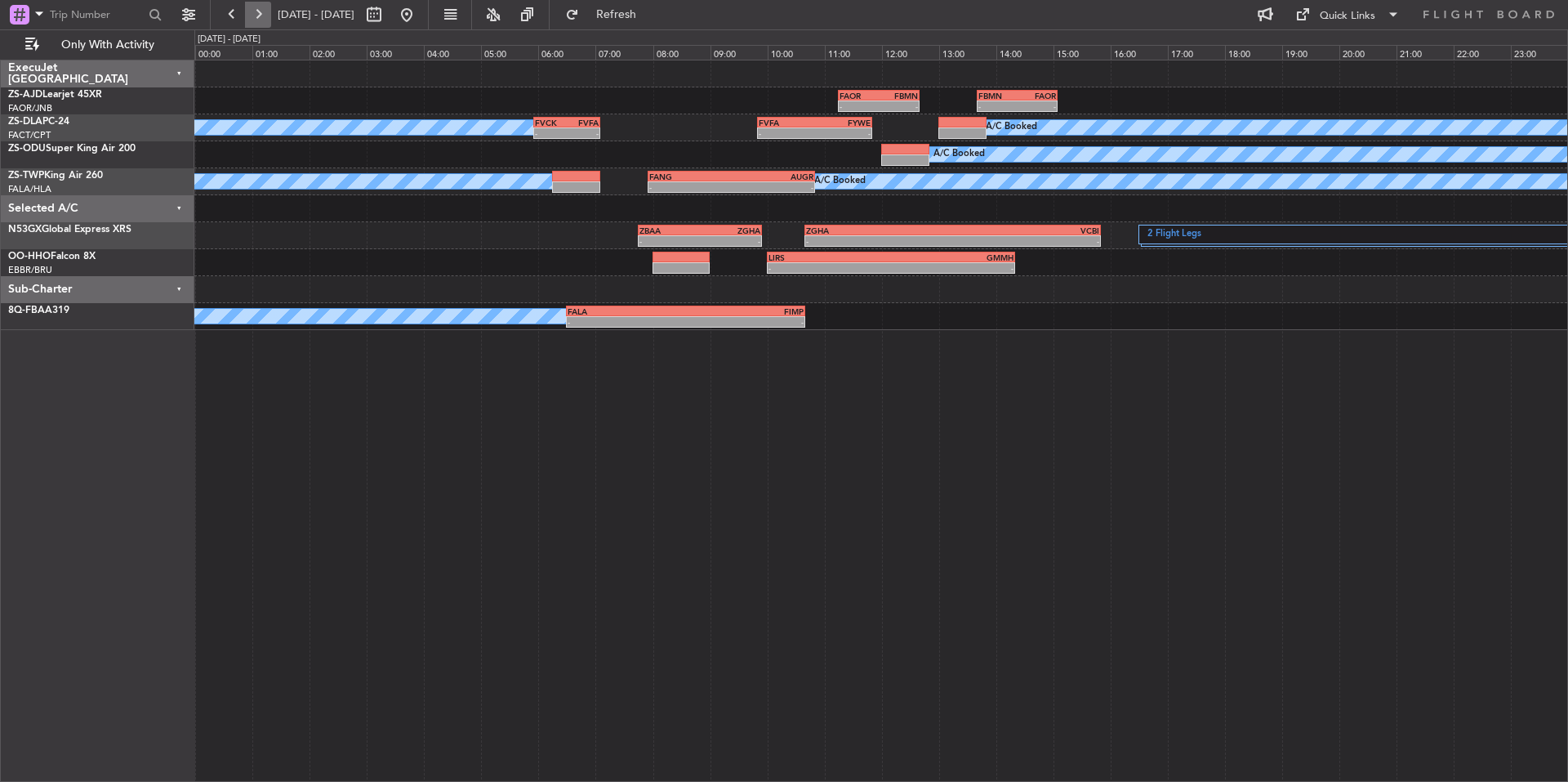
click at [263, 13] on button at bounding box center [258, 15] width 26 height 26
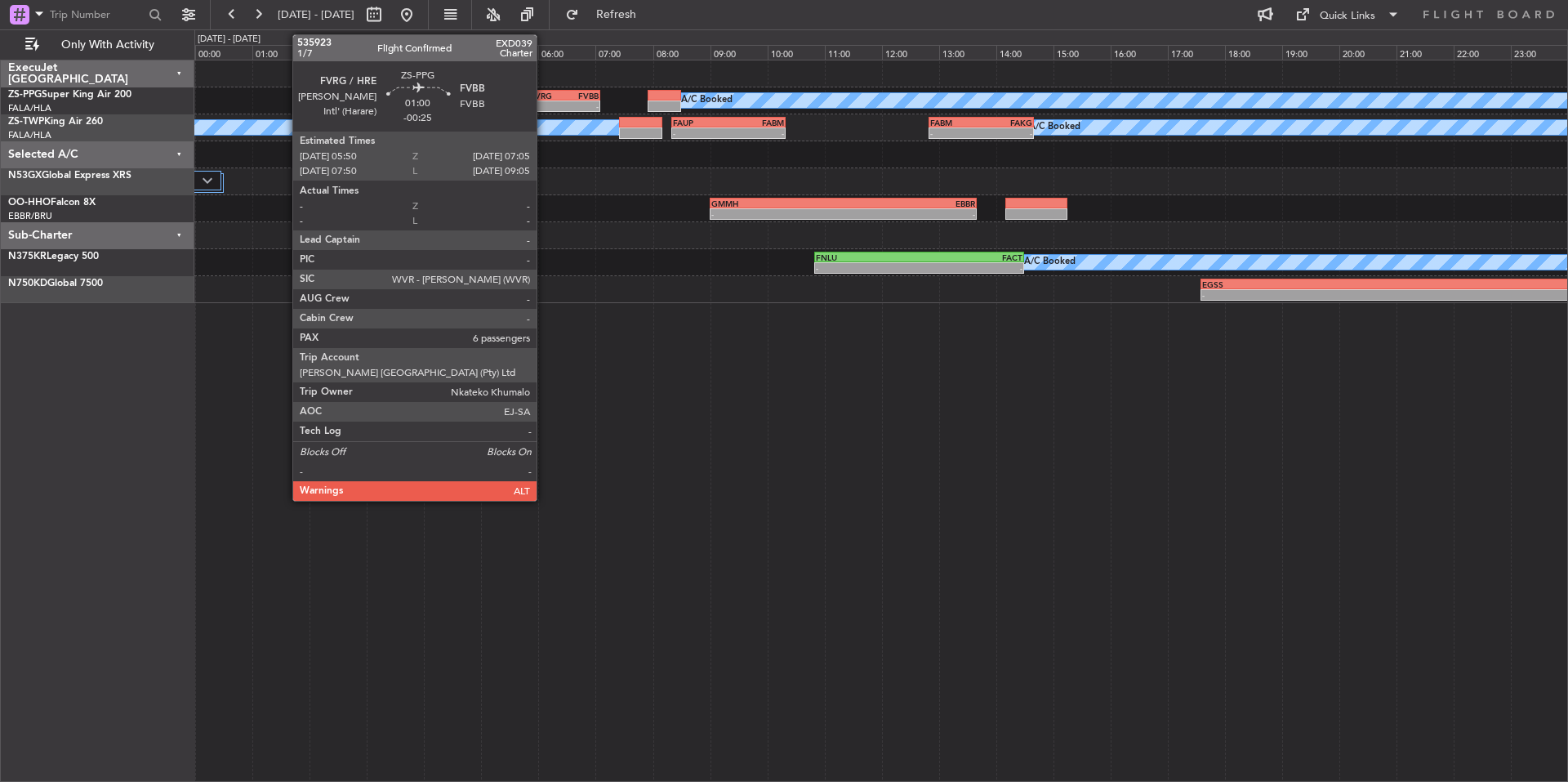
click at [544, 103] on div "-" at bounding box center [548, 106] width 34 height 9
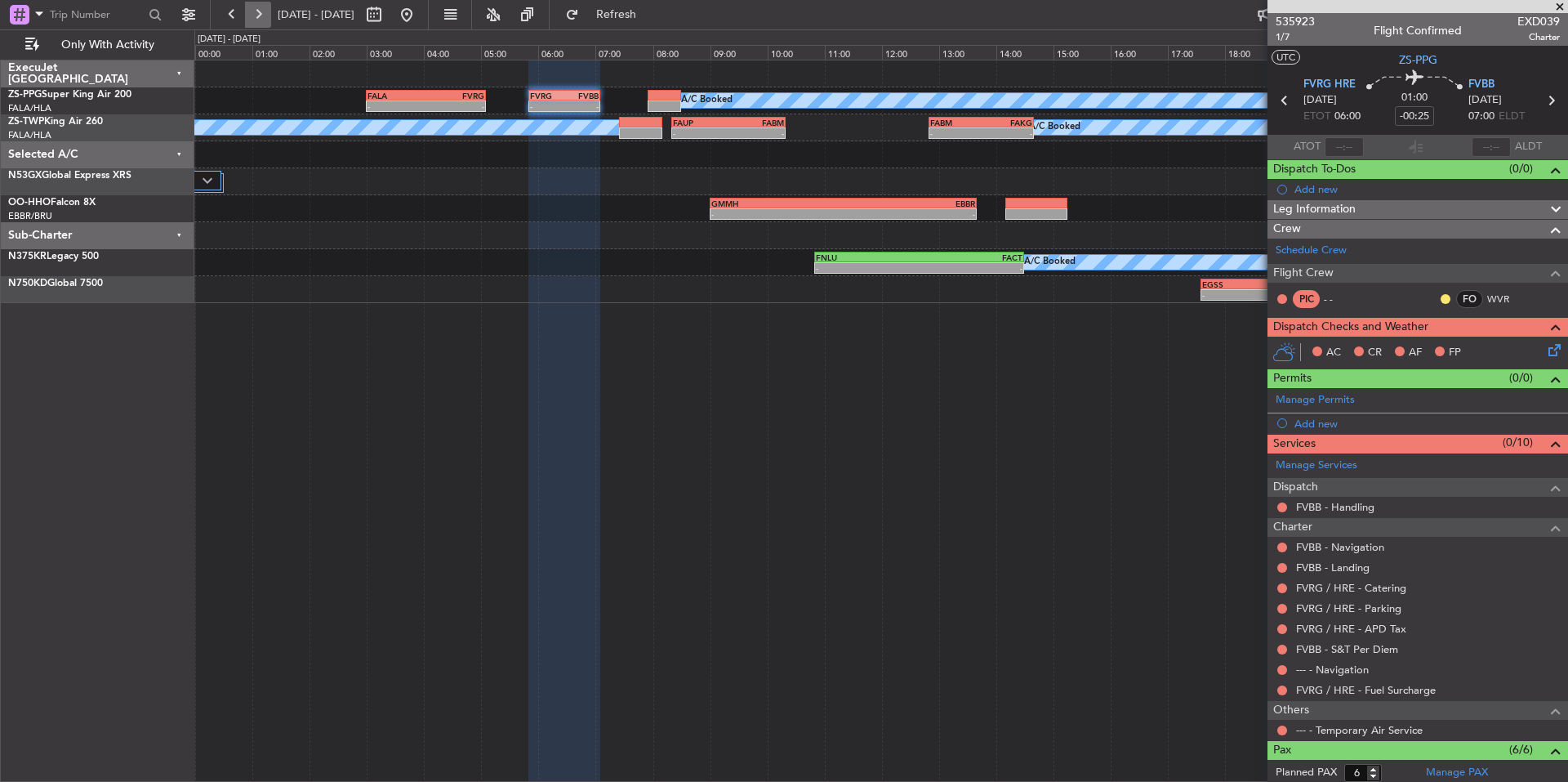
click at [246, 16] on button at bounding box center [258, 15] width 26 height 26
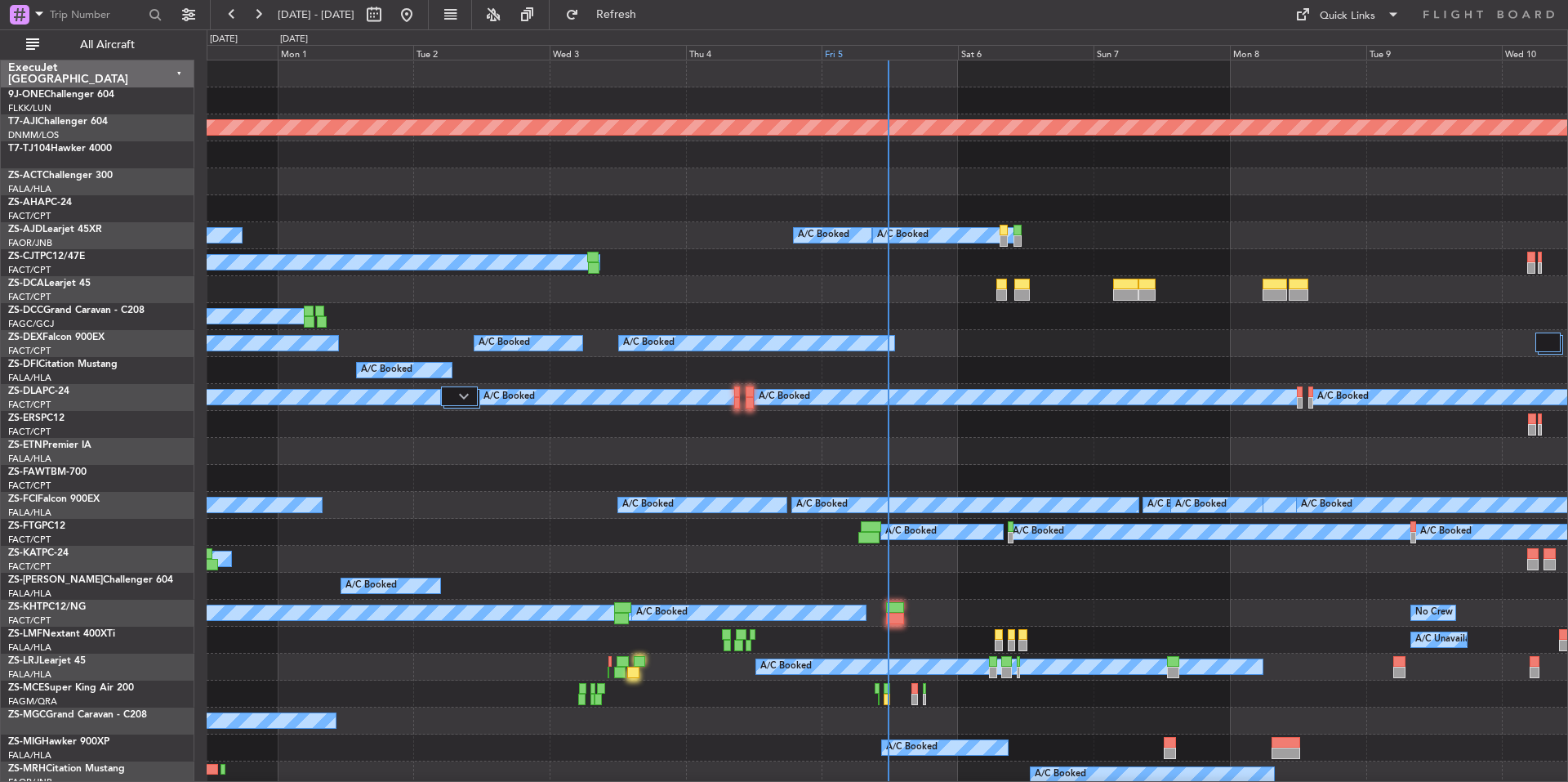
click at [872, 53] on div "Fri 5" at bounding box center [889, 52] width 136 height 15
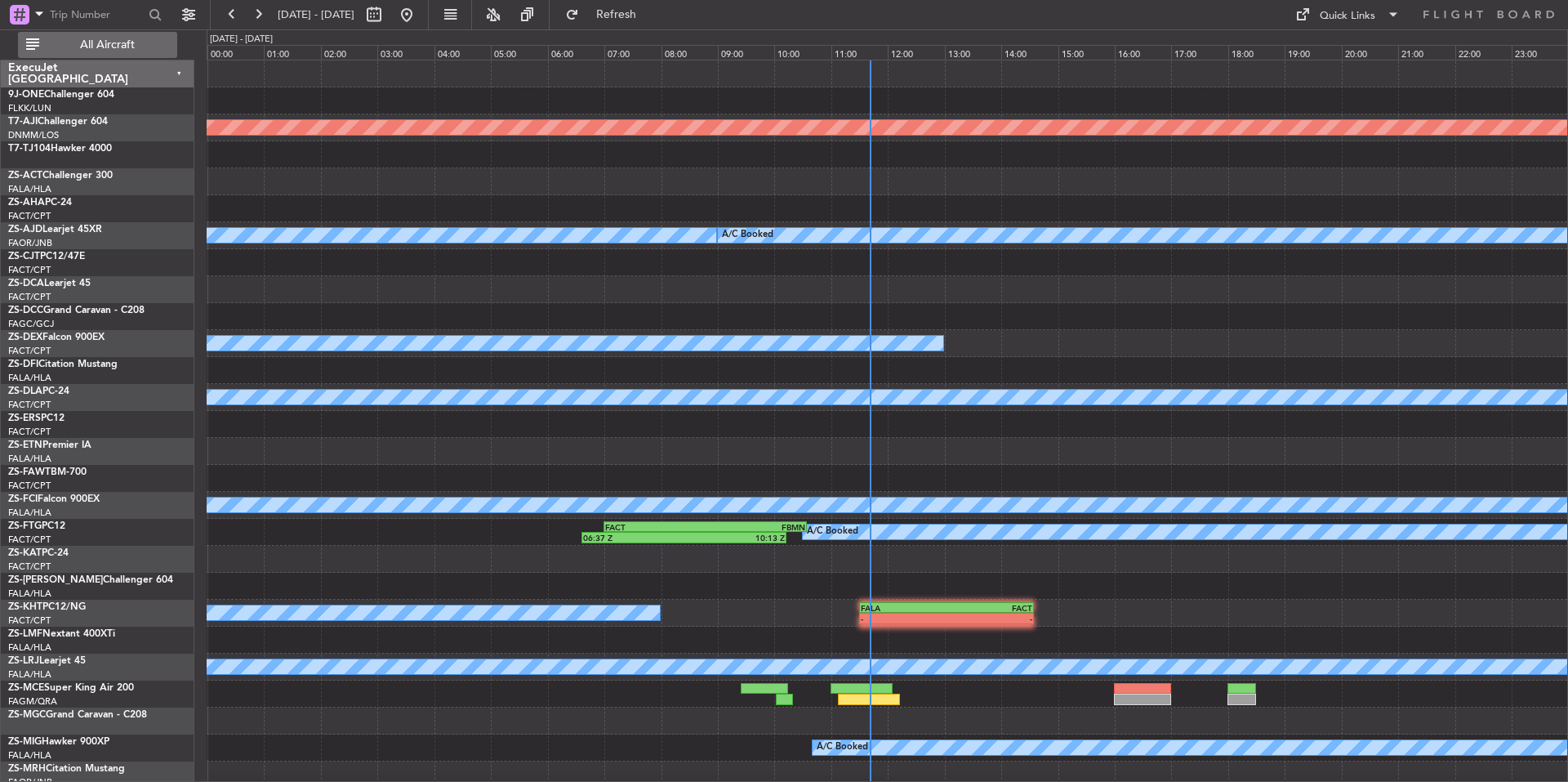
click at [73, 35] on button "All Aircraft" at bounding box center [97, 45] width 159 height 26
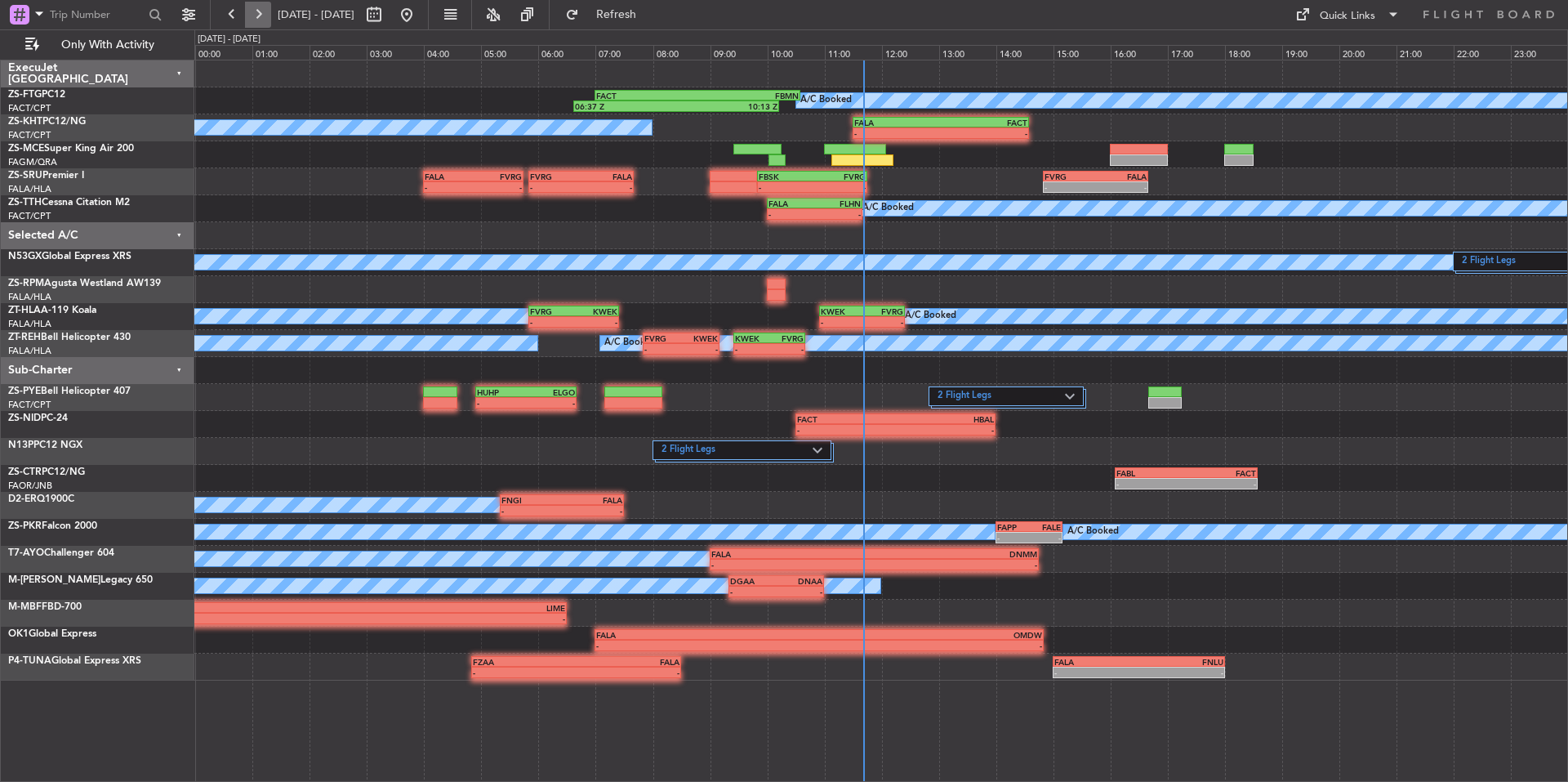
click at [257, 10] on button at bounding box center [258, 15] width 26 height 26
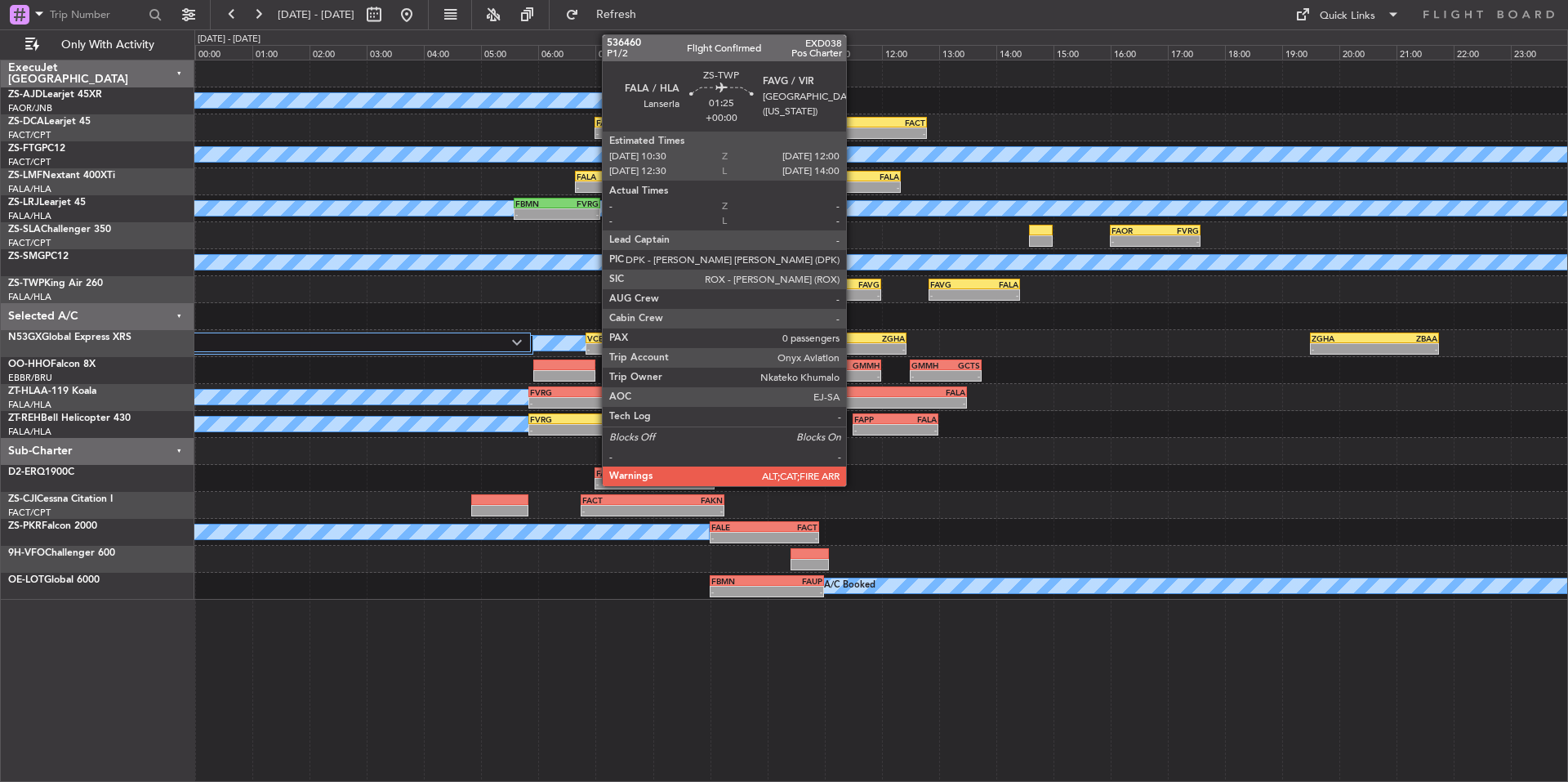
click at [853, 291] on div "-" at bounding box center [858, 295] width 41 height 9
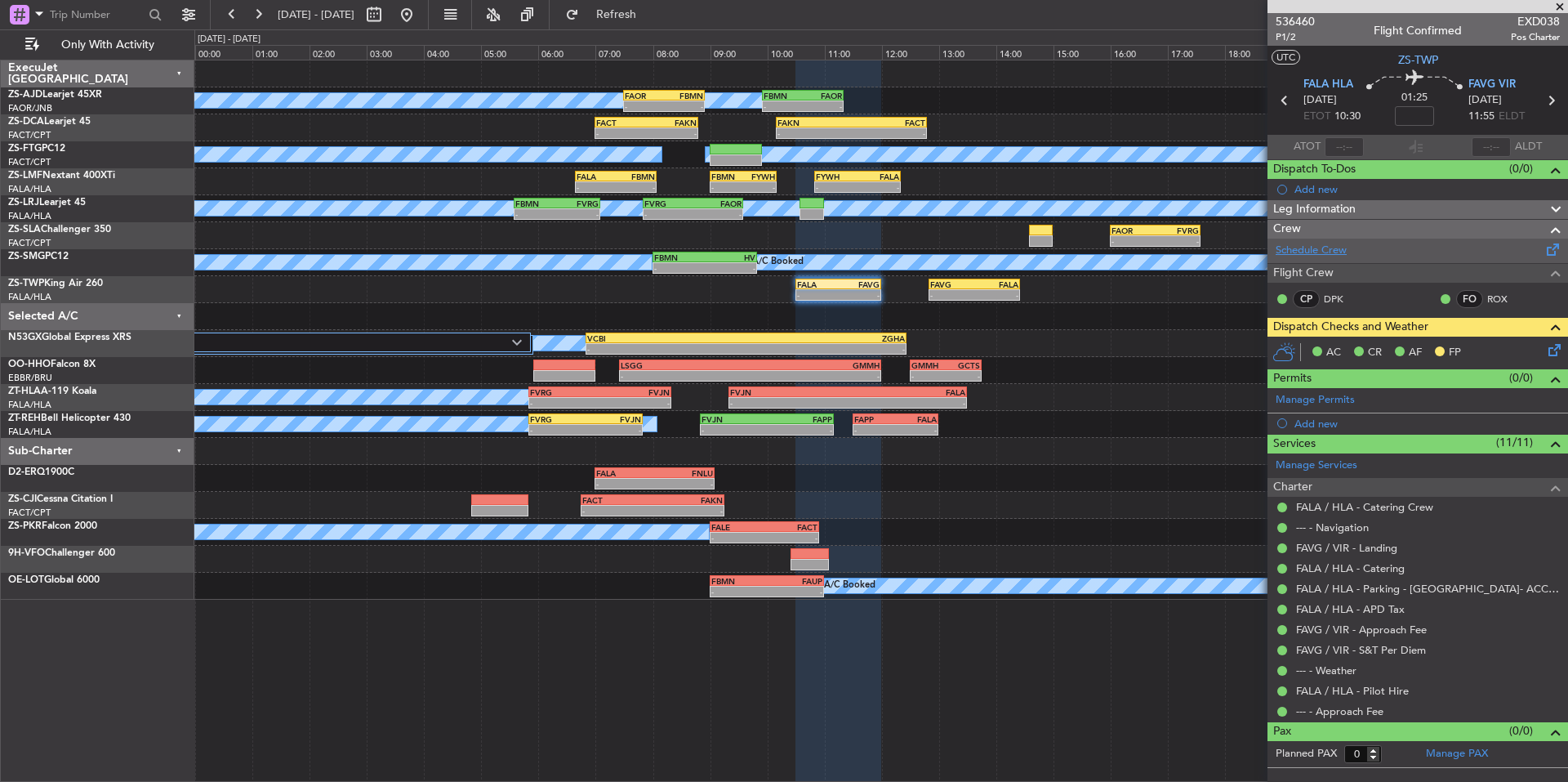
click at [1332, 247] on link "Schedule Crew" at bounding box center [1311, 251] width 71 height 16
click at [258, 8] on button at bounding box center [258, 15] width 26 height 26
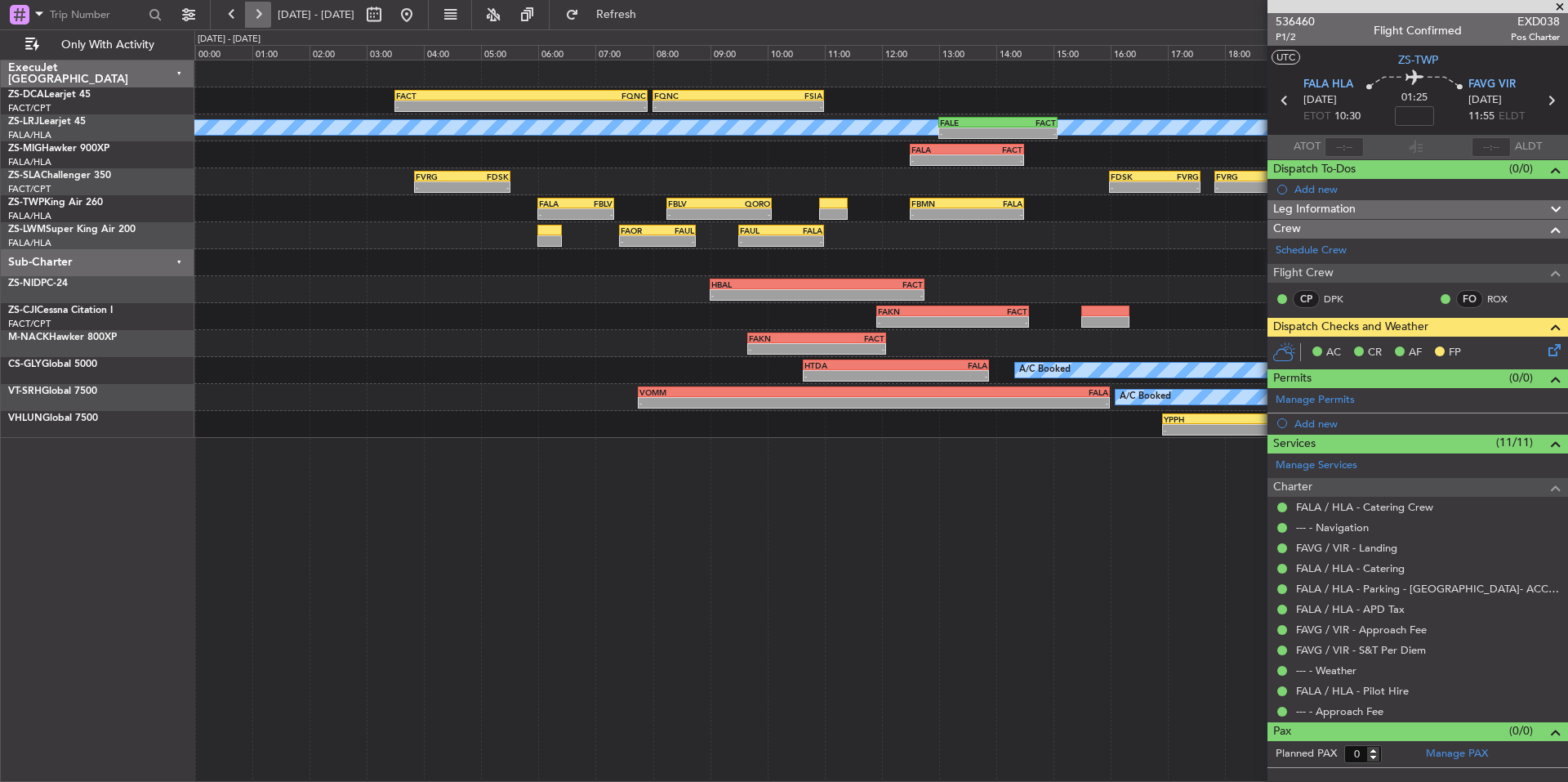
click at [258, 8] on button at bounding box center [258, 15] width 26 height 26
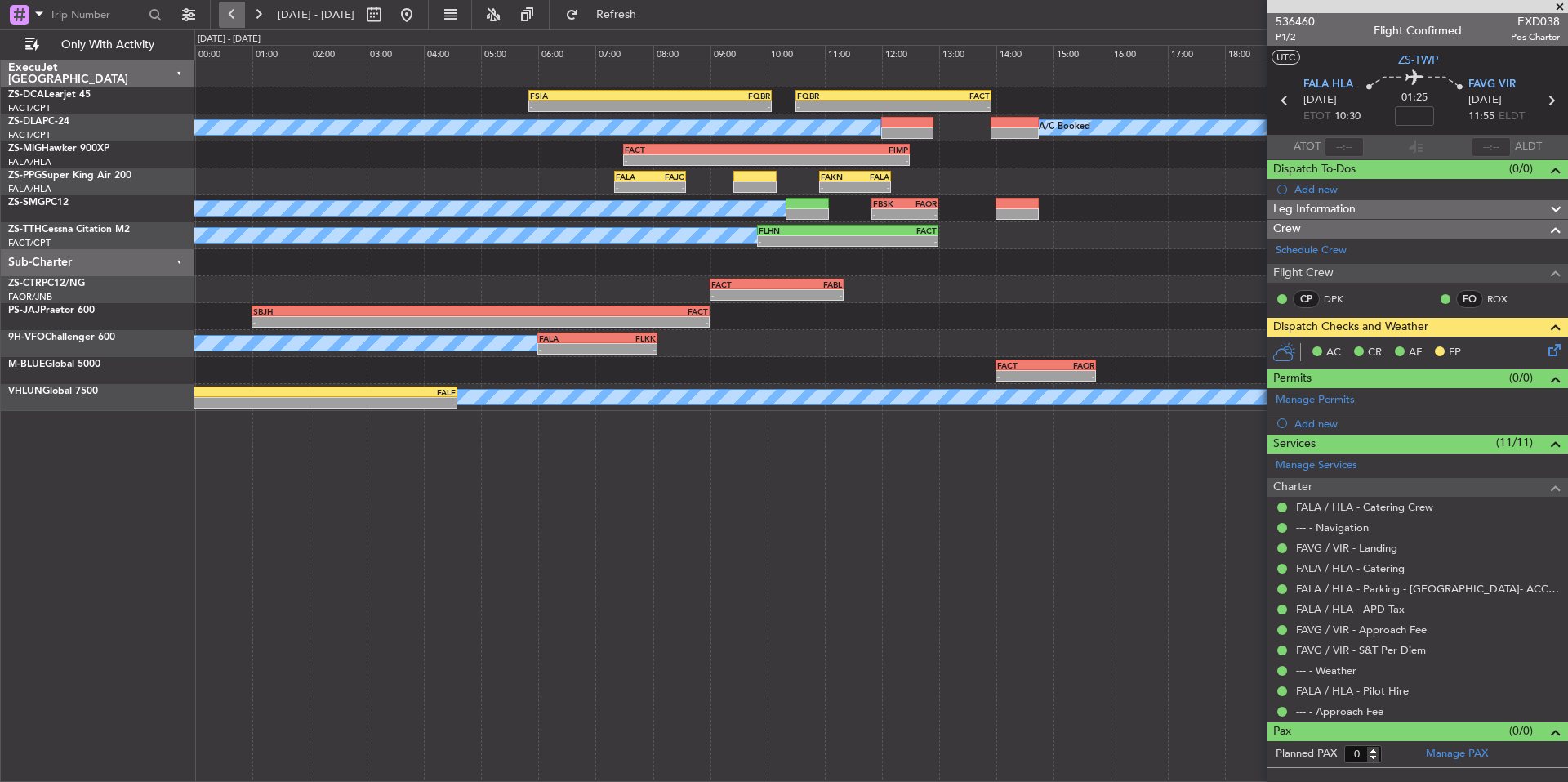
click at [238, 22] on button at bounding box center [232, 15] width 26 height 26
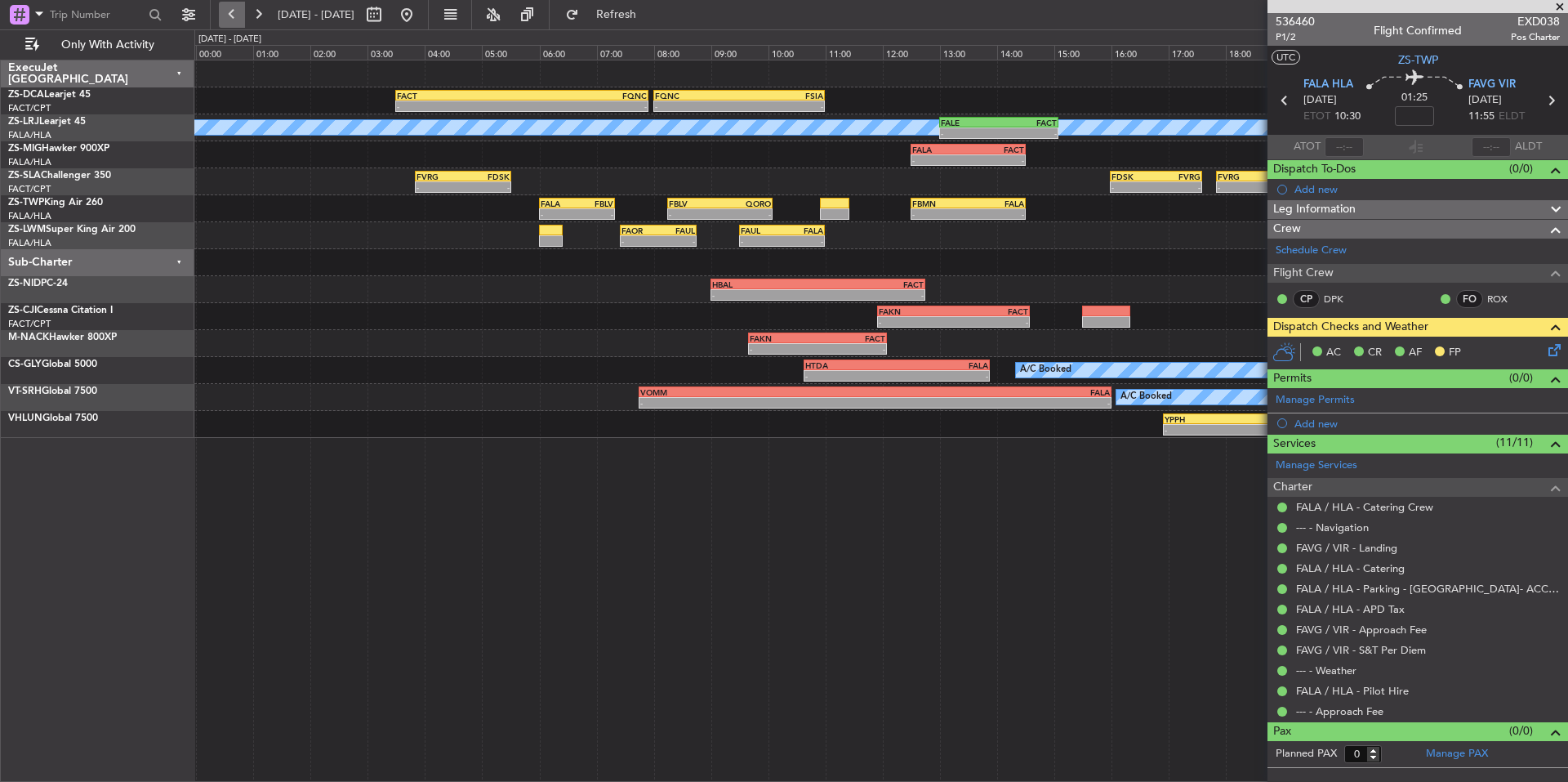
click at [230, 13] on button at bounding box center [232, 15] width 26 height 26
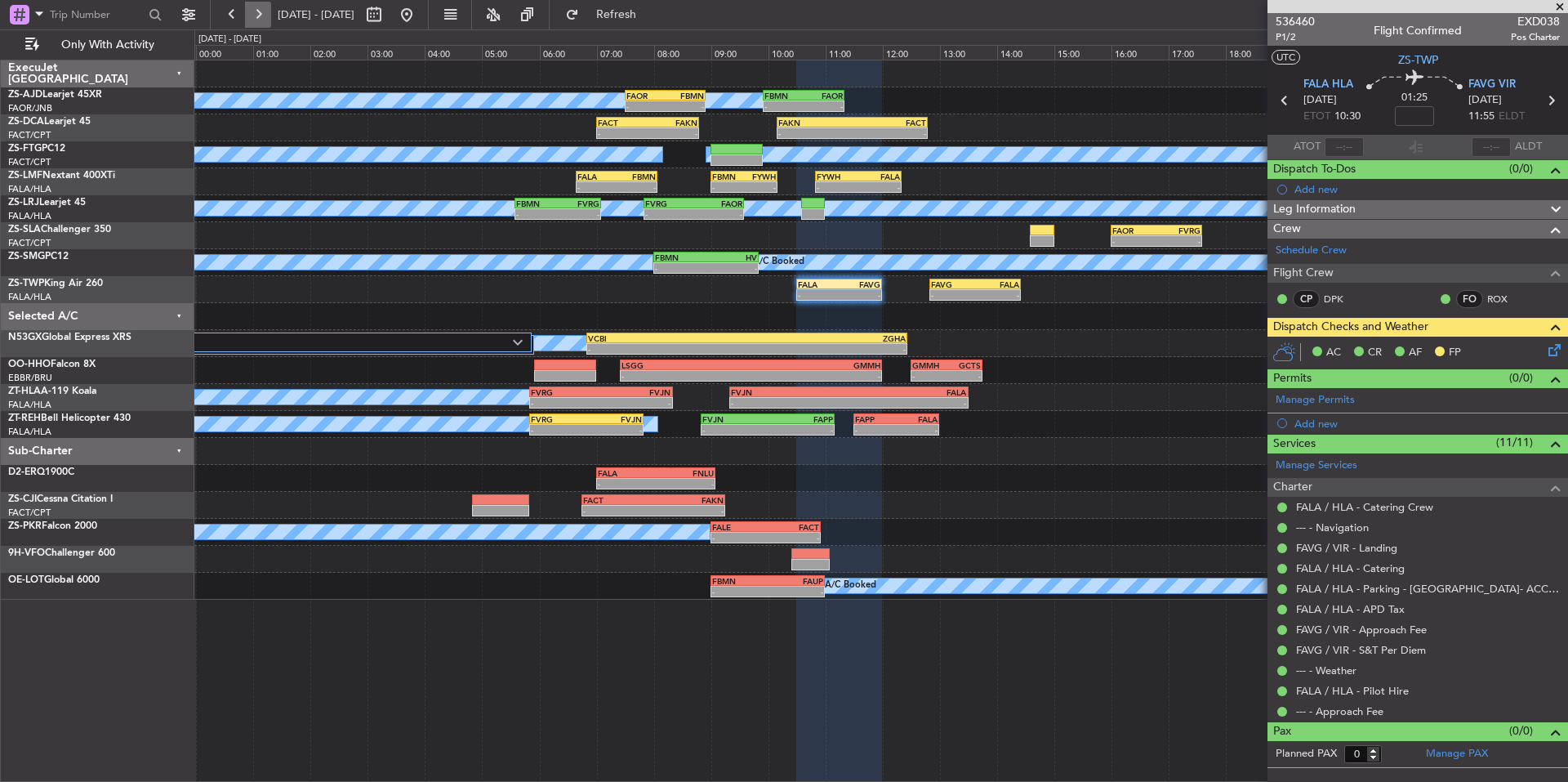
click at [249, 22] on button at bounding box center [258, 15] width 26 height 26
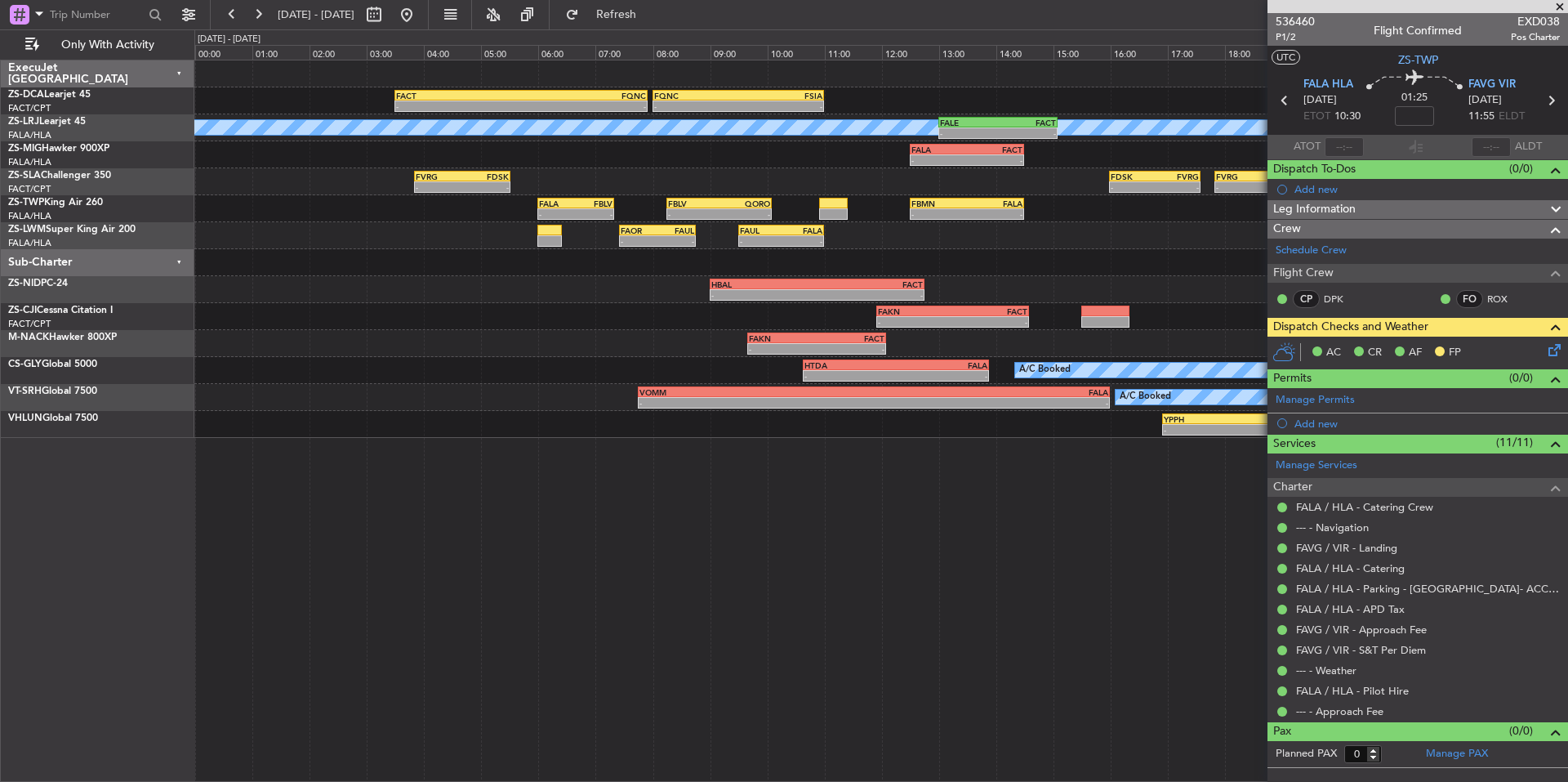
drag, startPoint x: 1561, startPoint y: 8, endPoint x: 1367, endPoint y: 0, distance: 194.2
click at [1561, 8] on span at bounding box center [1559, 7] width 16 height 15
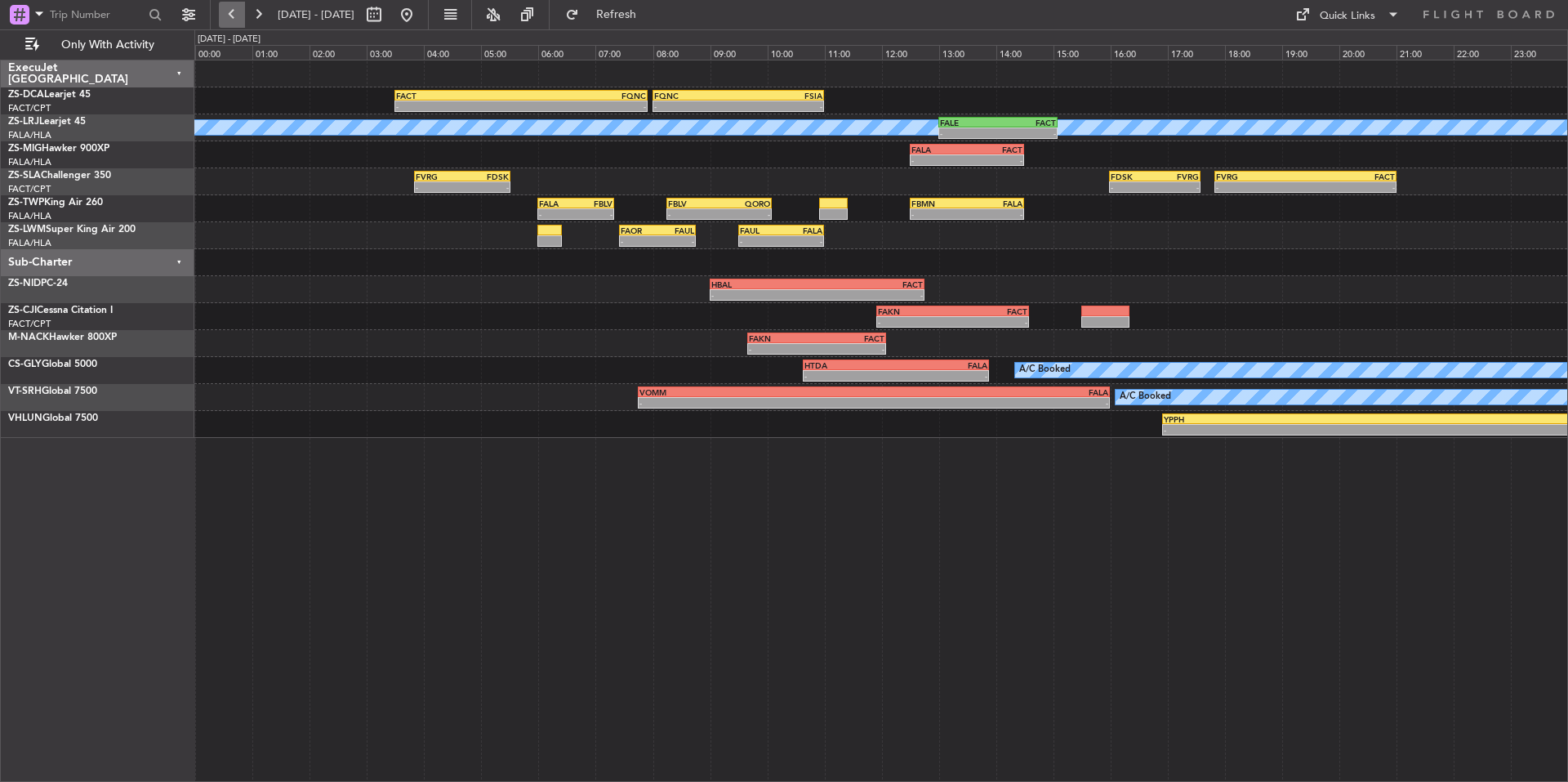
click at [239, 8] on button at bounding box center [232, 15] width 26 height 26
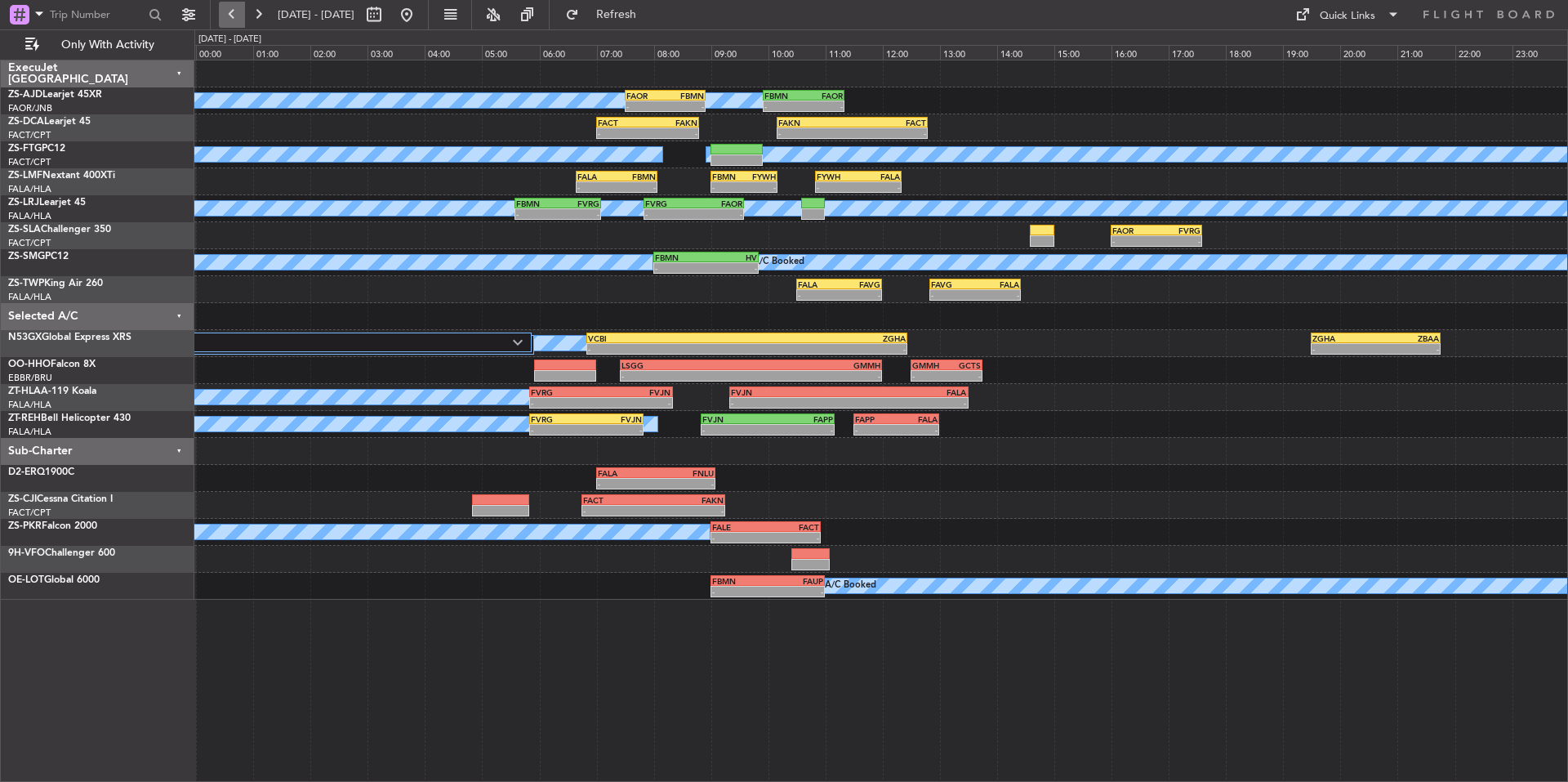
click at [239, 8] on button at bounding box center [232, 15] width 26 height 26
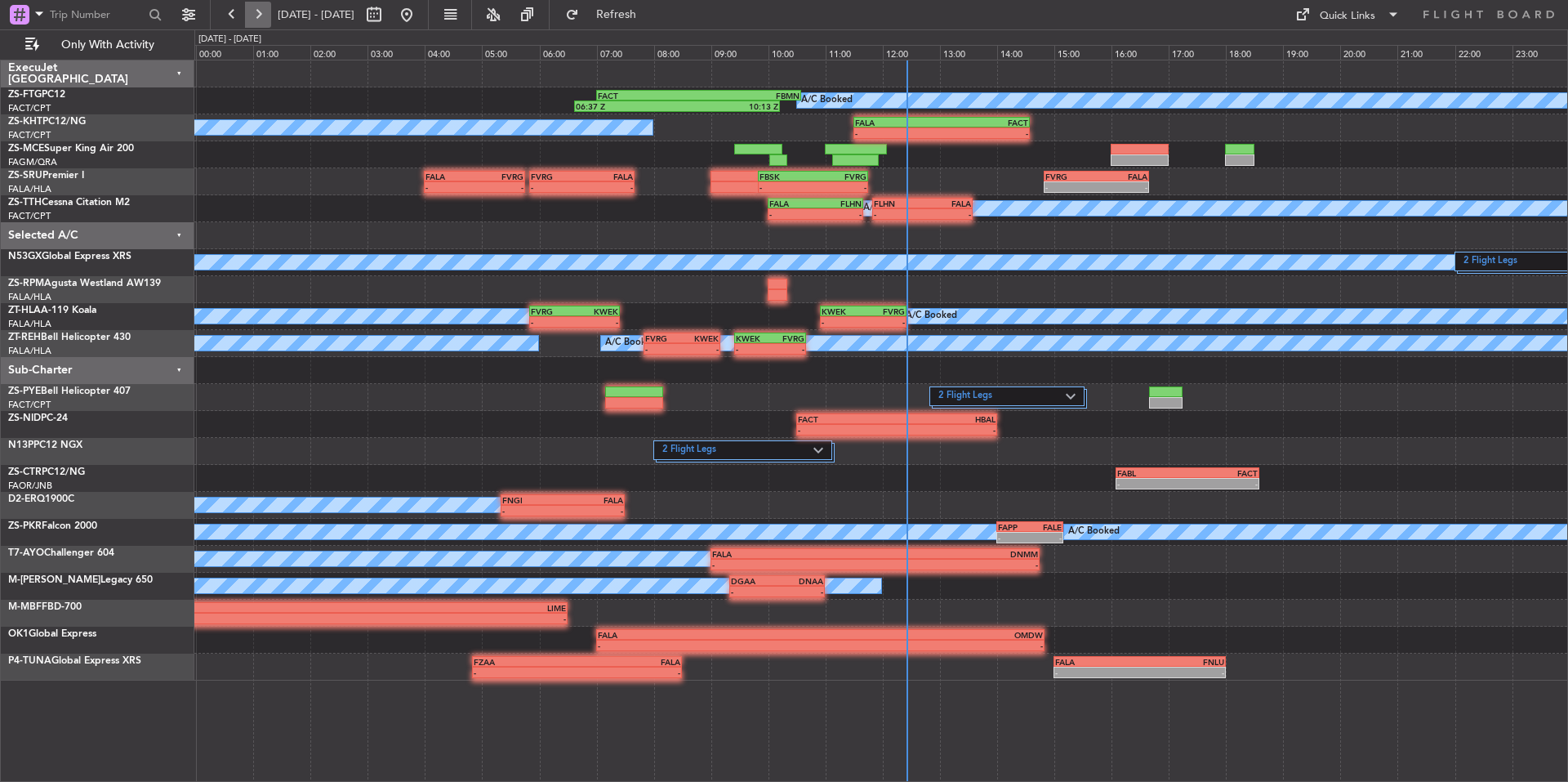
click at [252, 19] on button at bounding box center [258, 15] width 26 height 26
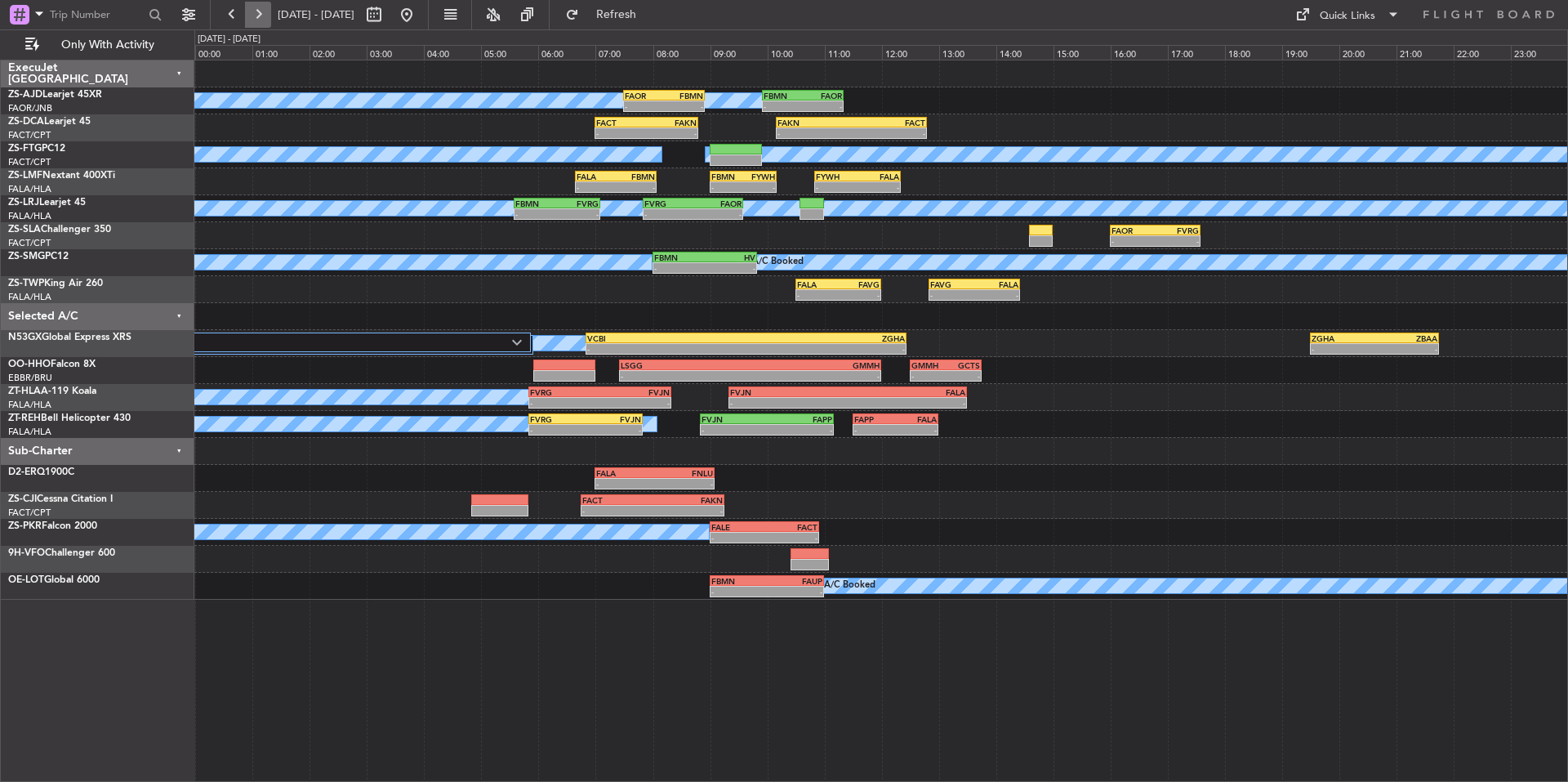
click at [249, 22] on button at bounding box center [258, 15] width 26 height 26
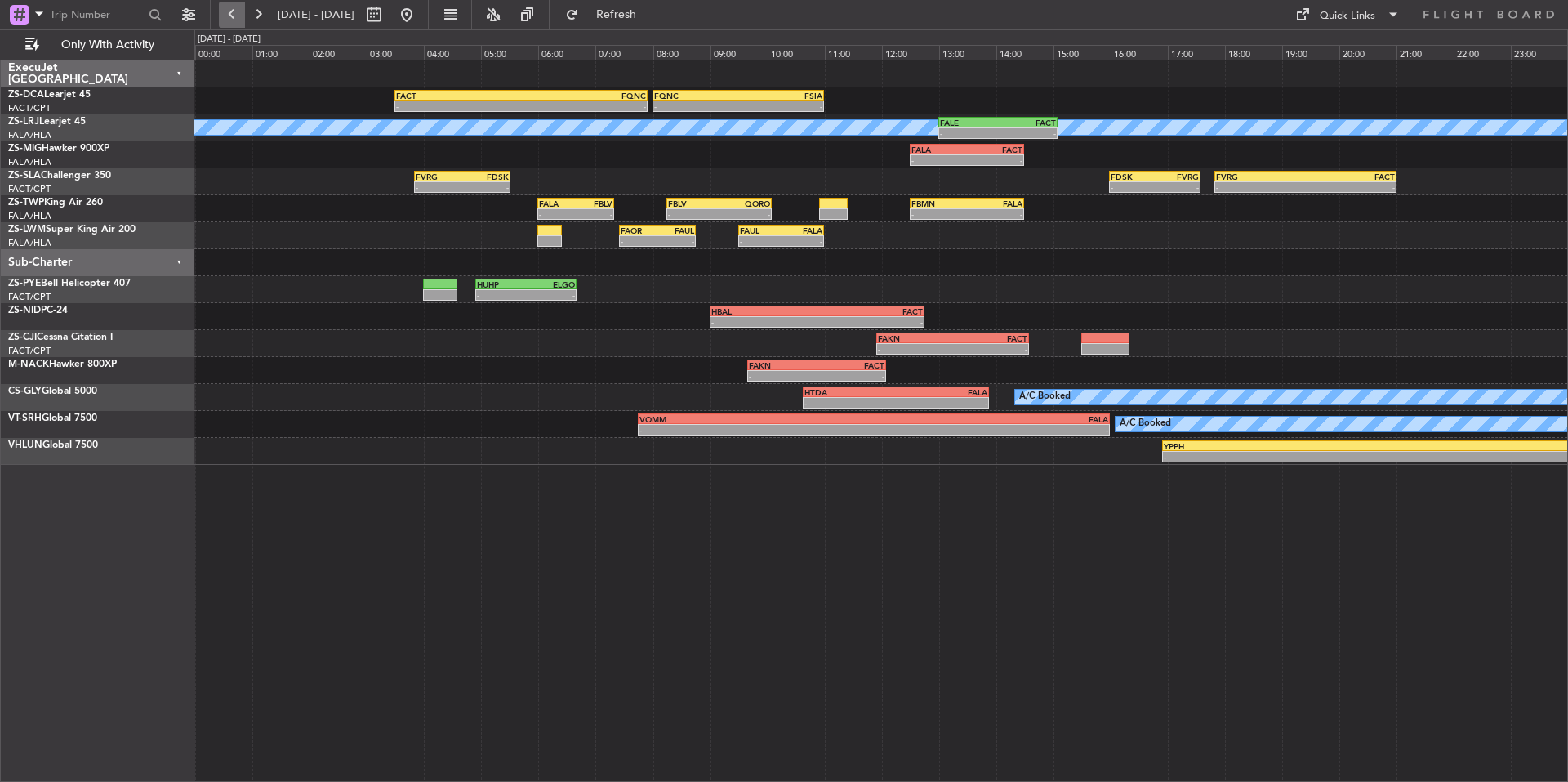
click at [222, 25] on button at bounding box center [232, 15] width 26 height 26
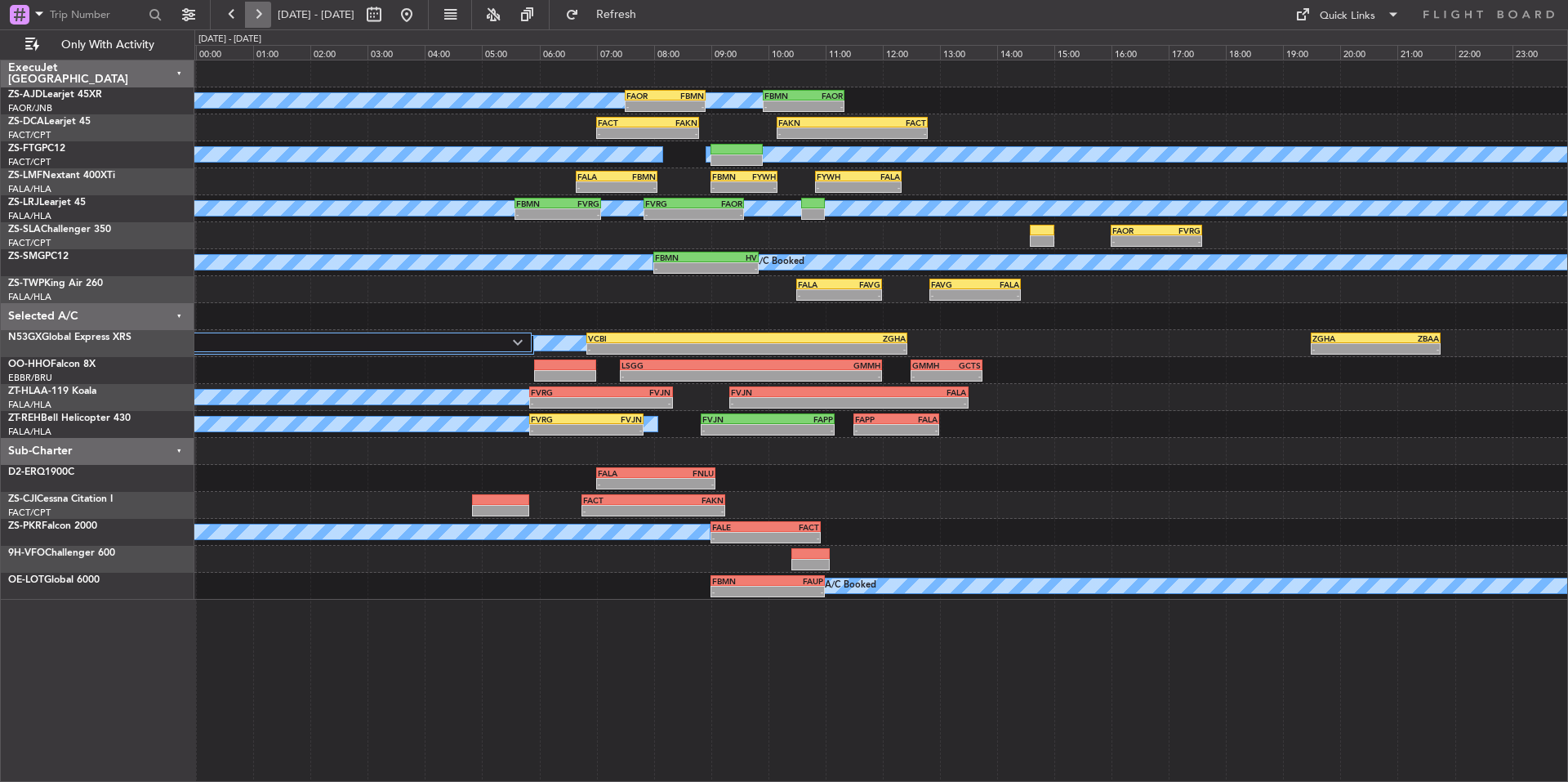
click at [261, 12] on button at bounding box center [258, 15] width 26 height 26
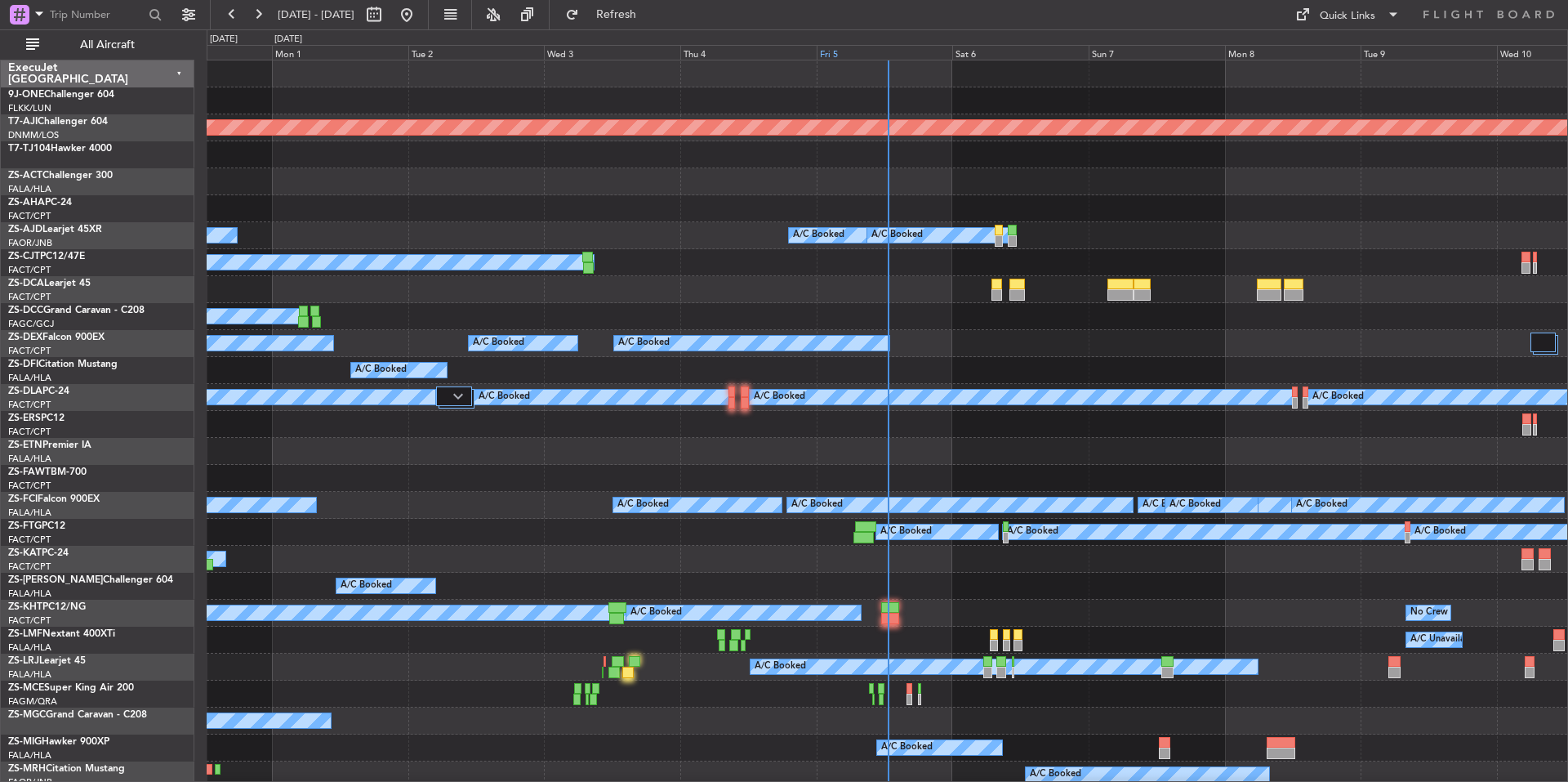
click at [871, 47] on div "Fri 5" at bounding box center [885, 52] width 136 height 15
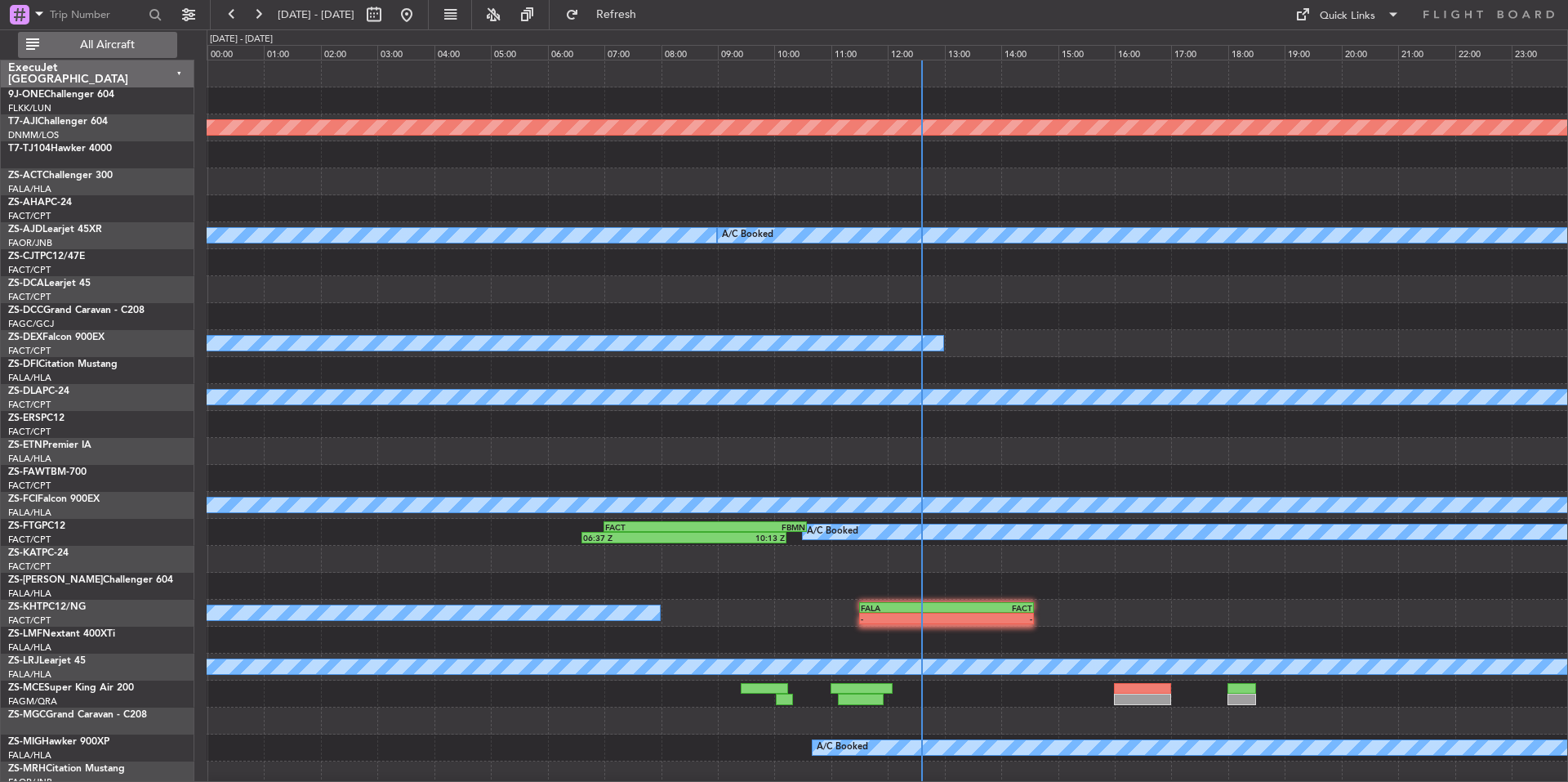
click at [142, 36] on button "All Aircraft" at bounding box center [97, 45] width 159 height 26
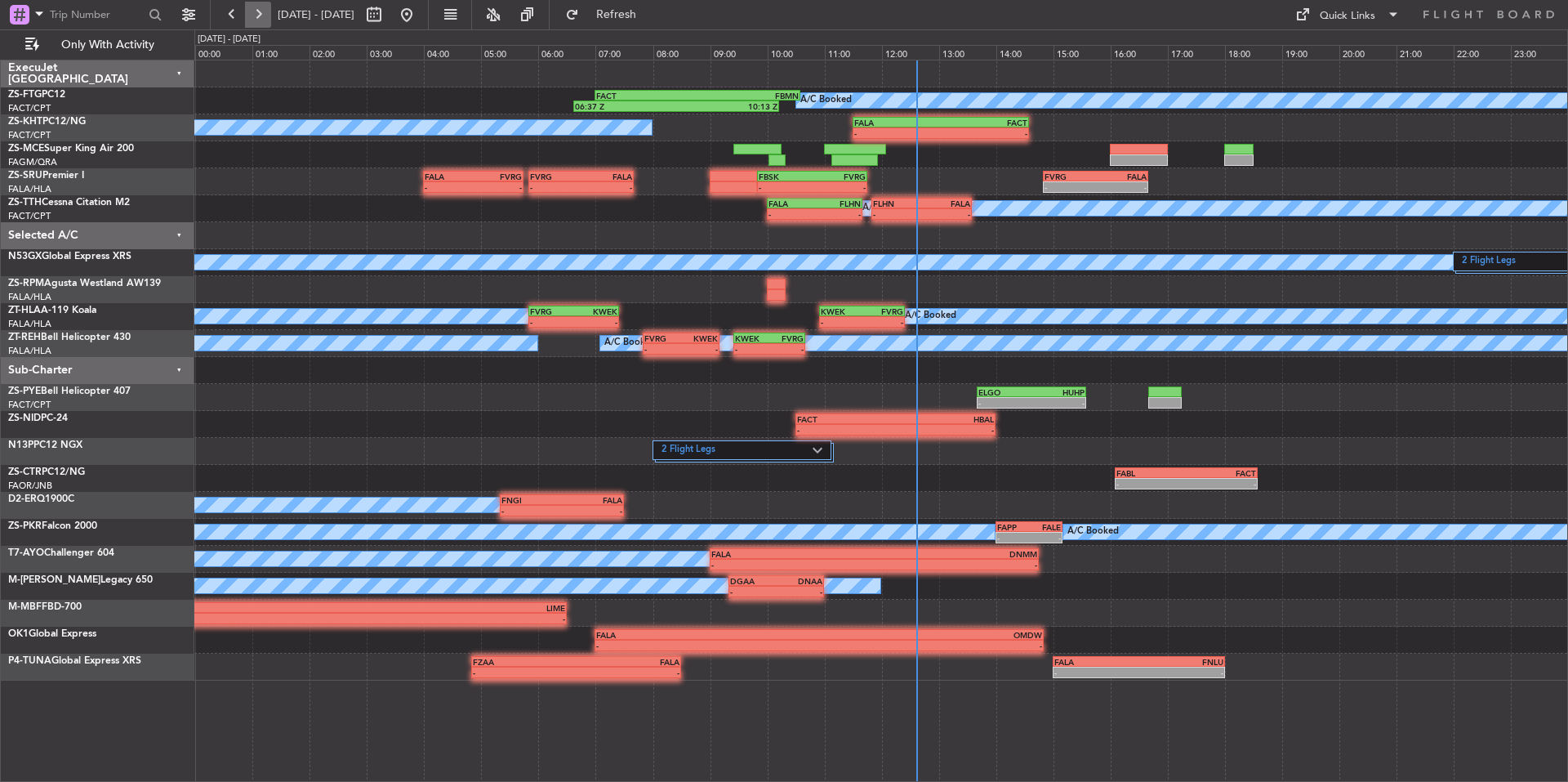
click at [251, 8] on button at bounding box center [258, 15] width 26 height 26
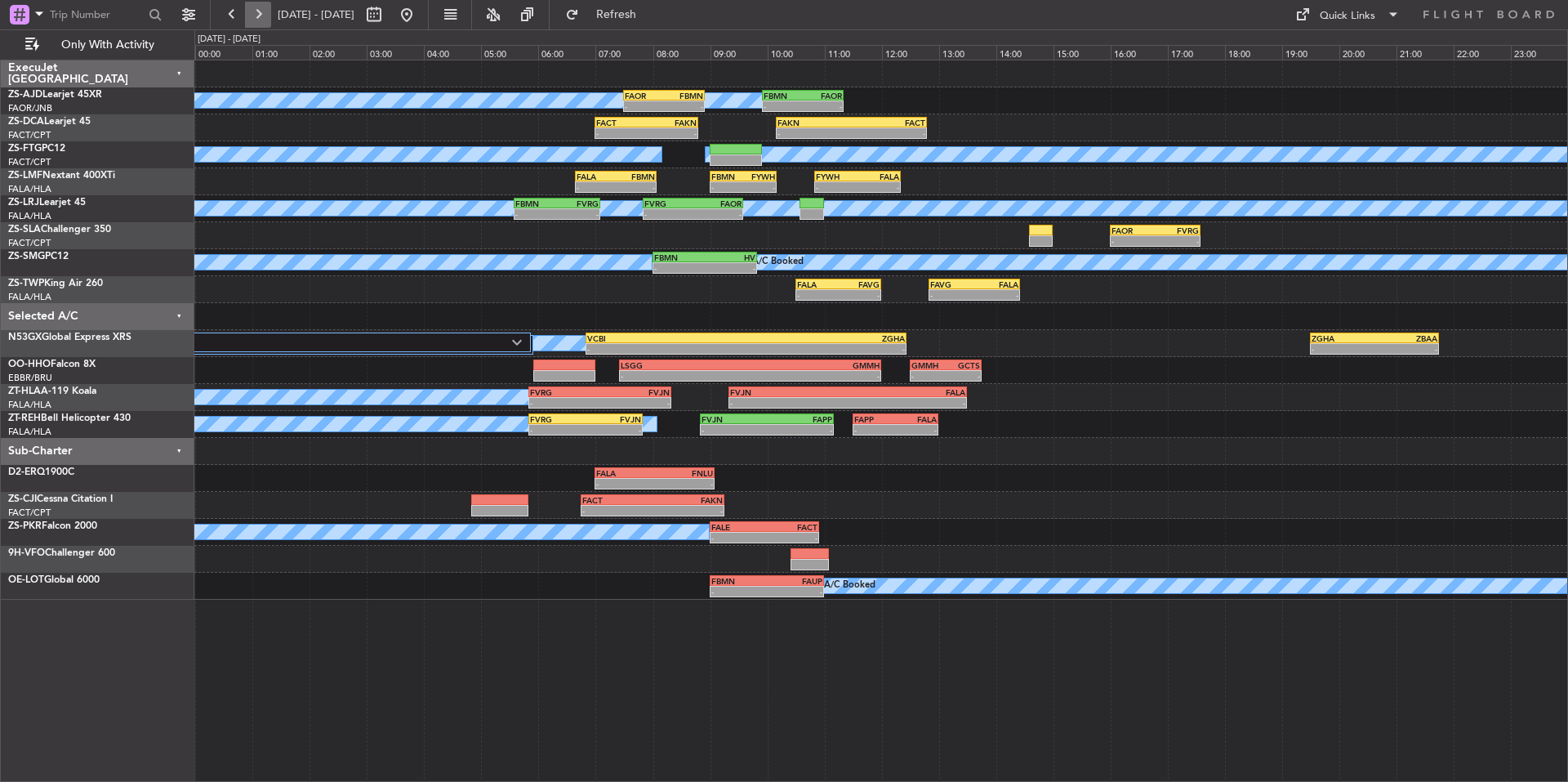
click at [264, 3] on button at bounding box center [258, 15] width 26 height 26
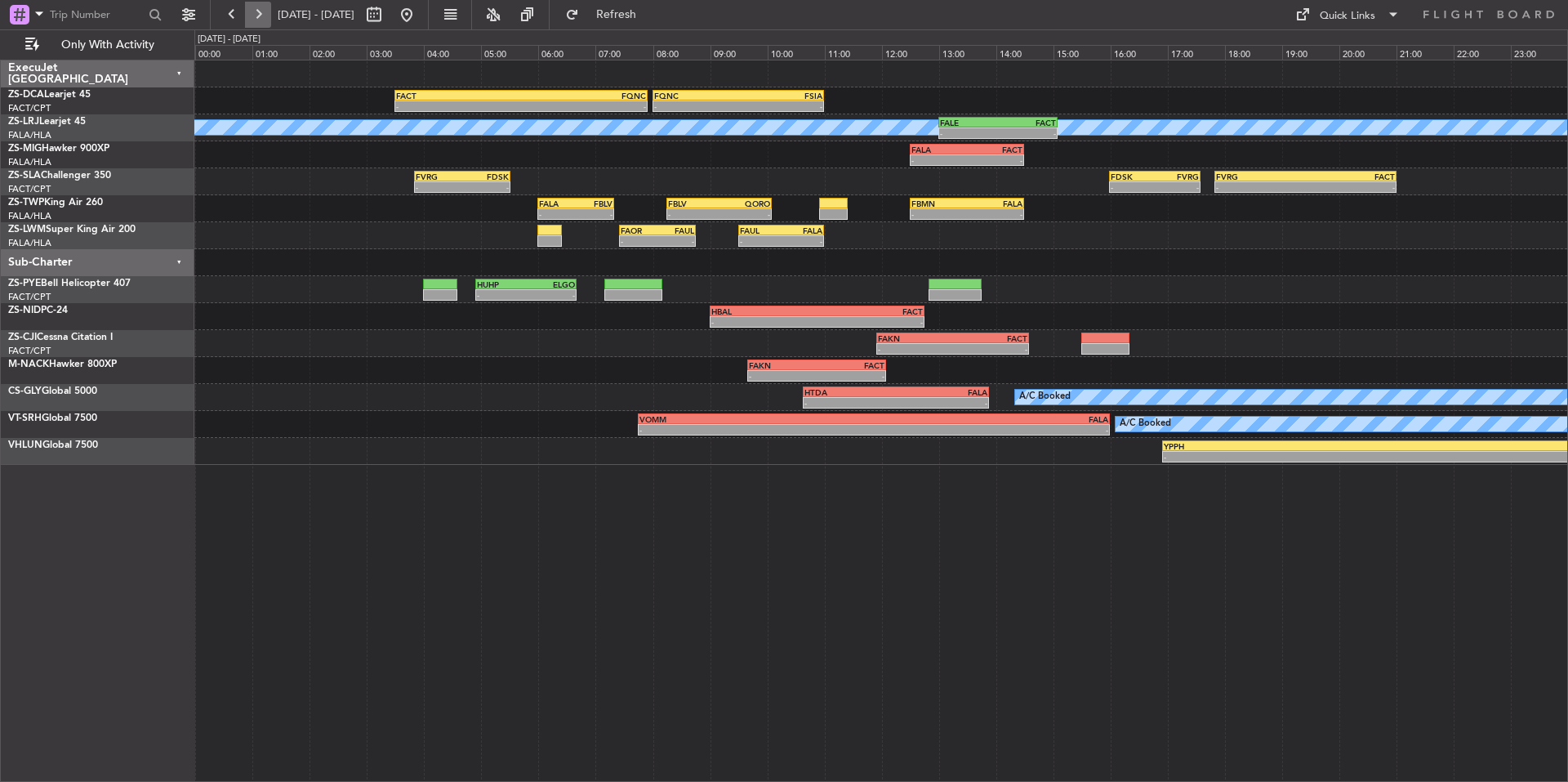
click at [264, 3] on button at bounding box center [258, 15] width 26 height 26
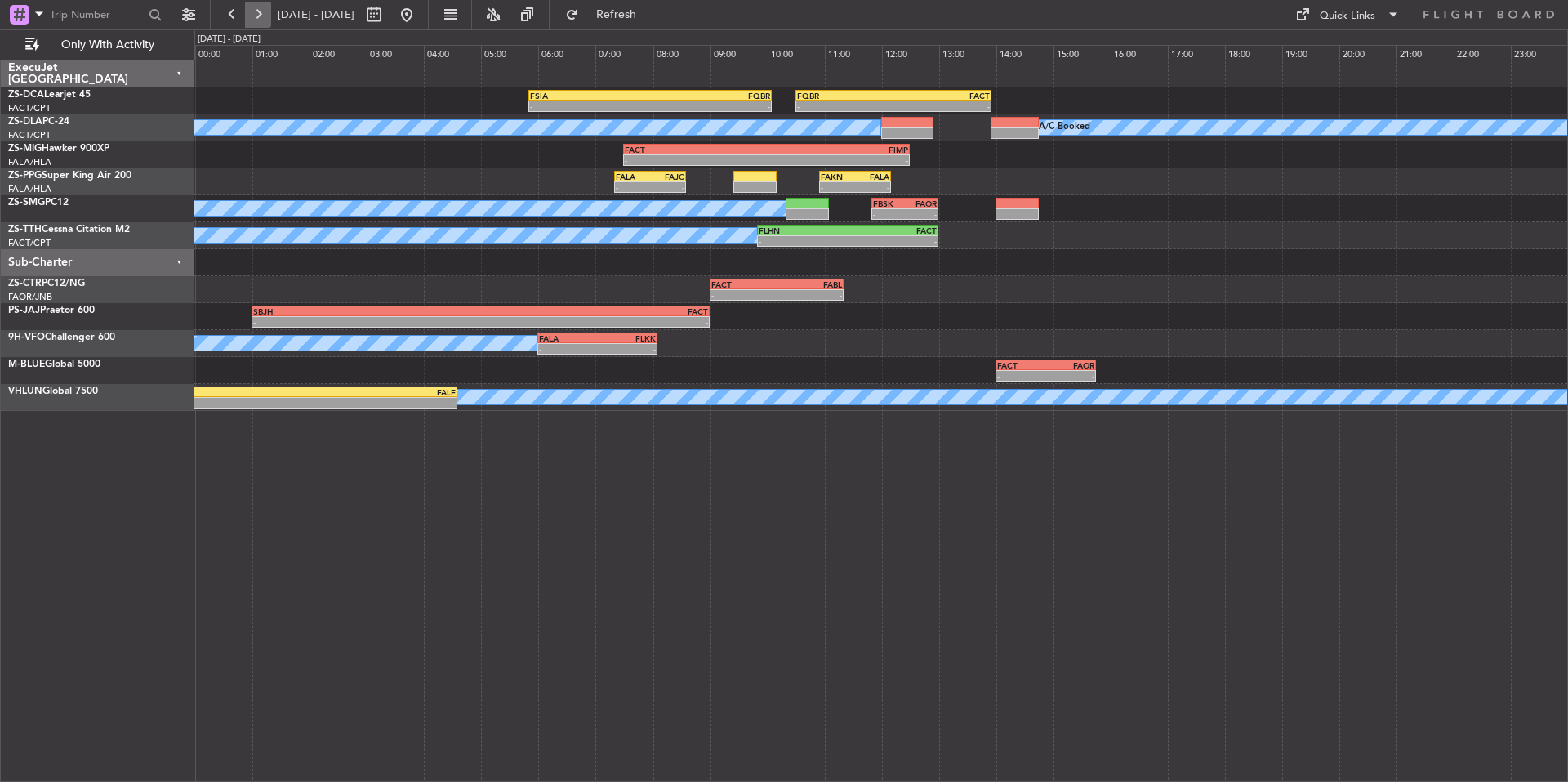
click at [264, 3] on button at bounding box center [258, 15] width 26 height 26
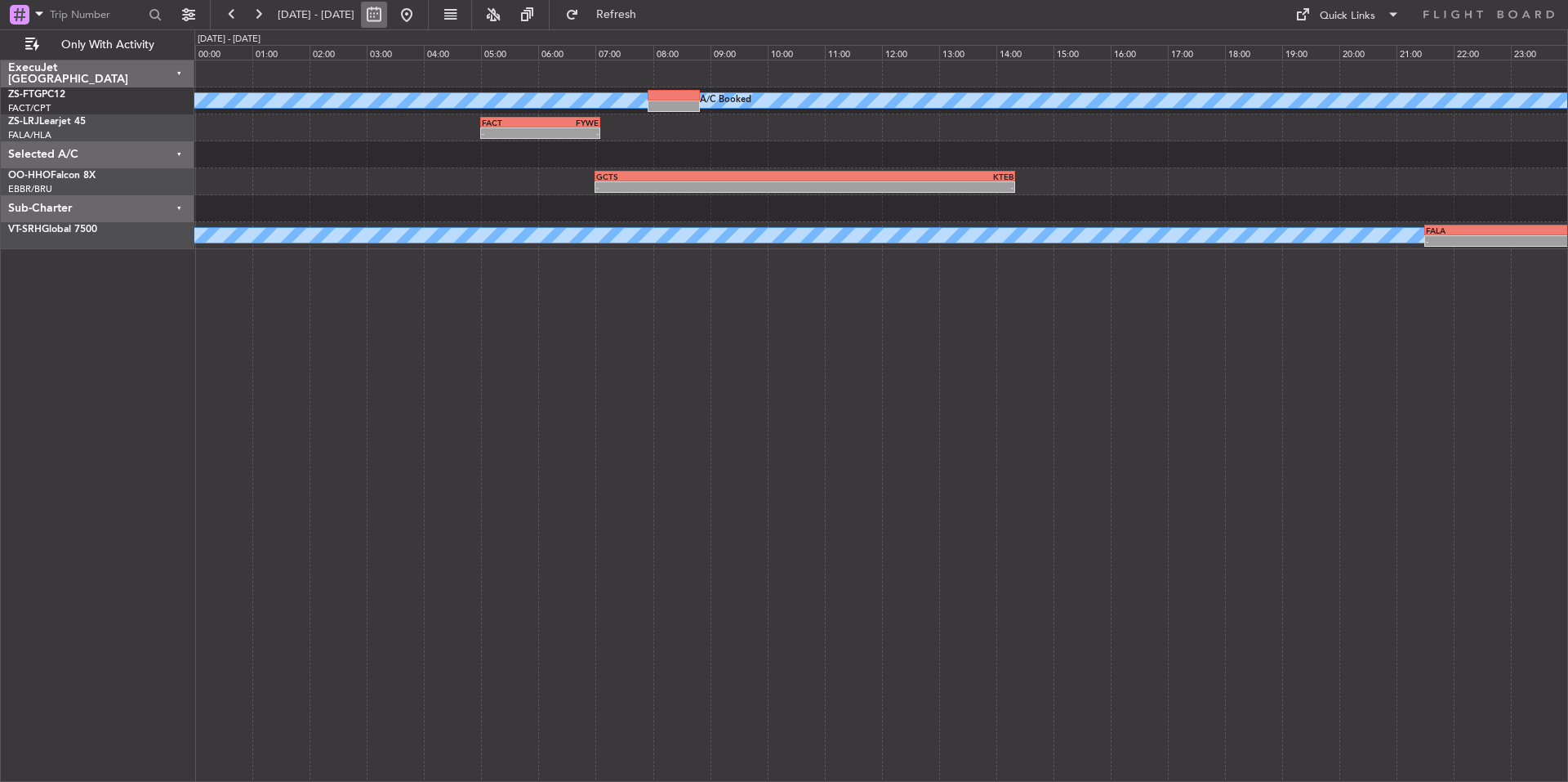
click at [387, 18] on button at bounding box center [374, 15] width 26 height 26
select select "9"
select select "2025"
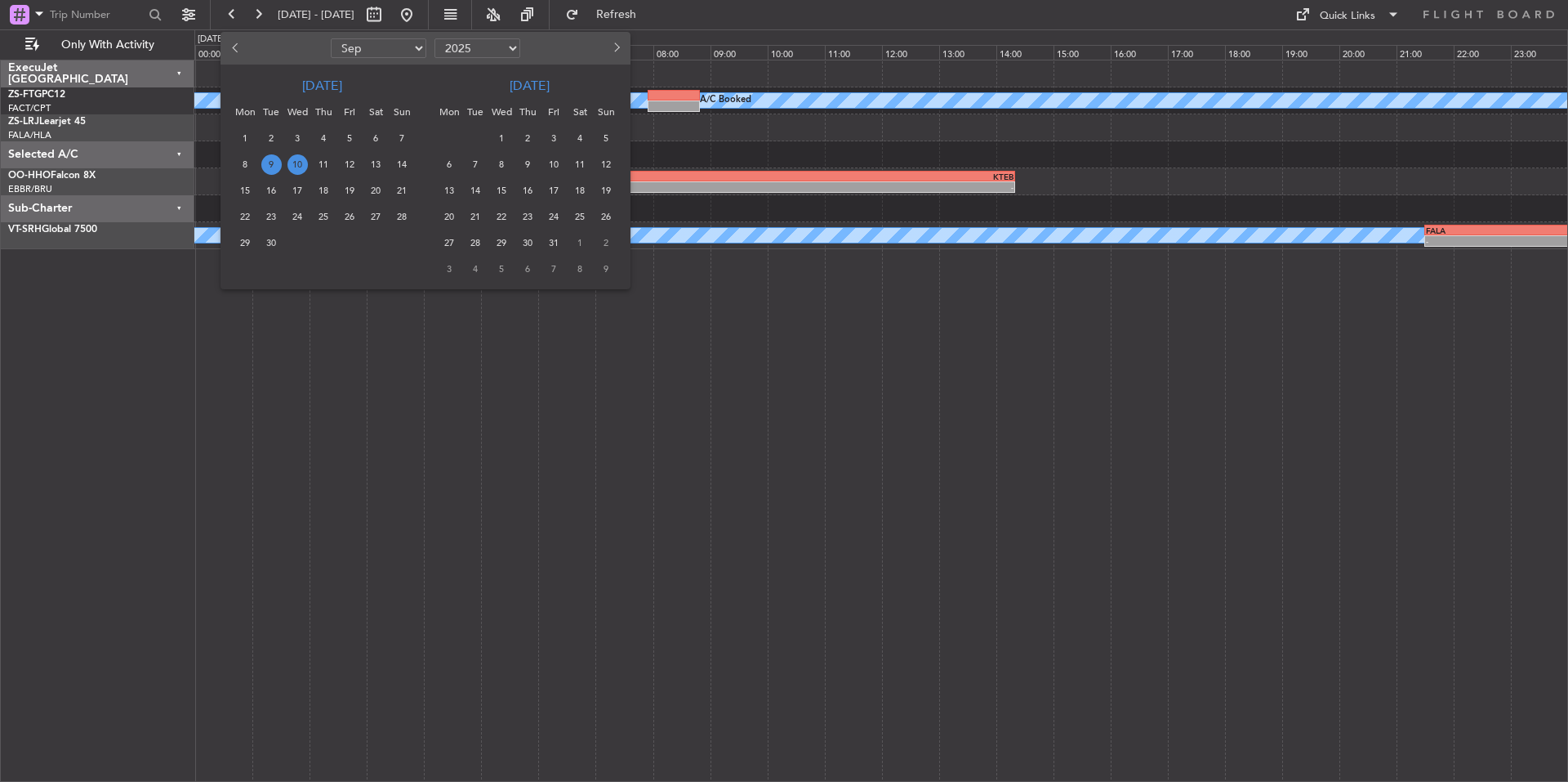
click at [505, 132] on span "1" at bounding box center [502, 139] width 21 height 21
click at [484, 165] on span "7" at bounding box center [476, 164] width 21 height 21
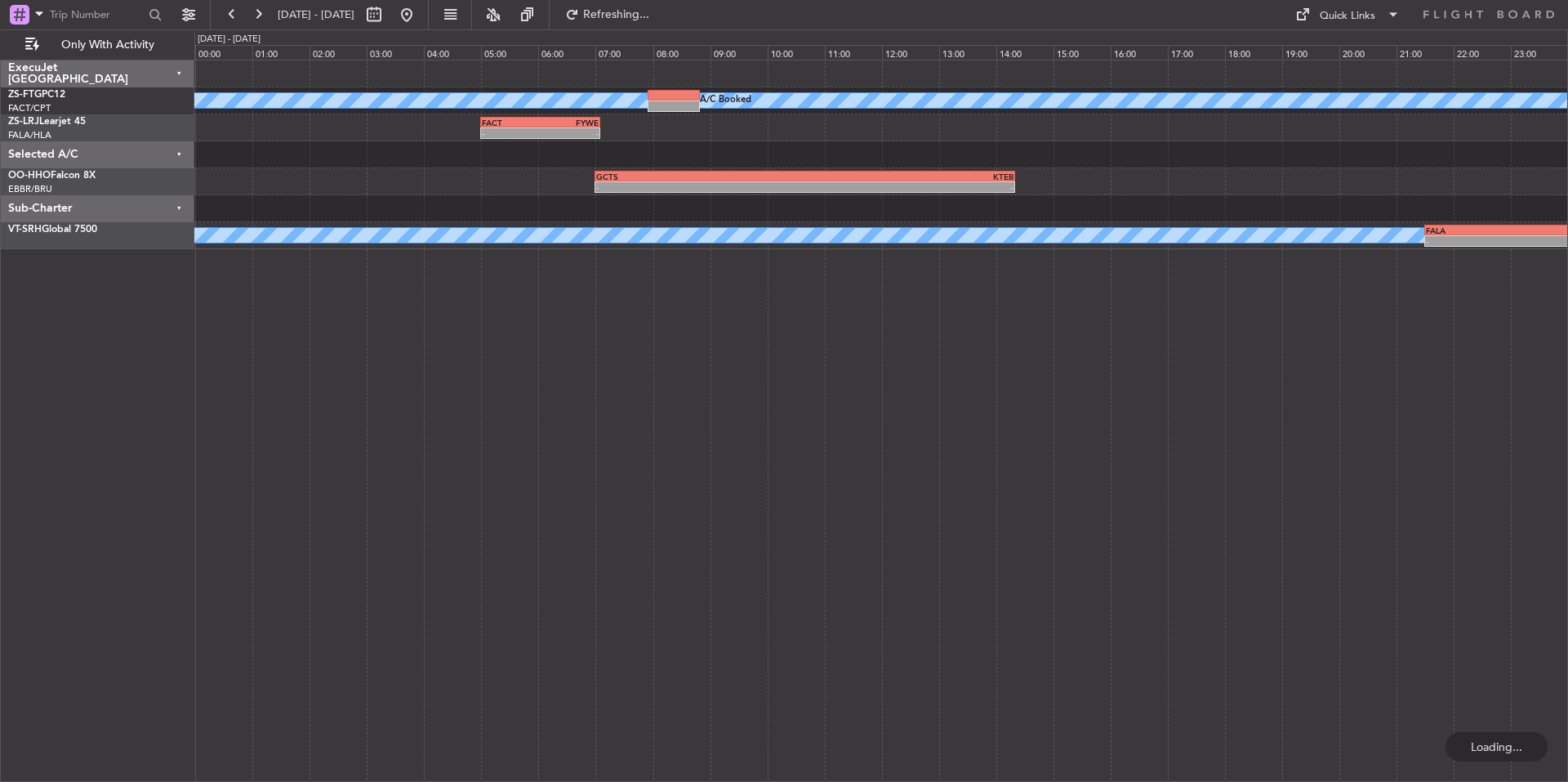
select select "10"
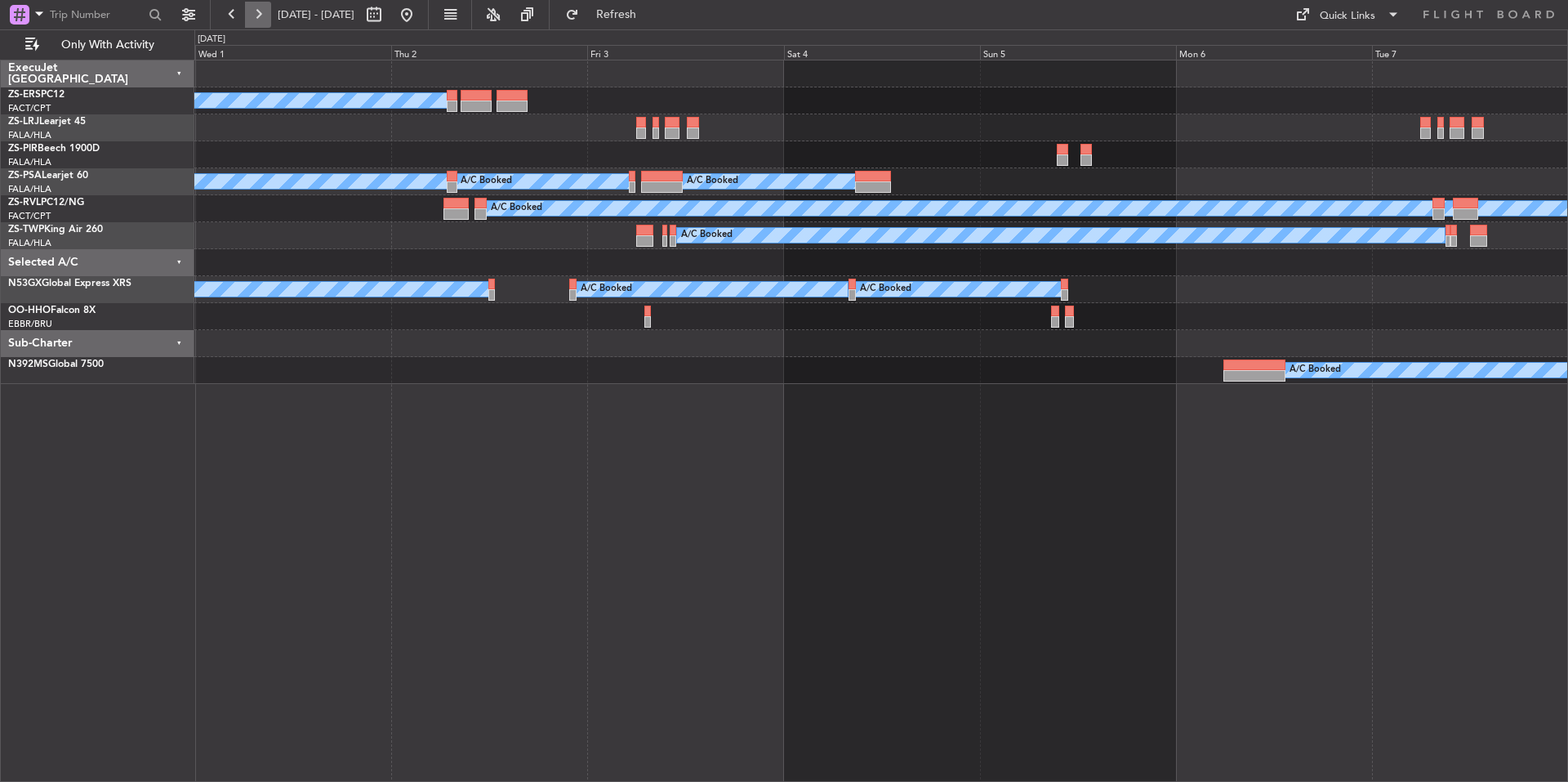
click at [264, 19] on button at bounding box center [258, 15] width 26 height 26
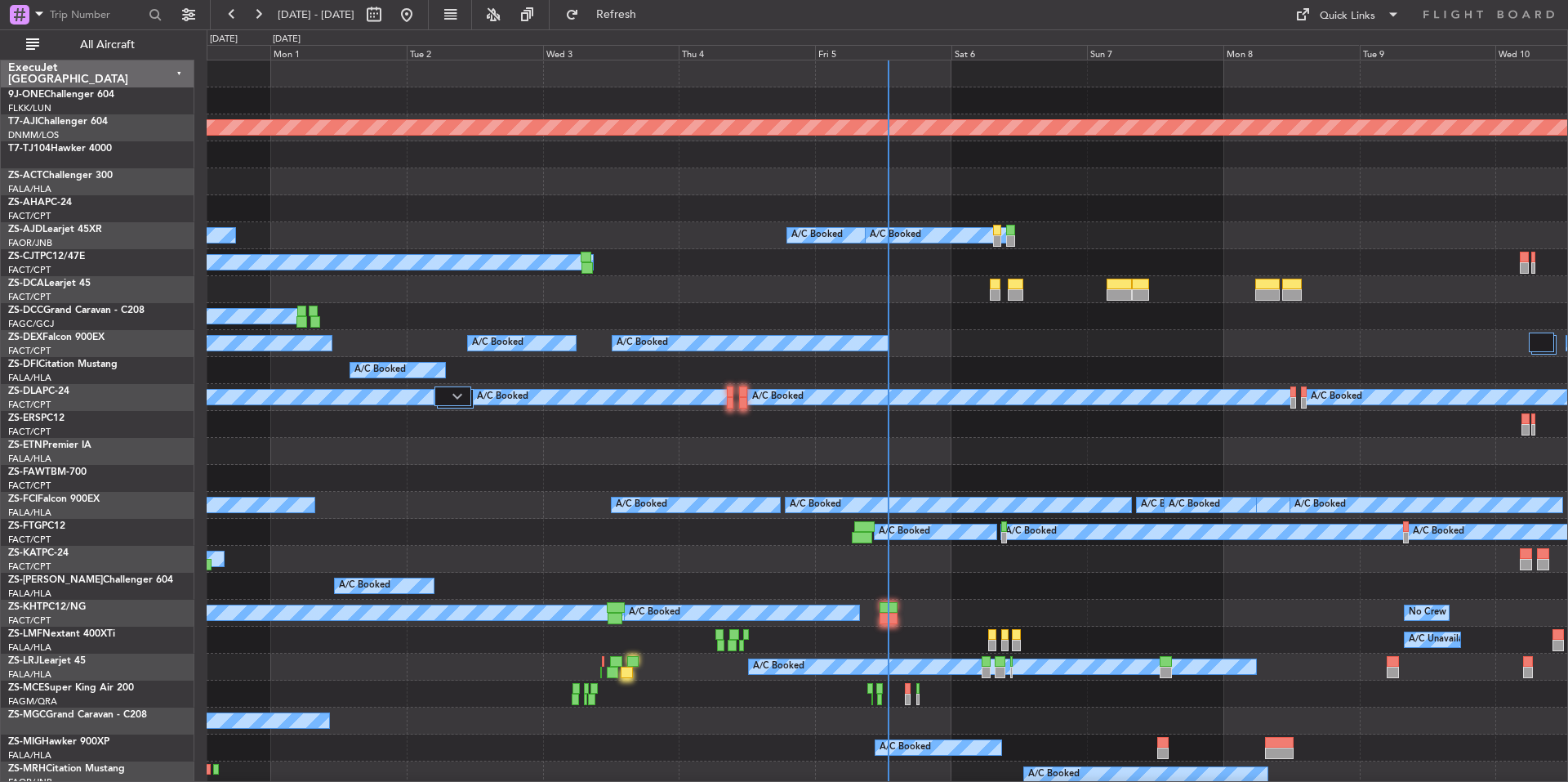
click at [859, 53] on div "Fri 5" at bounding box center [883, 52] width 136 height 15
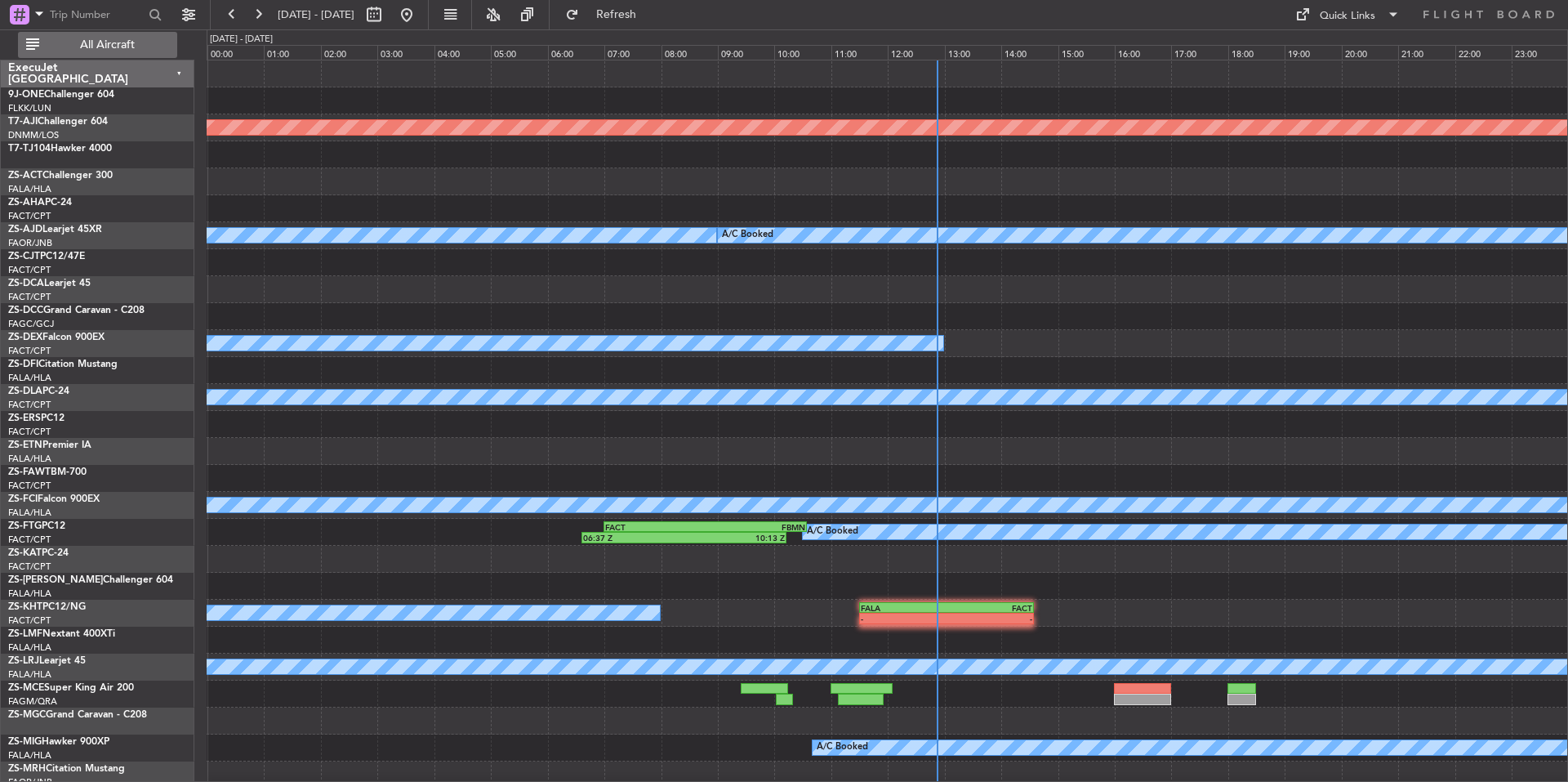
click at [74, 52] on button "All Aircraft" at bounding box center [97, 45] width 159 height 26
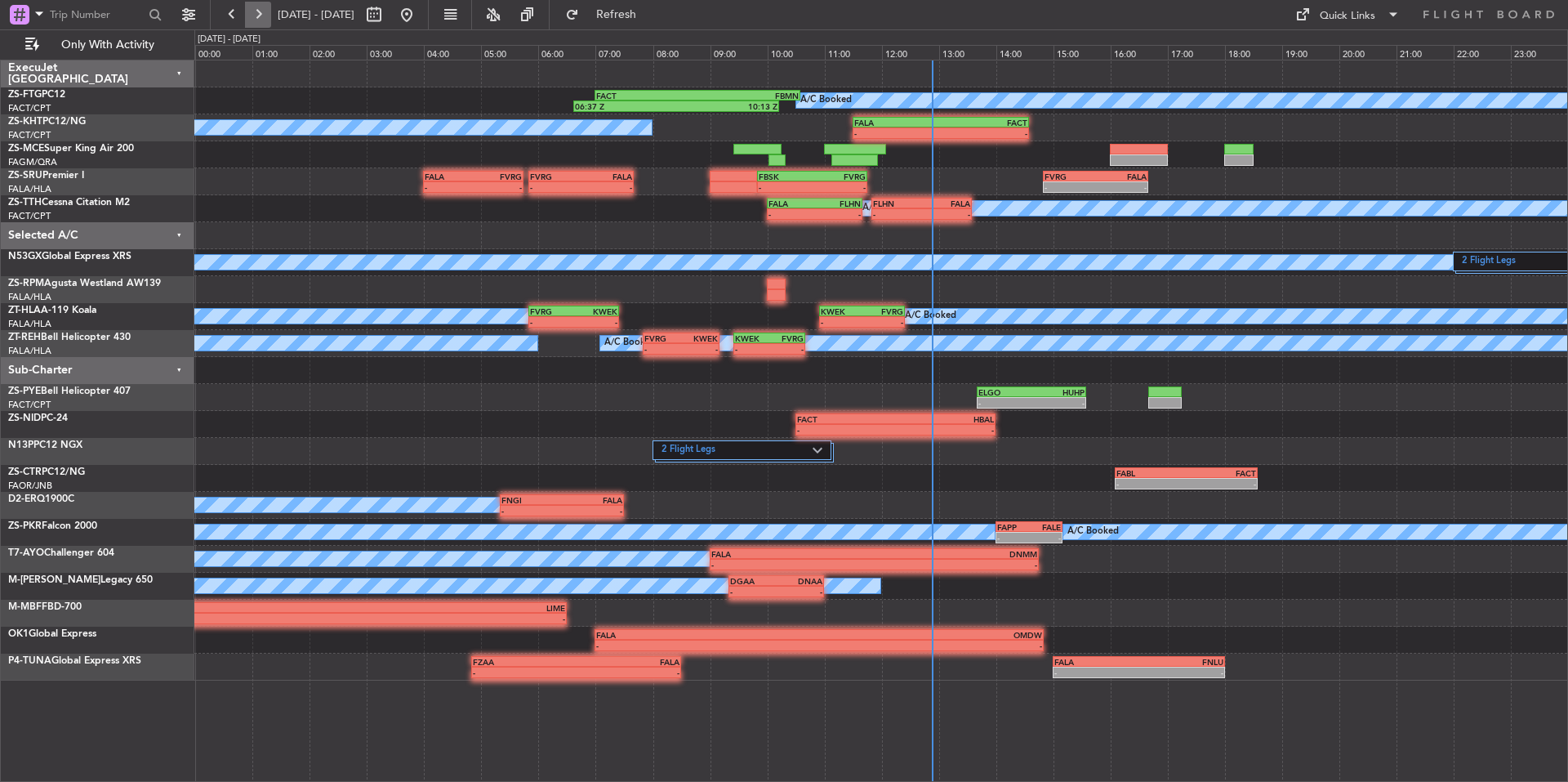
click at [264, 17] on button at bounding box center [258, 15] width 26 height 26
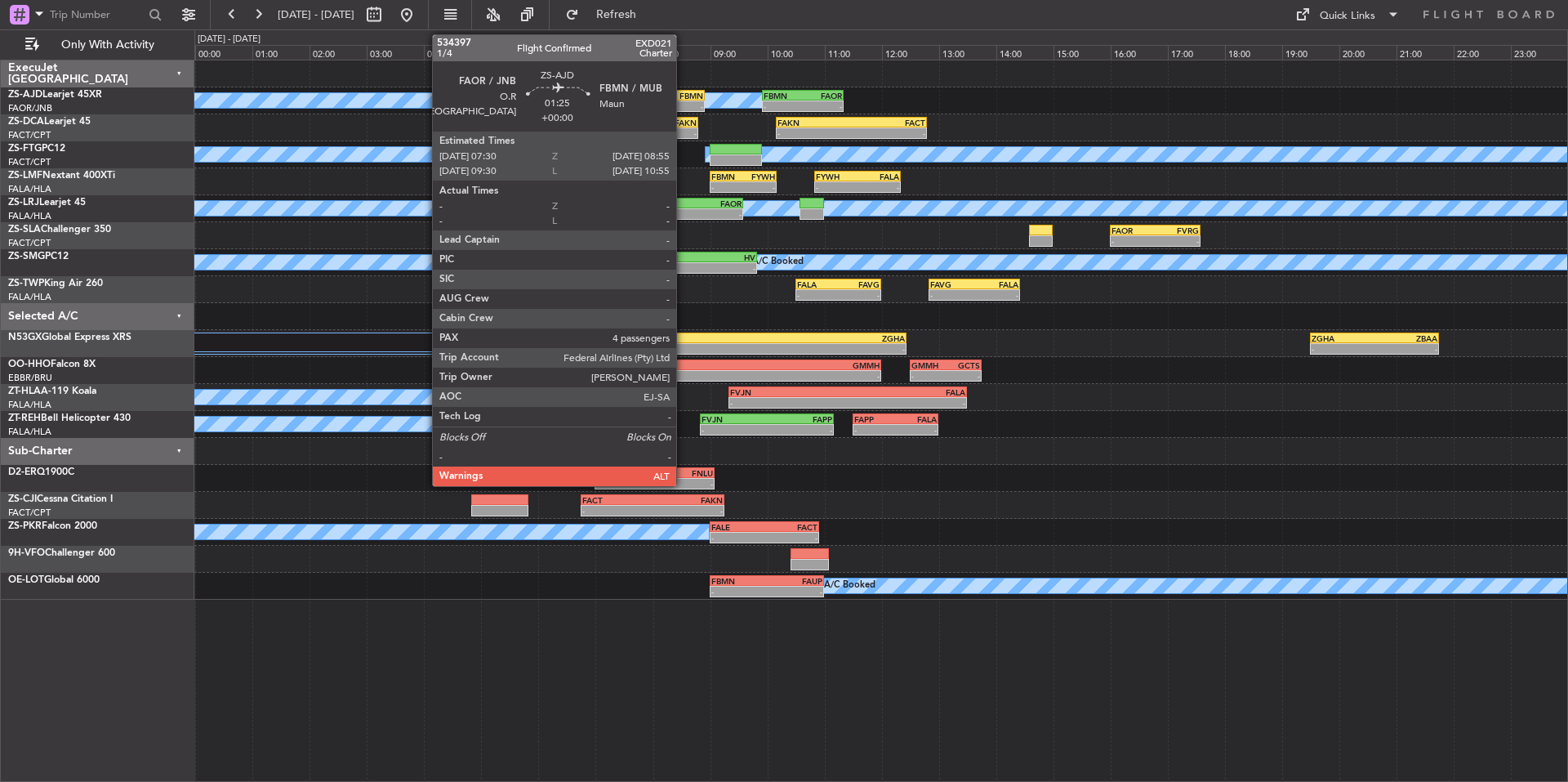
click at [684, 97] on div "FBMN" at bounding box center [684, 95] width 40 height 9
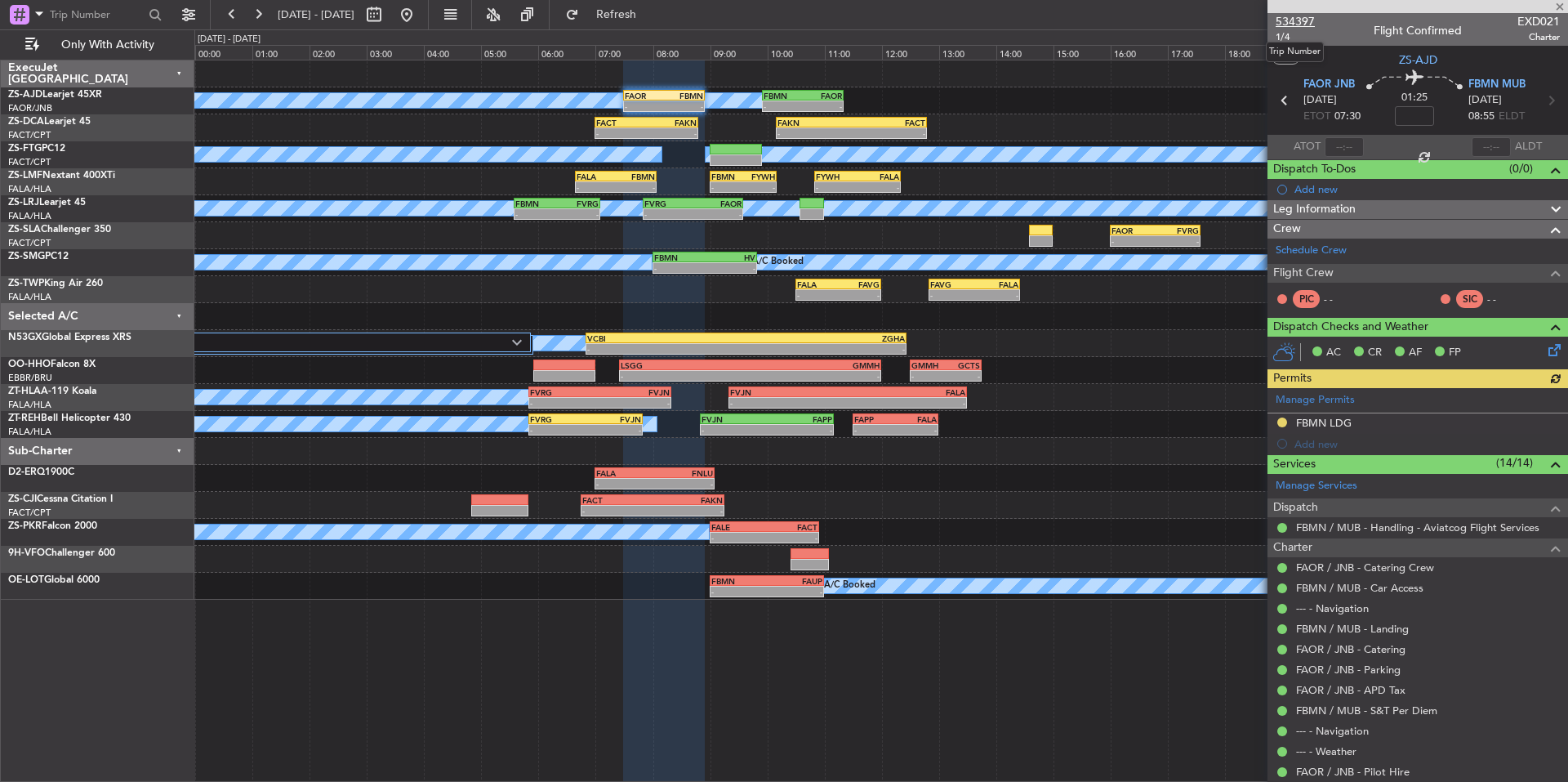
click at [1311, 20] on span "534397" at bounding box center [1296, 22] width 40 height 17
click at [229, 8] on button at bounding box center [232, 15] width 26 height 26
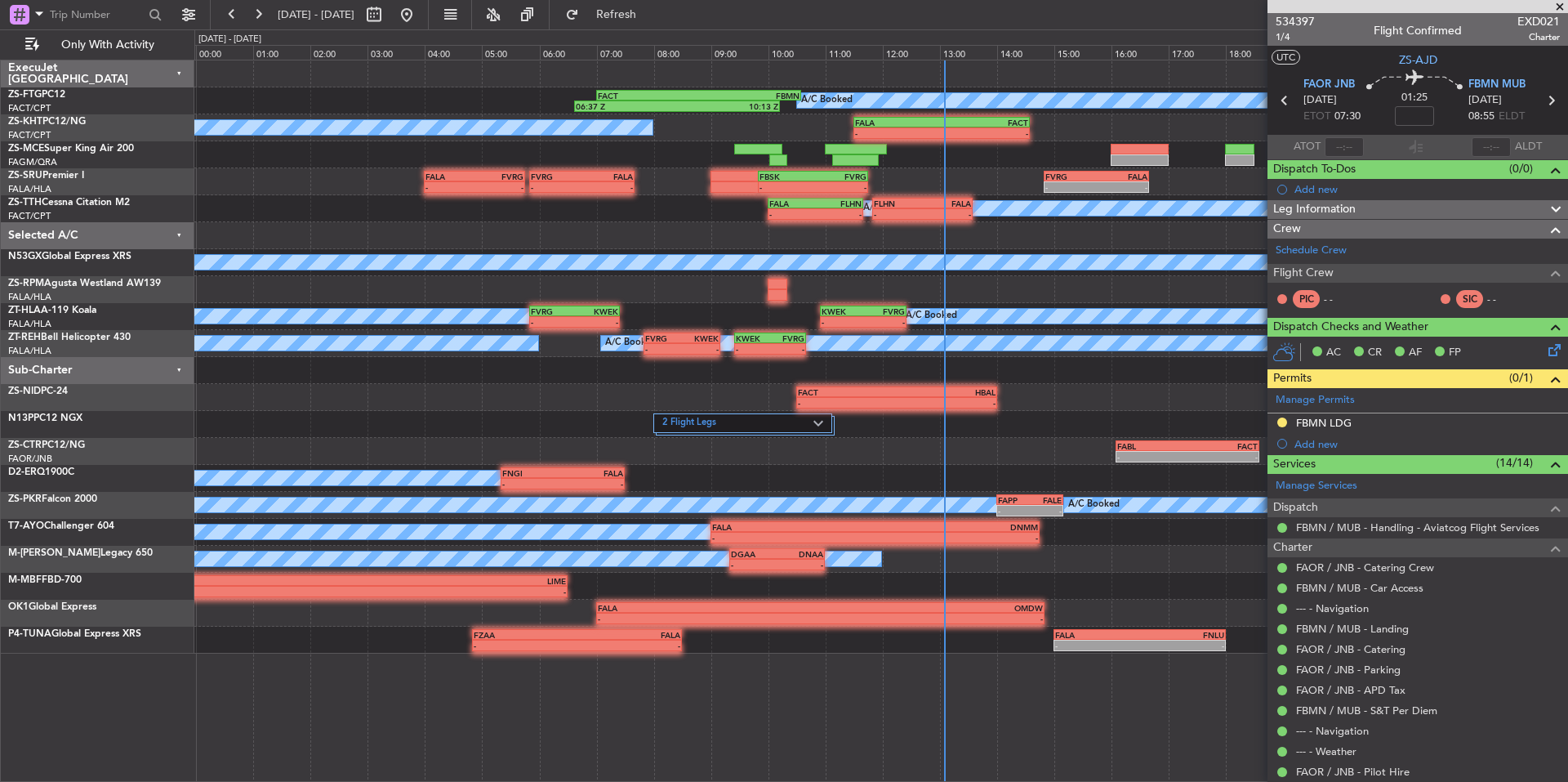
click at [1561, 3] on span at bounding box center [1559, 7] width 16 height 15
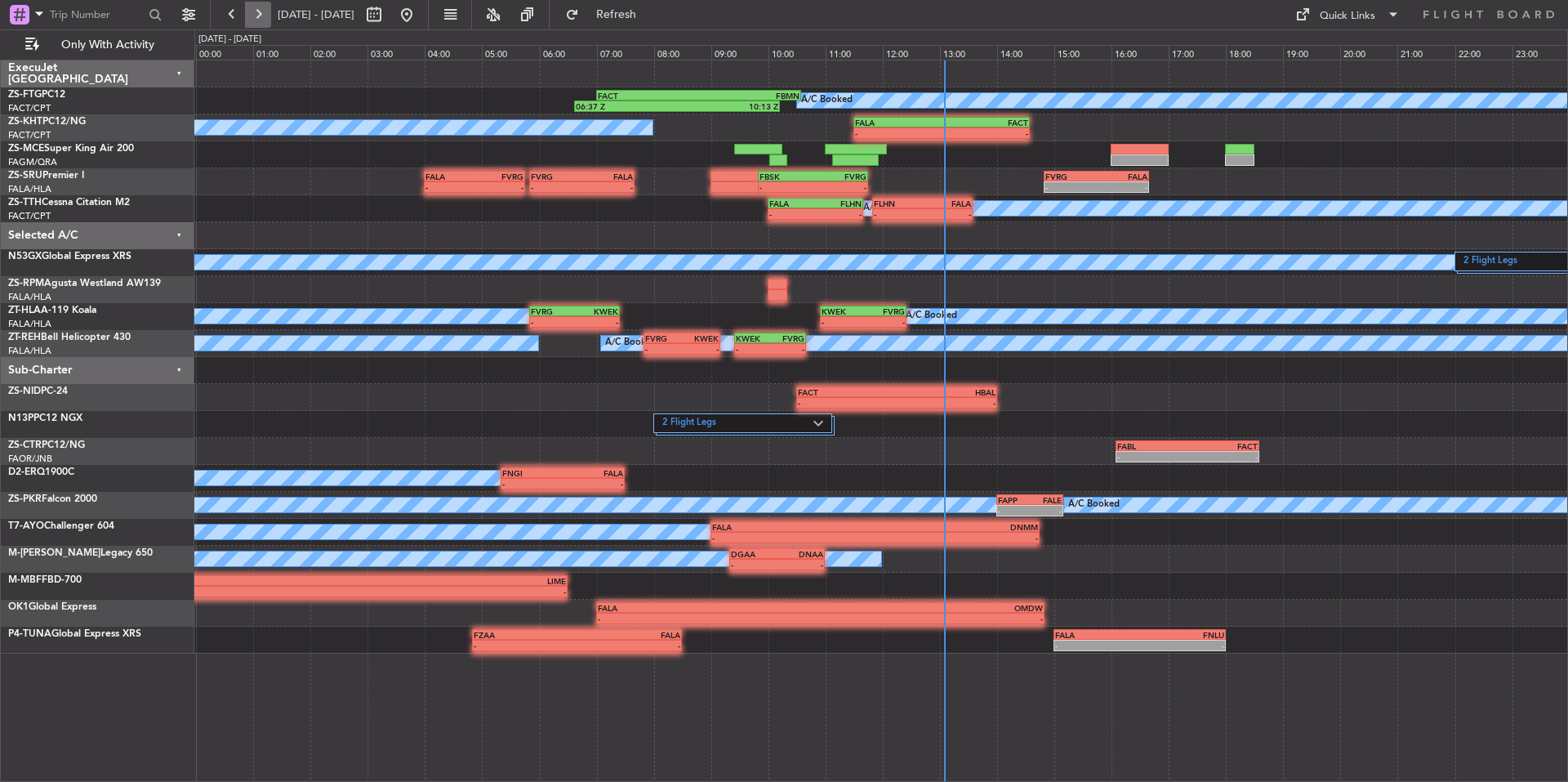
click at [263, 8] on button at bounding box center [258, 15] width 26 height 26
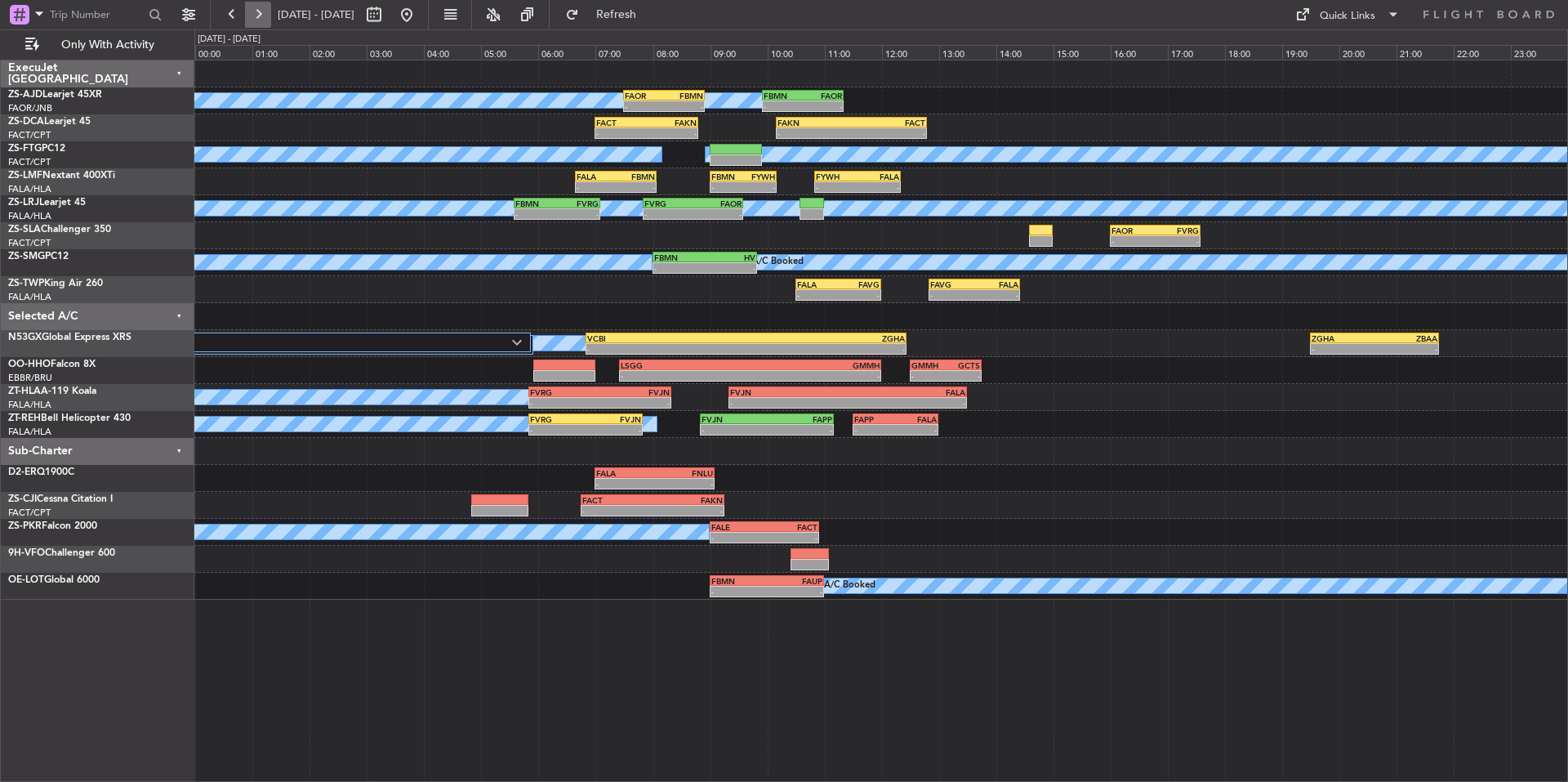
click at [262, 14] on button at bounding box center [258, 15] width 26 height 26
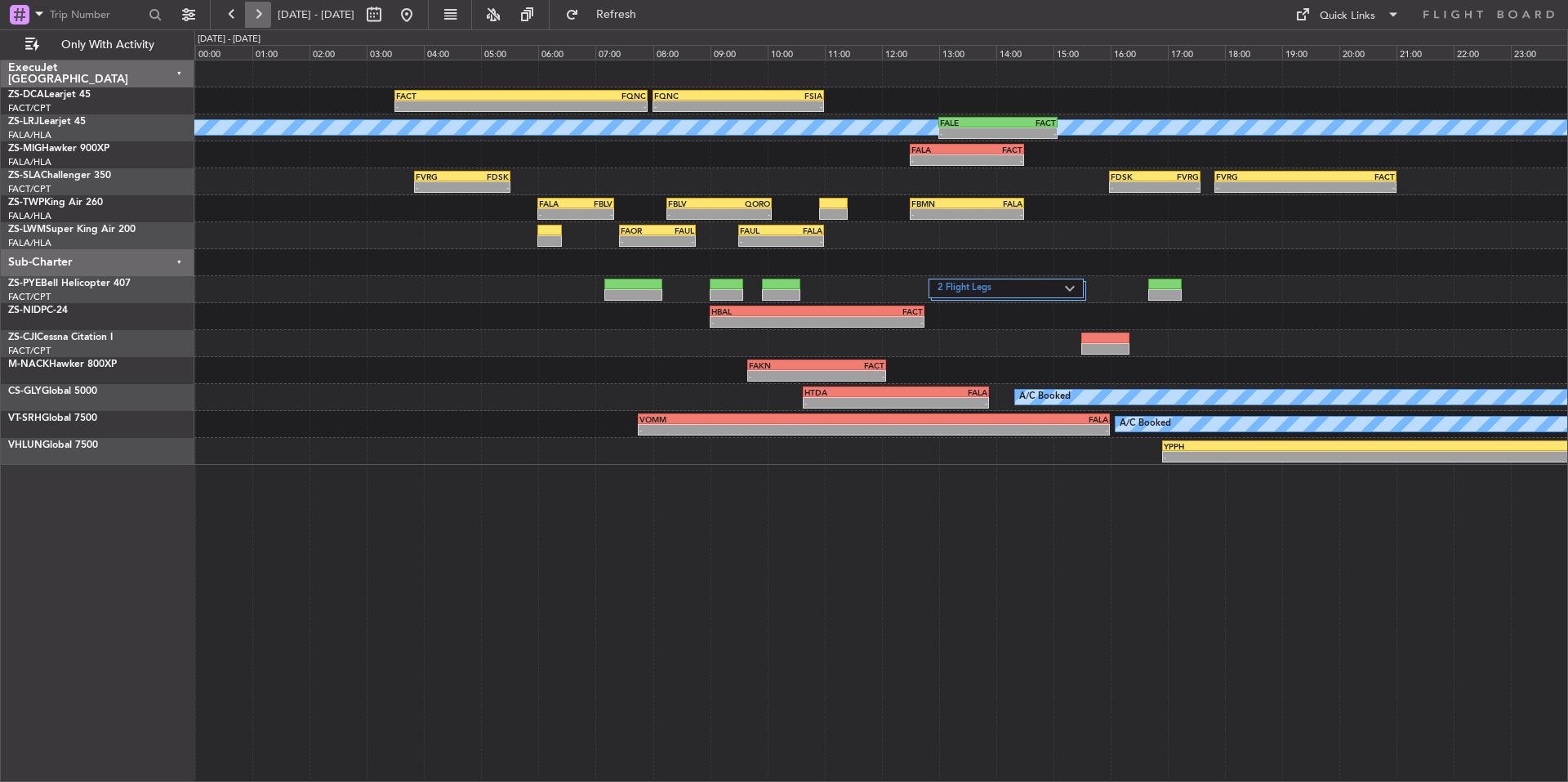
click at [262, 19] on button at bounding box center [258, 15] width 26 height 26
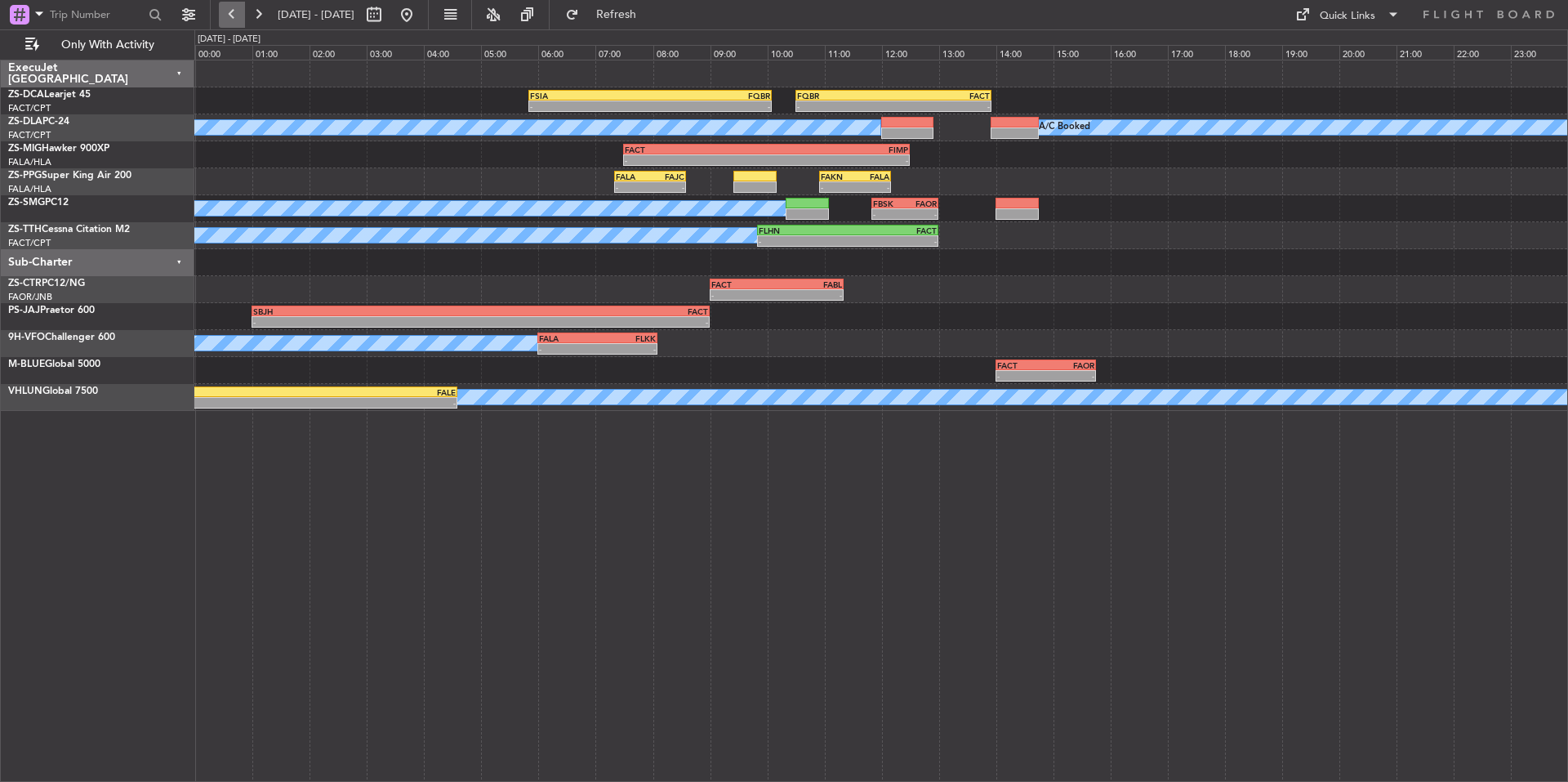
click at [241, 16] on button at bounding box center [232, 15] width 26 height 26
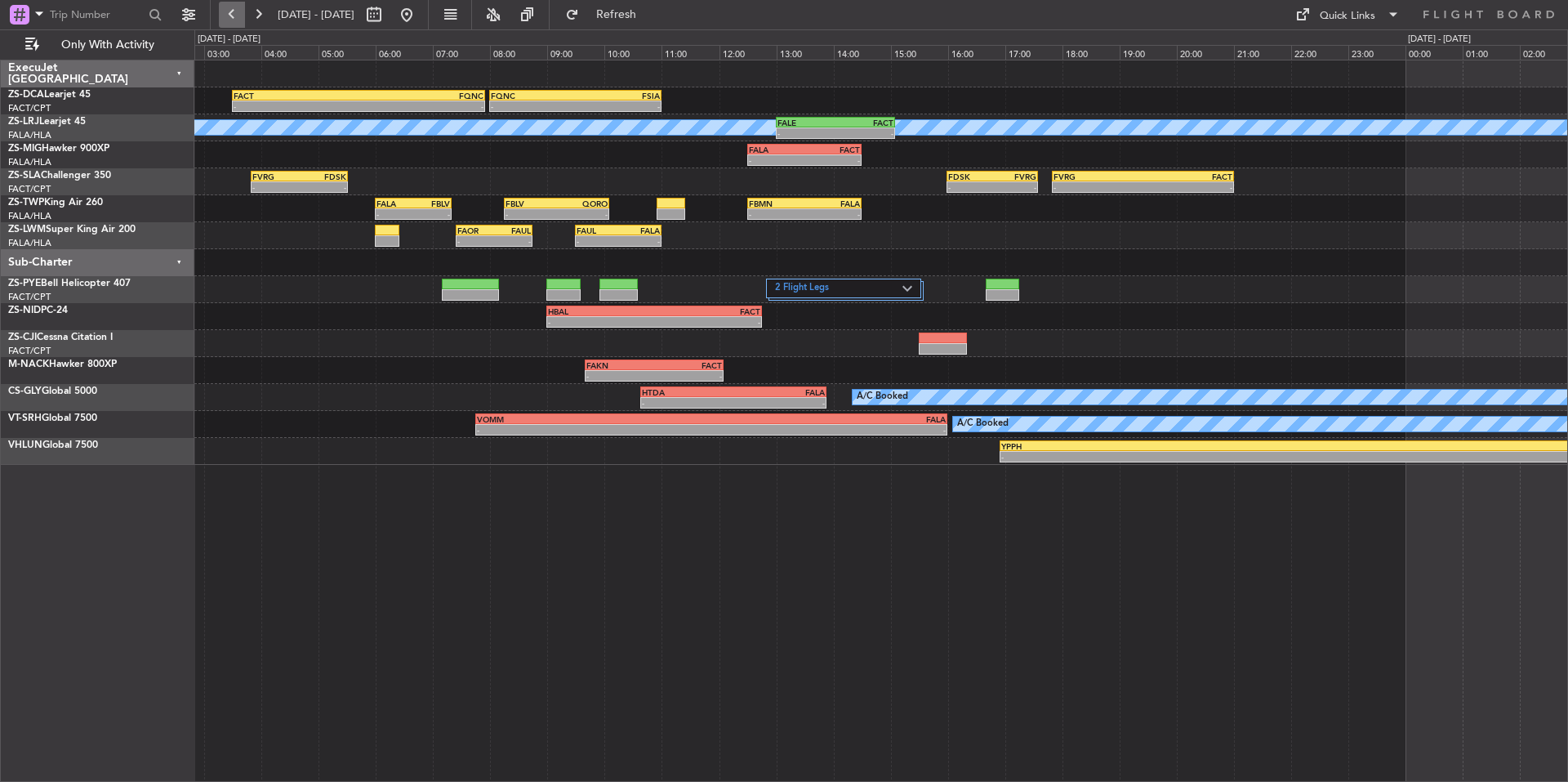
click at [241, 16] on button at bounding box center [232, 15] width 26 height 26
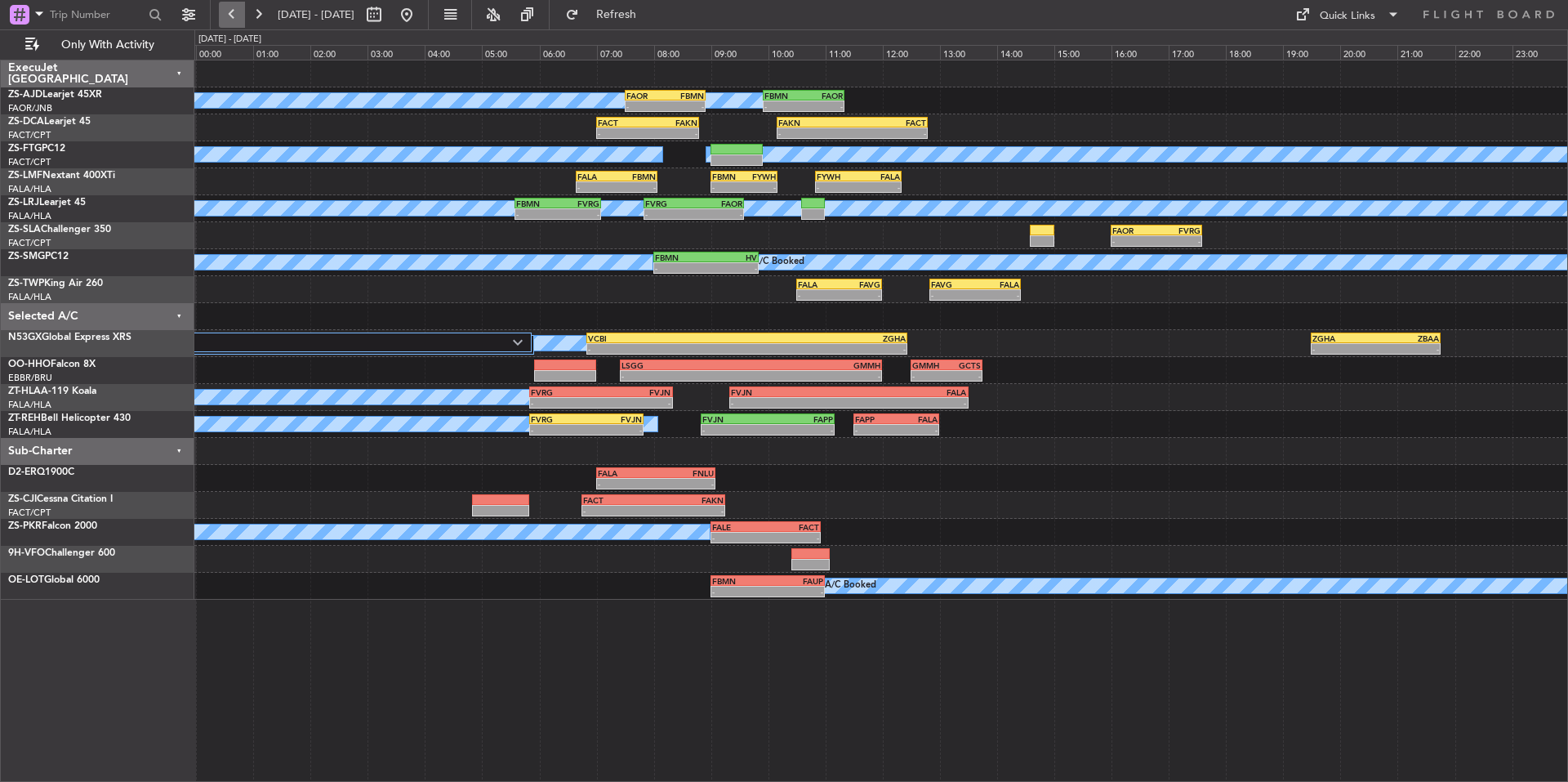
click at [241, 16] on button at bounding box center [232, 15] width 26 height 26
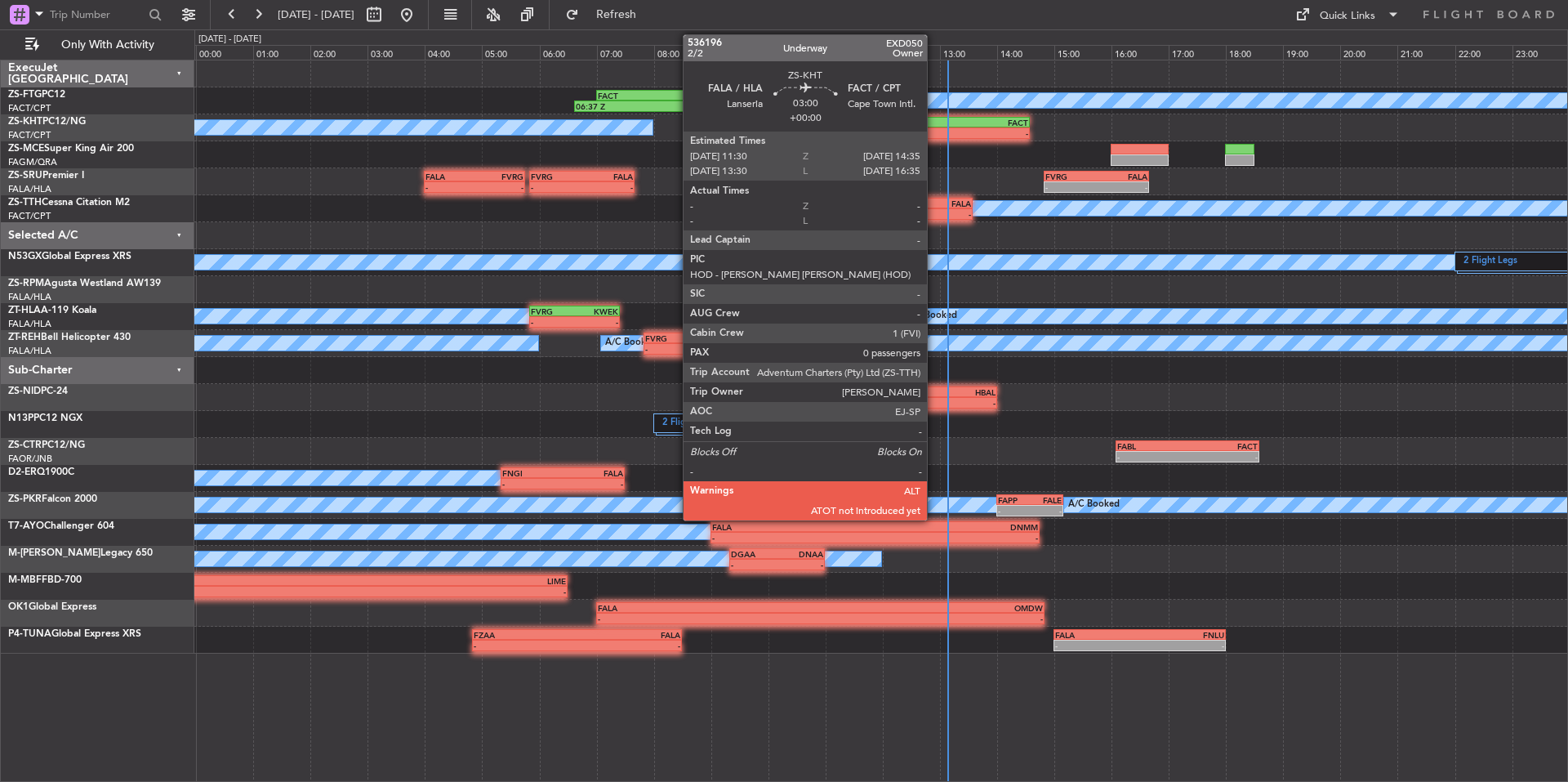
click at [934, 133] on div "-" at bounding box center [898, 133] width 87 height 9
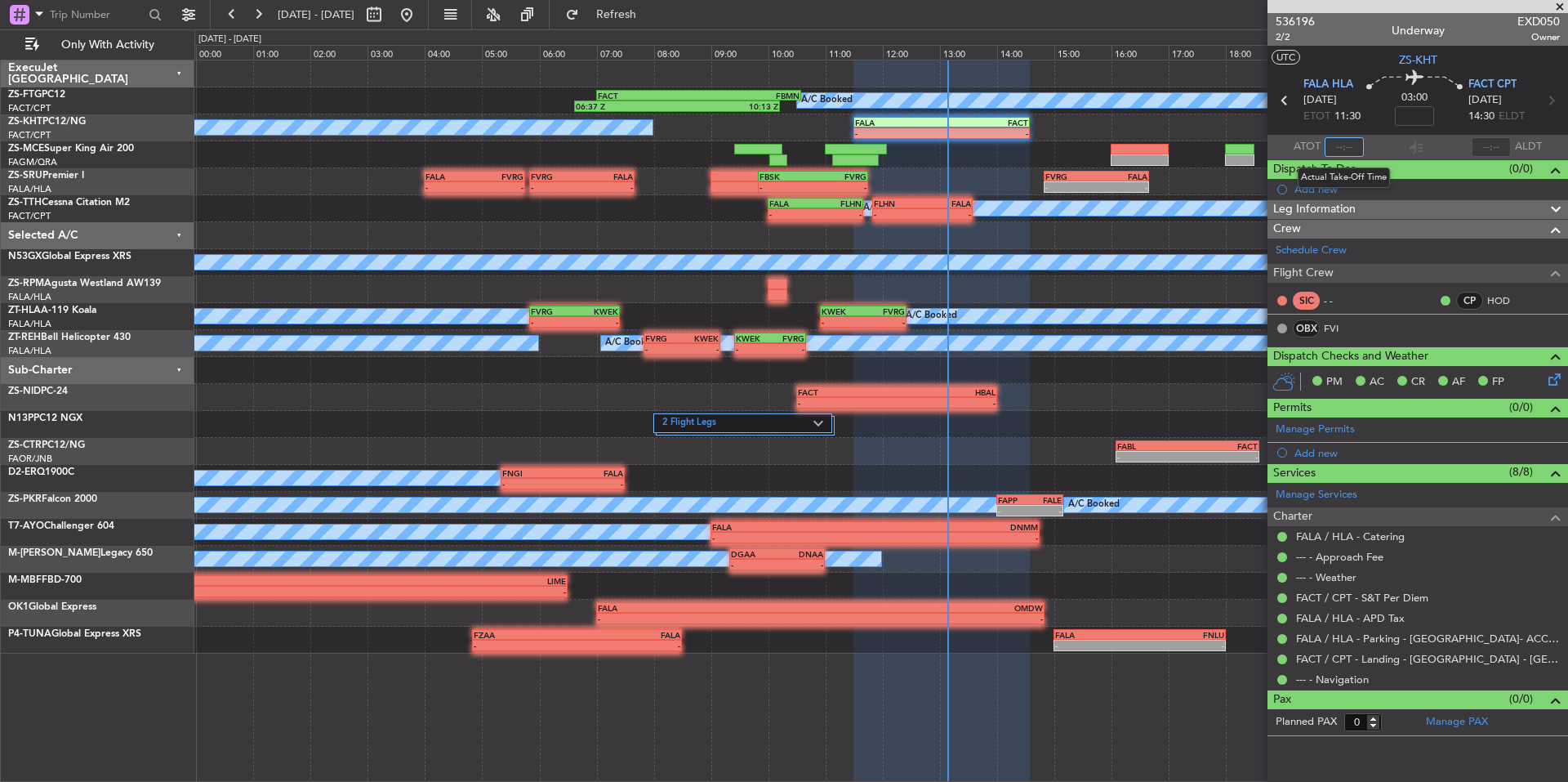
click at [1348, 146] on input "text" at bounding box center [1345, 146] width 40 height 20
type input "11:40"
click at [267, 15] on button at bounding box center [258, 15] width 26 height 26
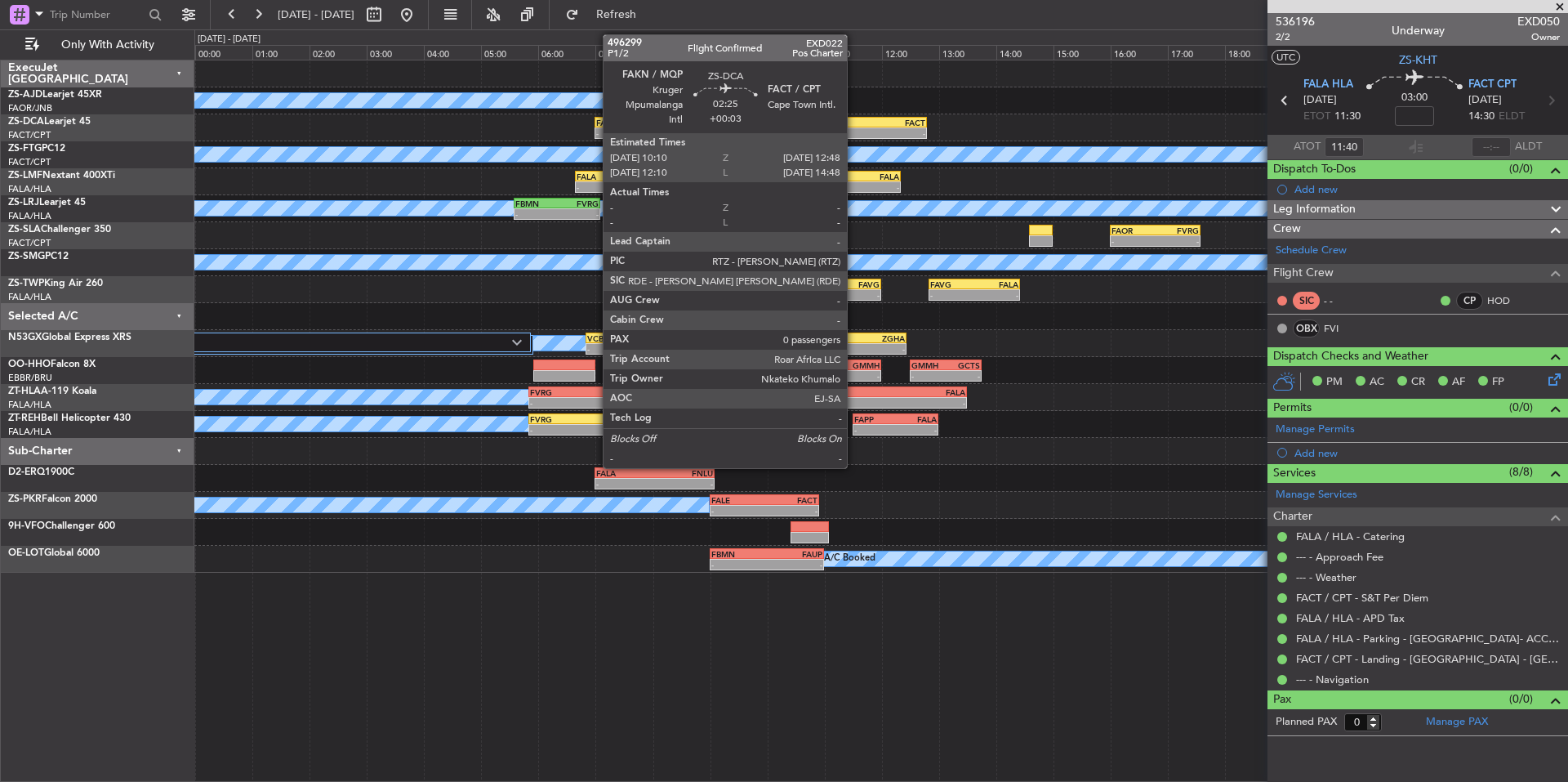
click at [854, 127] on div "- -" at bounding box center [851, 133] width 151 height 11
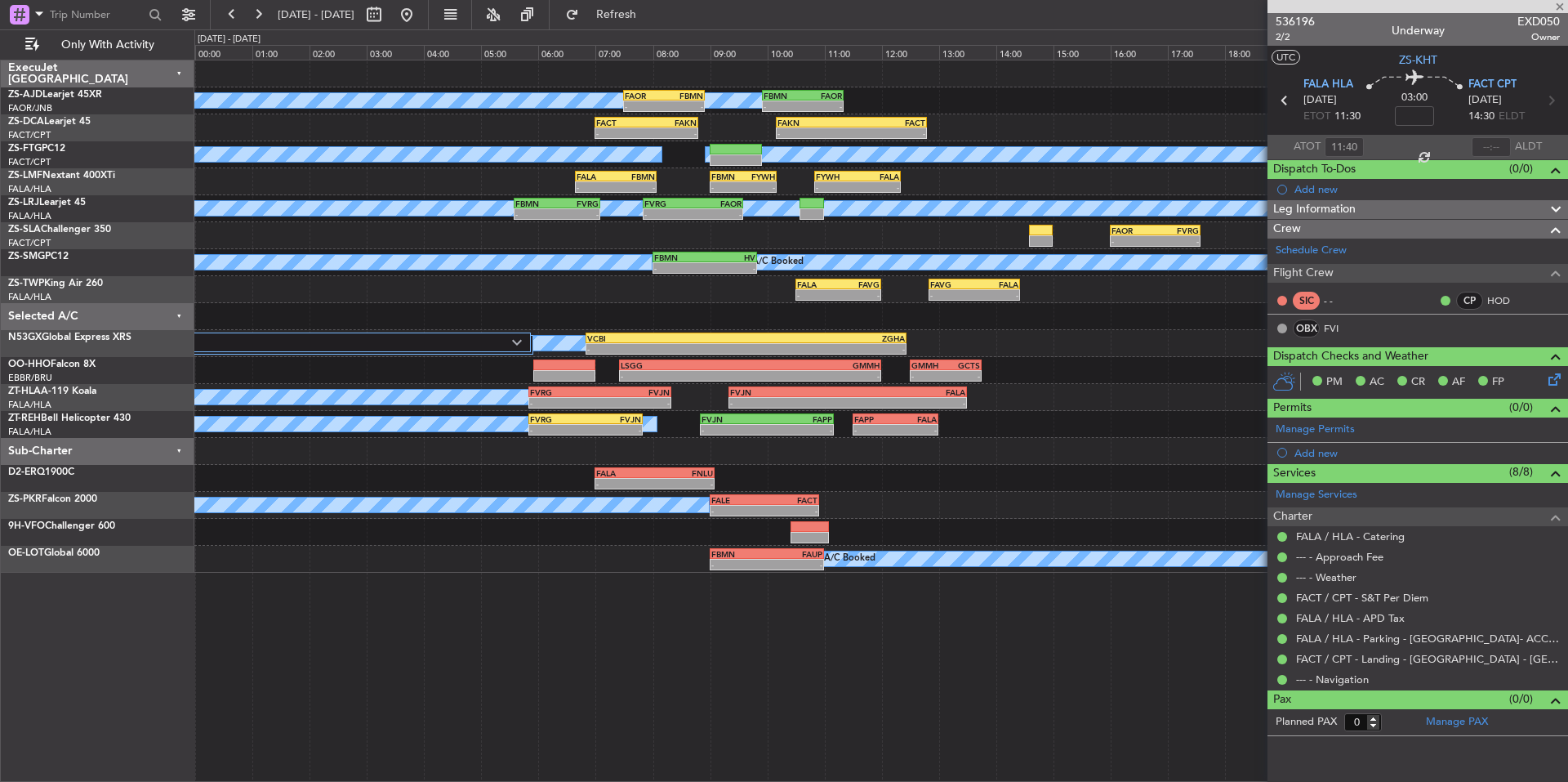
type input "+00:03"
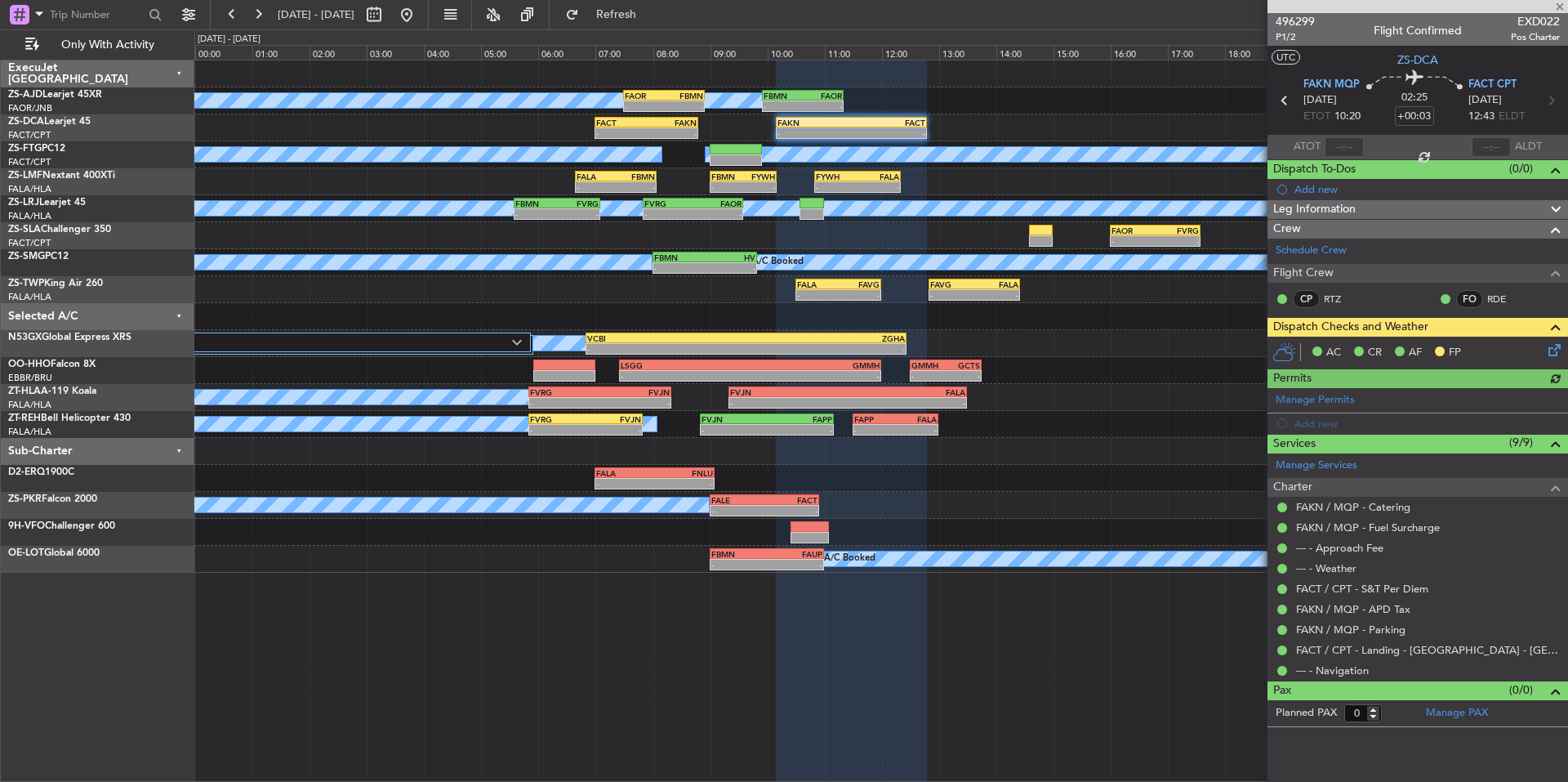
click at [1557, 344] on icon at bounding box center [1552, 347] width 13 height 13
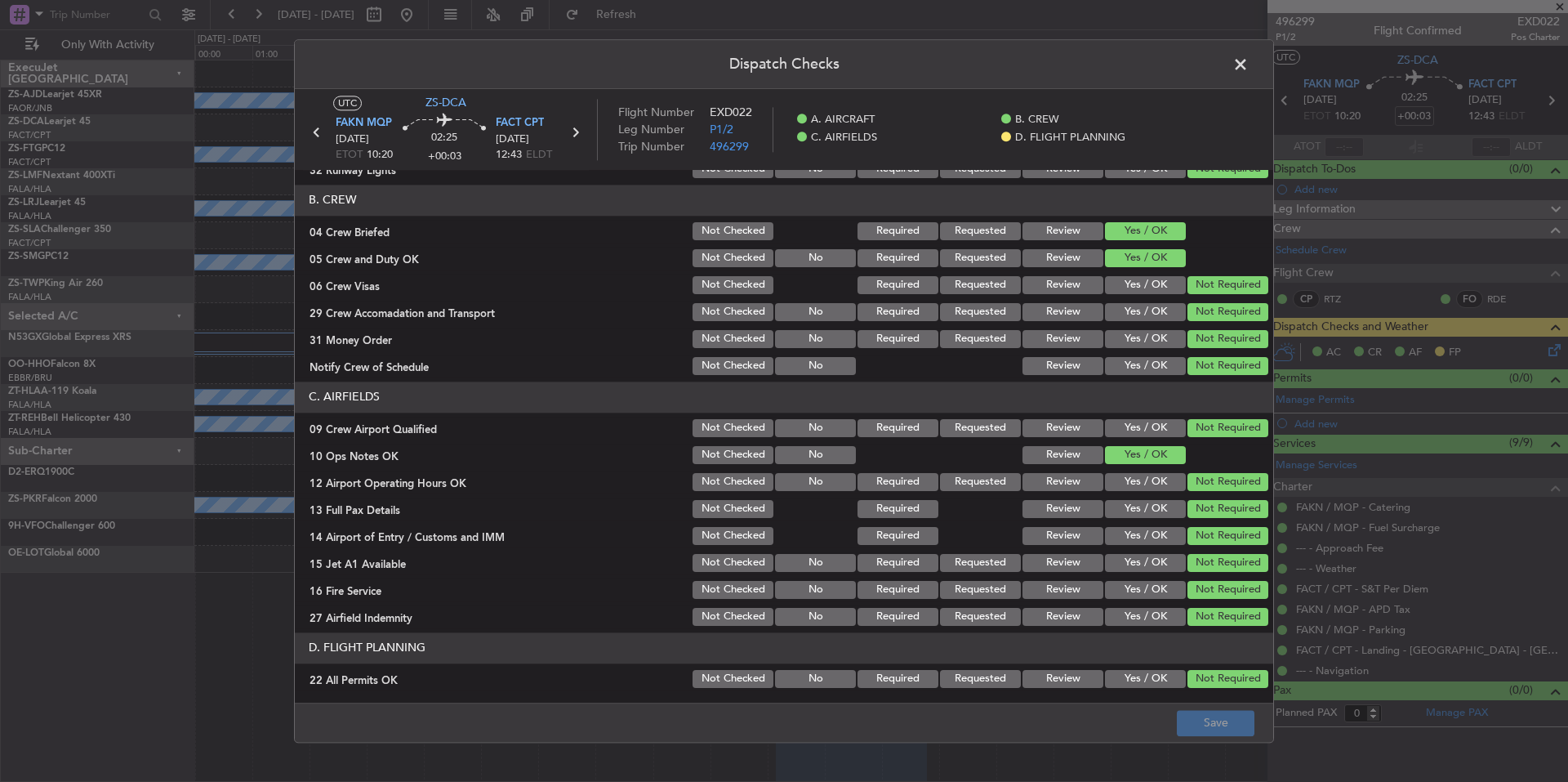
scroll to position [212, 0]
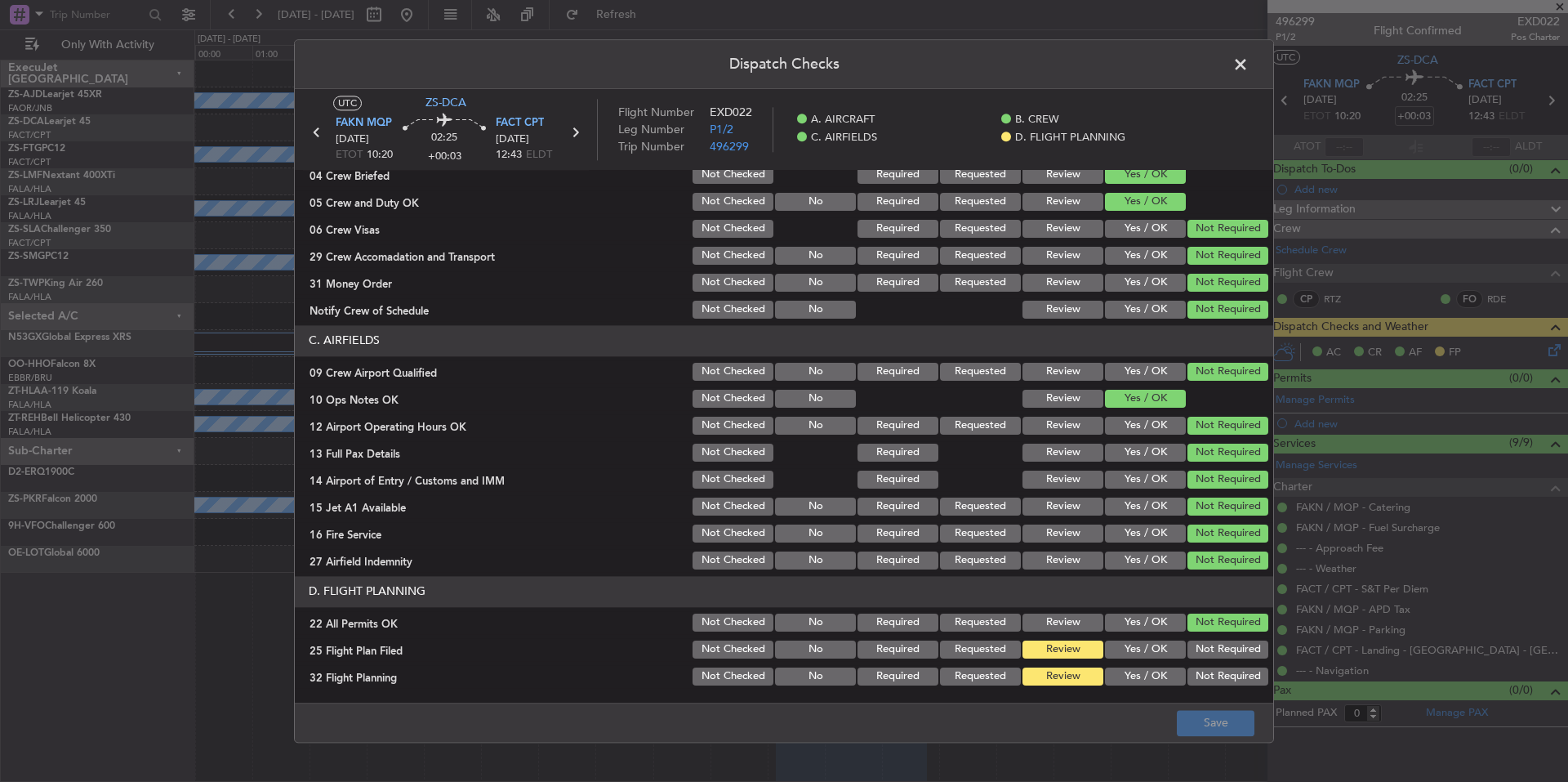
click at [1154, 649] on button "Yes / OK" at bounding box center [1145, 649] width 81 height 18
click at [1153, 666] on div "Yes / OK" at bounding box center [1144, 676] width 83 height 23
click at [1157, 677] on button "Yes / OK" at bounding box center [1145, 676] width 81 height 18
click at [1214, 725] on button "Save" at bounding box center [1216, 723] width 77 height 26
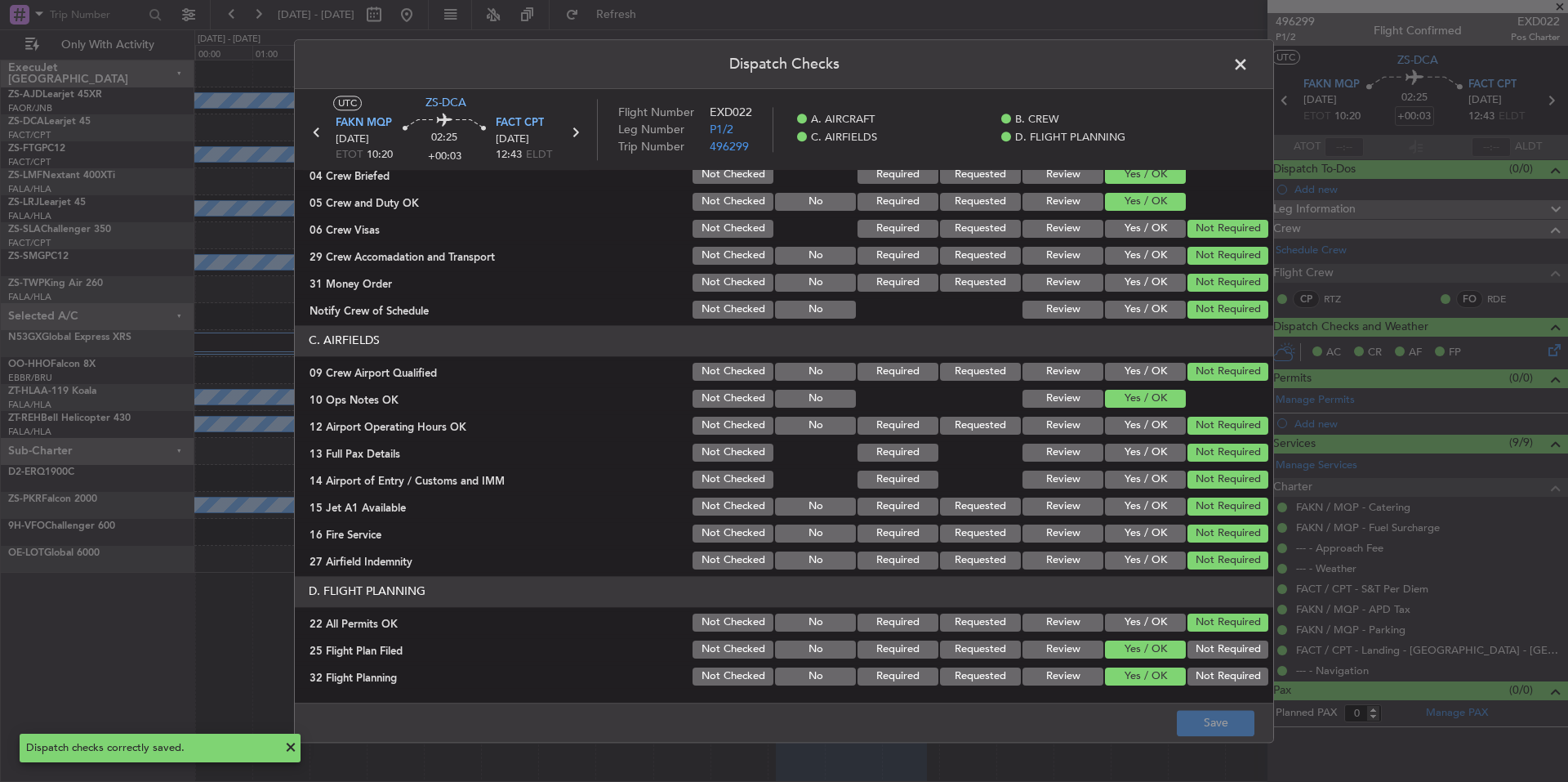
click at [1249, 69] on span at bounding box center [1249, 69] width 0 height 33
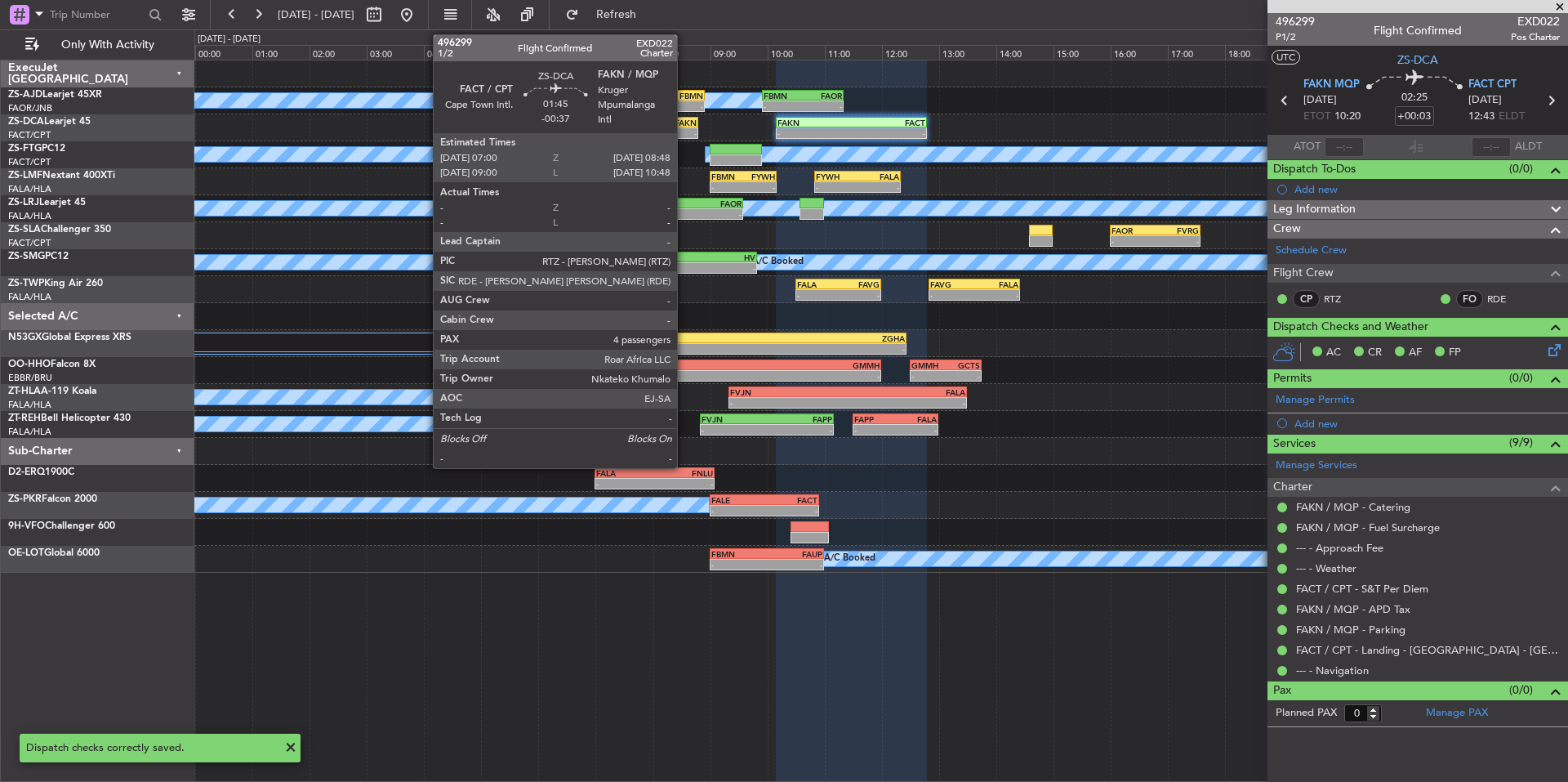
click at [684, 121] on div "FAKN" at bounding box center [672, 122] width 50 height 9
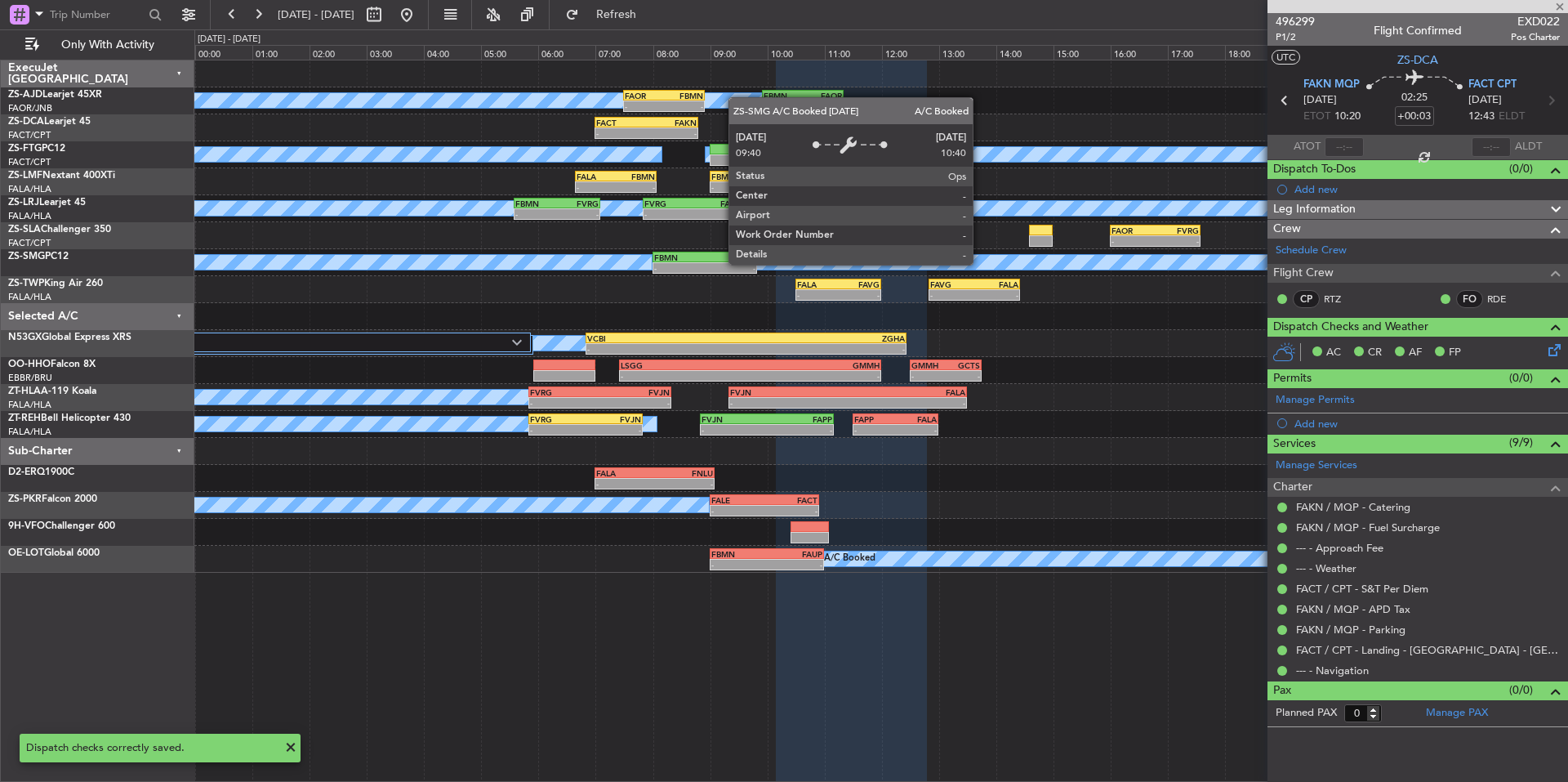
type input "-00:37"
type input "4"
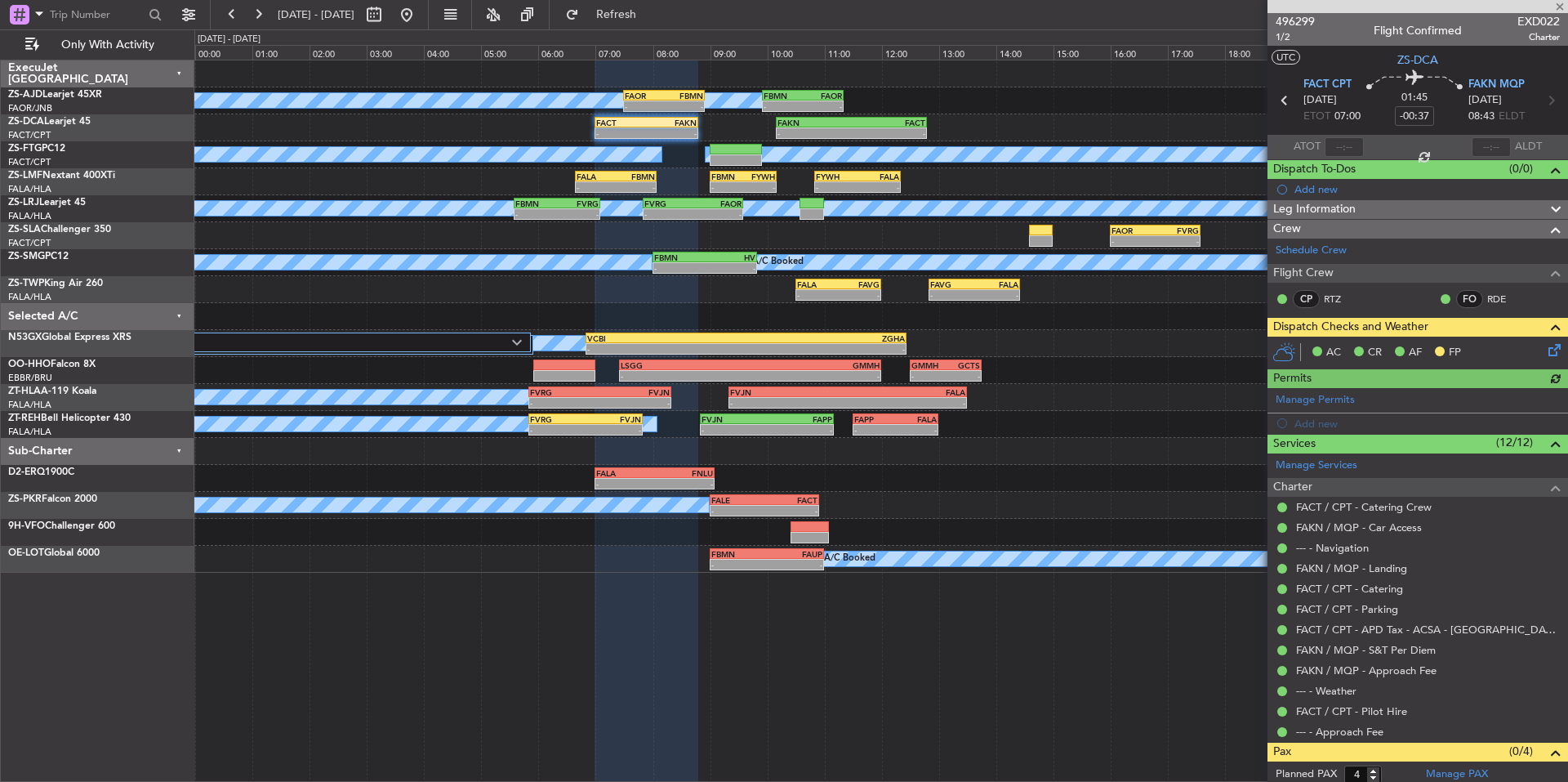
click at [1546, 344] on icon at bounding box center [1552, 347] width 13 height 13
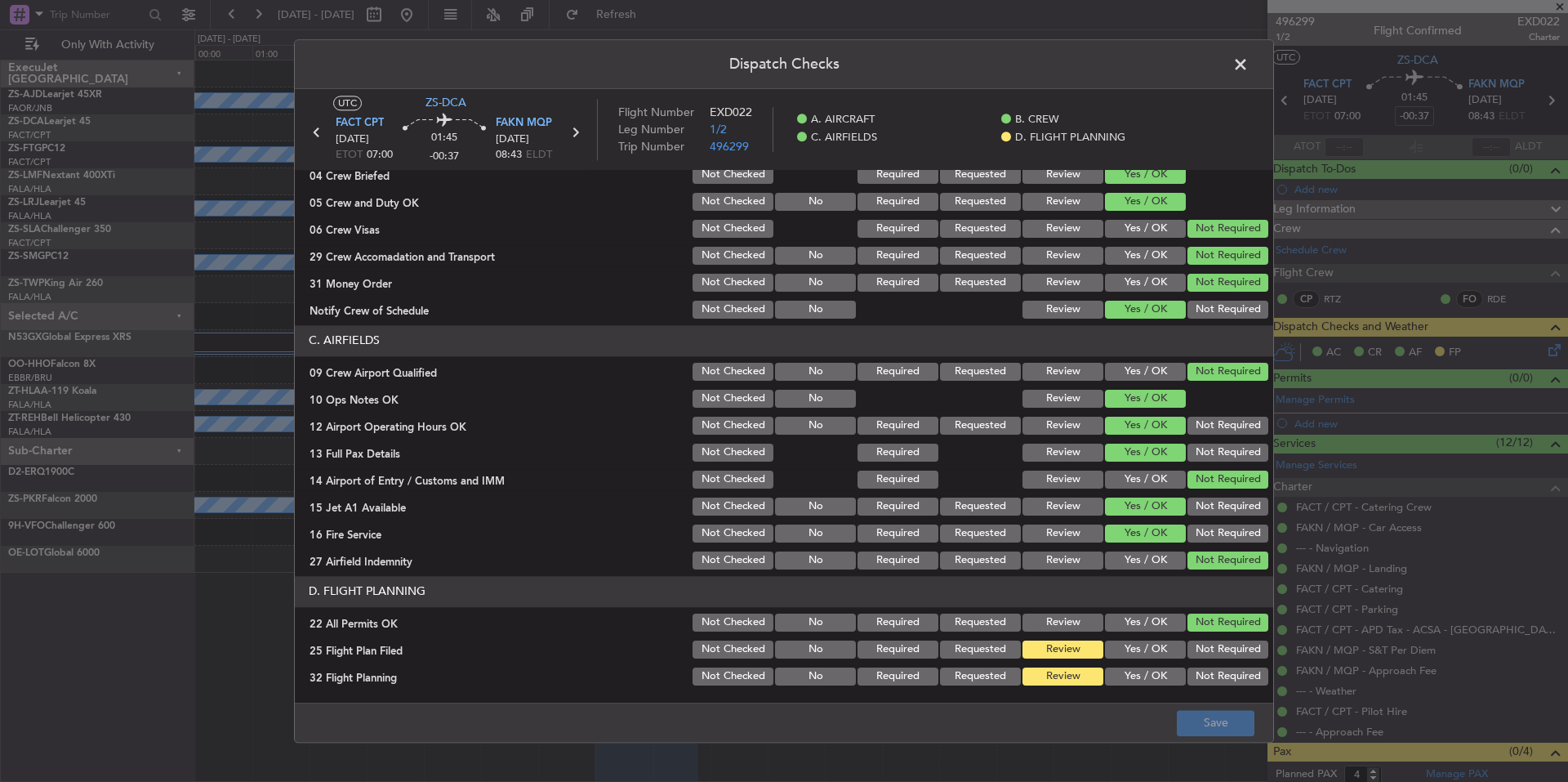
click at [1145, 655] on button "Yes / OK" at bounding box center [1145, 649] width 81 height 18
click at [1145, 679] on button "Yes / OK" at bounding box center [1145, 676] width 81 height 18
click at [1206, 718] on button "Save" at bounding box center [1216, 723] width 77 height 26
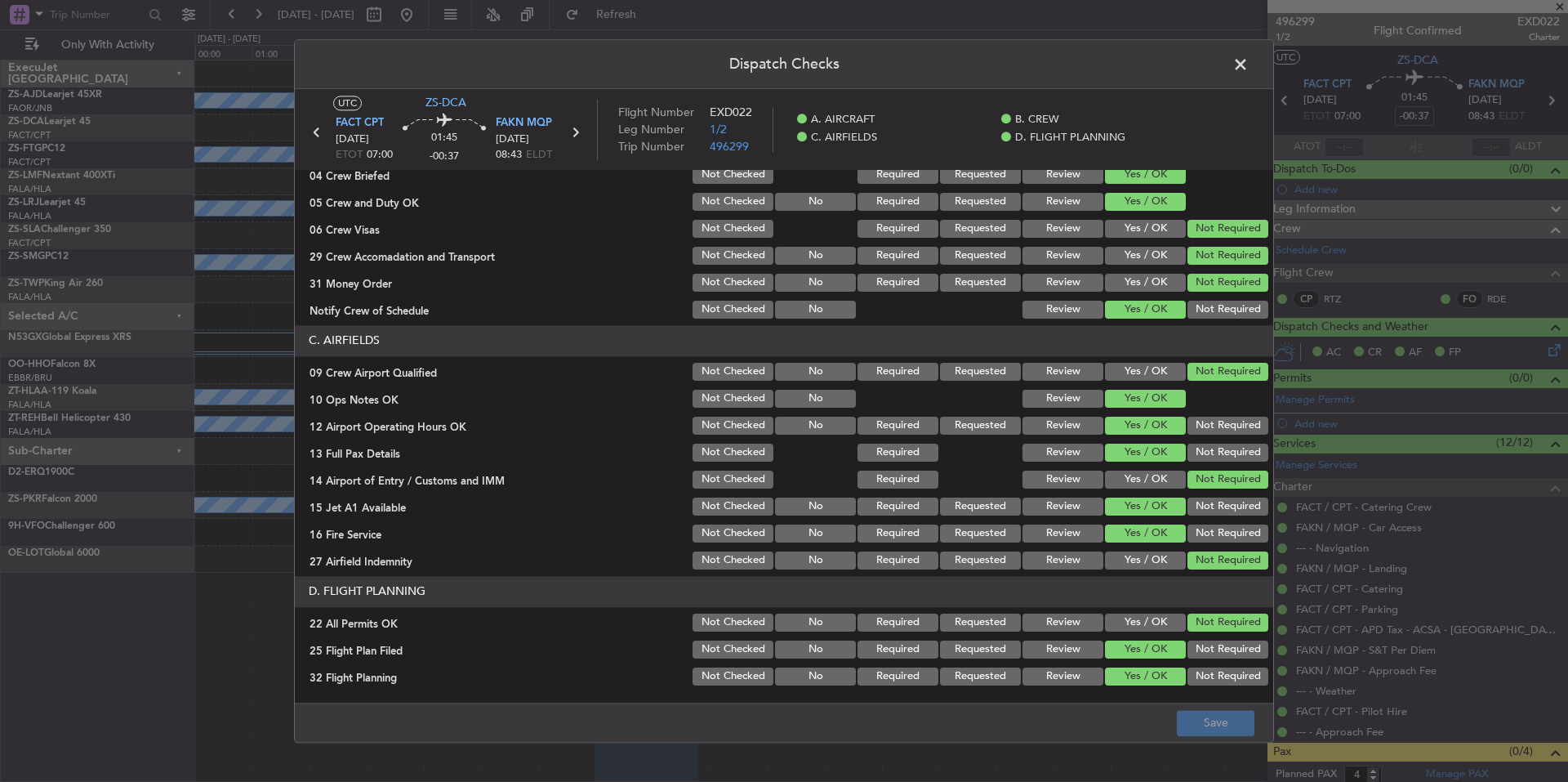
click at [1249, 69] on span at bounding box center [1249, 69] width 0 height 33
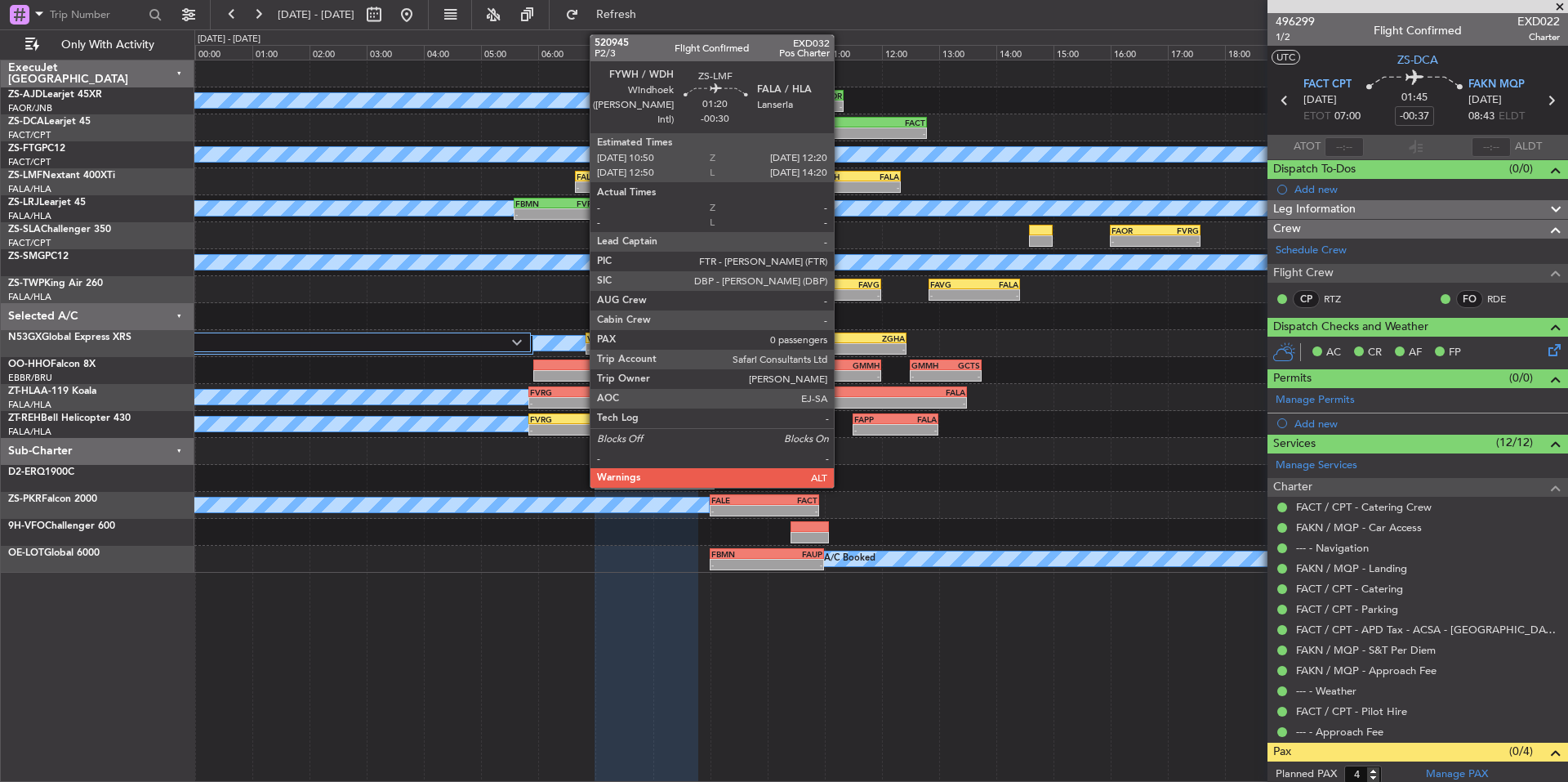
click at [841, 182] on div "- -" at bounding box center [858, 187] width 87 height 11
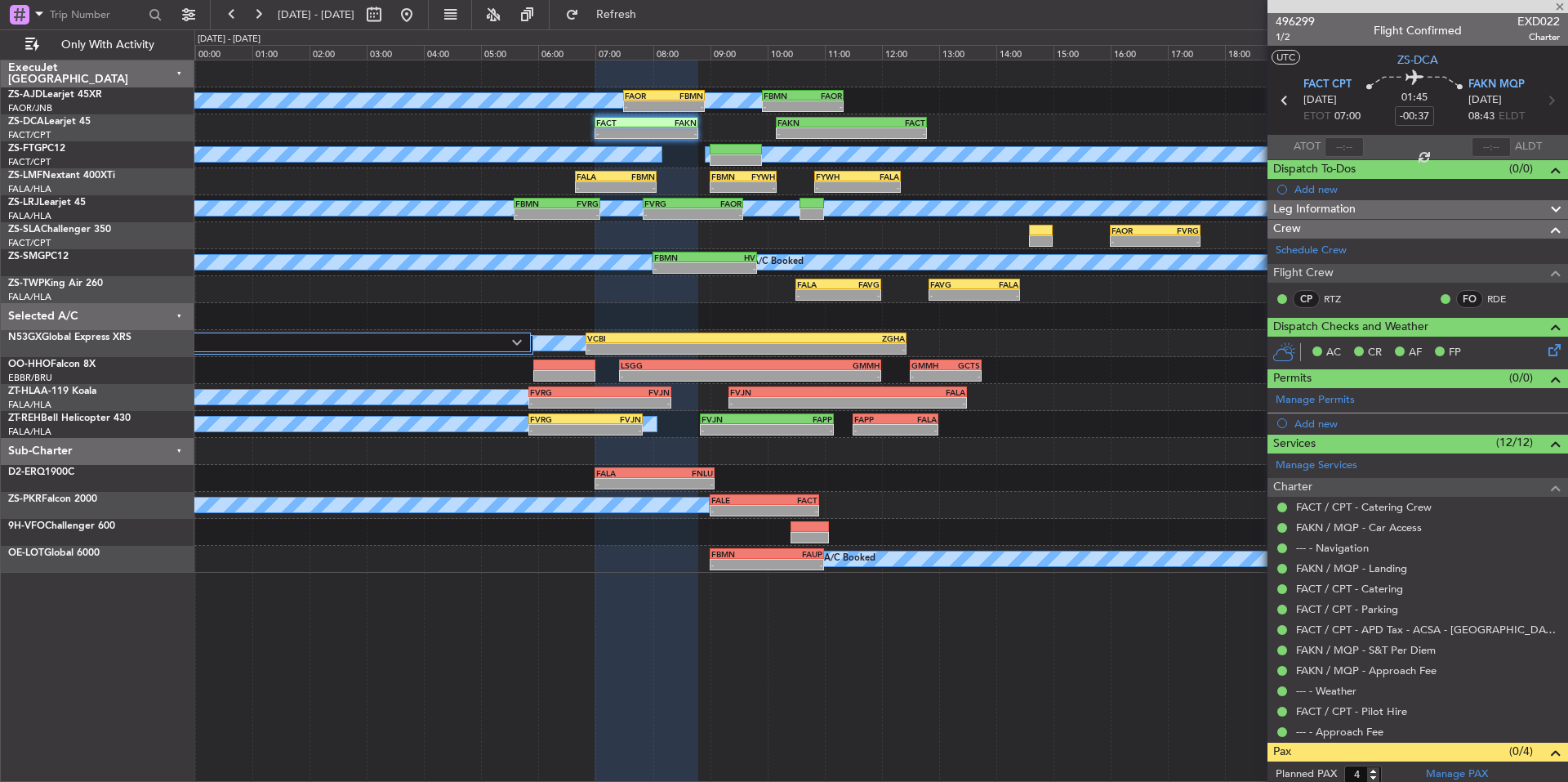
type input "-00:30"
type input "0"
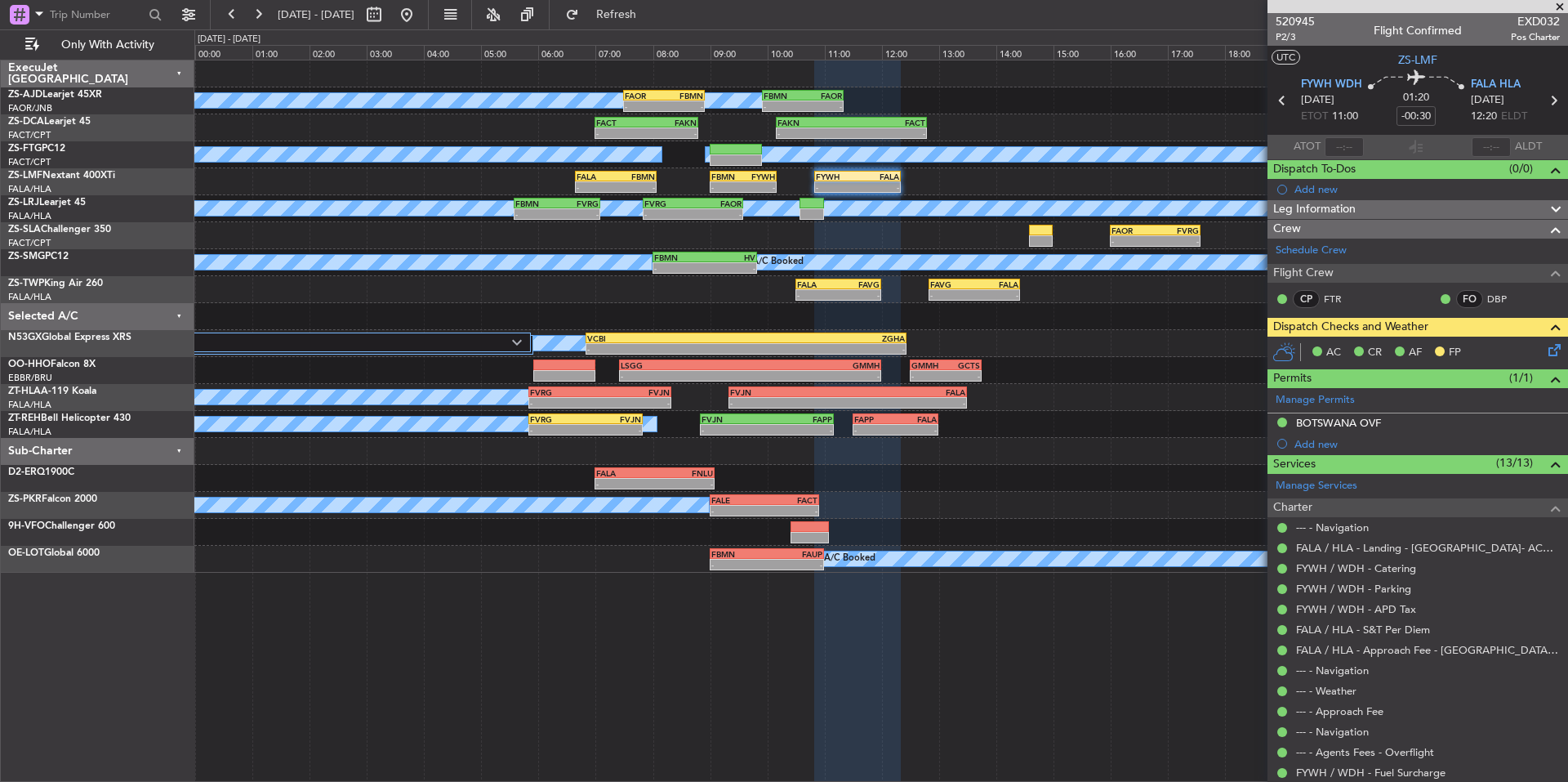
click at [1546, 349] on icon at bounding box center [1552, 347] width 13 height 13
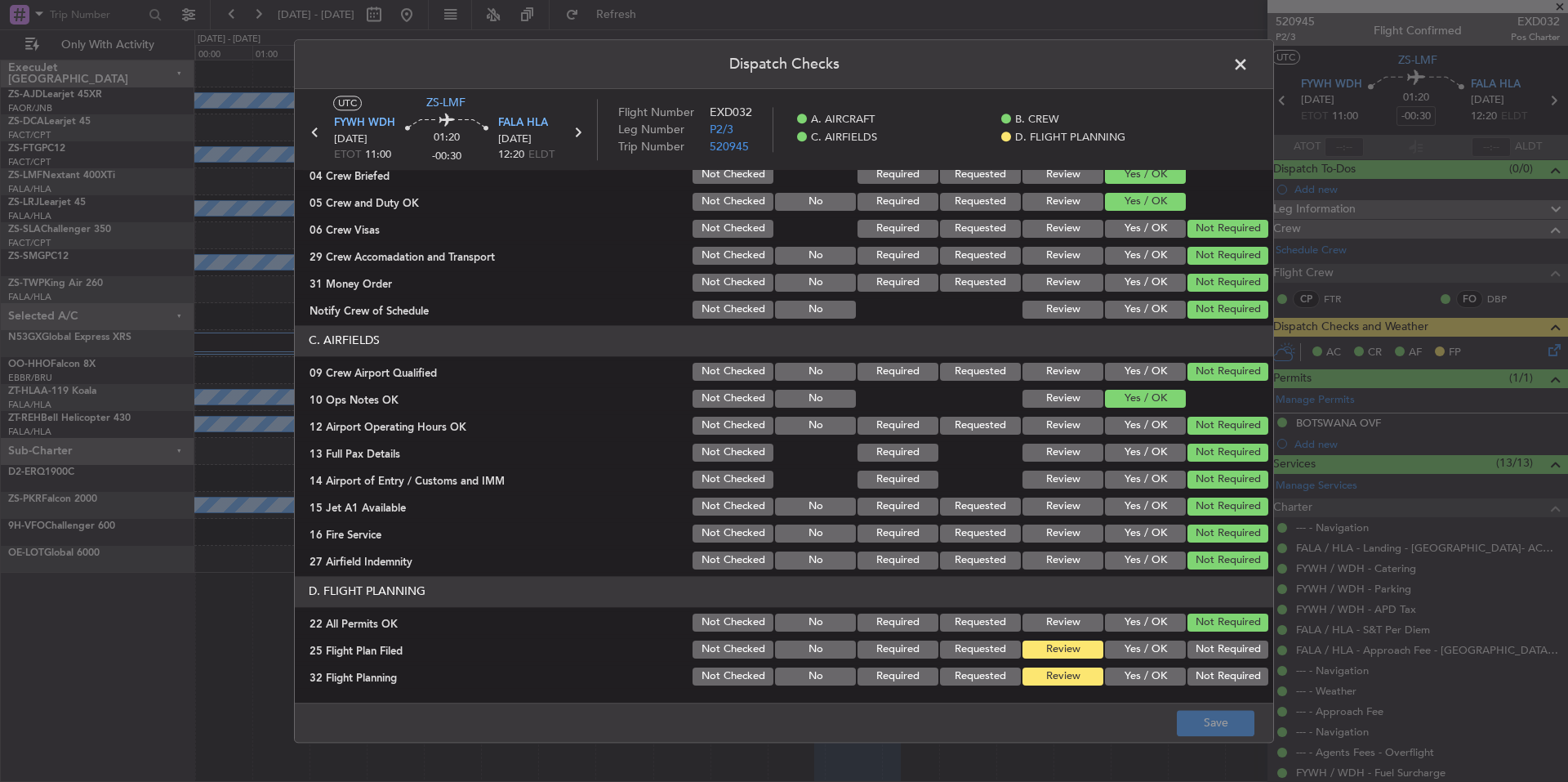
click at [1129, 665] on div "Yes / OK" at bounding box center [1144, 676] width 83 height 23
click at [1135, 676] on button "Yes / OK" at bounding box center [1145, 676] width 81 height 18
click at [1137, 654] on button "Yes / OK" at bounding box center [1145, 649] width 81 height 18
click at [1203, 717] on button "Save" at bounding box center [1216, 723] width 77 height 26
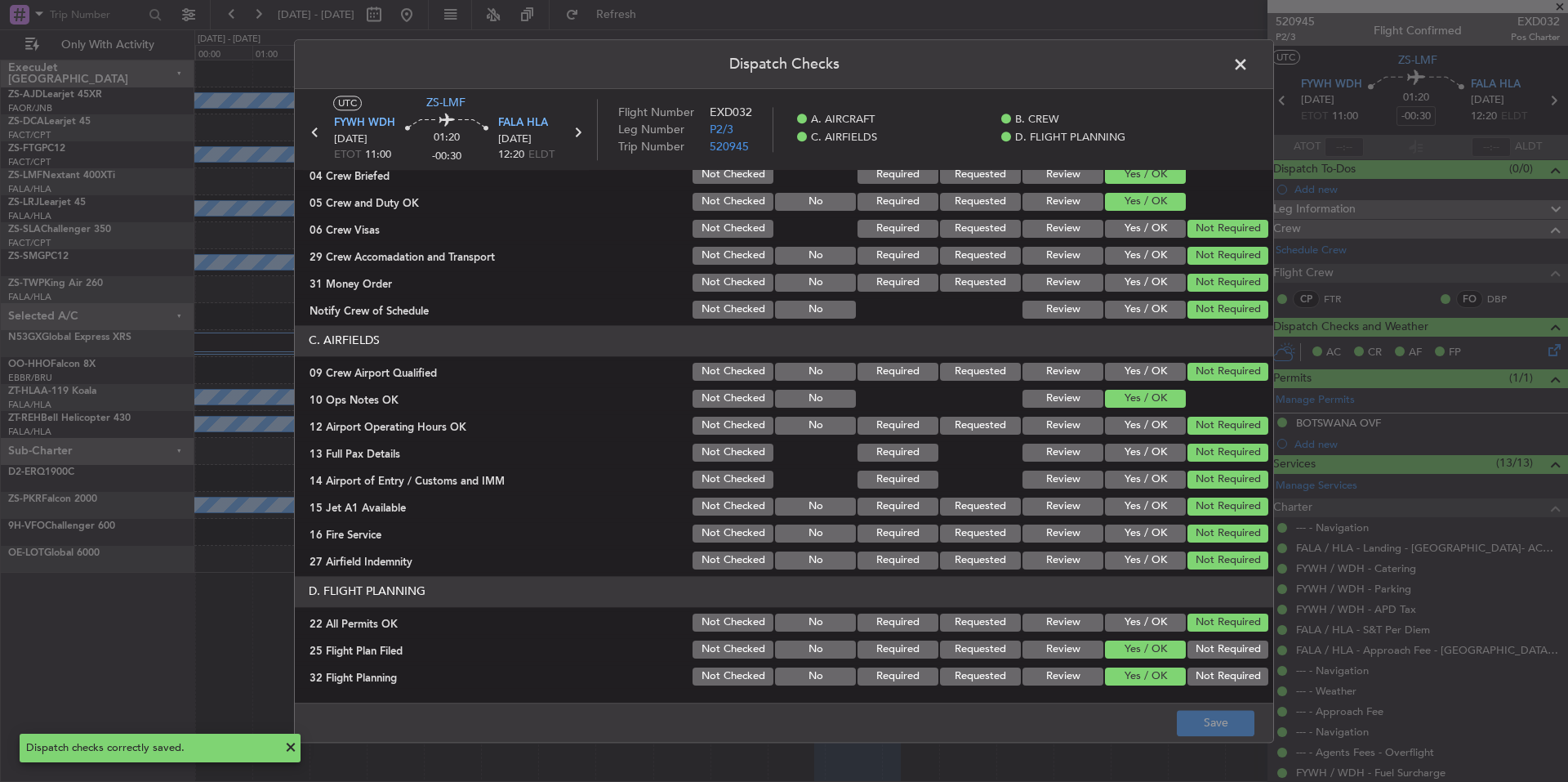
click at [1249, 68] on span at bounding box center [1249, 69] width 0 height 33
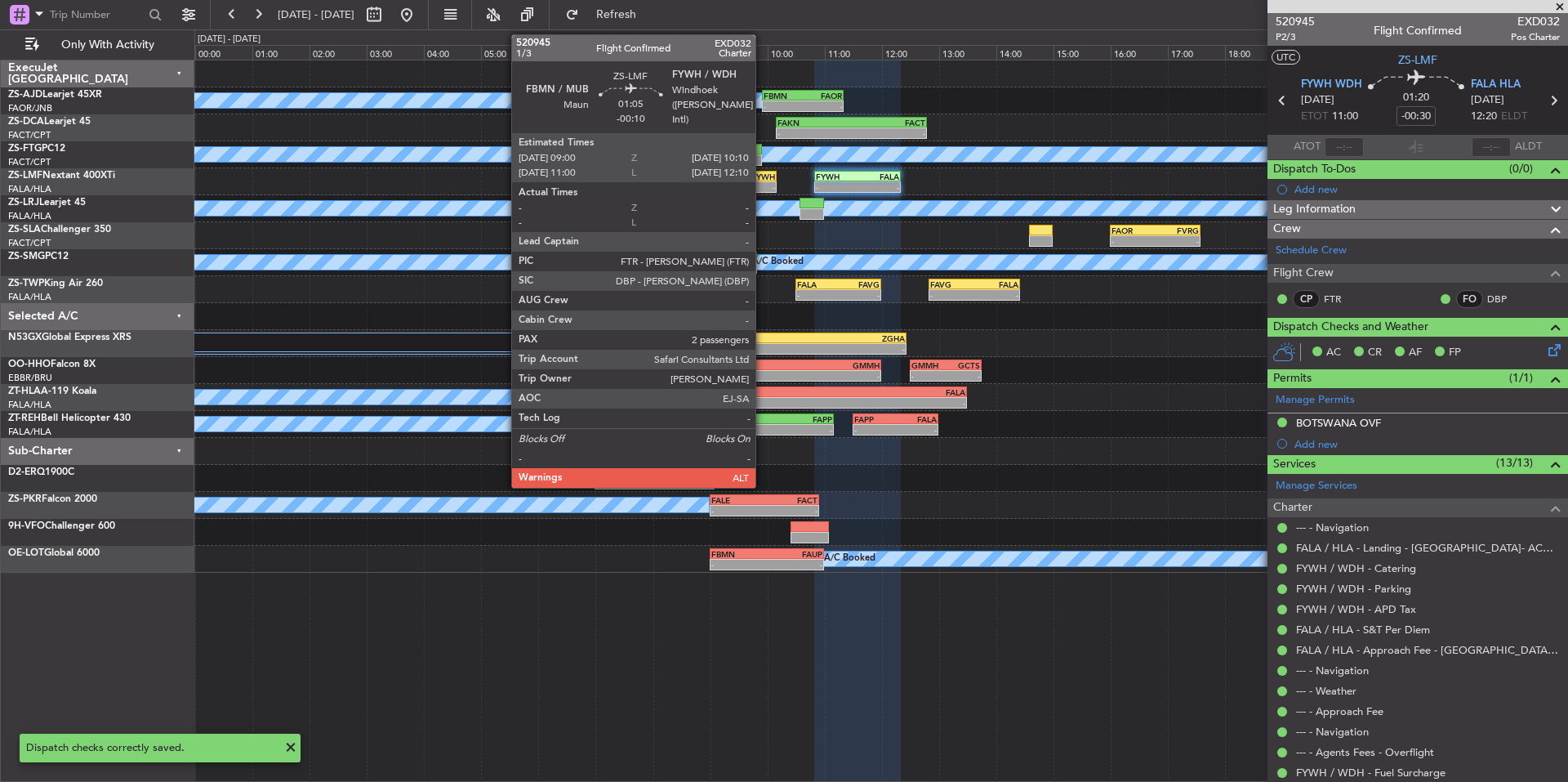
click at [763, 184] on div "-" at bounding box center [759, 187] width 32 height 9
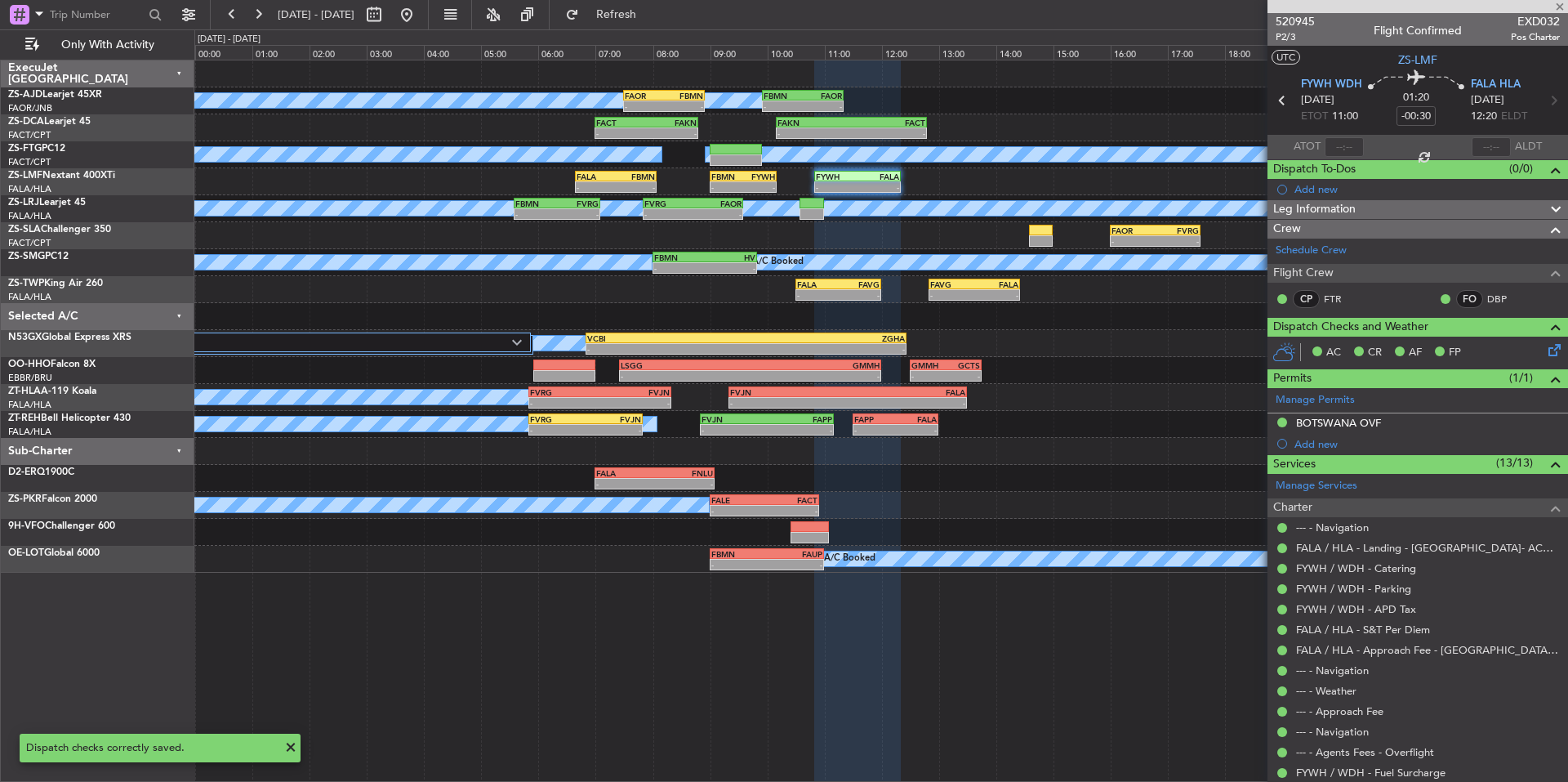
type input "-00:10"
type input "2"
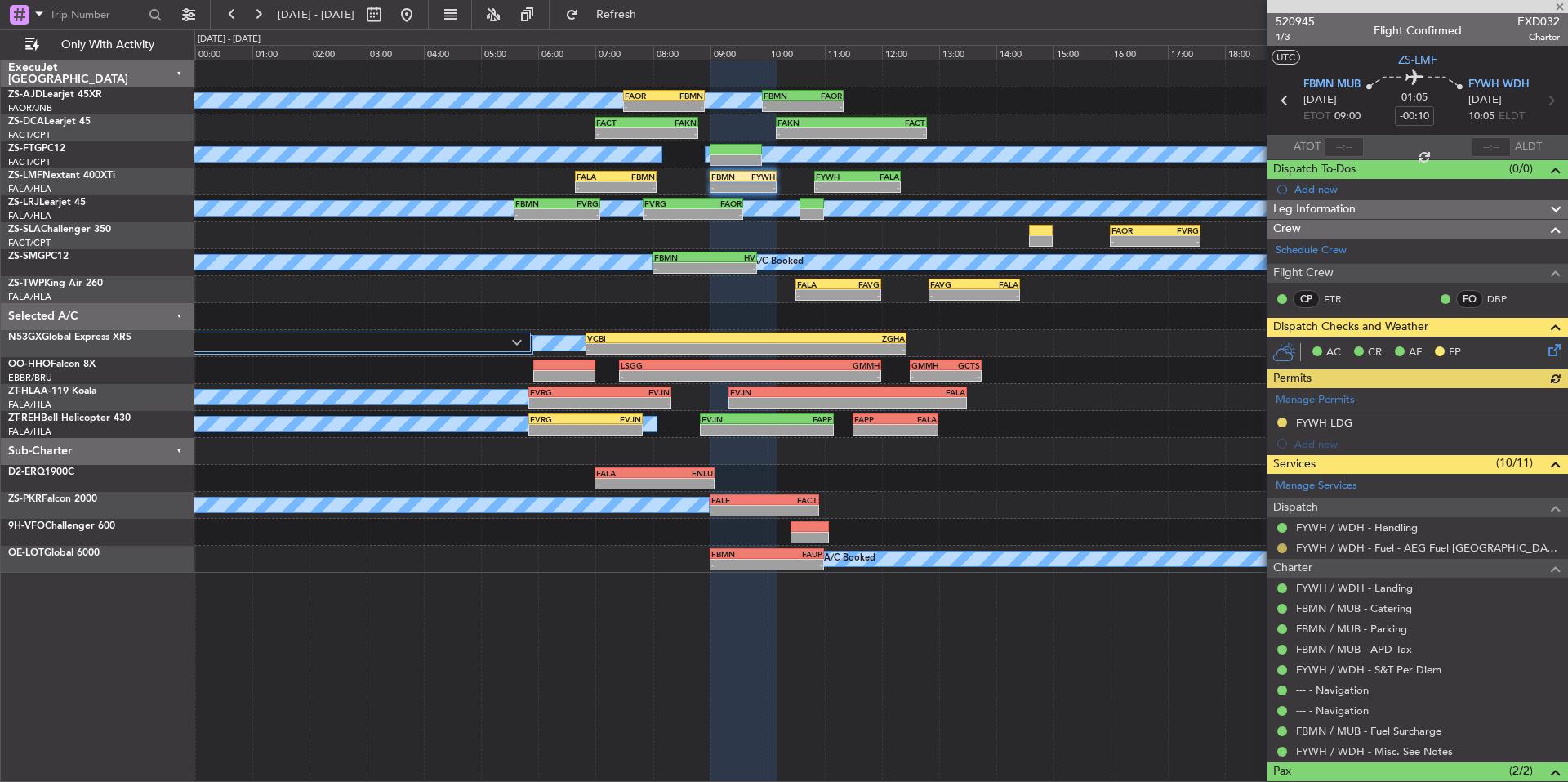
click at [1286, 546] on button at bounding box center [1282, 548] width 9 height 9
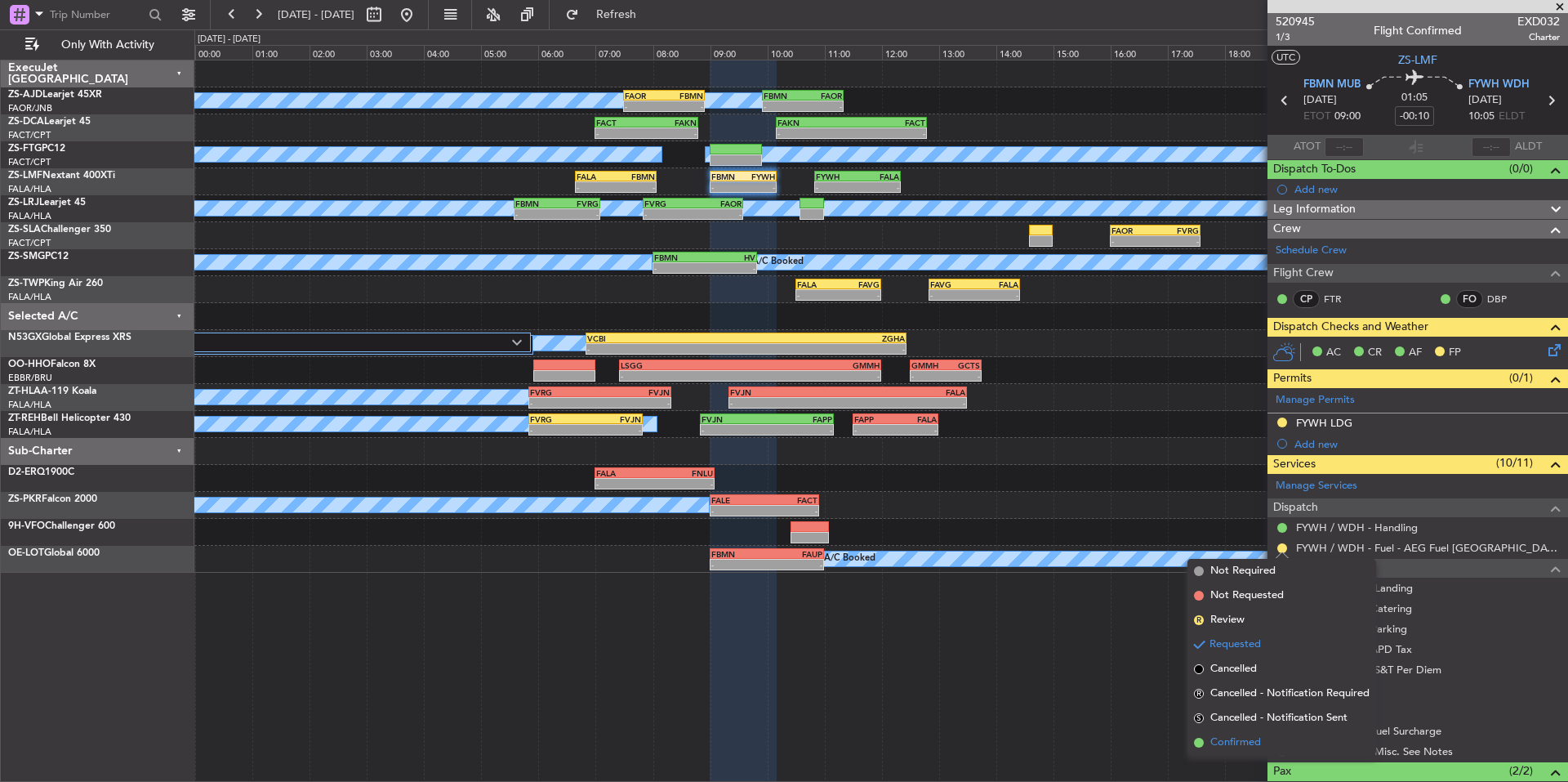
click at [1241, 740] on span "Confirmed" at bounding box center [1236, 742] width 51 height 16
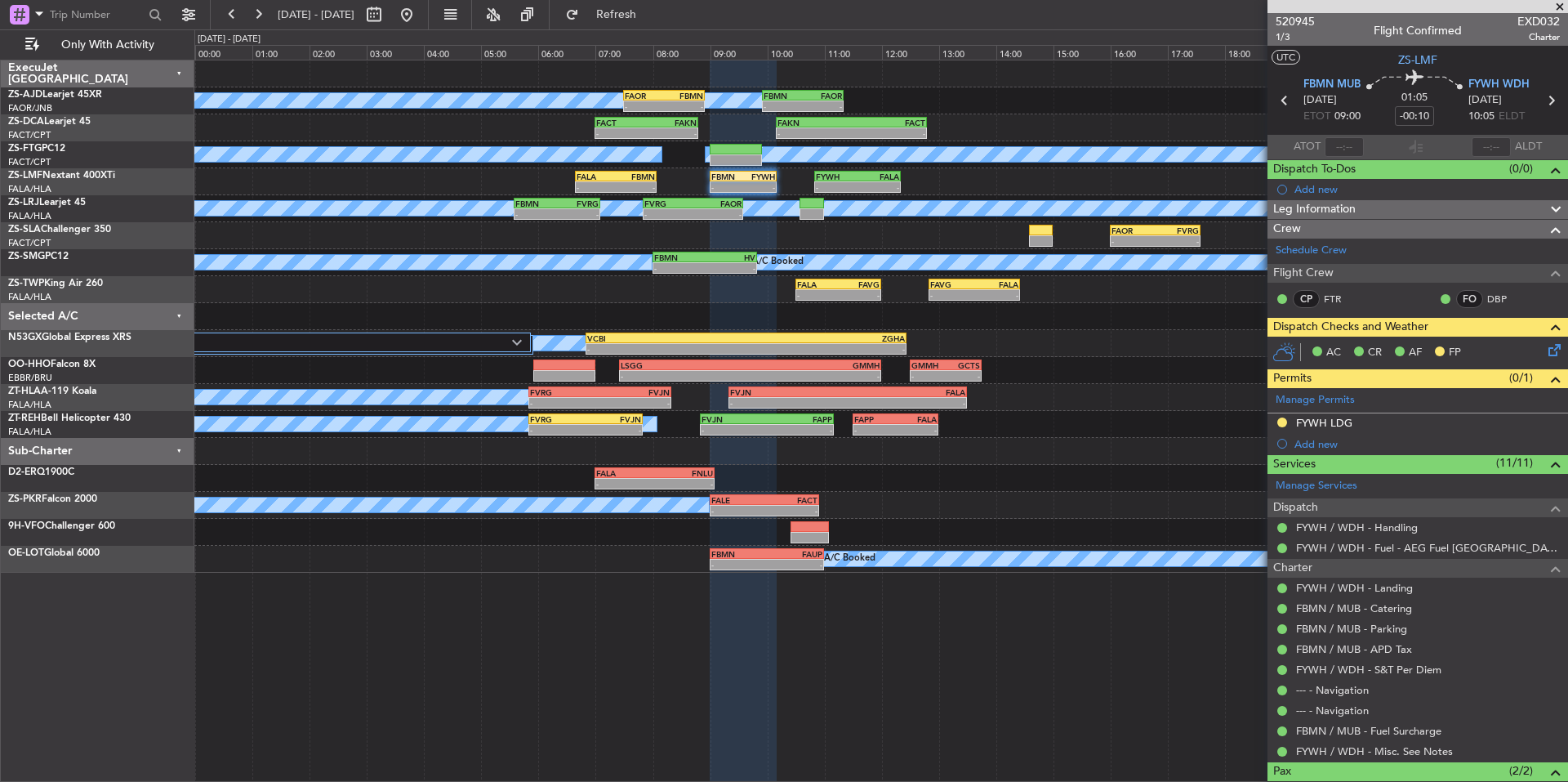
click at [1546, 354] on icon at bounding box center [1552, 347] width 13 height 13
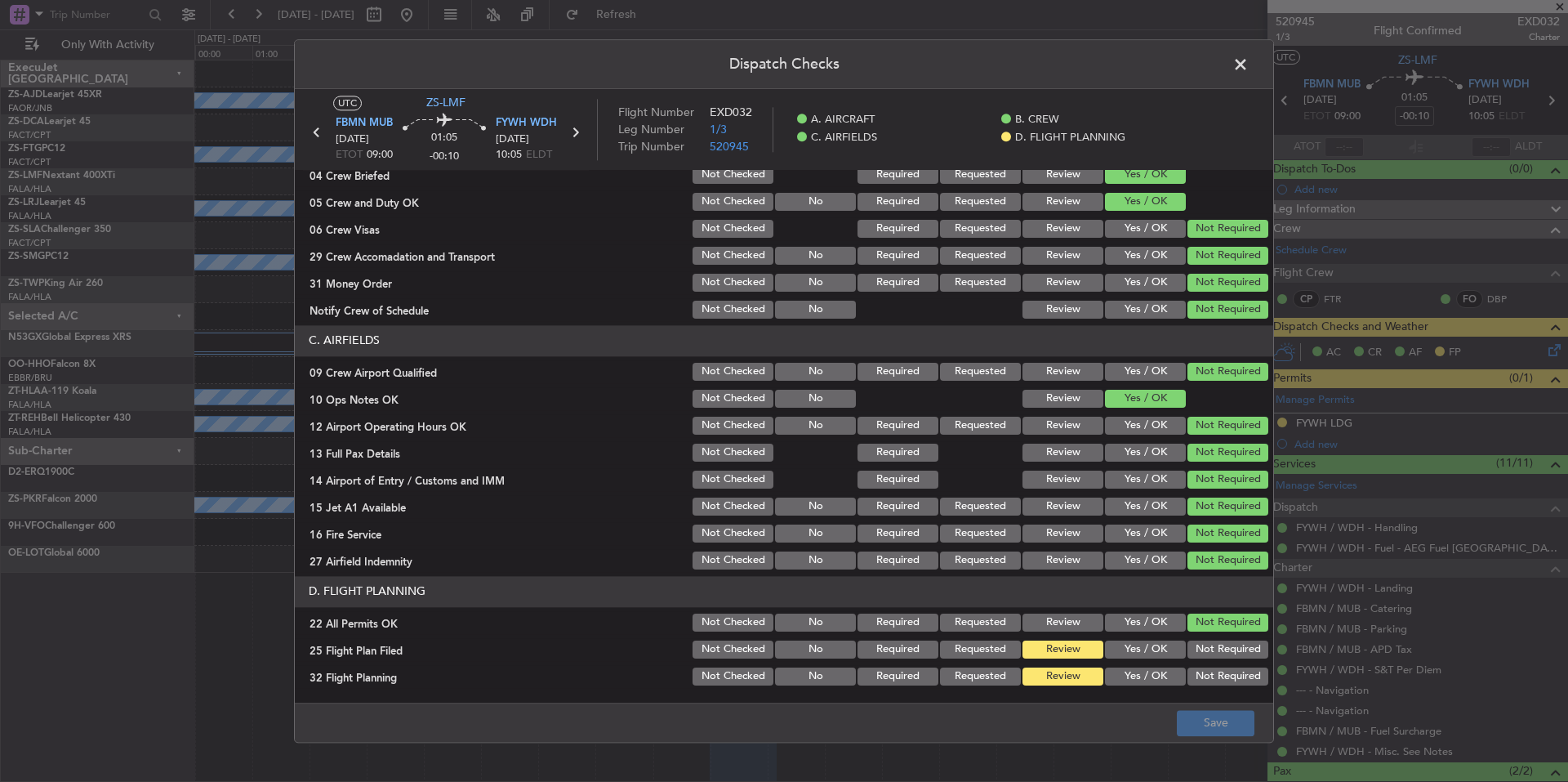
click at [1167, 658] on button "Yes / OK" at bounding box center [1145, 649] width 81 height 18
click at [1164, 678] on button "Yes / OK" at bounding box center [1145, 676] width 81 height 18
click at [1198, 712] on button "Save" at bounding box center [1216, 723] width 77 height 26
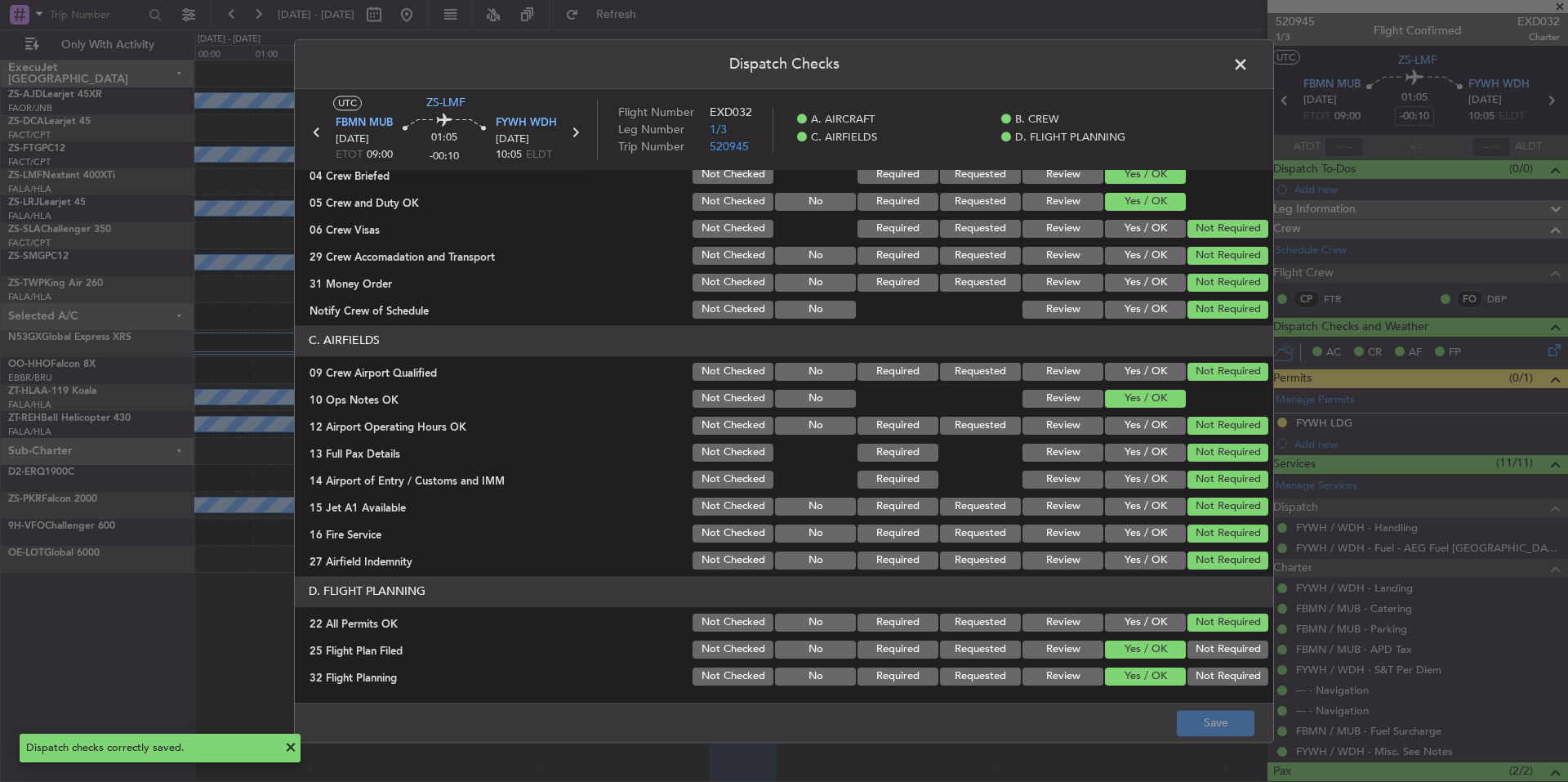
click at [1249, 63] on span at bounding box center [1249, 69] width 0 height 33
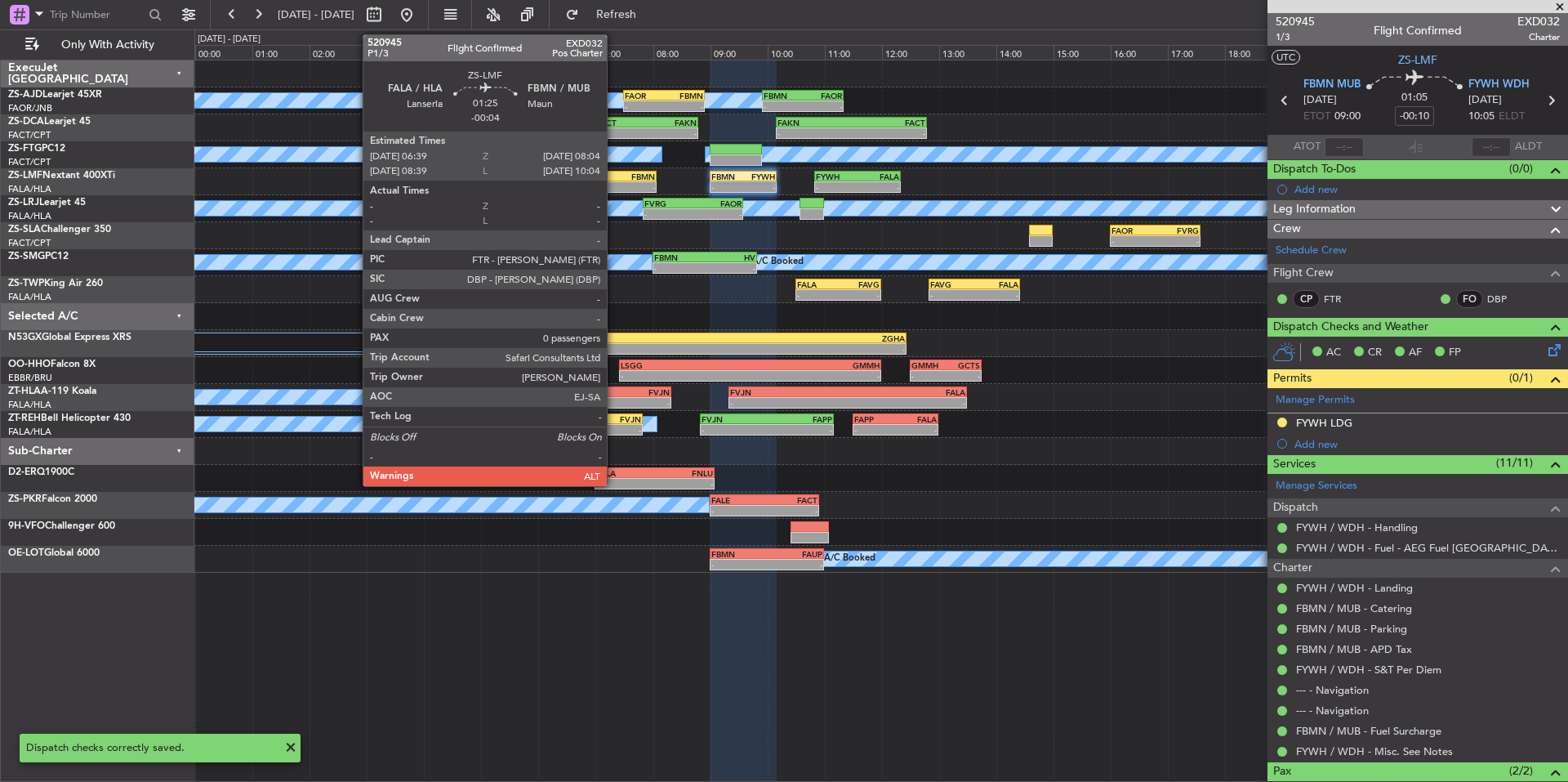
click at [614, 178] on div "FALA" at bounding box center [597, 176] width 40 height 9
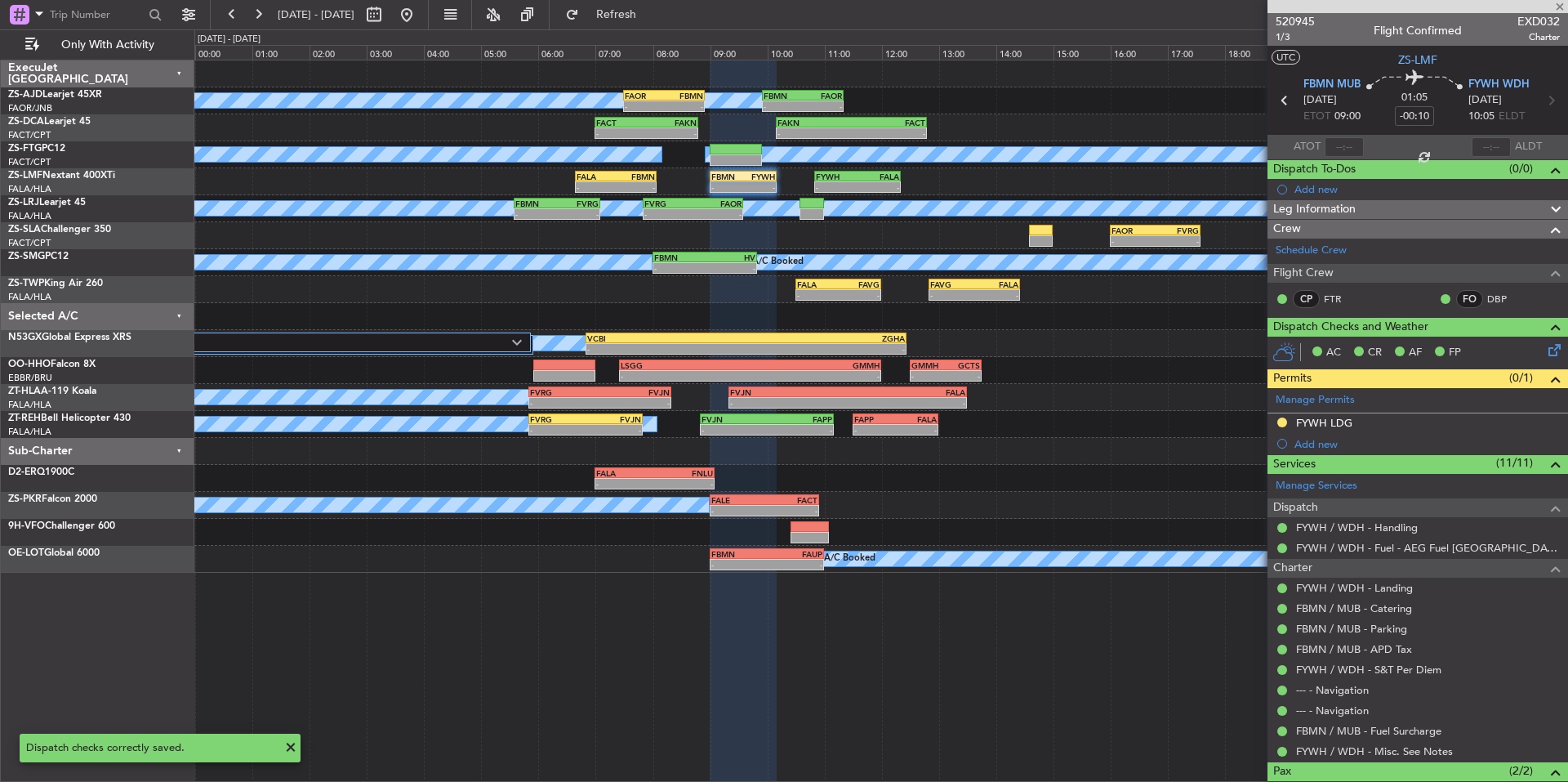
type input "-00:04"
type input "0"
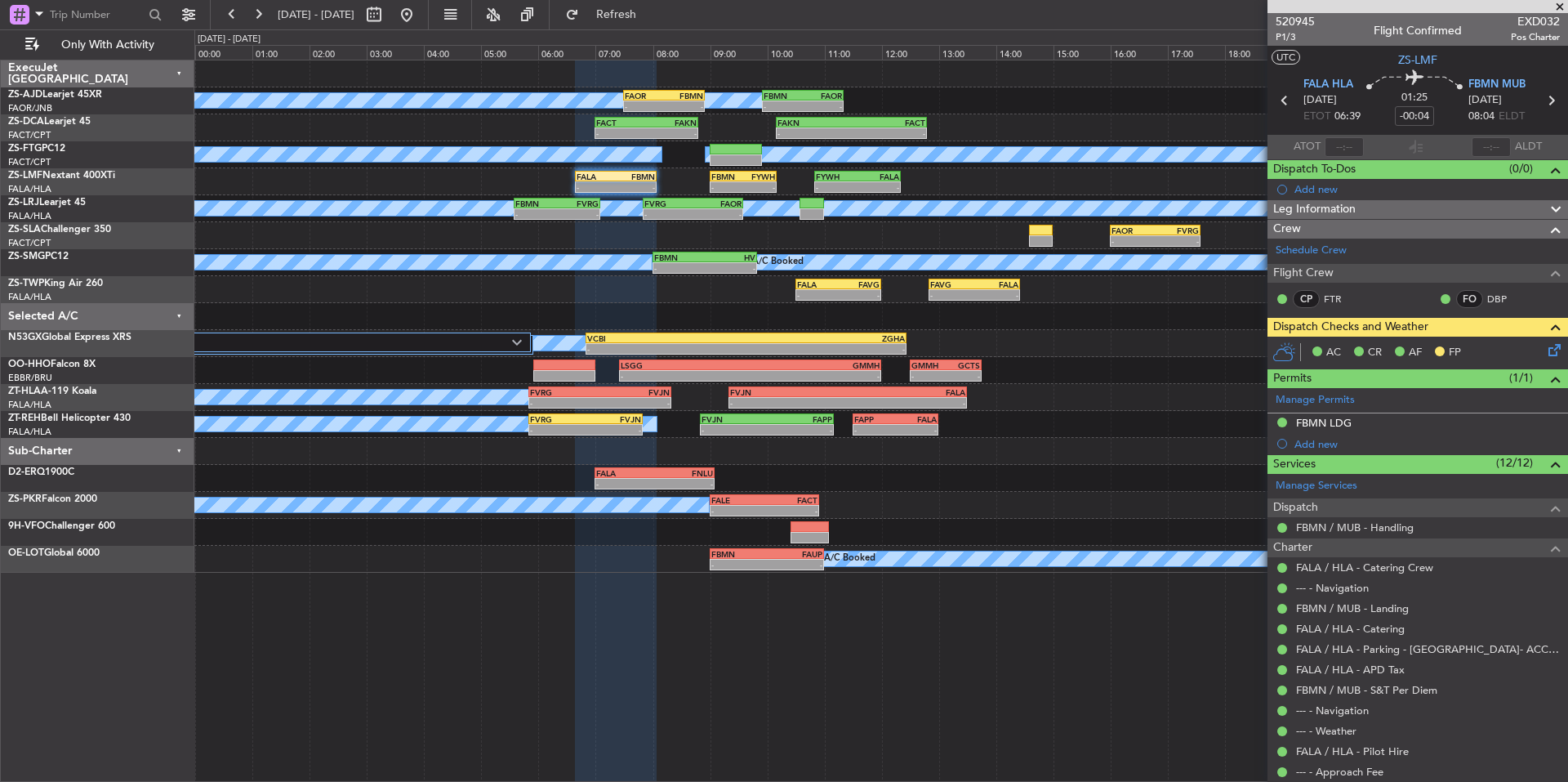
click at [1549, 346] on icon at bounding box center [1552, 347] width 13 height 13
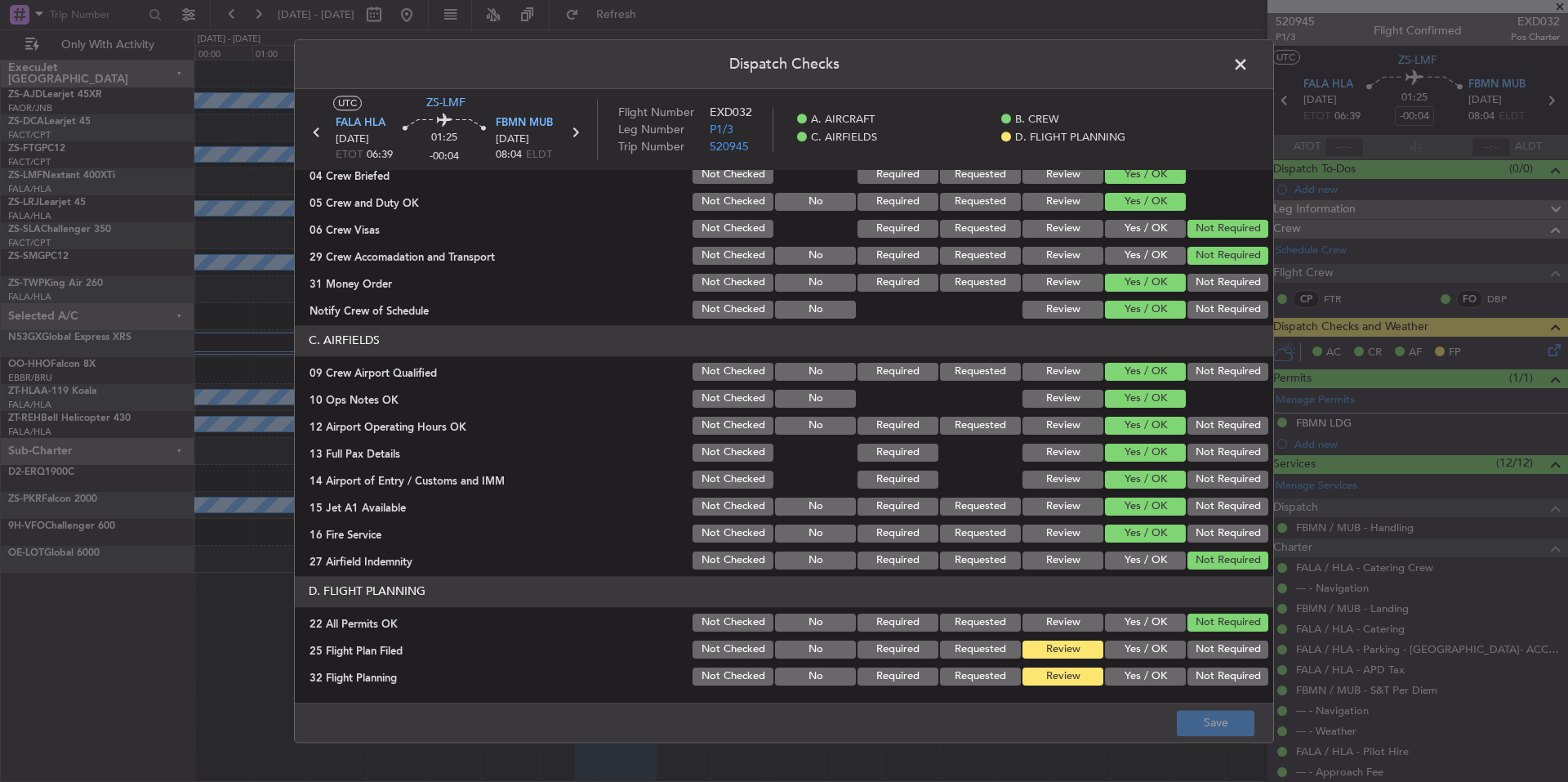
click at [1144, 646] on button "Yes / OK" at bounding box center [1145, 649] width 81 height 18
click at [1143, 673] on button "Yes / OK" at bounding box center [1145, 676] width 81 height 18
click at [1206, 722] on button "Save" at bounding box center [1216, 723] width 77 height 26
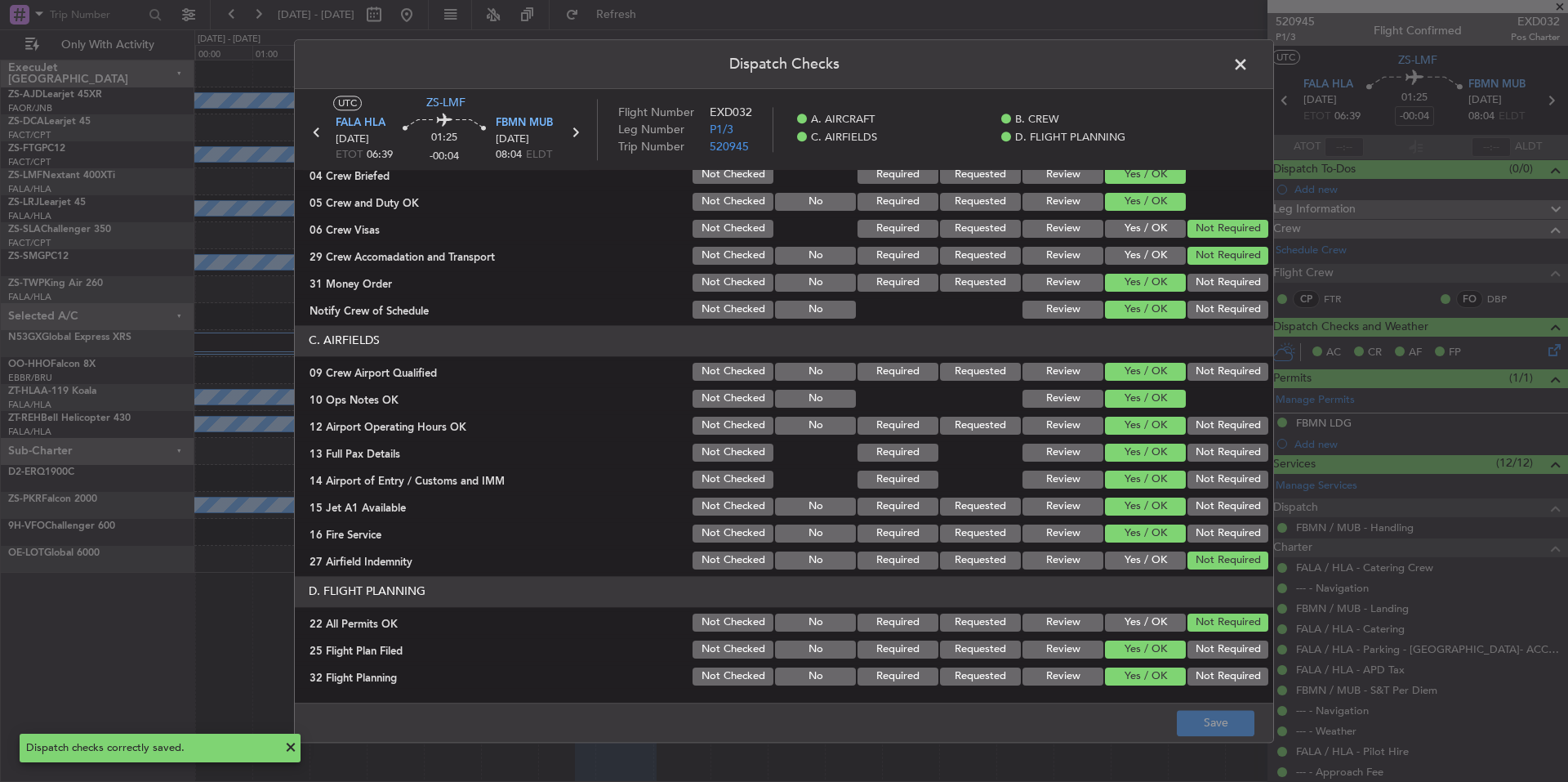
click at [1249, 63] on span at bounding box center [1249, 69] width 0 height 33
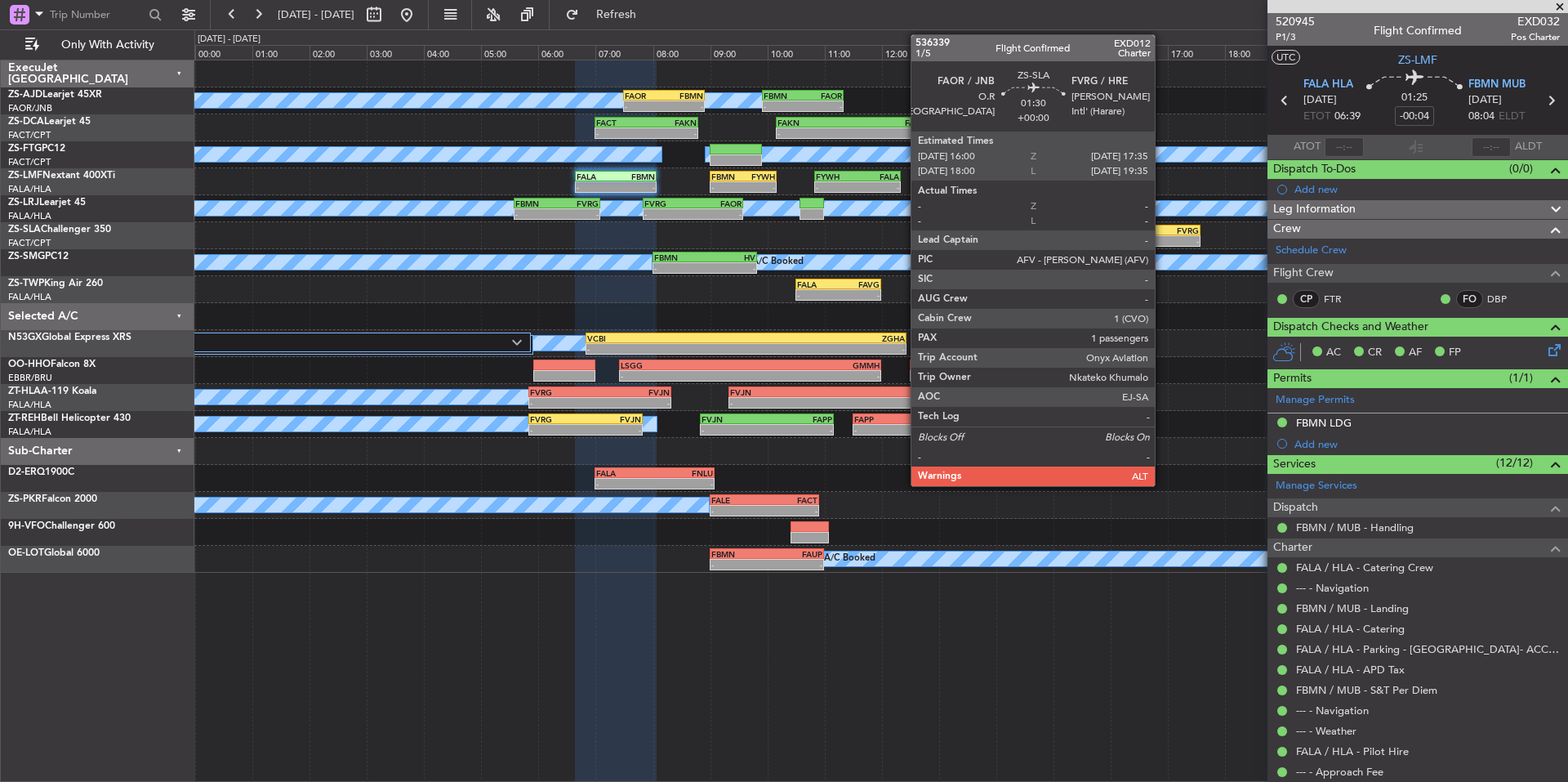
click at [1162, 240] on div "-" at bounding box center [1177, 240] width 44 height 9
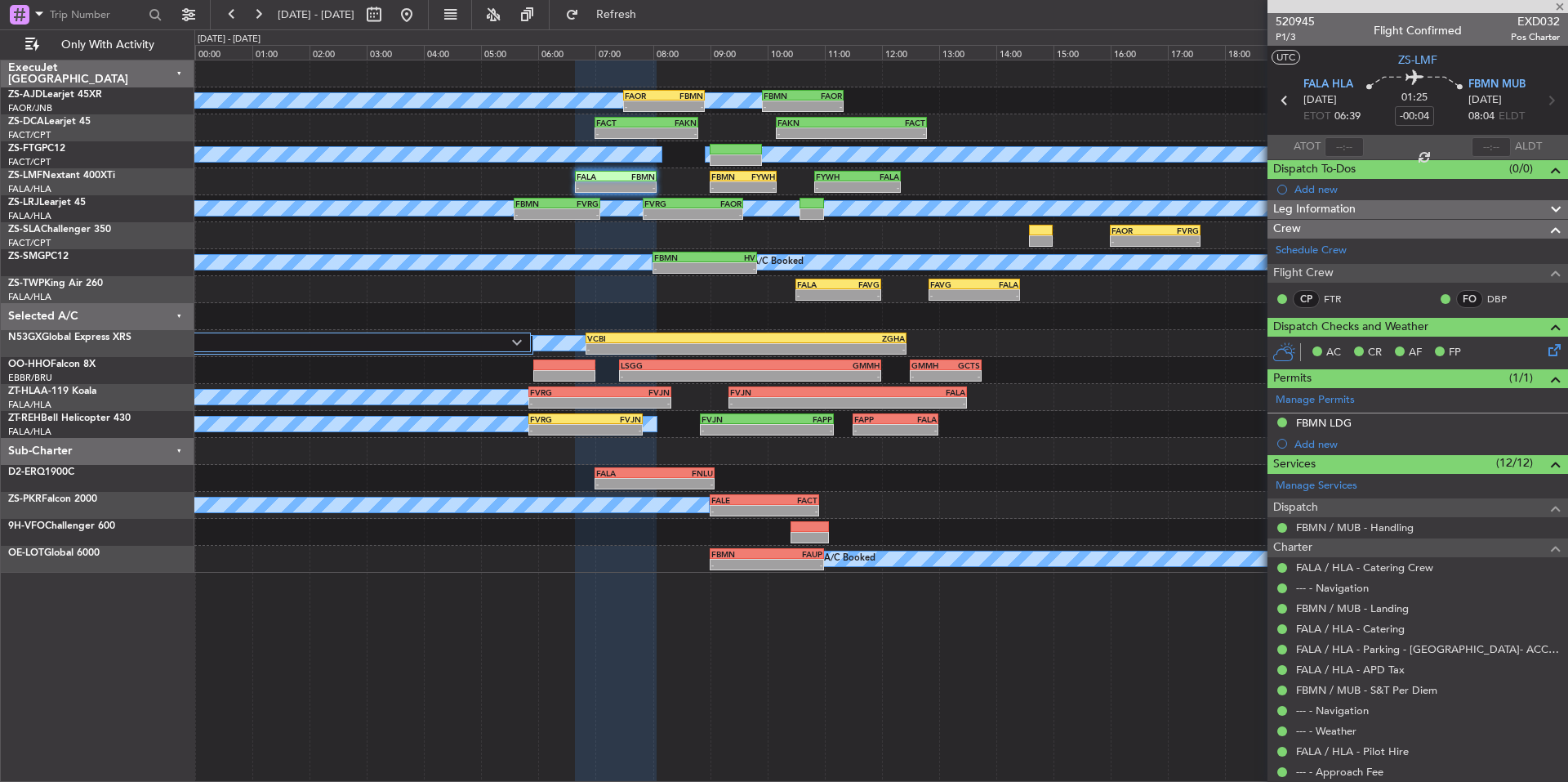
type input "1"
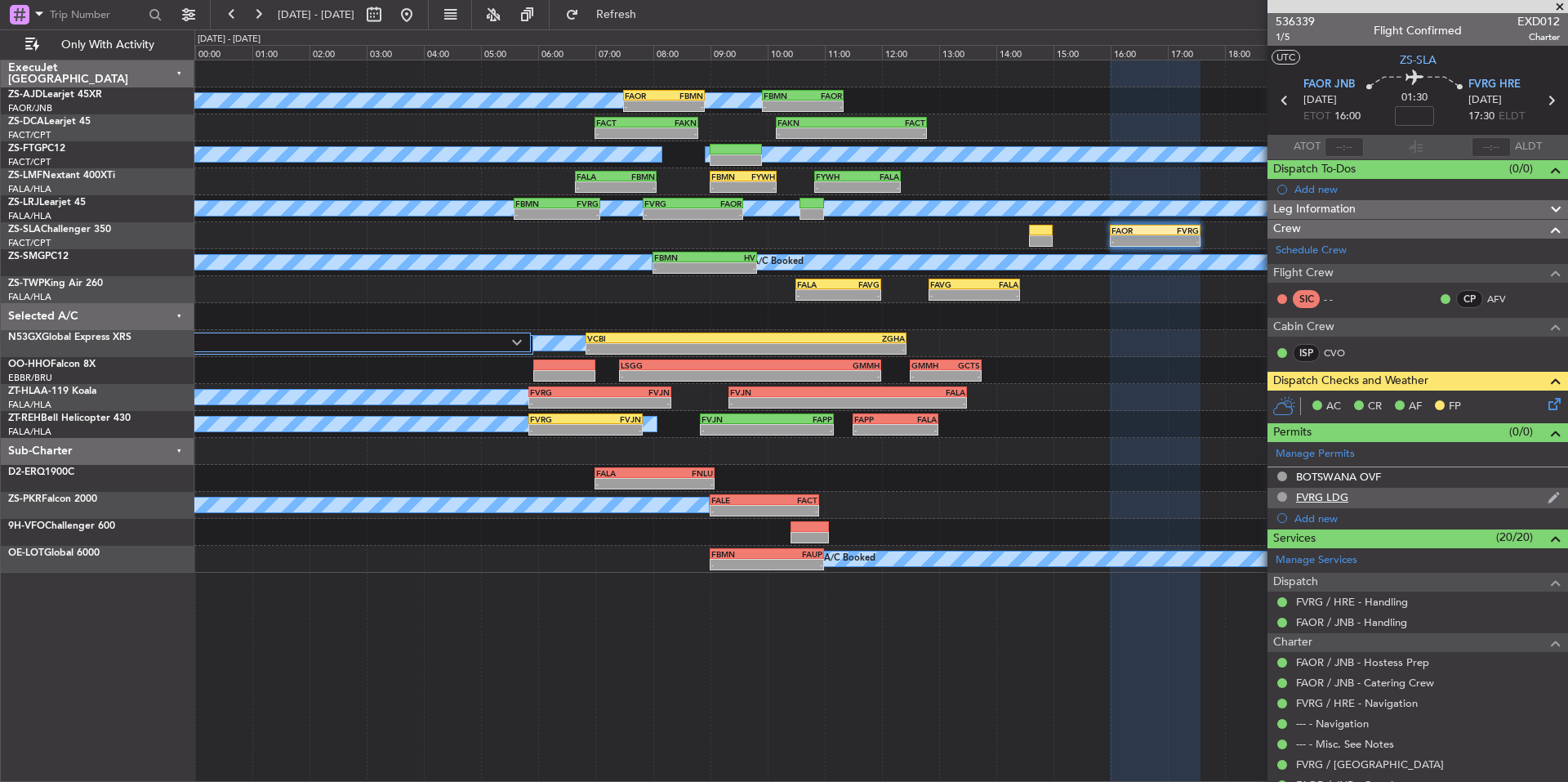
click at [1310, 496] on div "FVRG LDG" at bounding box center [1322, 497] width 53 height 14
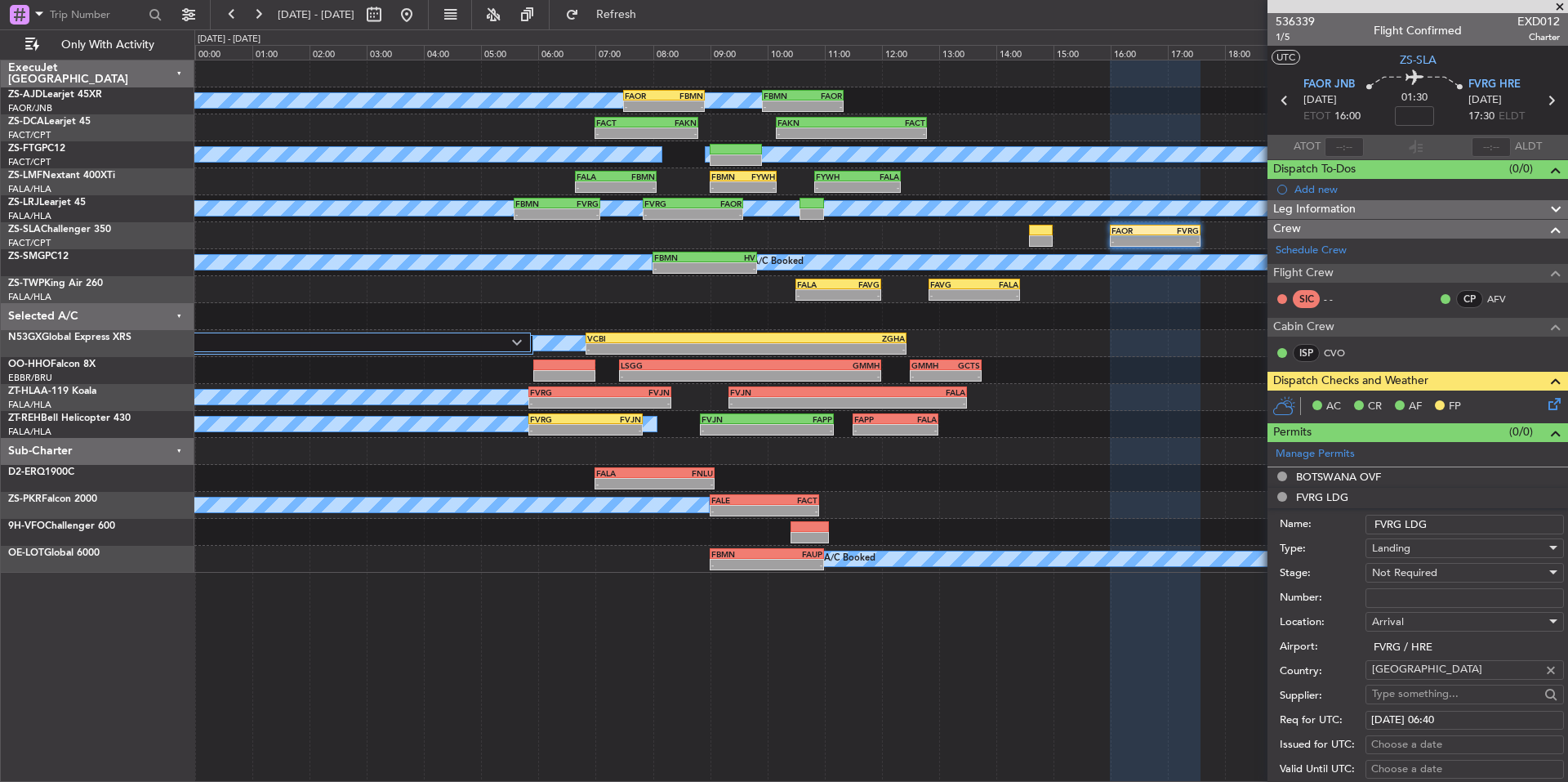
click at [1391, 594] on input "Number:" at bounding box center [1465, 598] width 198 height 20
paste input "YUL1615/25"
type input "YUL1615/25"
click at [1421, 577] on span "Not Required" at bounding box center [1405, 572] width 65 height 15
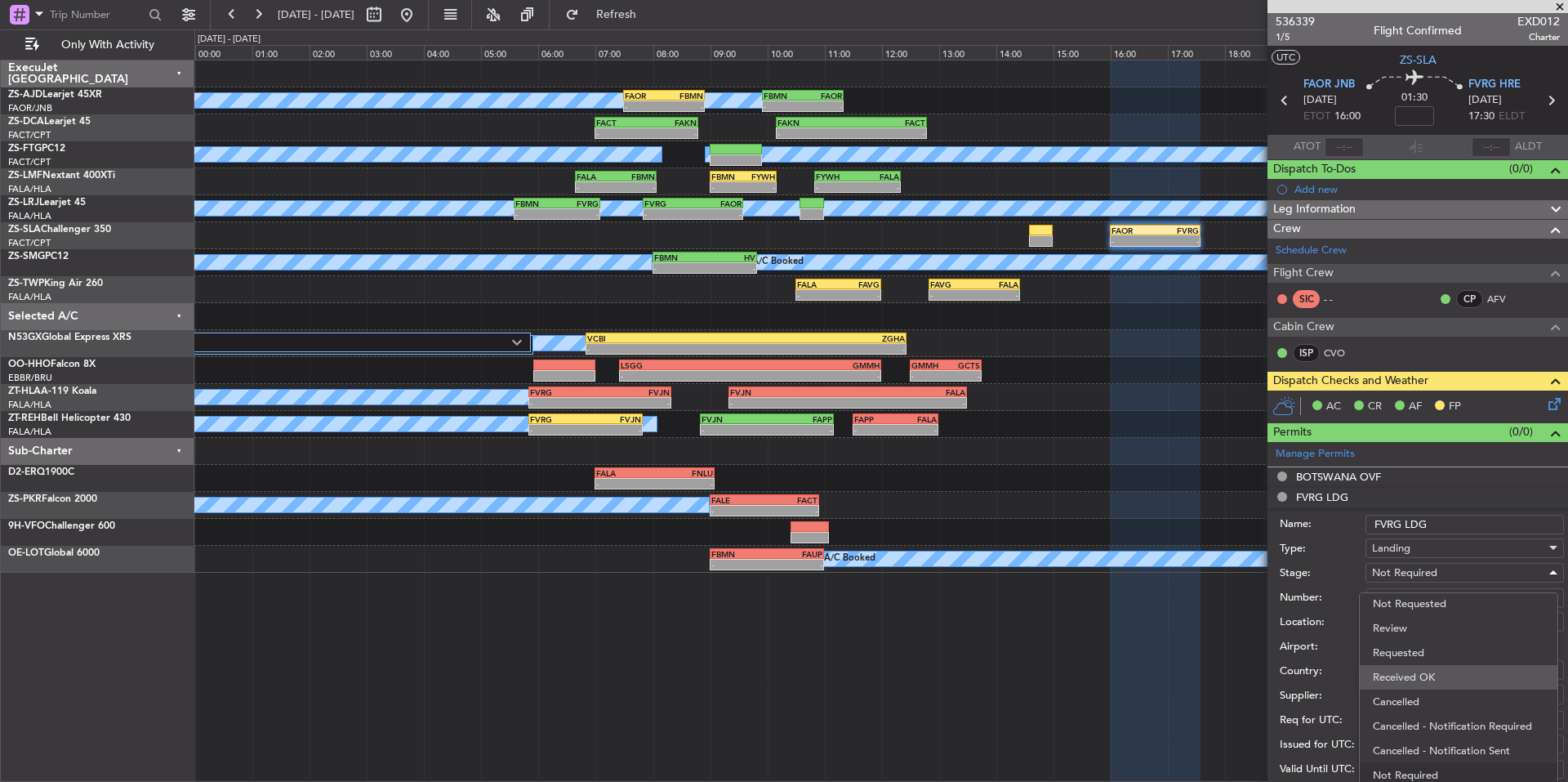
click at [1435, 679] on span "Received OK" at bounding box center [1459, 677] width 171 height 24
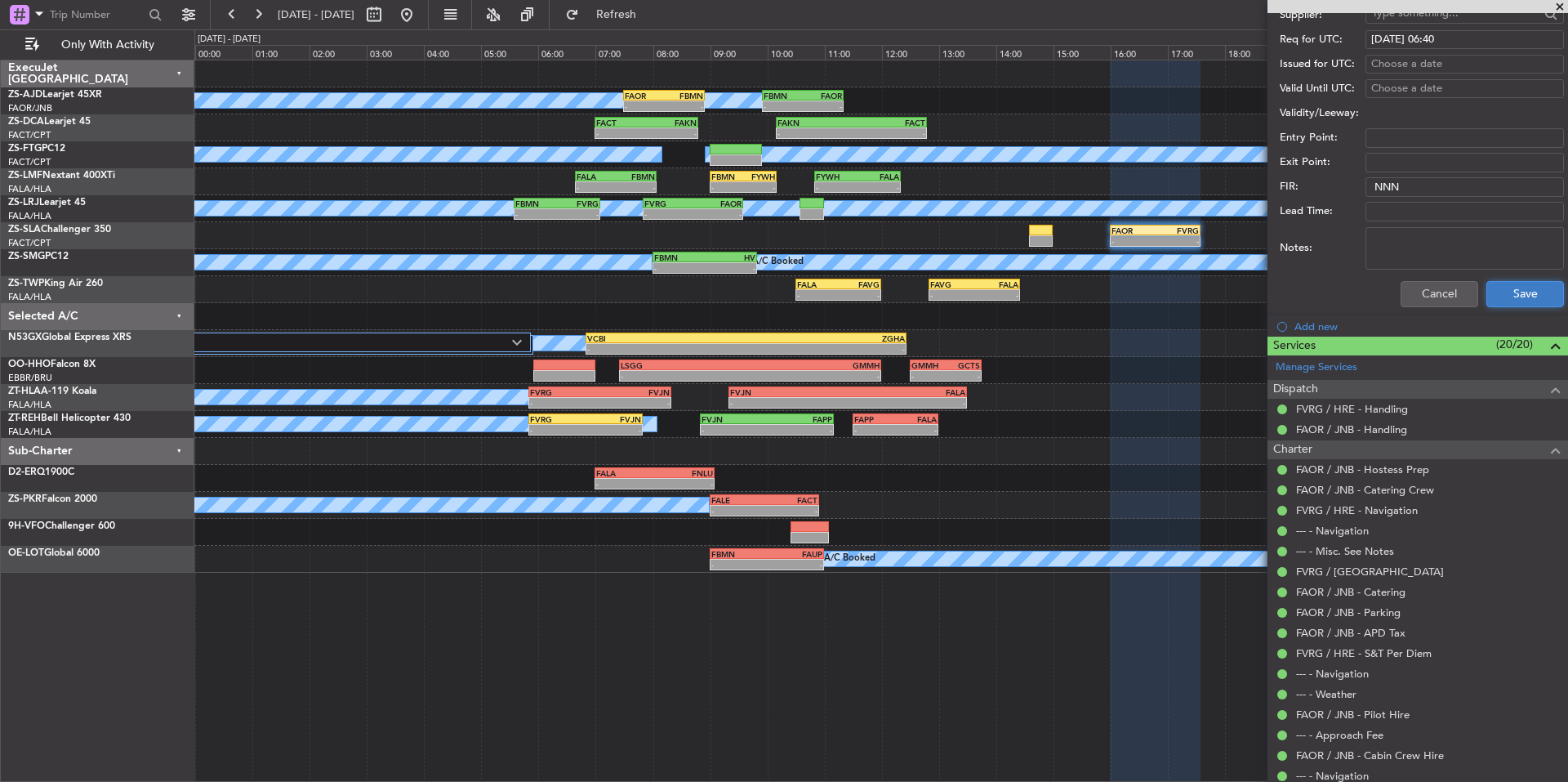
click at [1508, 295] on button "Save" at bounding box center [1525, 294] width 77 height 26
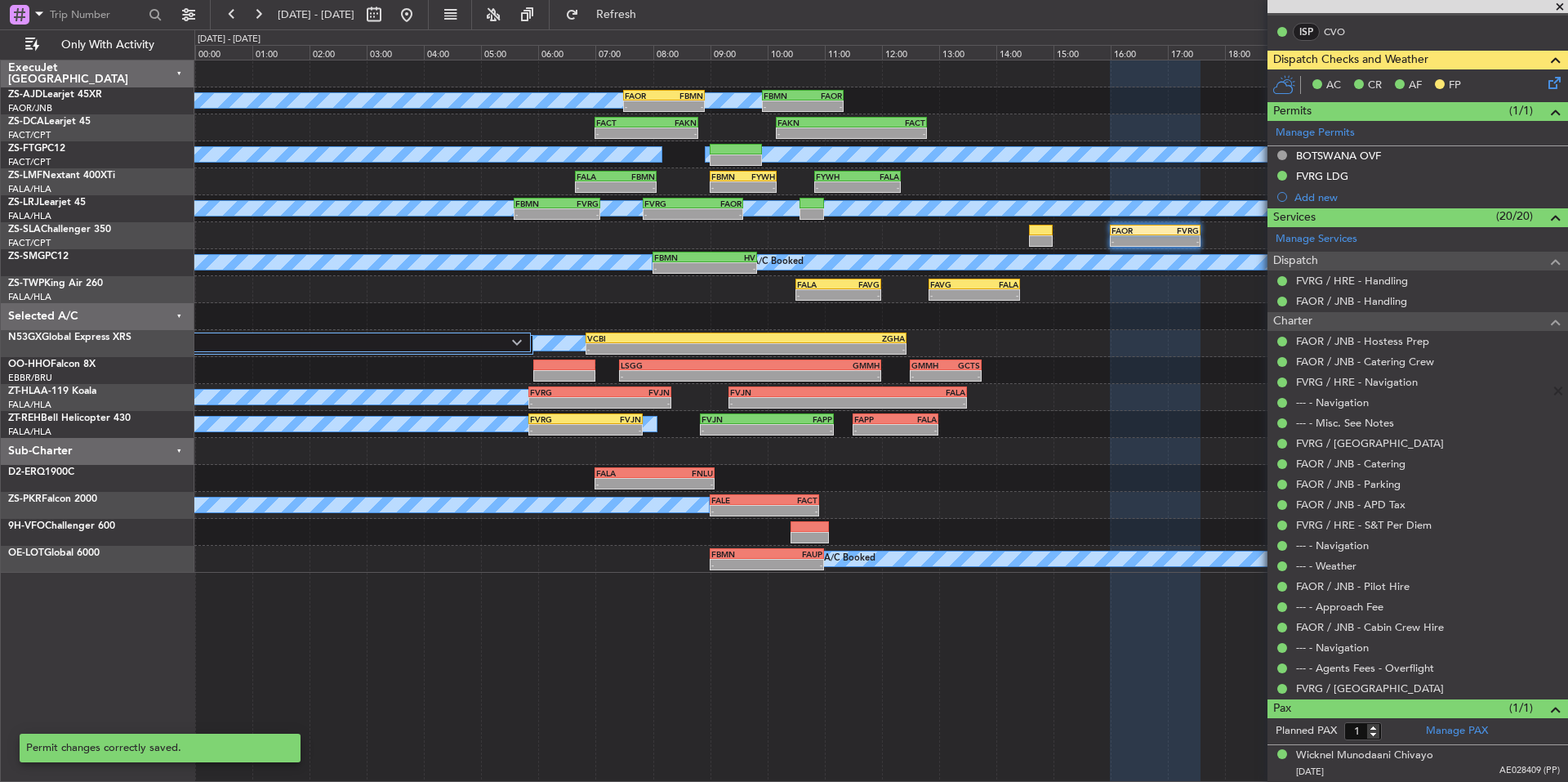
scroll to position [193, 0]
